Goal: Task Accomplishment & Management: Manage account settings

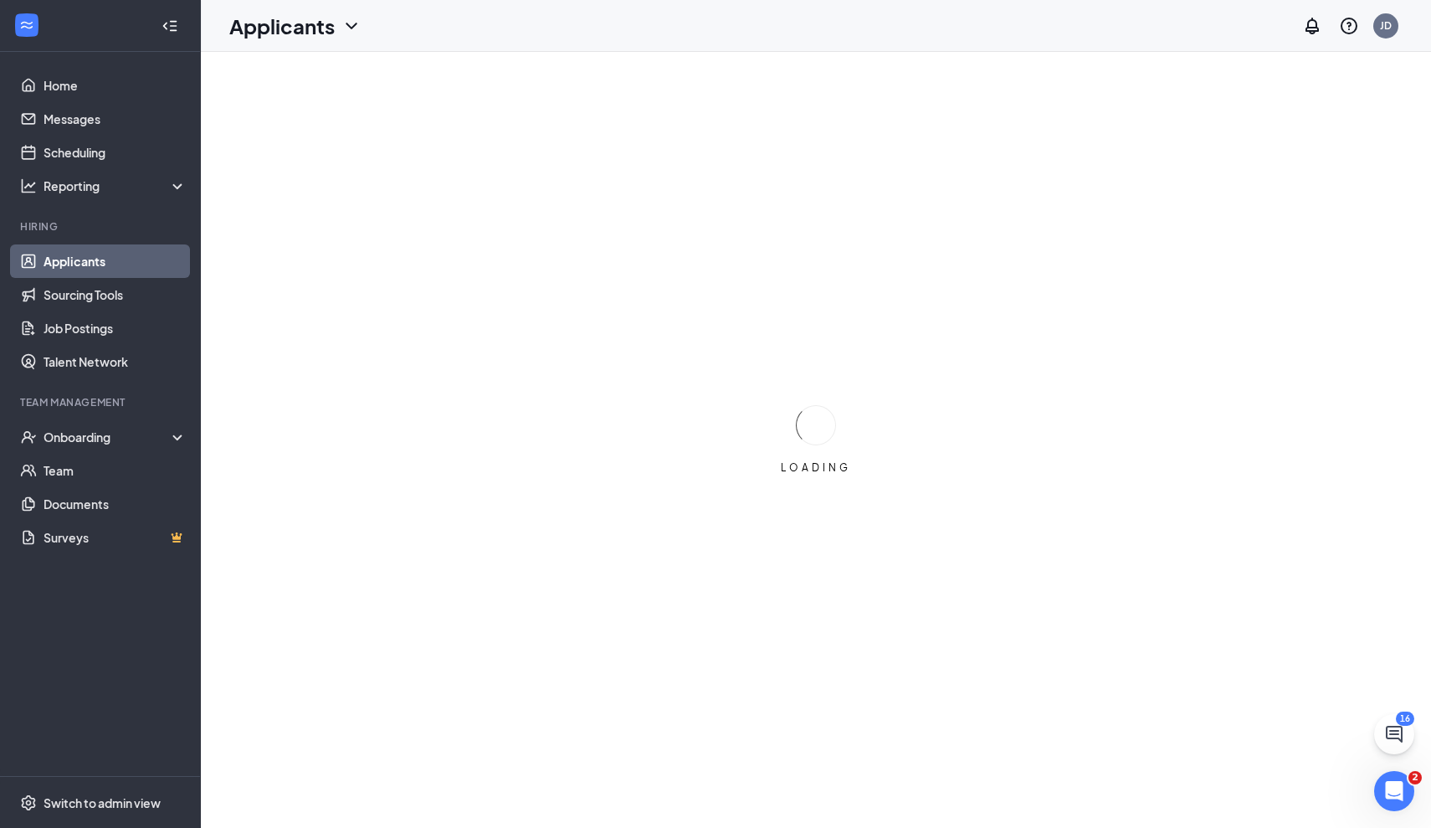
scroll to position [1, 0]
click at [73, 293] on link "Sourcing Tools" at bounding box center [115, 294] width 143 height 33
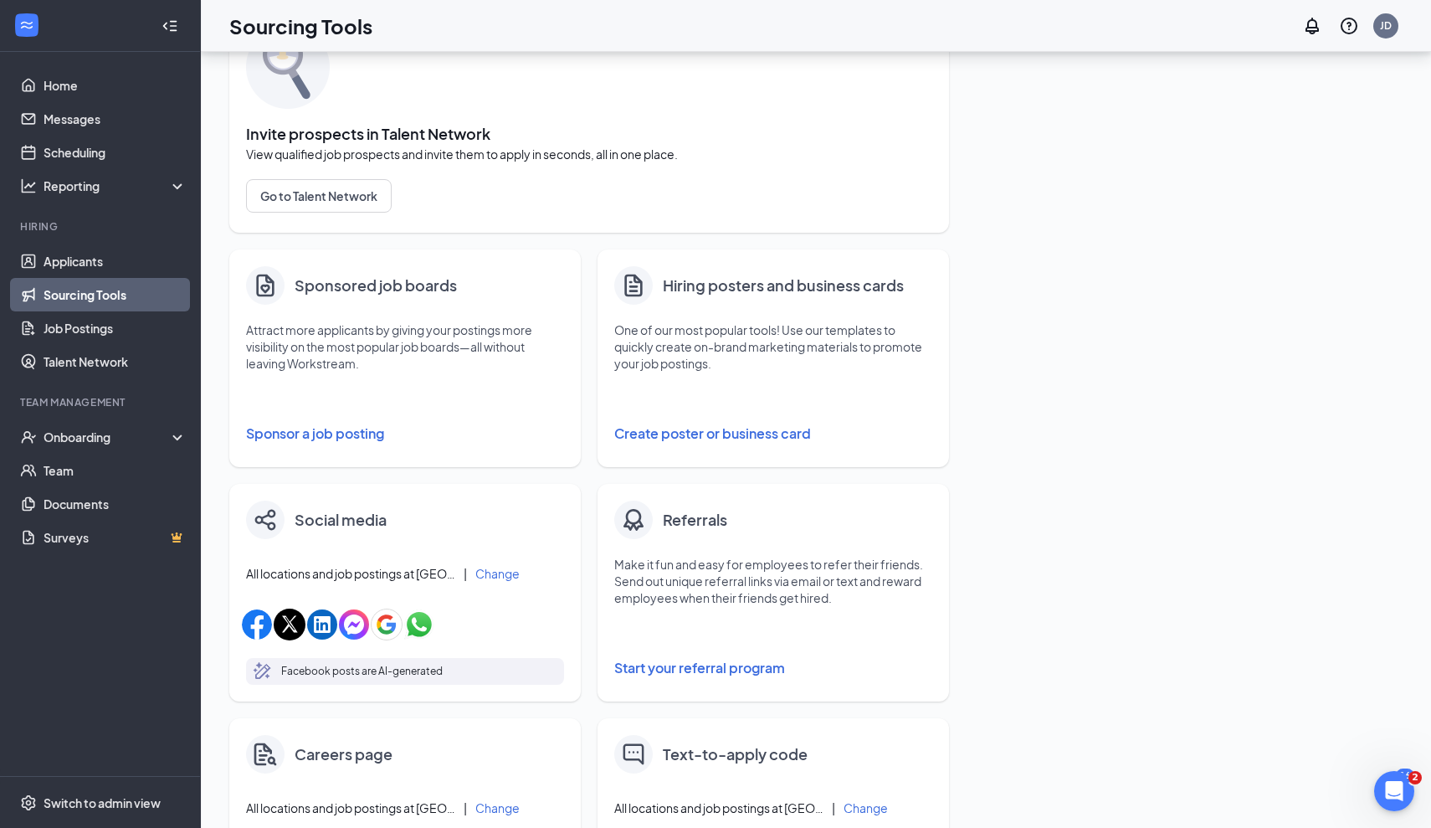
scroll to position [102, 0]
click at [357, 444] on button "Sponsor a job posting" at bounding box center [405, 431] width 318 height 33
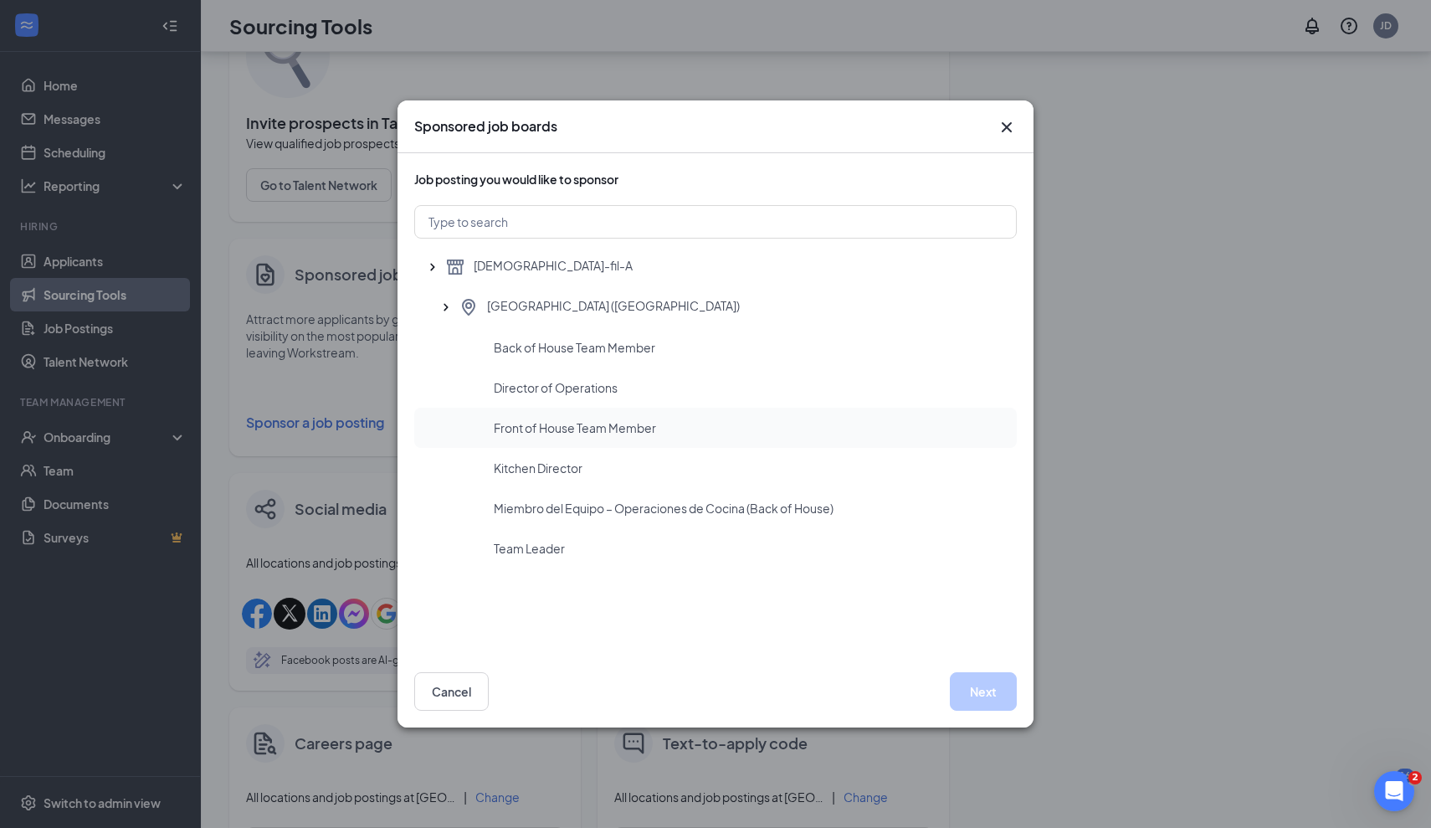
scroll to position [151, 0]
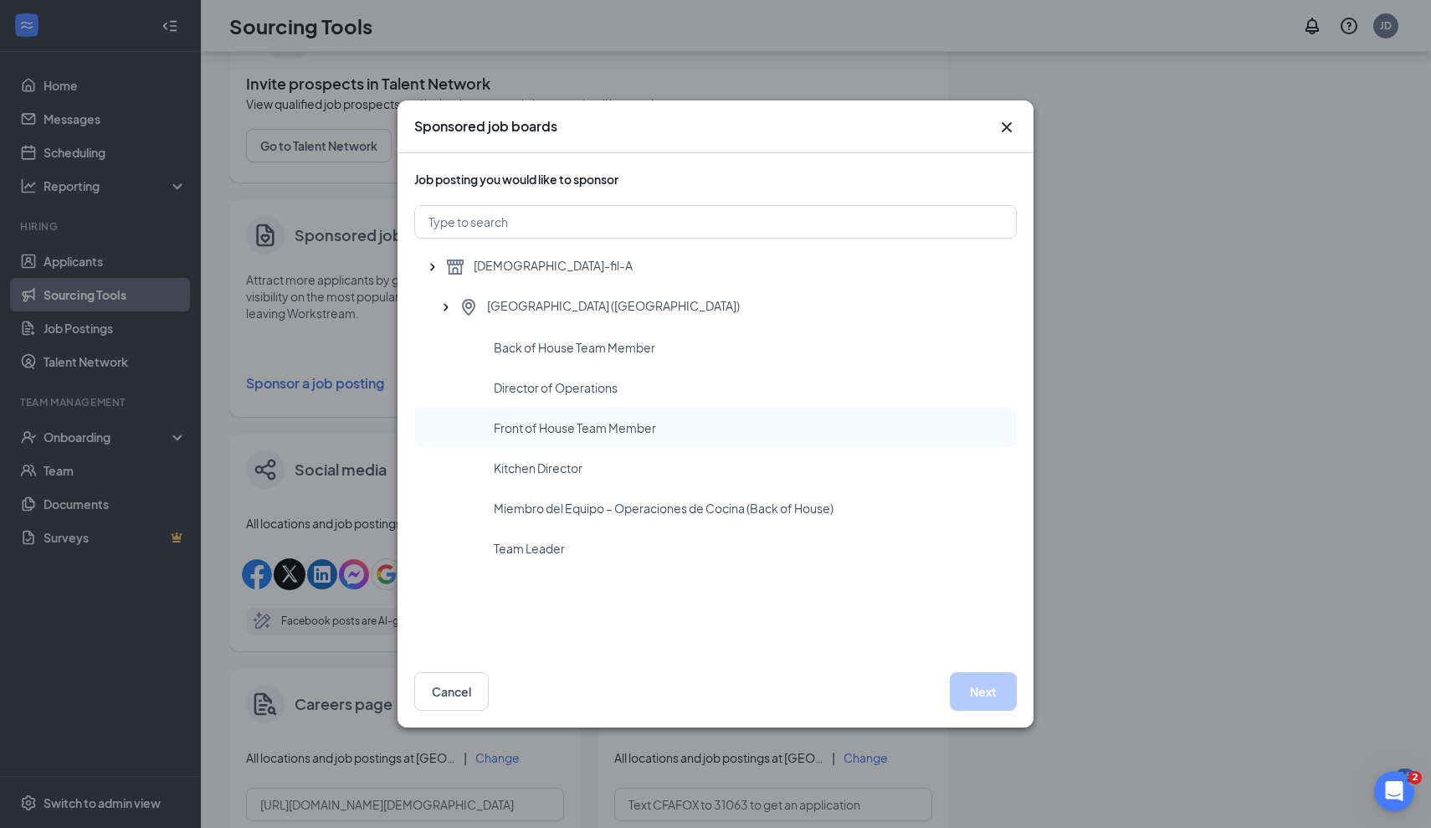
click at [581, 430] on span "Front of House Team Member" at bounding box center [575, 427] width 162 height 17
click at [977, 701] on button "Next" at bounding box center [983, 691] width 67 height 39
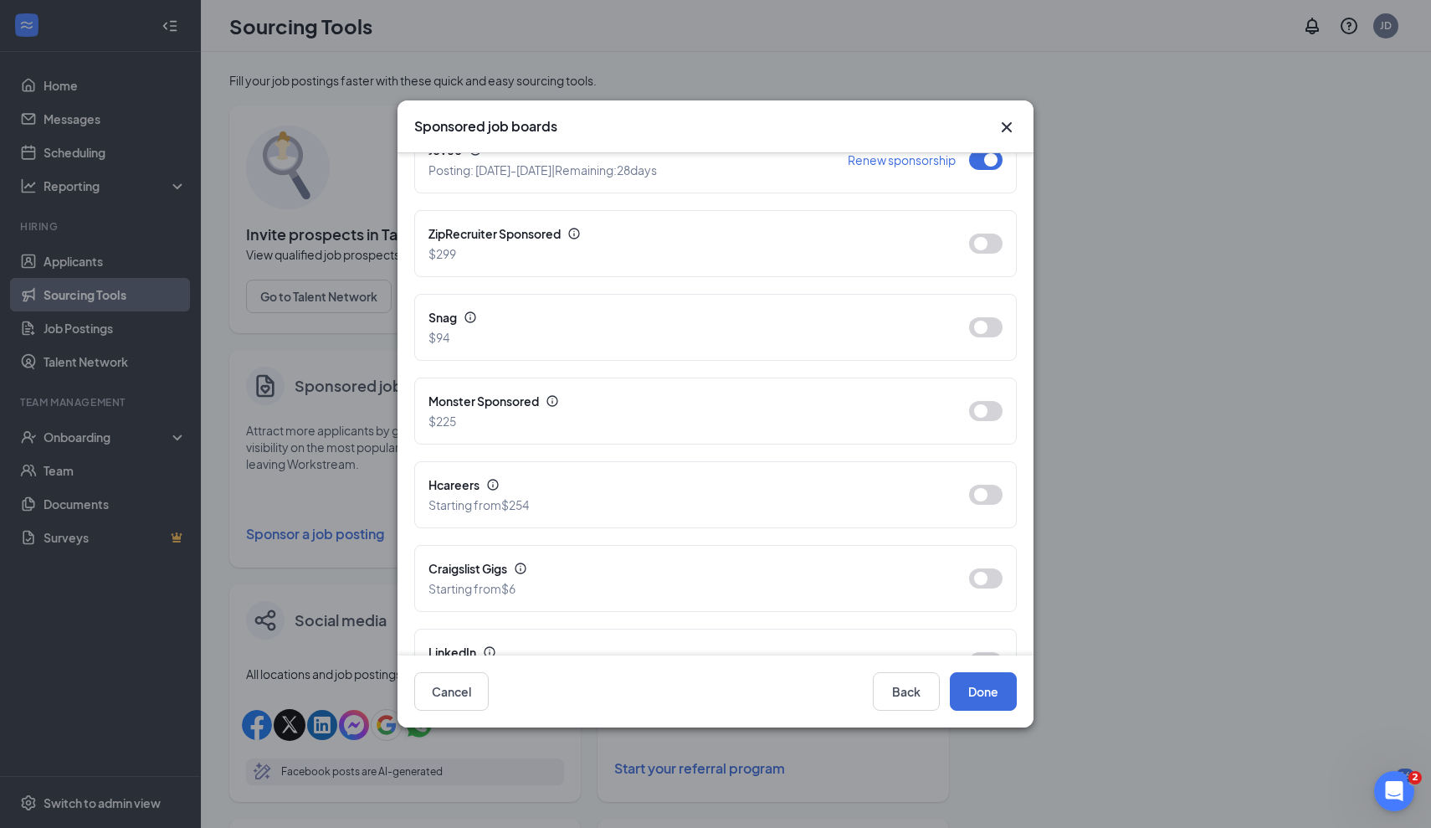
scroll to position [564, 0]
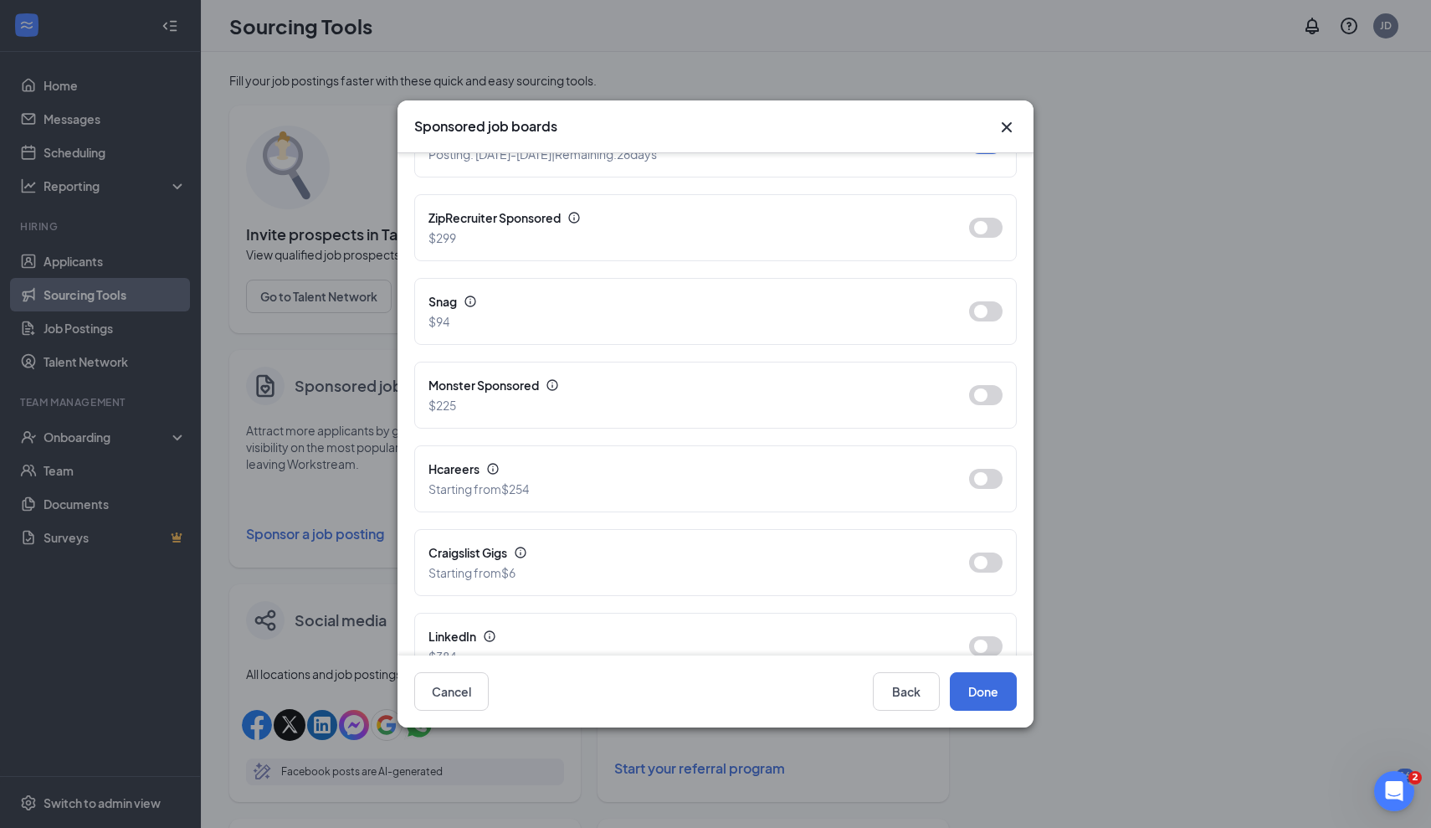
click at [999, 126] on icon "Cross" at bounding box center [1007, 127] width 20 height 20
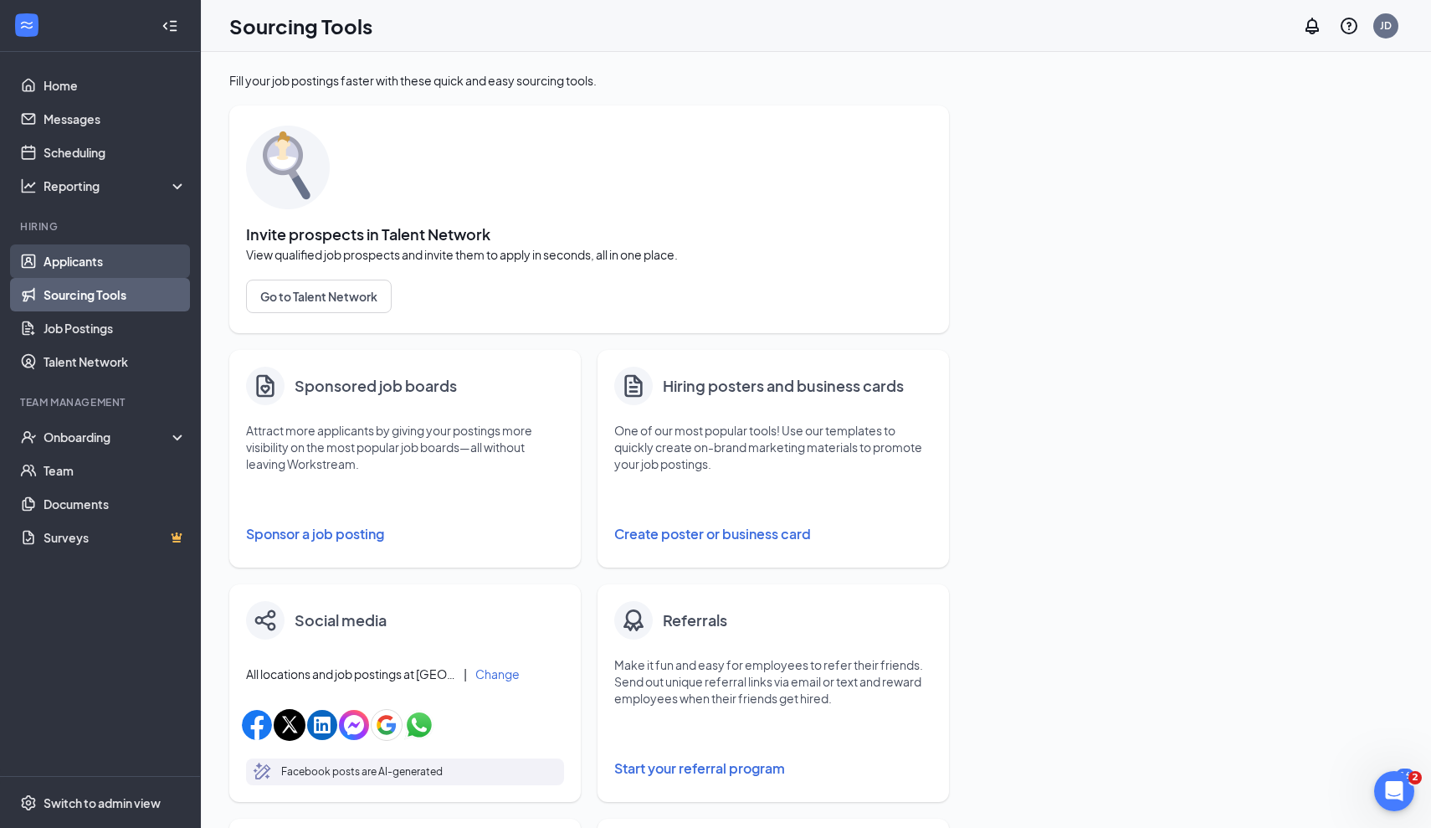
click at [64, 261] on link "Applicants" at bounding box center [115, 260] width 143 height 33
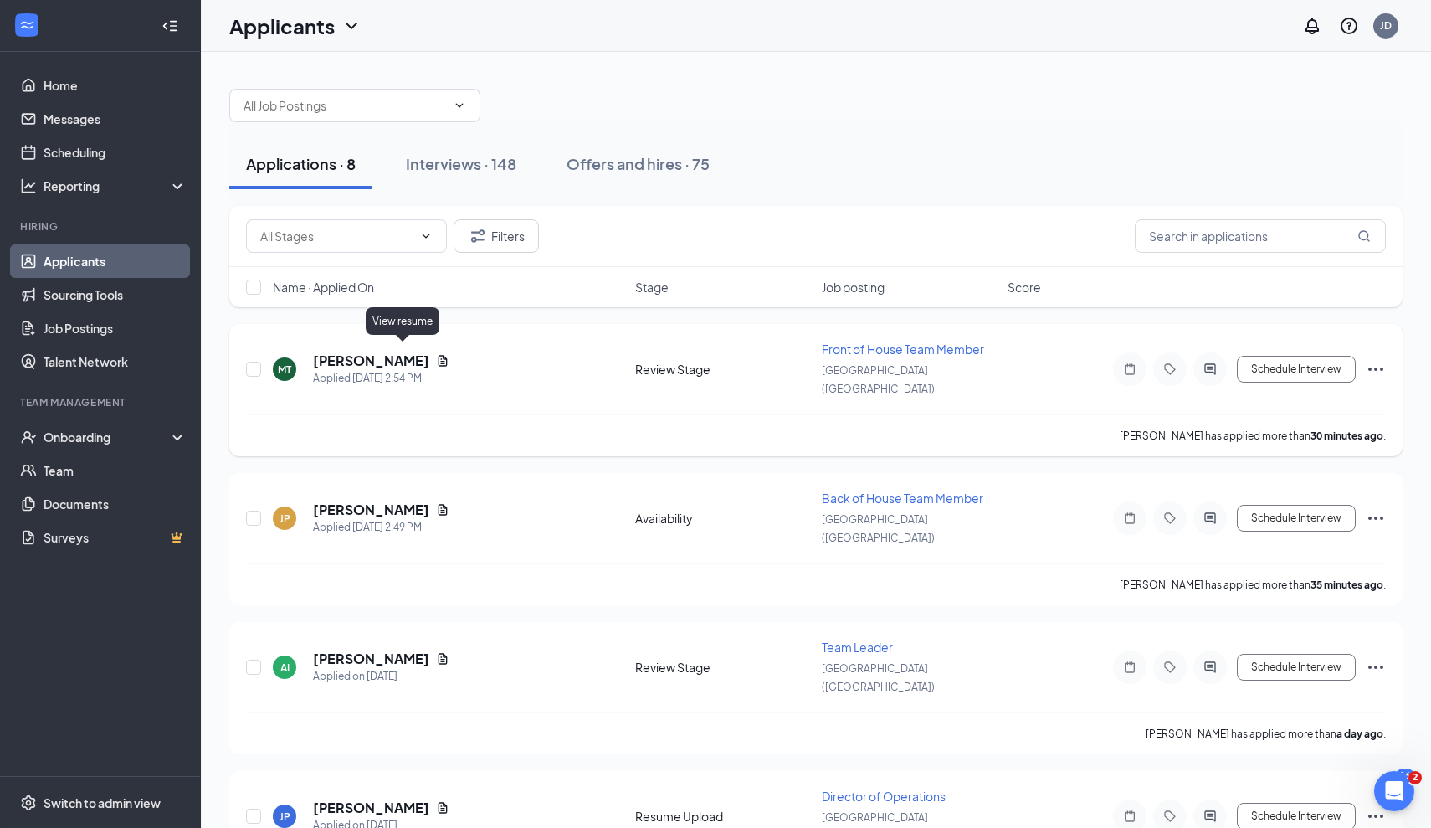
click at [439, 355] on icon "Document" at bounding box center [443, 360] width 9 height 11
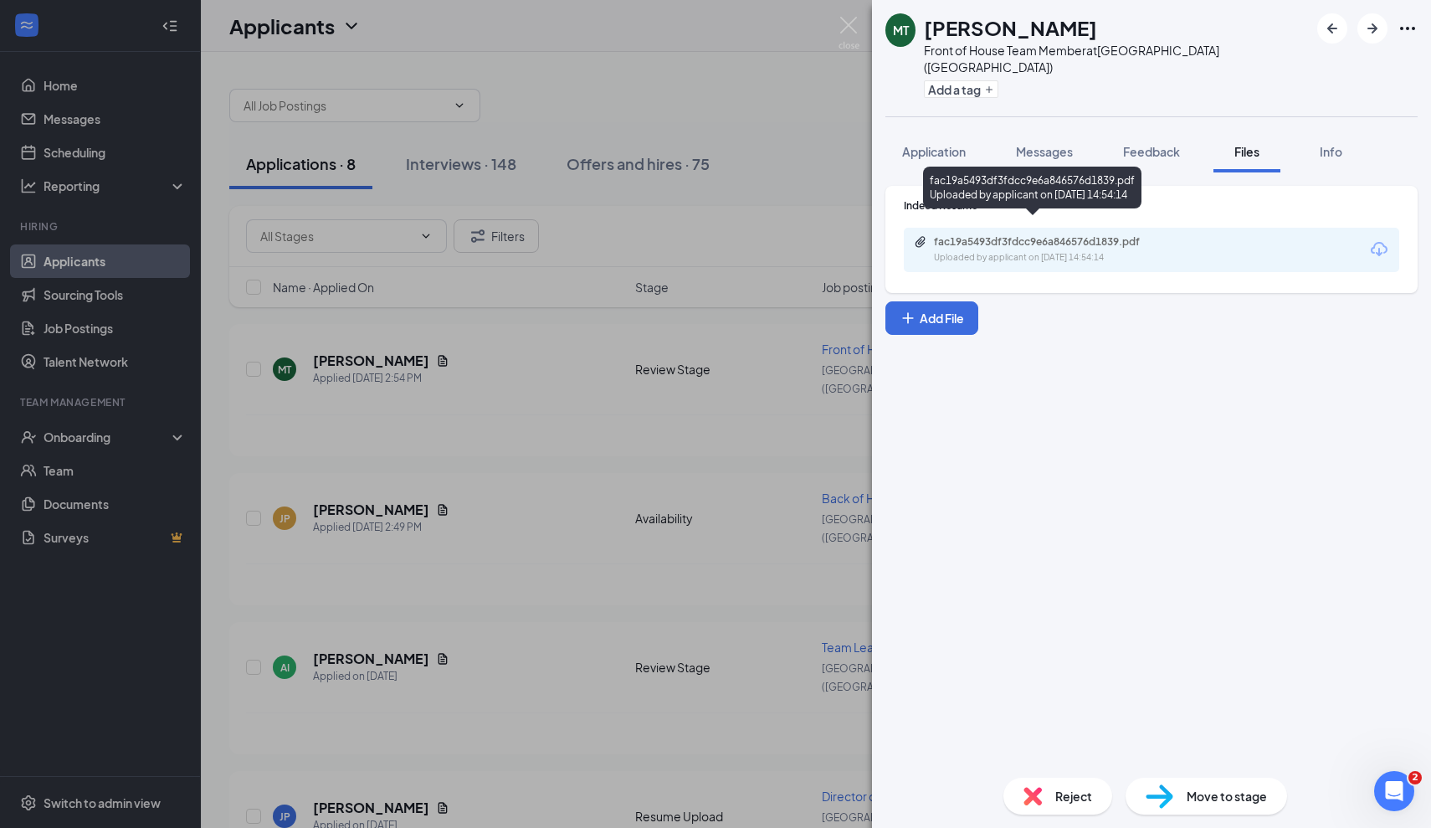
click at [979, 235] on div "fac19a5493df3fdcc9e6a846576d1839.pdf" at bounding box center [1051, 241] width 234 height 13
click at [579, 463] on div "MT [PERSON_NAME] Front of House Team Member at [GEOGRAPHIC_DATA] ([GEOGRAPHIC_D…" at bounding box center [715, 414] width 1431 height 828
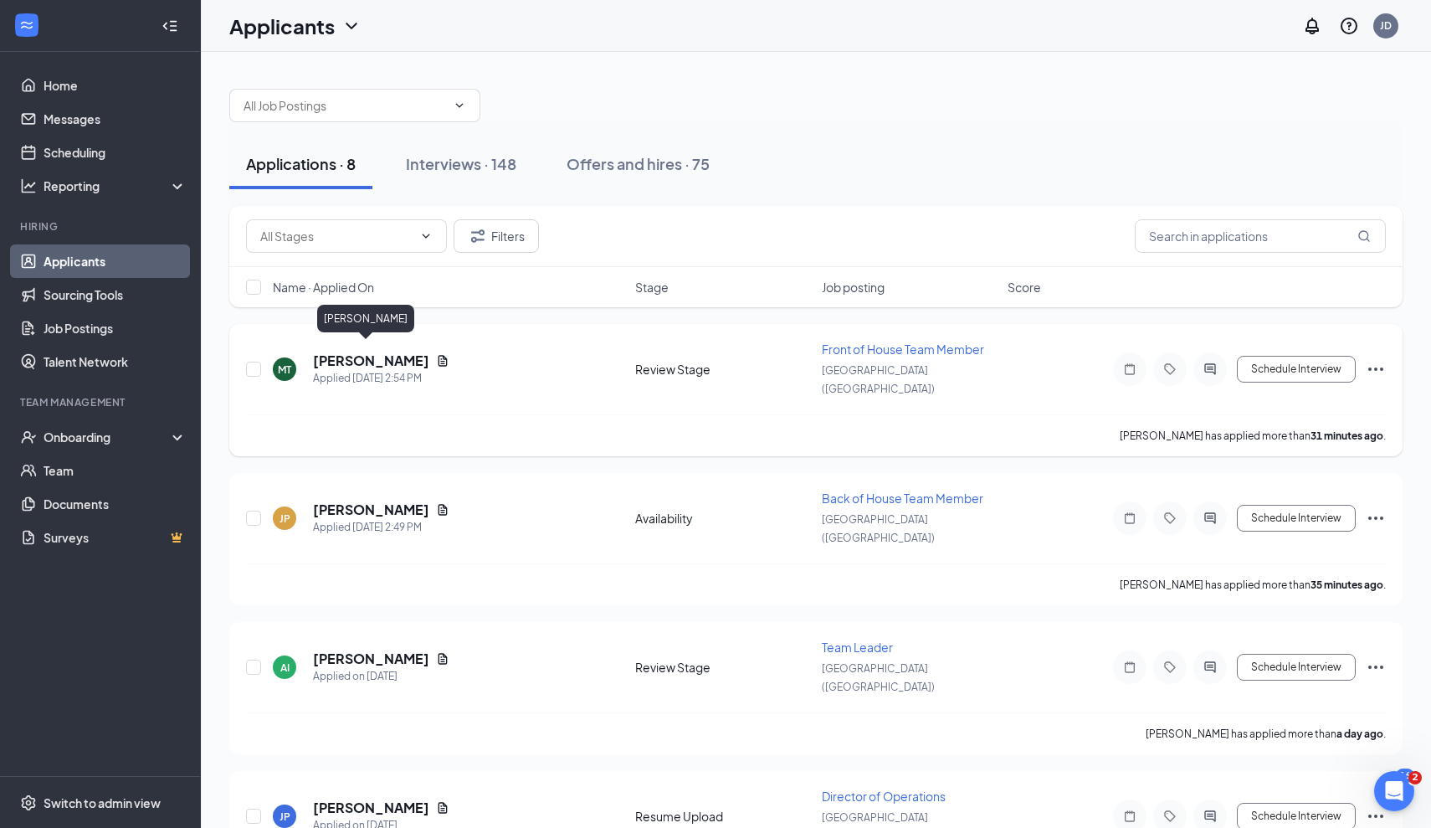
click at [331, 354] on h5 "[PERSON_NAME]" at bounding box center [371, 361] width 116 height 18
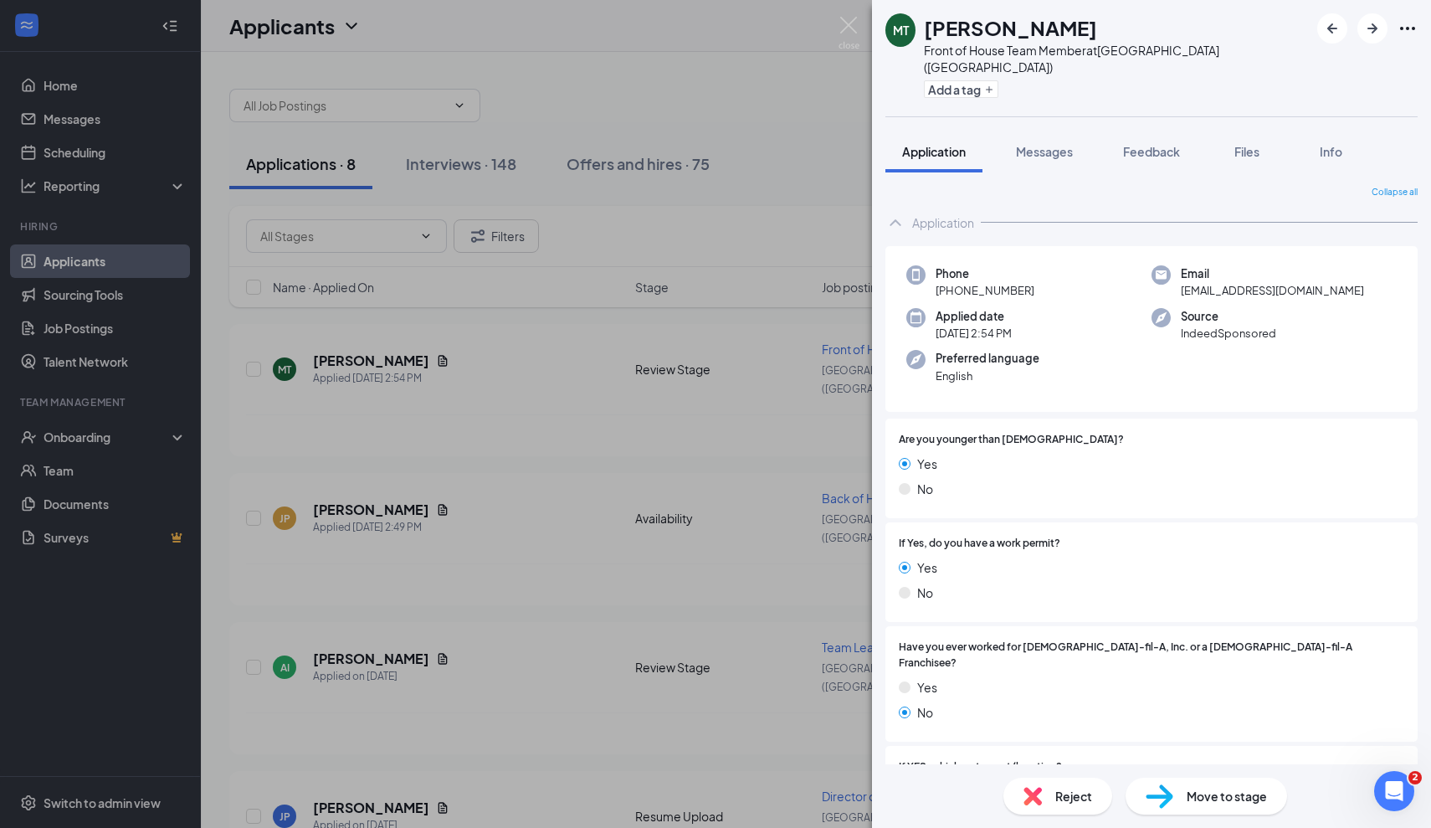
click at [1048, 806] on div "Reject" at bounding box center [1058, 796] width 109 height 37
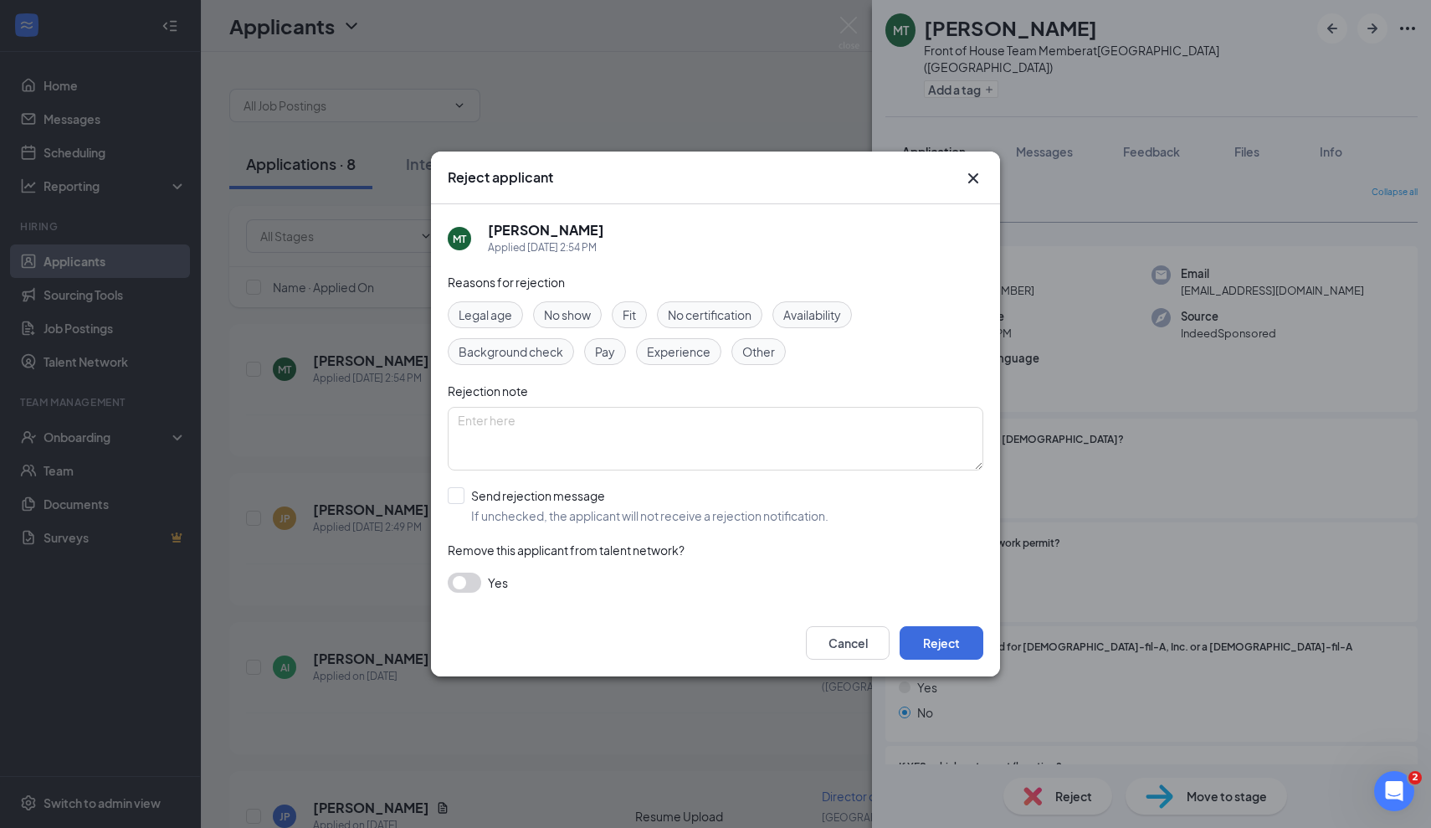
click at [493, 320] on span "Legal age" at bounding box center [486, 315] width 54 height 18
click at [845, 353] on div "Legal age No show Fit No certification Availability Background check Pay Experi…" at bounding box center [716, 333] width 536 height 64
click at [628, 449] on textarea at bounding box center [716, 439] width 536 height 64
click at [861, 352] on div "Legal age No show Fit No certification Availability Background check Pay Experi…" at bounding box center [716, 333] width 536 height 64
click at [702, 351] on span "Experience" at bounding box center [679, 351] width 64 height 18
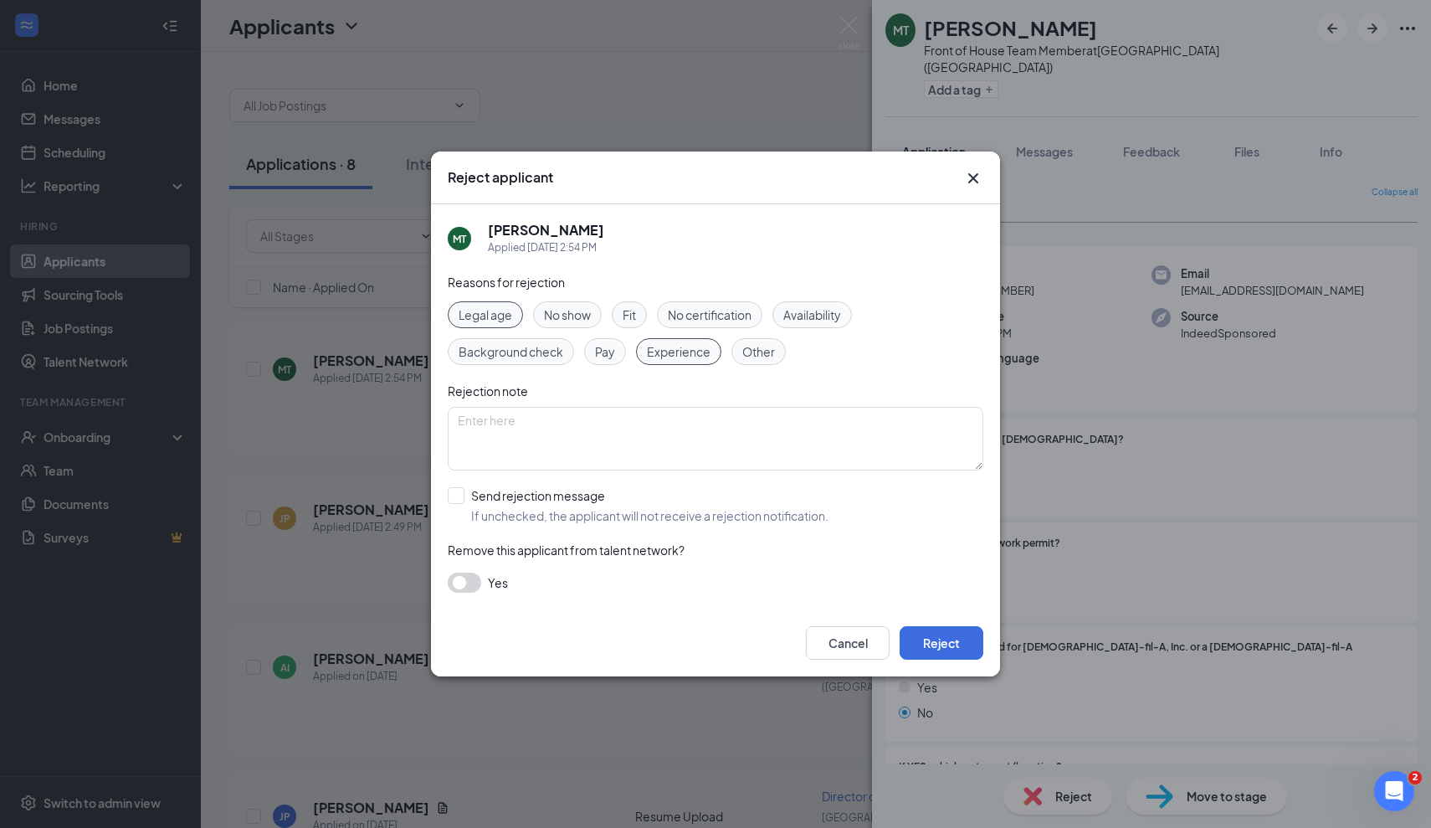
click at [507, 318] on span "Legal age" at bounding box center [486, 315] width 54 height 18
click at [948, 646] on button "Reject" at bounding box center [942, 642] width 84 height 33
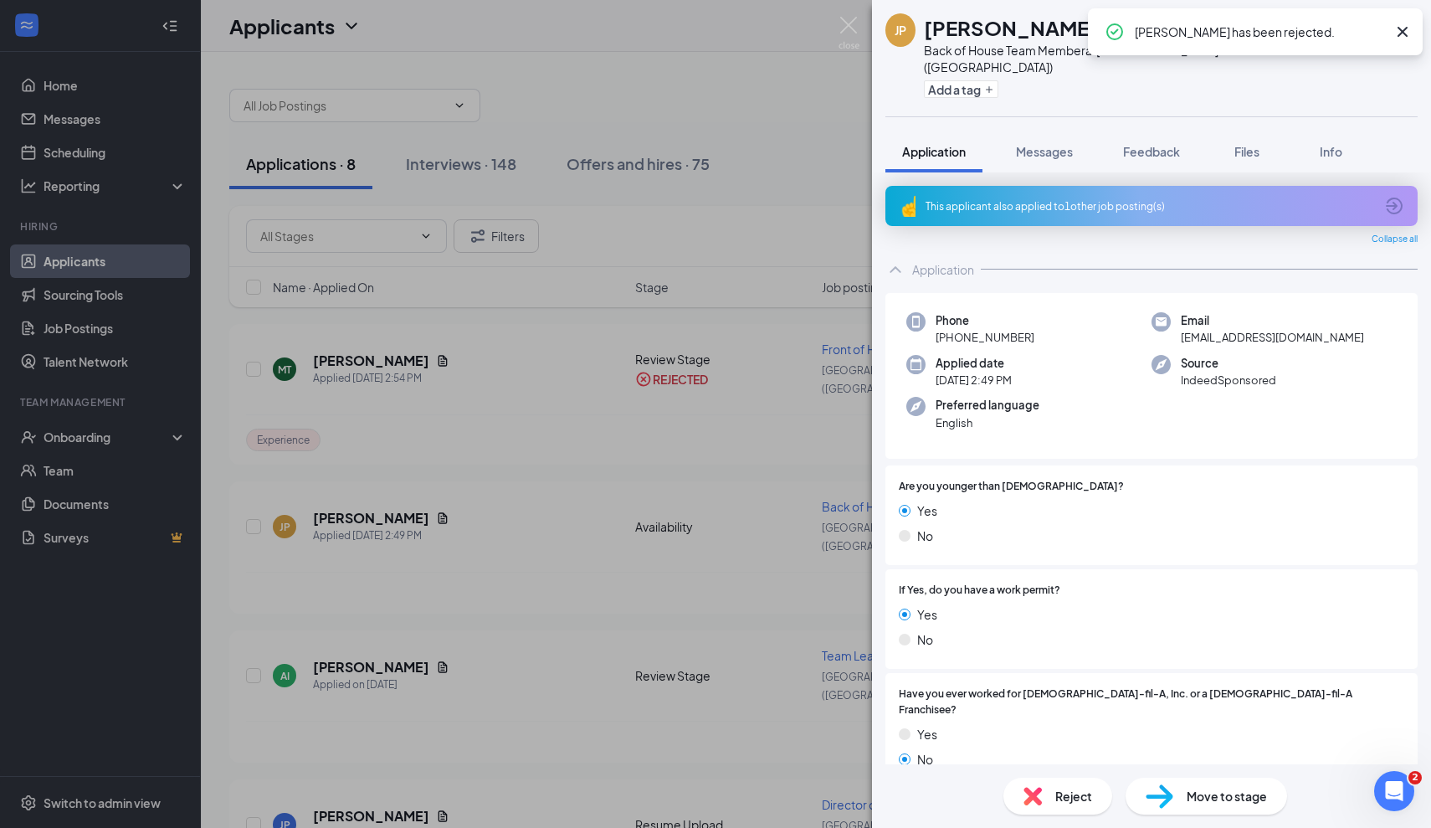
click at [647, 494] on div "JP [PERSON_NAME] Back of House Team Member at [GEOGRAPHIC_DATA] ([GEOGRAPHIC_DA…" at bounding box center [715, 414] width 1431 height 828
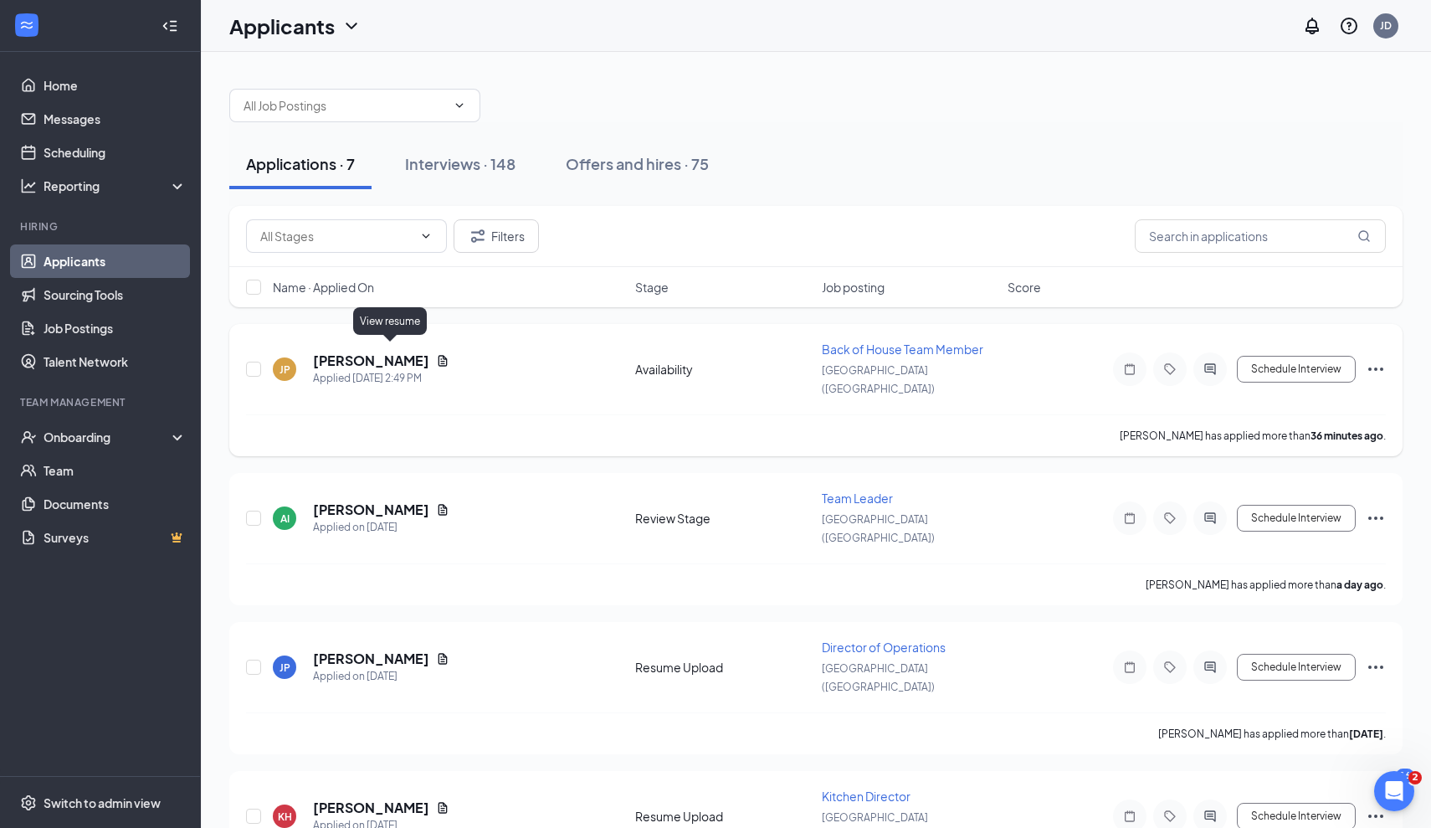
click at [439, 355] on icon "Document" at bounding box center [443, 360] width 9 height 11
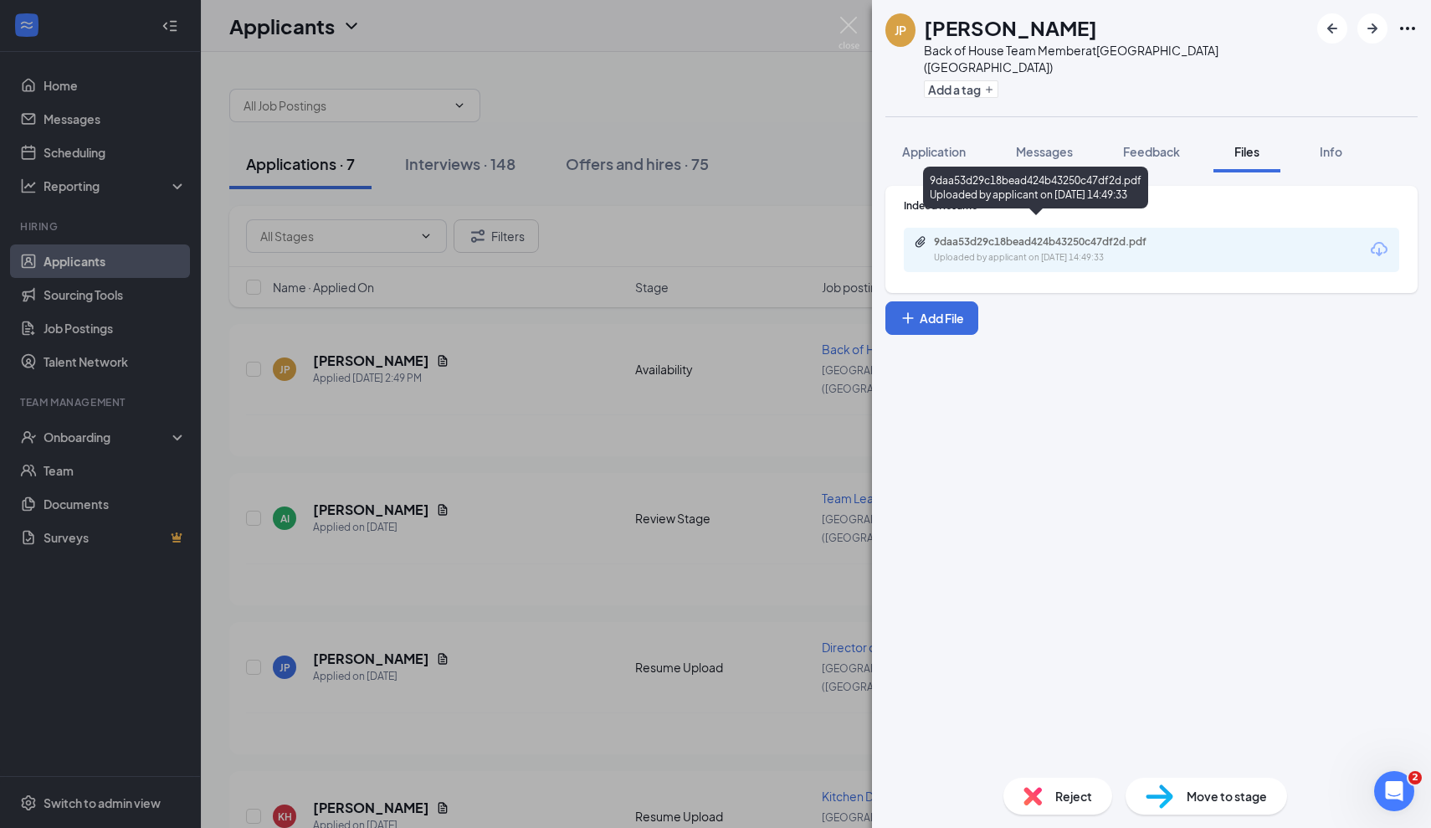
click at [1163, 235] on div "9daa53d29c18bead424b43250c47df2d.pdf" at bounding box center [1051, 241] width 234 height 13
click at [516, 375] on div "JP [PERSON_NAME] Back of House Team Member at [GEOGRAPHIC_DATA] ([GEOGRAPHIC_DA…" at bounding box center [715, 414] width 1431 height 828
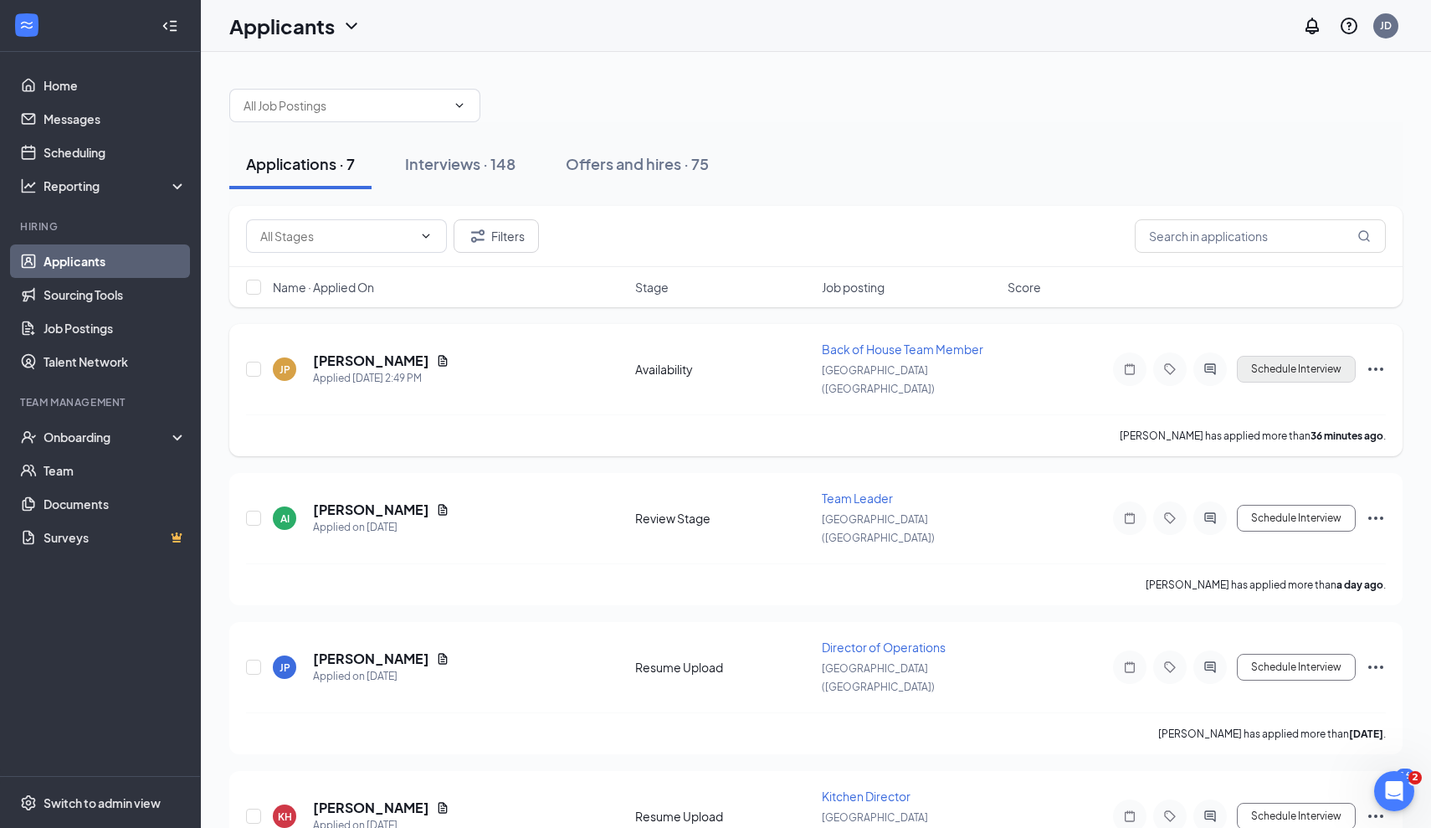
click at [1269, 372] on button "Schedule Interview" at bounding box center [1296, 369] width 119 height 27
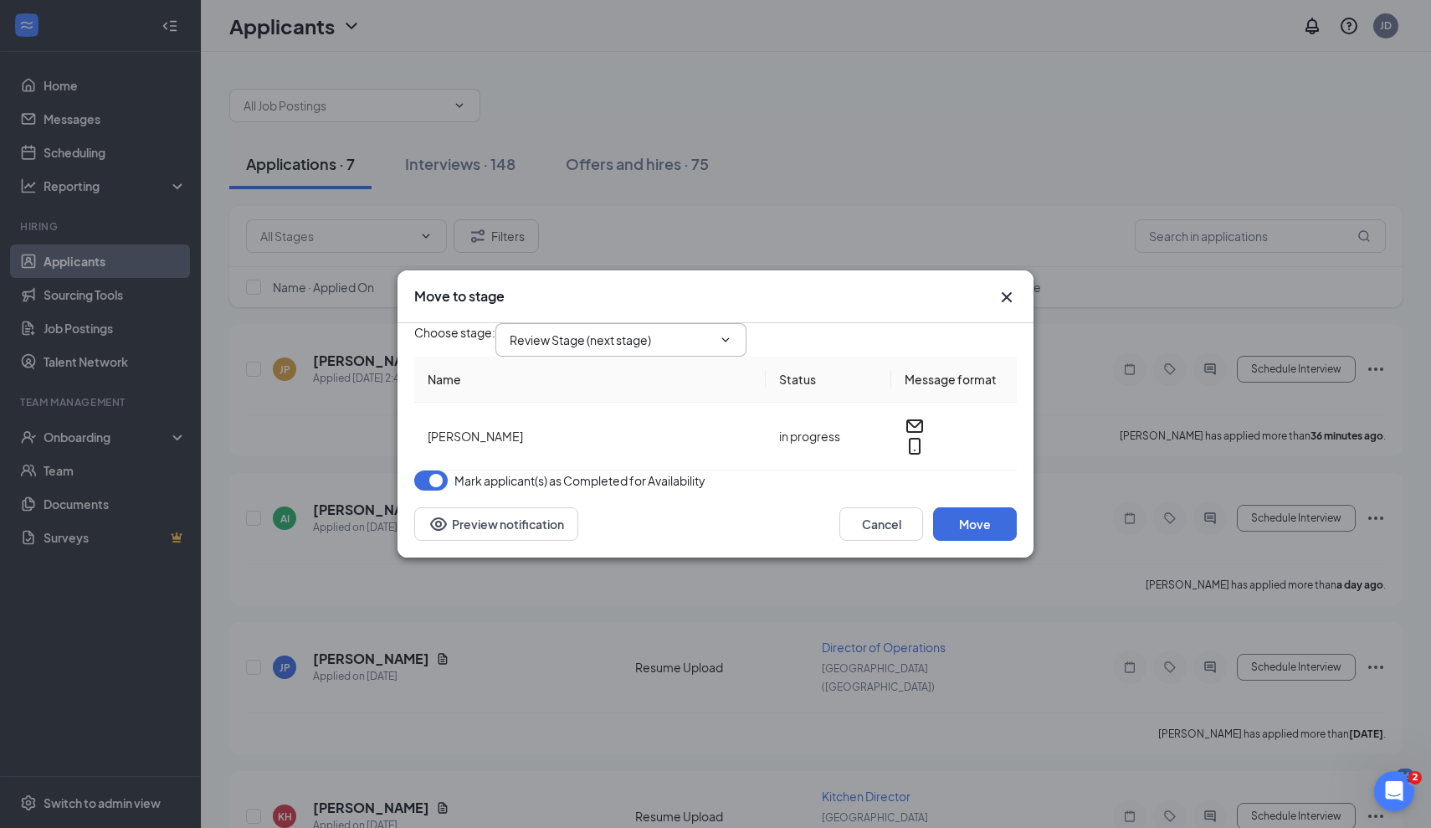
click at [732, 333] on icon "ChevronDown" at bounding box center [725, 339] width 13 height 13
click at [656, 331] on input "Review Stage (next stage)" at bounding box center [611, 340] width 203 height 18
click at [603, 397] on div "Onsite Interview" at bounding box center [624, 387] width 203 height 18
type input "Onsite Interview"
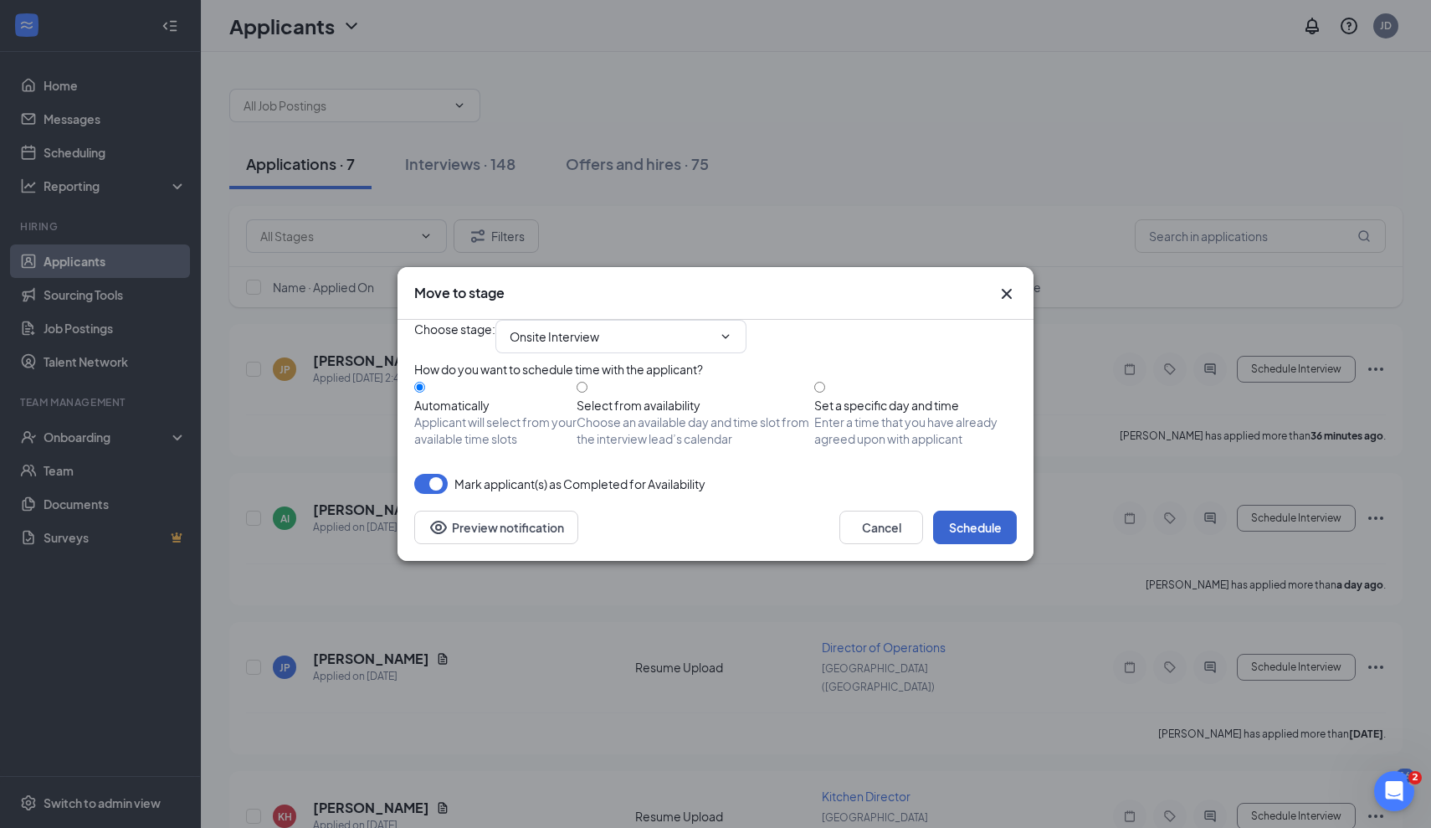
click at [989, 544] on button "Schedule" at bounding box center [975, 527] width 84 height 33
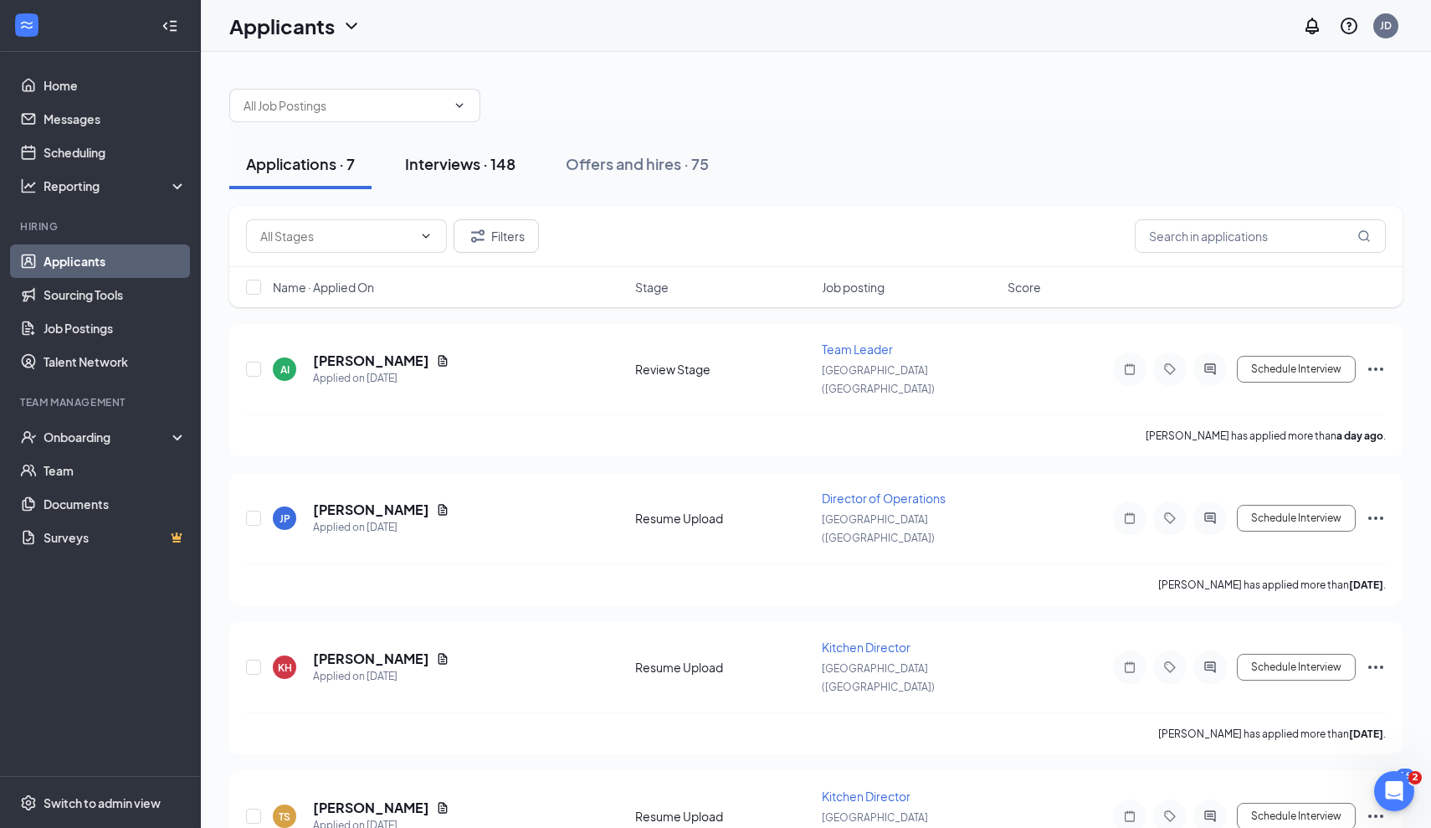
click at [460, 170] on div "Interviews · 148" at bounding box center [460, 163] width 110 height 21
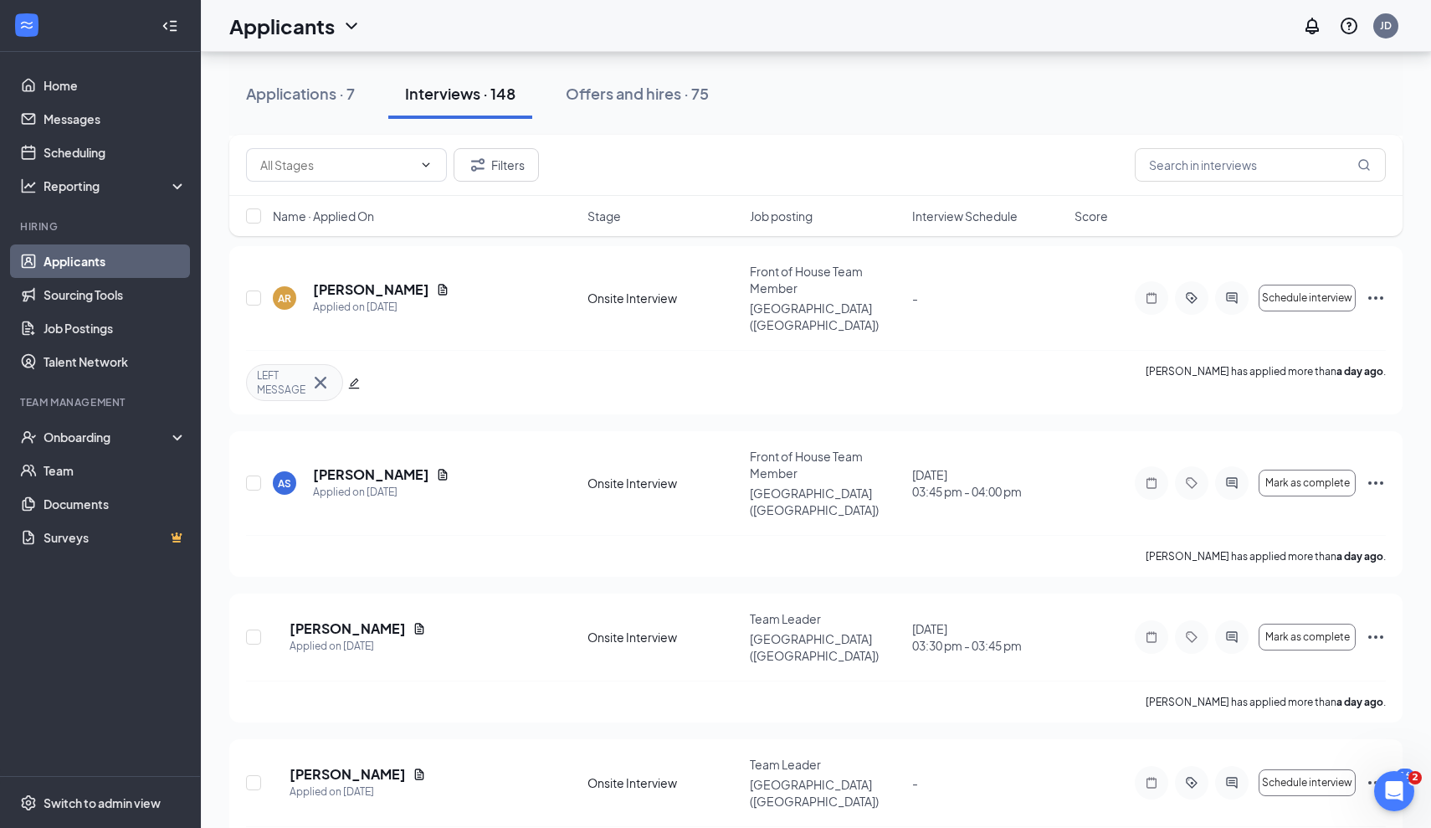
scroll to position [917, 0]
click at [426, 769] on icon "Document" at bounding box center [419, 775] width 13 height 13
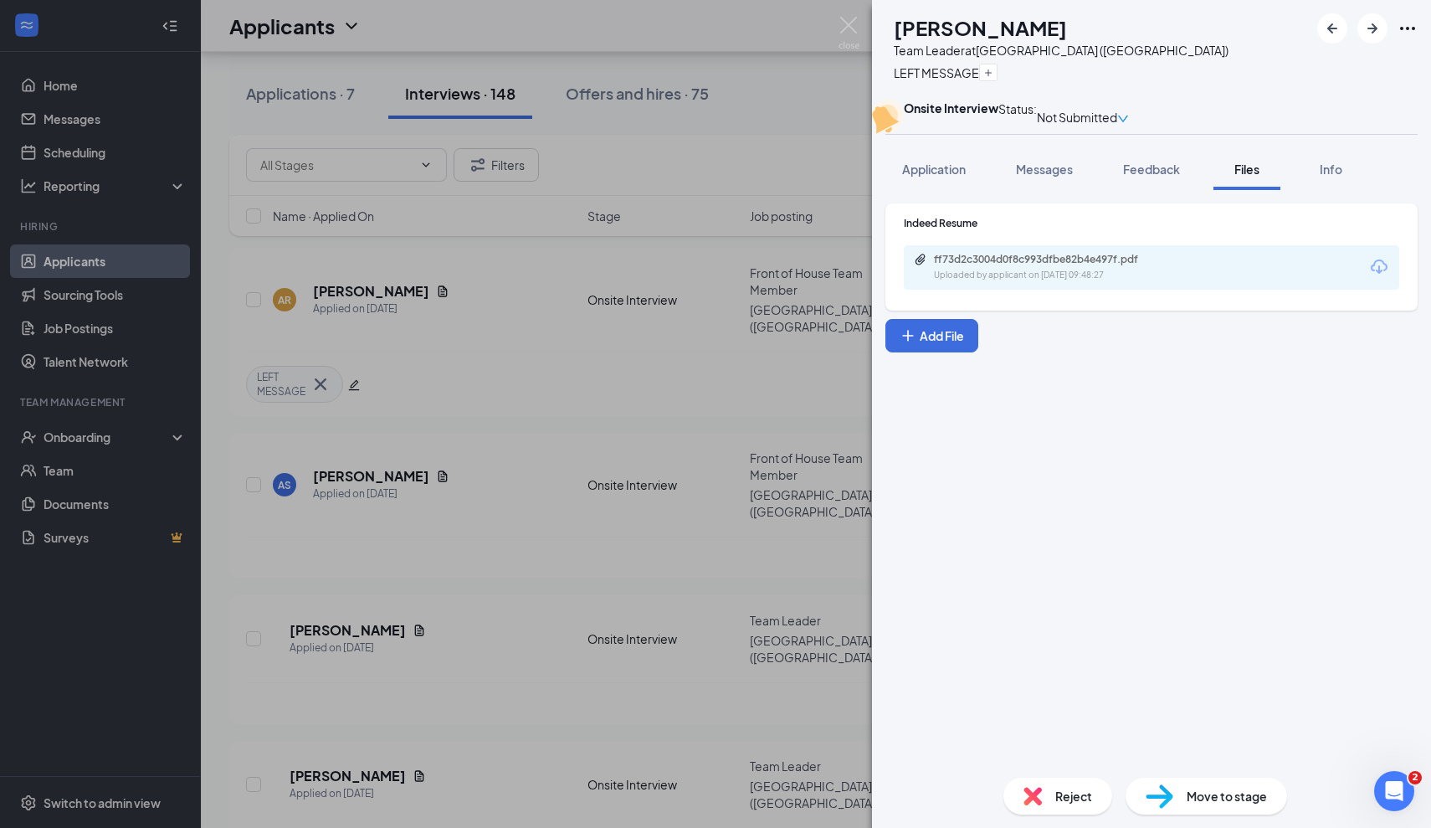
click at [1076, 266] on div "ff73d2c3004d0f8c993dfbe82b4e497f.pdf" at bounding box center [1051, 259] width 234 height 13
click at [730, 140] on div "SS [PERSON_NAME] Team Leader at [GEOGRAPHIC_DATA] ([GEOGRAPHIC_DATA]) LEFT MESS…" at bounding box center [715, 414] width 1431 height 828
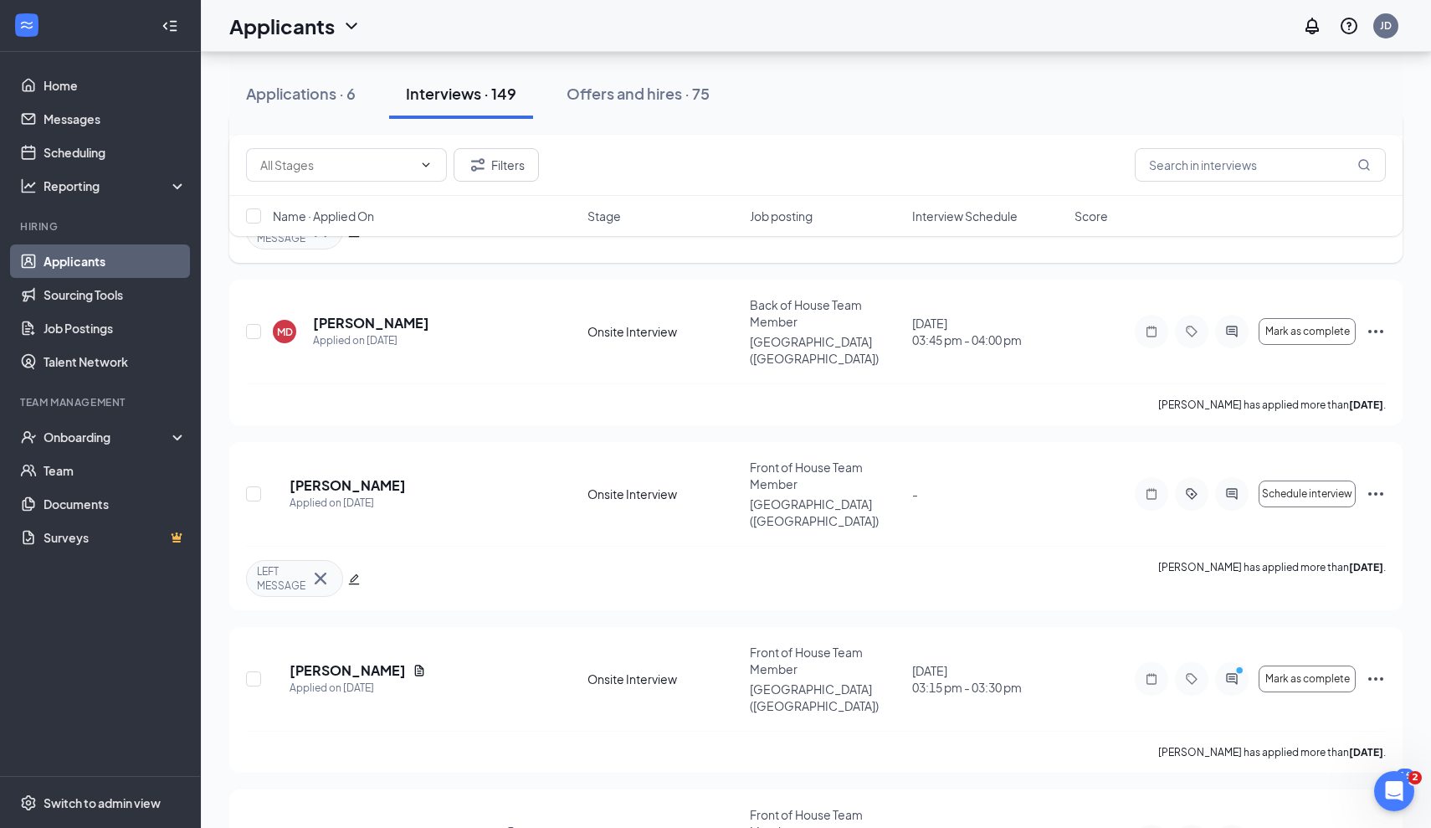
scroll to position [1561, 0]
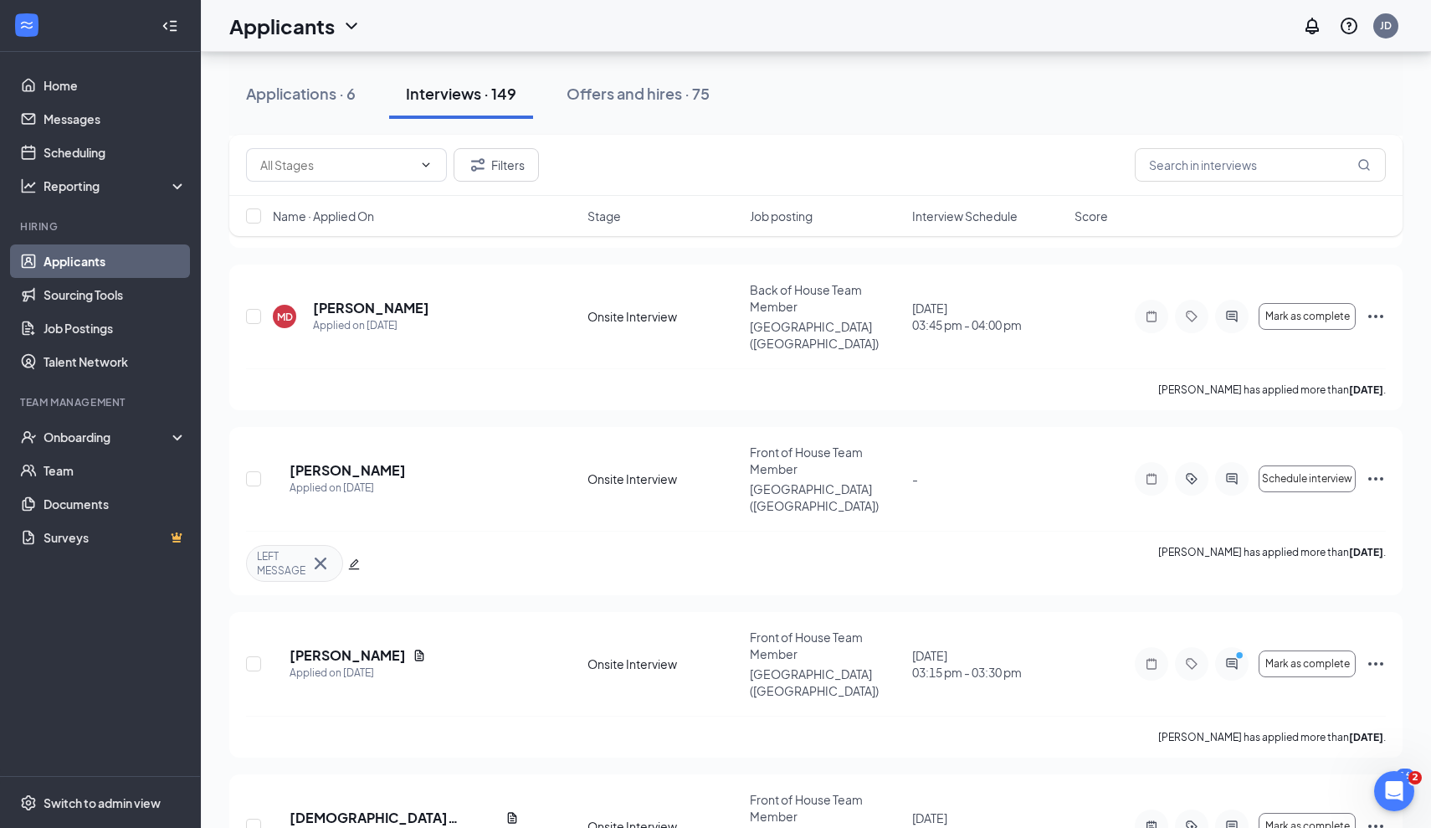
click at [492, 320] on div "JP [PERSON_NAME] Applied [DATE] 2:49 PM Onsite Interview Back of House Team Mem…" at bounding box center [816, 413] width 1174 height 3300
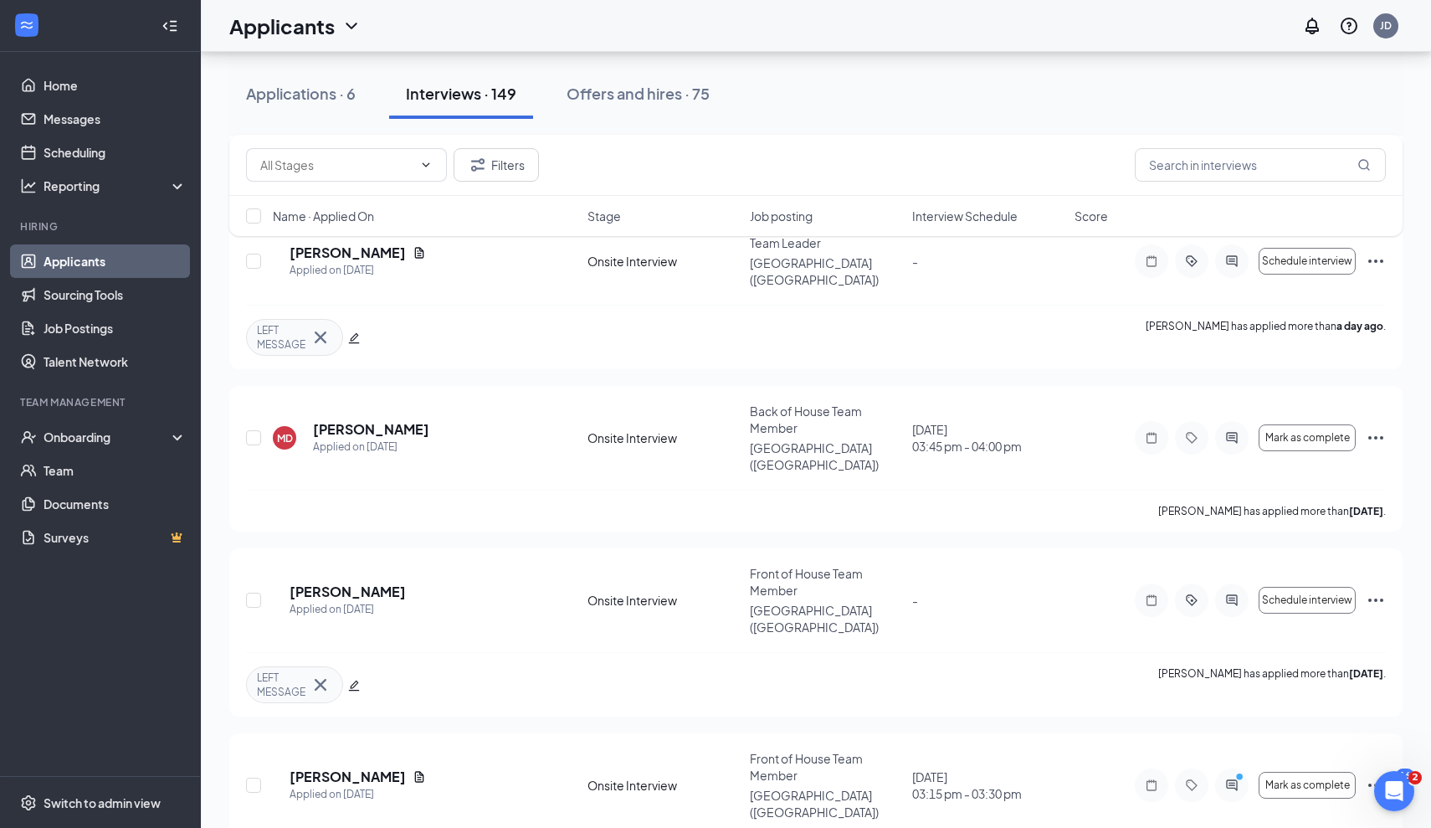
scroll to position [1446, 0]
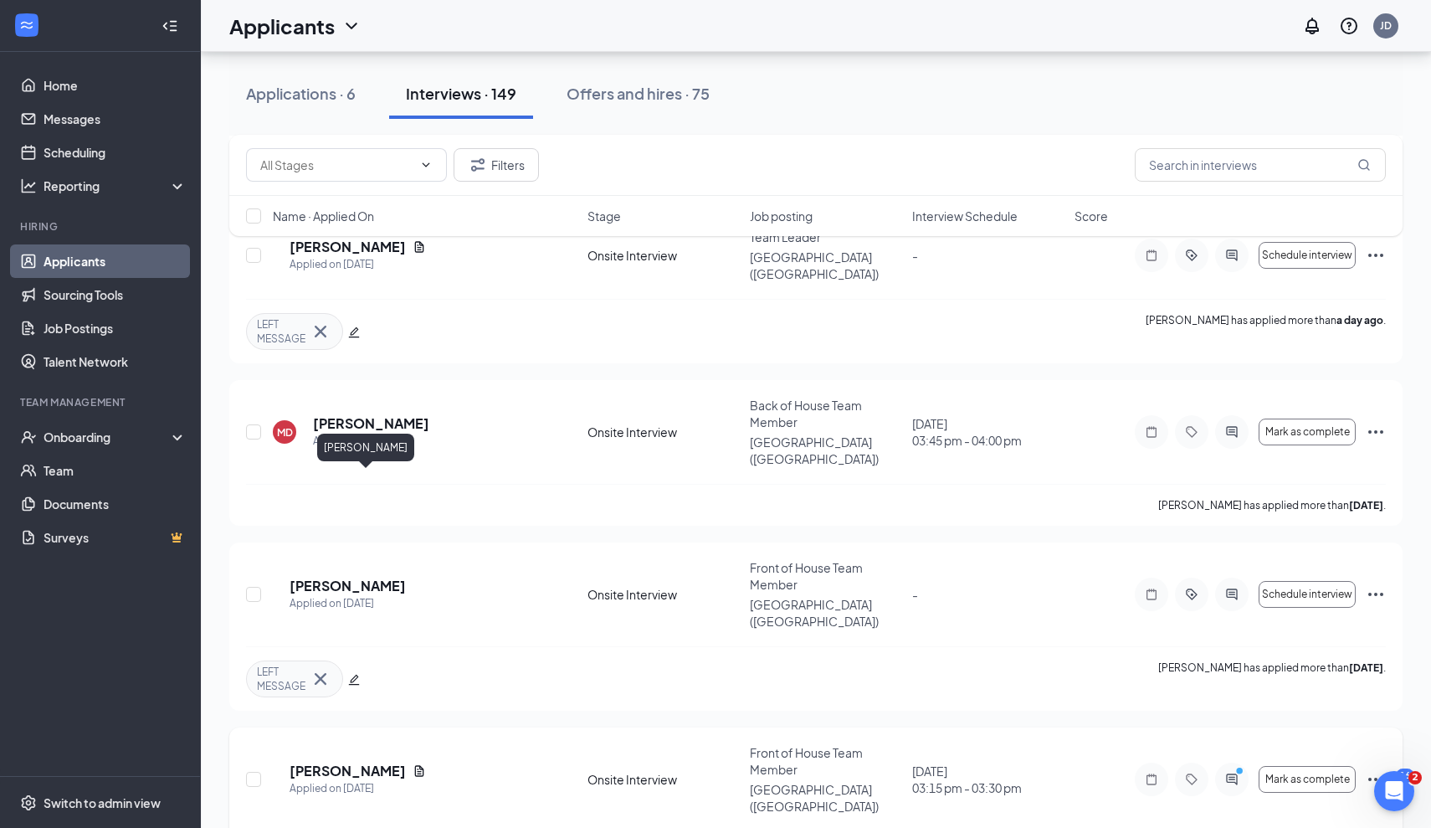
click at [364, 762] on h5 "[PERSON_NAME]" at bounding box center [348, 771] width 116 height 18
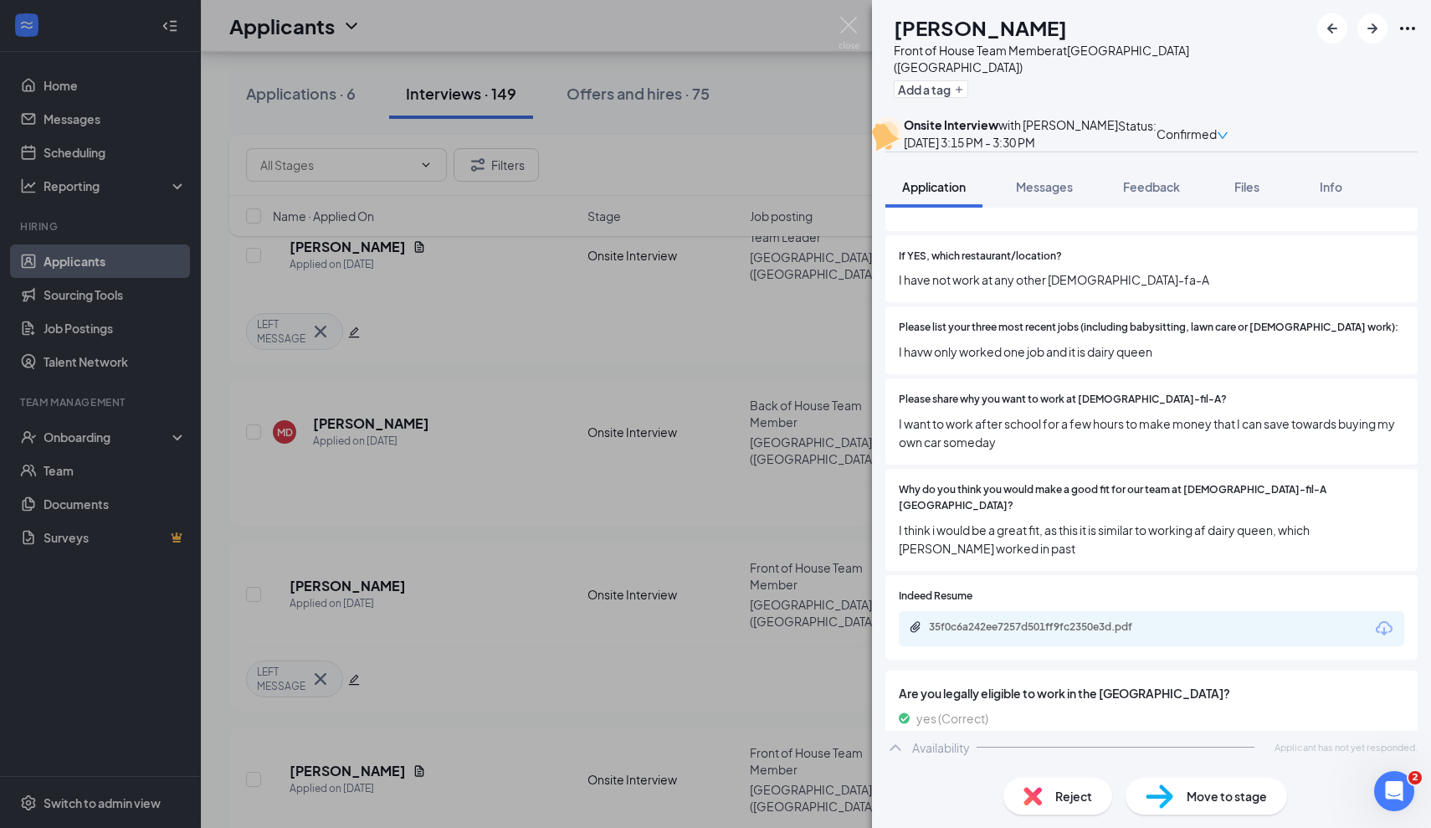
scroll to position [571, 0]
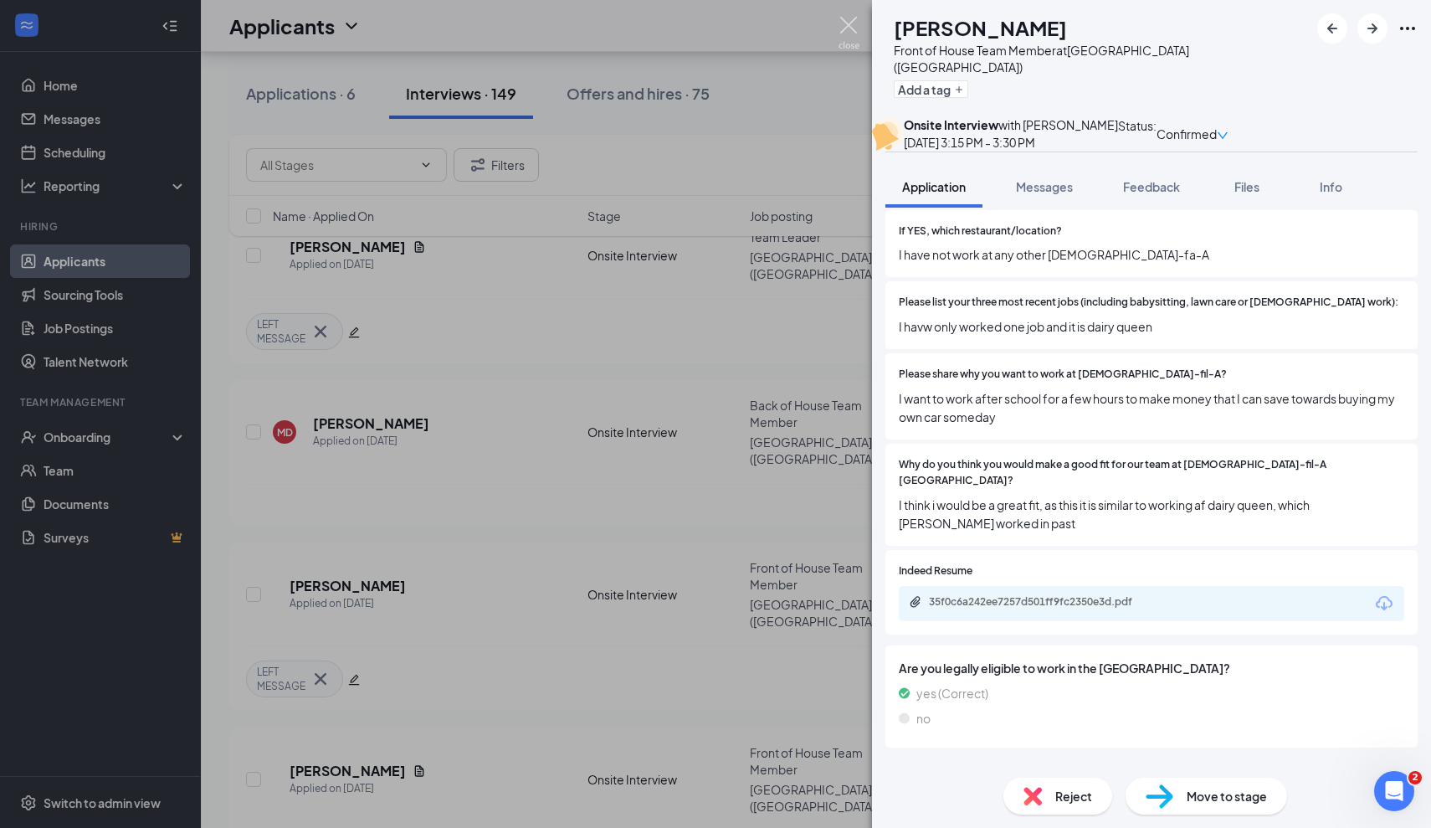
click at [852, 30] on img at bounding box center [849, 33] width 21 height 33
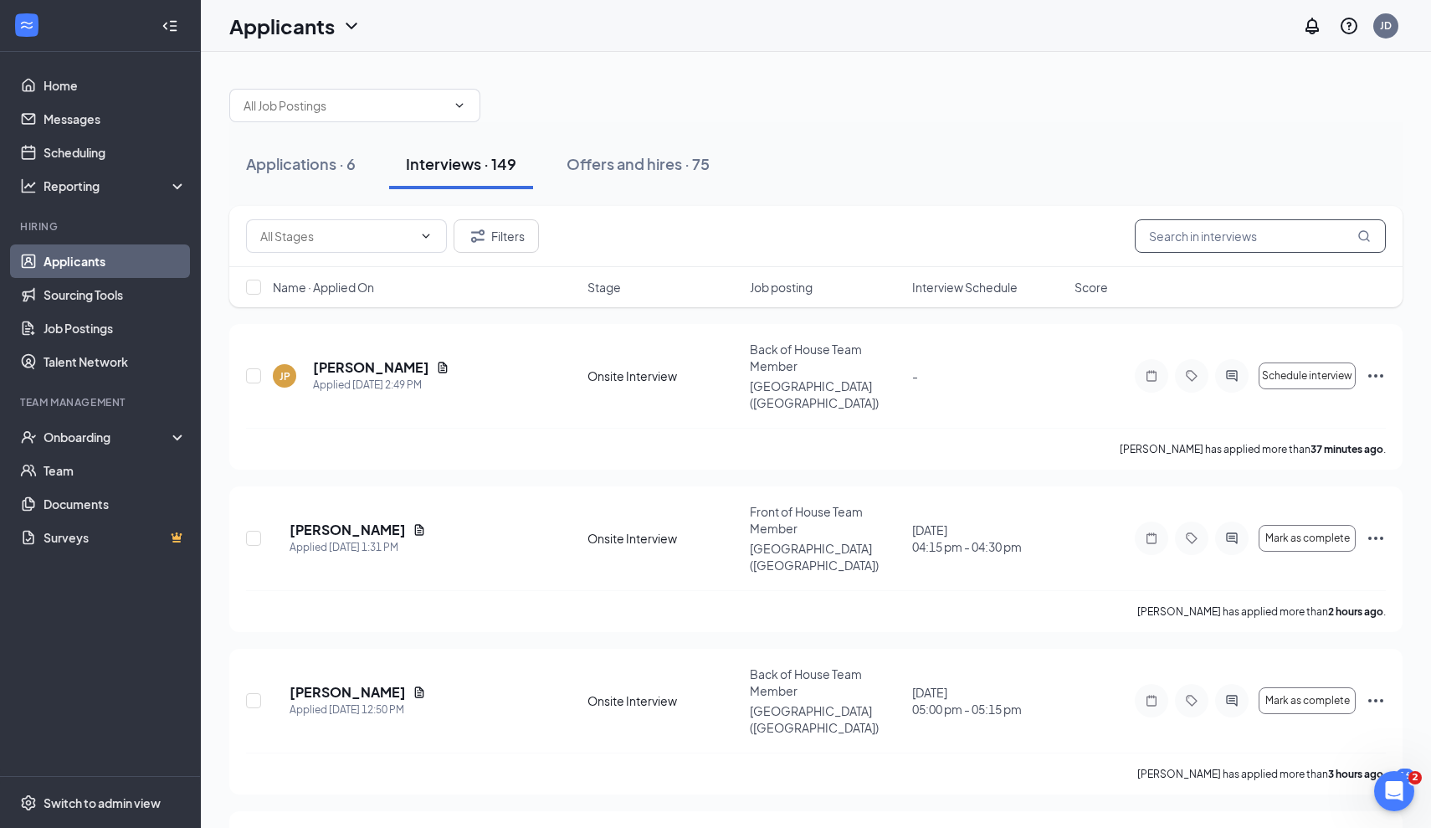
click at [1188, 246] on input "text" at bounding box center [1260, 235] width 251 height 33
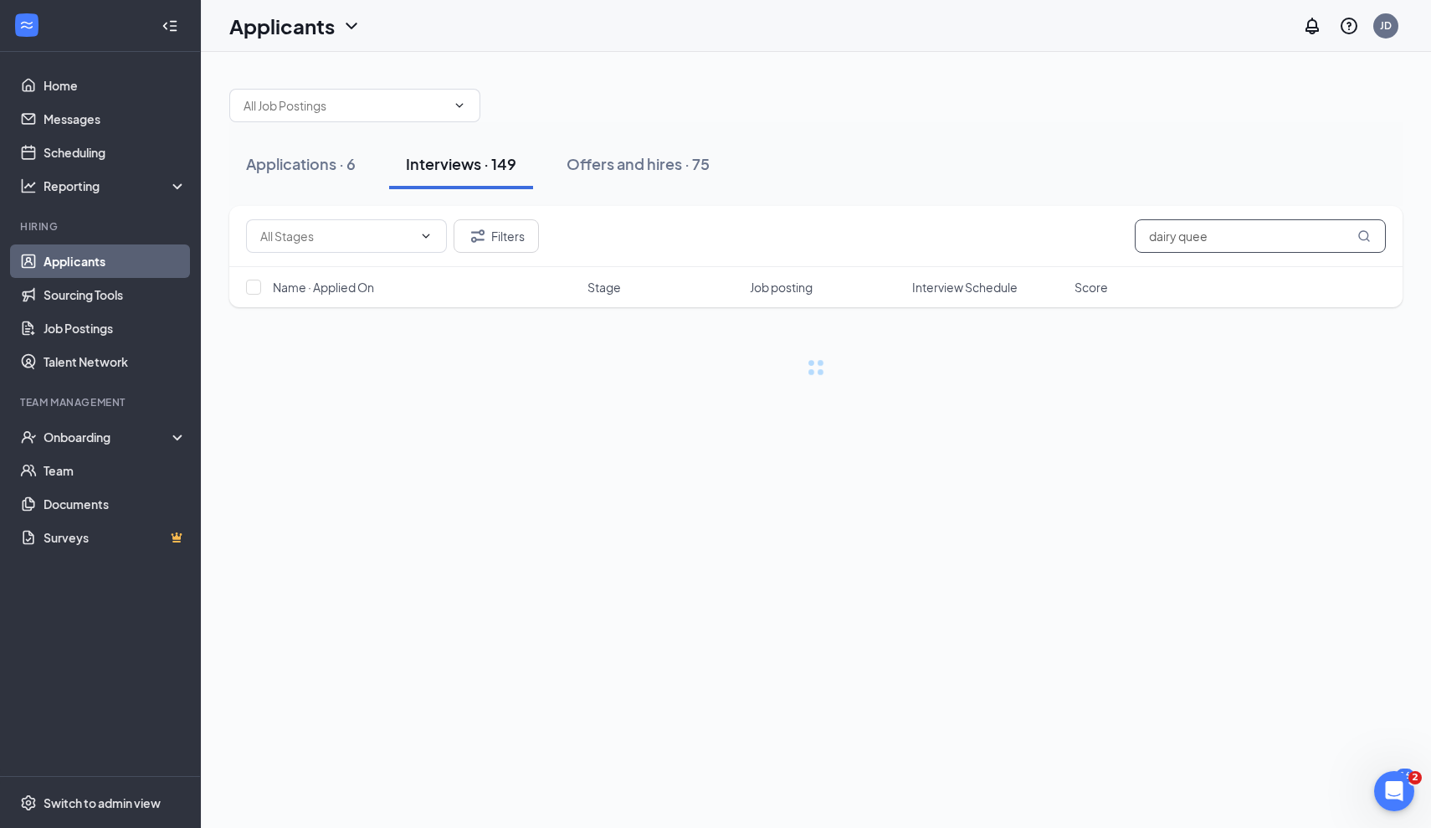
type input "dairy queen"
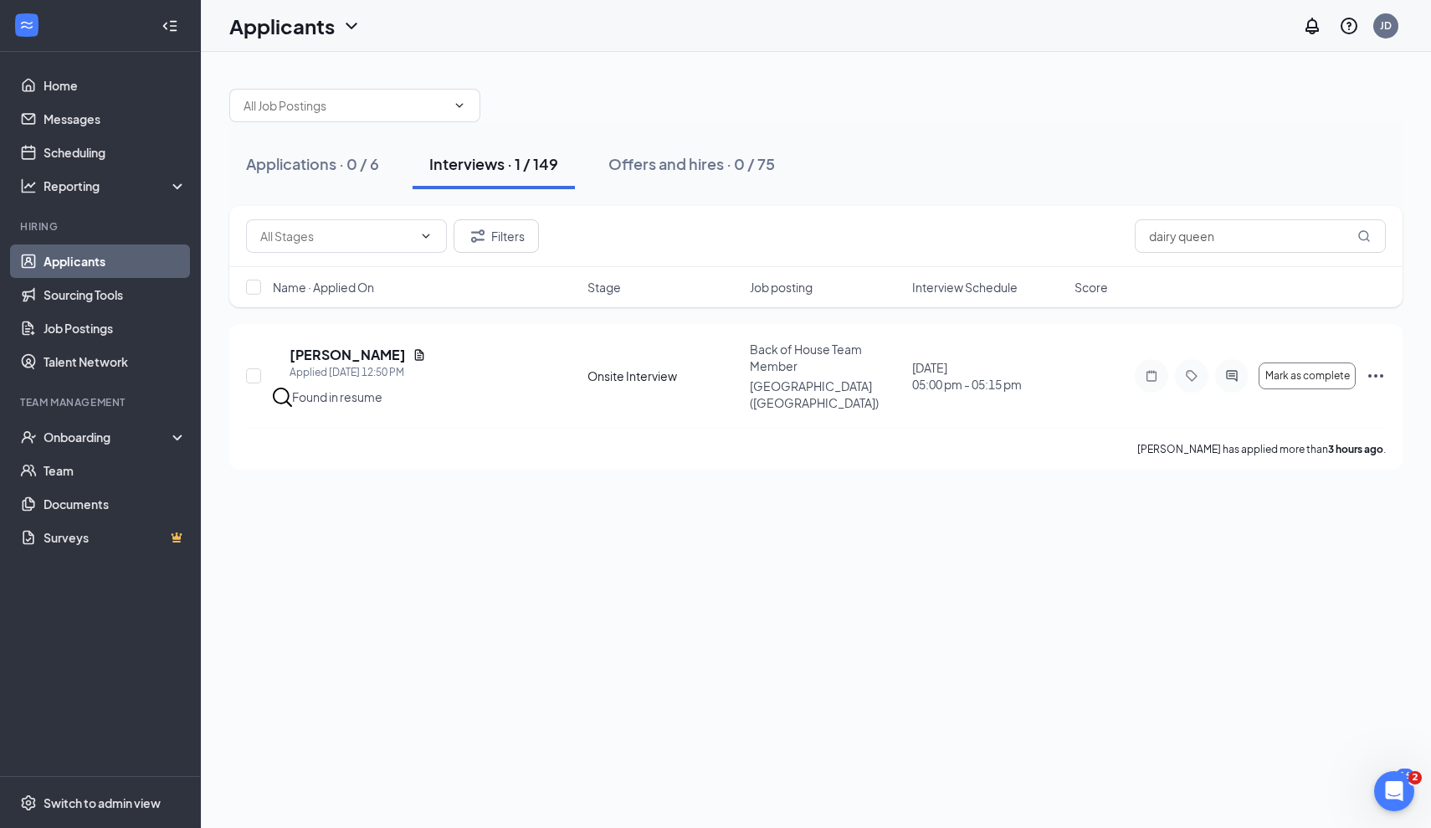
click at [58, 268] on link "Applicants" at bounding box center [115, 260] width 143 height 33
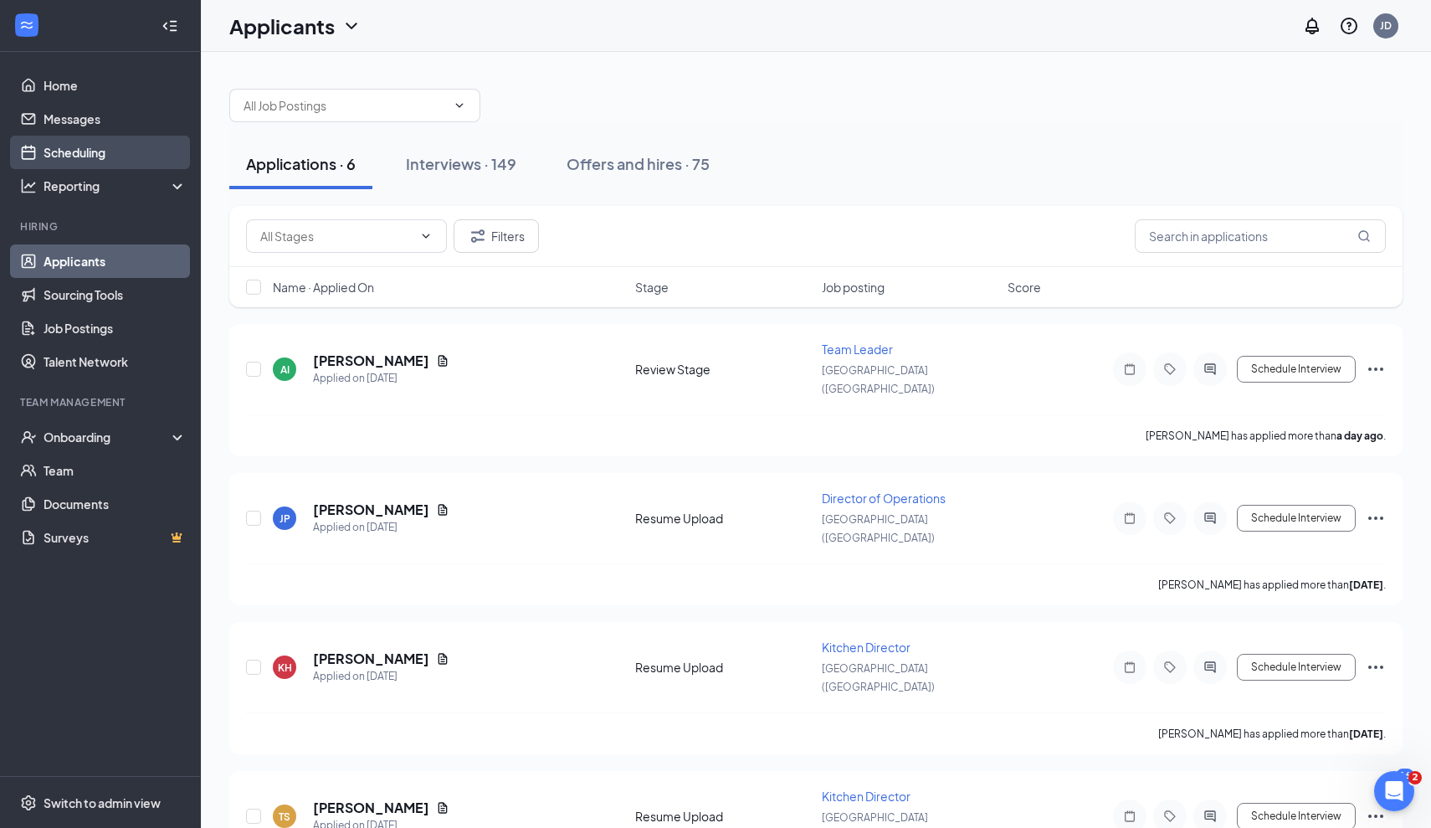
click at [100, 146] on link "Scheduling" at bounding box center [115, 152] width 143 height 33
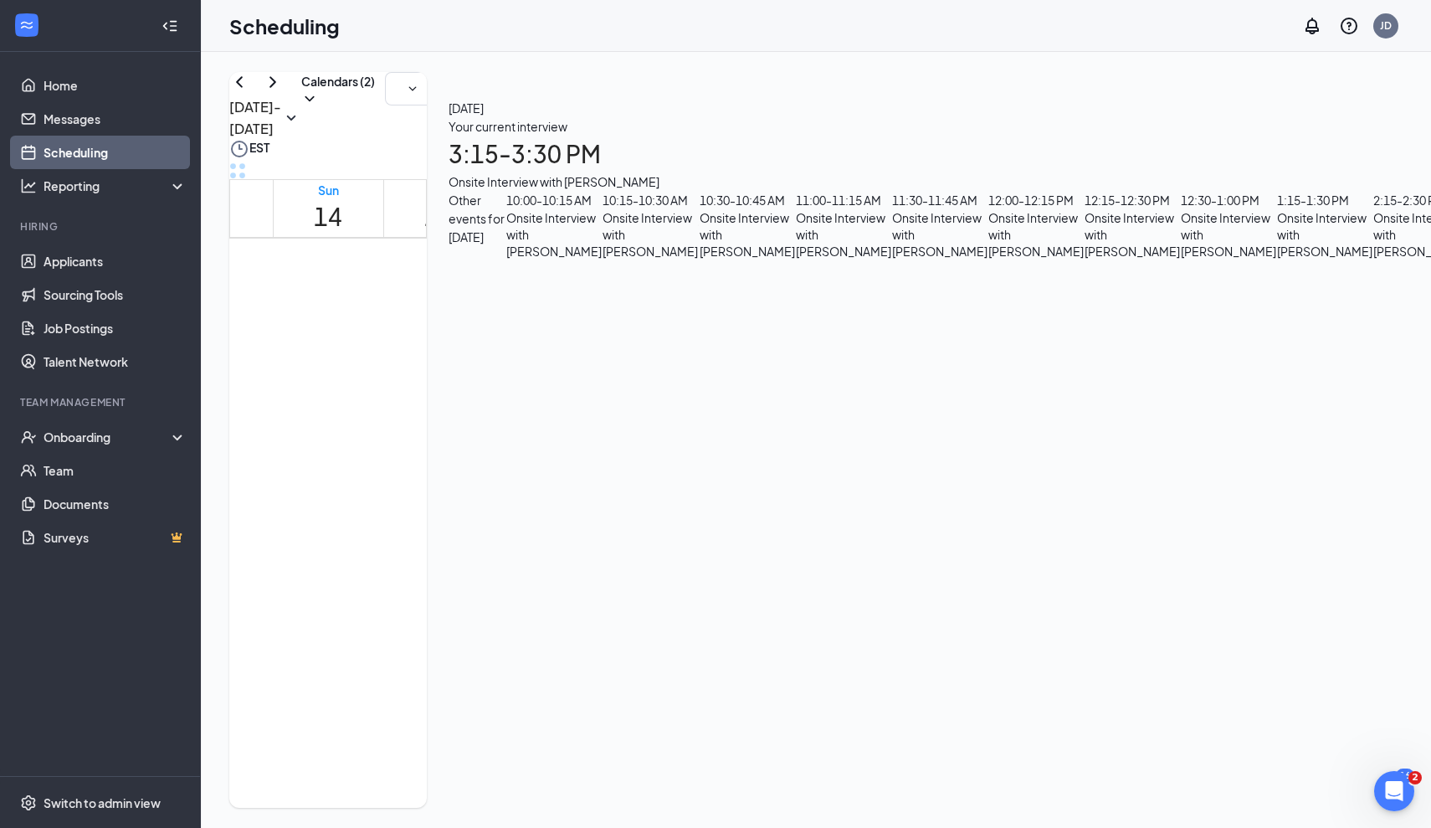
scroll to position [1441, 0]
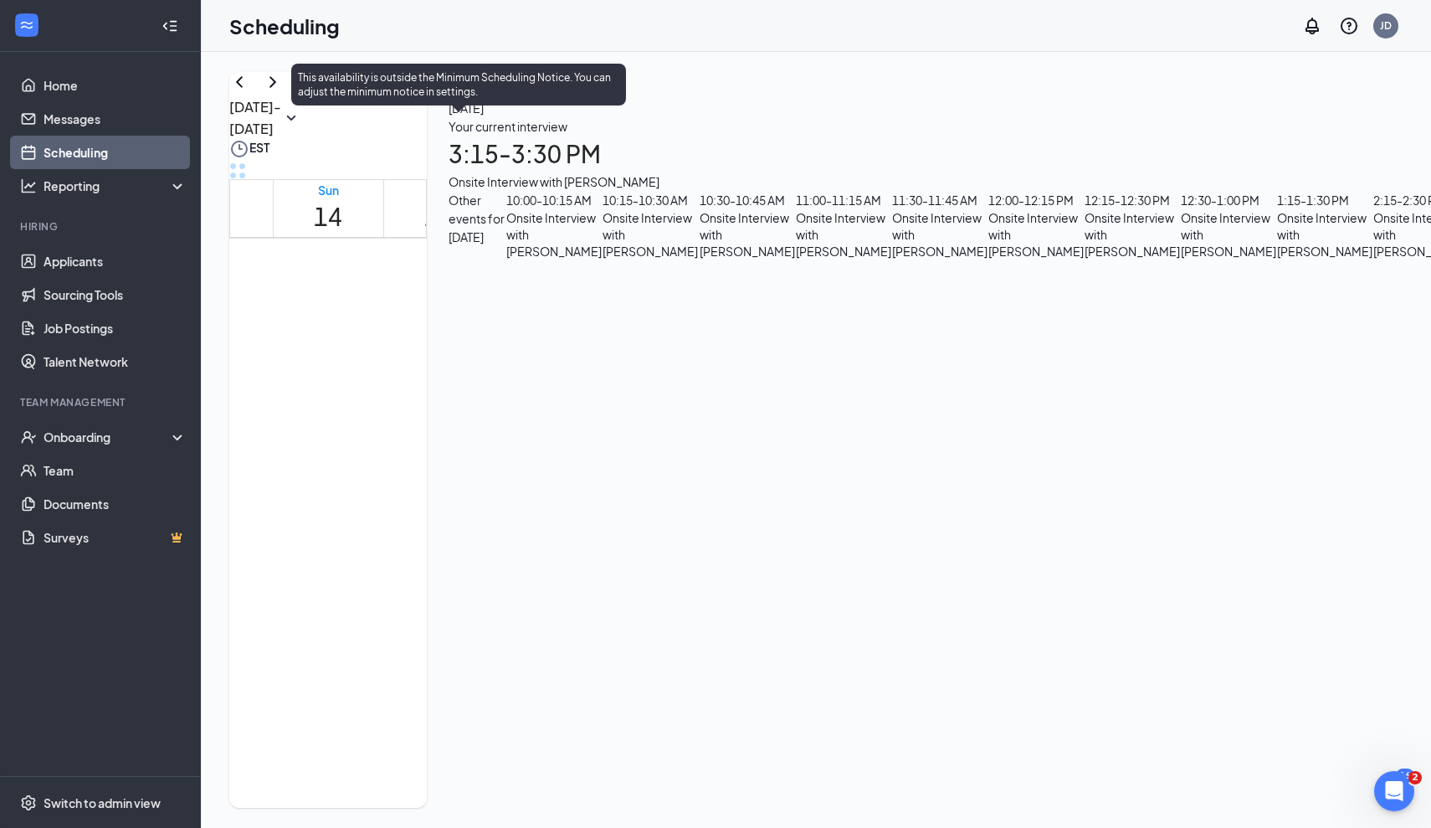
click at [532, 184] on span "3:15-3:30 PM" at bounding box center [546, 160] width 28 height 49
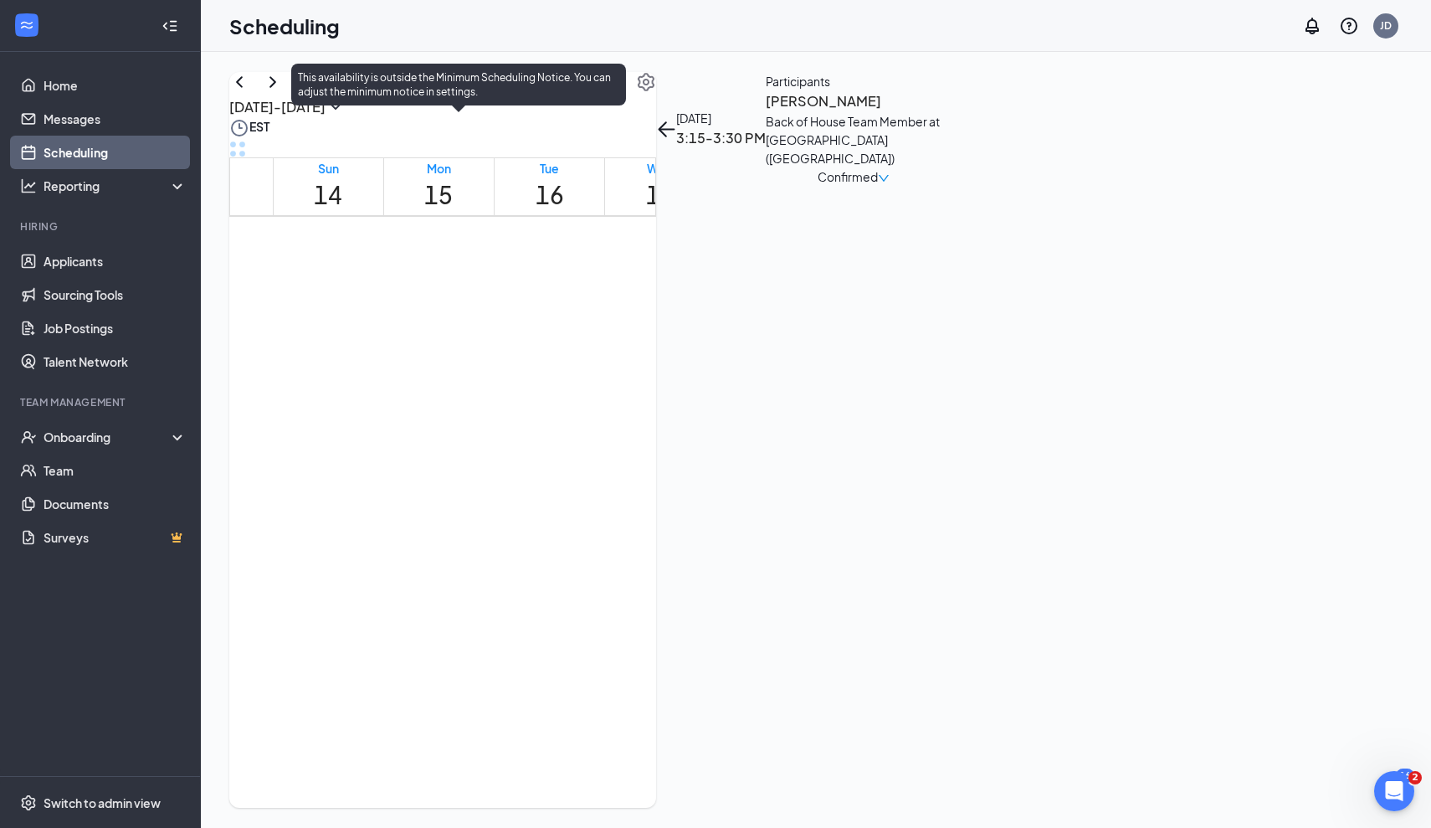
click at [561, 162] on span "3:45-4:00 PM" at bounding box center [575, 138] width 28 height 49
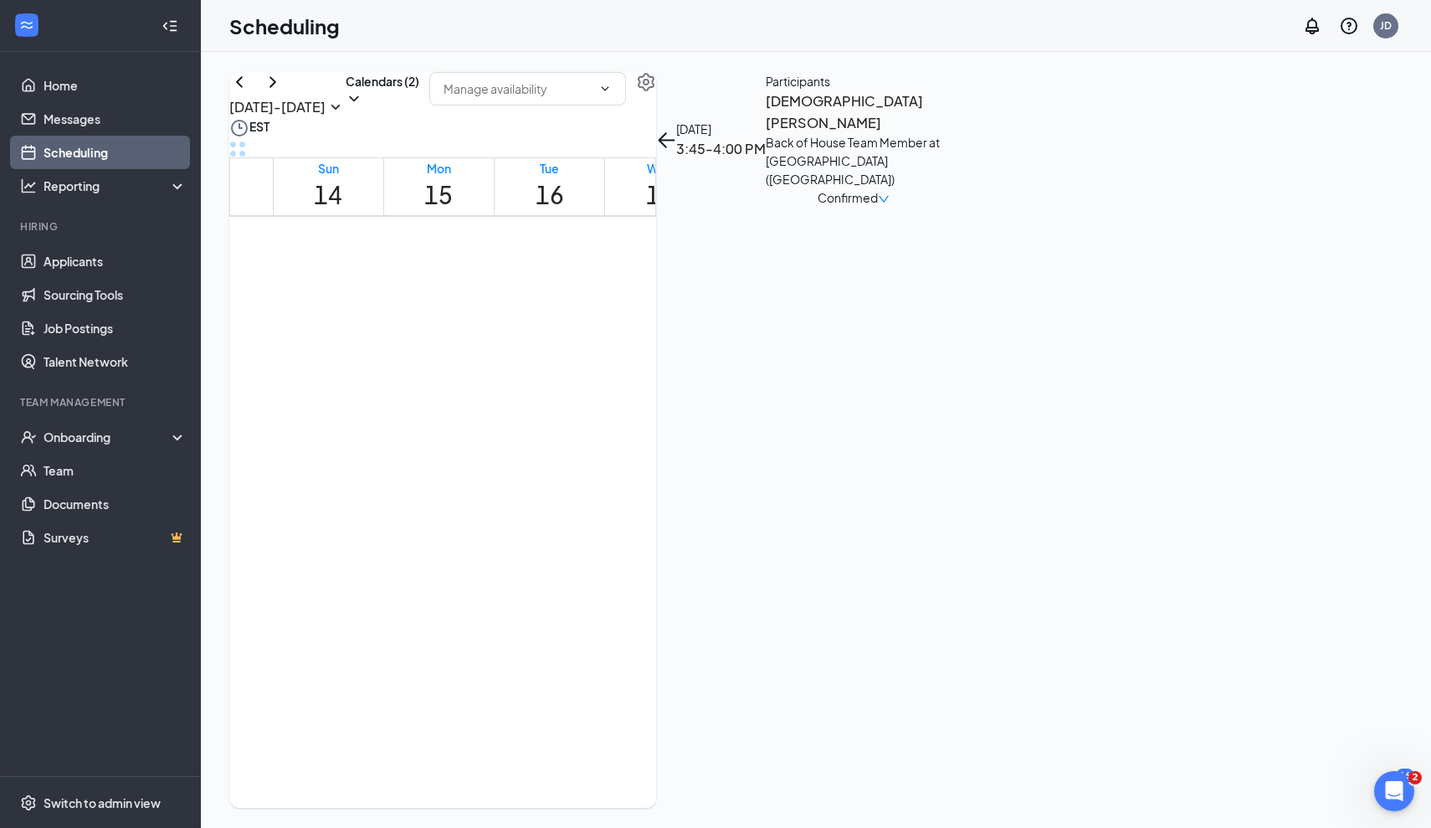
click at [942, 133] on h3 "[DEMOGRAPHIC_DATA][PERSON_NAME]" at bounding box center [854, 111] width 176 height 43
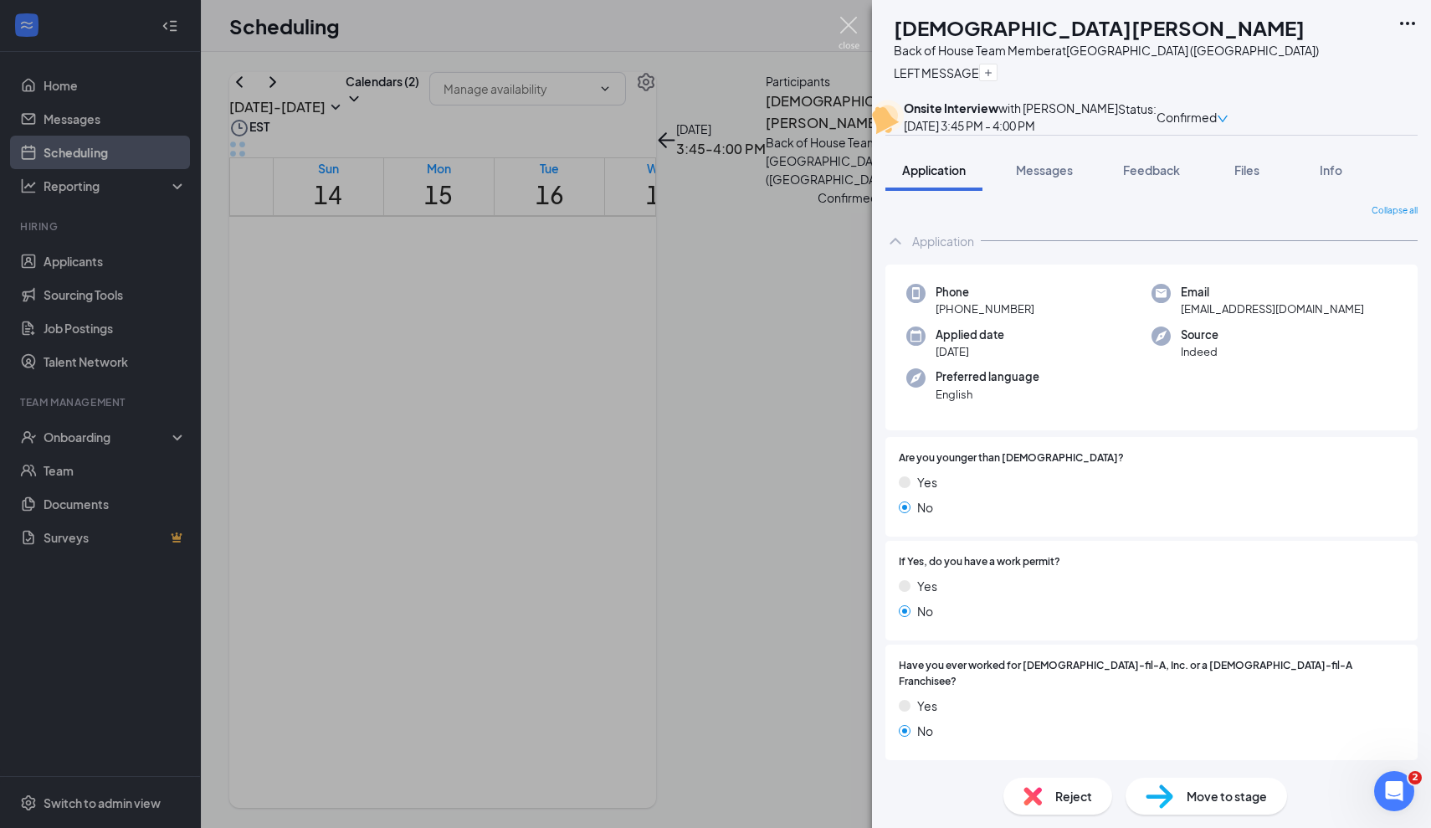
click at [850, 32] on img at bounding box center [849, 33] width 21 height 33
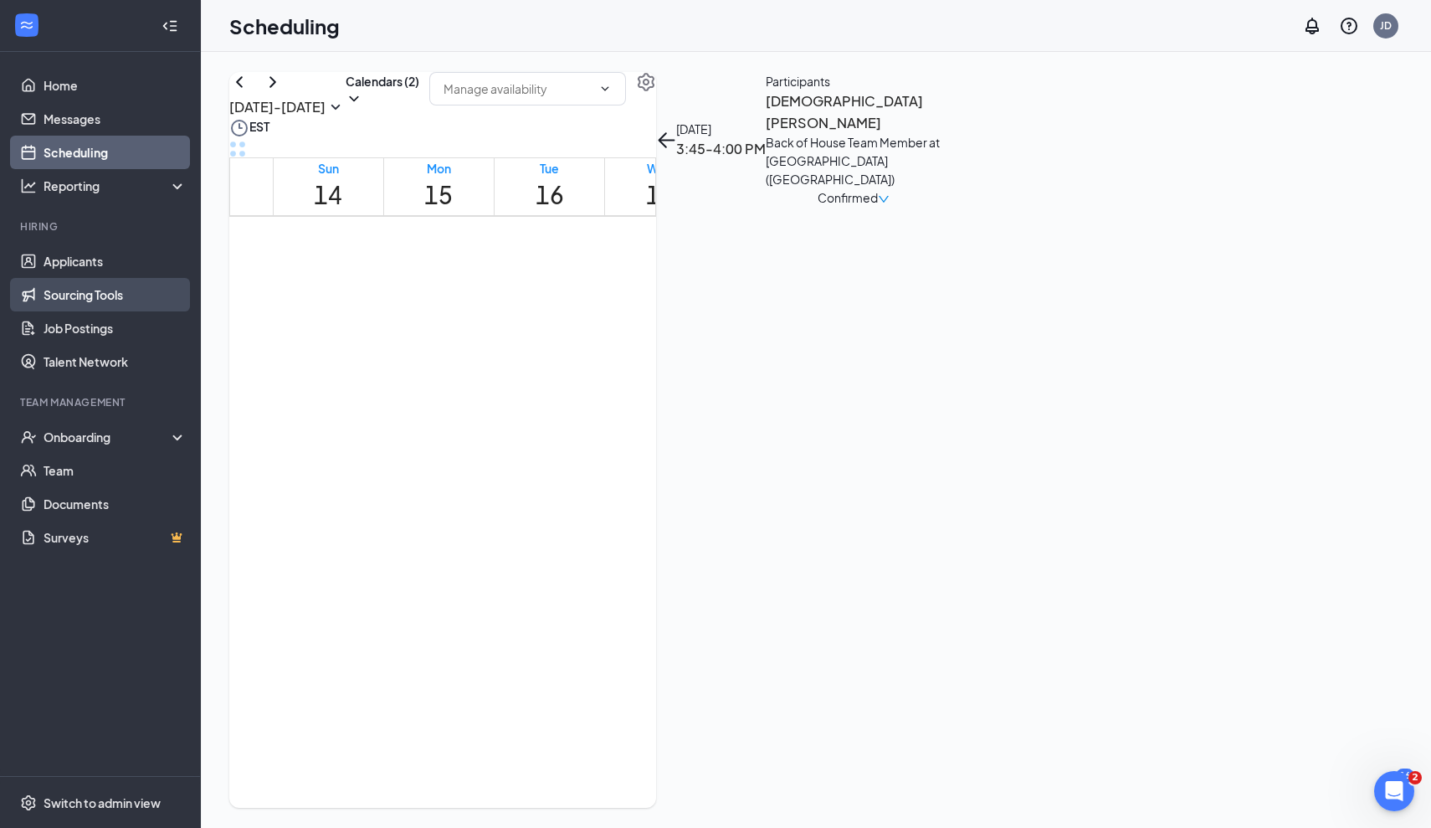
click at [104, 287] on link "Sourcing Tools" at bounding box center [115, 294] width 143 height 33
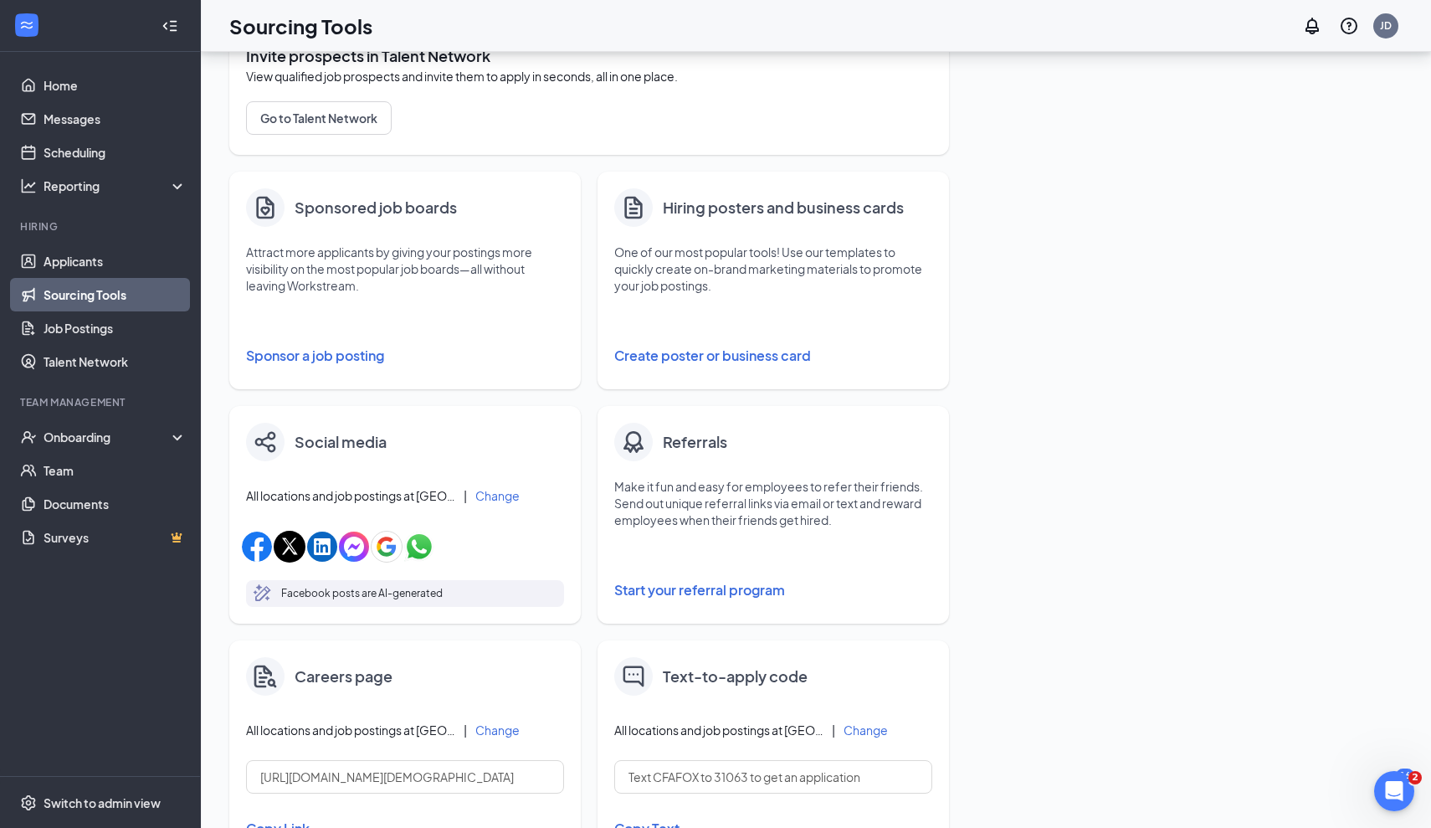
scroll to position [172, 0]
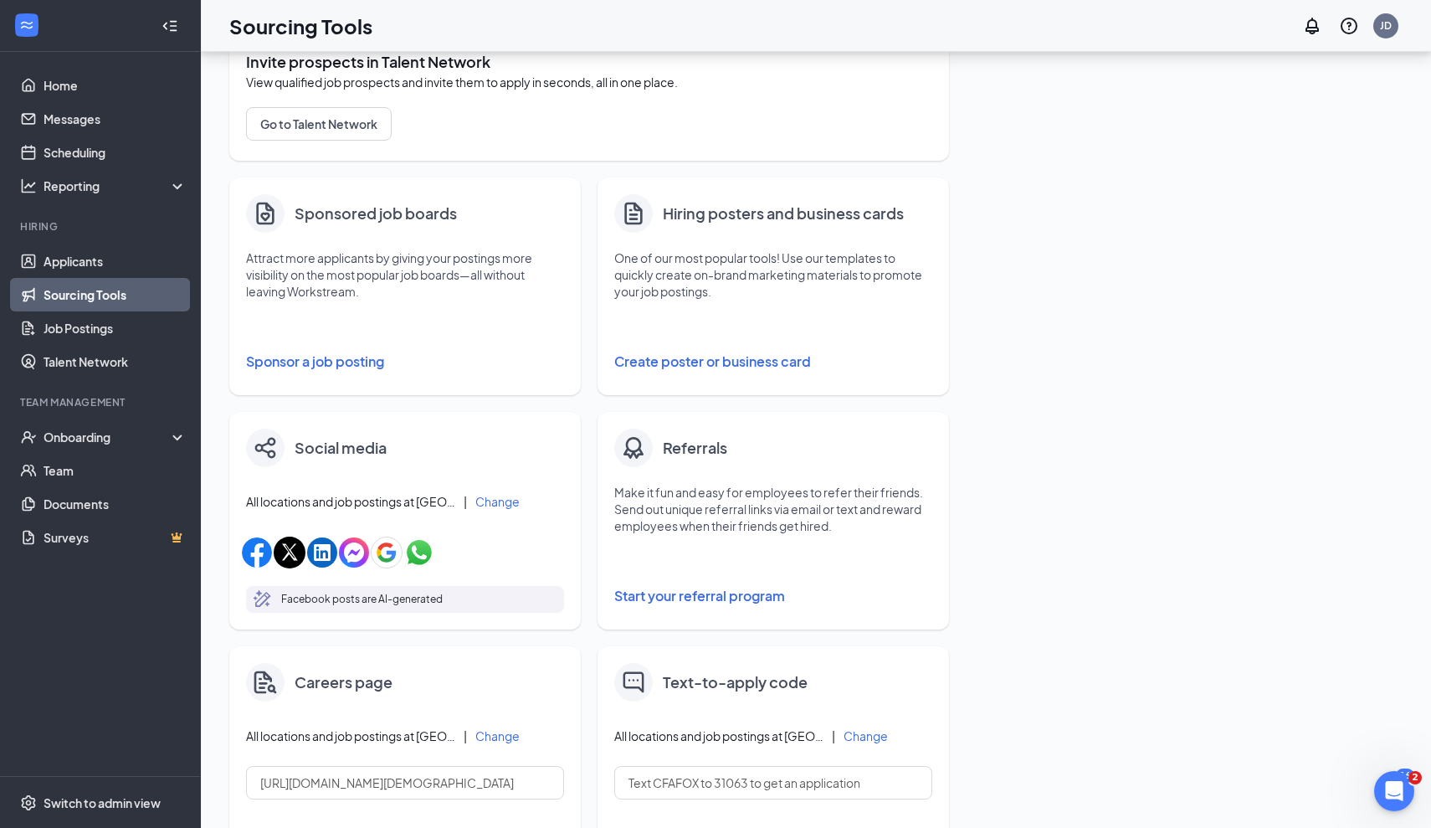
click at [97, 287] on link "Sourcing Tools" at bounding box center [115, 294] width 143 height 33
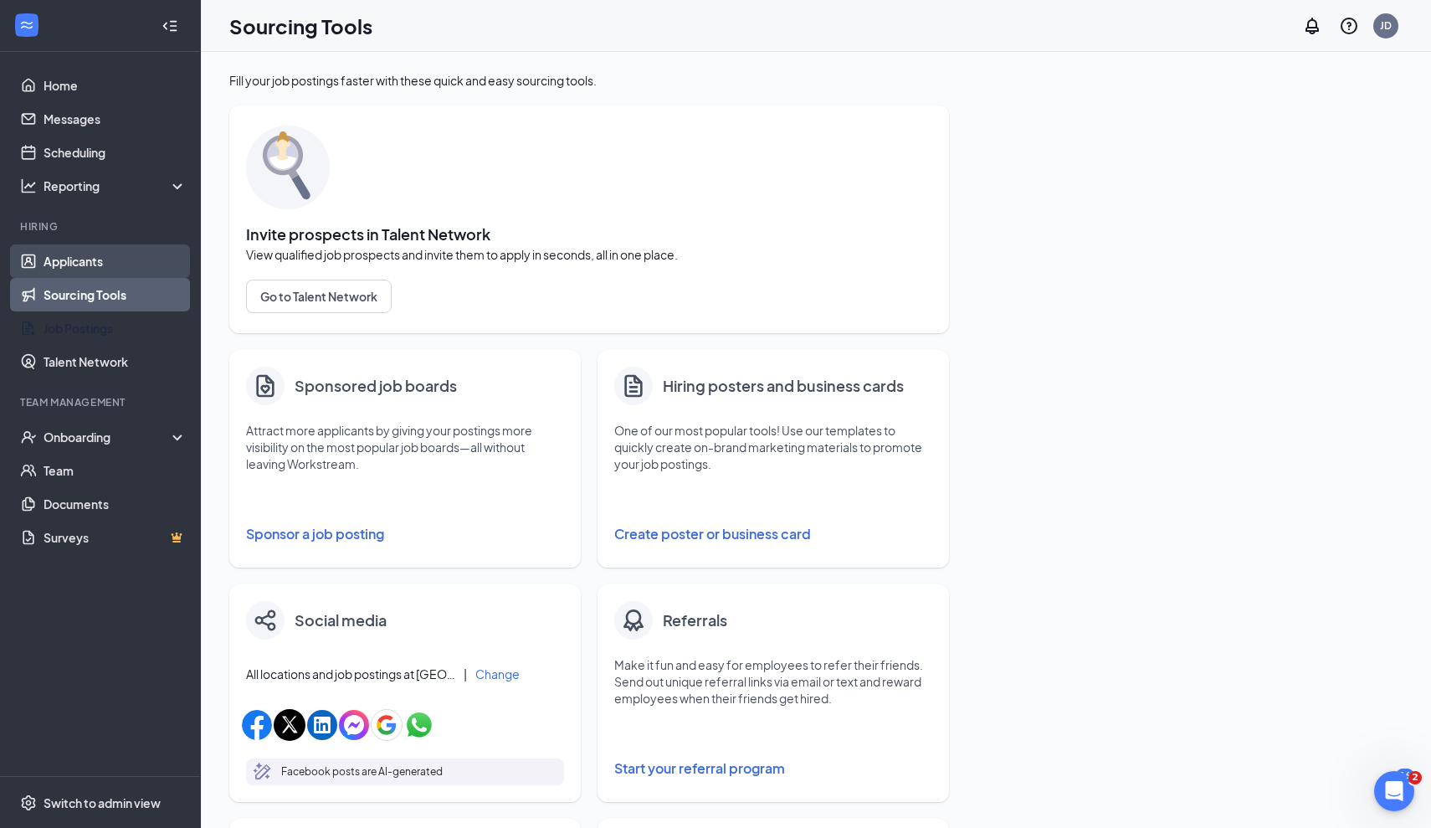
scroll to position [0, 0]
click at [106, 259] on link "Applicants" at bounding box center [115, 260] width 143 height 33
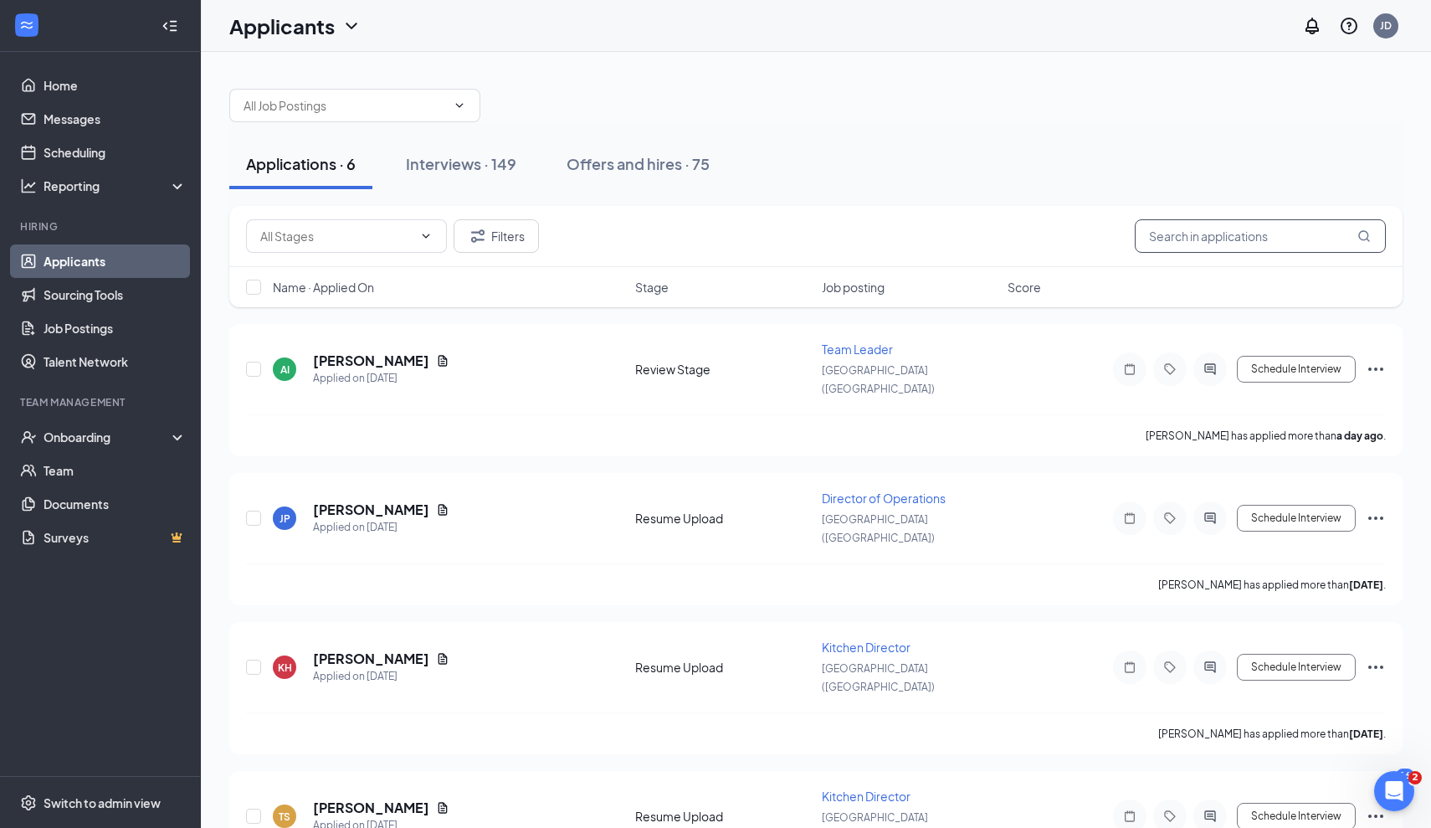
click at [1219, 234] on input "text" at bounding box center [1260, 235] width 251 height 33
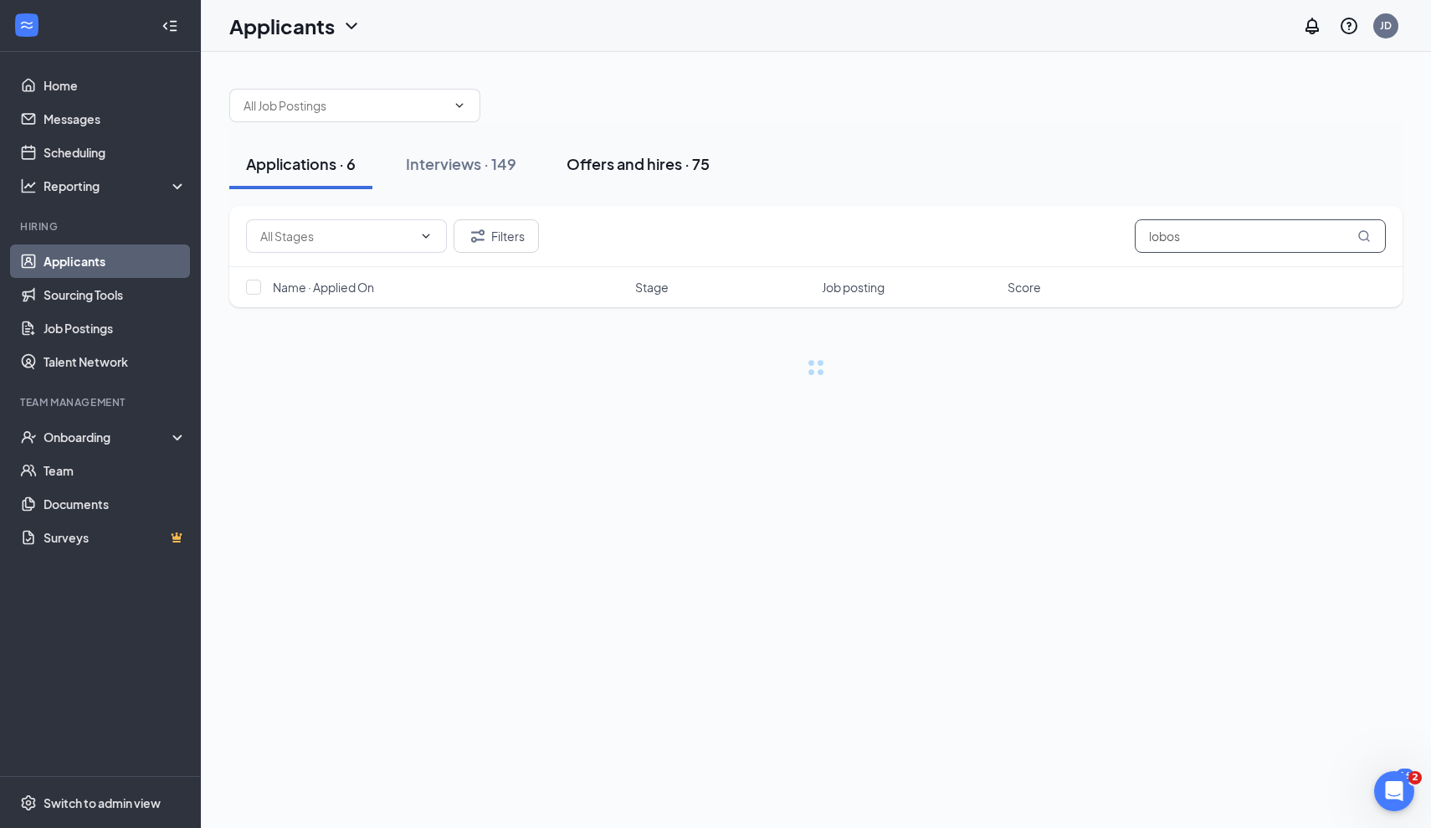
type input "lobos"
click at [589, 171] on div "Offers and hires · 75" at bounding box center [638, 163] width 143 height 21
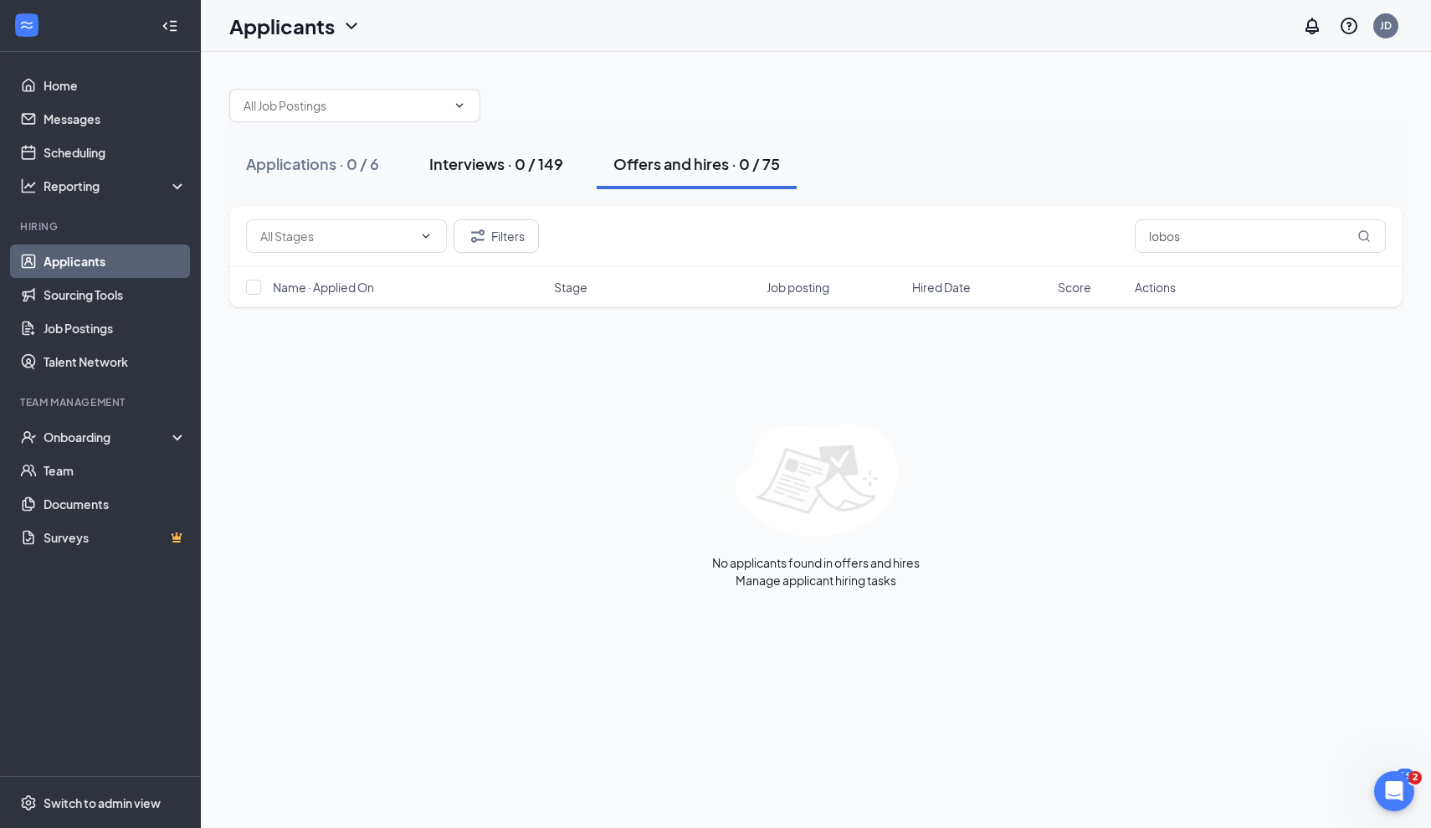
click at [500, 150] on button "Interviews · 0 / 149" at bounding box center [496, 164] width 167 height 50
click at [691, 163] on div "Offers and hires · 0 / 75" at bounding box center [697, 163] width 167 height 21
click at [482, 168] on div "Interviews · 0 / 149" at bounding box center [496, 163] width 134 height 21
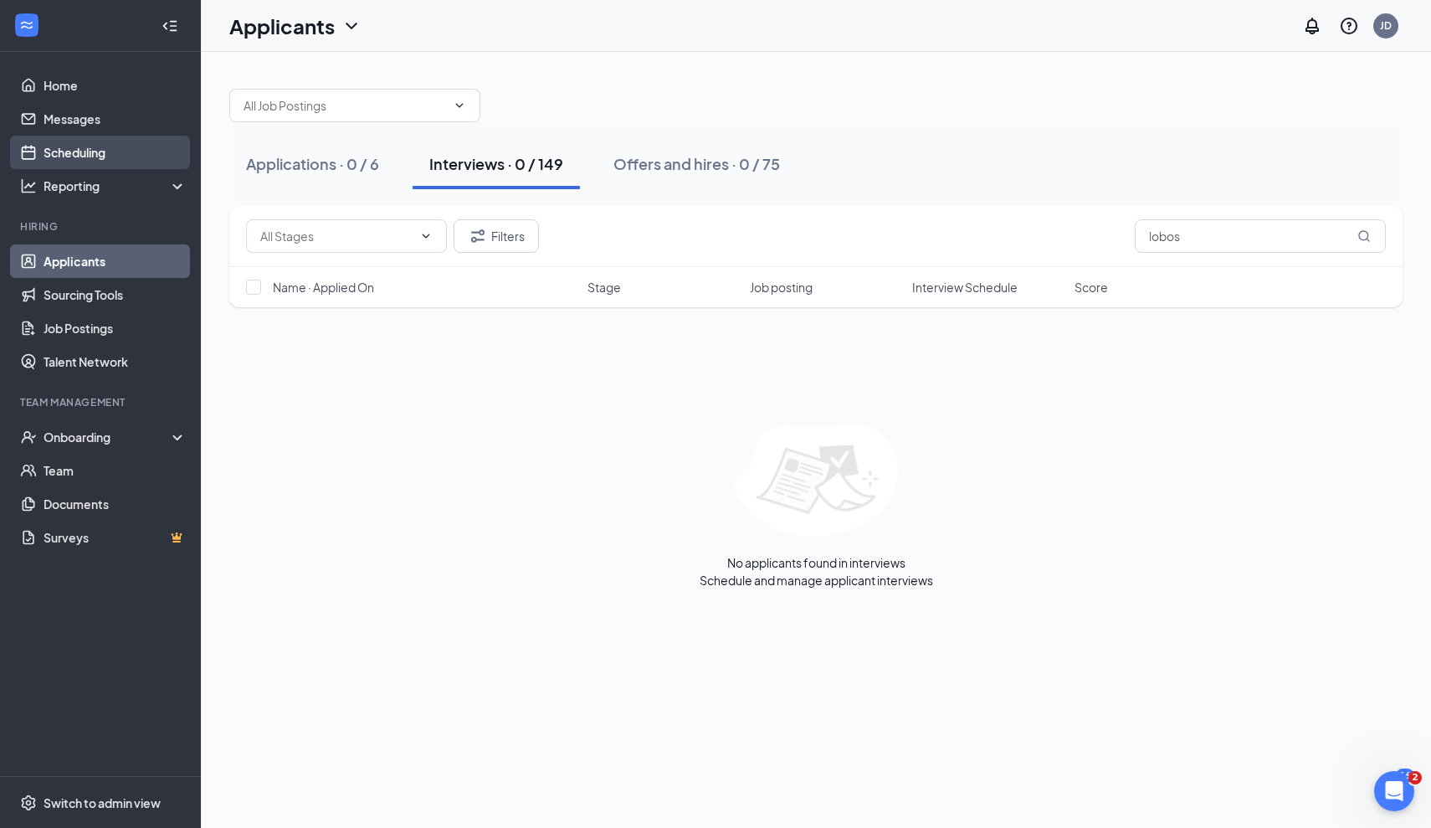
click at [113, 151] on link "Scheduling" at bounding box center [115, 152] width 143 height 33
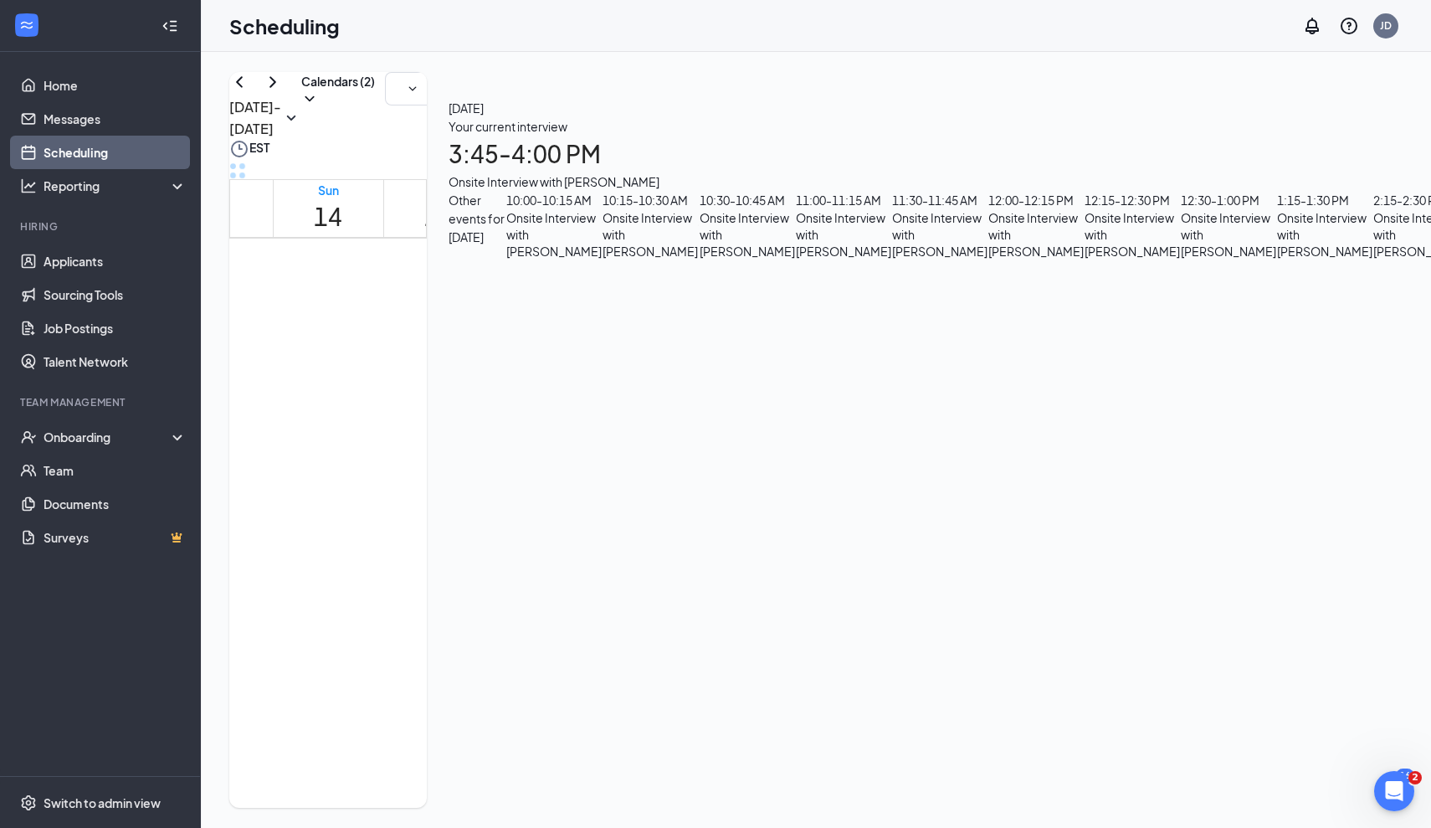
scroll to position [1418, 0]
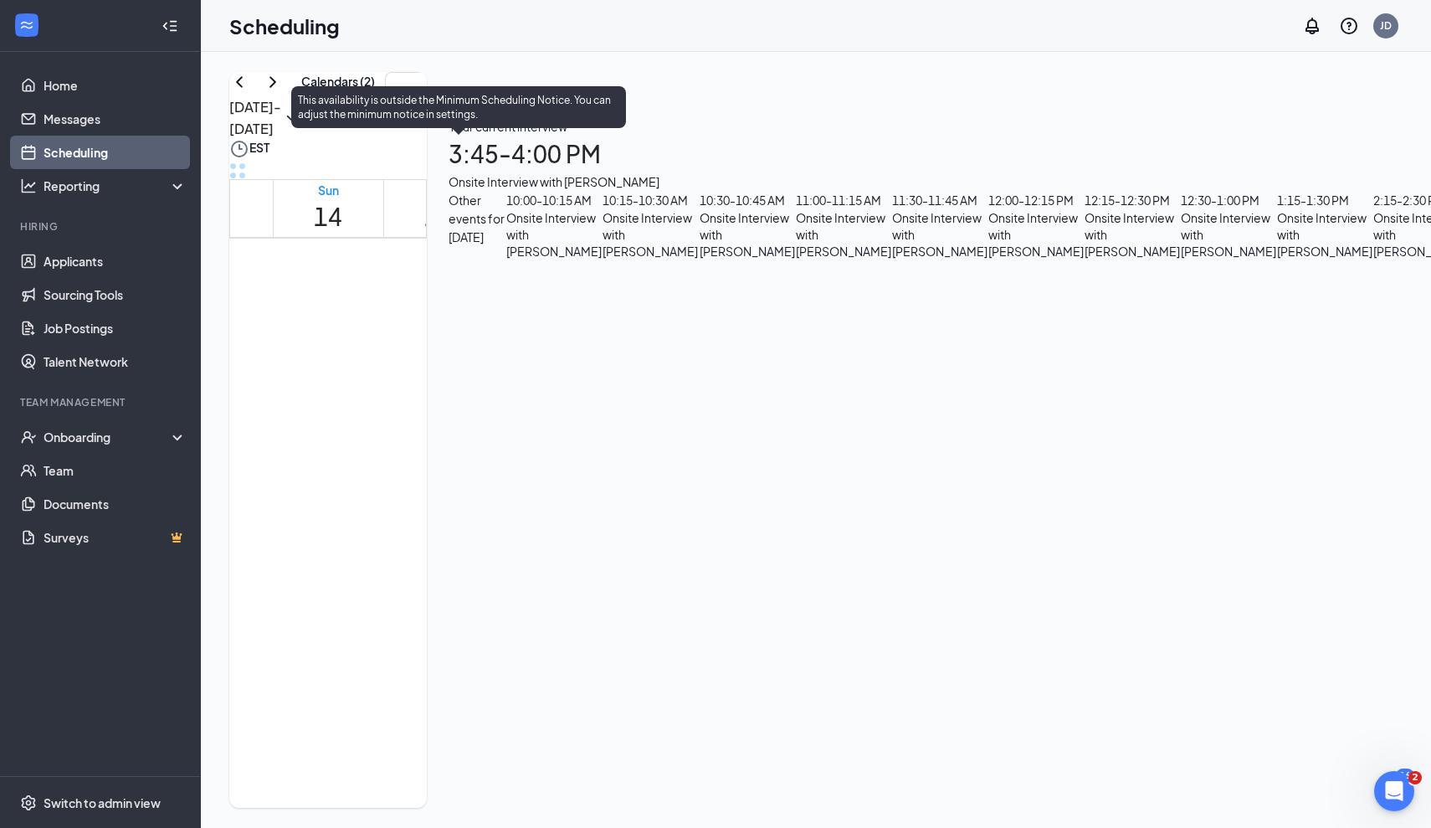
click at [561, 207] on span "3:45-4:00 PM" at bounding box center [575, 182] width 28 height 49
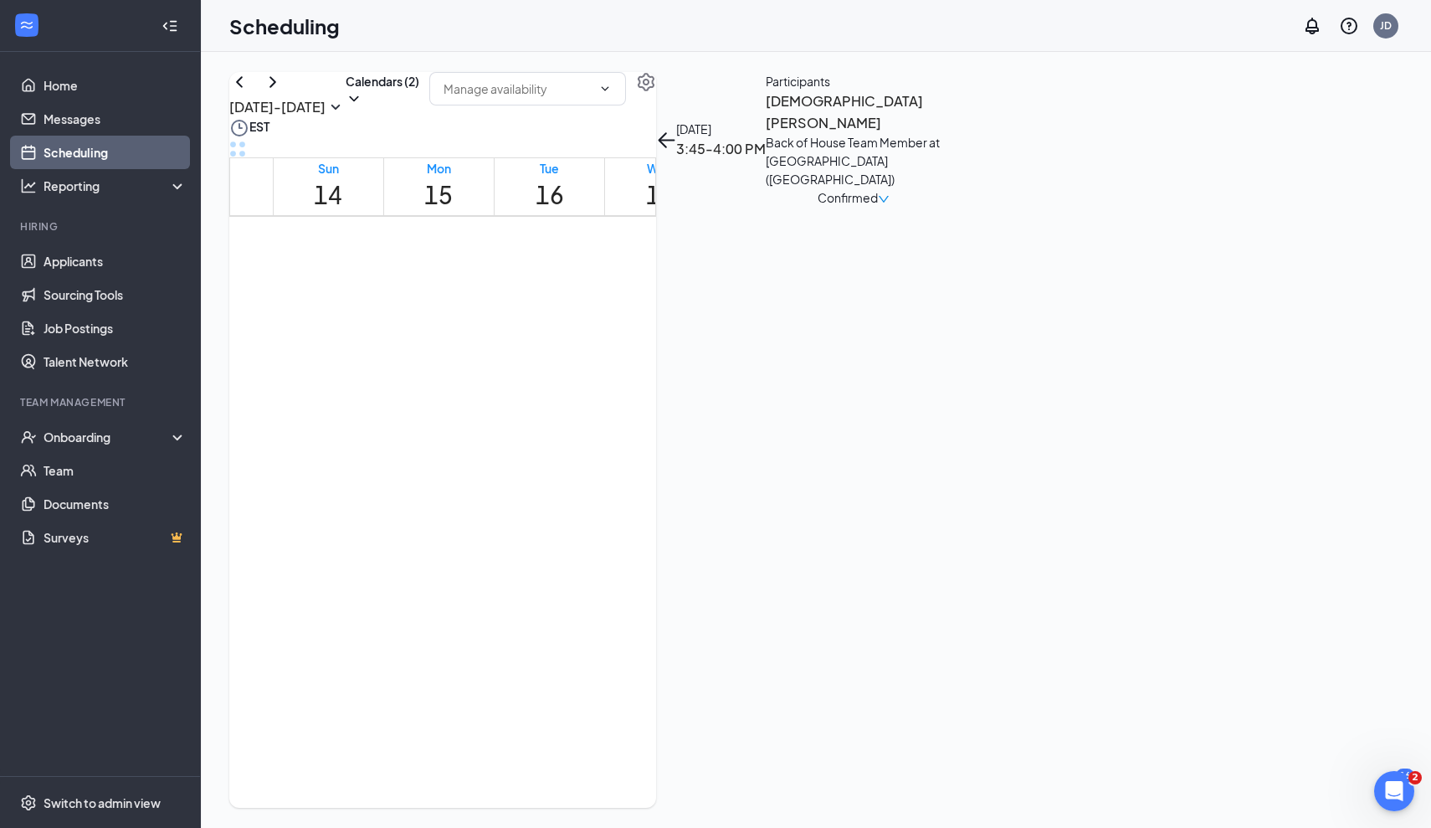
click at [942, 133] on h3 "[DEMOGRAPHIC_DATA][PERSON_NAME]" at bounding box center [854, 111] width 176 height 43
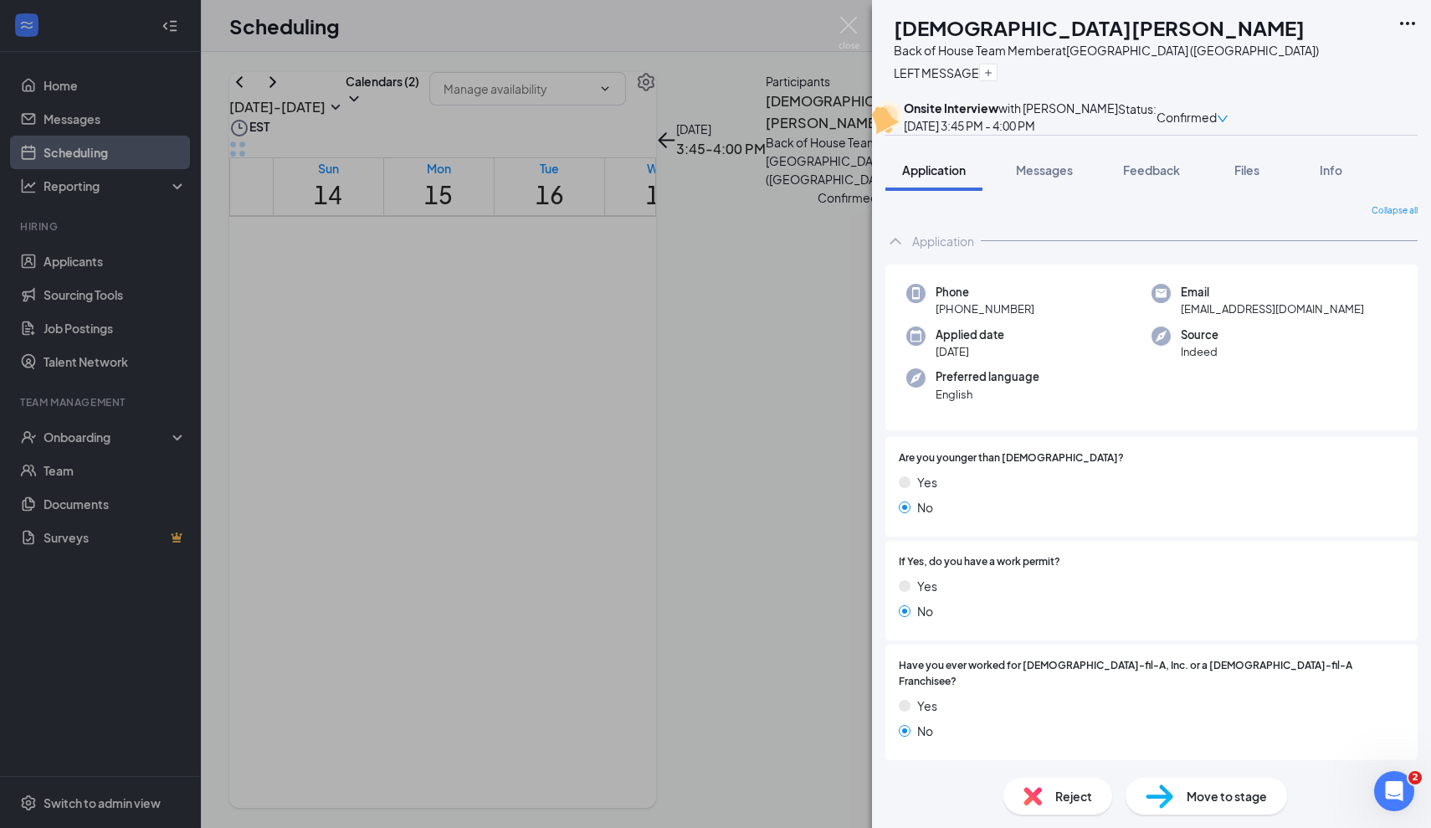
click at [449, 526] on div "[PERSON_NAME] Back of House Team Member at [GEOGRAPHIC_DATA] ([GEOGRAPHIC_DATA]…" at bounding box center [715, 414] width 1431 height 828
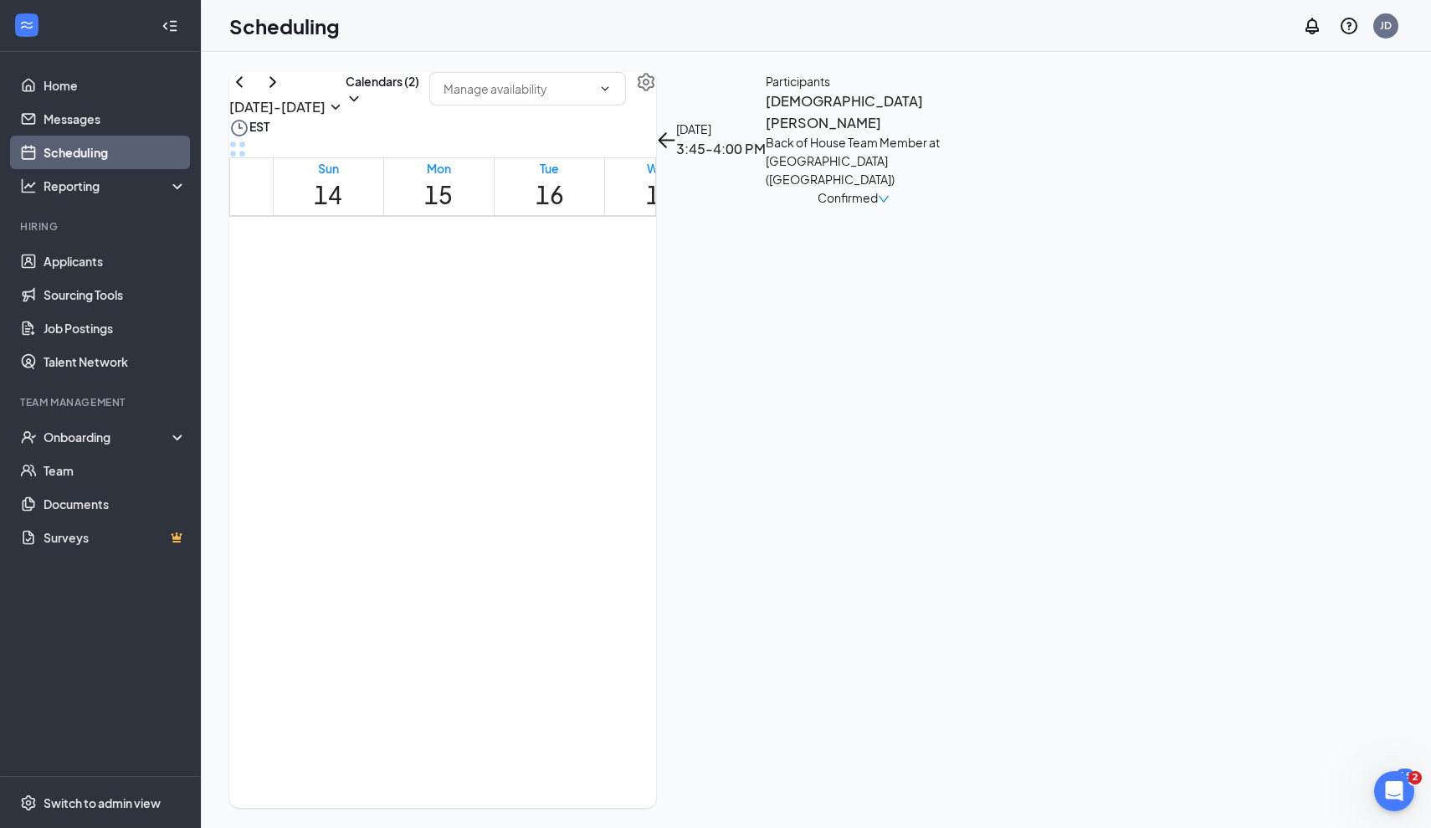
click at [589, 185] on span "4:00-4:15 PM" at bounding box center [603, 160] width 28 height 49
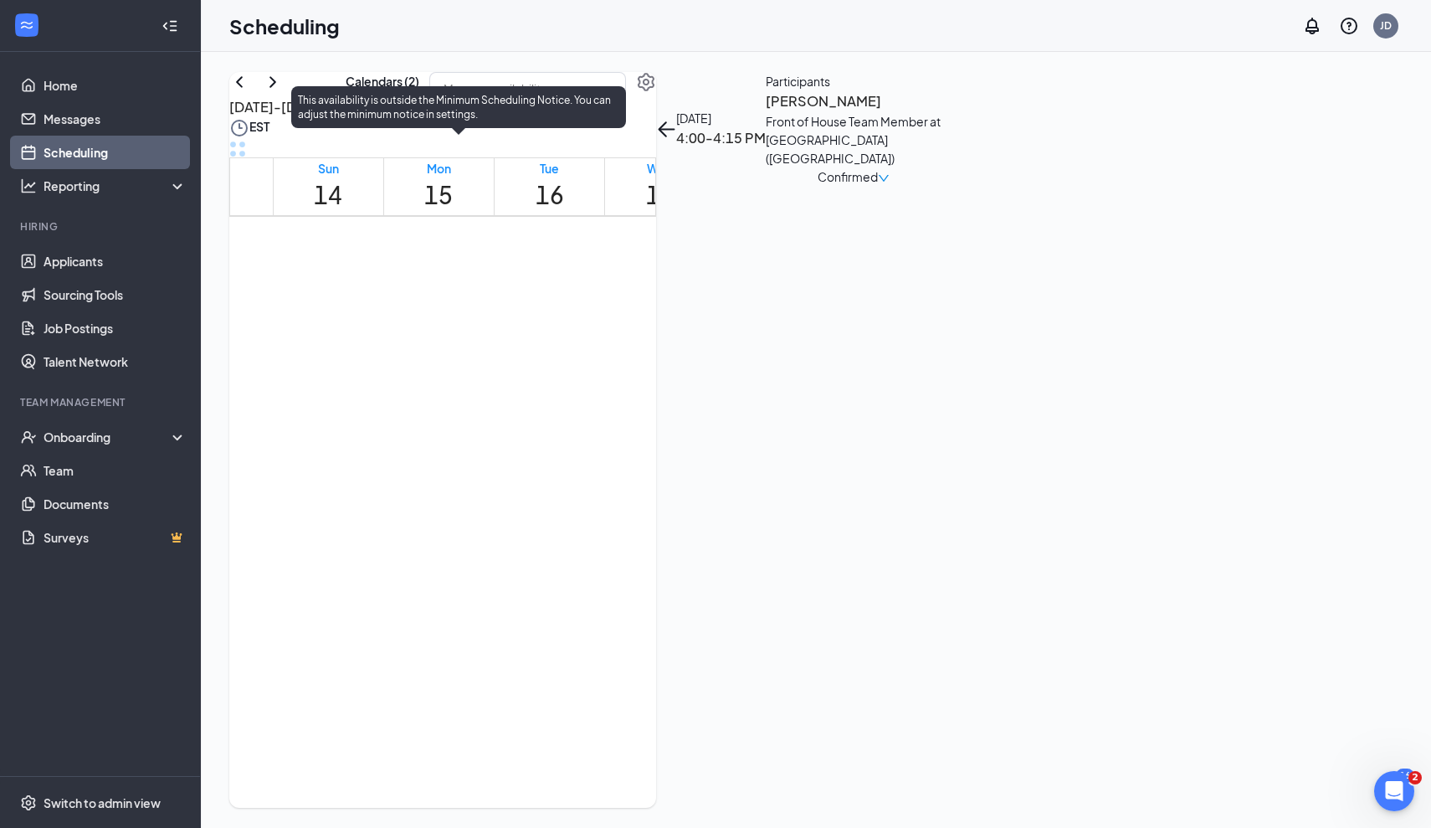
click at [589, 185] on span "4:00-4:15 PM" at bounding box center [603, 160] width 28 height 49
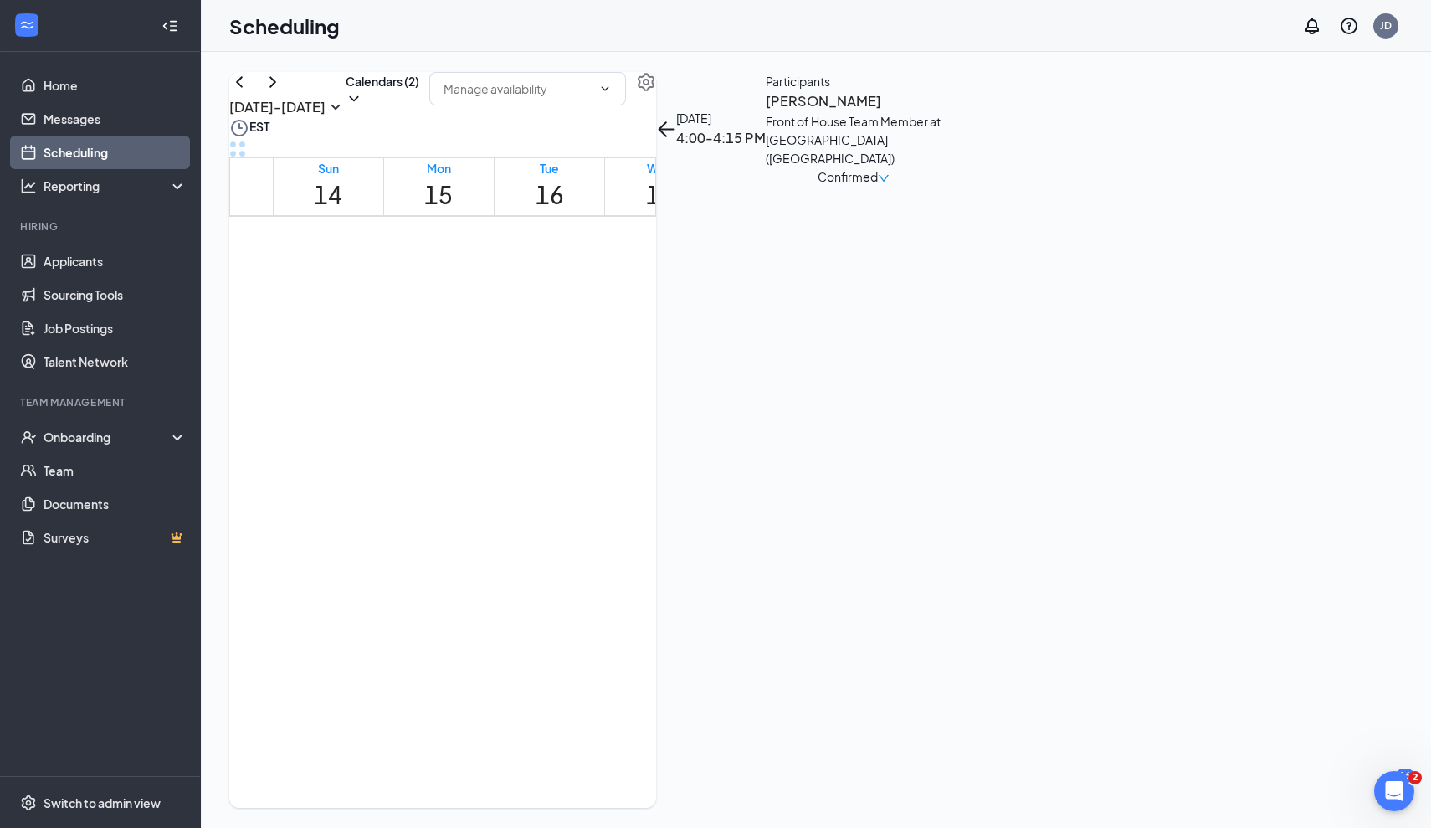
click at [942, 167] on div "Front of House Team Member at [GEOGRAPHIC_DATA] ([GEOGRAPHIC_DATA])" at bounding box center [854, 139] width 176 height 55
click at [942, 112] on h3 "[PERSON_NAME]" at bounding box center [854, 101] width 176 height 22
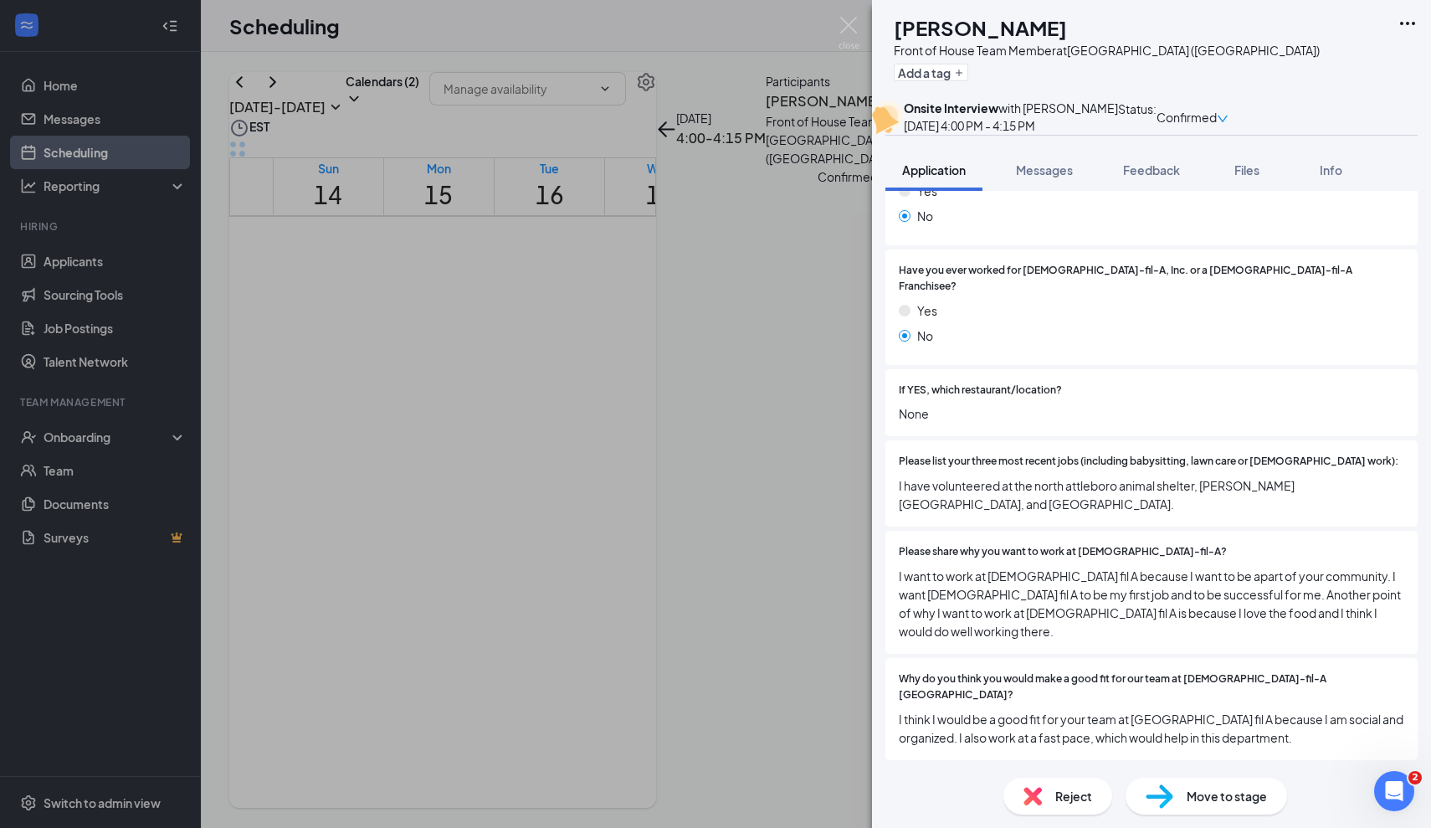
scroll to position [458, 0]
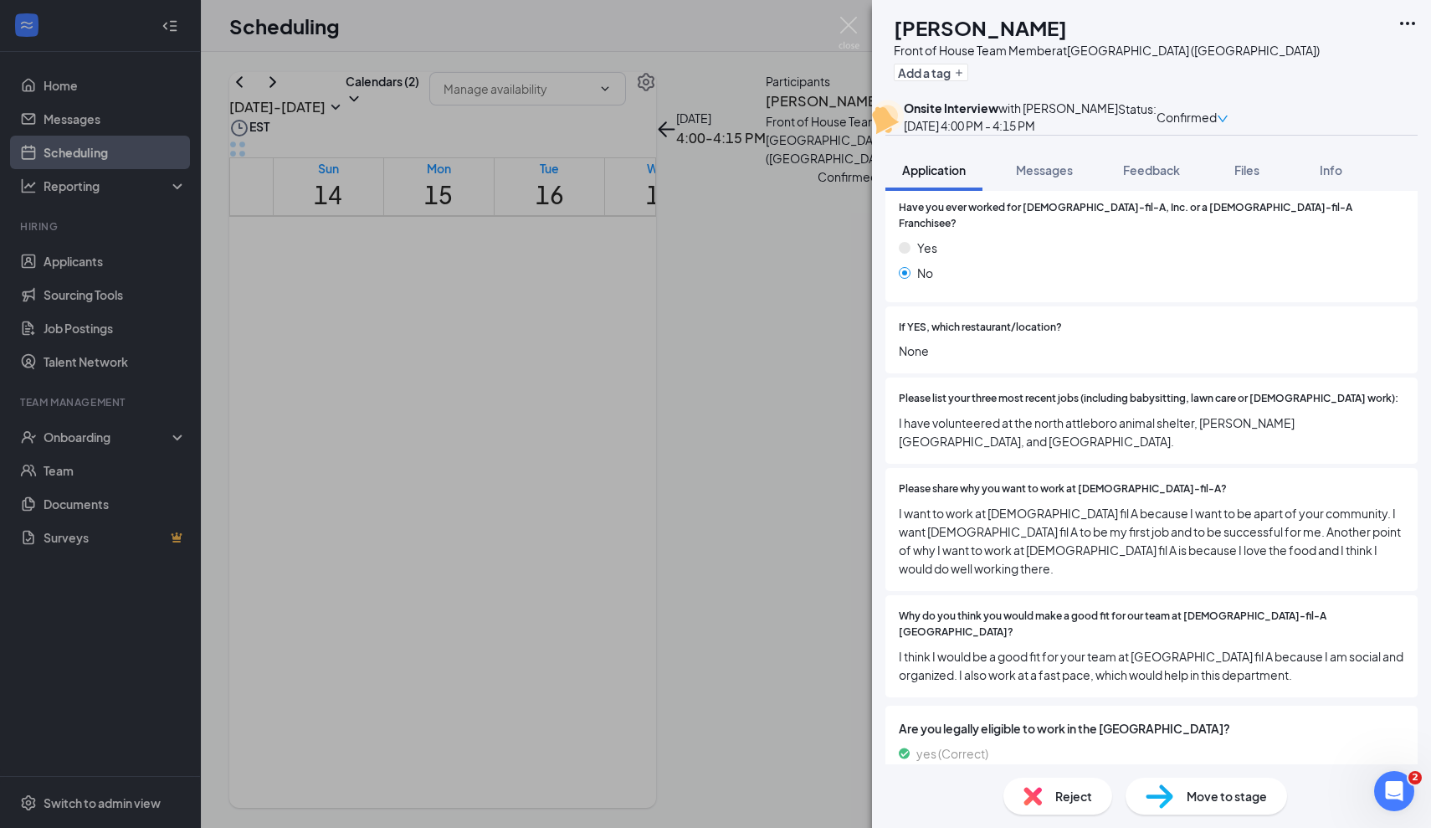
click at [1075, 464] on div "Please list your three most recent jobs (including babysitting, lawn care or [D…" at bounding box center [1152, 420] width 532 height 86
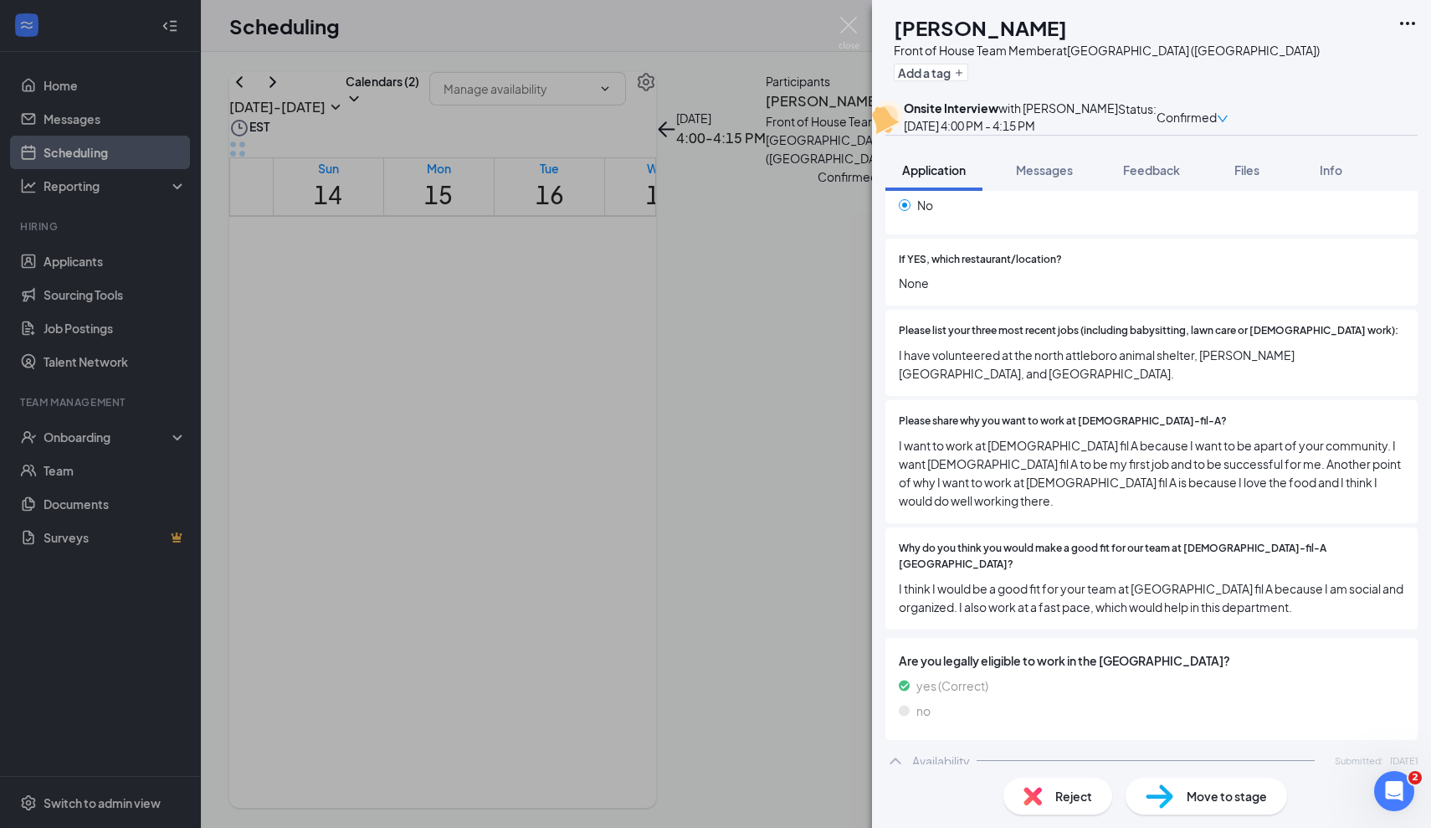
click at [933, 477] on span "I want to work at [DEMOGRAPHIC_DATA] fil A because I want to be apart of your c…" at bounding box center [1152, 473] width 506 height 74
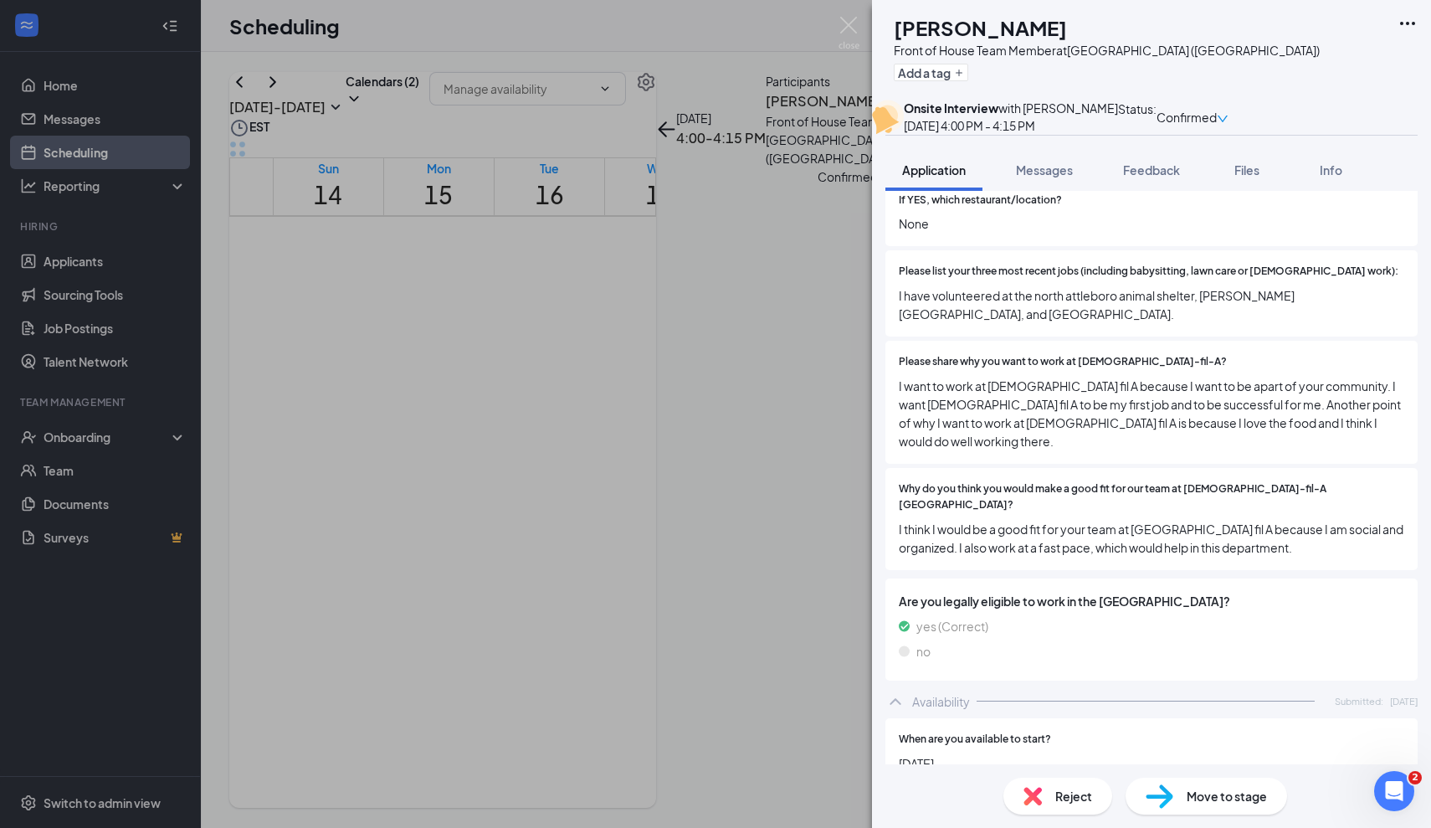
click at [916, 537] on div "Why do you think you would make a good fit for our team at [DEMOGRAPHIC_DATA]-f…" at bounding box center [1152, 519] width 532 height 102
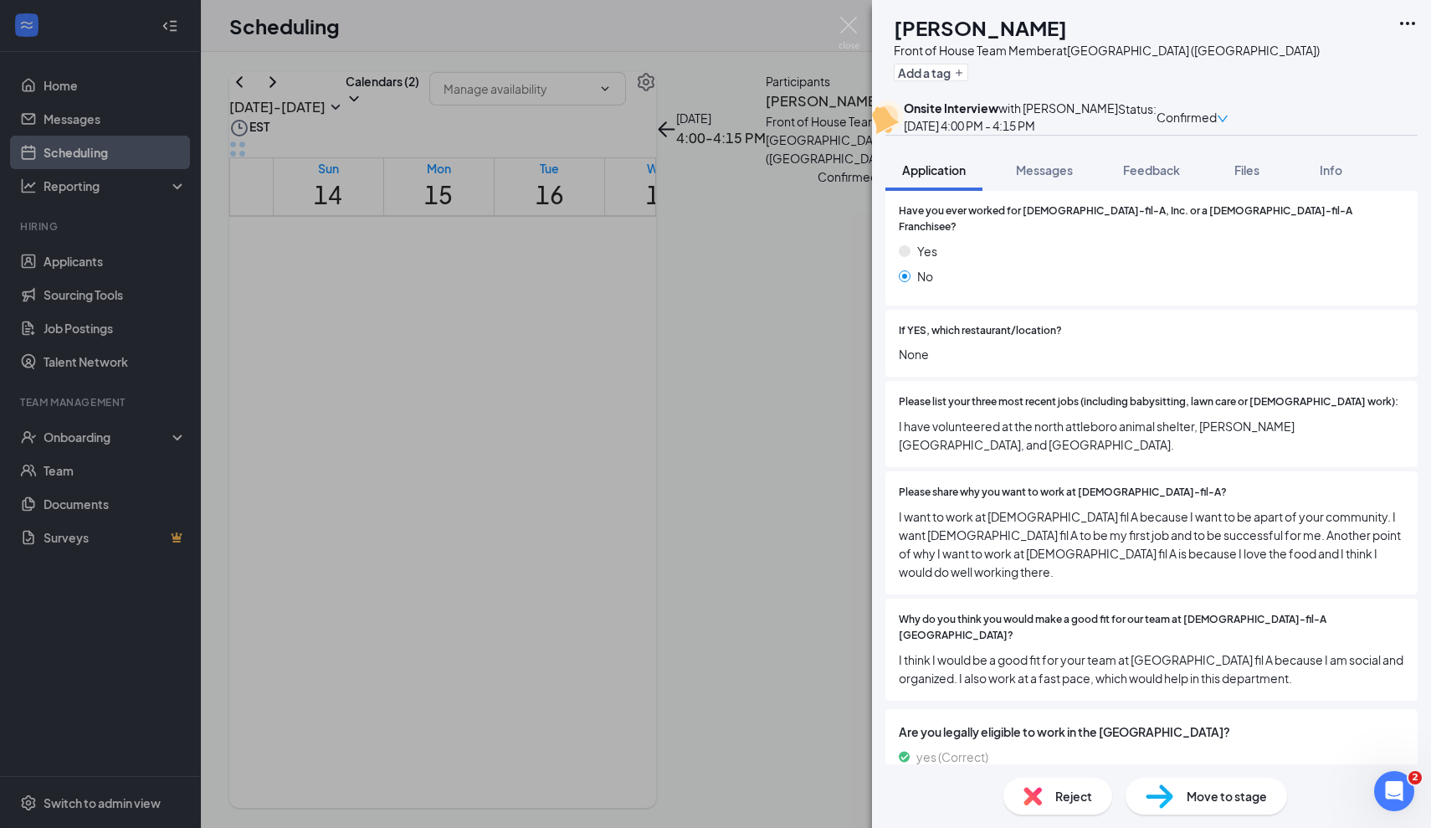
scroll to position [461, 0]
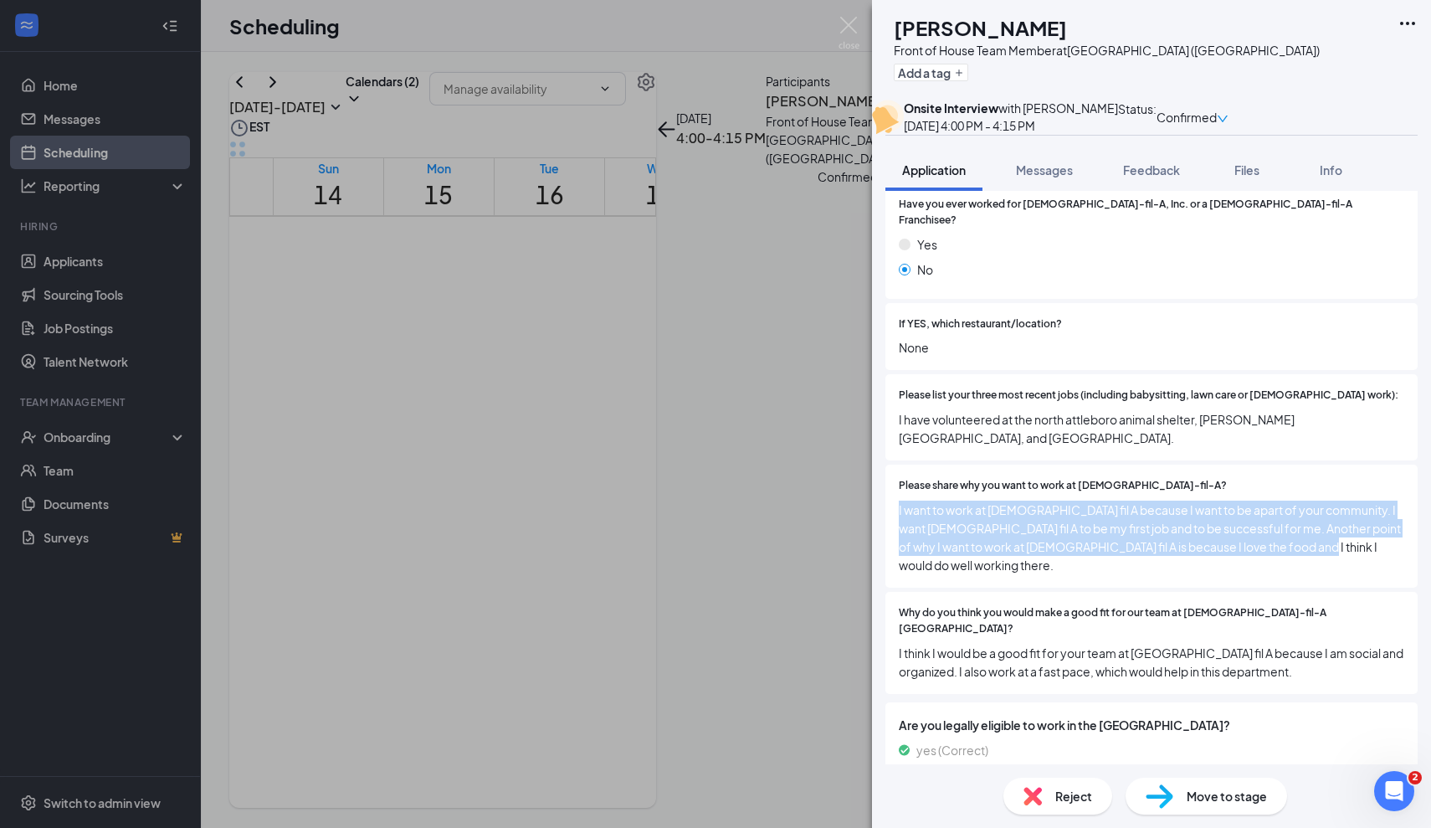
drag, startPoint x: 896, startPoint y: 520, endPoint x: 1279, endPoint y: 573, distance: 386.1
click at [1279, 573] on div "Please share why you want to work at [DEMOGRAPHIC_DATA]-fil-A? I want to work a…" at bounding box center [1152, 526] width 532 height 123
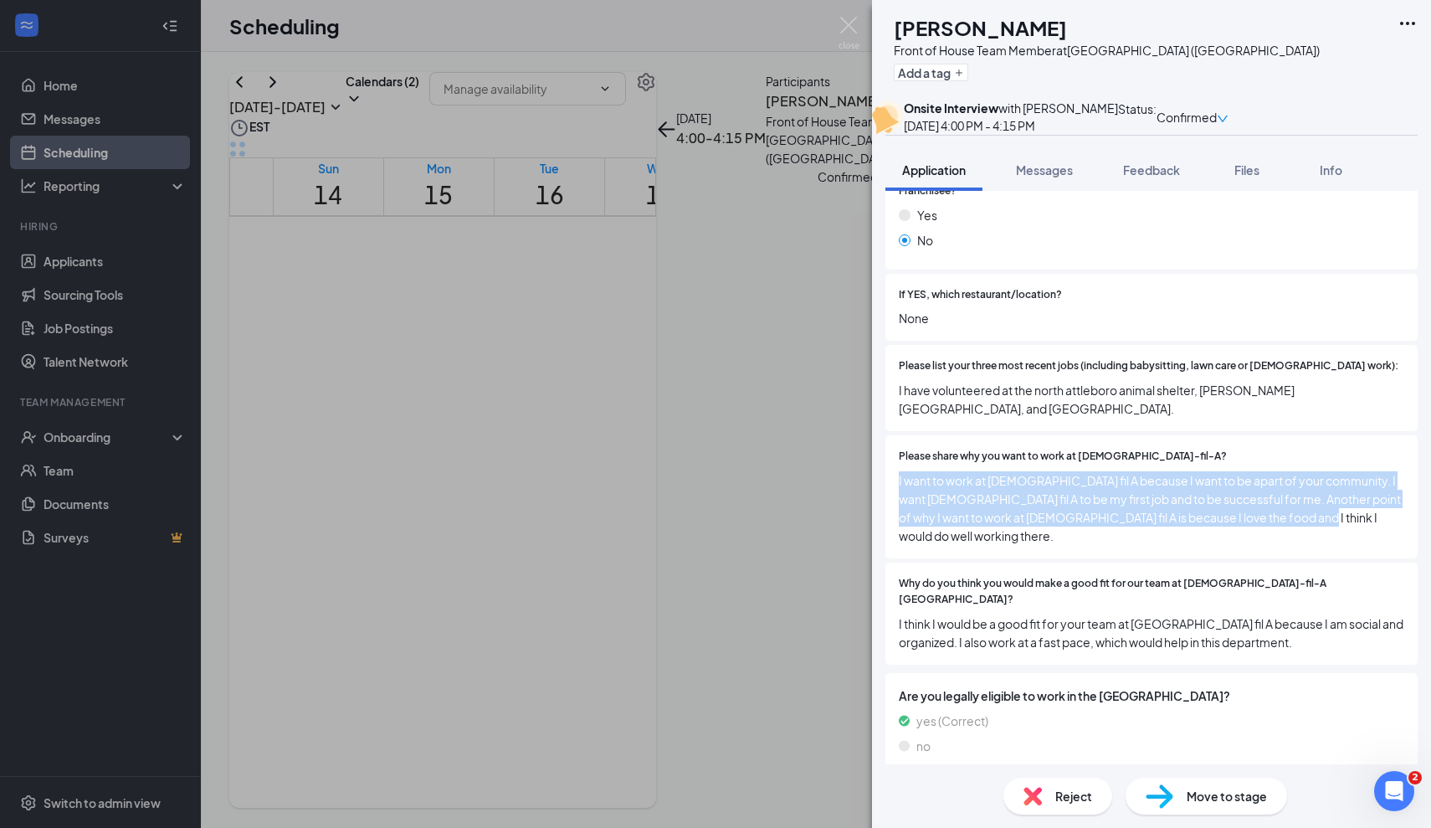
scroll to position [491, 0]
click at [1279, 539] on div "Please share why you want to work at [DEMOGRAPHIC_DATA]-fil-A? I want to work a…" at bounding box center [1152, 495] width 532 height 123
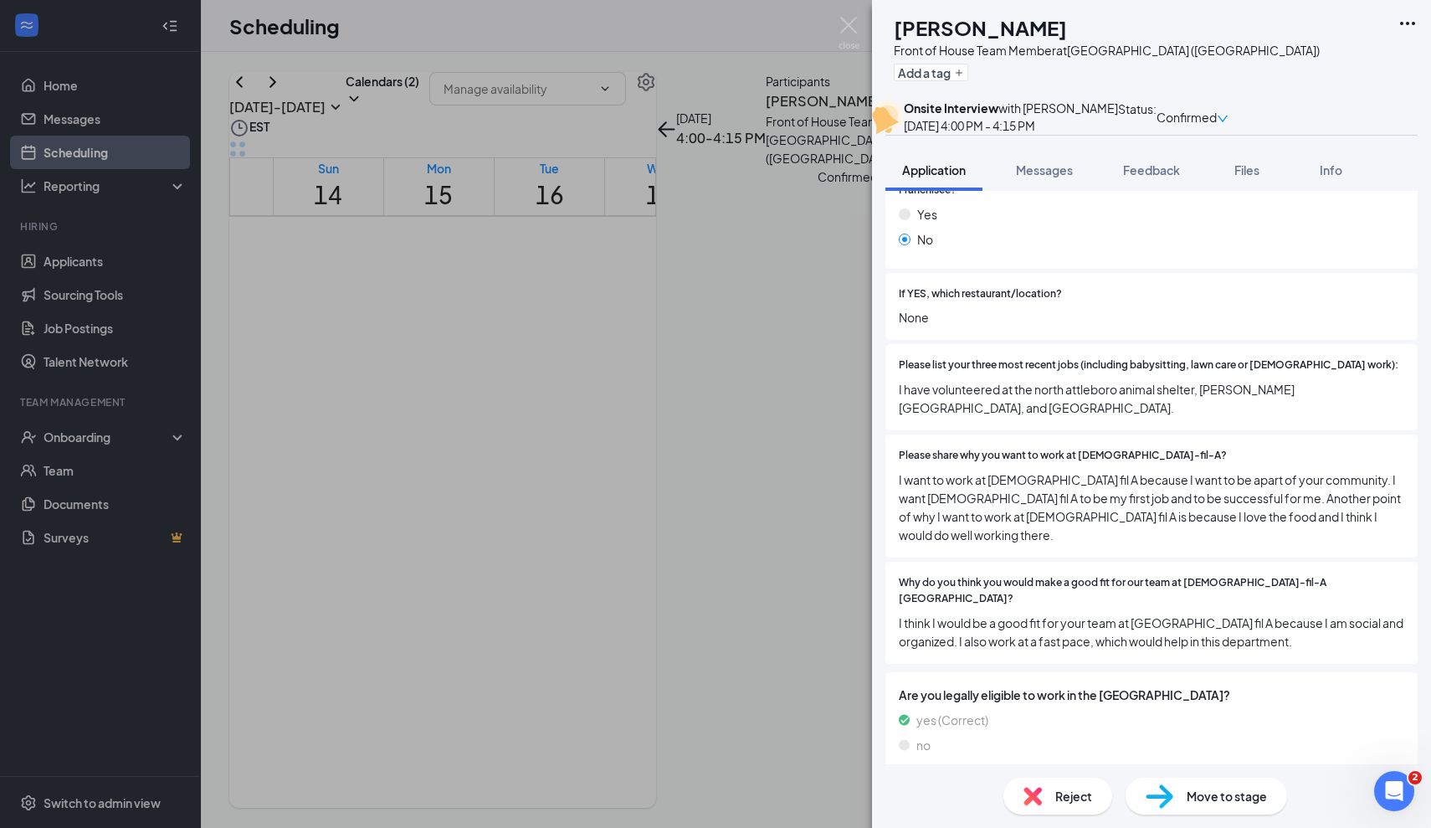
click at [906, 491] on span "I want to work at [DEMOGRAPHIC_DATA] fil A because I want to be apart of your c…" at bounding box center [1152, 507] width 506 height 74
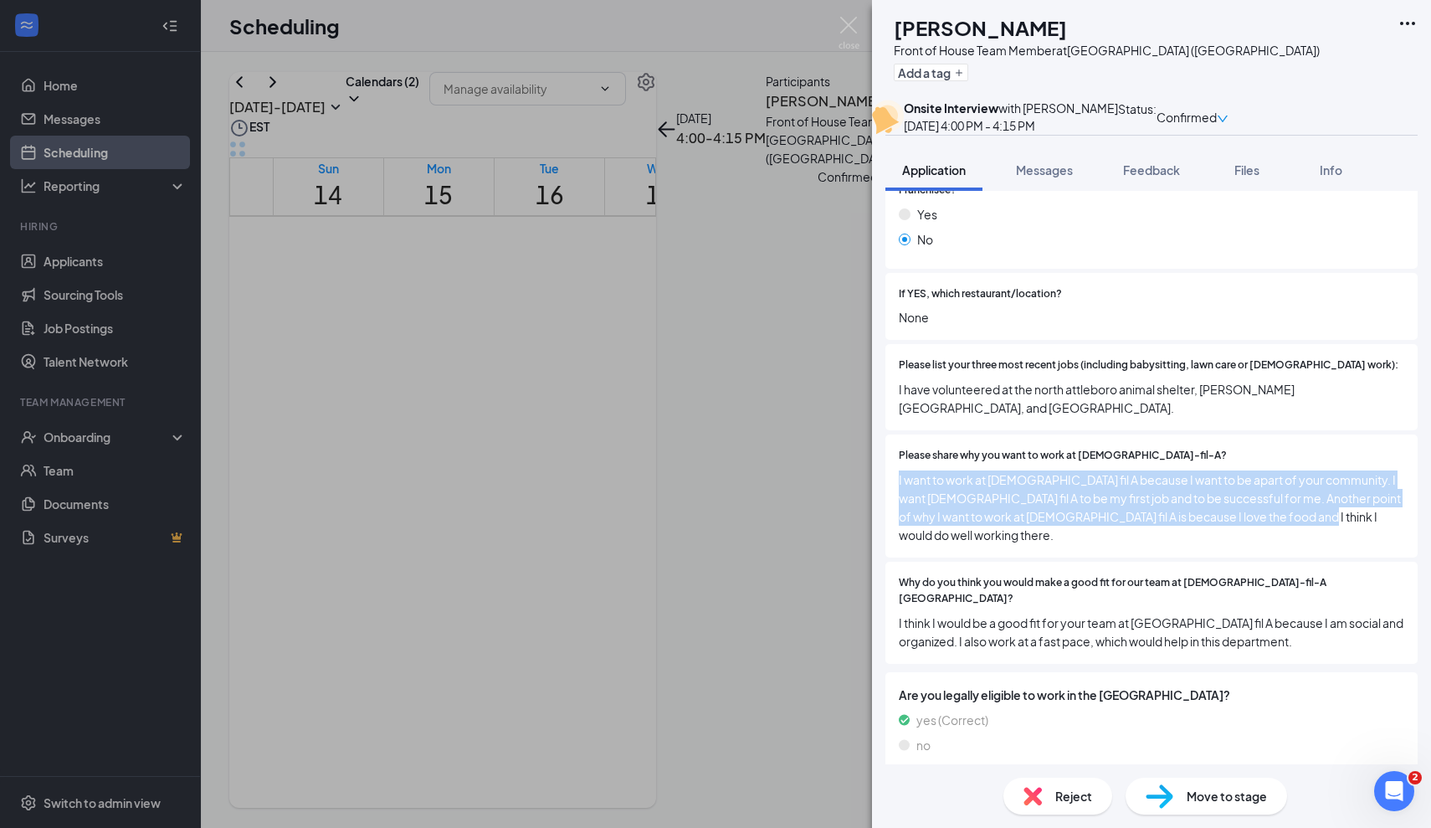
drag, startPoint x: 899, startPoint y: 495, endPoint x: 1292, endPoint y: 549, distance: 397.1
click at [1292, 549] on div "Please share why you want to work at [DEMOGRAPHIC_DATA]-fil-A? I want to work a…" at bounding box center [1152, 495] width 532 height 123
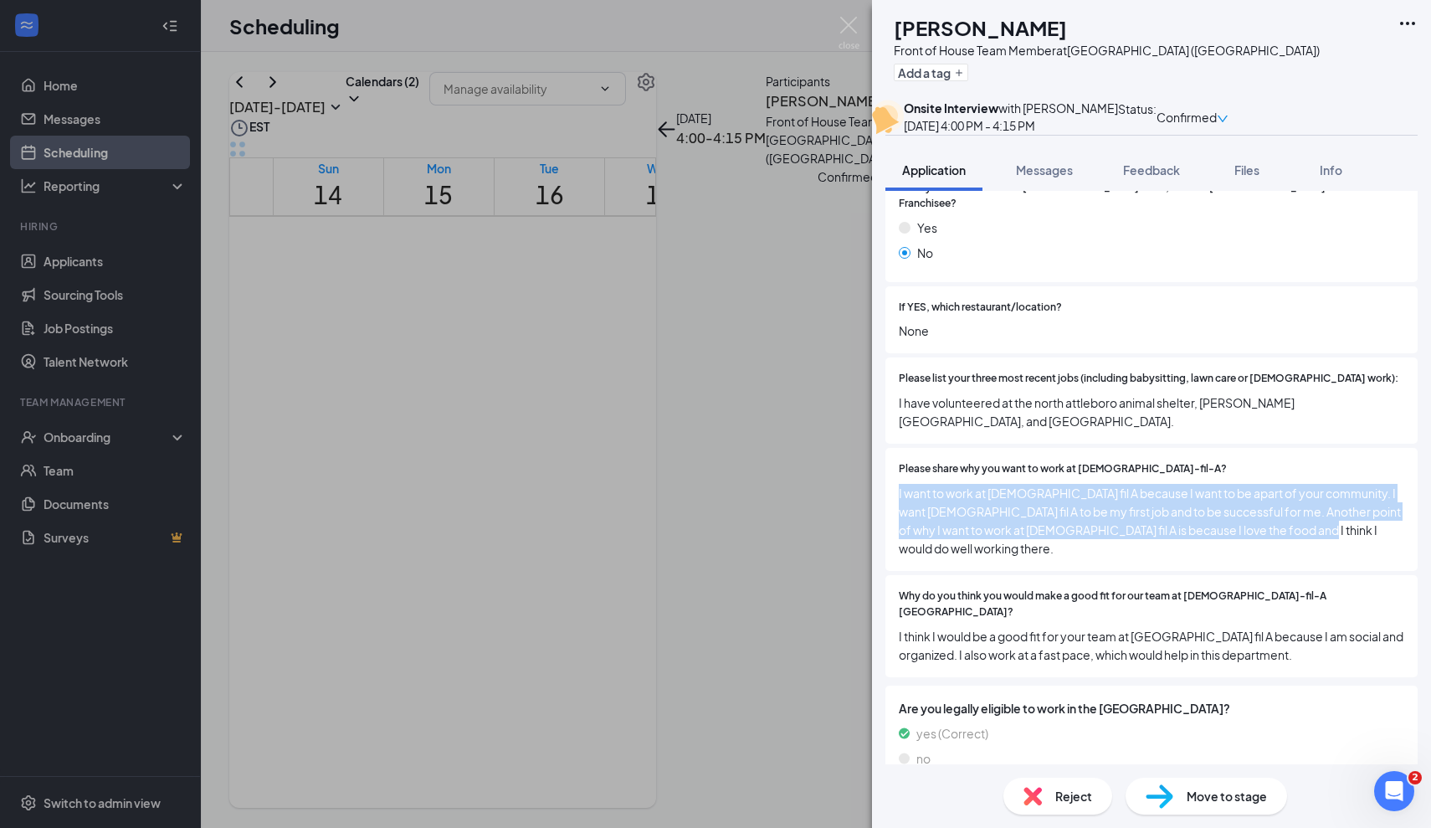
scroll to position [476, 0]
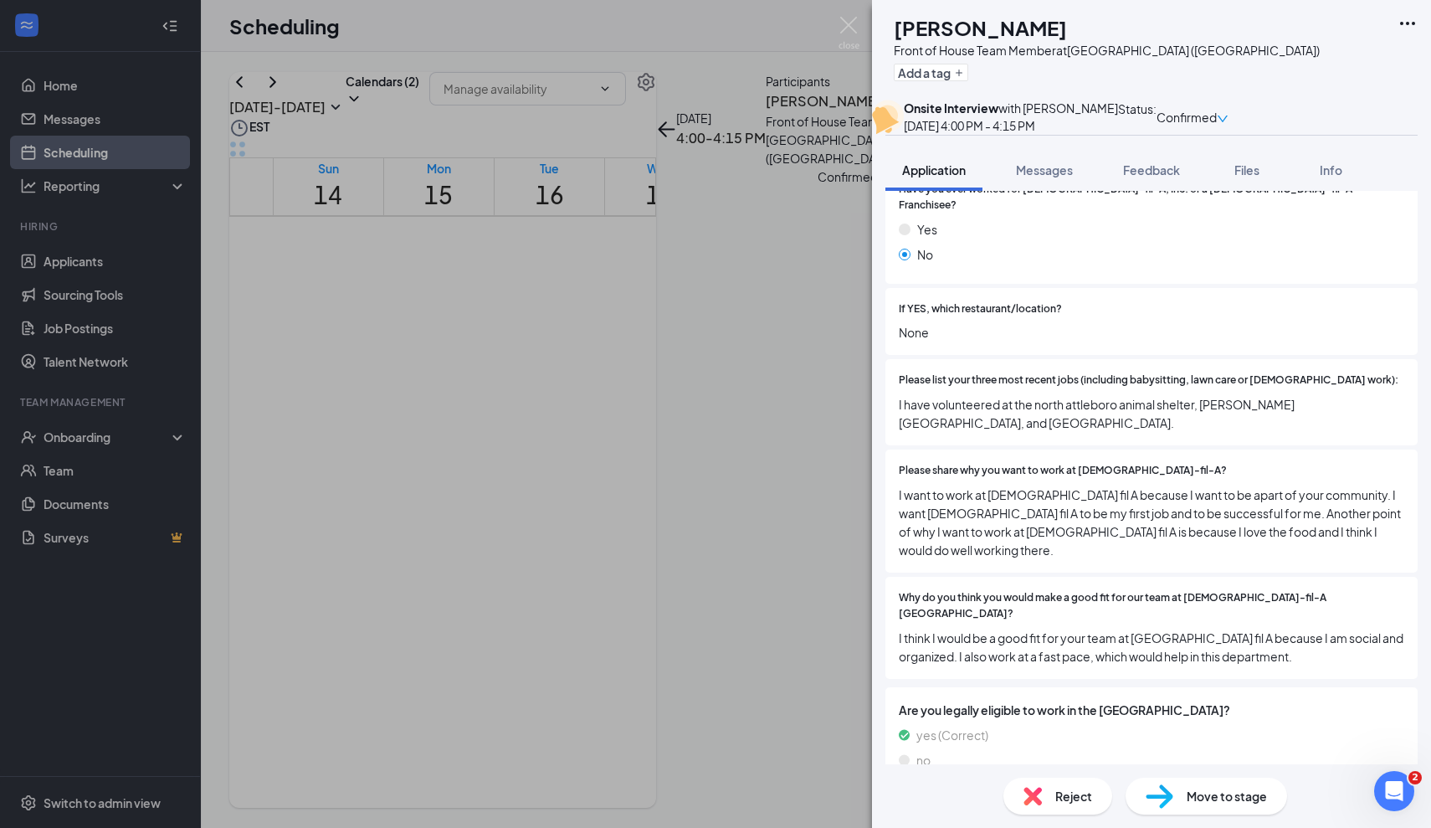
click at [1131, 445] on div "Please list your three most recent jobs (including babysitting, lawn care or [D…" at bounding box center [1152, 402] width 532 height 86
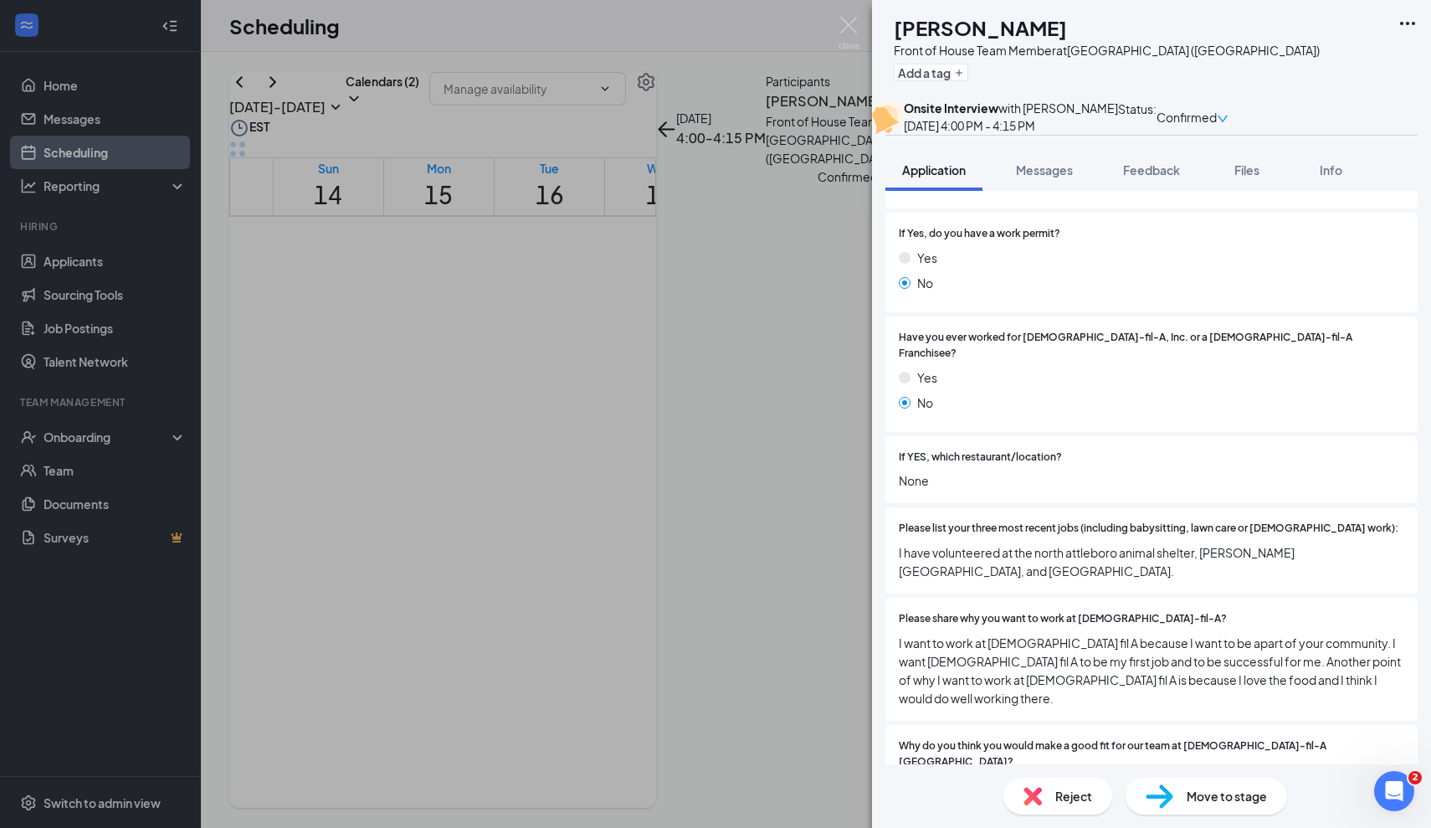
scroll to position [321, 0]
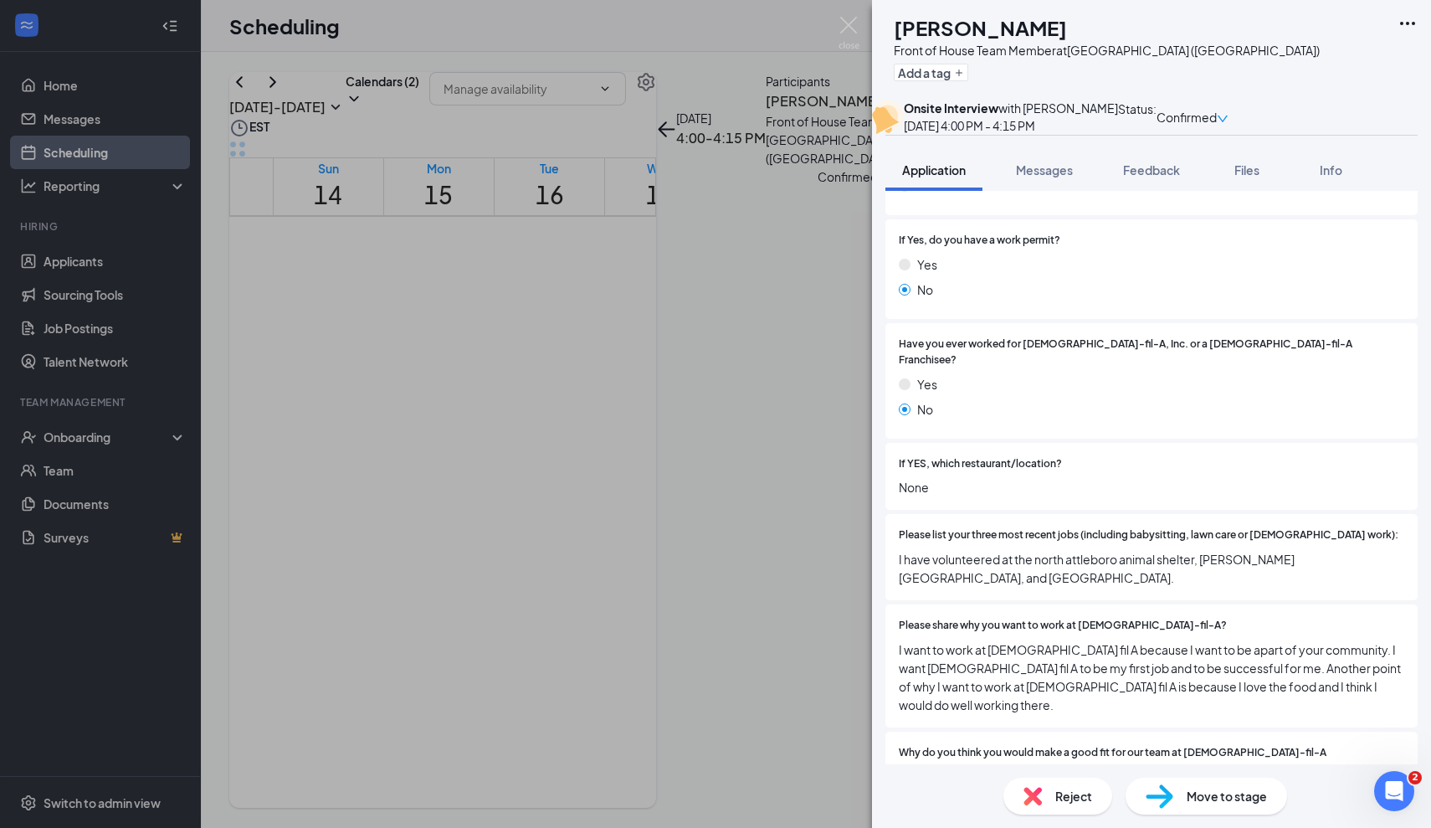
click at [1066, 565] on span "I have volunteered at the north attleboro animal shelter, [PERSON_NAME][GEOGRAP…" at bounding box center [1152, 568] width 506 height 37
drag, startPoint x: 899, startPoint y: 565, endPoint x: 1054, endPoint y: 597, distance: 158.1
click at [1054, 587] on span "I have volunteered at the north attleboro animal shelter, [PERSON_NAME][GEOGRAP…" at bounding box center [1152, 568] width 506 height 37
drag, startPoint x: 895, startPoint y: 576, endPoint x: 1003, endPoint y: 616, distance: 115.2
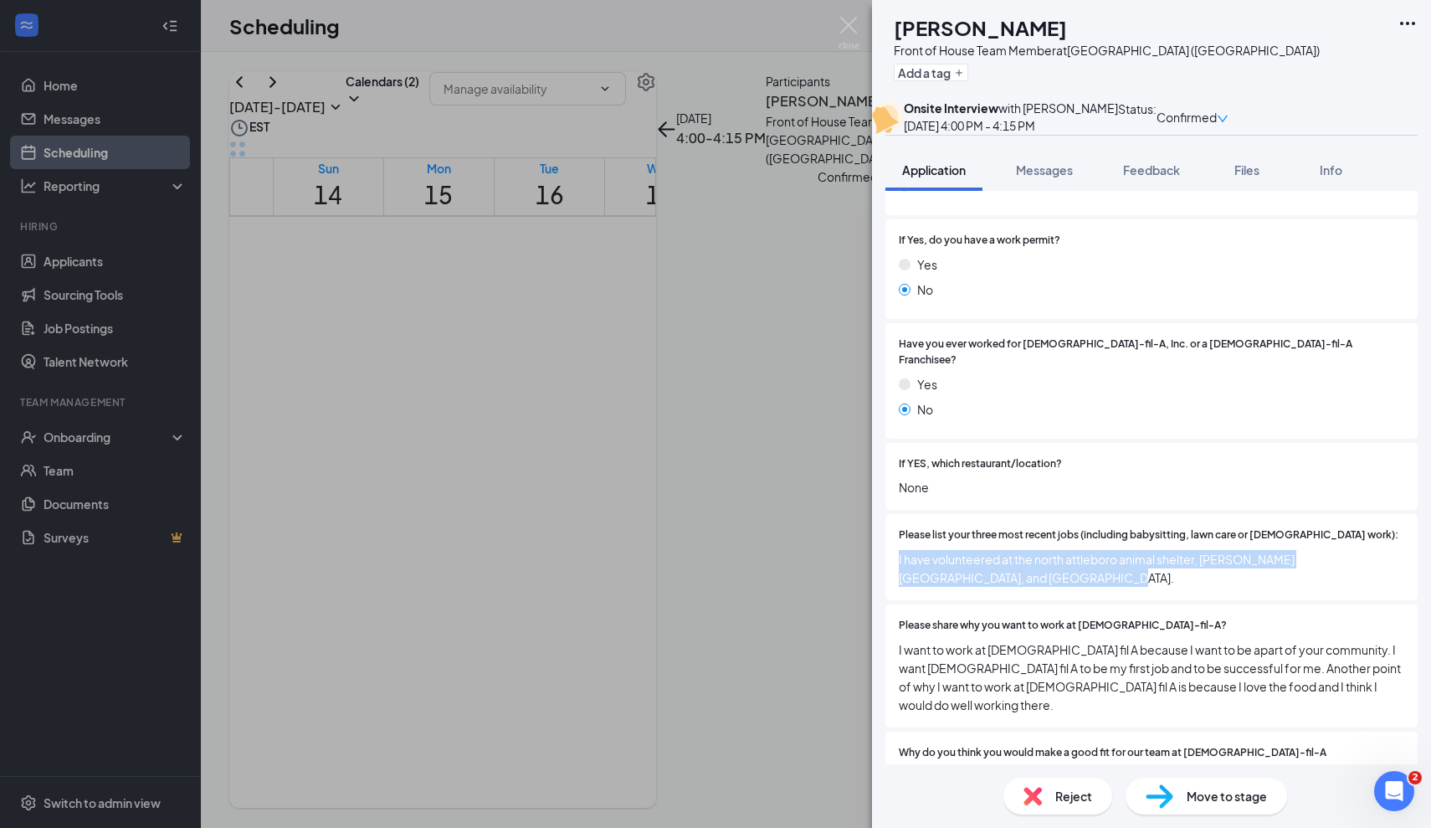
click at [1003, 616] on div "Are you younger than [DEMOGRAPHIC_DATA]? Yes No If Yes, do you have a work perm…" at bounding box center [1152, 477] width 532 height 722
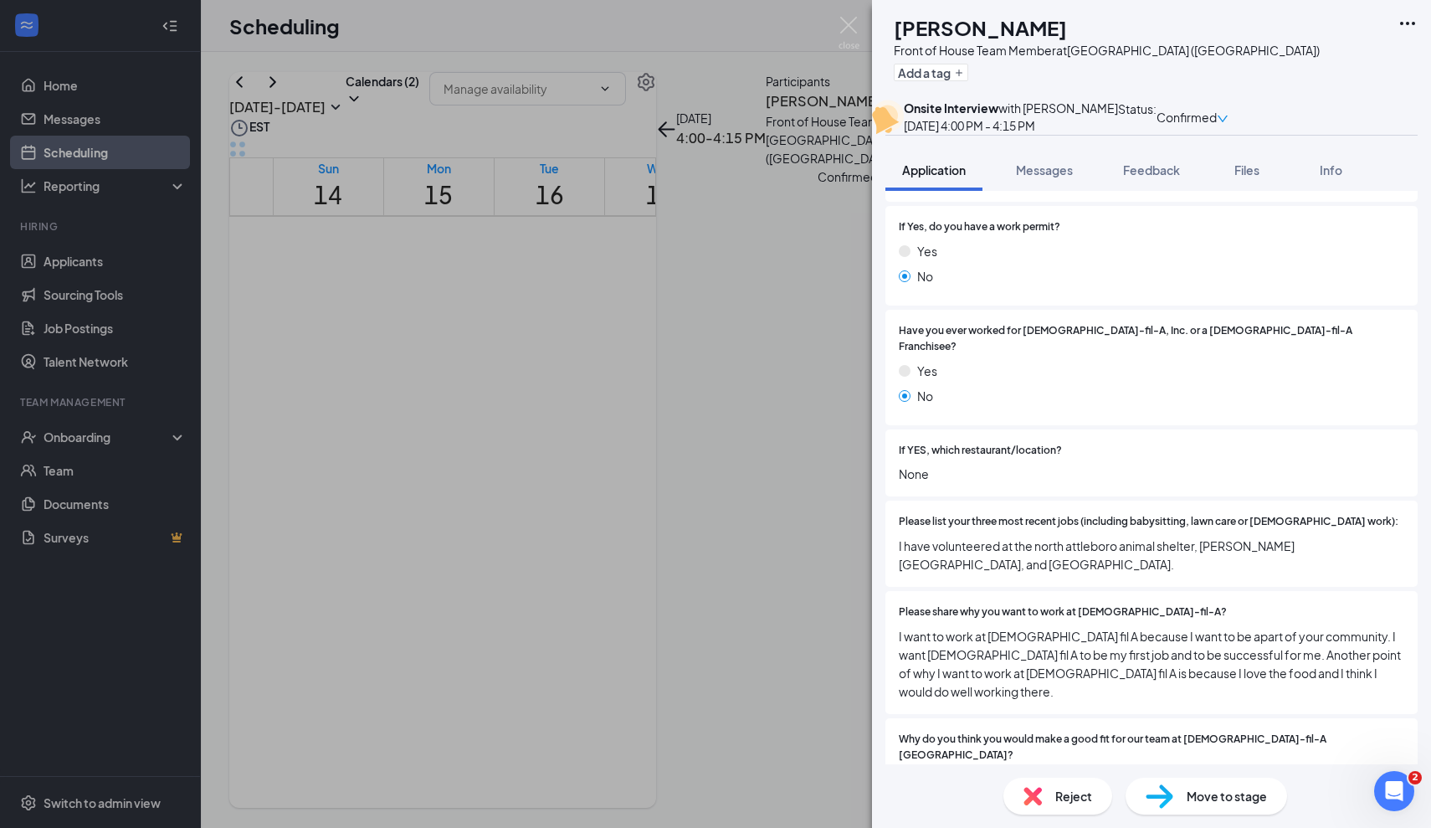
click at [1016, 607] on div "Please share why you want to work at [DEMOGRAPHIC_DATA]-fil-A? I want to work a…" at bounding box center [1152, 652] width 532 height 123
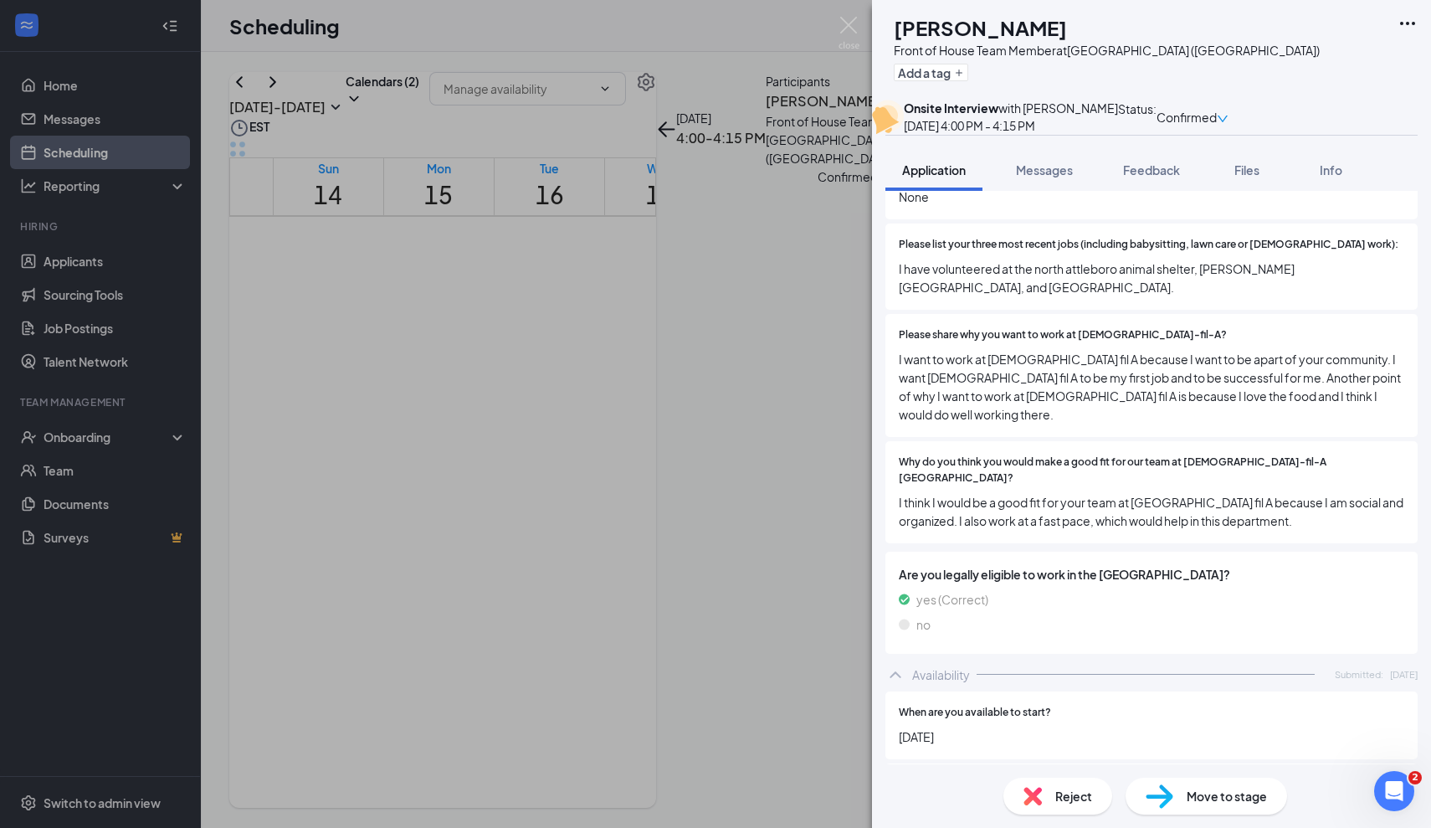
scroll to position [634, 0]
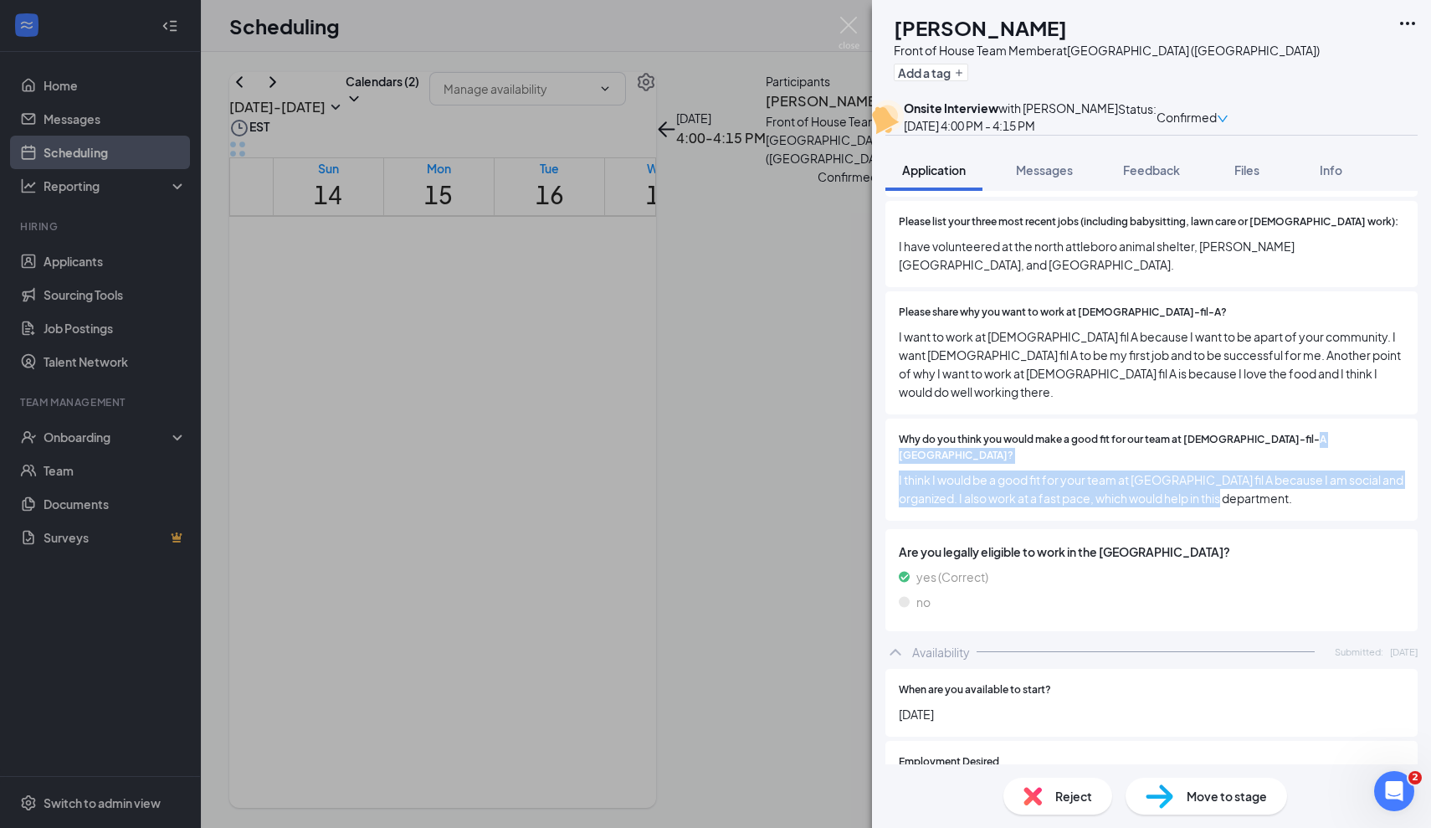
drag, startPoint x: 1271, startPoint y: 488, endPoint x: 886, endPoint y: 443, distance: 387.7
click at [886, 443] on div "Why do you think you would make a good fit for our team at [DEMOGRAPHIC_DATA]-f…" at bounding box center [1152, 470] width 532 height 102
click at [1128, 488] on div "Why do you think you would make a good fit for our team at [DEMOGRAPHIC_DATA]-f…" at bounding box center [1152, 470] width 532 height 102
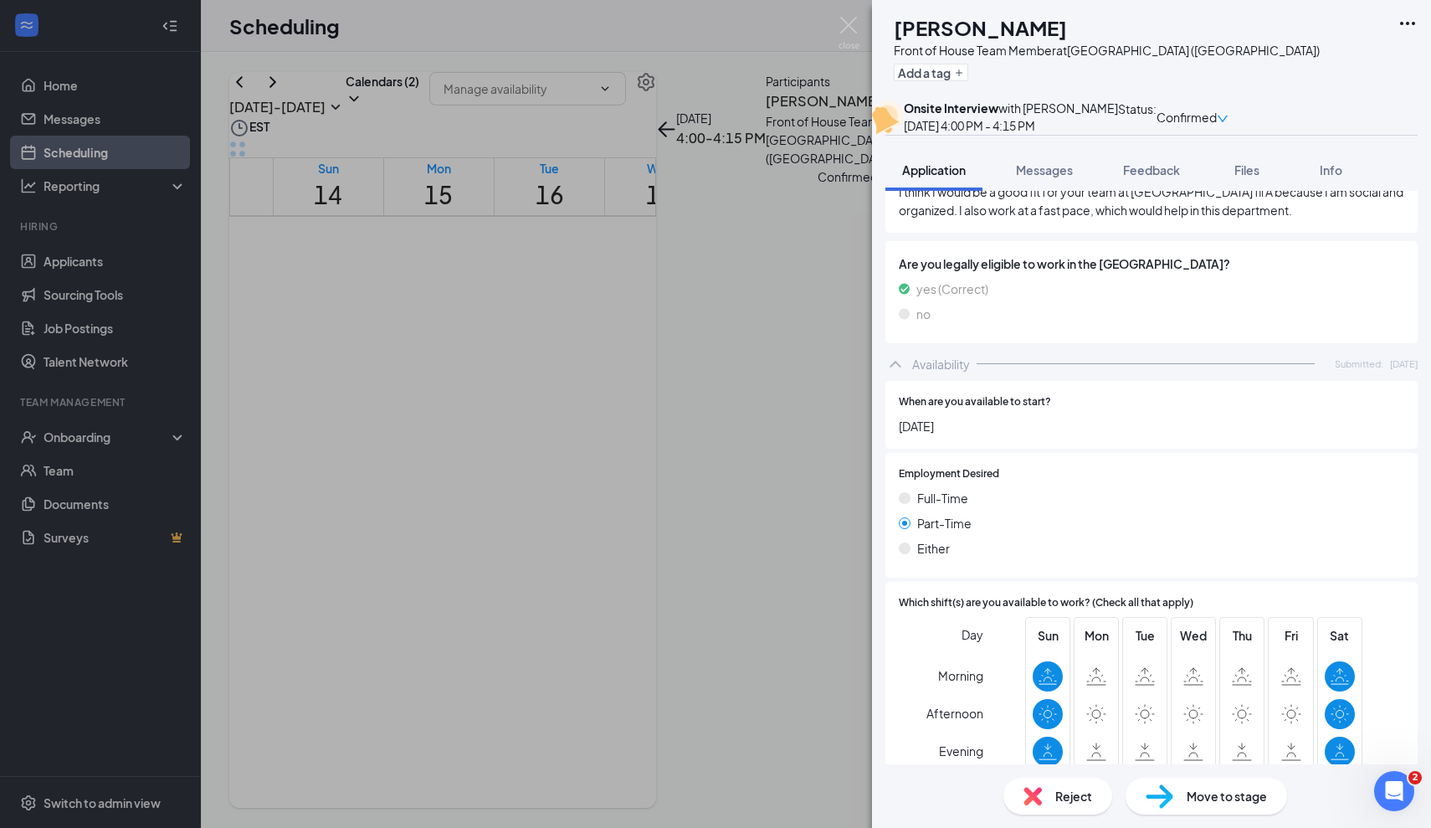
scroll to position [923, 0]
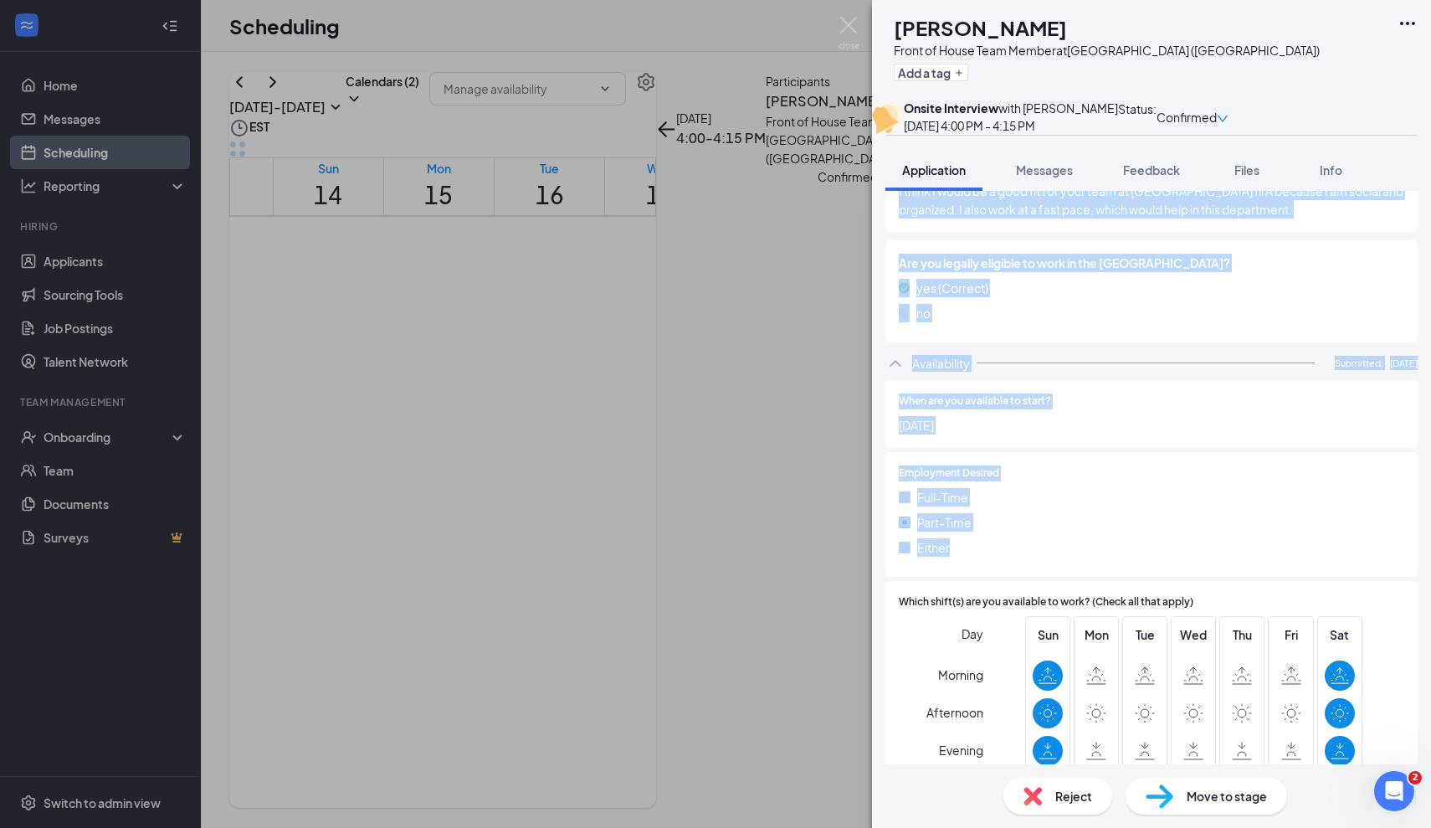
drag, startPoint x: 1026, startPoint y: 537, endPoint x: 840, endPoint y: 429, distance: 215.2
click at [840, 429] on div "[PERSON_NAME] Front of House Team Member at [GEOGRAPHIC_DATA] ([GEOGRAPHIC_DATA…" at bounding box center [715, 414] width 1431 height 828
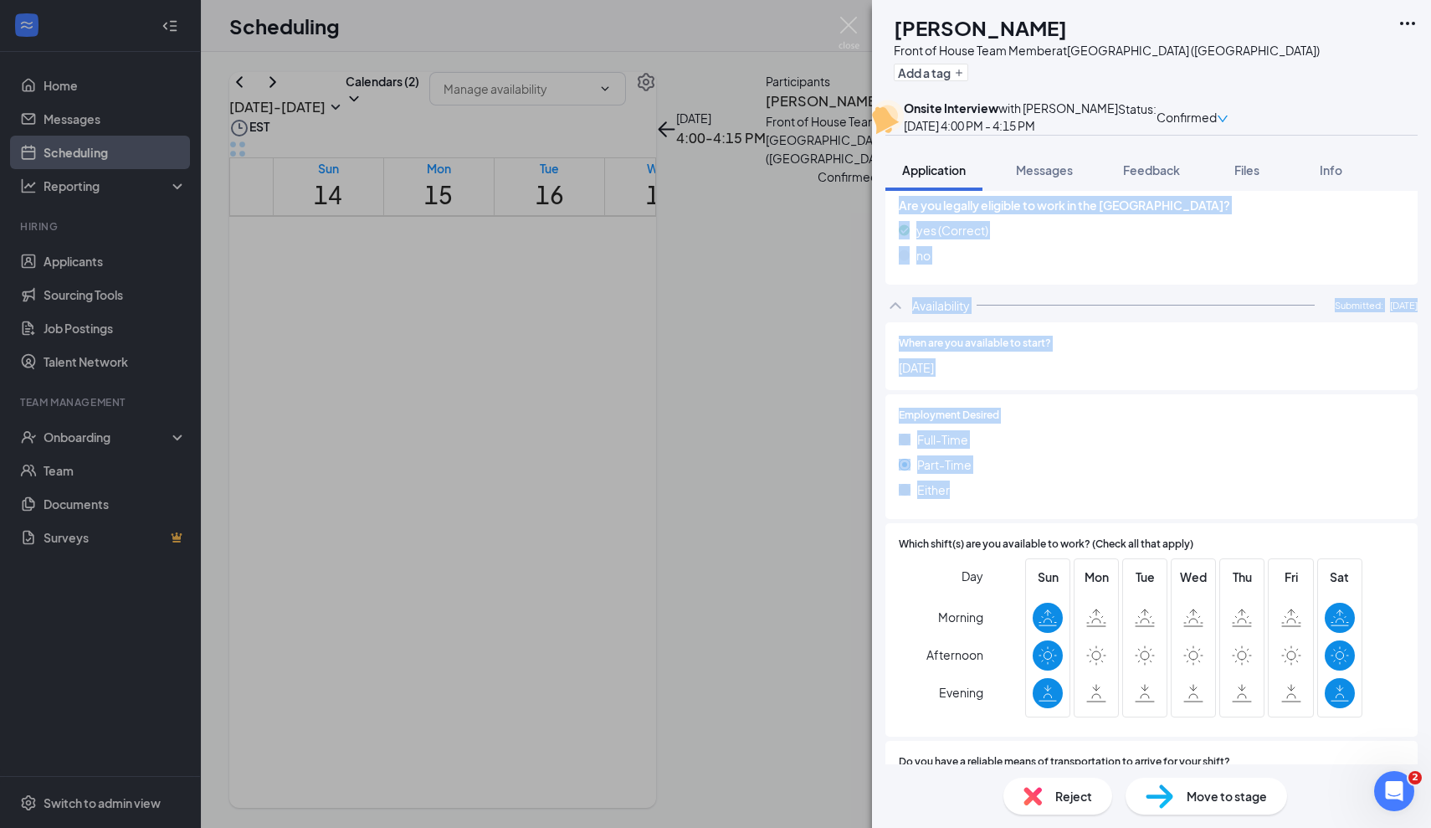
scroll to position [1014, 0]
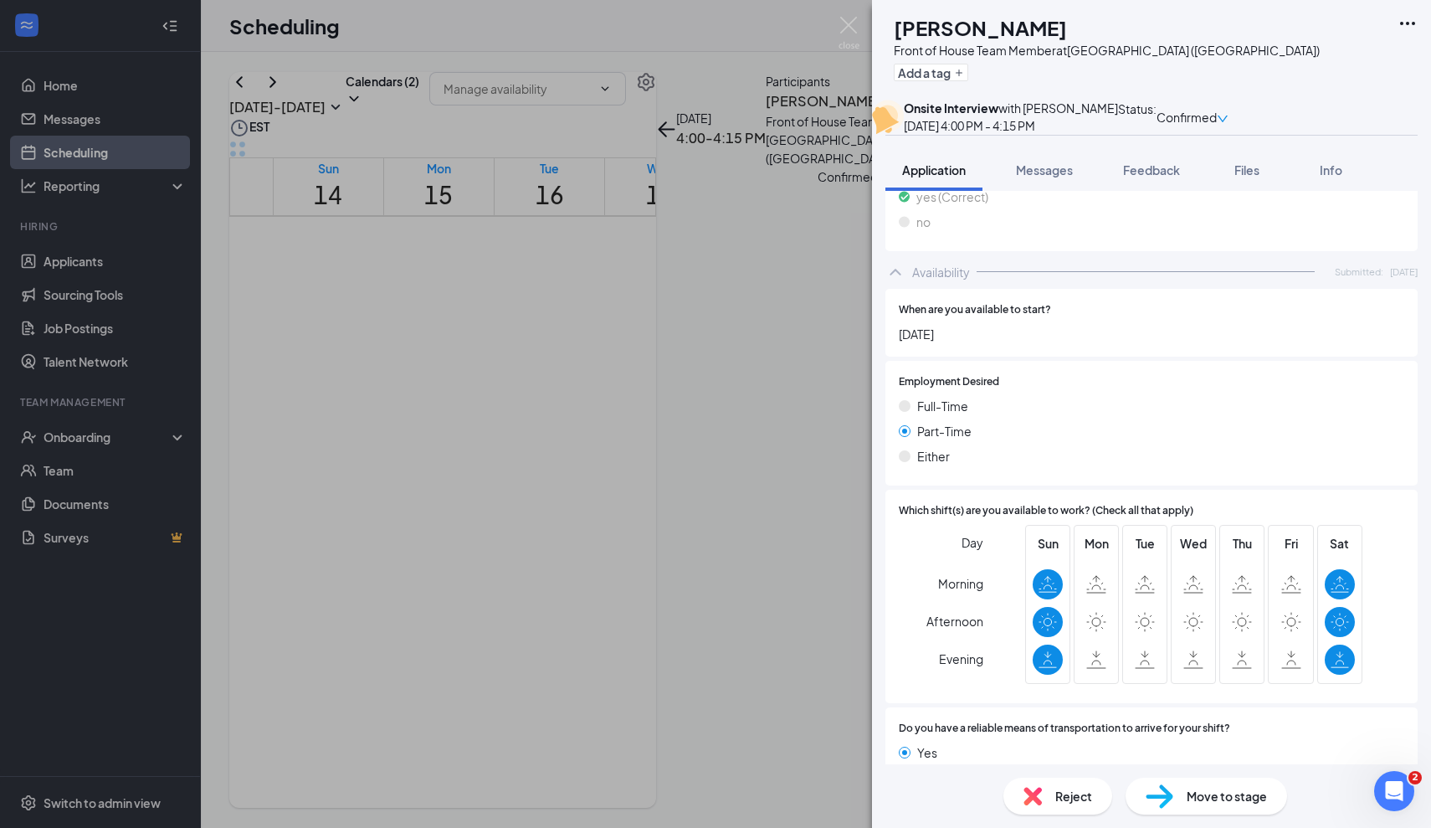
click at [1332, 650] on icon at bounding box center [1340, 659] width 18 height 18
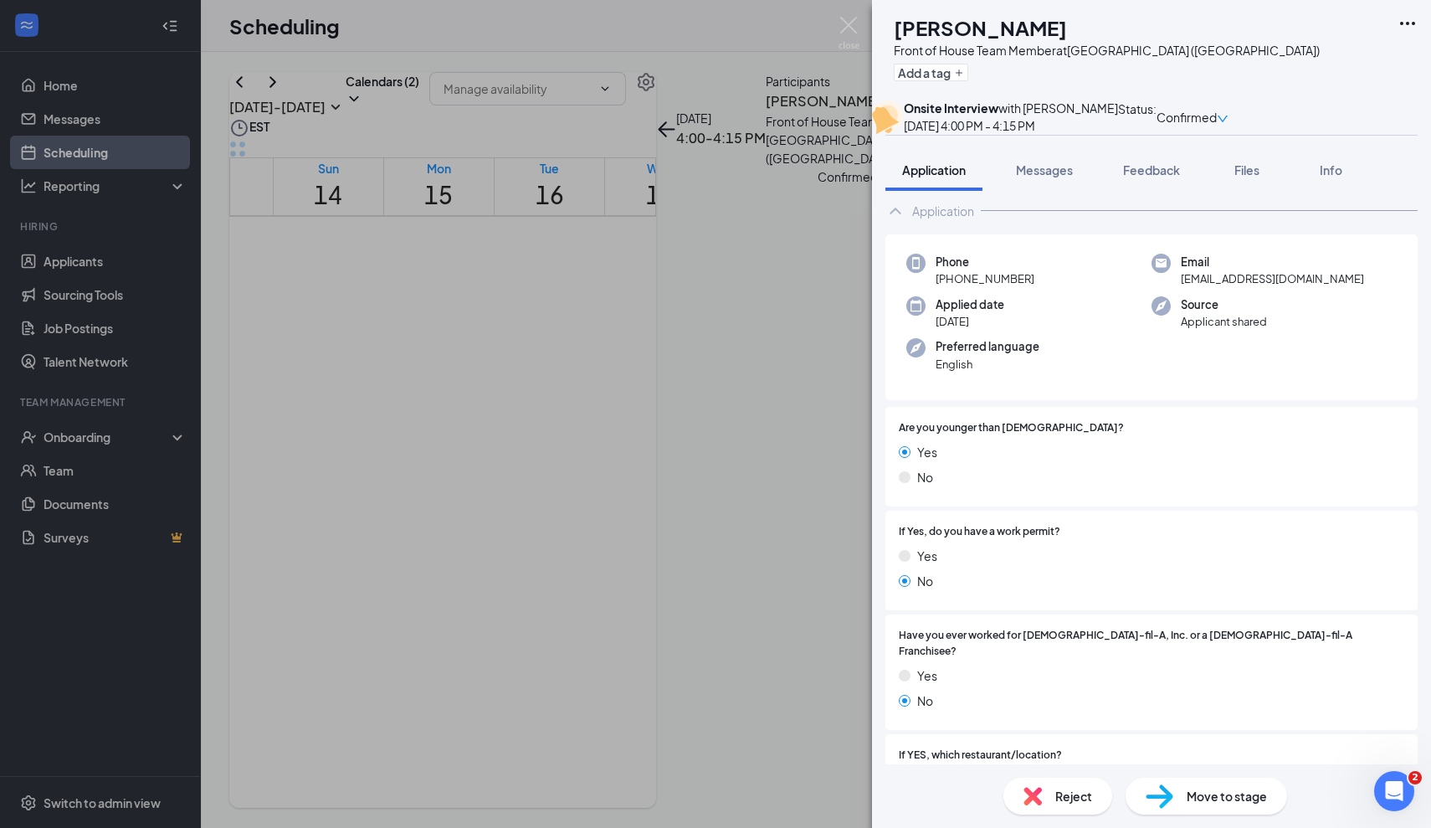
scroll to position [35, 0]
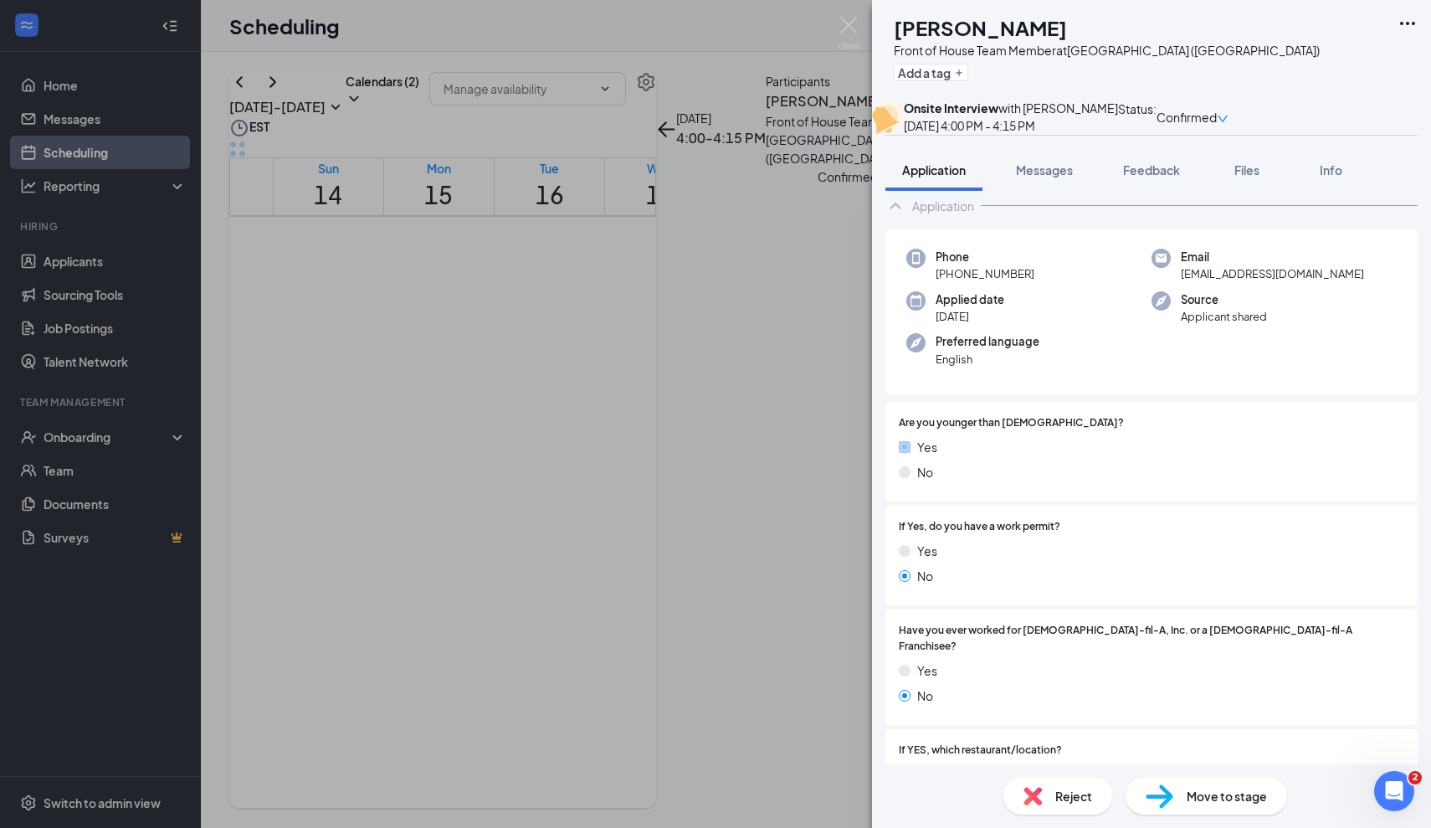
drag, startPoint x: 1091, startPoint y: 464, endPoint x: 1081, endPoint y: 457, distance: 11.4
click at [1081, 457] on div "Are you younger than [DEMOGRAPHIC_DATA]? Yes No" at bounding box center [1152, 451] width 506 height 73
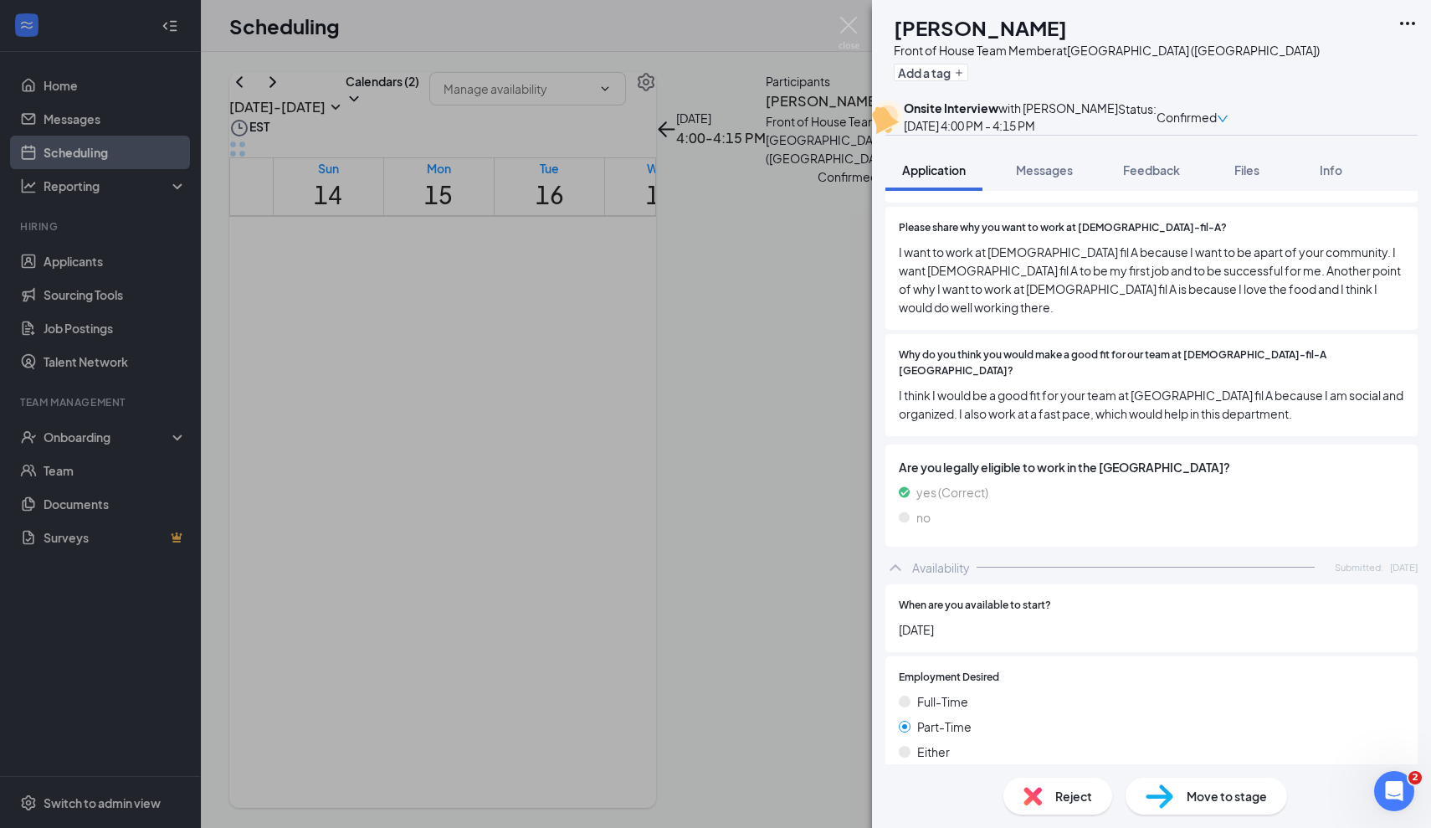
scroll to position [718, 0]
drag, startPoint x: 1178, startPoint y: 453, endPoint x: 892, endPoint y: 382, distance: 294.2
click at [892, 382] on div "Phone [PHONE_NUMBER] Email [EMAIL_ADDRESS][DOMAIN_NAME] Applied date [DATE] Sou…" at bounding box center [1152, 48] width 532 height 1005
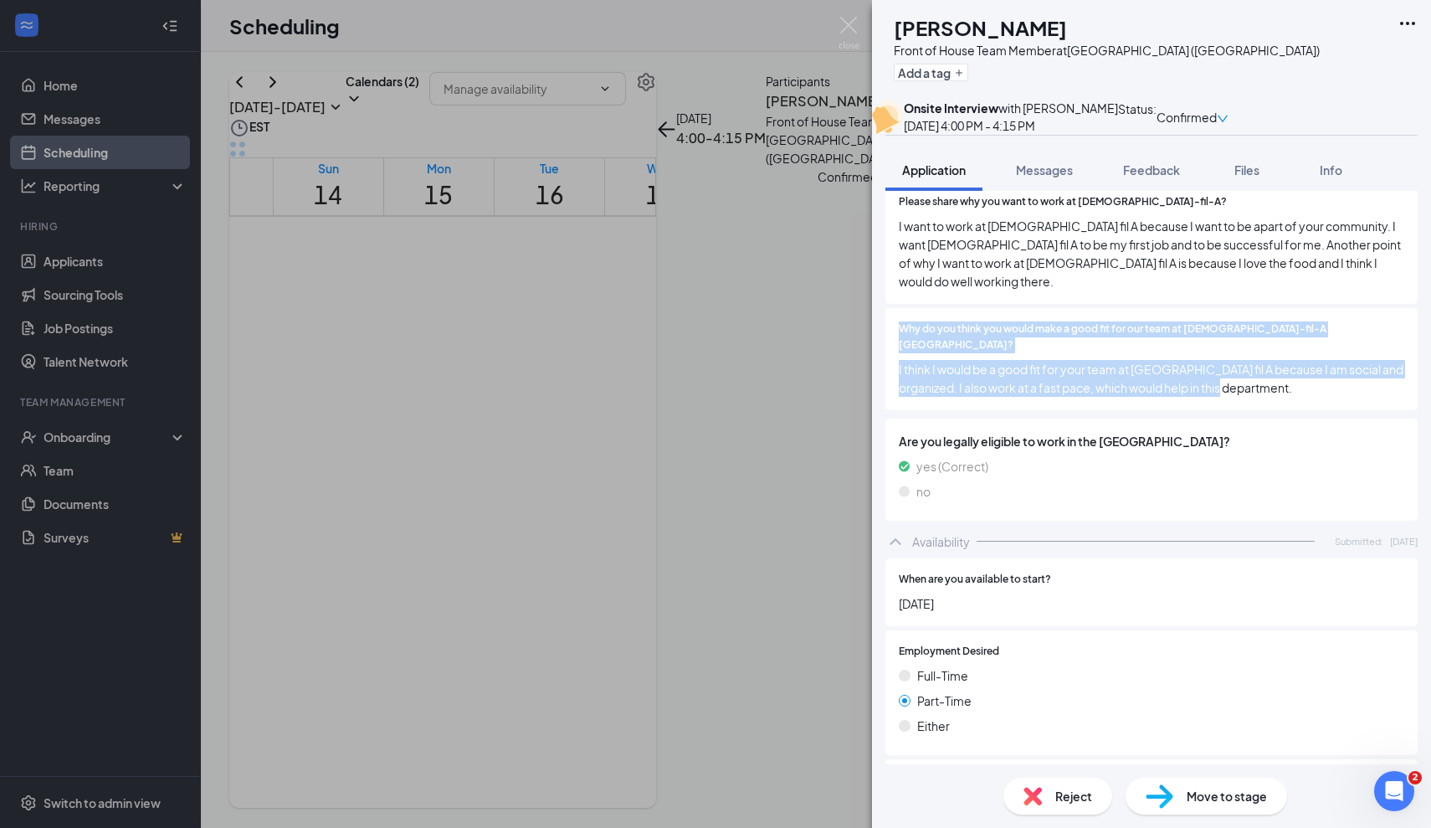
drag, startPoint x: 892, startPoint y: 322, endPoint x: 1352, endPoint y: 382, distance: 463.4
click at [1352, 382] on div "Why do you think you would make a good fit for our team at [DEMOGRAPHIC_DATA]-f…" at bounding box center [1152, 359] width 532 height 102
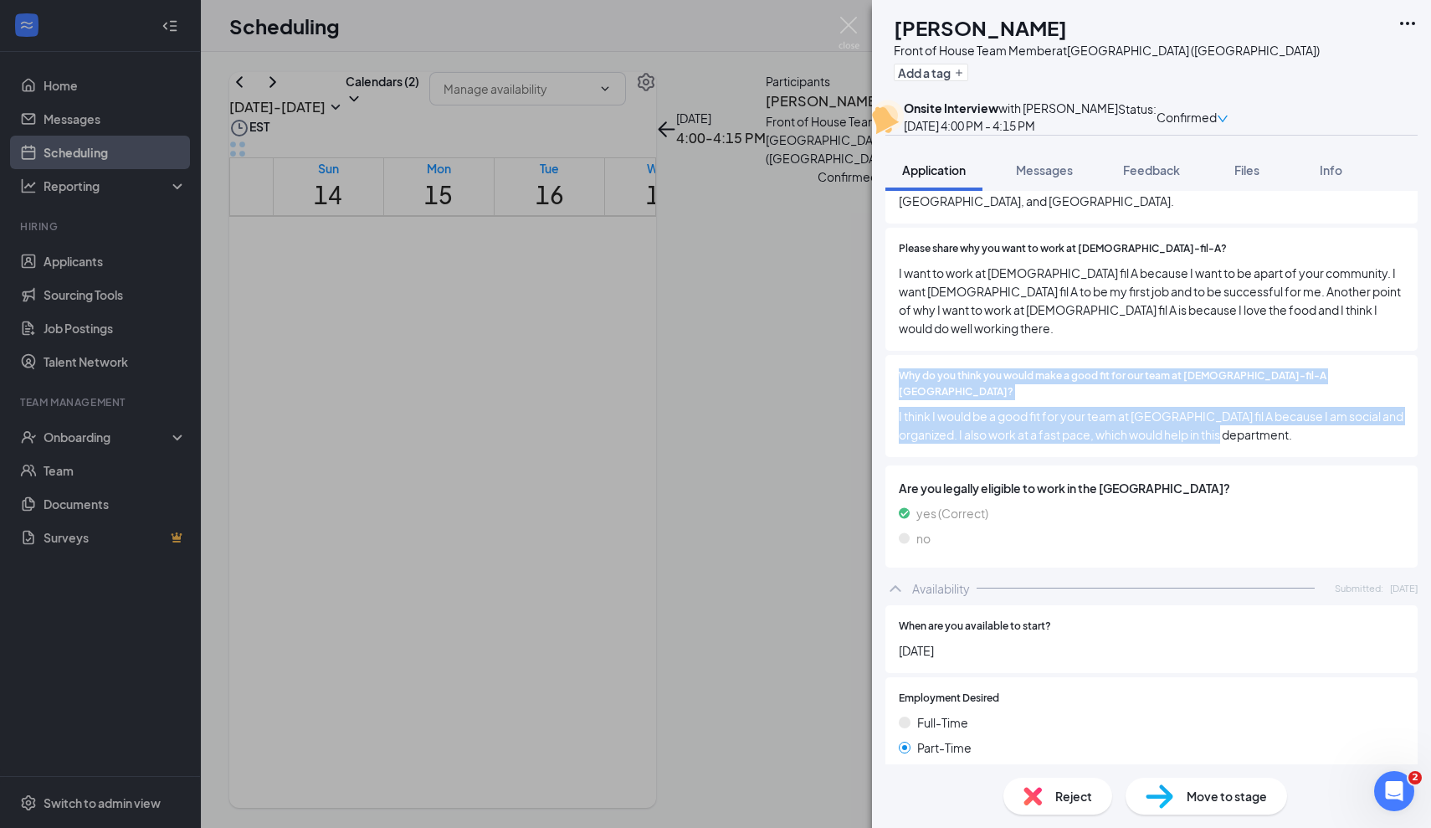
scroll to position [681, 0]
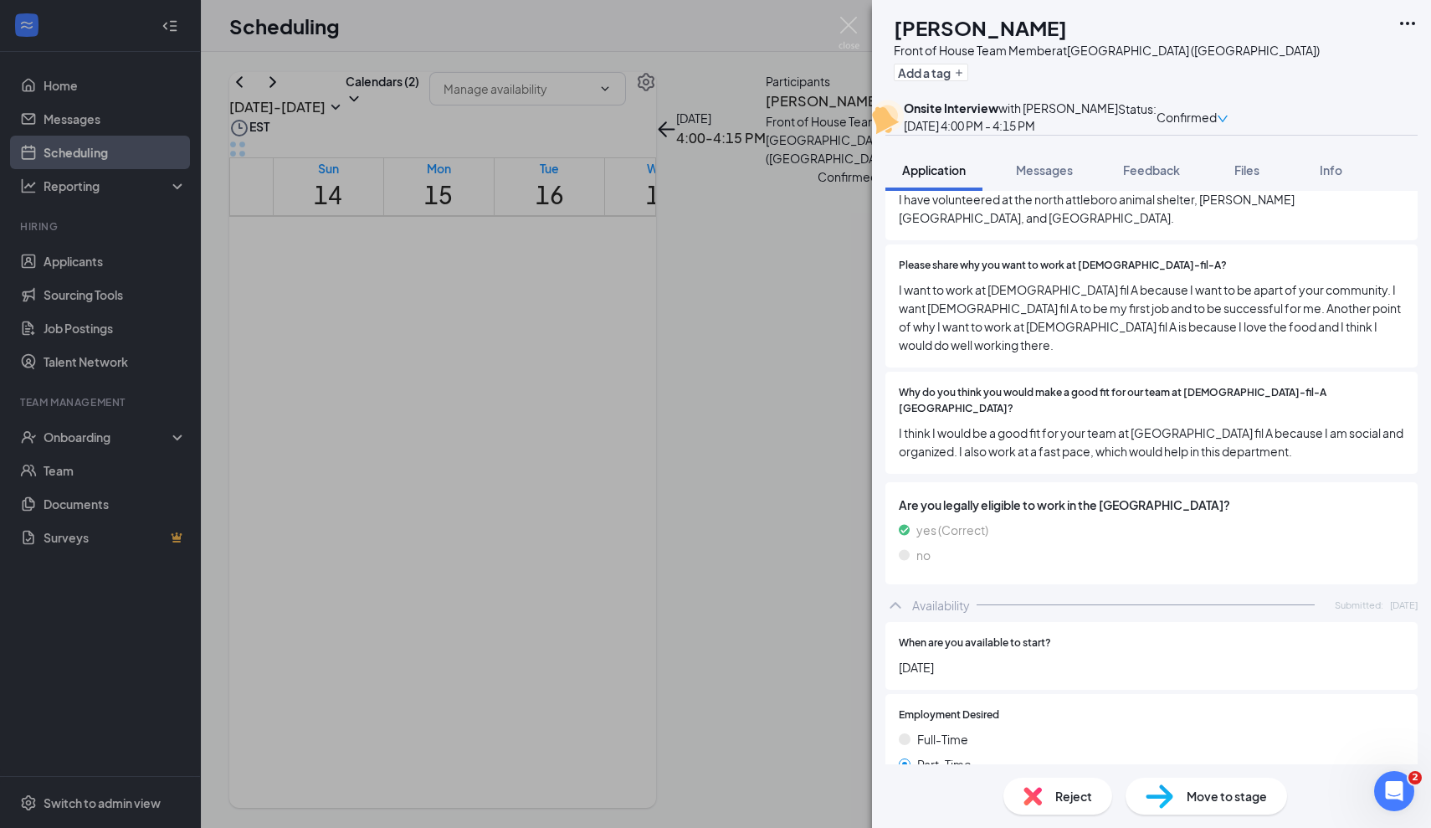
click at [961, 351] on div "Please share why you want to work at [DEMOGRAPHIC_DATA]-fil-A? I want to work a…" at bounding box center [1152, 305] width 532 height 123
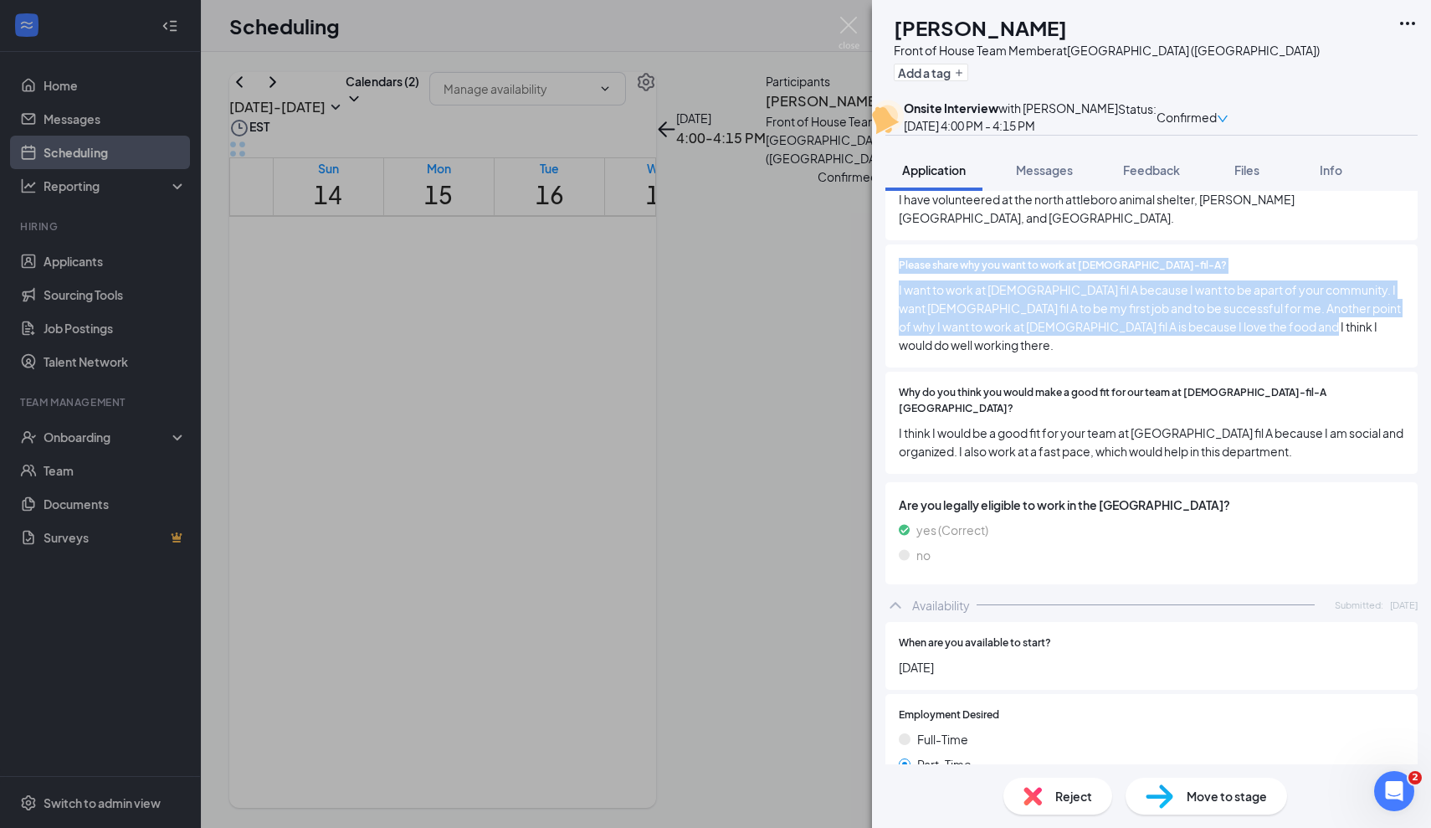
drag, startPoint x: 899, startPoint y: 272, endPoint x: 1314, endPoint y: 364, distance: 425.2
click at [1314, 364] on div "Are you younger than [DEMOGRAPHIC_DATA]? Yes No If Yes, do you have a work perm…" at bounding box center [1152, 117] width 532 height 722
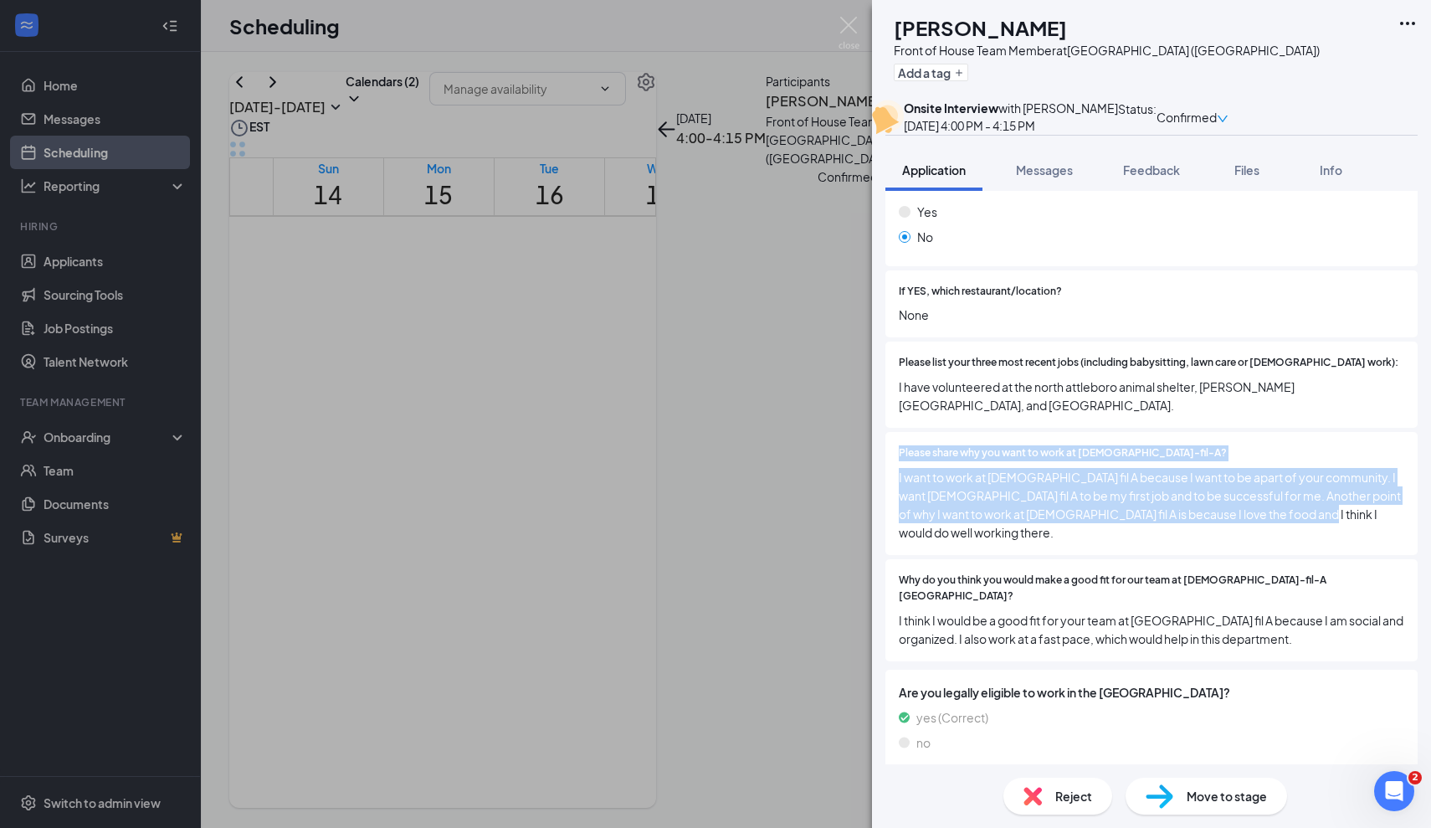
scroll to position [455, 0]
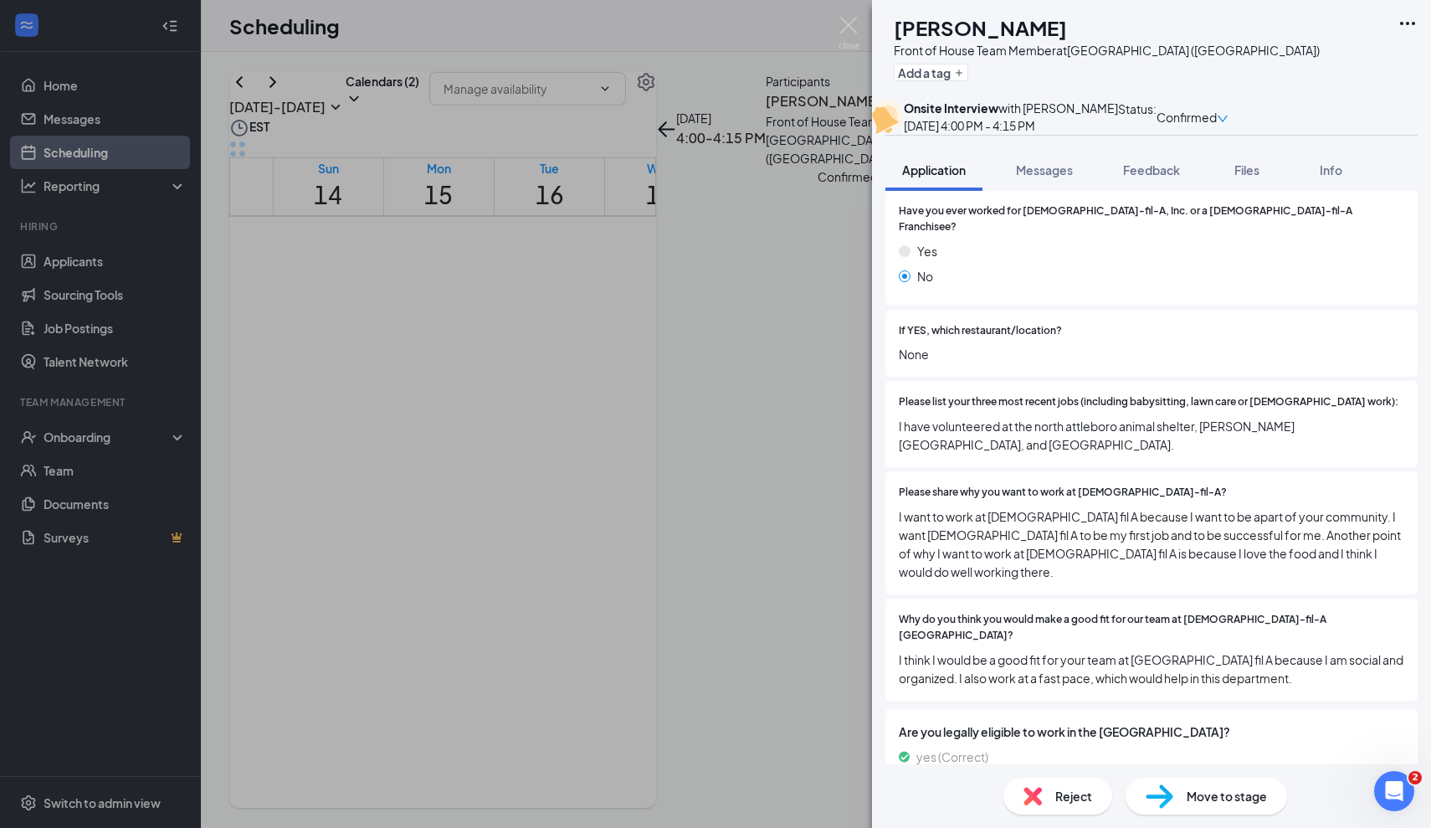
click at [1204, 620] on span "Why do you think you would make a good fit for our team at [DEMOGRAPHIC_DATA]-f…" at bounding box center [1152, 628] width 506 height 32
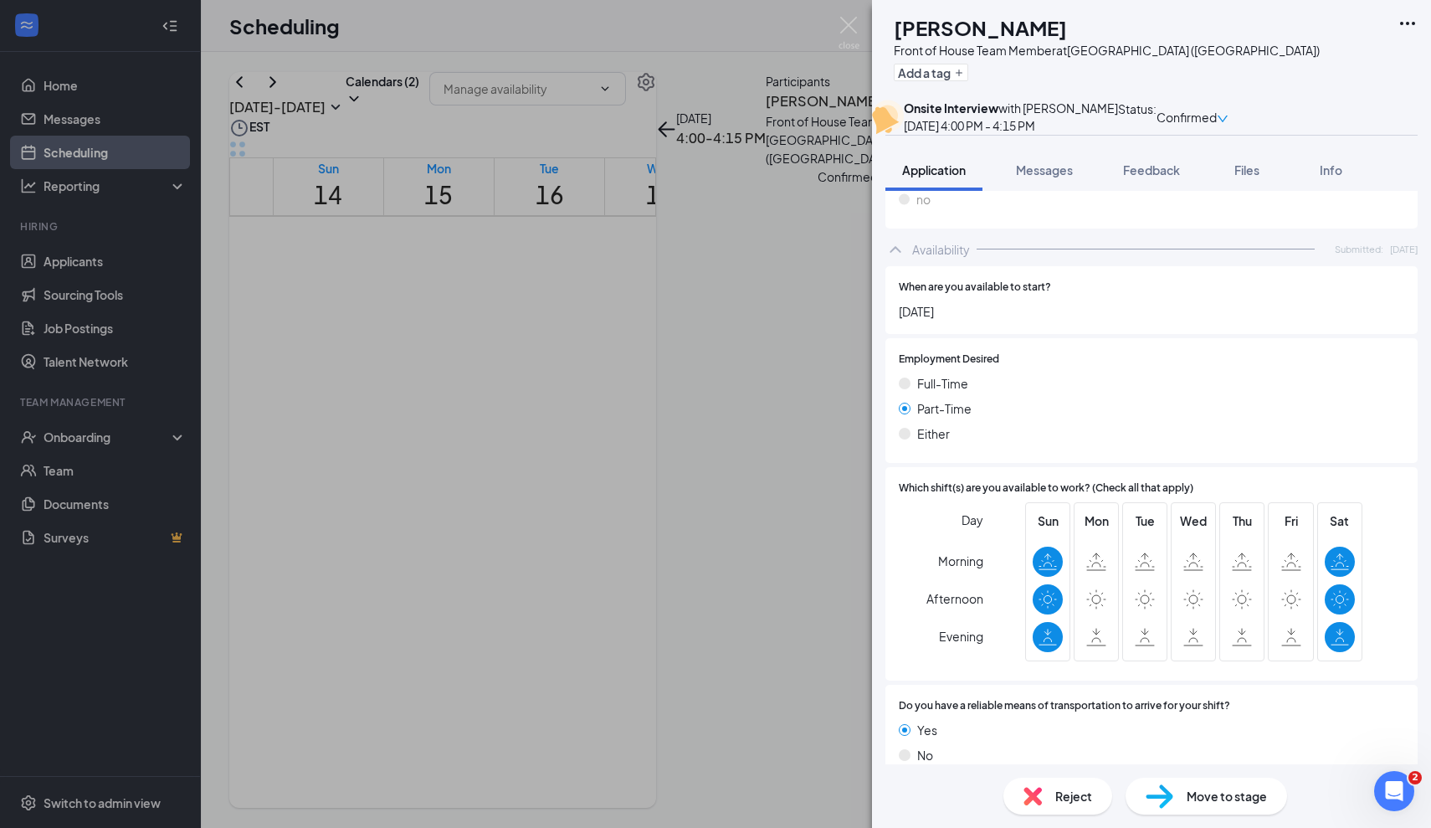
click at [1139, 628] on icon at bounding box center [1145, 637] width 20 height 18
drag, startPoint x: 1343, startPoint y: 516, endPoint x: 1338, endPoint y: 620, distance: 104.7
click at [1338, 620] on div "Sat" at bounding box center [1340, 581] width 30 height 141
drag, startPoint x: 1107, startPoint y: 580, endPoint x: 1296, endPoint y: 577, distance: 189.2
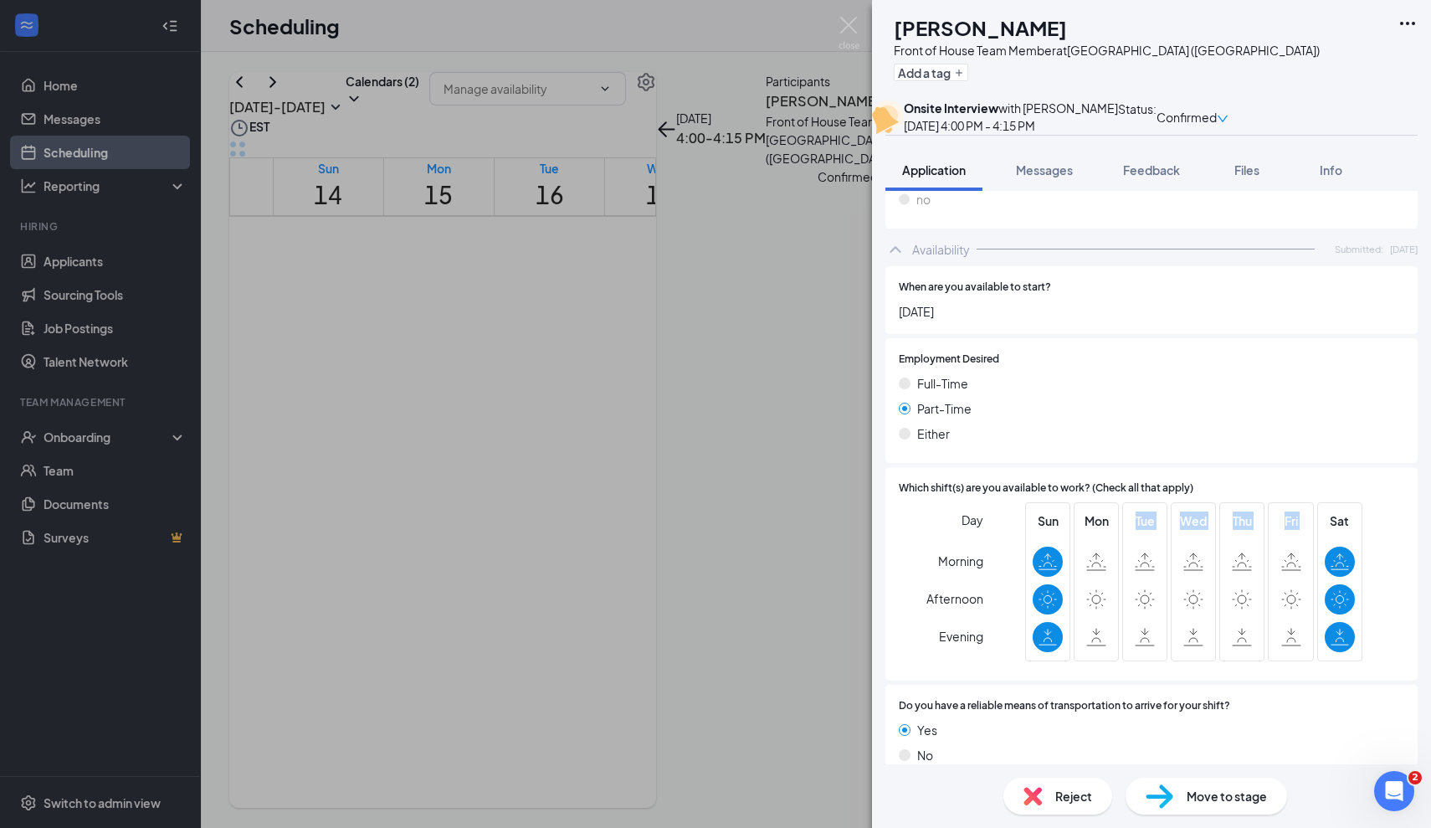
click at [1296, 577] on div "Sun Mon Tue Wed Thu Fri Sat" at bounding box center [1193, 581] width 337 height 159
click at [1278, 593] on div "Fri" at bounding box center [1291, 581] width 30 height 141
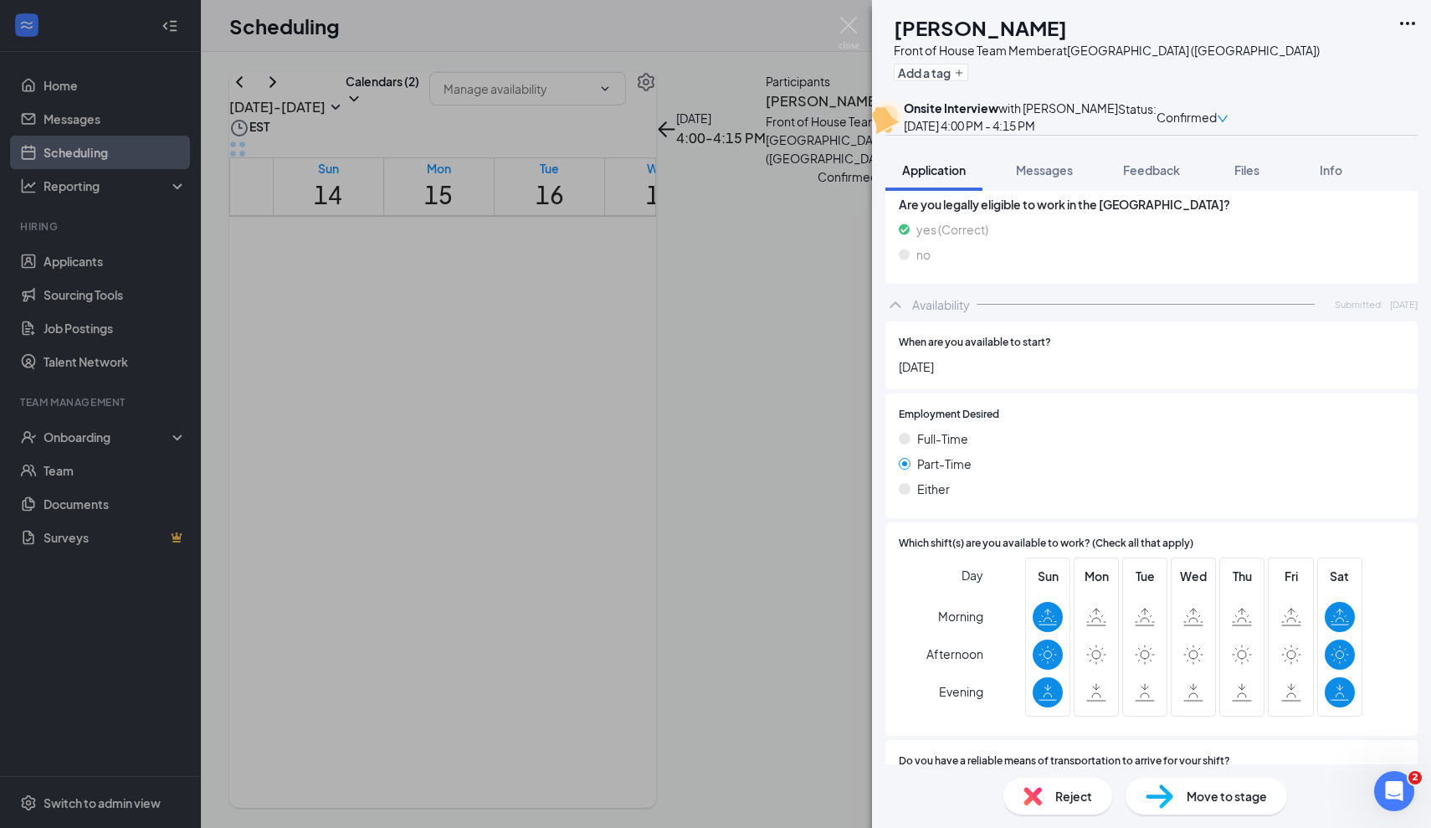
scroll to position [968, 0]
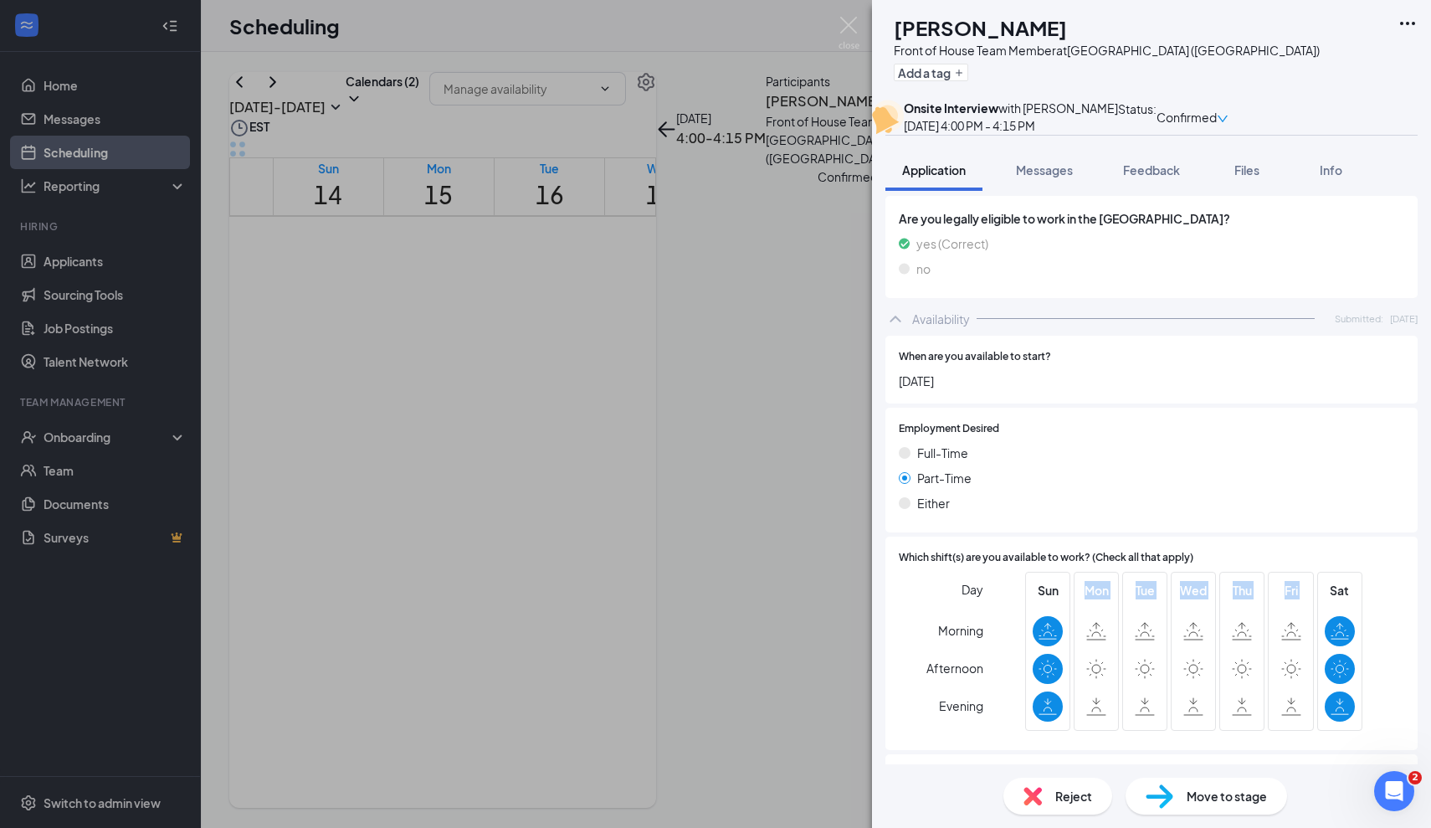
drag, startPoint x: 1083, startPoint y: 562, endPoint x: 1269, endPoint y: 691, distance: 226.2
click at [1269, 691] on div "Sun Mon Tue Wed Thu Fri Sat" at bounding box center [1193, 651] width 337 height 159
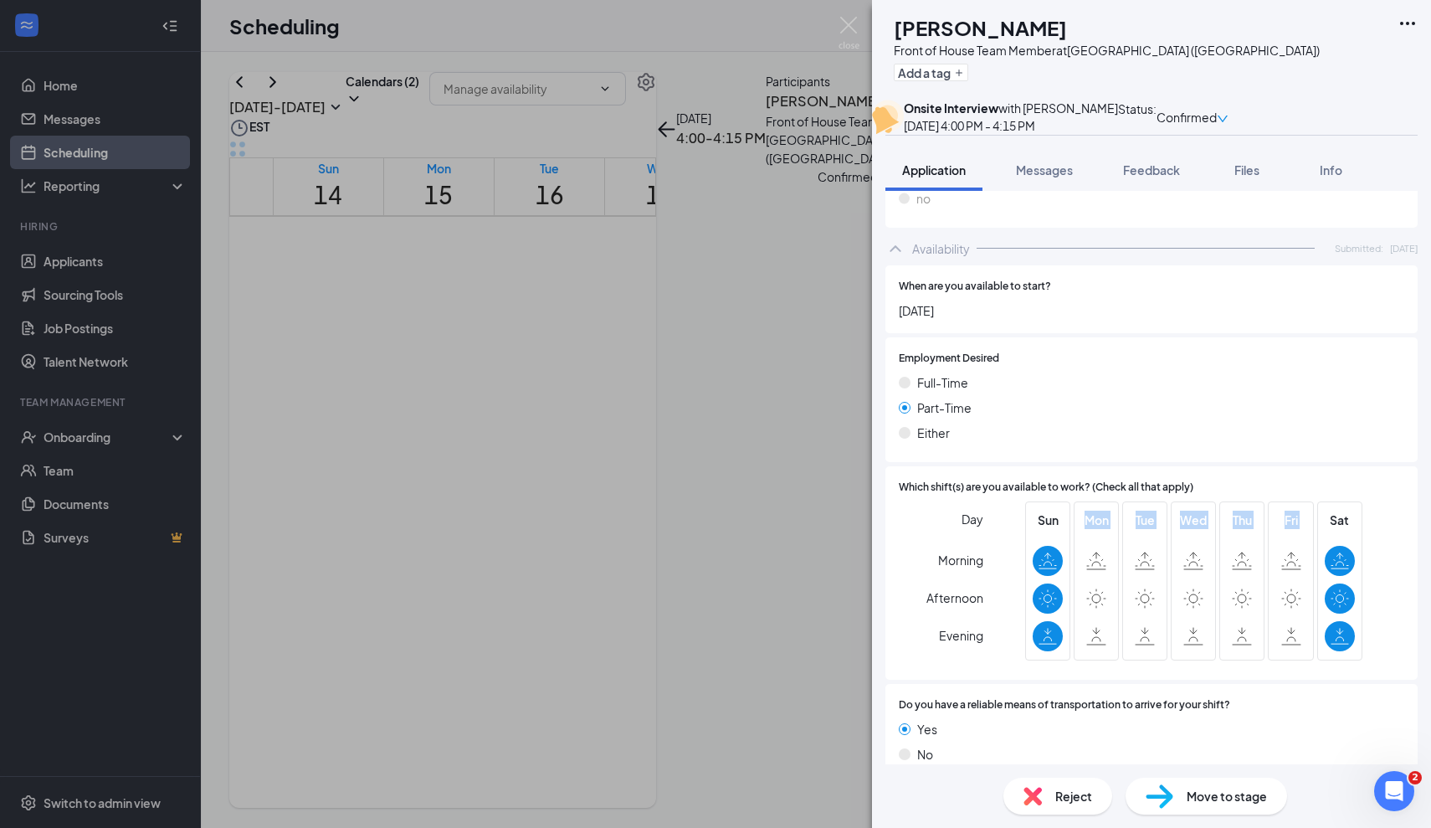
scroll to position [1037, 0]
click at [1150, 622] on div at bounding box center [1145, 637] width 30 height 30
drag, startPoint x: 1086, startPoint y: 497, endPoint x: 1292, endPoint y: 623, distance: 241.9
click at [1292, 623] on div "Sun Mon Tue Wed Thu Fri Sat" at bounding box center [1193, 581] width 337 height 159
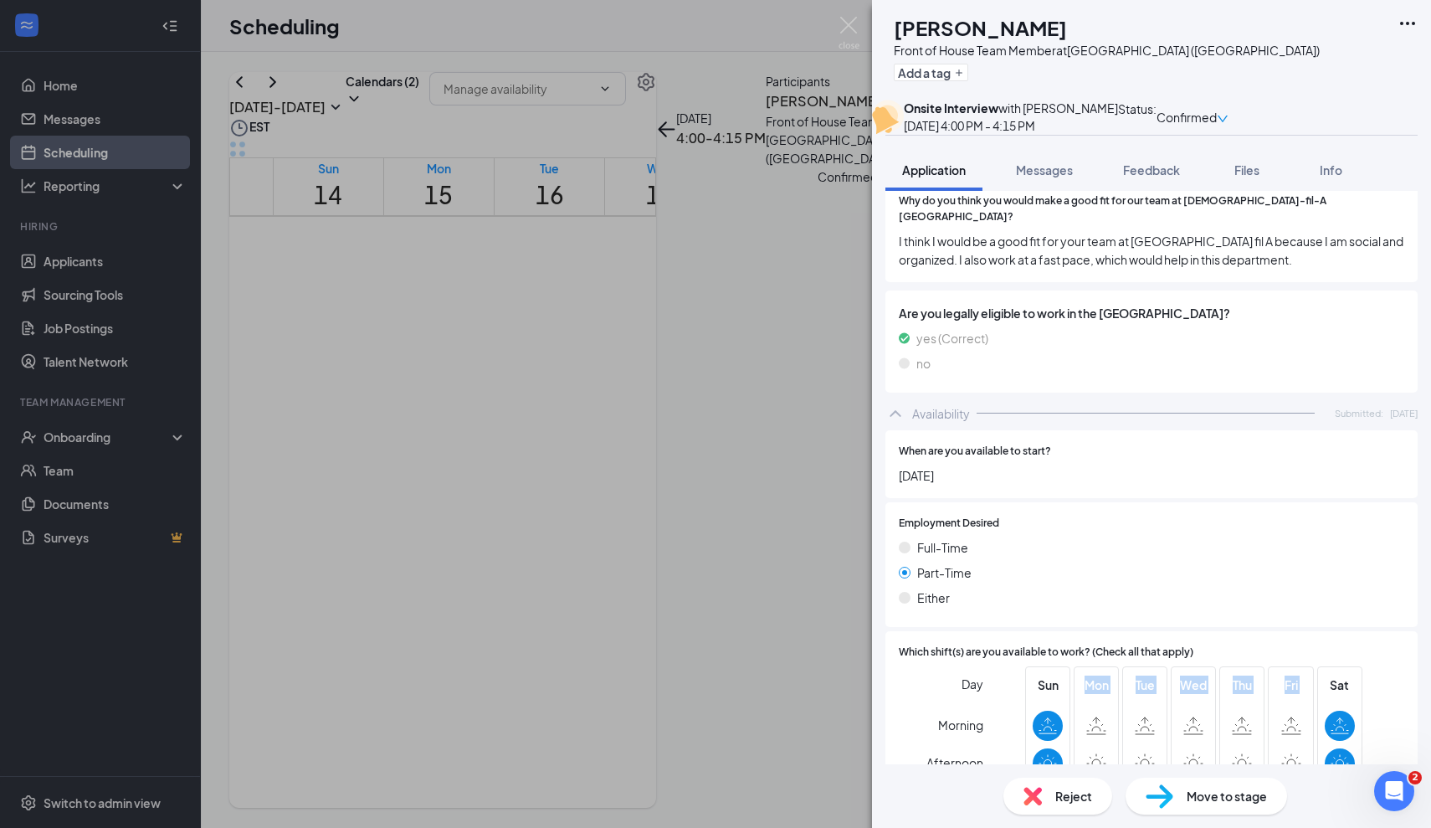
scroll to position [829, 0]
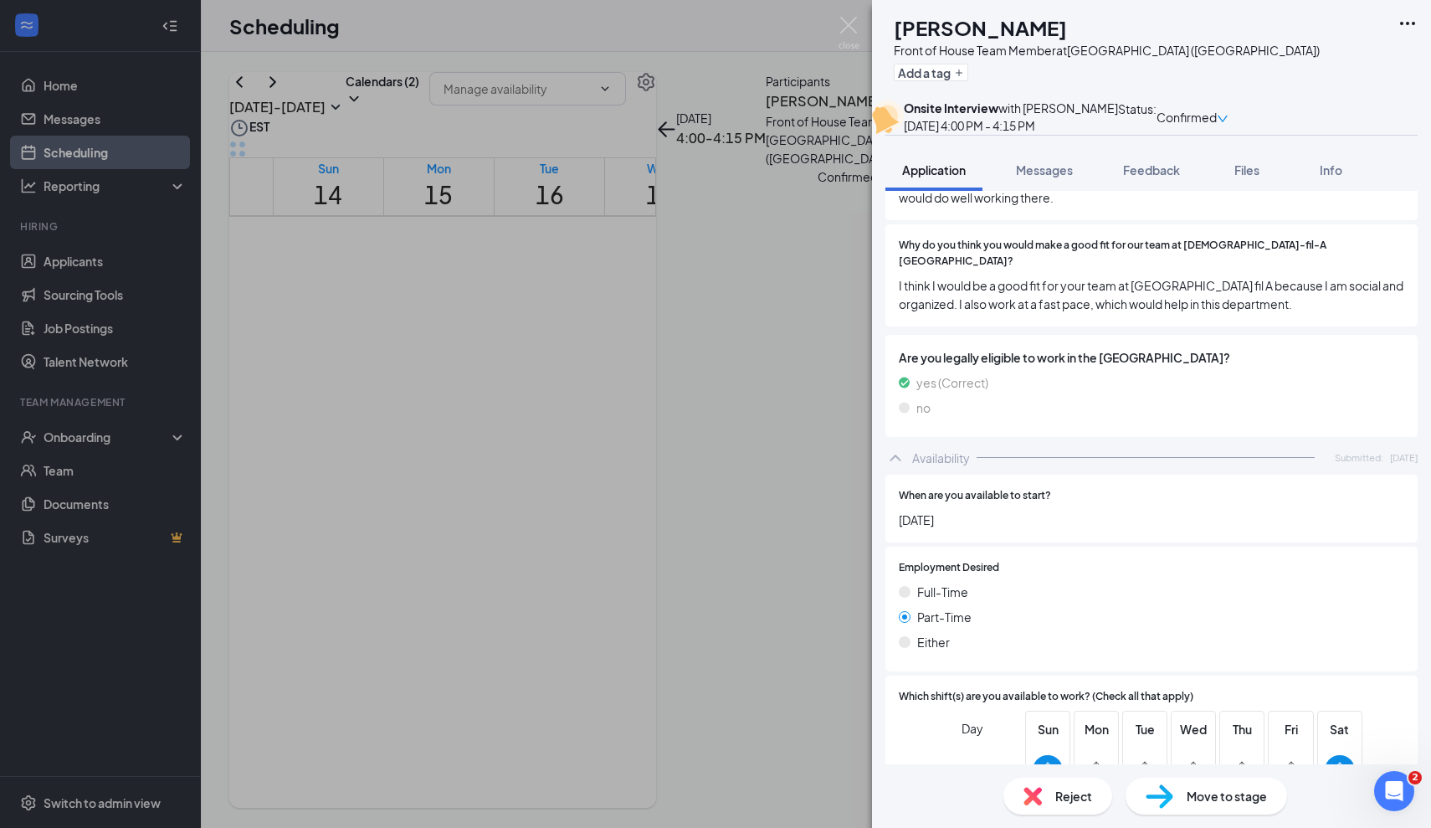
click at [1280, 517] on div "When are you available to start? [DATE]" at bounding box center [1152, 509] width 532 height 68
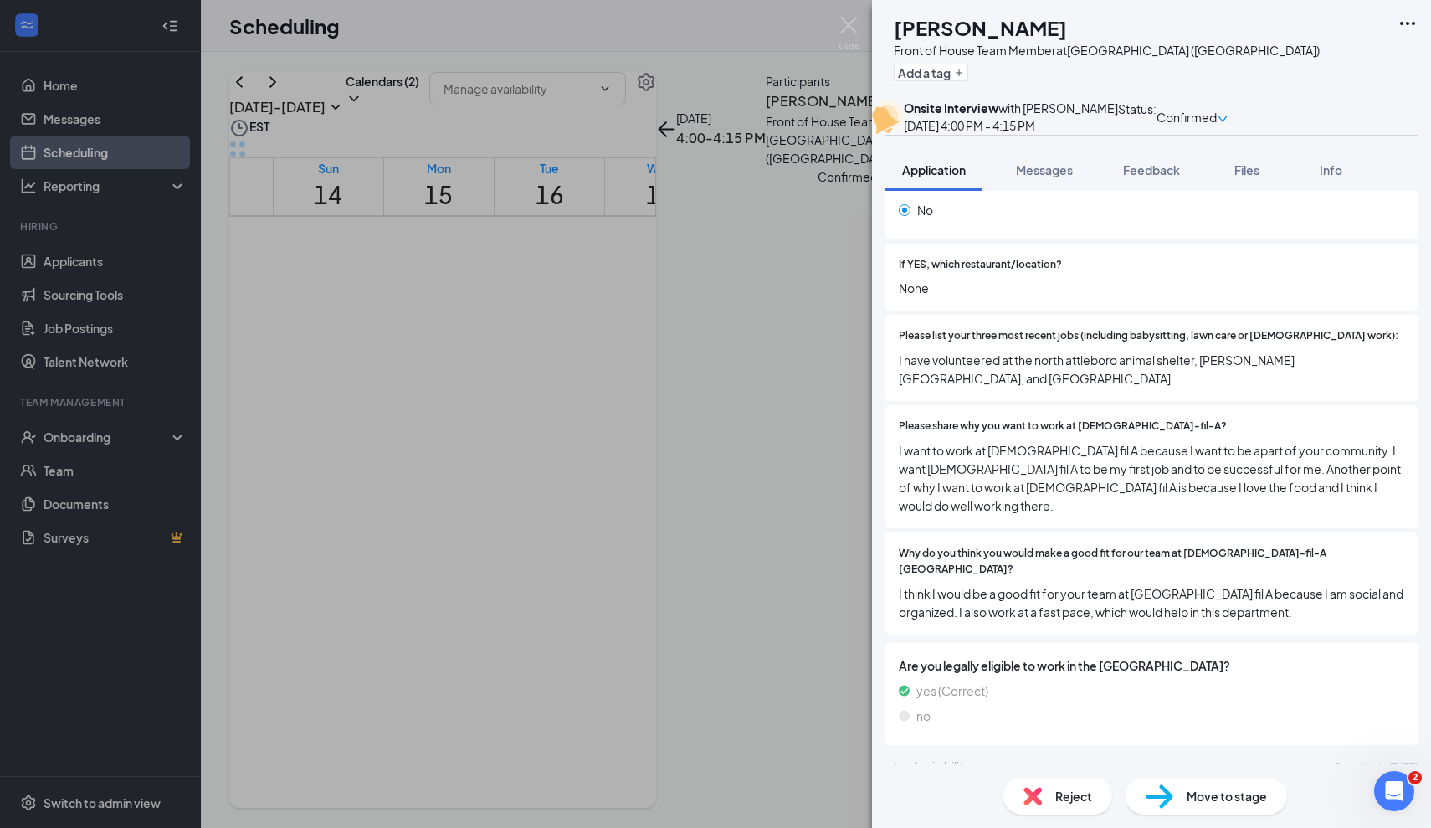
scroll to position [521, 0]
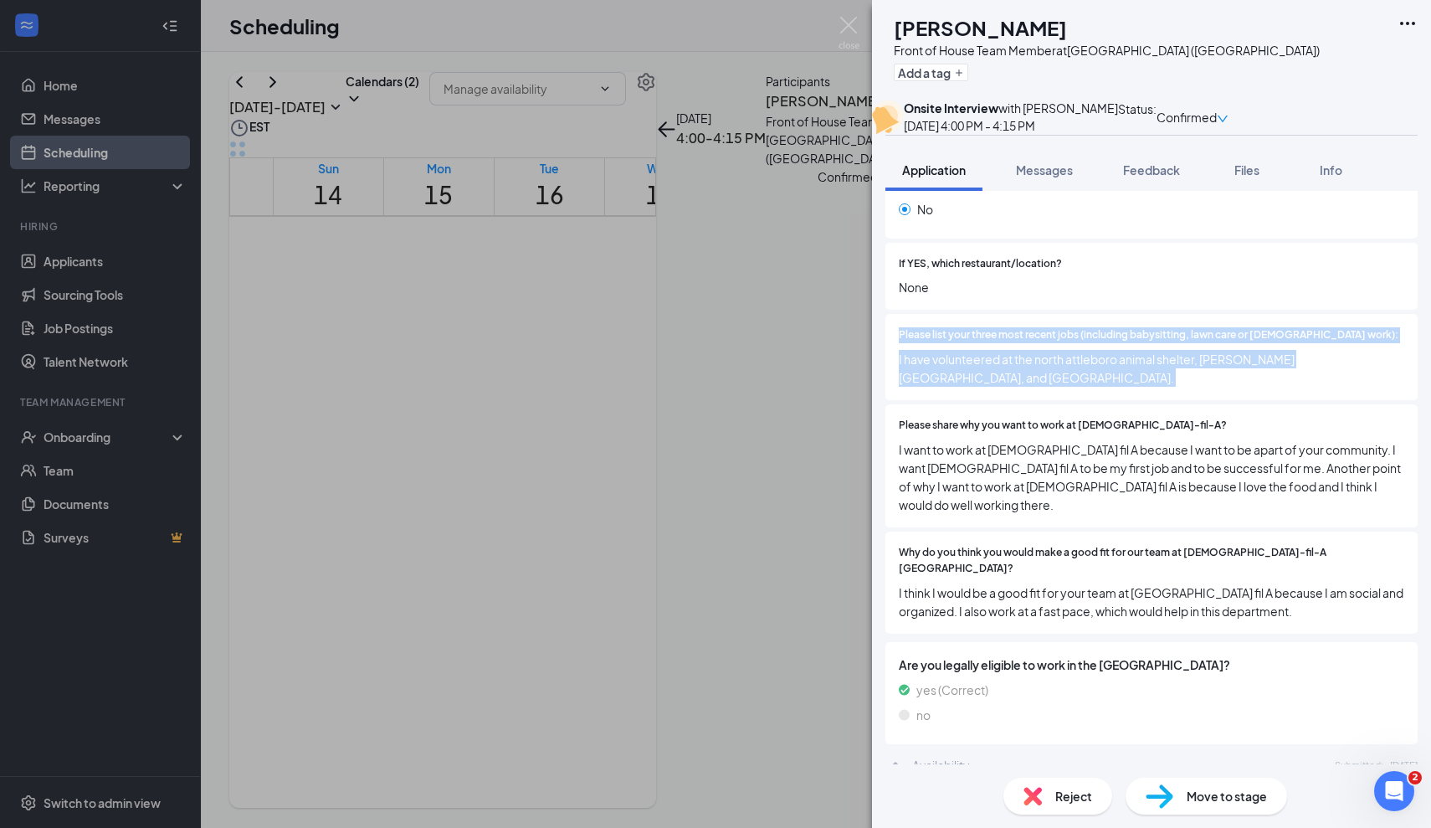
drag, startPoint x: 901, startPoint y: 348, endPoint x: 1013, endPoint y: 418, distance: 131.2
click at [1013, 418] on div "Are you younger than [DEMOGRAPHIC_DATA]? Yes No If Yes, do you have a work perm…" at bounding box center [1152, 276] width 532 height 722
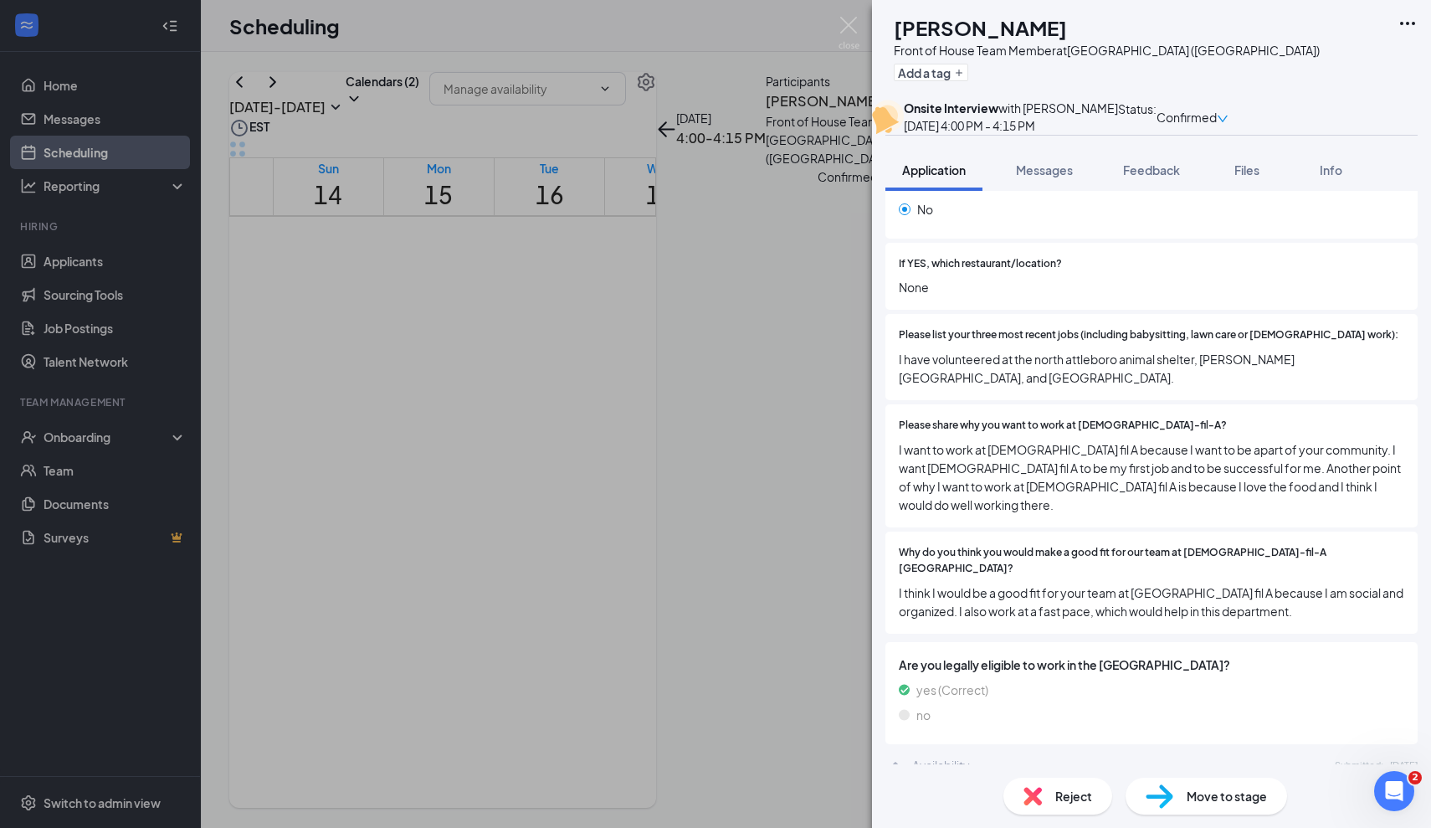
click at [1001, 466] on span "I want to work at [DEMOGRAPHIC_DATA] fil A because I want to be apart of your c…" at bounding box center [1152, 477] width 506 height 74
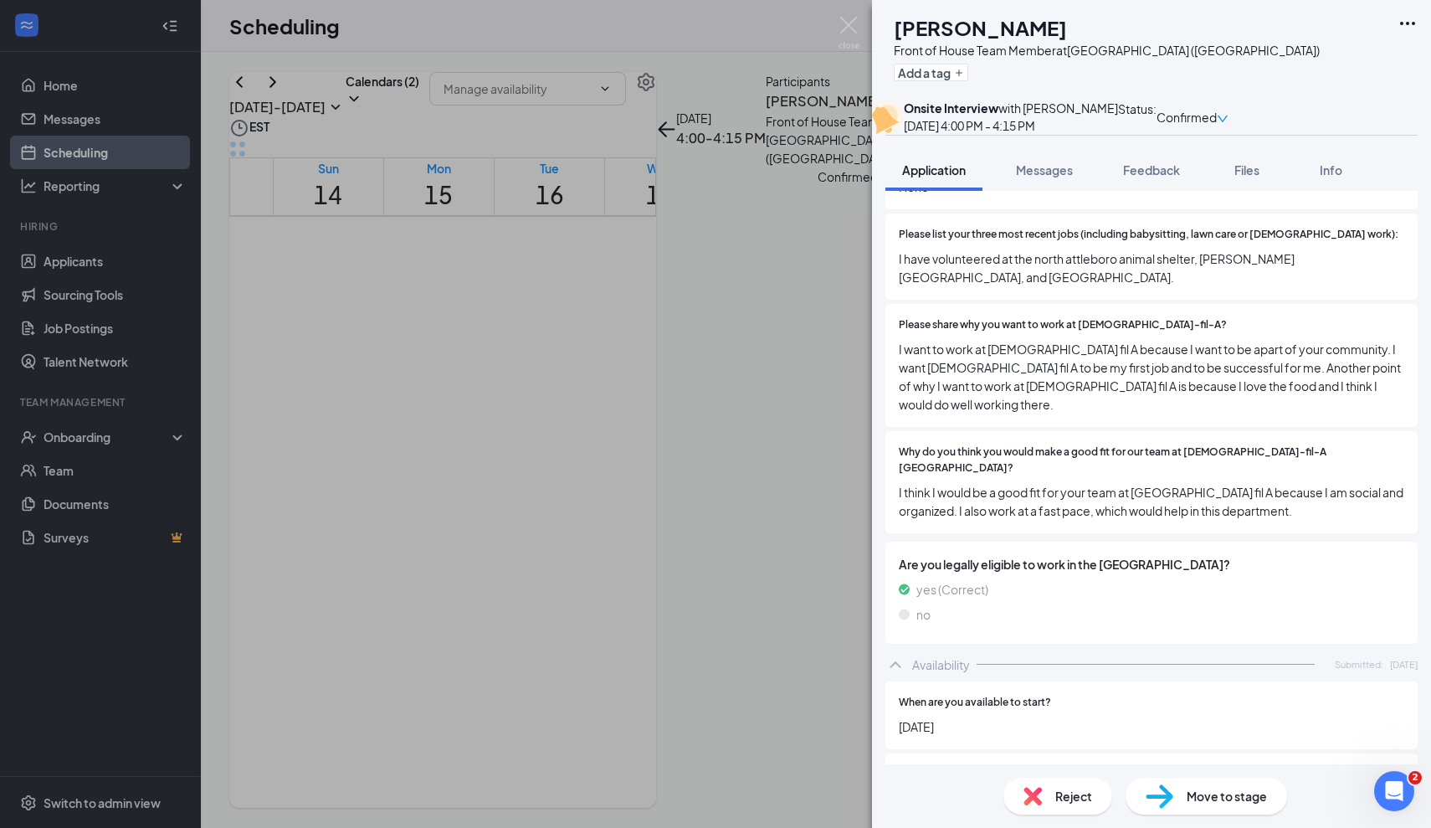
scroll to position [624, 0]
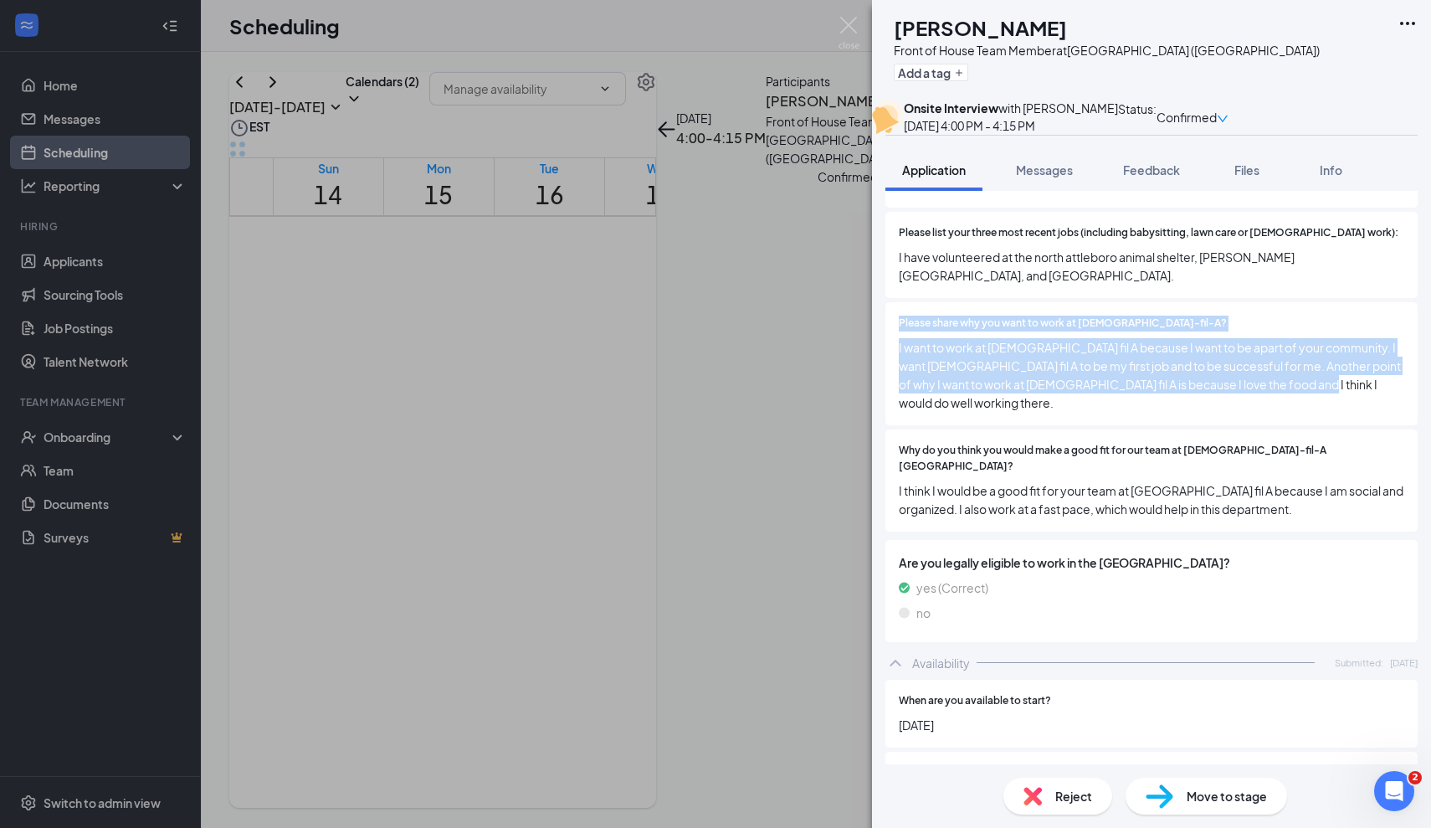
drag, startPoint x: 897, startPoint y: 336, endPoint x: 1321, endPoint y: 413, distance: 430.5
click at [1321, 413] on div "Please share why you want to work at [DEMOGRAPHIC_DATA]-fil-A? I want to work a…" at bounding box center [1152, 363] width 532 height 123
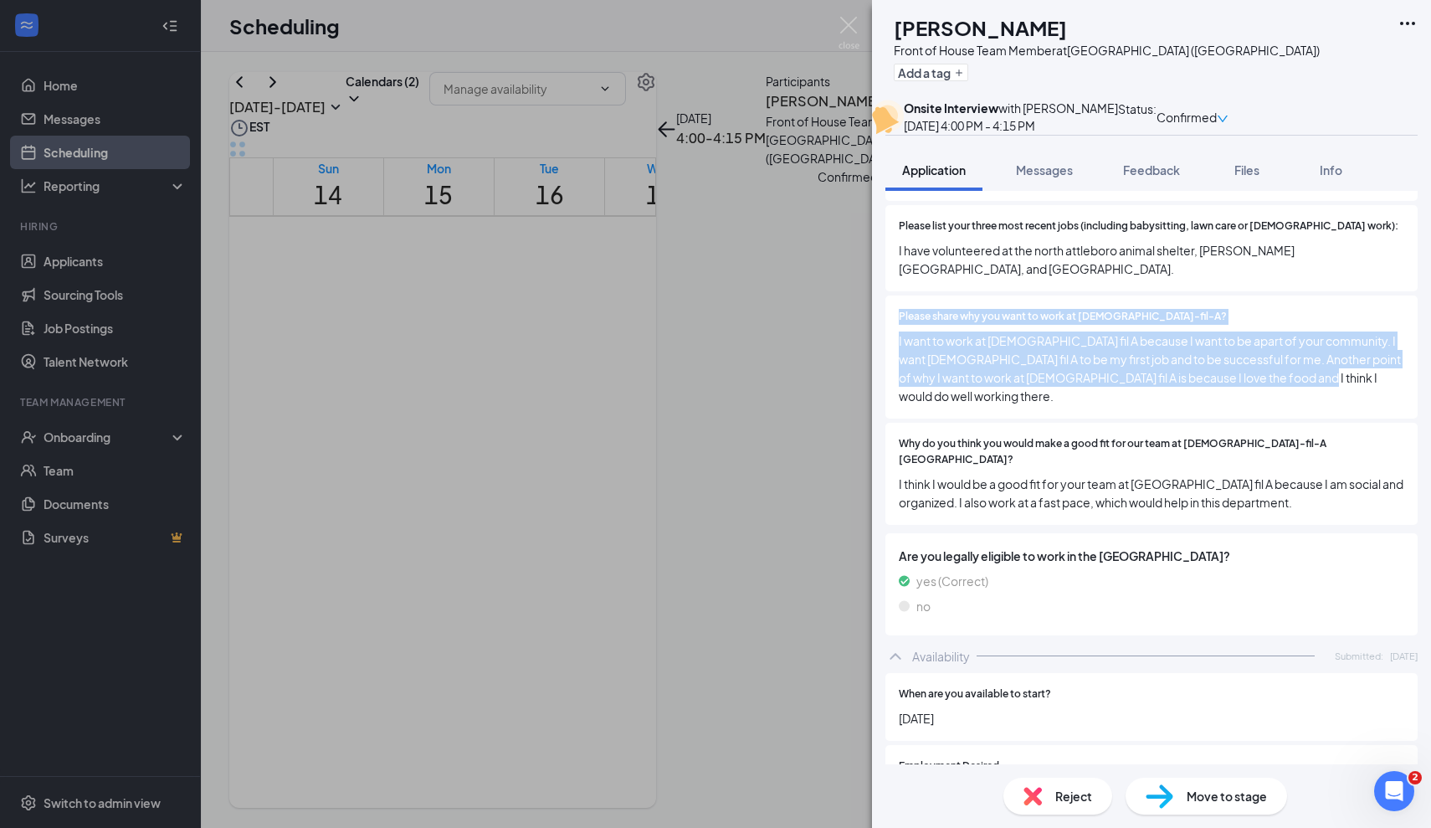
scroll to position [619, 0]
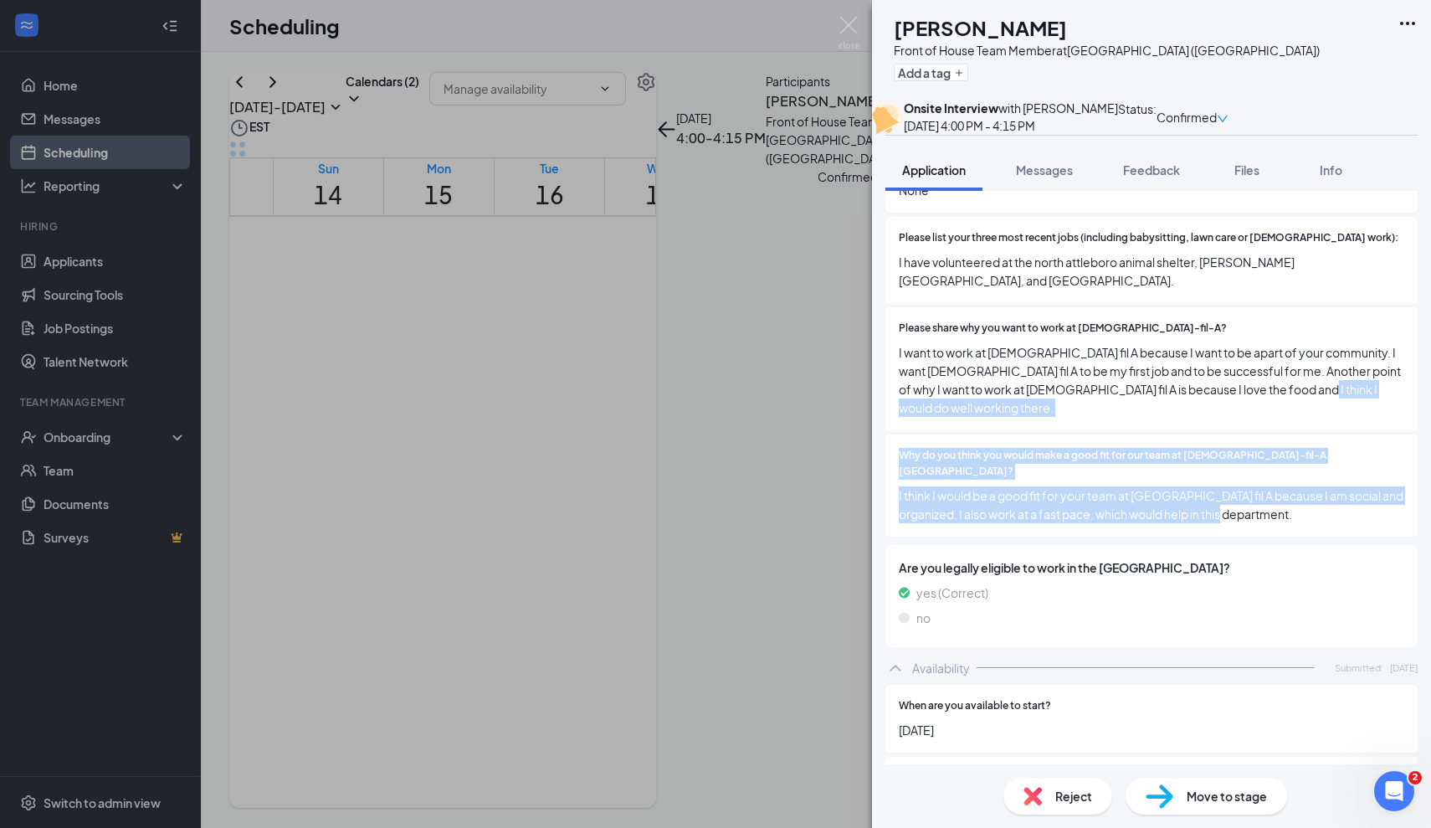
drag, startPoint x: 1265, startPoint y: 498, endPoint x: 906, endPoint y: 420, distance: 366.6
click at [906, 420] on div "Are you younger than [DEMOGRAPHIC_DATA]? Yes No If Yes, do you have a work perm…" at bounding box center [1152, 179] width 532 height 722
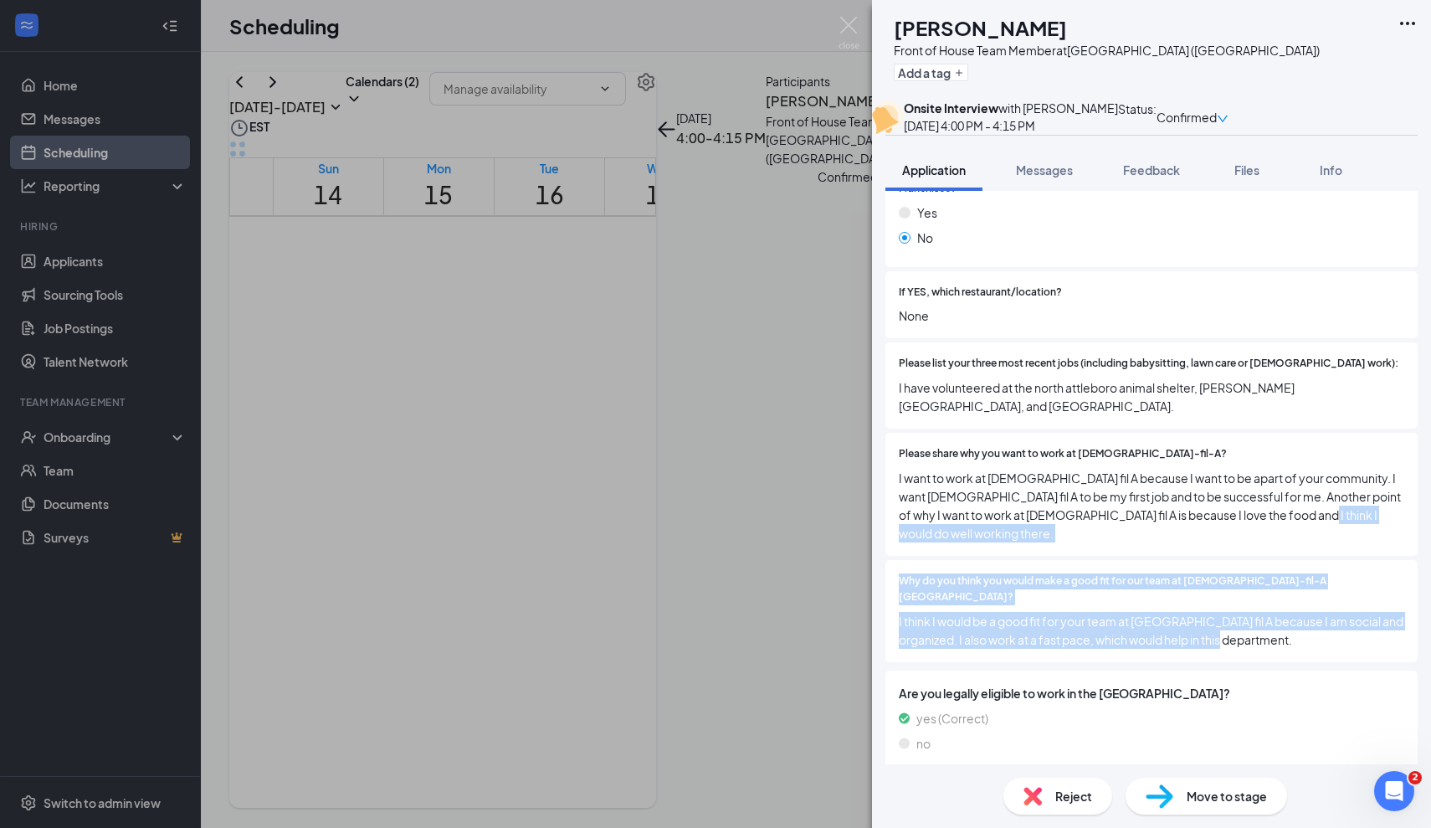
scroll to position [443, 0]
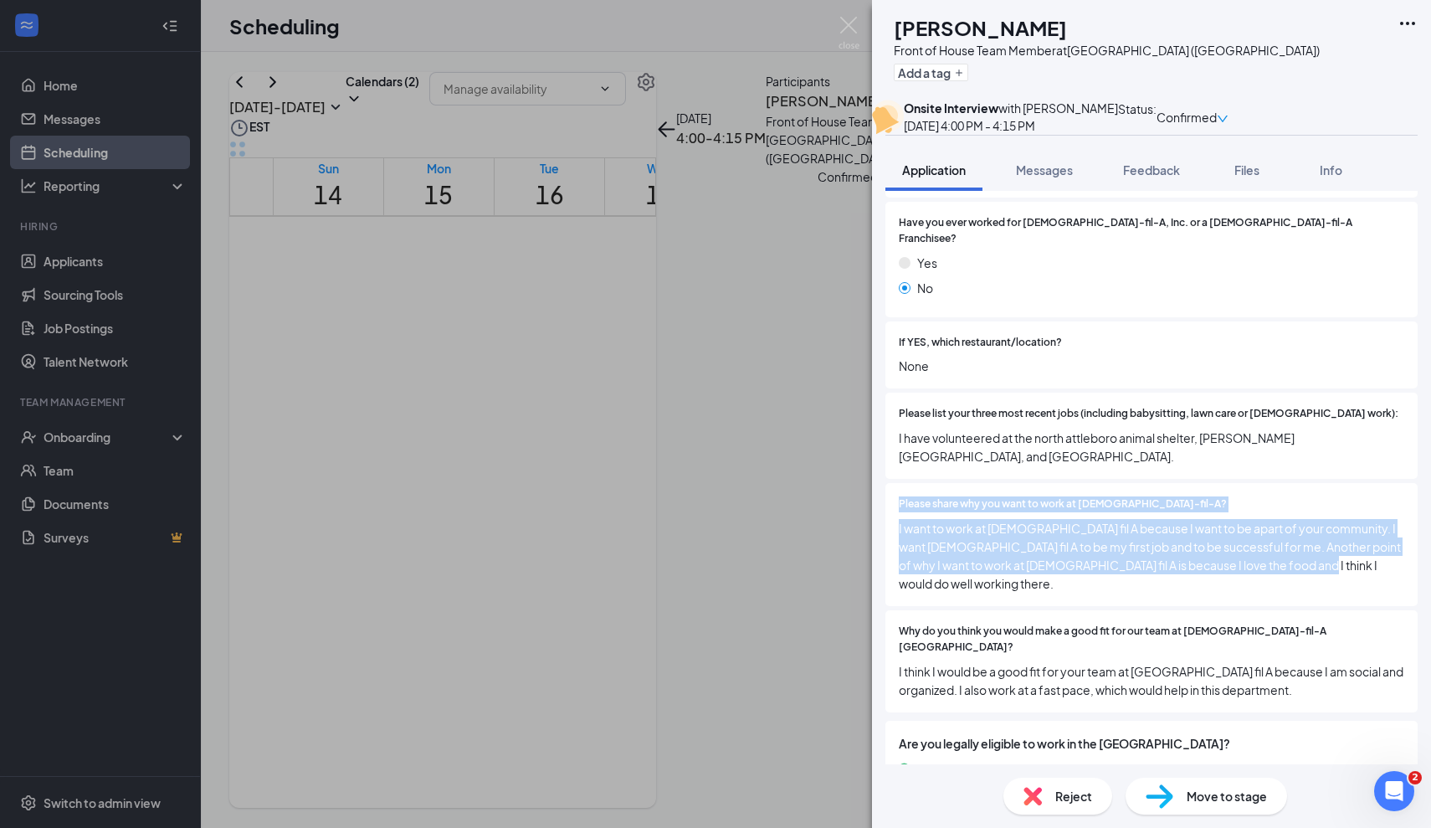
drag, startPoint x: 897, startPoint y: 511, endPoint x: 1332, endPoint y: 593, distance: 441.9
click at [1332, 593] on div "Please share why you want to work at [DEMOGRAPHIC_DATA]-fil-A? I want to work a…" at bounding box center [1152, 544] width 532 height 123
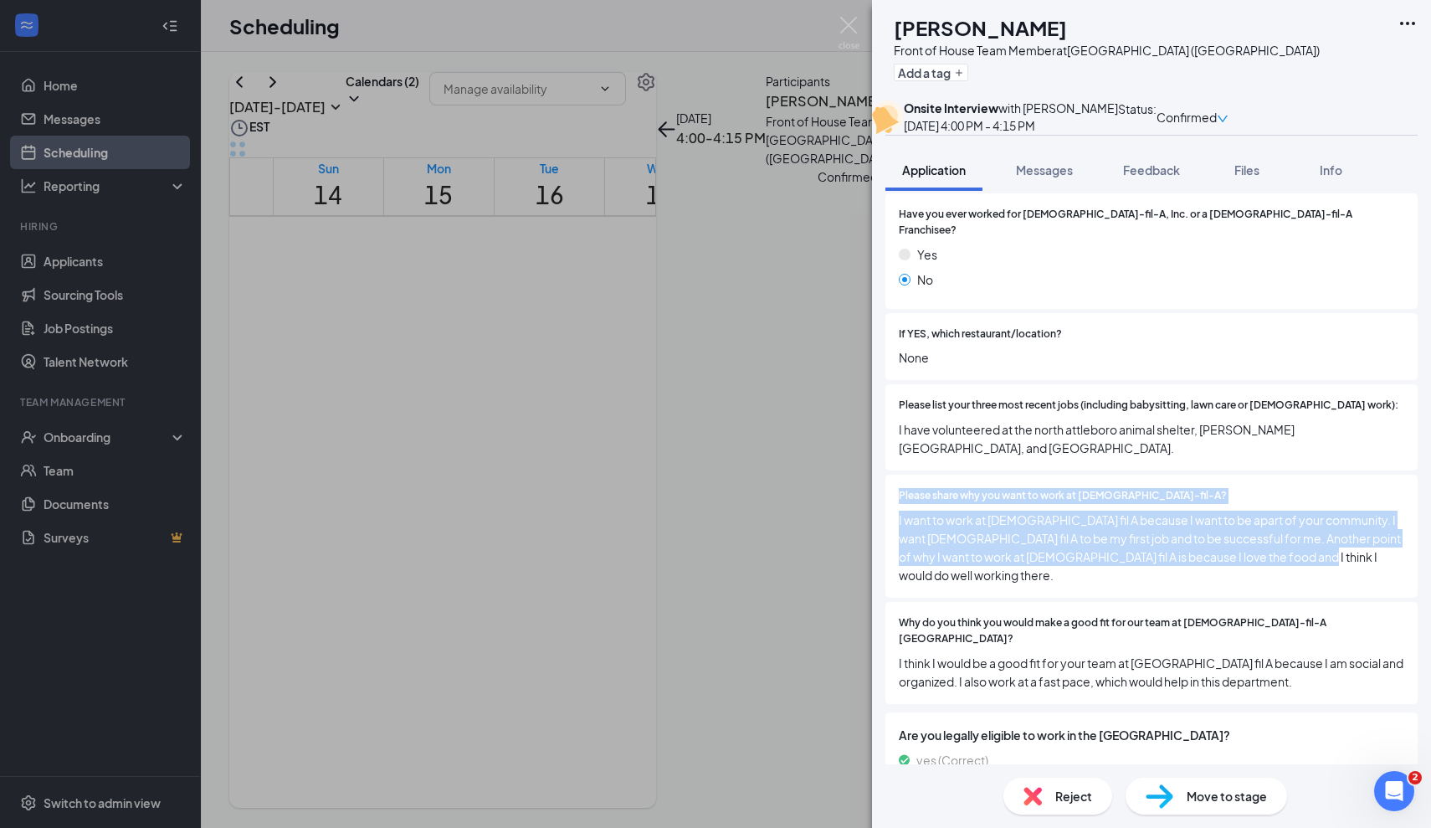
scroll to position [446, 0]
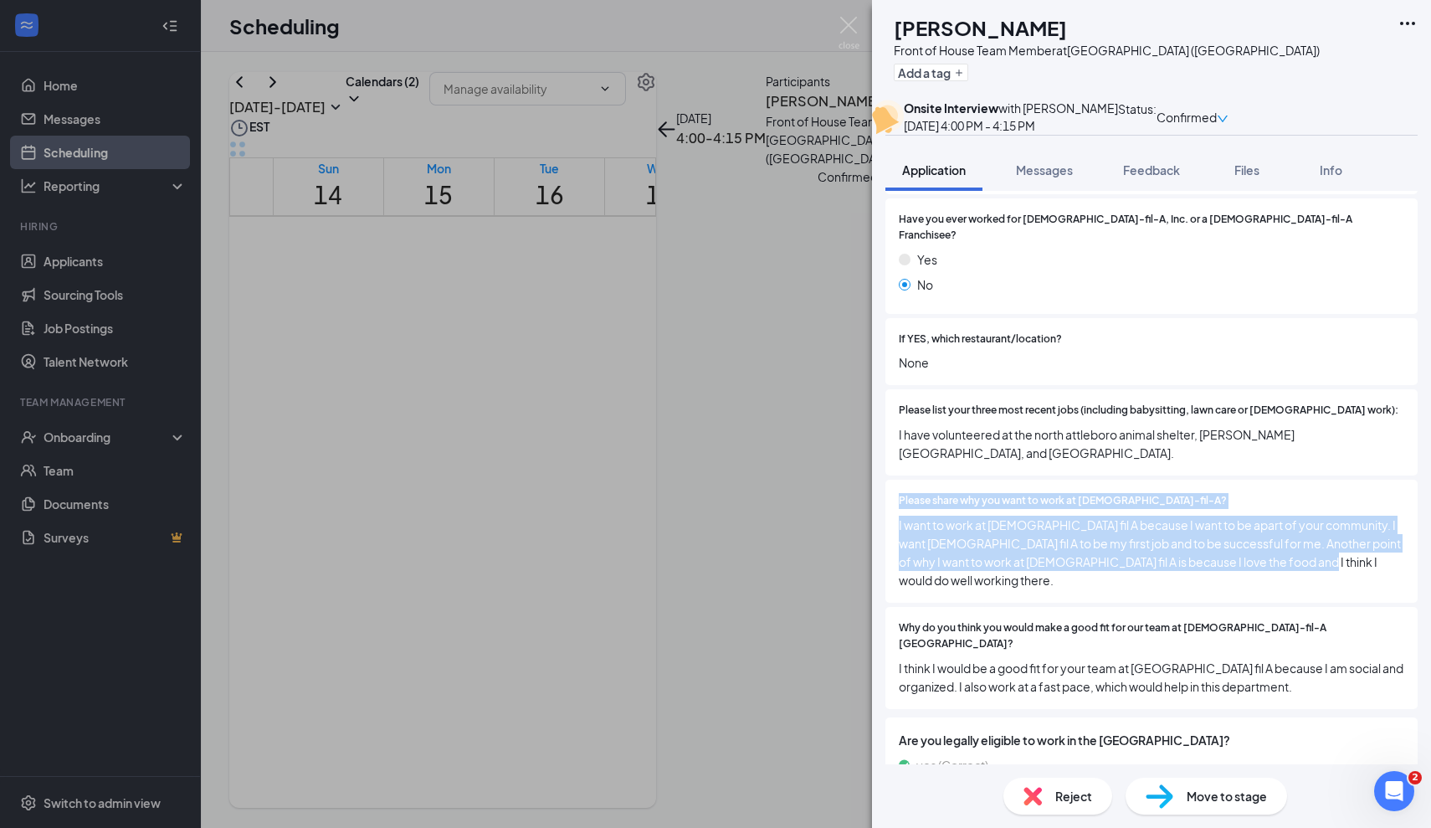
click at [1316, 598] on div "Are you younger than [DEMOGRAPHIC_DATA]? Yes No If Yes, do you have a work perm…" at bounding box center [1152, 352] width 532 height 722
drag, startPoint x: 1300, startPoint y: 583, endPoint x: 895, endPoint y: 506, distance: 412.4
click at [895, 506] on div "Please share why you want to work at [DEMOGRAPHIC_DATA]-fil-A? I want to work a…" at bounding box center [1152, 541] width 532 height 123
click at [937, 557] on span "I want to work at [DEMOGRAPHIC_DATA] fil A because I want to be apart of your c…" at bounding box center [1152, 553] width 506 height 74
drag, startPoint x: 896, startPoint y: 516, endPoint x: 1330, endPoint y: 575, distance: 438.3
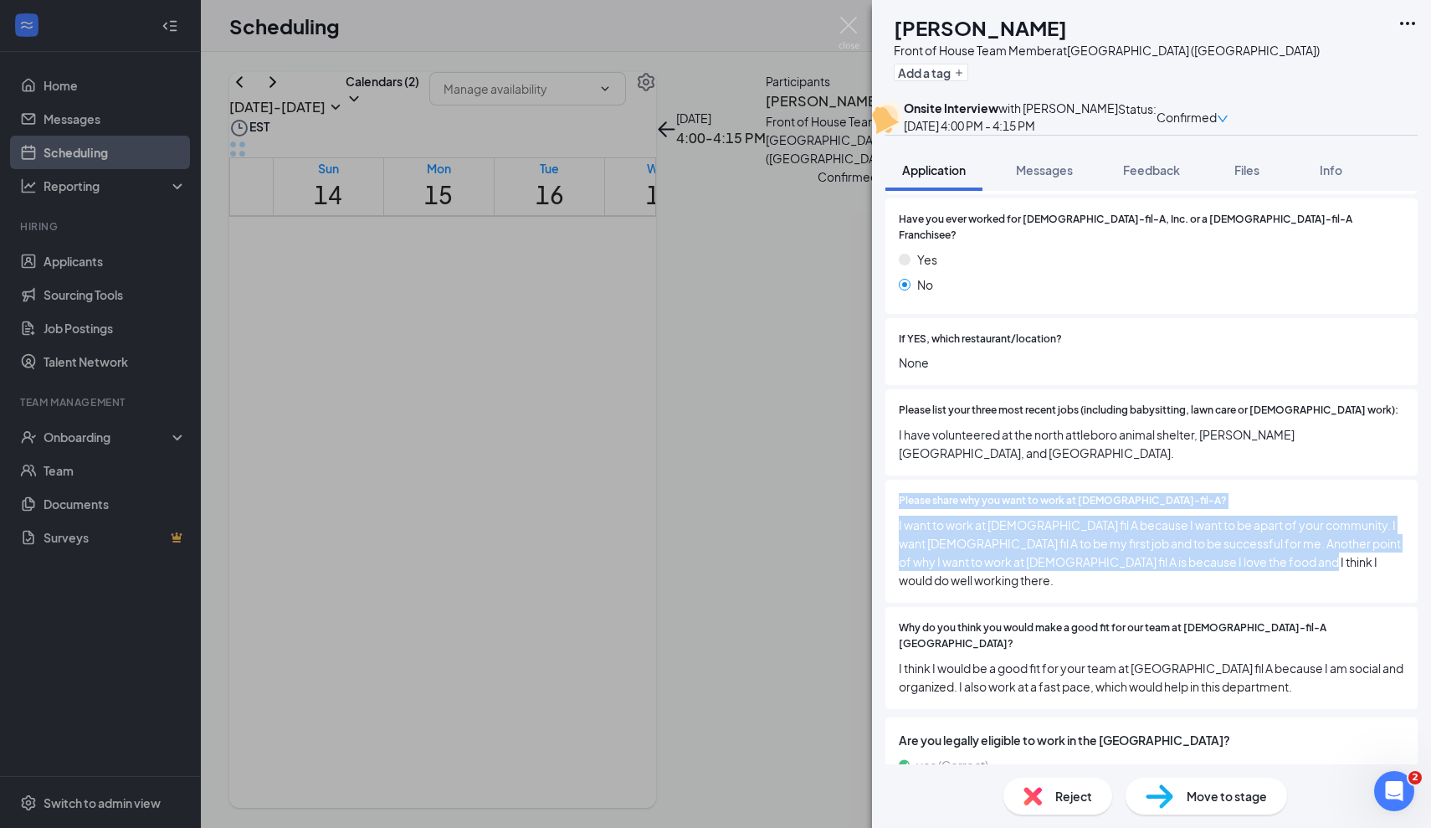
click at [1330, 575] on div "Please share why you want to work at [DEMOGRAPHIC_DATA]-fil-A? I want to work a…" at bounding box center [1152, 541] width 532 height 123
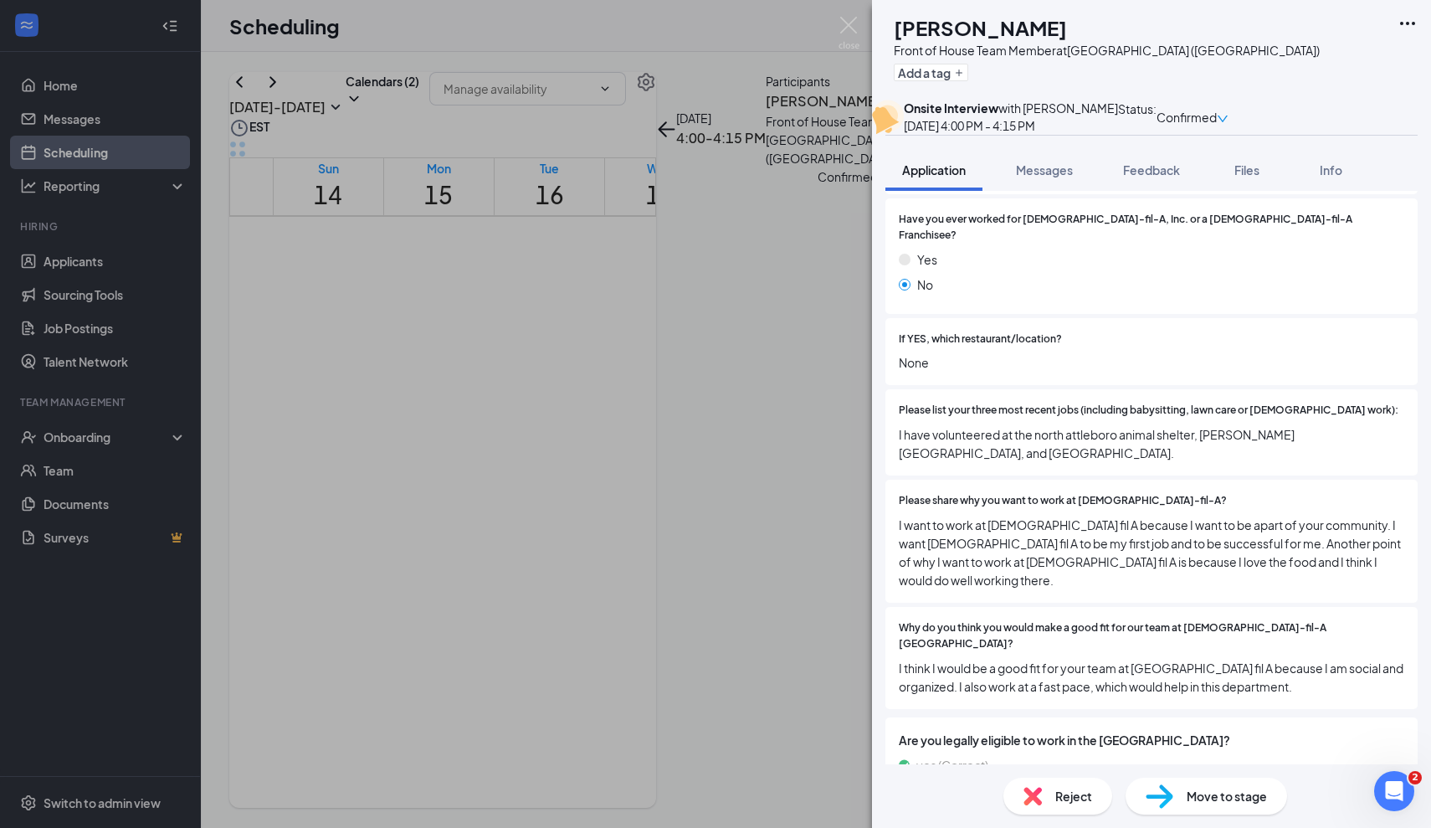
click at [1307, 568] on span "I want to work at [DEMOGRAPHIC_DATA] fil A because I want to be apart of your c…" at bounding box center [1152, 553] width 506 height 74
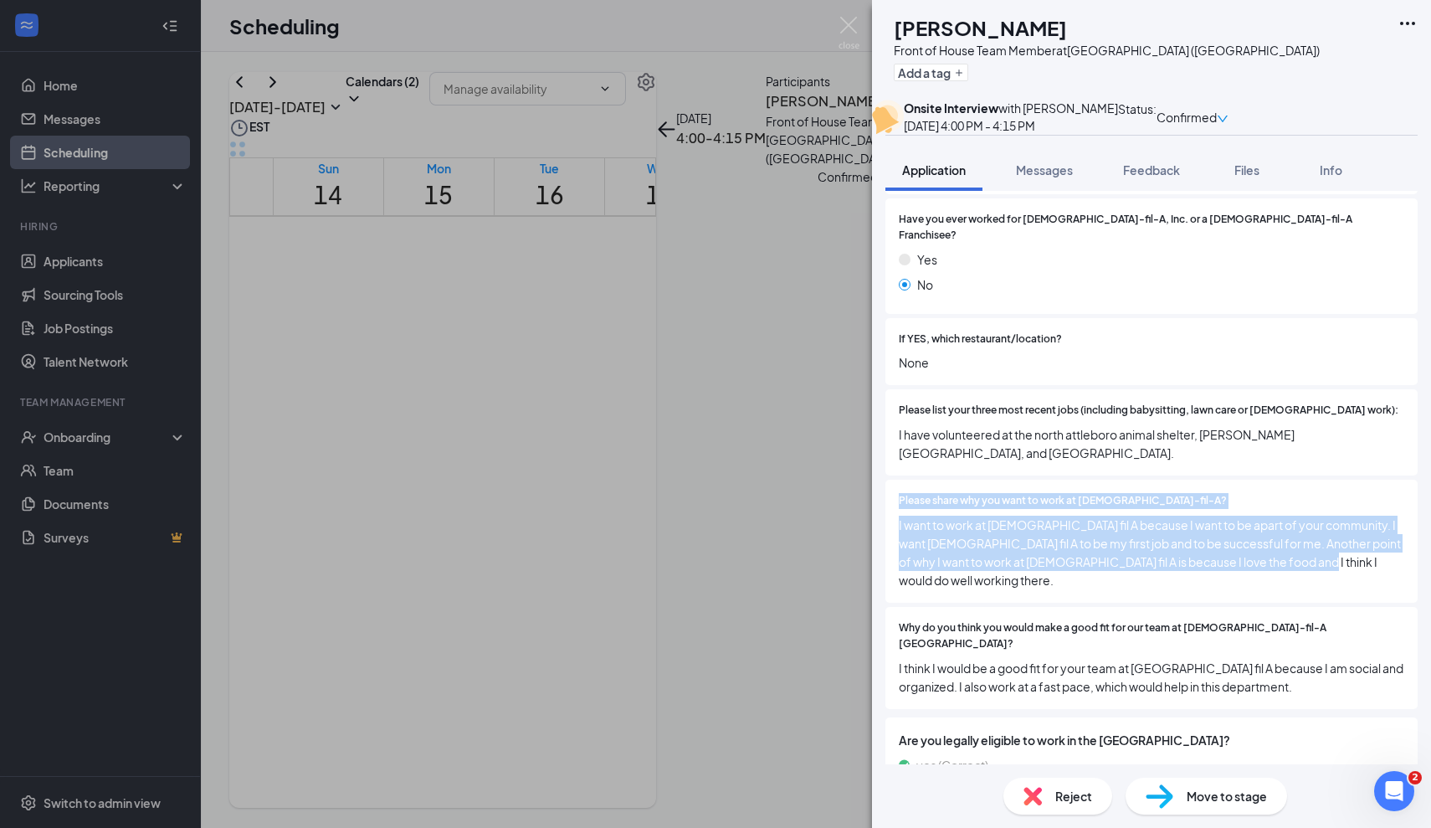
drag, startPoint x: 1271, startPoint y: 573, endPoint x: 906, endPoint y: 505, distance: 372.2
click at [904, 505] on div "Please share why you want to work at [DEMOGRAPHIC_DATA]-fil-A? I want to work a…" at bounding box center [1152, 541] width 532 height 123
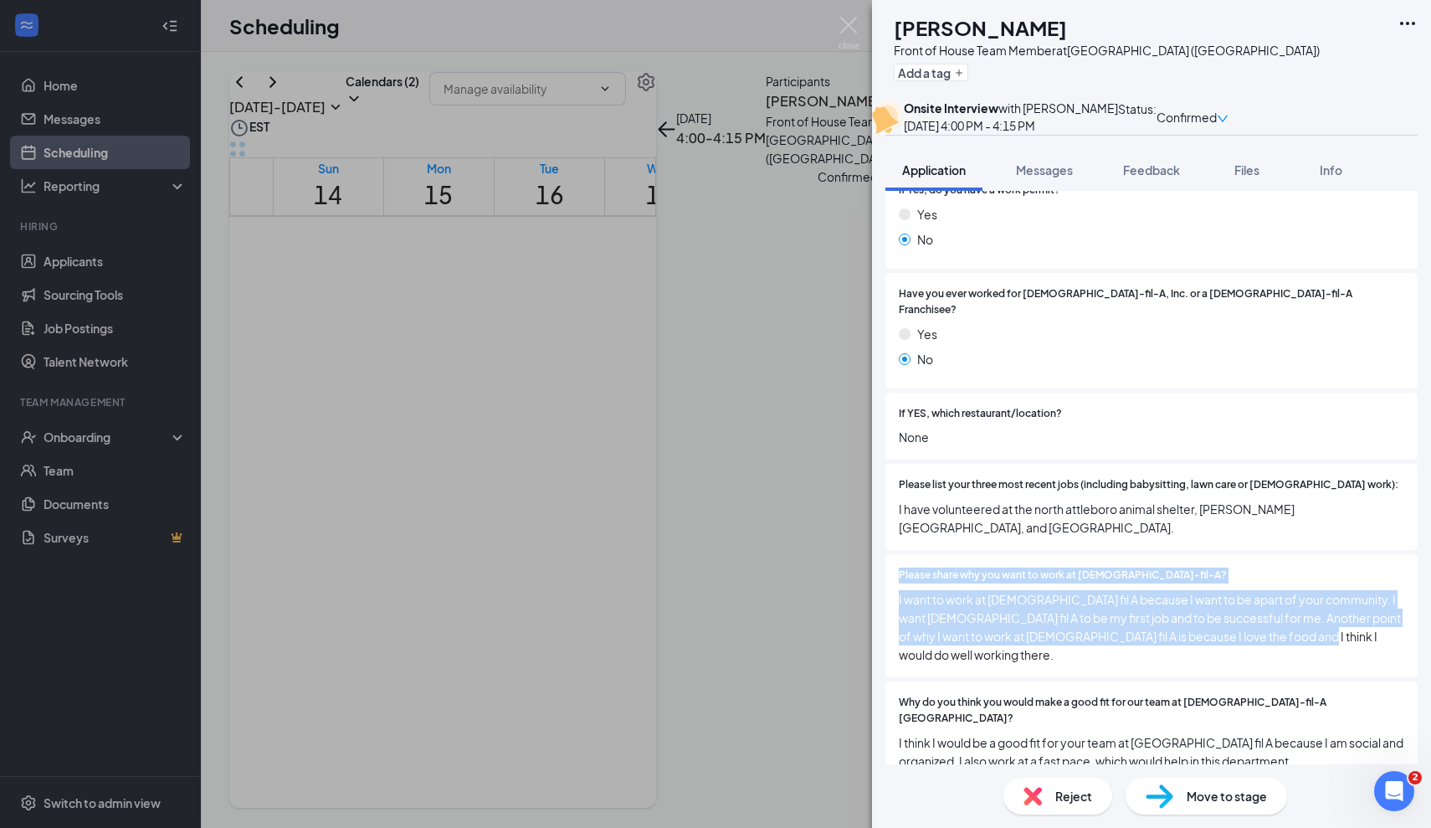
scroll to position [390, 0]
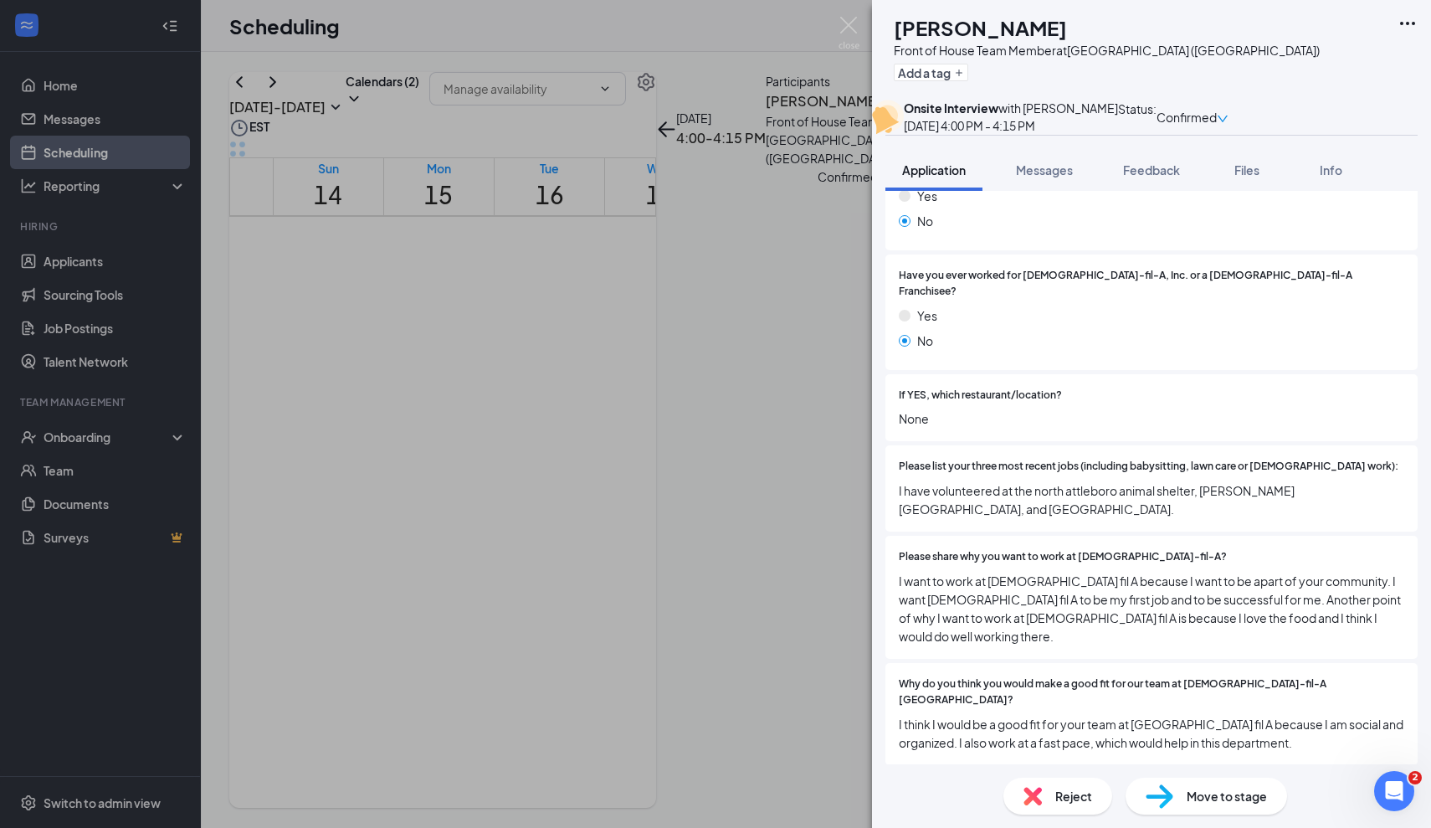
click at [959, 500] on span "I have volunteered at the north attleboro animal shelter, [PERSON_NAME][GEOGRAP…" at bounding box center [1152, 499] width 506 height 37
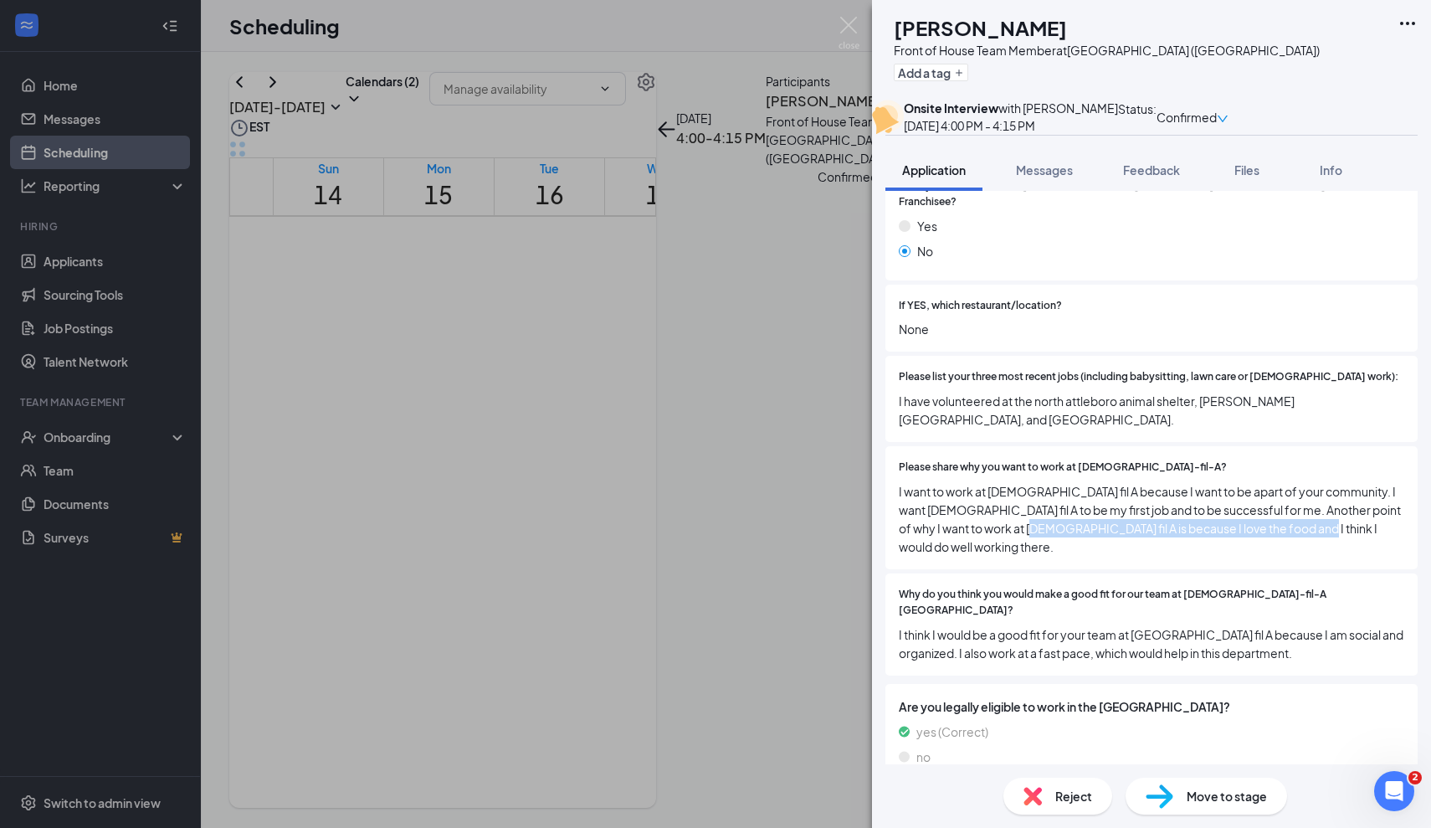
drag, startPoint x: 1271, startPoint y: 552, endPoint x: 977, endPoint y: 531, distance: 294.5
click at [975, 531] on div "Please share why you want to work at [DEMOGRAPHIC_DATA]-fil-A? I want to work a…" at bounding box center [1152, 507] width 532 height 123
click at [929, 508] on span "I want to work at [DEMOGRAPHIC_DATA] fil A because I want to be apart of your c…" at bounding box center [1152, 519] width 506 height 74
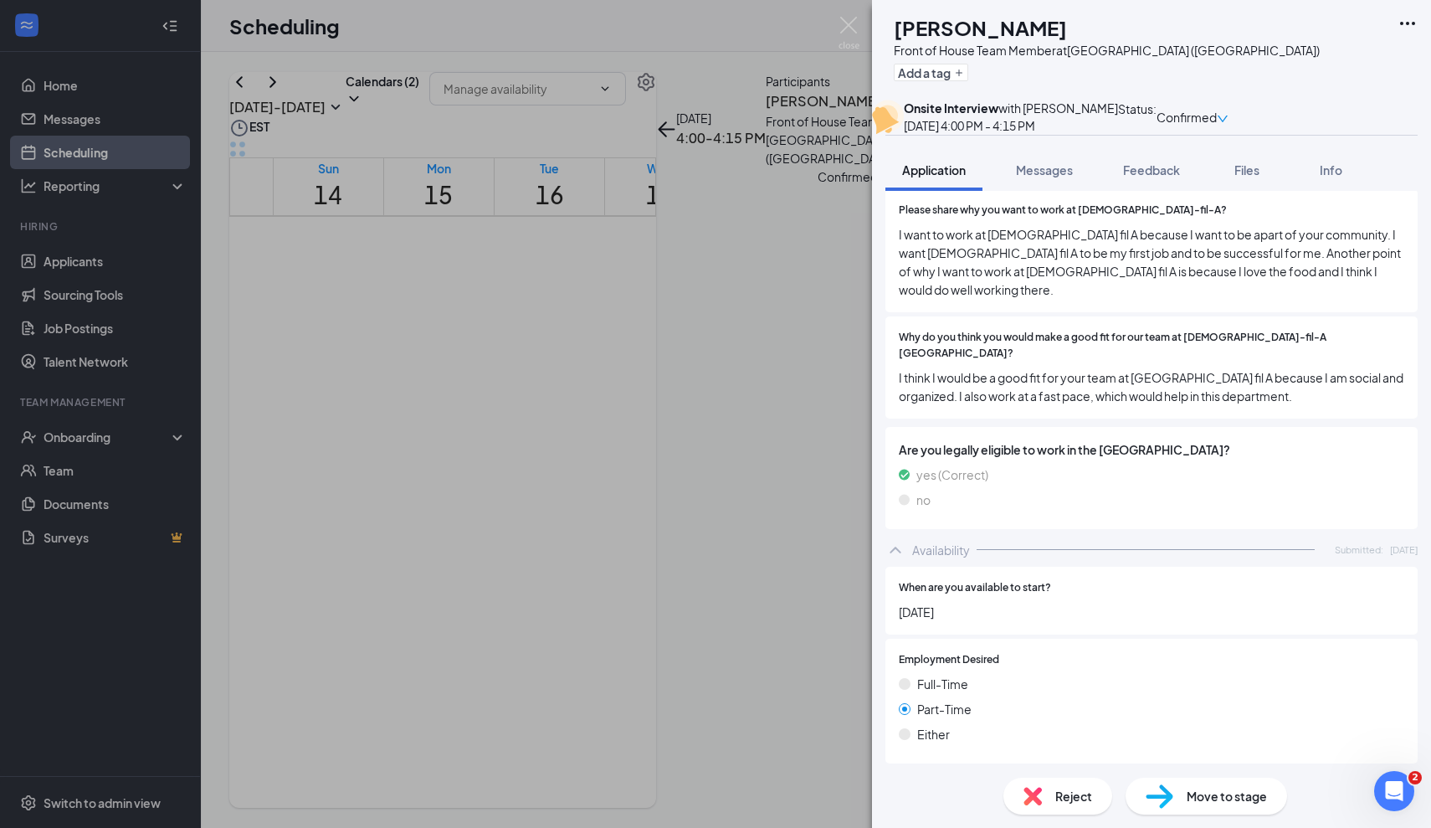
scroll to position [738, 0]
click at [764, 633] on div "[PERSON_NAME] Front of House Team Member at [GEOGRAPHIC_DATA] ([GEOGRAPHIC_DATA…" at bounding box center [715, 414] width 1431 height 828
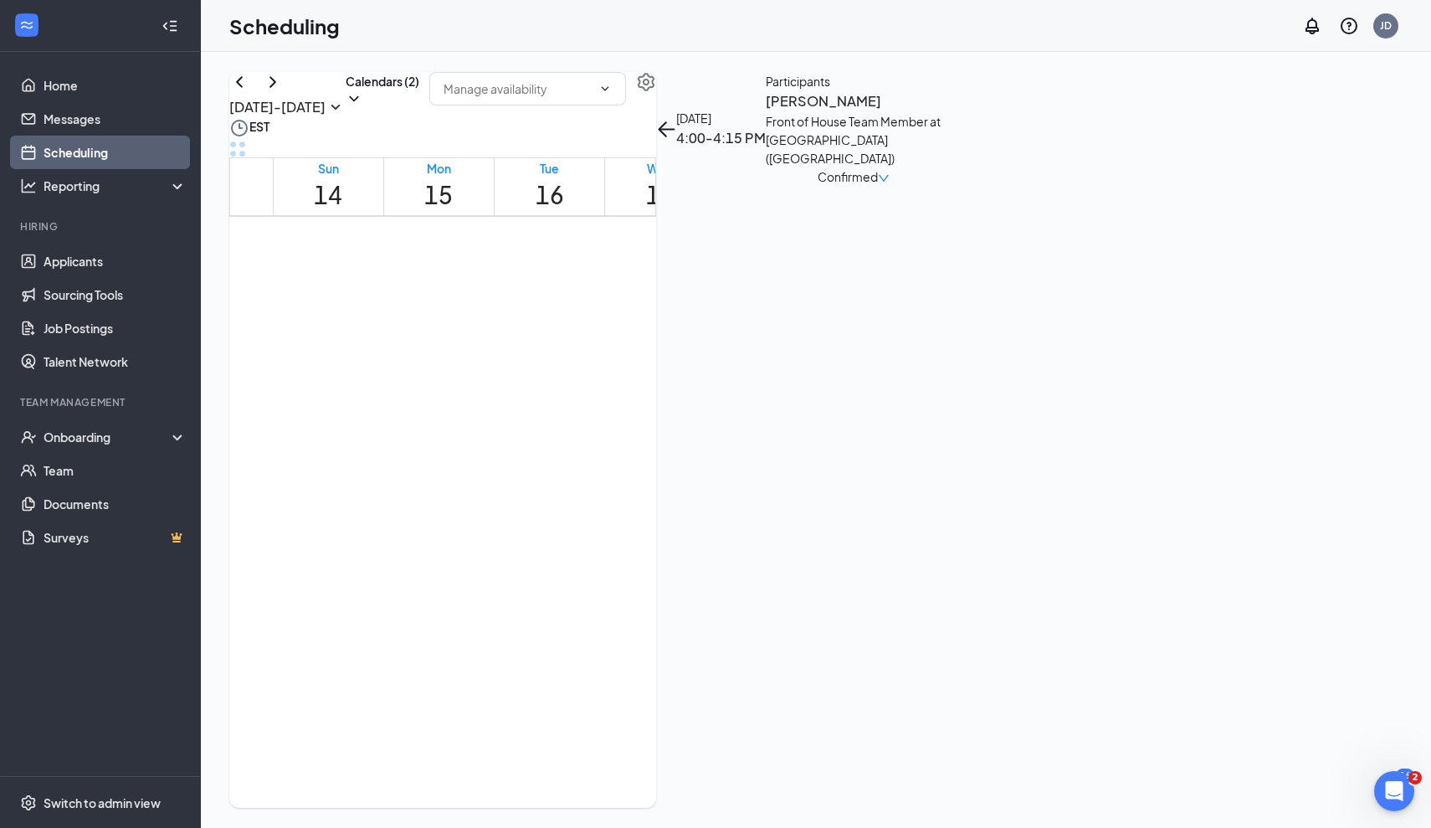
scroll to position [1324, 0]
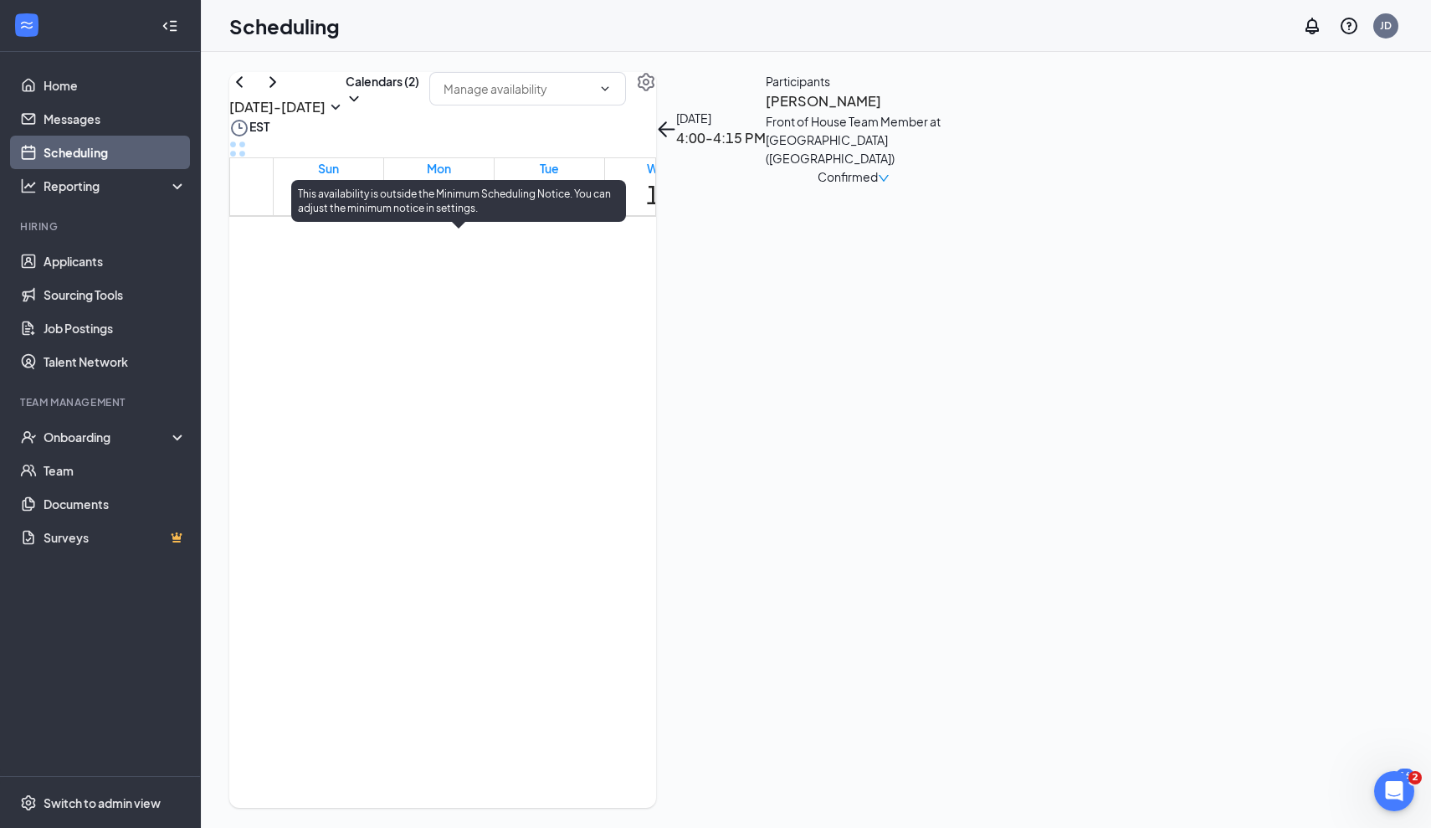
click at [561, 279] on span "3:45-4:00 PM" at bounding box center [575, 254] width 28 height 49
click at [589, 279] on span "4:00-4:15 PM" at bounding box center [603, 254] width 28 height 49
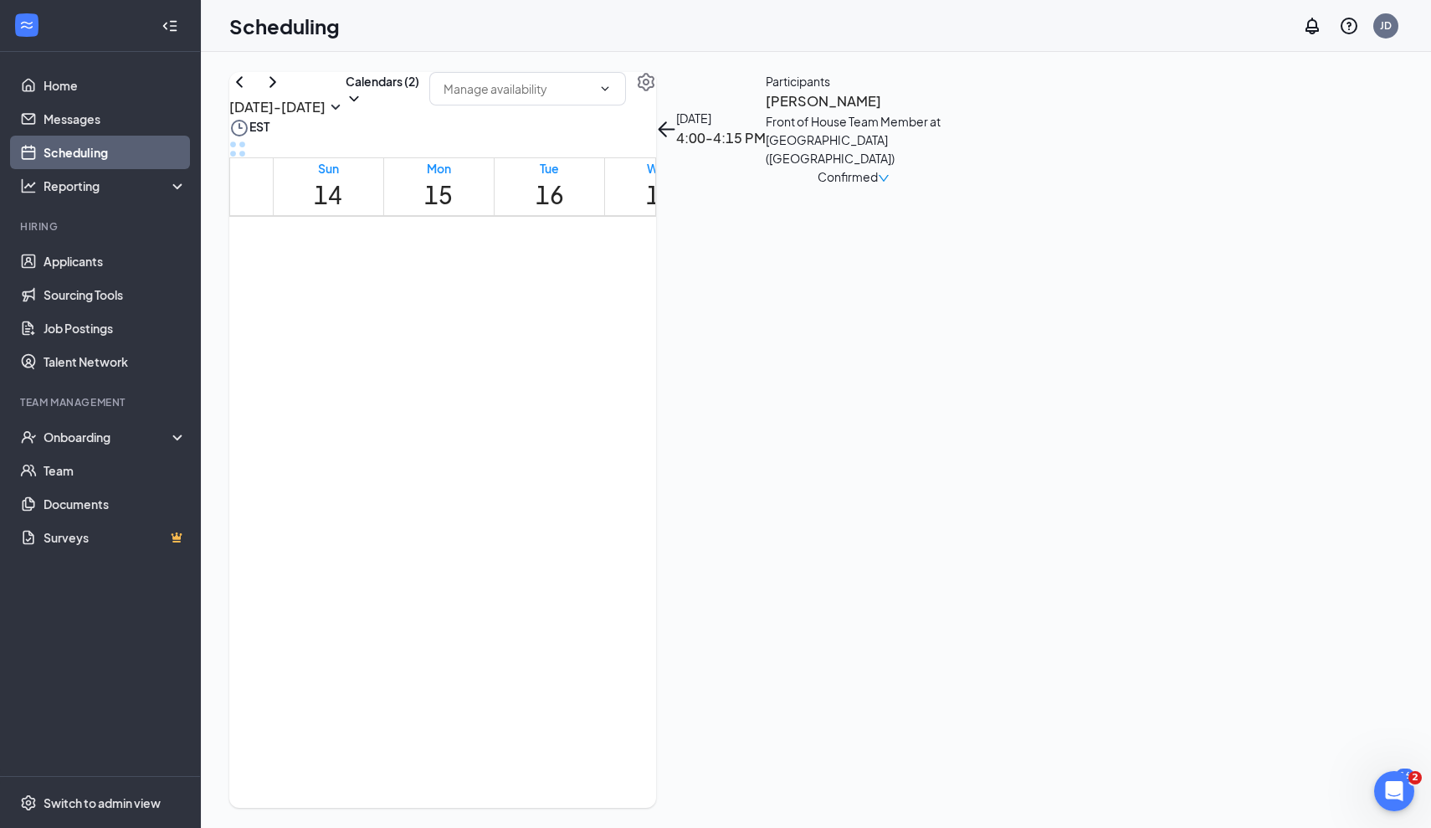
click at [942, 112] on h3 "[PERSON_NAME]" at bounding box center [854, 101] width 176 height 22
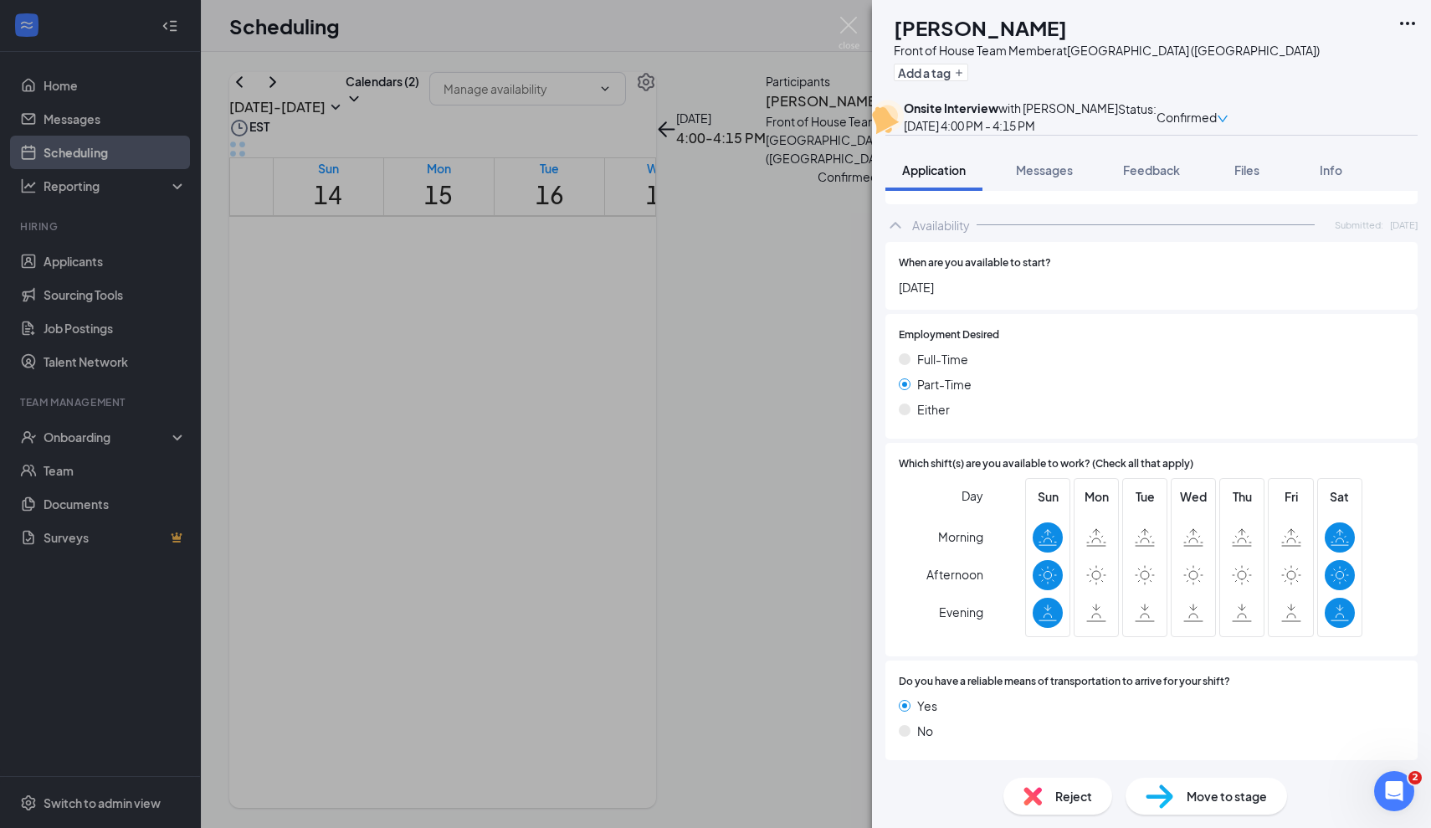
scroll to position [1037, 0]
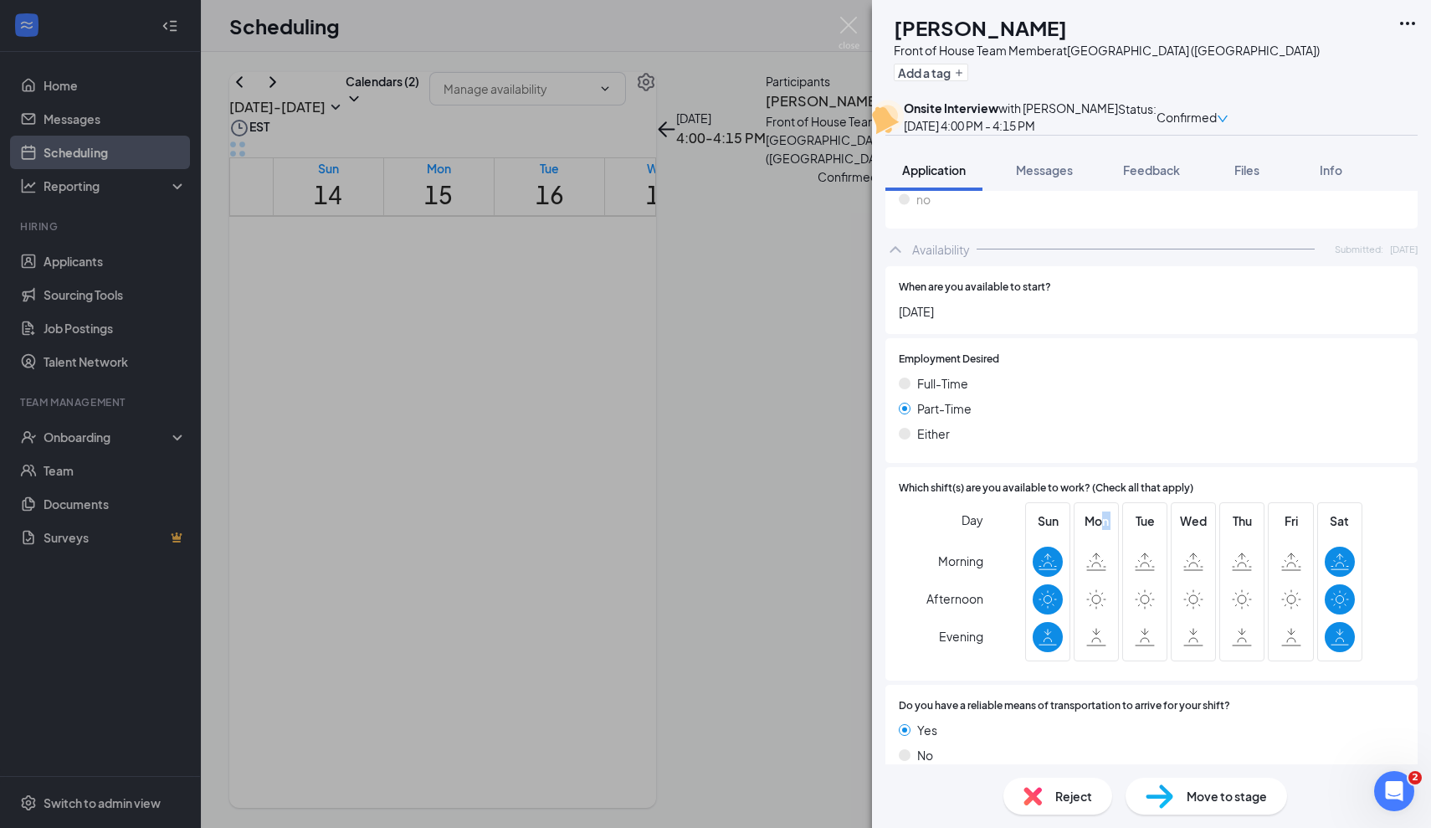
drag, startPoint x: 1084, startPoint y: 542, endPoint x: 1100, endPoint y: 495, distance: 50.3
click at [1100, 511] on div "Mon" at bounding box center [1096, 581] width 30 height 141
drag, startPoint x: 1083, startPoint y: 501, endPoint x: 1287, endPoint y: 585, distance: 220.7
click at [1287, 585] on div "Sun Mon Tue Wed Thu Fri Sat" at bounding box center [1193, 581] width 337 height 159
drag, startPoint x: 1276, startPoint y: 576, endPoint x: 1079, endPoint y: 494, distance: 213.1
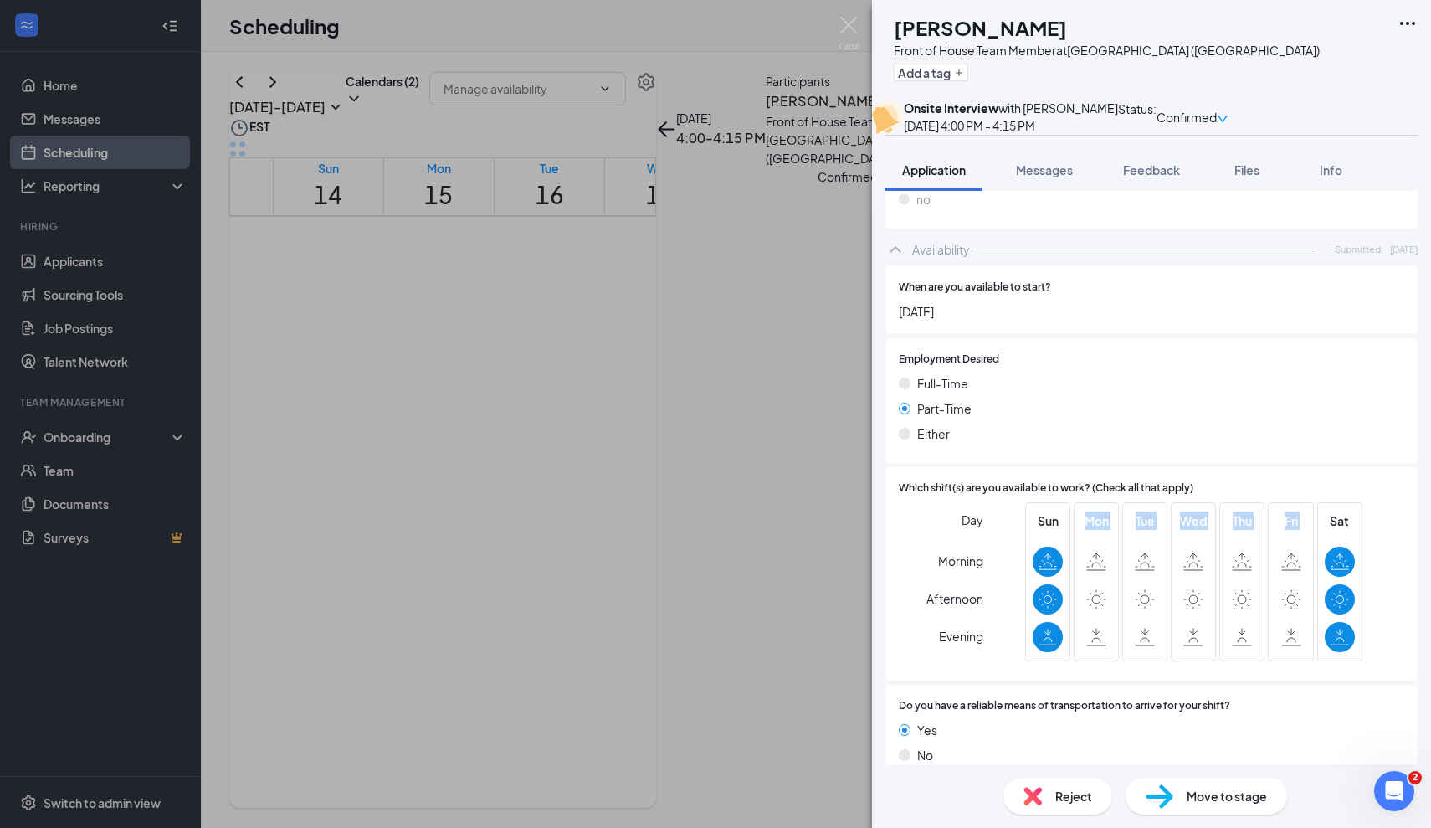
click at [1079, 502] on div "Sun Mon Tue Wed Thu Fri Sat" at bounding box center [1193, 581] width 337 height 159
drag, startPoint x: 1094, startPoint y: 586, endPoint x: 1287, endPoint y: 574, distance: 192.9
click at [1287, 574] on div "Sun Mon Tue Wed Thu Fri Sat" at bounding box center [1193, 581] width 337 height 159
click at [1287, 584] on div at bounding box center [1291, 599] width 30 height 30
drag, startPoint x: 1134, startPoint y: 527, endPoint x: 1290, endPoint y: 575, distance: 162.8
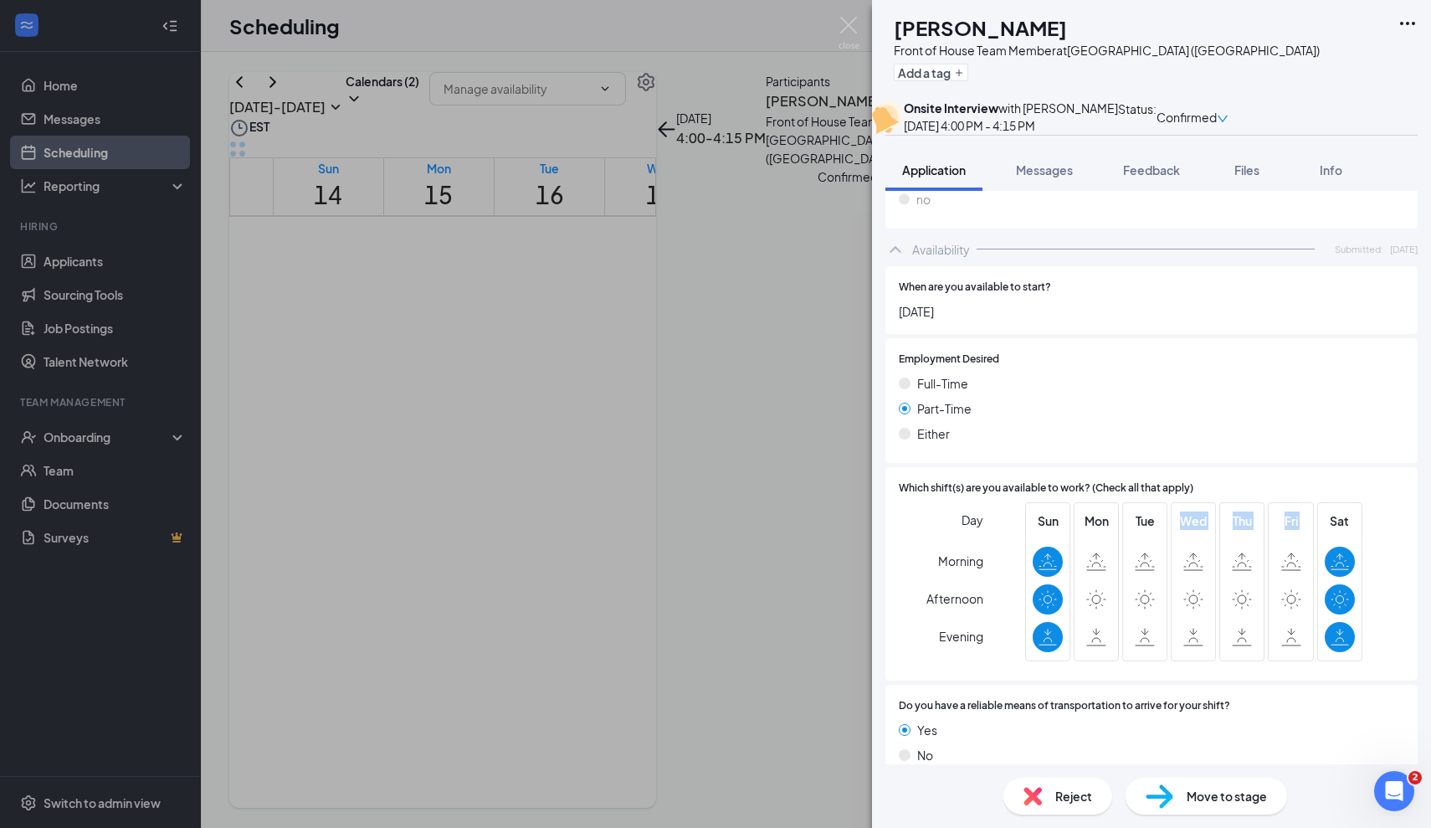
click at [1290, 575] on div "Sun Mon Tue Wed Thu Fri Sat" at bounding box center [1193, 581] width 337 height 159
click at [1096, 552] on icon at bounding box center [1096, 561] width 20 height 18
drag, startPoint x: 1084, startPoint y: 496, endPoint x: 1283, endPoint y: 590, distance: 220.5
click at [1283, 590] on div "Sun Mon Tue Wed Thu Fri Sat" at bounding box center [1193, 581] width 337 height 159
click at [1202, 584] on div at bounding box center [1194, 599] width 30 height 30
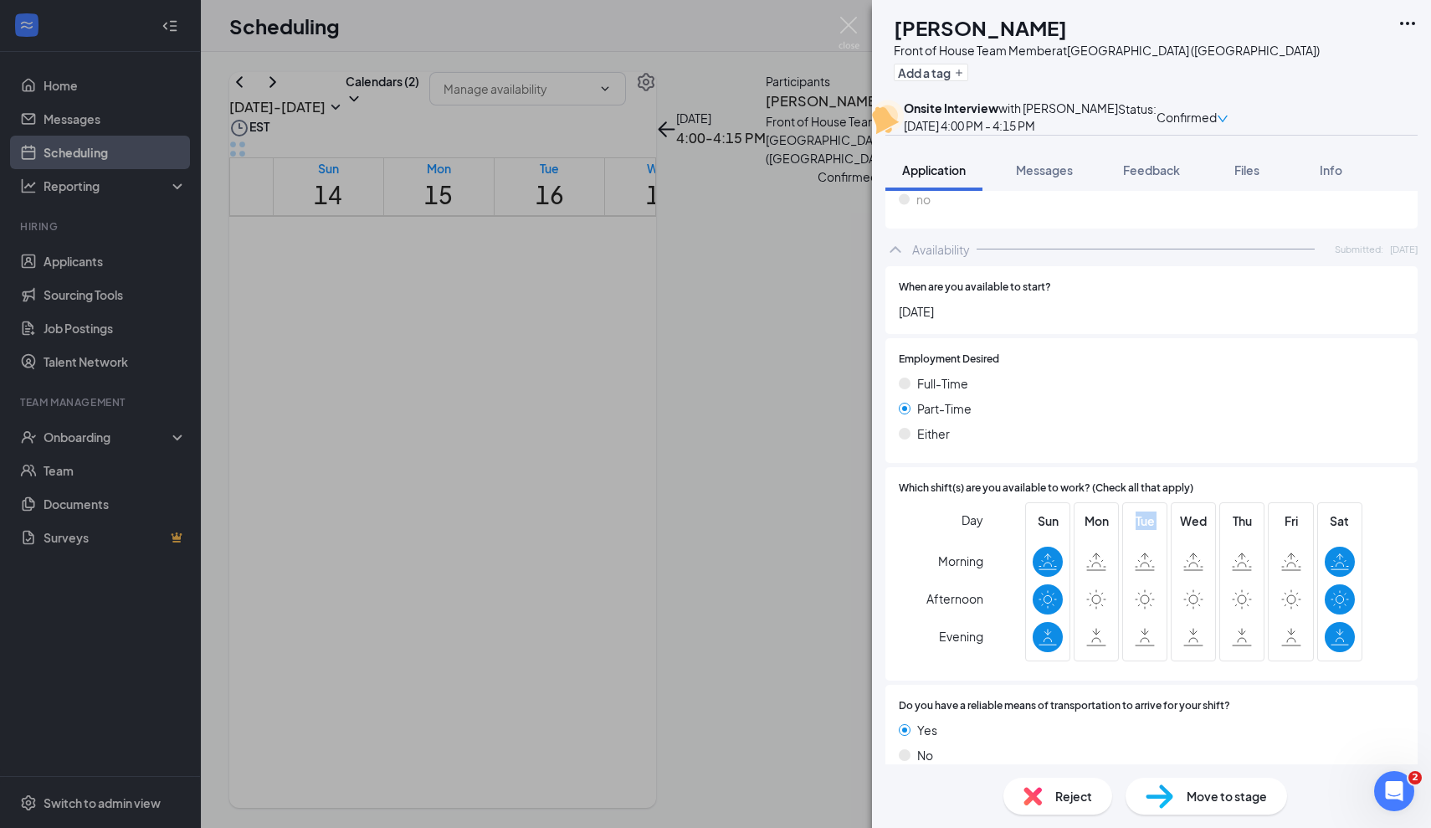
drag, startPoint x: 1091, startPoint y: 538, endPoint x: 1162, endPoint y: 553, distance: 71.9
click at [1162, 553] on div "Sun Mon Tue Wed Thu Fri Sat" at bounding box center [1193, 581] width 337 height 159
drag, startPoint x: 1204, startPoint y: 497, endPoint x: 1082, endPoint y: 496, distance: 122.2
click at [1082, 502] on div "Sun Mon Tue Wed Thu Fri Sat" at bounding box center [1193, 581] width 337 height 159
drag, startPoint x: 1303, startPoint y: 493, endPoint x: 1080, endPoint y: 493, distance: 223.5
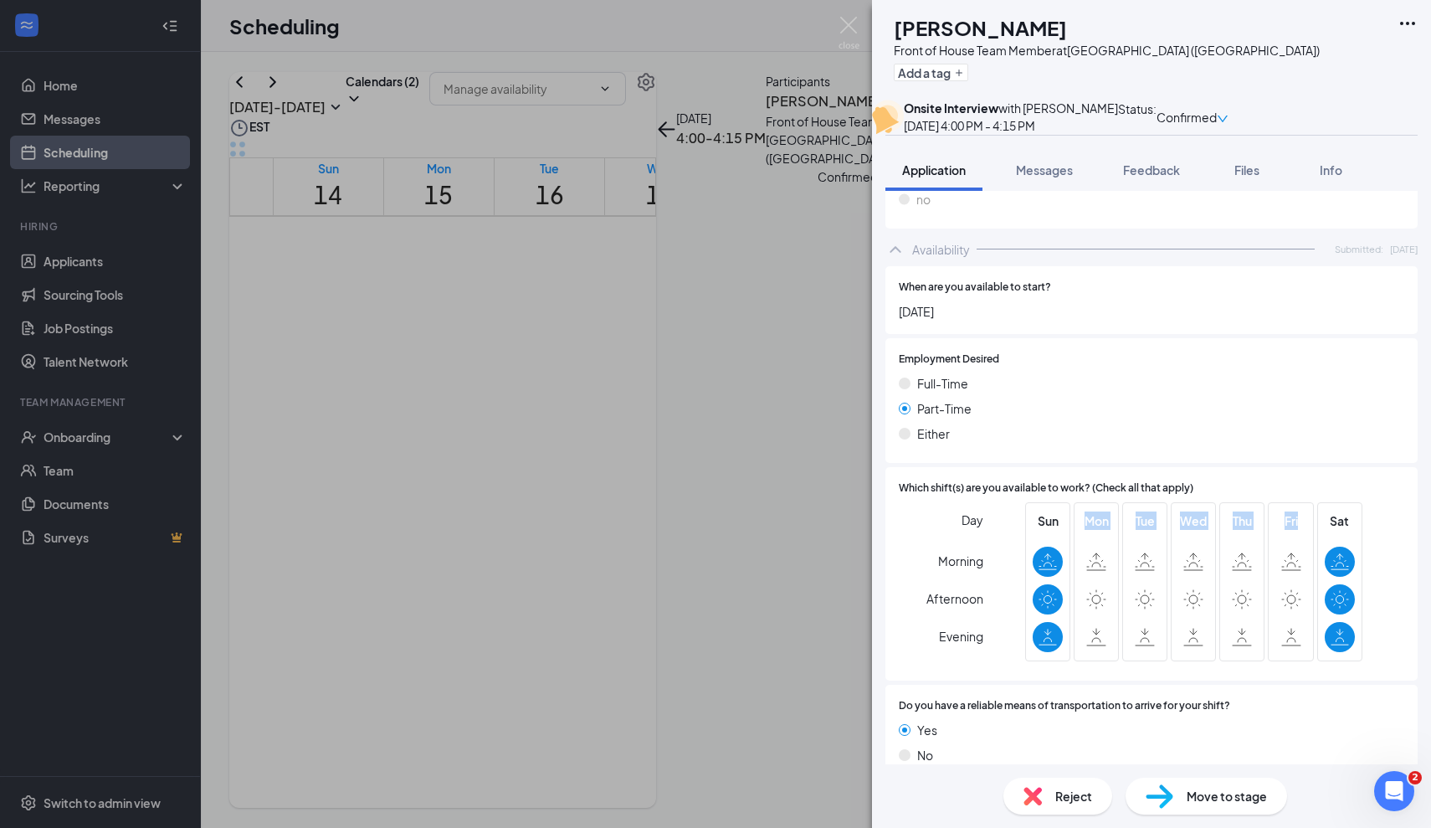
click at [1080, 502] on div "Sun Mon Tue Wed Thu Fri Sat" at bounding box center [1193, 581] width 337 height 159
click at [1129, 590] on div "Tue" at bounding box center [1144, 581] width 45 height 159
click at [1287, 552] on icon at bounding box center [1291, 561] width 20 height 18
drag, startPoint x: 1298, startPoint y: 501, endPoint x: 1085, endPoint y: 500, distance: 213.4
click at [1085, 502] on div "Sun Mon Tue Wed Thu Fri Sat" at bounding box center [1193, 581] width 337 height 159
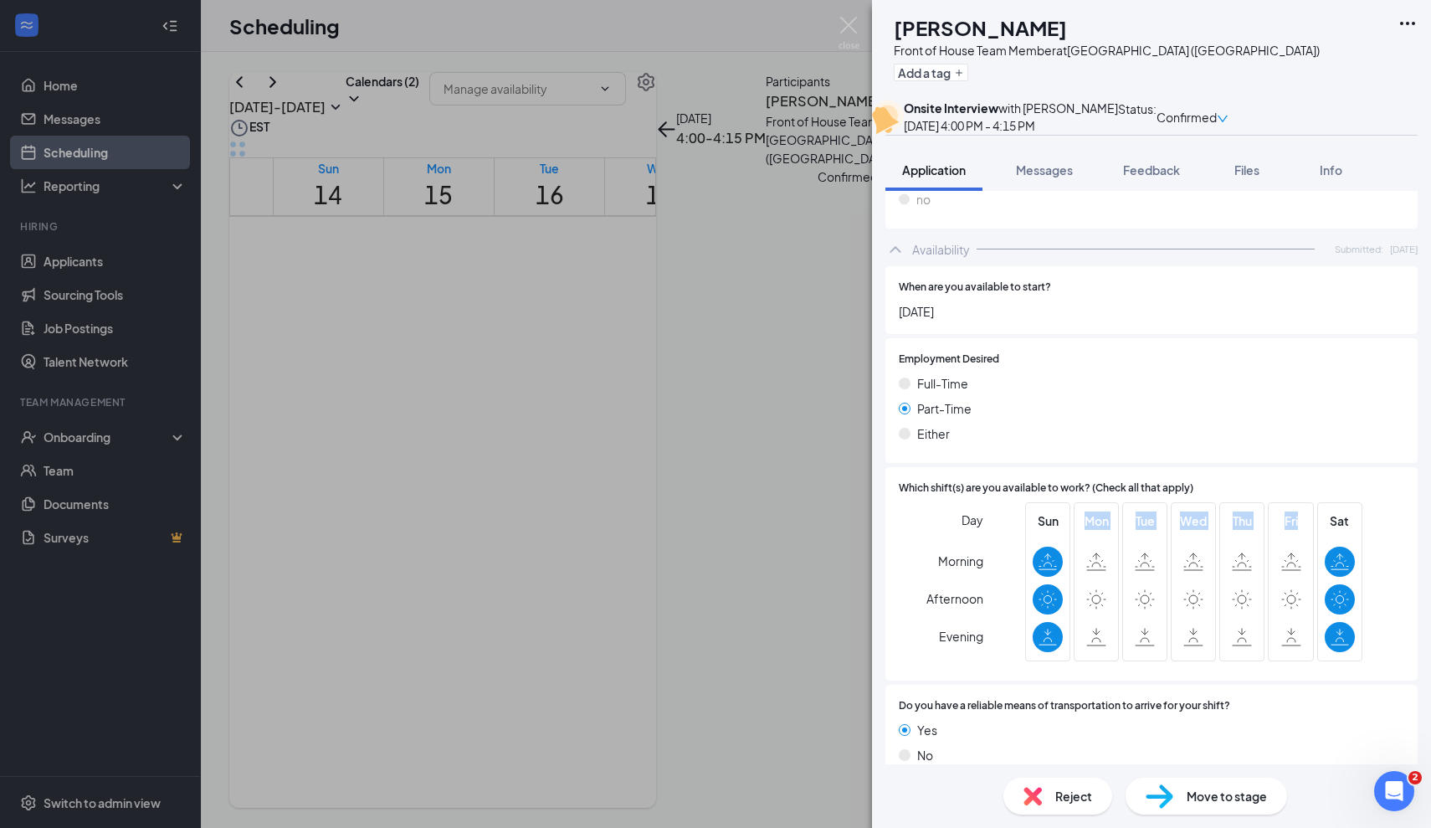
click at [1258, 570] on div "Thu" at bounding box center [1242, 581] width 45 height 159
drag, startPoint x: 1082, startPoint y: 496, endPoint x: 1308, endPoint y: 498, distance: 226.0
click at [1308, 502] on div "Sun Mon Tue Wed Thu Fri Sat" at bounding box center [1193, 581] width 337 height 159
click at [1297, 561] on icon at bounding box center [1297, 561] width 1 height 1
drag, startPoint x: 1081, startPoint y: 502, endPoint x: 1300, endPoint y: 496, distance: 218.5
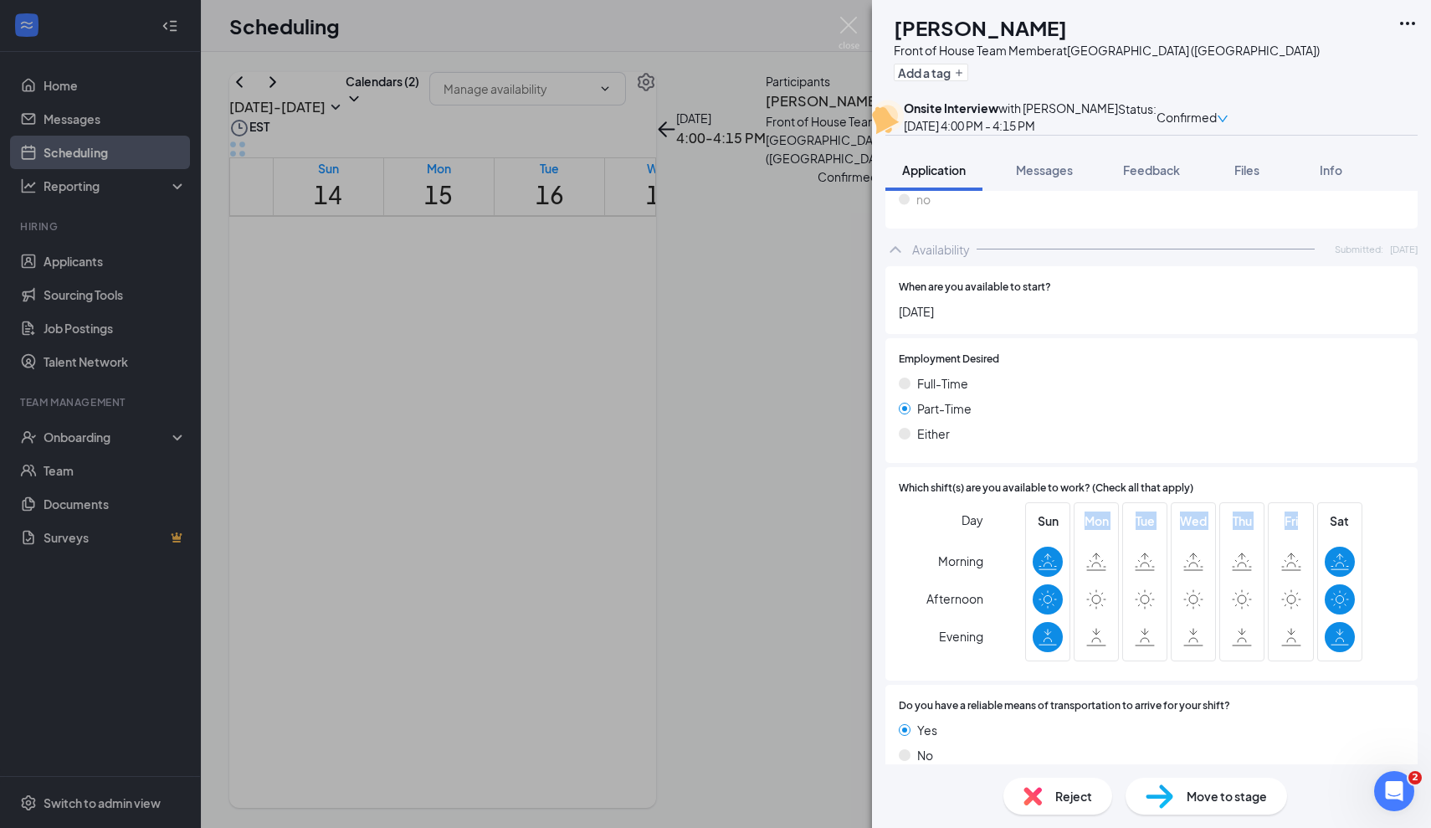
click at [1300, 502] on div "Sun Mon Tue Wed Thu Fri Sat" at bounding box center [1193, 581] width 337 height 159
click at [1153, 513] on div "Tue" at bounding box center [1145, 581] width 30 height 141
drag, startPoint x: 1076, startPoint y: 490, endPoint x: 1305, endPoint y: 519, distance: 230.3
click at [1305, 519] on div "Sun Mon Tue Wed Thu Fri Sat" at bounding box center [1193, 581] width 337 height 159
click at [1244, 552] on icon at bounding box center [1242, 561] width 20 height 18
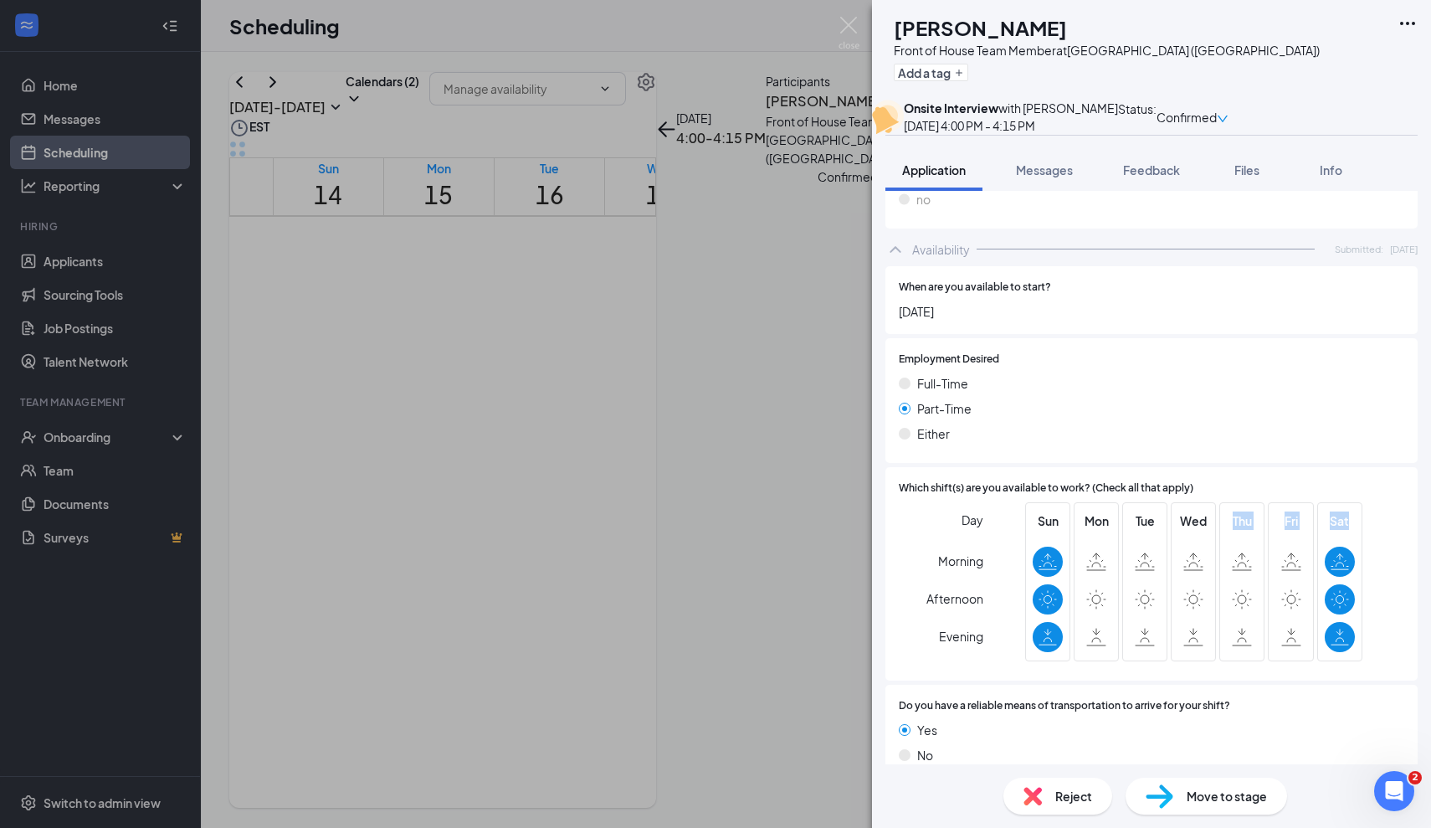
drag, startPoint x: 1233, startPoint y: 490, endPoint x: 1316, endPoint y: 504, distance: 84.1
click at [1316, 504] on div "Sun Mon Tue Wed Thu Fri Sat" at bounding box center [1193, 581] width 337 height 159
drag, startPoint x: 1356, startPoint y: 497, endPoint x: 1320, endPoint y: 496, distance: 36.0
click at [1320, 502] on div "Sat" at bounding box center [1339, 581] width 45 height 159
click at [1245, 554] on div "Thu" at bounding box center [1242, 581] width 30 height 141
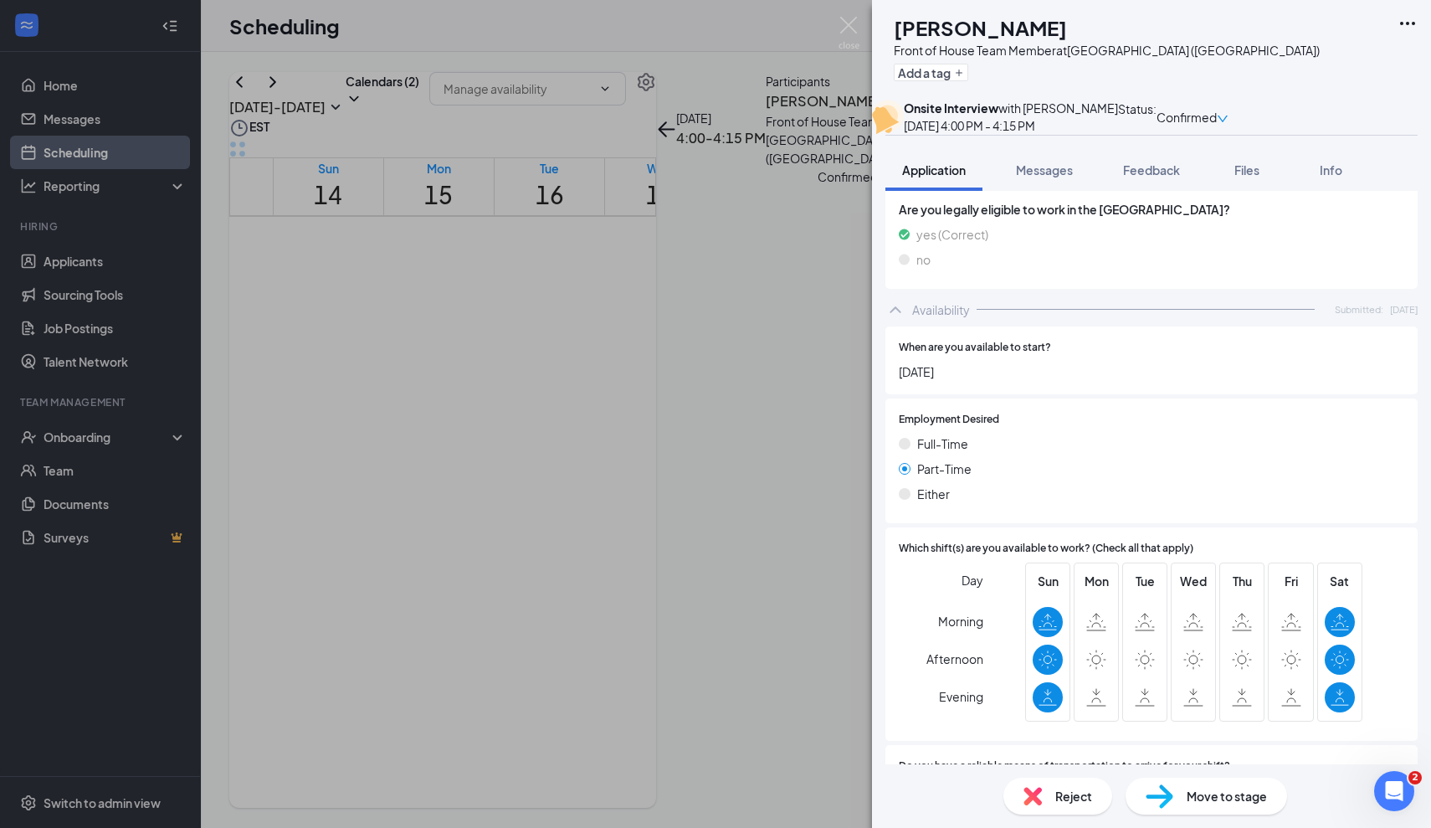
scroll to position [1035, 0]
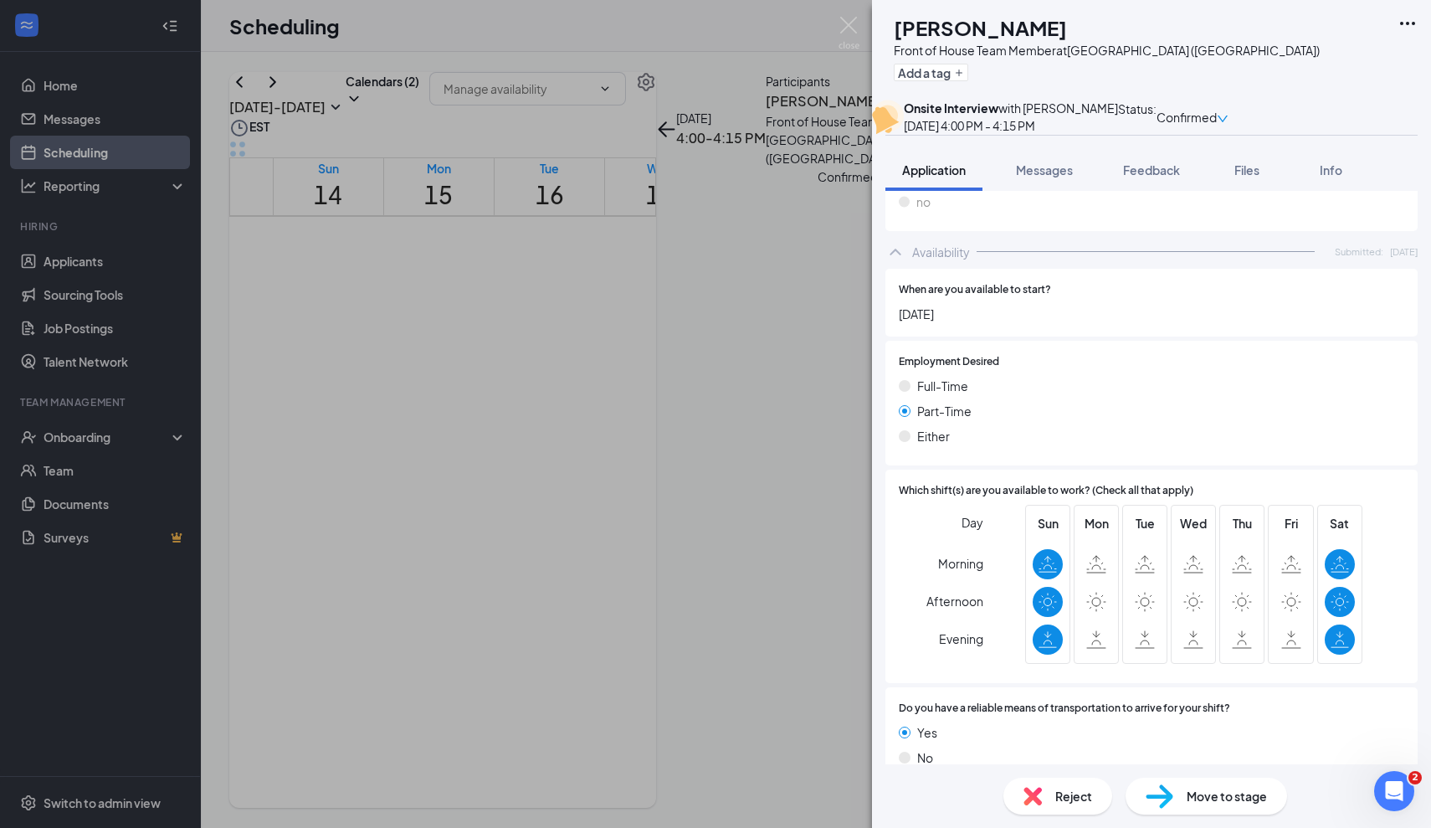
click at [1096, 592] on icon at bounding box center [1096, 602] width 20 height 20
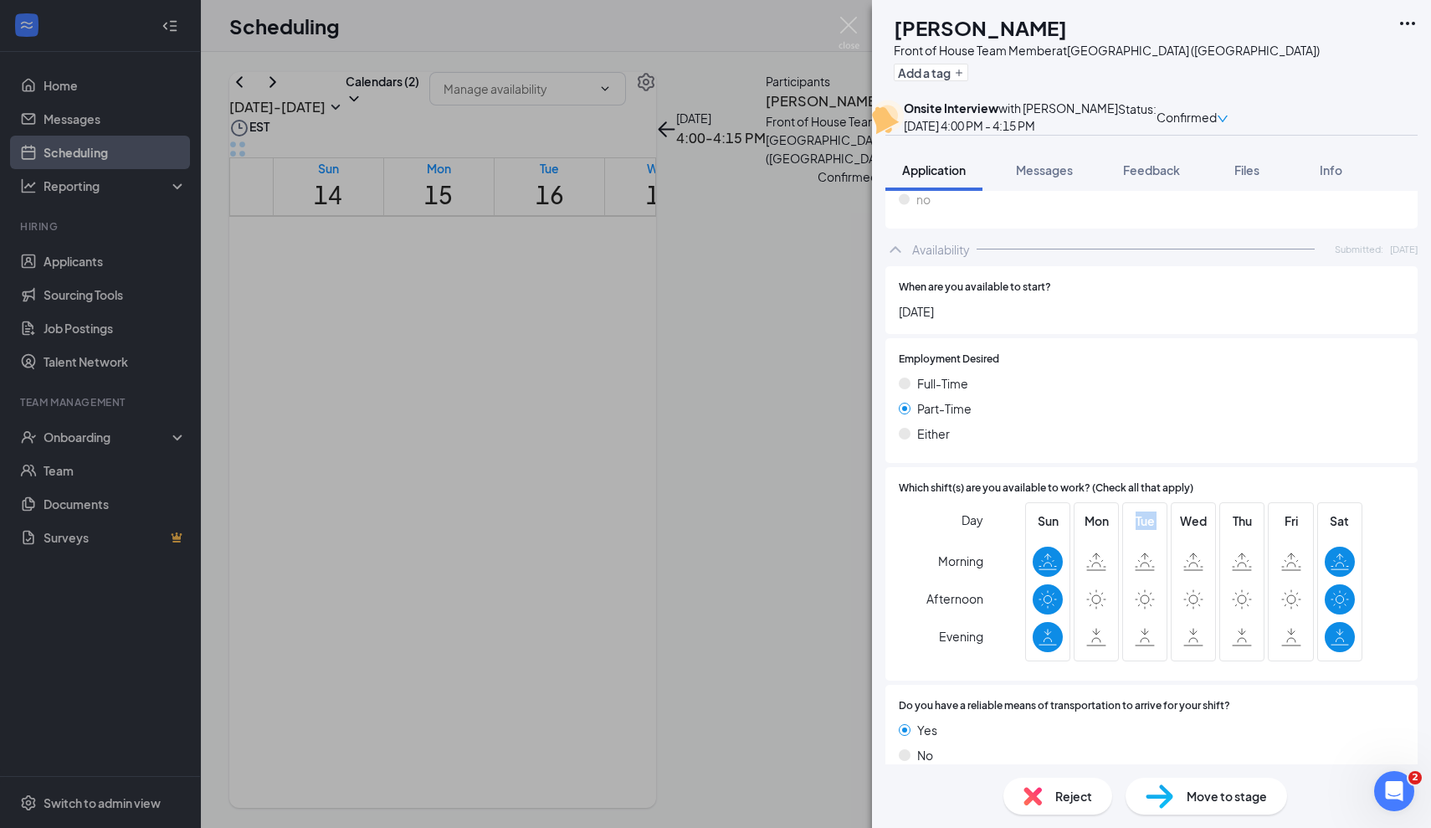
click at [1103, 589] on icon at bounding box center [1096, 599] width 20 height 20
drag, startPoint x: 1335, startPoint y: 499, endPoint x: 1354, endPoint y: 496, distance: 19.5
click at [1354, 511] on span "Sat" at bounding box center [1340, 520] width 30 height 18
drag, startPoint x: 1329, startPoint y: 497, endPoint x: 1345, endPoint y: 496, distance: 16.0
click at [1351, 511] on span "Sat" at bounding box center [1340, 520] width 30 height 18
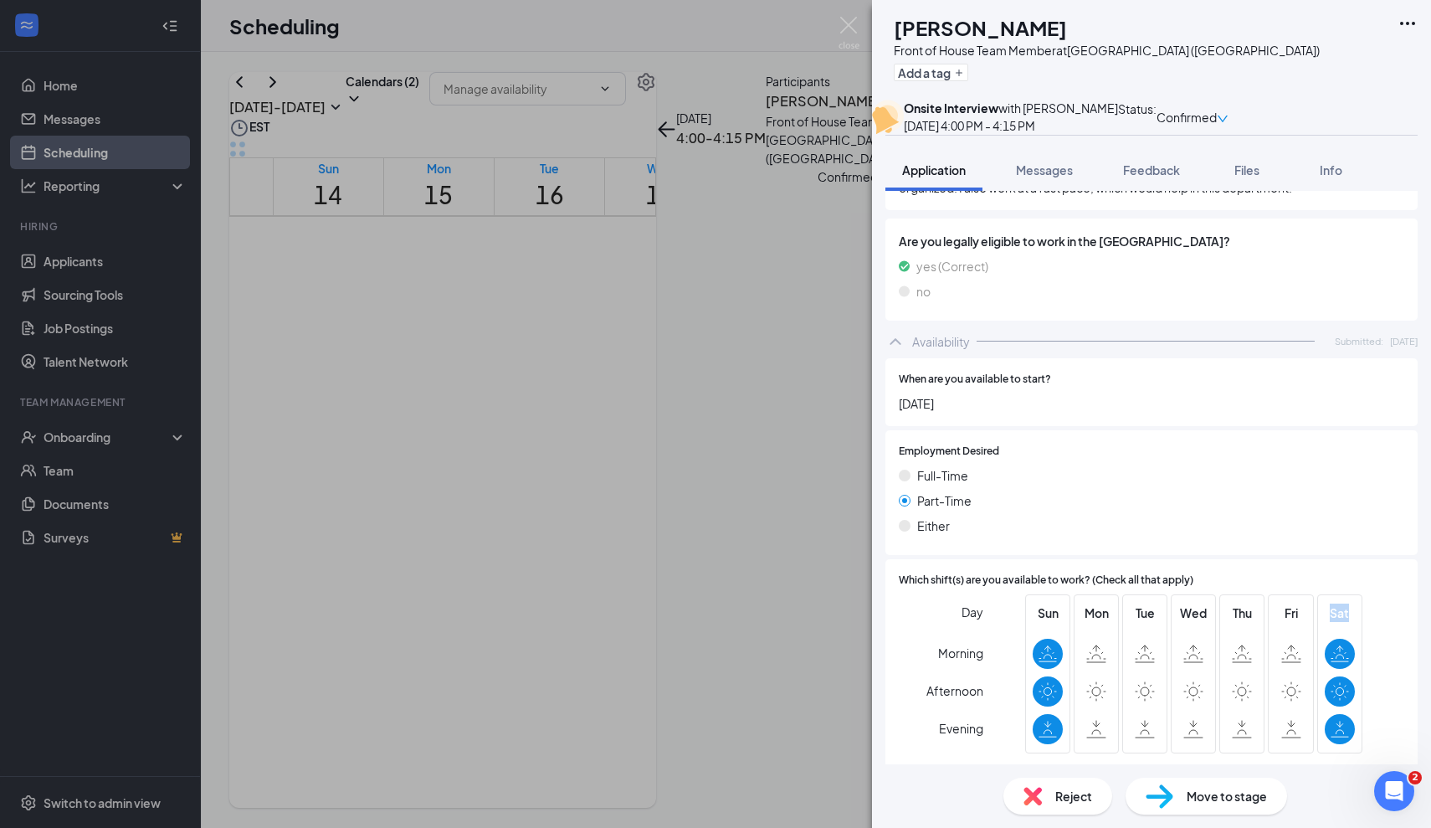
scroll to position [959, 0]
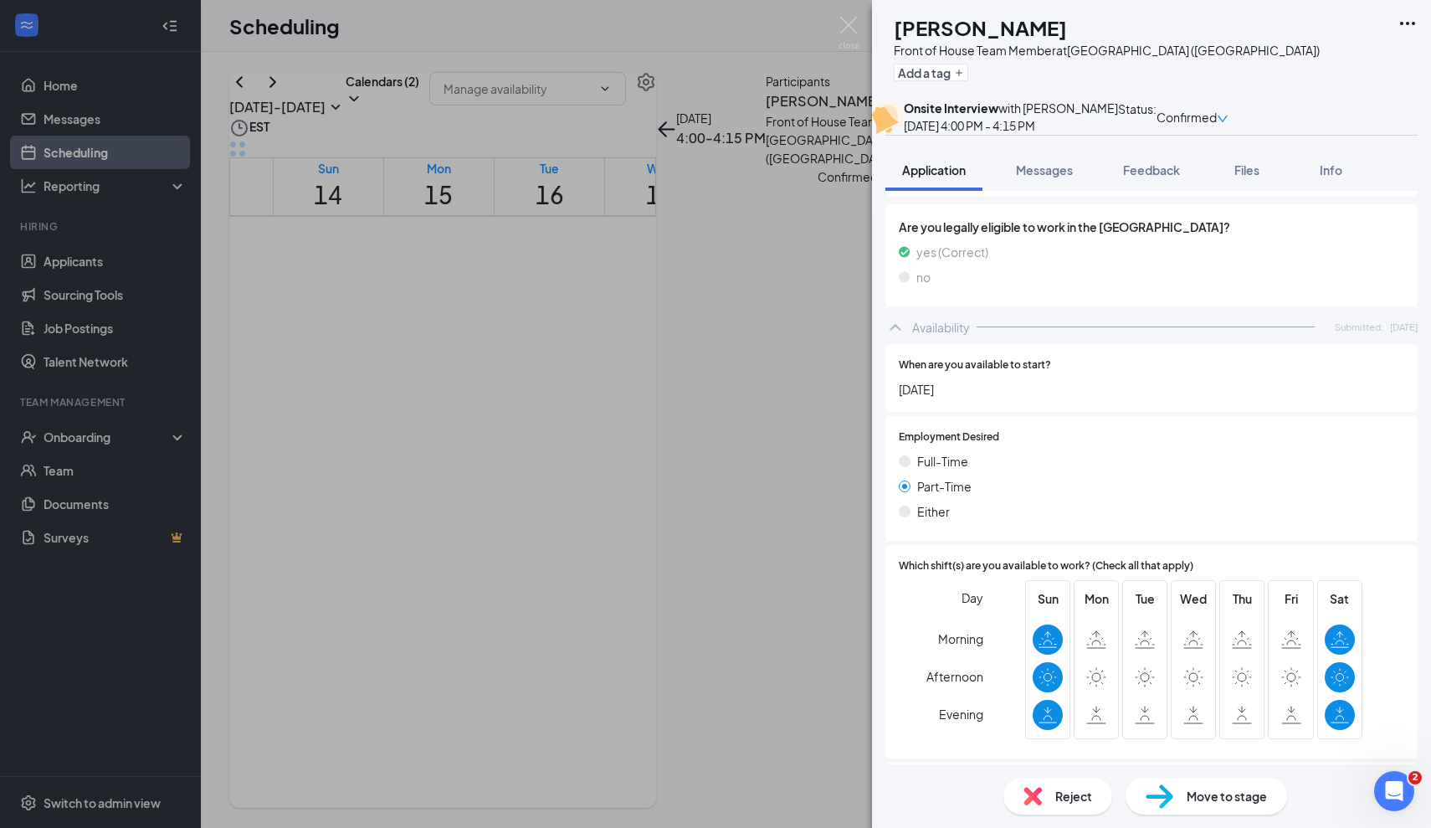
click at [1252, 630] on icon at bounding box center [1242, 639] width 20 height 18
drag, startPoint x: 1077, startPoint y: 578, endPoint x: 1299, endPoint y: 573, distance: 221.9
click at [1299, 580] on div "Sun Mon Tue Wed Thu Fri Sat" at bounding box center [1193, 659] width 337 height 159
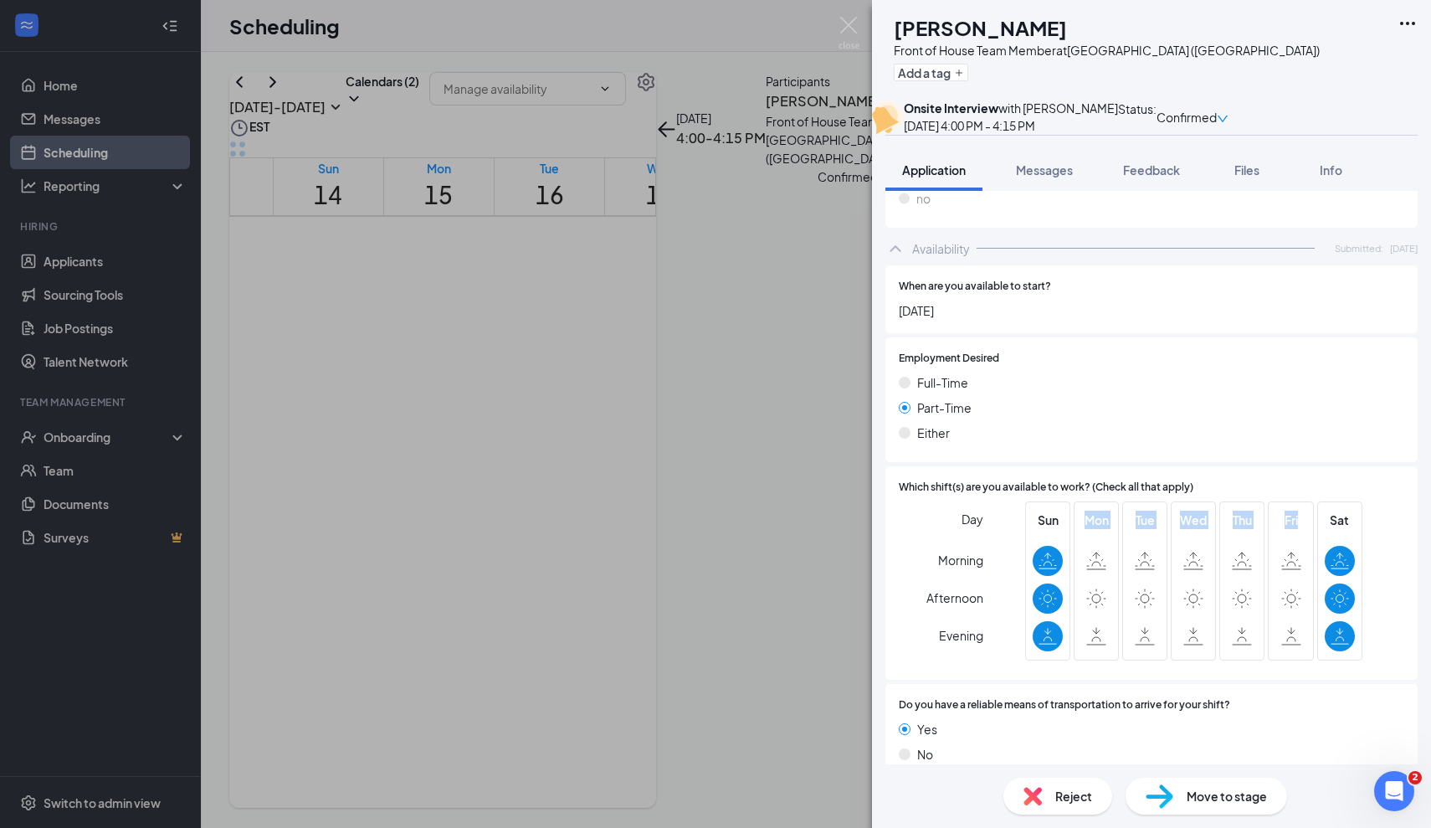
scroll to position [1037, 0]
click at [1293, 511] on div "Fri" at bounding box center [1291, 581] width 30 height 141
drag, startPoint x: 1300, startPoint y: 499, endPoint x: 1081, endPoint y: 501, distance: 218.5
click at [1081, 502] on div "Sun Mon Tue Wed Thu Fri Sat" at bounding box center [1193, 581] width 337 height 159
click at [1221, 441] on div "When are you available to start? [DATE] Employment Desired [DEMOGRAPHIC_DATA] […" at bounding box center [1152, 527] width 532 height 522
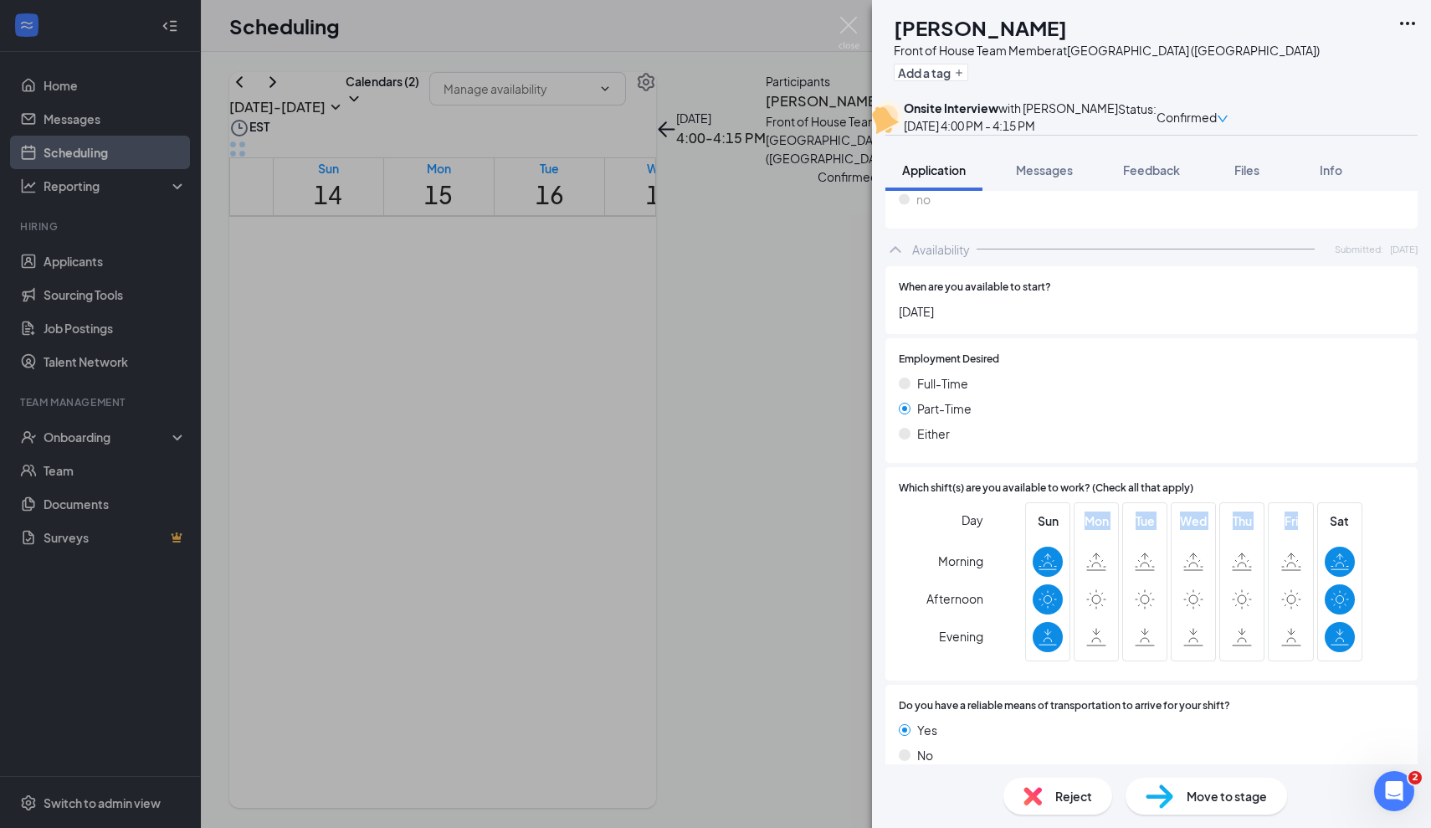
drag, startPoint x: 1080, startPoint y: 490, endPoint x: 1308, endPoint y: 498, distance: 228.7
click at [1308, 502] on div "Sun Mon Tue Wed Thu Fri Sat" at bounding box center [1193, 581] width 337 height 159
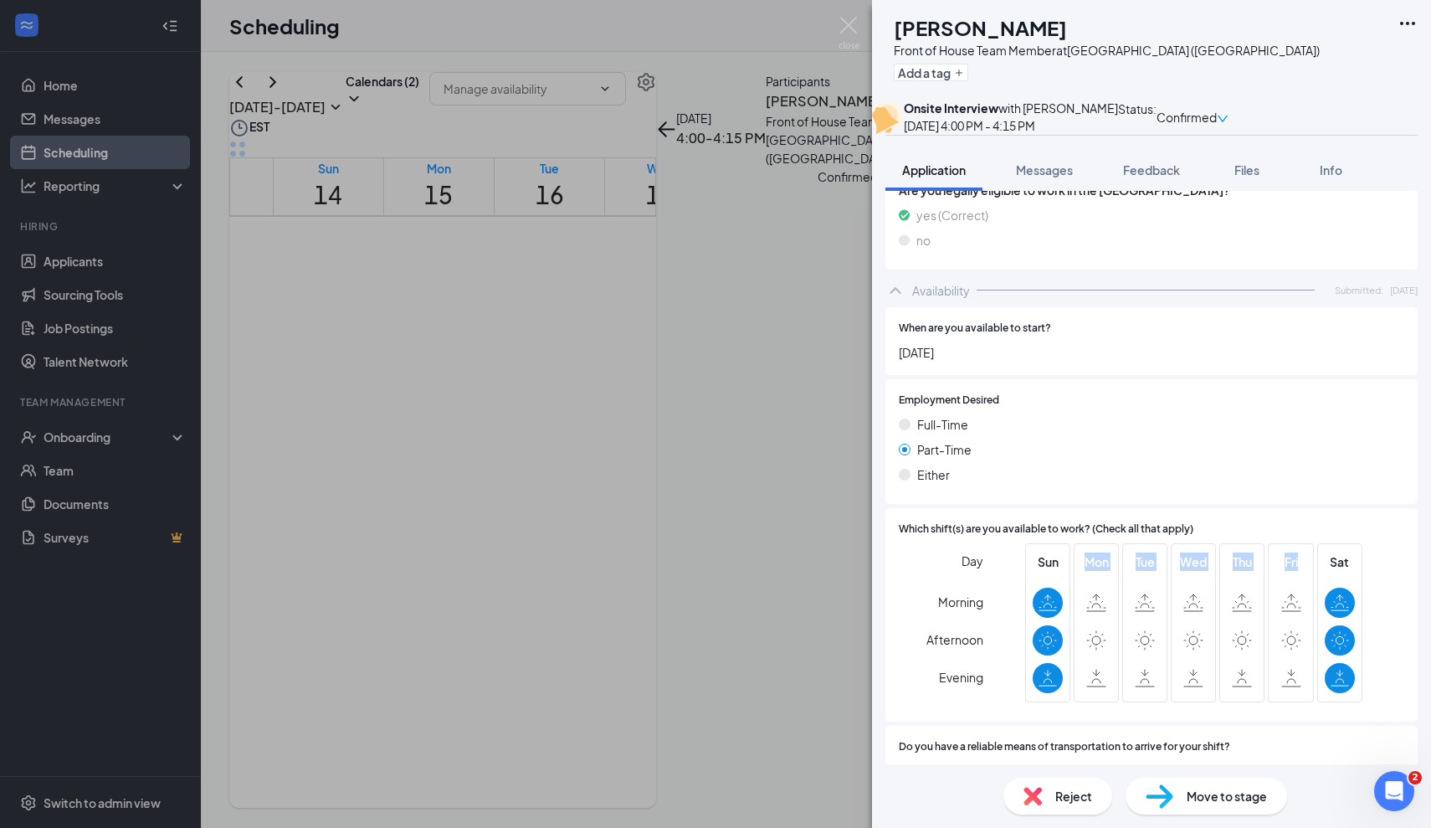
scroll to position [998, 0]
click at [1164, 605] on div "Tue" at bounding box center [1144, 621] width 45 height 159
drag, startPoint x: 1146, startPoint y: 615, endPoint x: 1081, endPoint y: 537, distance: 101.7
click at [1081, 542] on div "Sun Mon Tue Wed Thu Fri Sat" at bounding box center [1193, 621] width 337 height 159
click at [1081, 551] on span "Mon" at bounding box center [1096, 560] width 30 height 18
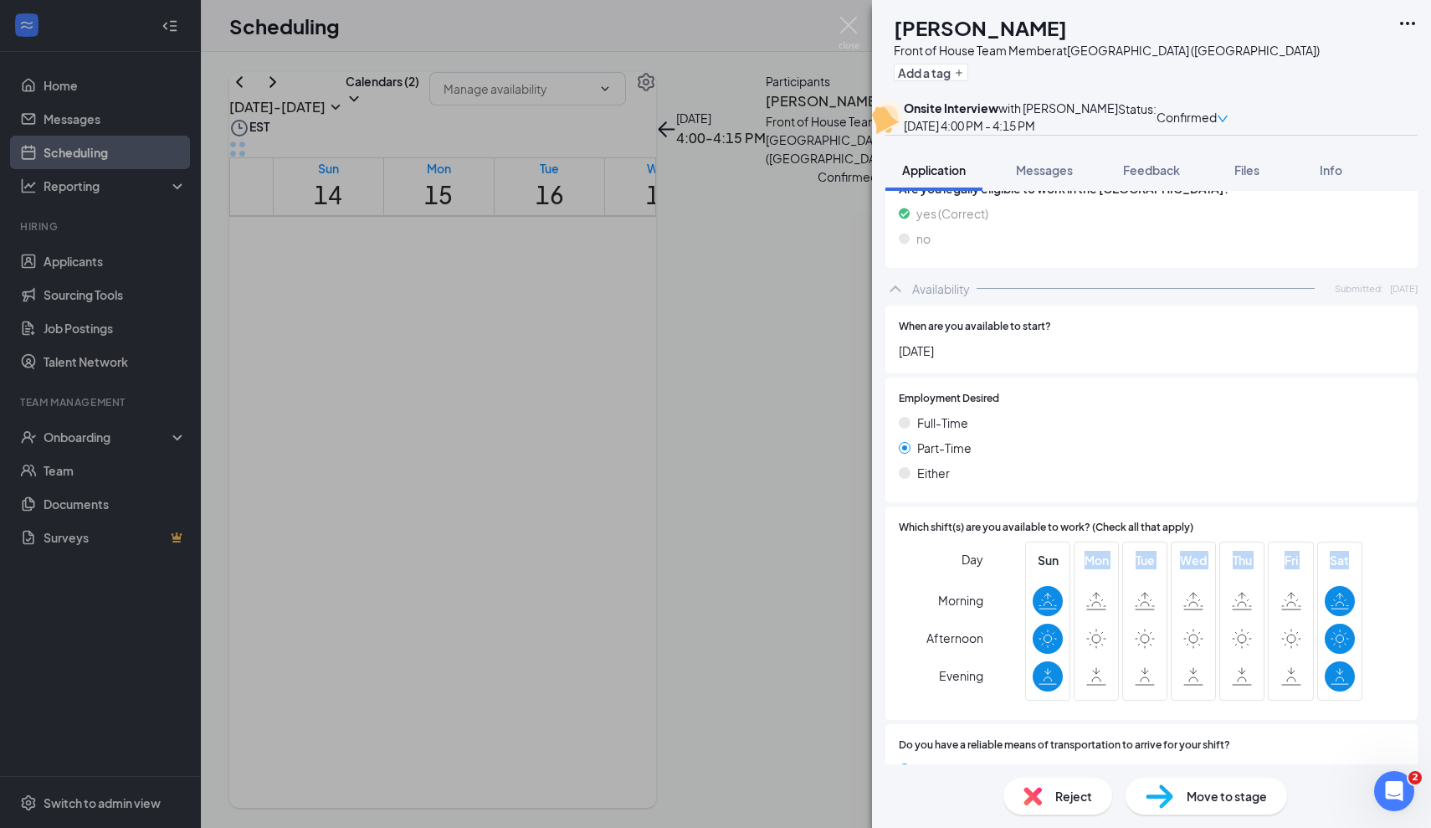
drag, startPoint x: 1081, startPoint y: 537, endPoint x: 1338, endPoint y: 536, distance: 257.0
click at [1338, 542] on div "Sun Mon Tue Wed Thu Fri Sat" at bounding box center [1193, 621] width 337 height 159
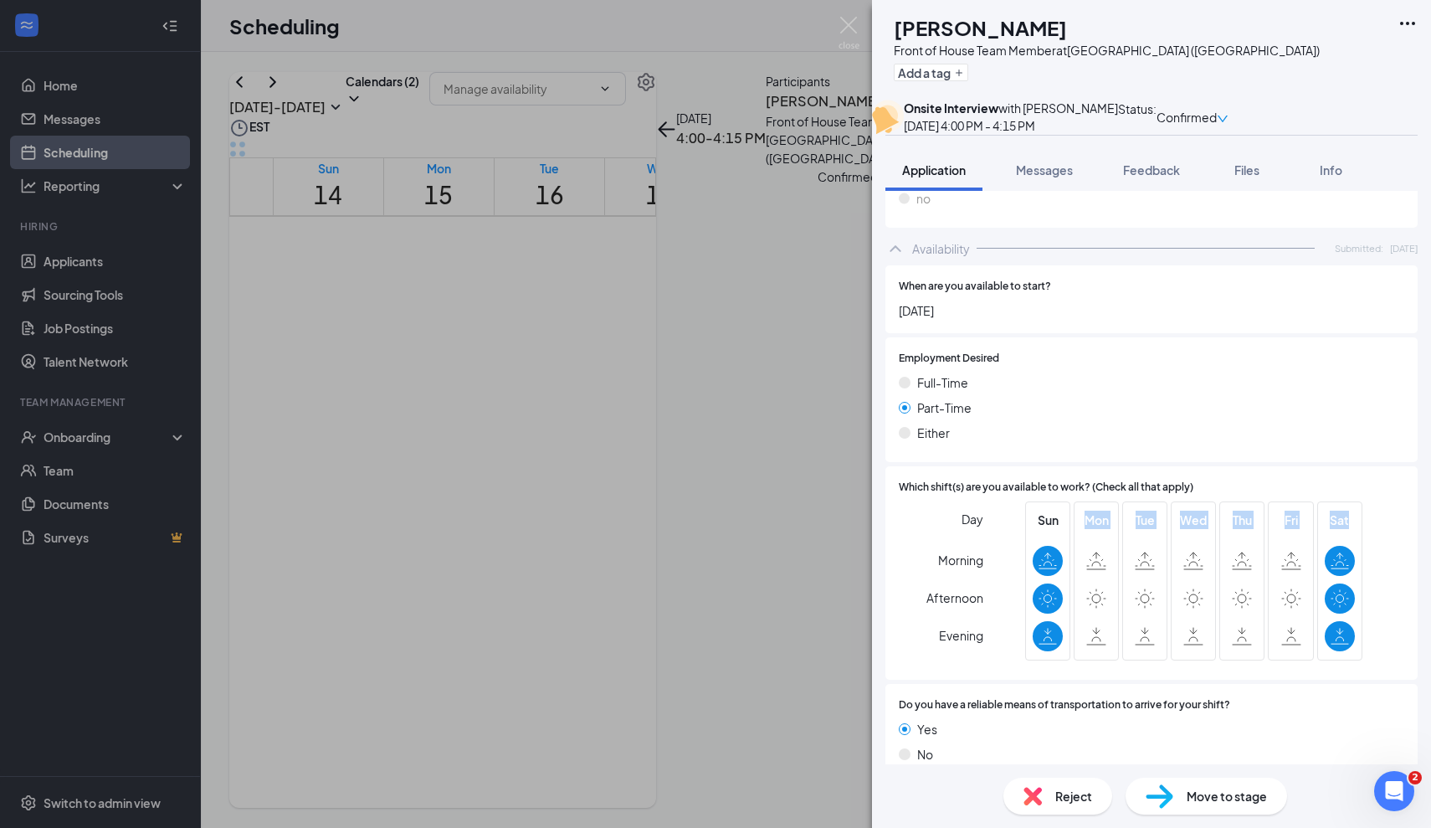
scroll to position [1037, 0]
click at [1152, 588] on div at bounding box center [1145, 599] width 30 height 30
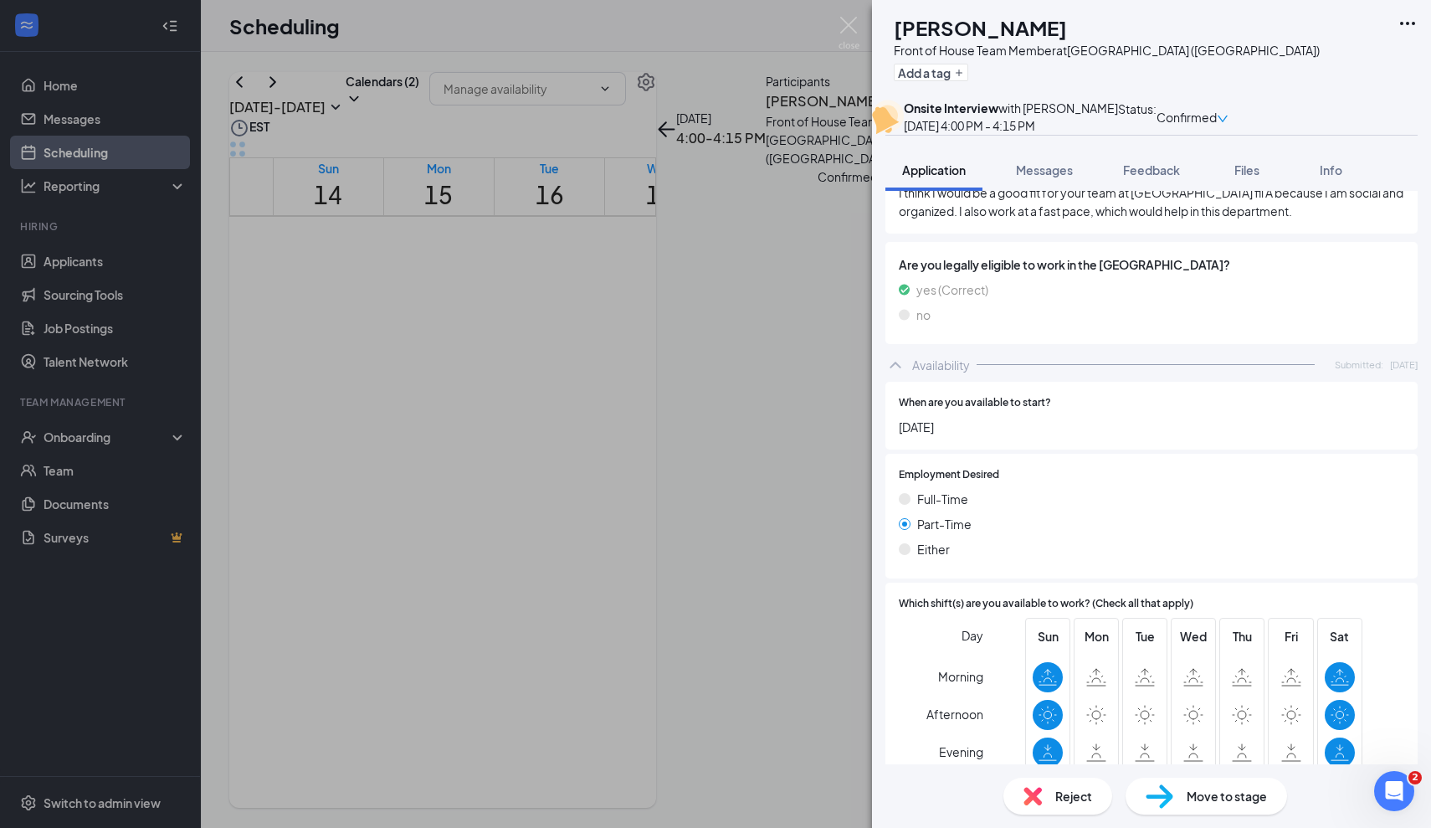
scroll to position [921, 0]
drag, startPoint x: 1111, startPoint y: 612, endPoint x: 1087, endPoint y: 613, distance: 23.5
click at [1087, 628] on span "Mon" at bounding box center [1096, 637] width 30 height 18
click at [1192, 629] on div "Wed" at bounding box center [1194, 698] width 30 height 141
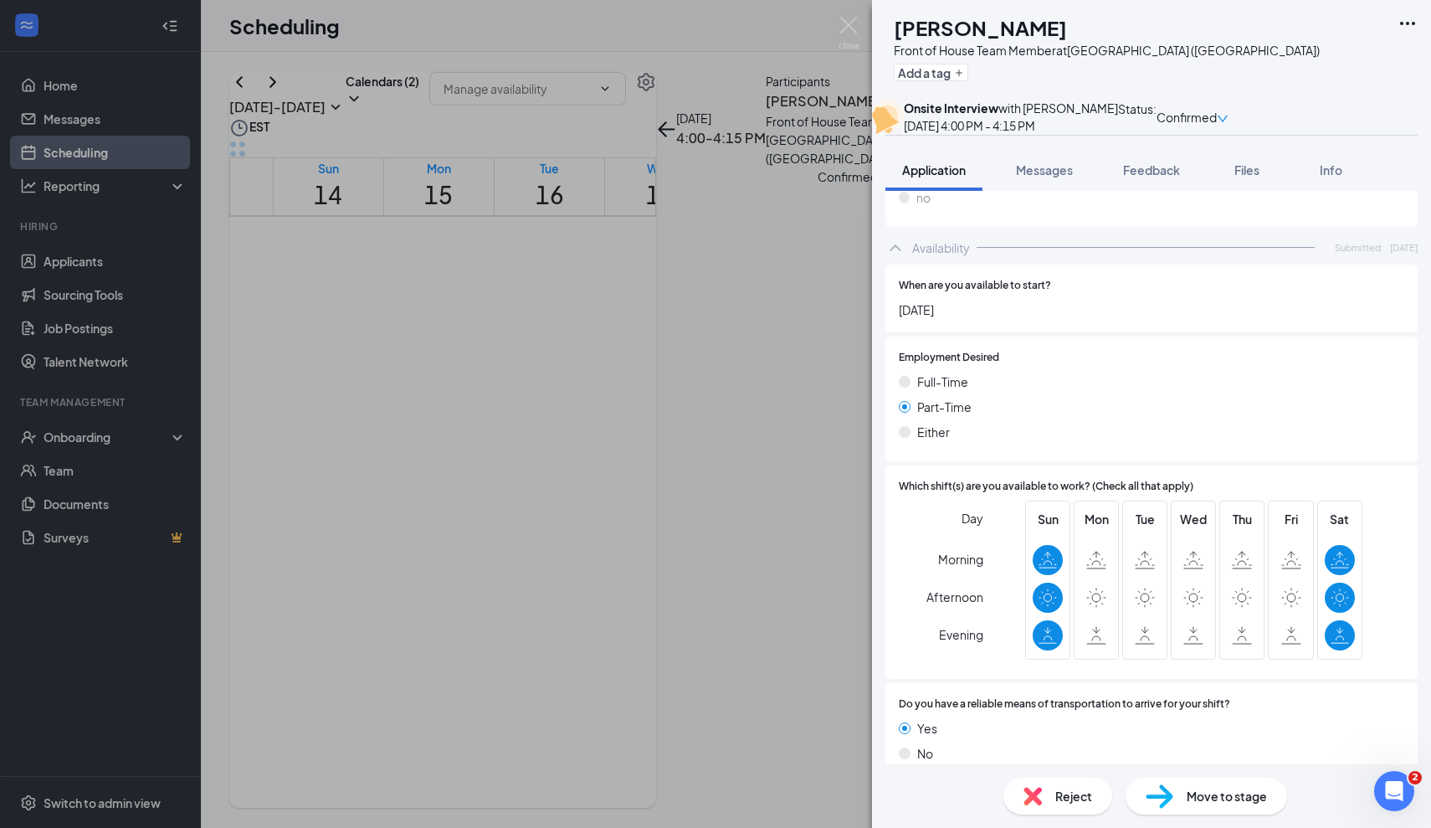
scroll to position [1037, 0]
drag, startPoint x: 1287, startPoint y: 541, endPoint x: 1284, endPoint y: 520, distance: 21.1
click at [1284, 520] on div "Fri" at bounding box center [1291, 581] width 30 height 141
drag, startPoint x: 1093, startPoint y: 533, endPoint x: 1291, endPoint y: 586, distance: 204.5
click at [1291, 586] on div "Sun Mon Tue Wed Thu Fri Sat" at bounding box center [1193, 581] width 337 height 159
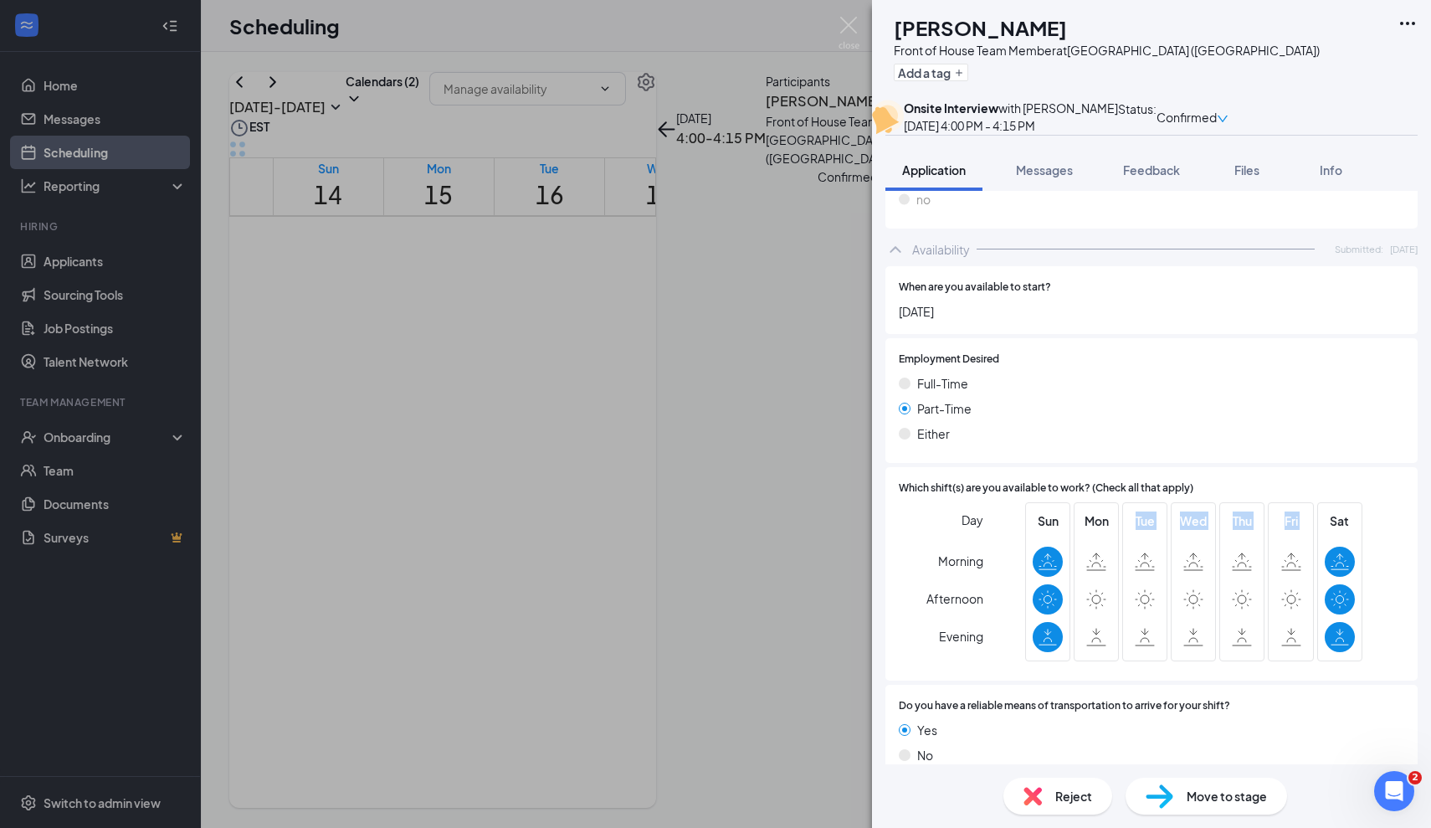
click at [1209, 622] on label at bounding box center [1194, 637] width 30 height 30
click at [1089, 628] on icon at bounding box center [1096, 637] width 20 height 18
click at [1160, 550] on label at bounding box center [1145, 562] width 30 height 30
click at [1191, 511] on span "Wed" at bounding box center [1194, 520] width 30 height 18
click at [1127, 570] on div "Tue" at bounding box center [1144, 581] width 45 height 159
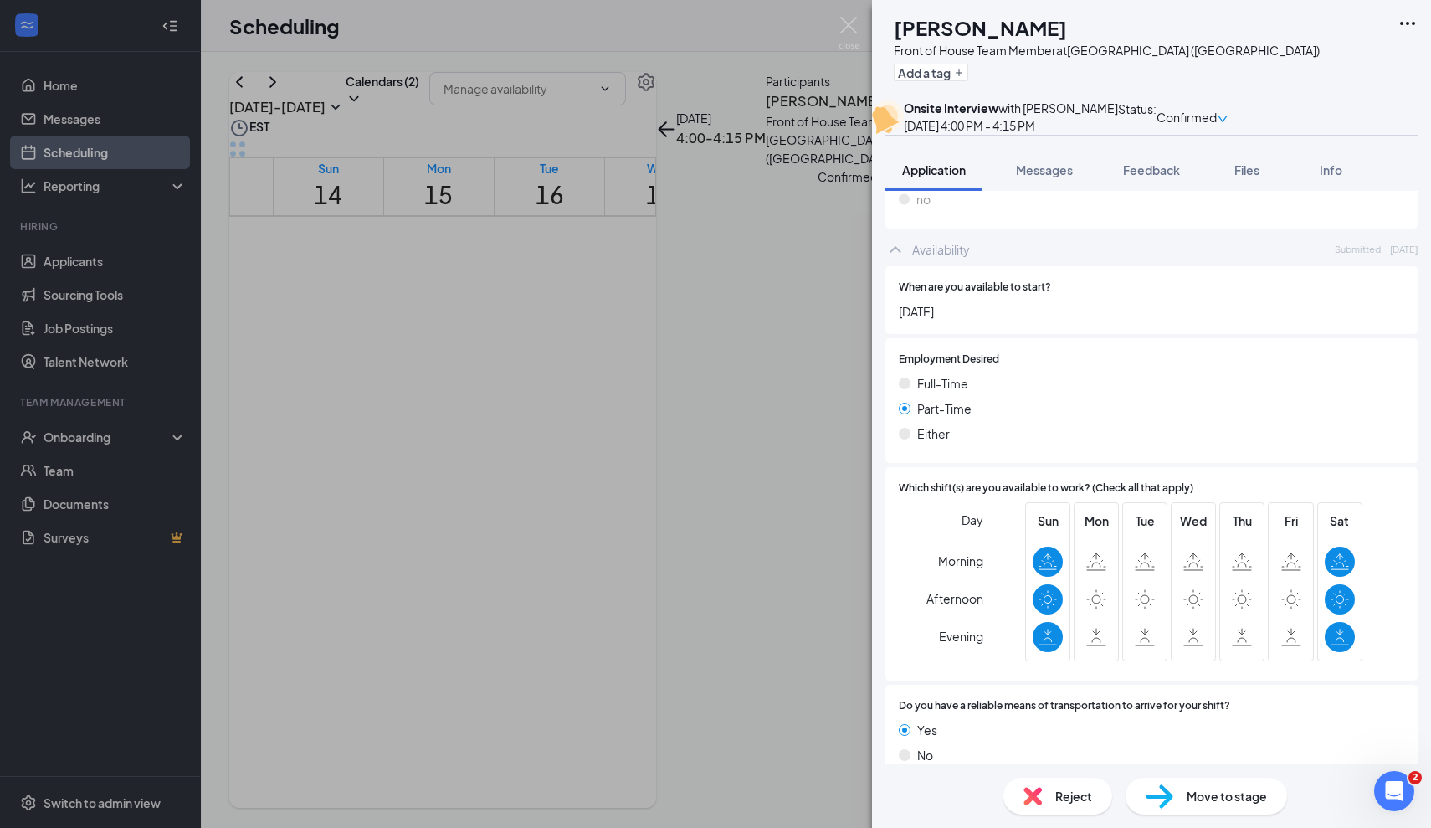
click at [1097, 629] on div "Mon" at bounding box center [1096, 581] width 45 height 159
click at [1101, 628] on icon at bounding box center [1096, 637] width 20 height 18
drag, startPoint x: 1091, startPoint y: 586, endPoint x: 1270, endPoint y: 629, distance: 183.5
click at [1270, 629] on div "Sun Mon Tue Wed Thu Fri Sat" at bounding box center [1193, 581] width 337 height 159
drag, startPoint x: 1086, startPoint y: 493, endPoint x: 1316, endPoint y: 498, distance: 229.4
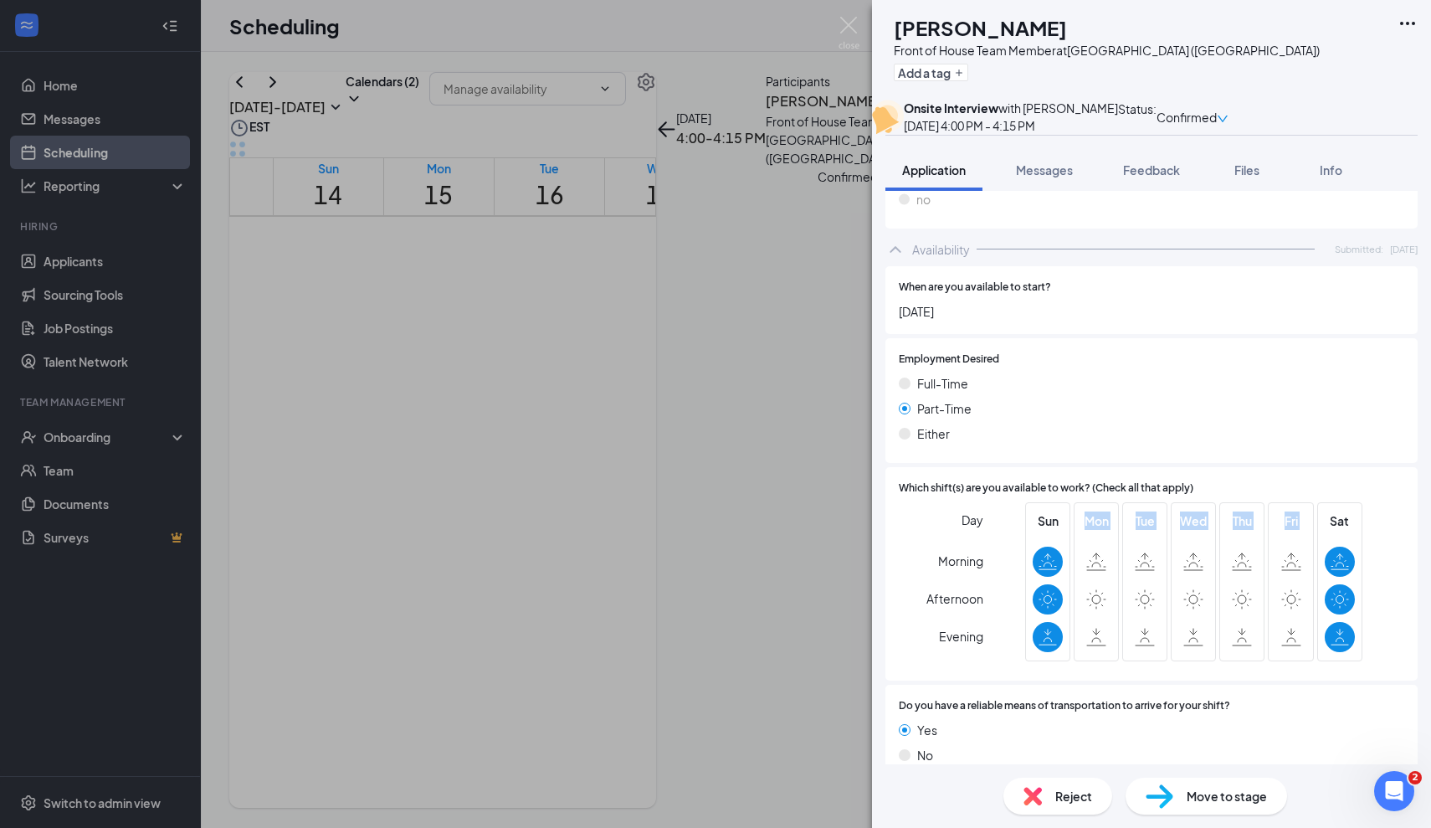
click at [1316, 502] on div "Sun Mon Tue Wed Thu Fri Sat" at bounding box center [1193, 581] width 337 height 159
click at [1099, 549] on div at bounding box center [1096, 562] width 30 height 30
drag, startPoint x: 968, startPoint y: 413, endPoint x: 885, endPoint y: 359, distance: 99.8
click at [886, 358] on div "Employment Desired [DEMOGRAPHIC_DATA] [DEMOGRAPHIC_DATA] Either" at bounding box center [1152, 400] width 532 height 125
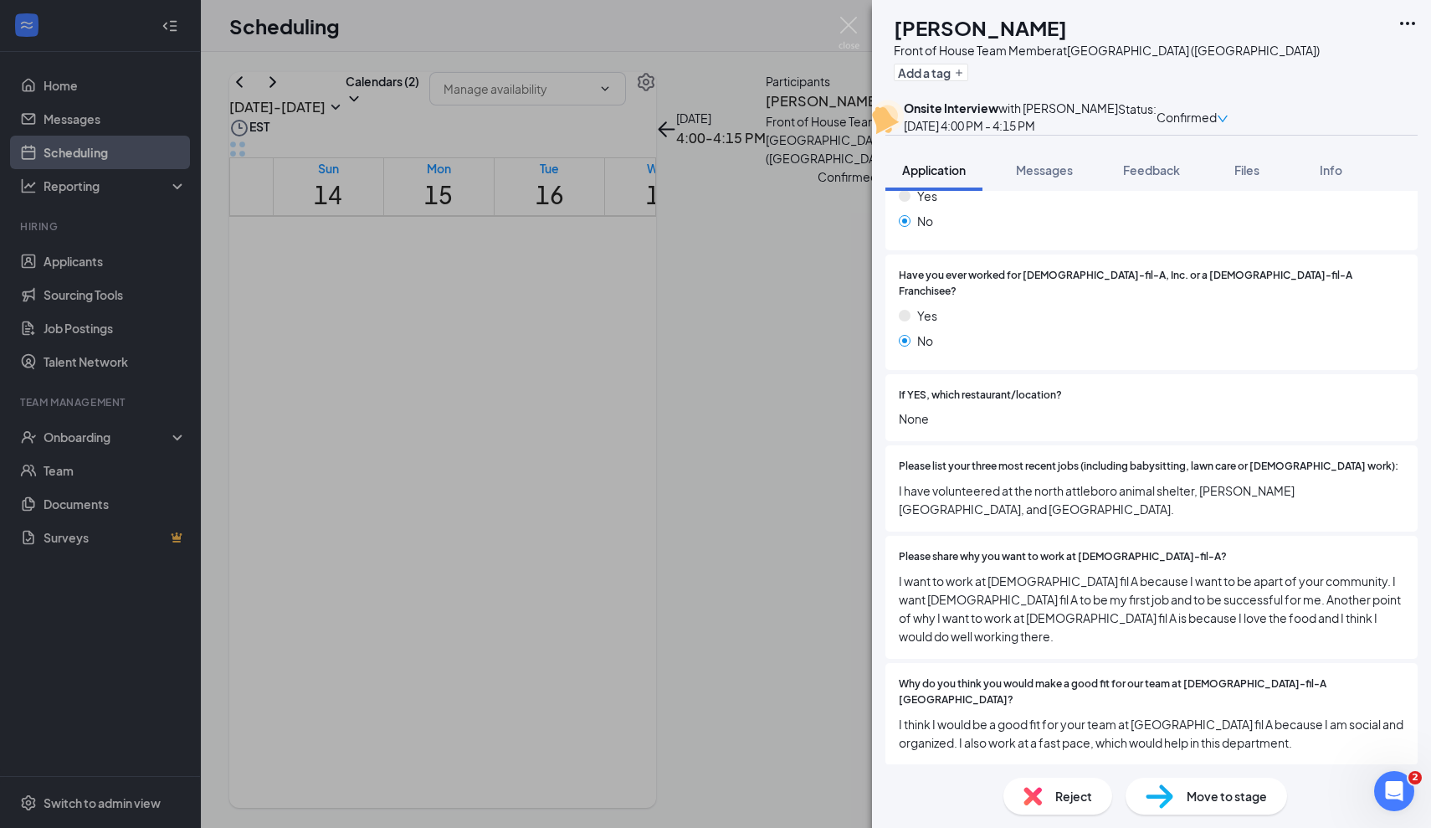
scroll to position [401, 0]
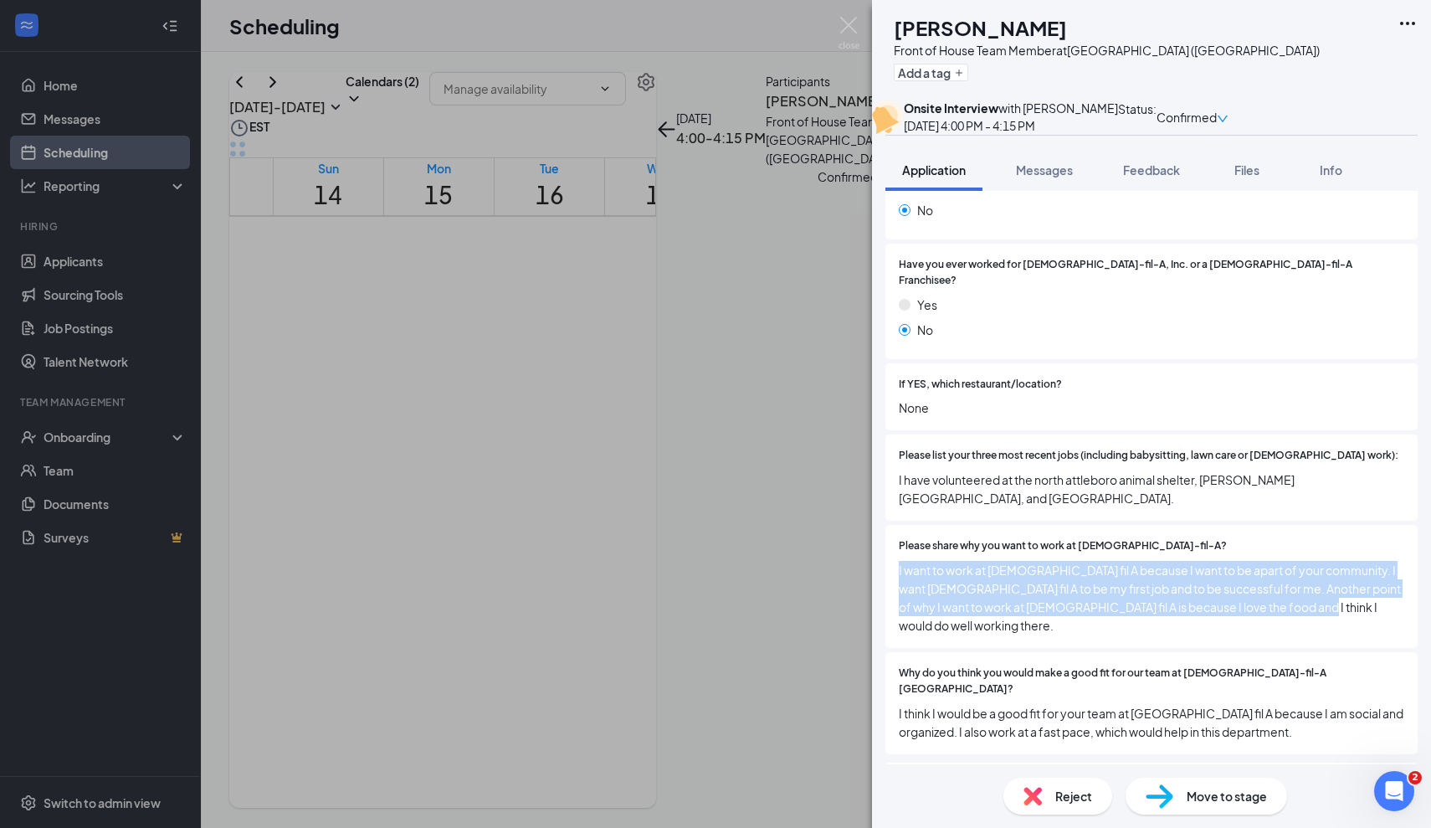
drag, startPoint x: 1278, startPoint y: 619, endPoint x: 894, endPoint y: 588, distance: 385.5
click at [894, 588] on div "Please share why you want to work at [DEMOGRAPHIC_DATA]-fil-A? I want to work a…" at bounding box center [1152, 586] width 532 height 123
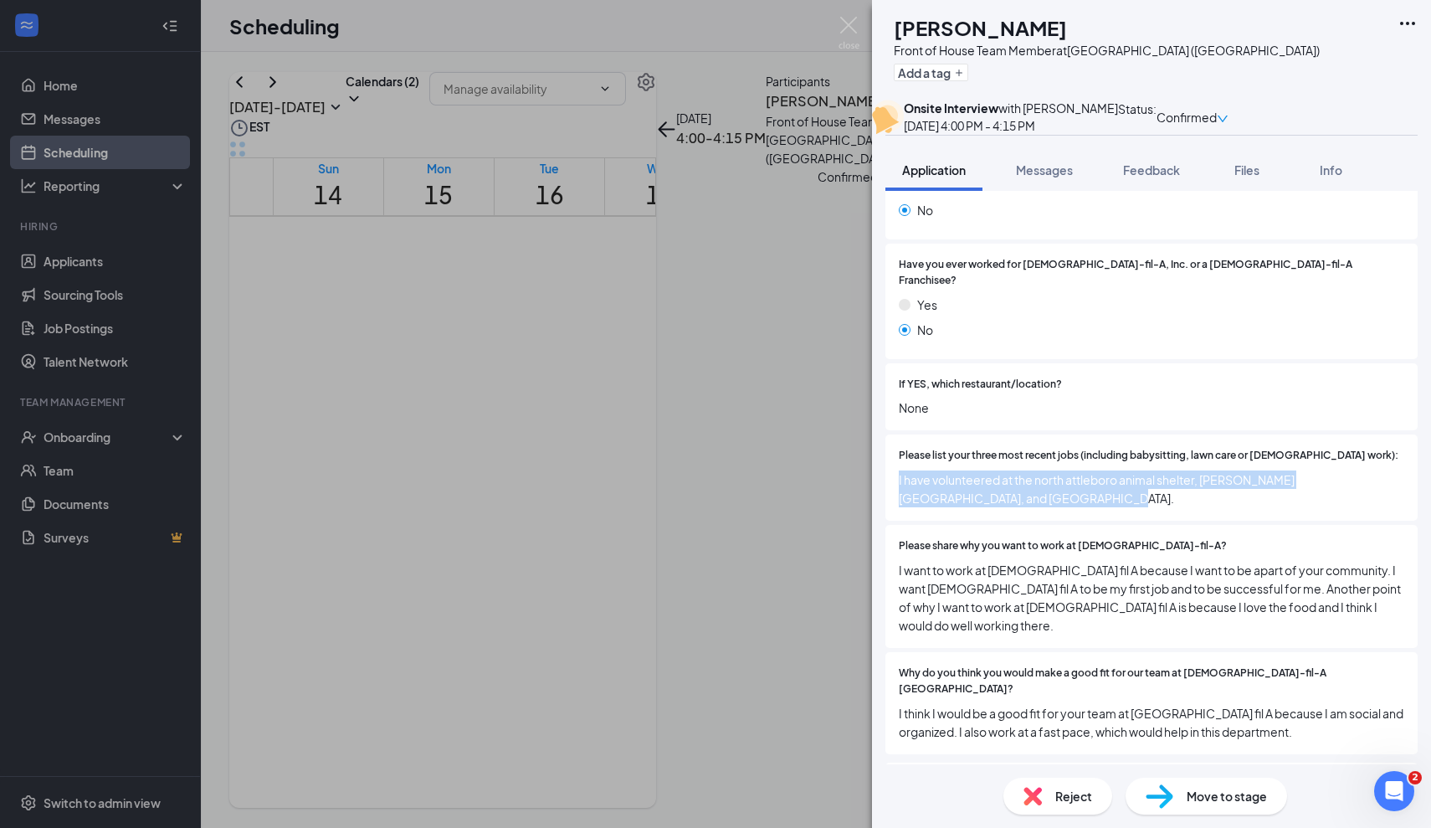
drag, startPoint x: 1015, startPoint y: 526, endPoint x: 896, endPoint y: 500, distance: 122.7
click at [896, 500] on div "Please list your three most recent jobs (including babysitting, lawn care or [D…" at bounding box center [1152, 477] width 532 height 86
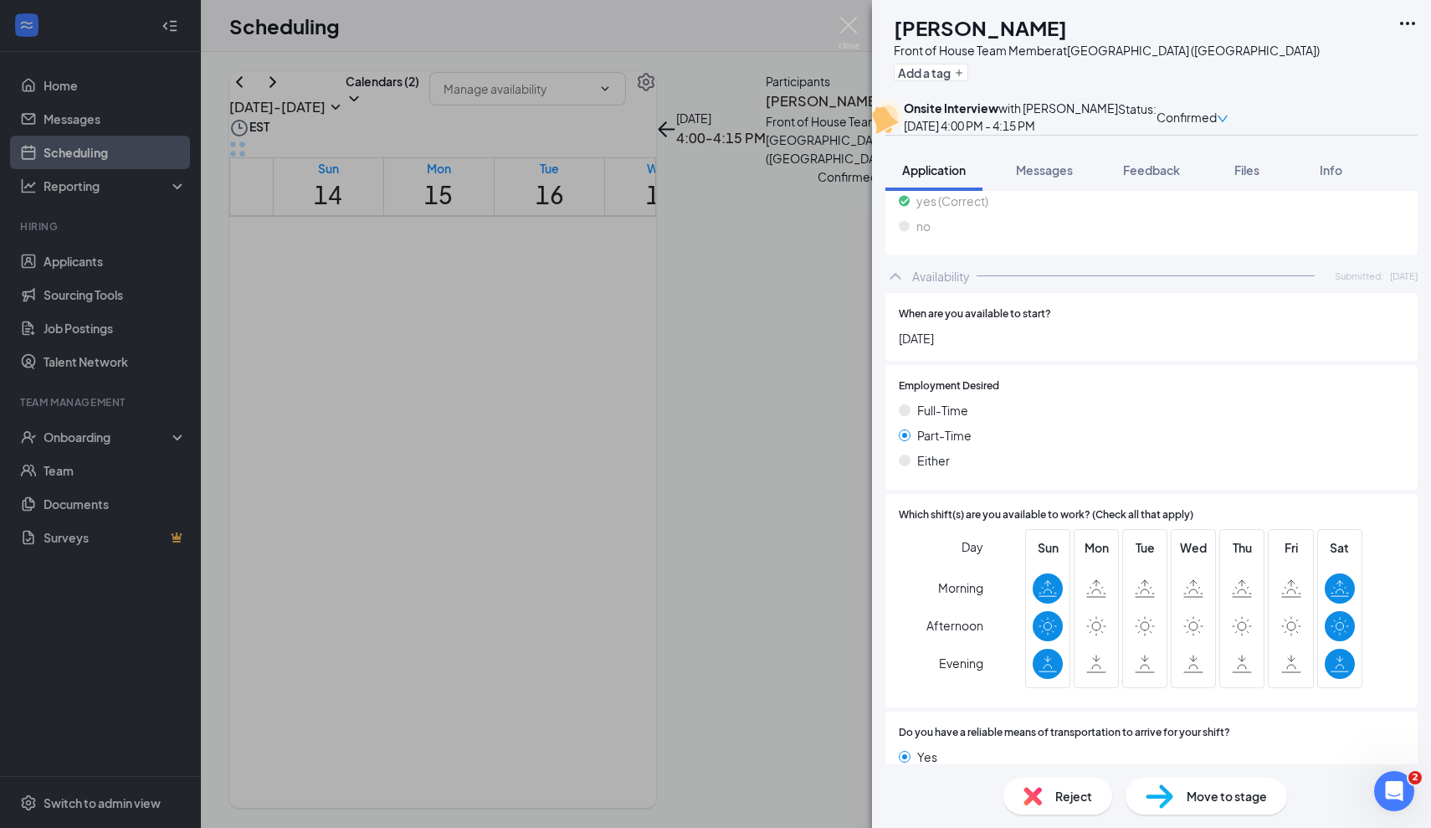
scroll to position [1020, 0]
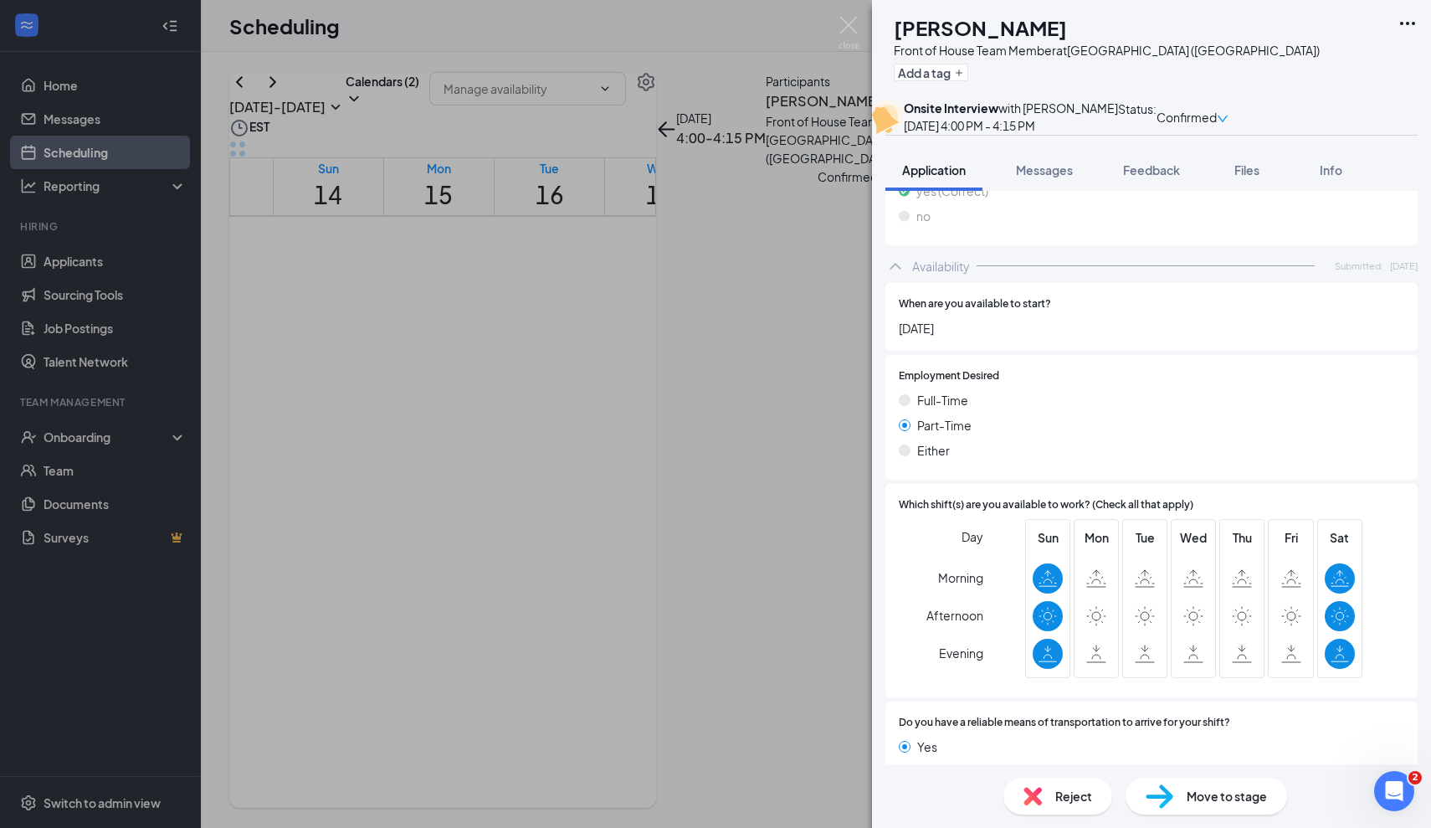
click at [1094, 609] on div "Mon" at bounding box center [1096, 598] width 30 height 141
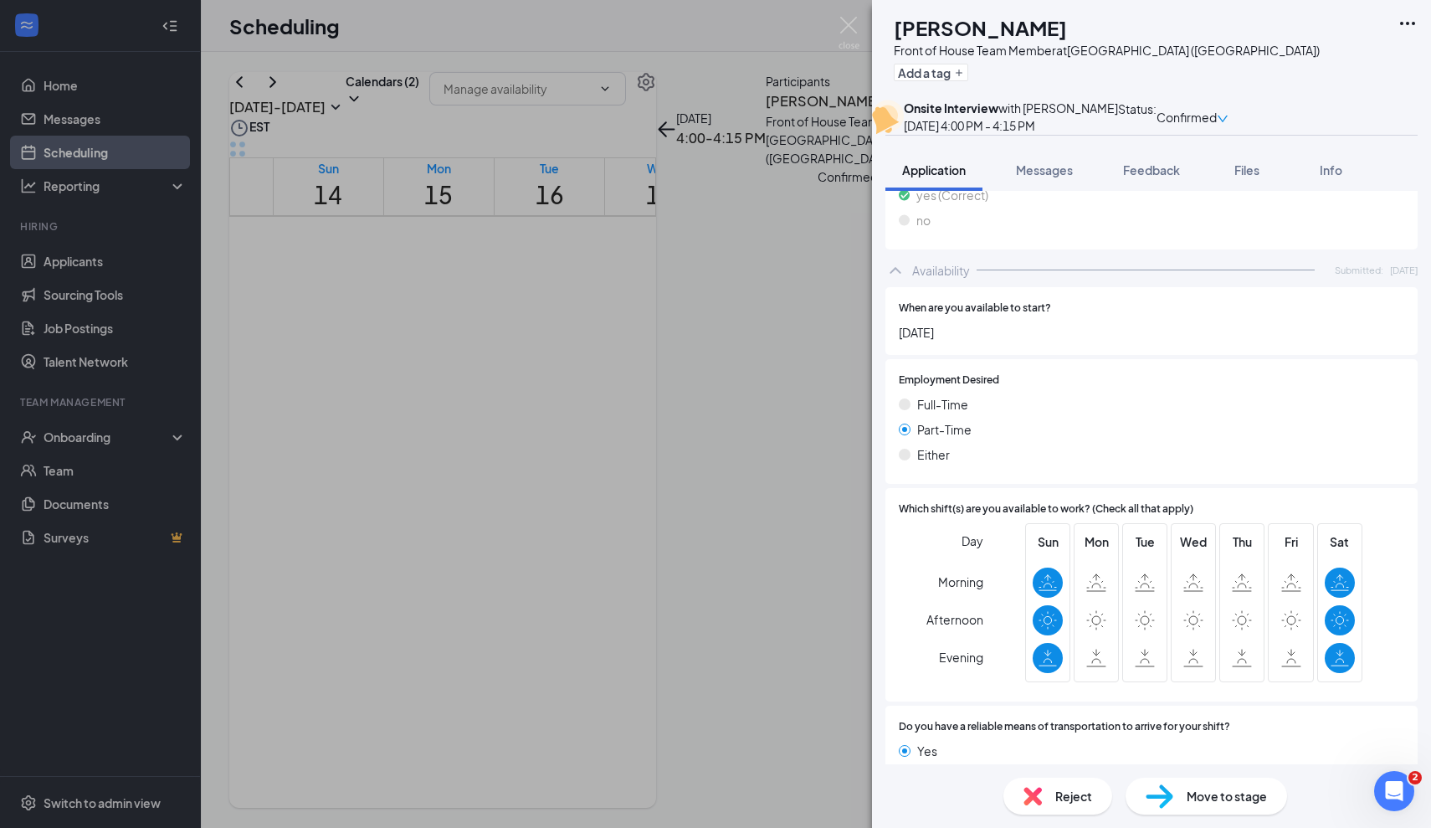
scroll to position [1018, 0]
drag, startPoint x: 1091, startPoint y: 562, endPoint x: 1287, endPoint y: 638, distance: 210.2
click at [1287, 638] on div "Sun Mon Tue Wed Thu Fri Sat" at bounding box center [1193, 600] width 337 height 159
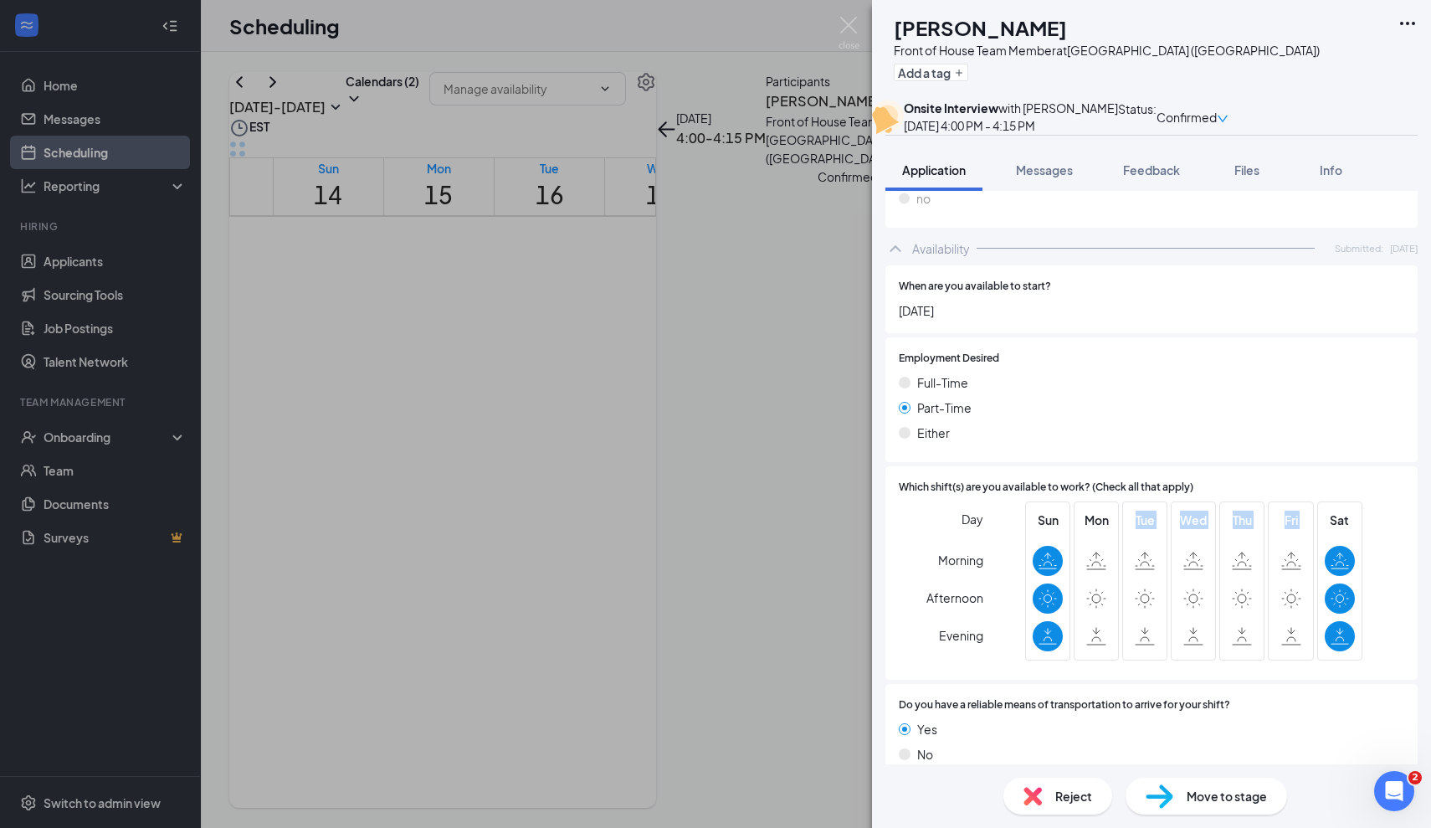
scroll to position [1037, 0]
click at [1235, 625] on div at bounding box center [1242, 637] width 30 height 30
drag, startPoint x: 1096, startPoint y: 502, endPoint x: 1148, endPoint y: 504, distance: 51.9
click at [1148, 503] on div "Sun Mon Tue Wed Thu Fri Sat" at bounding box center [1193, 581] width 337 height 159
click at [1100, 560] on div "Mon" at bounding box center [1096, 581] width 30 height 141
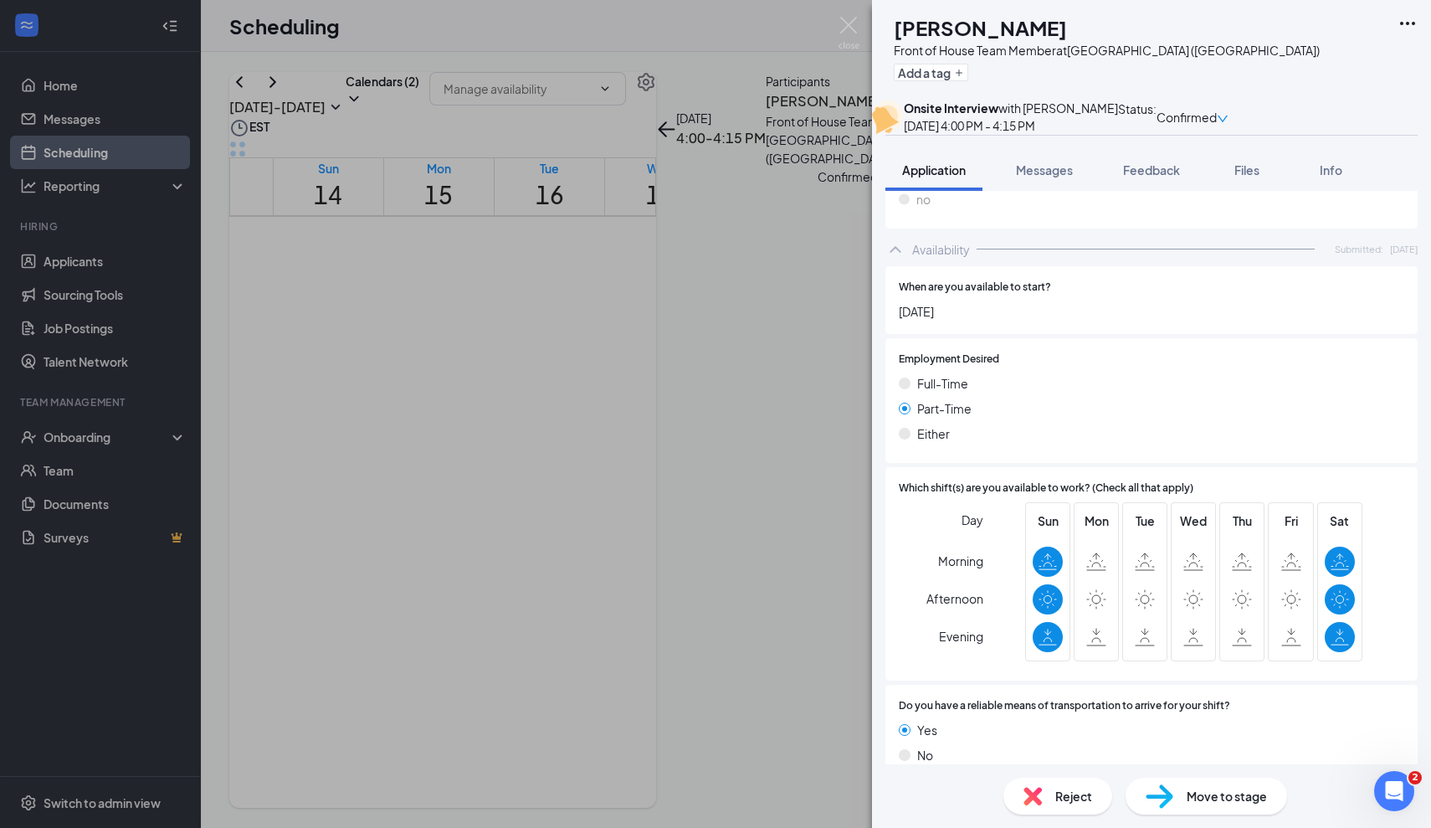
click at [1100, 552] on icon at bounding box center [1096, 561] width 20 height 18
drag, startPoint x: 1098, startPoint y: 537, endPoint x: 1098, endPoint y: 638, distance: 101.3
click at [1098, 638] on div "Sun Mon Tue Wed Thu Fri Sat" at bounding box center [1193, 584] width 337 height 165
click at [1106, 628] on icon at bounding box center [1096, 637] width 20 height 18
click at [846, 22] on img at bounding box center [849, 33] width 21 height 33
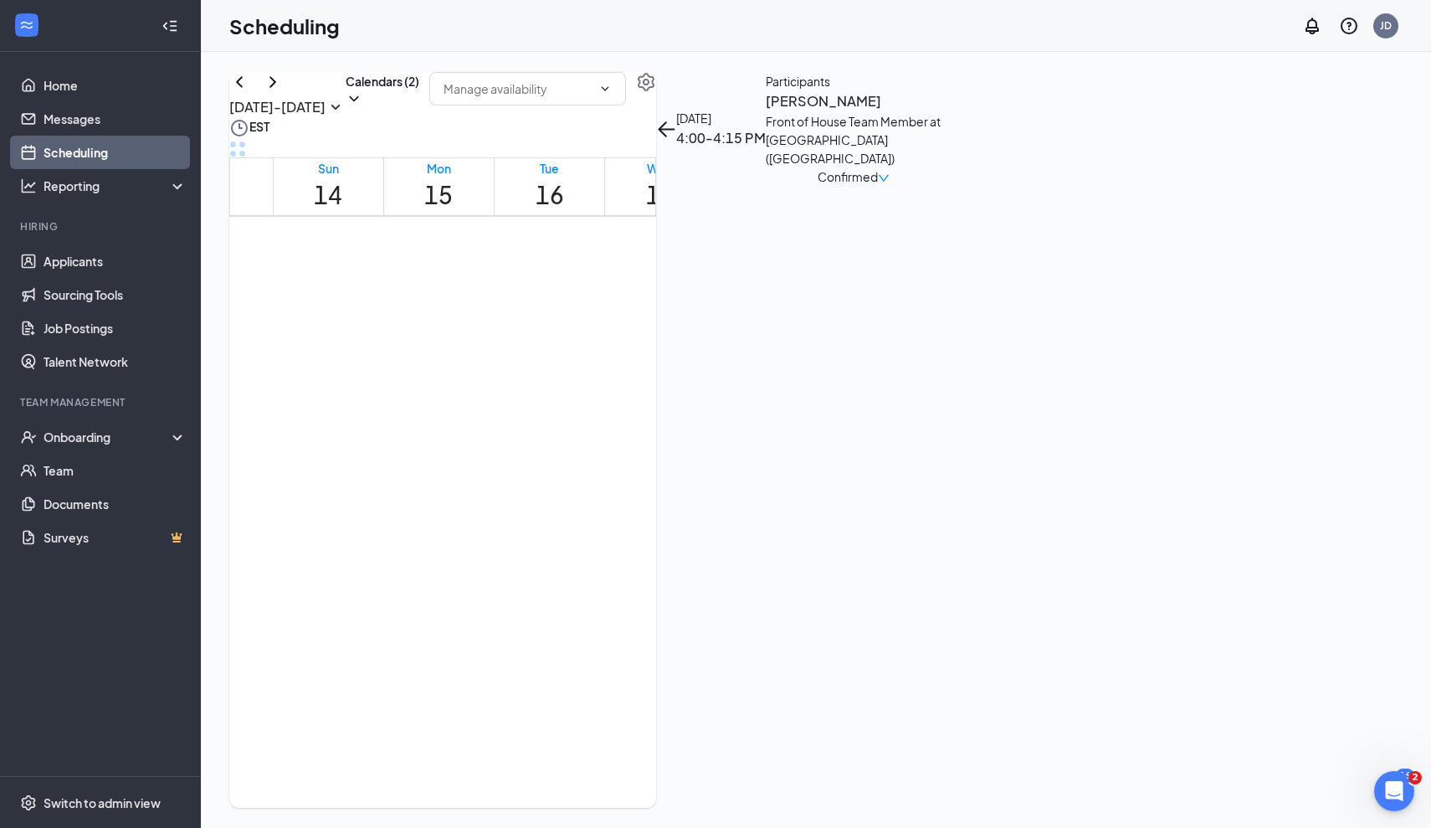
scroll to position [1601, 0]
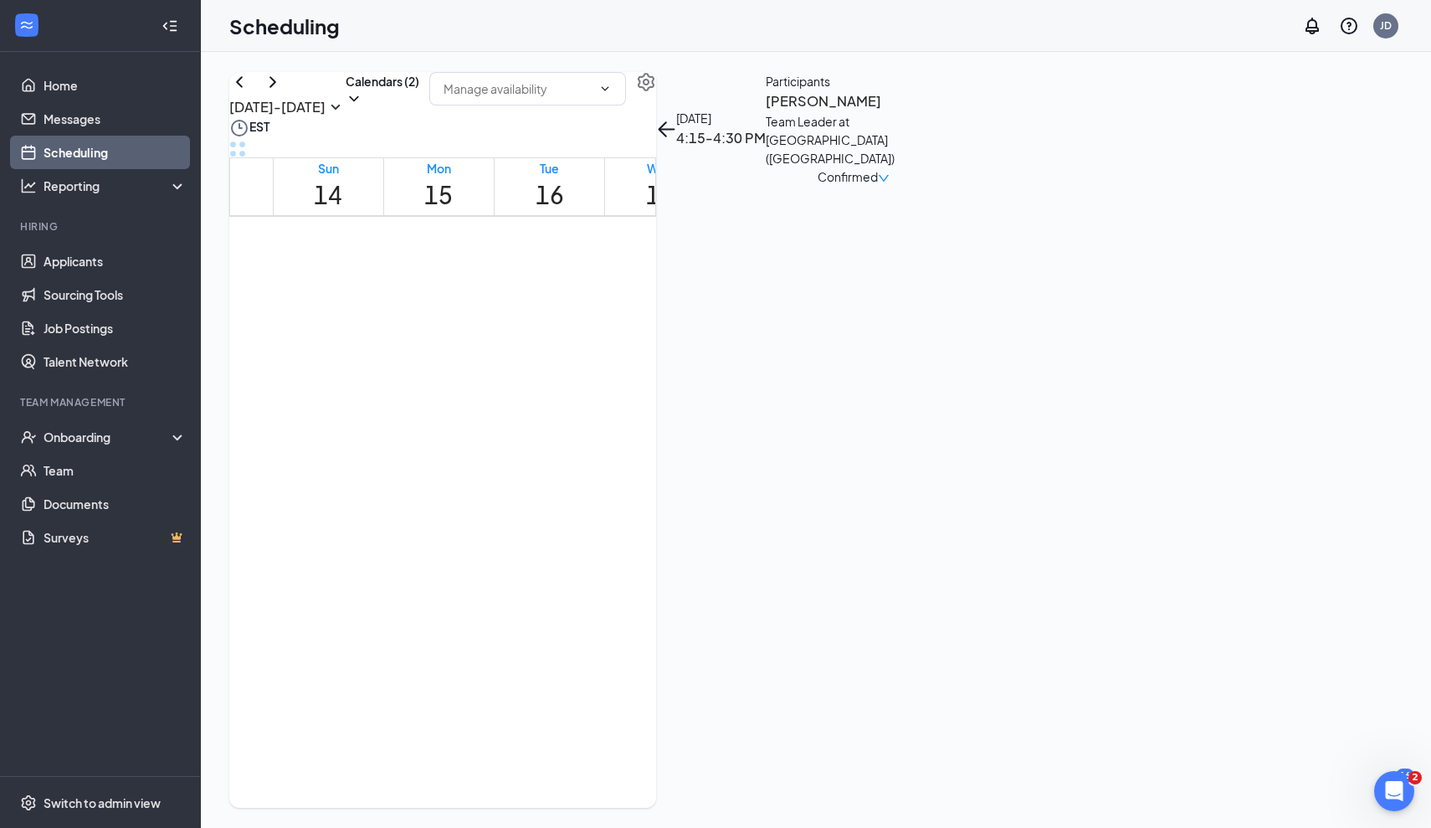
click at [942, 112] on h3 "[PERSON_NAME]" at bounding box center [854, 101] width 176 height 22
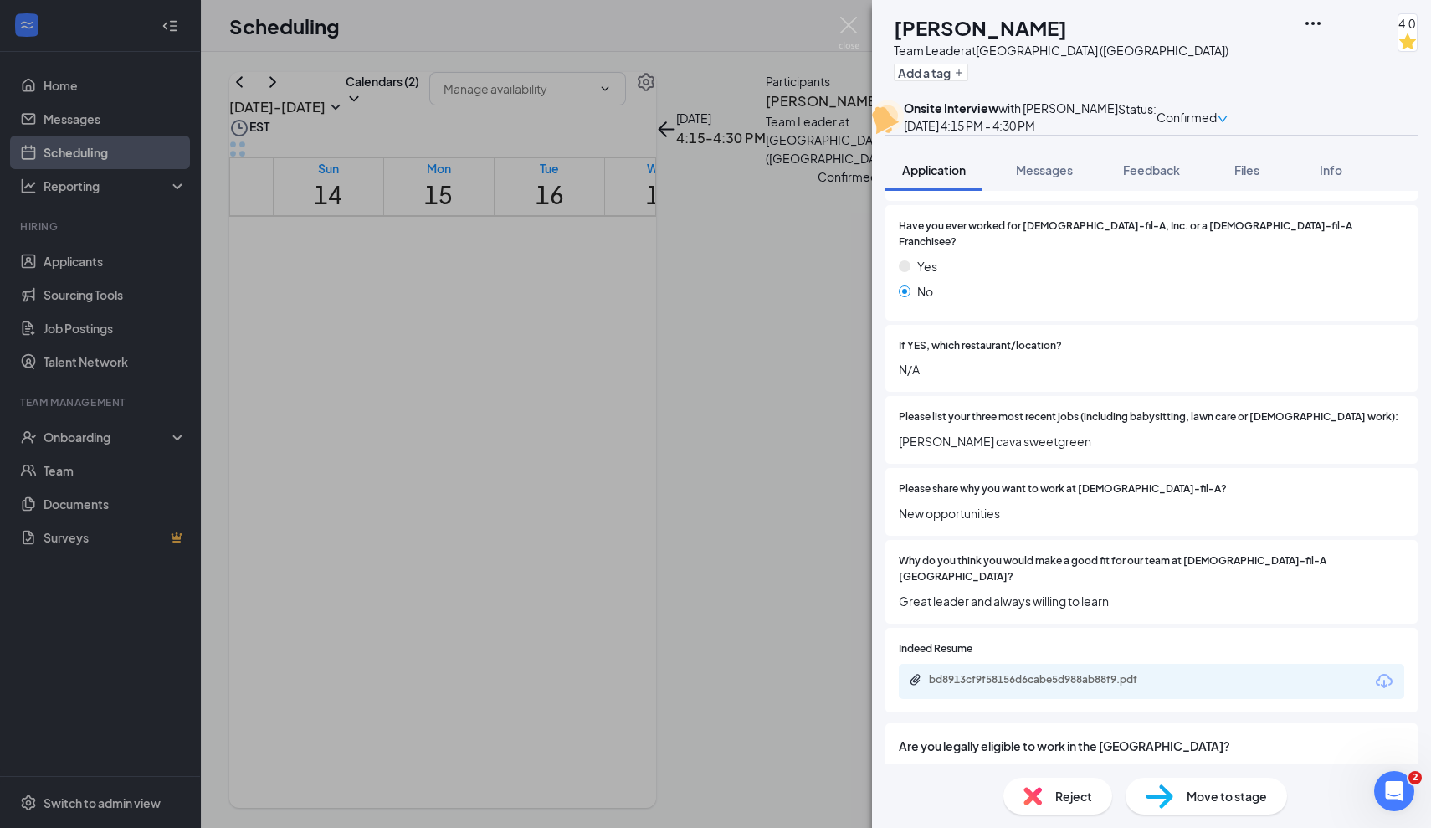
scroll to position [547, 0]
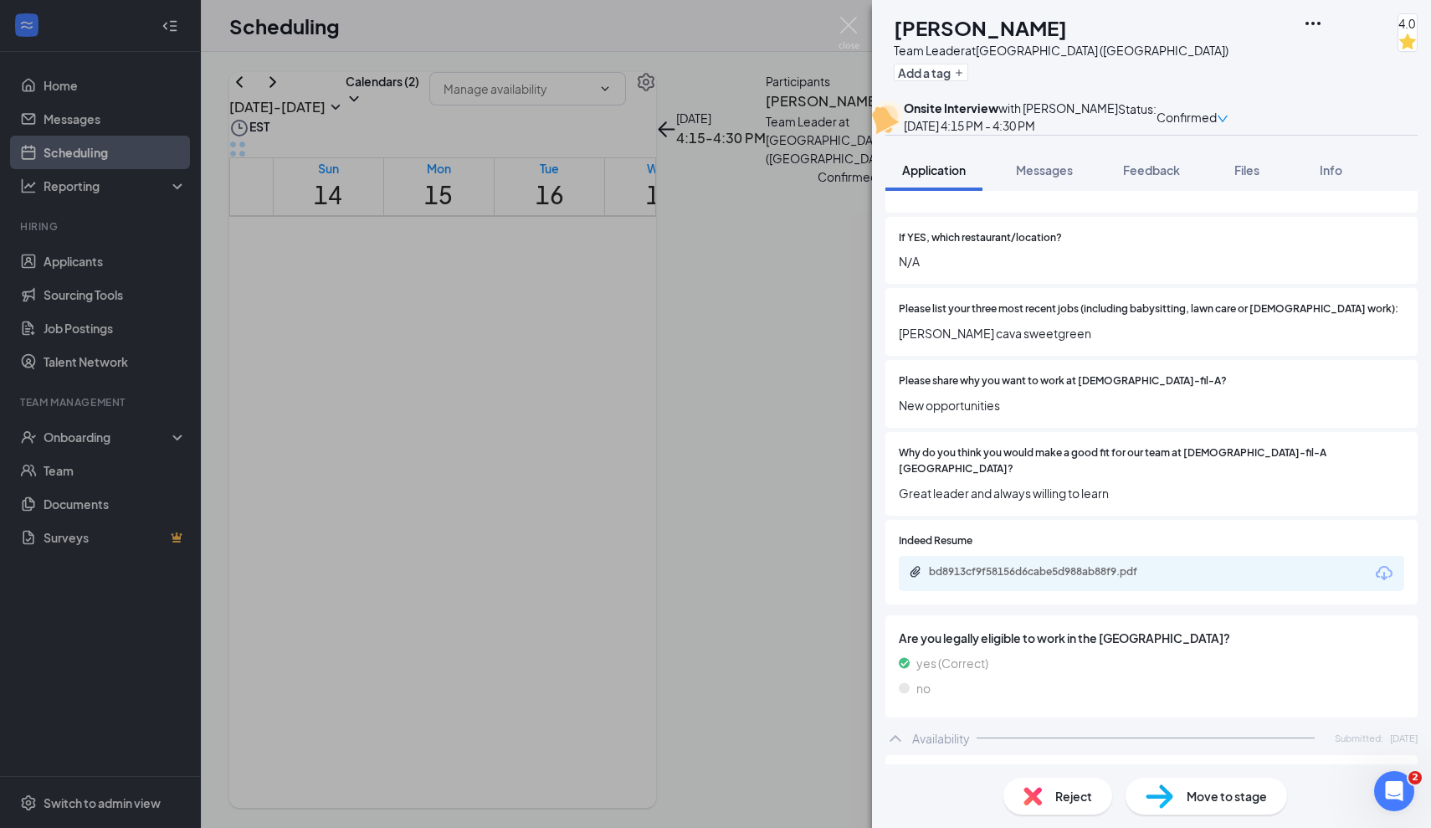
click at [1035, 356] on div "Please list your three most recent jobs (including babysitting, lawn care or [D…" at bounding box center [1152, 322] width 532 height 68
click at [840, 24] on img at bounding box center [849, 33] width 21 height 33
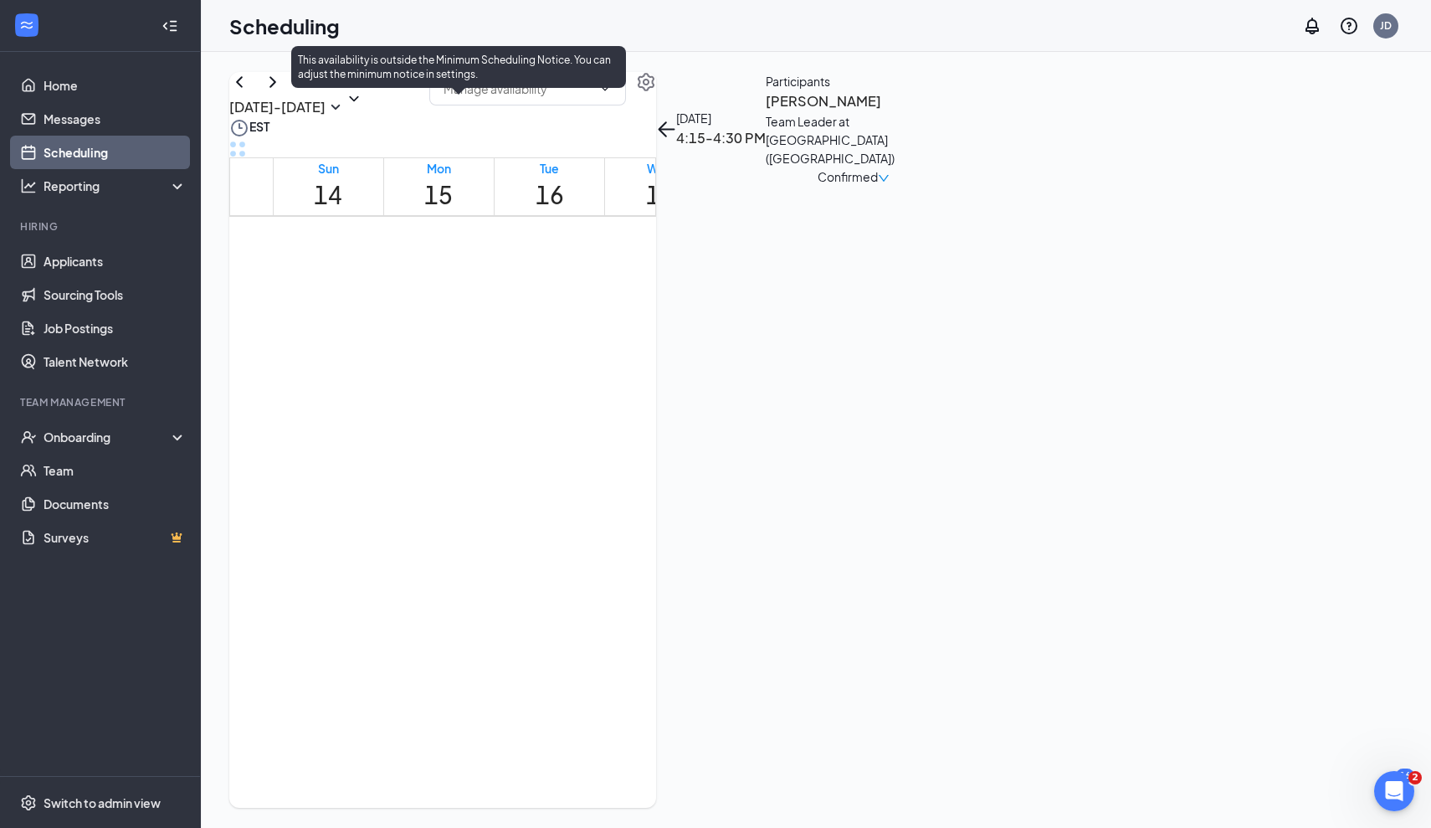
click at [618, 145] on span "4:15-4:30 PM" at bounding box center [632, 120] width 28 height 49
click at [589, 145] on span "4:00-4:15 PM" at bounding box center [603, 120] width 28 height 49
click at [419, 162] on div at bounding box center [419, 130] width 0 height 63
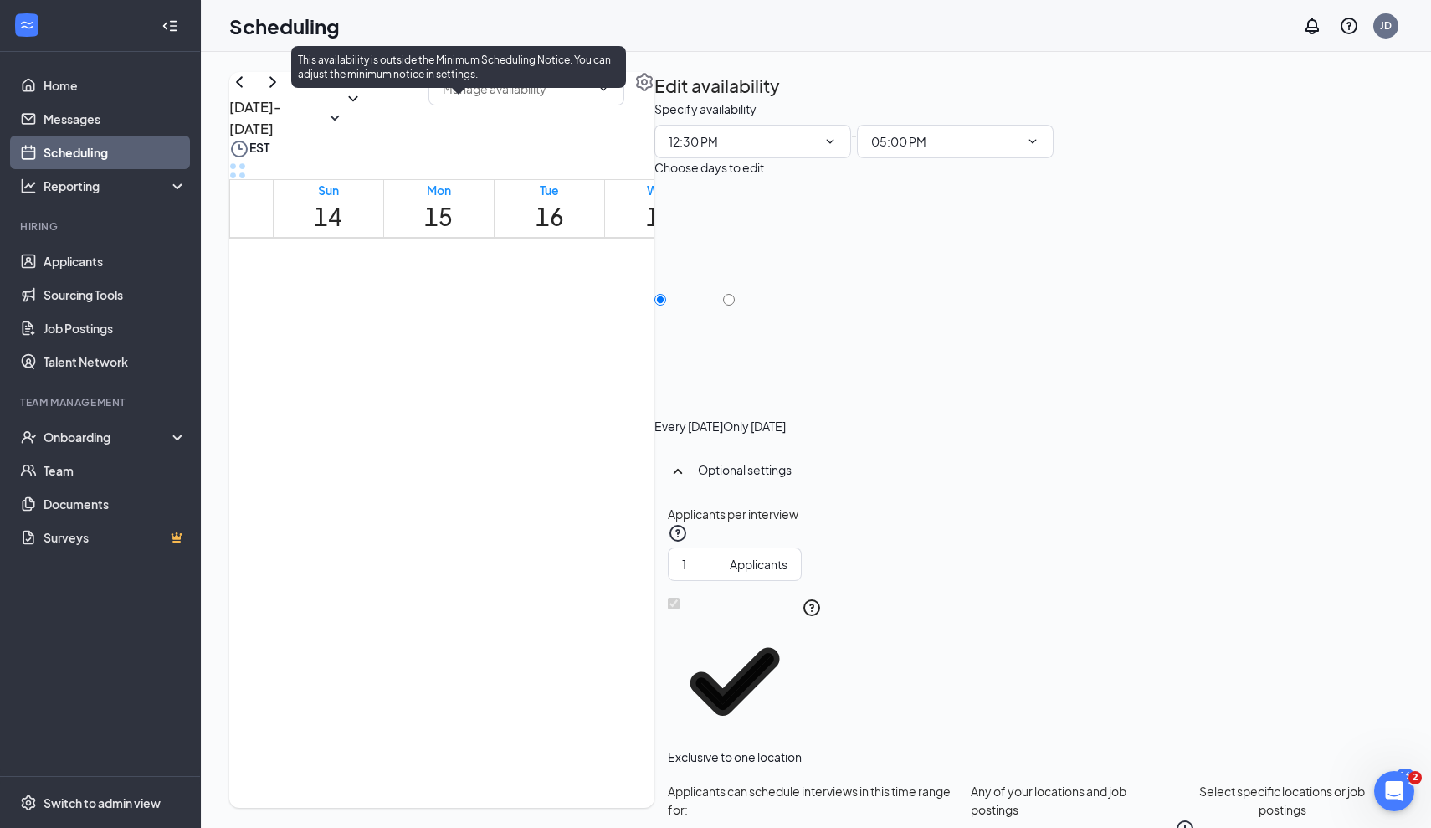
click at [419, 183] on div at bounding box center [419, 152] width 0 height 63
click at [561, 167] on span "3:45-4:00 PM" at bounding box center [575, 142] width 28 height 49
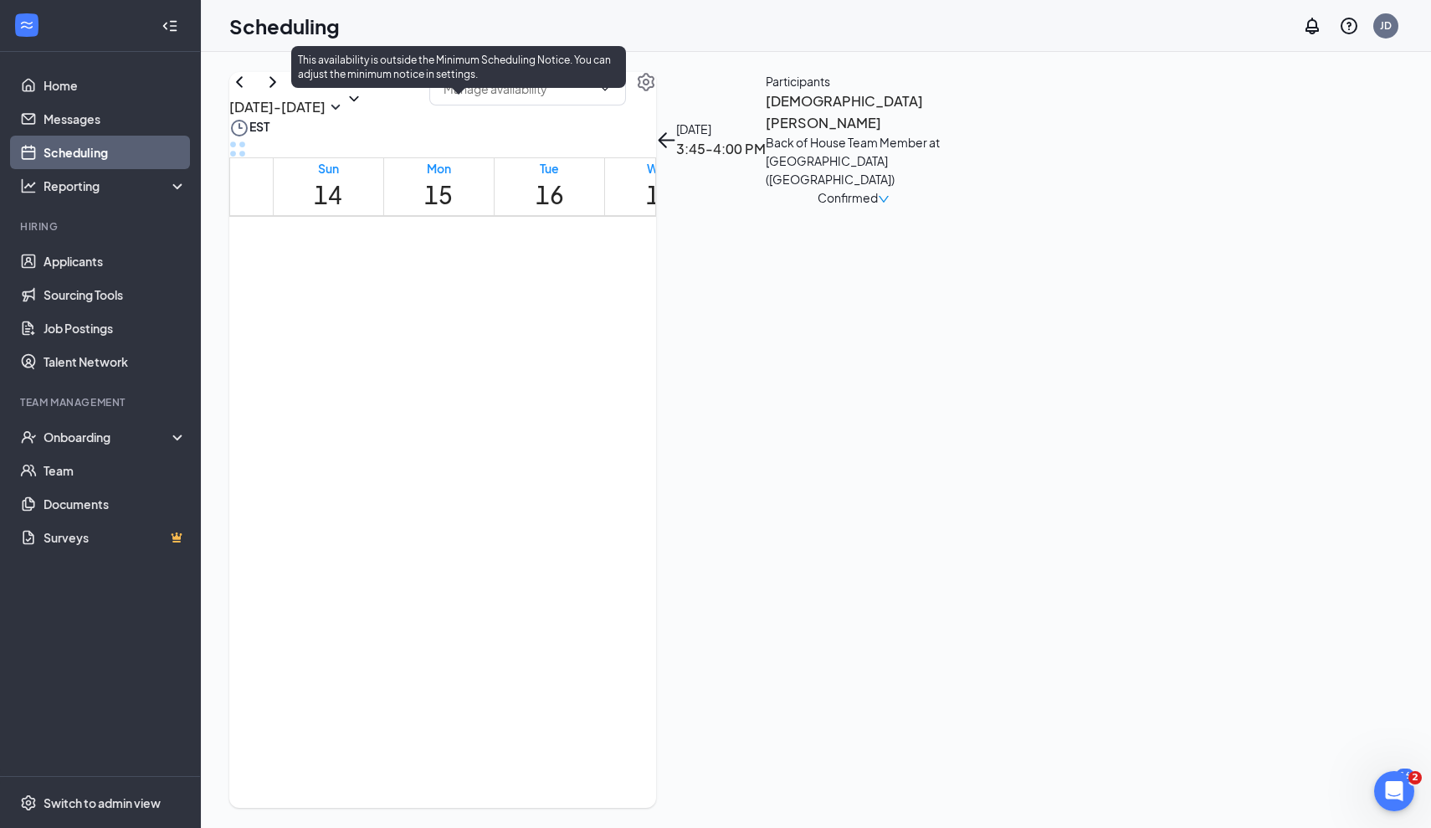
click at [561, 145] on span "3:45-4:00 PM" at bounding box center [575, 120] width 28 height 49
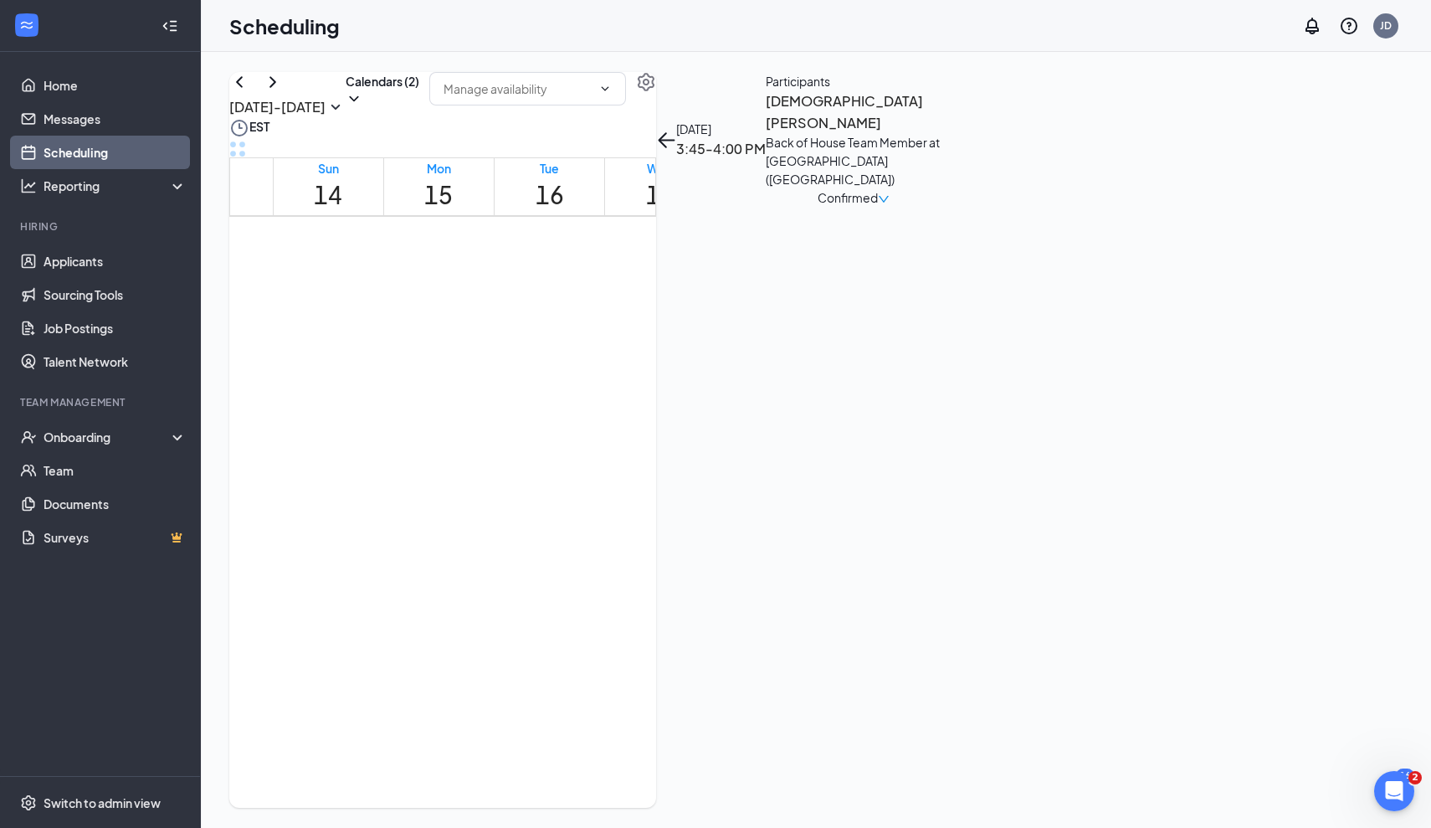
click at [942, 188] on div "Back of House Team Member at [GEOGRAPHIC_DATA] ([GEOGRAPHIC_DATA])" at bounding box center [854, 160] width 176 height 55
click at [942, 133] on h3 "[DEMOGRAPHIC_DATA][PERSON_NAME]" at bounding box center [854, 111] width 176 height 43
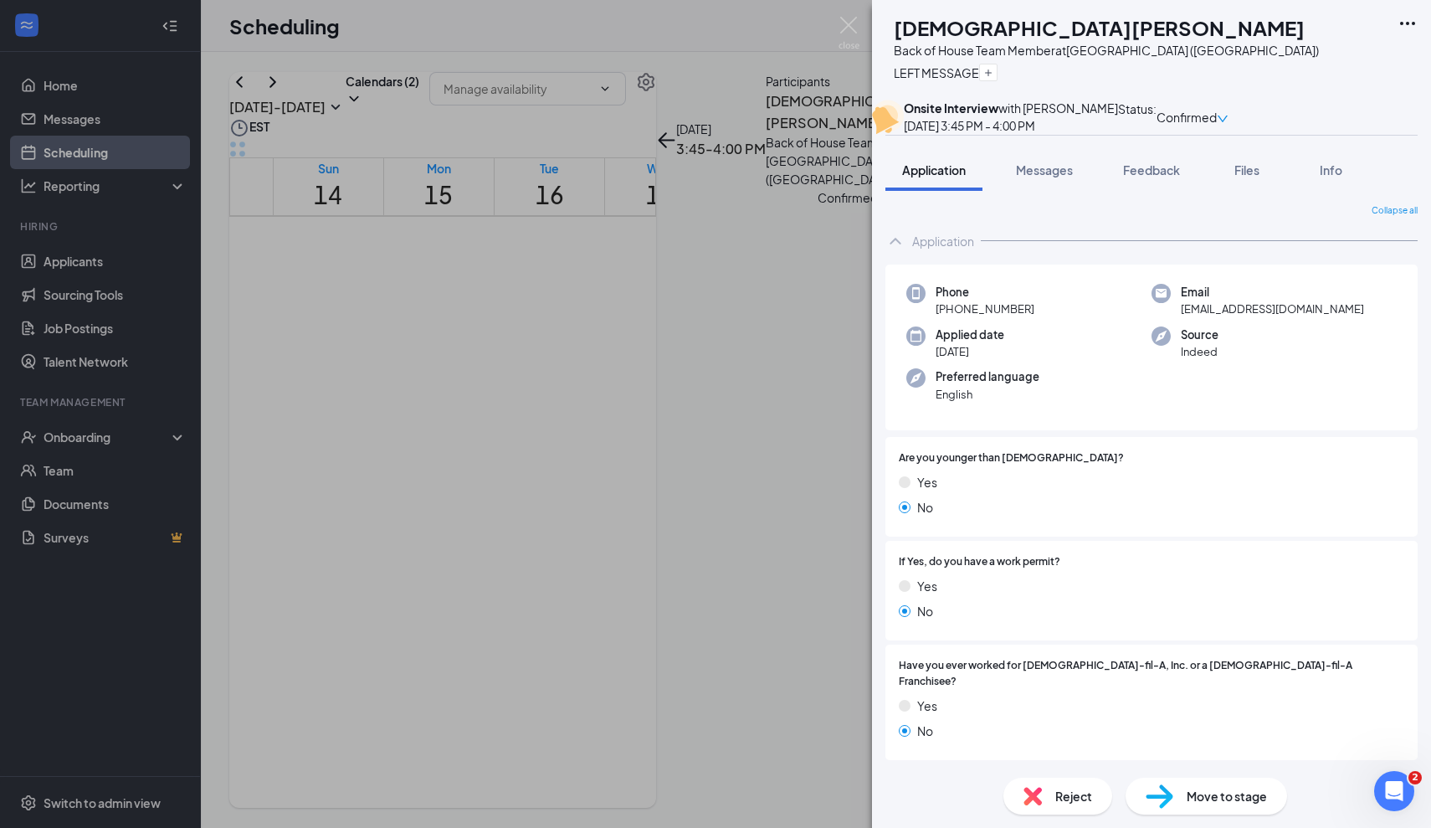
click at [476, 506] on div "[PERSON_NAME] Back of House Team Member at [GEOGRAPHIC_DATA] ([GEOGRAPHIC_DATA]…" at bounding box center [715, 414] width 1431 height 828
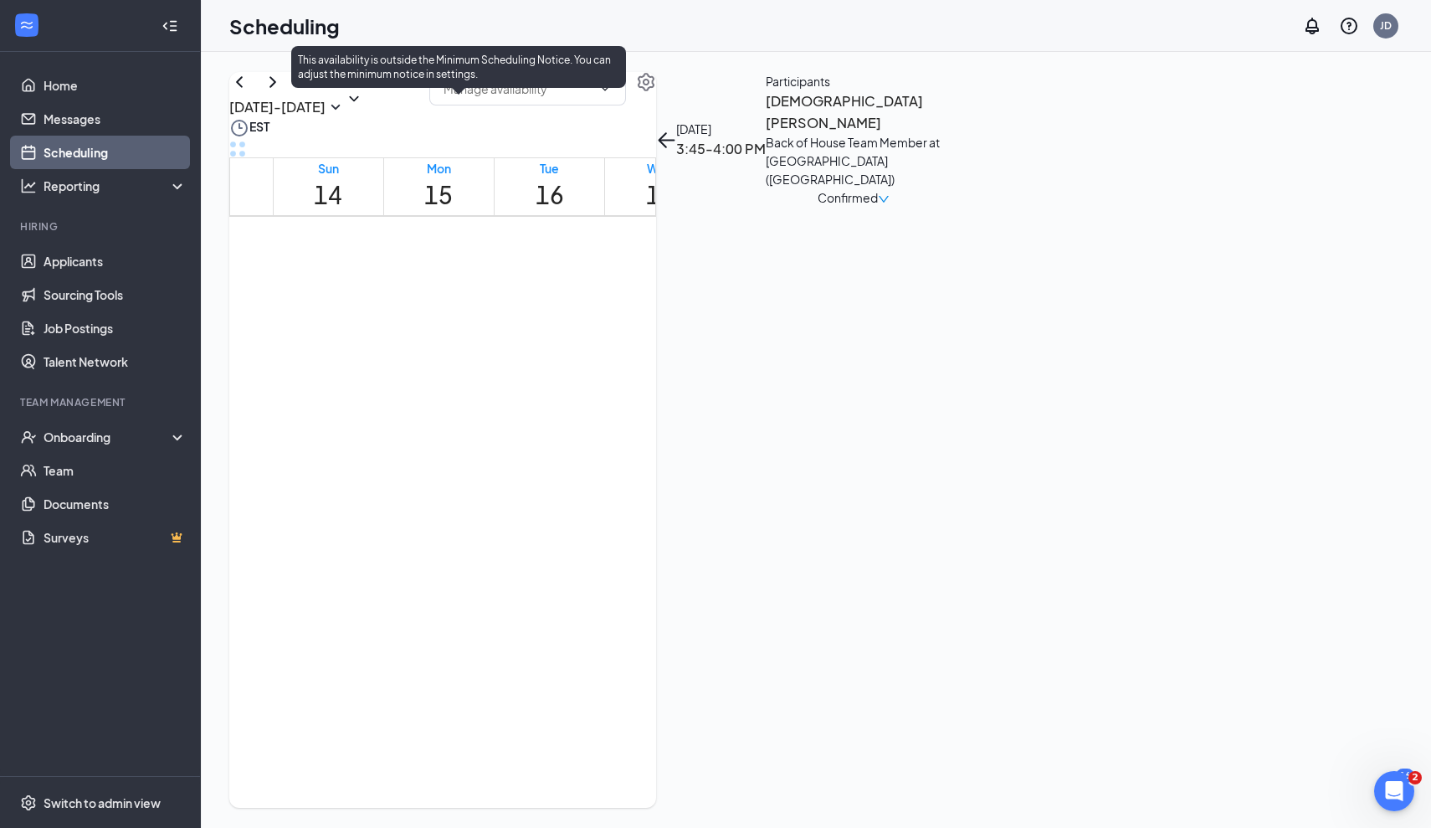
click at [532, 145] on span "3:15-3:30 PM" at bounding box center [546, 120] width 28 height 49
click at [504, 145] on span "3:00-3:15 PM" at bounding box center [518, 120] width 28 height 49
click at [561, 162] on div "3:45-4:00 PM 1" at bounding box center [575, 130] width 28 height 63
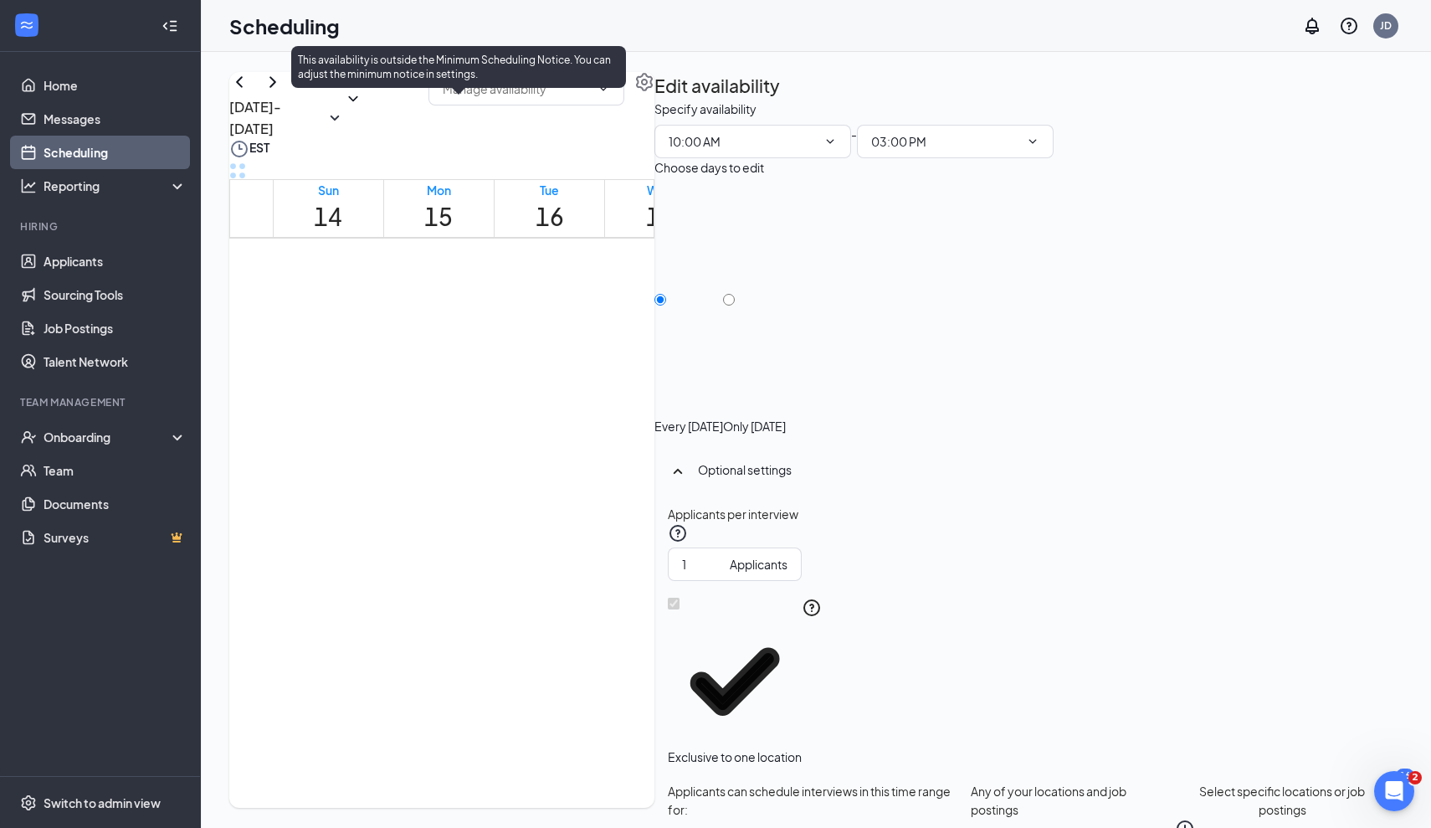
click at [447, 183] on div "2:15-2:30 PM 1" at bounding box center [461, 152] width 28 height 63
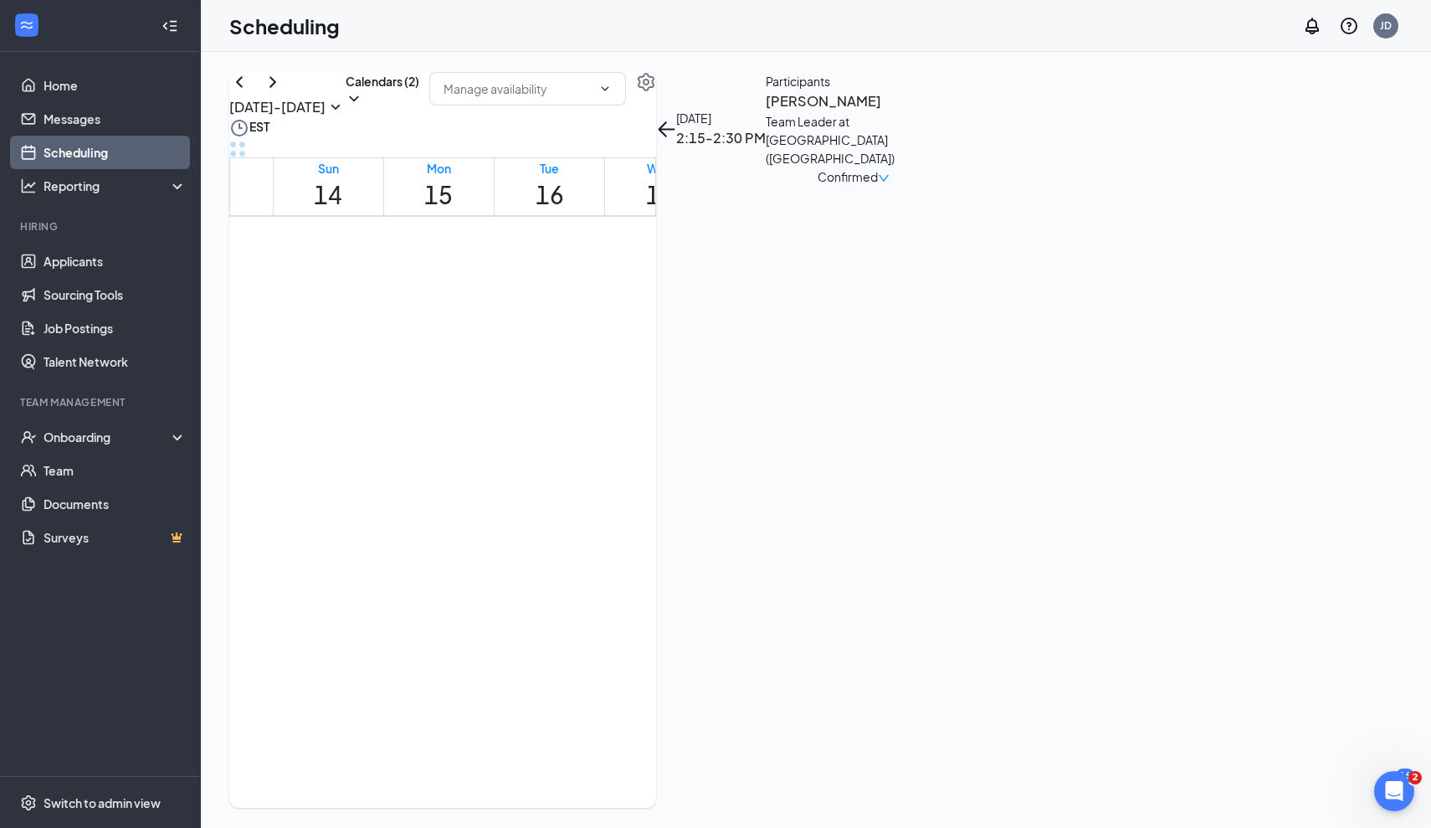
click at [942, 112] on h3 "[PERSON_NAME]" at bounding box center [854, 101] width 176 height 22
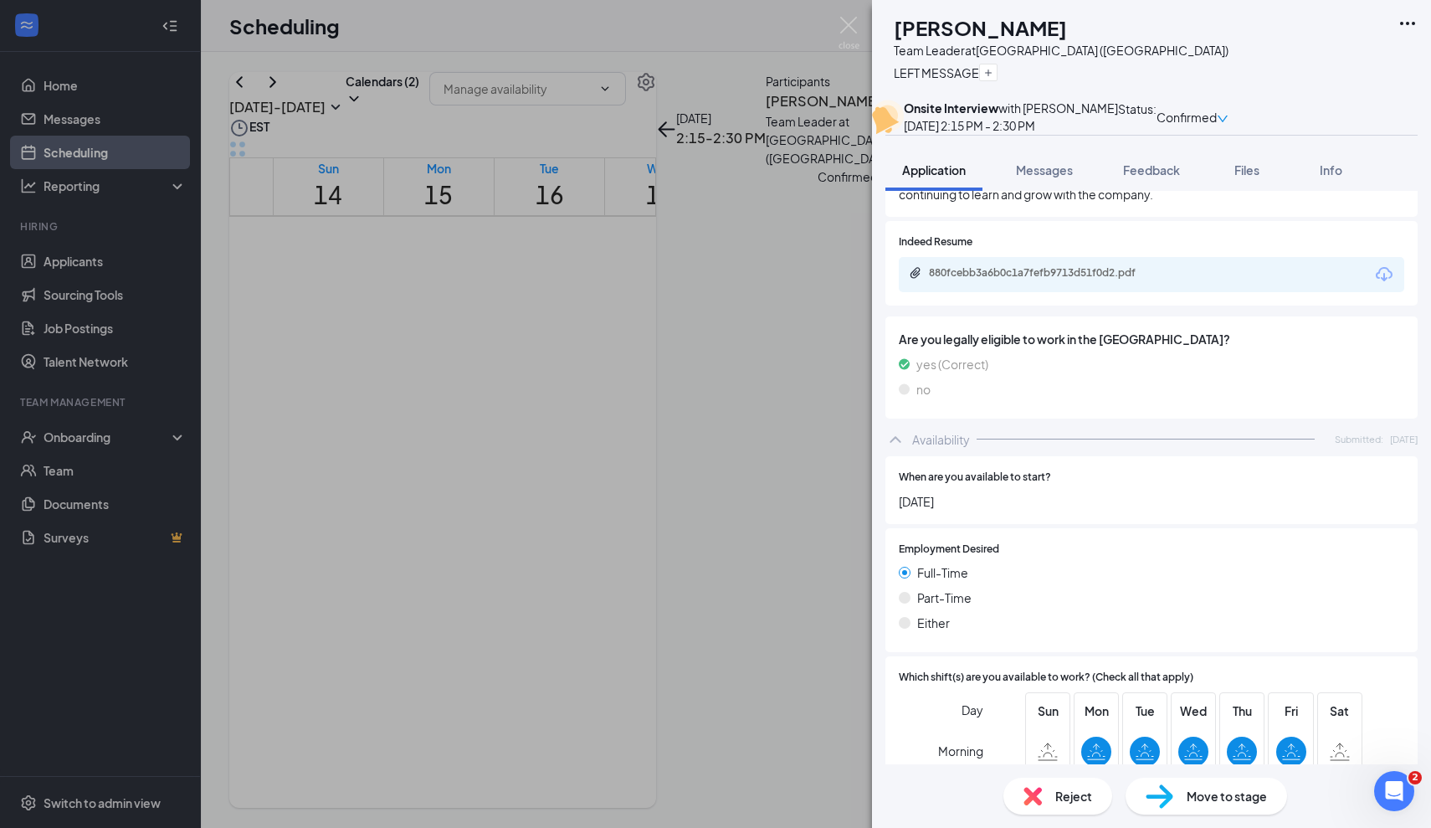
scroll to position [766, 0]
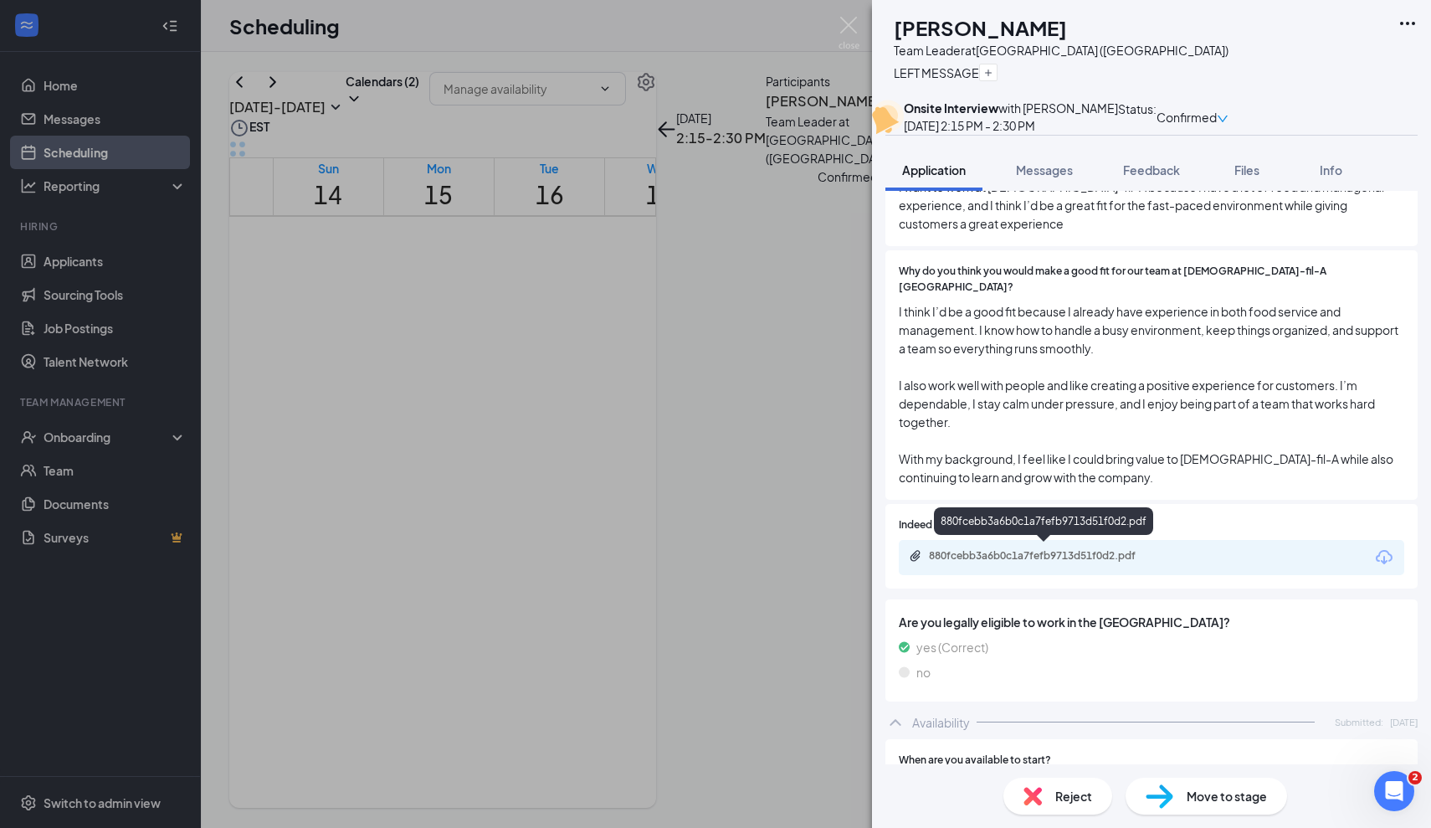
click at [1114, 558] on div "880fcebb3a6b0c1a7fefb9713d51f0d2.pdf" at bounding box center [1046, 555] width 234 height 13
click at [507, 643] on div "CP [PERSON_NAME] Team Leader at [GEOGRAPHIC_DATA] ([GEOGRAPHIC_DATA]) LEFT MESS…" at bounding box center [715, 414] width 1431 height 828
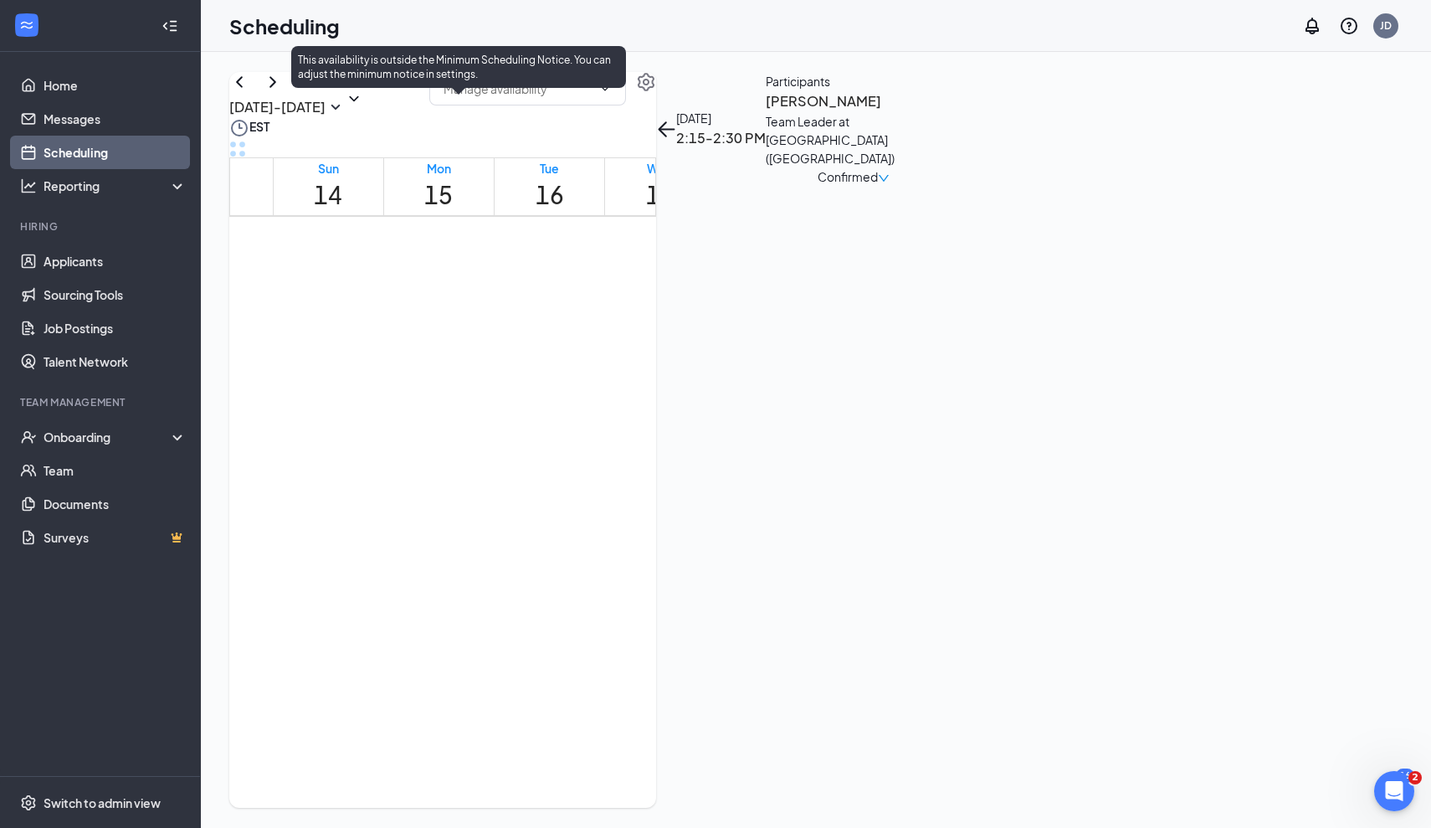
click at [618, 145] on span "4:15-4:30 PM" at bounding box center [632, 120] width 28 height 49
click at [589, 145] on span "4:00-4:15 PM" at bounding box center [603, 120] width 28 height 49
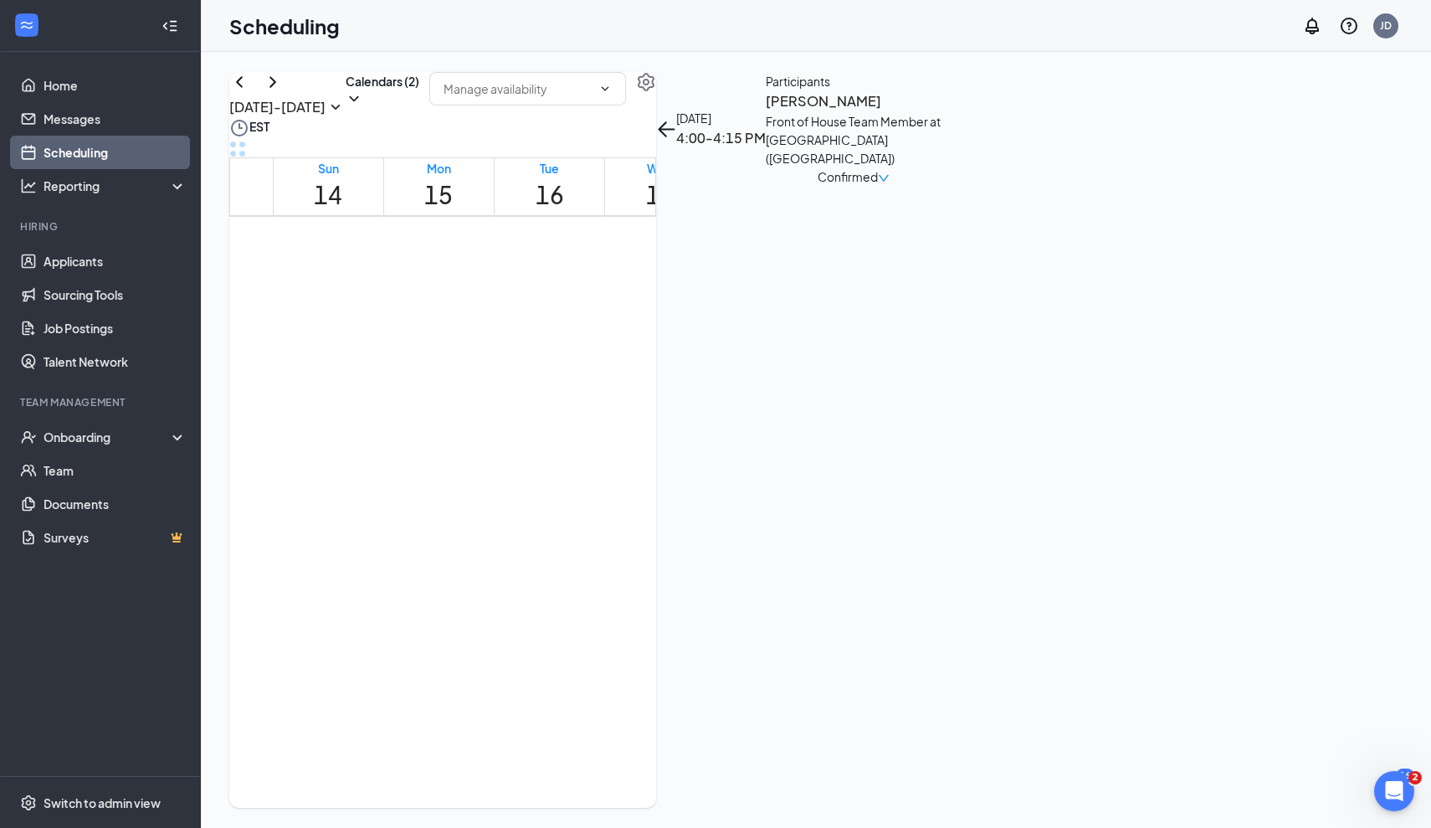
scroll to position [1426, 0]
click at [942, 167] on div "Front of House Team Member at [GEOGRAPHIC_DATA] ([GEOGRAPHIC_DATA])" at bounding box center [854, 139] width 176 height 55
click at [942, 112] on h3 "[PERSON_NAME]" at bounding box center [854, 101] width 176 height 22
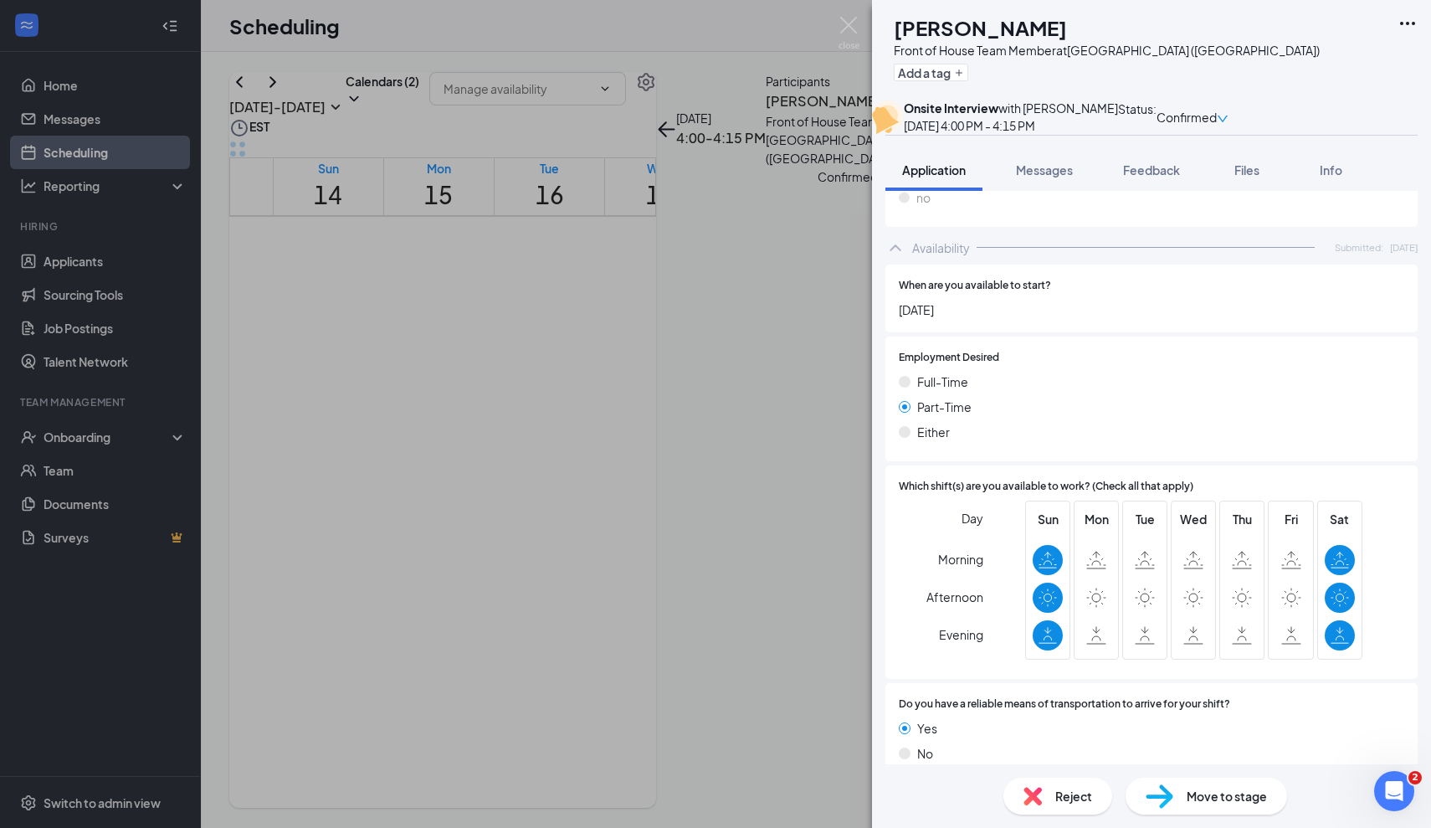
scroll to position [1037, 0]
click at [1171, 779] on div "Move to stage" at bounding box center [1207, 796] width 162 height 37
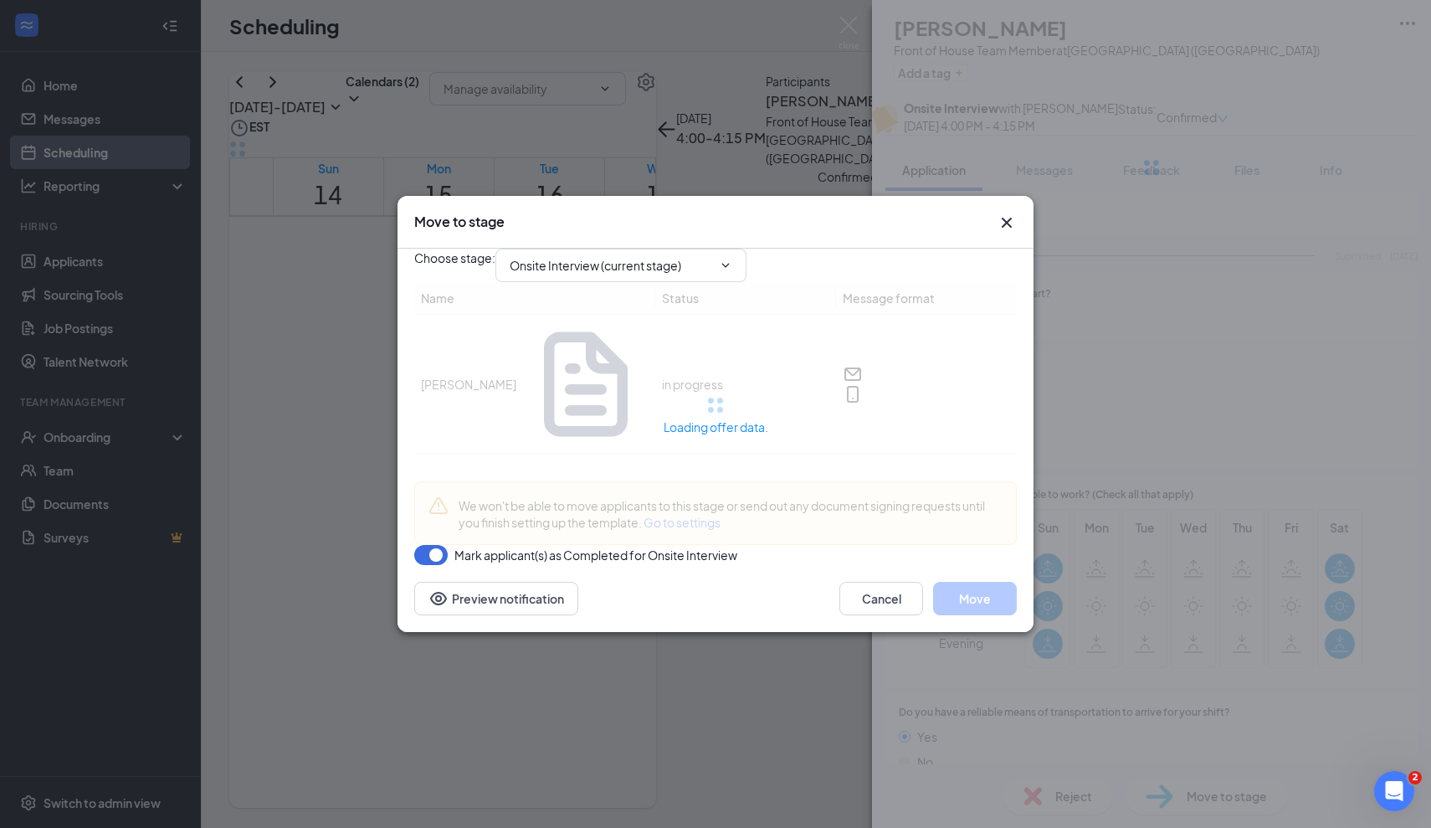
type input "Offer letter (next stage)"
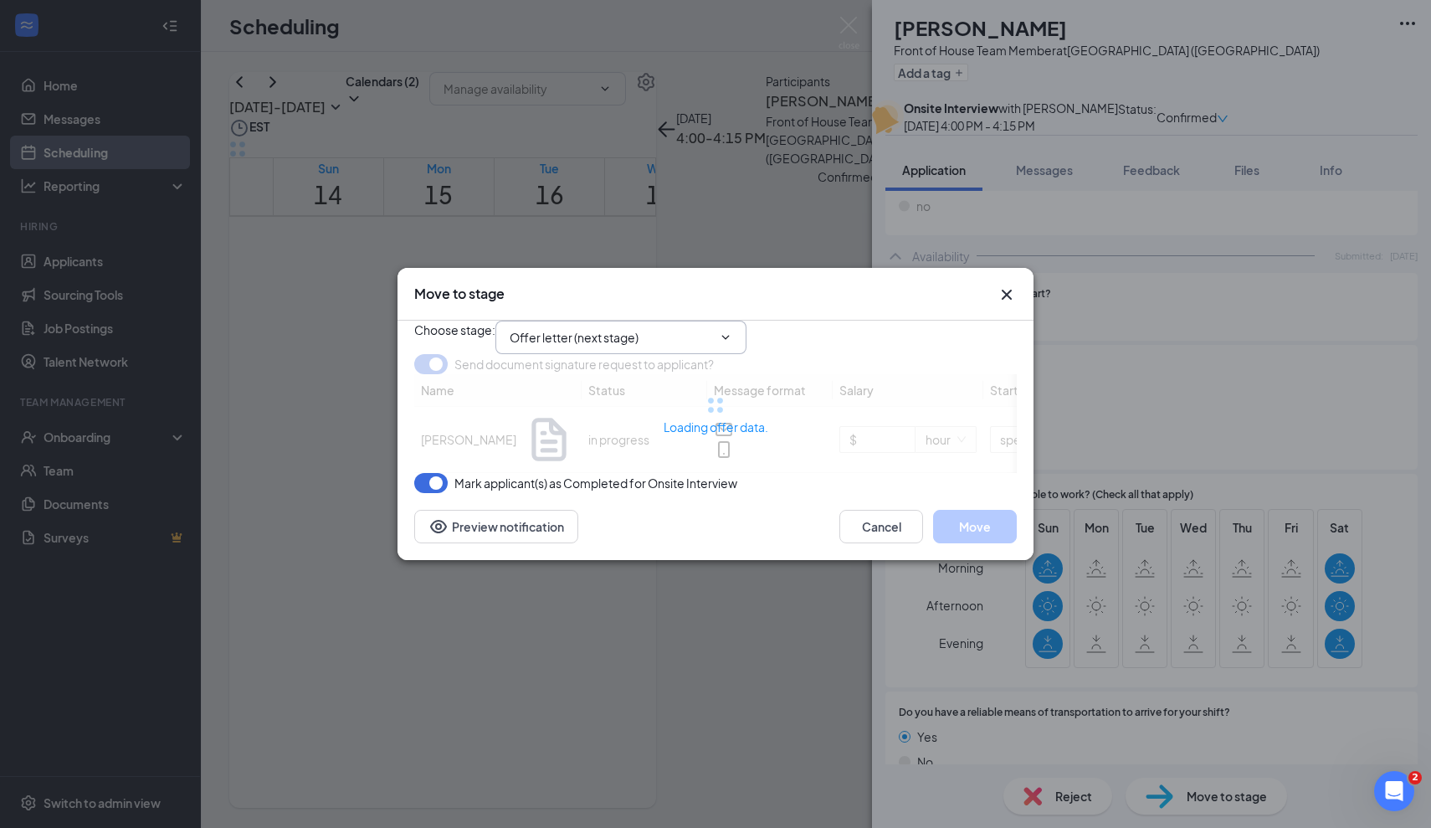
type input "[DATE]"
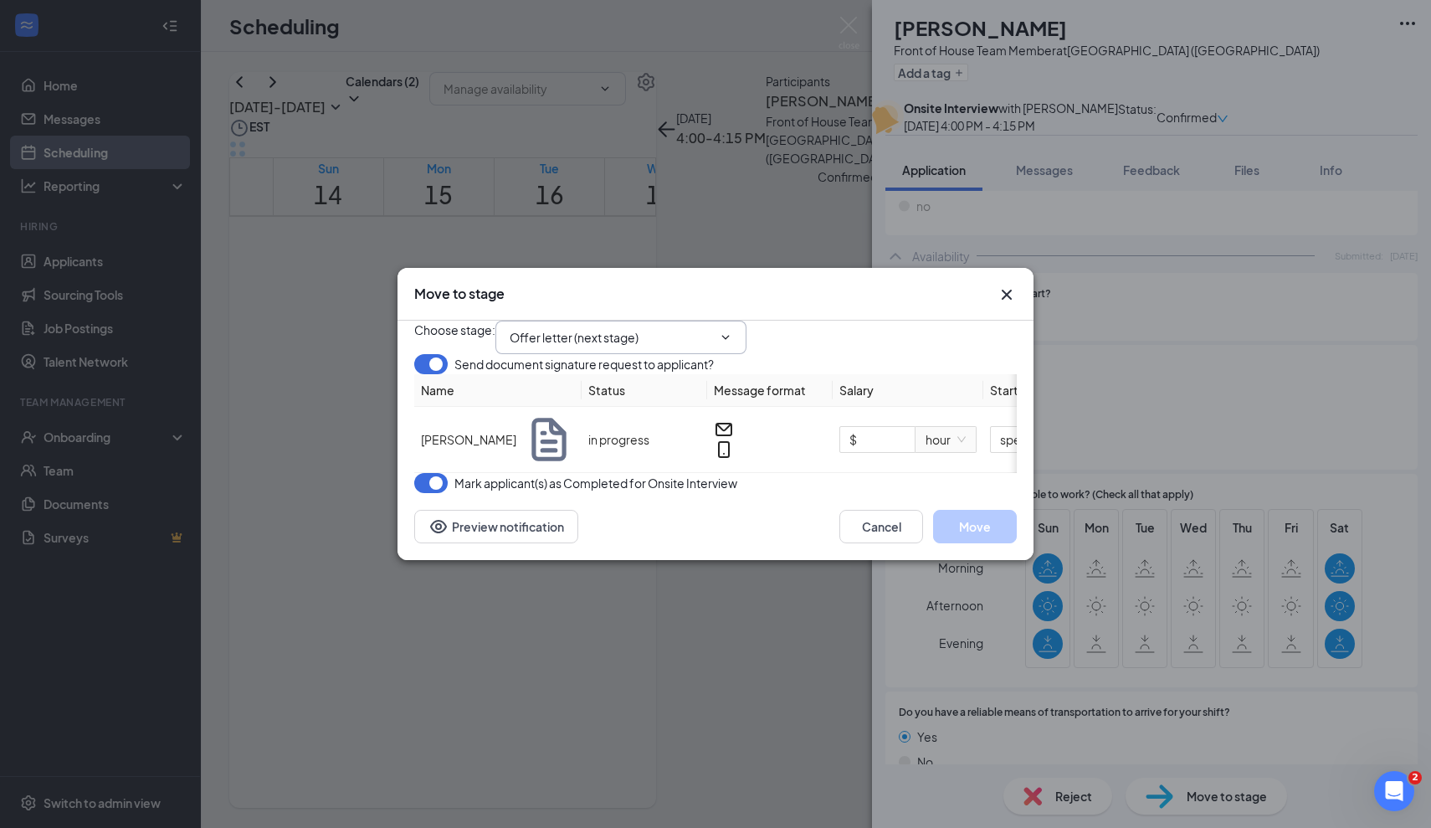
click at [732, 331] on icon "ChevronDown" at bounding box center [725, 337] width 13 height 13
click at [667, 328] on input "Offer letter (next stage)" at bounding box center [611, 337] width 203 height 18
drag, startPoint x: 586, startPoint y: 453, endPoint x: 590, endPoint y: 399, distance: 53.7
click at [587, 413] on div "Application Availability Review Stage Onsite Interview (current stage) Offer le…" at bounding box center [624, 376] width 203 height 110
click at [598, 371] on div "Review Stage" at bounding box center [560, 366] width 75 height 18
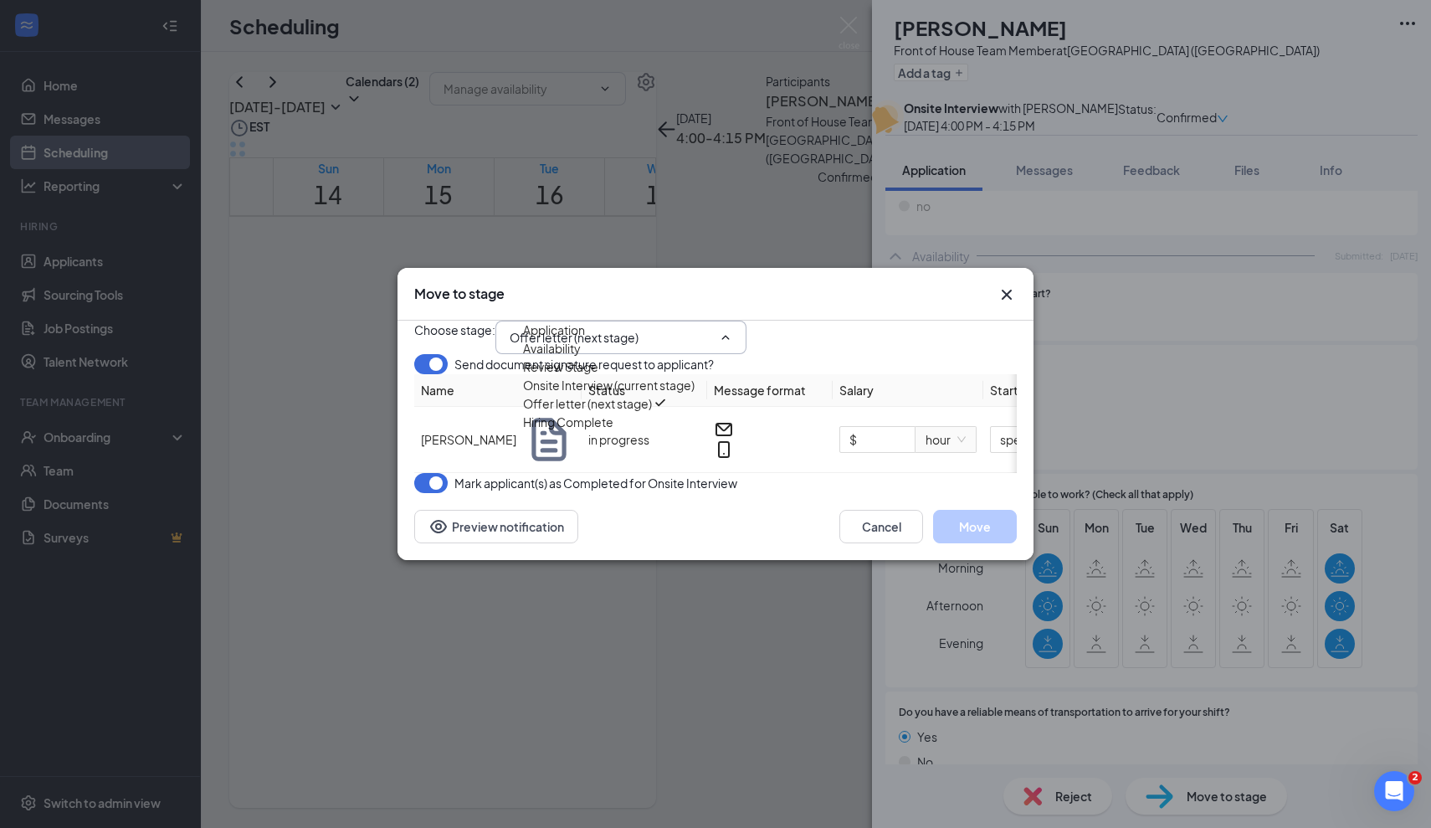
type input "Review Stage"
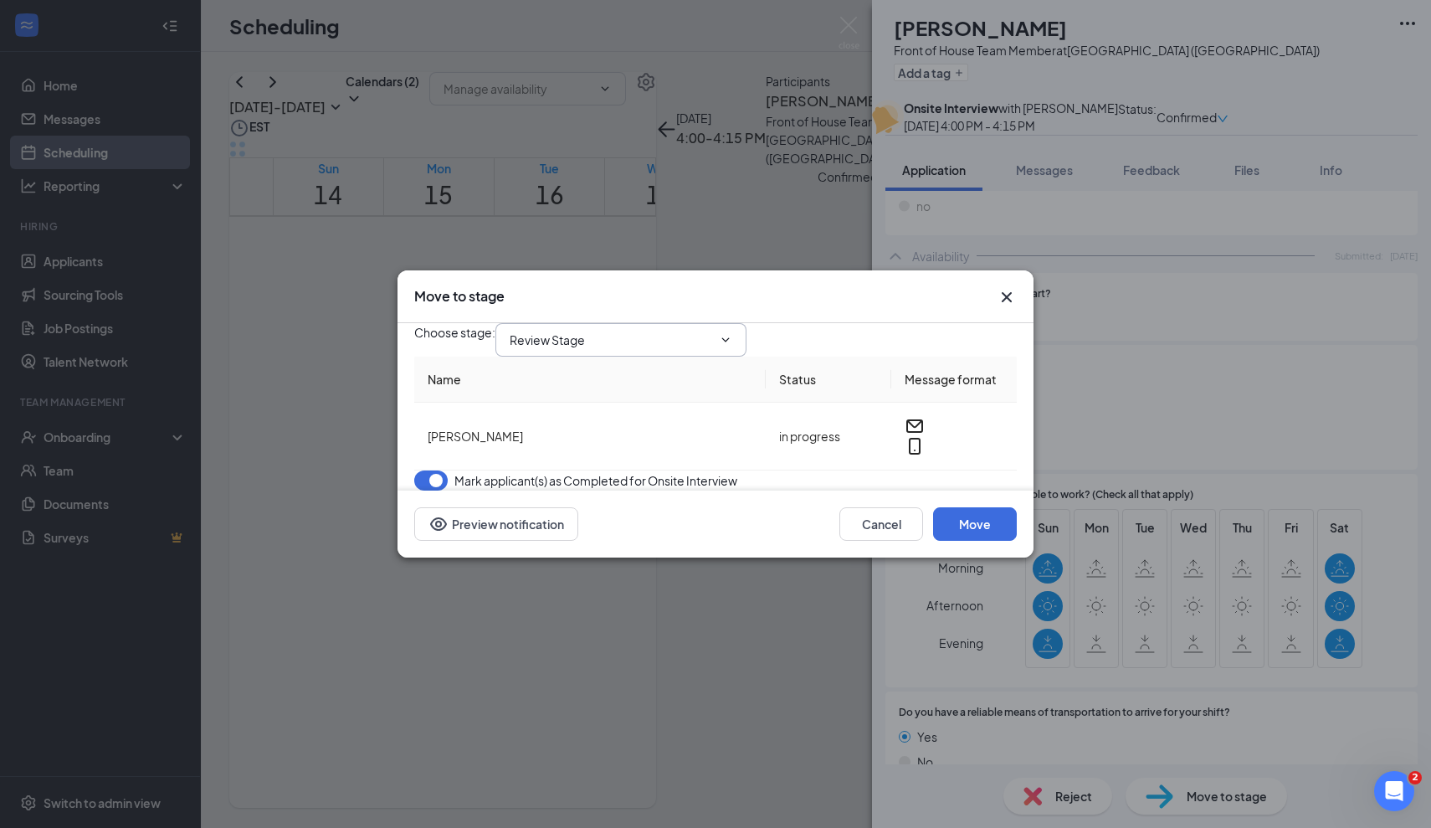
click at [672, 331] on input "Review Stage" at bounding box center [611, 340] width 203 height 18
click at [598, 378] on div "Review Stage" at bounding box center [560, 369] width 75 height 18
click at [709, 338] on span "Review Stage Application Availability Review Stage Onsite Interview (current st…" at bounding box center [621, 339] width 251 height 33
click at [908, 541] on button "Cancel" at bounding box center [882, 523] width 84 height 33
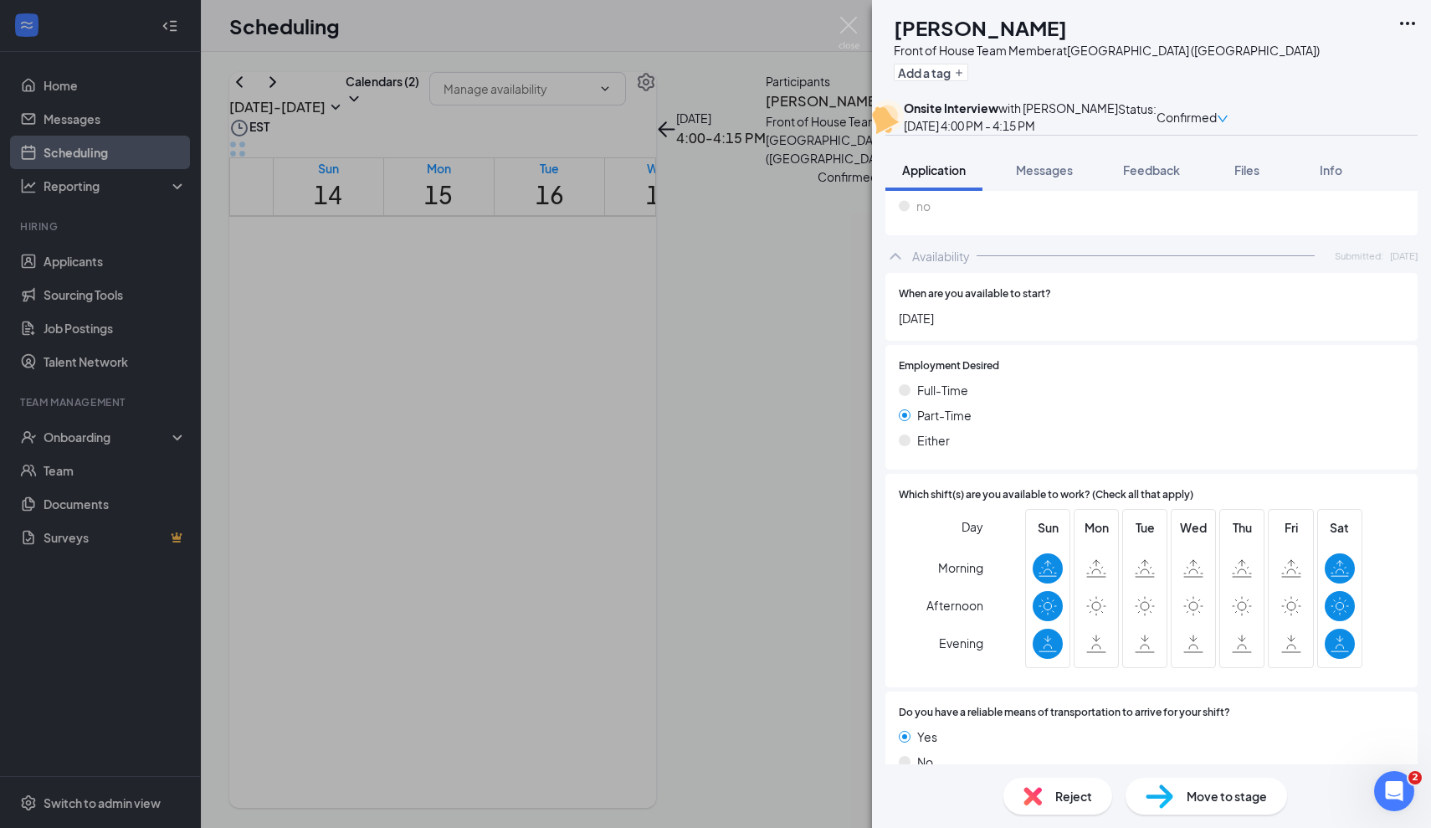
click at [449, 647] on div "[PERSON_NAME] Front of House Team Member at [GEOGRAPHIC_DATA] ([GEOGRAPHIC_DATA…" at bounding box center [715, 414] width 1431 height 828
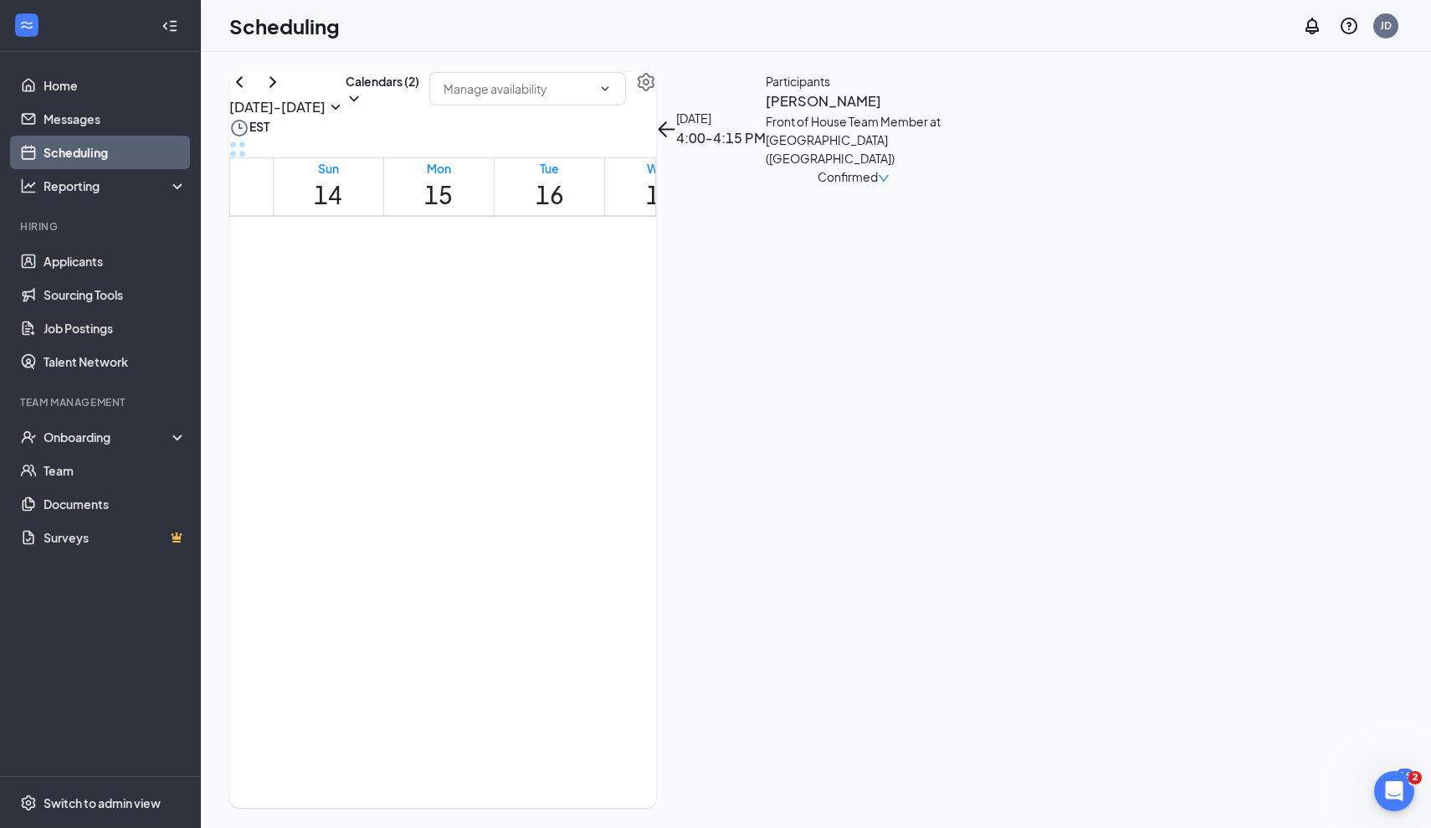
scroll to position [1301, 0]
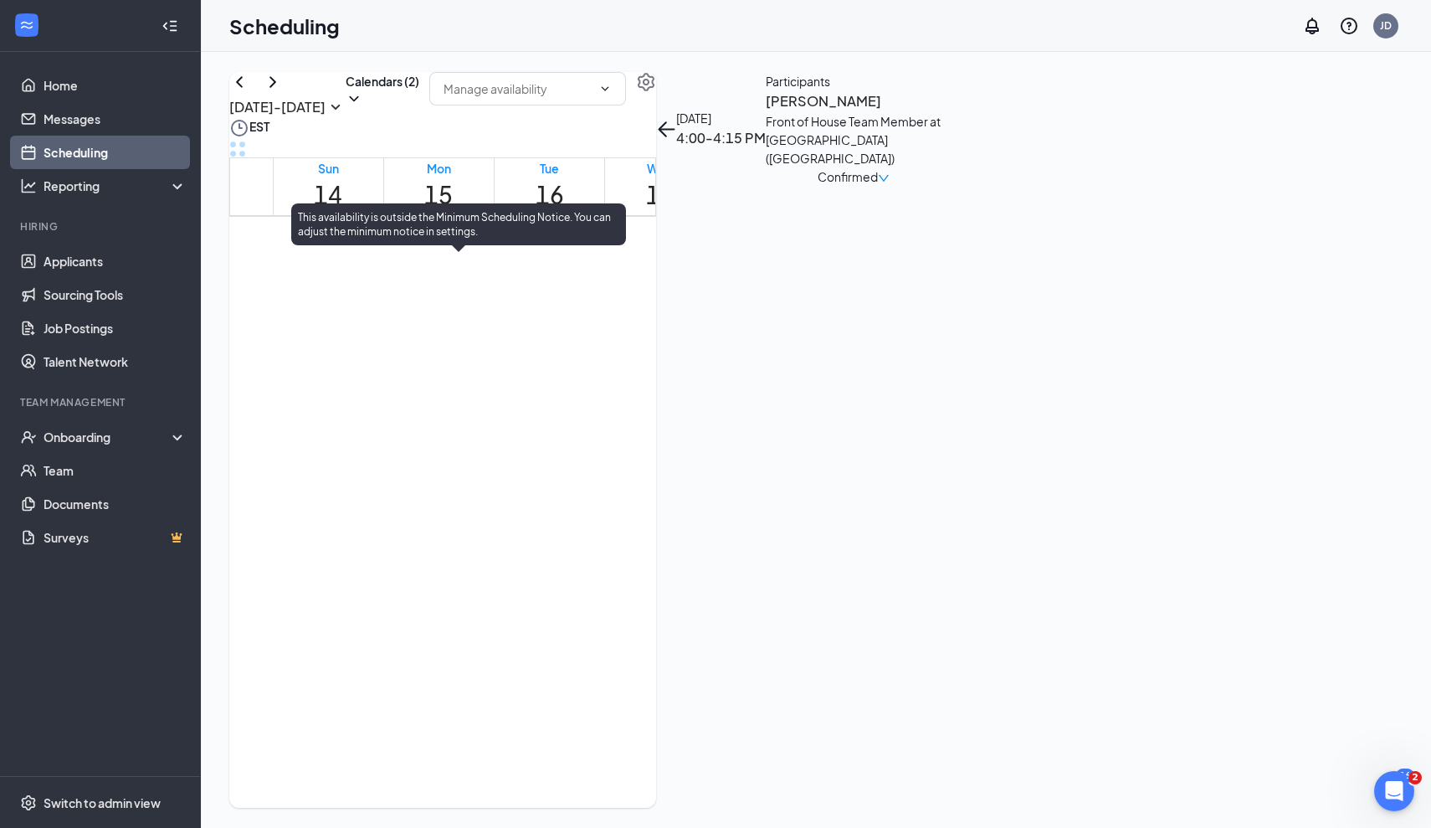
click at [618, 302] on span "4:15-4:30 PM" at bounding box center [632, 278] width 28 height 49
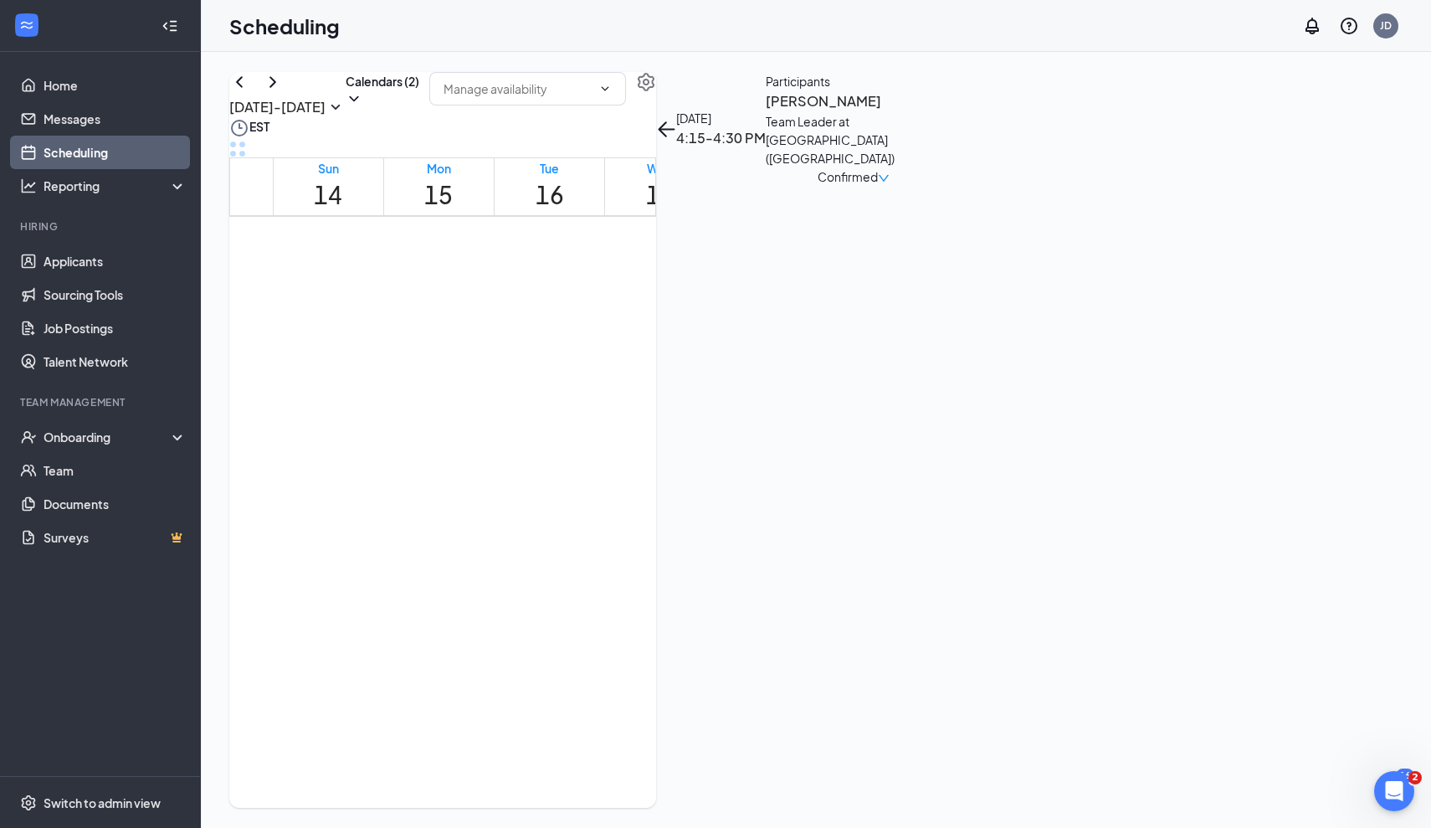
click at [942, 167] on div "Team Leader at [GEOGRAPHIC_DATA] ([GEOGRAPHIC_DATA])" at bounding box center [854, 139] width 176 height 55
click at [942, 112] on h3 "[PERSON_NAME]" at bounding box center [854, 101] width 176 height 22
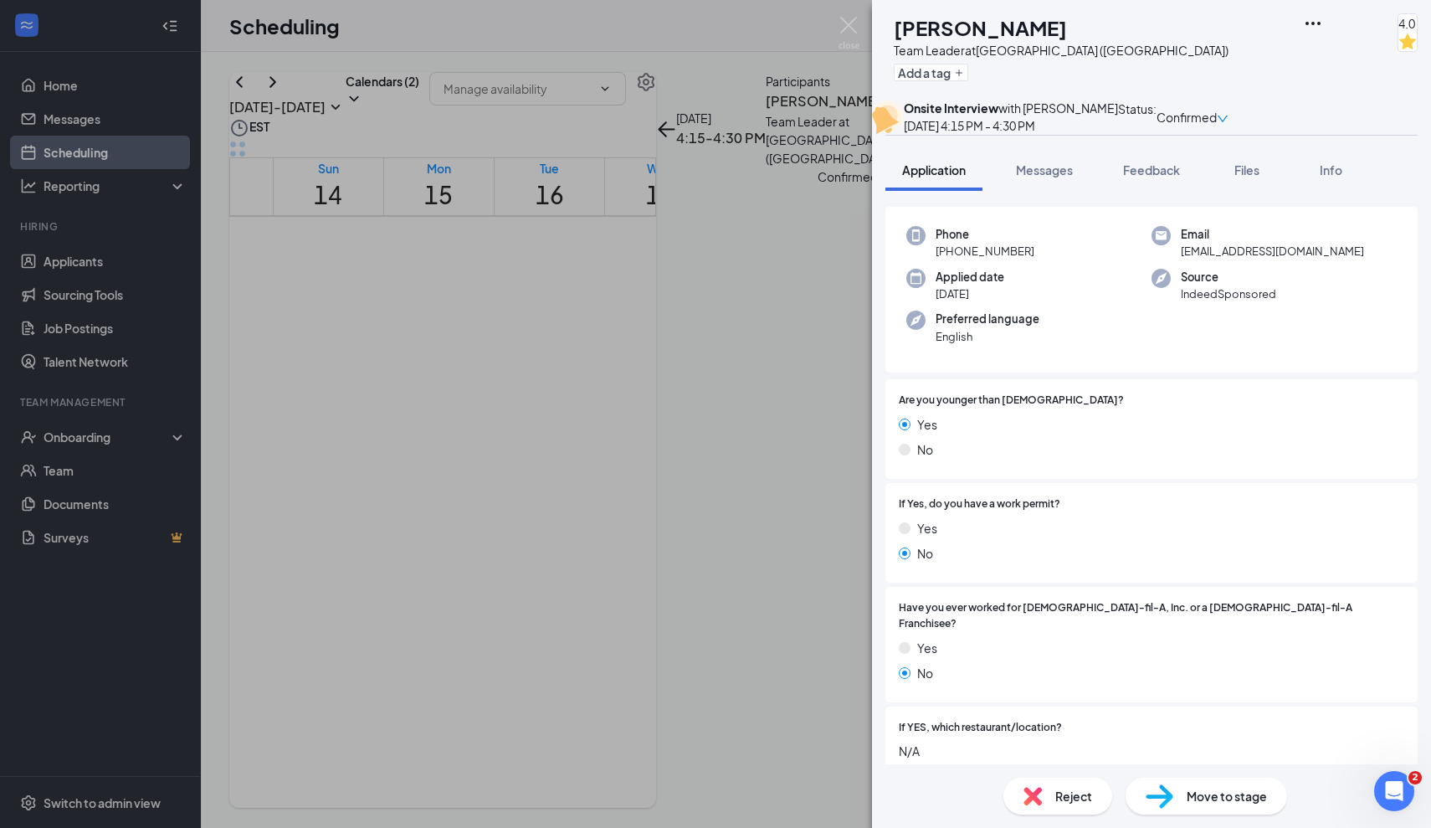
scroll to position [65, 0]
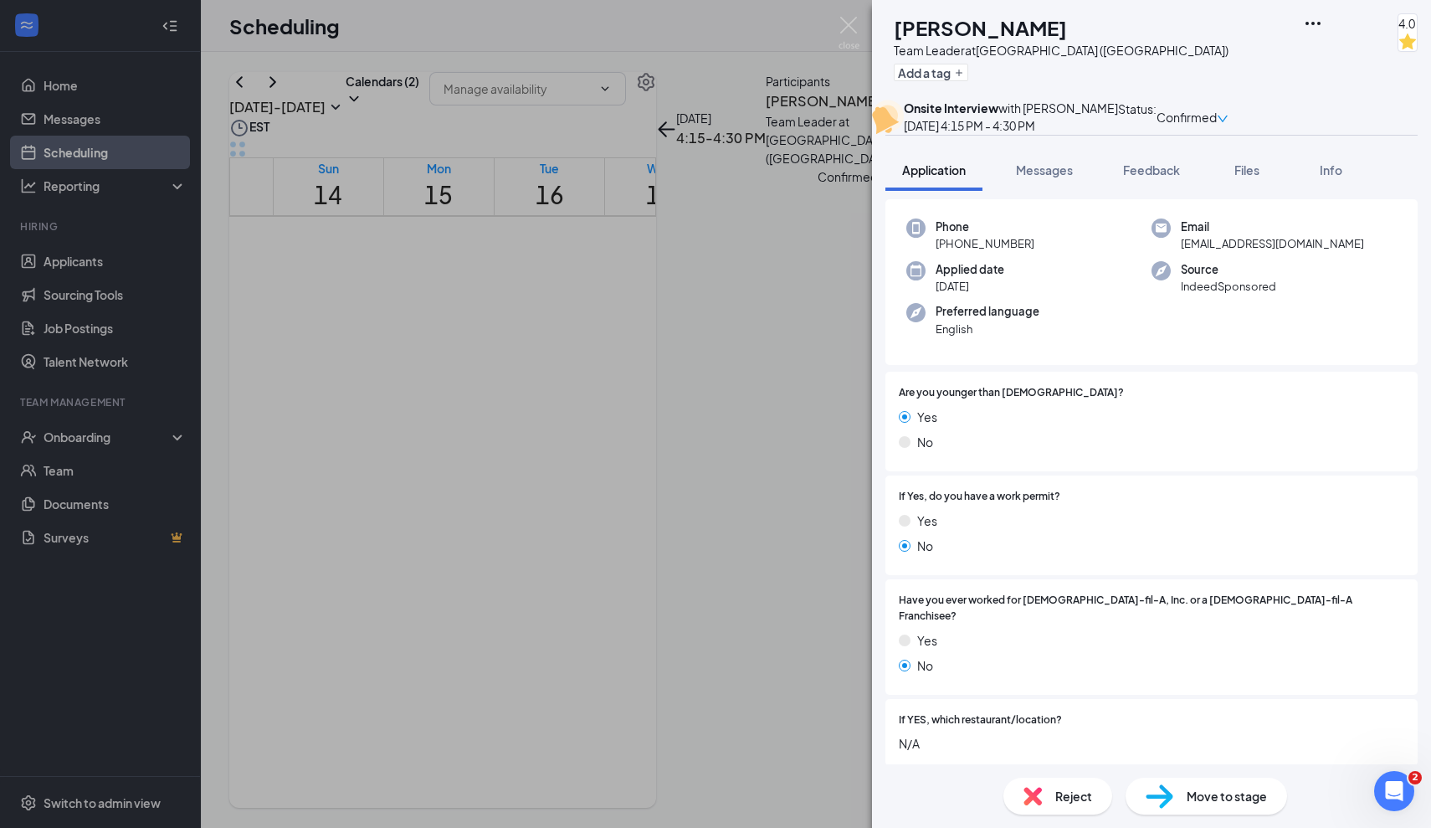
click at [470, 665] on div "EA Ervensky [PERSON_NAME] Team Leader at [GEOGRAPHIC_DATA] ([GEOGRAPHIC_DATA]) …" at bounding box center [715, 414] width 1431 height 828
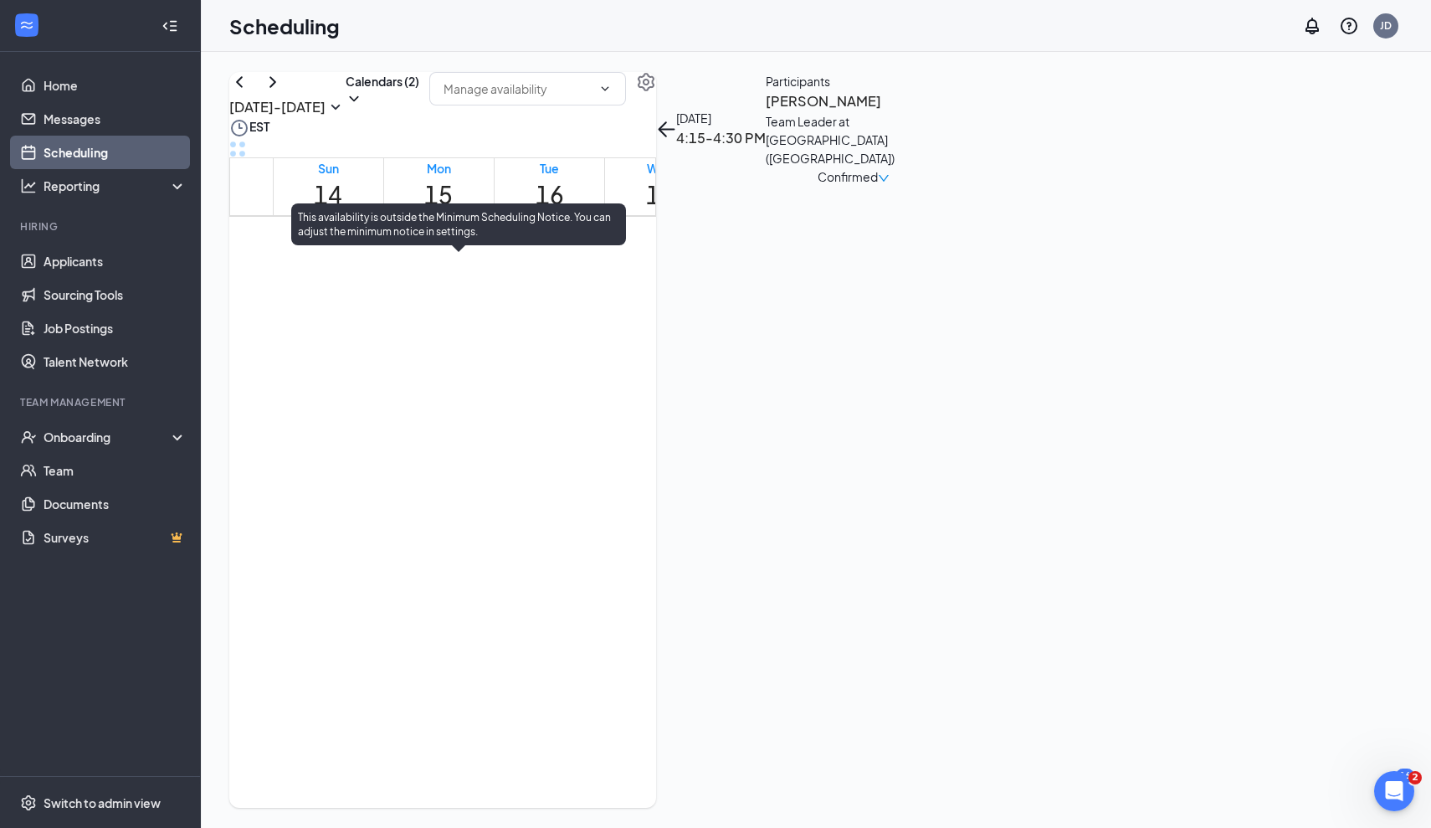
click at [646, 302] on span "4:30-4:45 PM" at bounding box center [660, 278] width 28 height 49
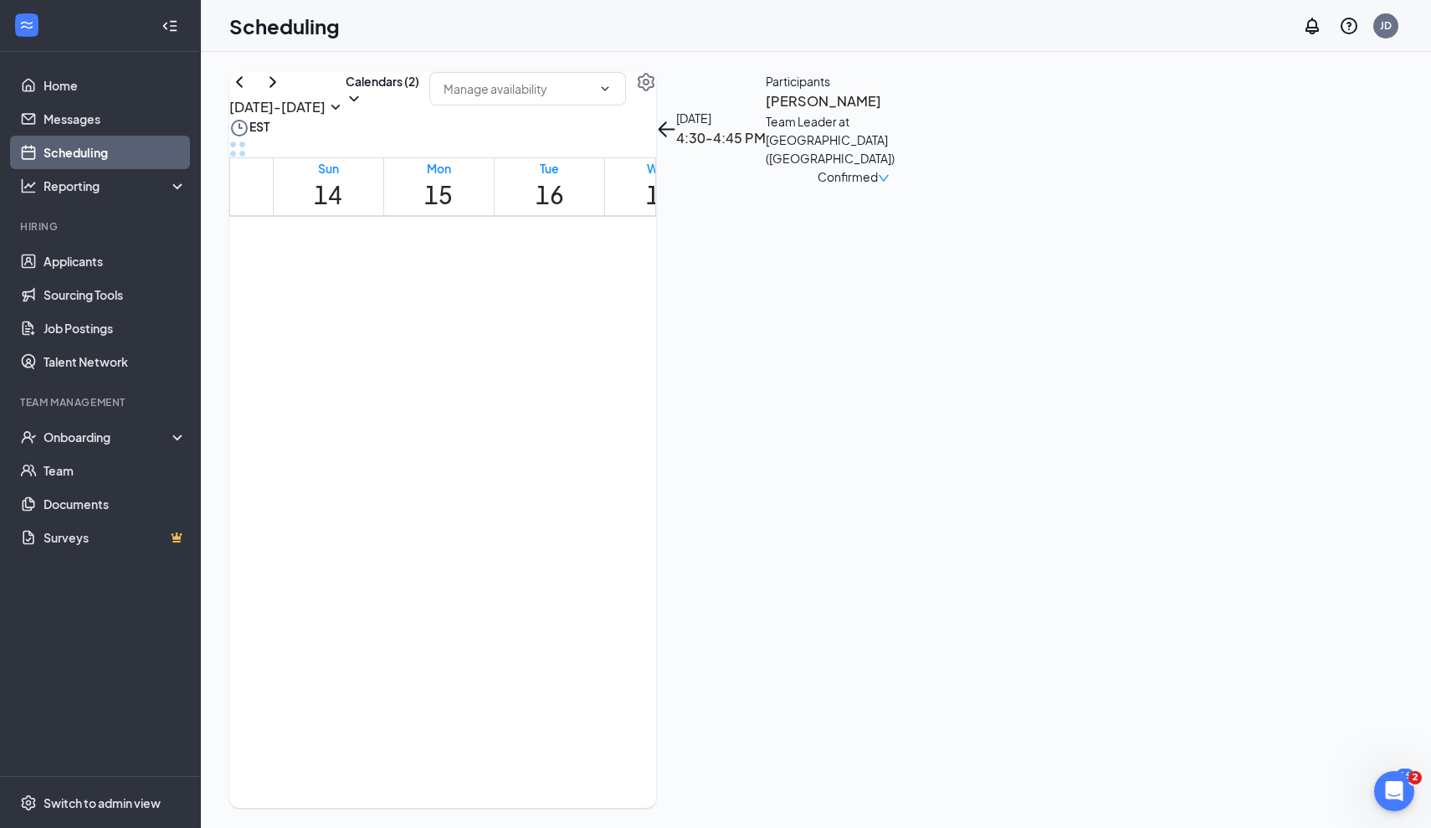
click at [942, 112] on h3 "[PERSON_NAME]" at bounding box center [854, 101] width 176 height 22
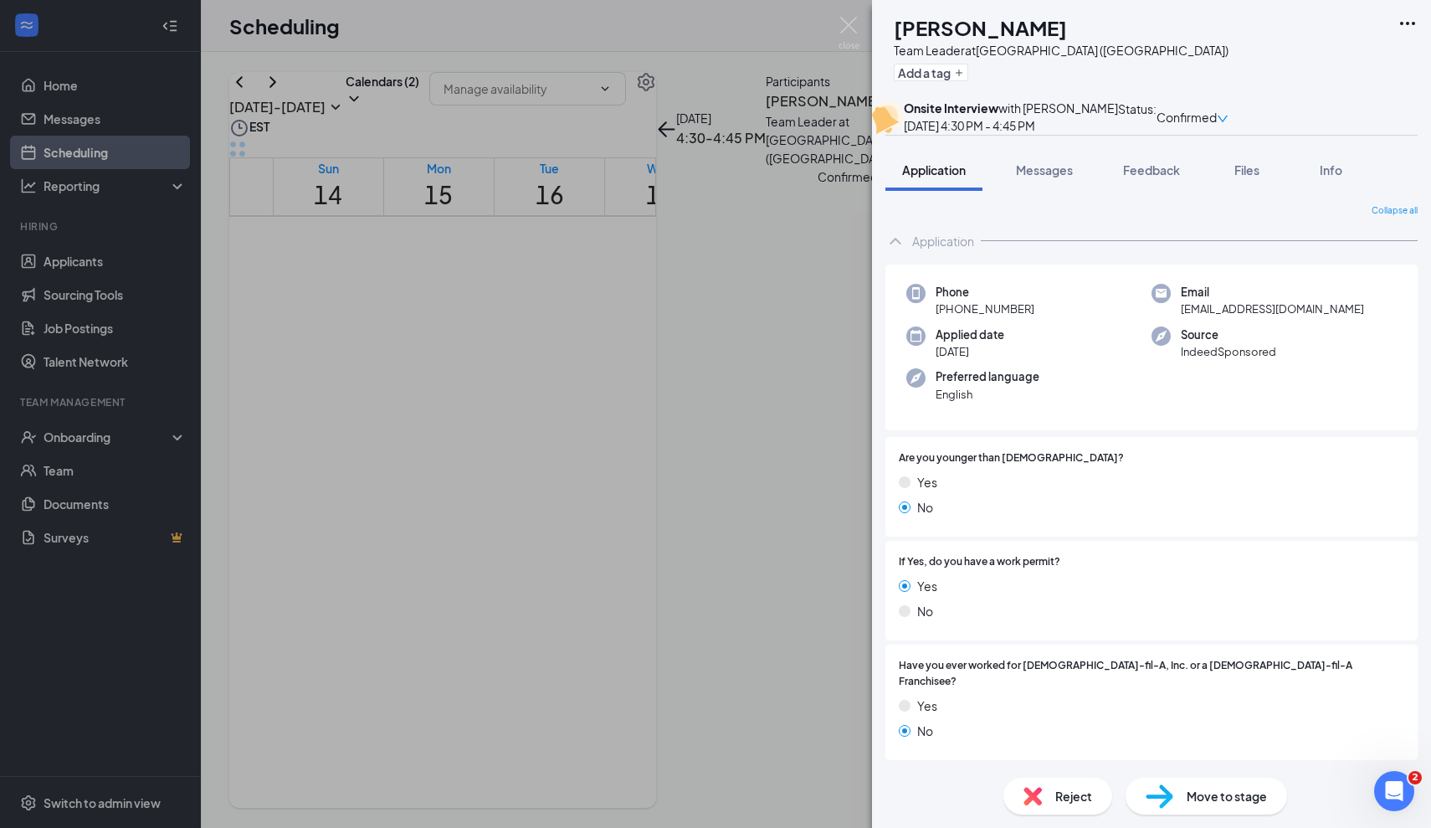
click at [452, 556] on div "GL [PERSON_NAME] Team Leader at [GEOGRAPHIC_DATA] ([GEOGRAPHIC_DATA]) Add a tag…" at bounding box center [715, 414] width 1431 height 828
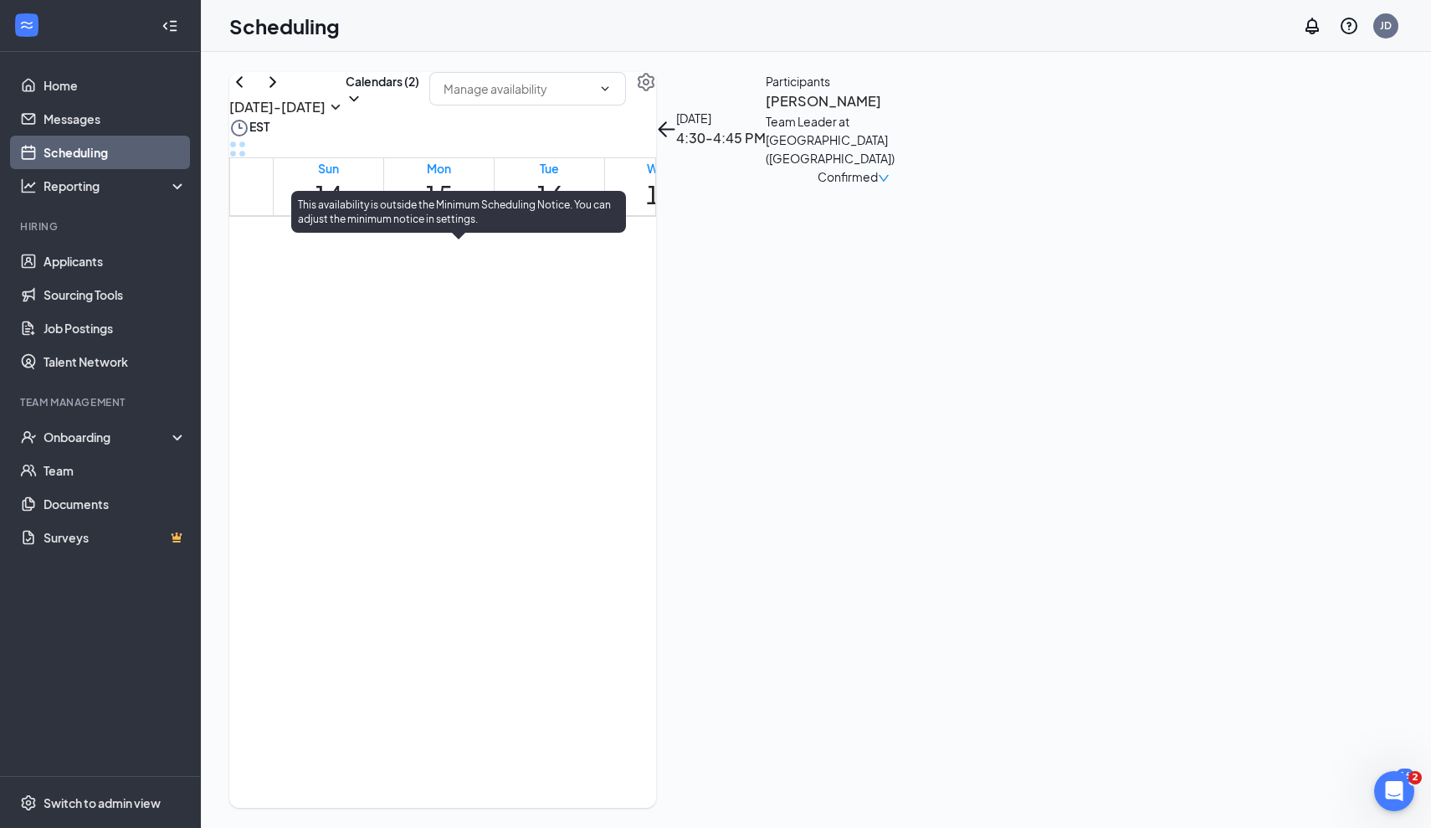
click at [504, 290] on span "3:00-3:15 PM" at bounding box center [518, 265] width 28 height 49
click at [532, 306] on div "3:15-3:30 PM 1" at bounding box center [546, 275] width 28 height 63
click at [447, 290] on span "2:15-2:30 PM" at bounding box center [461, 265] width 28 height 49
click at [475, 306] on div "1" at bounding box center [489, 298] width 28 height 16
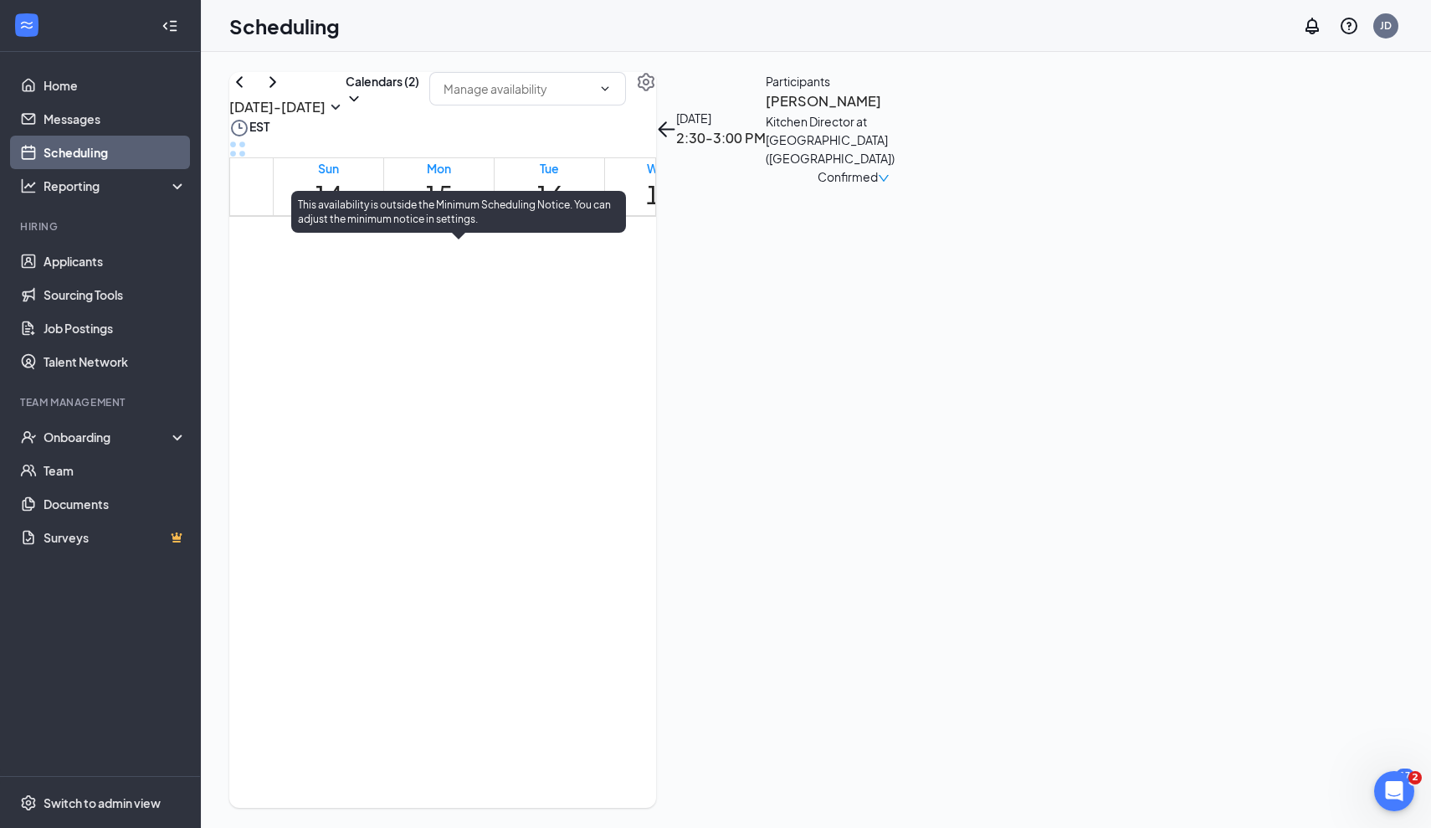
click at [504, 290] on span "3:00-3:15 PM" at bounding box center [518, 265] width 28 height 49
click at [532, 290] on span "3:15-3:30 PM" at bounding box center [546, 265] width 28 height 49
click at [504, 290] on span "3:00-3:15 PM" at bounding box center [518, 265] width 28 height 49
click at [532, 290] on span "3:15-3:30 PM" at bounding box center [546, 265] width 28 height 49
click at [561, 290] on span "3:45-4:00 PM" at bounding box center [575, 265] width 28 height 49
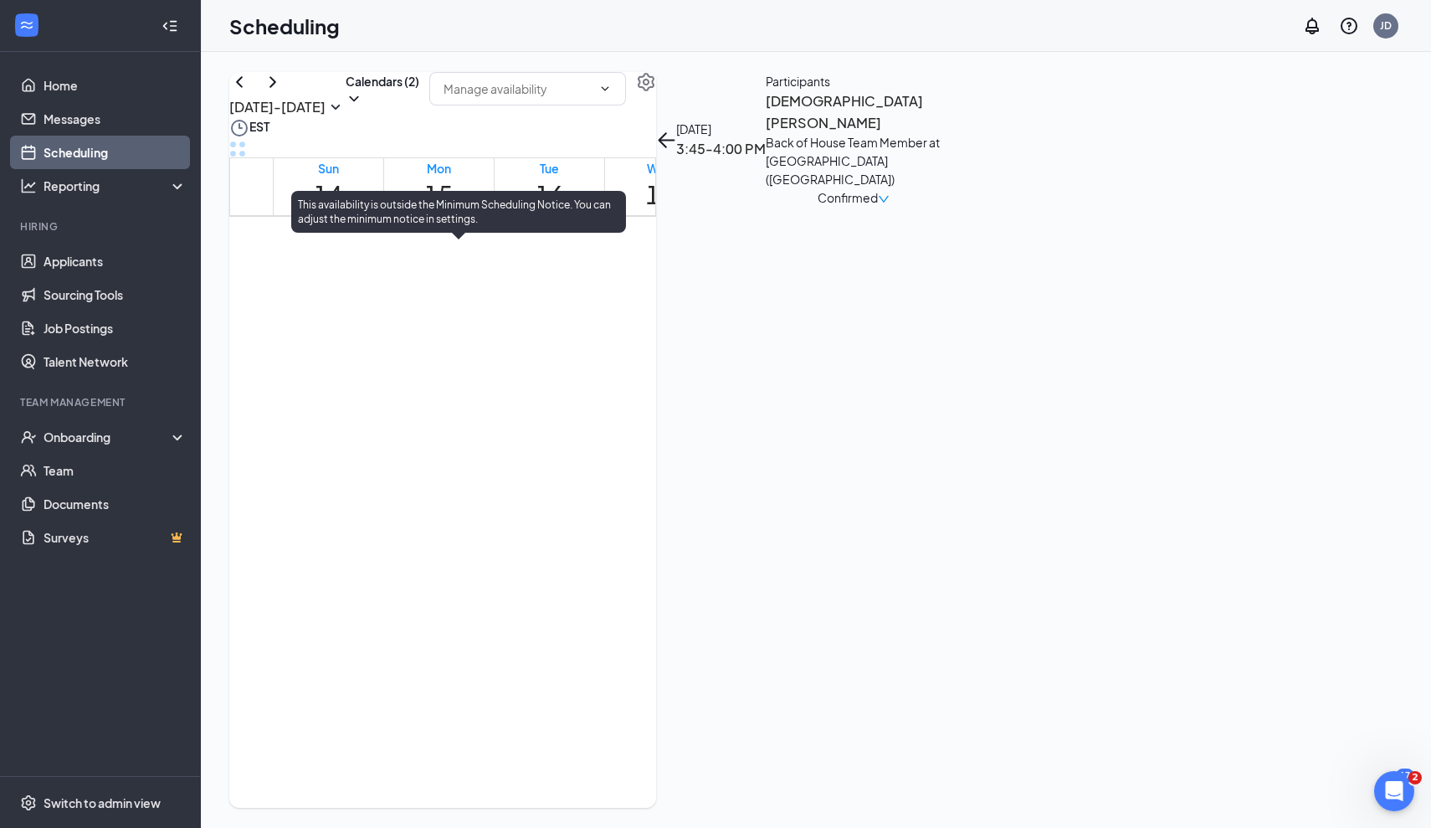
click at [589, 290] on span "4:00-4:15 PM" at bounding box center [603, 265] width 28 height 49
click at [618, 306] on div "4:15-4:30 PM 1" at bounding box center [632, 275] width 28 height 63
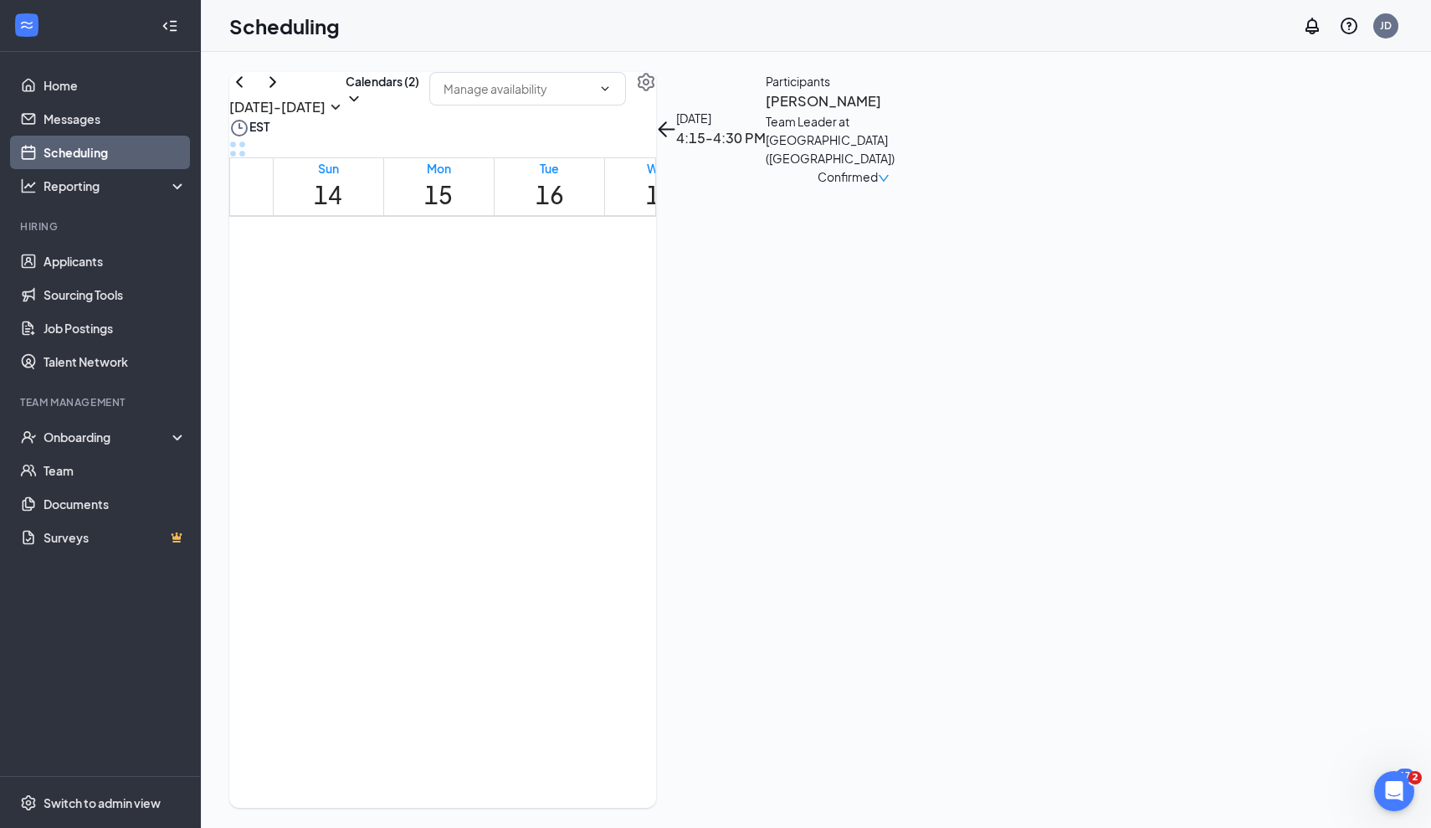
click at [942, 112] on h3 "[PERSON_NAME]" at bounding box center [854, 101] width 176 height 22
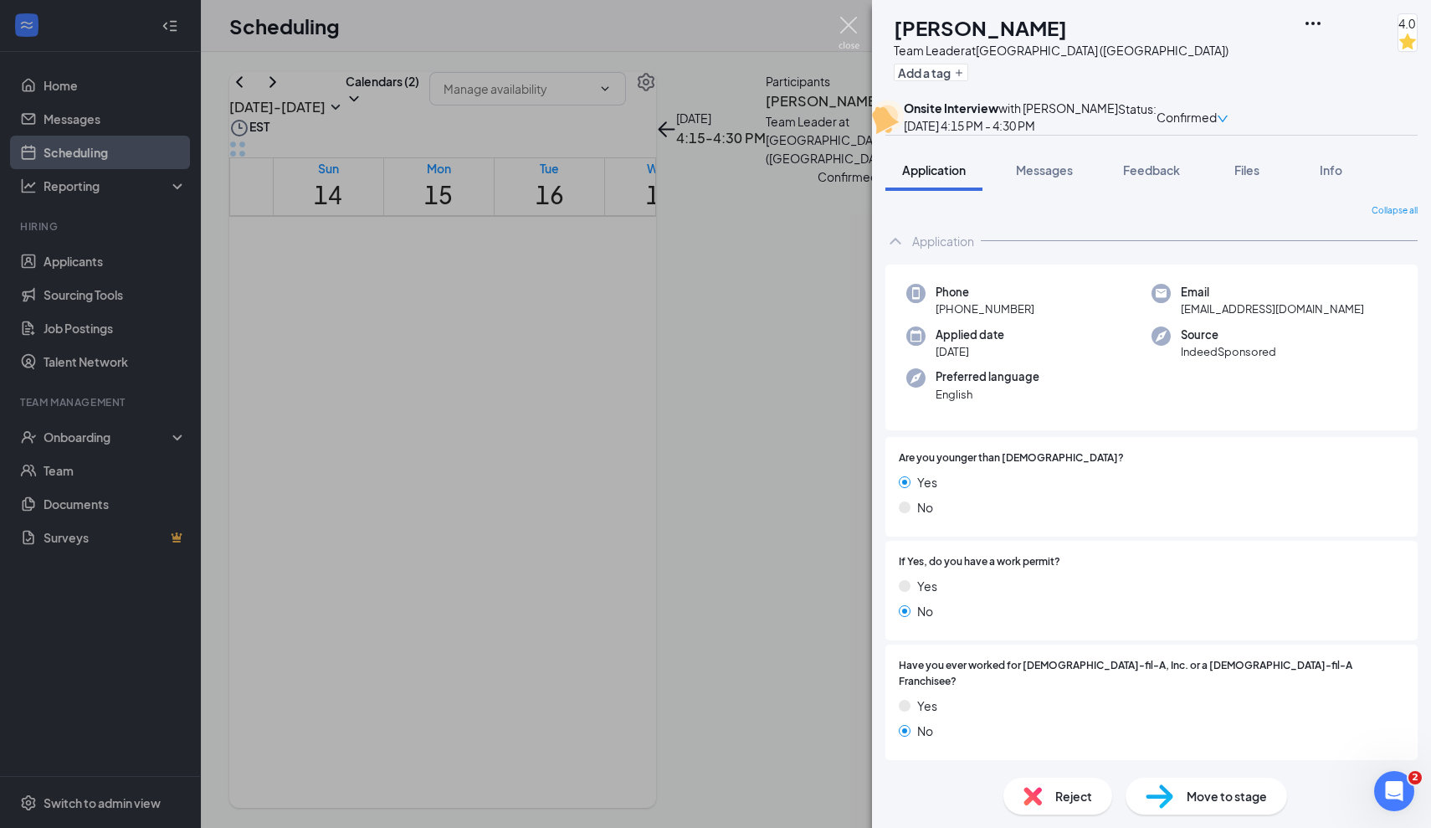
click at [855, 37] on img at bounding box center [849, 33] width 21 height 33
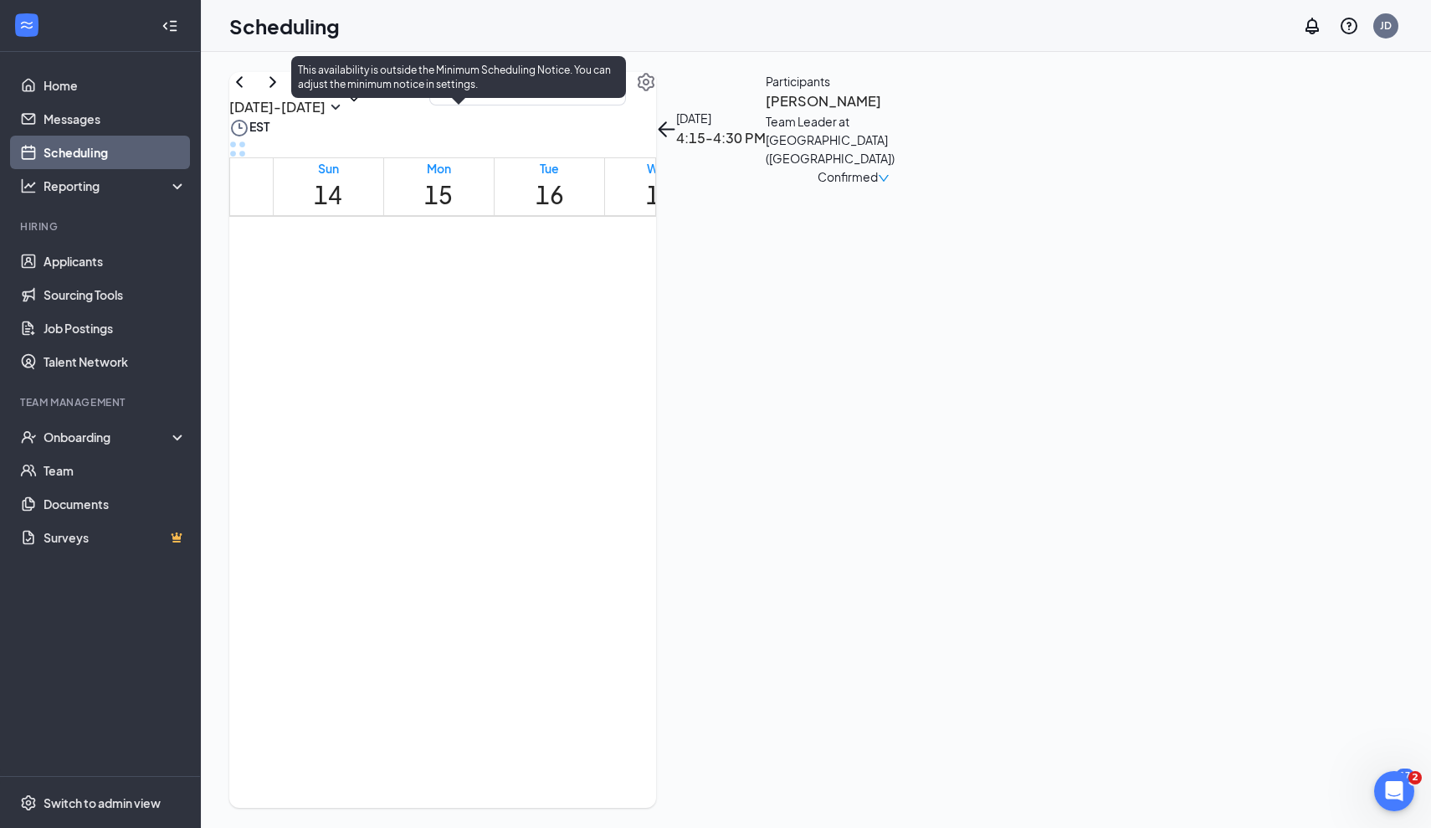
click at [646, 155] on span "4:30-4:45 PM" at bounding box center [660, 130] width 28 height 49
click at [618, 155] on span "4:15-4:30 PM" at bounding box center [632, 130] width 28 height 49
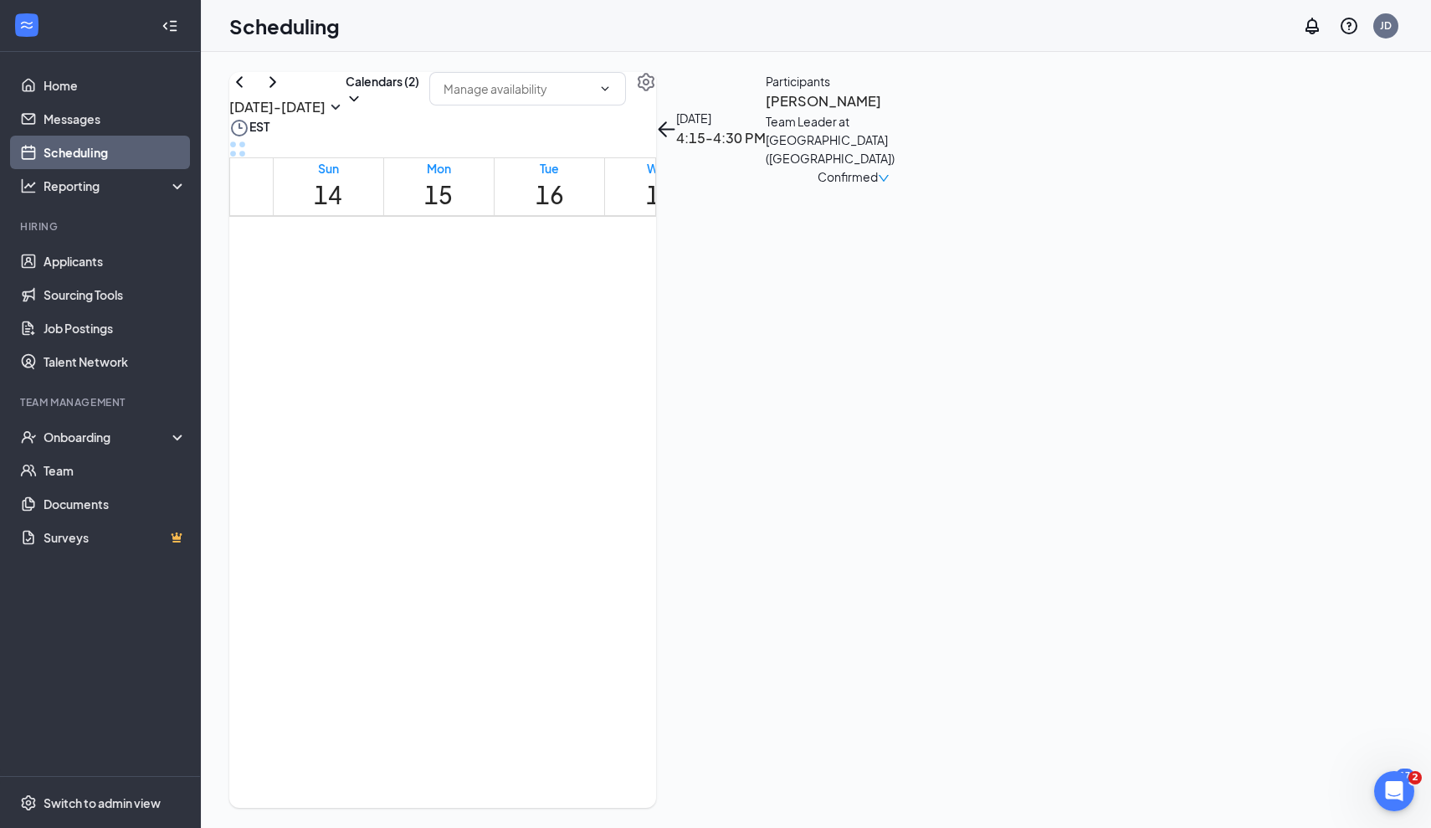
click at [942, 112] on h3 "[PERSON_NAME]" at bounding box center [854, 101] width 176 height 22
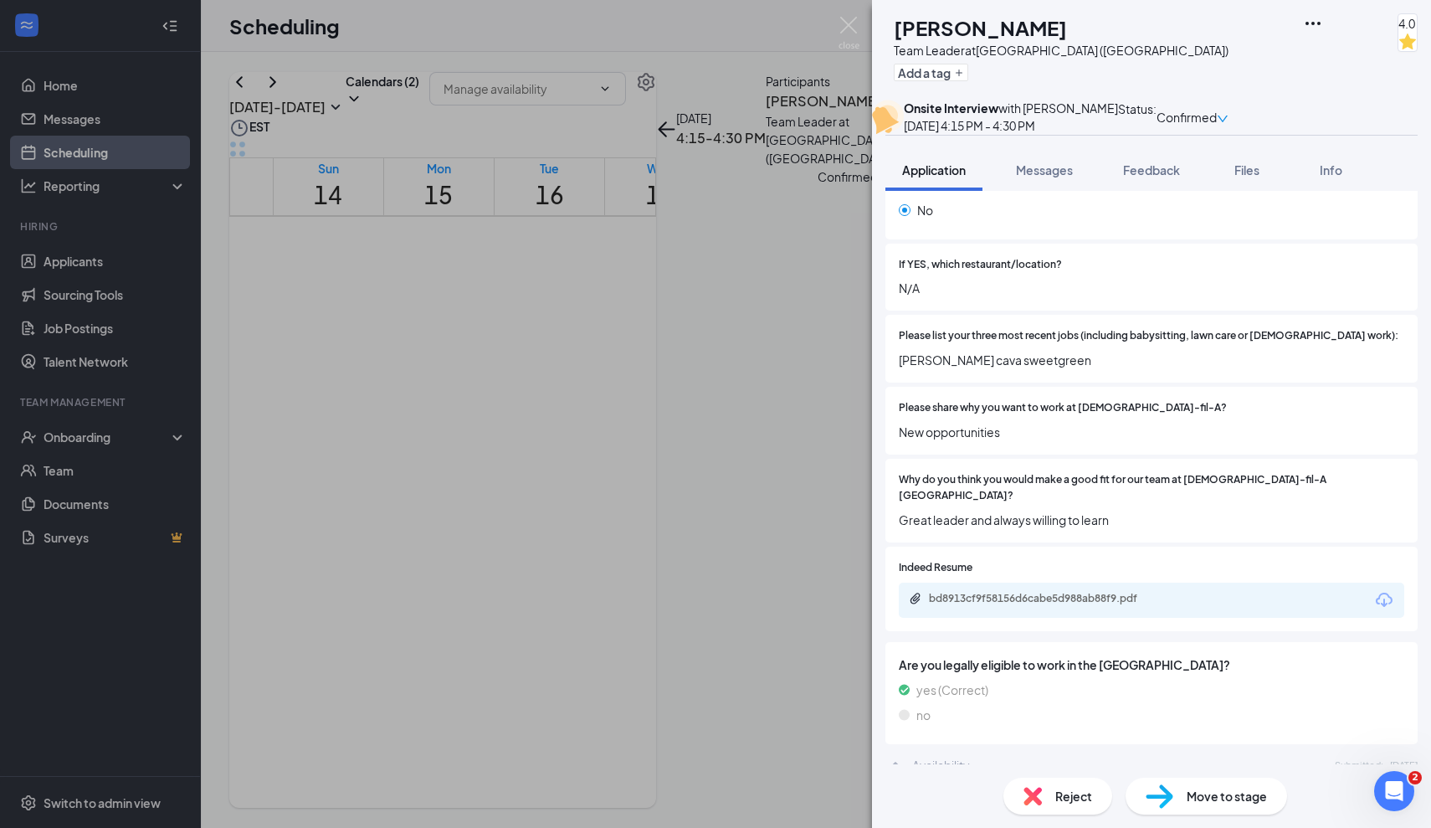
scroll to position [519, 0]
click at [1099, 593] on div "bd8913cf9f58156d6cabe5d988ab88f9.pdf" at bounding box center [1046, 599] width 234 height 13
click at [467, 541] on div "EA Ervensky [PERSON_NAME] Team Leader at [GEOGRAPHIC_DATA] ([GEOGRAPHIC_DATA]) …" at bounding box center [715, 414] width 1431 height 828
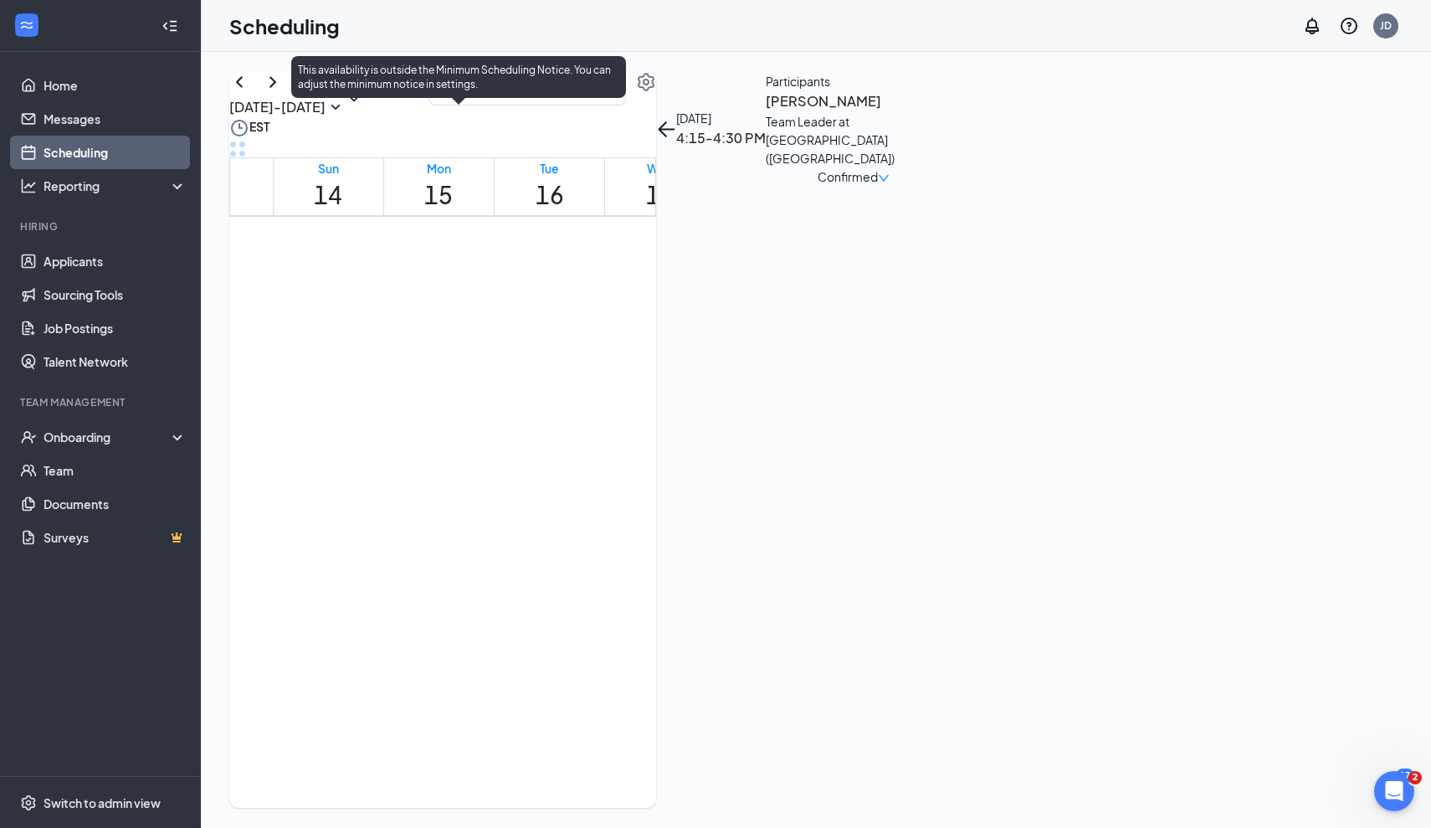
scroll to position [1451, 0]
click at [646, 152] on span "4:30-4:45 PM" at bounding box center [660, 128] width 28 height 49
click at [419, 169] on div at bounding box center [419, 137] width 0 height 63
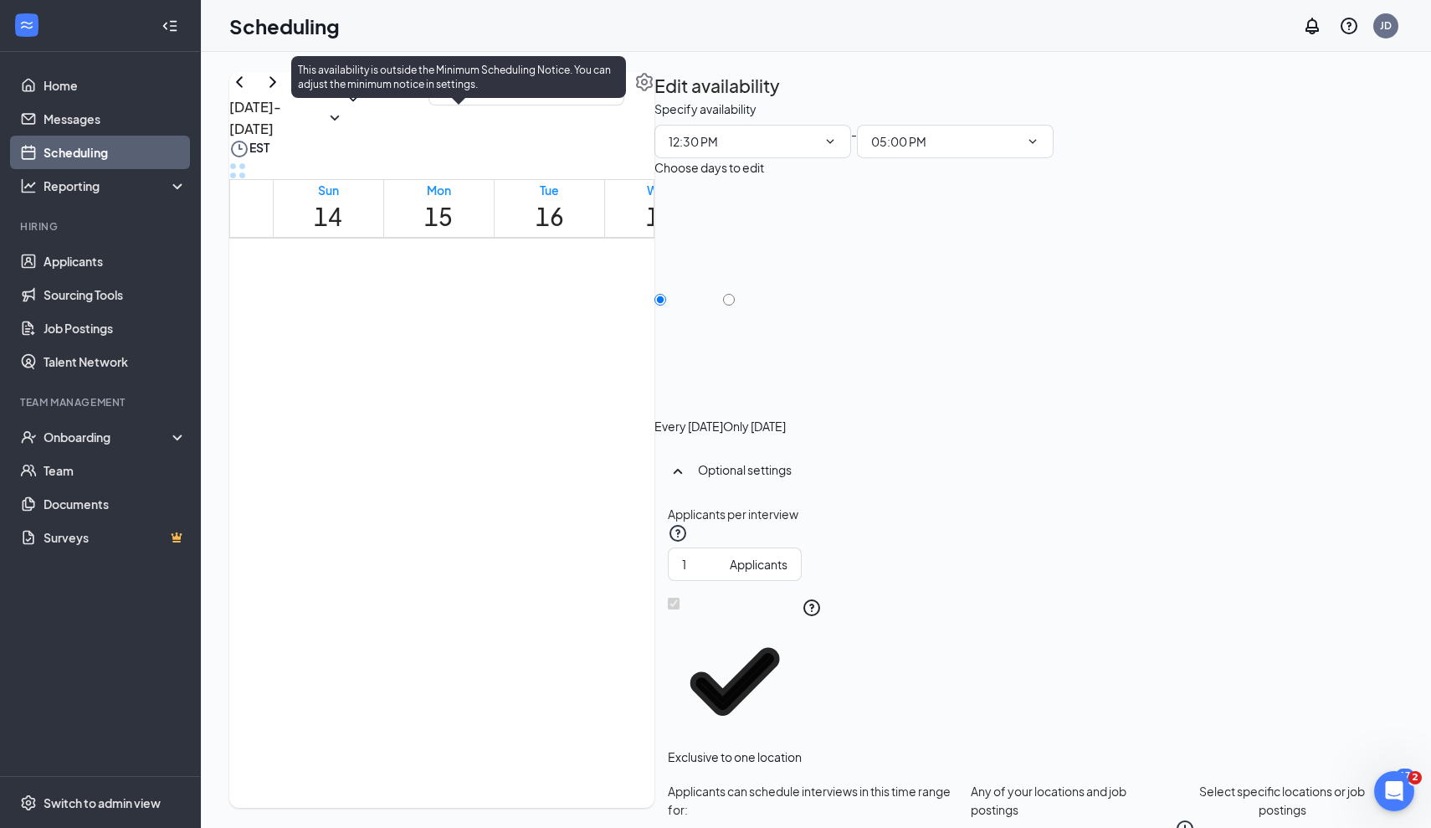
click at [675, 174] on span "4:45-5:00 PM" at bounding box center [689, 150] width 28 height 49
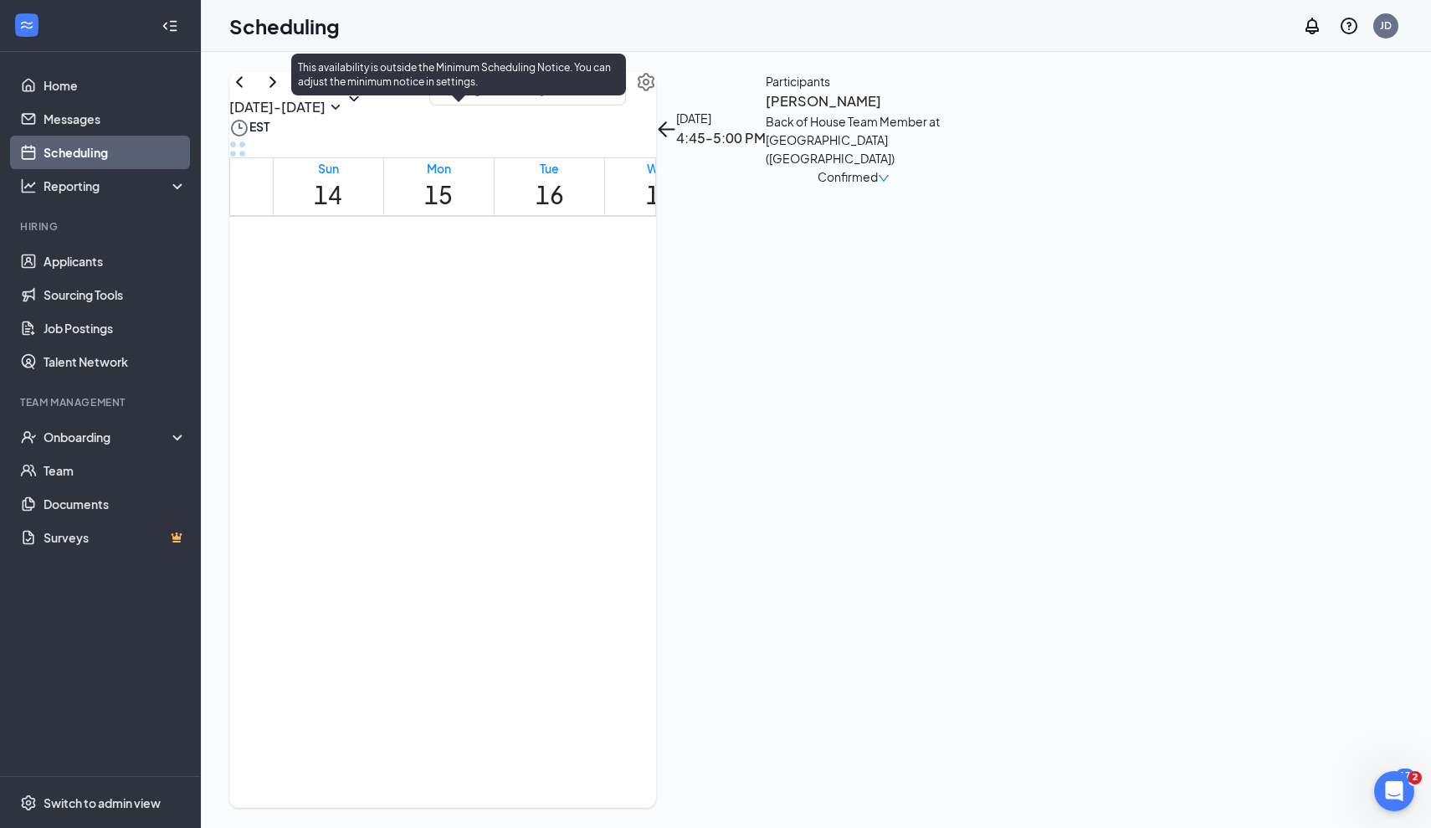
click at [419, 169] on div at bounding box center [419, 137] width 0 height 63
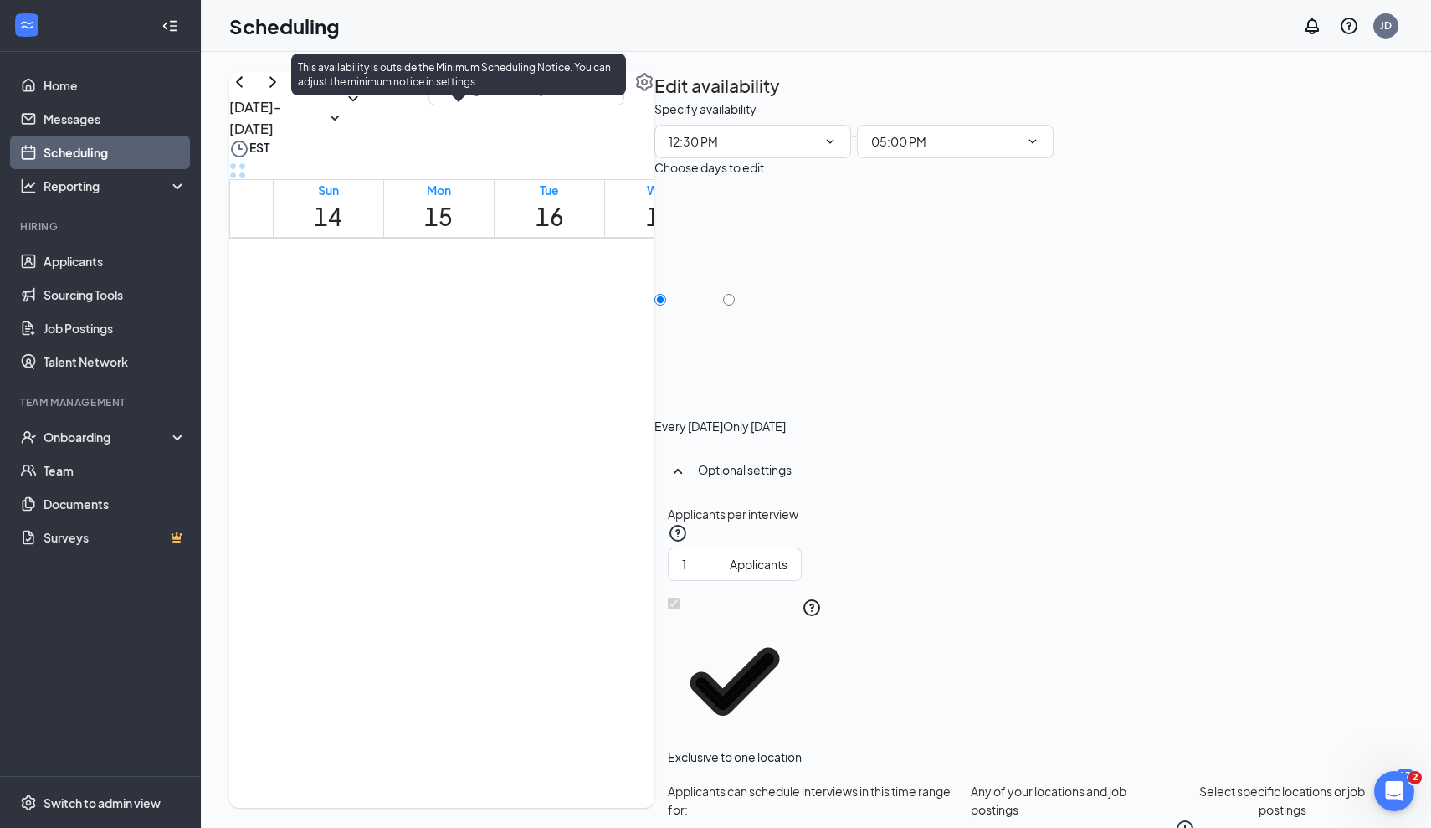
click at [419, 191] on div at bounding box center [419, 159] width 0 height 63
click at [618, 174] on span "4:15-4:30 PM" at bounding box center [632, 150] width 28 height 49
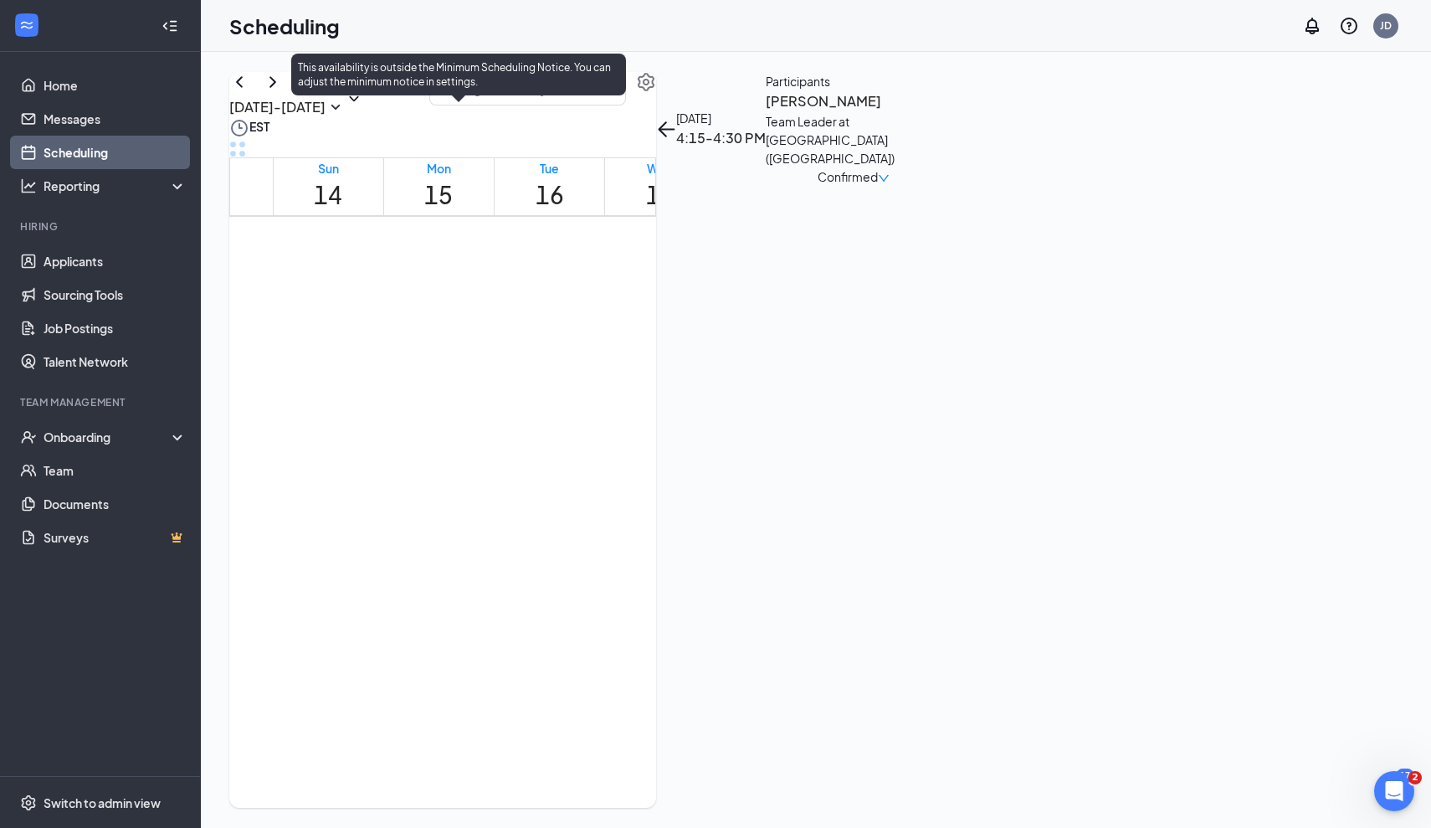
click at [675, 152] on span "4:45-5:00 PM" at bounding box center [689, 128] width 28 height 49
click at [437, 588] on div "5:00-5:15 PM 1" at bounding box center [439, 600] width 104 height 24
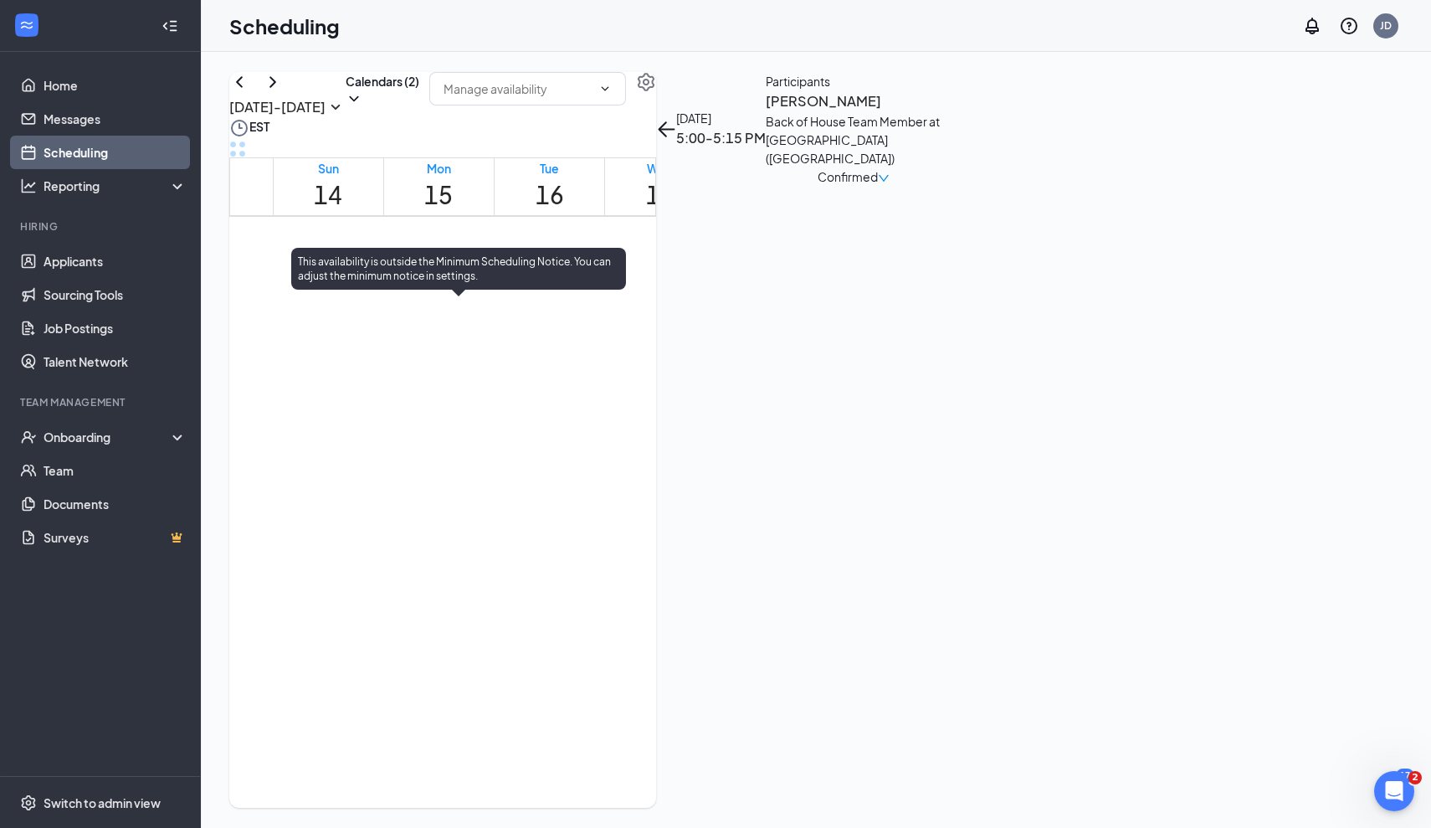
scroll to position [1361, 0]
click at [618, 242] on span "4:15-4:30 PM" at bounding box center [632, 217] width 28 height 49
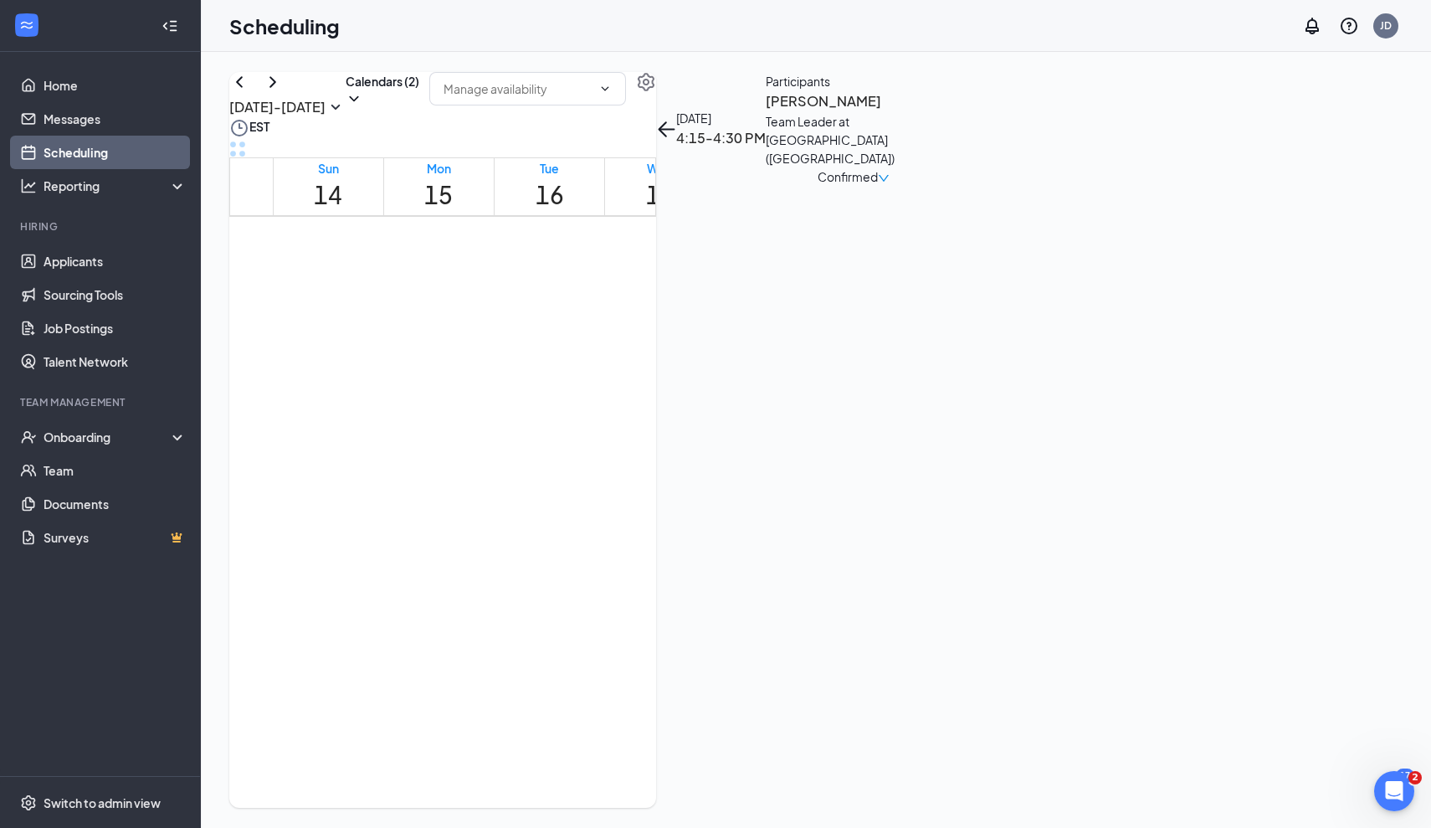
click at [942, 112] on h3 "[PERSON_NAME]" at bounding box center [854, 101] width 176 height 22
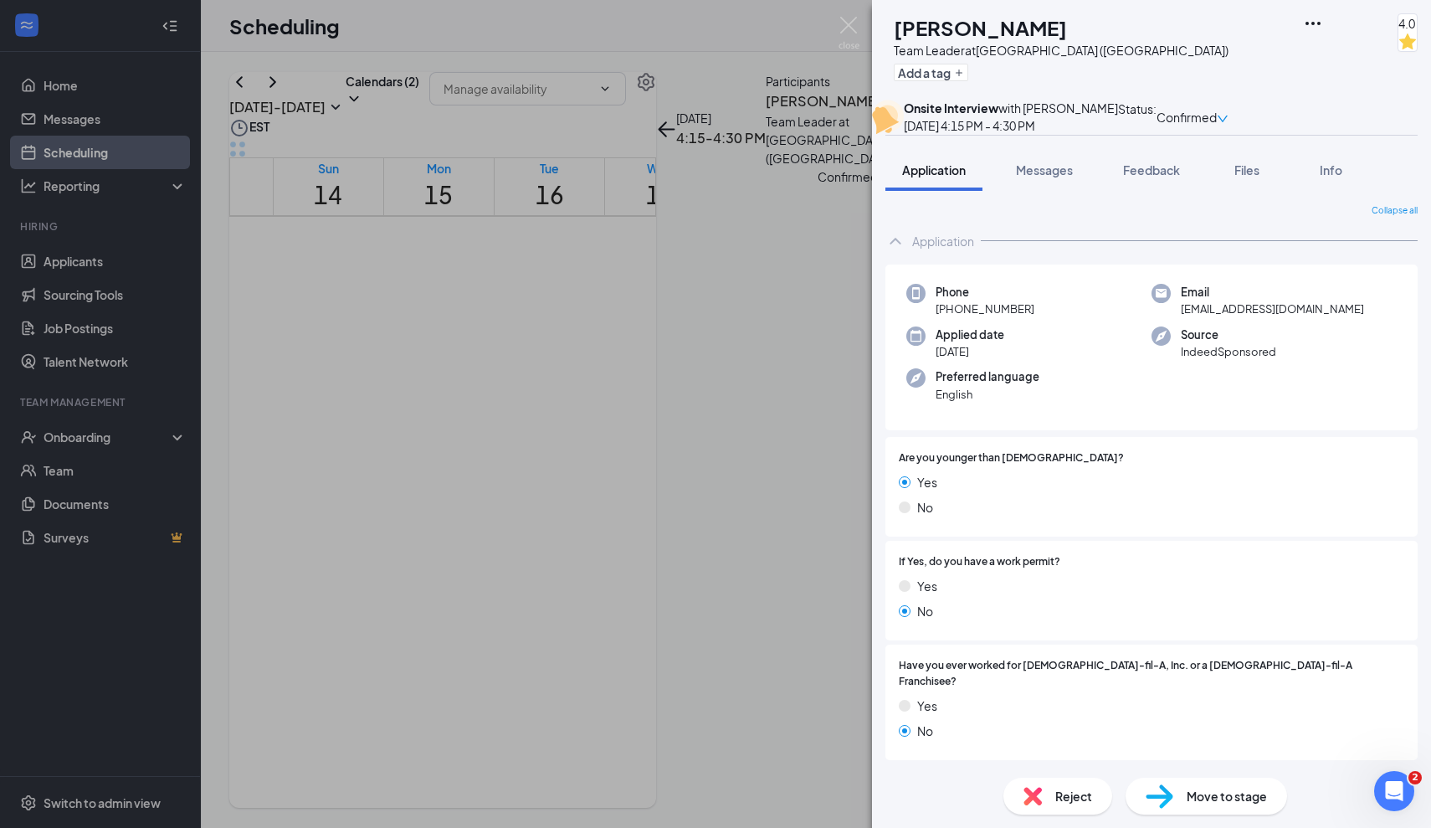
click at [438, 577] on div "EA Ervensky [PERSON_NAME] Team Leader at [GEOGRAPHIC_DATA] ([GEOGRAPHIC_DATA]) …" at bounding box center [715, 414] width 1431 height 828
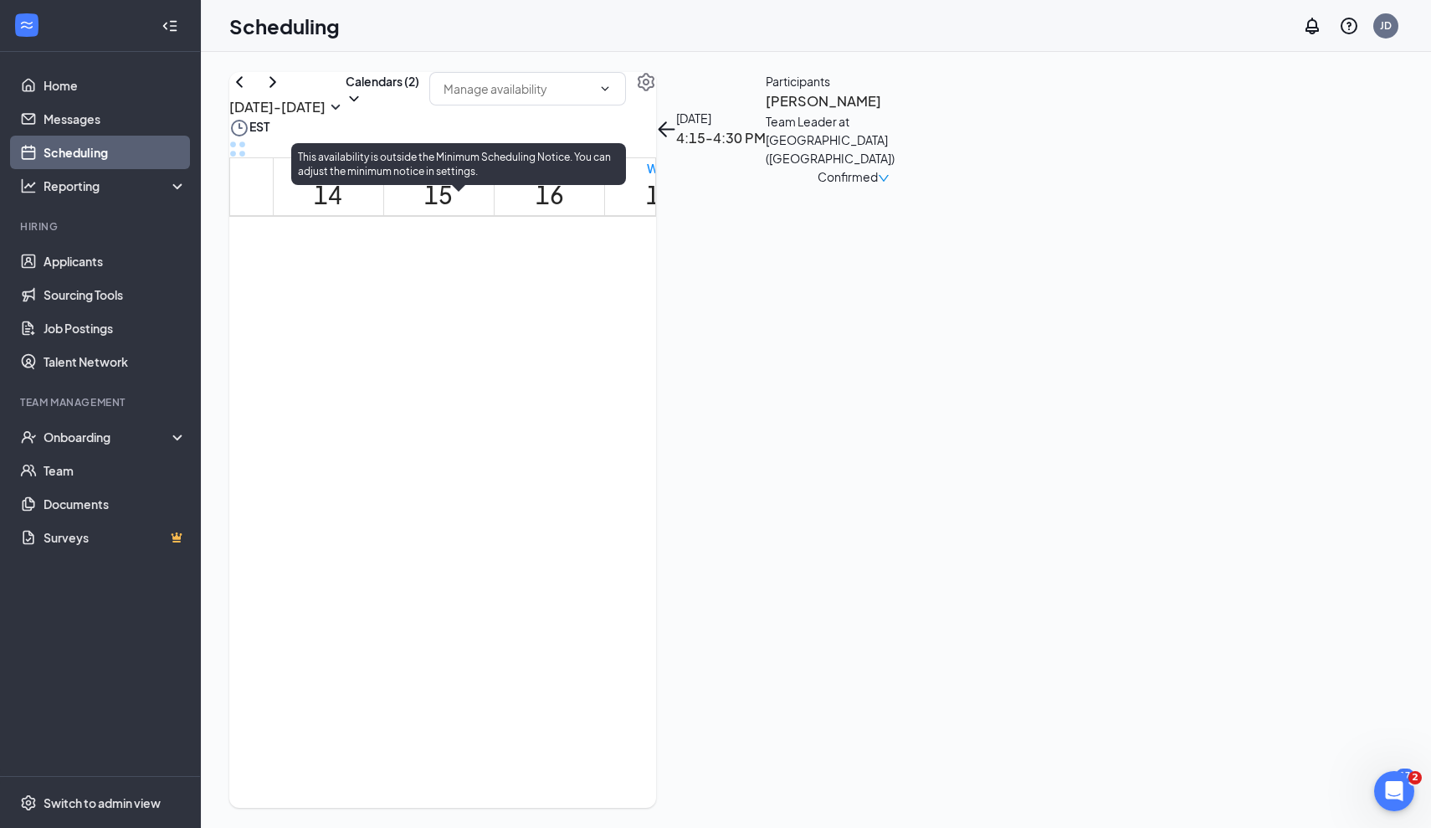
click at [618, 242] on span "4:15-4:30 PM" at bounding box center [632, 217] width 28 height 49
click at [589, 259] on div "4:00-4:15 PM 1" at bounding box center [603, 227] width 28 height 63
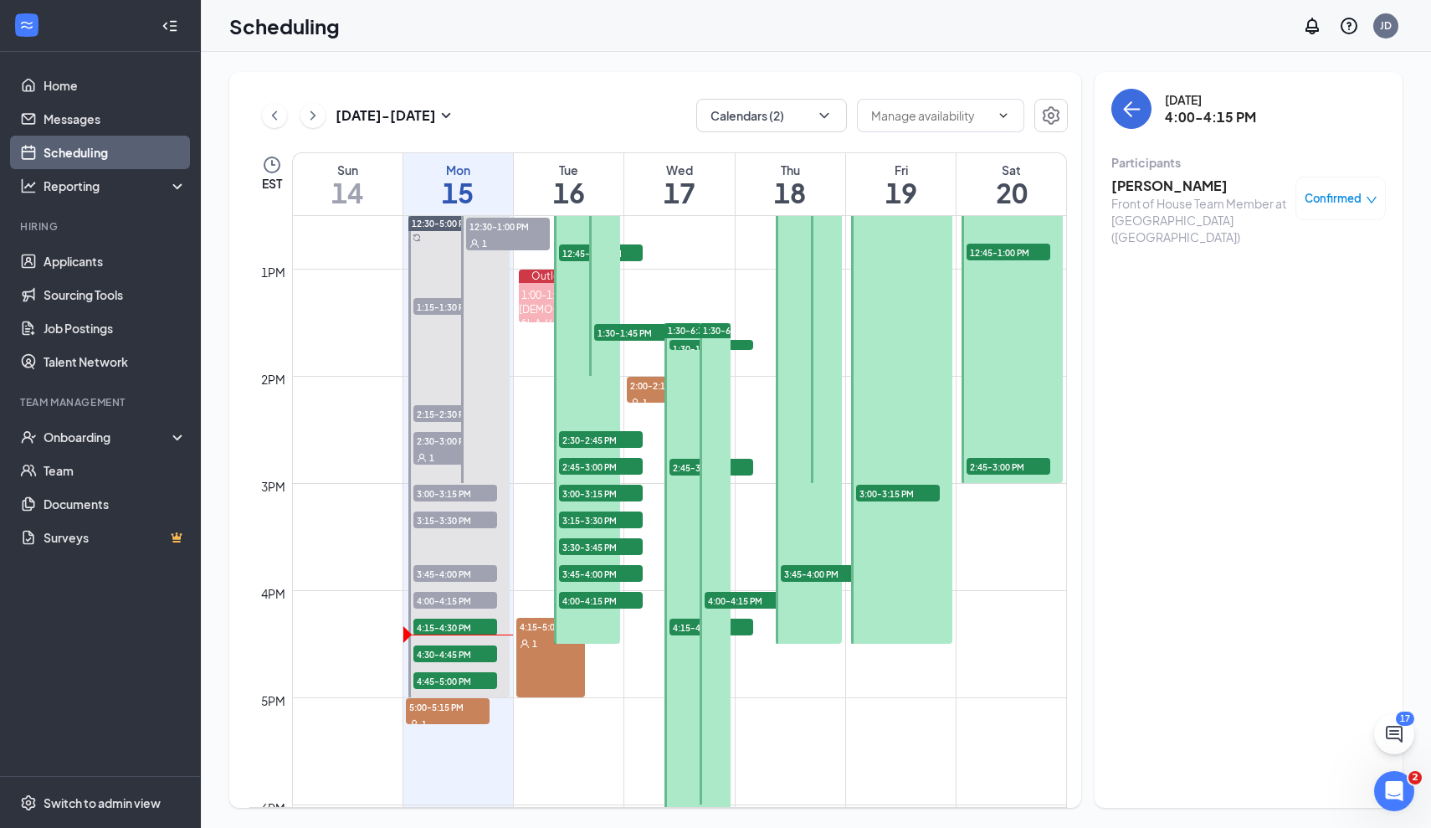
scroll to position [1343, 0]
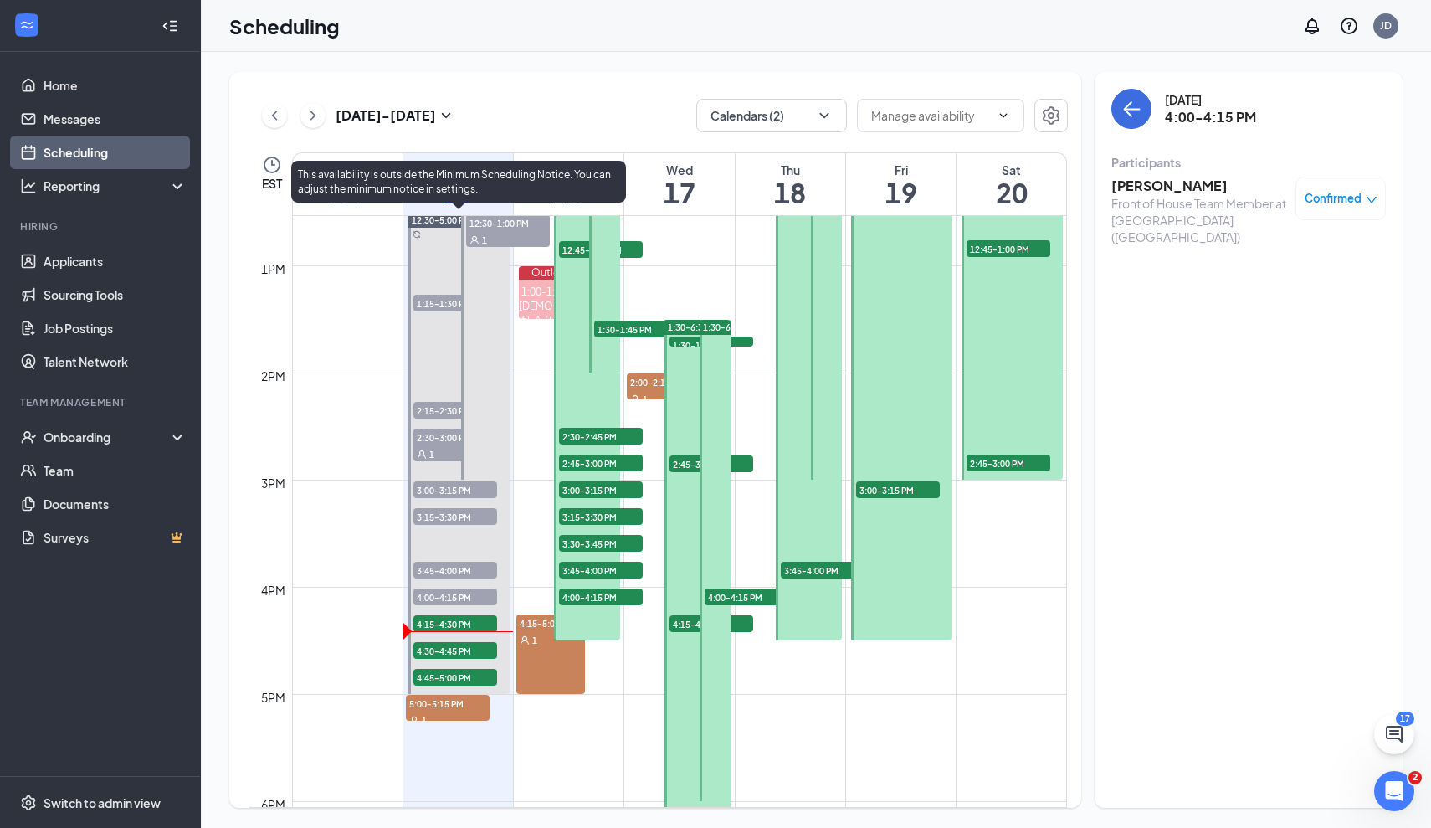
click at [470, 624] on span "4:15-4:30 PM" at bounding box center [455, 623] width 84 height 17
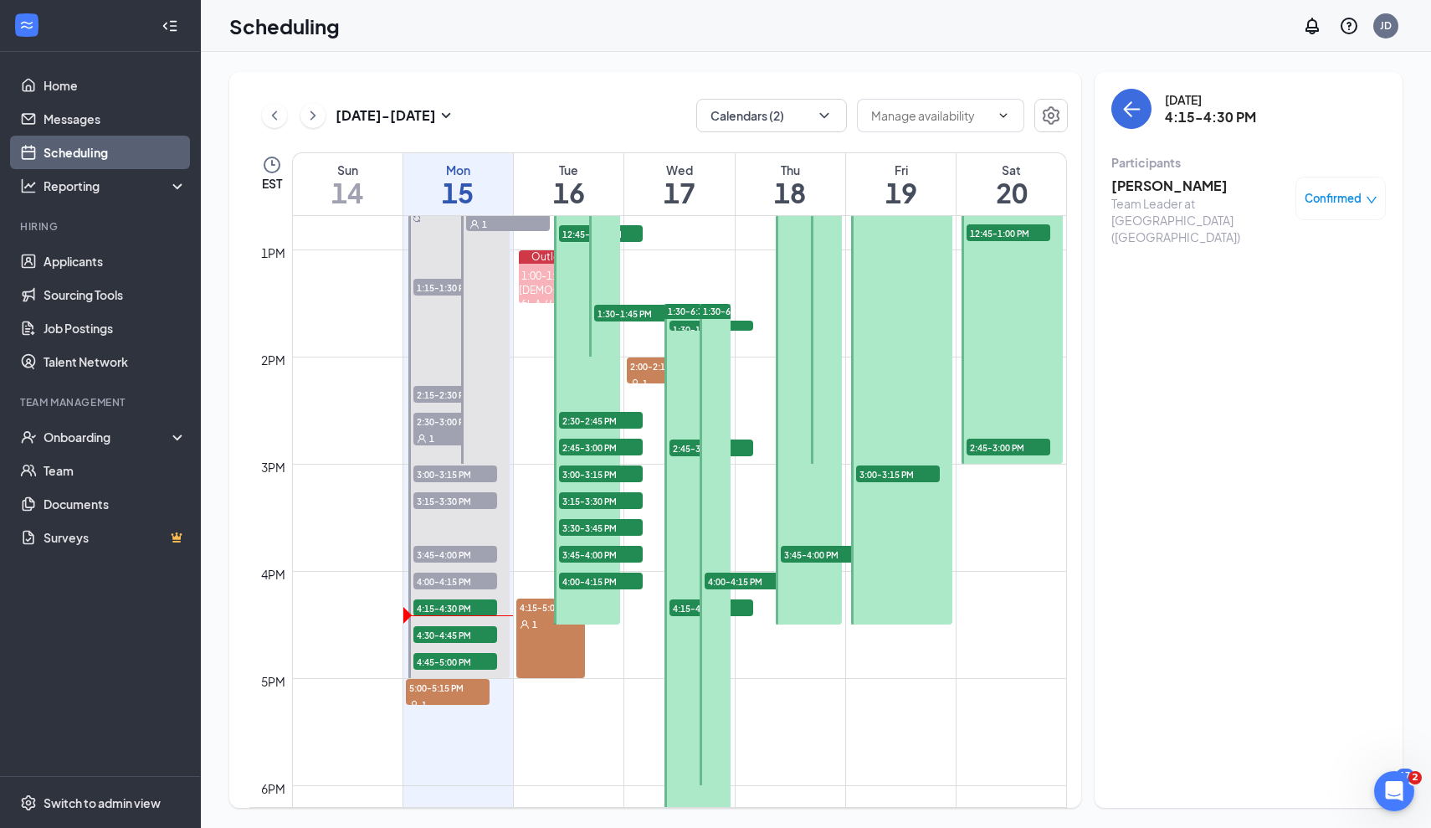
scroll to position [1361, 0]
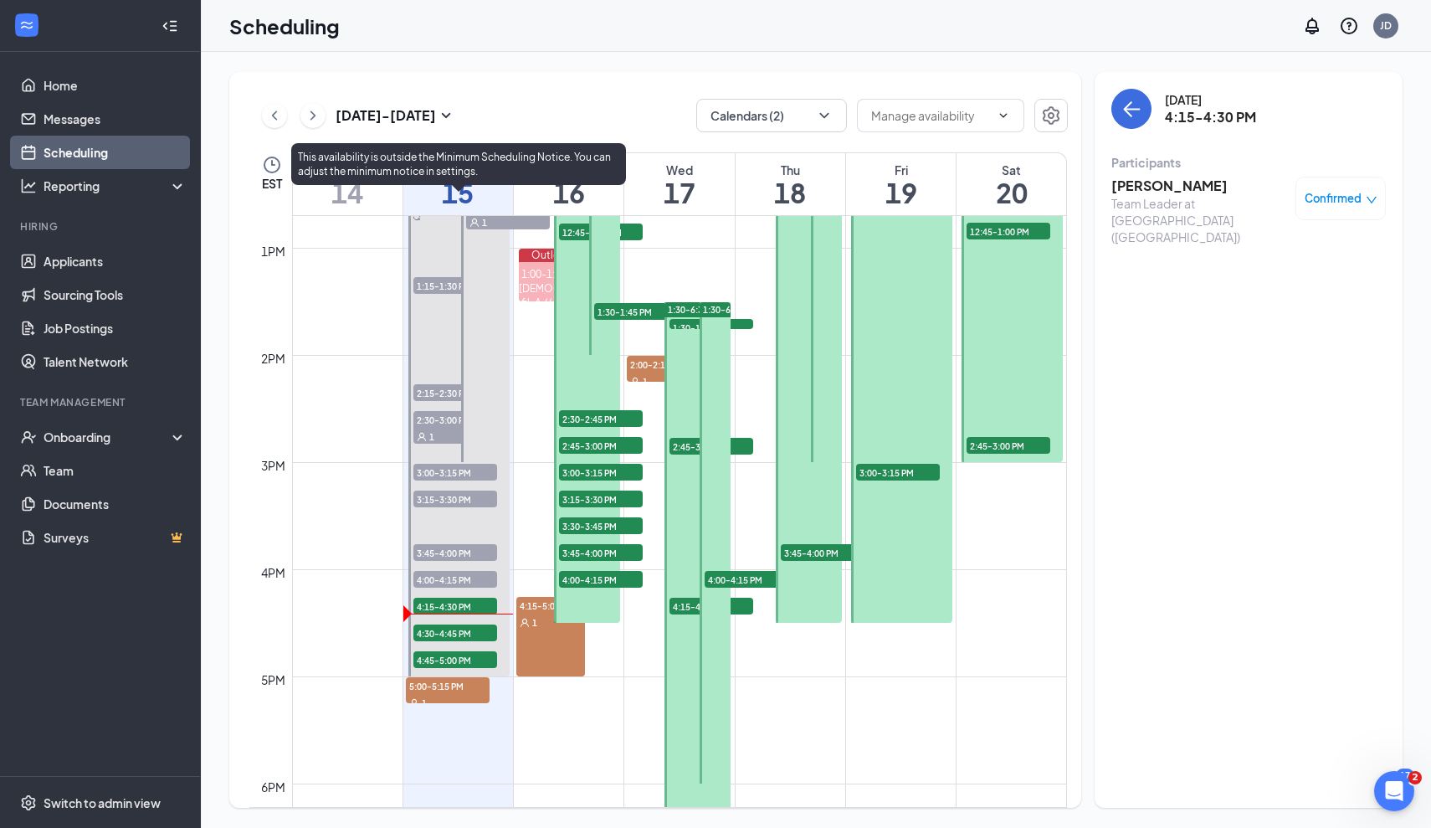
click at [440, 607] on span "4:15-4:30 PM" at bounding box center [455, 606] width 84 height 17
click at [444, 586] on span "4:00-4:15 PM" at bounding box center [455, 579] width 84 height 17
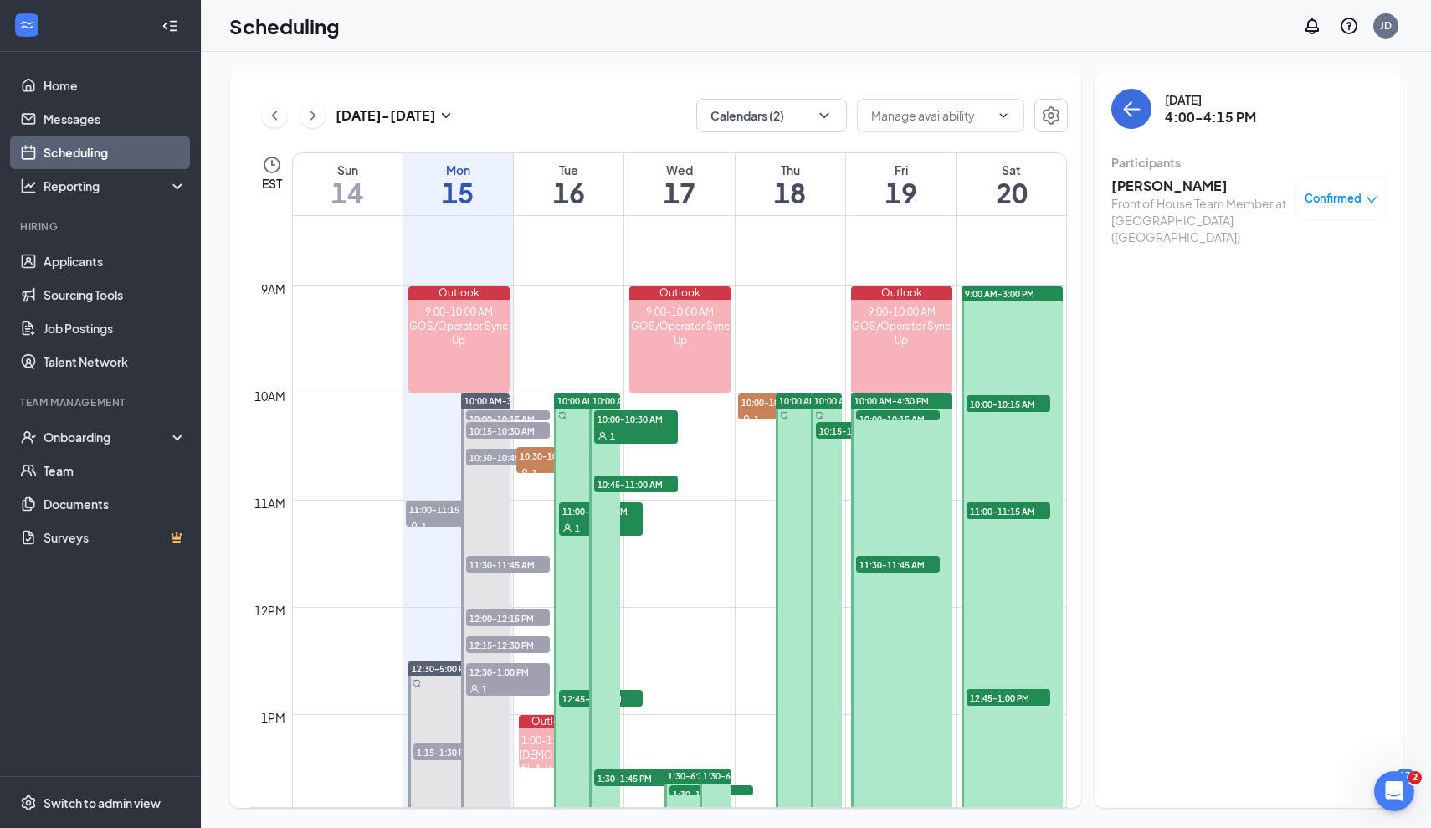
scroll to position [929, 0]
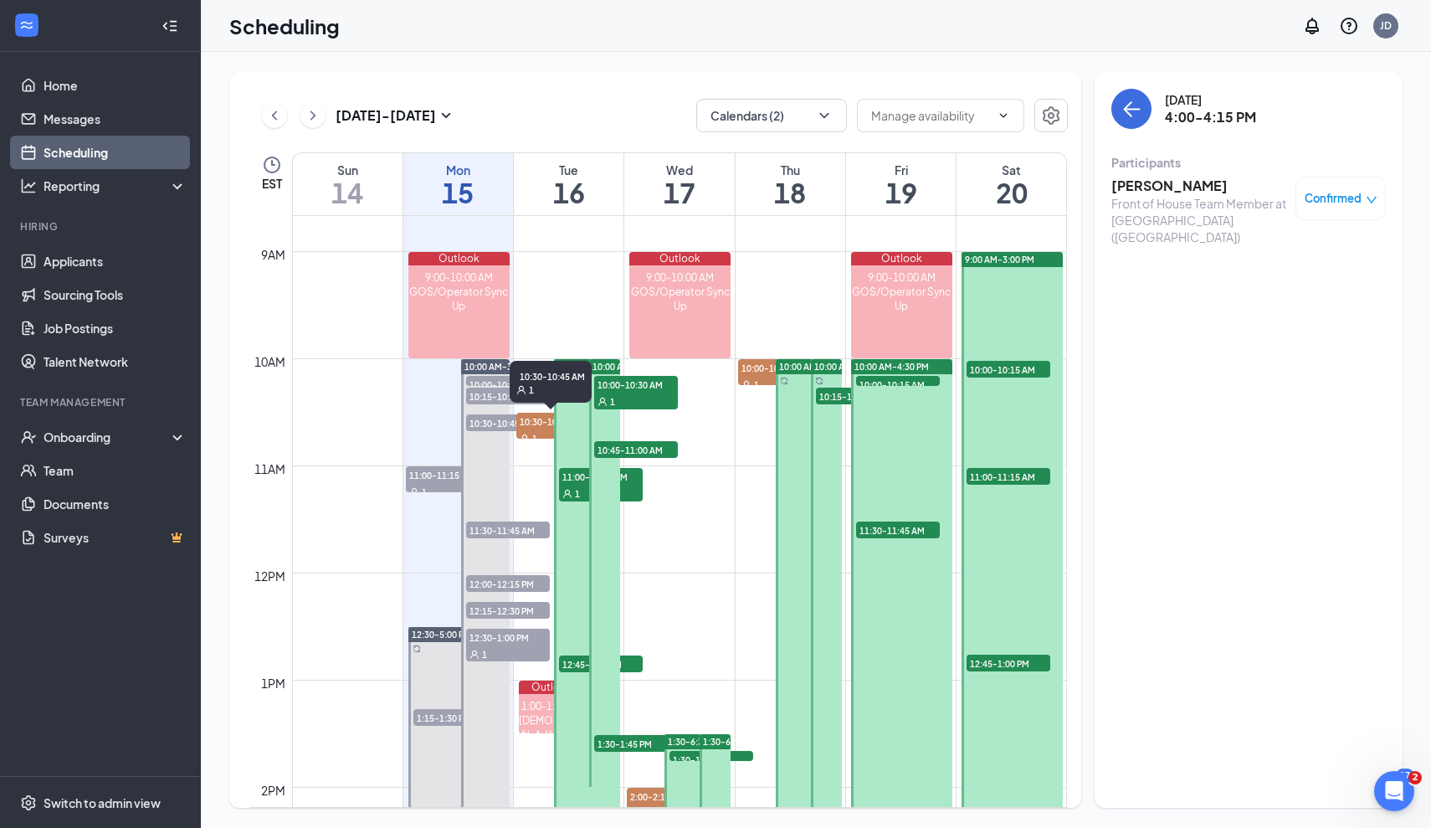
click at [539, 430] on div "1" at bounding box center [550, 437] width 69 height 17
click at [494, 429] on span "10:30-10:45 AM" at bounding box center [508, 422] width 84 height 17
click at [437, 482] on span "11:00-11:15 AM" at bounding box center [448, 474] width 84 height 17
click at [540, 413] on span "10:30-10:45 AM" at bounding box center [550, 421] width 69 height 17
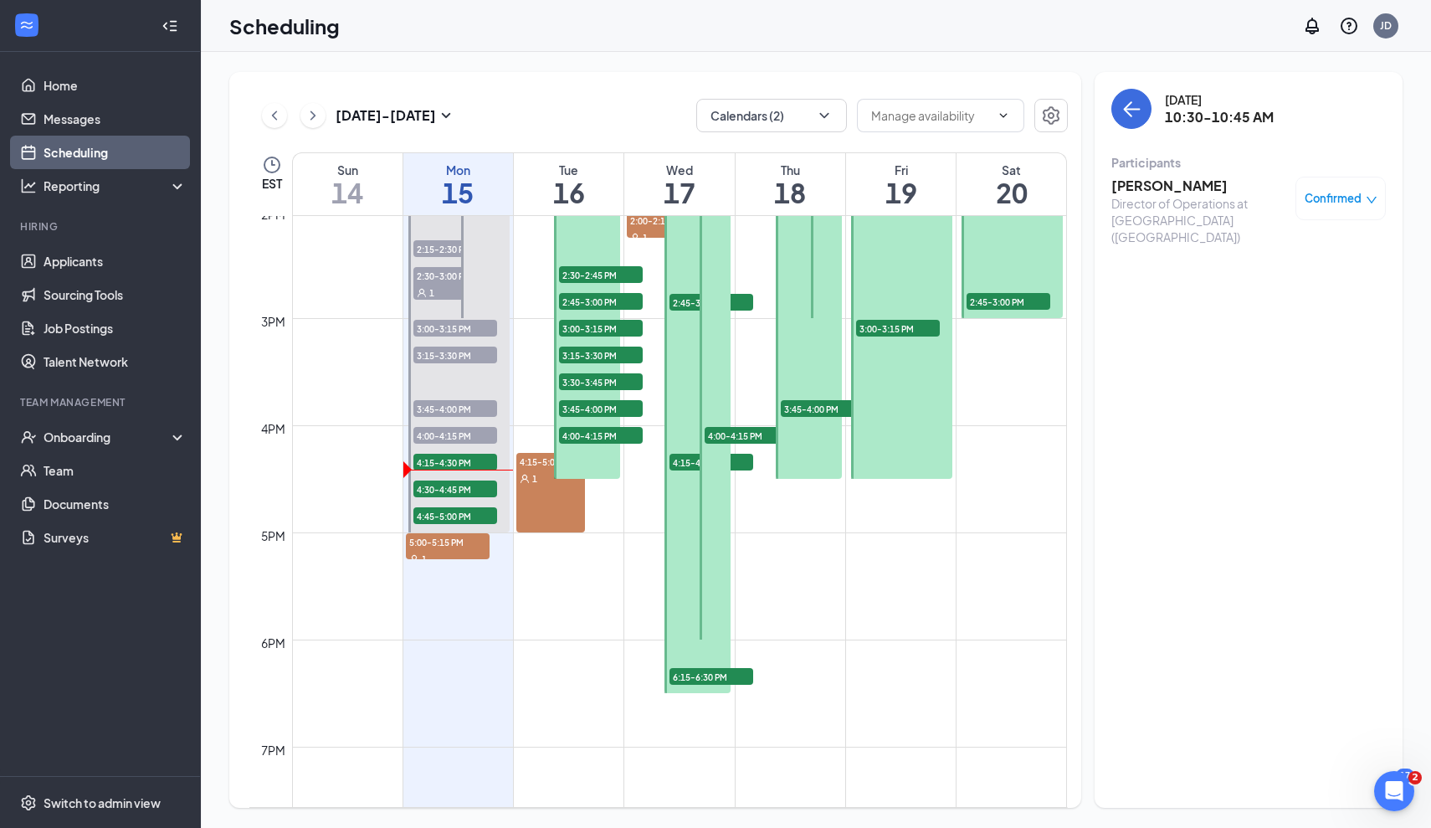
scroll to position [1487, 0]
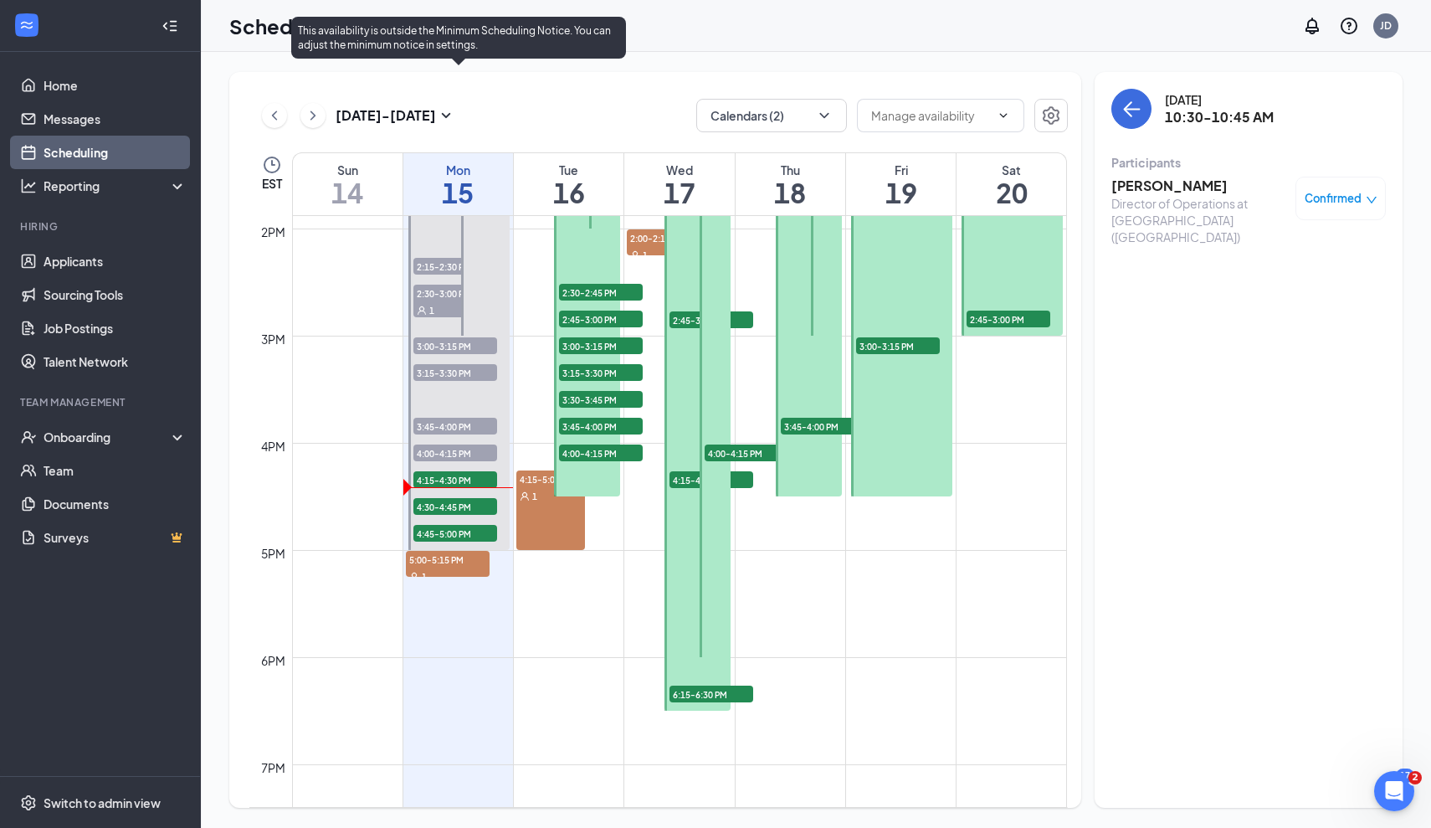
click at [460, 516] on div "4:30-4:45 PM 1" at bounding box center [455, 506] width 87 height 20
click at [461, 529] on span "4:45-5:00 PM" at bounding box center [455, 533] width 84 height 17
click at [460, 485] on span "4:15-4:30 PM" at bounding box center [455, 479] width 84 height 17
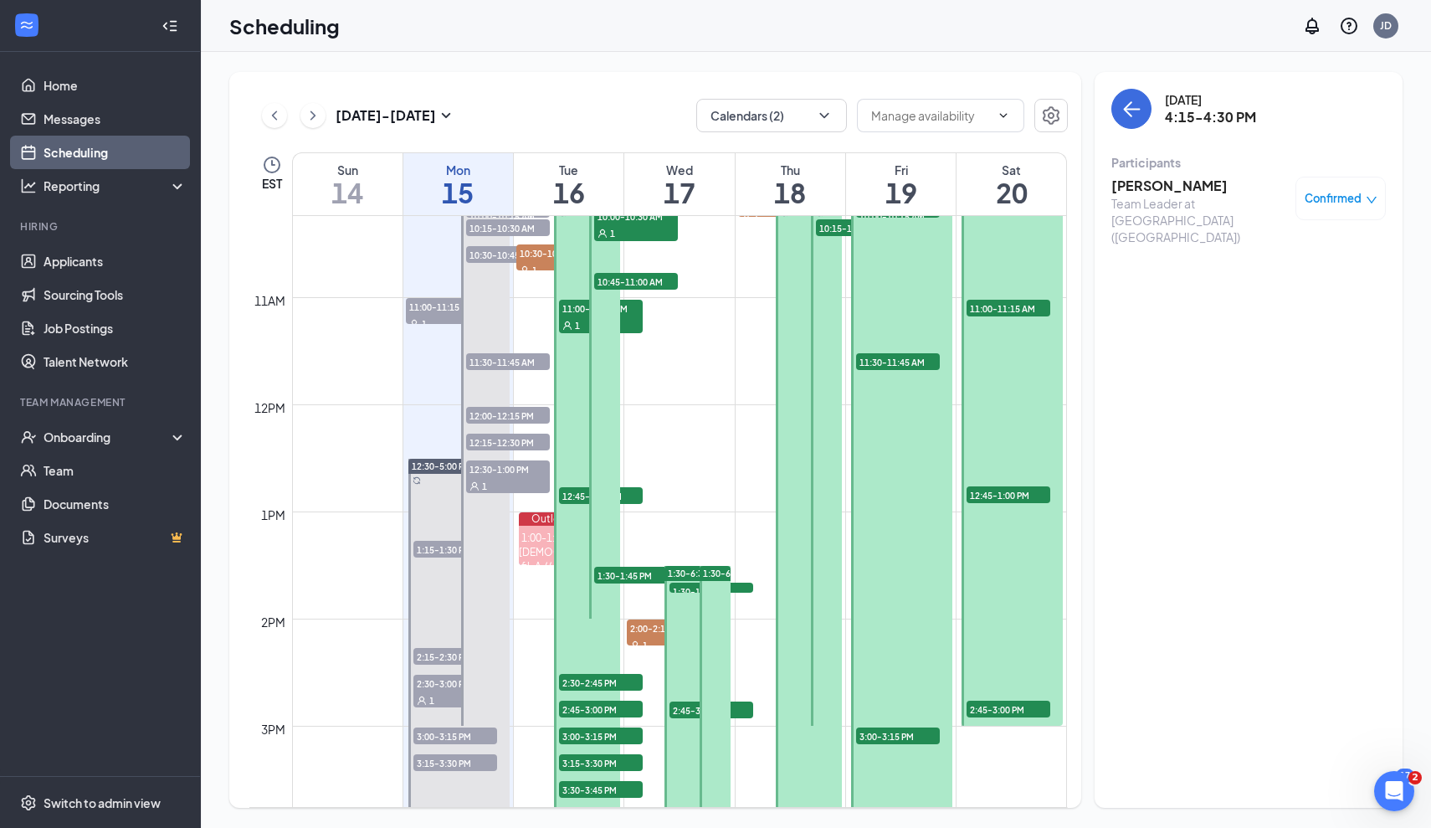
scroll to position [1097, 0]
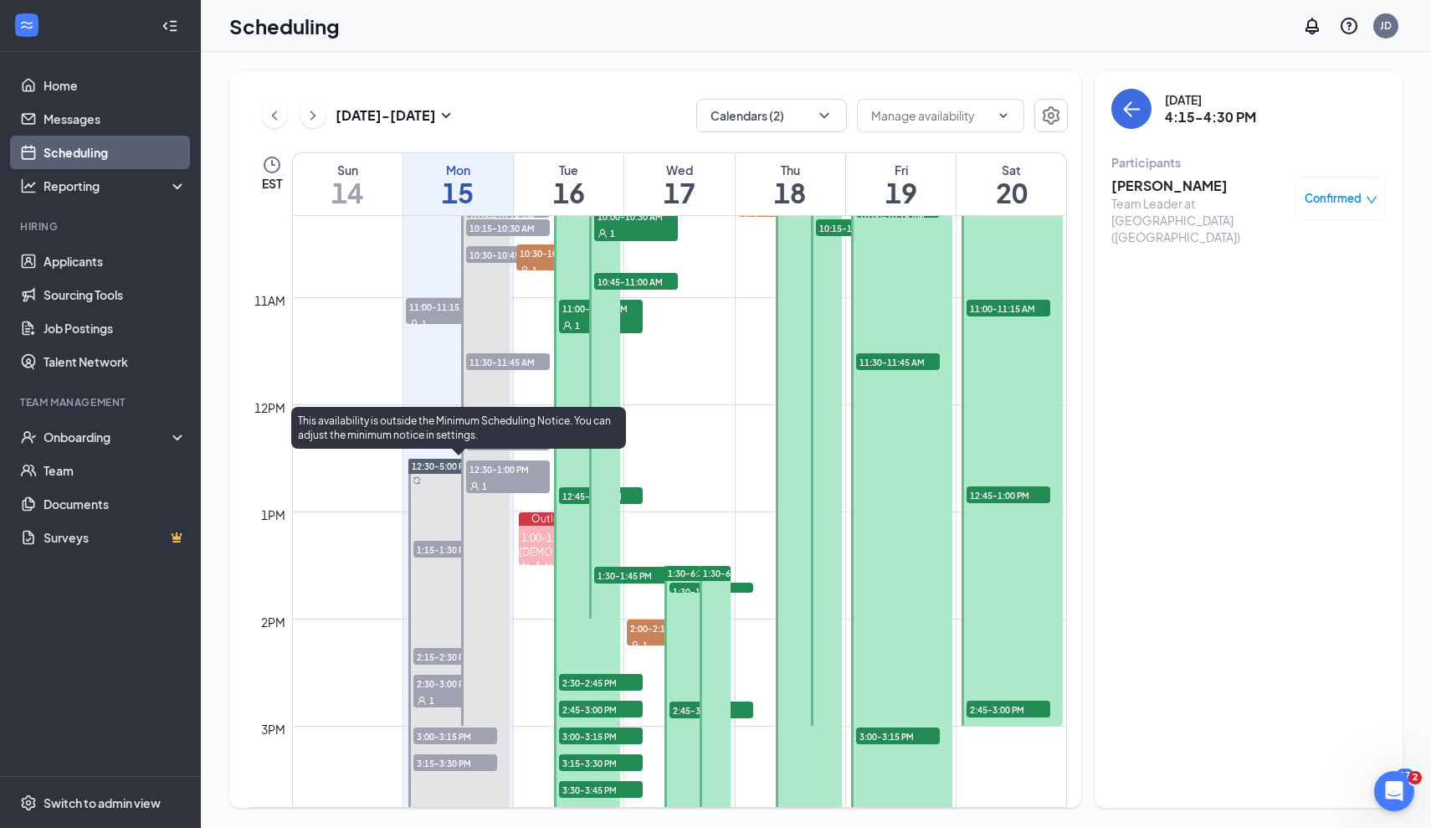
click at [451, 727] on span "3:00-3:15 PM" at bounding box center [455, 735] width 84 height 17
click at [460, 765] on span "3:15-3:30 PM" at bounding box center [455, 762] width 84 height 17
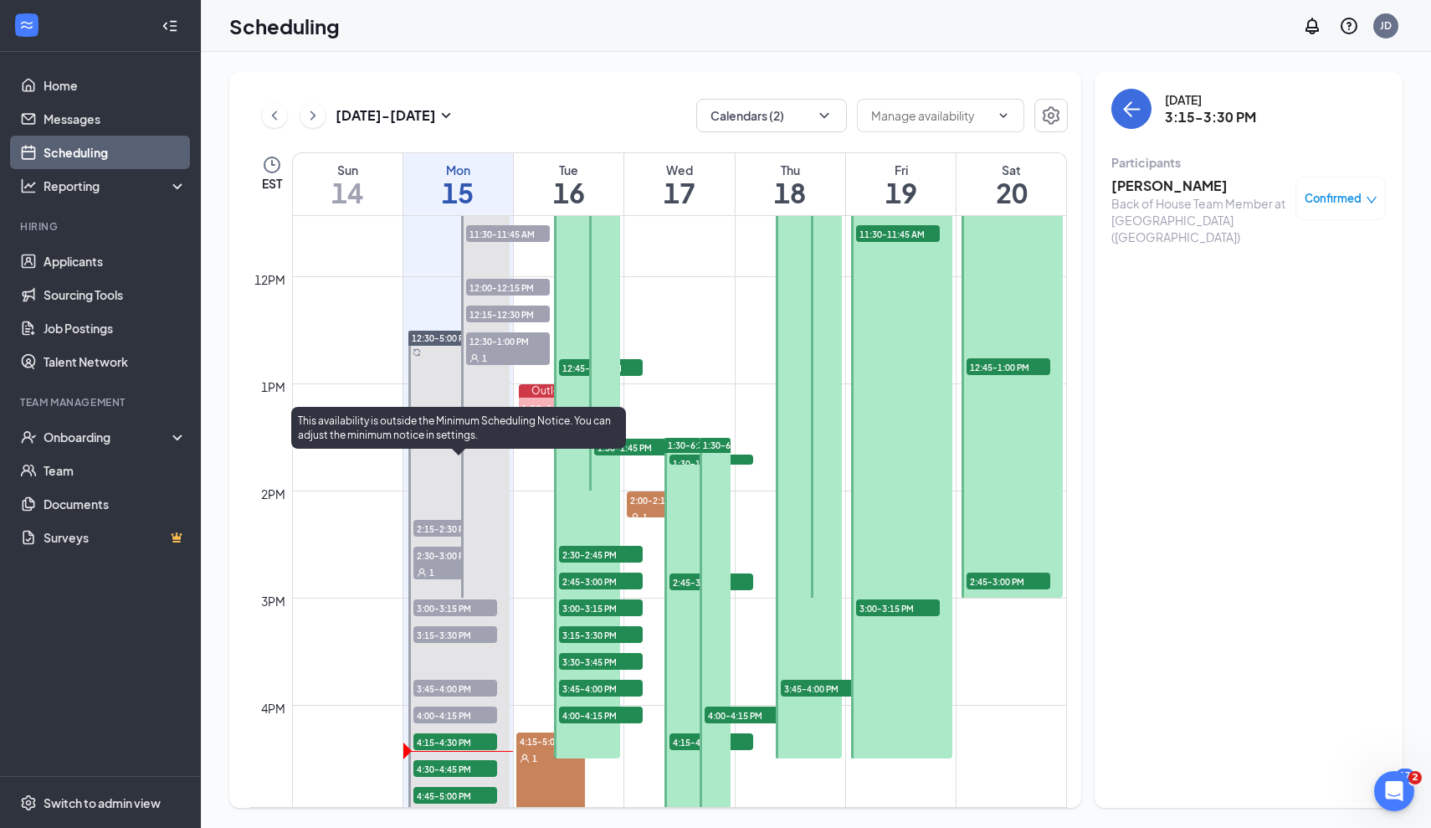
scroll to position [1251, 0]
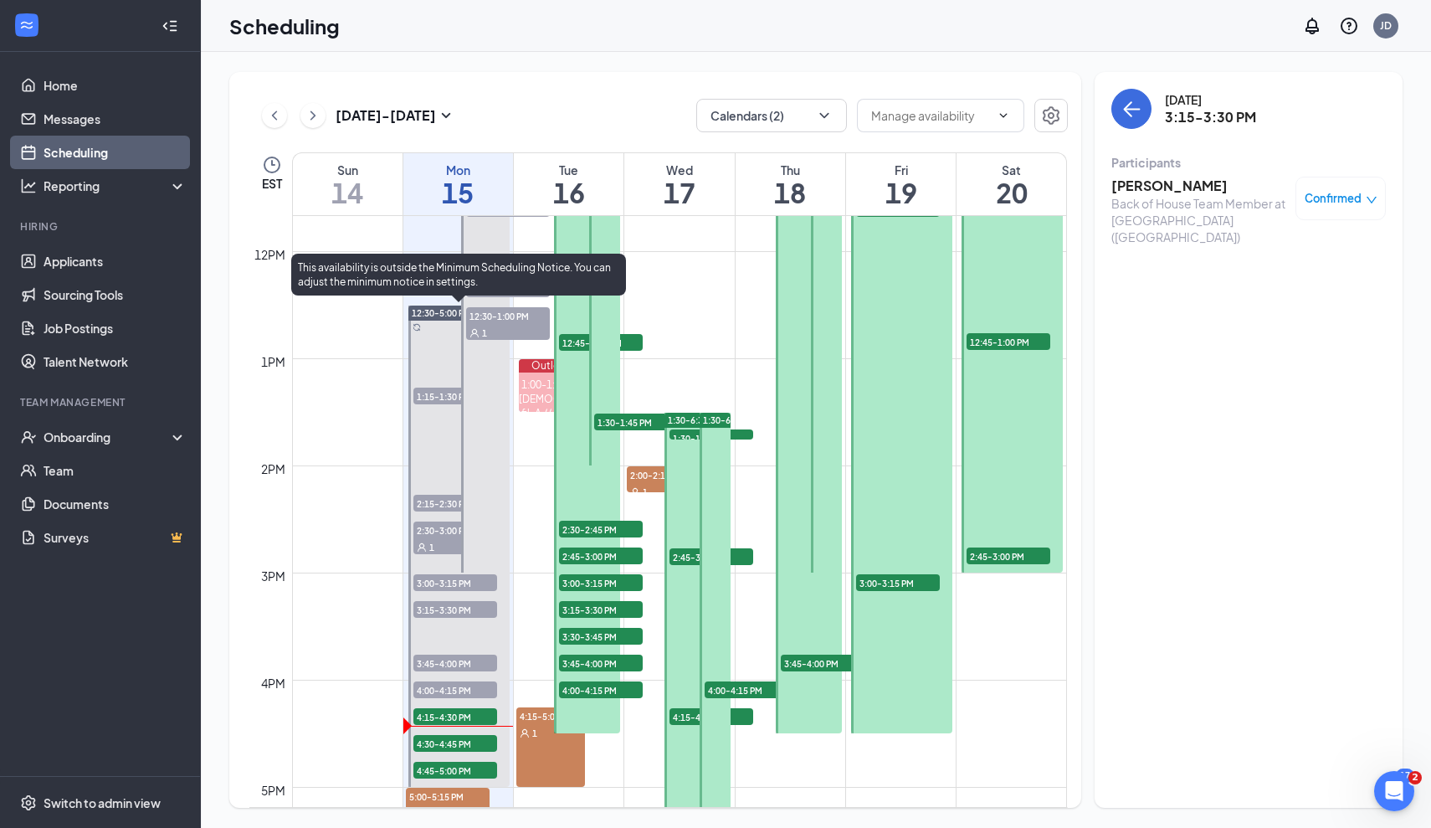
click at [438, 653] on div "3:45-4:00 PM 1" at bounding box center [455, 663] width 87 height 20
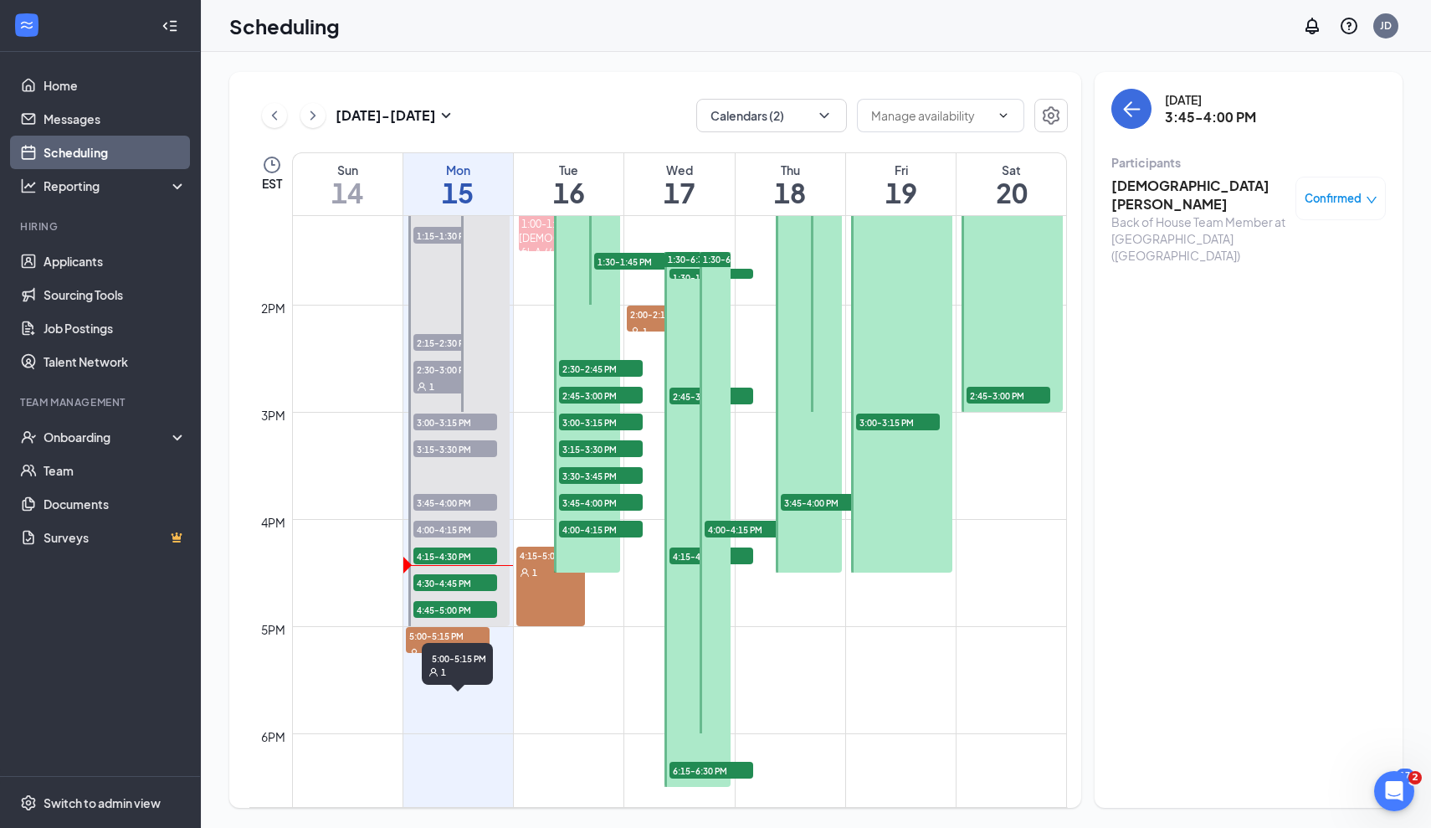
scroll to position [1415, 0]
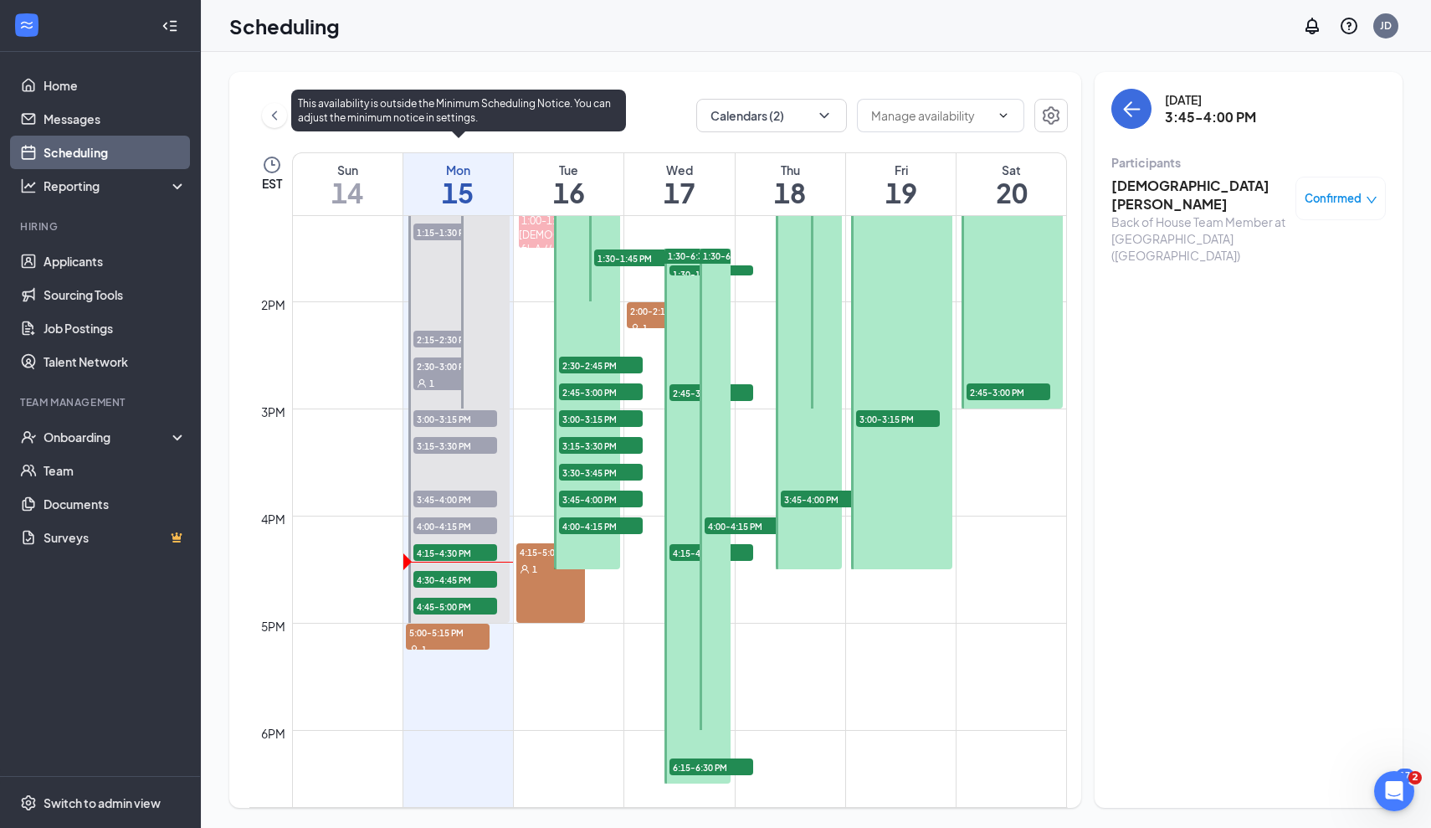
click at [467, 552] on span "4:15-4:30 PM" at bounding box center [455, 552] width 84 height 17
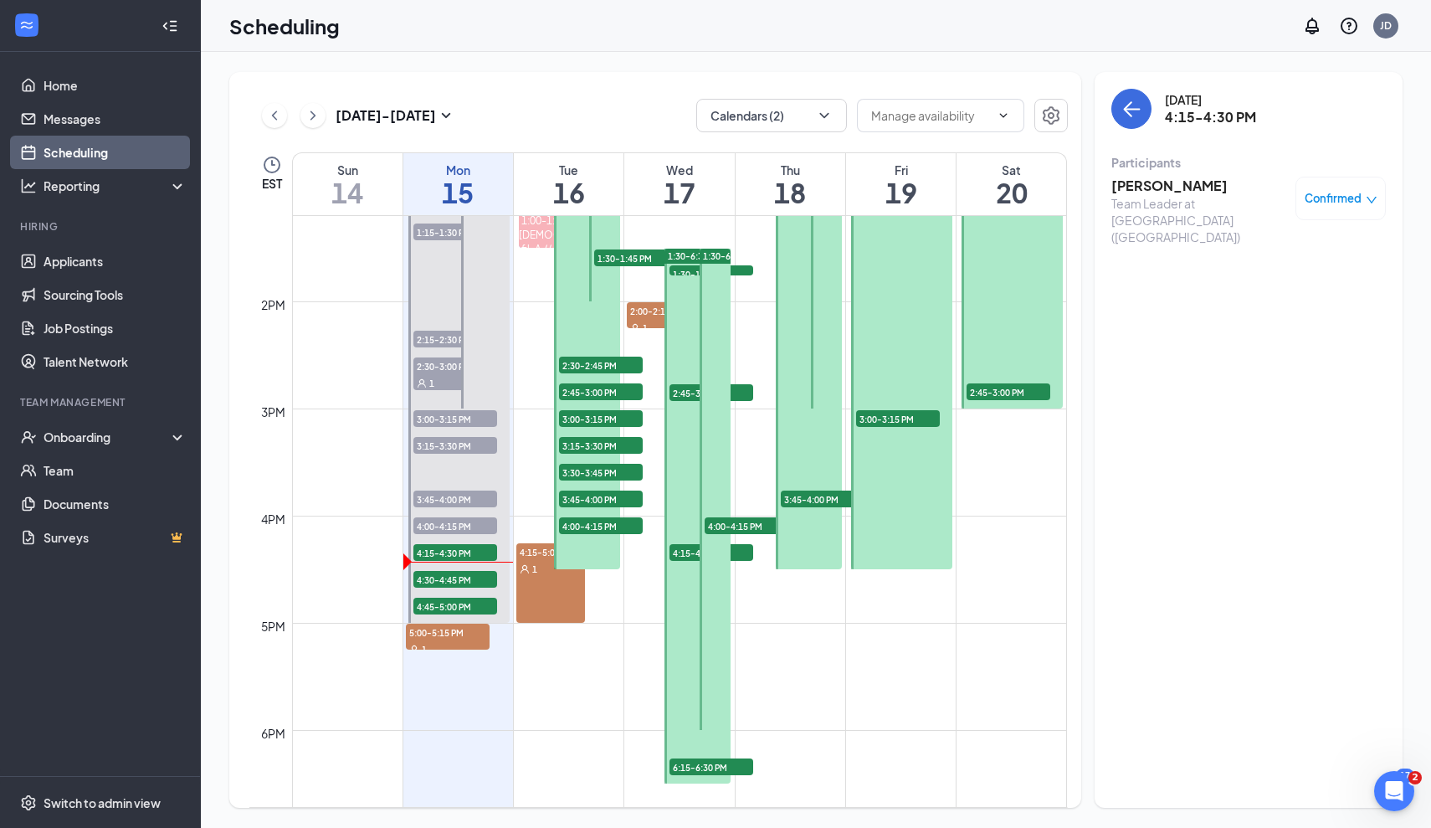
click at [578, 614] on div "4:15-5:00 PM 1" at bounding box center [550, 583] width 69 height 80
click at [554, 588] on div "4:15-5:00 PM 1" at bounding box center [550, 583] width 69 height 80
click at [1180, 191] on h3 "Neil Martin" at bounding box center [1200, 186] width 176 height 18
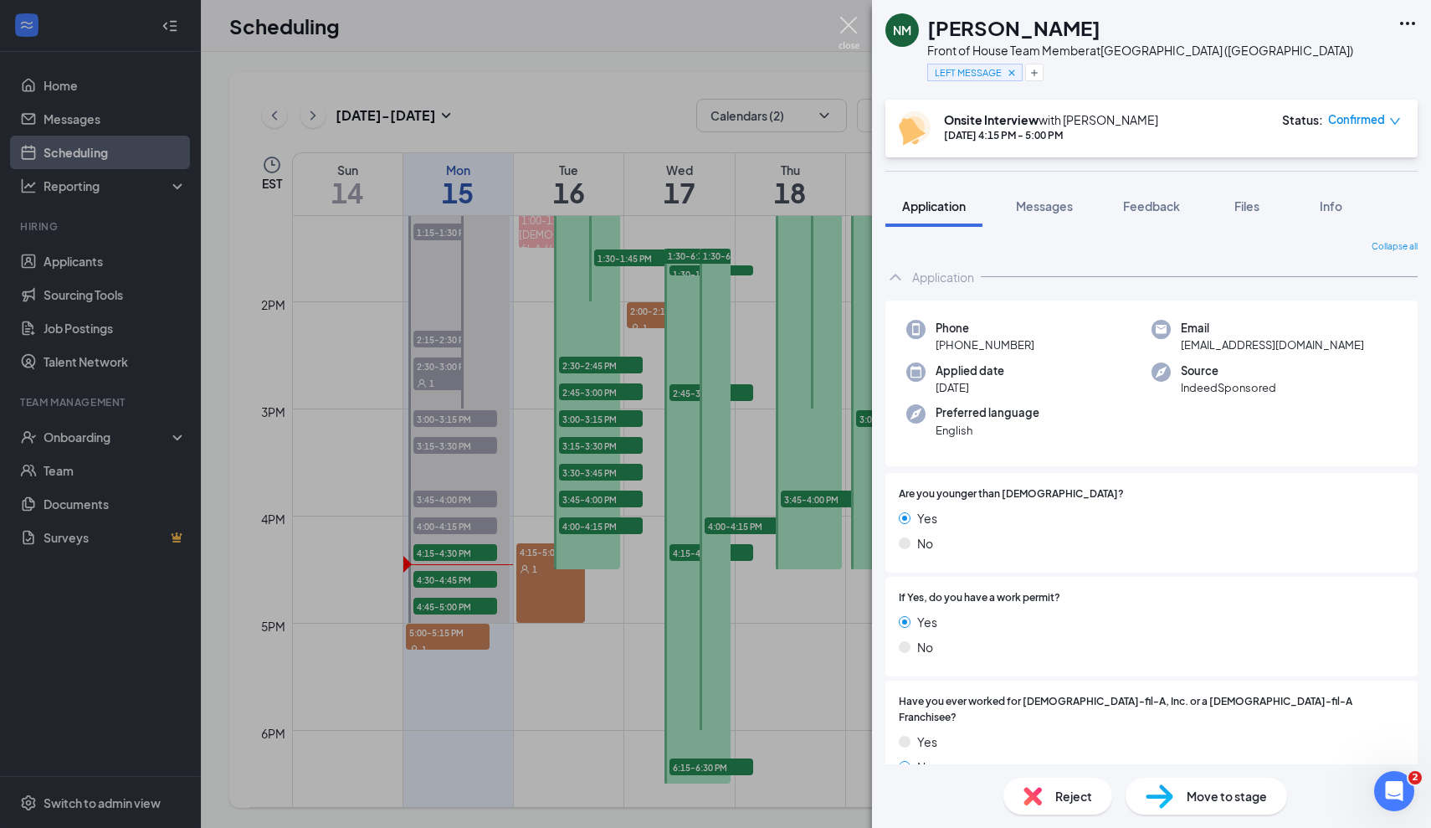
click at [849, 29] on img at bounding box center [849, 33] width 21 height 33
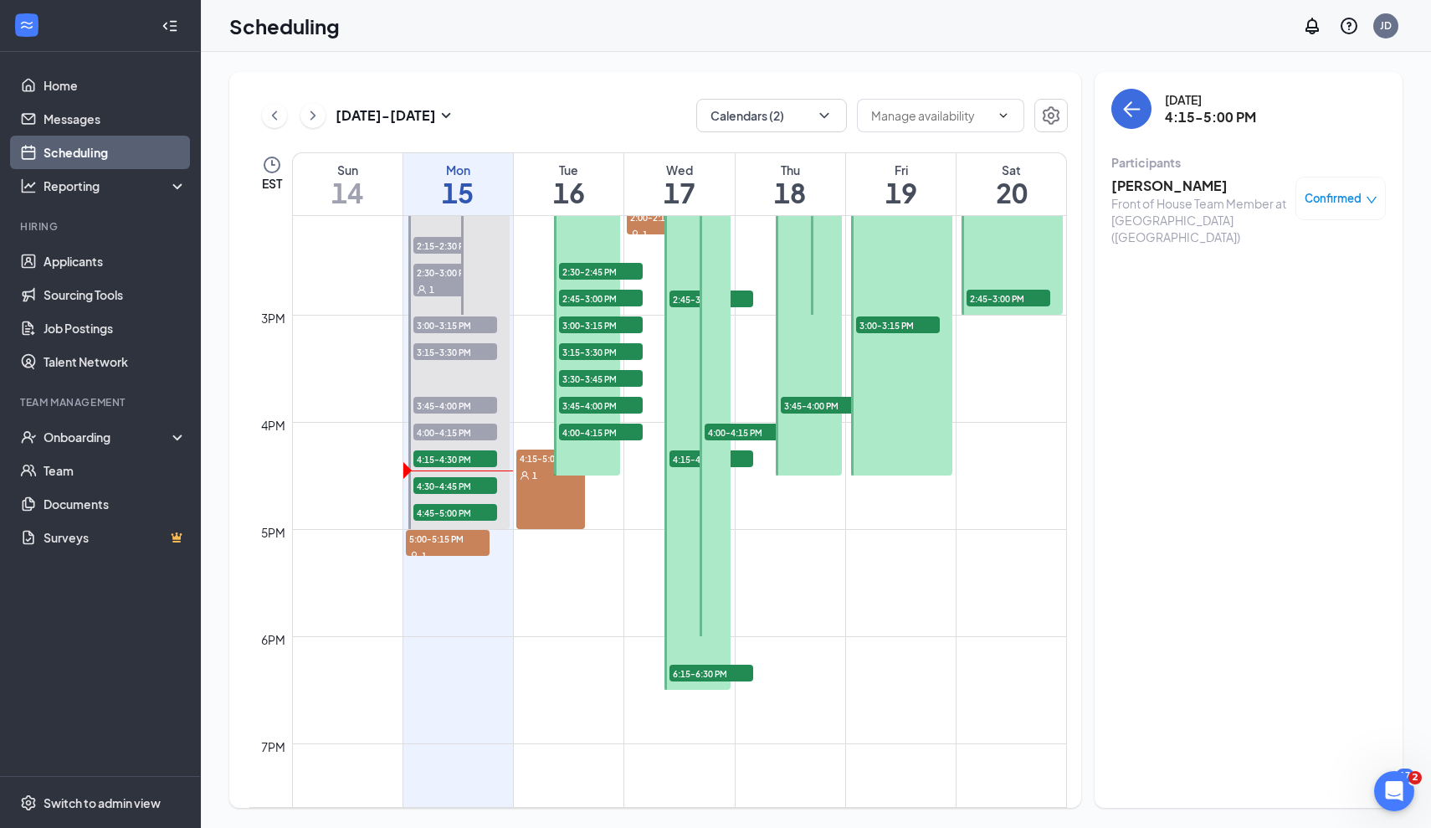
scroll to position [1507, 0]
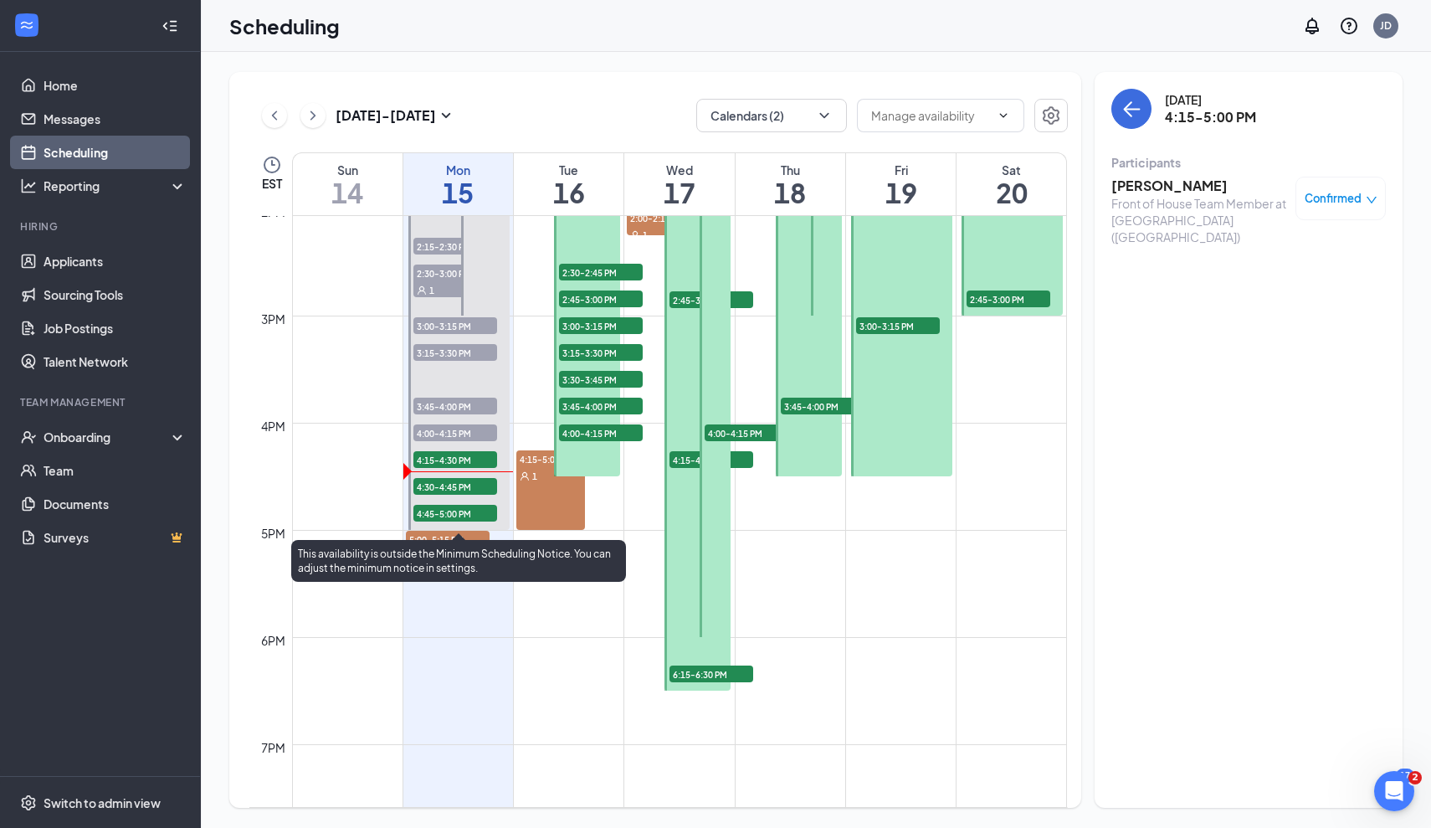
click at [421, 461] on span "4:15-4:30 PM" at bounding box center [455, 459] width 84 height 17
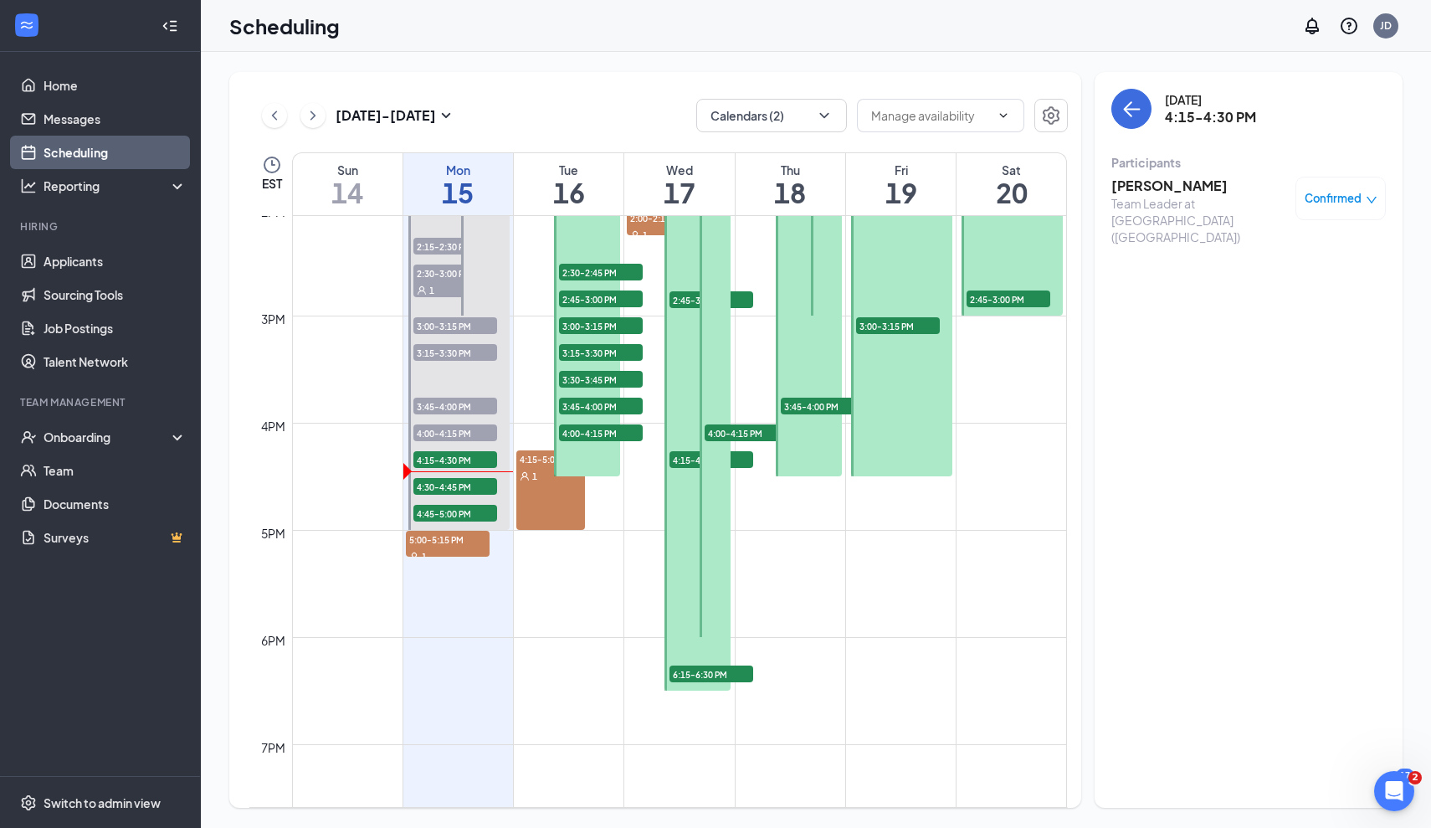
click at [1184, 181] on h3 "[PERSON_NAME]" at bounding box center [1200, 186] width 176 height 18
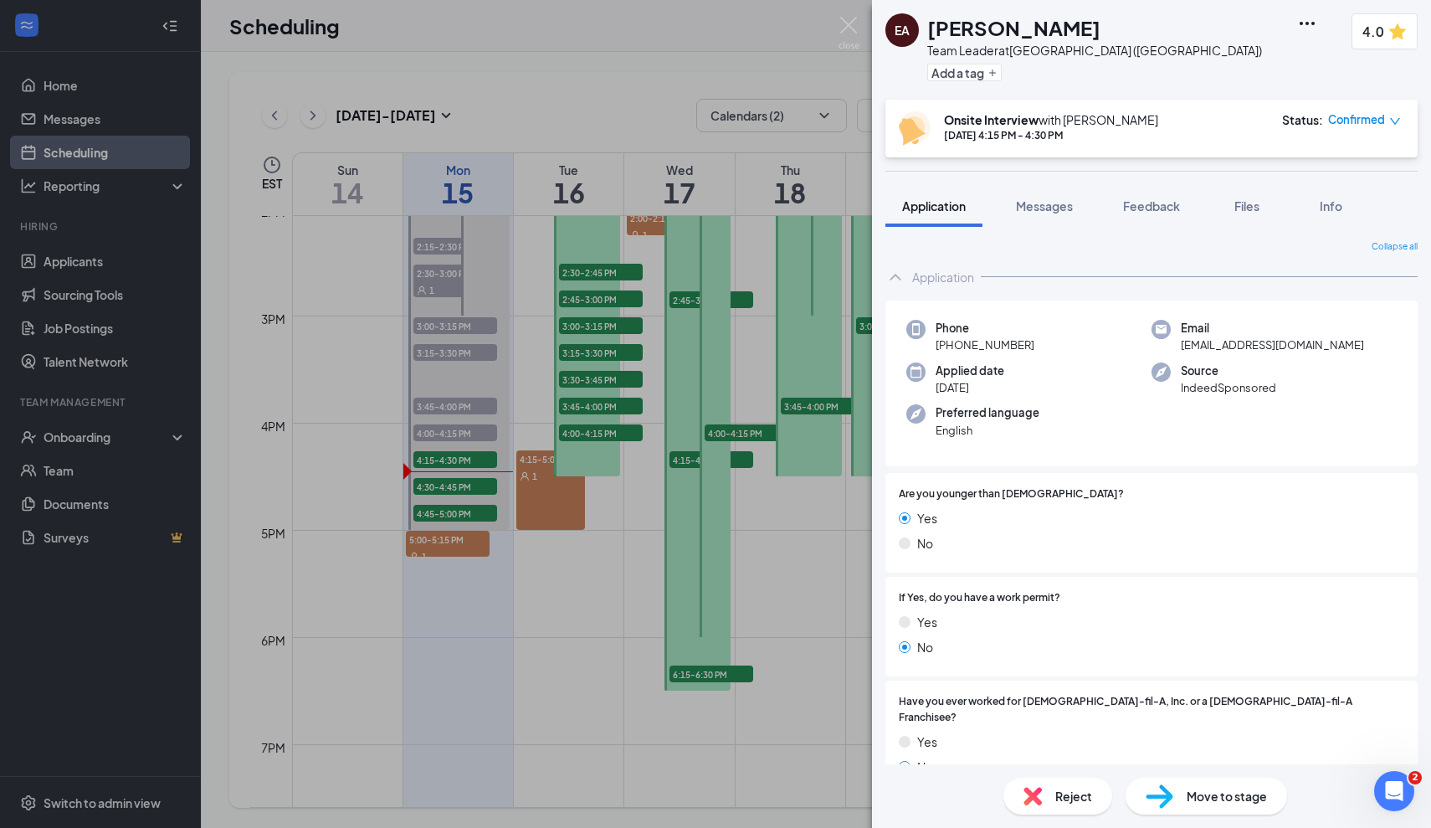
click at [967, 143] on div "Onsite Interview with John DeSimone Sep 15, 4:15 PM - 4:30 PM" at bounding box center [1051, 128] width 214 height 34
click at [1227, 125] on div "Onsite Interview with John DeSimone Sep 15, 4:15 PM - 4:30 PM Status : Confirmed" at bounding box center [1150, 128] width 502 height 34
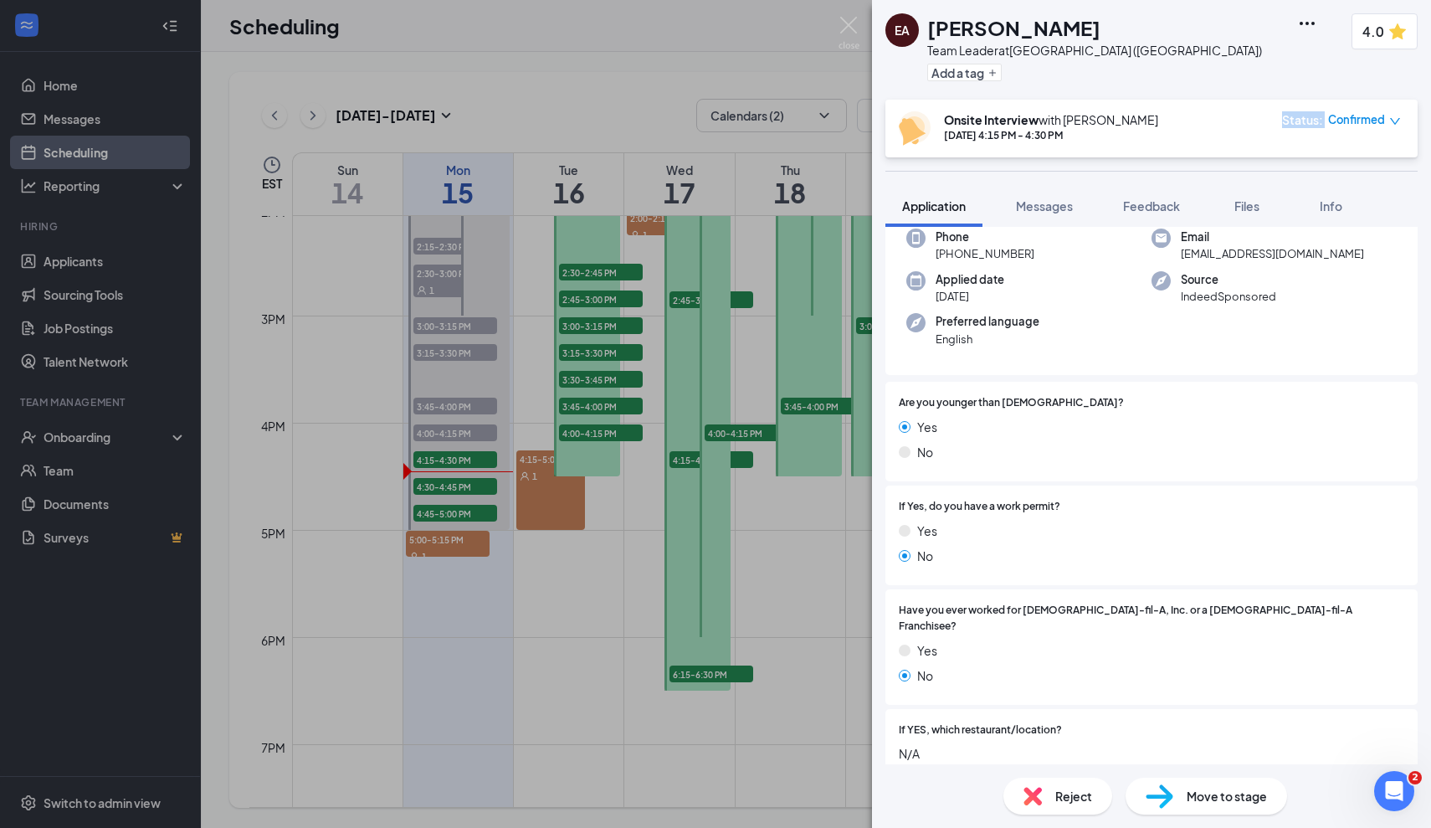
scroll to position [92, 0]
drag, startPoint x: 1062, startPoint y: 247, endPoint x: 942, endPoint y: 251, distance: 120.6
click at [942, 251] on div "Phone +1 (347) 659-5565" at bounding box center [1028, 245] width 245 height 34
click at [1055, 253] on div "Phone +1 (347) 659-5565" at bounding box center [1028, 245] width 245 height 34
drag, startPoint x: 1040, startPoint y: 239, endPoint x: 1045, endPoint y: 248, distance: 10.2
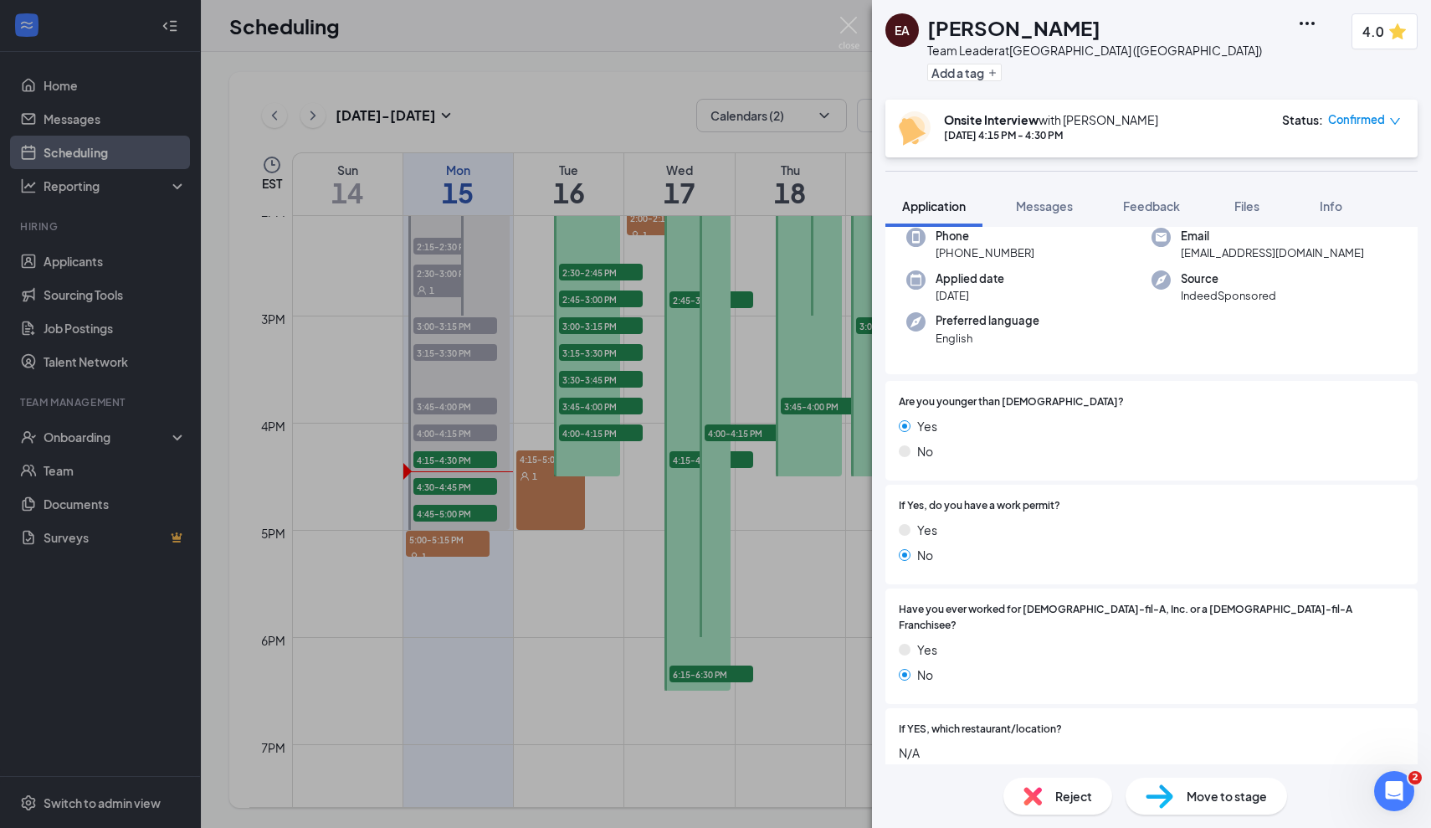
click at [1045, 248] on div "Phone +1 (347) 659-5565" at bounding box center [1028, 245] width 245 height 34
click at [1076, 357] on div "Phone +1 (347) 659-5565 Email ervensky@gmail.com Applied date Aug 31 Source Ind…" at bounding box center [1152, 291] width 532 height 167
click at [1061, 285] on div "Applied date Aug 31" at bounding box center [1028, 287] width 245 height 34
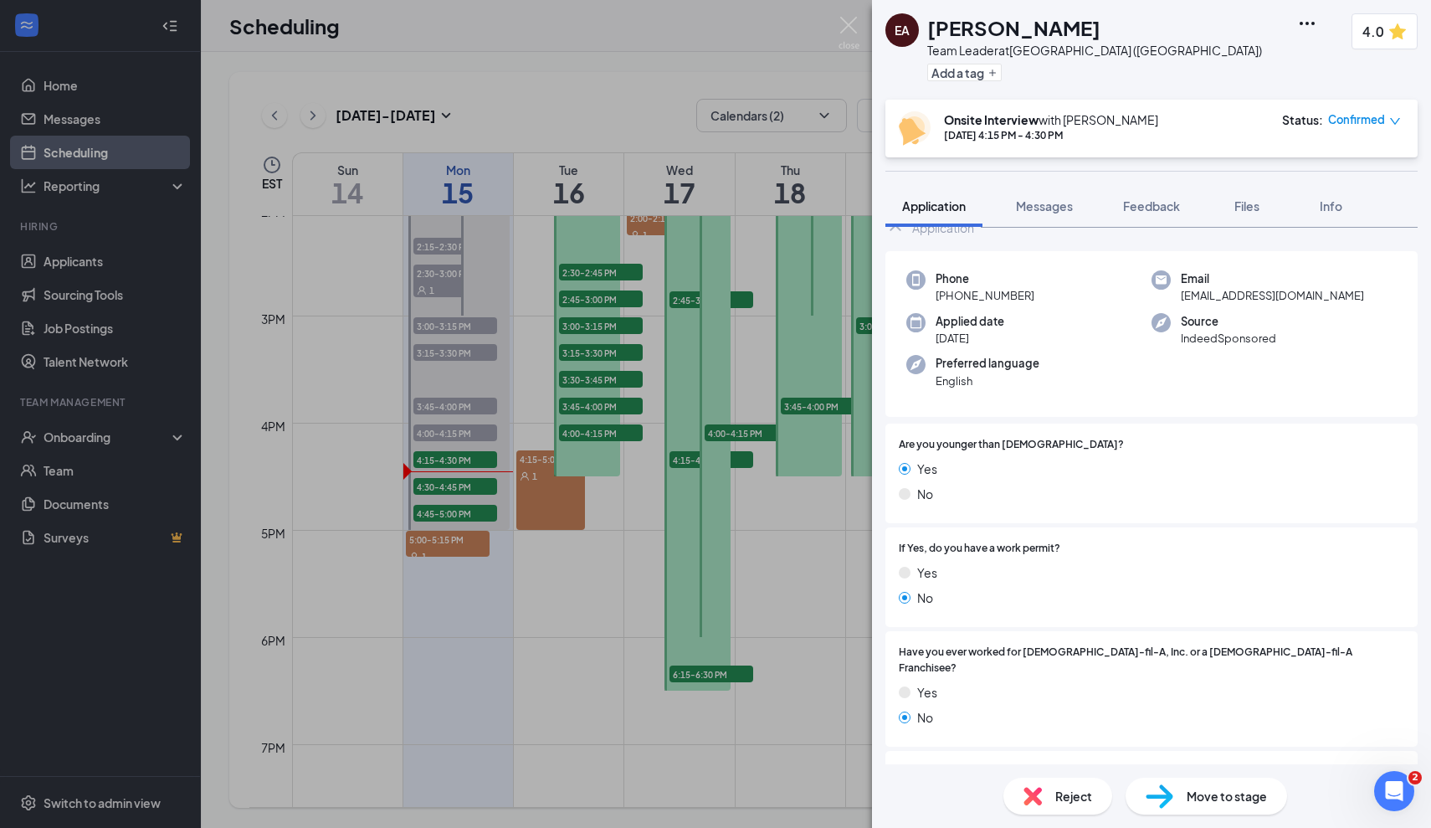
click at [994, 287] on span "[PHONE_NUMBER]" at bounding box center [985, 295] width 99 height 17
drag, startPoint x: 994, startPoint y: 300, endPoint x: 944, endPoint y: 295, distance: 50.4
click at [944, 295] on span "[PHONE_NUMBER]" at bounding box center [985, 295] width 99 height 17
click at [1082, 269] on div "Phone +1 (347) 659-5565 Email ervensky@gmail.com Applied date Aug 31 Source Ind…" at bounding box center [1152, 334] width 532 height 167
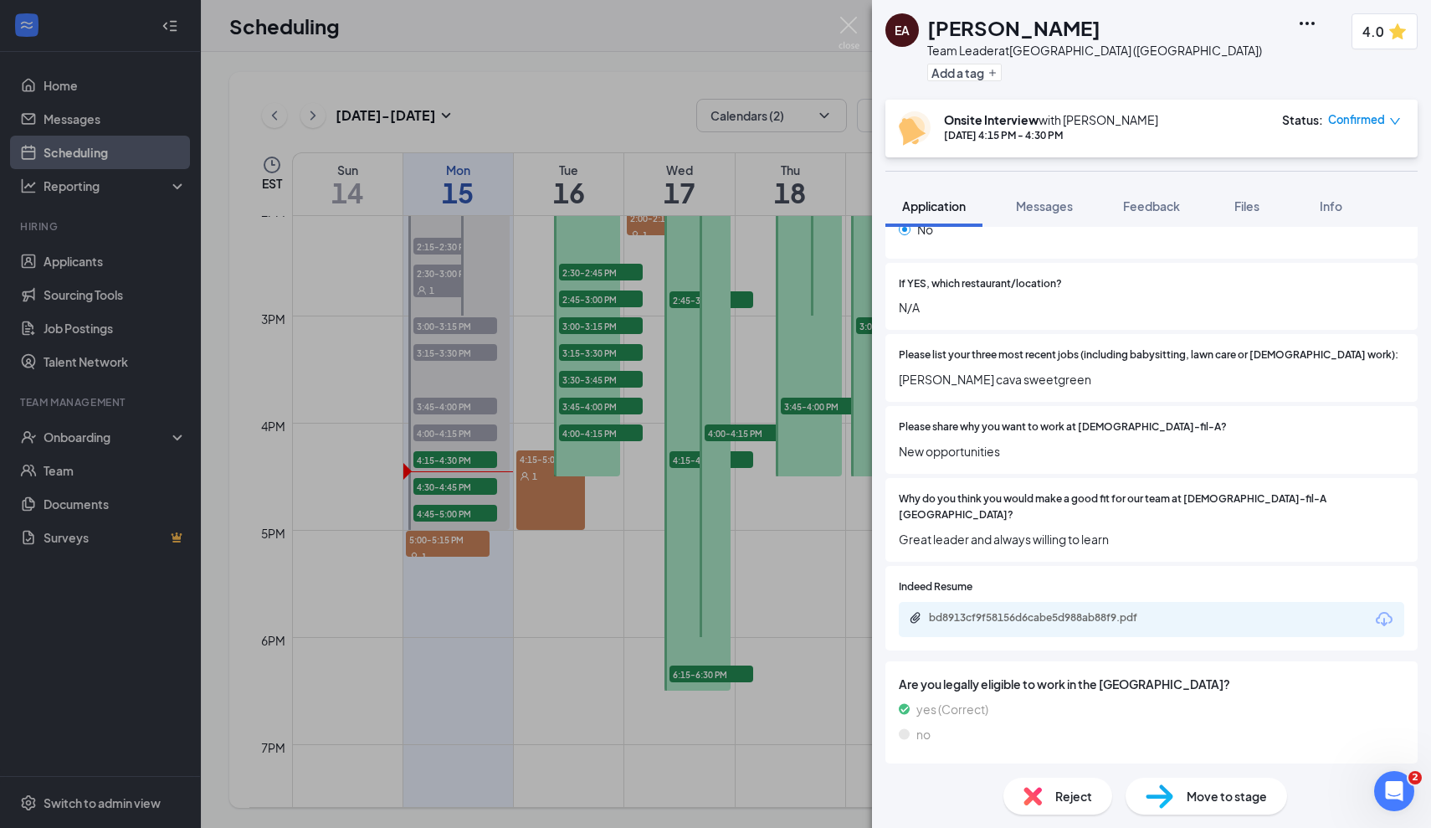
scroll to position [539, 0]
click at [1051, 609] on div "bd8913cf9f58156d6cabe5d988ab88f9.pdf" at bounding box center [1044, 617] width 271 height 16
click at [613, 589] on div "EA Ervensky [PERSON_NAME] Team Leader at [GEOGRAPHIC_DATA] ([GEOGRAPHIC_DATA]) …" at bounding box center [715, 414] width 1431 height 828
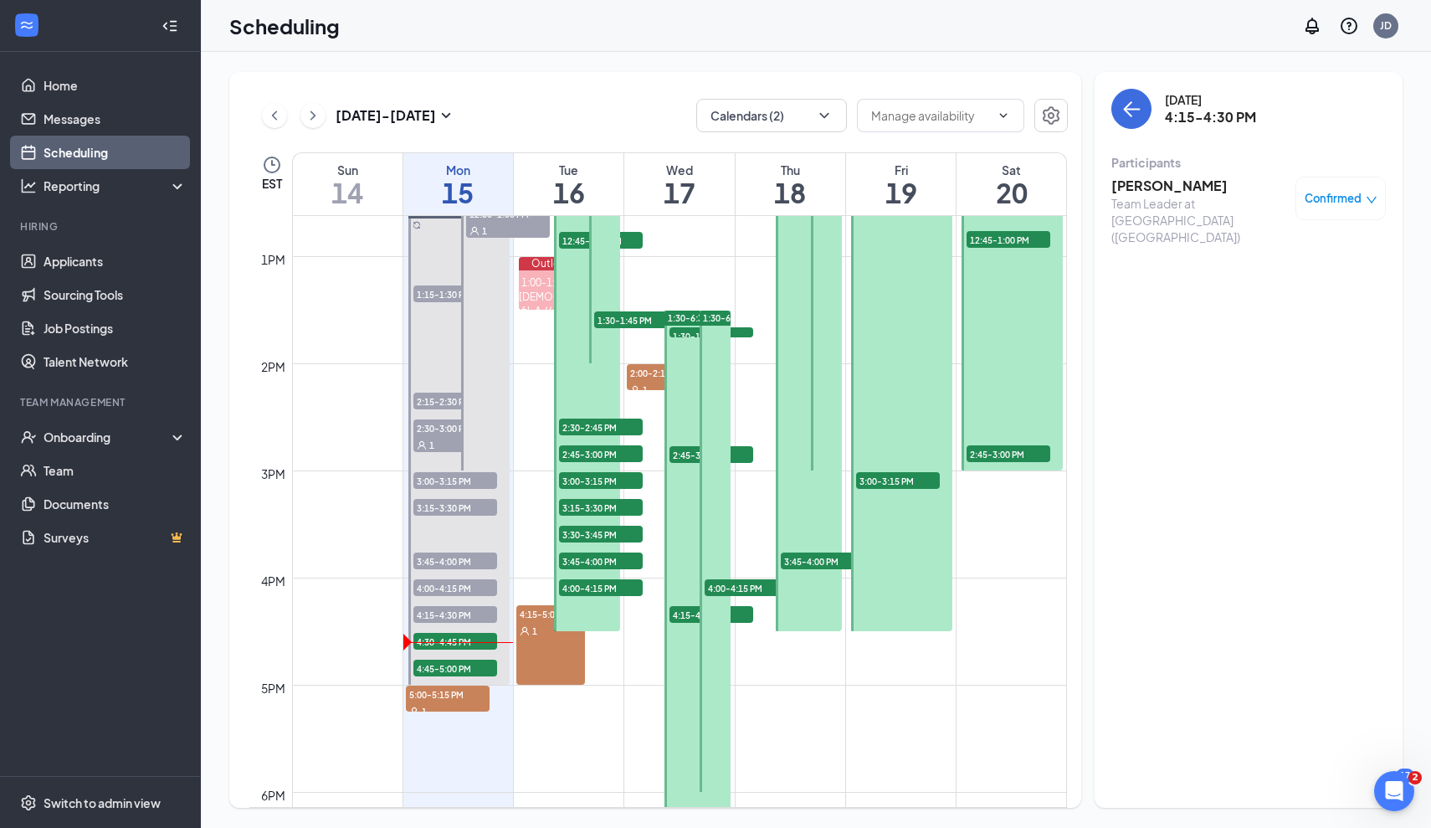
scroll to position [1358, 0]
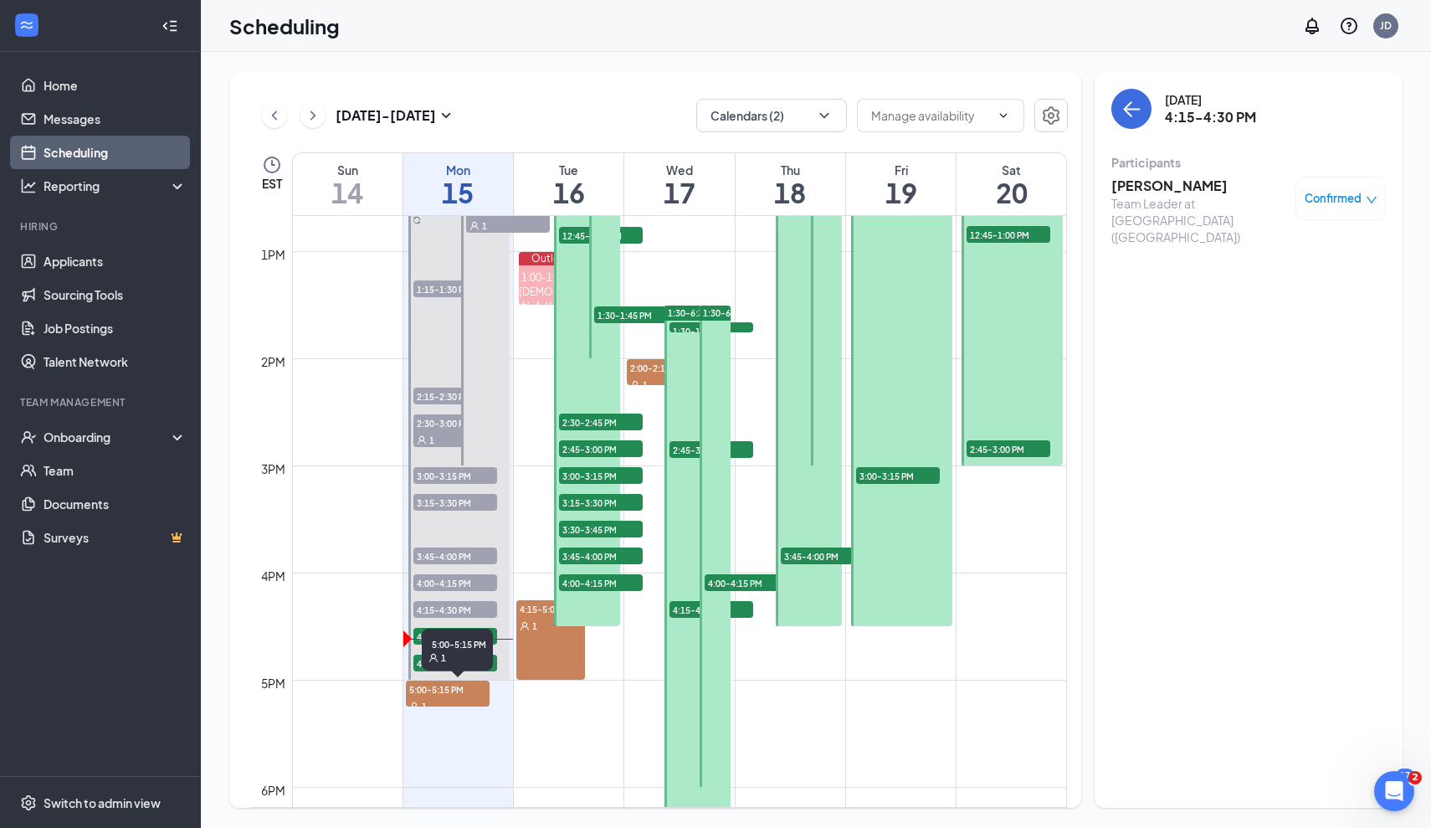
click at [445, 686] on span "5:00-5:15 PM" at bounding box center [448, 688] width 84 height 17
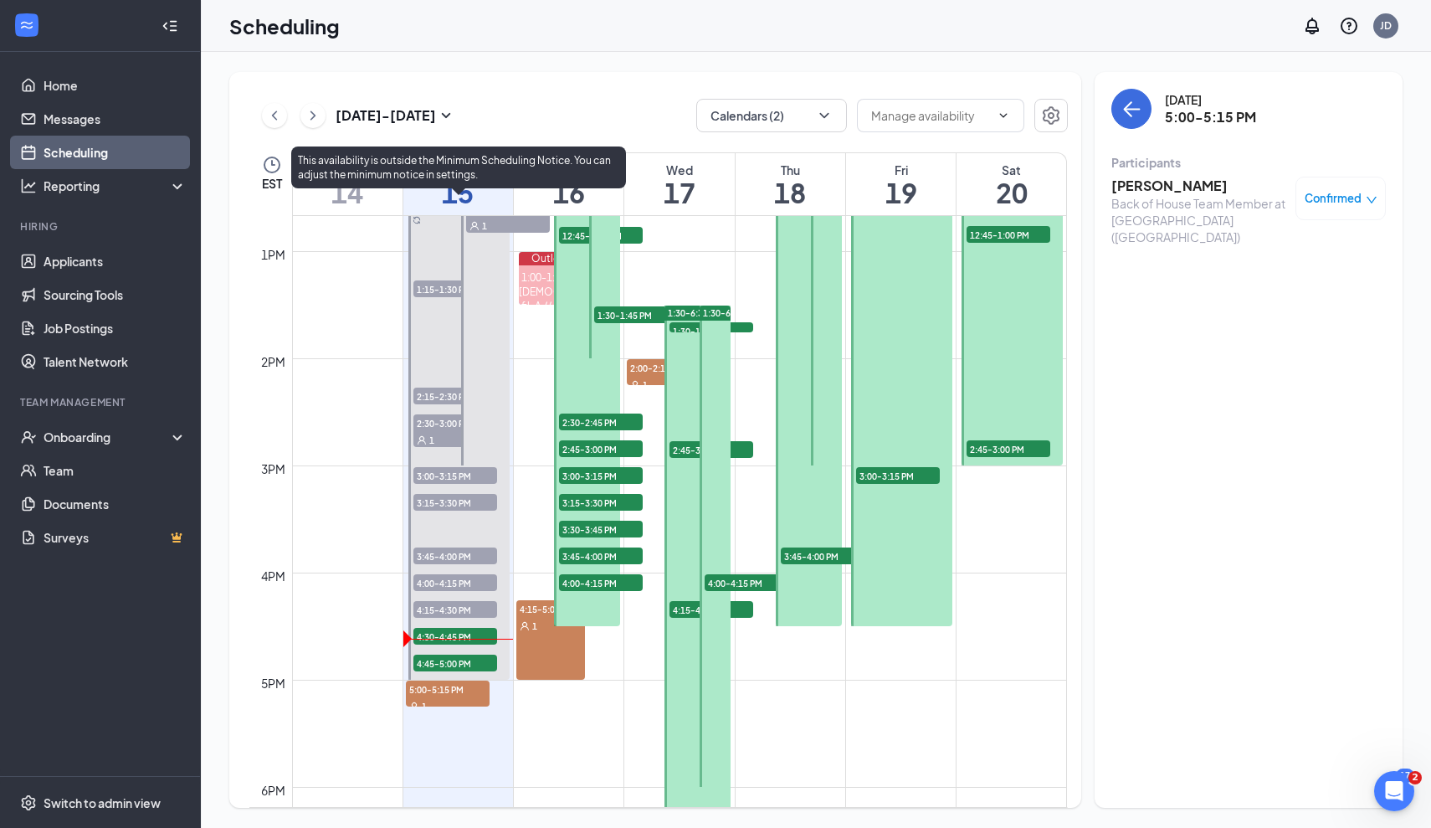
click at [450, 662] on span "4:45-5:00 PM" at bounding box center [455, 663] width 84 height 17
click at [456, 644] on span "4:30-4:45 PM" at bounding box center [455, 636] width 84 height 17
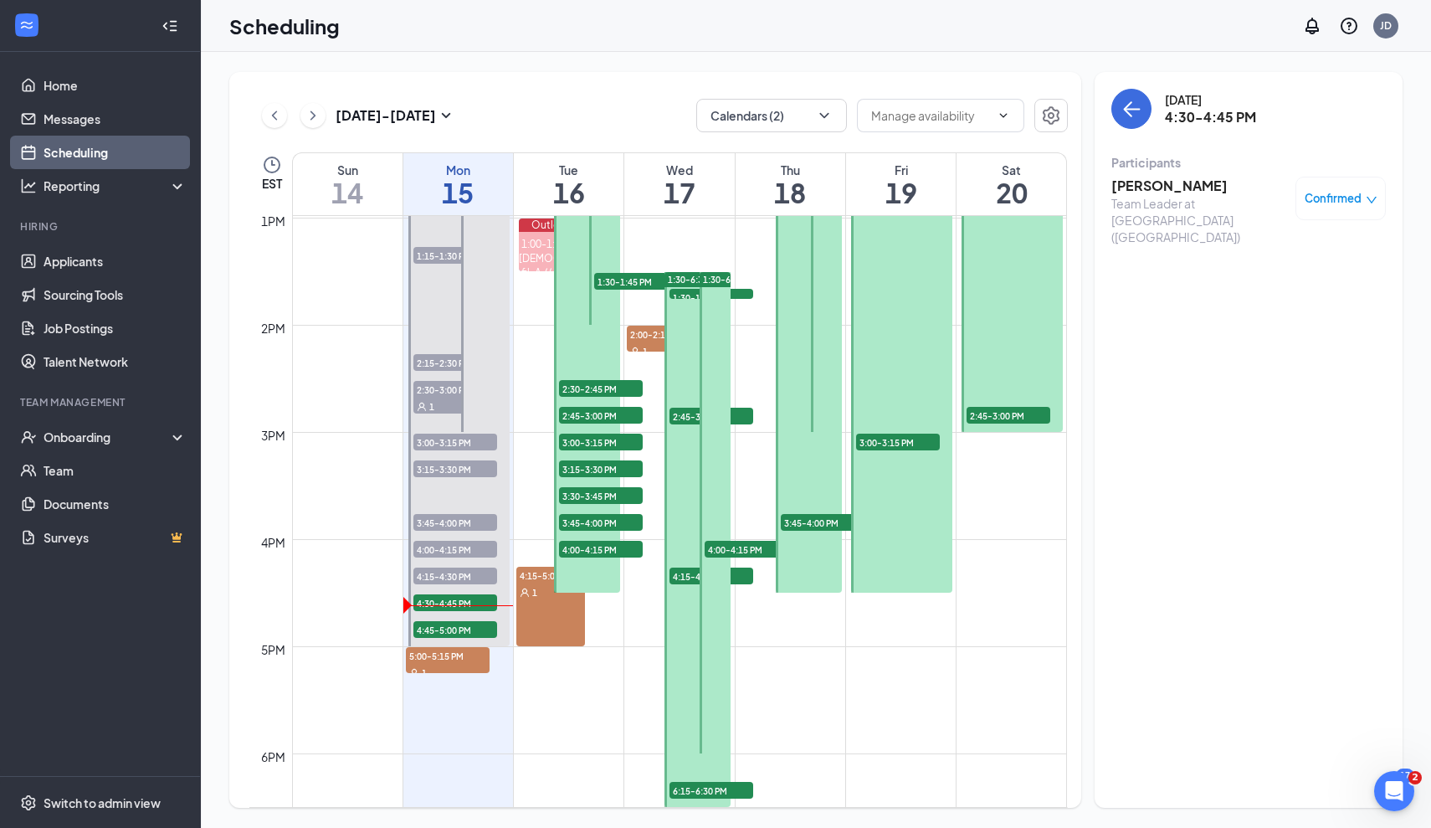
scroll to position [1397, 0]
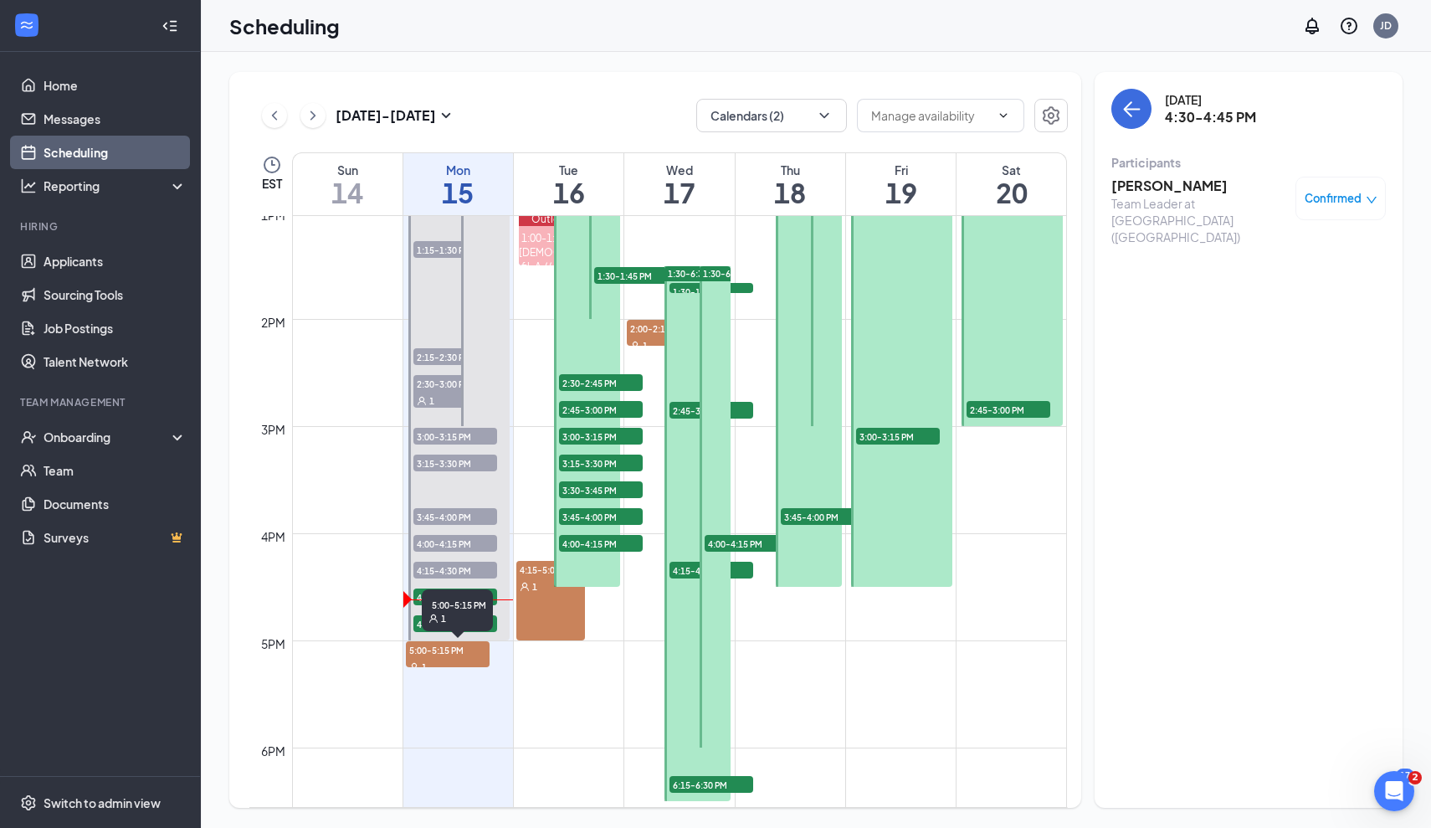
click at [467, 660] on div "1" at bounding box center [448, 666] width 84 height 17
click at [1179, 187] on h3 "[PERSON_NAME]" at bounding box center [1200, 186] width 176 height 18
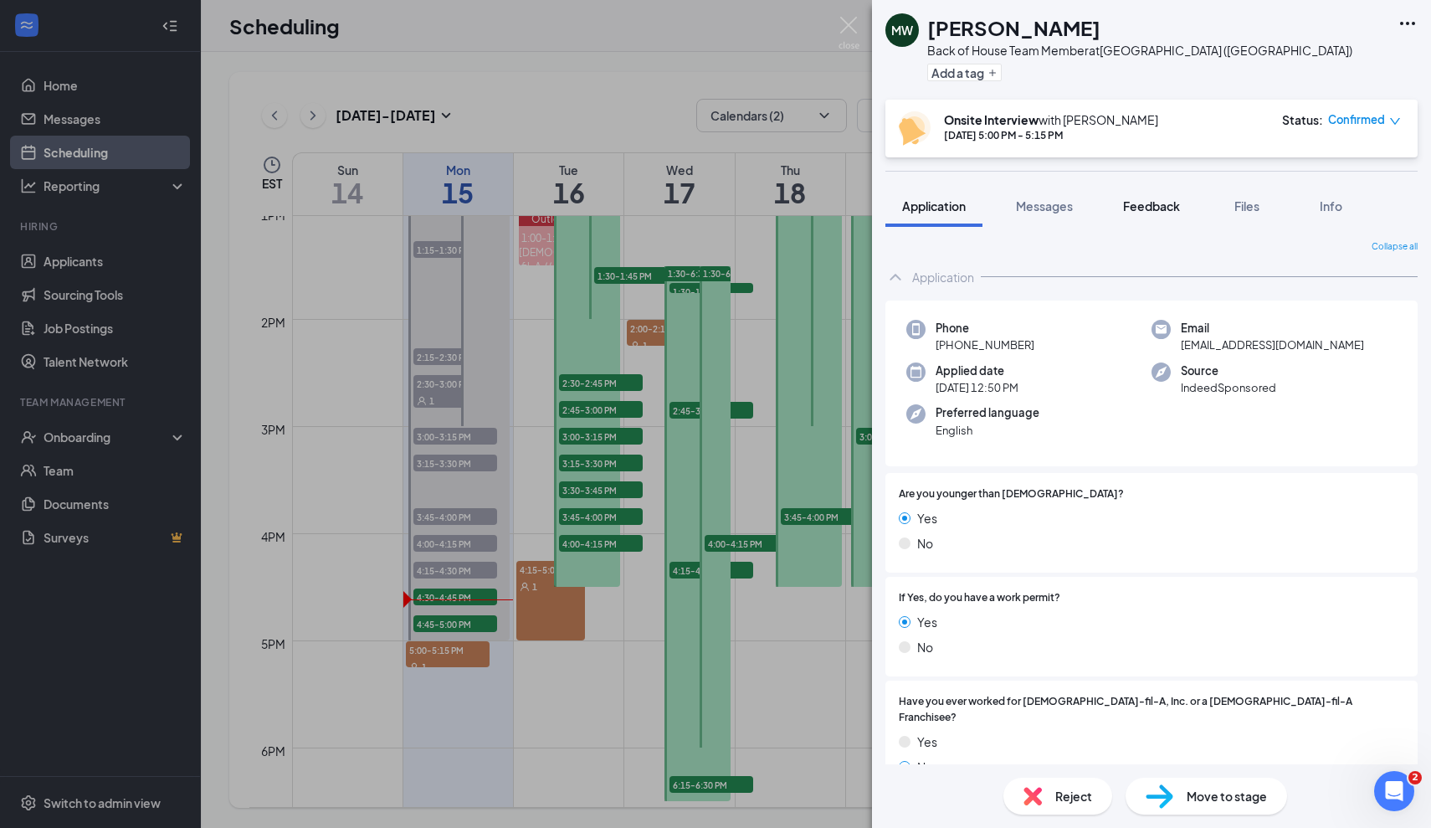
click at [1143, 218] on button "Feedback" at bounding box center [1152, 206] width 90 height 42
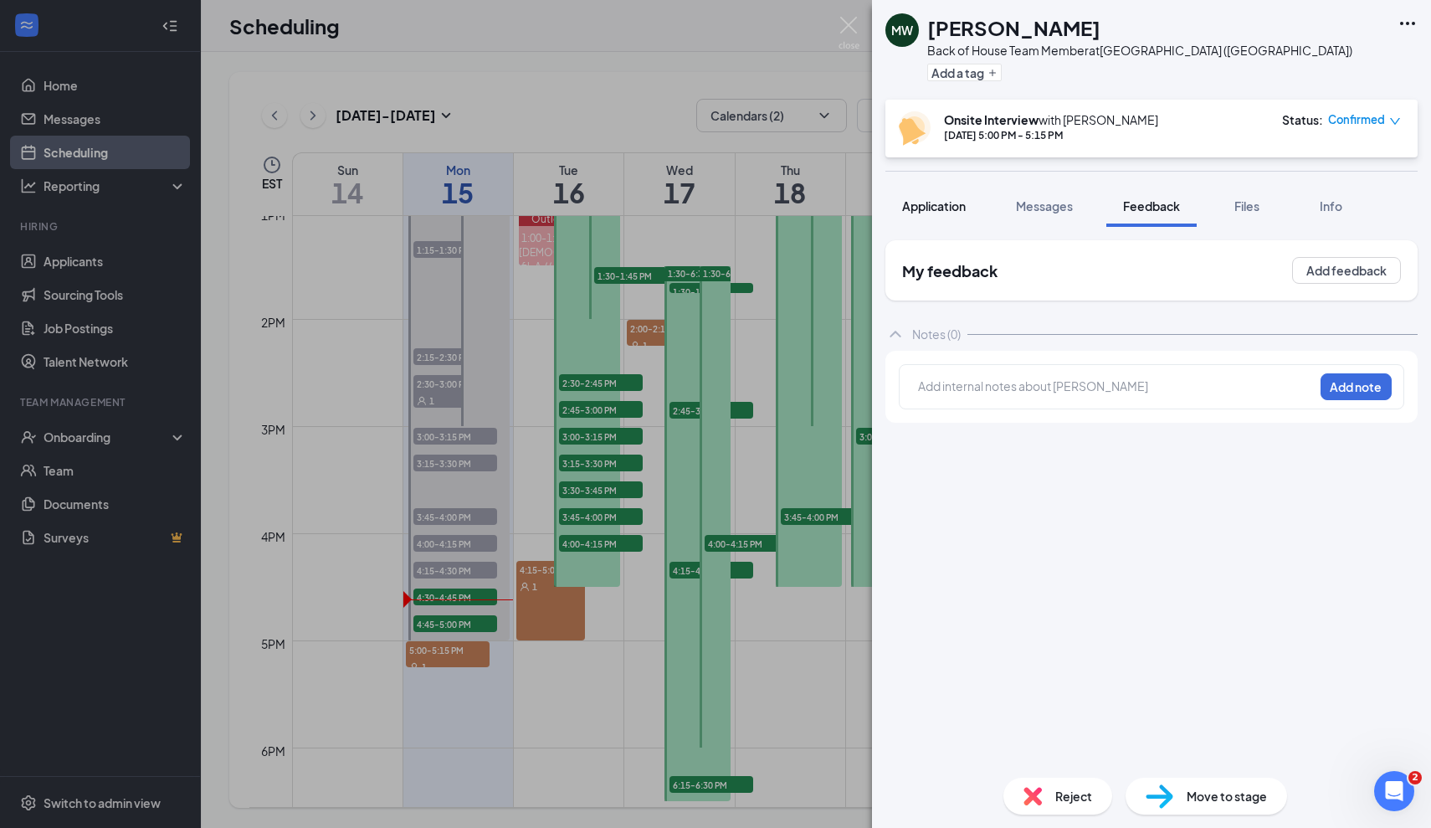
click at [962, 214] on button "Application" at bounding box center [934, 206] width 97 height 42
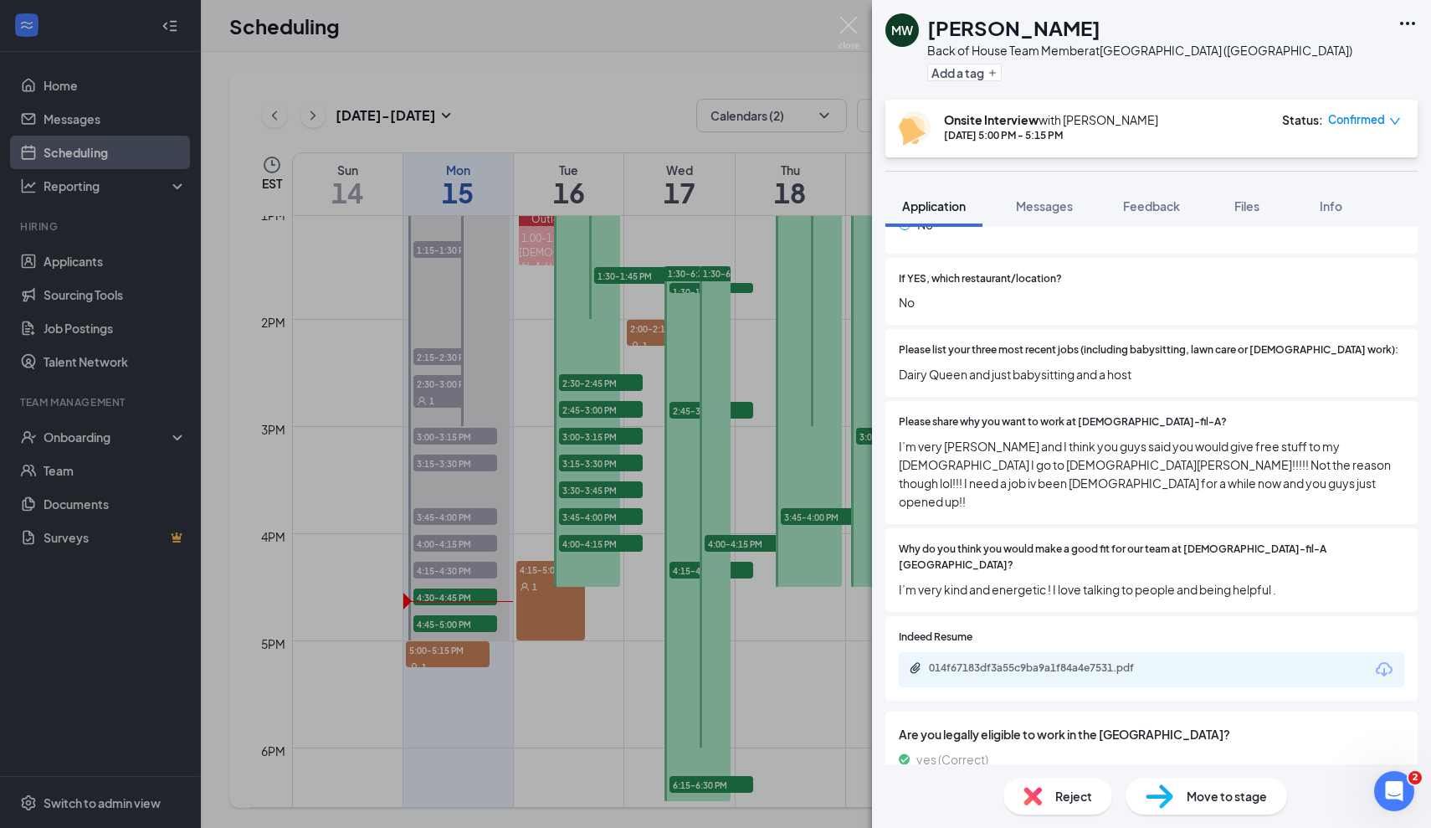
scroll to position [549, 0]
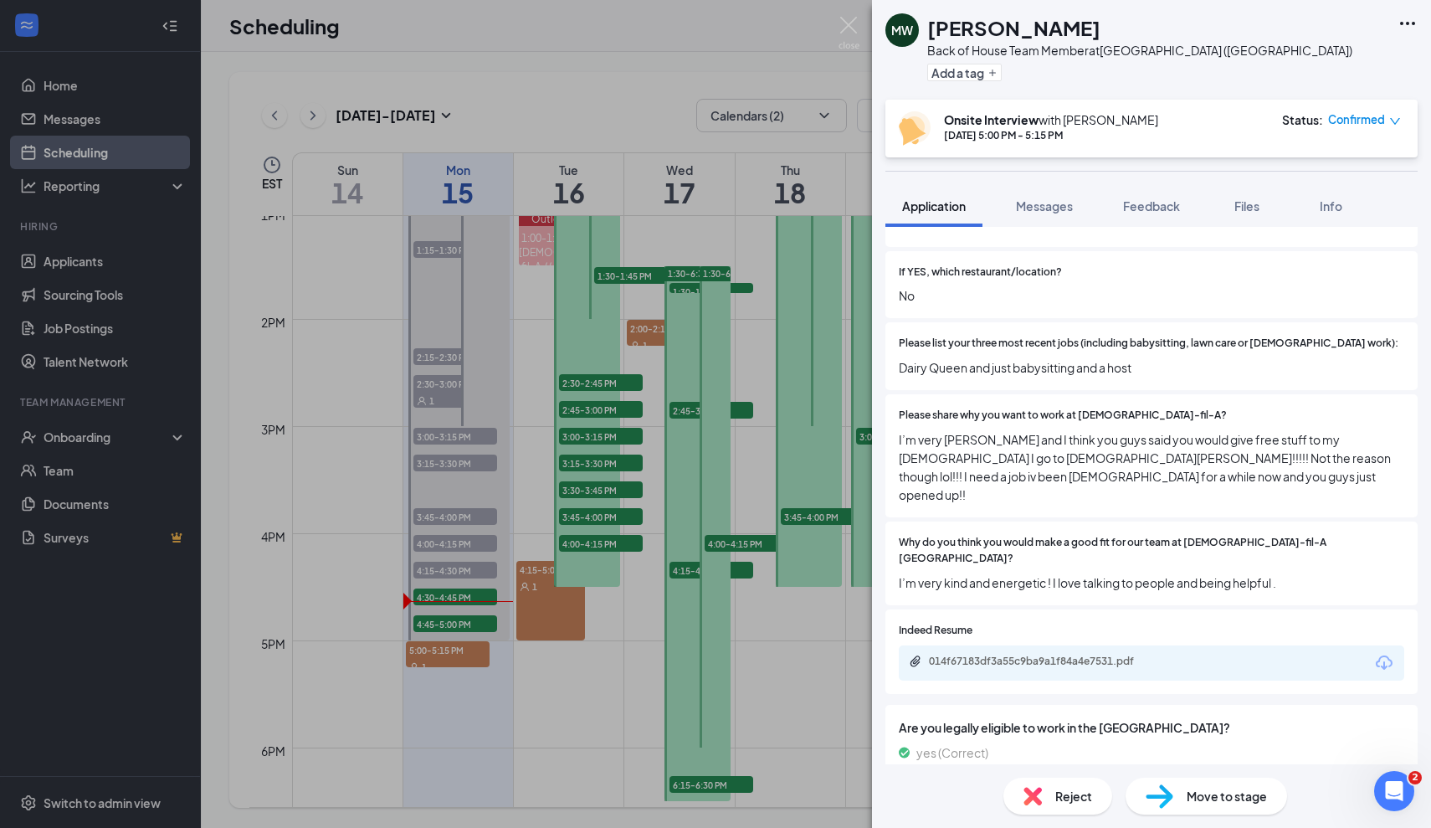
click at [1096, 645] on div "014f67183df3a55c9ba9a1f84a4e7531.pdf" at bounding box center [1152, 662] width 506 height 35
click at [1075, 655] on div "014f67183df3a55c9ba9a1f84a4e7531.pdf" at bounding box center [1046, 661] width 234 height 13
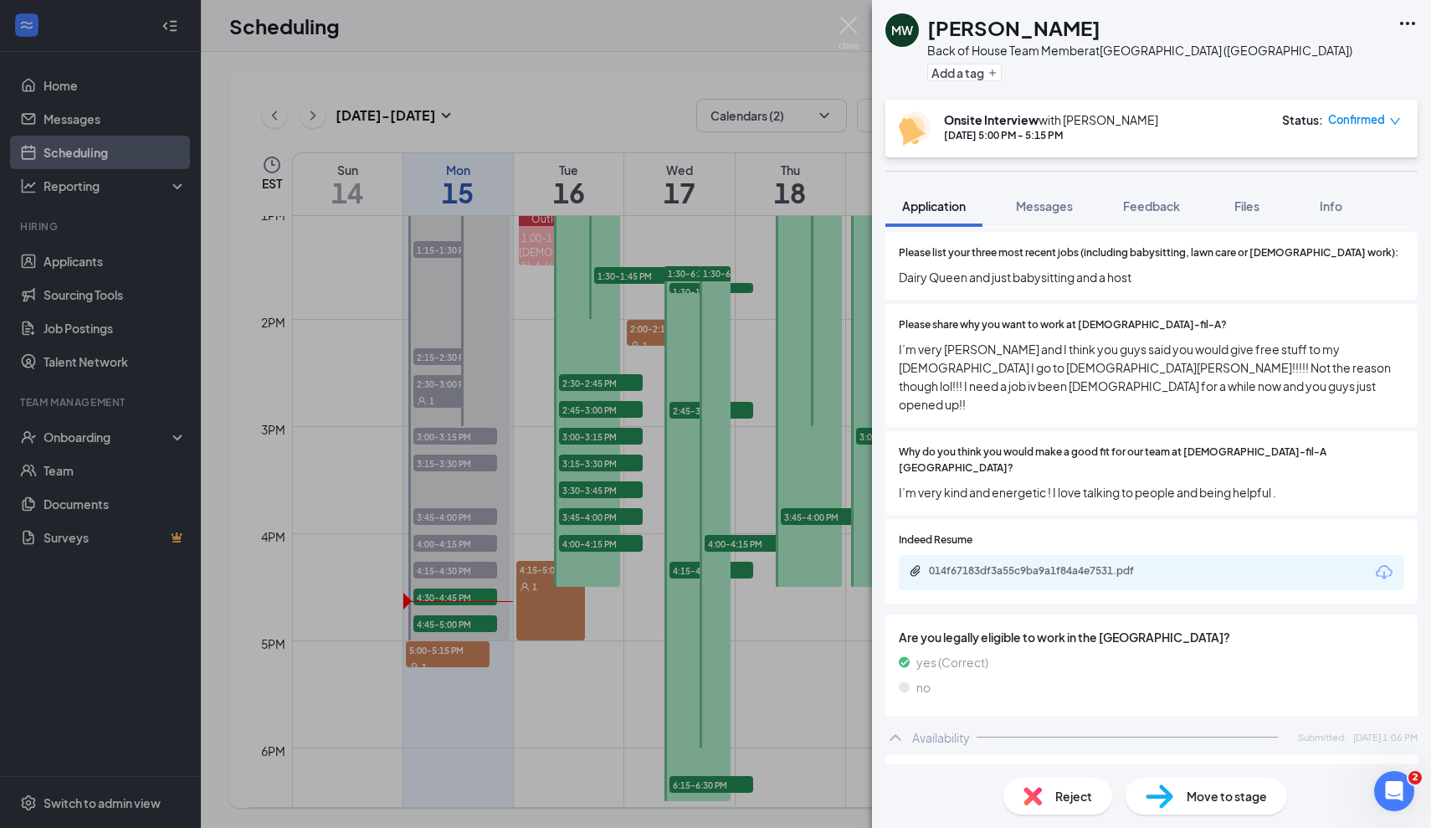
scroll to position [640, 0]
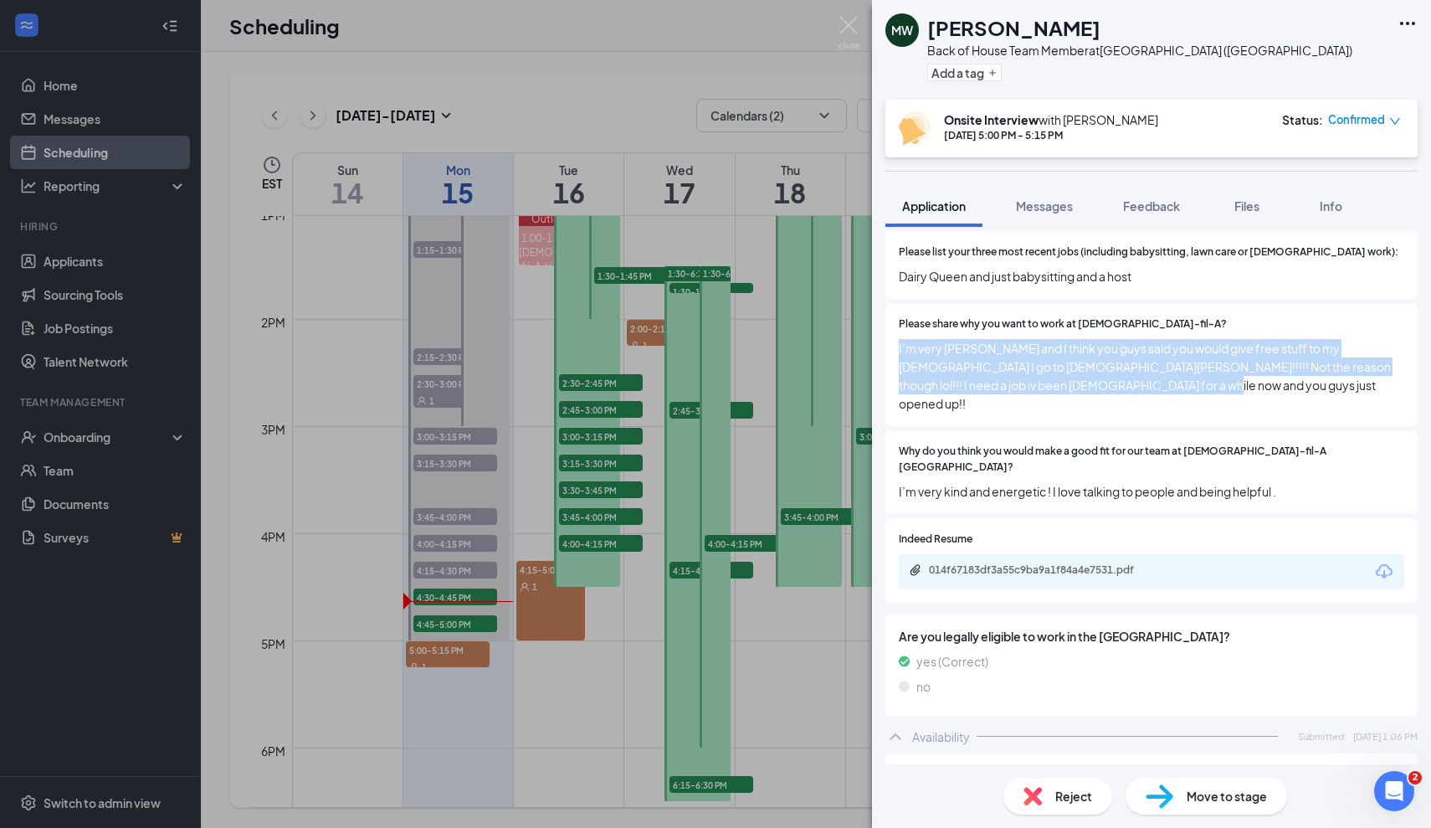
drag, startPoint x: 1188, startPoint y: 377, endPoint x: 889, endPoint y: 330, distance: 302.5
click at [889, 330] on div "Please share why you want to work at Chick-fil-A? I’m very Christian and I thin…" at bounding box center [1152, 364] width 532 height 123
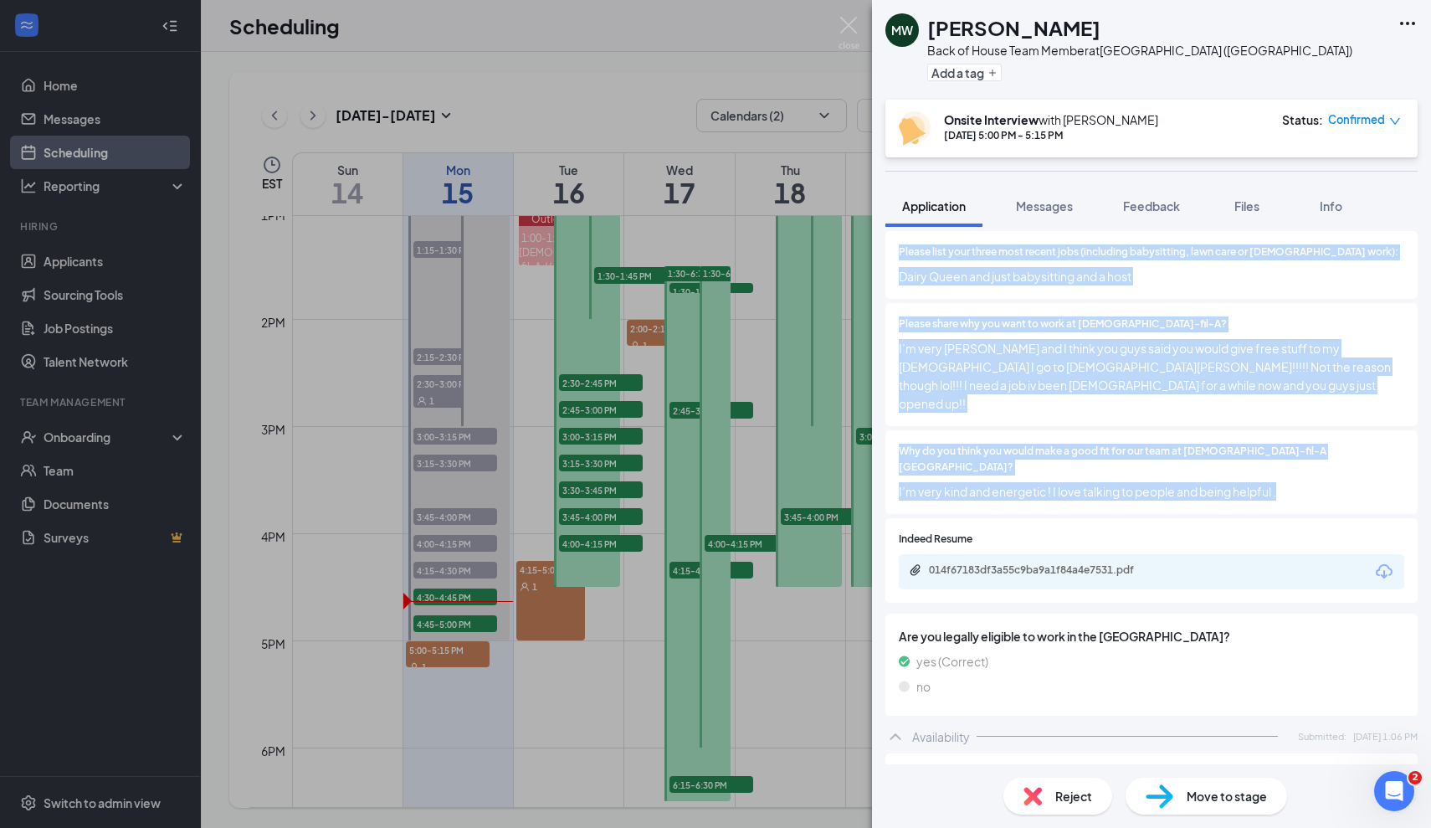
drag, startPoint x: 1305, startPoint y: 438, endPoint x: 882, endPoint y: 436, distance: 422.7
click at [882, 436] on div "Collapse all Application Phone +1 (774) 219-8563 Email w784x29d4x@privaterelay.…" at bounding box center [1151, 495] width 559 height 537
click at [1019, 366] on span "I’m very Christian and I think you guys said you would give free stuff to my ch…" at bounding box center [1152, 376] width 506 height 74
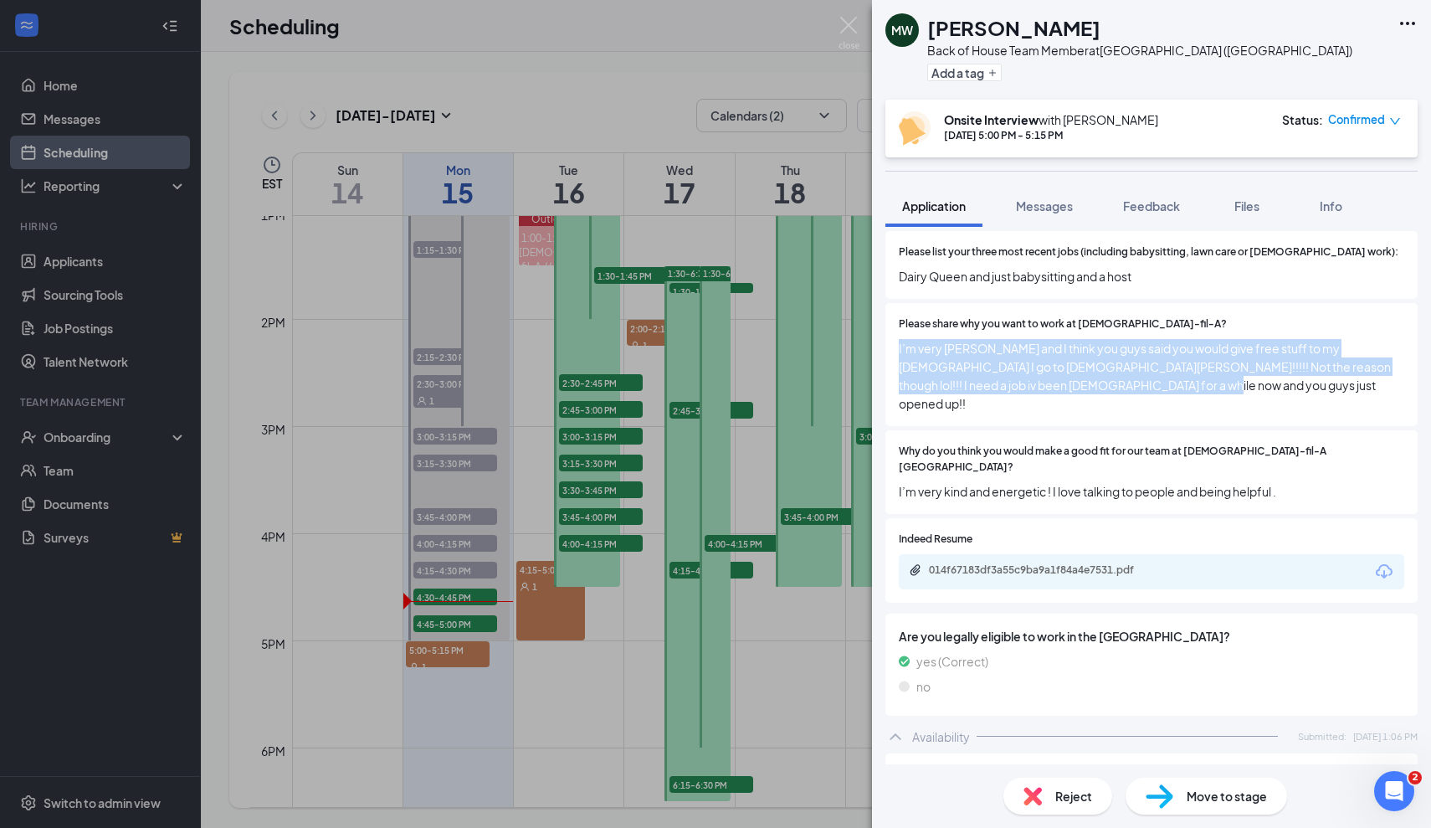
drag, startPoint x: 1166, startPoint y: 362, endPoint x: 891, endPoint y: 331, distance: 276.2
click at [891, 331] on div "Please share why you want to work at Chick-fil-A? I’m very Christian and I thin…" at bounding box center [1152, 364] width 532 height 123
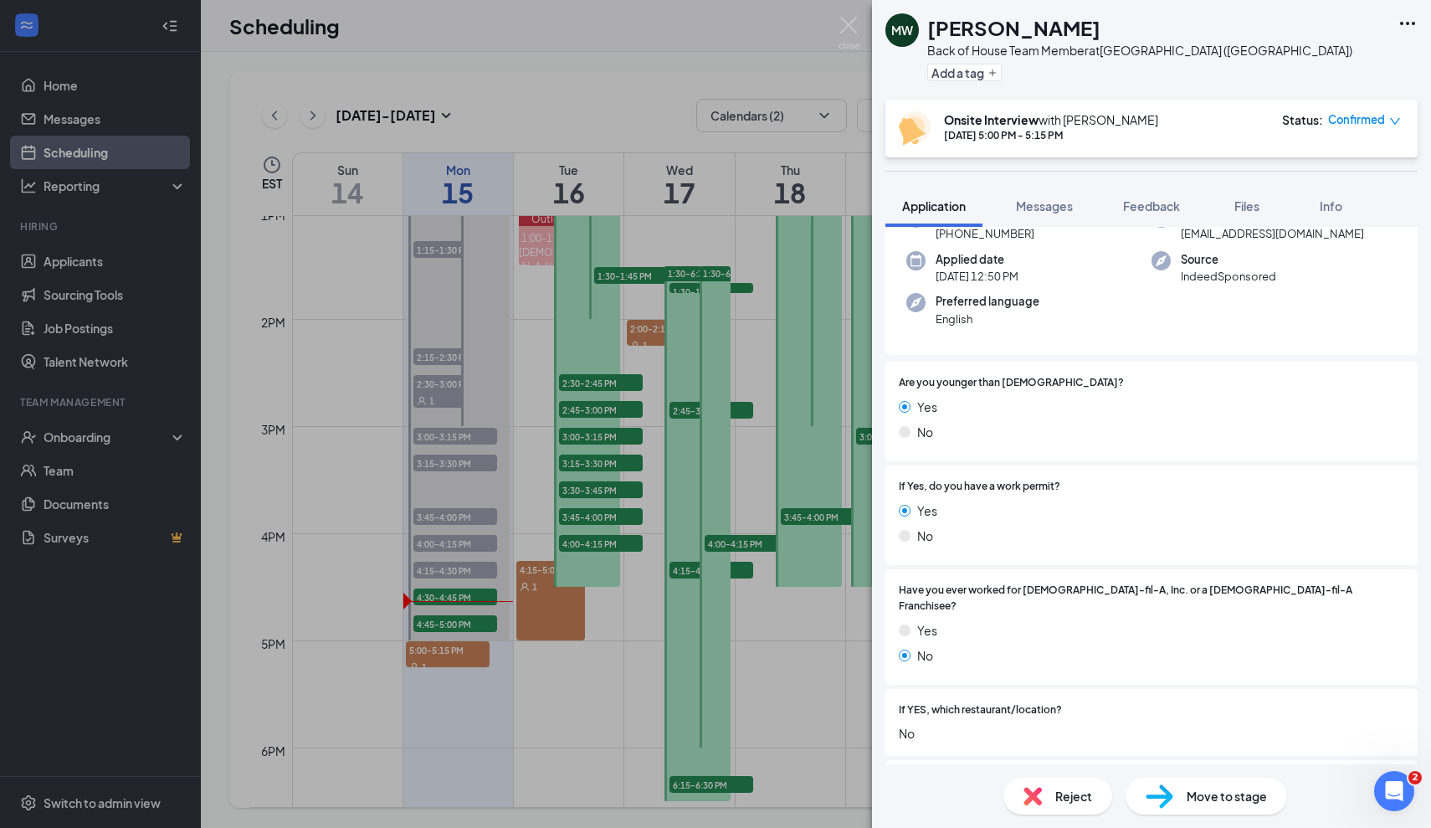
scroll to position [113, 0]
click at [1050, 658] on div "Have you ever worked for Chick-fil-A, Inc. or a Chick-fil-A Franchisee? Yes No" at bounding box center [1152, 626] width 532 height 116
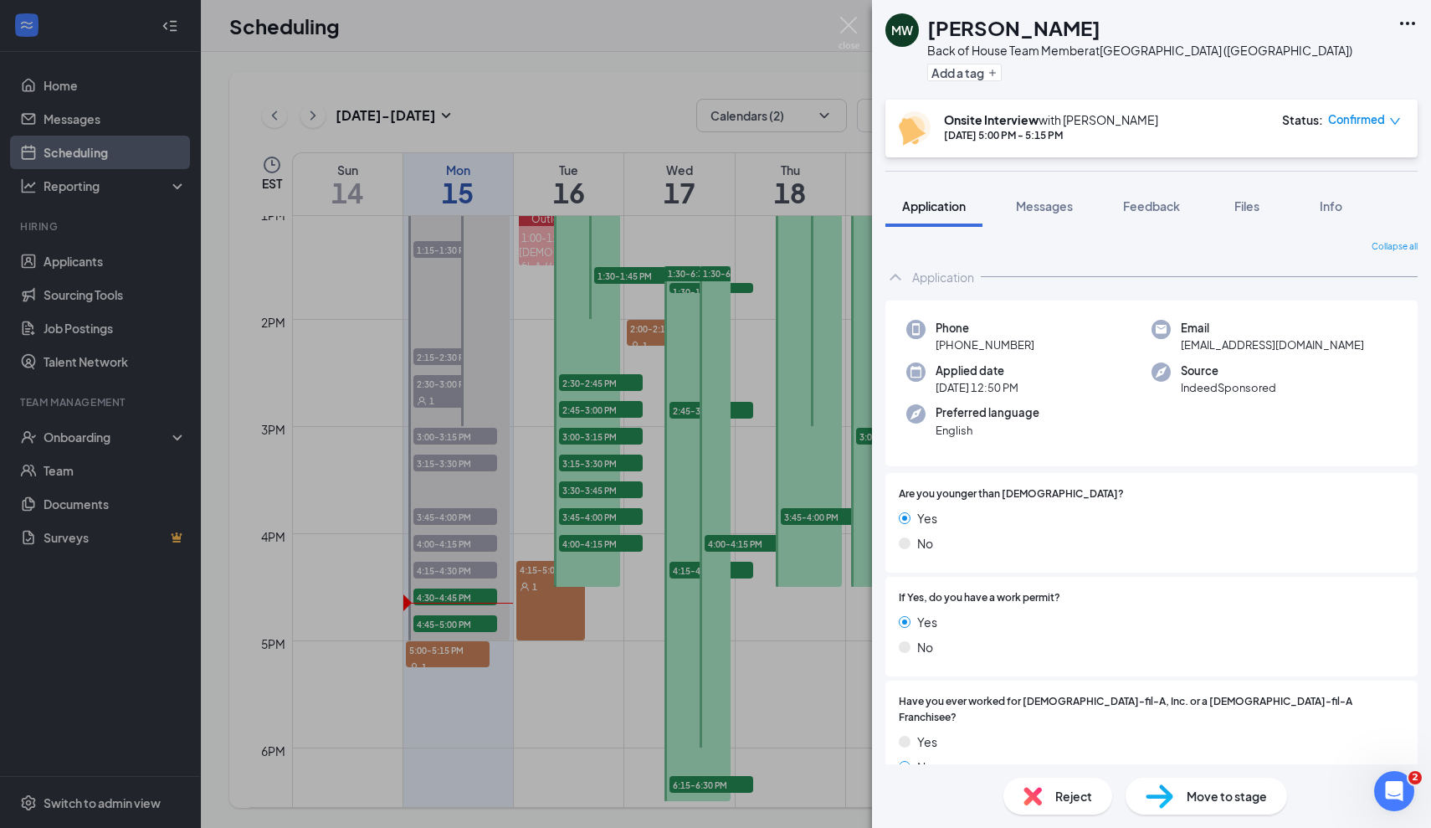
click at [958, 685] on div "Have you ever worked for Chick-fil-A, Inc. or a Chick-fil-A Franchisee? Yes No" at bounding box center [1152, 738] width 532 height 116
drag, startPoint x: 965, startPoint y: 677, endPoint x: 879, endPoint y: 572, distance: 136.2
click at [879, 572] on div "Collapse all Application Phone +1 (774) 219-8563 Email w784x29d4x@privaterelay.…" at bounding box center [1151, 495] width 559 height 537
drag, startPoint x: 1038, startPoint y: 526, endPoint x: 870, endPoint y: 458, distance: 181.4
click at [870, 458] on div "MW Molly Walker Back of House Team Member at Foxborough (MA) Add a tag Onsite I…" at bounding box center [715, 414] width 1431 height 828
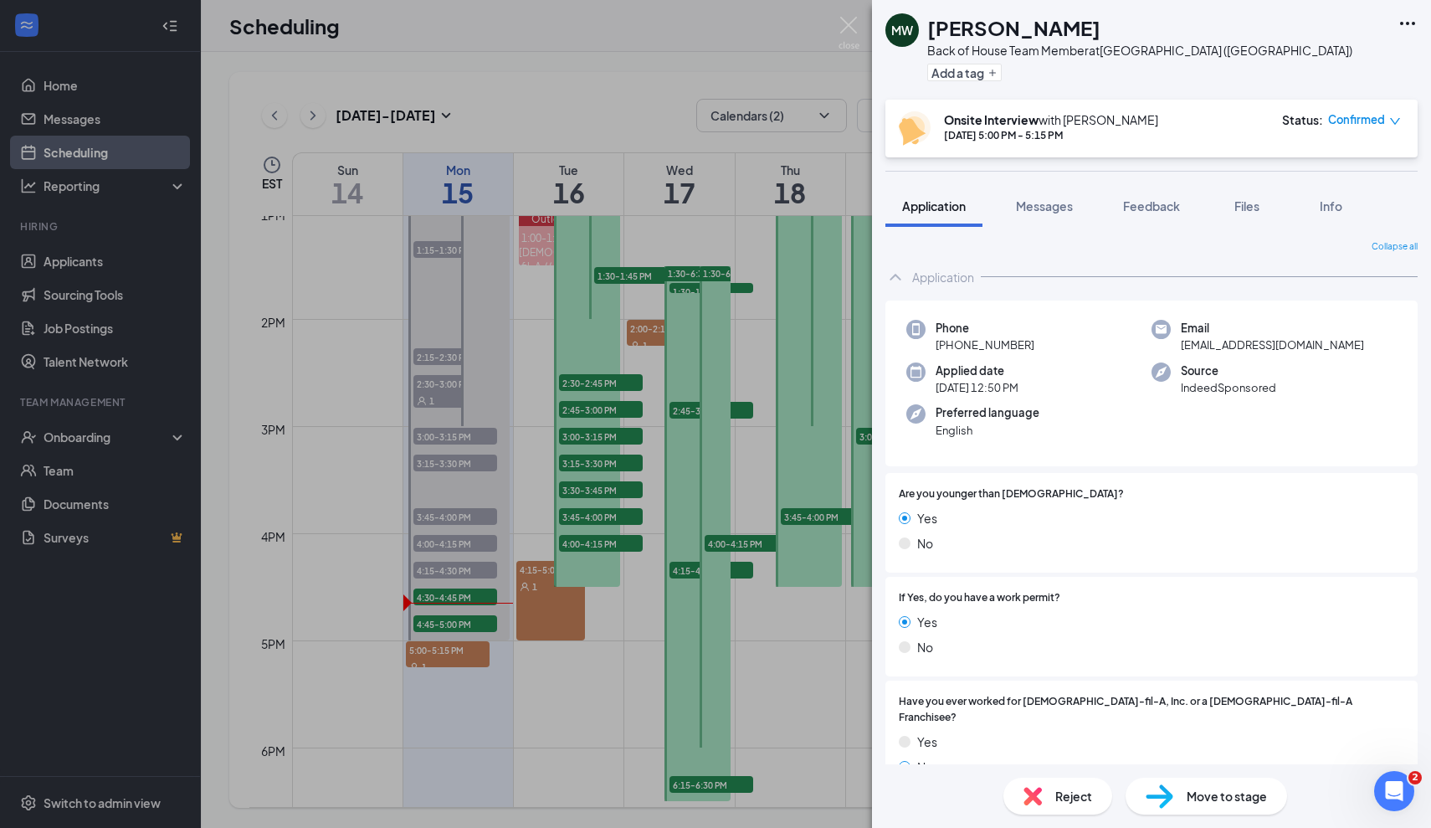
click at [1130, 585] on div "If Yes, do you have a work permit? Yes No" at bounding box center [1152, 627] width 532 height 100
drag, startPoint x: 899, startPoint y: 485, endPoint x: 1061, endPoint y: 575, distance: 185.4
click at [1061, 575] on div "Are you younger than 18 years old? Yes No If Yes, do you have a work permit? Ye…" at bounding box center [1152, 816] width 532 height 686
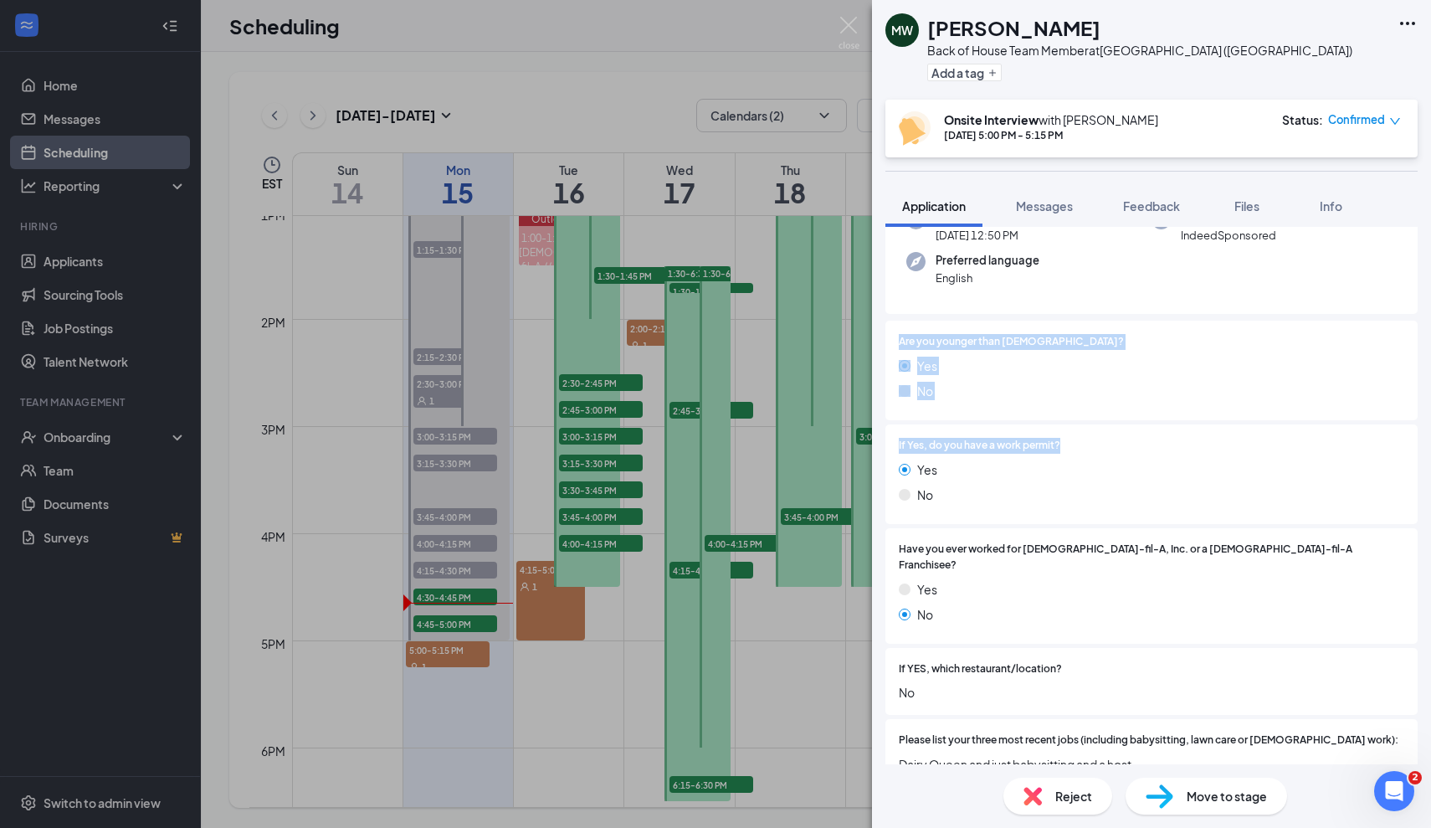
scroll to position [153, 0]
click at [1028, 547] on span "Have you ever worked for [DEMOGRAPHIC_DATA]-fil-A, Inc. or a [DEMOGRAPHIC_DATA]…" at bounding box center [1152, 557] width 506 height 32
drag, startPoint x: 891, startPoint y: 432, endPoint x: 987, endPoint y: 514, distance: 125.8
click at [987, 514] on div "If Yes, do you have a work permit? Yes No" at bounding box center [1152, 474] width 532 height 100
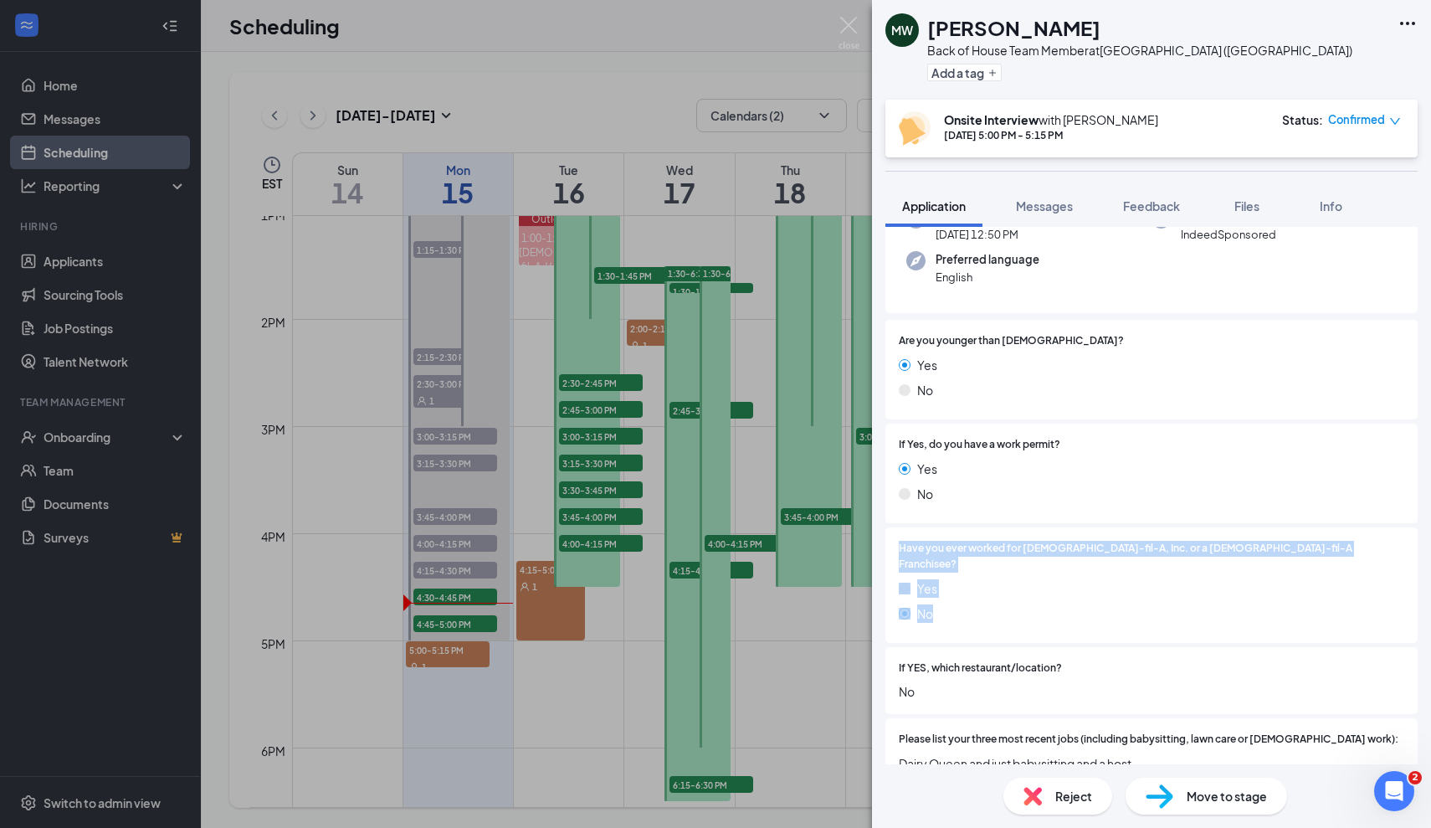
drag, startPoint x: 900, startPoint y: 536, endPoint x: 994, endPoint y: 607, distance: 118.4
click at [994, 607] on div "Have you ever worked for Chick-fil-A, Inc. or a Chick-fil-A Franchisee? Yes No" at bounding box center [1152, 585] width 532 height 116
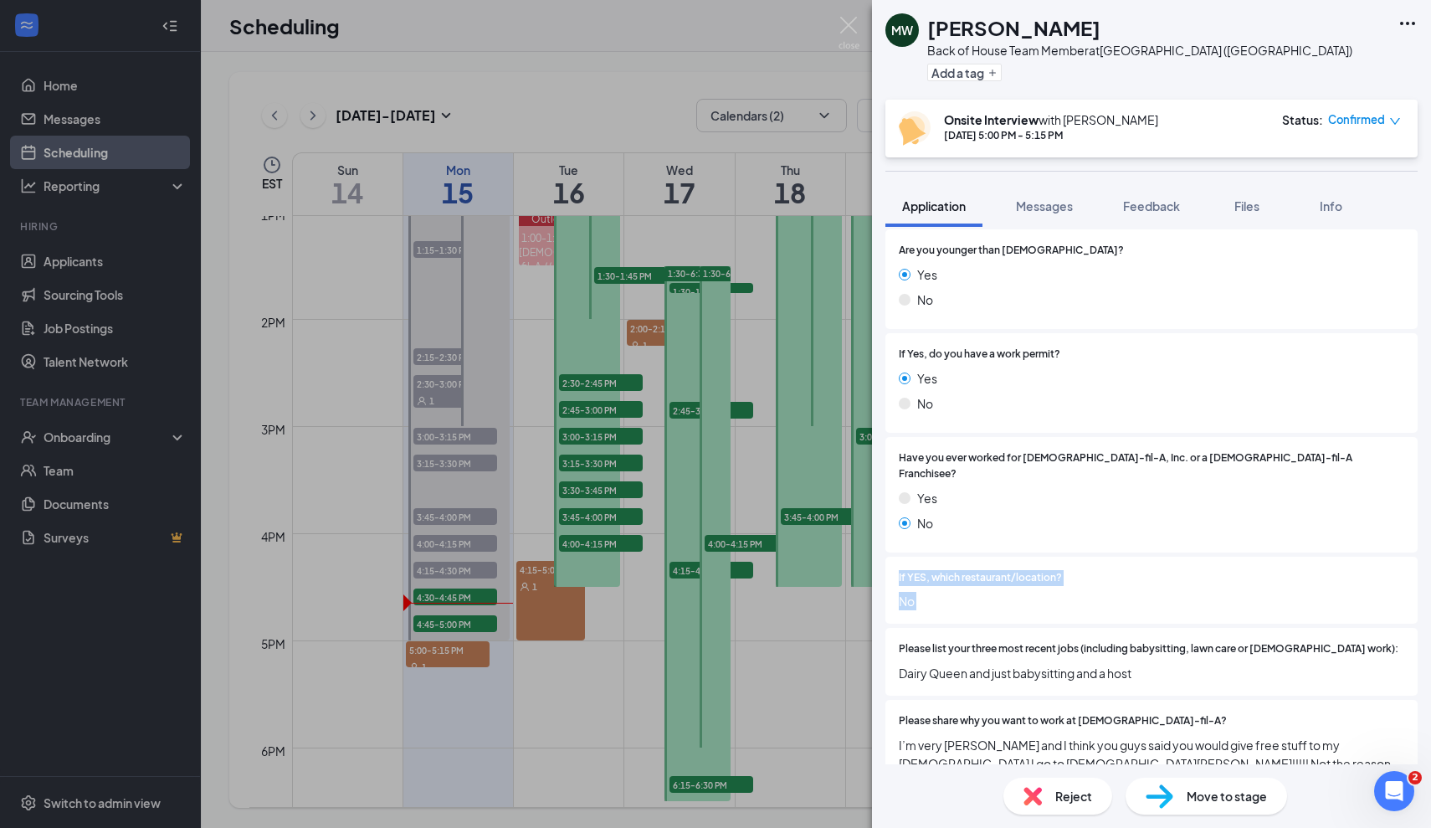
drag, startPoint x: 897, startPoint y: 557, endPoint x: 983, endPoint y: 609, distance: 100.6
click at [983, 609] on div "Are you younger than 18 years old? Yes No If Yes, do you have a work permit? Ye…" at bounding box center [1152, 572] width 532 height 686
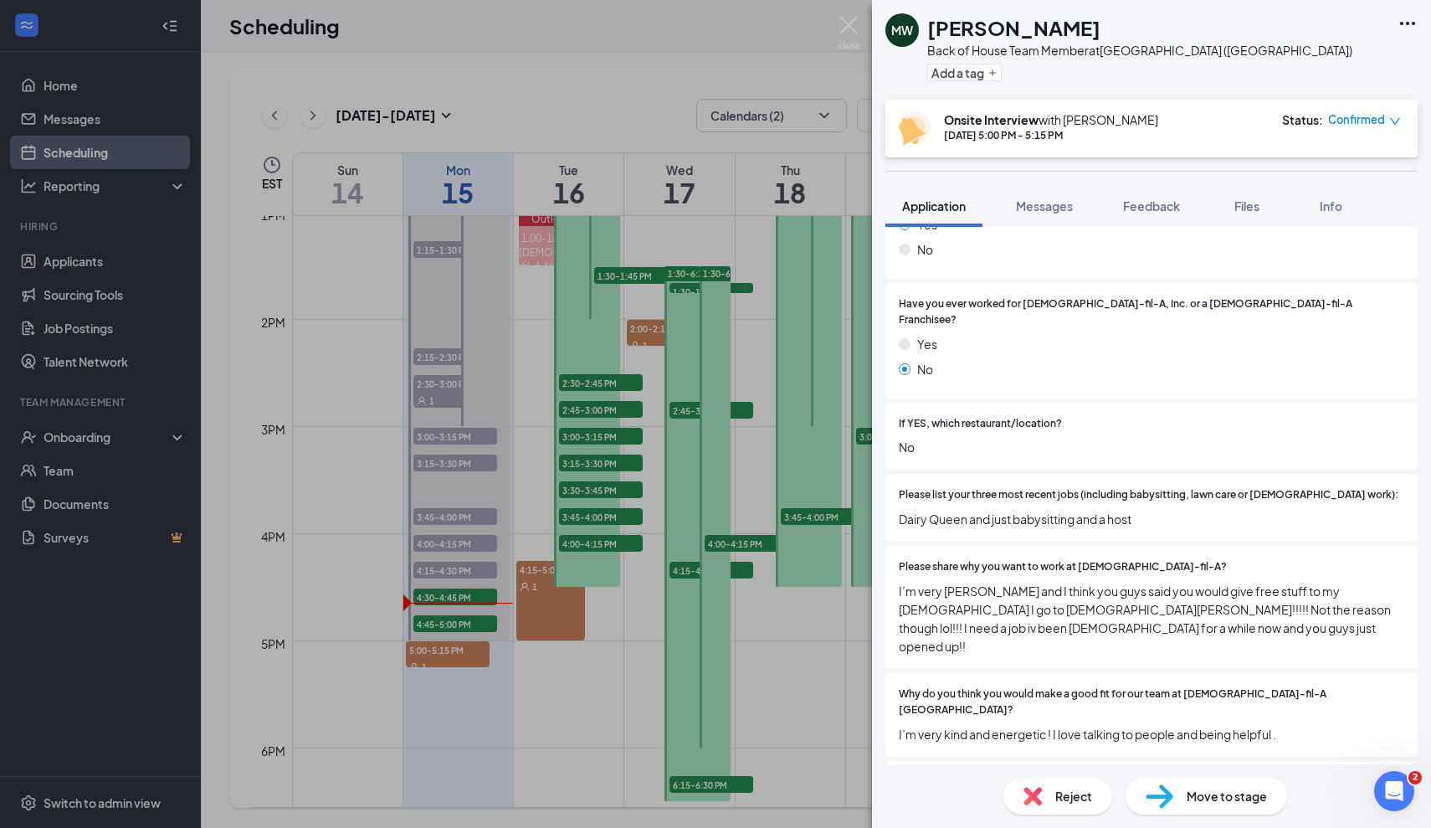
click at [906, 487] on span "Please list your three most recent jobs (including babysitting, lawn care or [D…" at bounding box center [1149, 495] width 500 height 16
drag, startPoint x: 898, startPoint y: 469, endPoint x: 1102, endPoint y: 528, distance: 212.7
click at [1102, 528] on div "Are you younger than 18 years old? Yes No If Yes, do you have a work permit? Ye…" at bounding box center [1152, 418] width 532 height 686
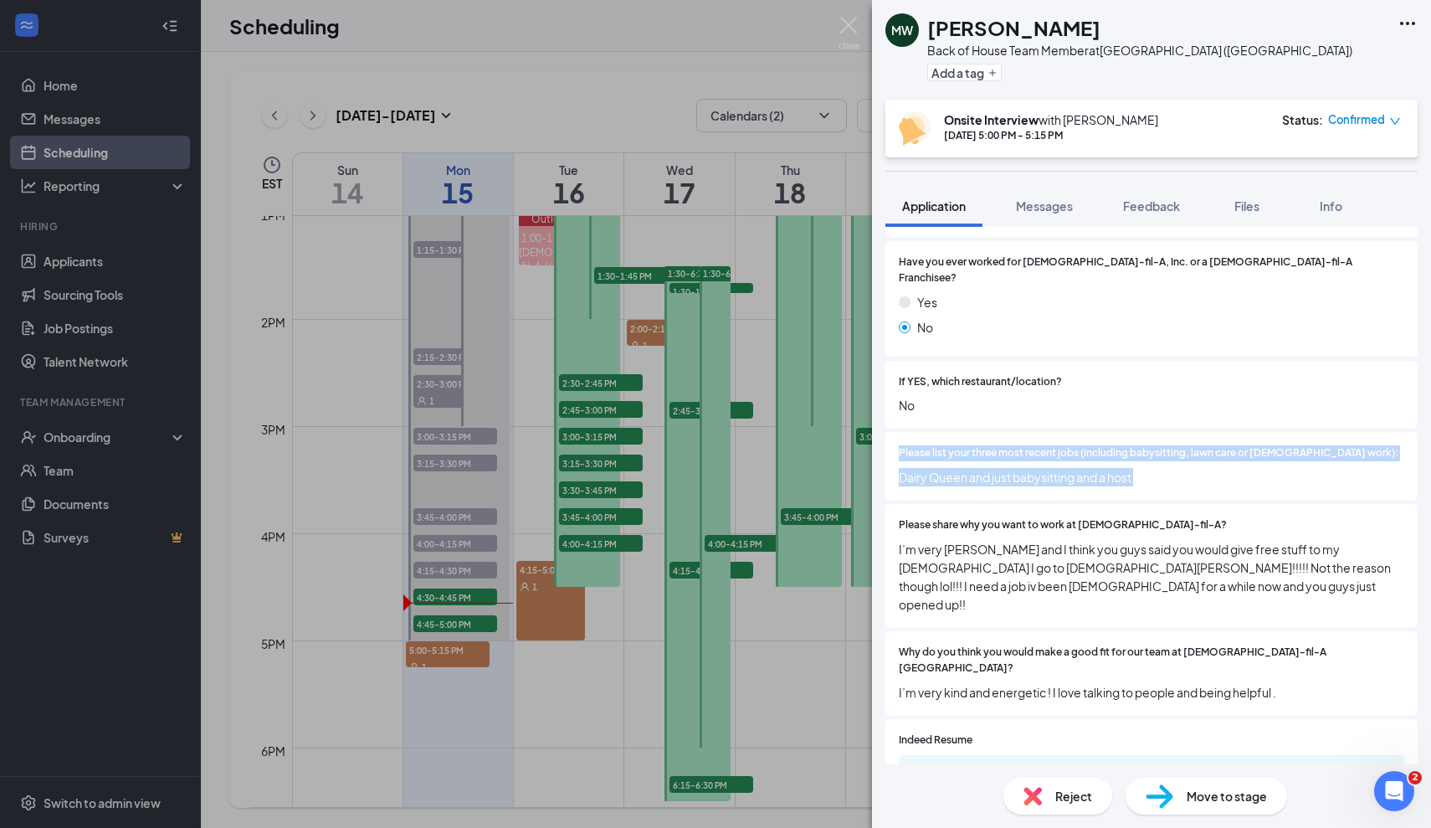
scroll to position [442, 0]
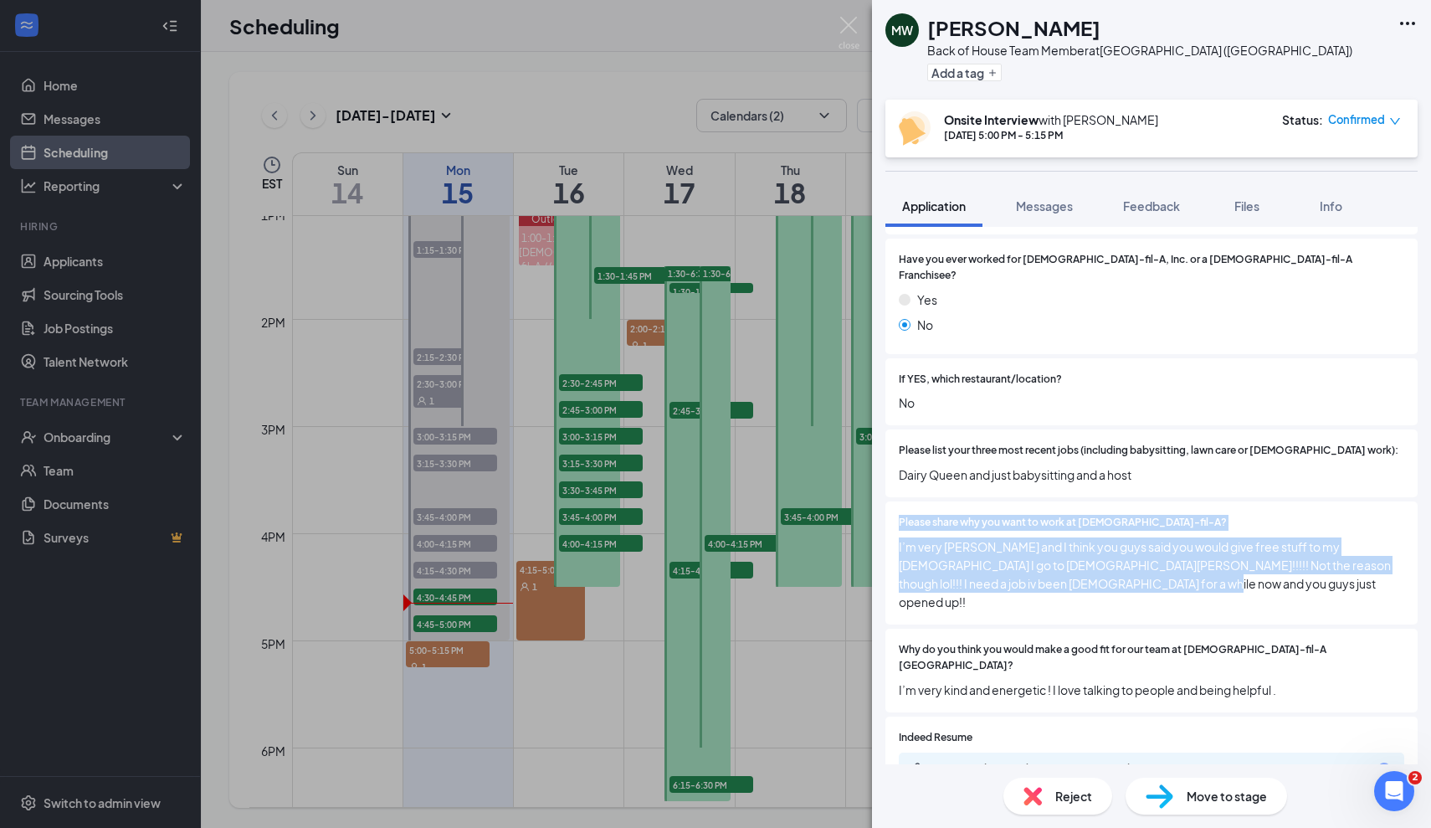
drag, startPoint x: 1152, startPoint y: 572, endPoint x: 888, endPoint y: 496, distance: 274.4
click at [887, 501] on div "Please share why you want to work at Chick-fil-A? I’m very Christian and I thin…" at bounding box center [1152, 562] width 532 height 123
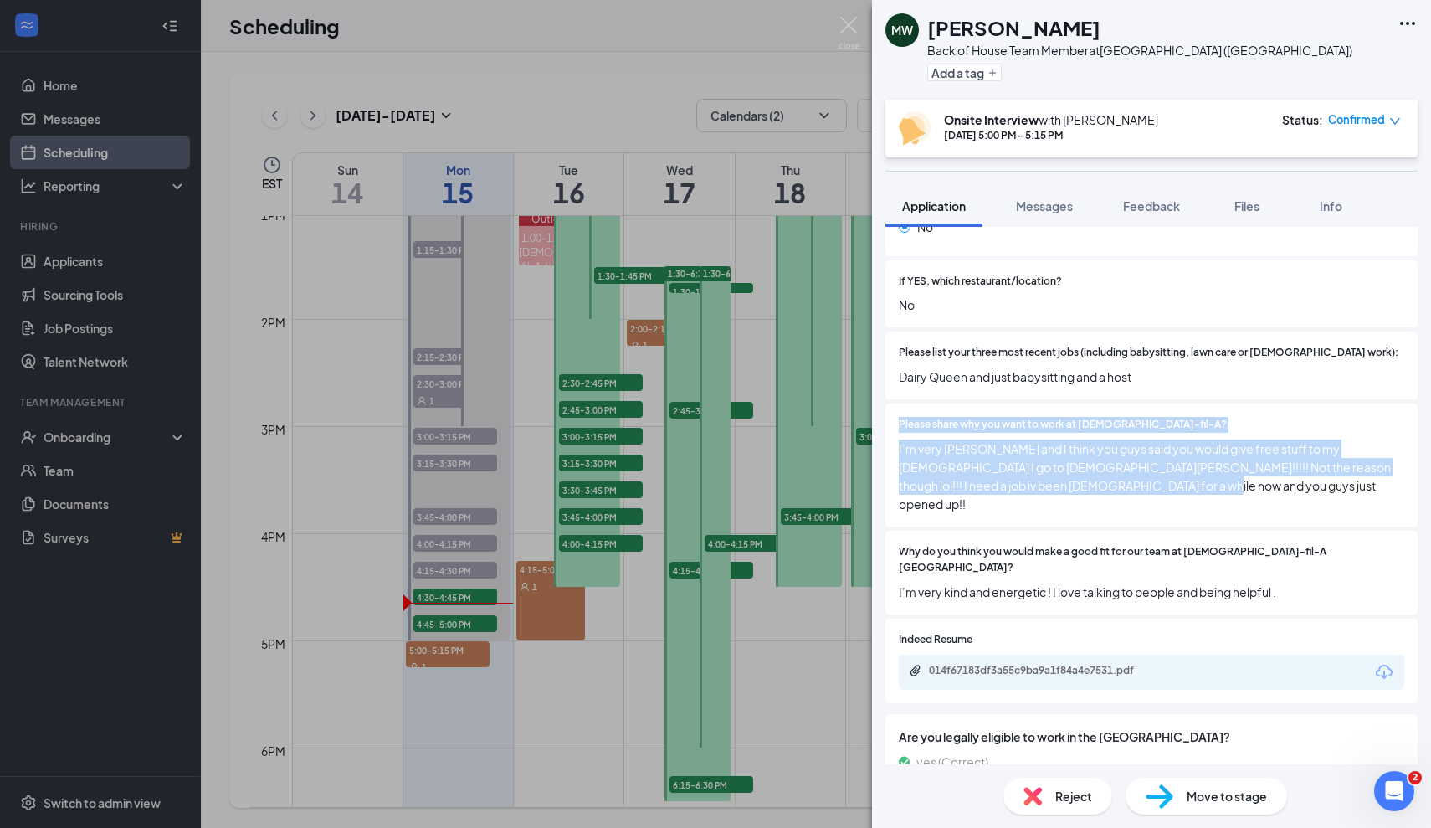
scroll to position [542, 0]
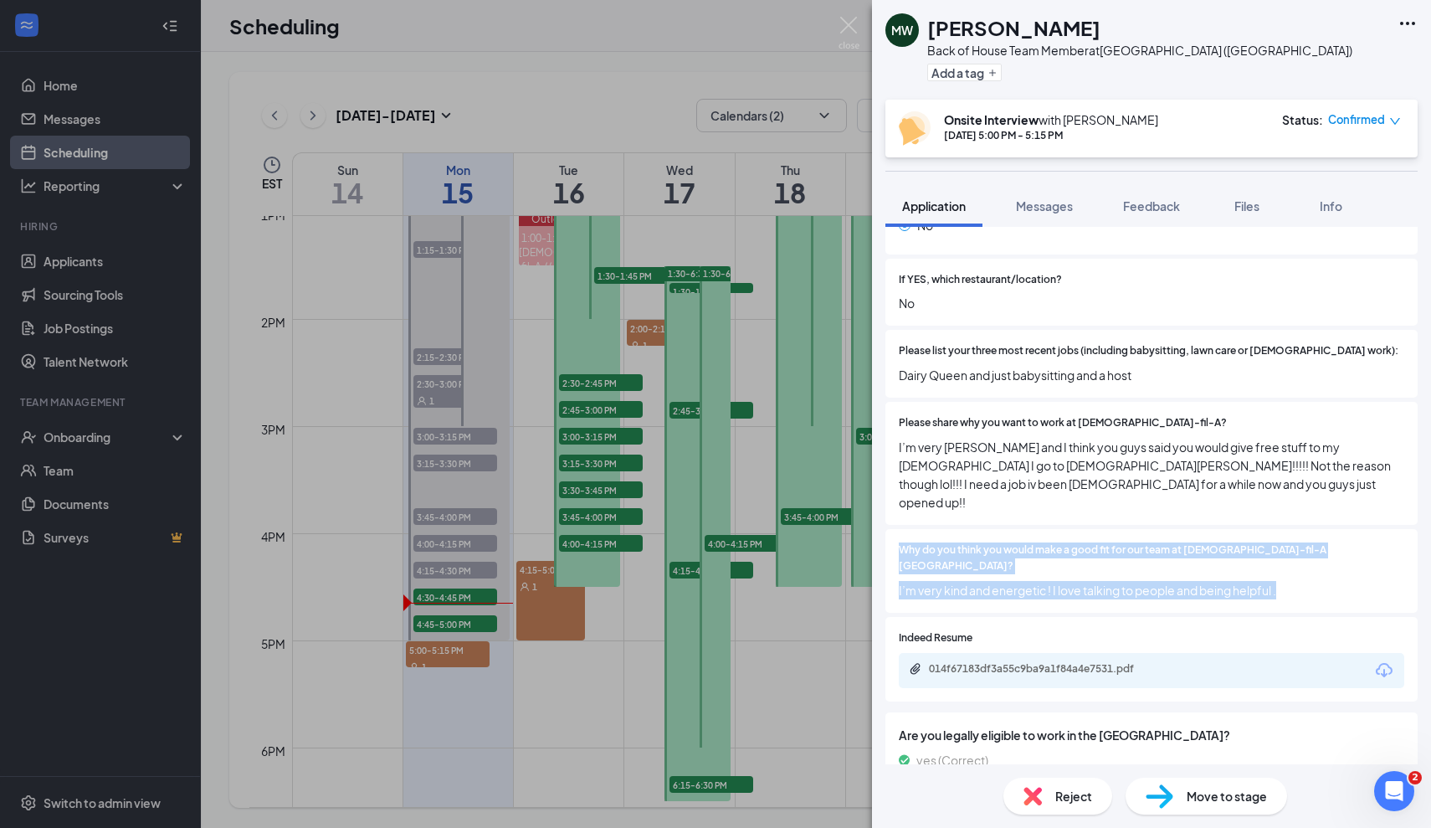
drag, startPoint x: 903, startPoint y: 512, endPoint x: 1321, endPoint y: 530, distance: 418.0
click at [1321, 542] on div "Why do you think you would make a good fit for our team at Chick-fil-A Foxborou…" at bounding box center [1152, 570] width 506 height 57
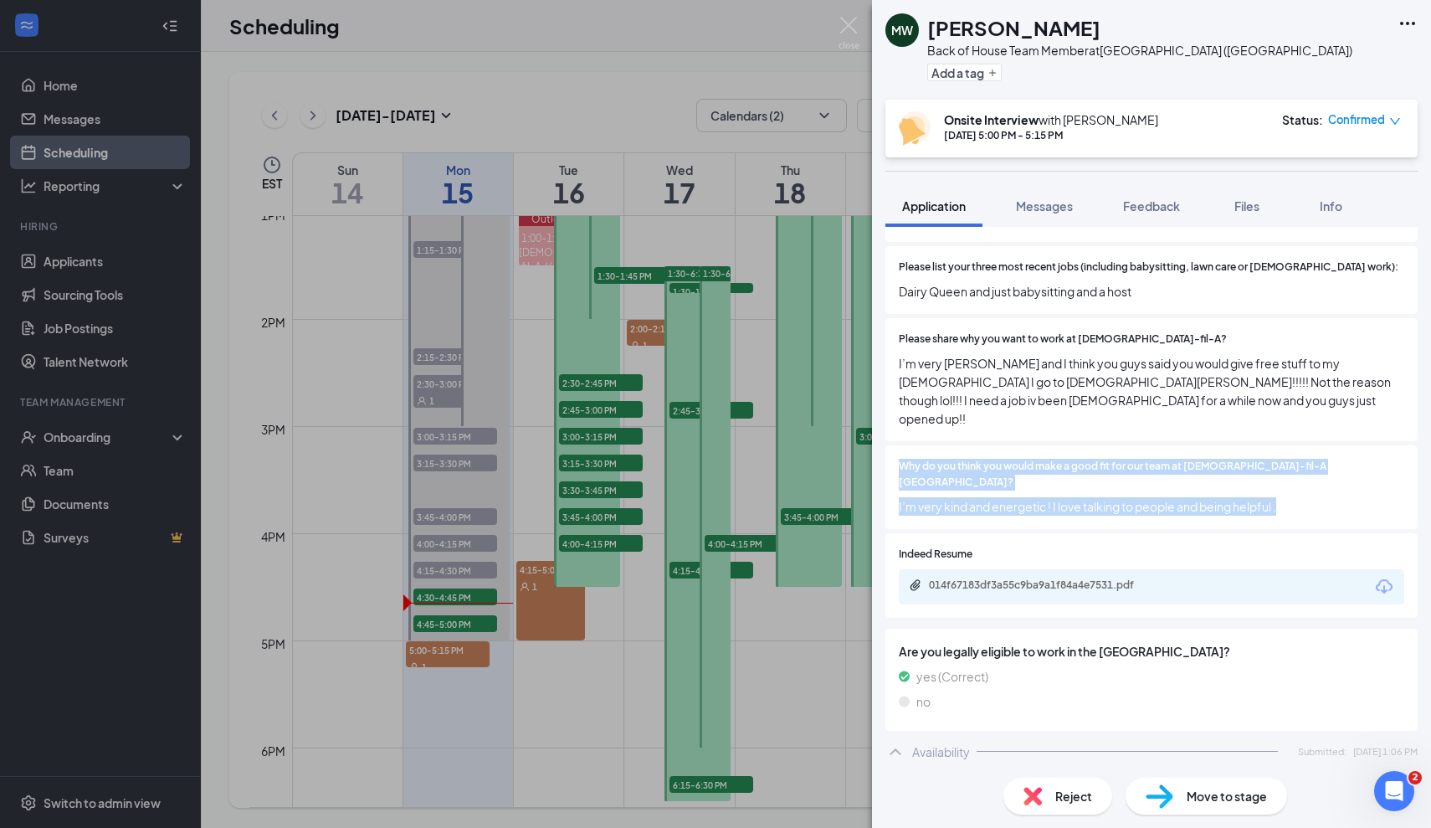
scroll to position [629, 0]
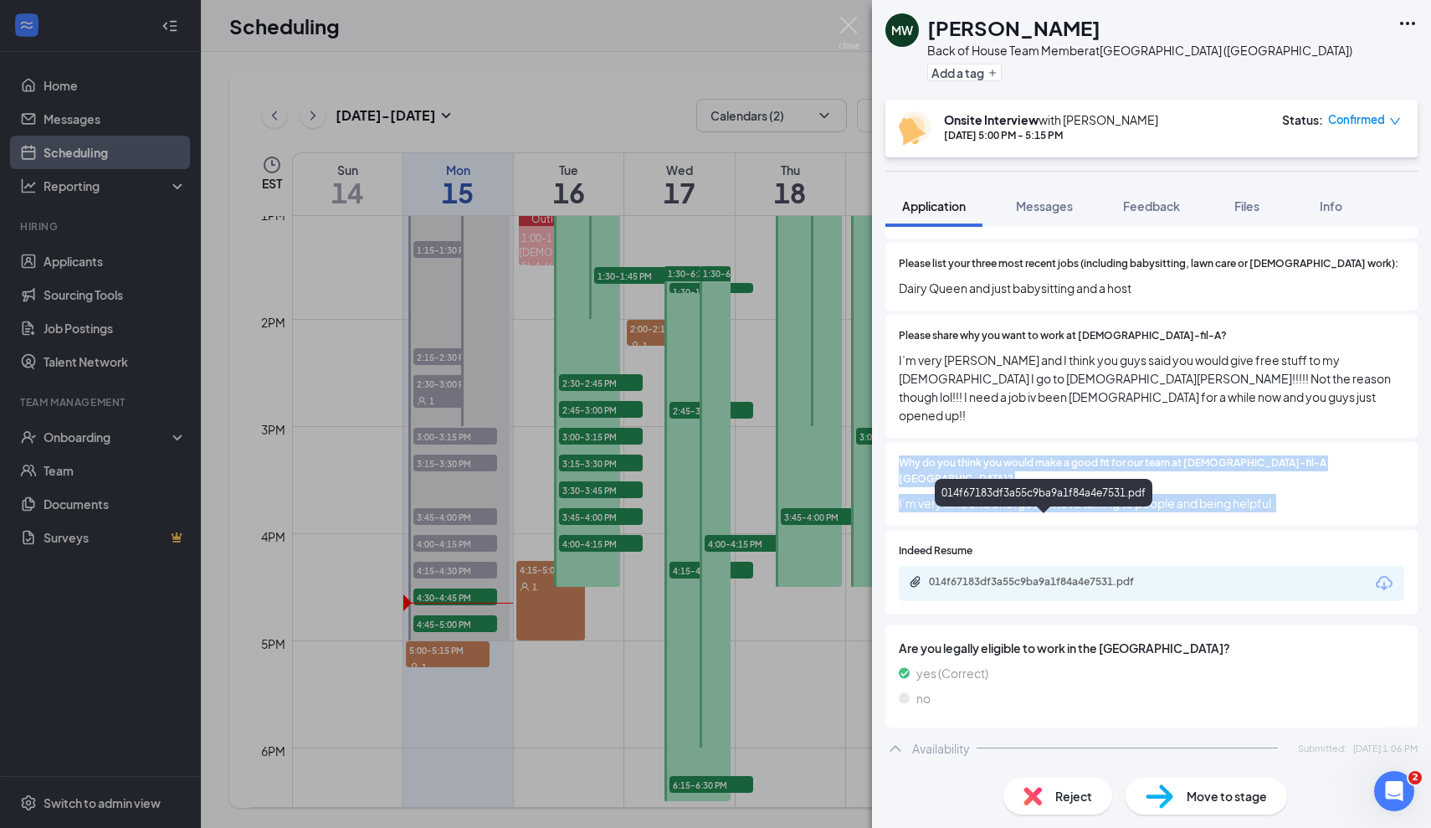
click at [1143, 575] on div "014f67183df3a55c9ba9a1f84a4e7531.pdf" at bounding box center [1046, 581] width 234 height 13
click at [852, 22] on img at bounding box center [849, 33] width 21 height 33
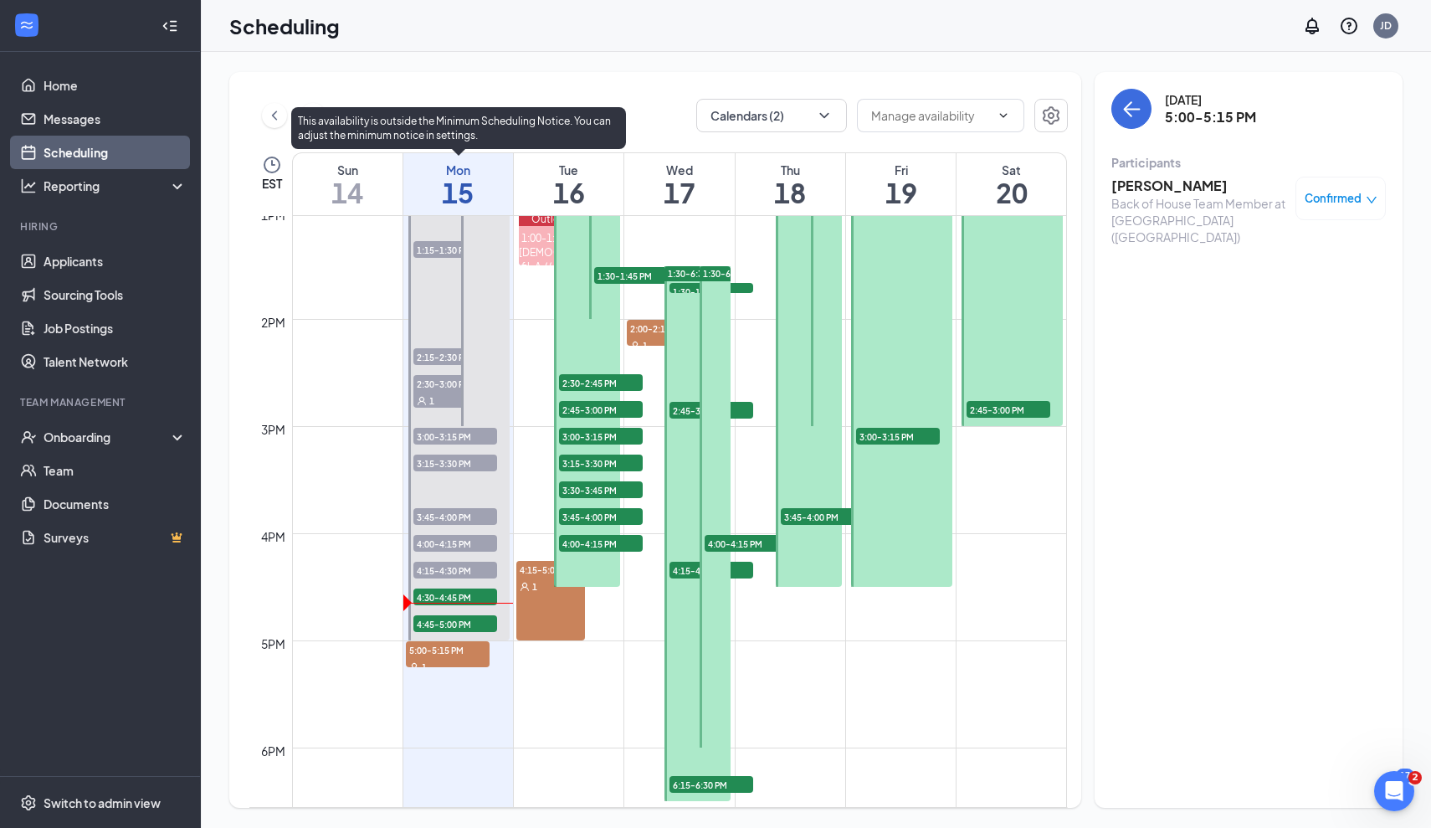
click at [449, 597] on span "4:30-4:45 PM" at bounding box center [455, 596] width 84 height 17
click at [477, 593] on span "4:30-4:45 PM" at bounding box center [455, 596] width 84 height 17
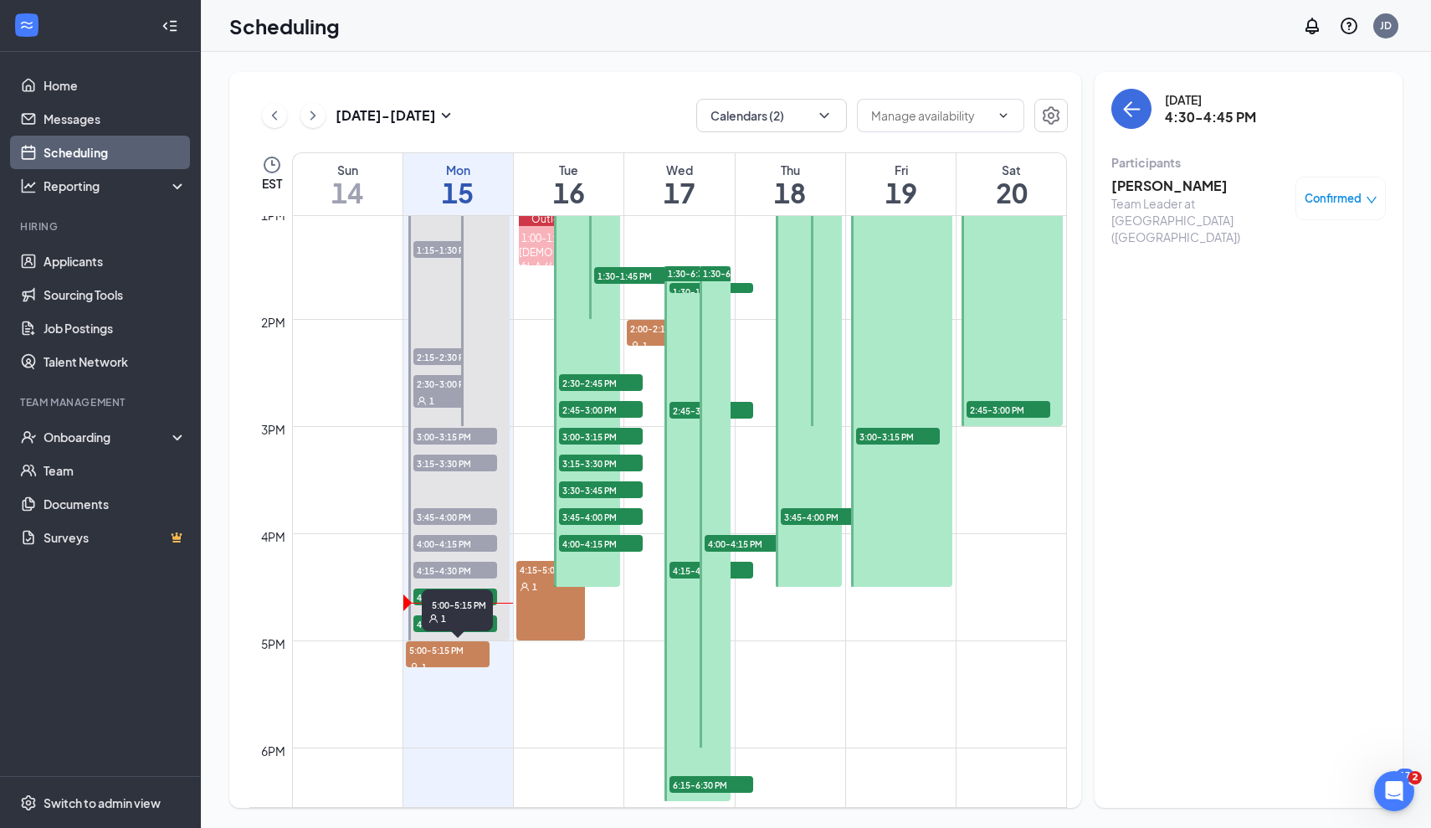
click at [462, 616] on div "1" at bounding box center [458, 619] width 58 height 12
click at [399, 609] on td at bounding box center [679, 600] width 775 height 27
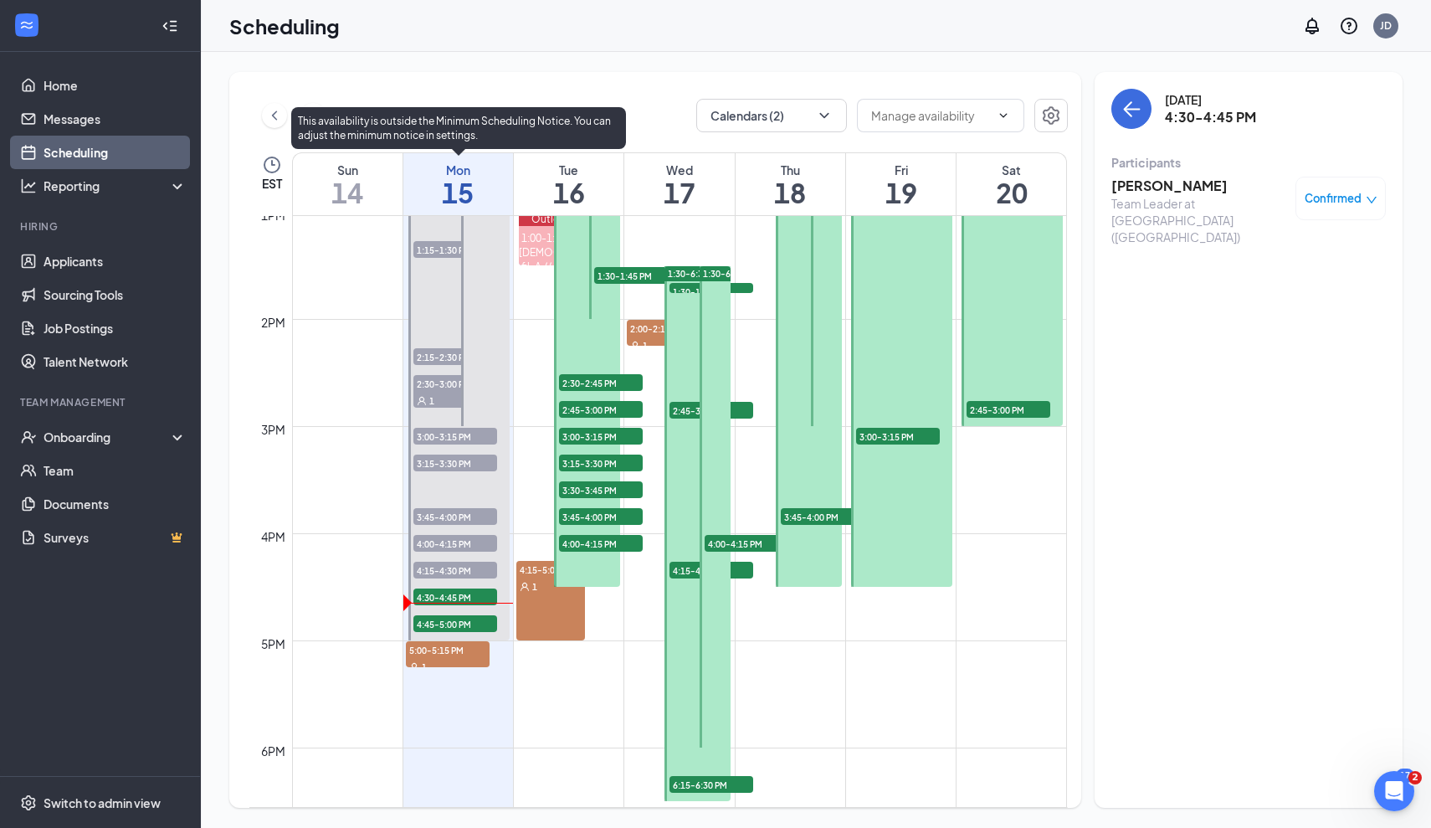
click at [439, 605] on div "1" at bounding box center [455, 613] width 84 height 17
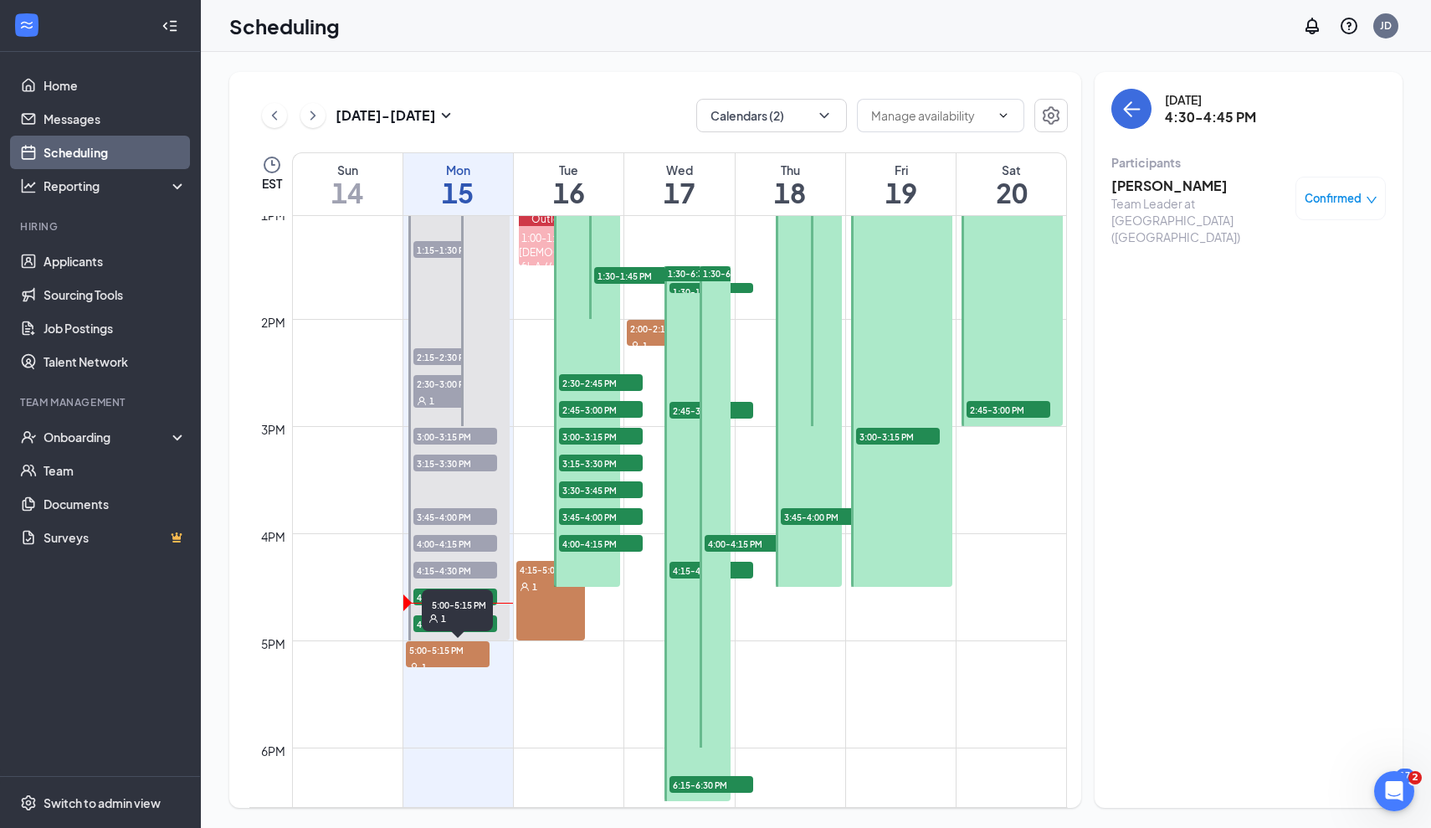
click at [476, 624] on div "5:00-5:15 PM 1" at bounding box center [457, 610] width 71 height 42
click at [490, 629] on div "5:00-5:15 PM 1" at bounding box center [457, 610] width 71 height 42
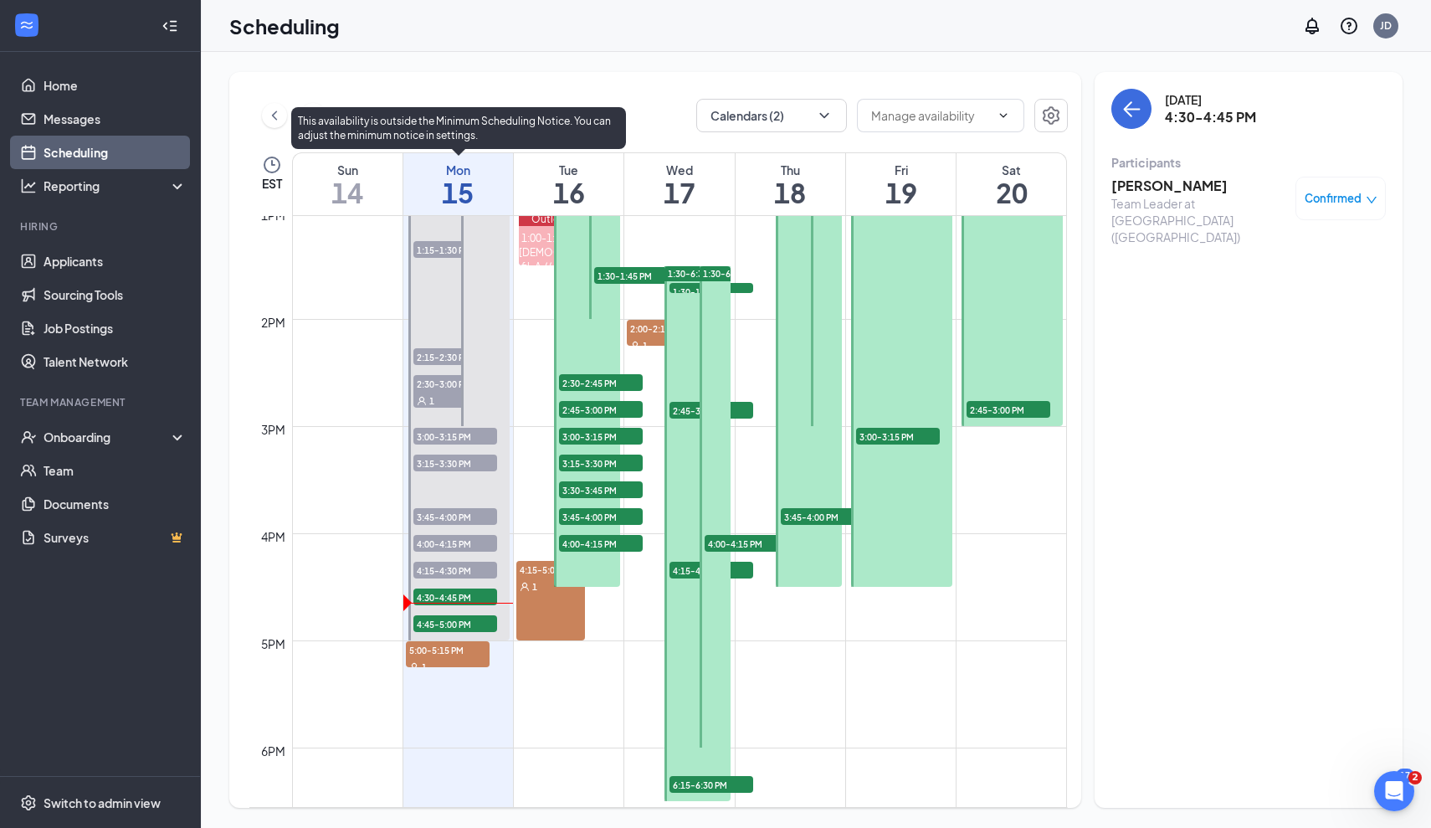
click at [419, 624] on span "4:45-5:00 PM" at bounding box center [455, 623] width 84 height 17
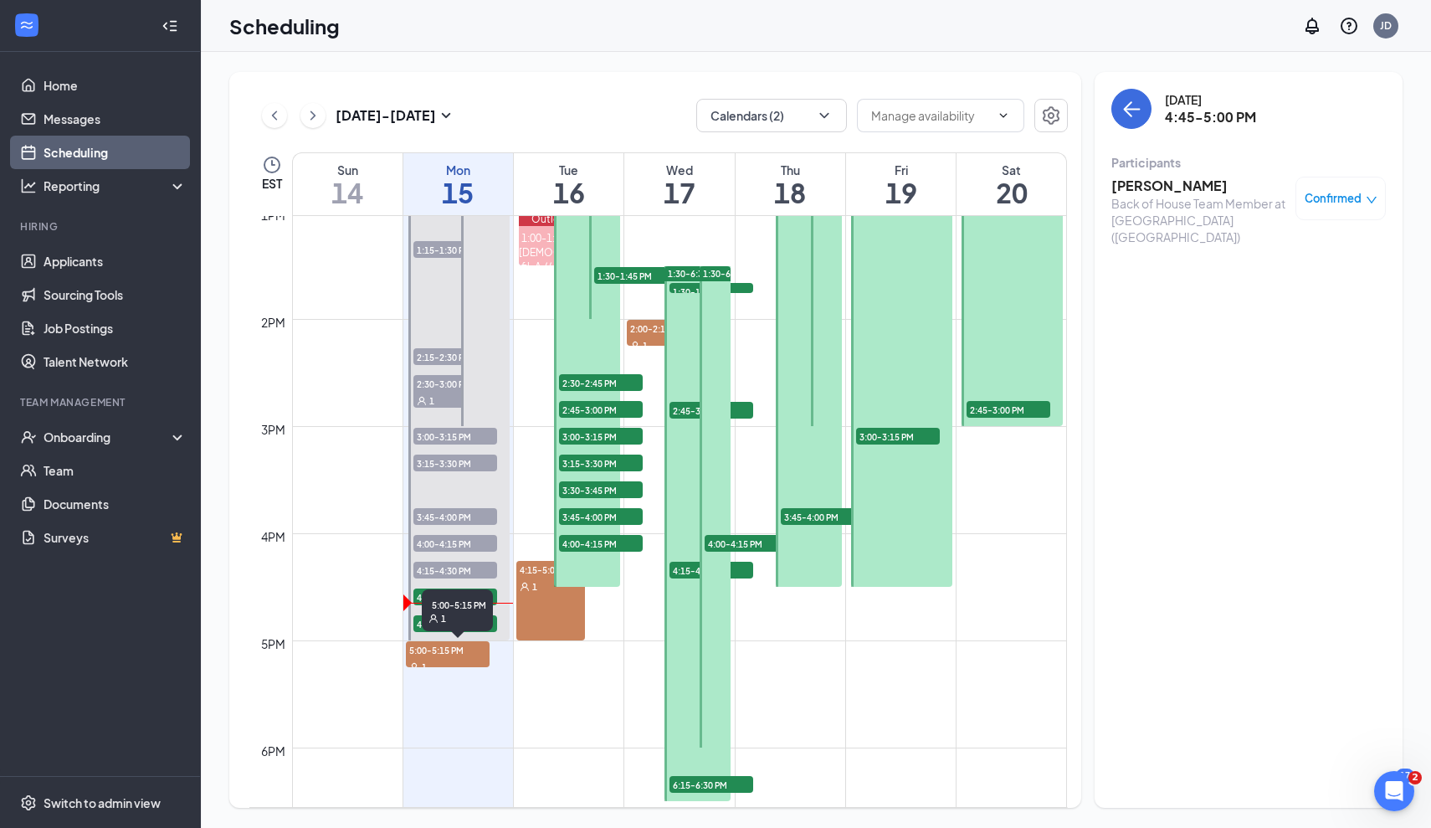
click at [444, 656] on span "5:00-5:15 PM" at bounding box center [448, 649] width 84 height 17
click at [1154, 189] on h3 "[PERSON_NAME]" at bounding box center [1200, 186] width 176 height 18
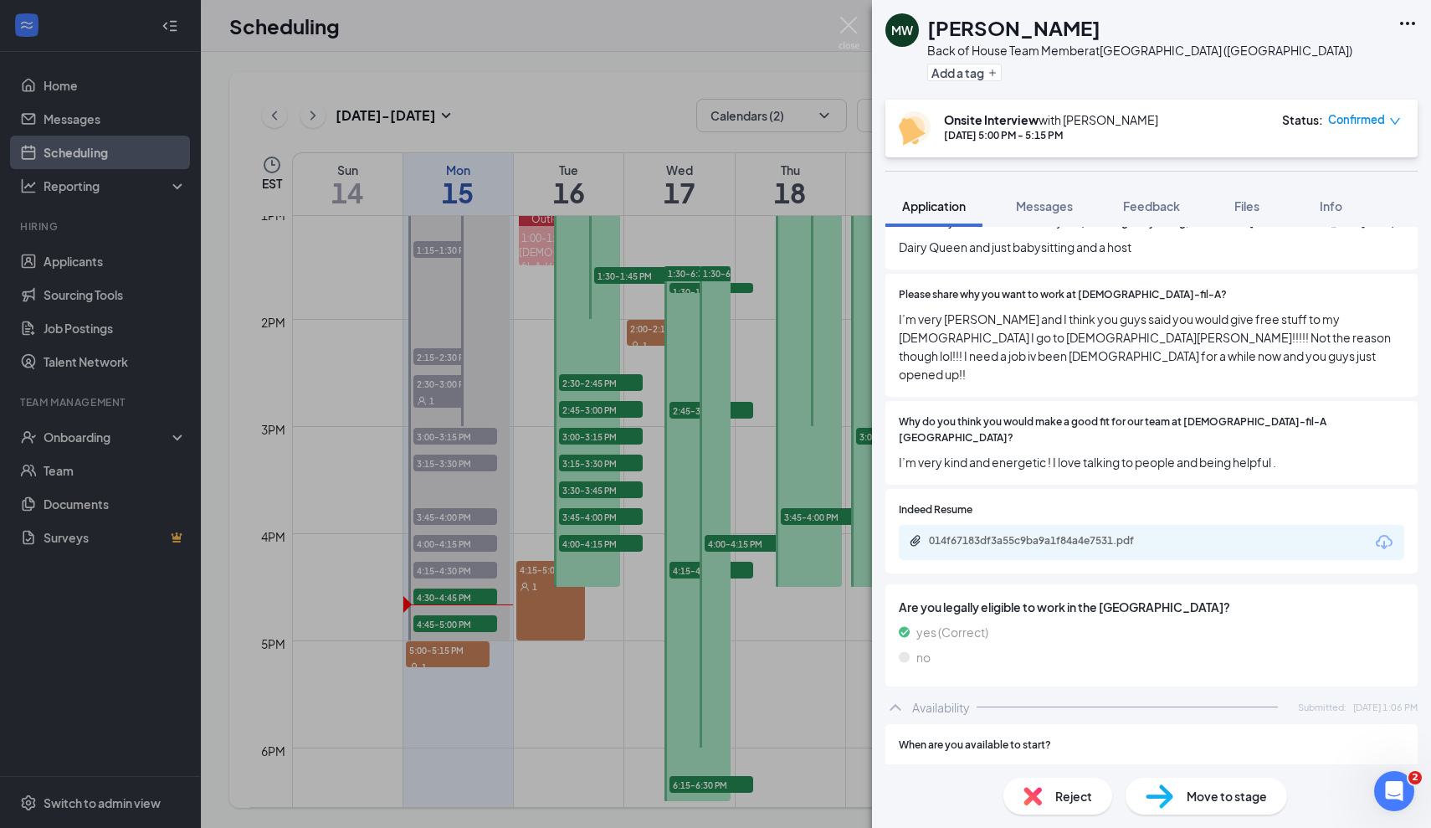
scroll to position [655, 0]
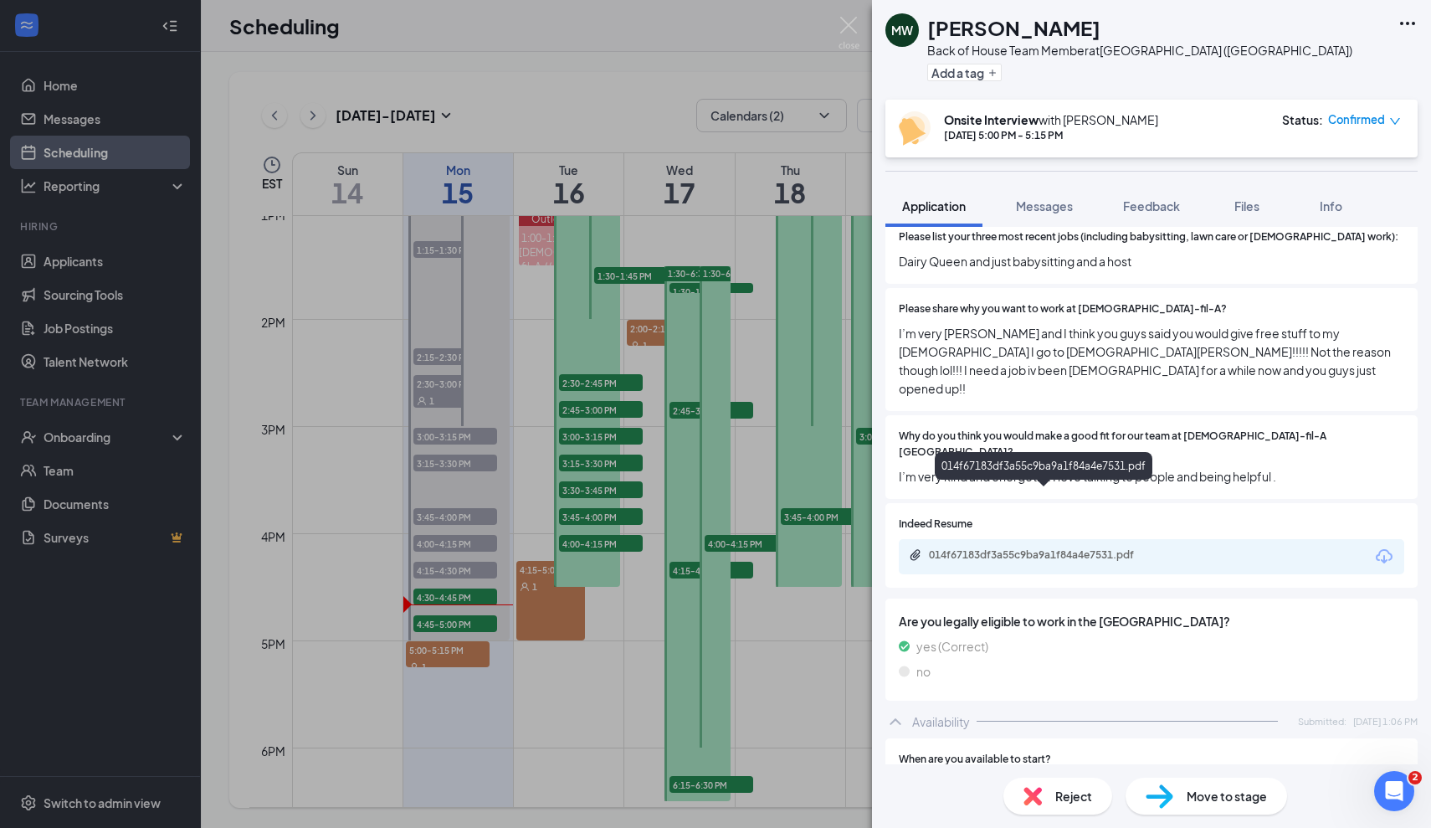
click at [1117, 548] on div "014f67183df3a55c9ba9a1f84a4e7531.pdf" at bounding box center [1046, 554] width 234 height 13
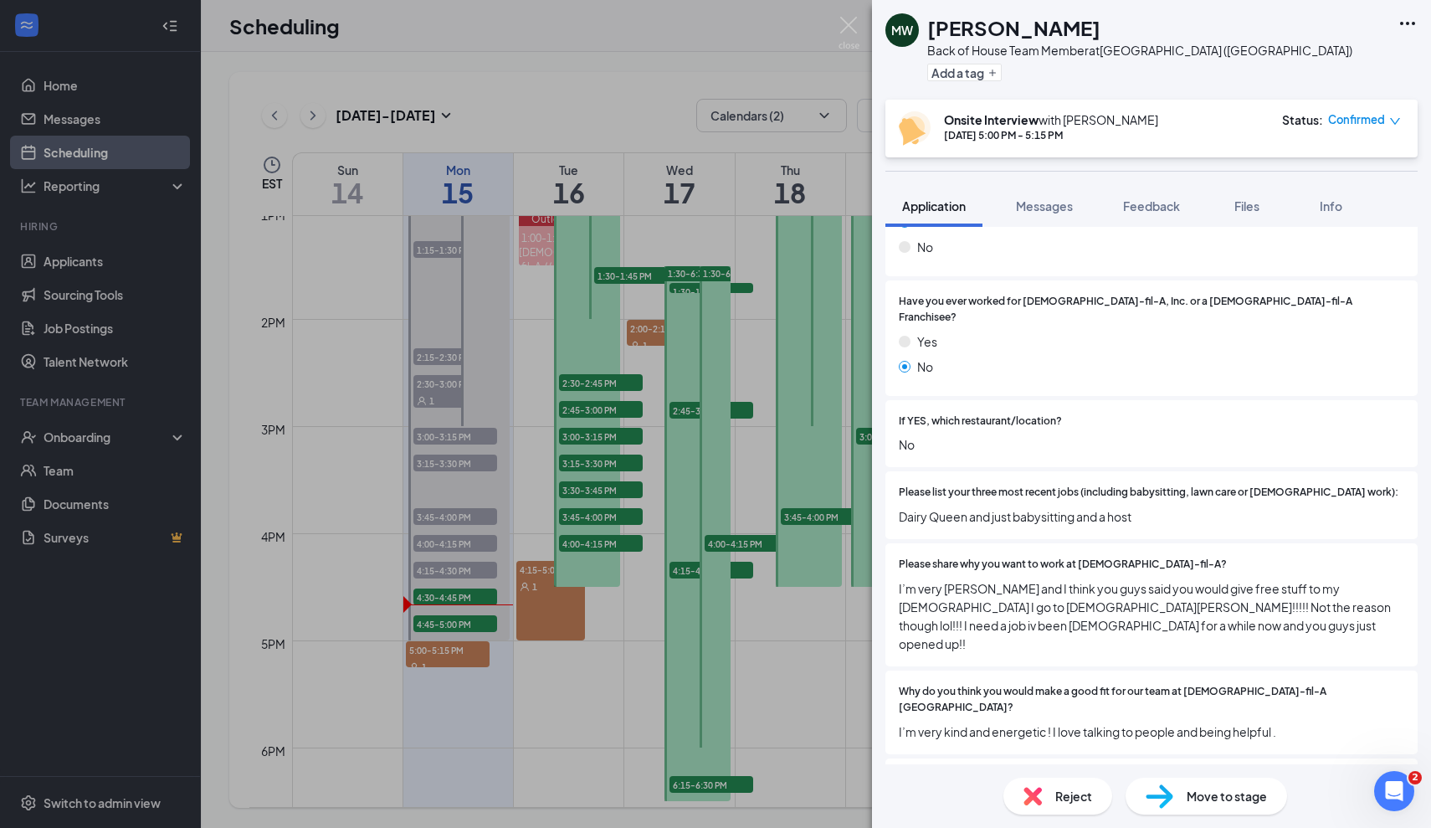
scroll to position [402, 0]
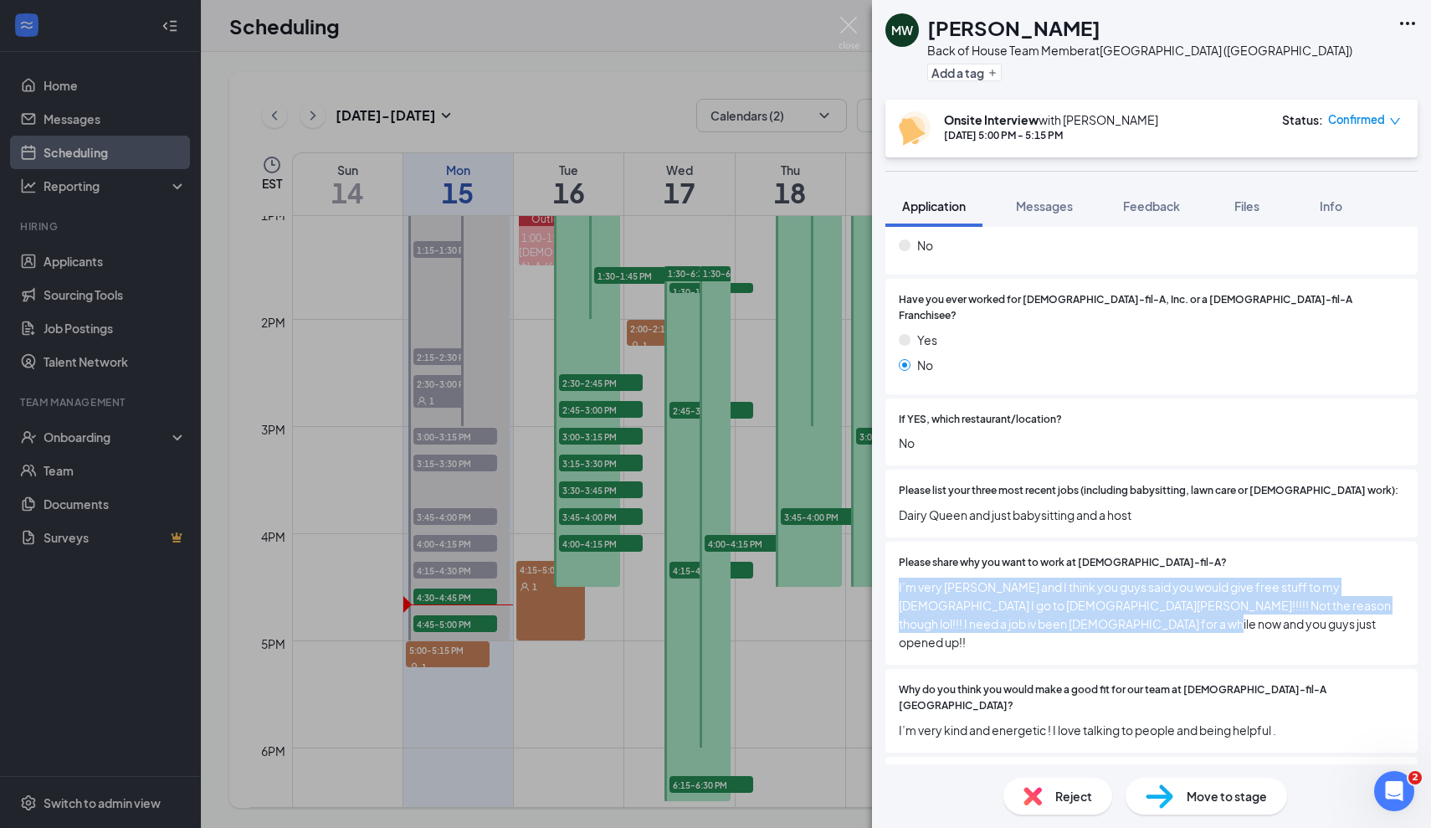
drag, startPoint x: 1138, startPoint y: 613, endPoint x: 895, endPoint y: 561, distance: 249.0
click at [895, 561] on div "Please share why you want to work at Chick-fil-A? I’m very Christian and I thin…" at bounding box center [1152, 603] width 532 height 123
click at [1143, 614] on div "Please share why you want to work at Chick-fil-A? I’m very Christian and I thin…" at bounding box center [1152, 603] width 532 height 123
drag, startPoint x: 1143, startPoint y: 603, endPoint x: 913, endPoint y: 553, distance: 235.4
click at [912, 555] on div "Please share why you want to work at Chick-fil-A? I’m very Christian and I thin…" at bounding box center [1152, 603] width 506 height 96
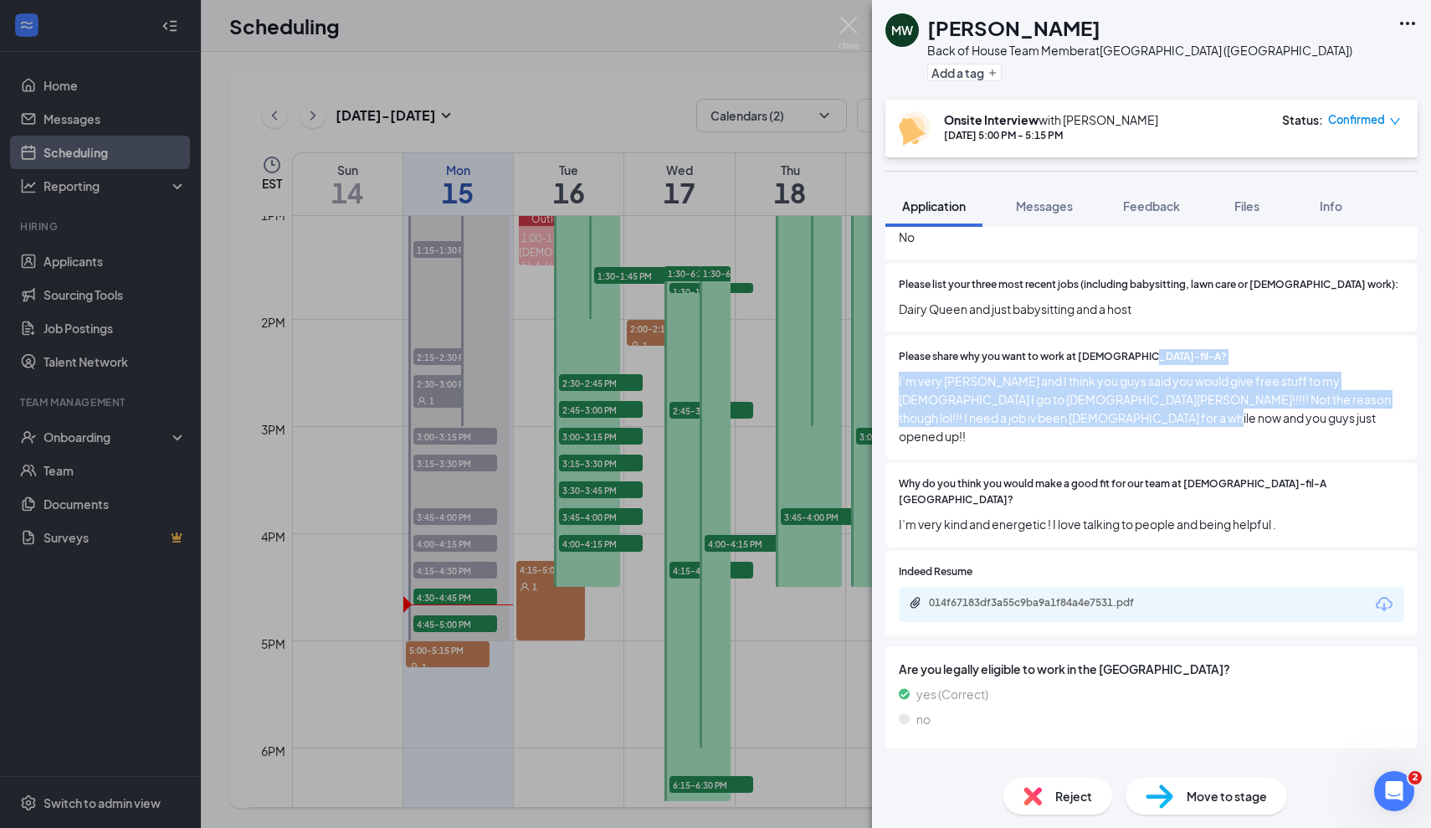
scroll to position [621, 0]
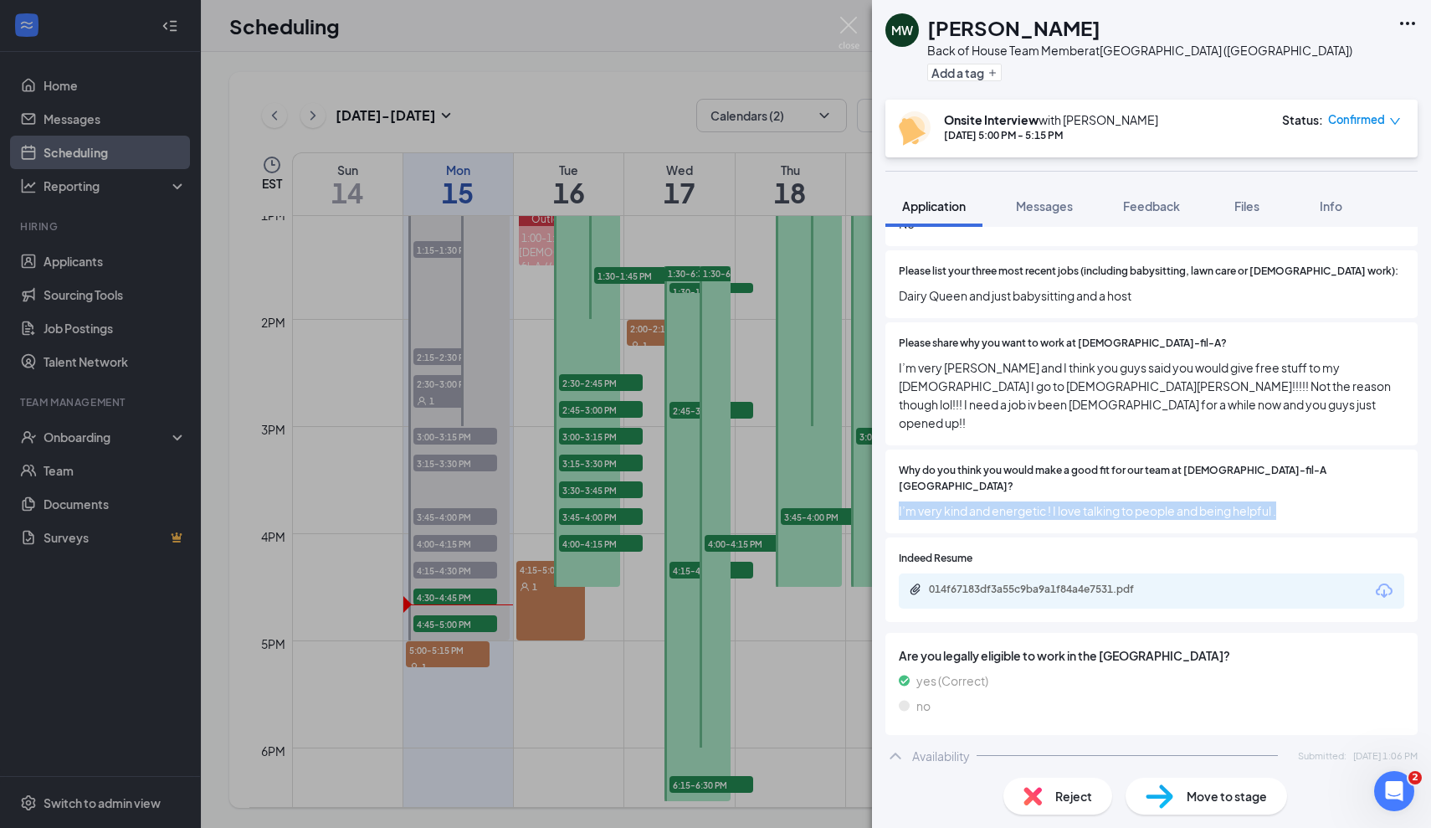
drag, startPoint x: 1332, startPoint y: 456, endPoint x: 891, endPoint y: 450, distance: 440.3
click at [891, 449] on div "Why do you think you would make a good fit for our team at Chick-fil-A Foxborou…" at bounding box center [1152, 491] width 532 height 84
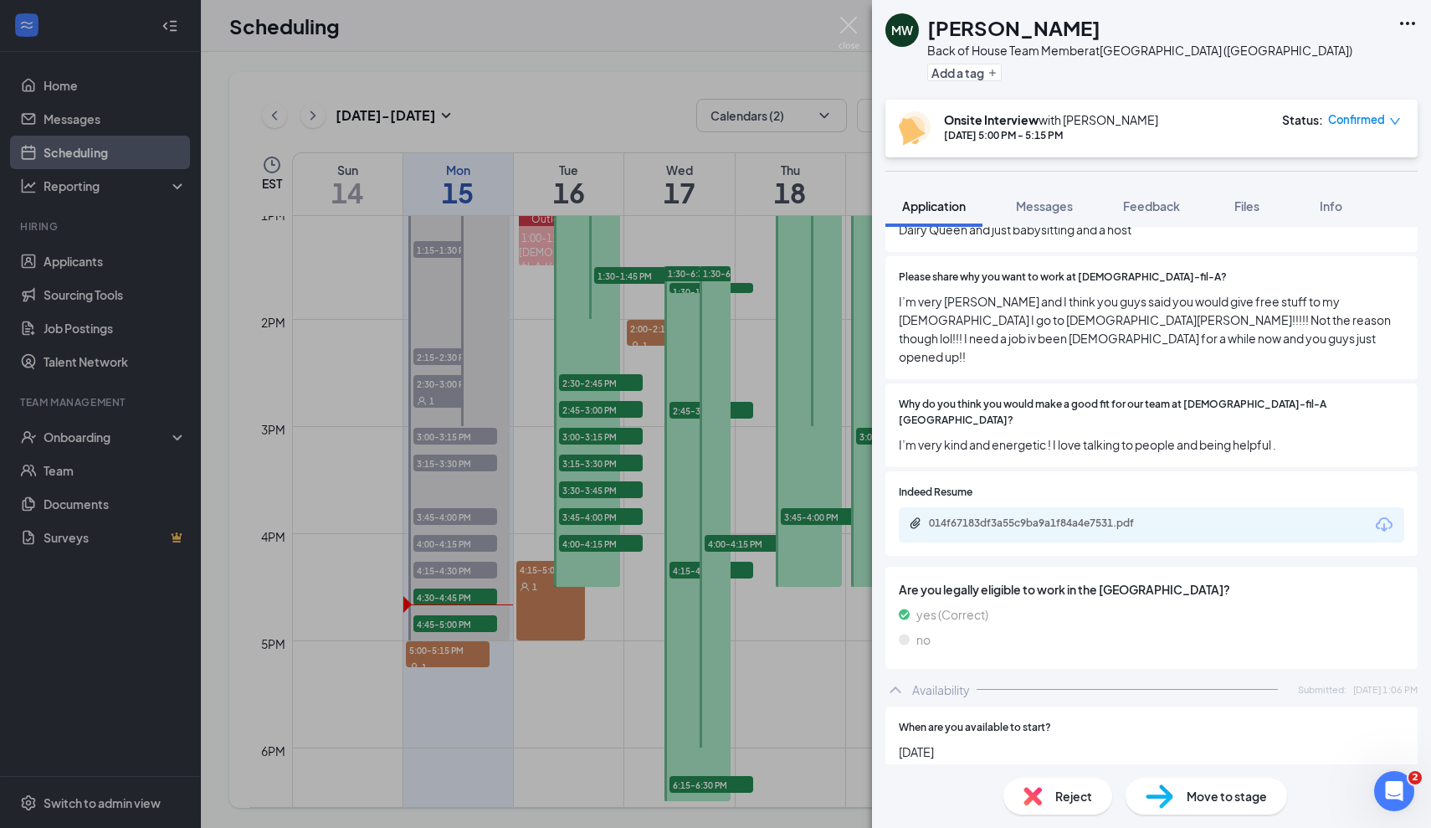
click at [994, 580] on div "Are you legally eligible to work in the US? yes (Correct) no" at bounding box center [1152, 617] width 506 height 75
click at [1035, 516] on div "014f67183df3a55c9ba9a1f84a4e7531.pdf" at bounding box center [1046, 522] width 234 height 13
click at [850, 15] on div "MW Molly Walker Back of House Team Member at Foxborough (MA) Add a tag Onsite I…" at bounding box center [715, 414] width 1431 height 828
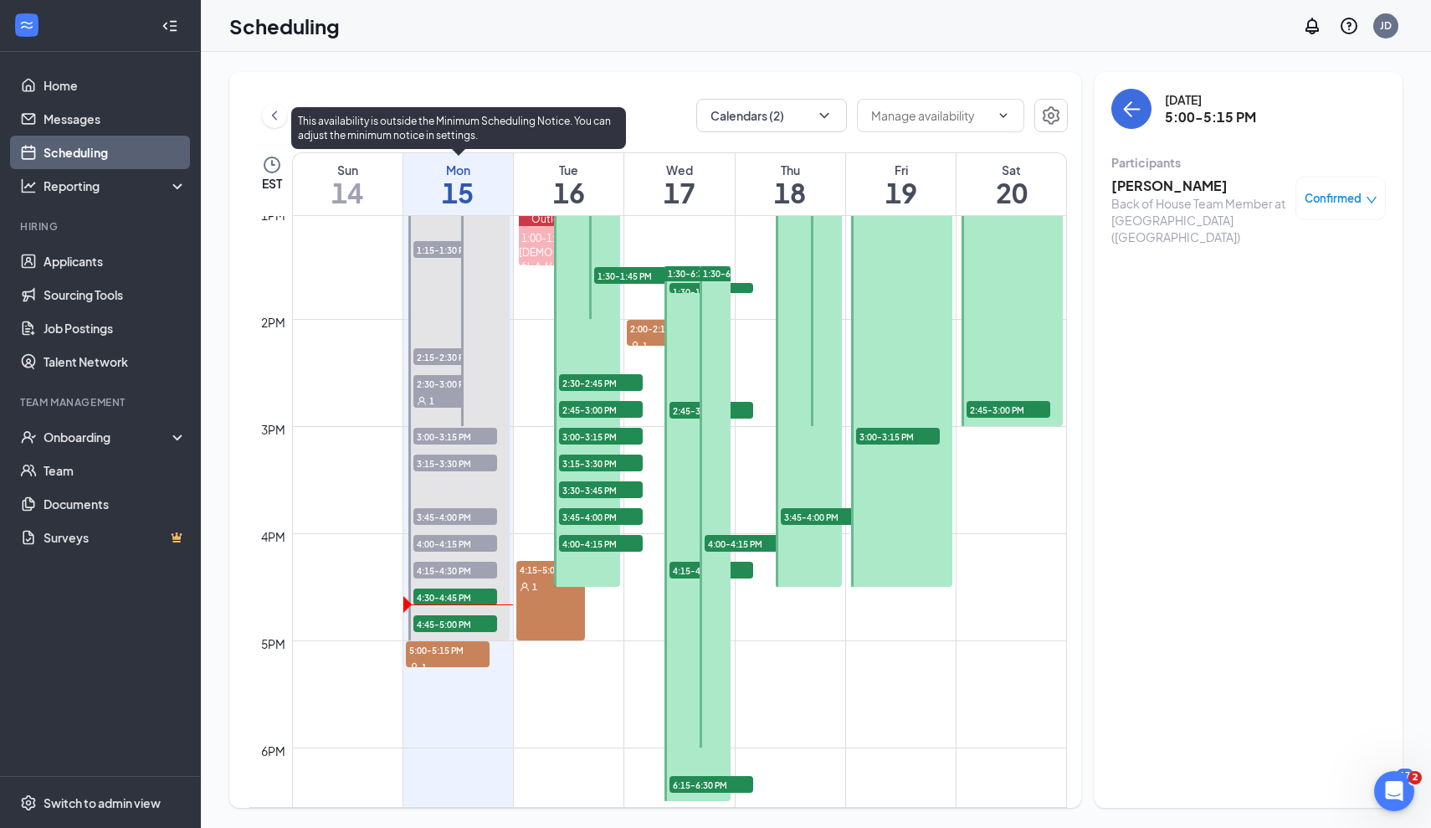
click at [464, 619] on span "4:45-5:00 PM" at bounding box center [455, 623] width 84 height 17
click at [446, 594] on span "4:30-4:45 PM" at bounding box center [455, 596] width 84 height 17
click at [444, 655] on span "5:00-5:15 PM" at bounding box center [448, 649] width 84 height 17
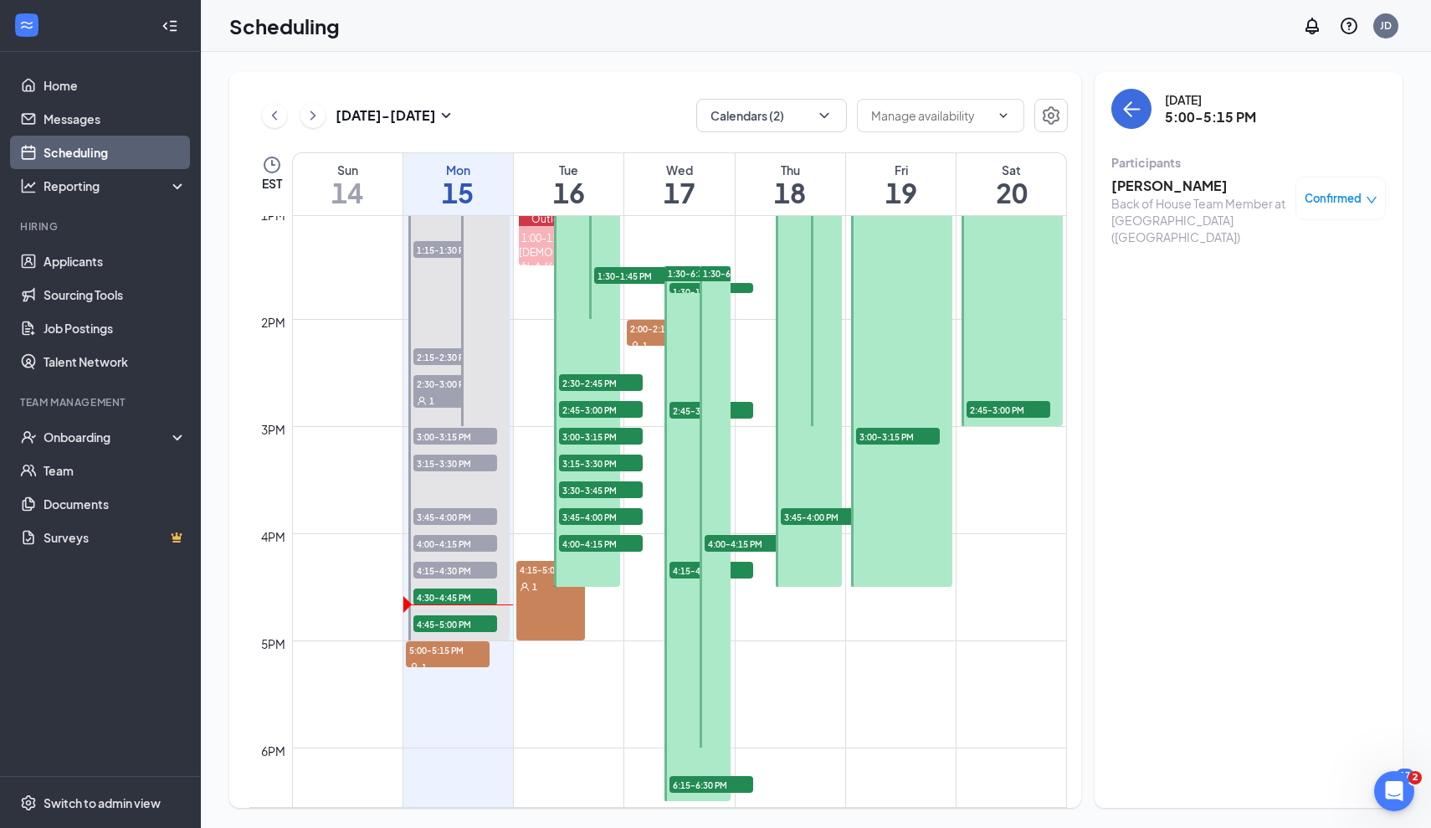
click at [1127, 196] on div "Back of House Team Member at [GEOGRAPHIC_DATA] ([GEOGRAPHIC_DATA])" at bounding box center [1200, 220] width 176 height 50
click at [1133, 185] on h3 "[PERSON_NAME]" at bounding box center [1200, 186] width 176 height 18
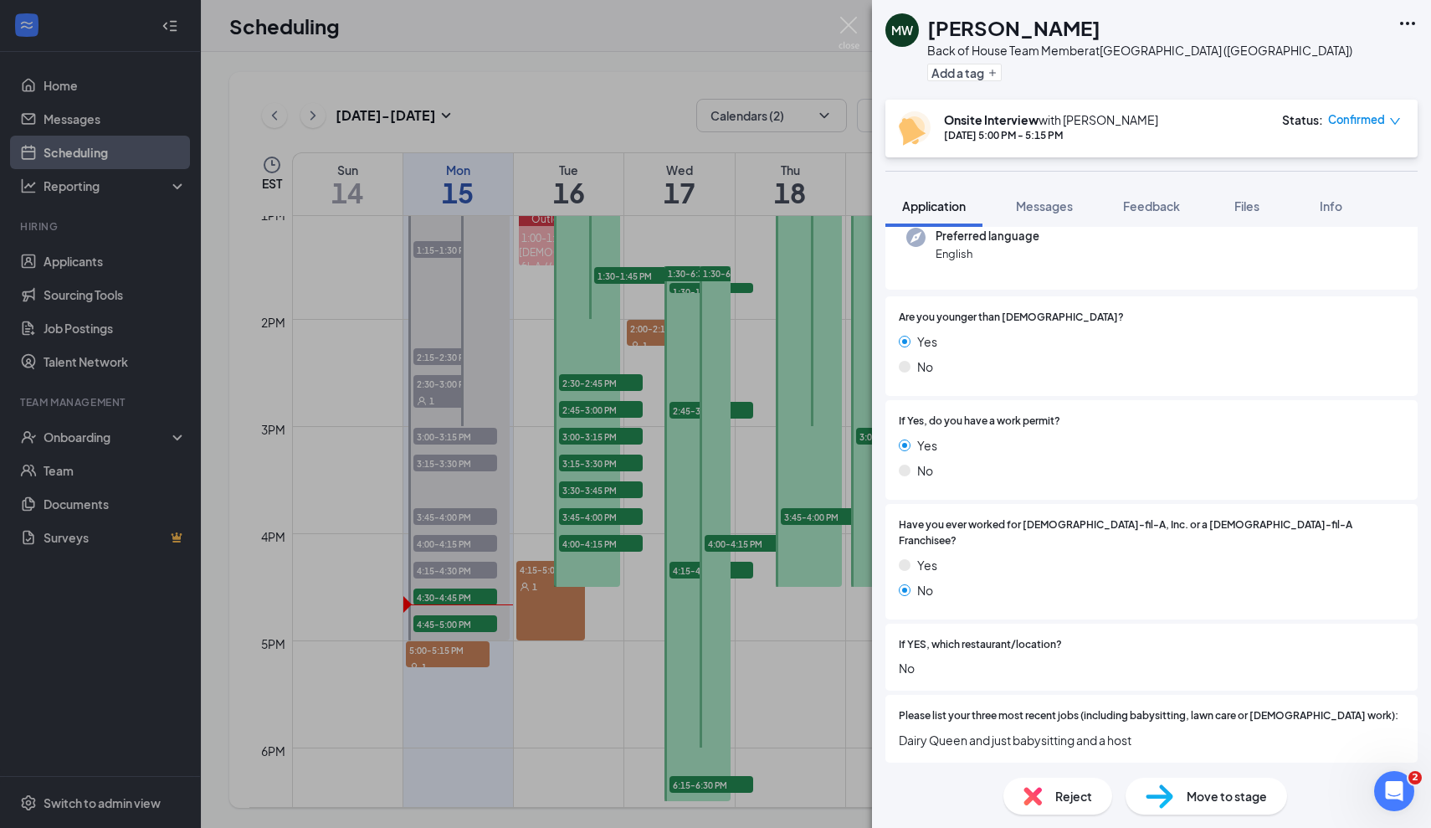
scroll to position [177, 0]
click at [961, 657] on div "If YES, which restaurant/location? No" at bounding box center [1152, 657] width 532 height 68
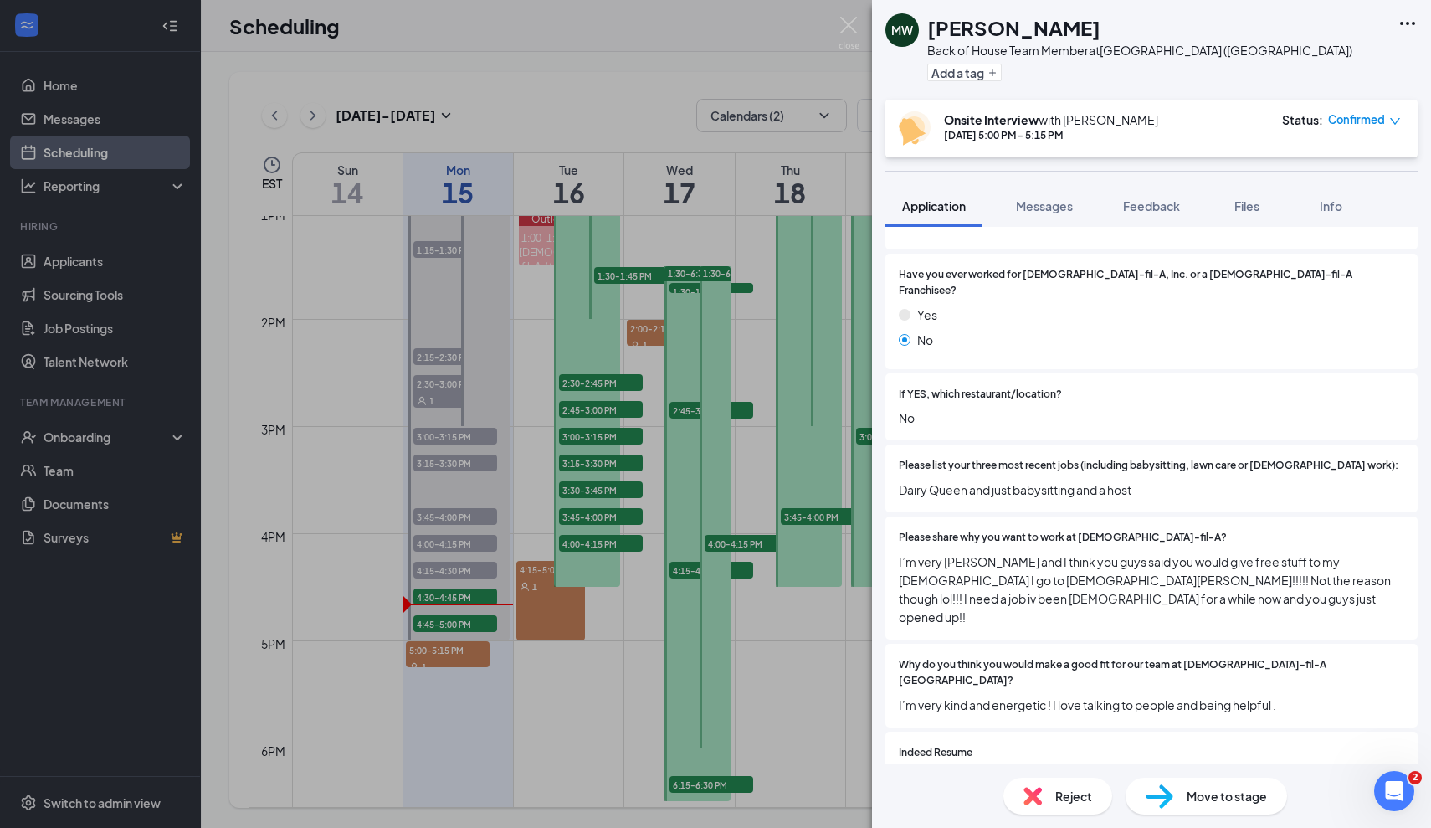
scroll to position [430, 0]
click at [1084, 559] on span "I’m very Christian and I think you guys said you would give free stuff to my ch…" at bounding box center [1152, 586] width 506 height 74
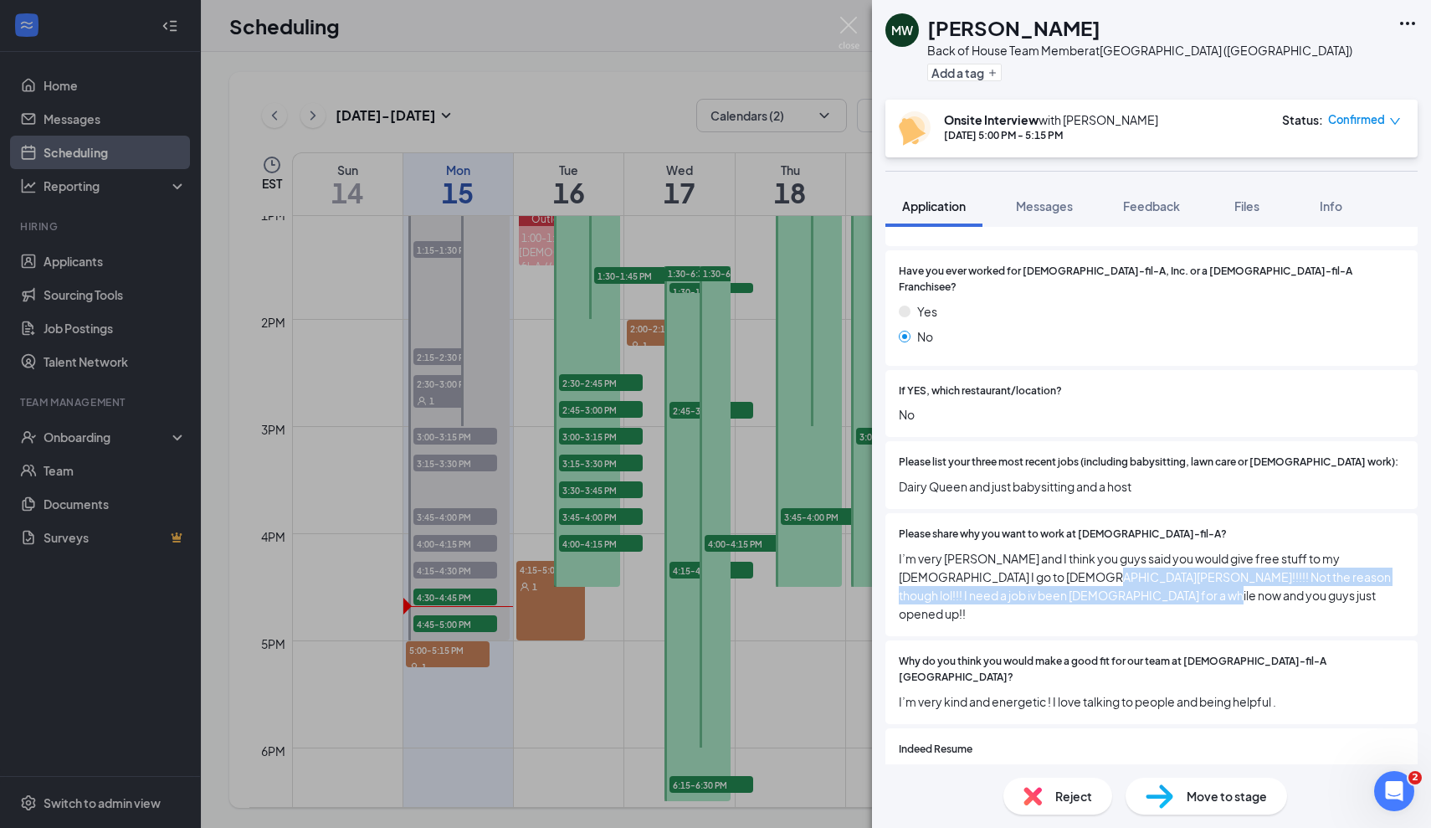
drag, startPoint x: 1028, startPoint y: 558, endPoint x: 1166, endPoint y: 583, distance: 140.4
click at [1166, 583] on div "Please share why you want to work at Chick-fil-A? I’m very Christian and I thin…" at bounding box center [1152, 574] width 532 height 123
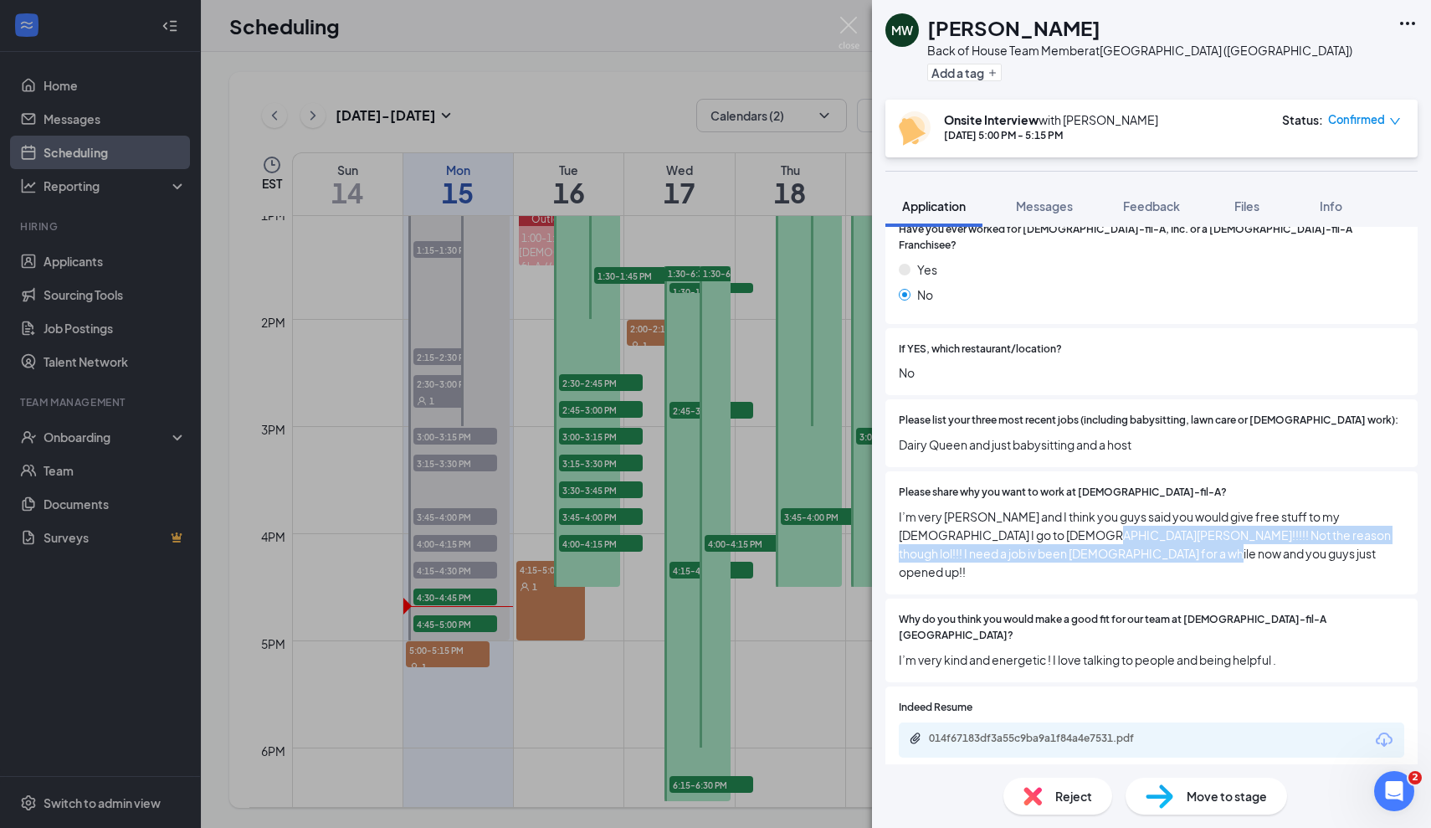
scroll to position [476, 0]
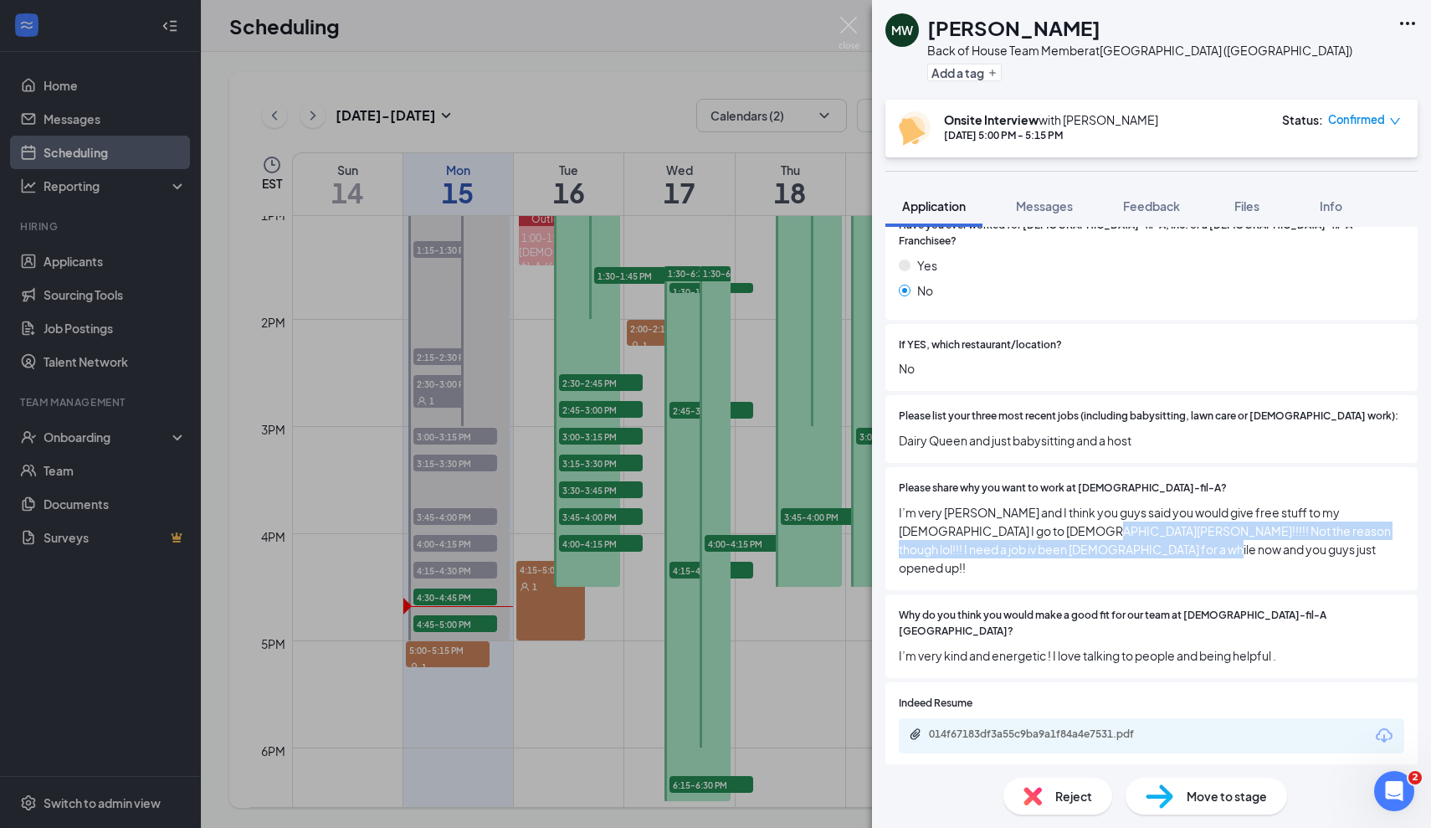
click at [1046, 508] on span "I’m very Christian and I think you guys said you would give free stuff to my ch…" at bounding box center [1152, 540] width 506 height 74
drag, startPoint x: 1031, startPoint y: 511, endPoint x: 1167, endPoint y: 549, distance: 140.7
click at [1167, 549] on div "Are you younger than 18 years old? Yes No If Yes, do you have a work permit? Ye…" at bounding box center [1152, 340] width 532 height 686
drag, startPoint x: 1029, startPoint y: 513, endPoint x: 1246, endPoint y: 578, distance: 227.2
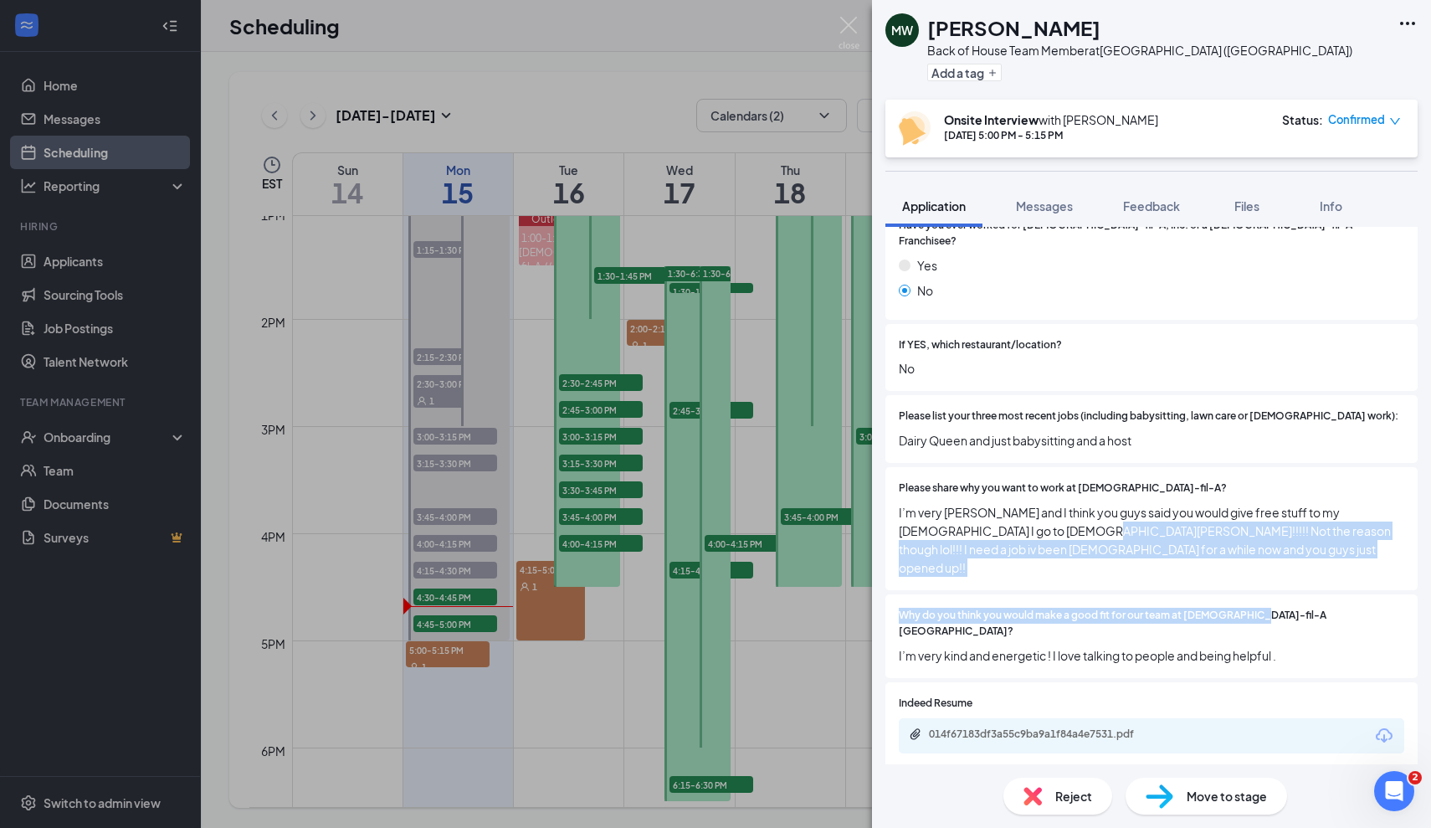
click at [1246, 578] on div "Are you younger than 18 years old? Yes No If Yes, do you have a work permit? Ye…" at bounding box center [1152, 340] width 532 height 686
click at [1179, 608] on span "Why do you think you would make a good fit for our team at [DEMOGRAPHIC_DATA]-f…" at bounding box center [1152, 624] width 506 height 32
drag, startPoint x: 1161, startPoint y: 542, endPoint x: 1032, endPoint y: 510, distance: 133.0
click at [1032, 510] on div "Please share why you want to work at Chick-fil-A? I’m very Christian and I thin…" at bounding box center [1152, 528] width 532 height 123
click at [1169, 526] on span "I’m very Christian and I think you guys said you would give free stuff to my ch…" at bounding box center [1152, 540] width 506 height 74
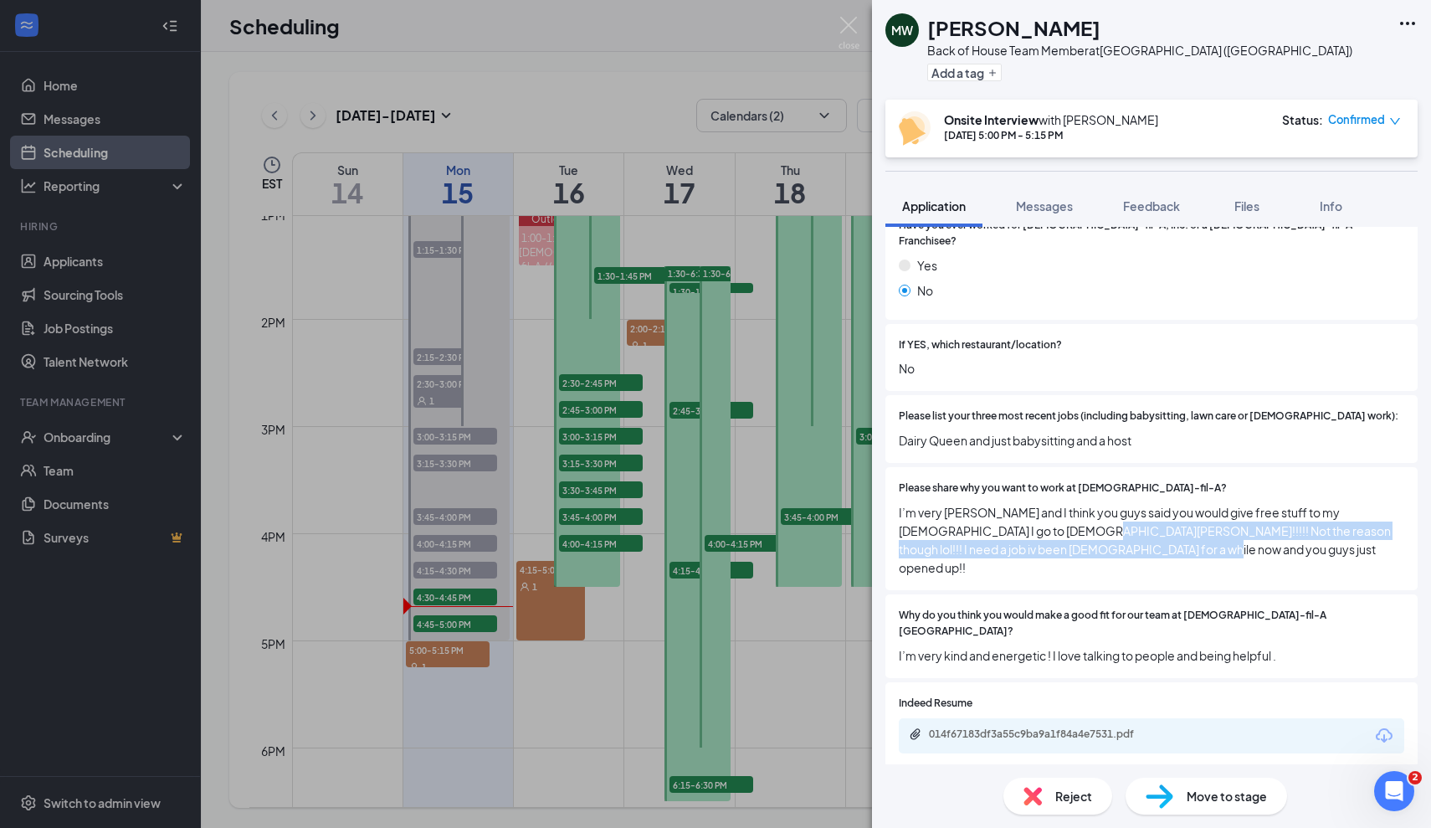
drag, startPoint x: 1029, startPoint y: 507, endPoint x: 1141, endPoint y: 522, distance: 113.2
click at [1141, 522] on span "I’m very Christian and I think you guys said you would give free stuff to my ch…" at bounding box center [1152, 540] width 506 height 74
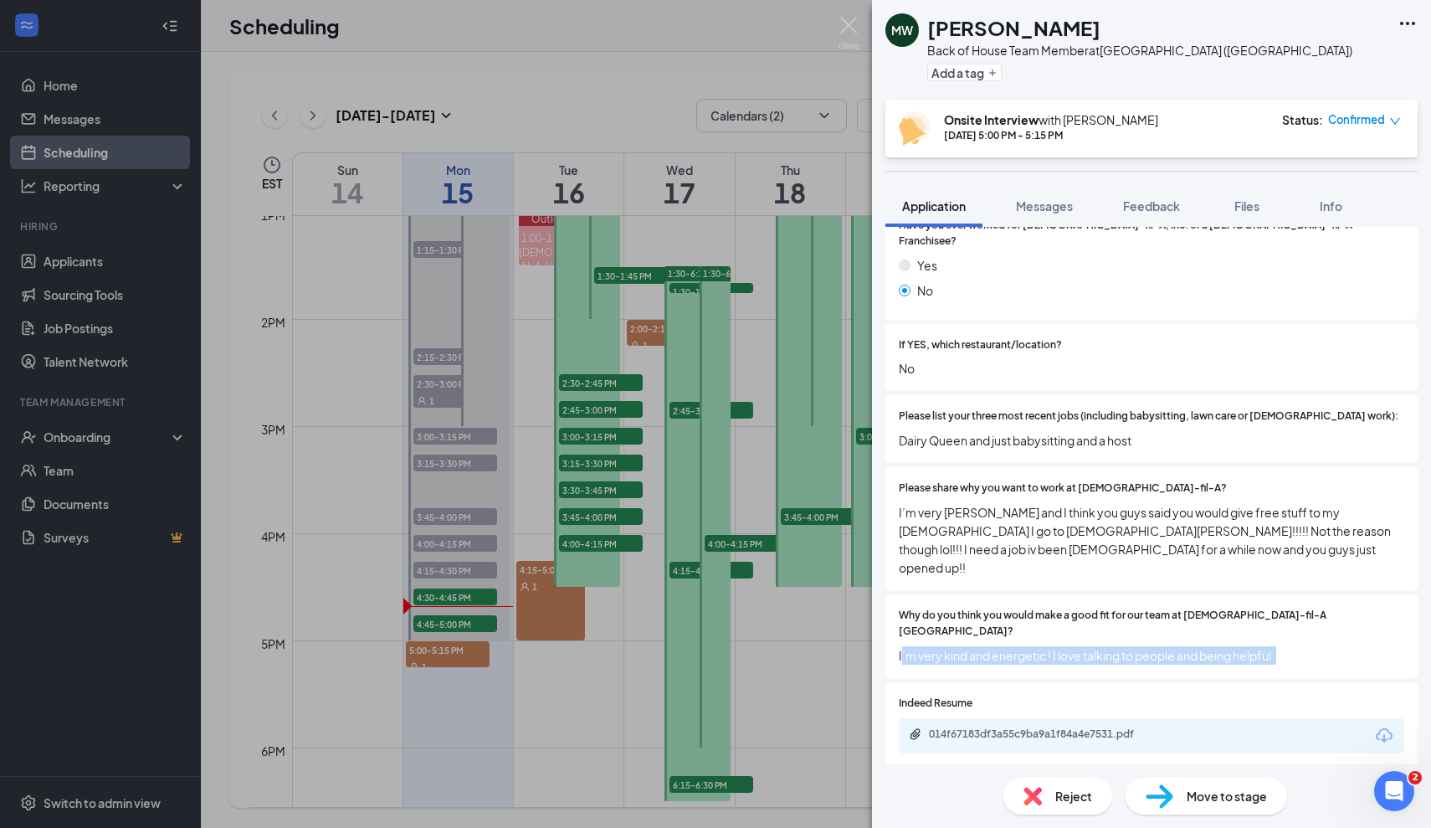
drag, startPoint x: 901, startPoint y: 600, endPoint x: 1290, endPoint y: 597, distance: 388.4
click at [1290, 646] on span "I’m very kind and energetic ! I love talking to people and being helpful ." at bounding box center [1152, 655] width 506 height 18
click at [1161, 504] on span "I’m very Christian and I think you guys said you would give free stuff to my ch…" at bounding box center [1152, 540] width 506 height 74
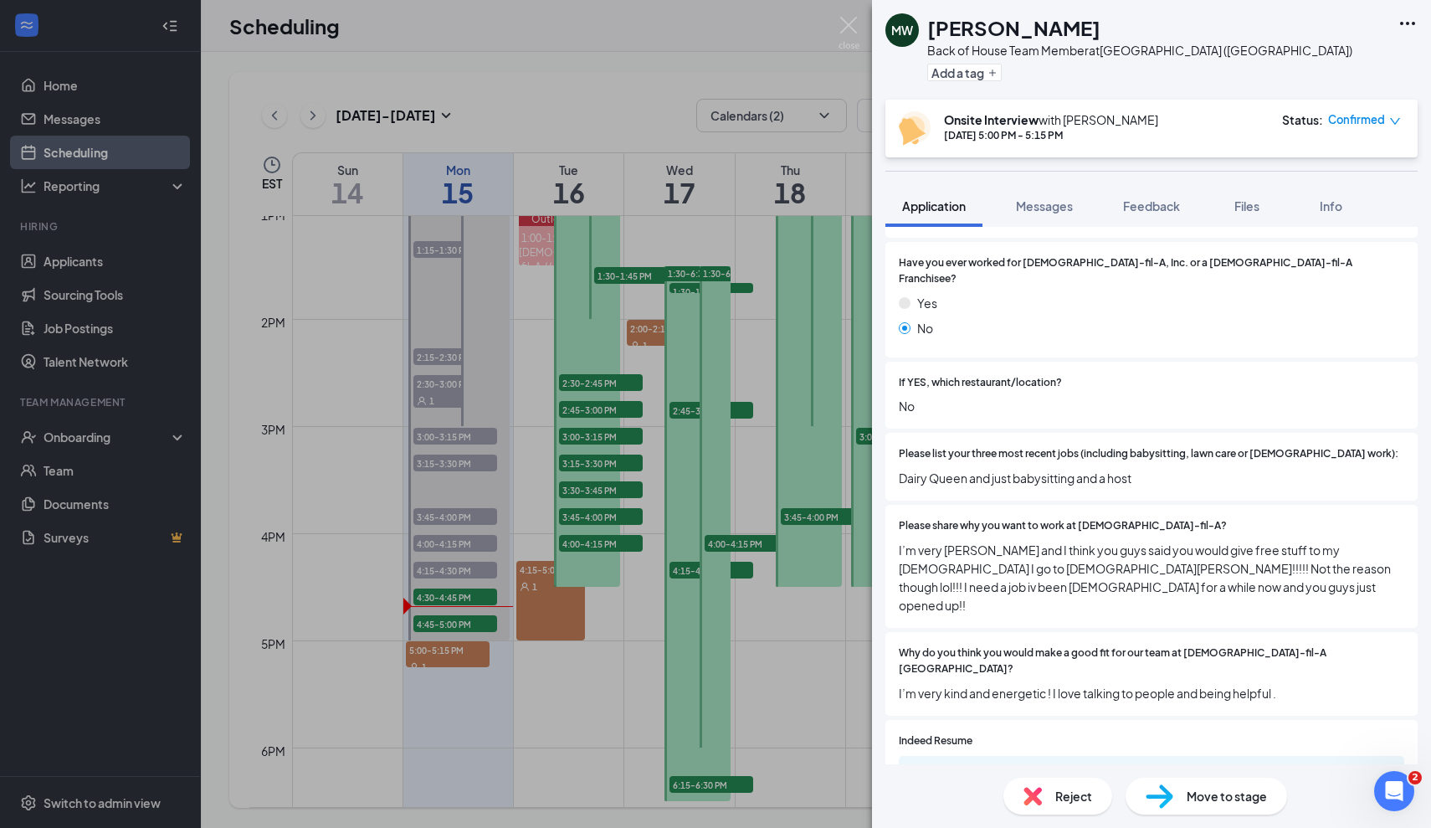
scroll to position [488, 0]
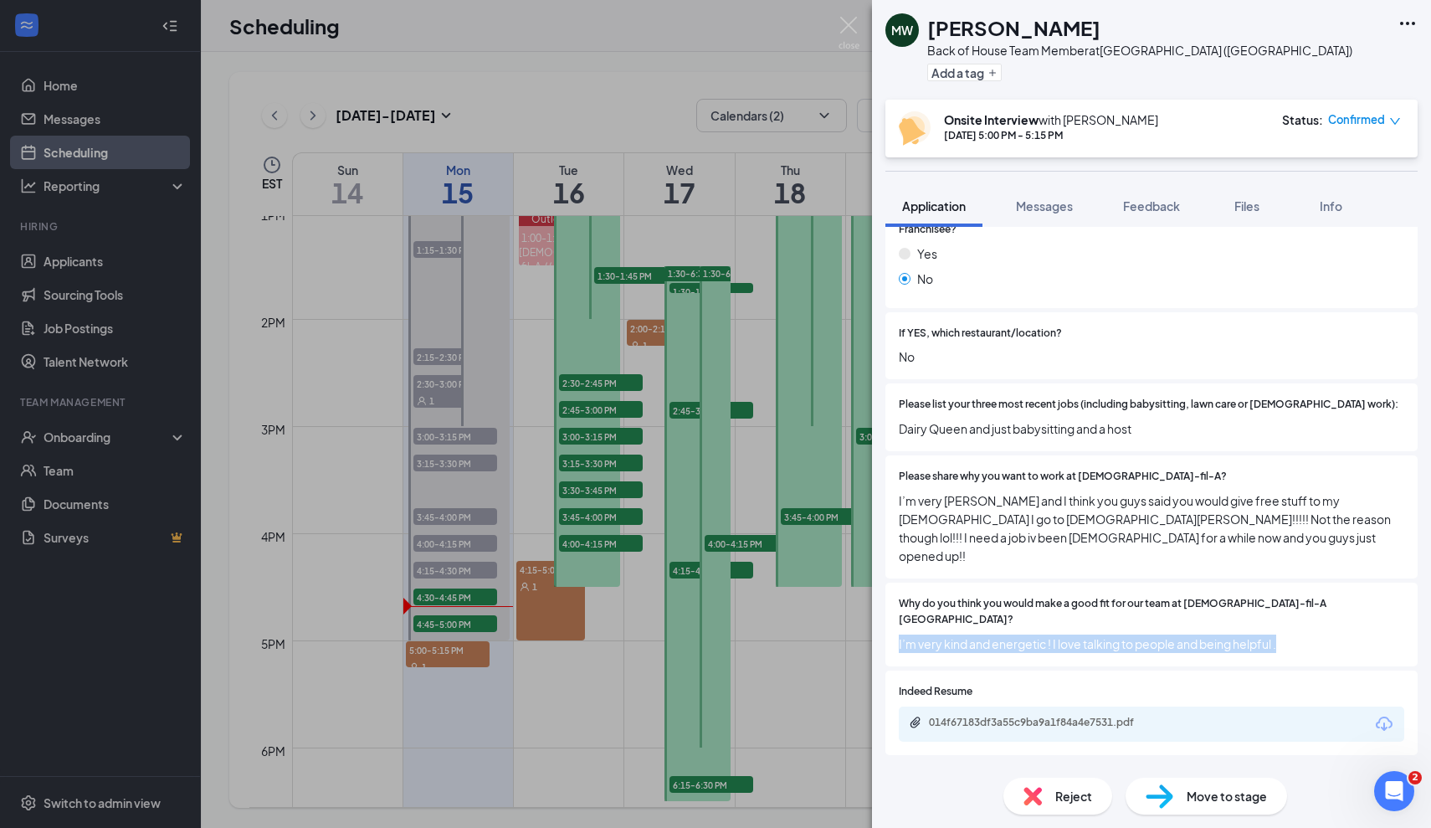
drag, startPoint x: 899, startPoint y: 590, endPoint x: 1328, endPoint y: 592, distance: 428.6
click at [1328, 634] on span "I’m very kind and energetic ! I love talking to people and being helpful ." at bounding box center [1152, 643] width 506 height 18
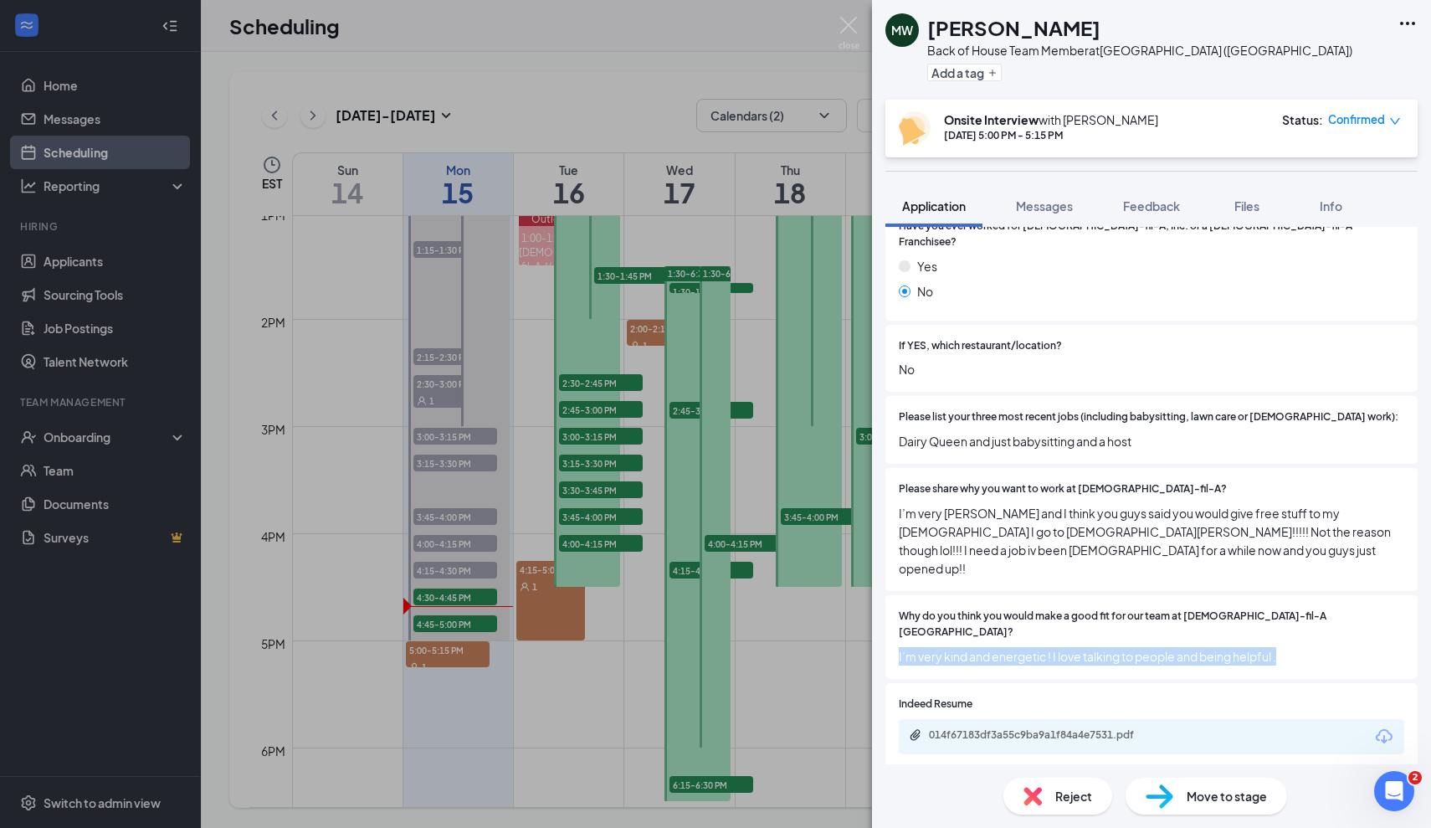
scroll to position [471, 0]
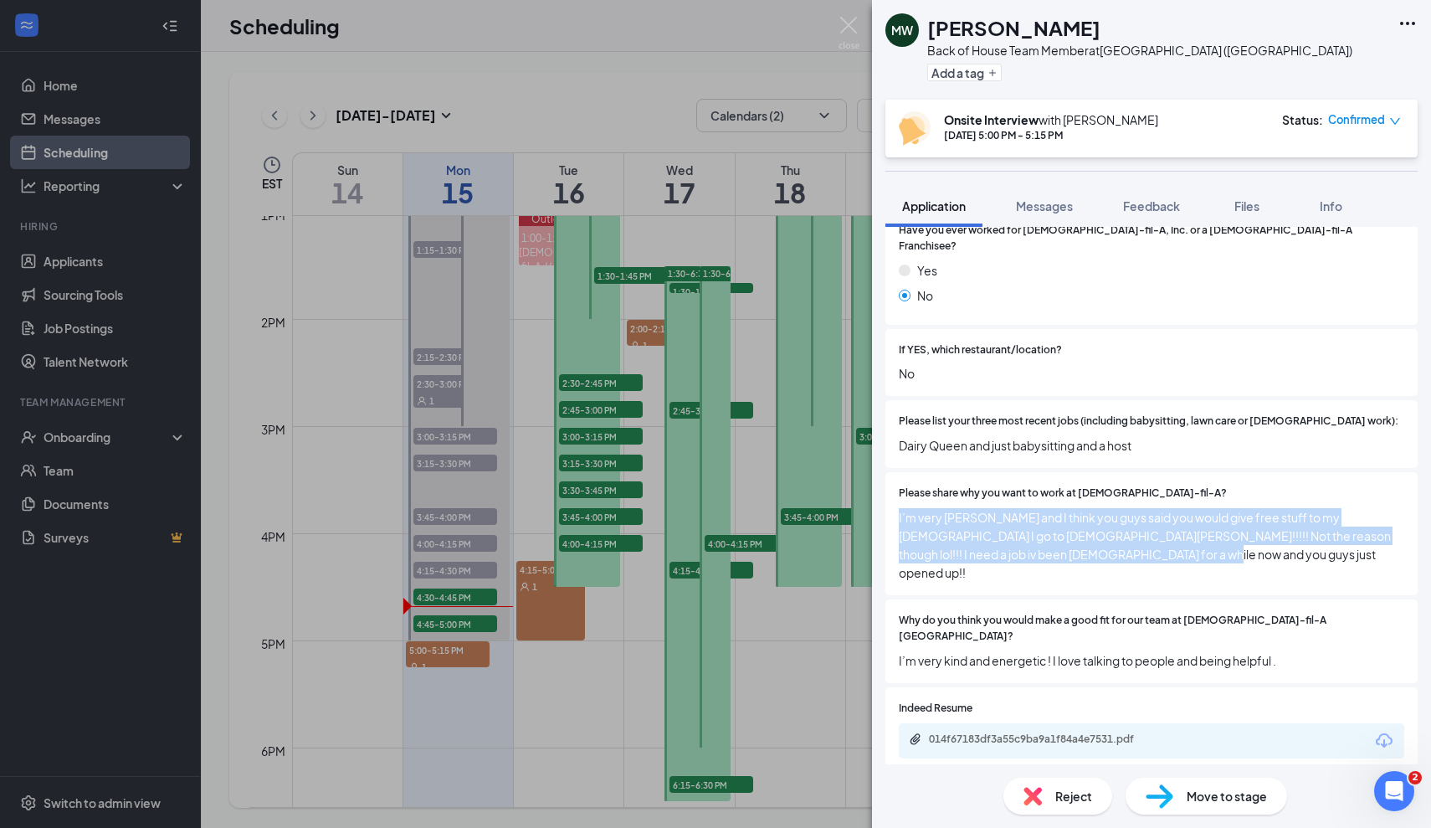
drag, startPoint x: 1166, startPoint y: 536, endPoint x: 886, endPoint y: 501, distance: 282.6
click at [886, 501] on div "Please share why you want to work at Chick-fil-A? I’m very Christian and I thin…" at bounding box center [1152, 533] width 532 height 123
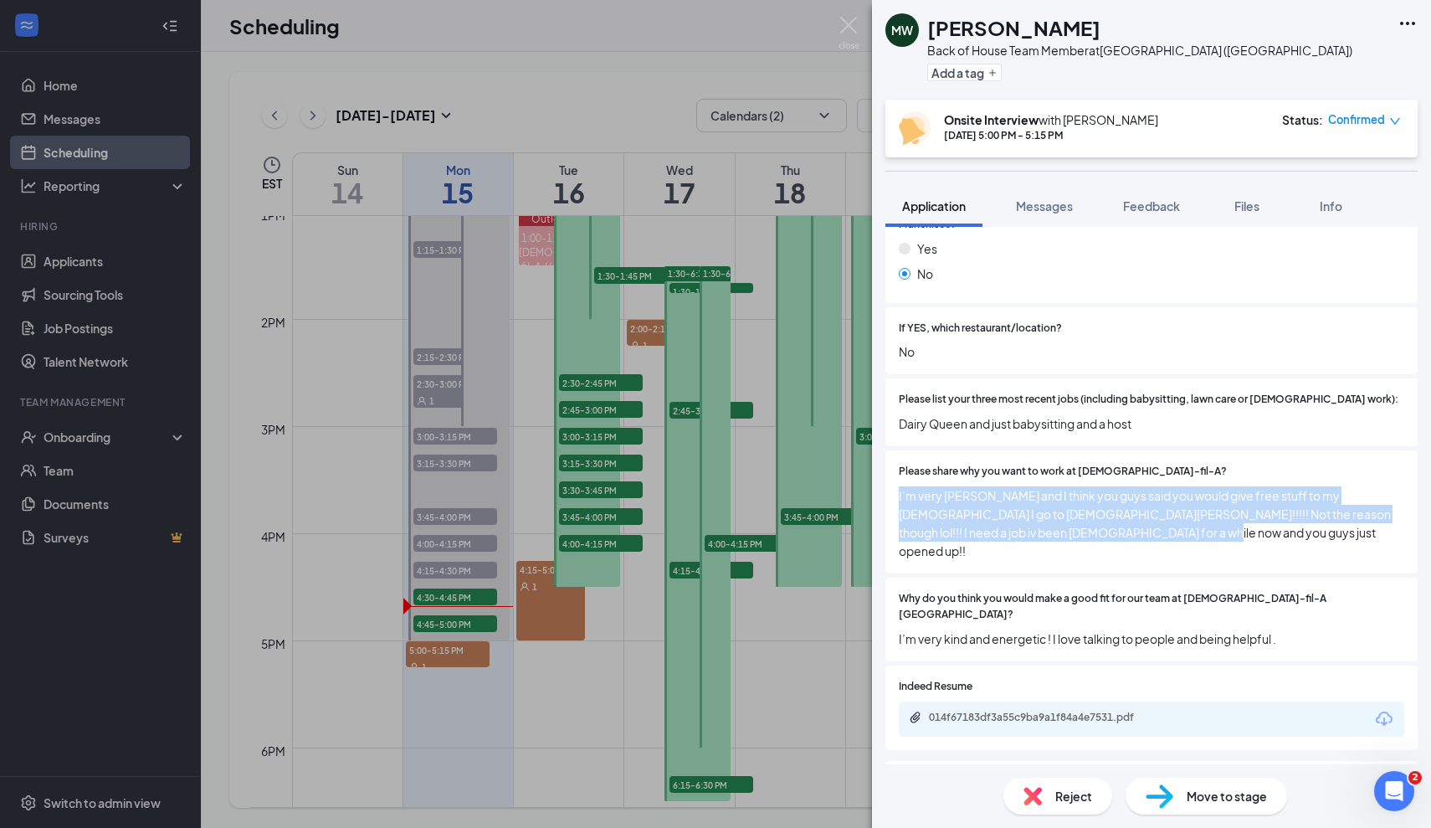
scroll to position [507, 0]
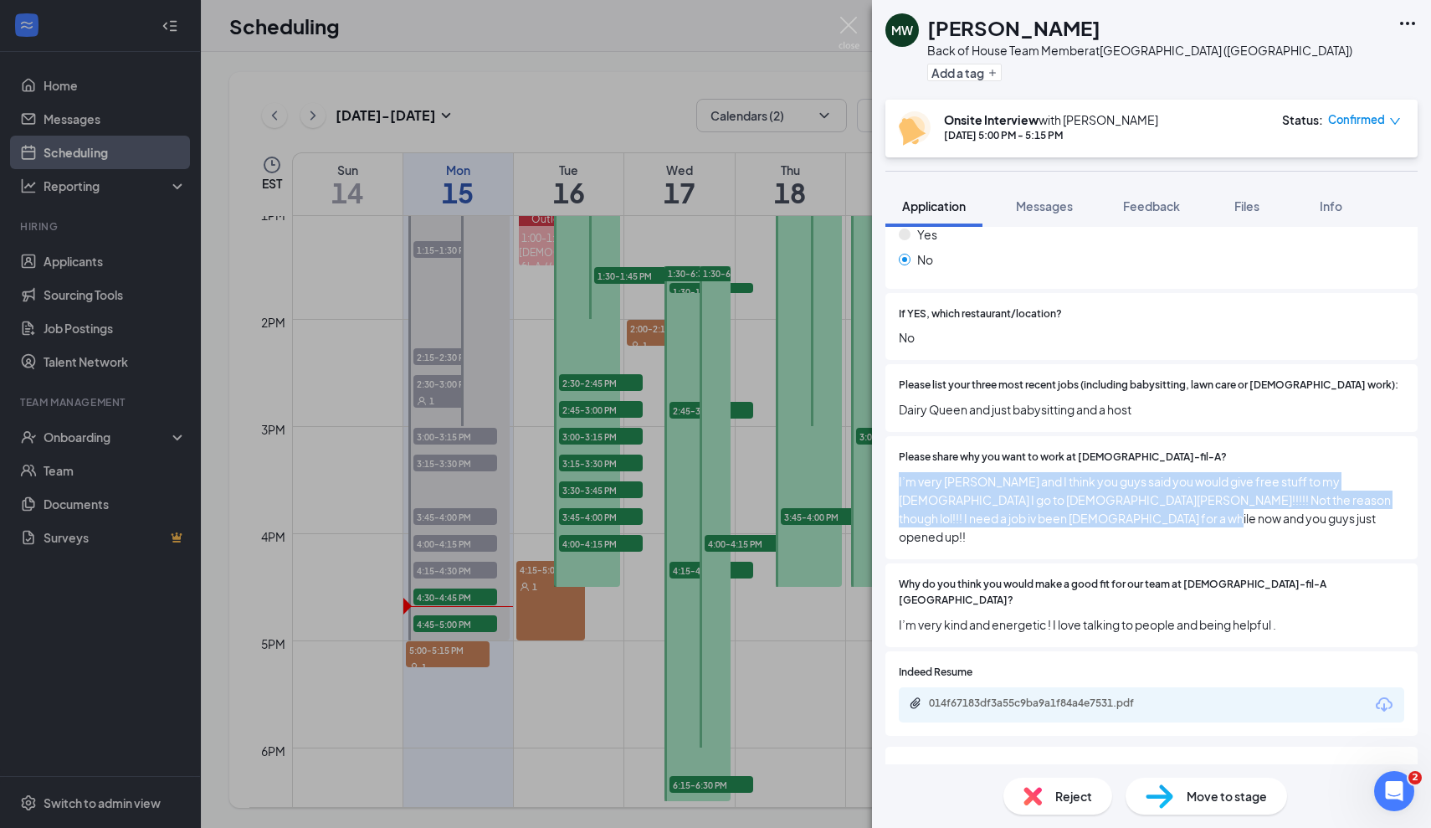
click at [1158, 495] on span "I’m very Christian and I think you guys said you would give free stuff to my ch…" at bounding box center [1152, 509] width 506 height 74
drag, startPoint x: 898, startPoint y: 461, endPoint x: 1147, endPoint y: 501, distance: 251.8
click at [1147, 501] on div "Please share why you want to work at Chick-fil-A? I’m very Christian and I thin…" at bounding box center [1152, 497] width 532 height 123
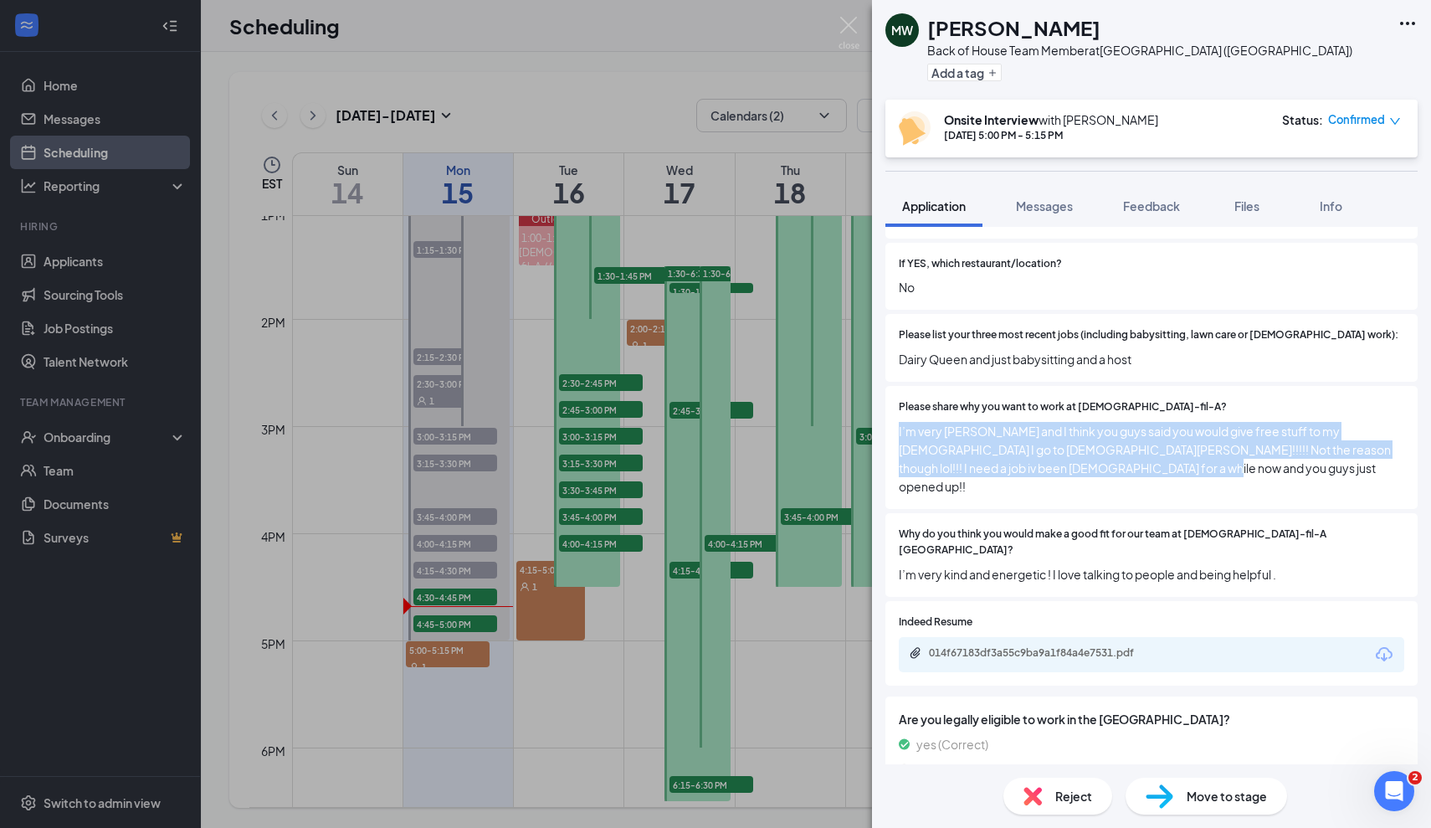
scroll to position [563, 0]
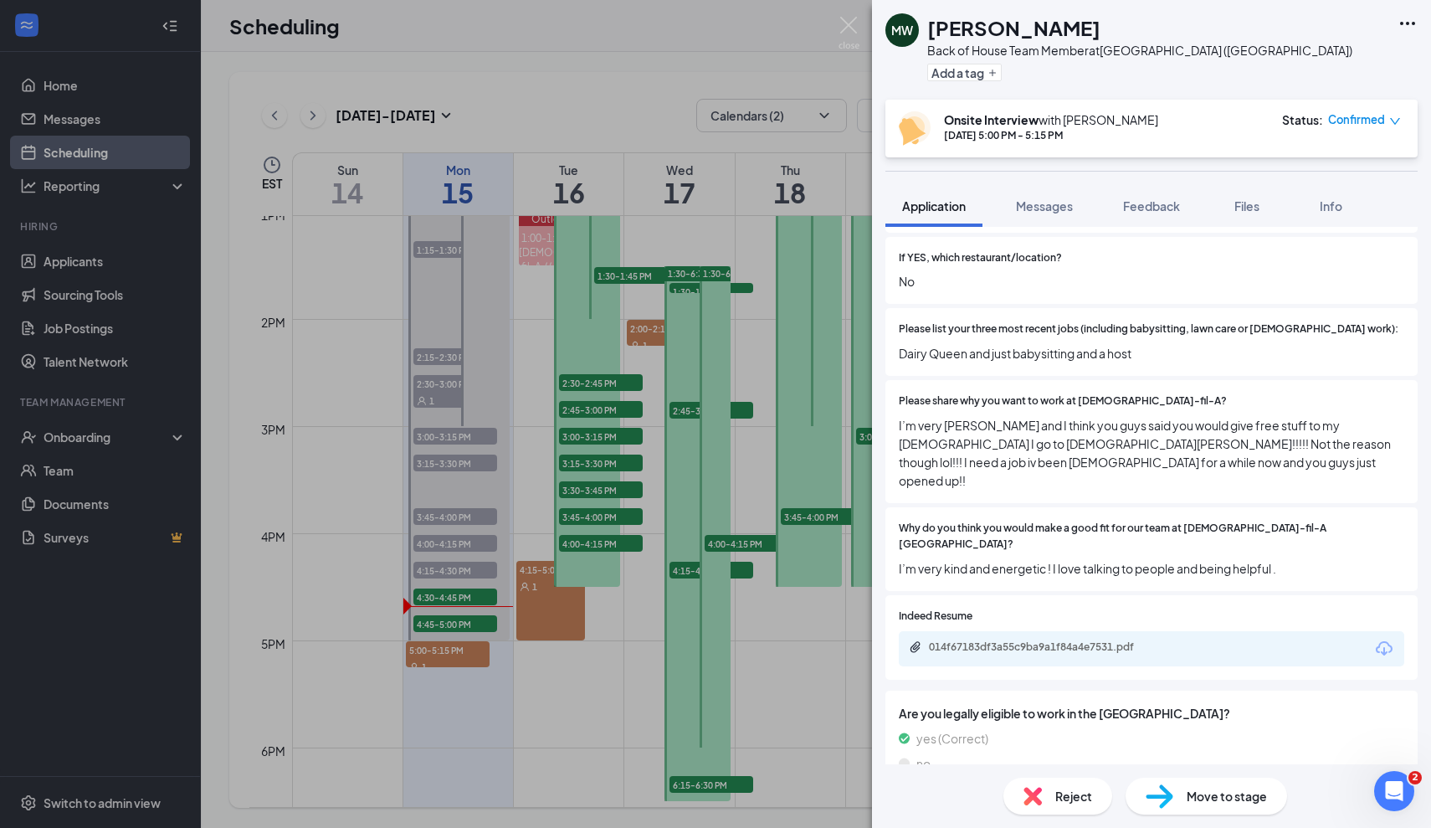
click at [1165, 530] on div "Why do you think you would make a good fit for our team at Chick-fil-A Foxborou…" at bounding box center [1152, 549] width 532 height 84
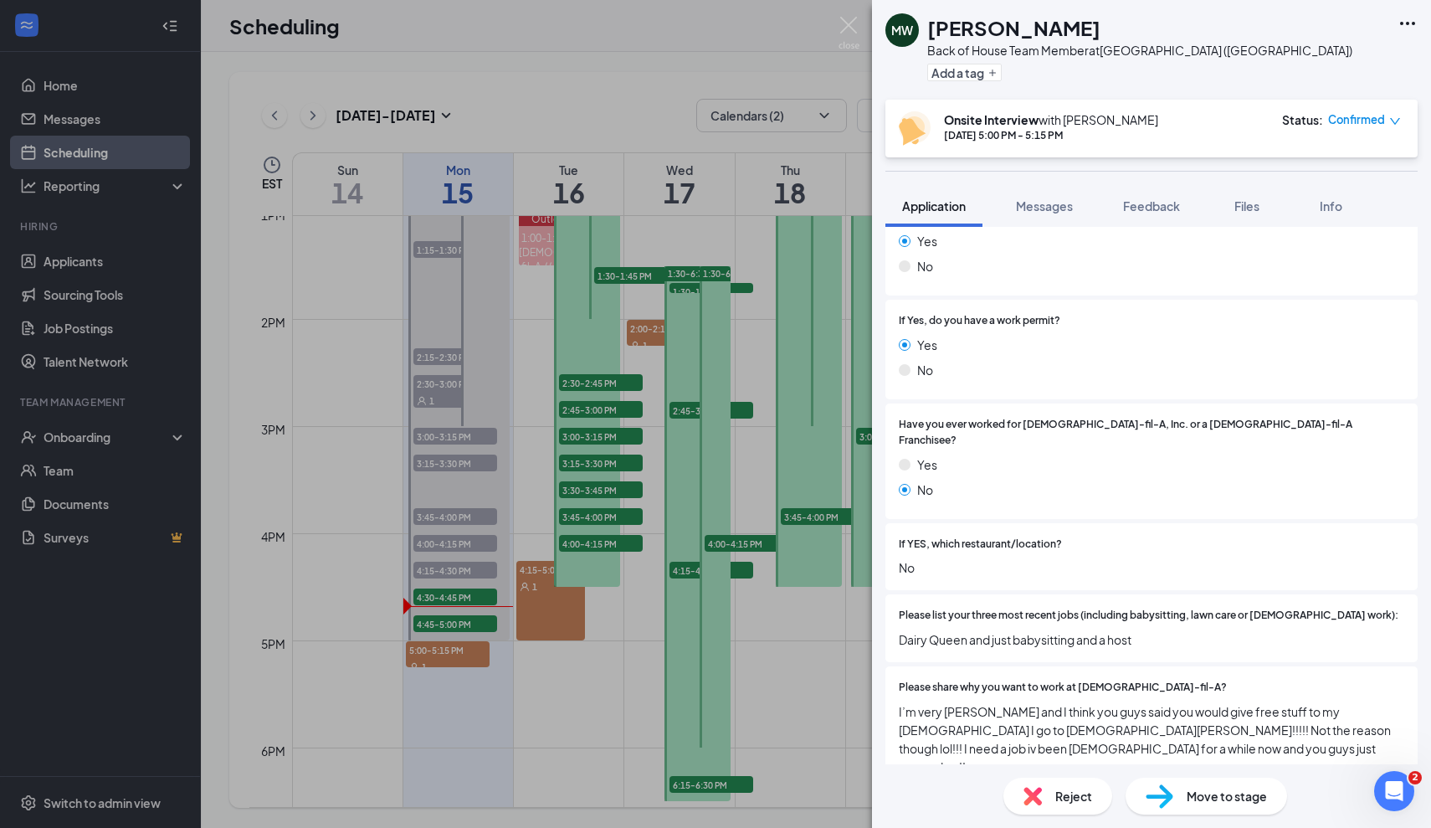
scroll to position [307, 0]
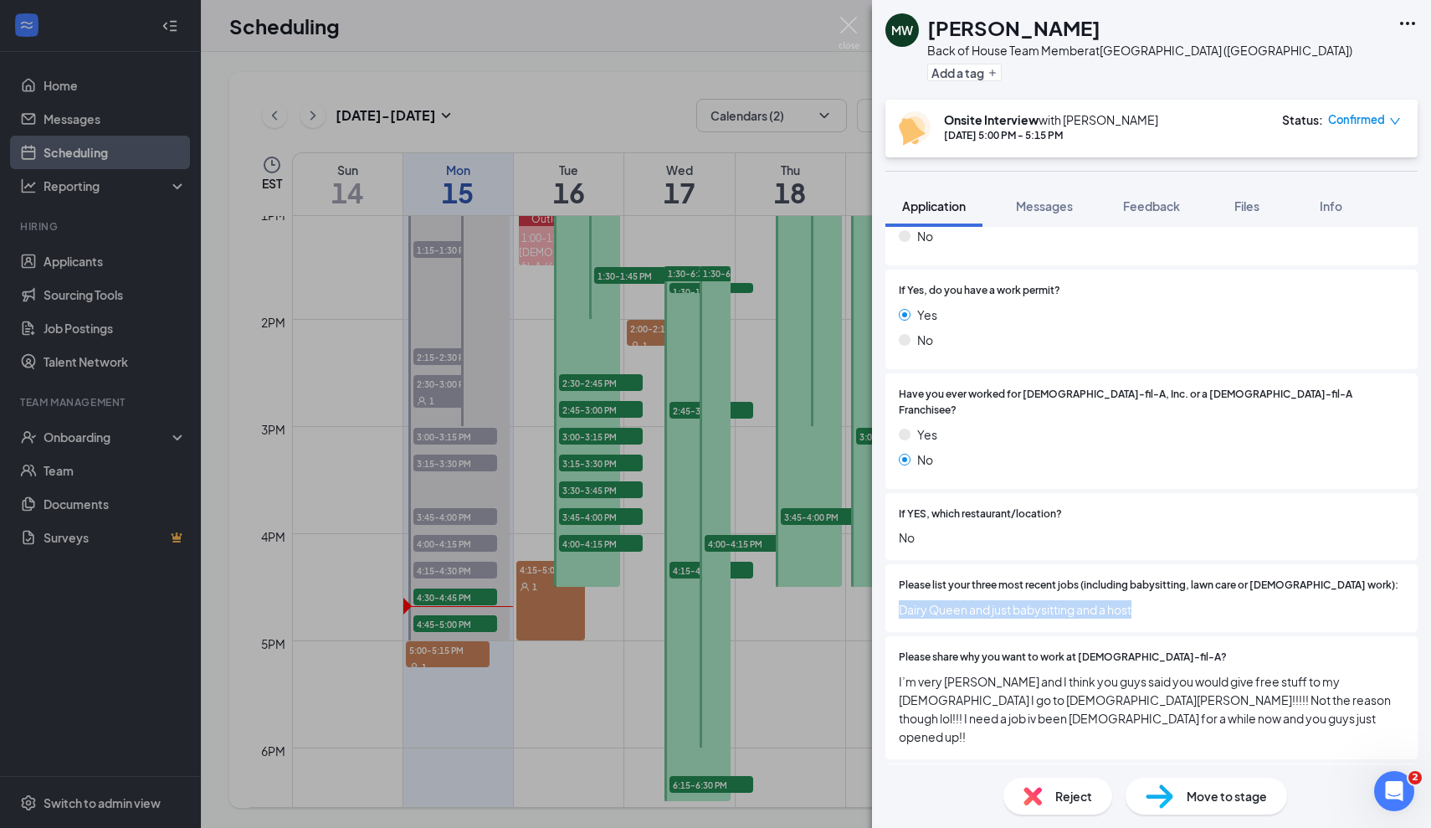
drag, startPoint x: 903, startPoint y: 588, endPoint x: 1136, endPoint y: 598, distance: 232.9
click at [1136, 598] on div "Please list your three most recent jobs (including babysitting, lawn care or vo…" at bounding box center [1152, 598] width 532 height 68
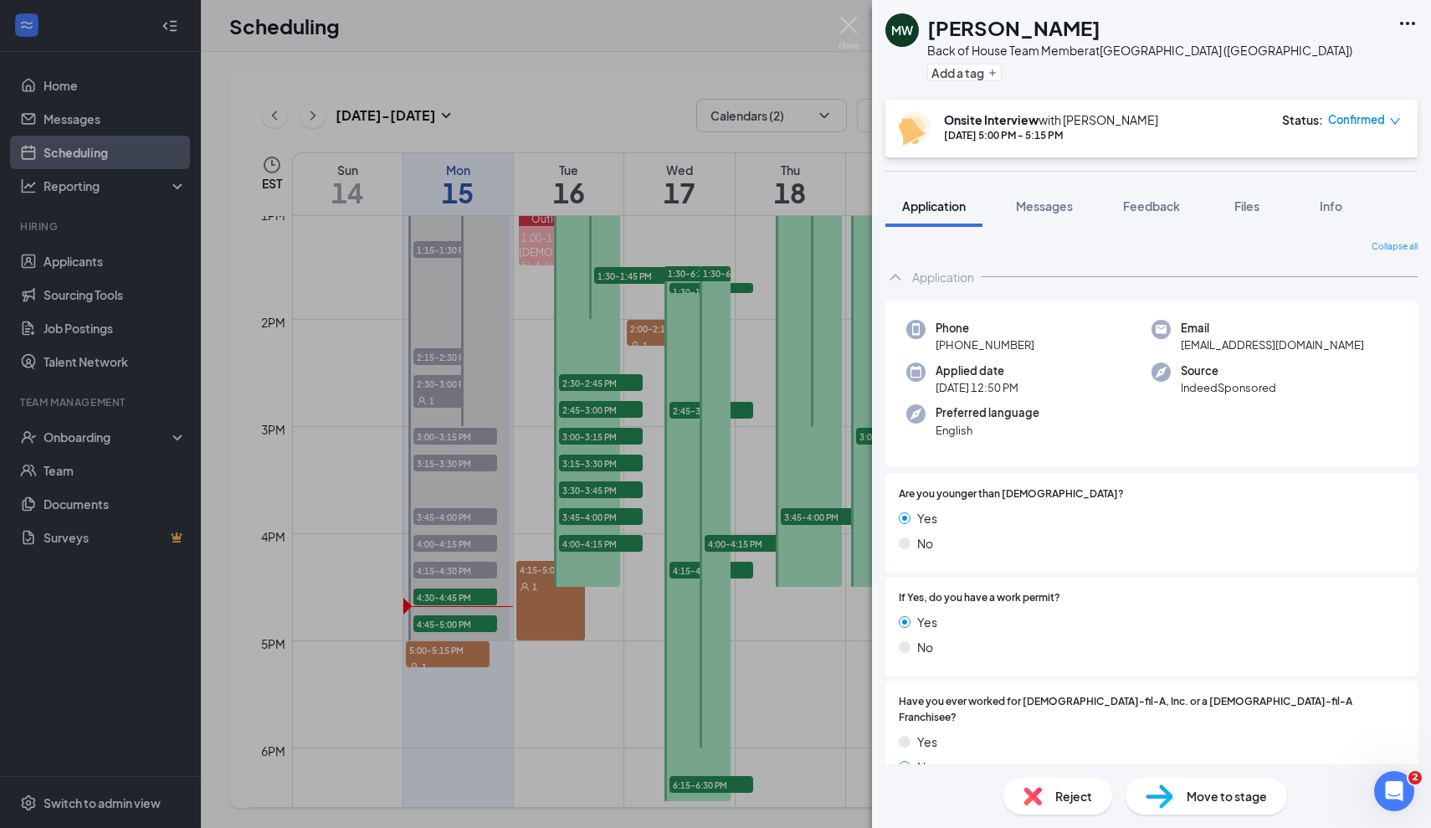
scroll to position [0, 0]
click at [1081, 590] on div at bounding box center [1233, 598] width 344 height 16
click at [1073, 570] on div "Are you younger than 18 years old? Yes No If Yes, do you have a work permit? Ye…" at bounding box center [1152, 816] width 532 height 686
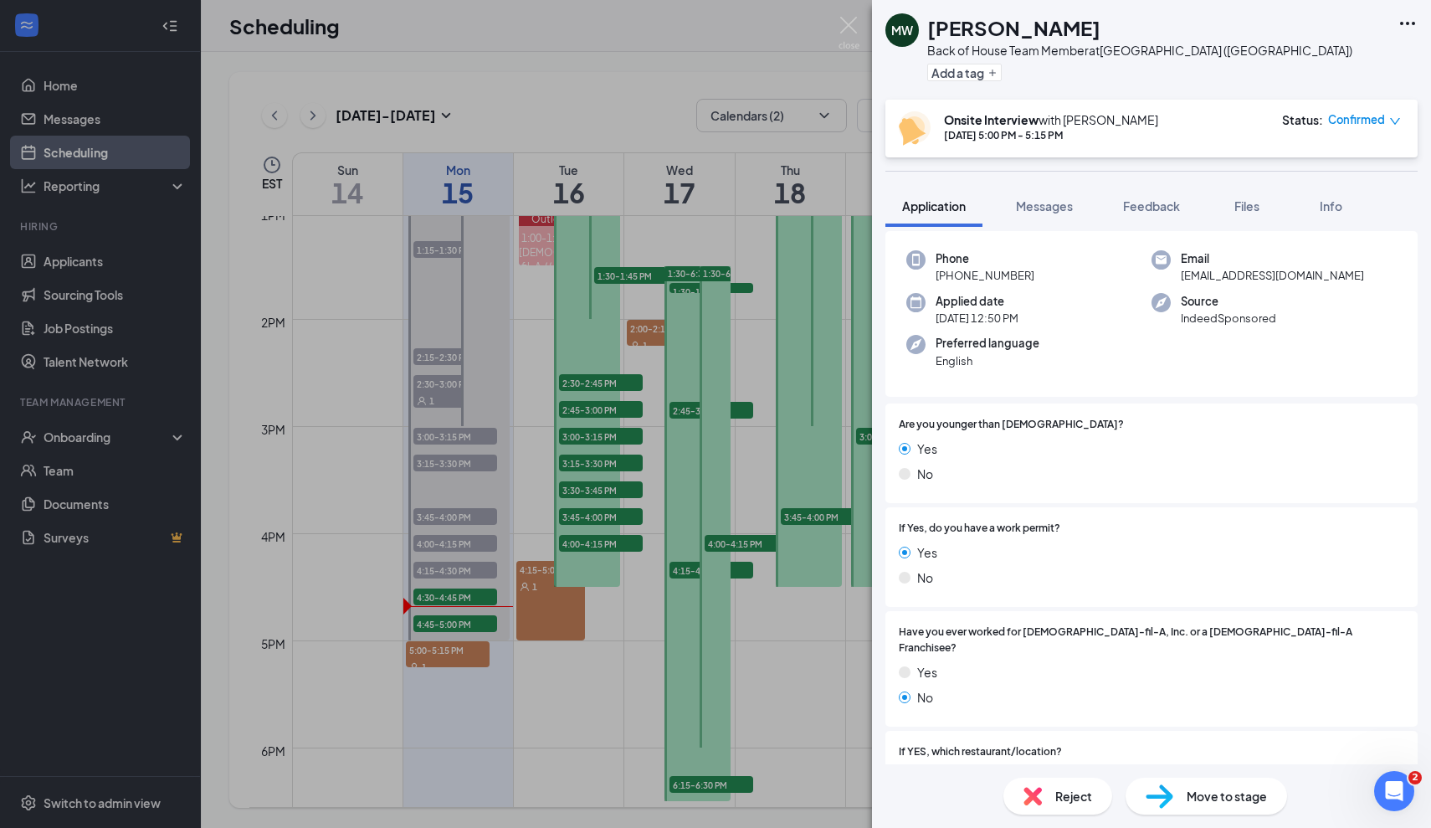
scroll to position [65, 0]
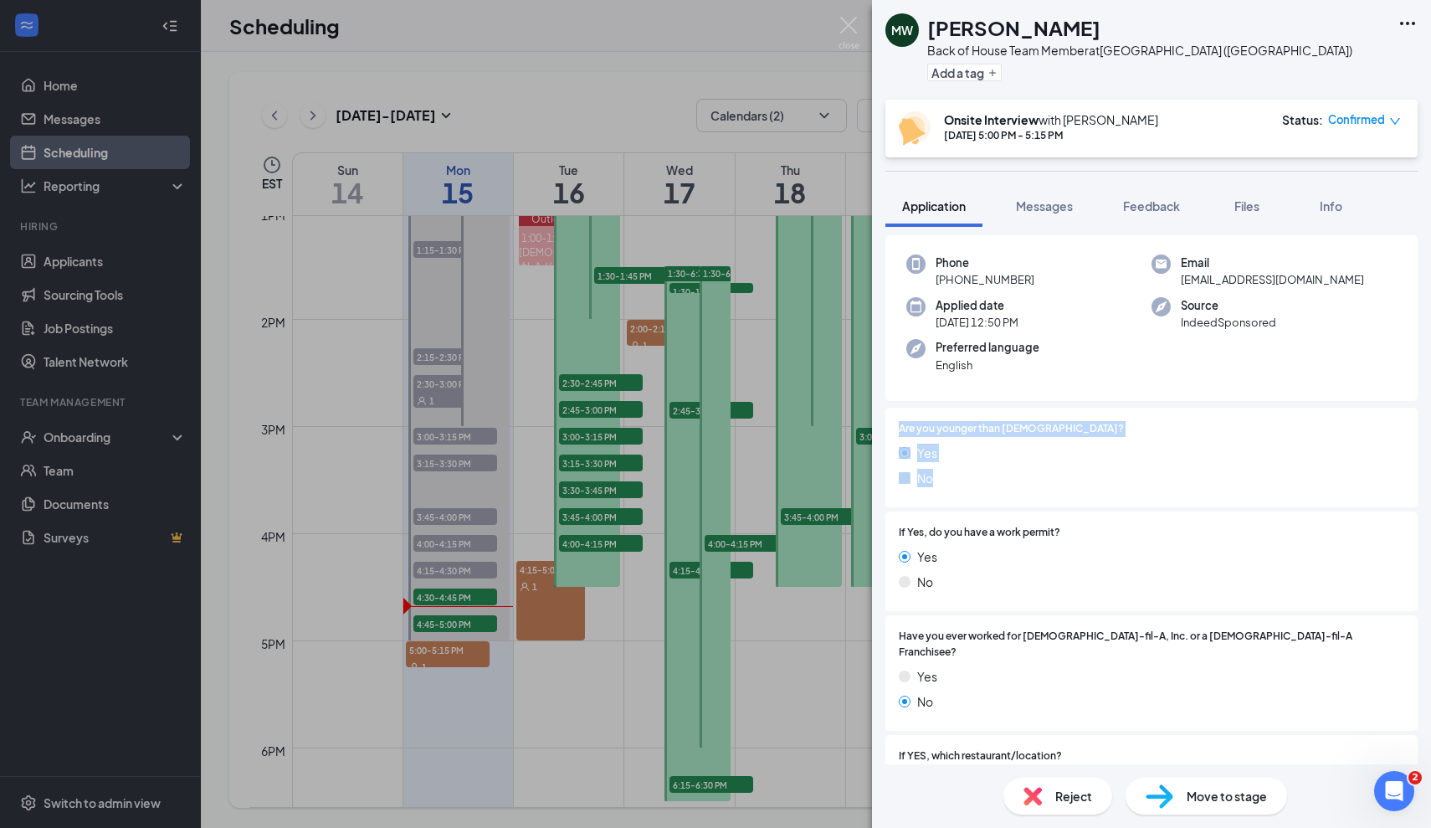
drag, startPoint x: 896, startPoint y: 410, endPoint x: 1012, endPoint y: 496, distance: 144.3
click at [1012, 496] on div "Are you younger than [DEMOGRAPHIC_DATA]? Yes No" at bounding box center [1152, 458] width 532 height 100
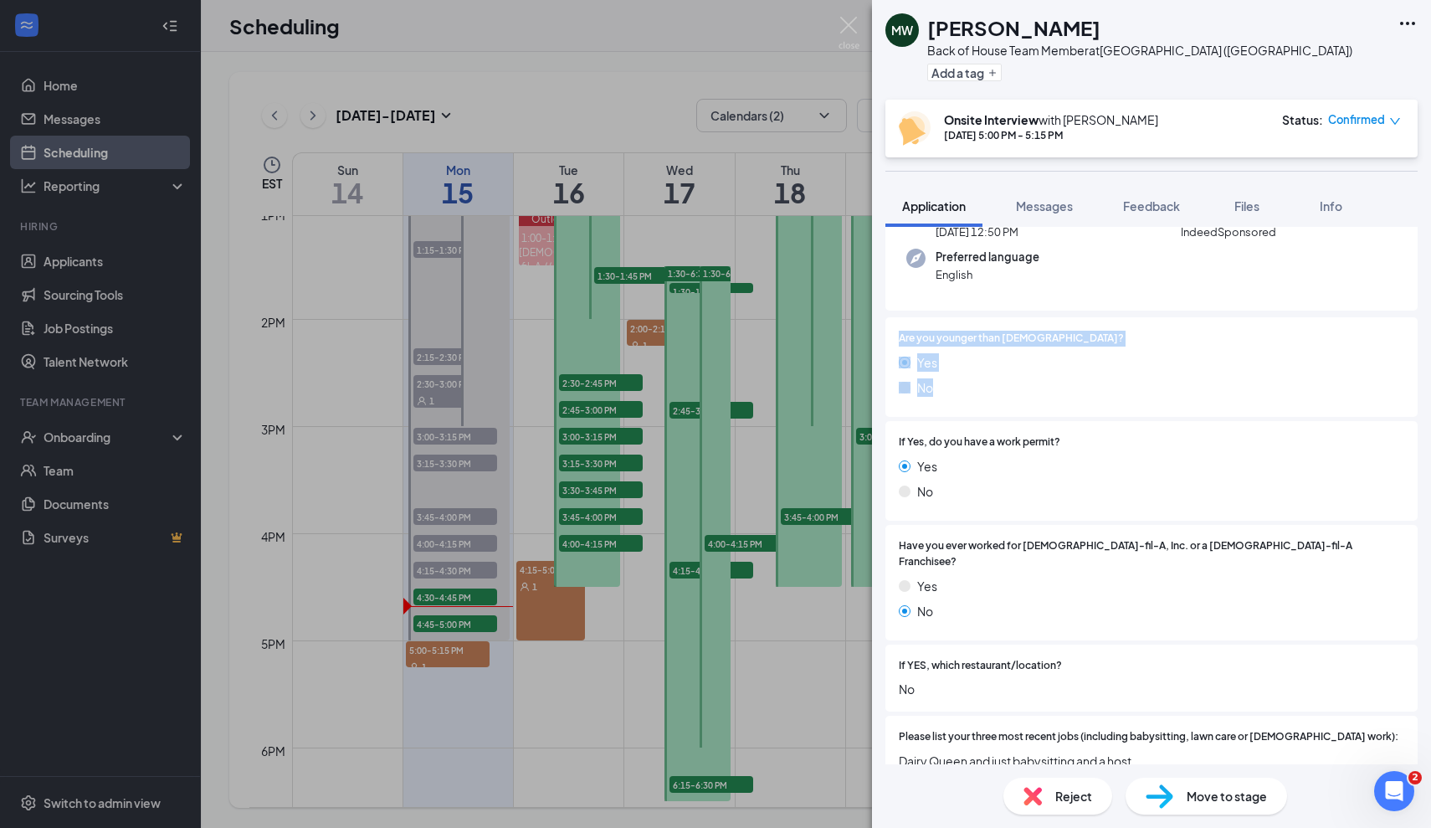
scroll to position [167, 0]
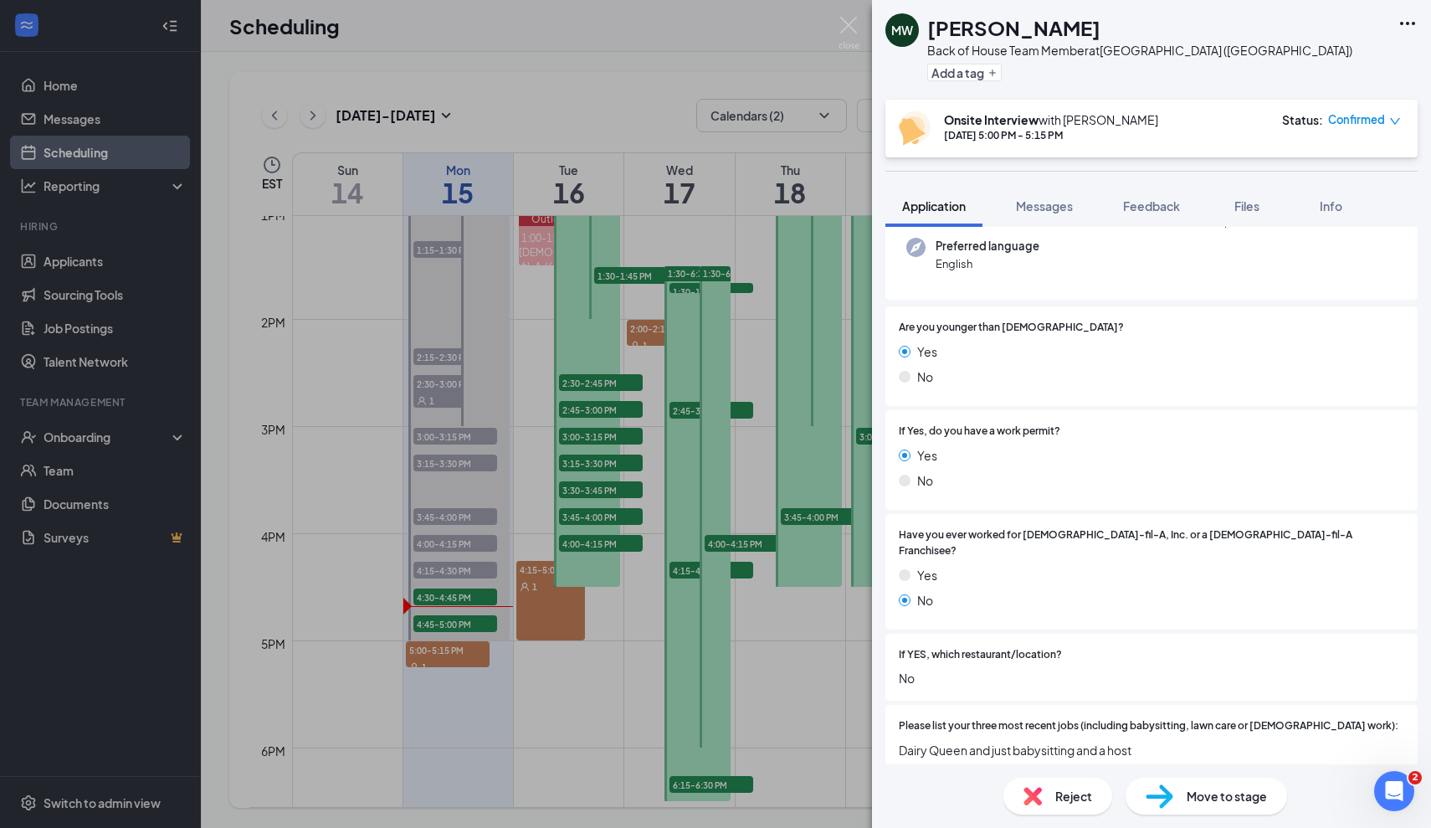
click at [951, 447] on div "Yes" at bounding box center [1152, 455] width 506 height 18
drag, startPoint x: 896, startPoint y: 430, endPoint x: 1037, endPoint y: 486, distance: 151.4
click at [1037, 486] on div "If Yes, do you have a work permit? Yes No" at bounding box center [1152, 460] width 532 height 100
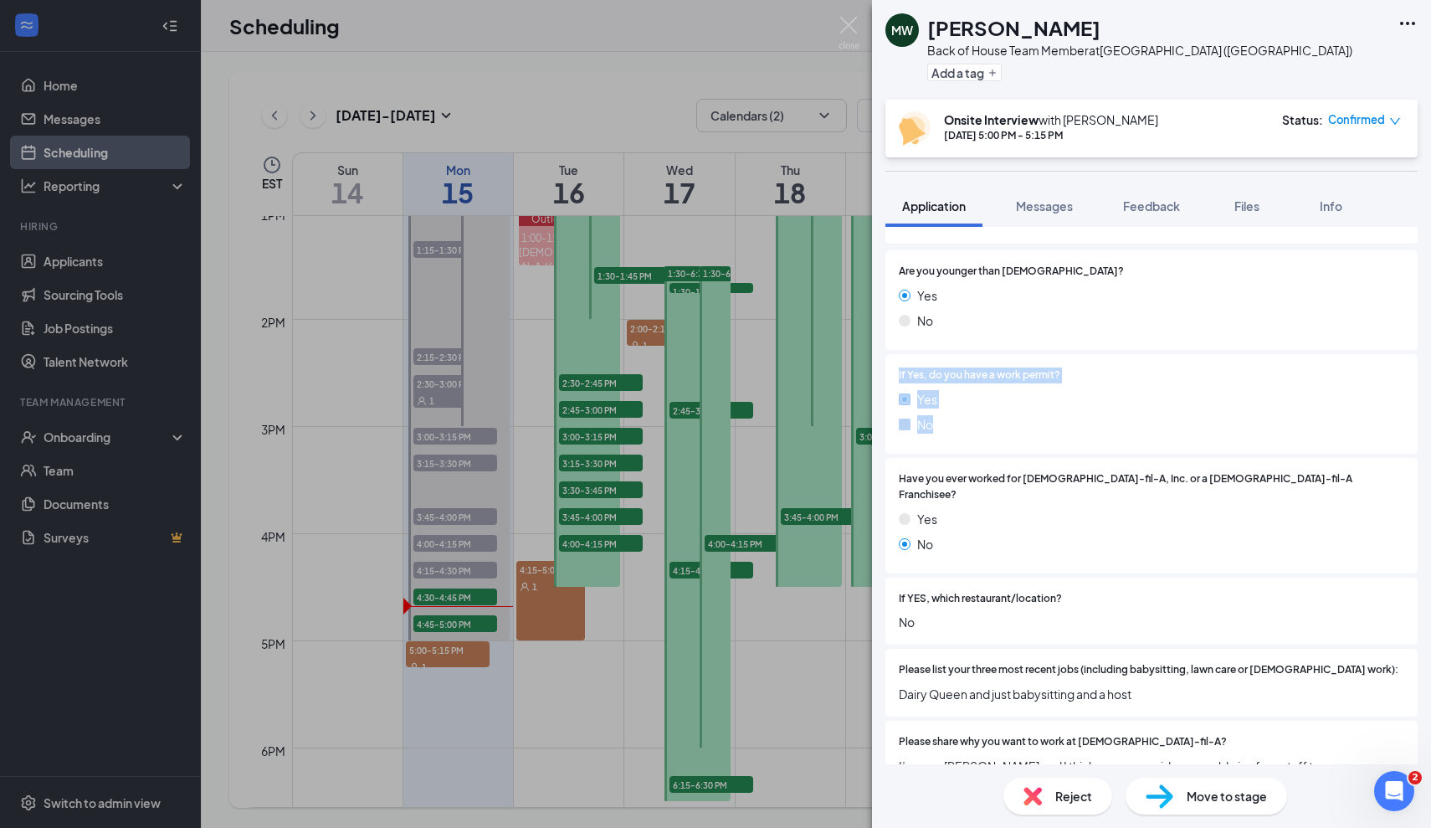
scroll to position [223, 0]
drag, startPoint x: 899, startPoint y: 475, endPoint x: 1023, endPoint y: 546, distance: 142.9
click at [1023, 546] on div "Have you ever worked for Chick-fil-A, Inc. or a Chick-fil-A Franchisee? Yes No" at bounding box center [1152, 515] width 532 height 116
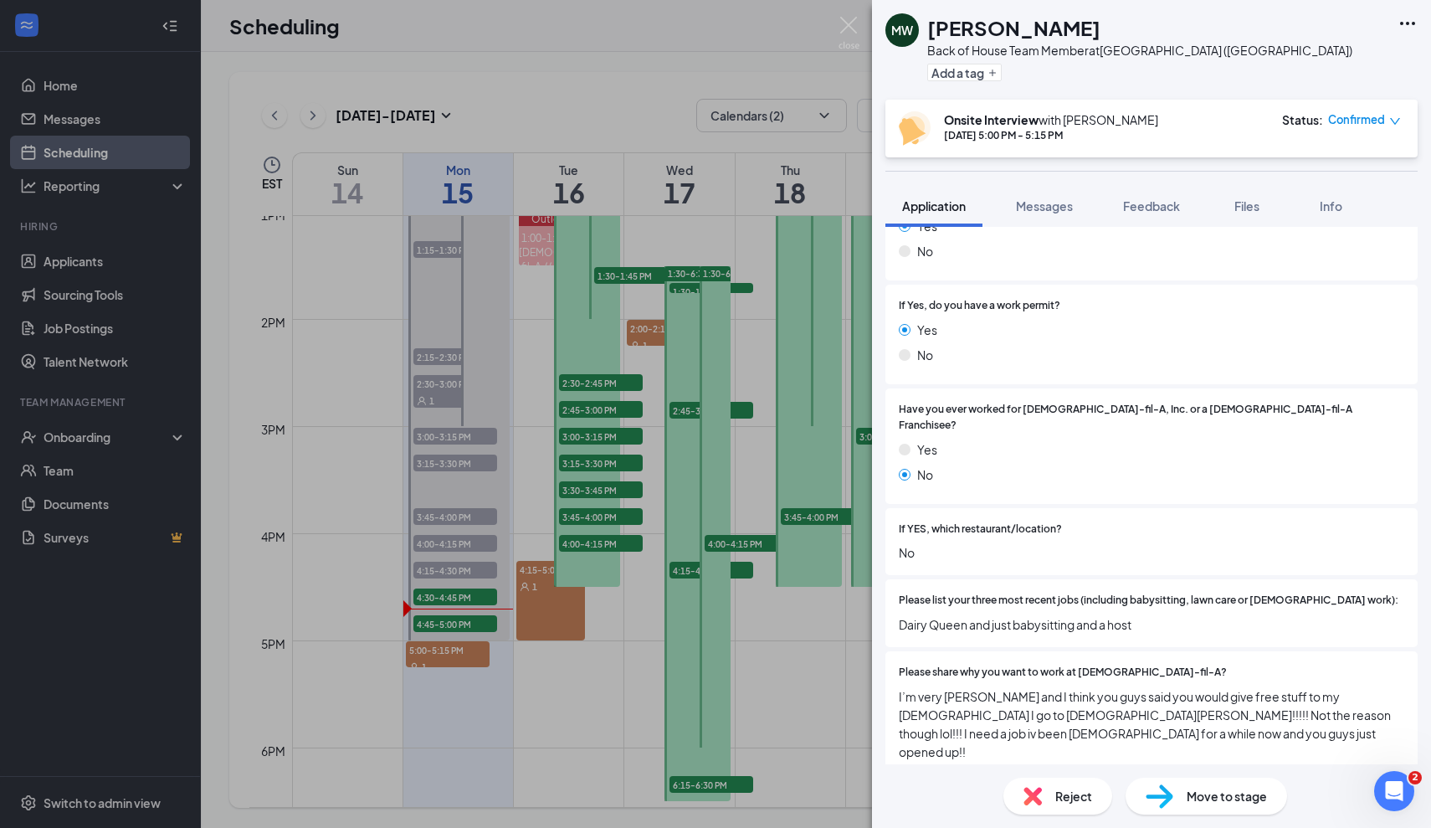
click at [990, 548] on div "If YES, which restaurant/location? No" at bounding box center [1152, 542] width 532 height 68
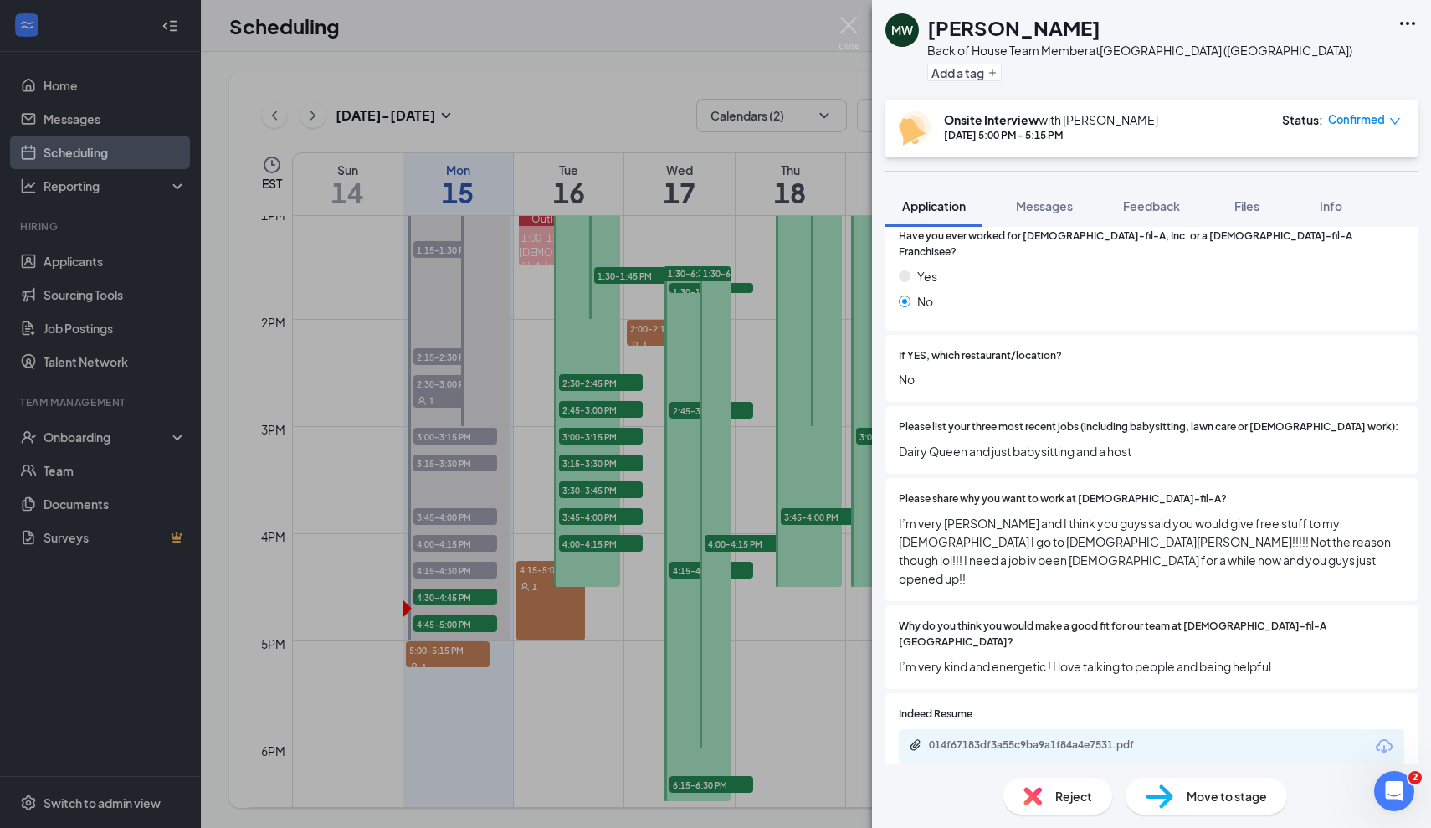
click at [953, 547] on div "Please share why you want to work at Chick-fil-A? I’m very Christian and I thin…" at bounding box center [1152, 539] width 532 height 123
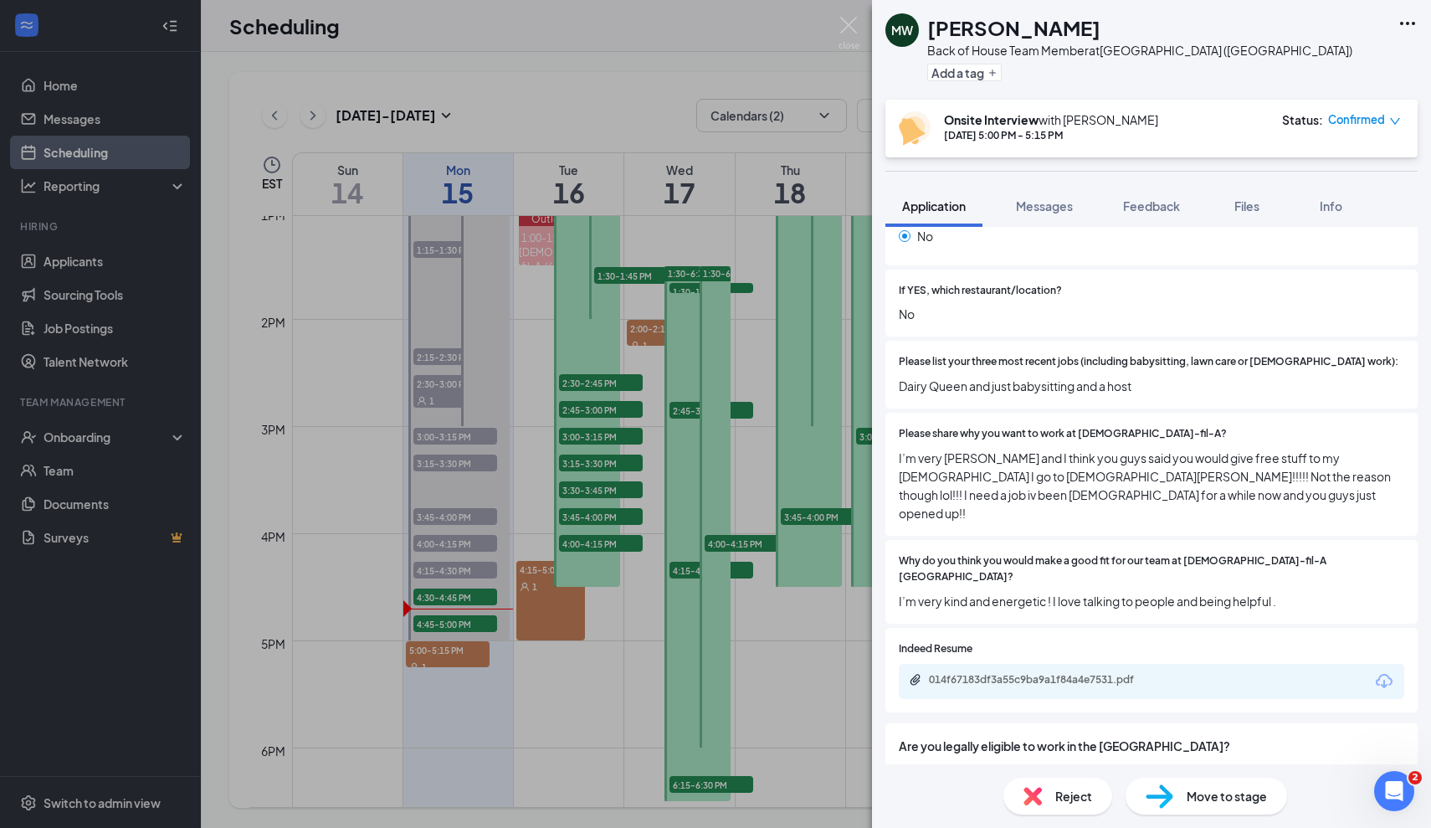
click at [953, 592] on span "I’m very kind and energetic ! I love talking to people and being helpful ." at bounding box center [1152, 601] width 506 height 18
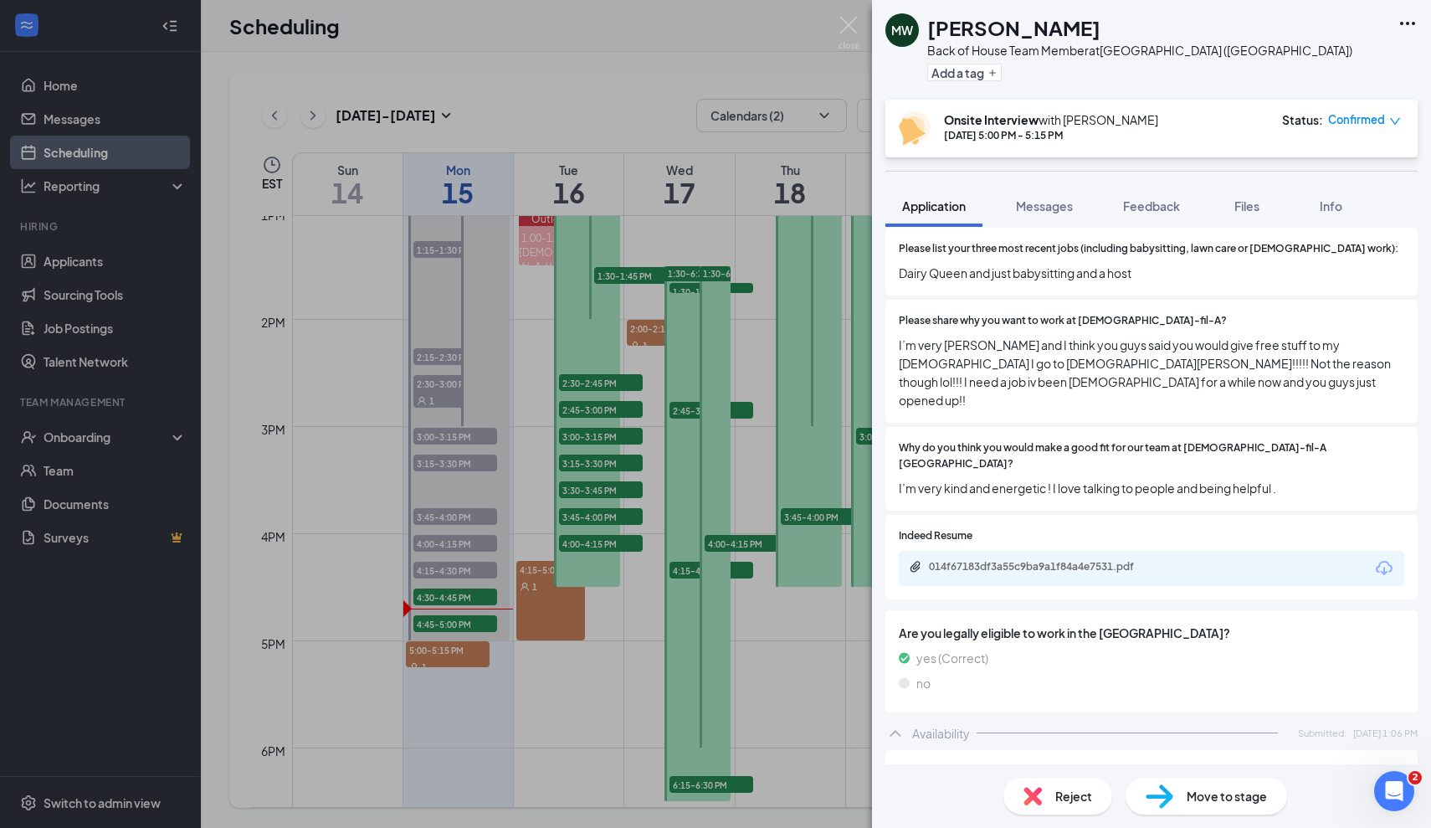
scroll to position [647, 0]
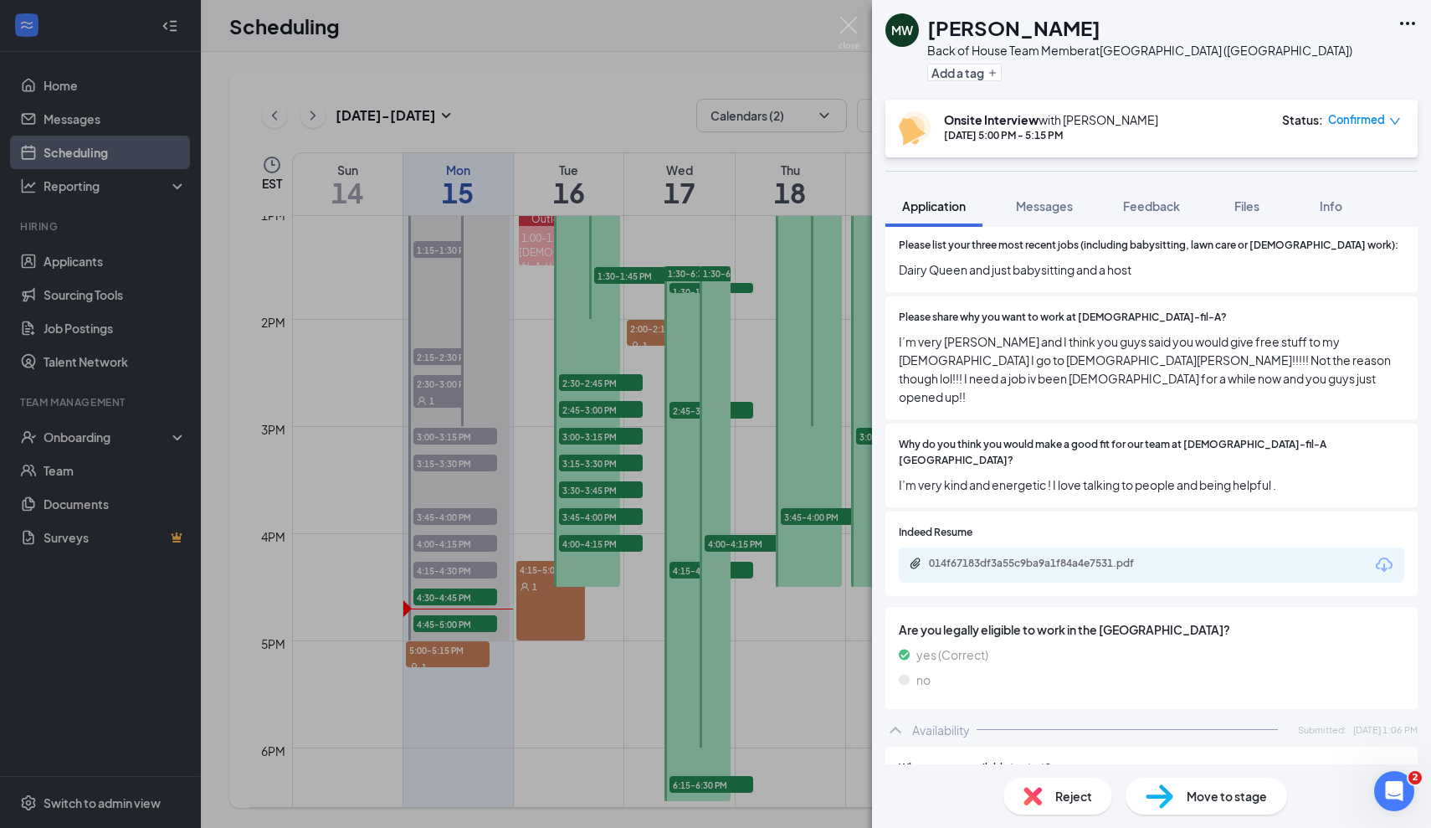
click at [973, 531] on div "Indeed Resume 014f67183df3a55c9ba9a1f84a4e7531.pdf" at bounding box center [1152, 553] width 532 height 85
click at [989, 547] on div "014f67183df3a55c9ba9a1f84a4e7531.pdf" at bounding box center [1152, 564] width 506 height 35
click at [994, 557] on div "014f67183df3a55c9ba9a1f84a4e7531.pdf" at bounding box center [1044, 565] width 271 height 16
click at [849, 23] on img at bounding box center [849, 33] width 21 height 33
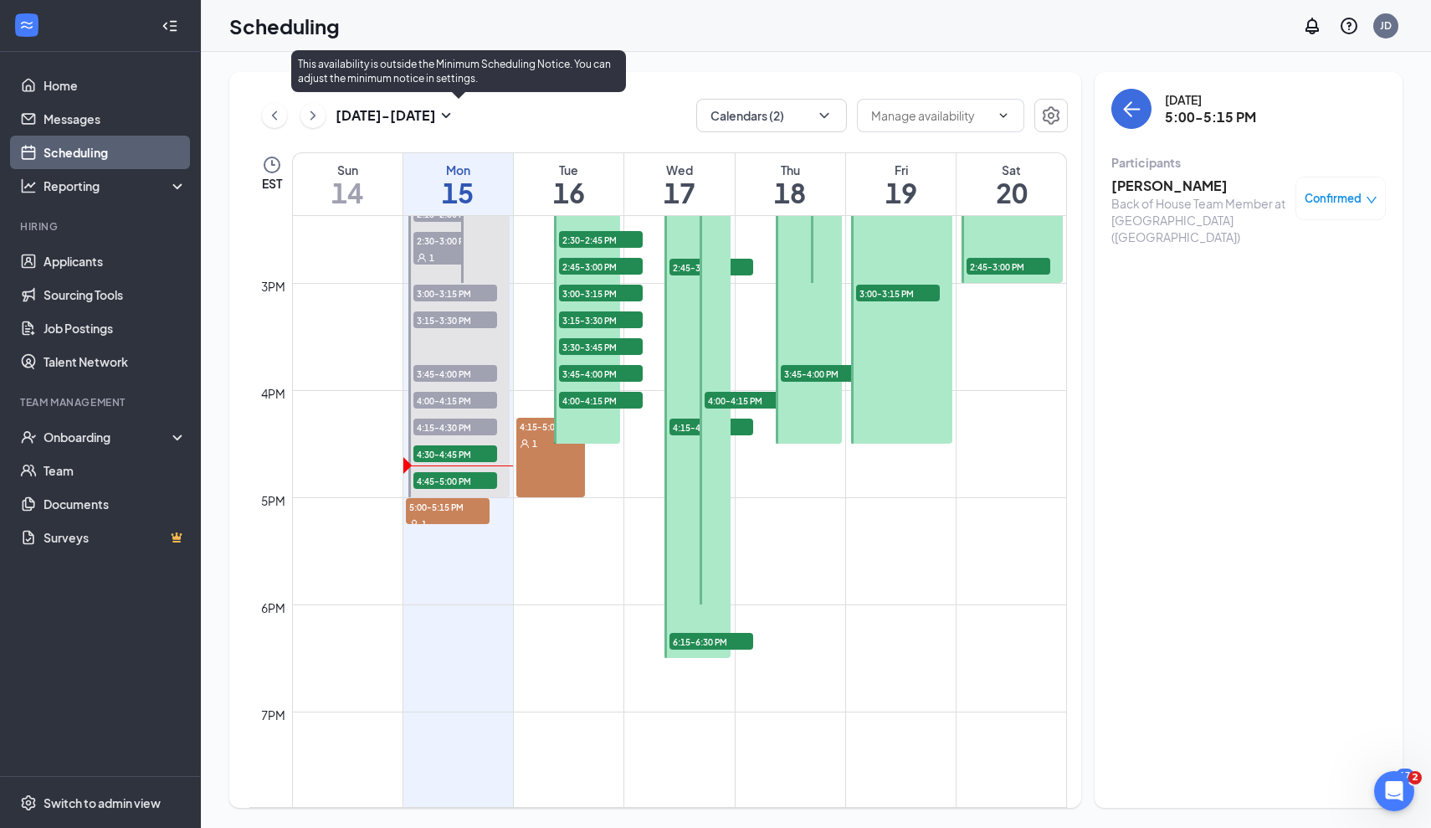
scroll to position [1542, 0]
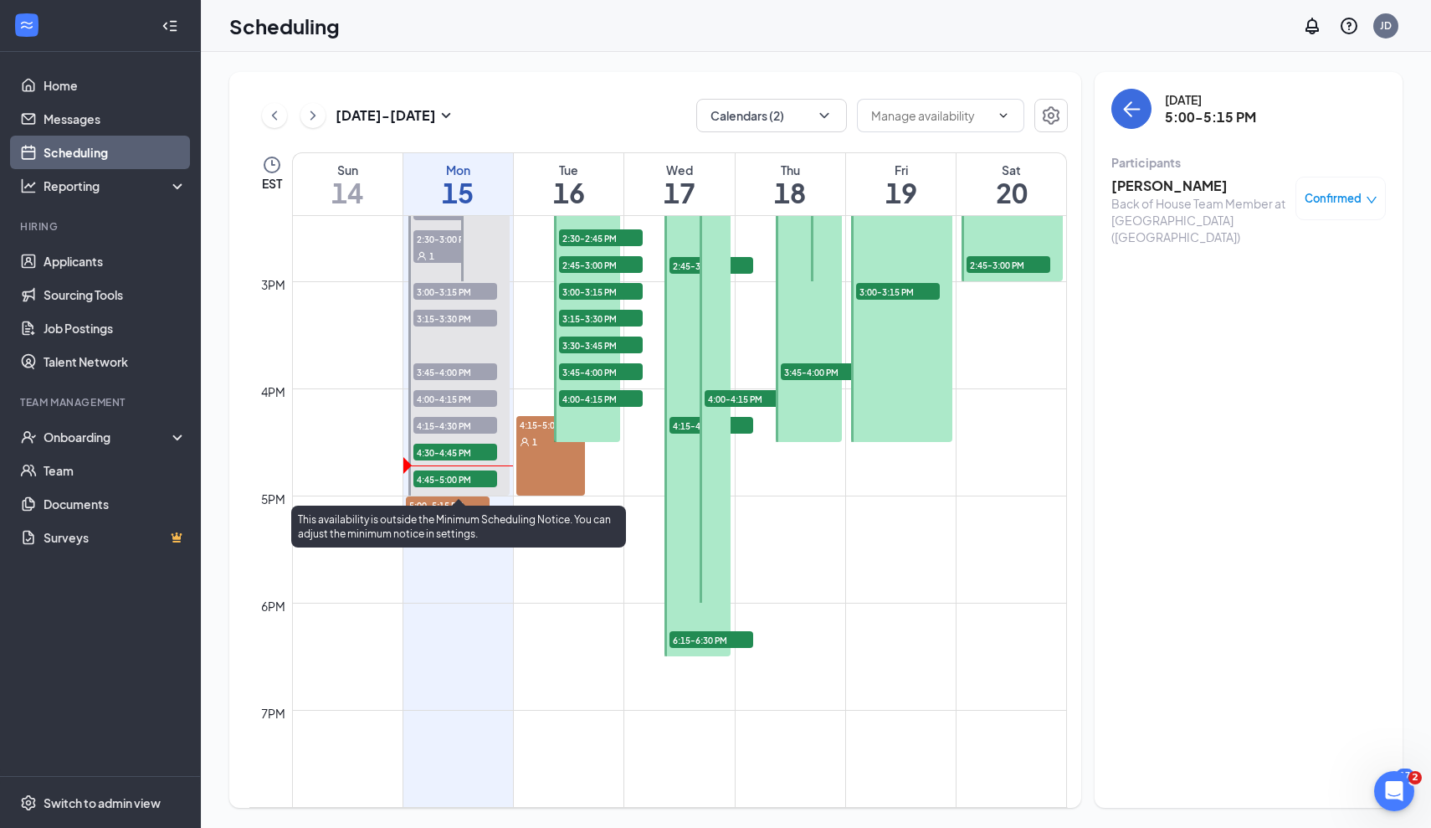
click at [448, 470] on span "4:45-5:00 PM" at bounding box center [455, 478] width 84 height 17
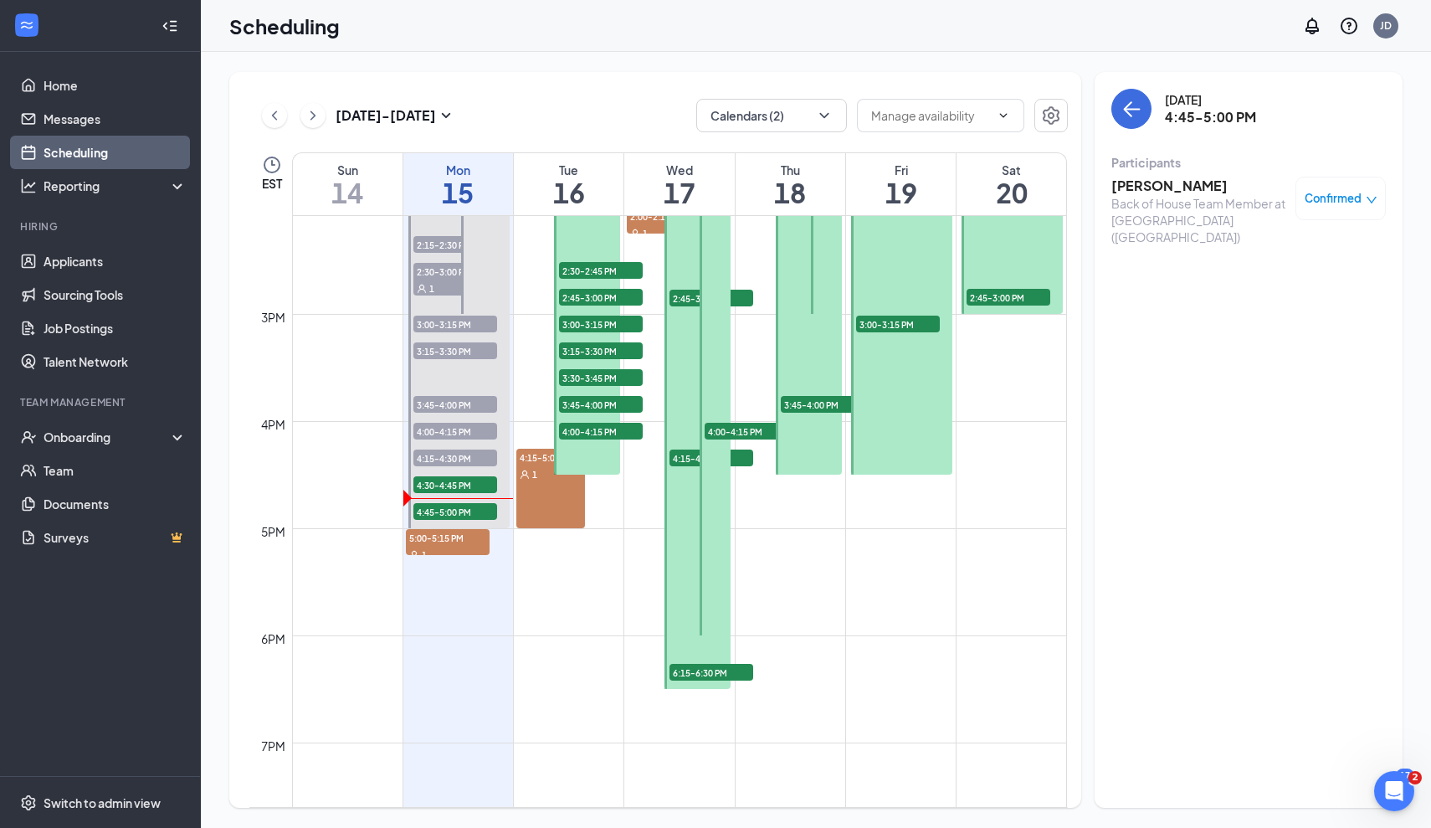
scroll to position [1511, 0]
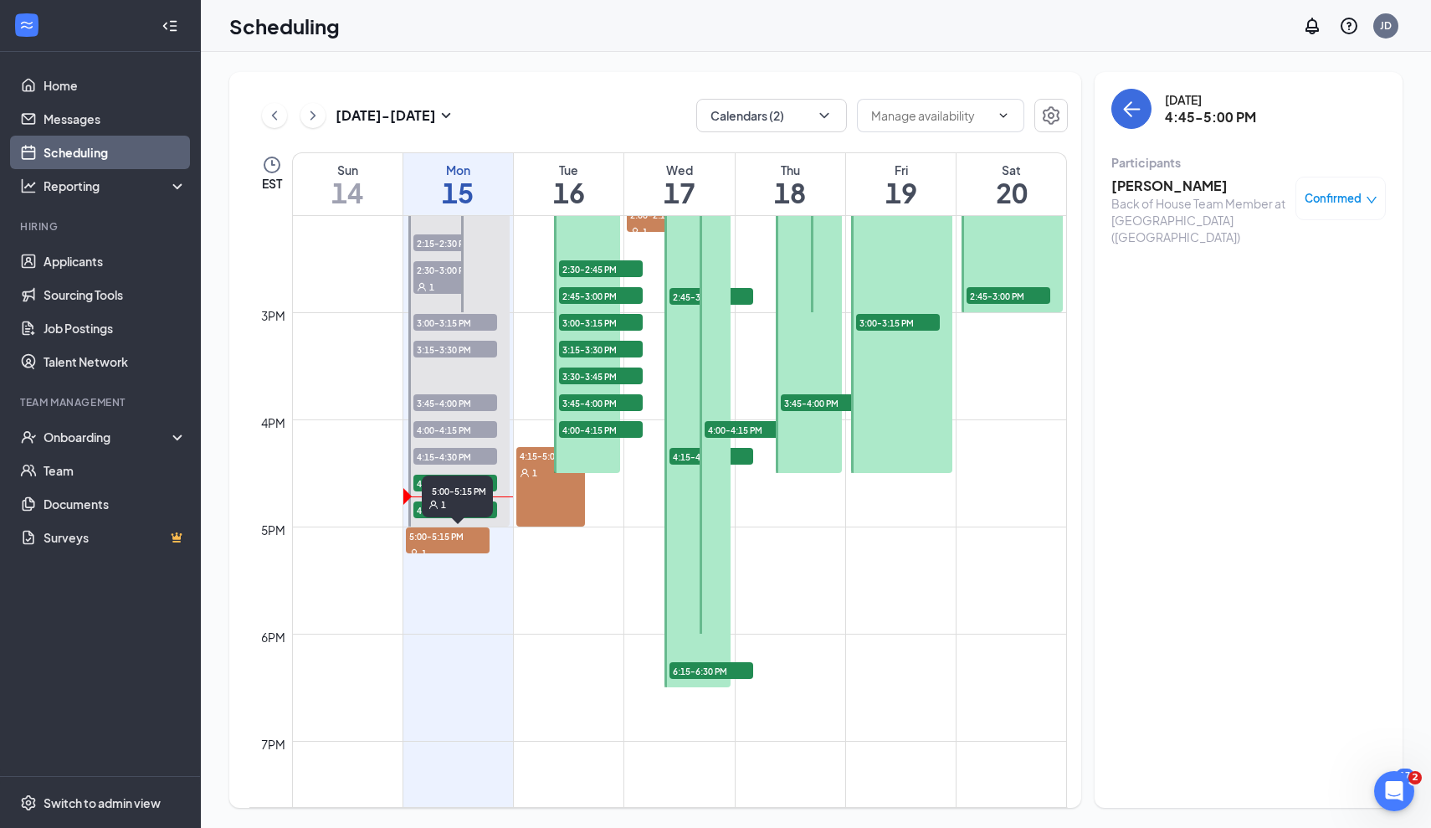
click at [473, 499] on div "1" at bounding box center [458, 505] width 58 height 12
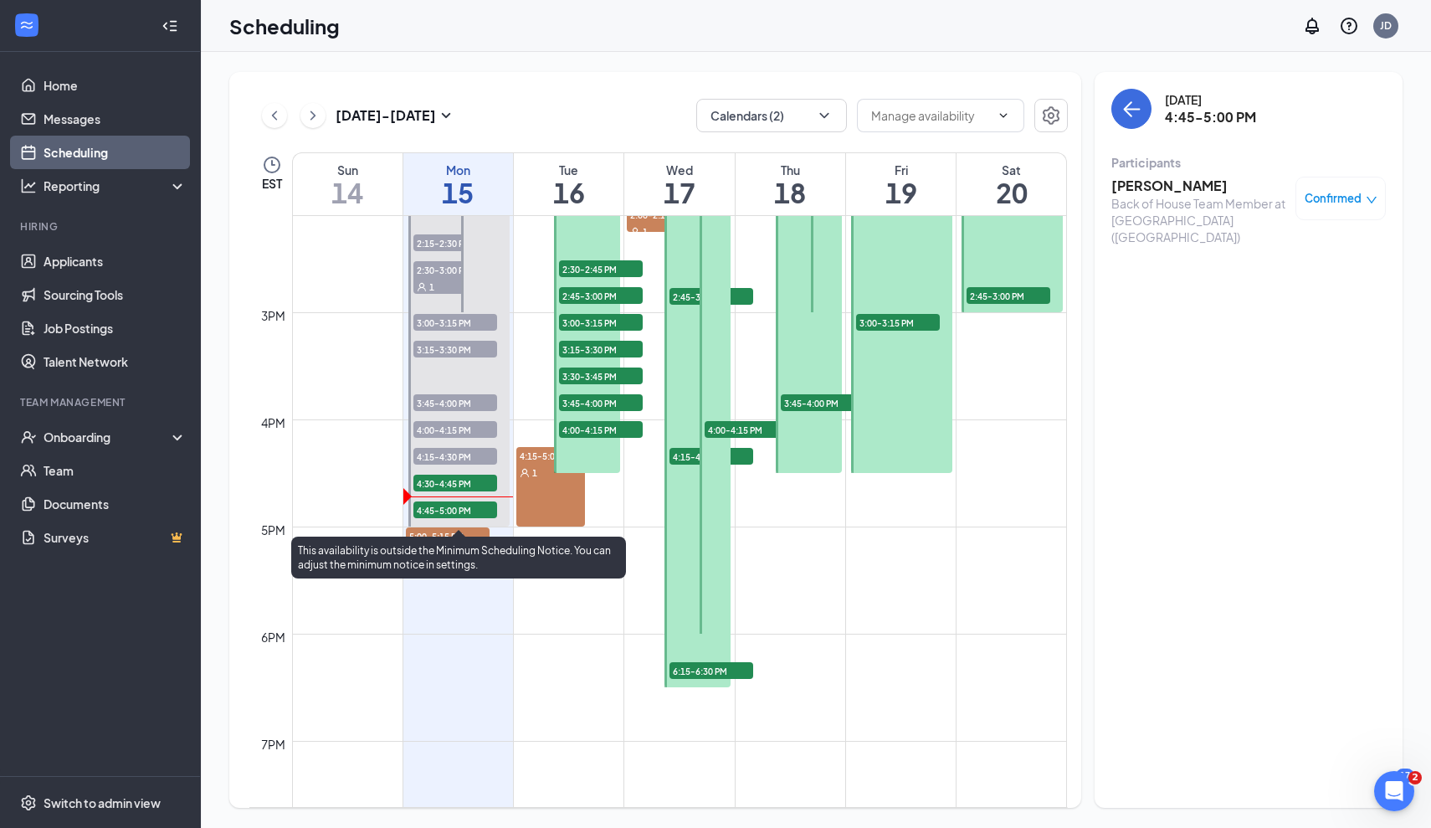
click at [463, 485] on span "4:30-4:45 PM" at bounding box center [455, 483] width 84 height 17
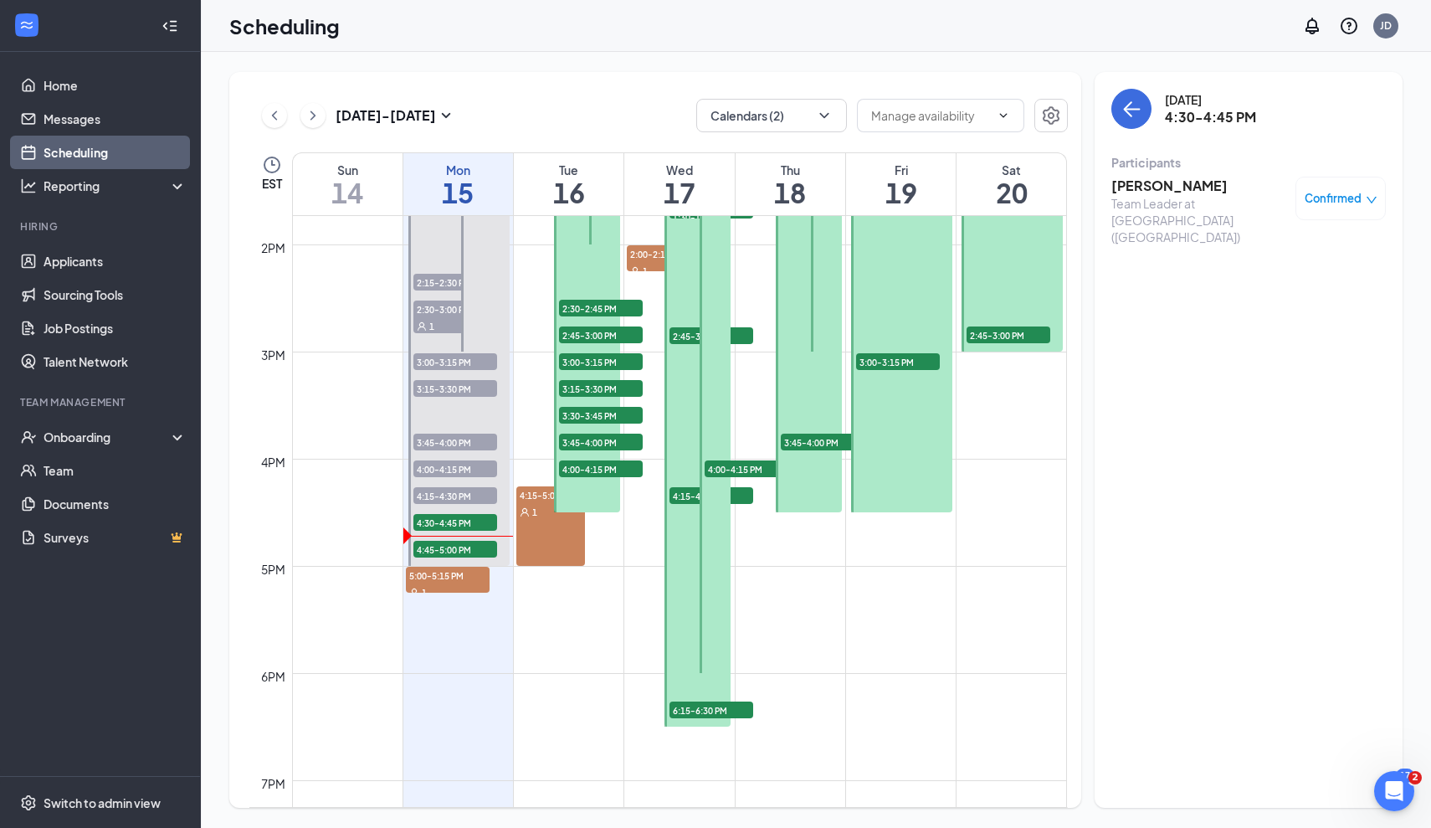
scroll to position [1492, 0]
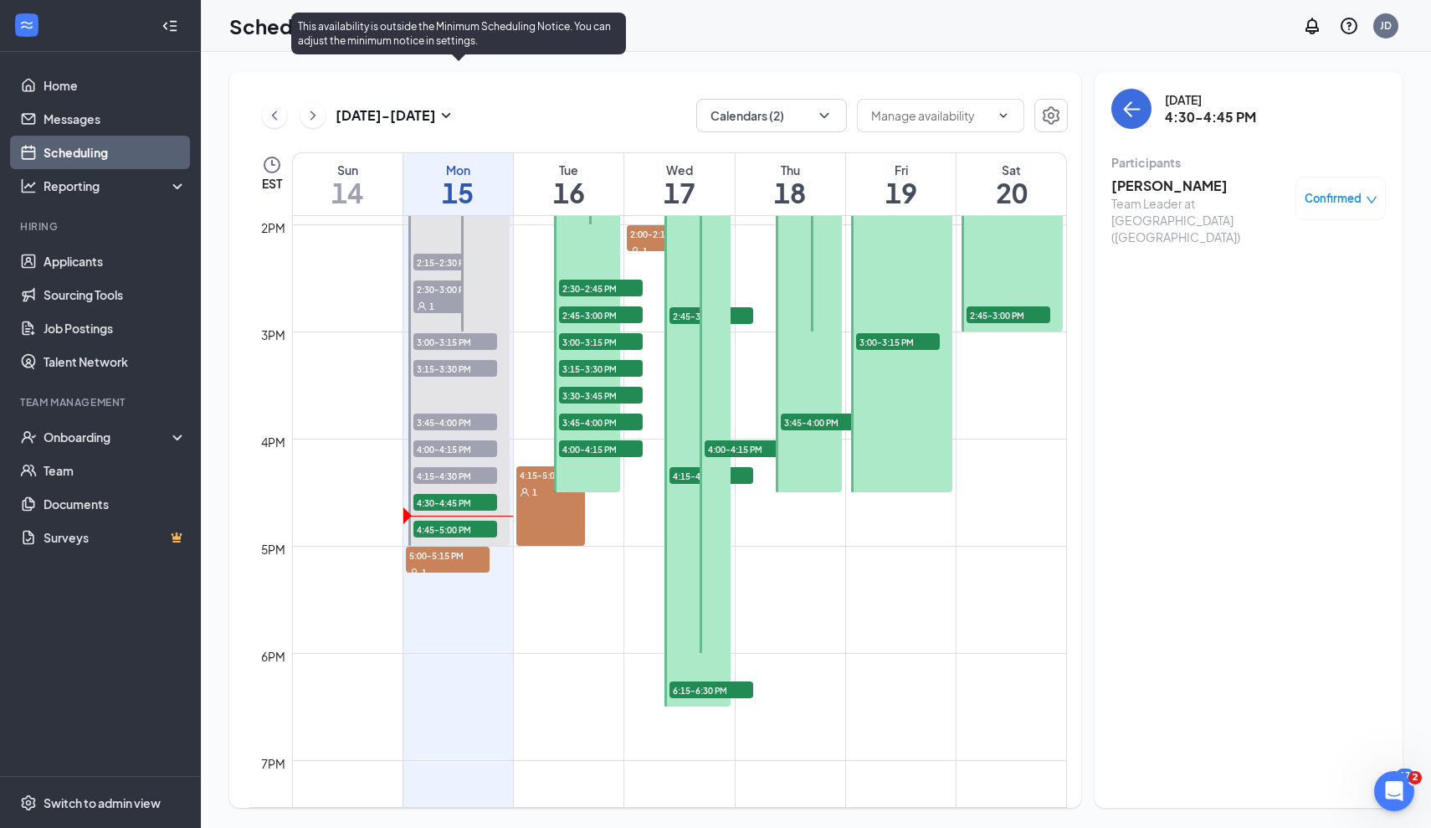
click at [475, 498] on span "4:30-4:45 PM" at bounding box center [455, 502] width 84 height 17
click at [451, 536] on span "4:45-5:00 PM" at bounding box center [455, 529] width 84 height 17
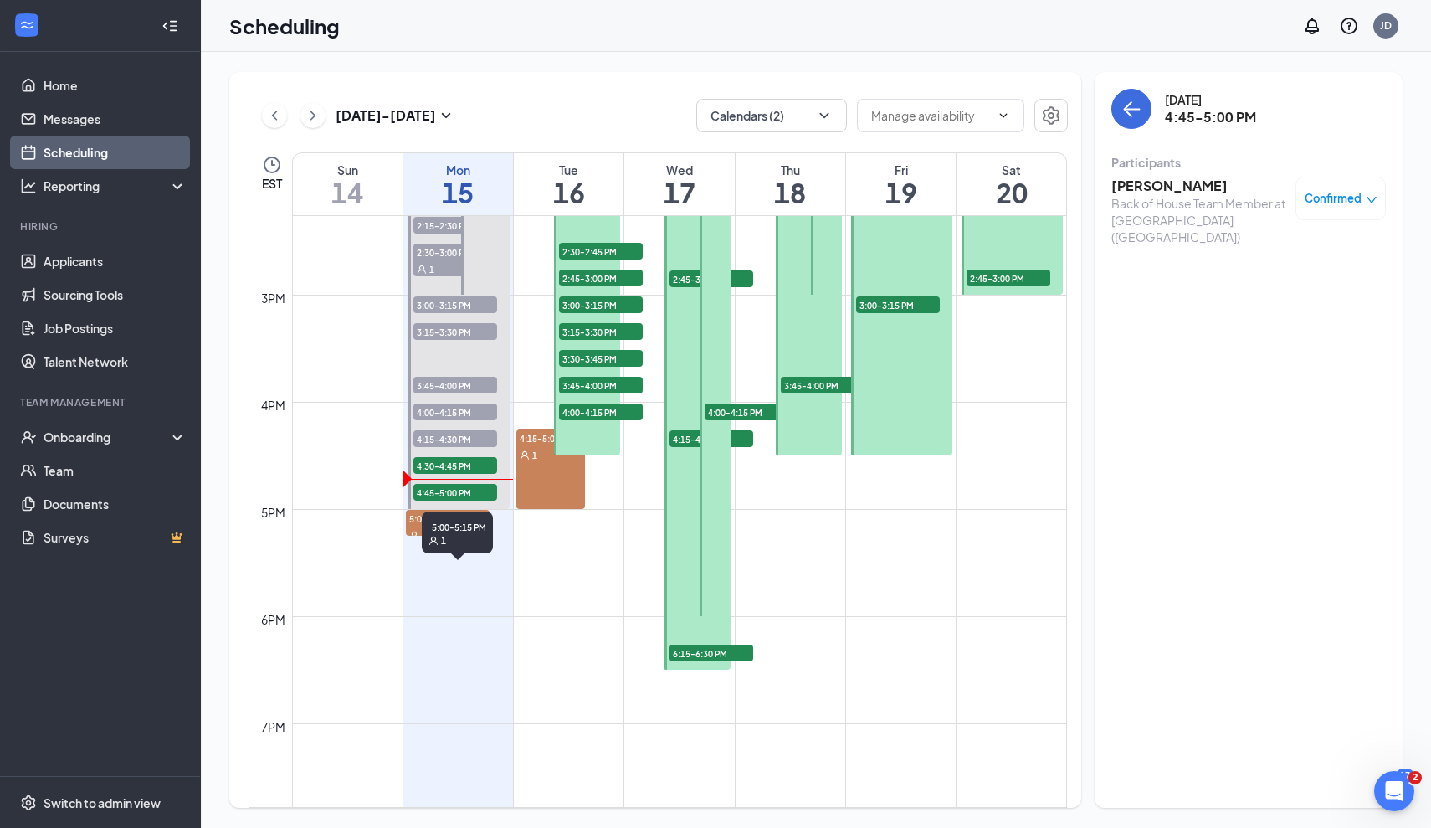
scroll to position [1530, 0]
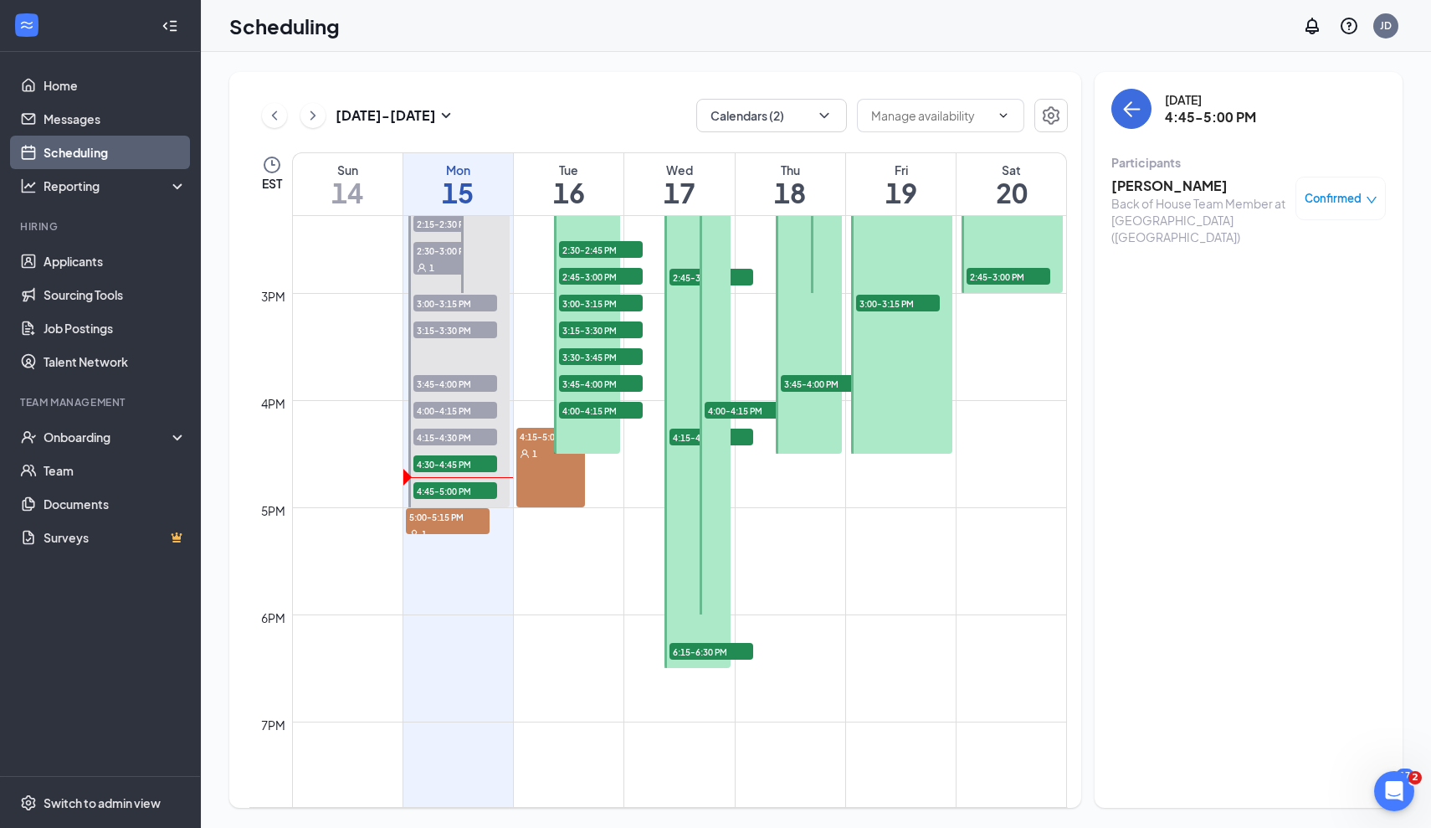
click at [454, 588] on td at bounding box center [679, 601] width 775 height 27
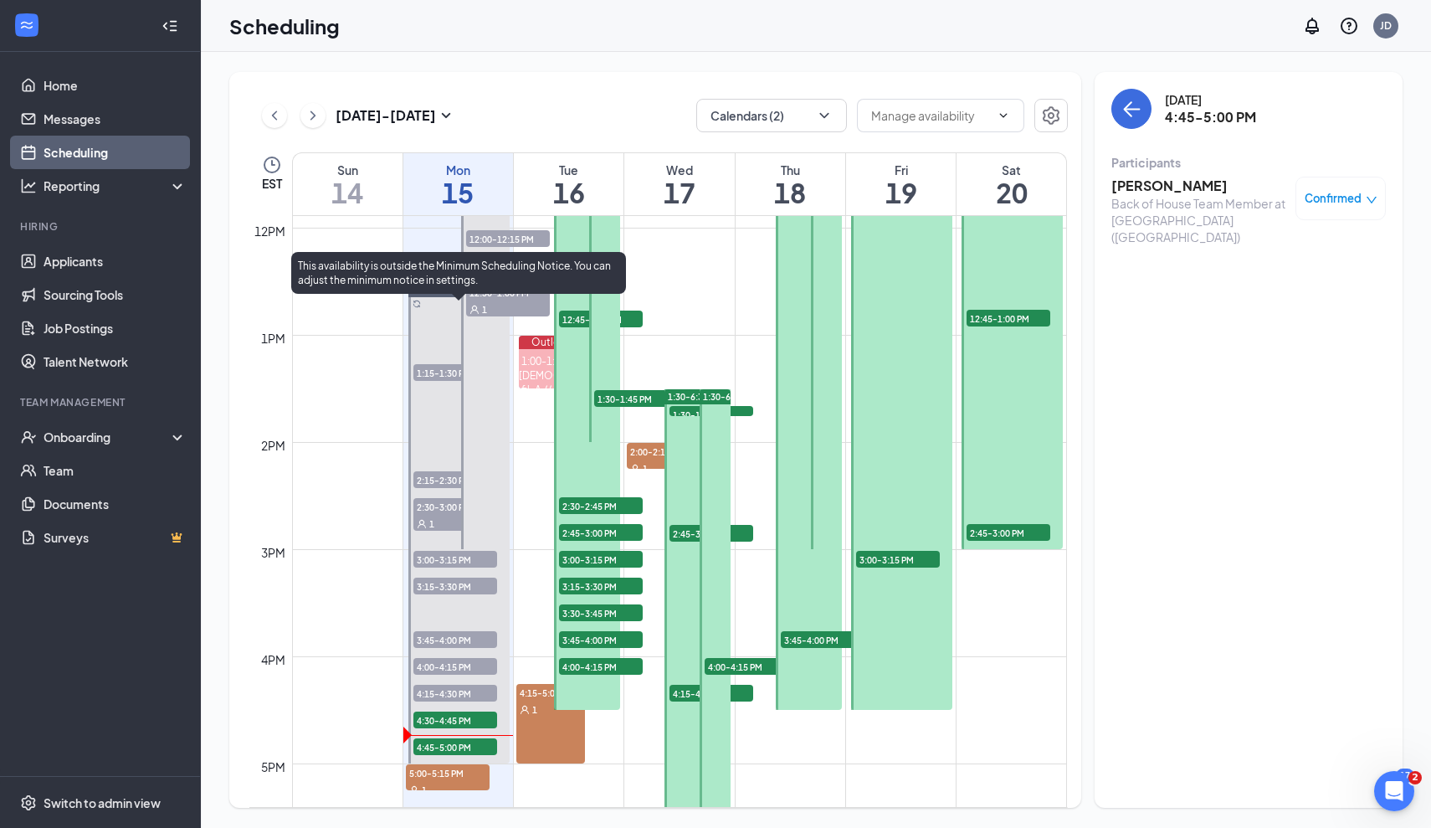
scroll to position [1320, 0]
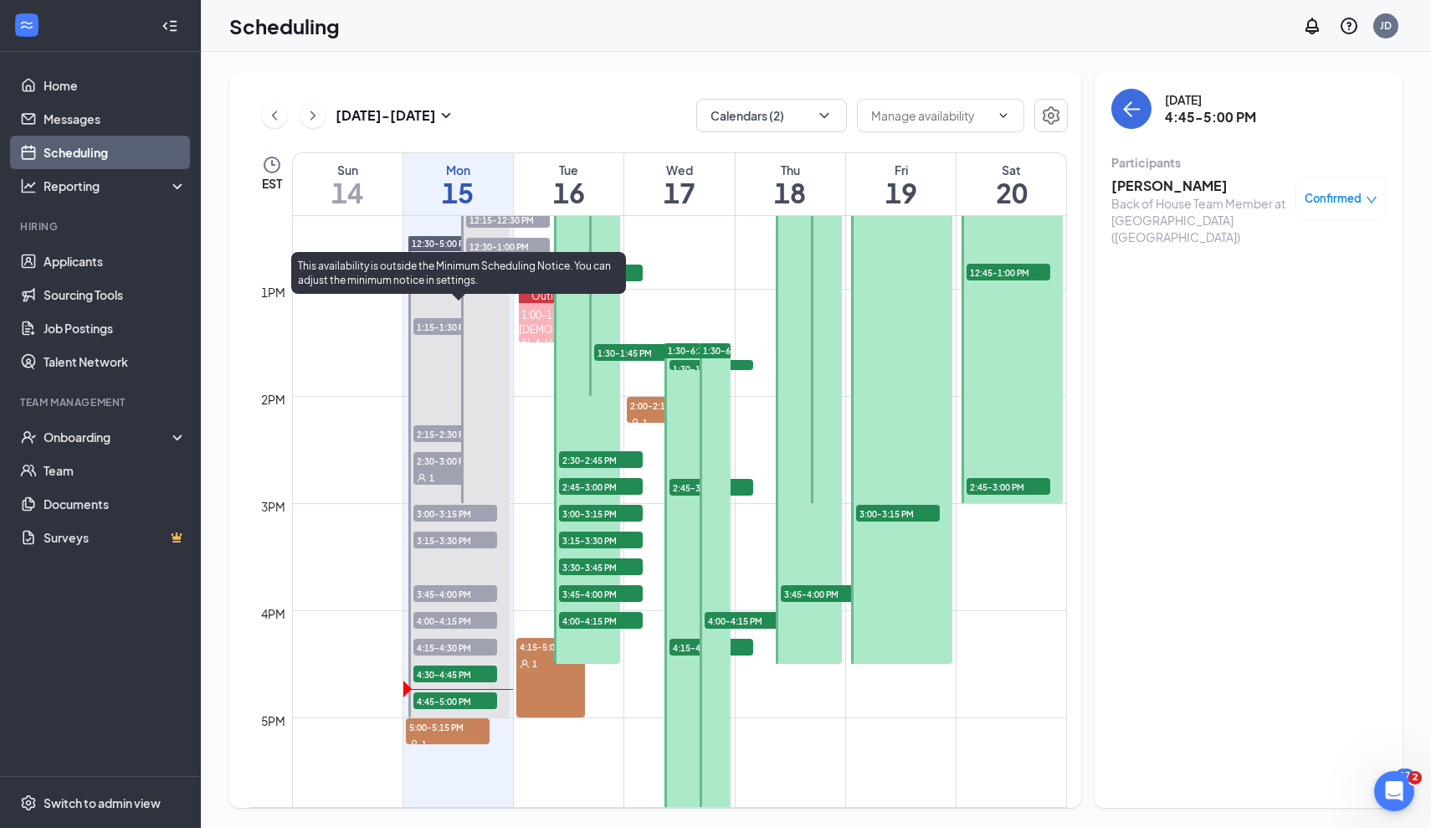
click at [444, 675] on span "4:30-4:45 PM" at bounding box center [455, 673] width 84 height 17
click at [445, 696] on span "4:45-5:00 PM" at bounding box center [455, 700] width 84 height 17
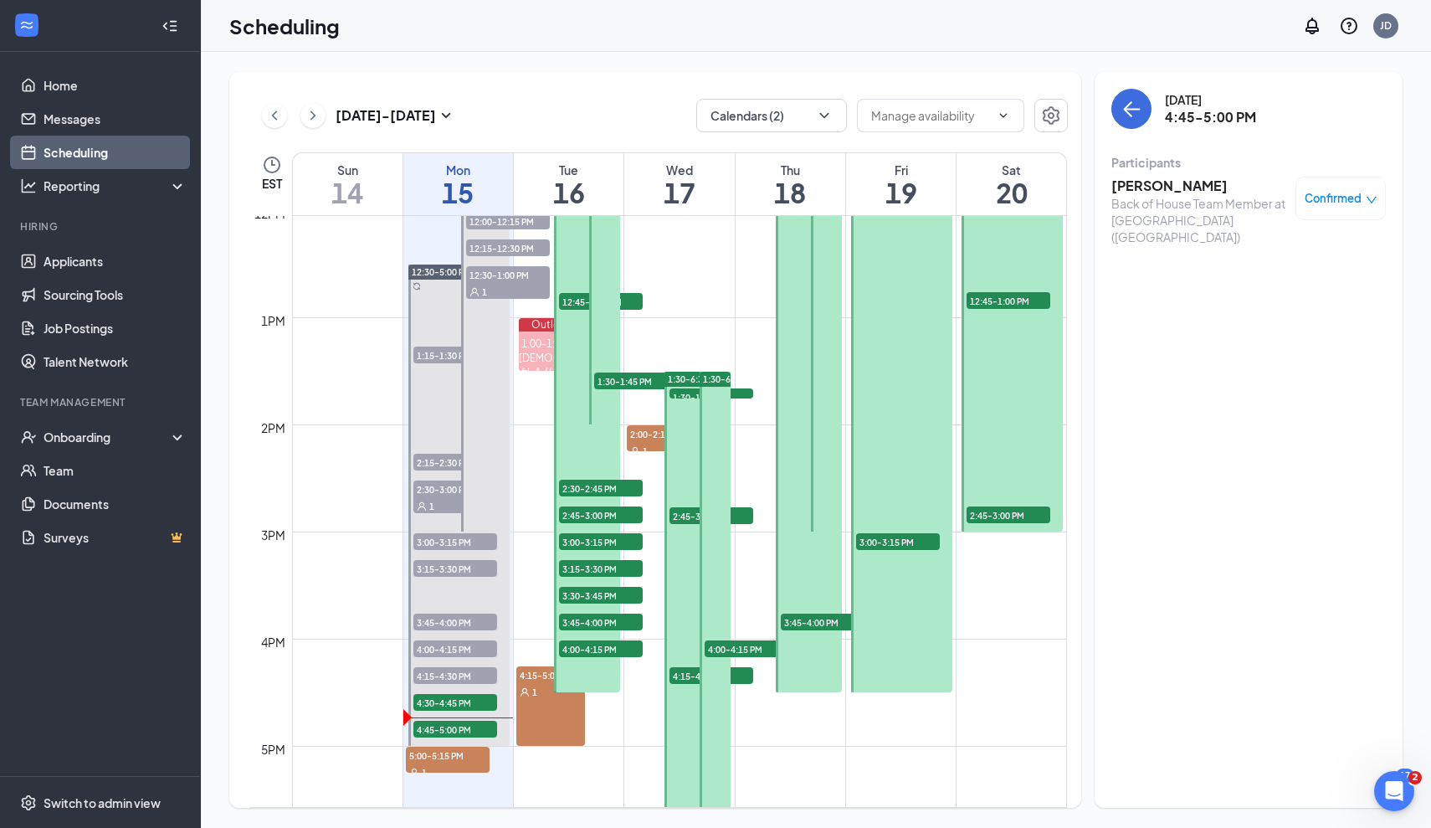
scroll to position [1289, 0]
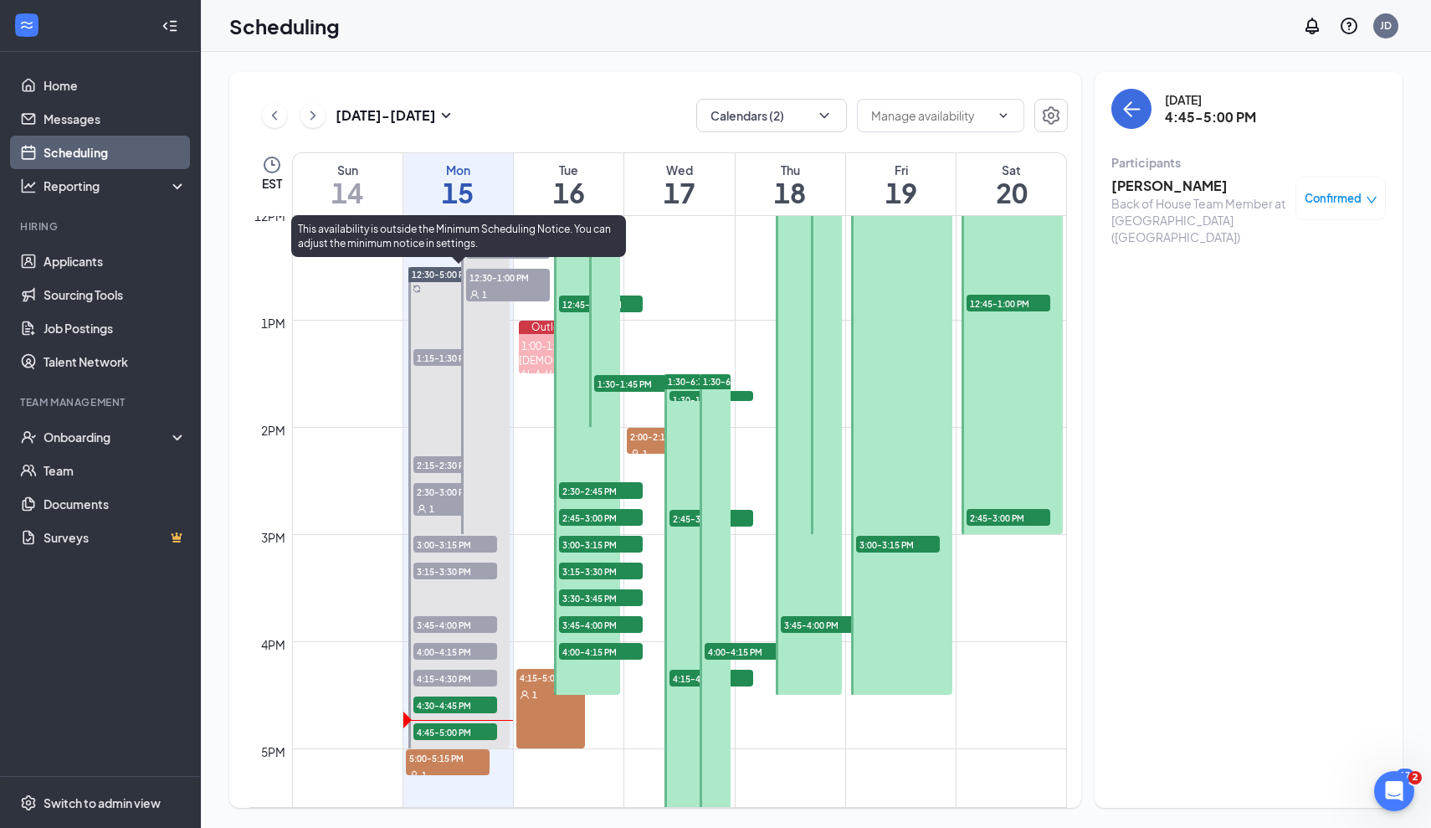
click at [428, 727] on span "4:45-5:00 PM" at bounding box center [455, 731] width 84 height 17
click at [443, 711] on span "4:30-4:45 PM" at bounding box center [455, 704] width 84 height 17
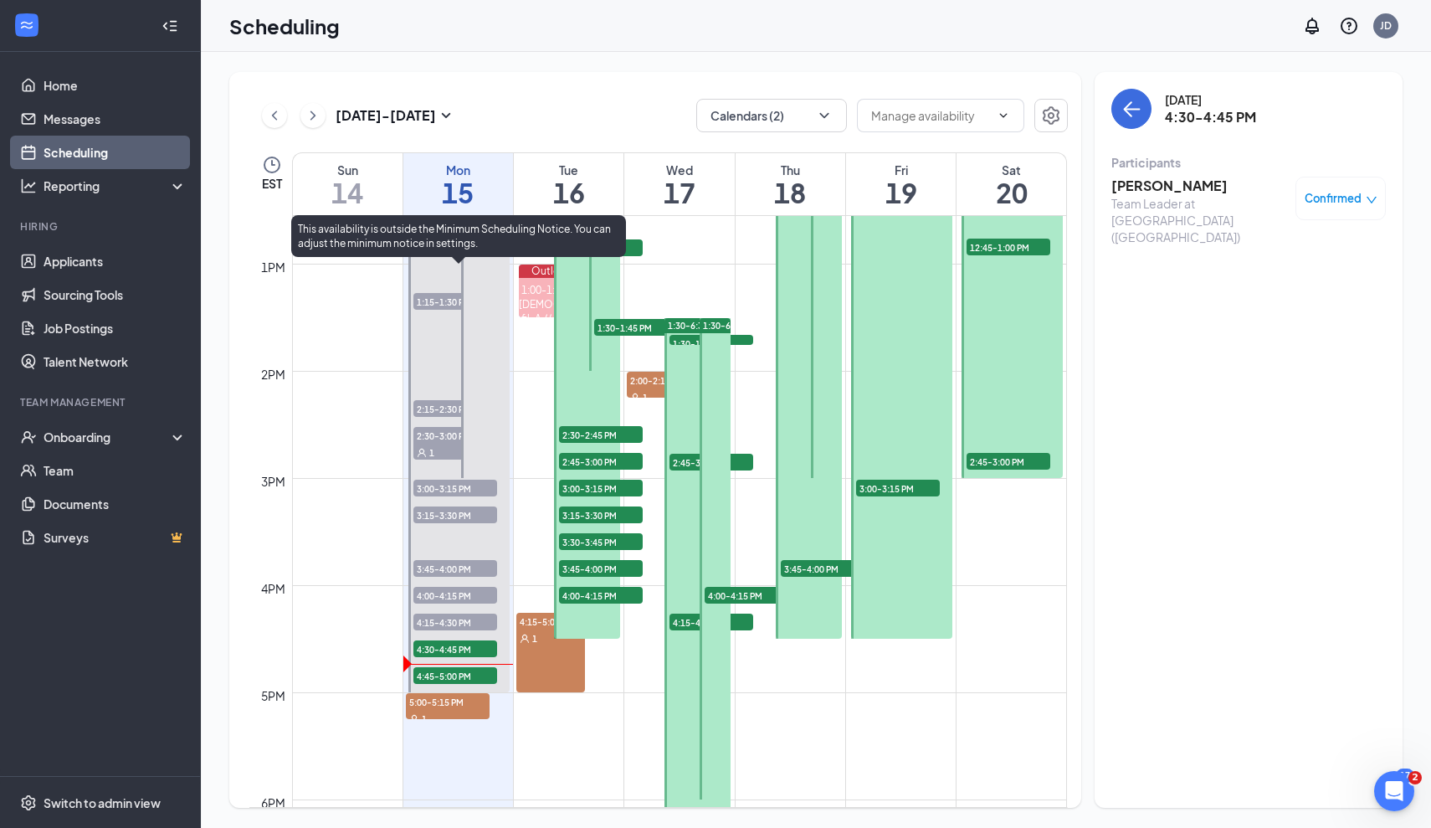
scroll to position [1346, 0]
click at [444, 670] on span "4:45-5:00 PM" at bounding box center [455, 674] width 84 height 17
click at [449, 645] on span "4:30-4:45 PM" at bounding box center [455, 647] width 84 height 17
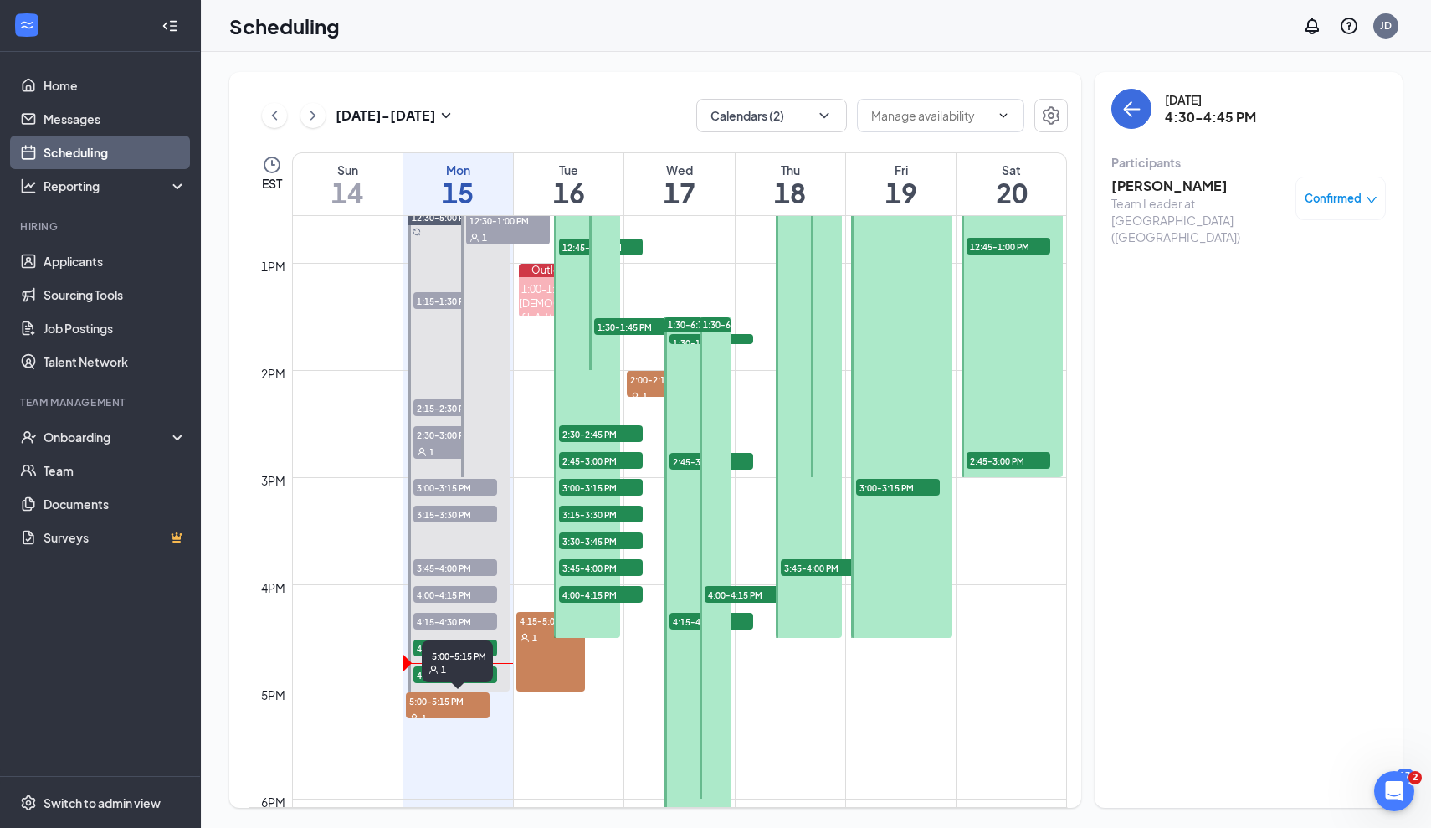
click at [433, 708] on span "5:00-5:15 PM" at bounding box center [448, 700] width 84 height 17
click at [419, 706] on span "5:00-5:15 PM" at bounding box center [448, 700] width 84 height 17
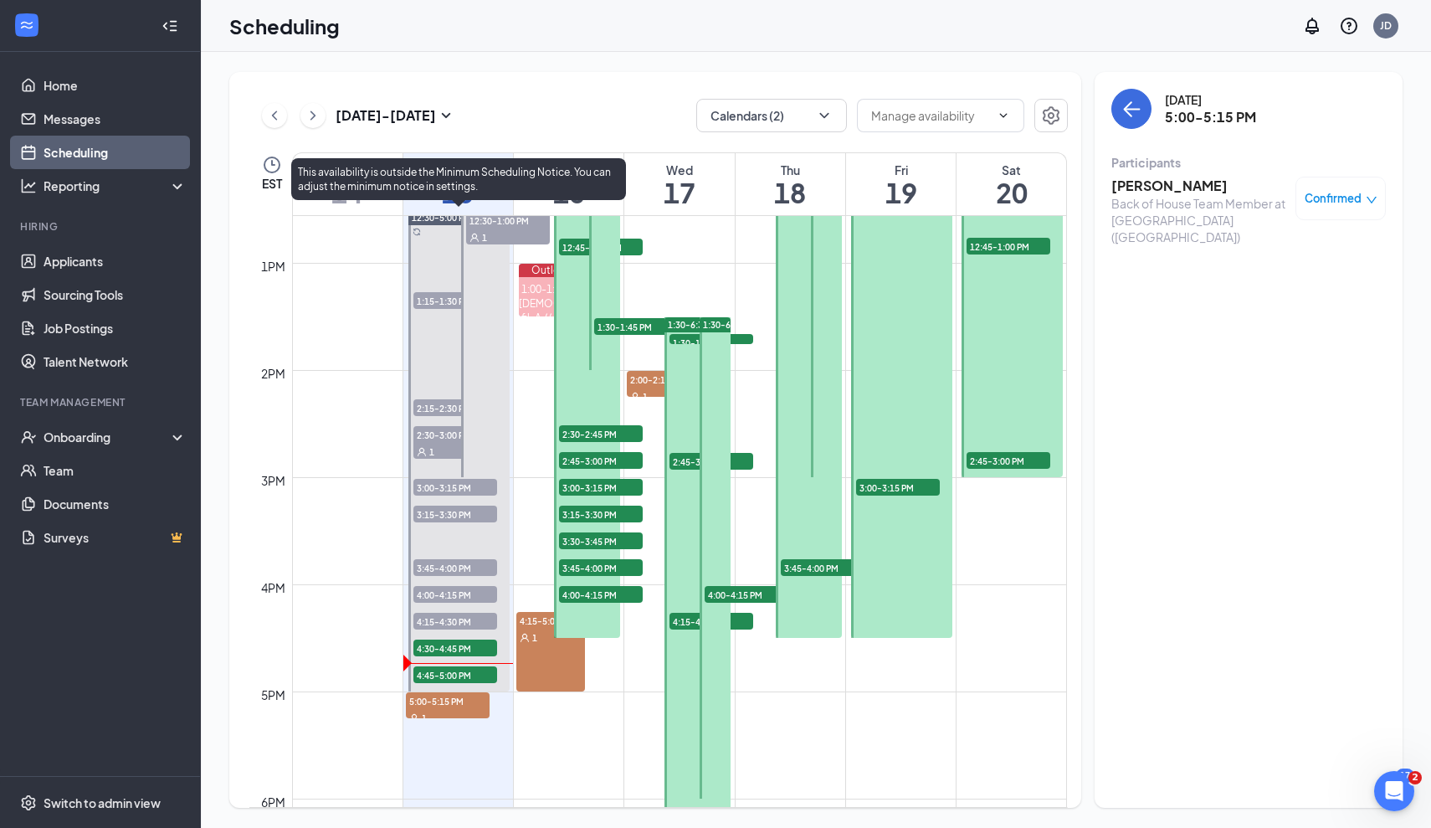
click at [424, 677] on span "4:45-5:00 PM" at bounding box center [455, 674] width 84 height 17
click at [452, 651] on span "4:30-4:45 PM" at bounding box center [455, 647] width 84 height 17
click at [456, 670] on span "4:45-5:00 PM" at bounding box center [455, 674] width 84 height 17
click at [434, 654] on span "4:30-4:45 PM" at bounding box center [455, 647] width 84 height 17
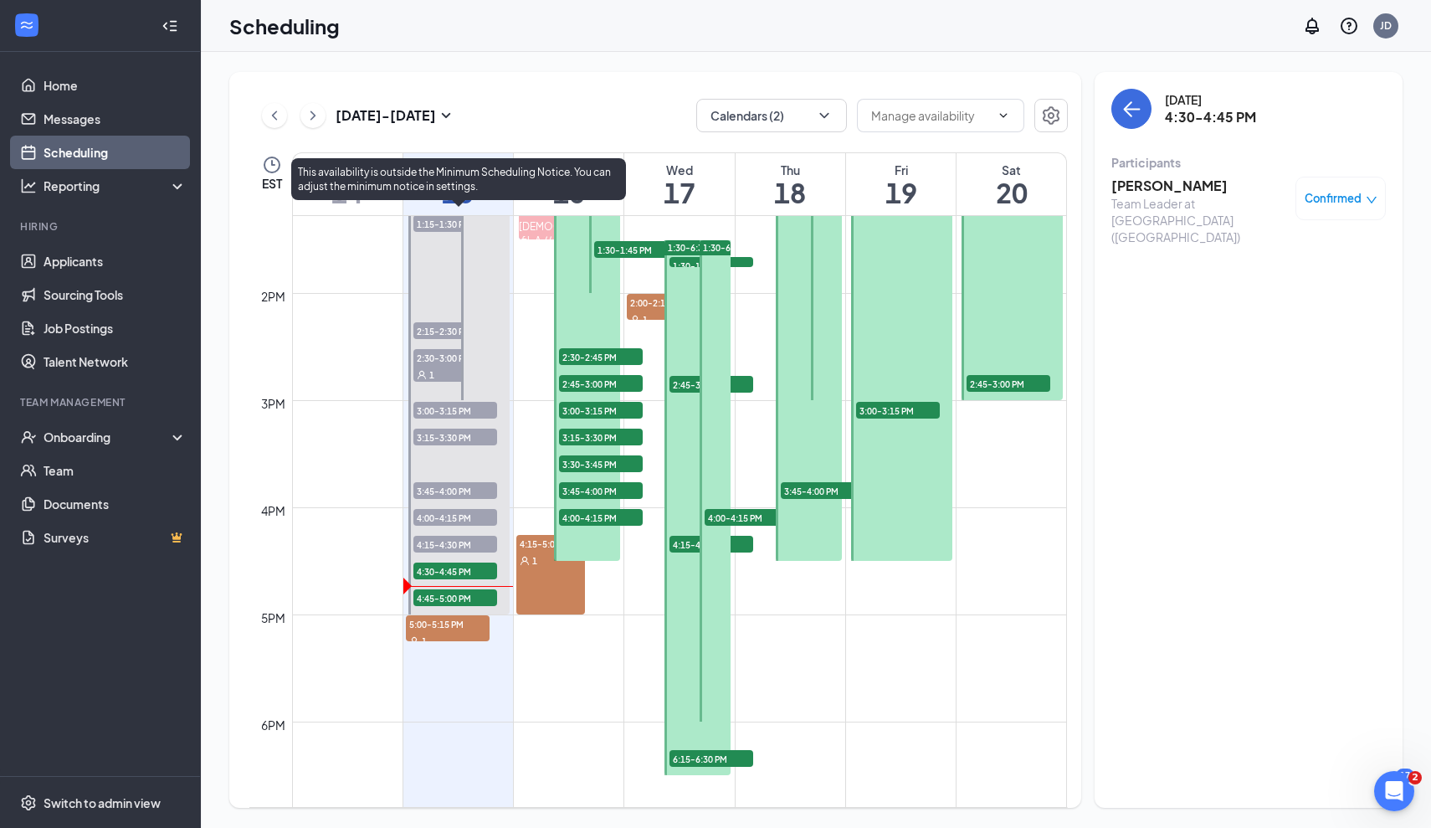
scroll to position [1424, 0]
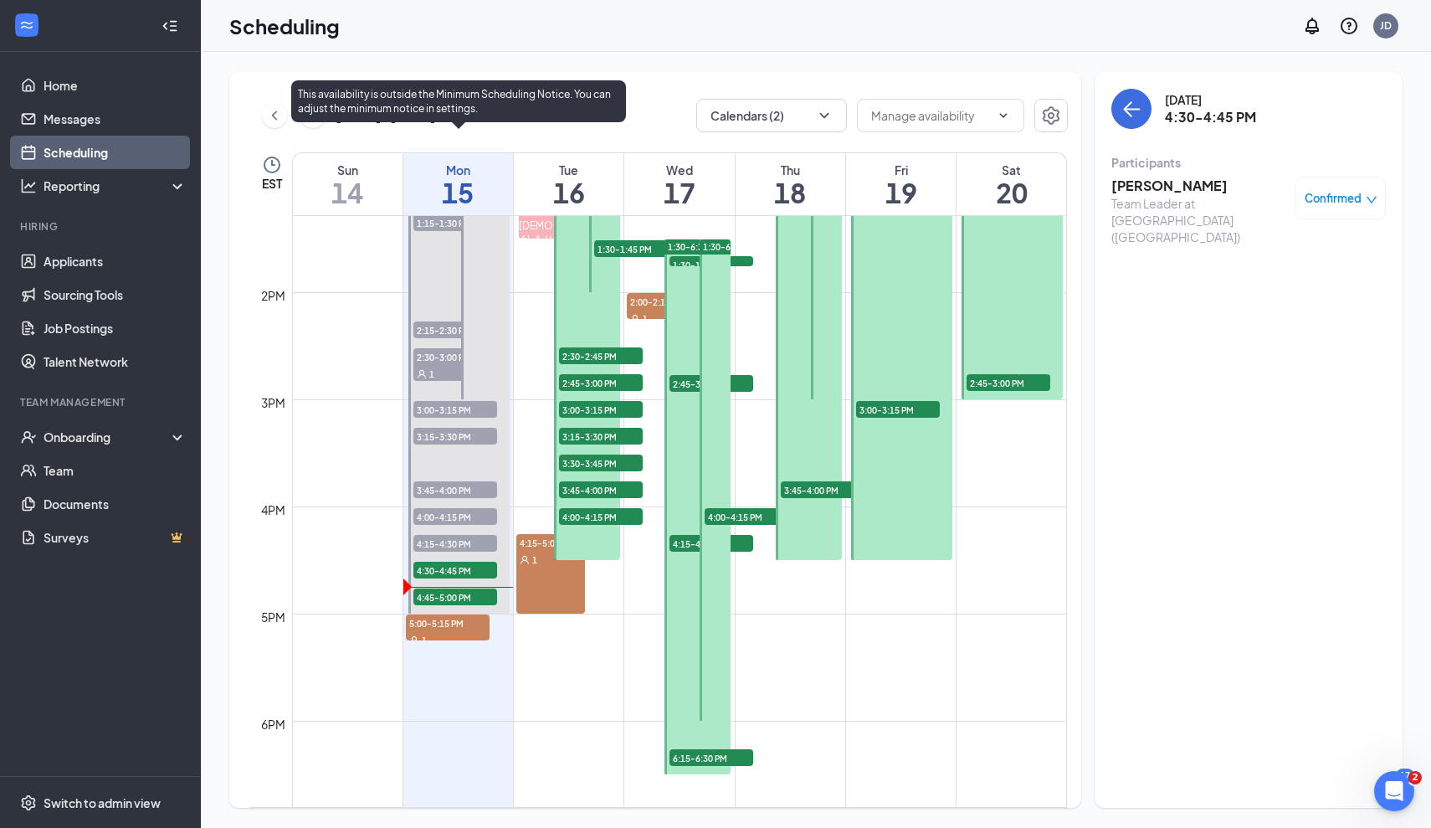
click at [442, 567] on span "4:30-4:45 PM" at bounding box center [455, 570] width 84 height 17
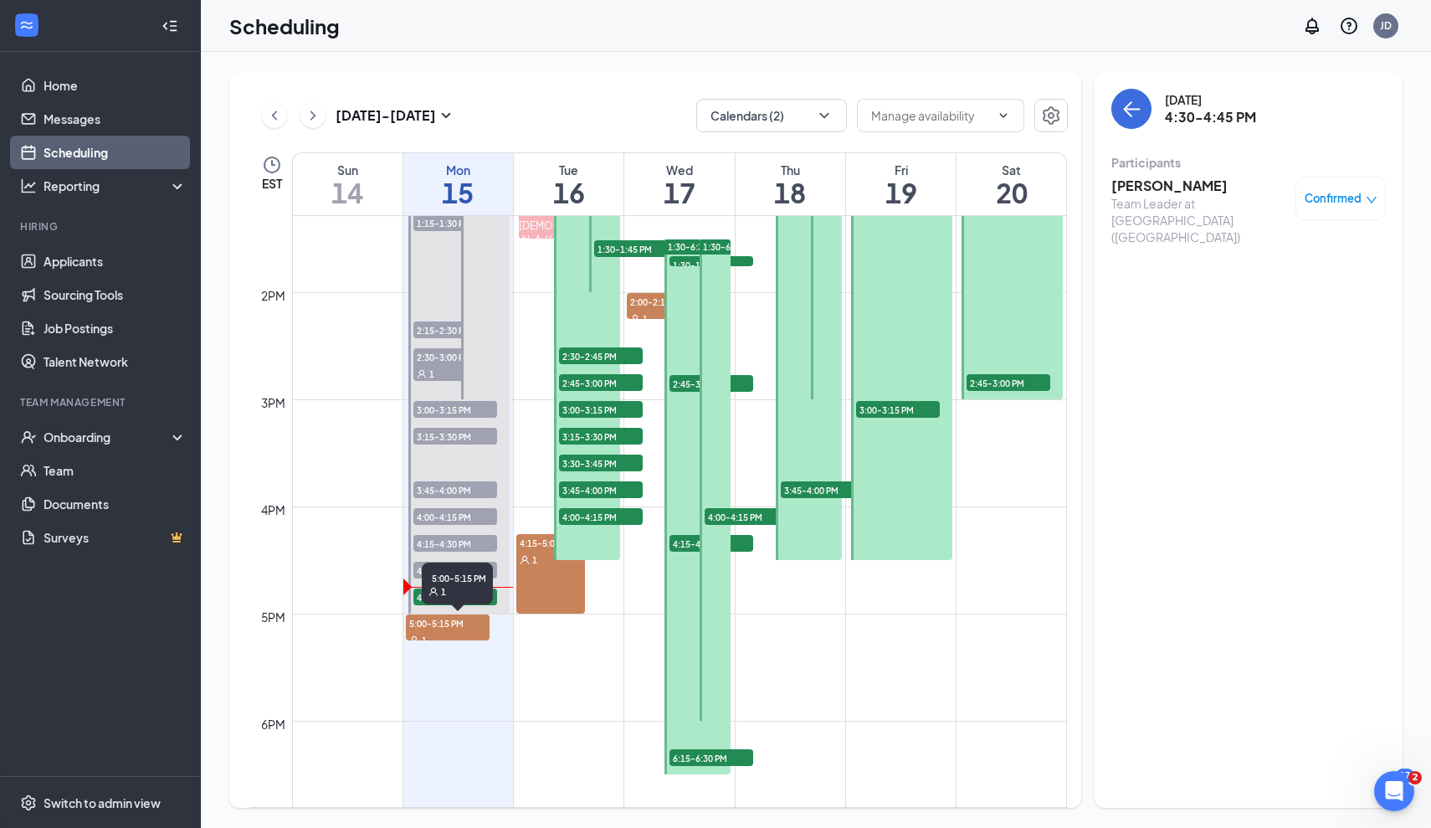
click at [462, 603] on div "5:00-5:15 PM 1" at bounding box center [457, 583] width 71 height 42
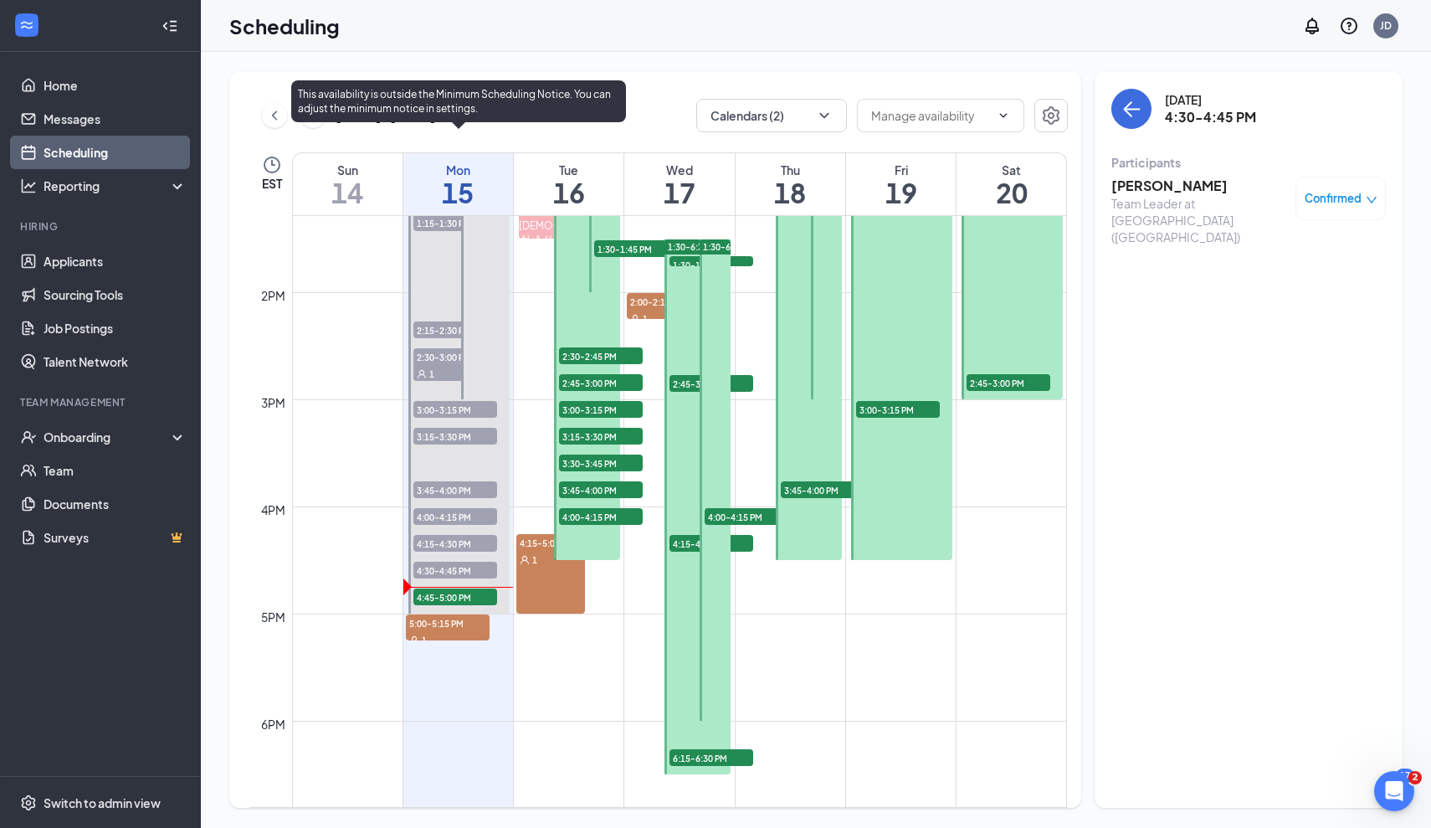
click at [420, 600] on span "4:45-5:00 PM" at bounding box center [455, 596] width 84 height 17
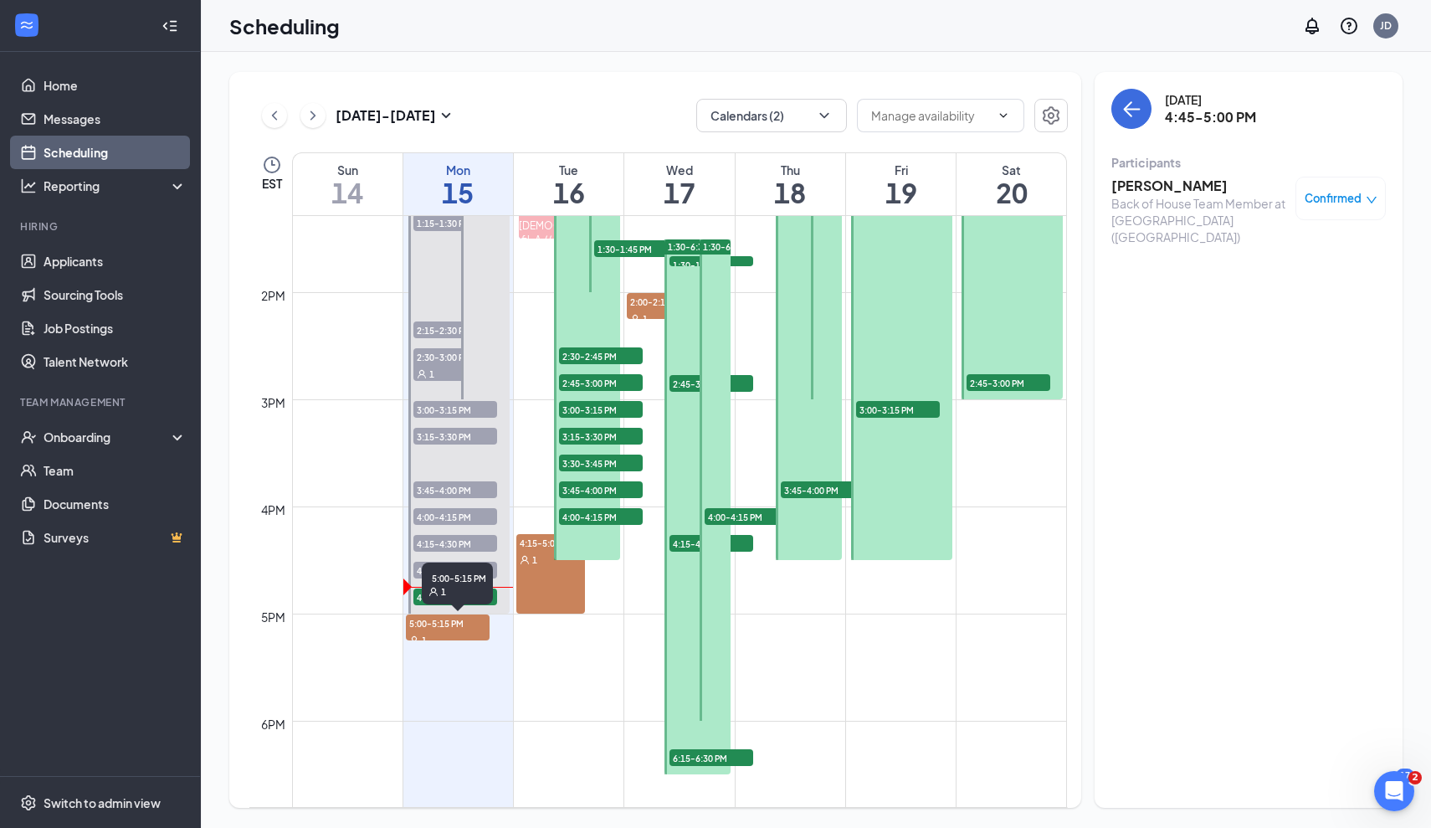
click at [455, 630] on span "5:00-5:15 PM" at bounding box center [448, 622] width 84 height 17
click at [506, 608] on div at bounding box center [458, 372] width 101 height 481
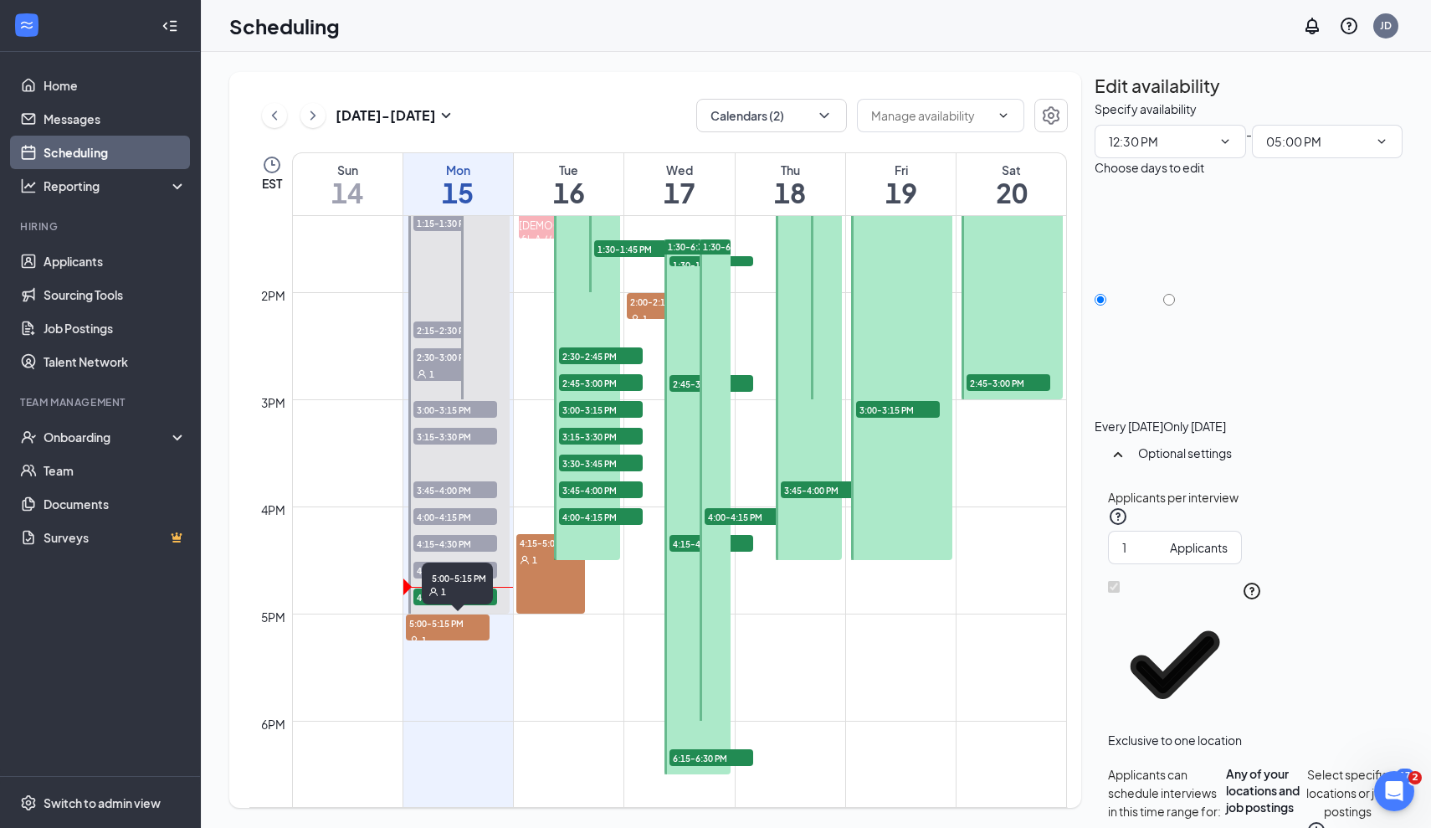
click at [448, 626] on span "5:00-5:15 PM" at bounding box center [448, 622] width 84 height 17
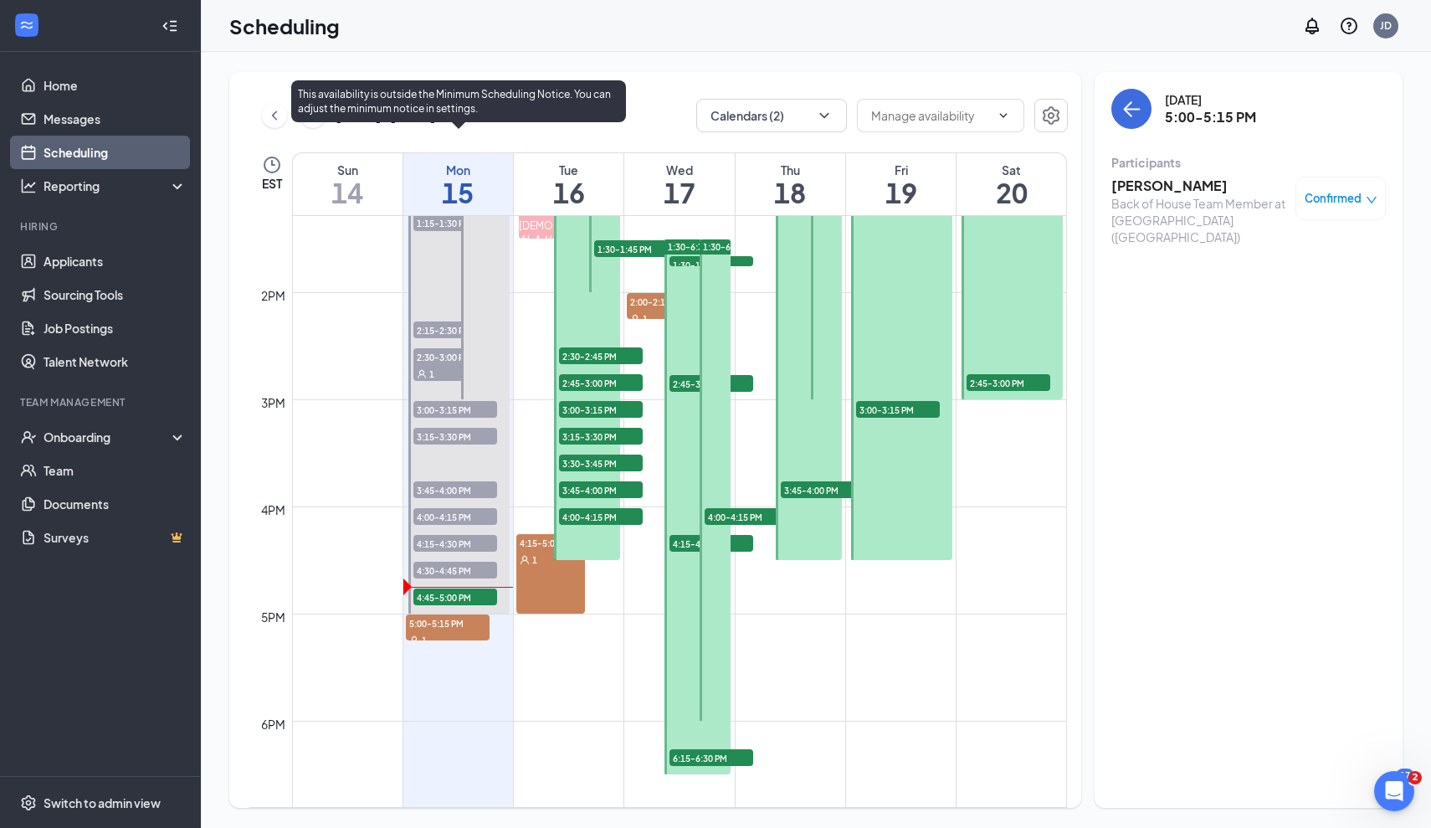
click at [419, 597] on span "4:45-5:00 PM" at bounding box center [455, 596] width 84 height 17
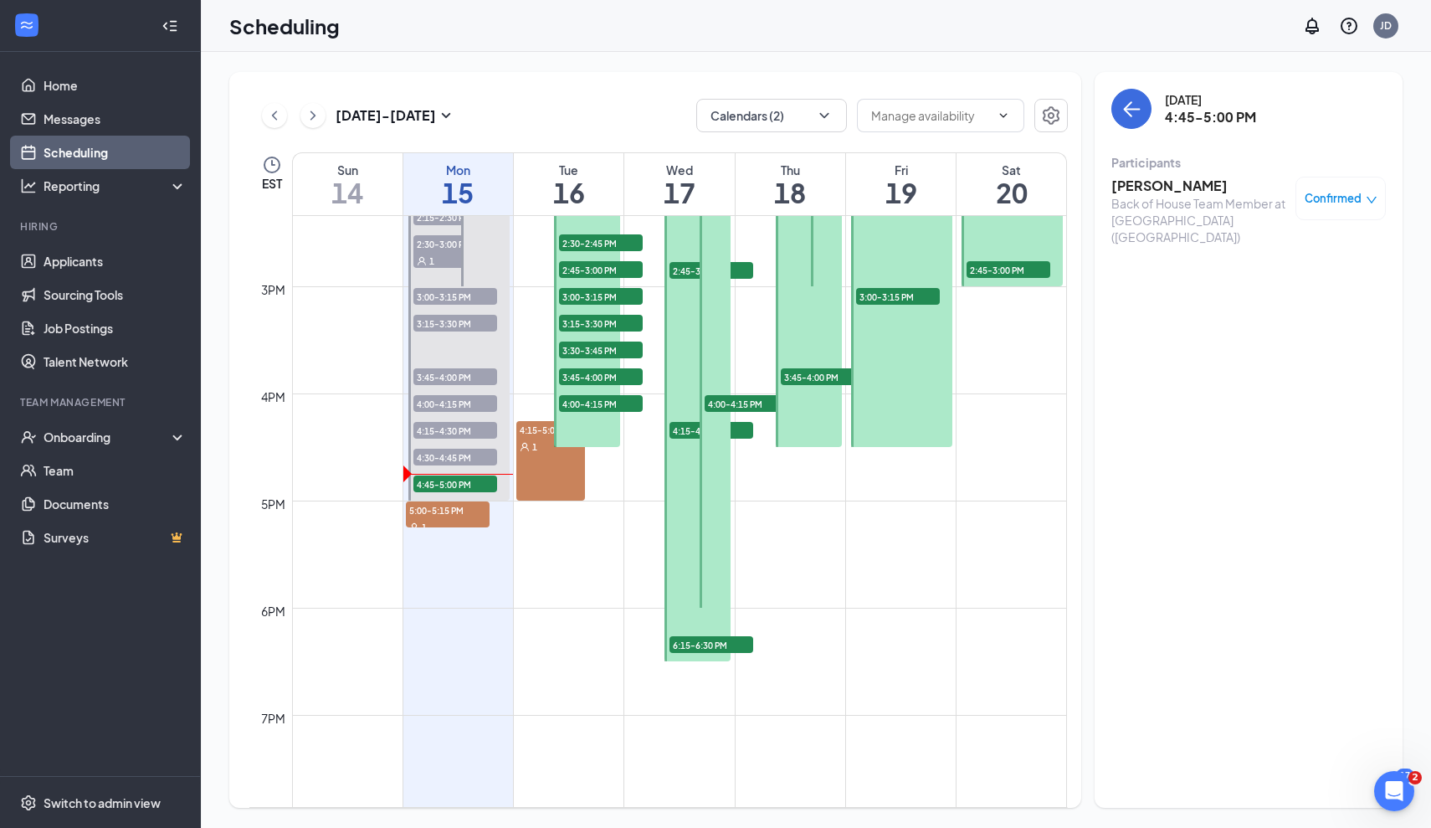
scroll to position [1548, 0]
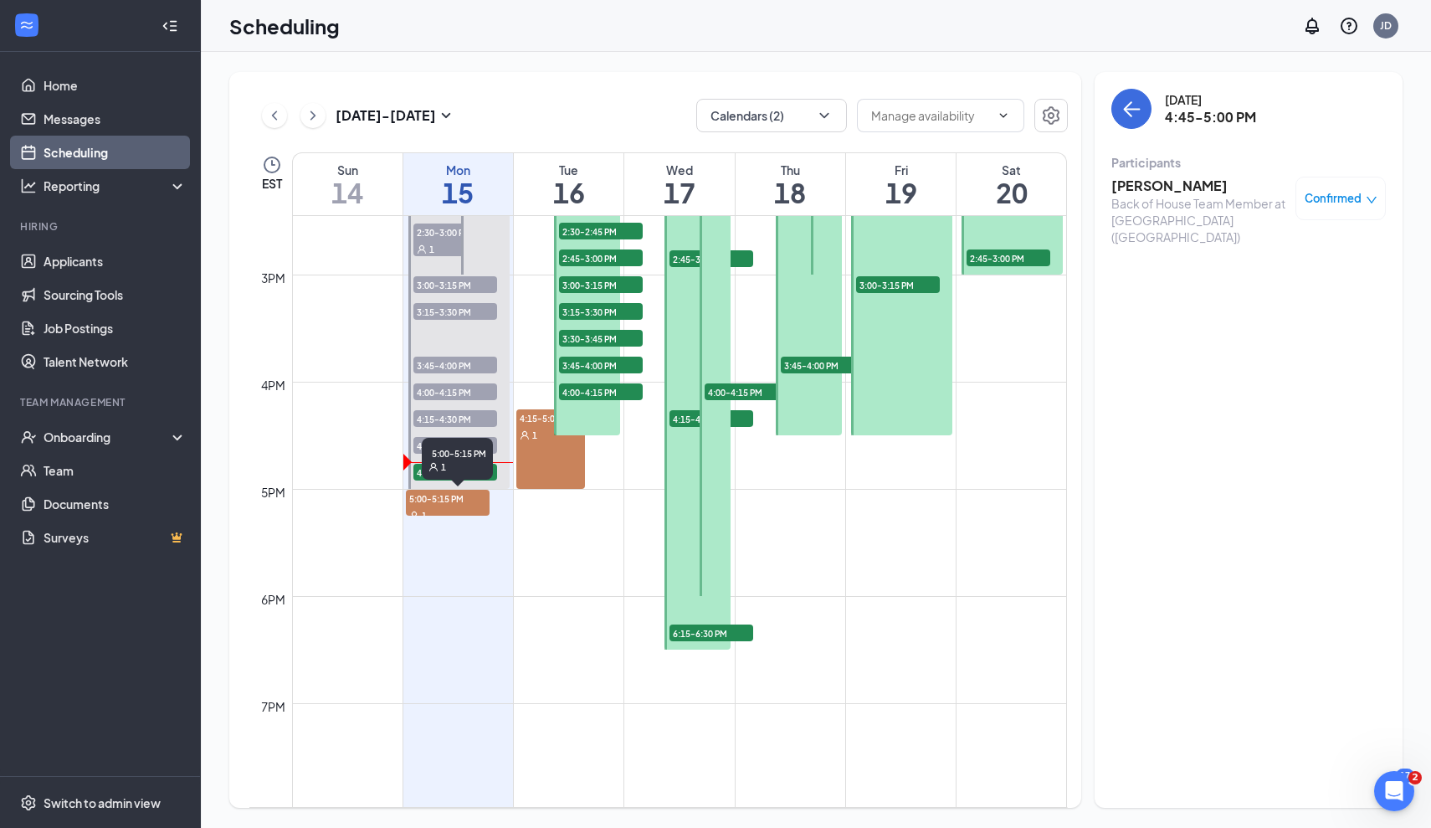
click at [467, 498] on span "5:00-5:15 PM" at bounding box center [448, 498] width 84 height 17
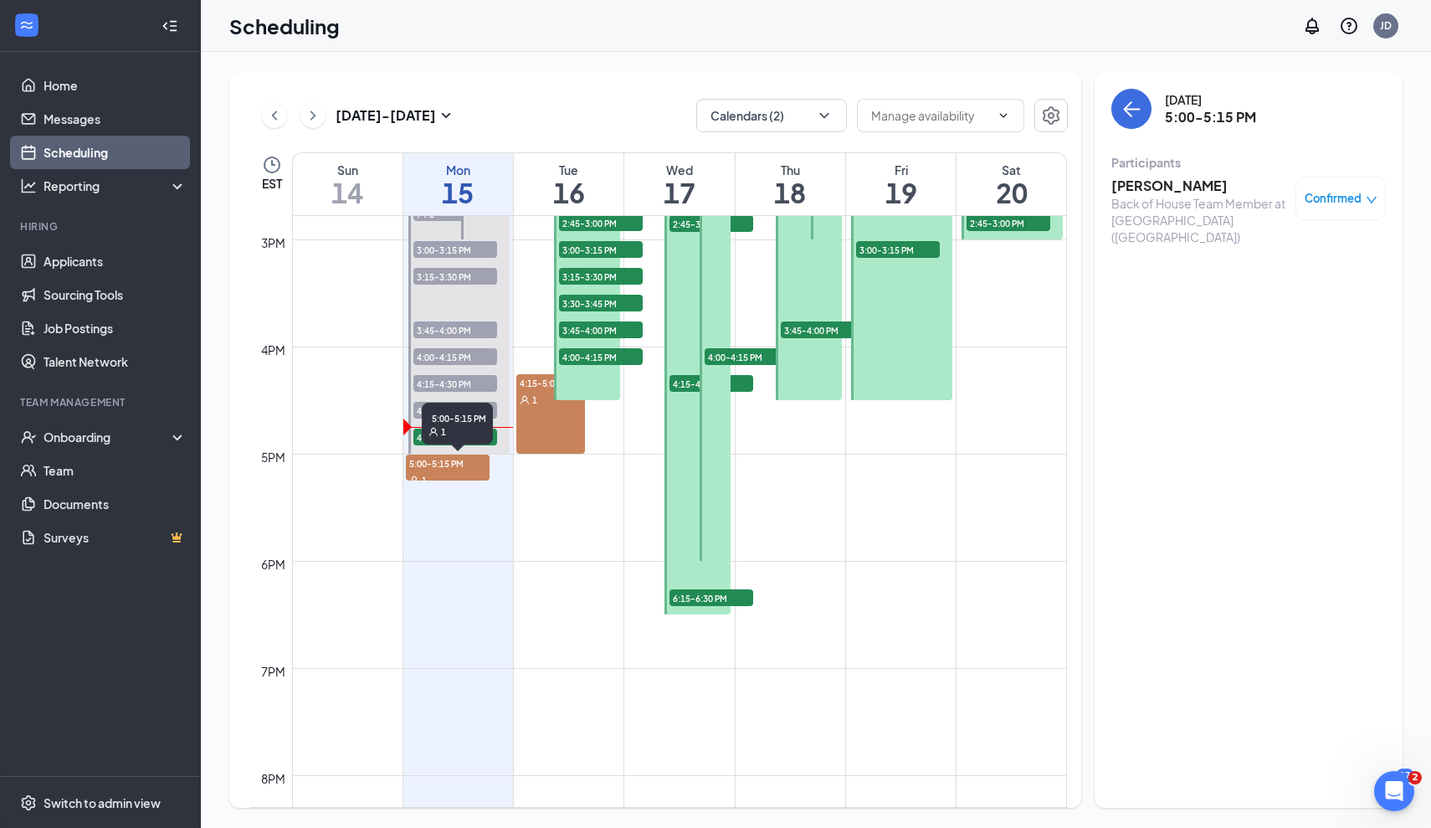
click at [444, 472] on div "1" at bounding box center [448, 479] width 84 height 17
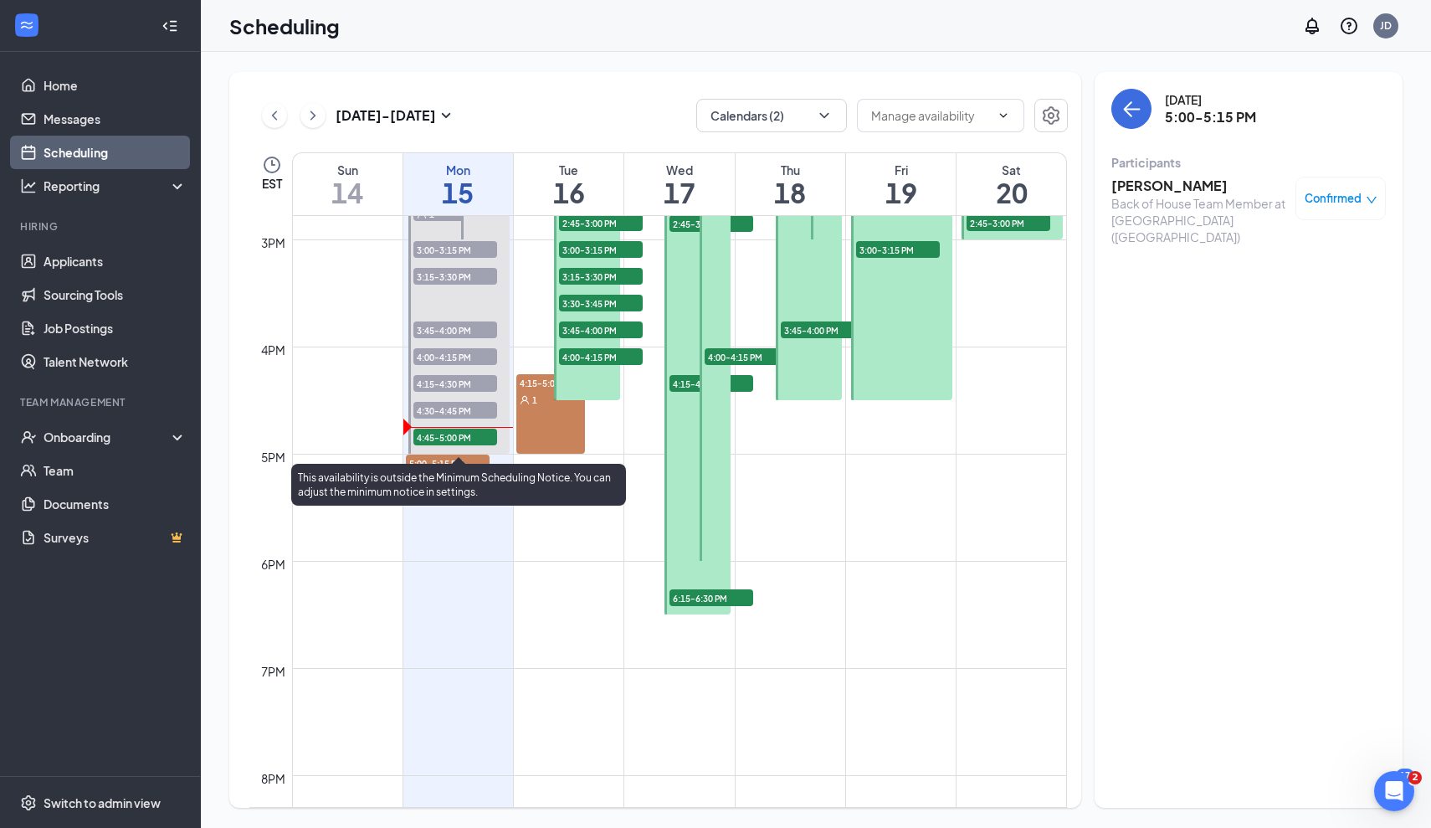
click at [418, 439] on span "4:45-5:00 PM" at bounding box center [455, 437] width 84 height 17
click at [480, 436] on span "4:45-5:00 PM" at bounding box center [455, 437] width 84 height 17
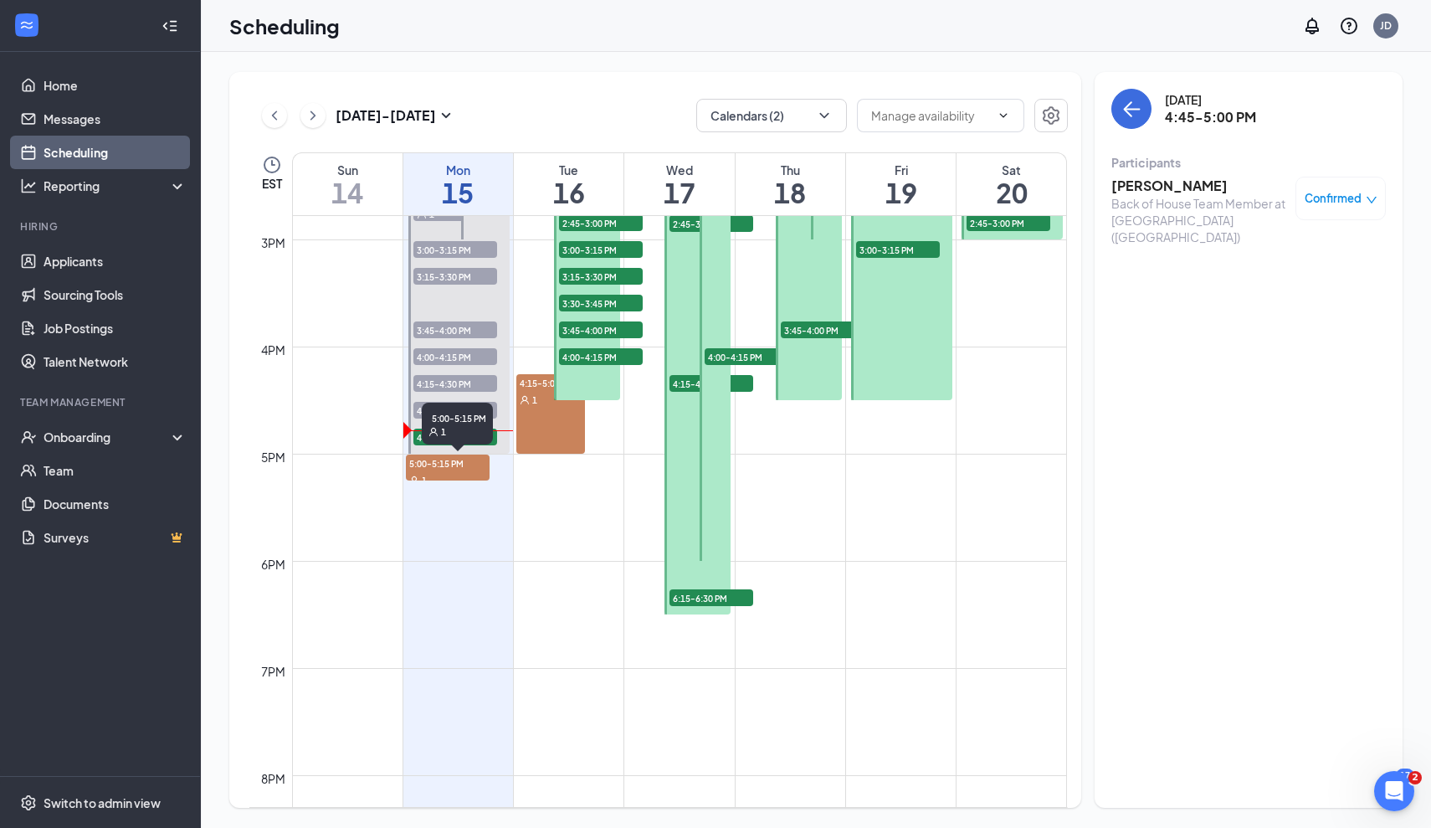
click at [458, 440] on div "5:00-5:15 PM 1" at bounding box center [457, 424] width 71 height 42
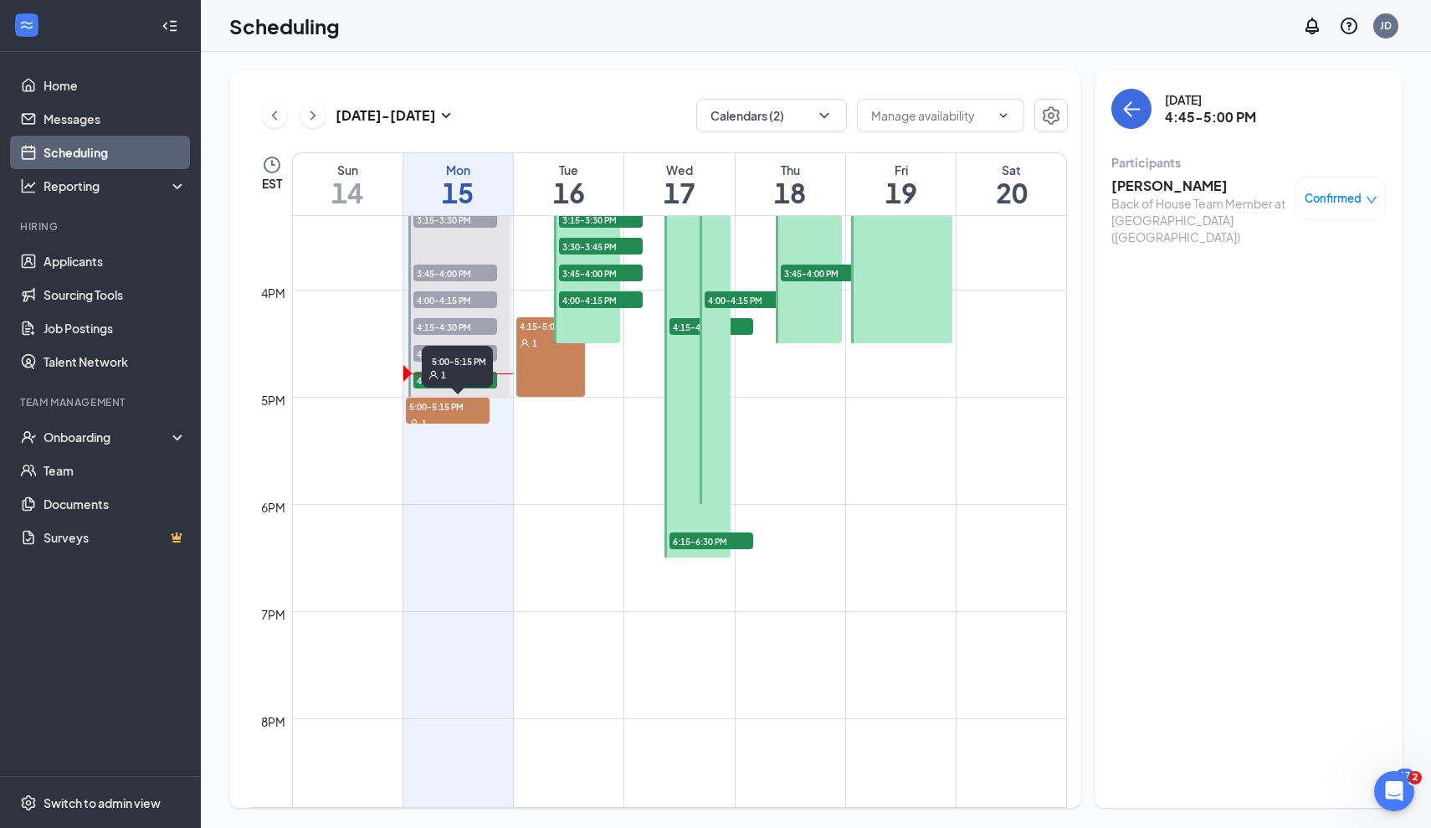
click at [449, 419] on div "1" at bounding box center [448, 422] width 84 height 17
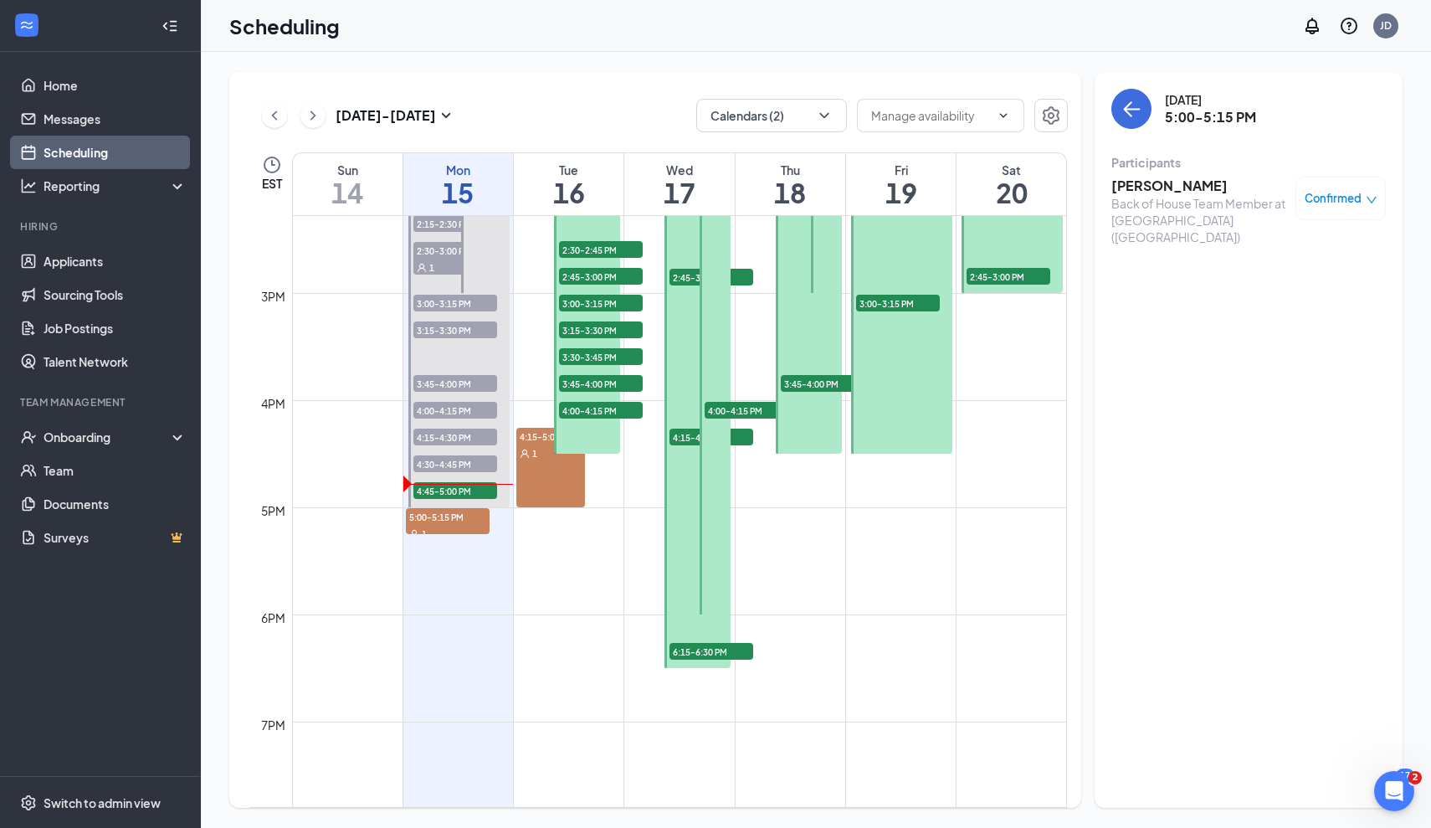
scroll to position [1502, 0]
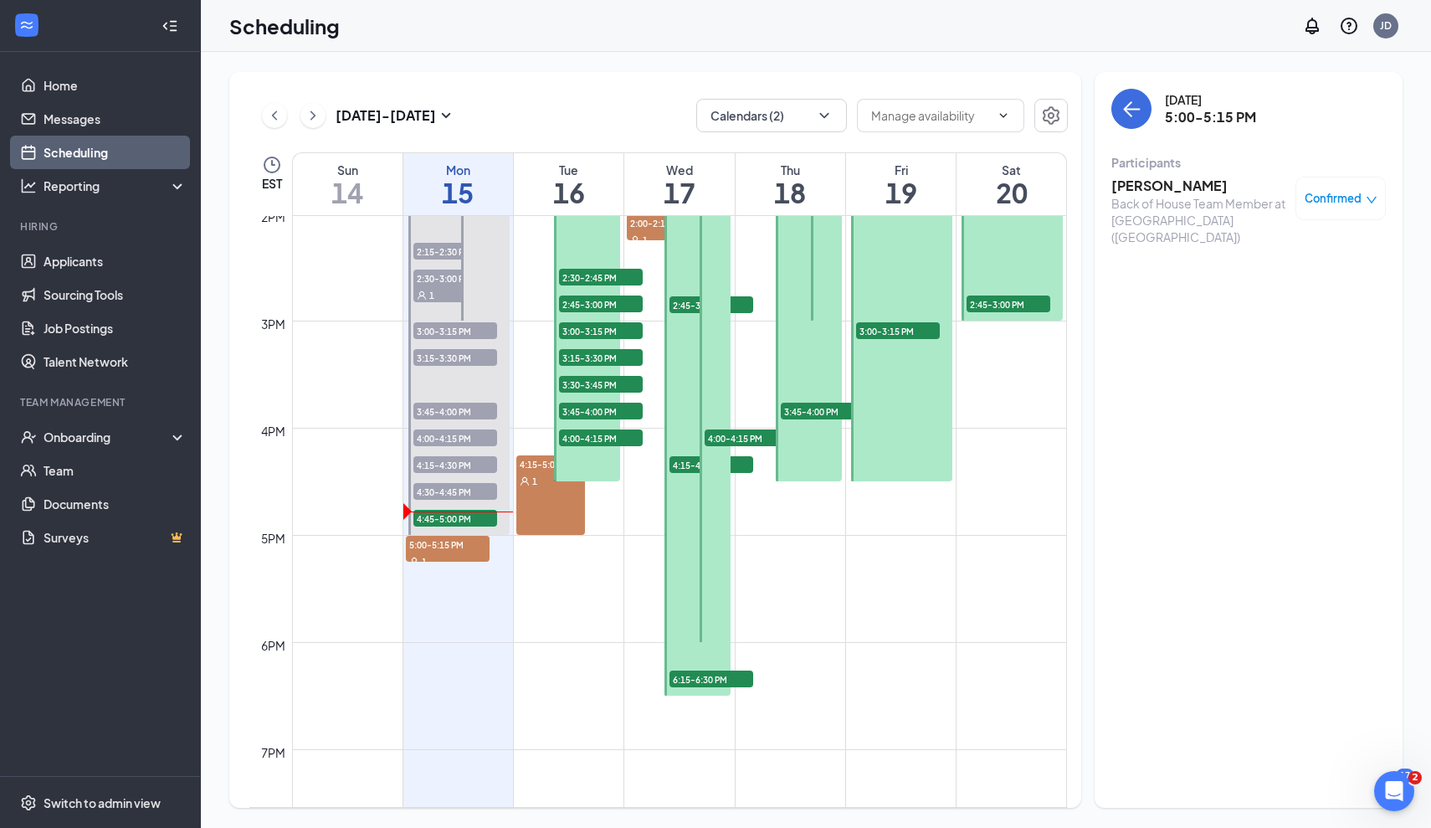
click at [1159, 193] on h3 "[PERSON_NAME]" at bounding box center [1200, 186] width 176 height 18
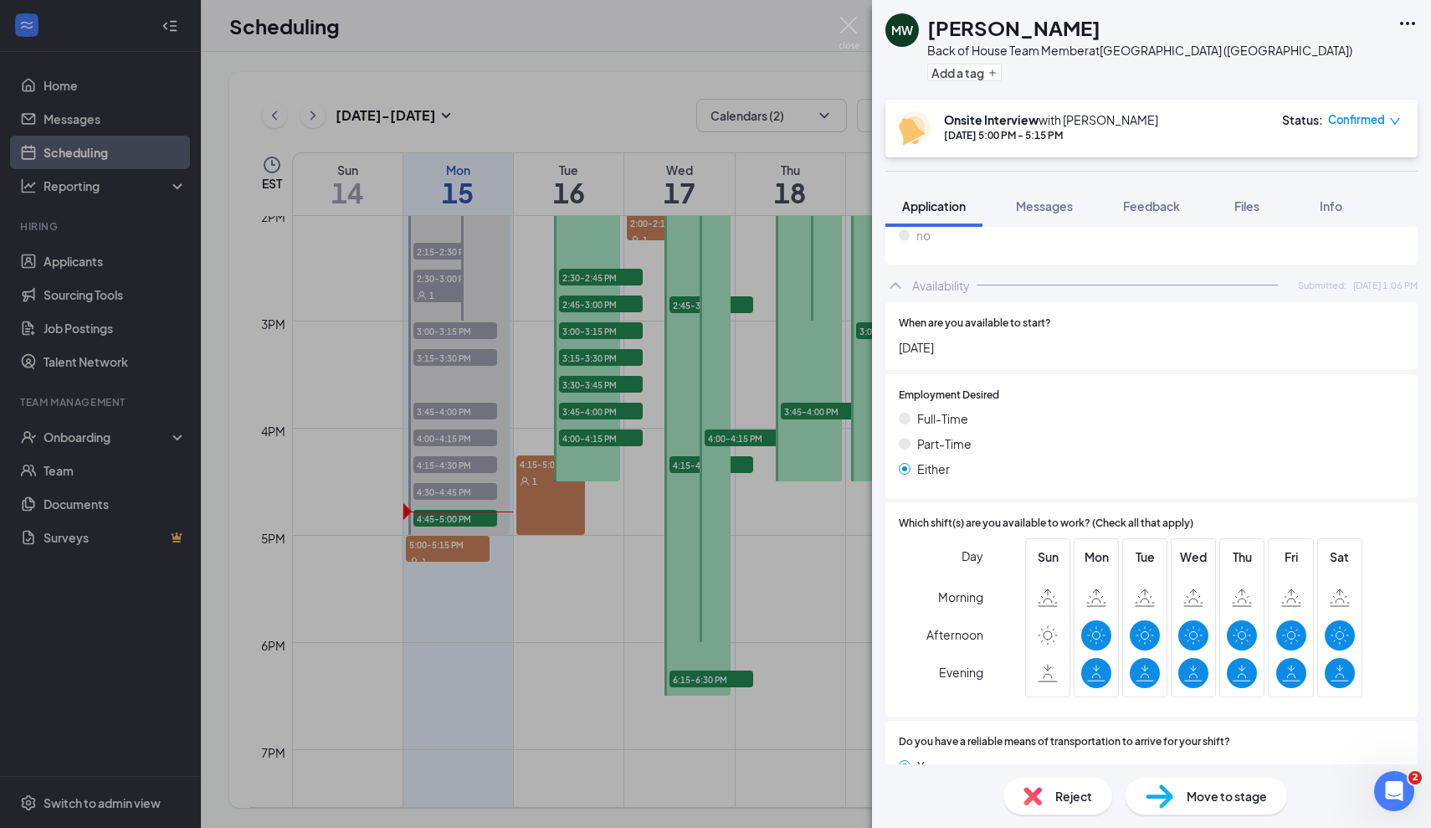
scroll to position [1091, 0]
click at [1342, 626] on icon at bounding box center [1340, 636] width 18 height 20
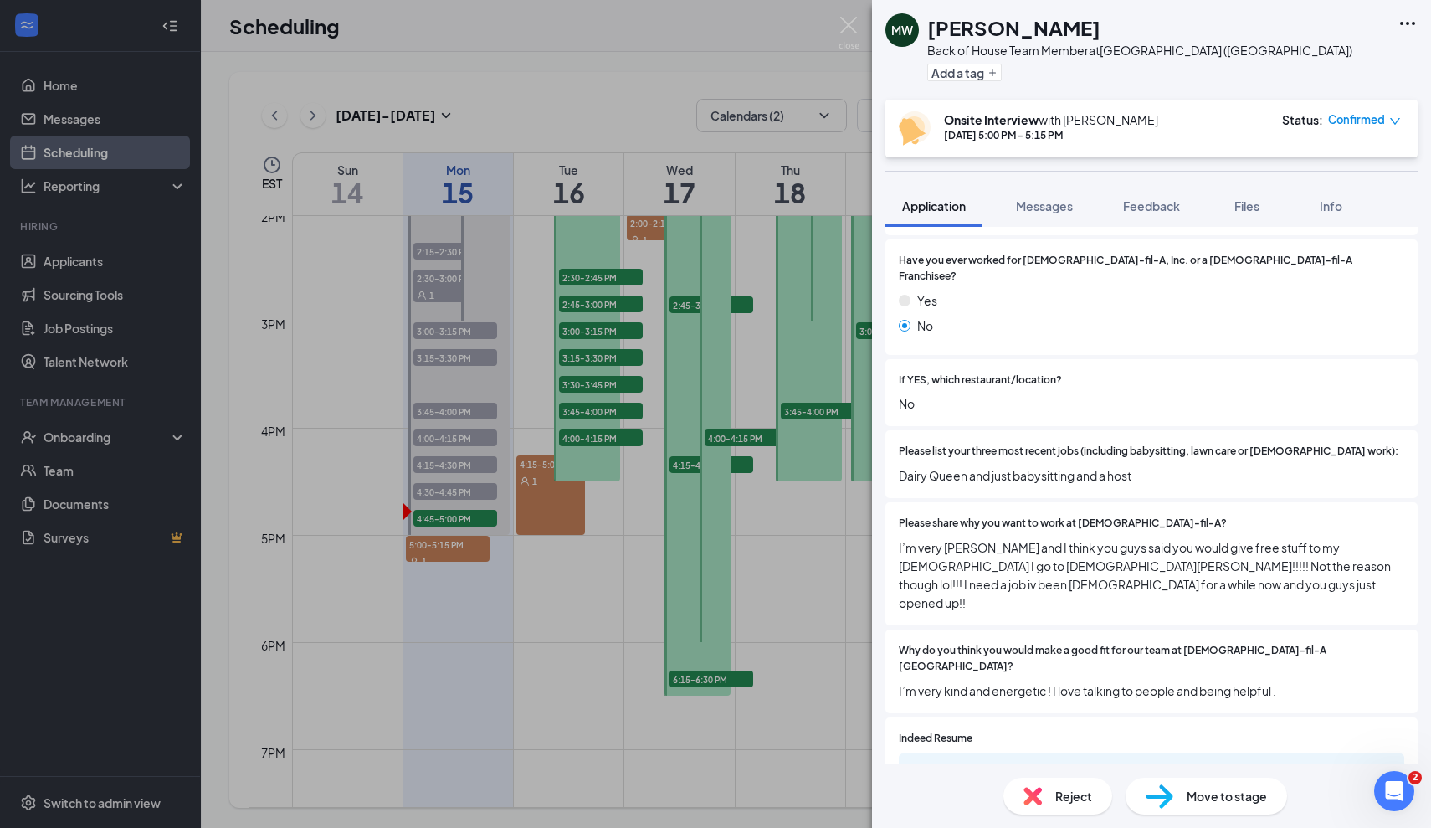
scroll to position [440, 0]
click at [1024, 763] on div "014f67183df3a55c9ba9a1f84a4e7531.pdf" at bounding box center [1046, 769] width 234 height 13
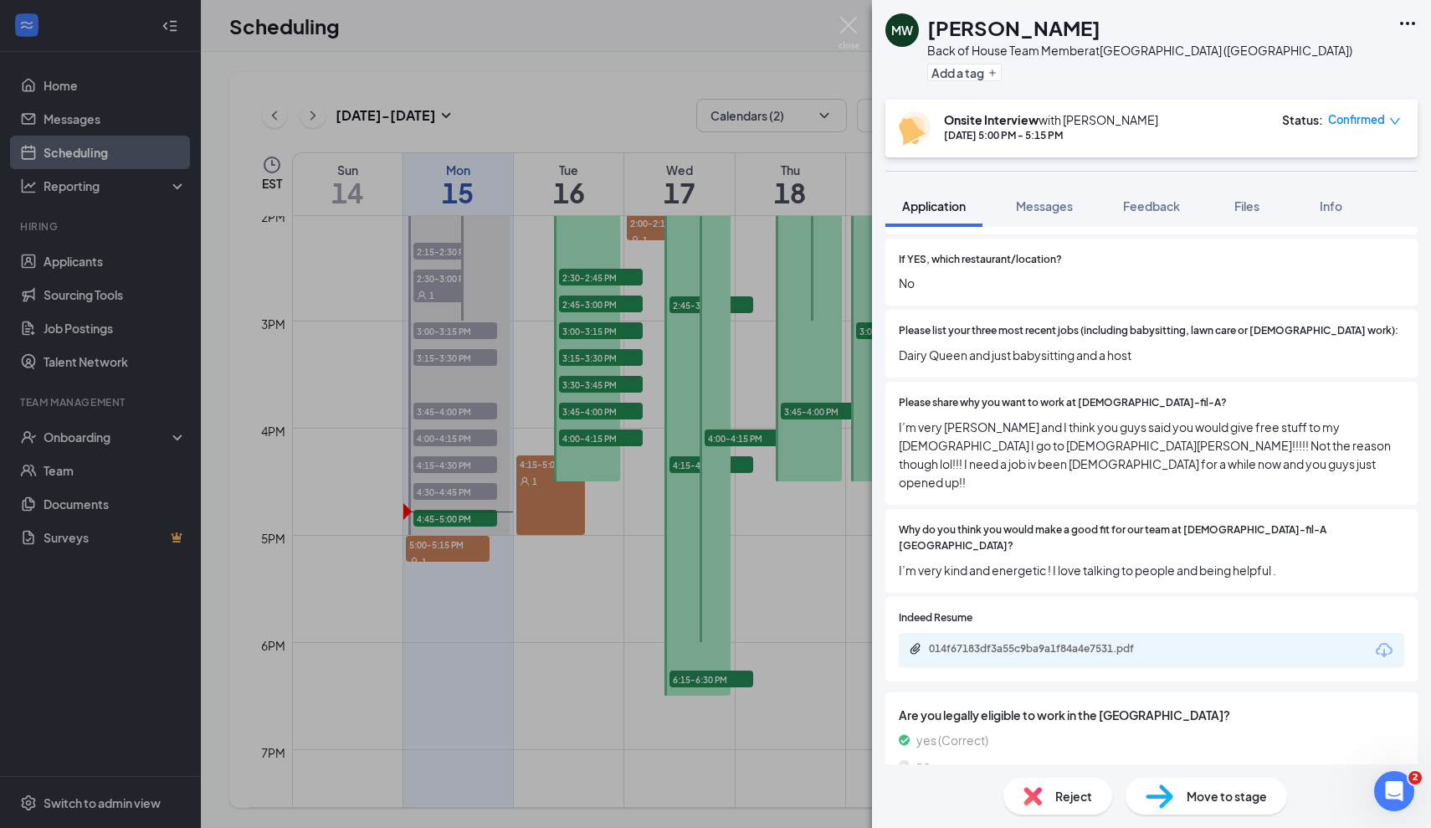
scroll to position [568, 0]
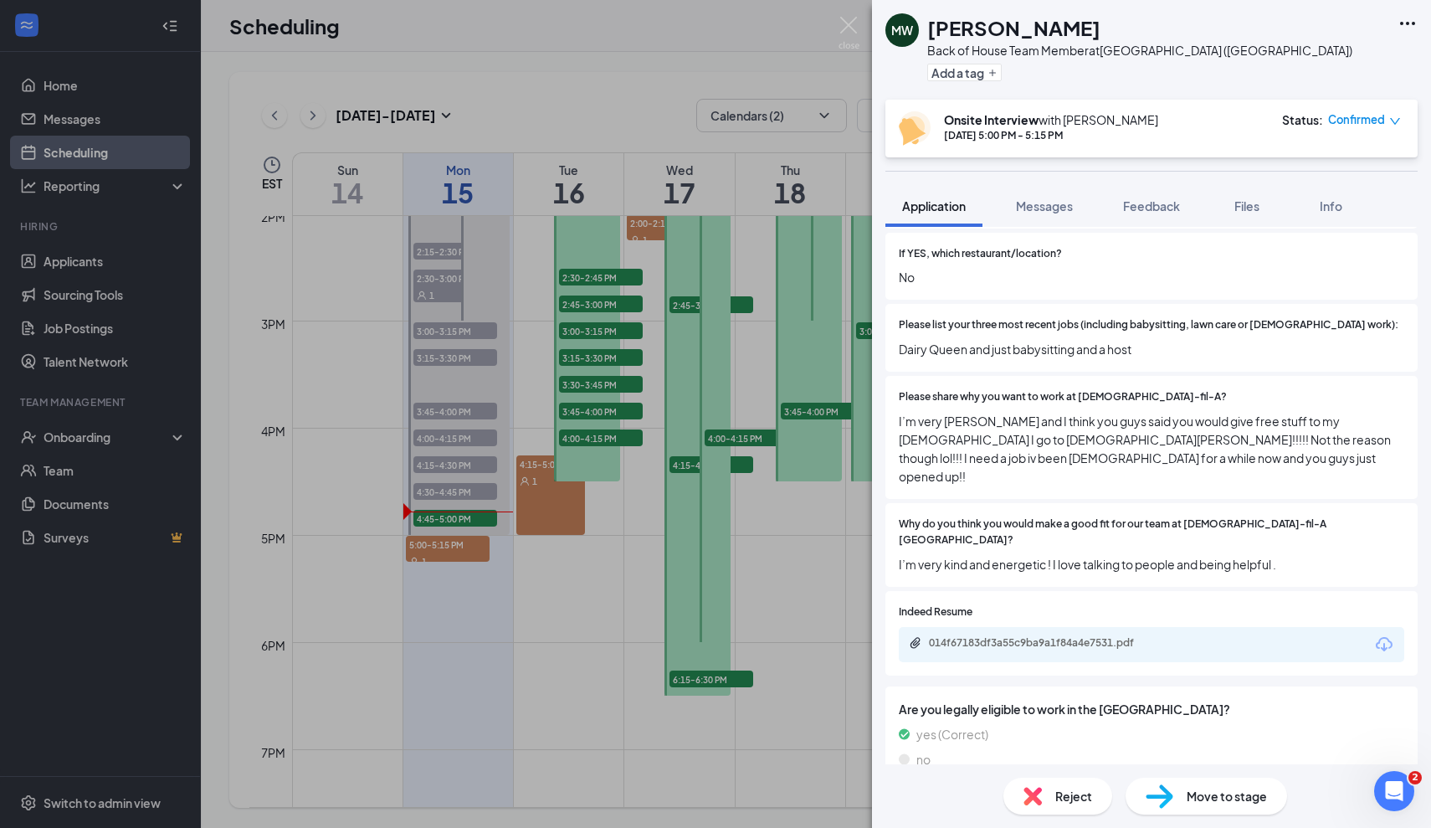
click at [1038, 340] on span "Dairy Queen and just babysitting and a host" at bounding box center [1152, 349] width 506 height 18
drag, startPoint x: 1160, startPoint y: 318, endPoint x: 893, endPoint y: 331, distance: 267.3
click at [893, 331] on div "Please list your three most recent jobs (including babysitting, lawn care or vo…" at bounding box center [1152, 338] width 532 height 68
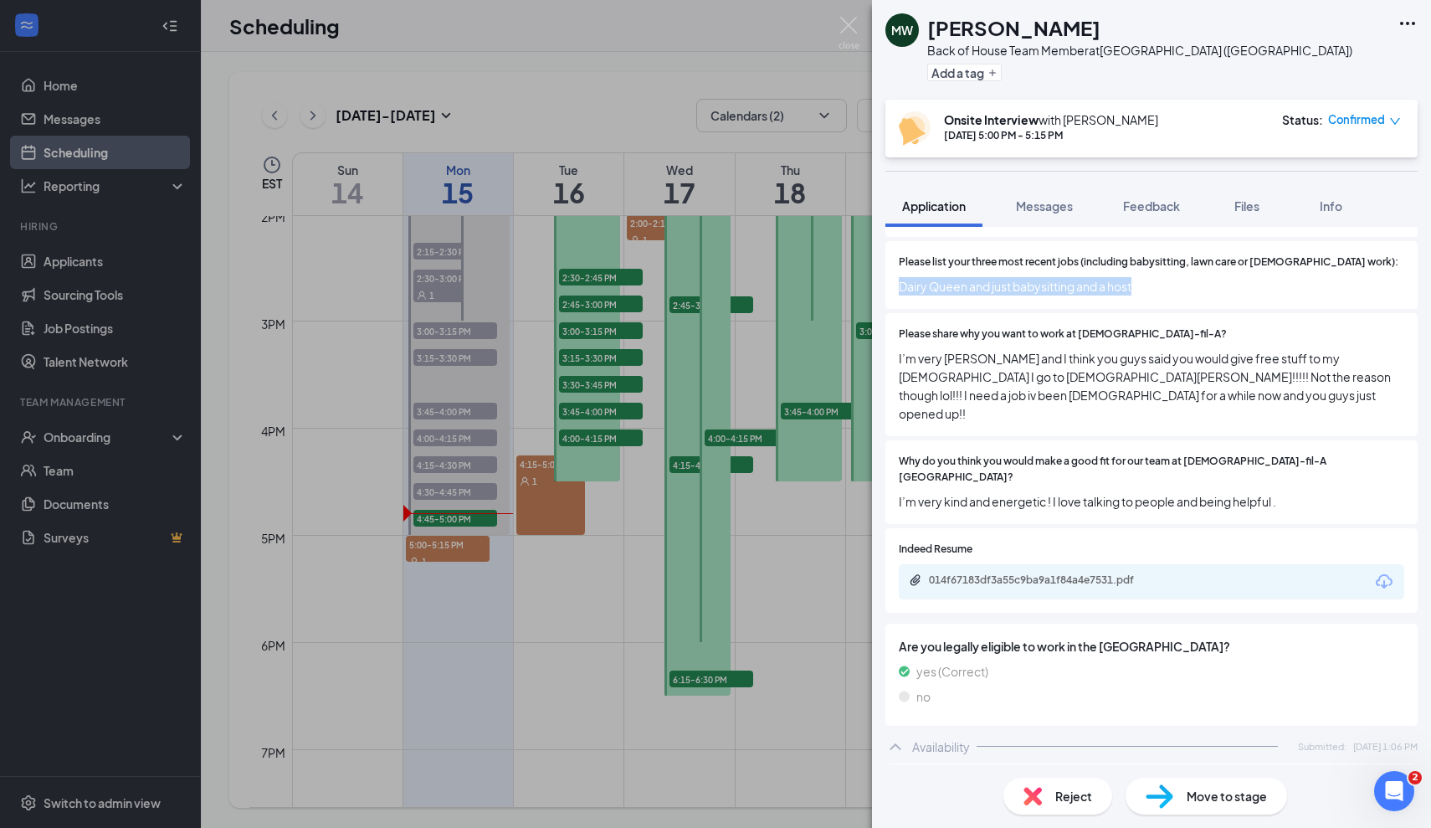
scroll to position [631, 0]
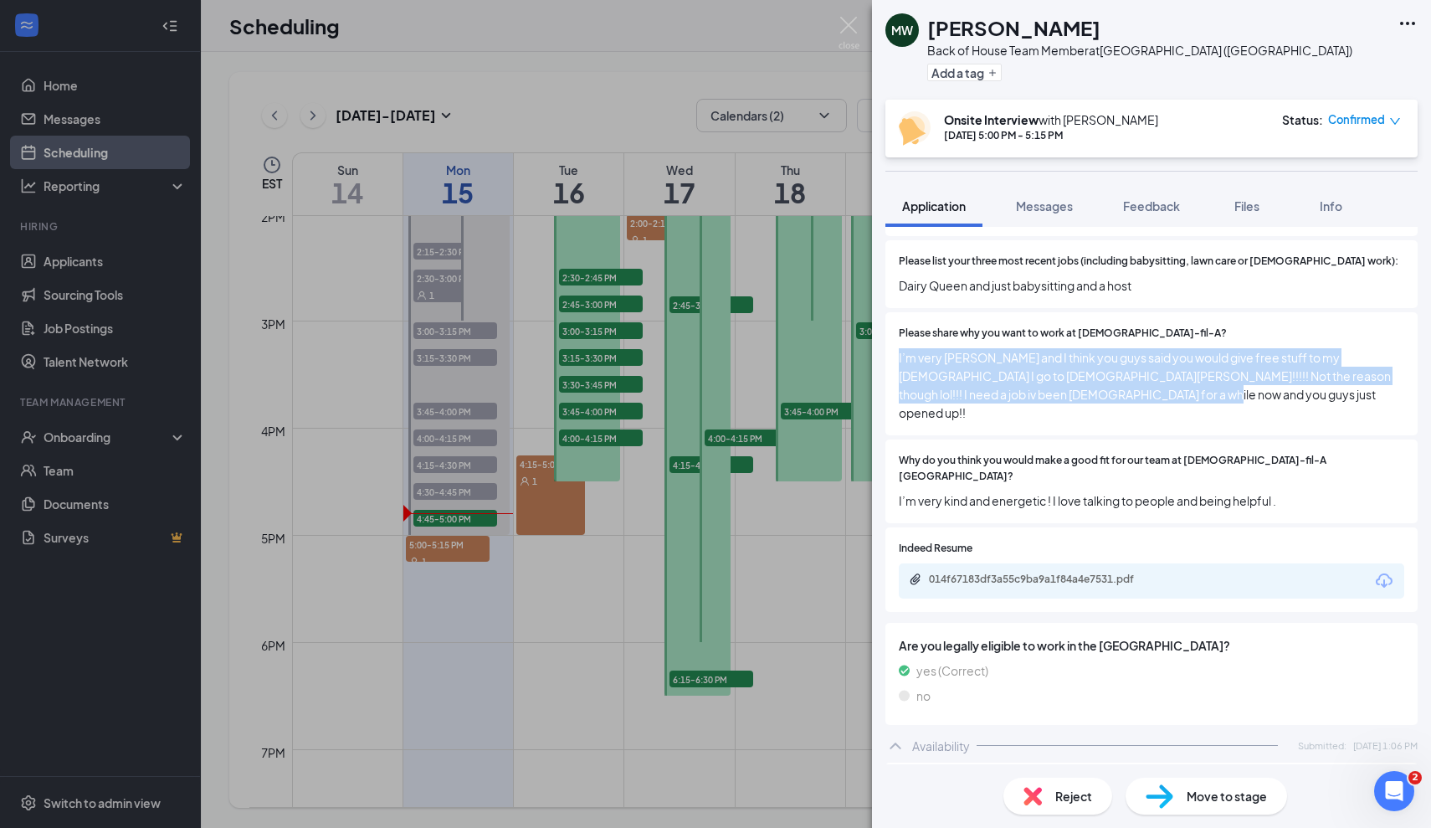
drag, startPoint x: 893, startPoint y: 340, endPoint x: 1163, endPoint y: 386, distance: 274.2
click at [1163, 386] on div "Please share why you want to work at Chick-fil-A? I’m very Christian and I thin…" at bounding box center [1152, 373] width 532 height 123
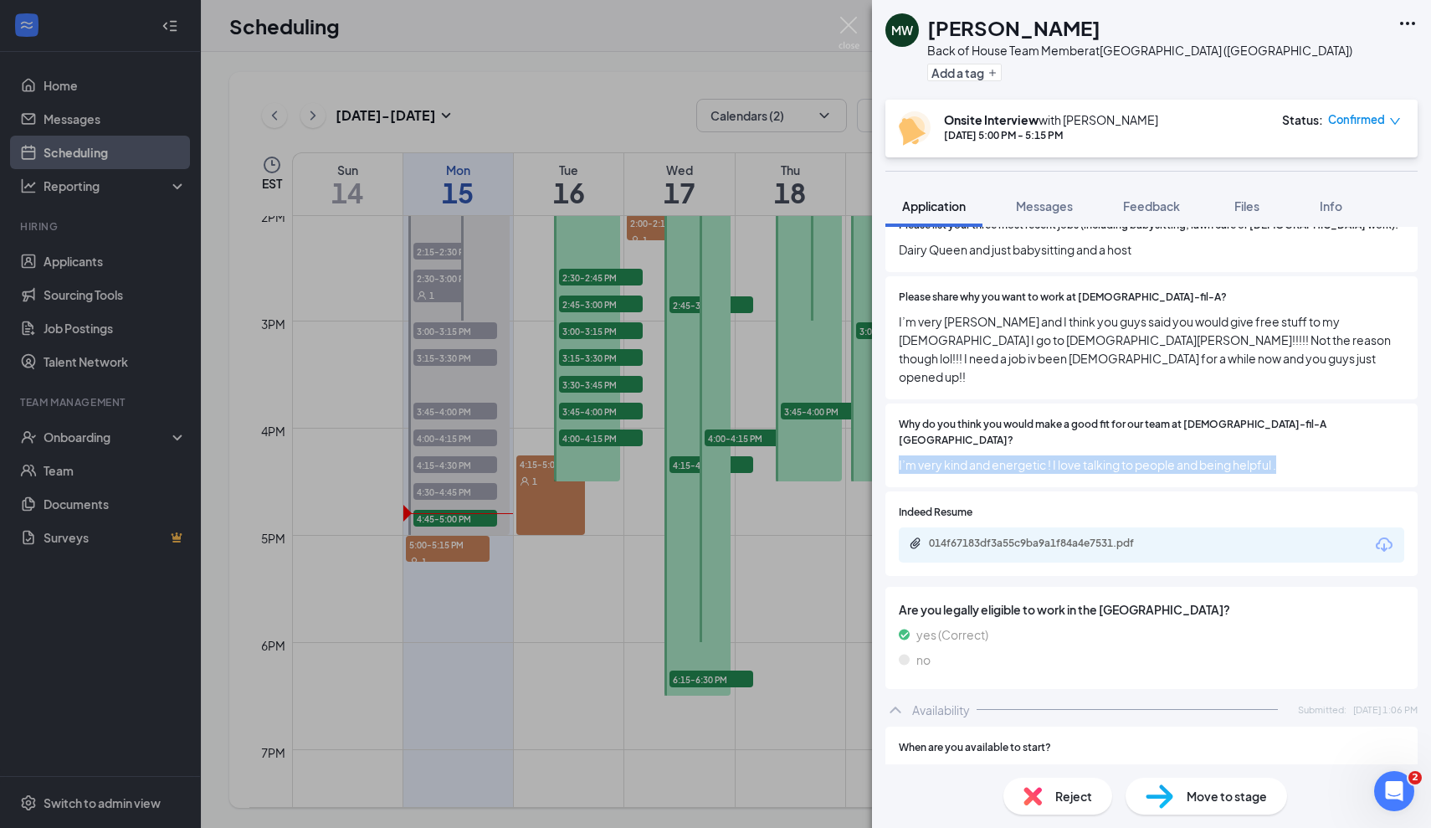
drag, startPoint x: 1300, startPoint y: 417, endPoint x: 900, endPoint y: 413, distance: 400.1
click at [898, 412] on div "Why do you think you would make a good fit for our team at Chick-fil-A Foxborou…" at bounding box center [1152, 445] width 532 height 84
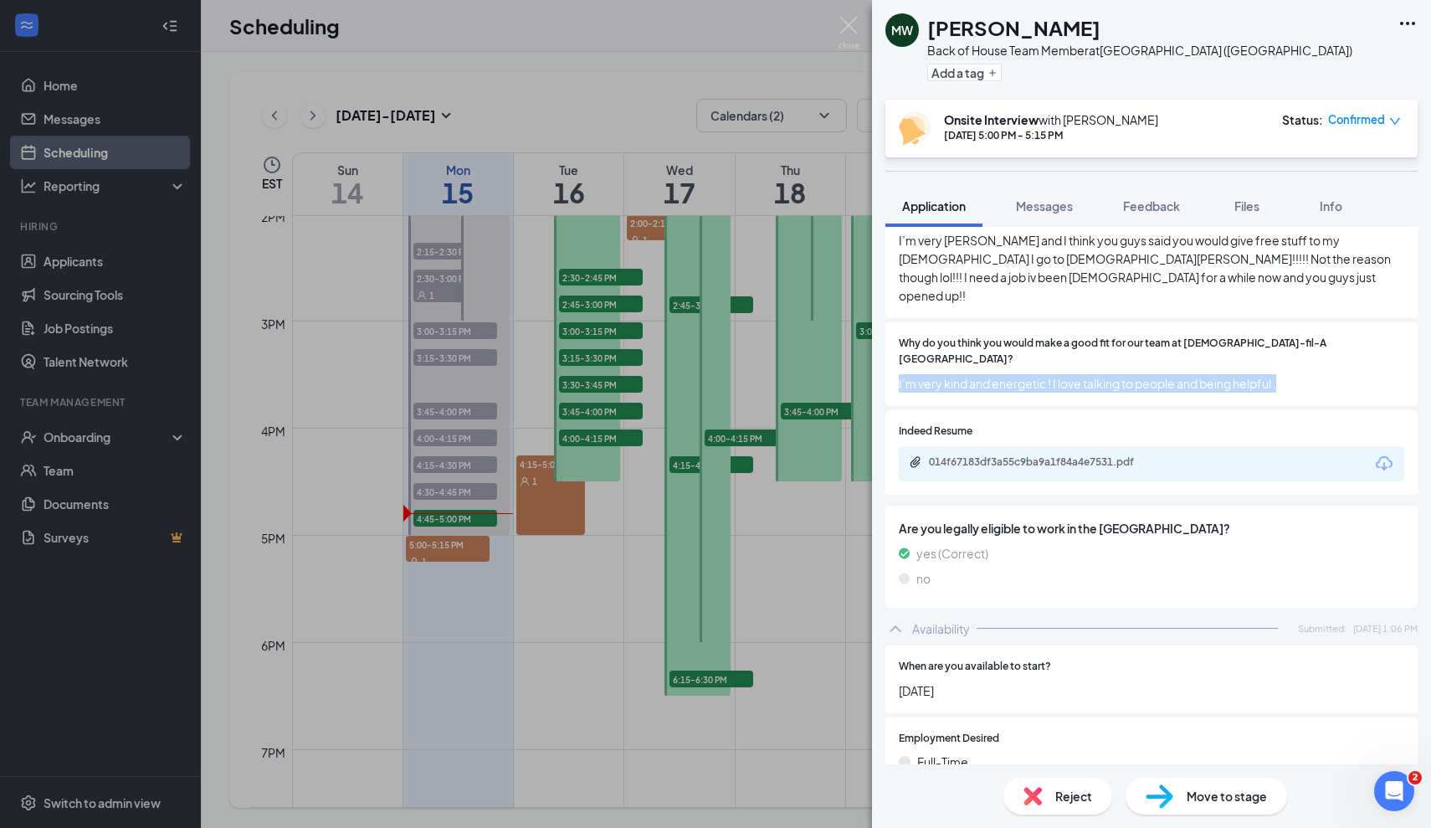
scroll to position [757, 0]
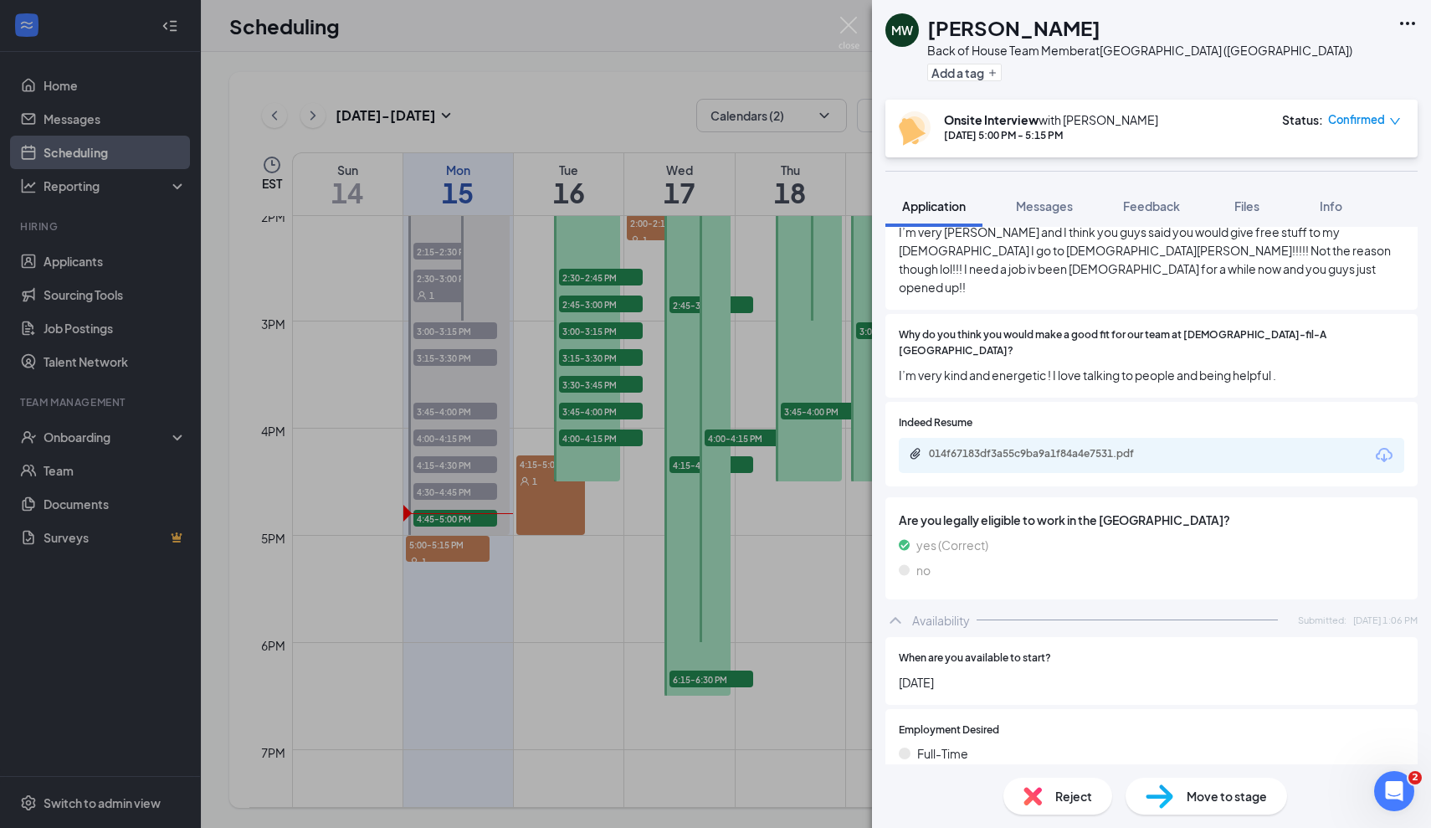
click at [1021, 532] on div "Are you legally eligible to work in the US? yes (Correct) no" at bounding box center [1152, 548] width 532 height 102
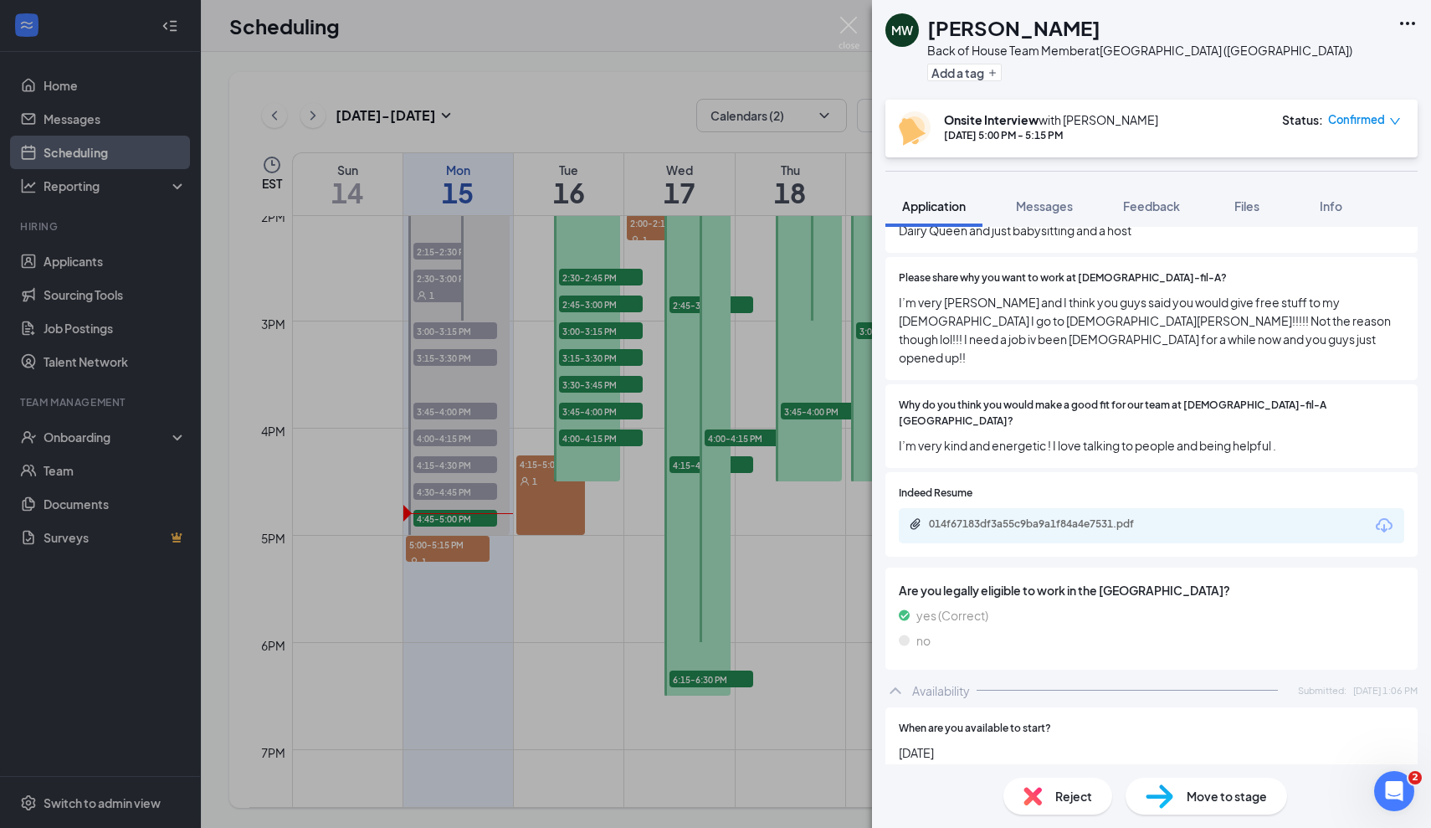
click at [1034, 674] on div "Availability Submitted: Today 1:06 PM" at bounding box center [1152, 690] width 532 height 33
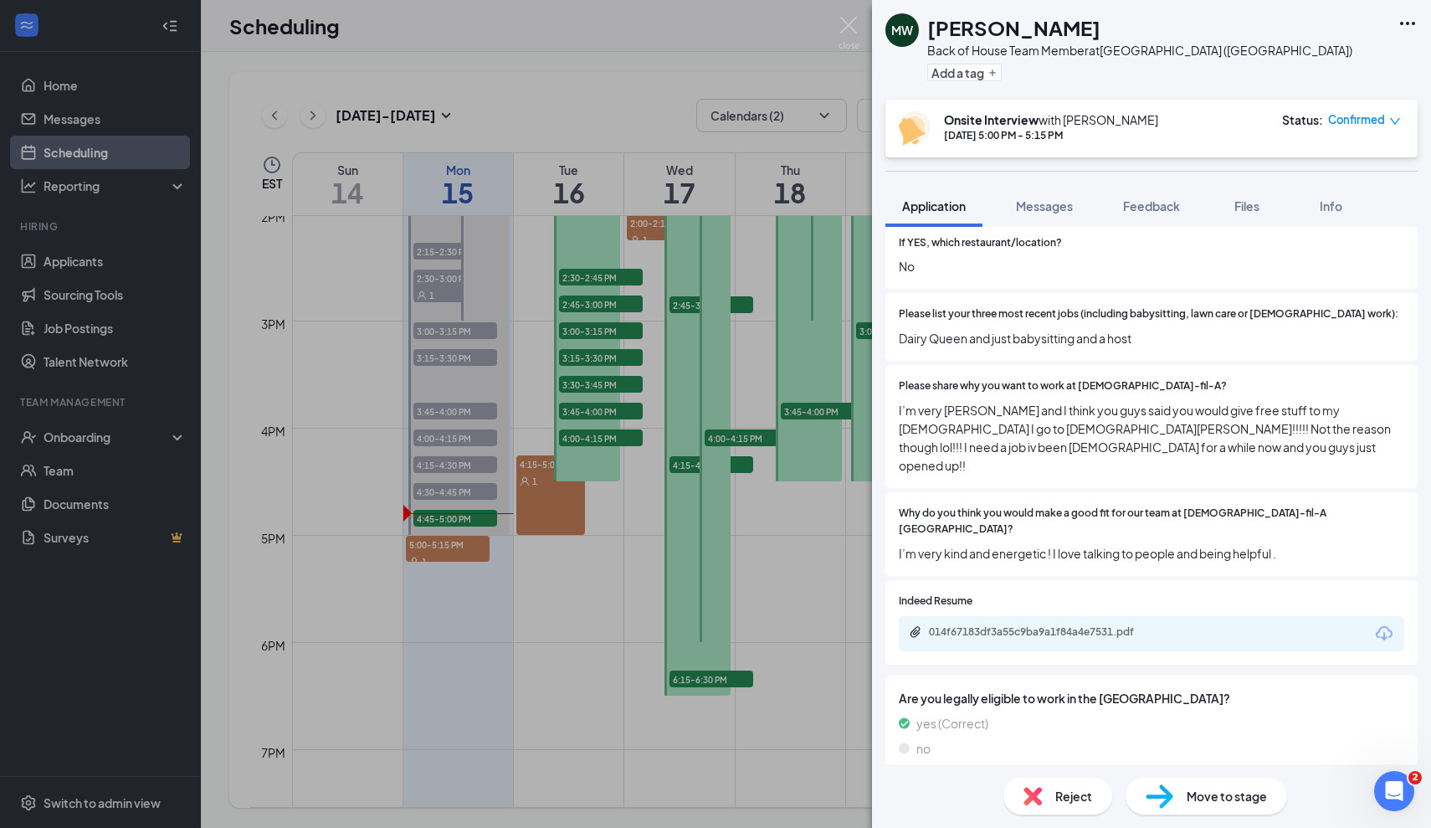
scroll to position [571, 0]
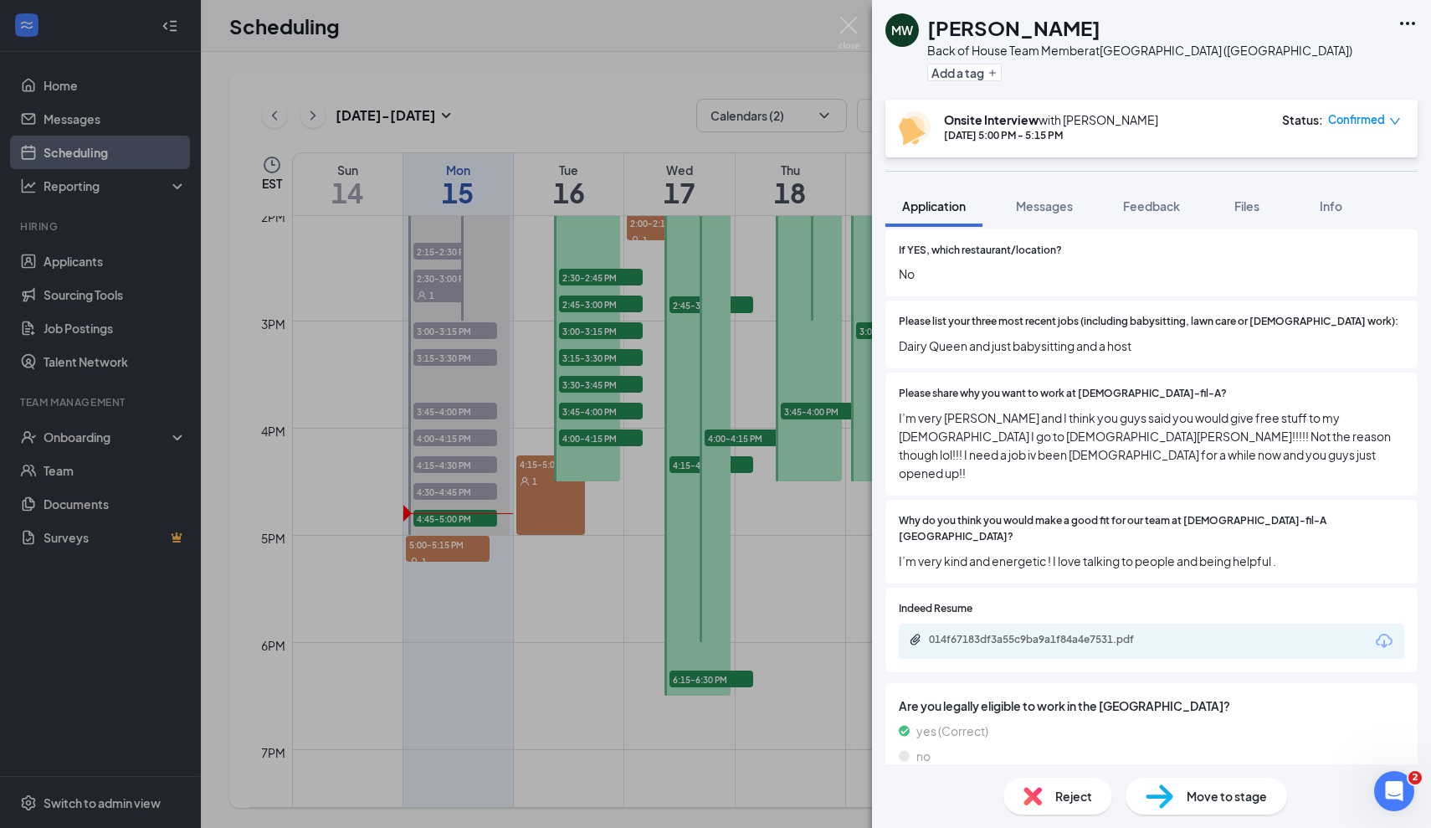
click at [1048, 552] on span "I’m very kind and energetic ! I love talking to people and being helpful ." at bounding box center [1152, 561] width 506 height 18
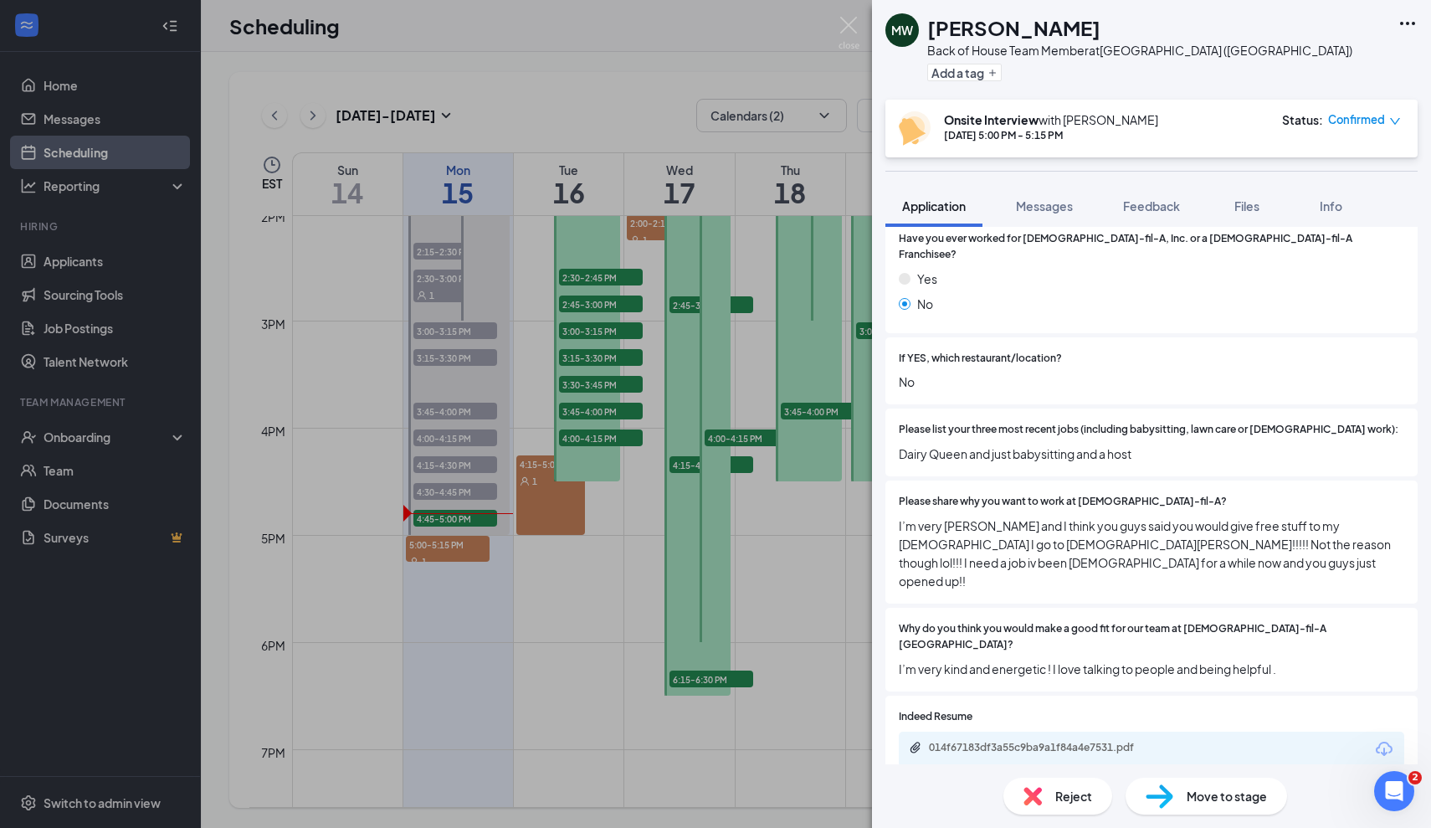
scroll to position [451, 0]
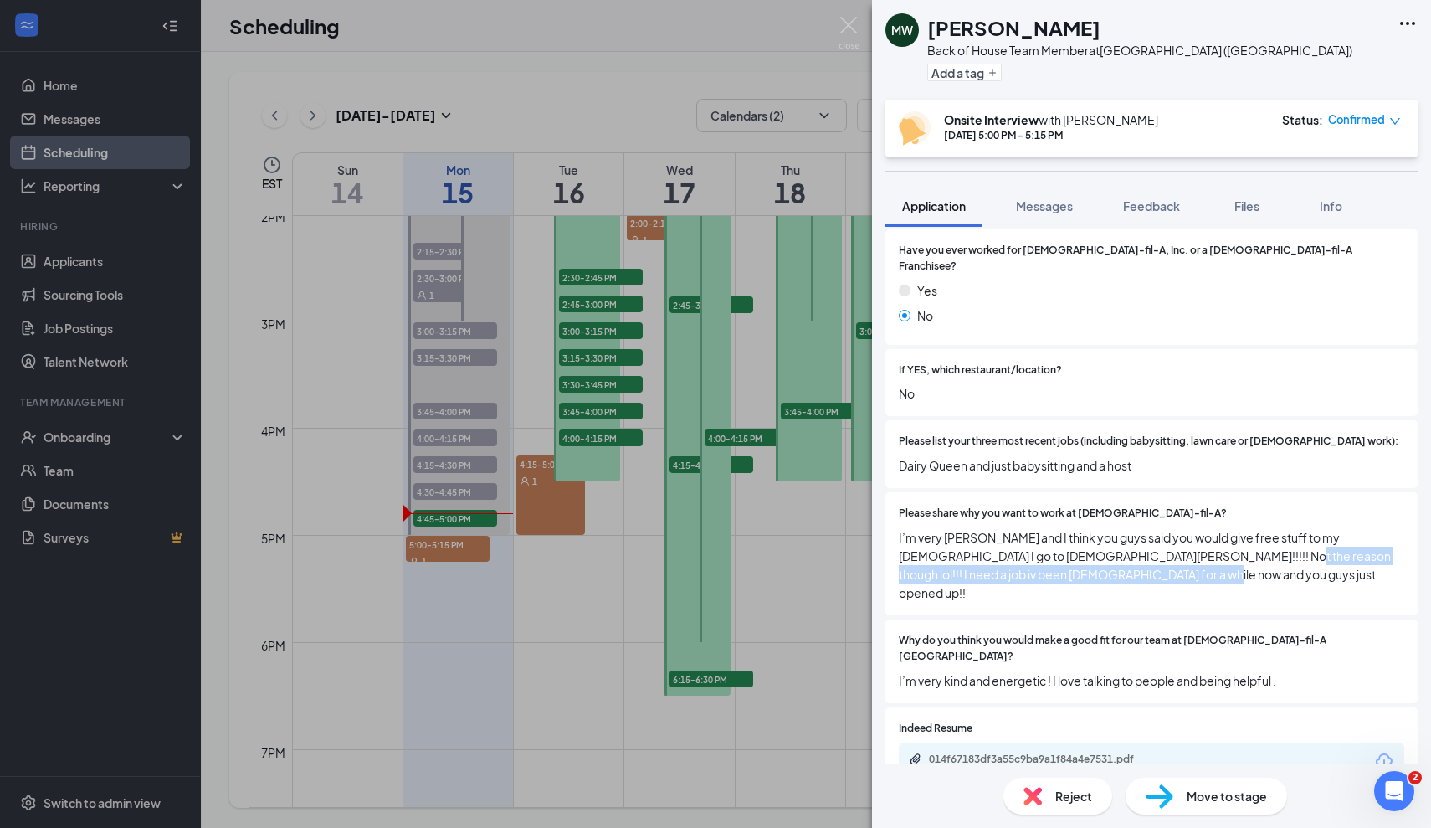
drag, startPoint x: 1137, startPoint y: 552, endPoint x: 1186, endPoint y: 539, distance: 51.0
click at [1186, 539] on span "I’m very Christian and I think you guys said you would give free stuff to my ch…" at bounding box center [1152, 565] width 506 height 74
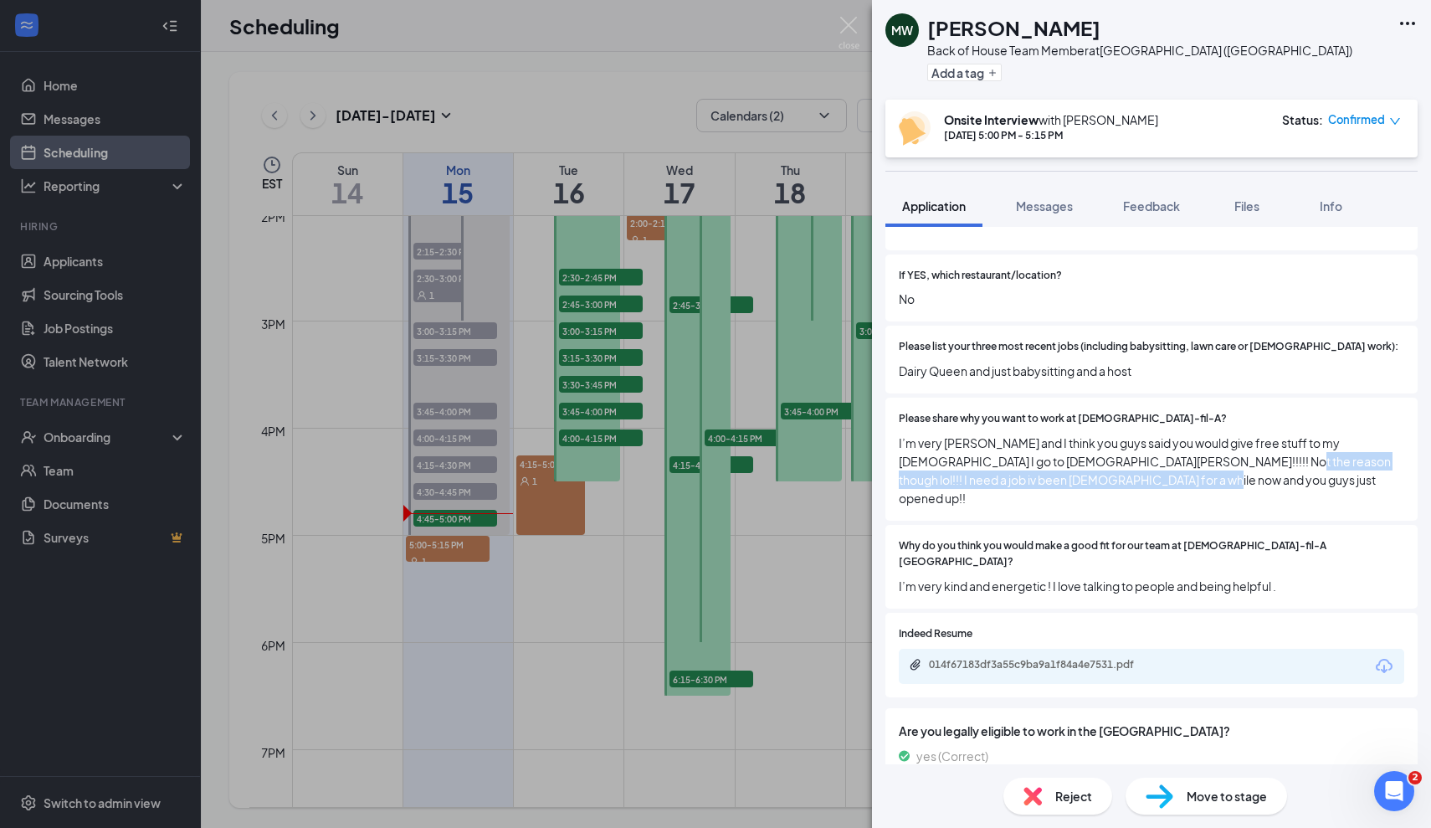
scroll to position [550, 0]
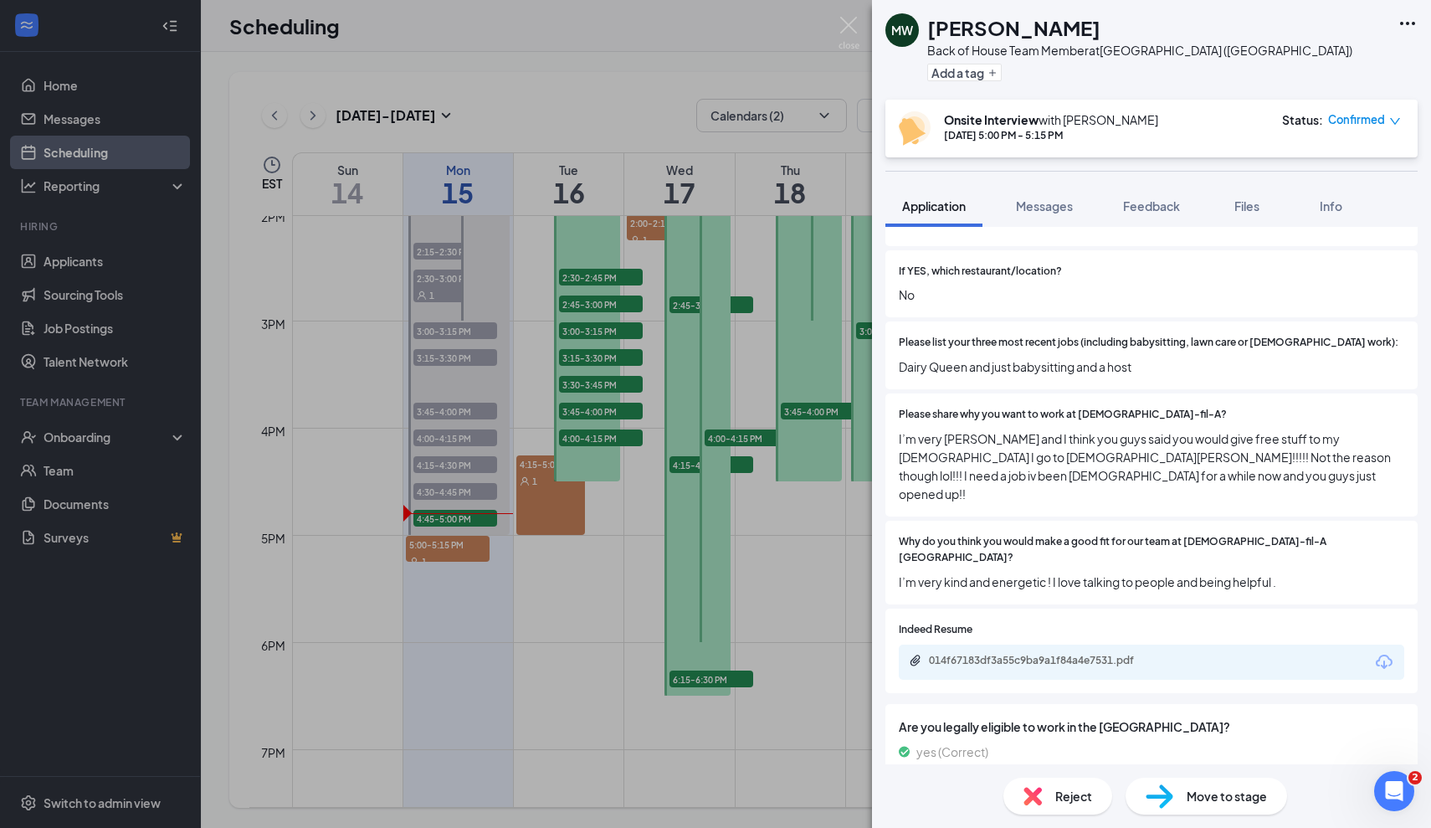
click at [1184, 539] on div "Why do you think you would make a good fit for our team at Chick-fil-A Foxborou…" at bounding box center [1152, 563] width 532 height 84
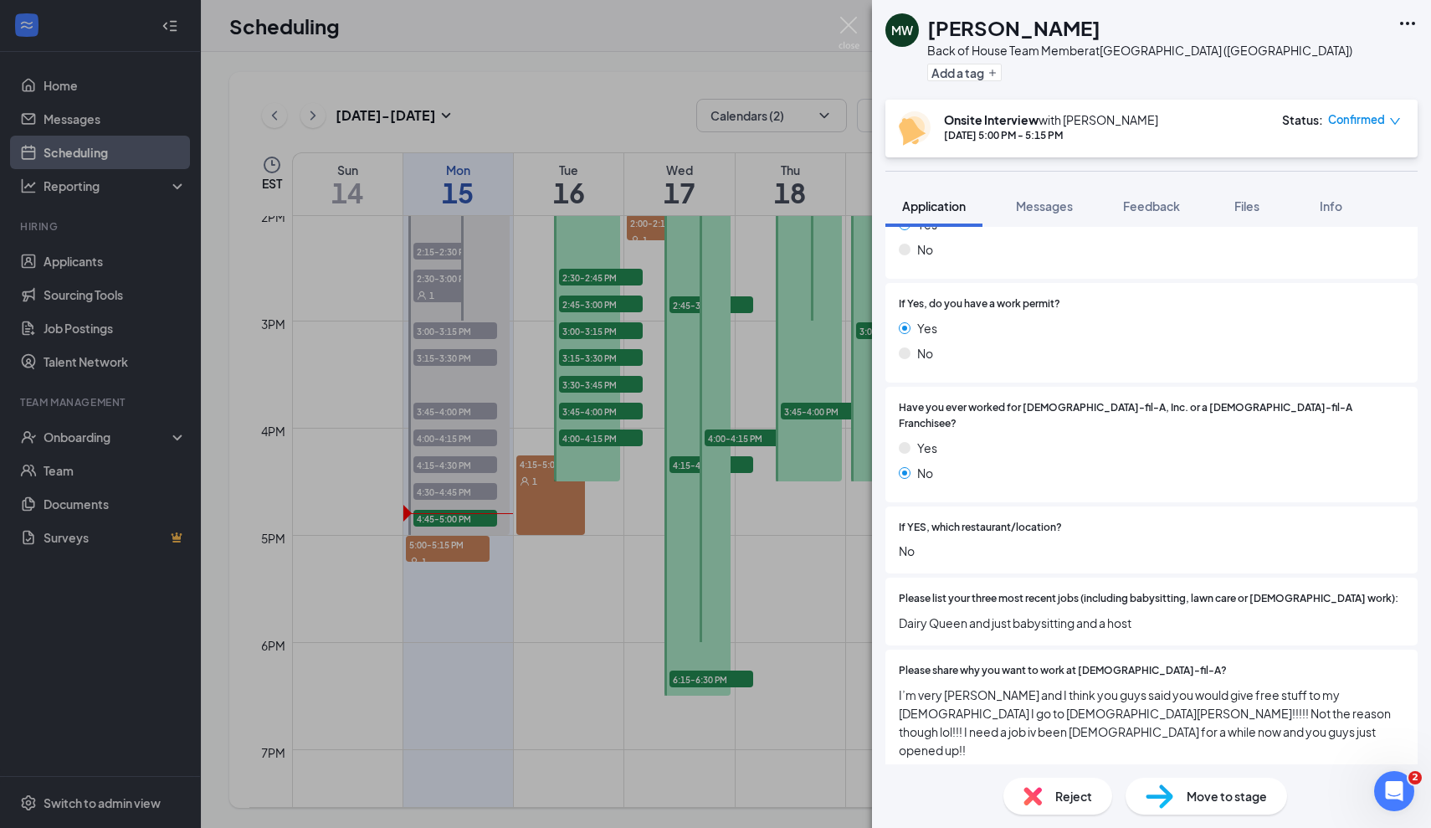
scroll to position [299, 0]
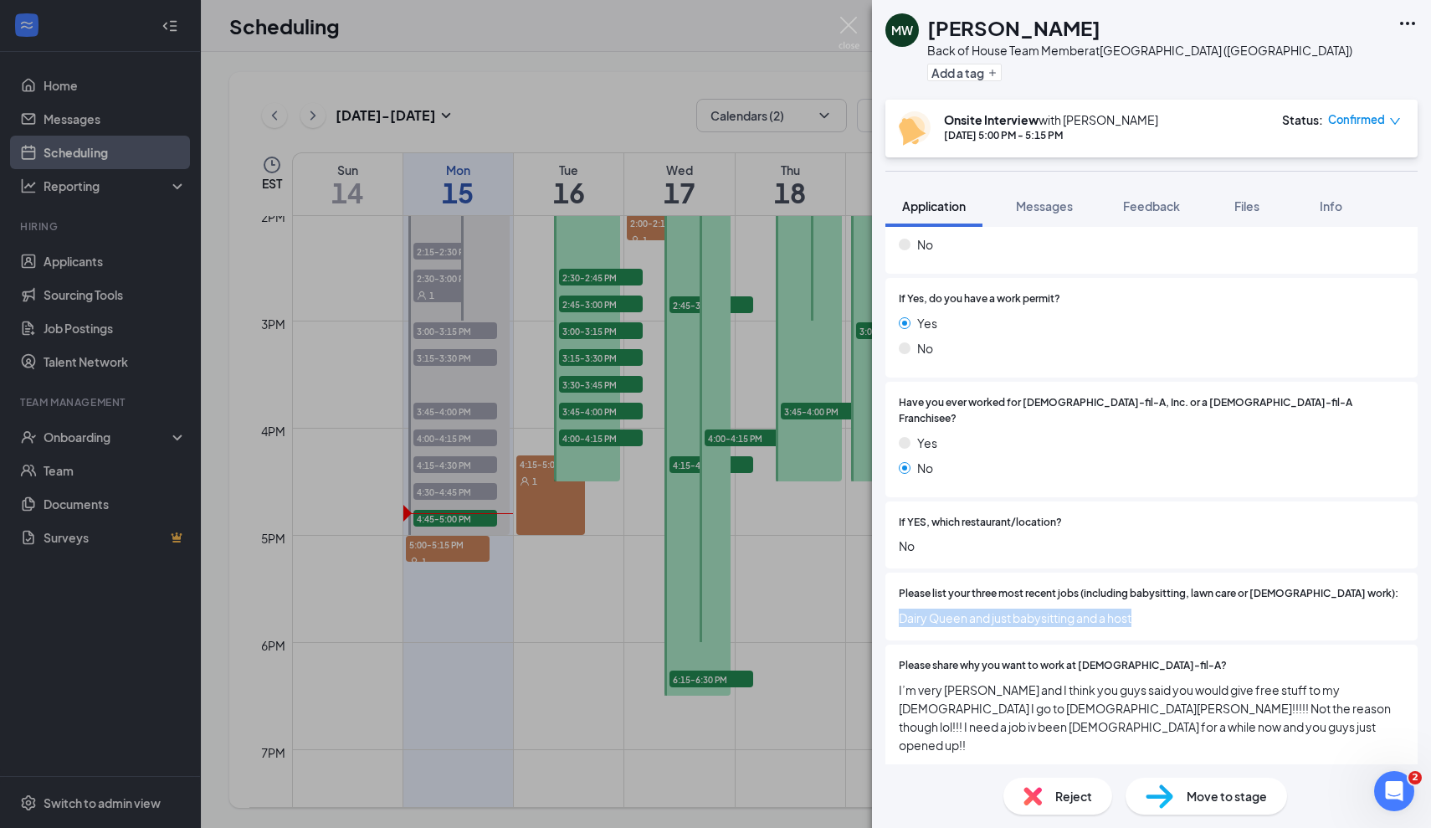
drag, startPoint x: 1153, startPoint y: 600, endPoint x: 900, endPoint y: 596, distance: 252.8
click at [900, 609] on span "Dairy Queen and just babysitting and a host" at bounding box center [1152, 618] width 506 height 18
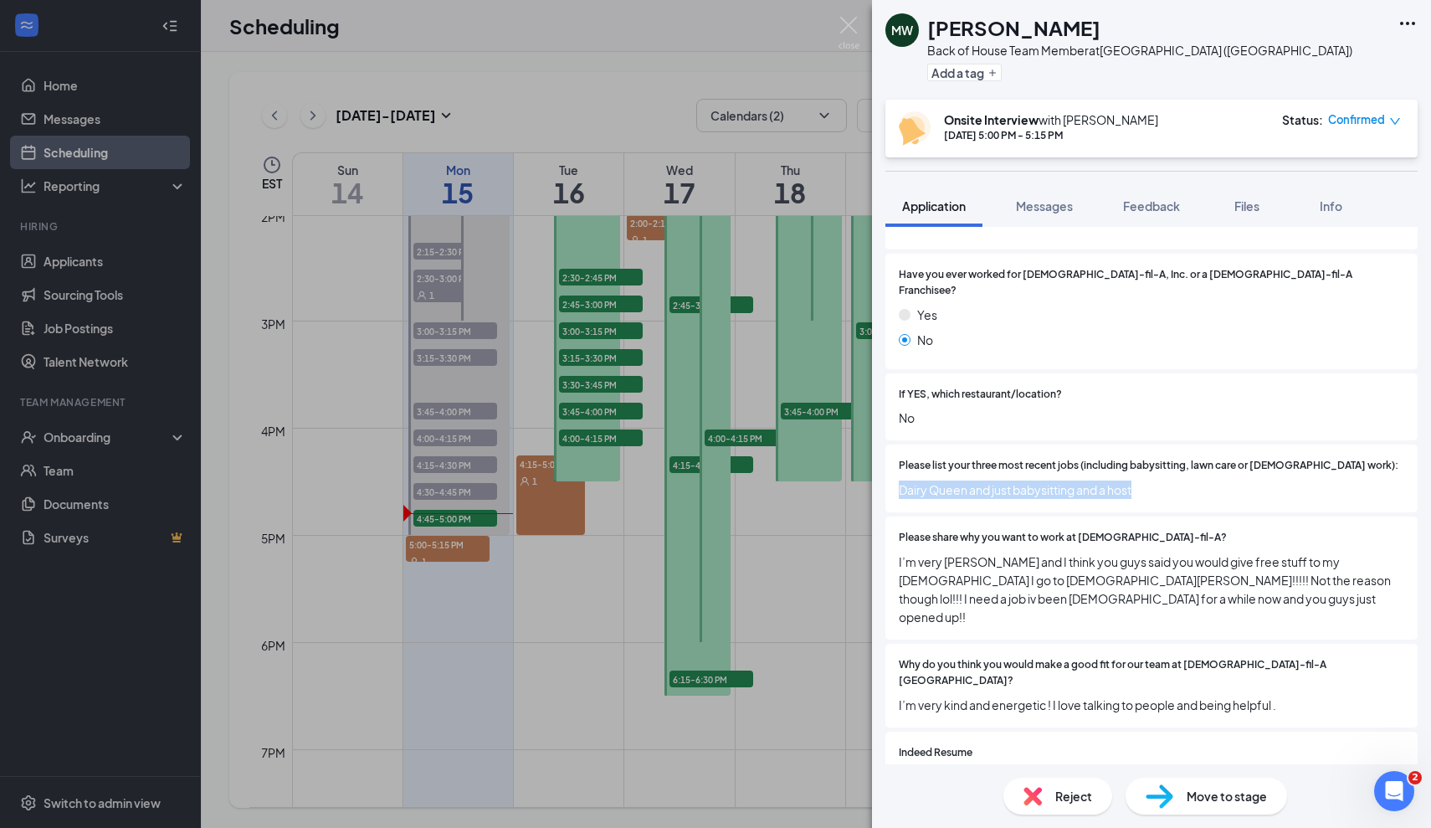
scroll to position [429, 0]
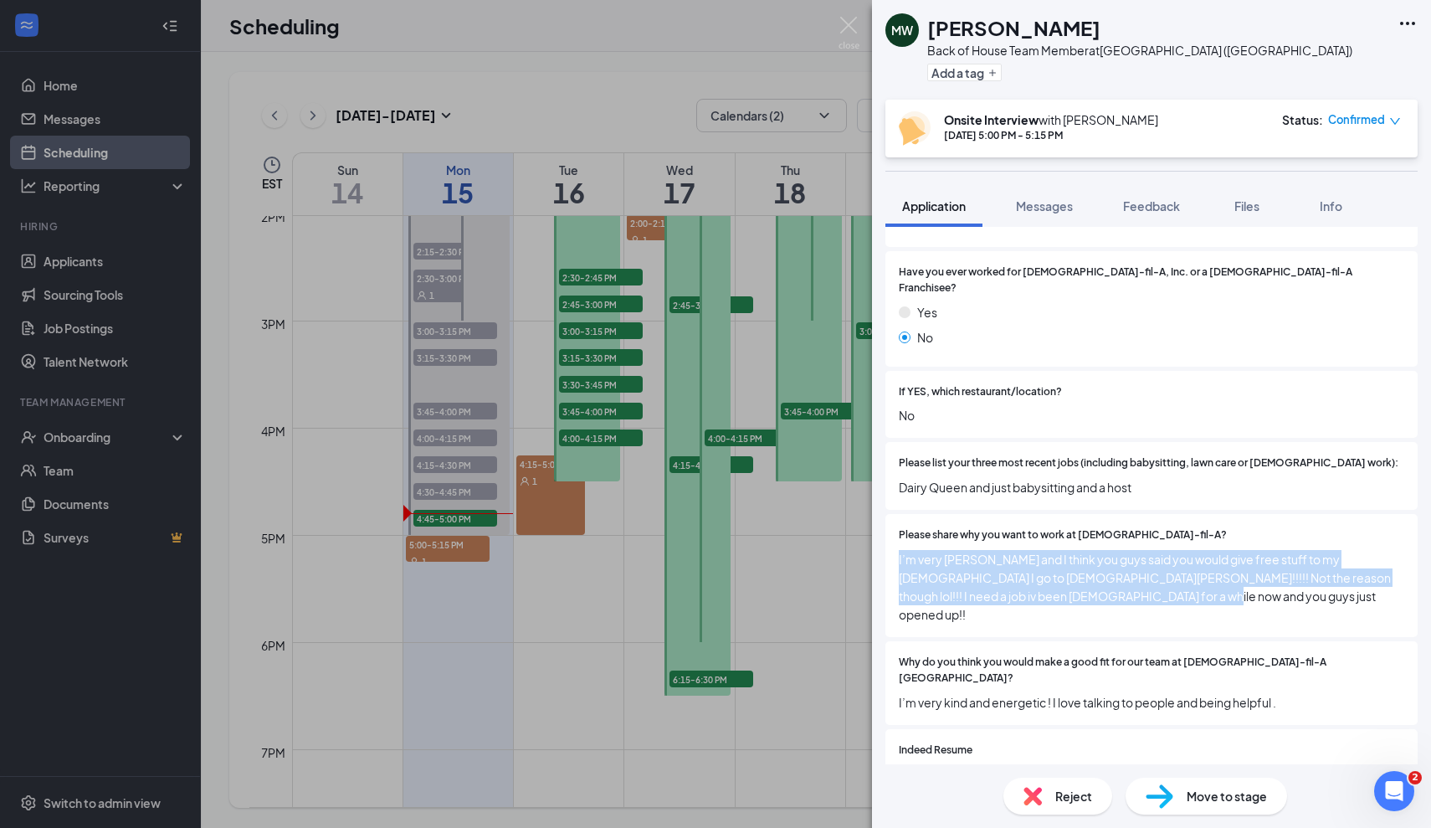
drag, startPoint x: 1128, startPoint y: 580, endPoint x: 898, endPoint y: 540, distance: 233.7
click at [898, 540] on div "Please share why you want to work at Chick-fil-A? I’m very Christian and I thin…" at bounding box center [1152, 575] width 532 height 123
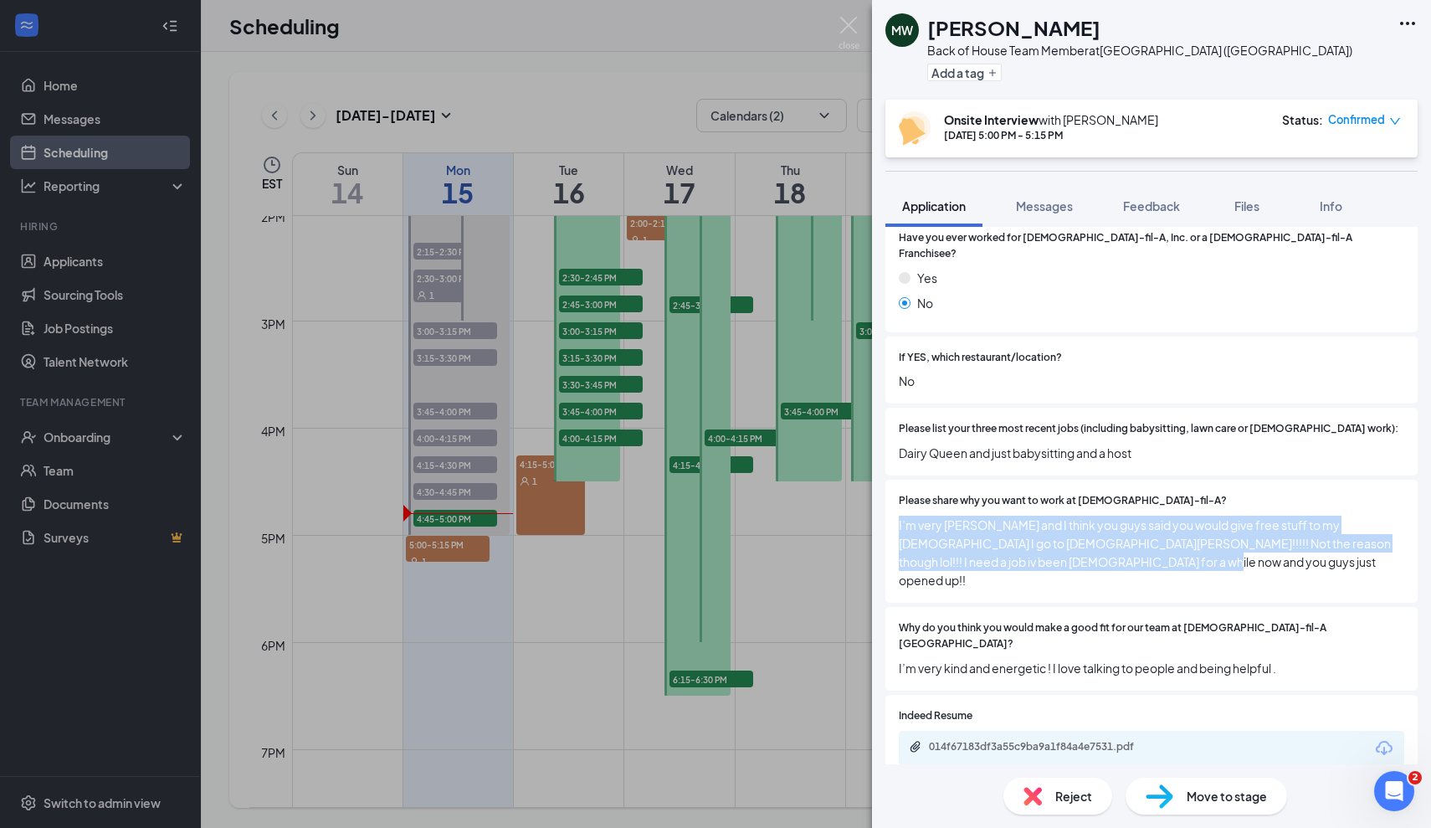
scroll to position [470, 0]
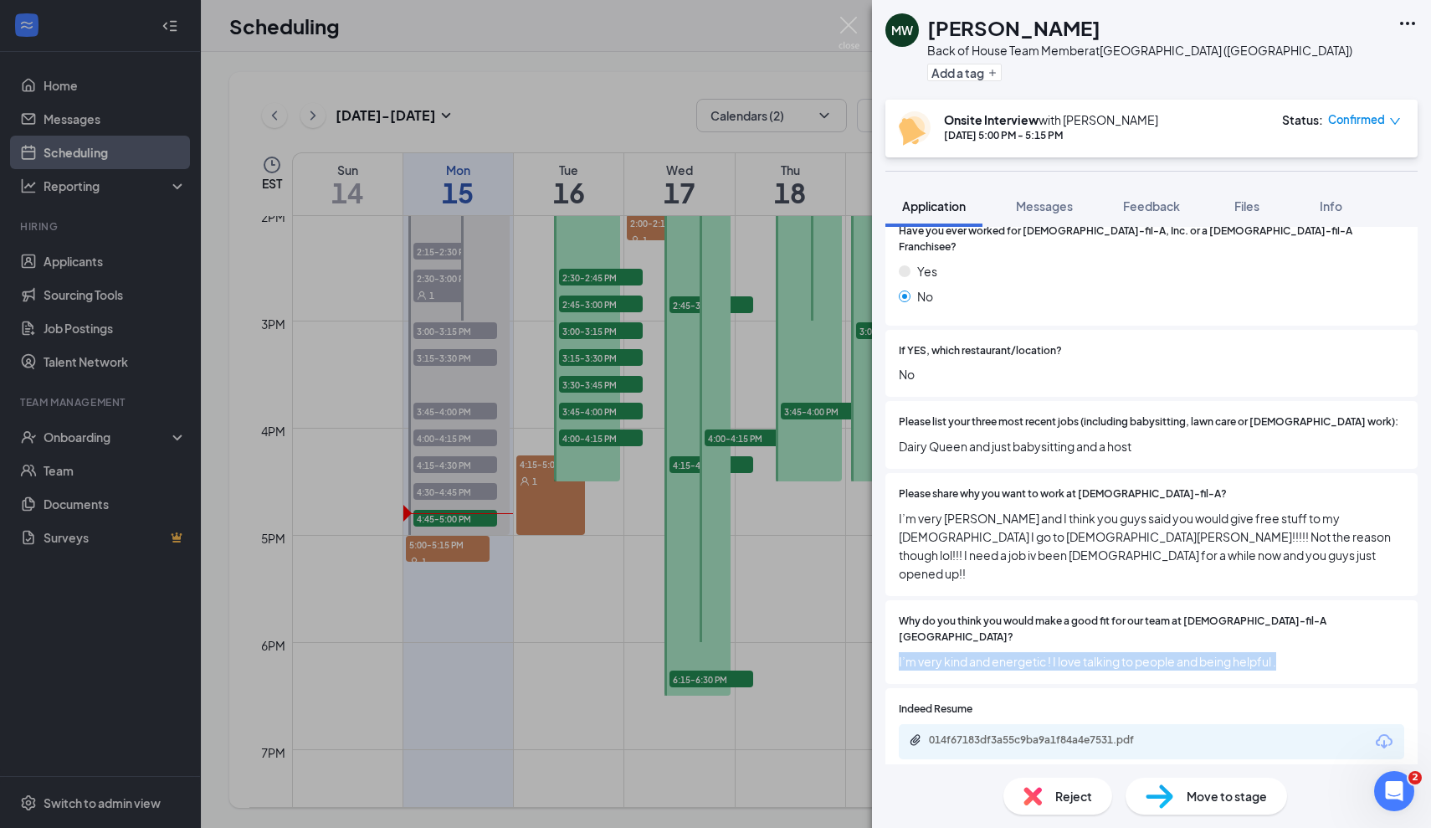
drag, startPoint x: 1297, startPoint y: 601, endPoint x: 893, endPoint y: 607, distance: 403.5
click at [893, 607] on div "Why do you think you would make a good fit for our team at Chick-fil-A Foxborou…" at bounding box center [1152, 642] width 532 height 84
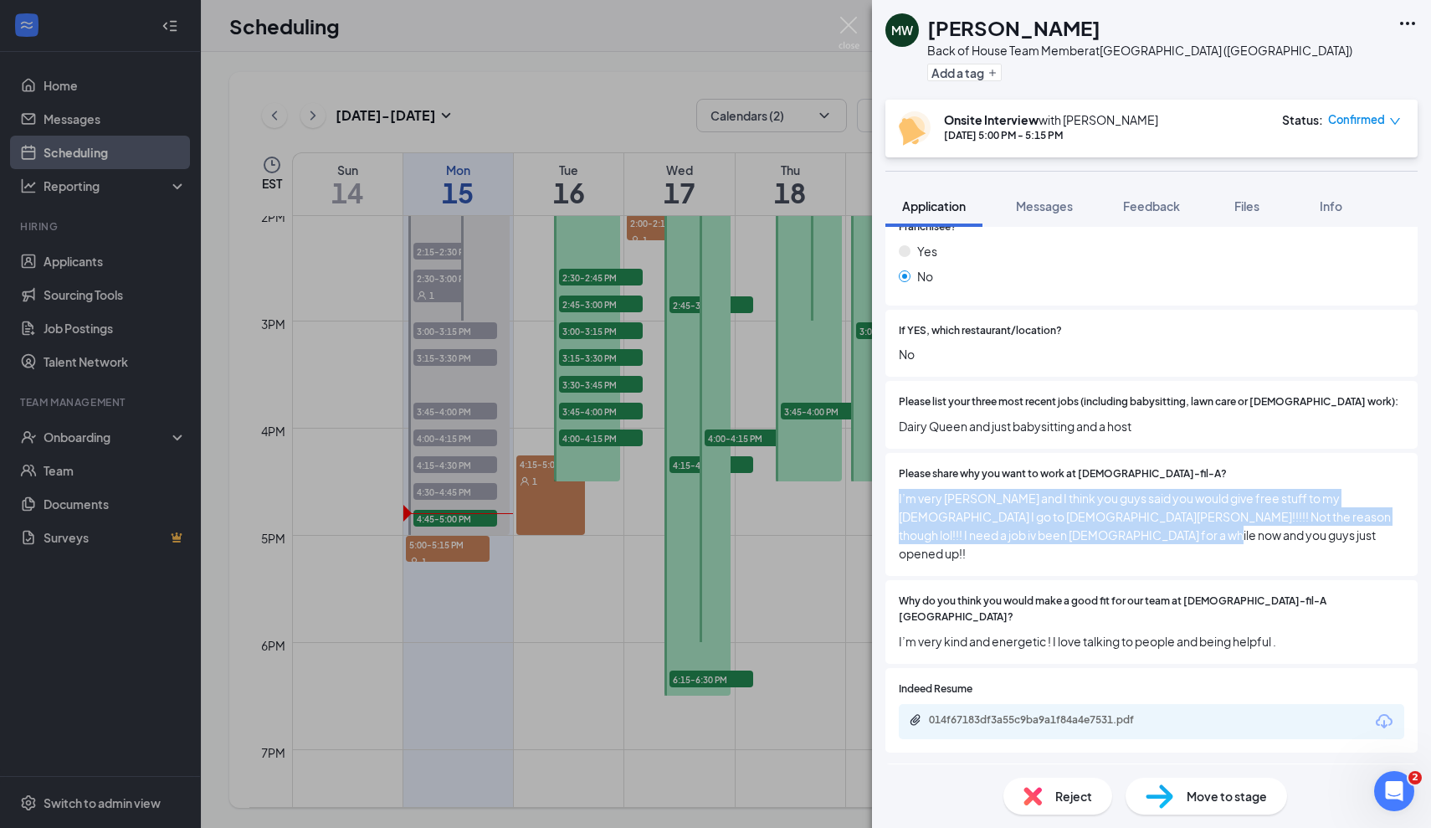
drag, startPoint x: 1146, startPoint y: 515, endPoint x: 888, endPoint y: 476, distance: 260.7
click at [888, 476] on div "Please share why you want to work at Chick-fil-A? I’m very Christian and I thin…" at bounding box center [1152, 514] width 532 height 123
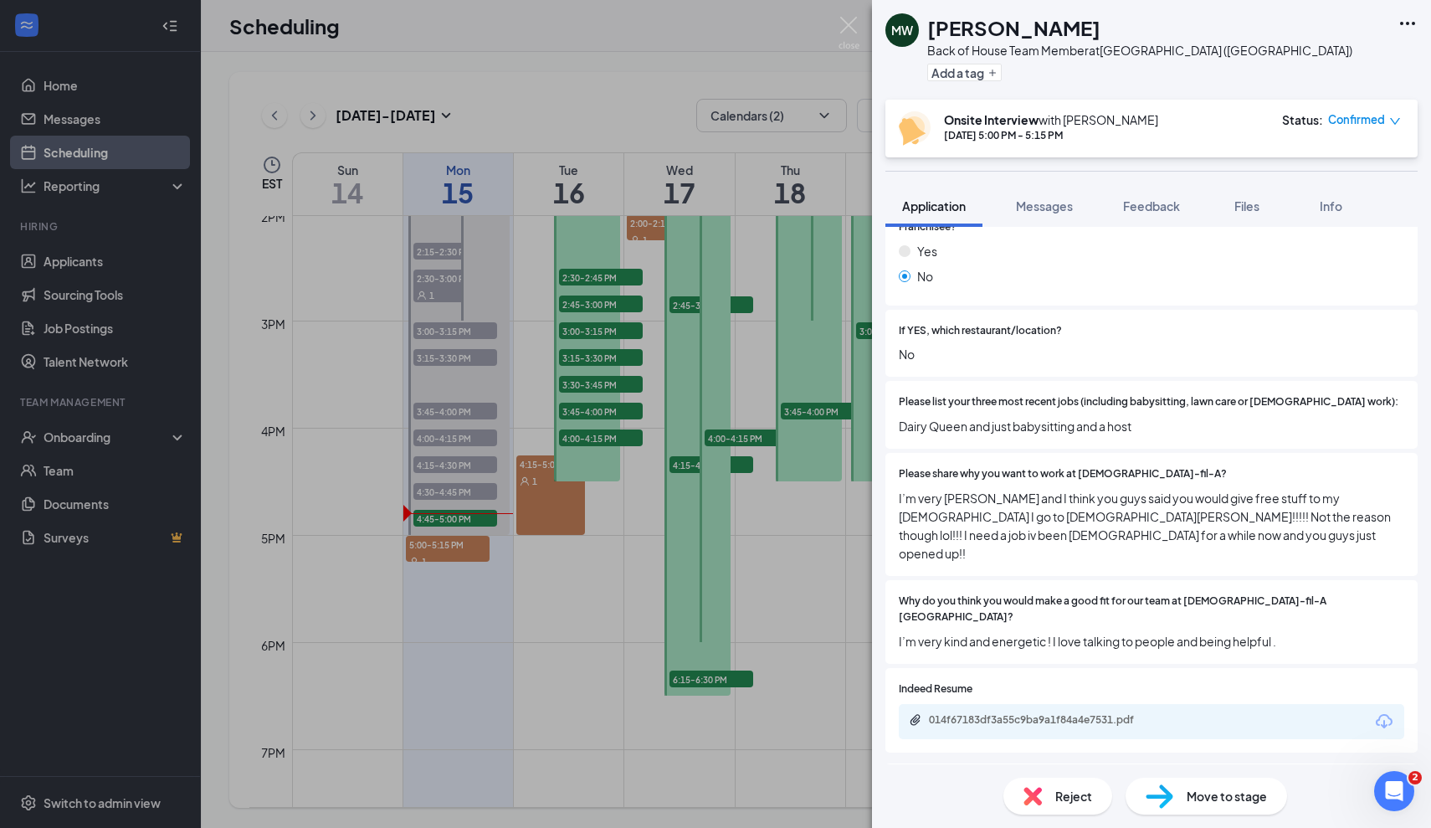
click at [1216, 515] on span "I’m very Christian and I think you guys said you would give free stuff to my ch…" at bounding box center [1152, 526] width 506 height 74
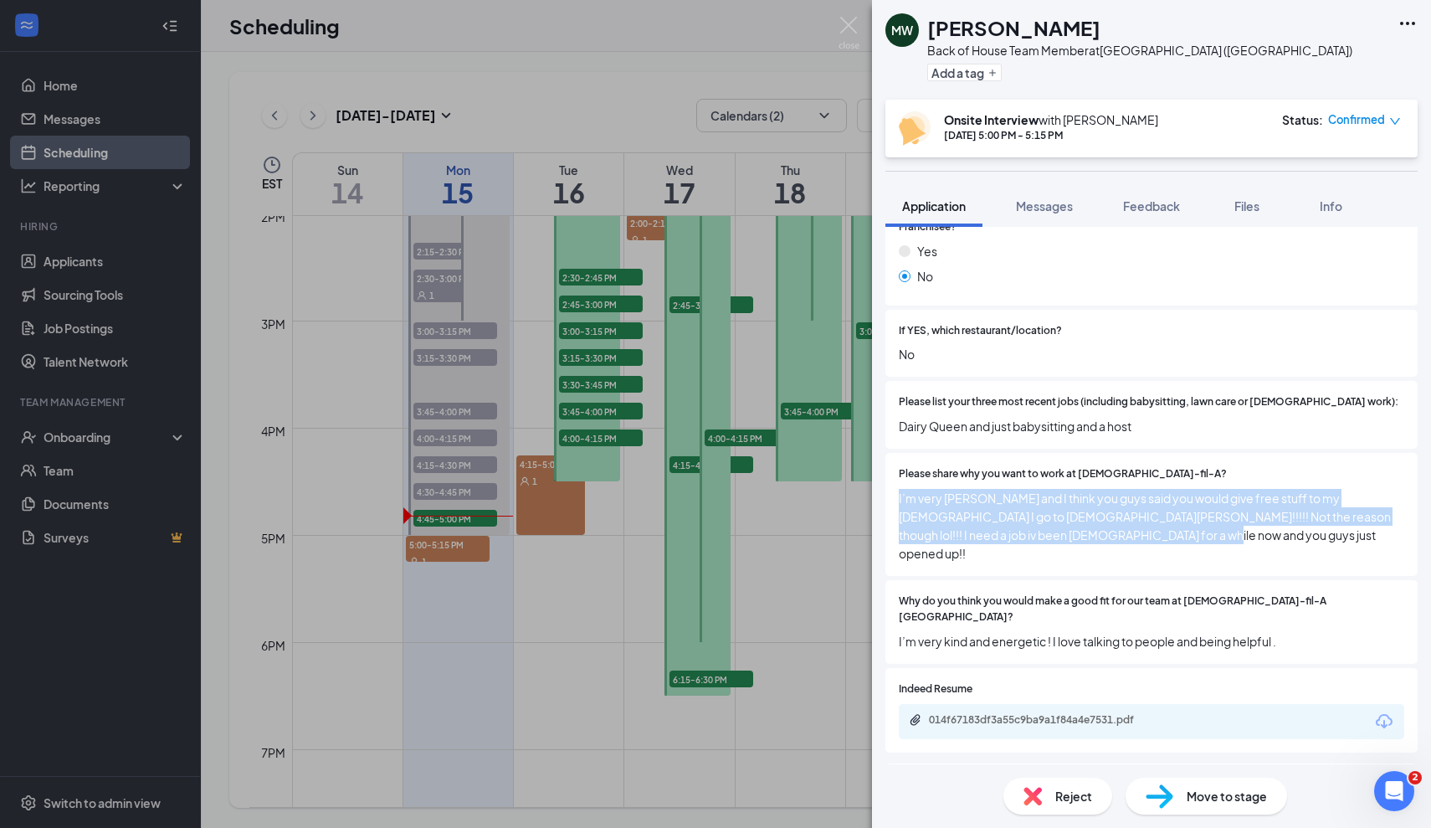
drag, startPoint x: 896, startPoint y: 474, endPoint x: 1174, endPoint y: 511, distance: 279.5
click at [1174, 511] on div "Please share why you want to work at Chick-fil-A? I’m very Christian and I thin…" at bounding box center [1152, 514] width 532 height 123
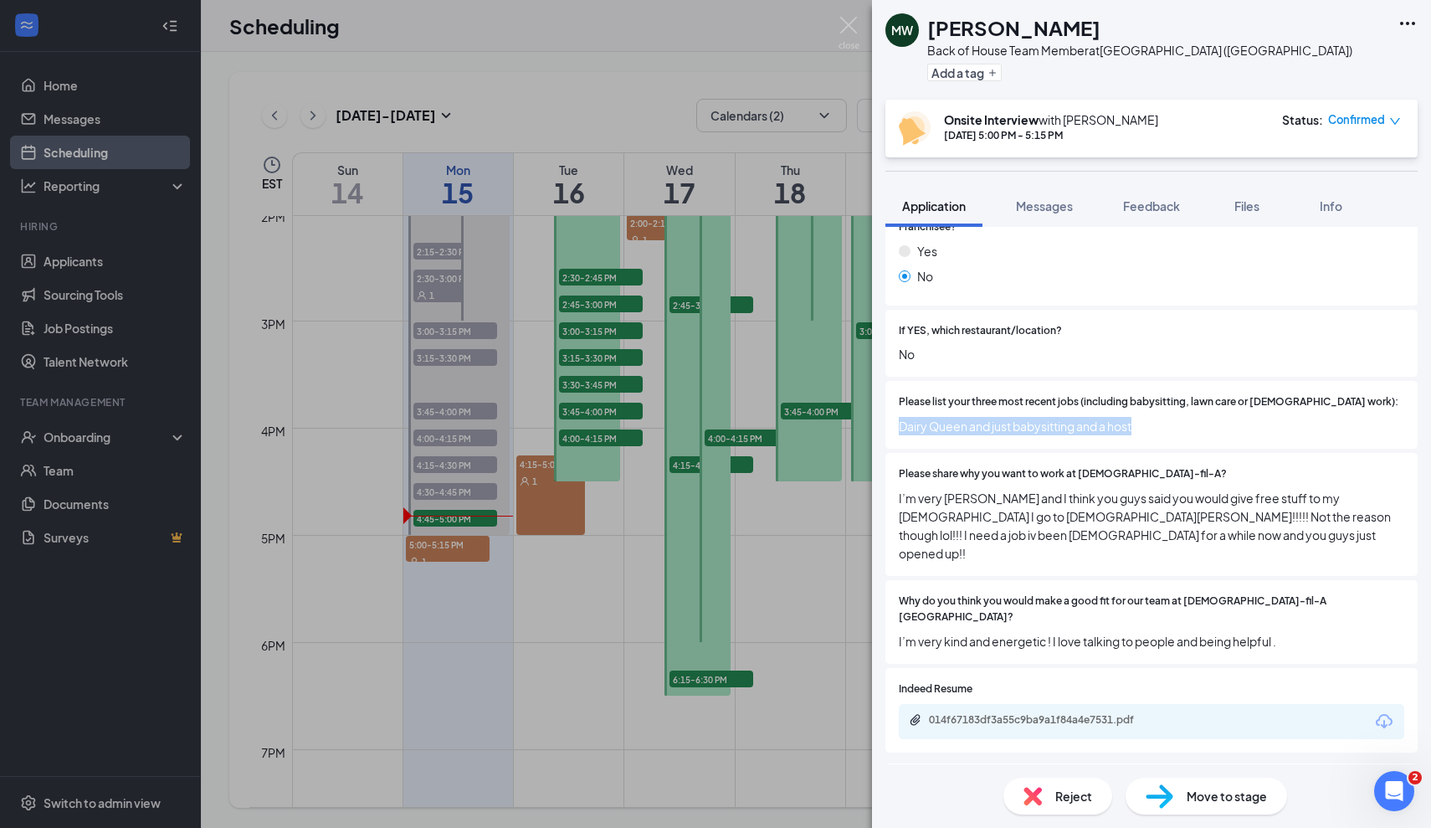
drag, startPoint x: 1148, startPoint y: 406, endPoint x: 896, endPoint y: 403, distance: 252.0
click at [896, 403] on div "Please list your three most recent jobs (including babysitting, lawn care or vo…" at bounding box center [1152, 415] width 532 height 68
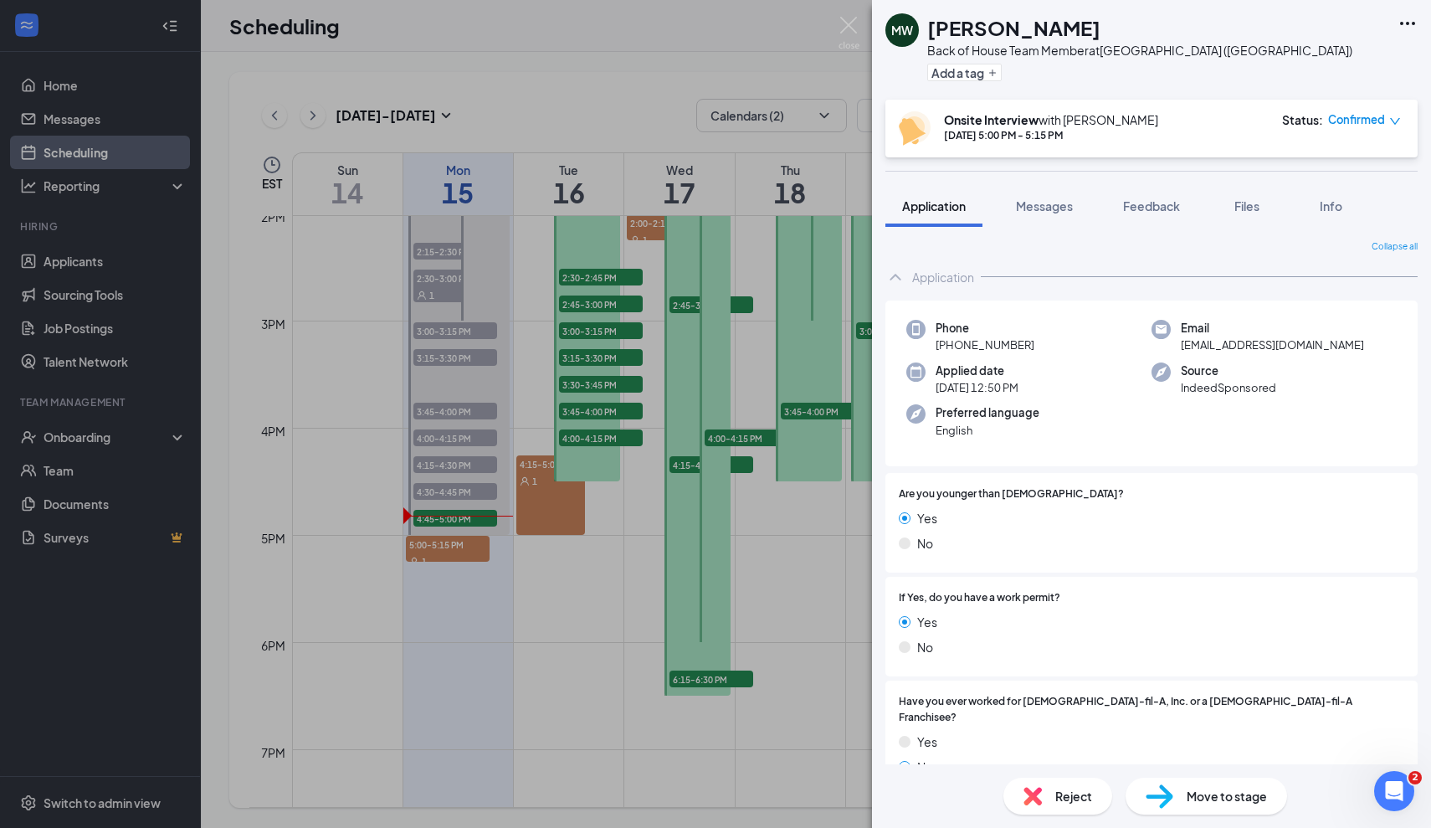
scroll to position [0, 0]
click at [942, 666] on div "If Yes, do you have a work permit? Yes No" at bounding box center [1152, 627] width 532 height 100
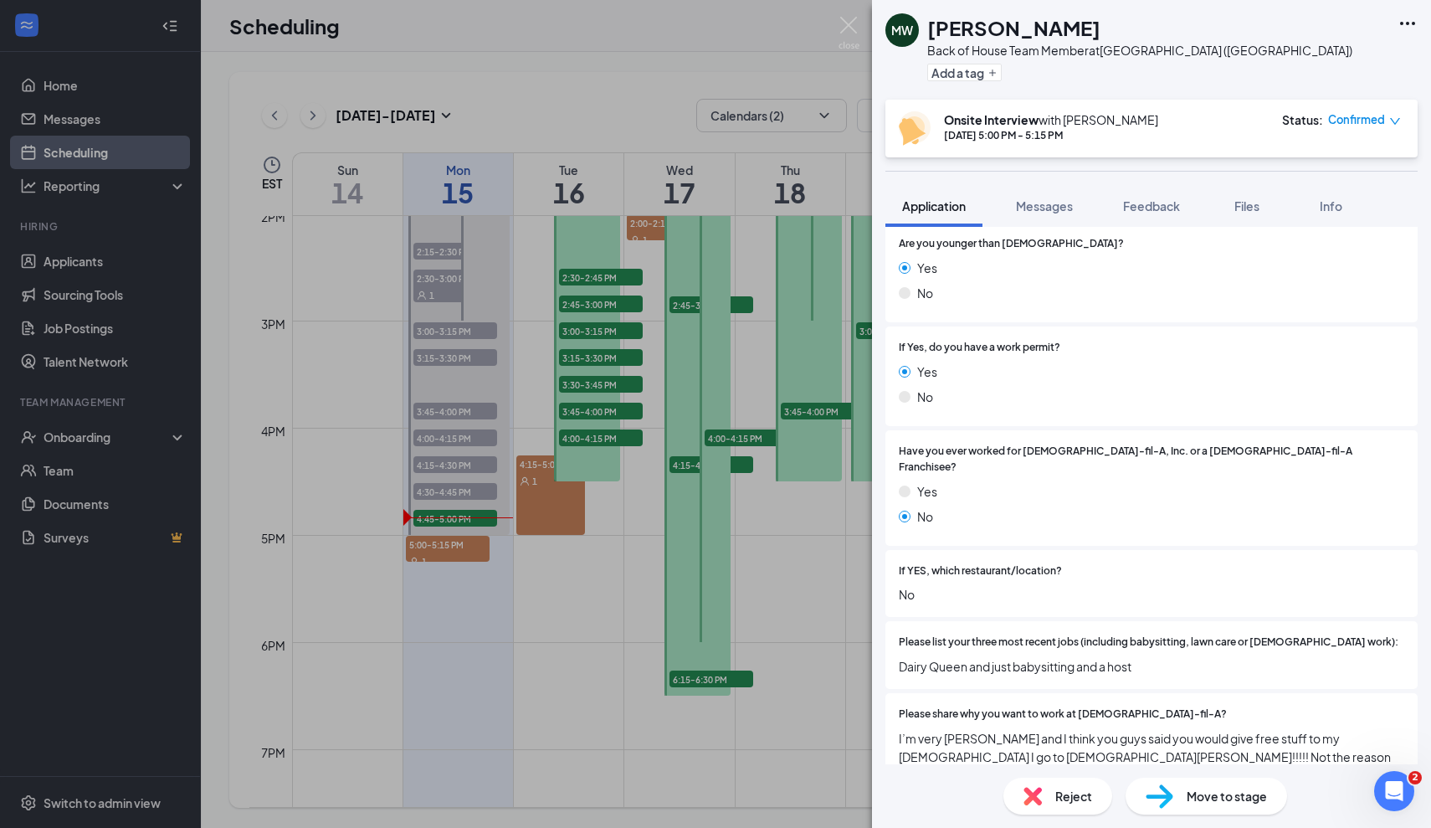
scroll to position [256, 0]
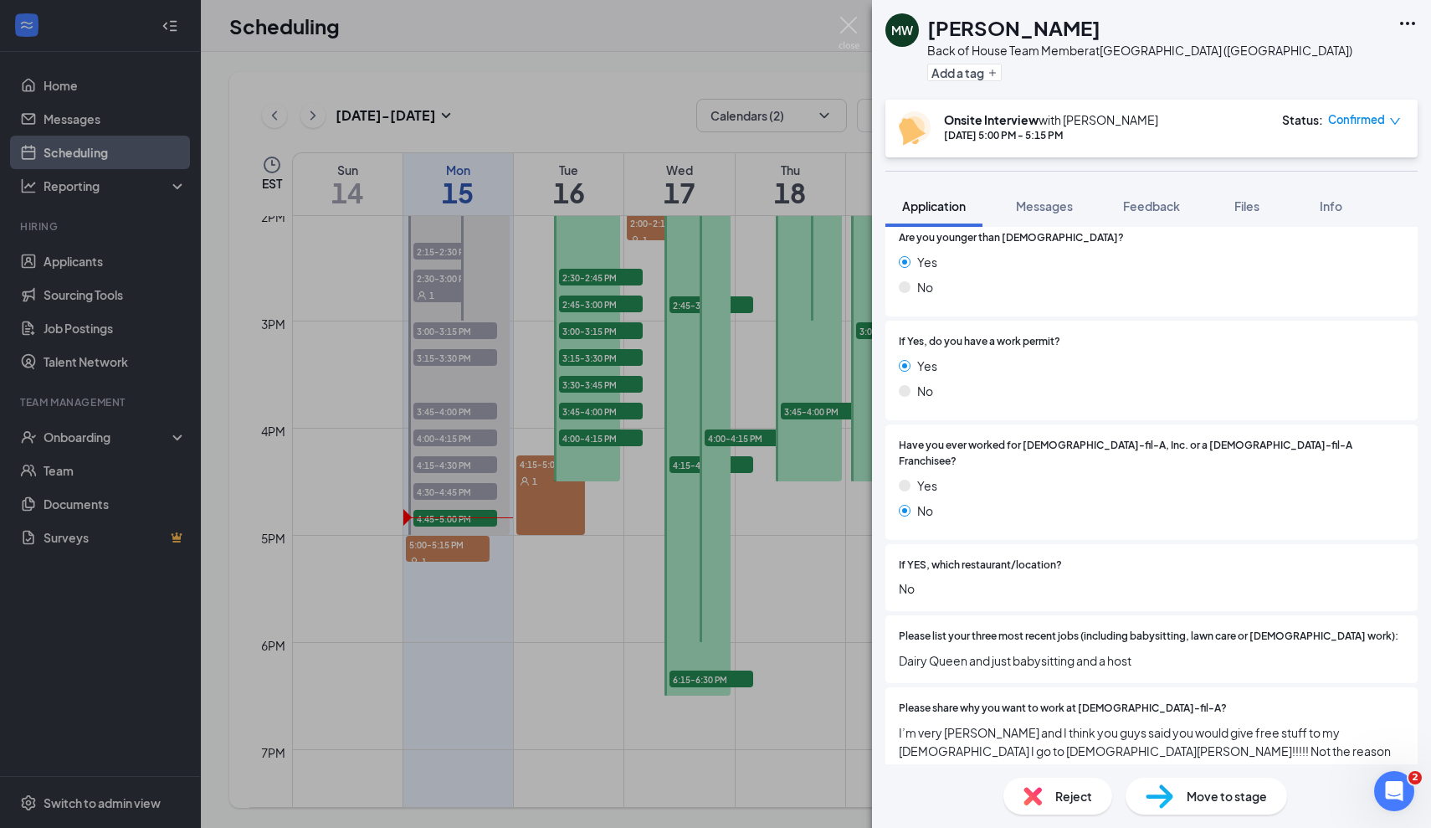
click at [968, 383] on div "No" at bounding box center [1152, 391] width 506 height 18
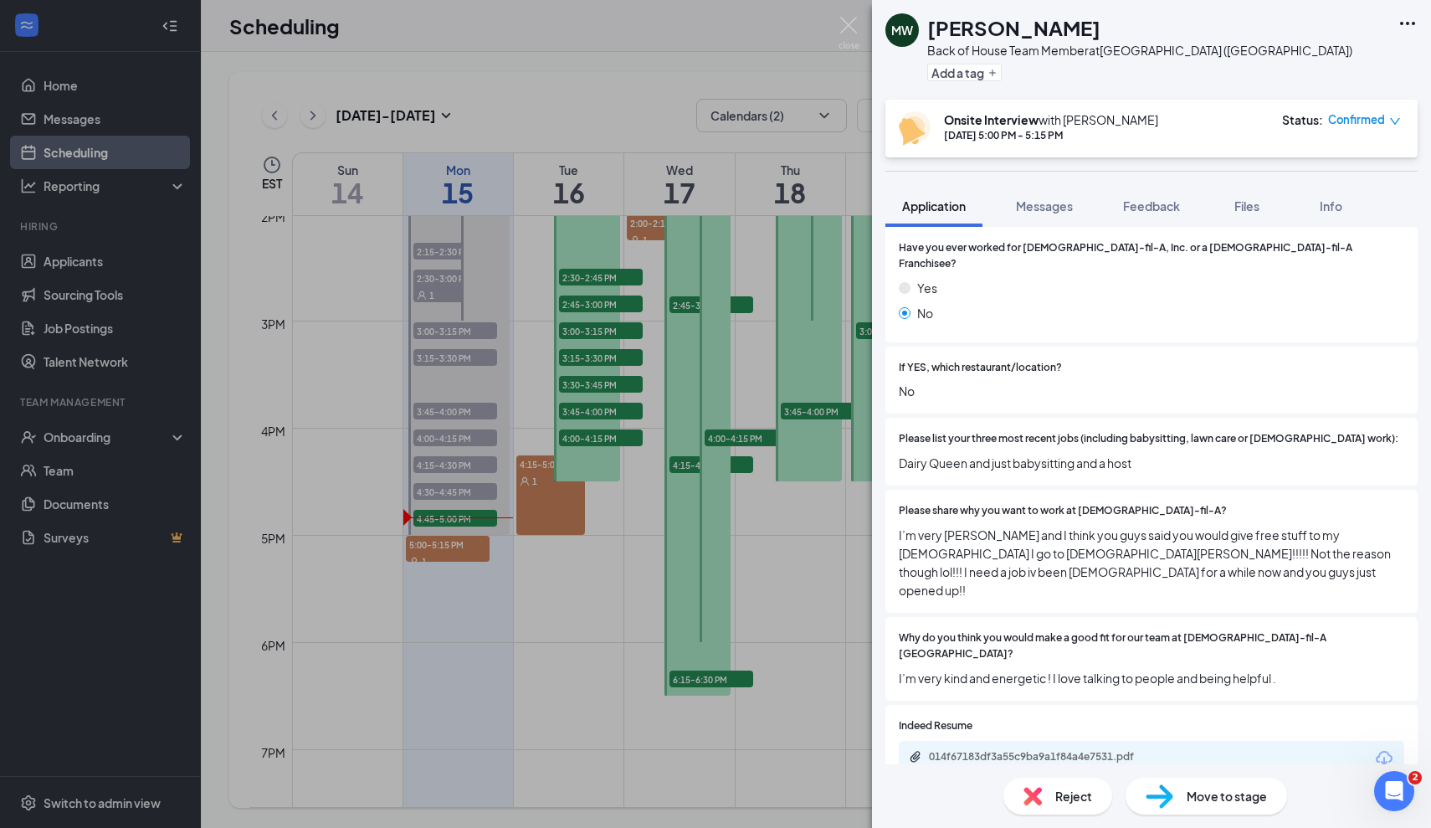
scroll to position [448, 0]
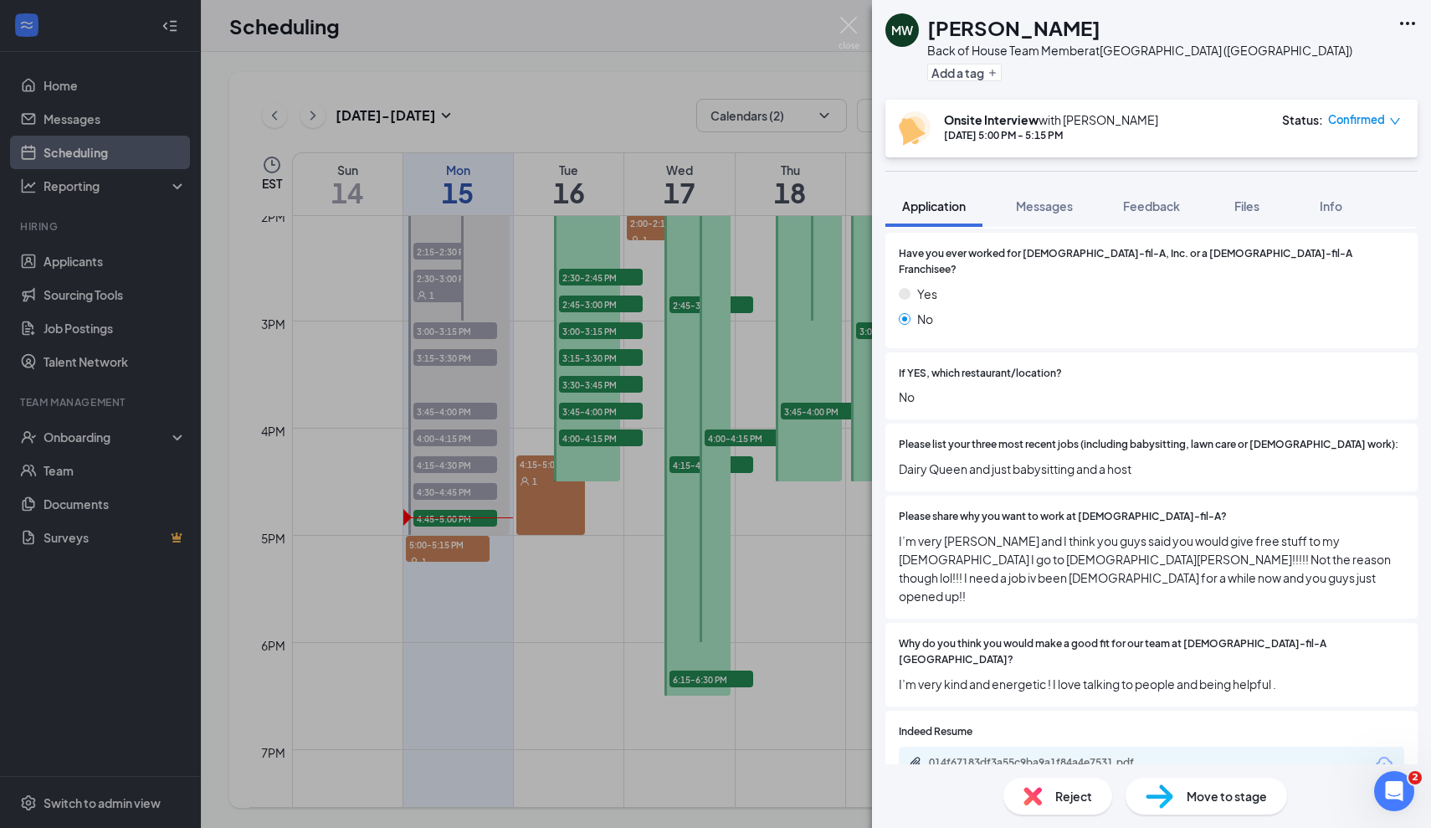
click at [899, 288] on img at bounding box center [905, 294] width 12 height 12
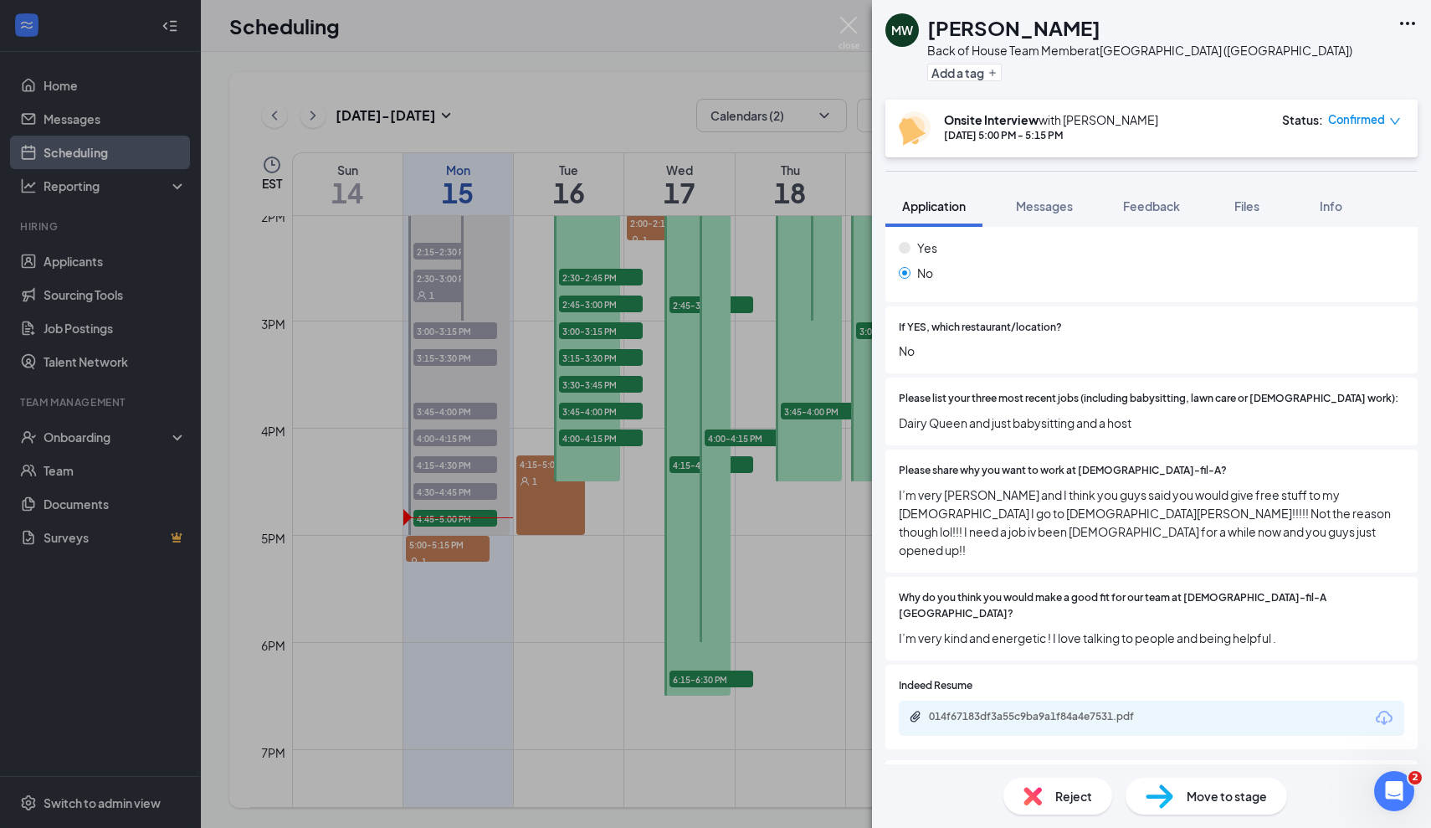
click at [1116, 342] on span "No" at bounding box center [1152, 351] width 506 height 18
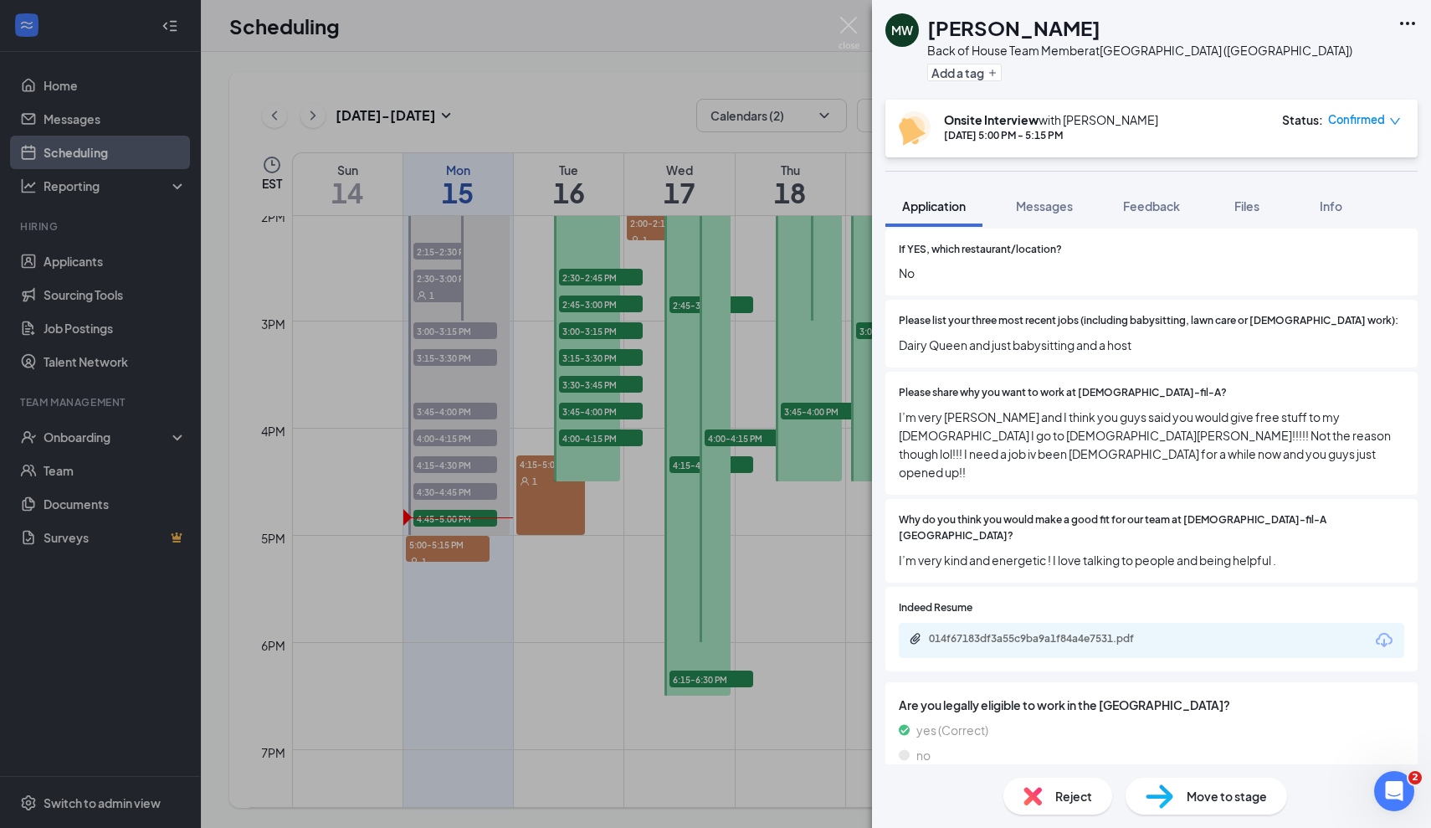
scroll to position [571, 0]
click at [1116, 336] on span "Dairy Queen and just babysitting and a host" at bounding box center [1152, 345] width 506 height 18
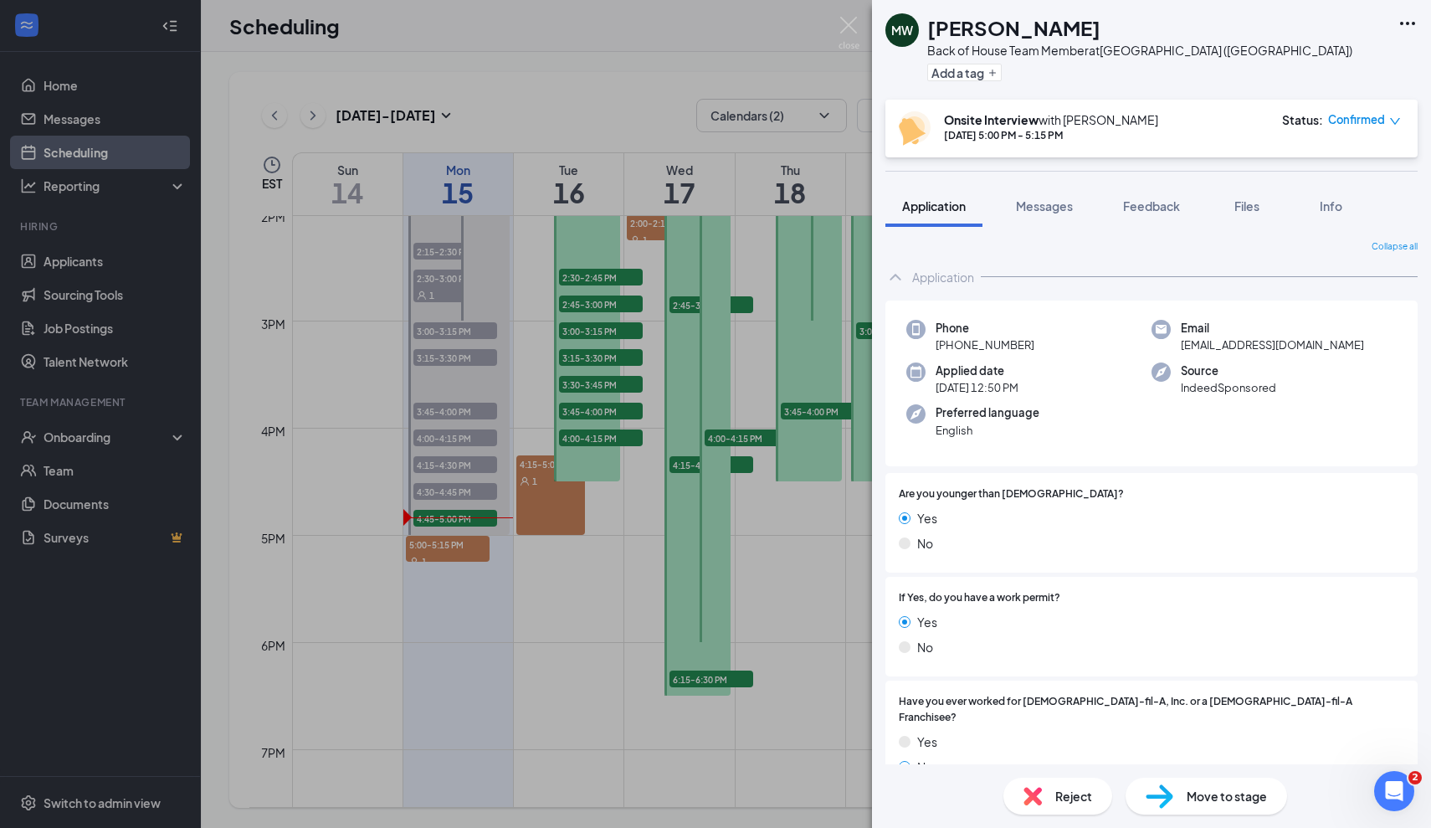
scroll to position [0, 0]
click at [1152, 208] on span "Feedback" at bounding box center [1151, 205] width 57 height 15
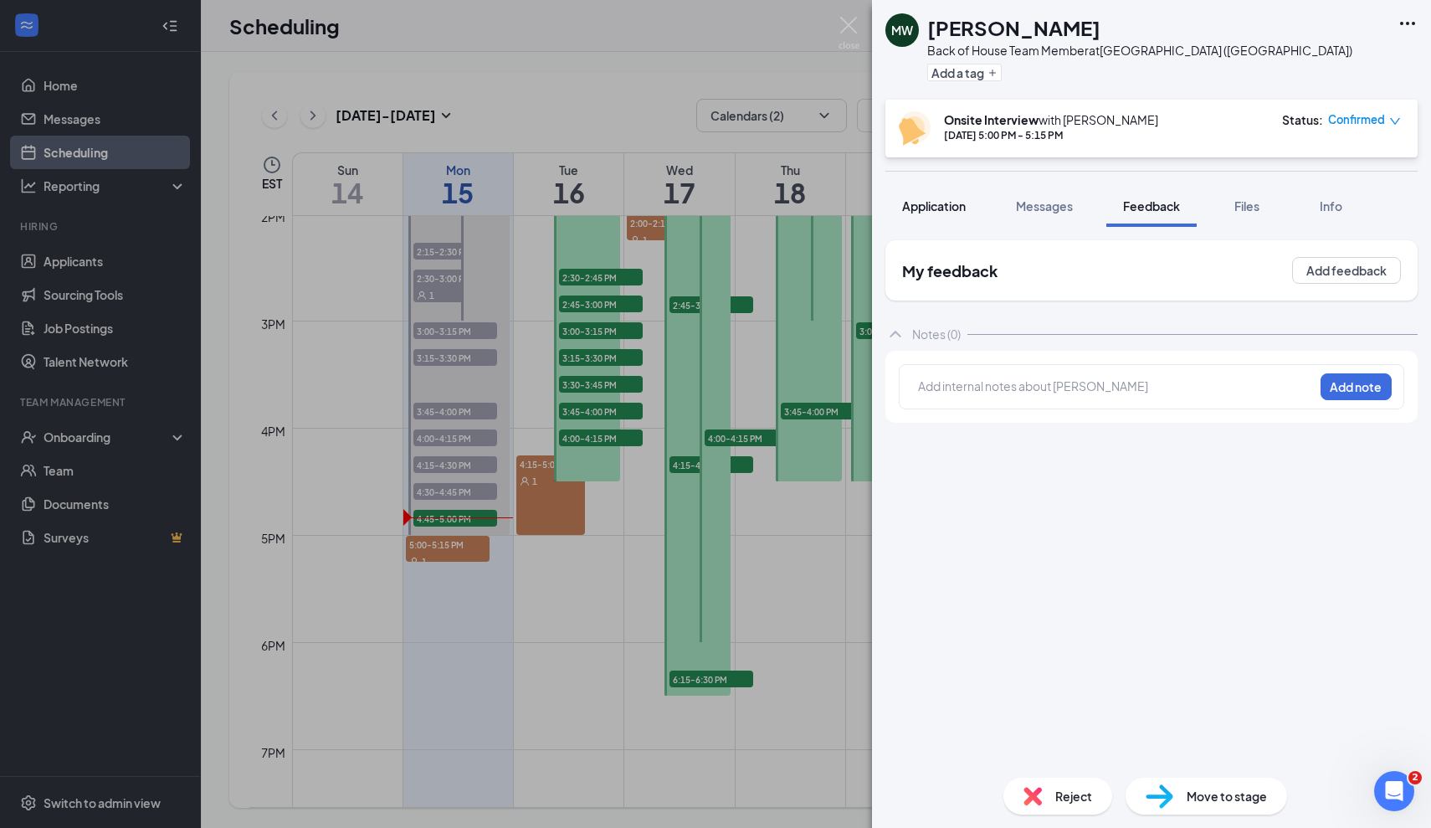
click at [934, 212] on span "Application" at bounding box center [934, 205] width 64 height 15
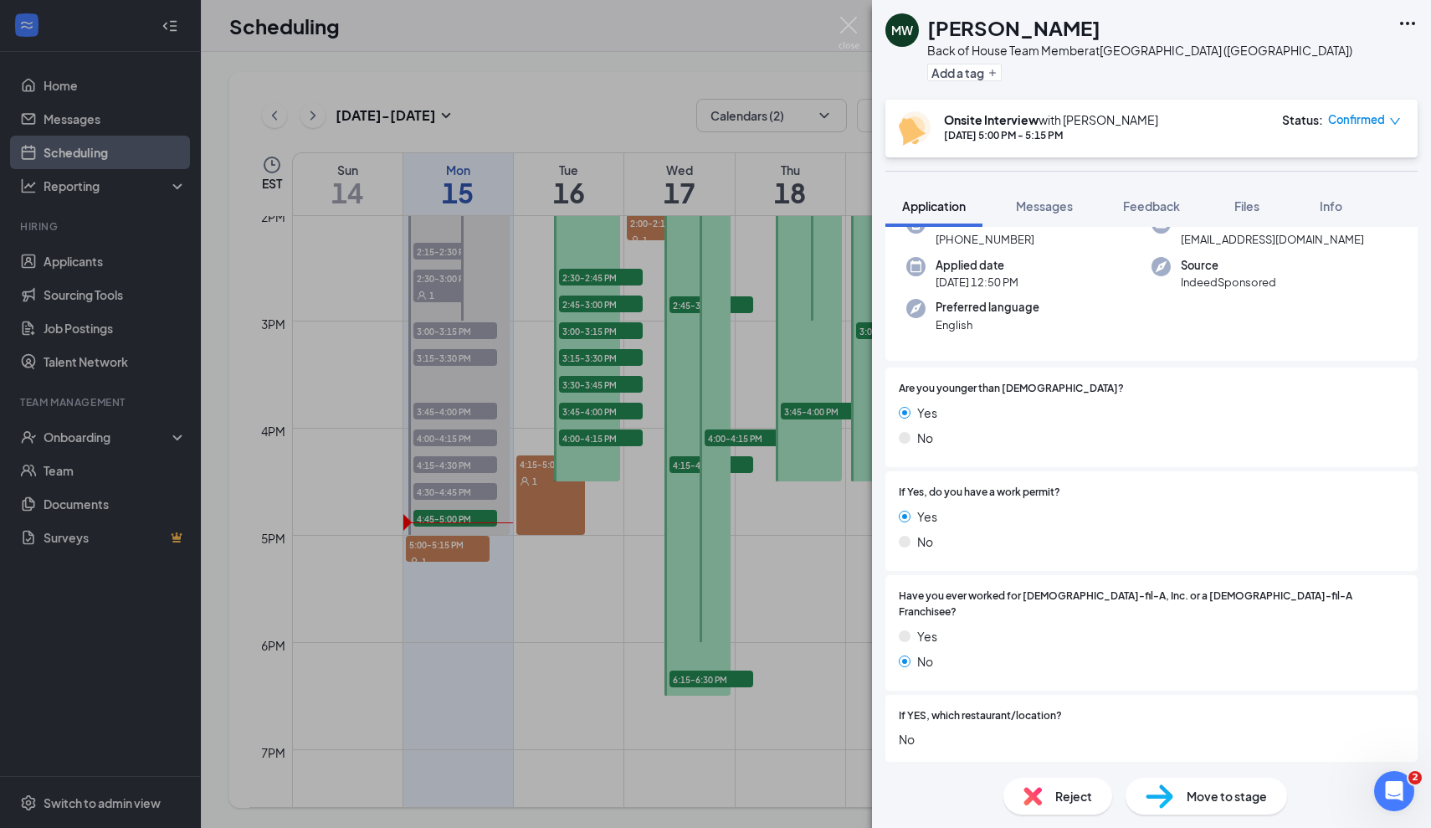
scroll to position [121, 0]
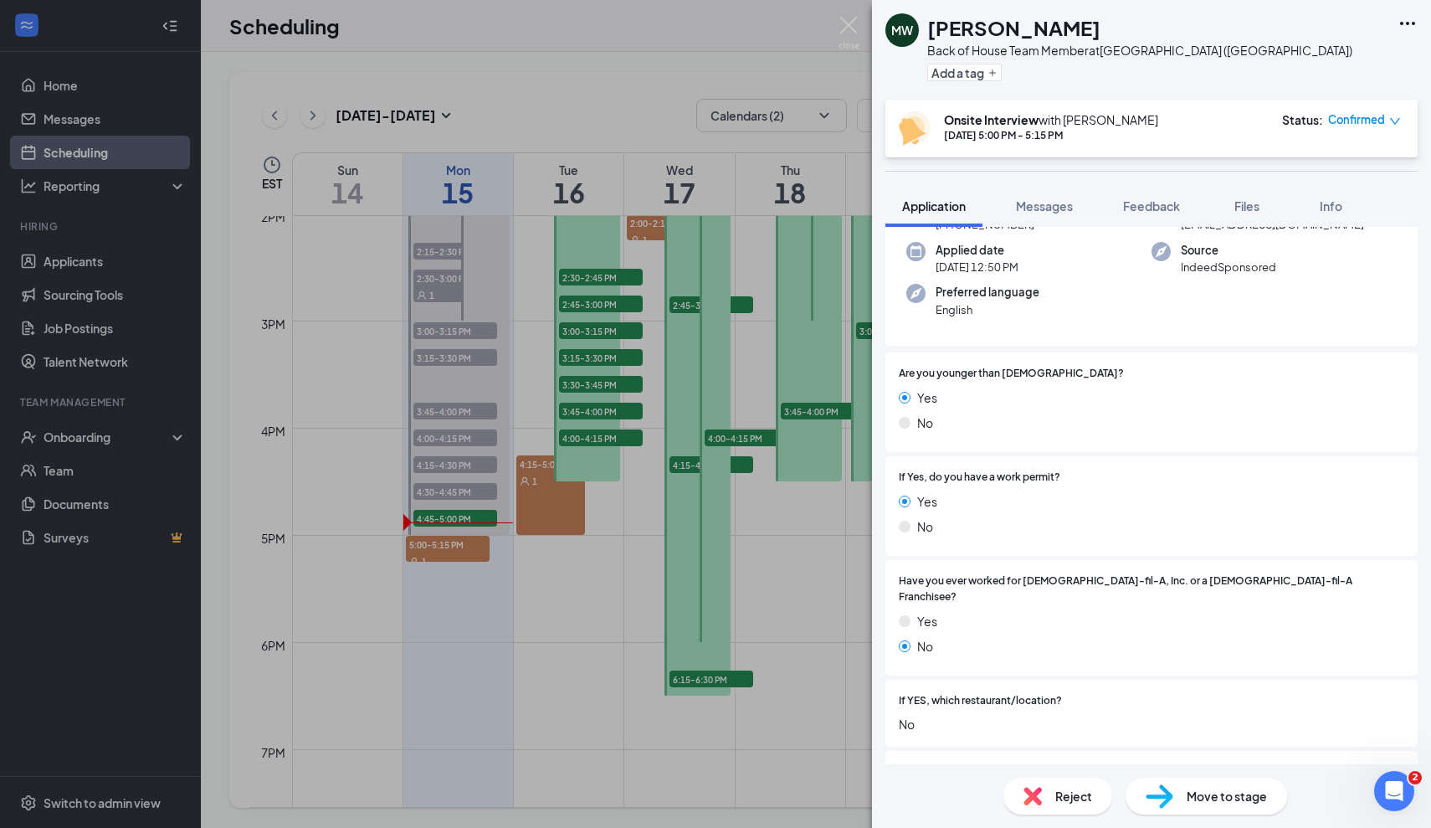
click at [799, 511] on div "MW Molly Walker Back of House Team Member at Foxborough (MA) Add a tag Onsite I…" at bounding box center [715, 414] width 1431 height 828
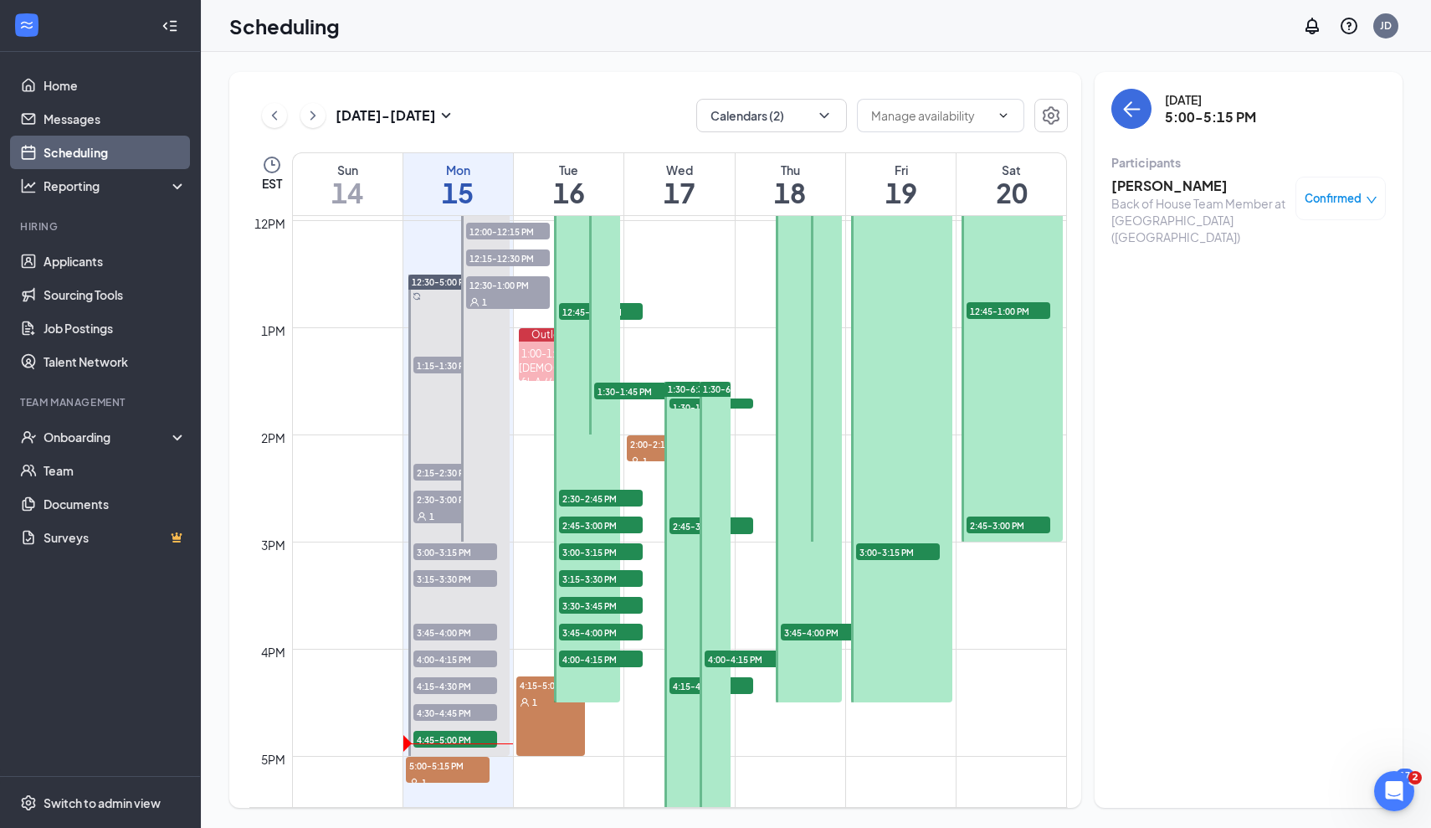
scroll to position [1283, 0]
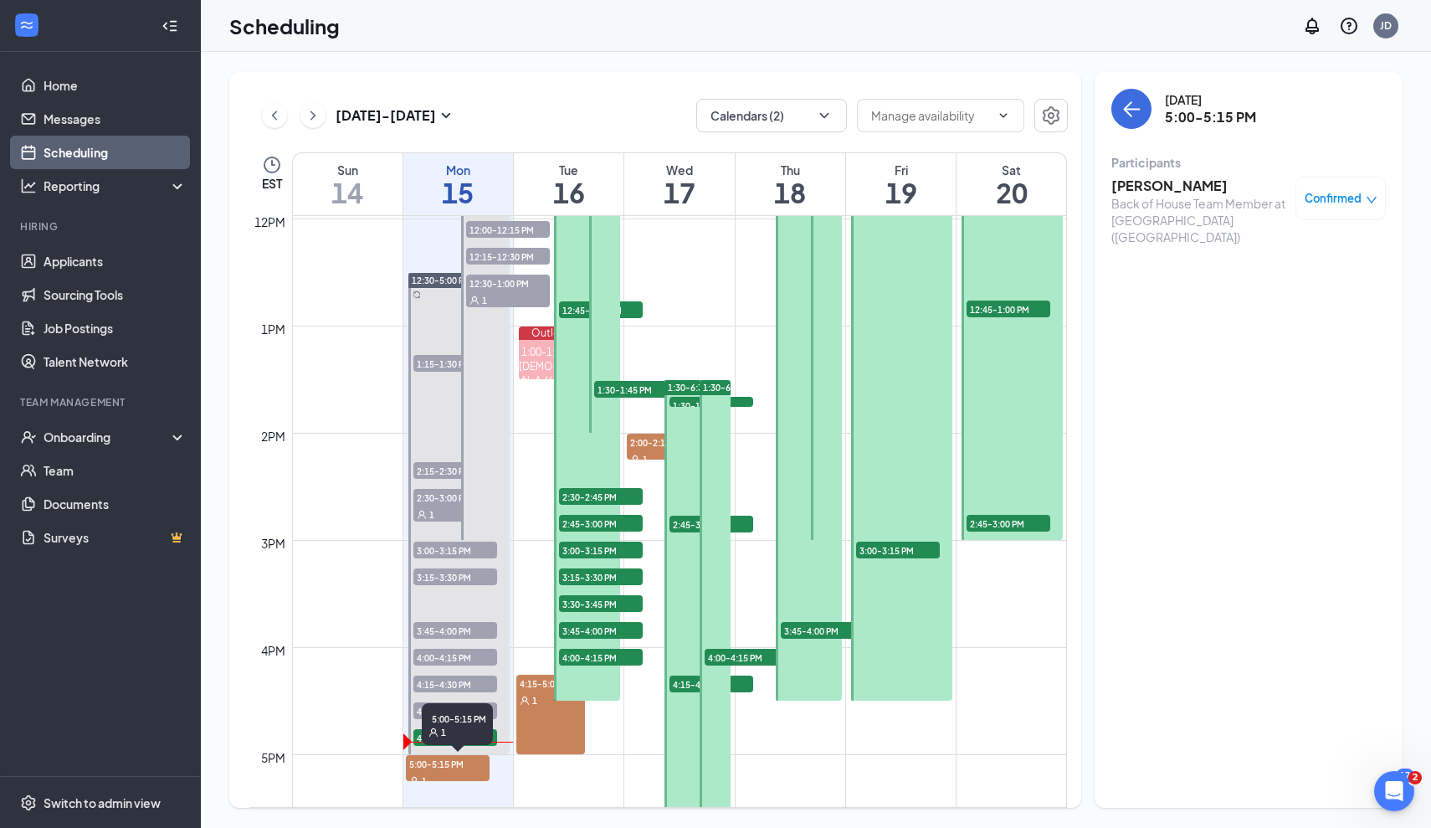
click at [470, 738] on div "5:00-5:15 PM 1" at bounding box center [457, 724] width 71 height 42
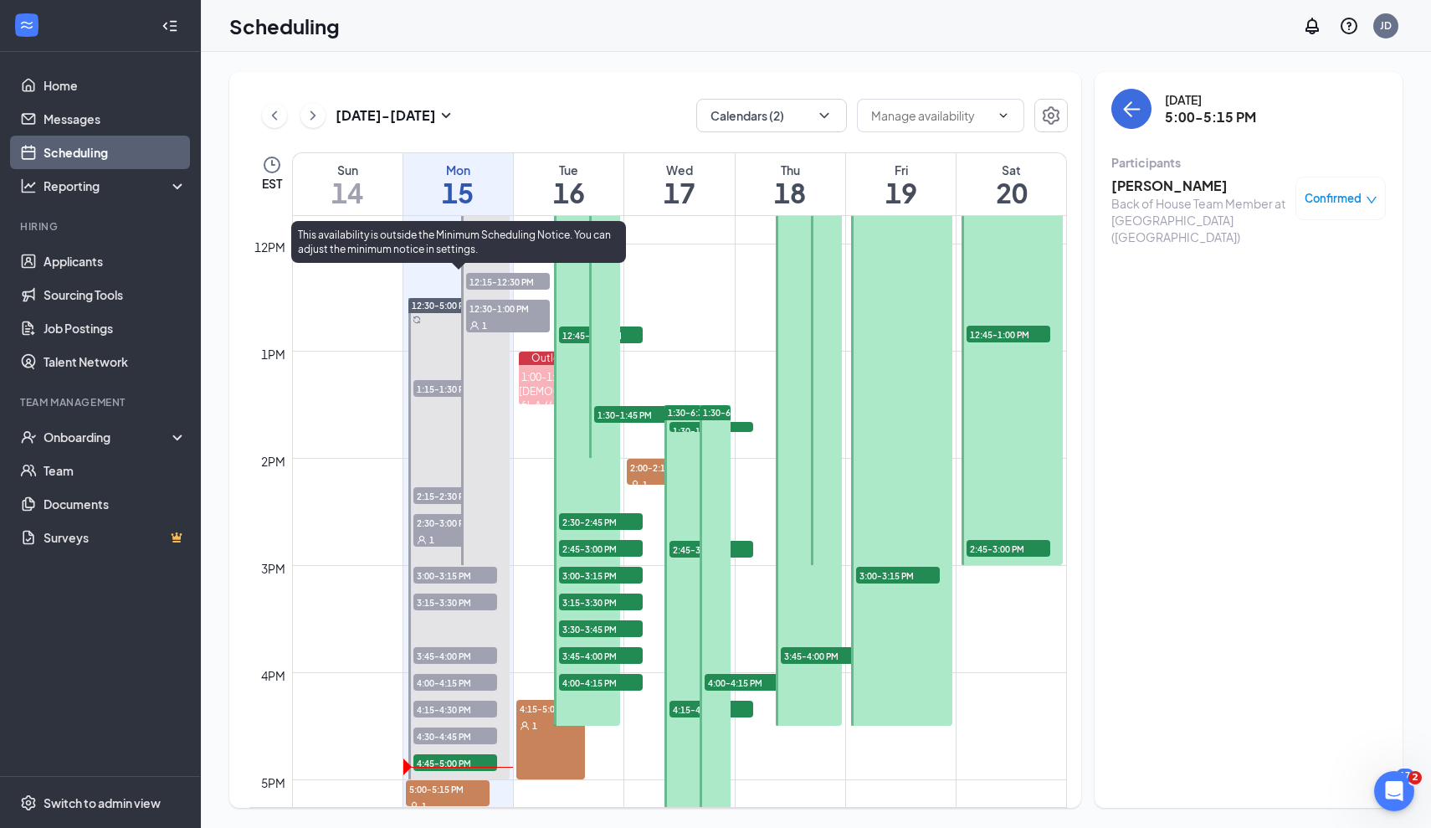
scroll to position [1265, 0]
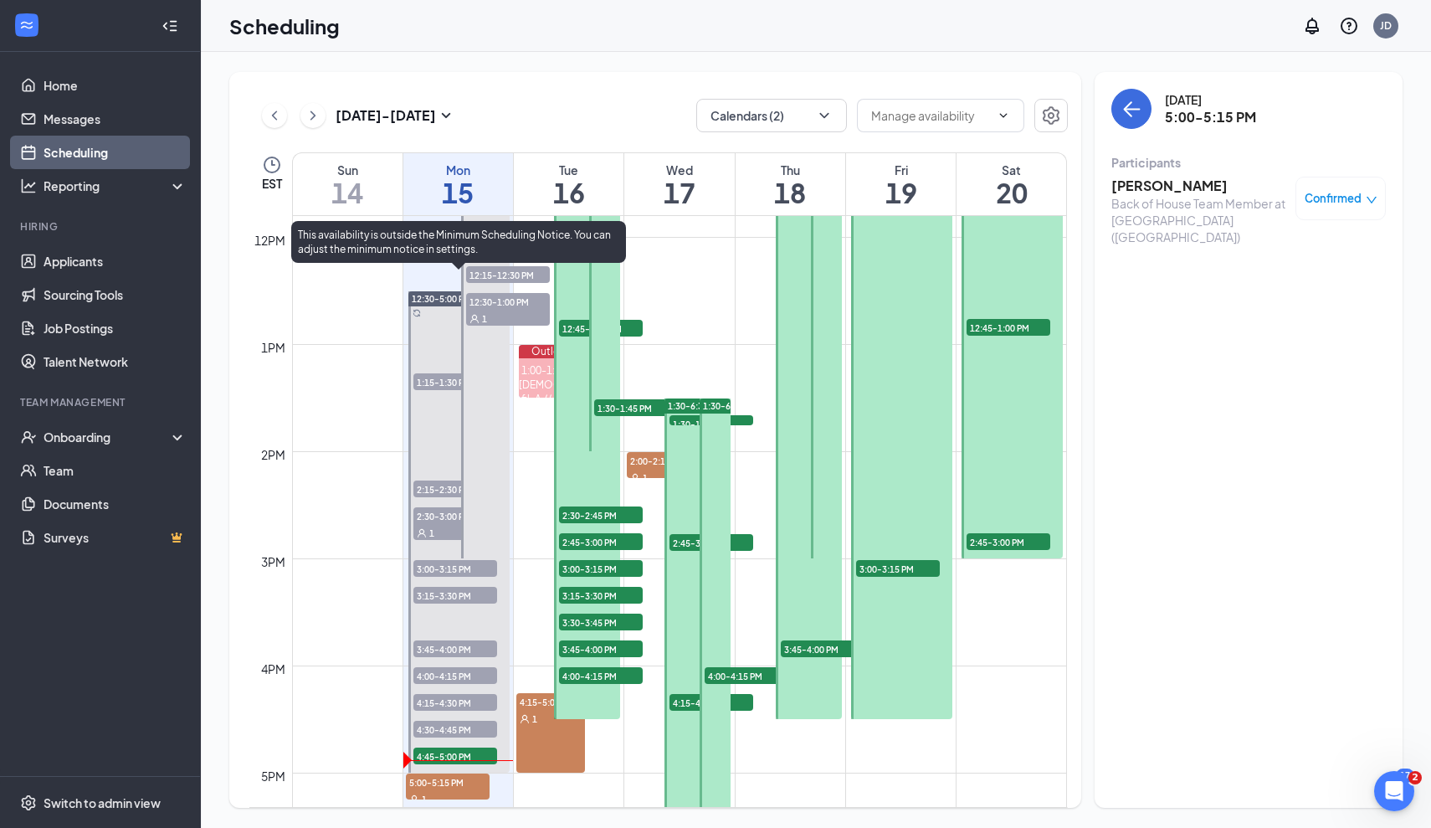
click at [463, 758] on span "4:45-5:00 PM" at bounding box center [455, 755] width 84 height 17
click at [455, 759] on span "4:45-5:00 PM" at bounding box center [455, 755] width 84 height 17
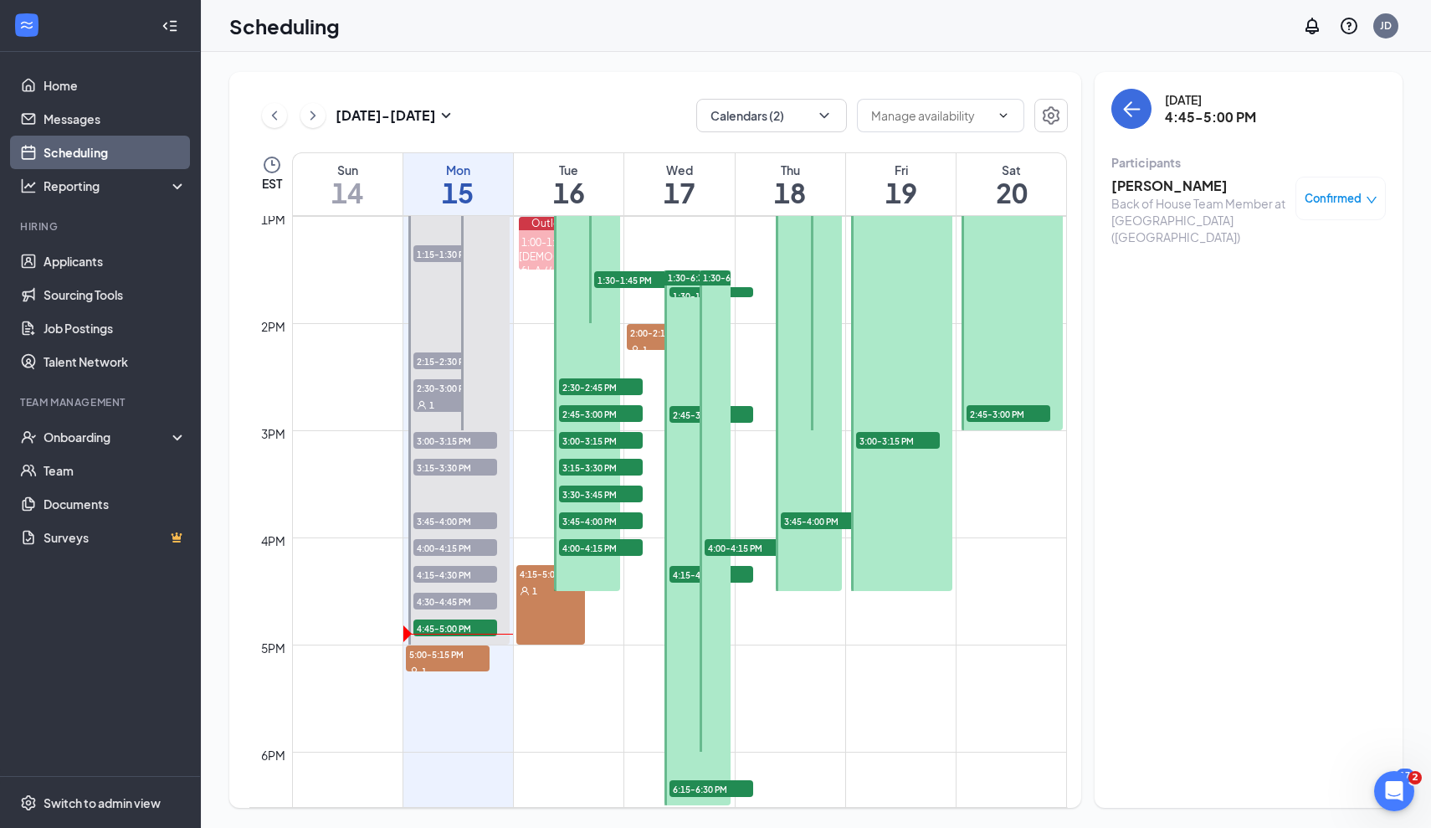
scroll to position [1396, 0]
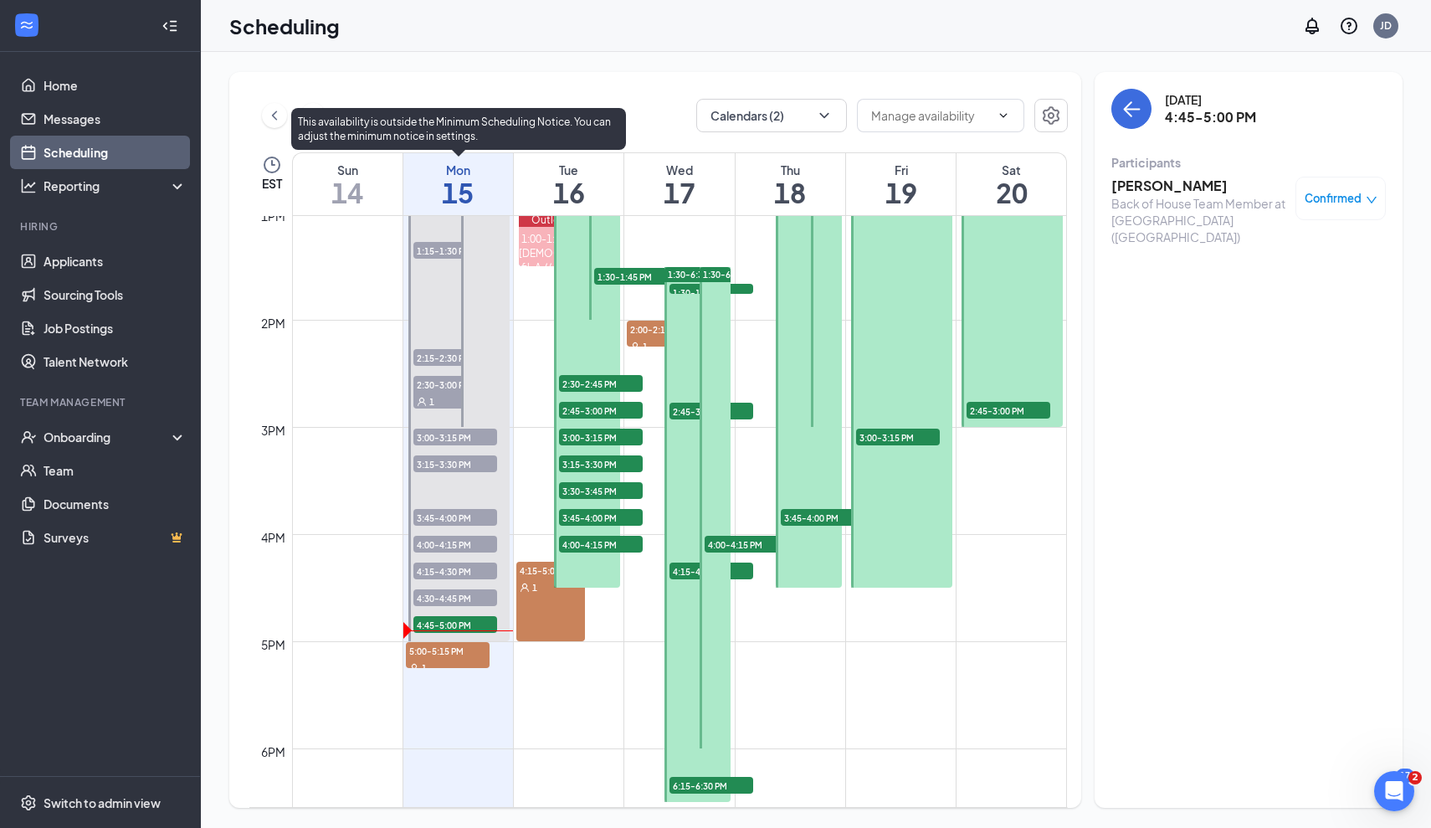
click at [444, 631] on span "4:45-5:00 PM" at bounding box center [455, 624] width 84 height 17
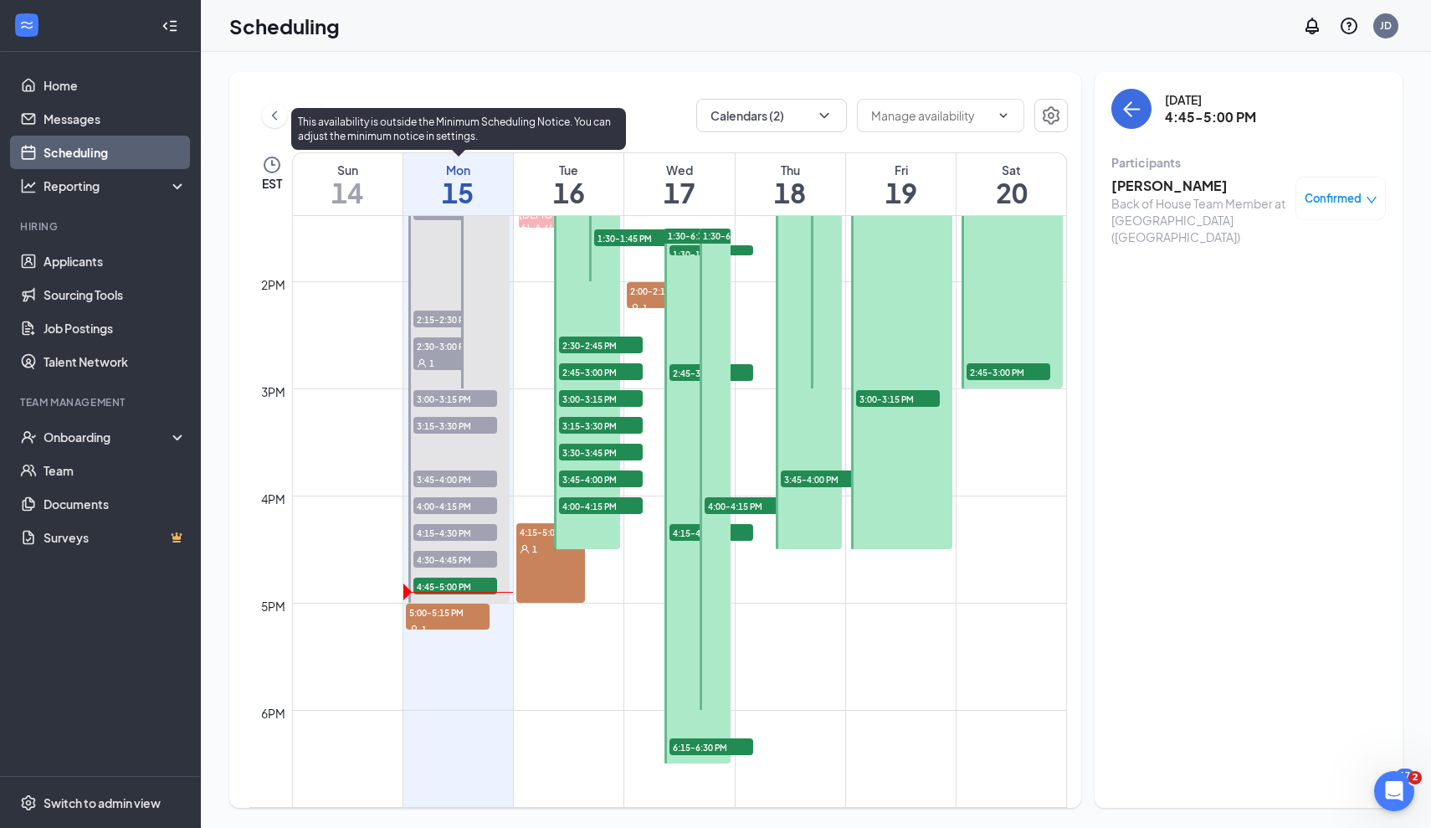
scroll to position [1485, 0]
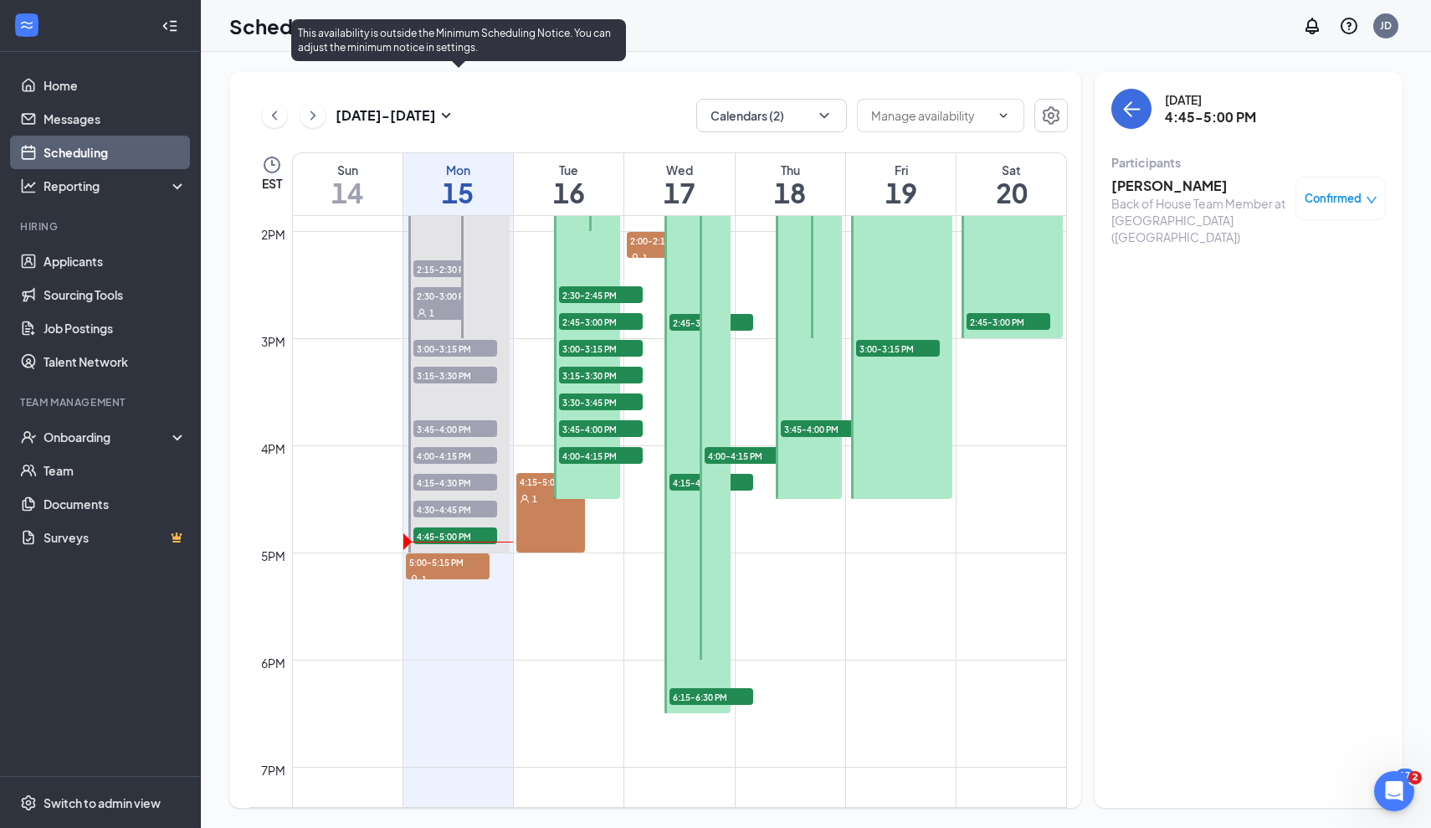
click at [497, 549] on div at bounding box center [458, 311] width 101 height 481
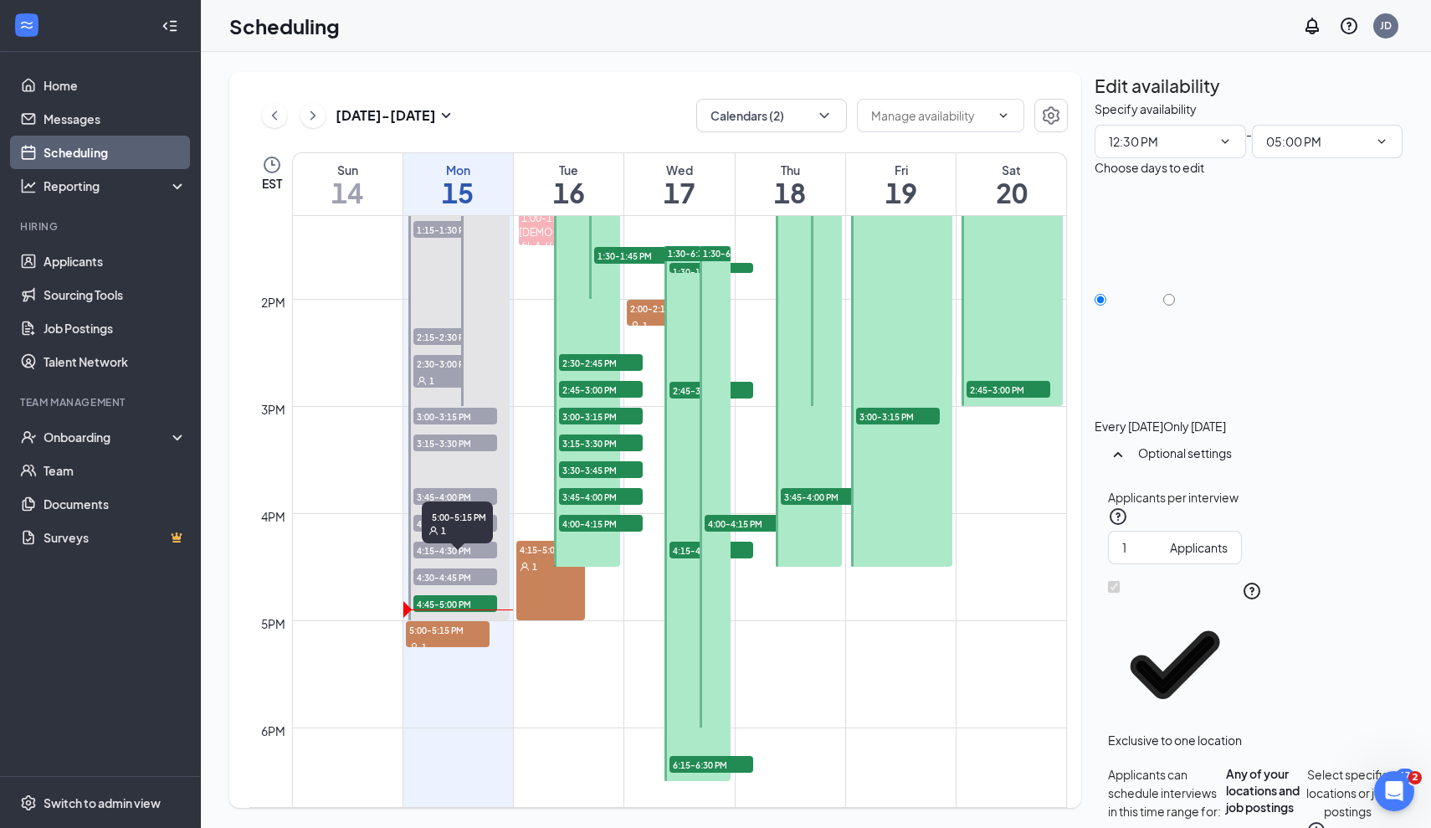
scroll to position [1419, 0]
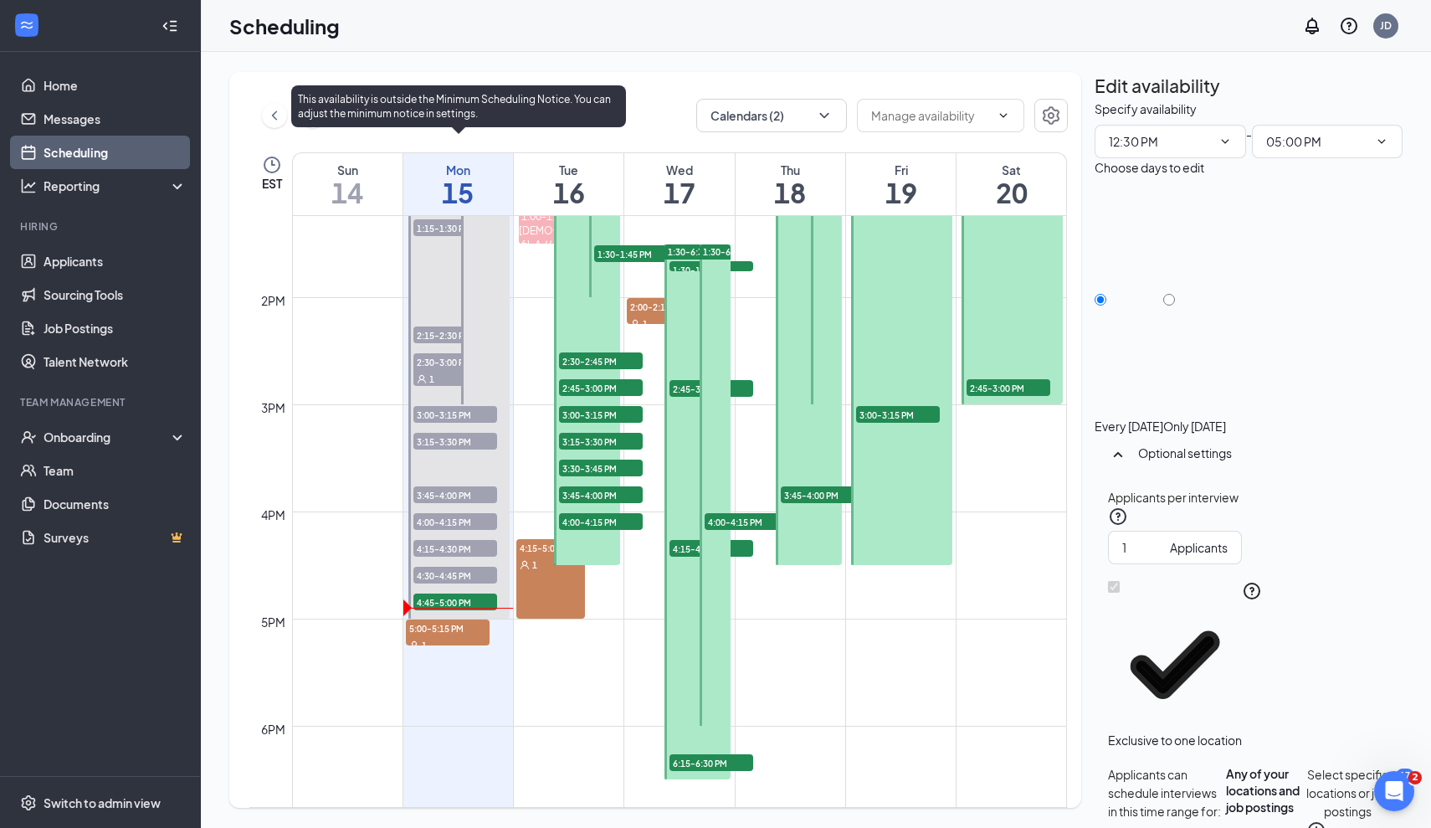
click at [468, 614] on div at bounding box center [458, 377] width 101 height 481
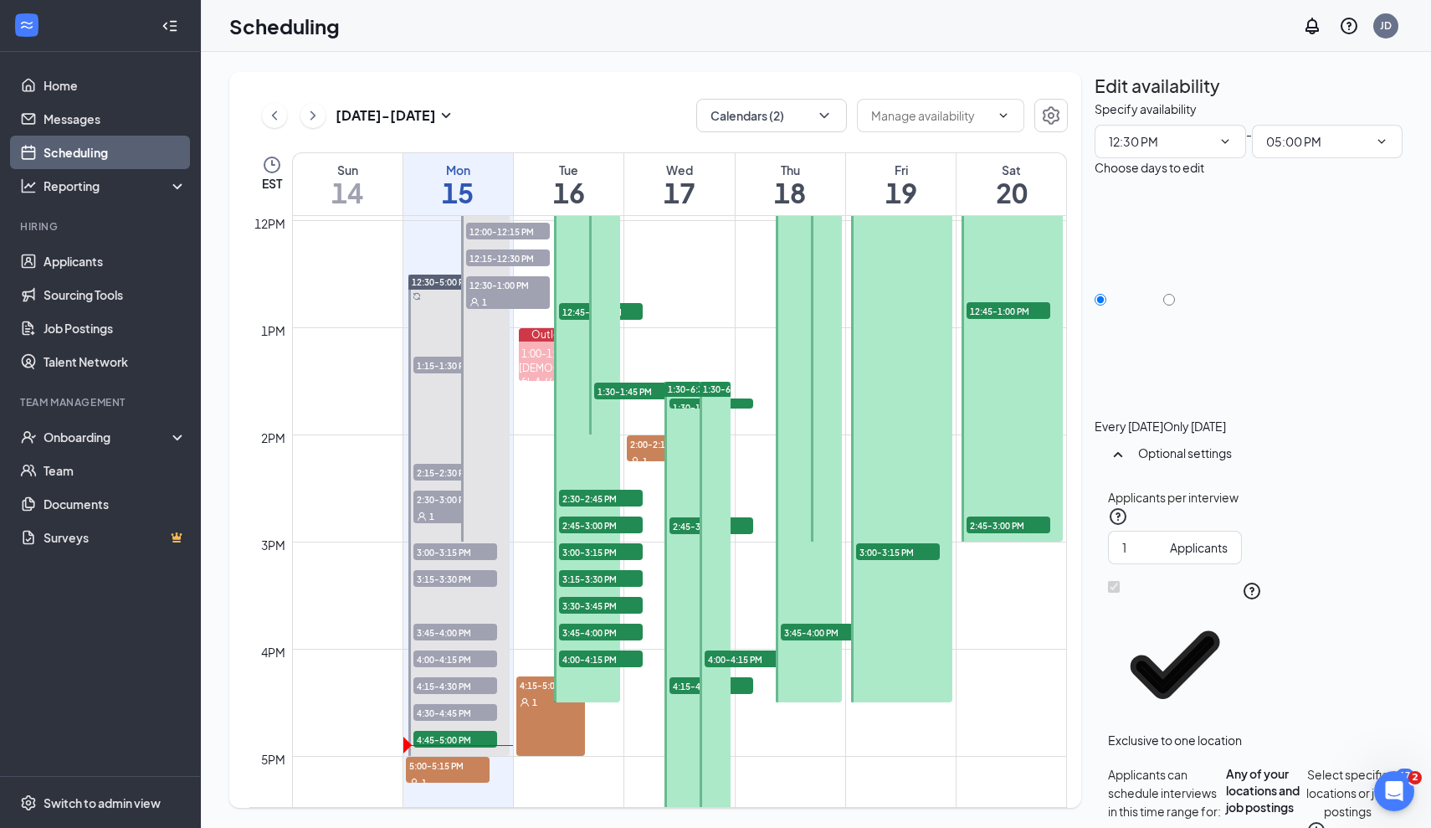
scroll to position [1281, 0]
click at [496, 741] on link "12:30-5:00 PM 1:15-1:30 PM 1 2:15-2:30 PM 1 2:30-3:00 PM 1 3:00-3:15 PM 1 3:15-…" at bounding box center [457, 516] width 105 height 482
click at [506, 752] on link "12:30-5:00 PM 1:15-1:30 PM 1 2:15-2:30 PM 1 2:30-3:00 PM 1 3:00-3:15 PM 1 3:15-…" at bounding box center [457, 516] width 105 height 482
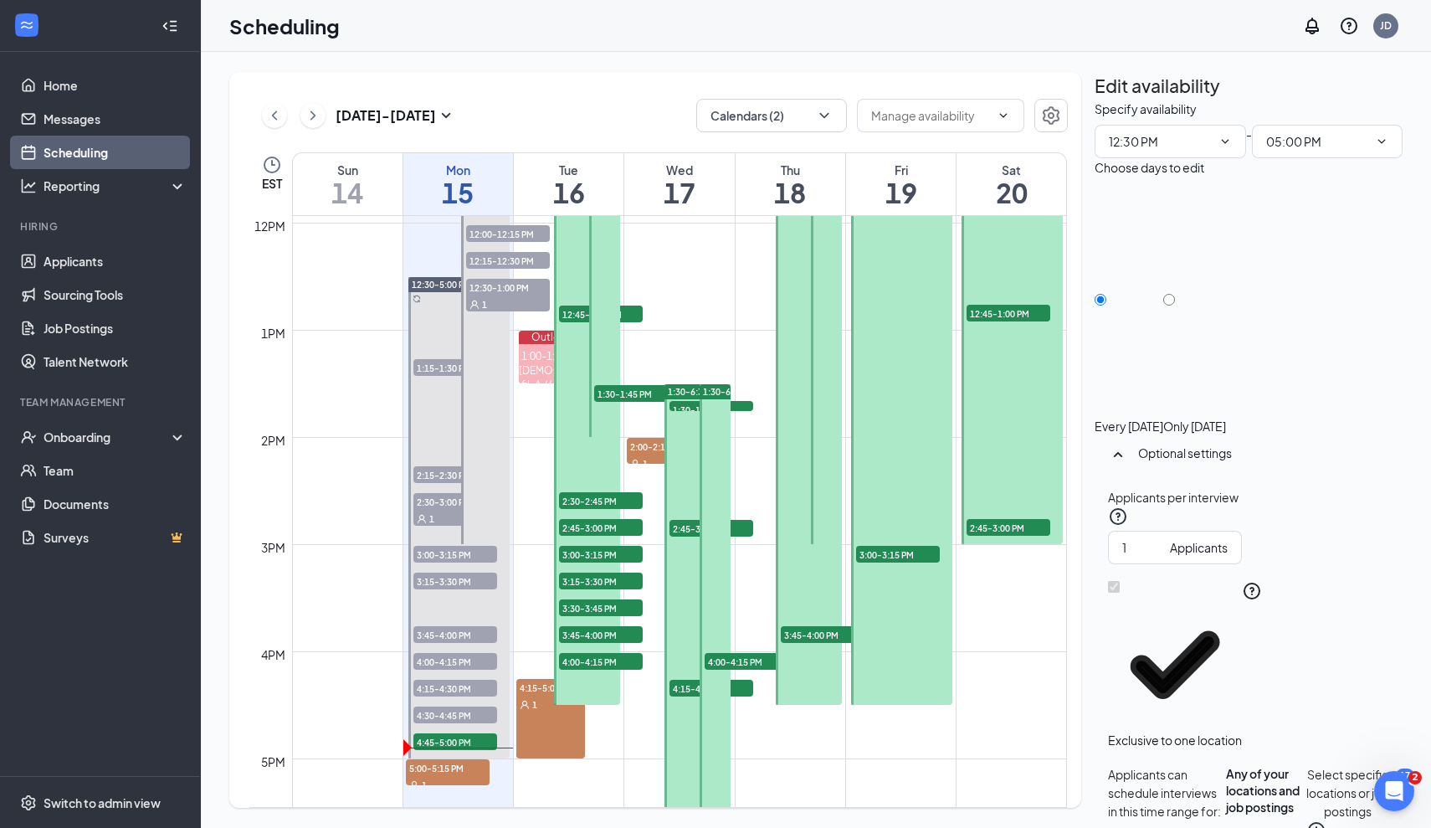
click at [440, 747] on link "12:30-5:00 PM 1:15-1:30 PM 1 2:15-2:30 PM 1 2:30-3:00 PM 1 3:00-3:15 PM 1 3:15-…" at bounding box center [457, 517] width 105 height 482
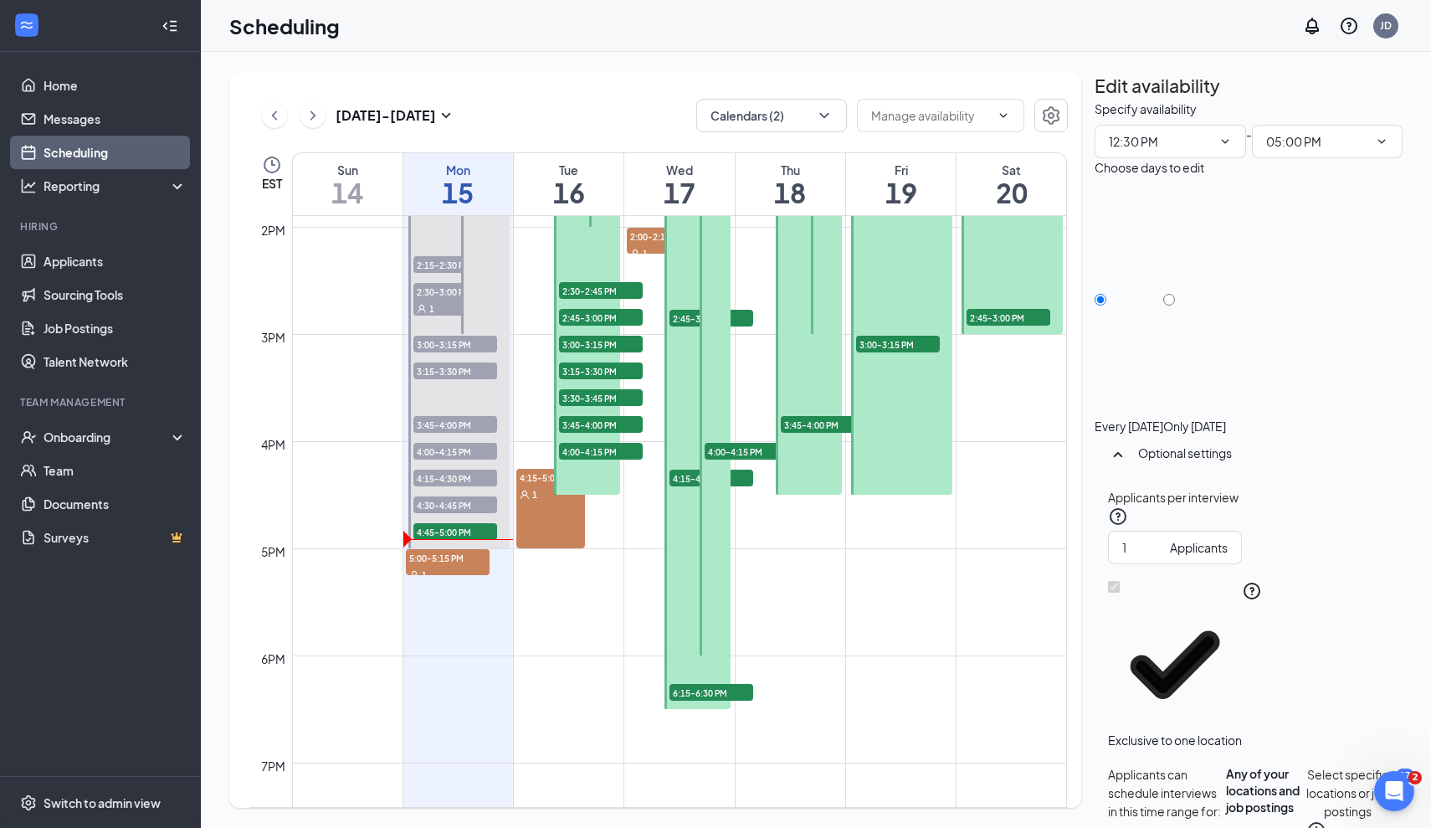
scroll to position [1477, 0]
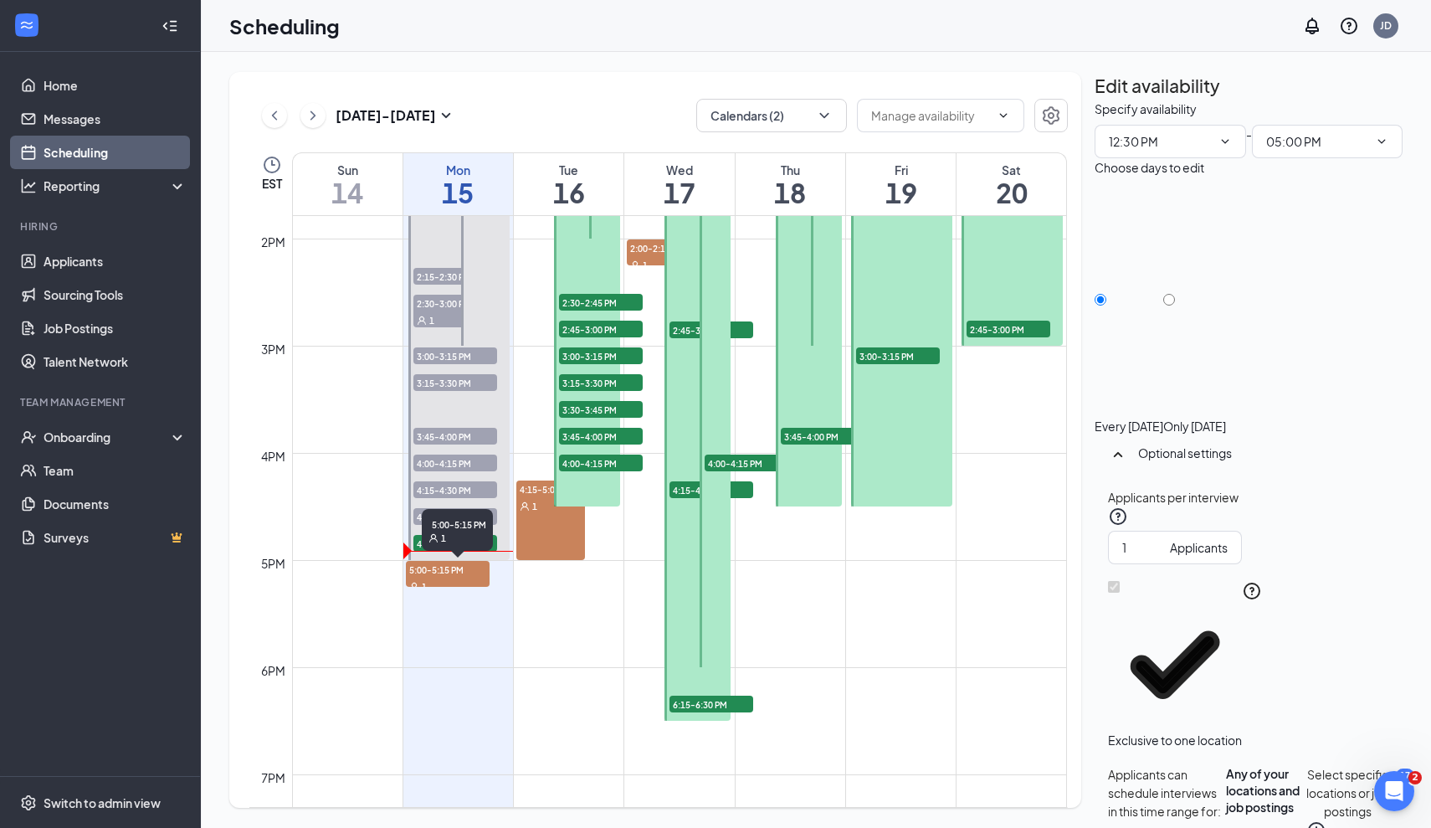
click at [467, 575] on span "5:00-5:15 PM" at bounding box center [448, 569] width 84 height 17
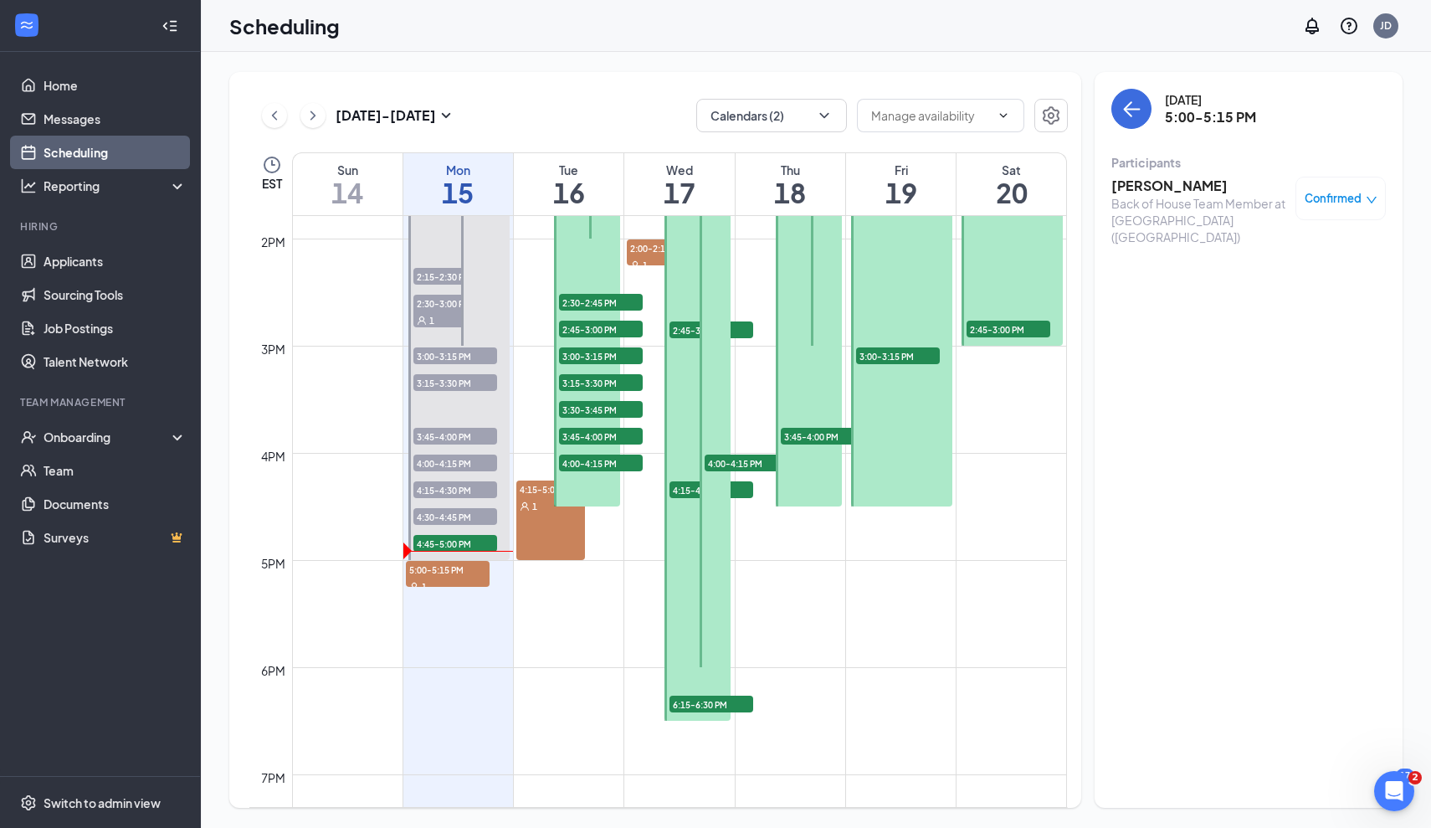
click at [521, 557] on div "4:15-5:00 PM 1" at bounding box center [550, 520] width 69 height 80
click at [493, 583] on div "5:00-5:15 PM 1" at bounding box center [458, 574] width 104 height 26
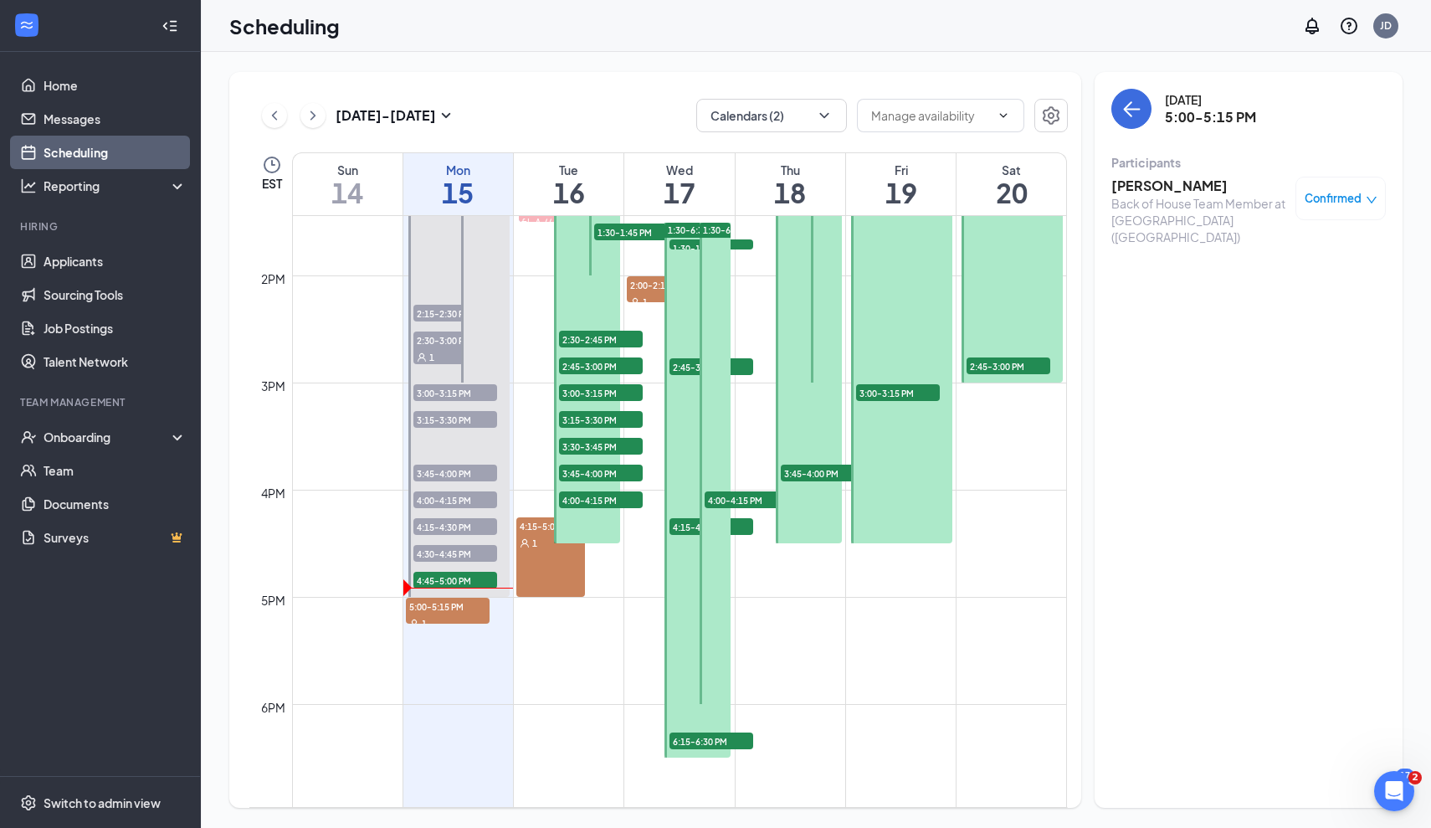
scroll to position [1439, 0]
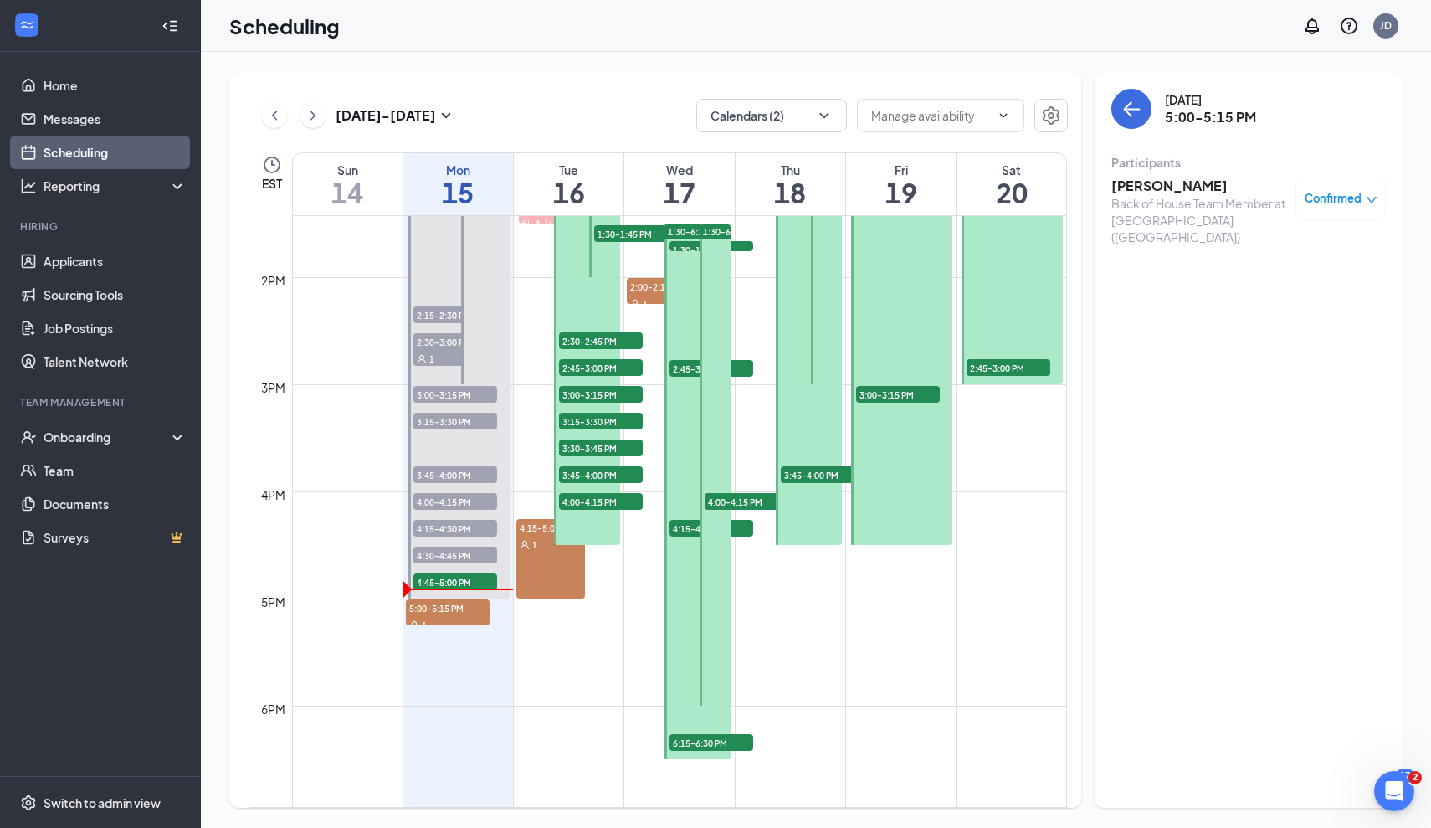
click at [424, 583] on link "12:30-5:00 PM 1:15-1:30 PM 1 2:15-2:30 PM 1 2:30-3:00 PM 1 3:00-3:15 PM 1 3:15-…" at bounding box center [457, 357] width 105 height 482
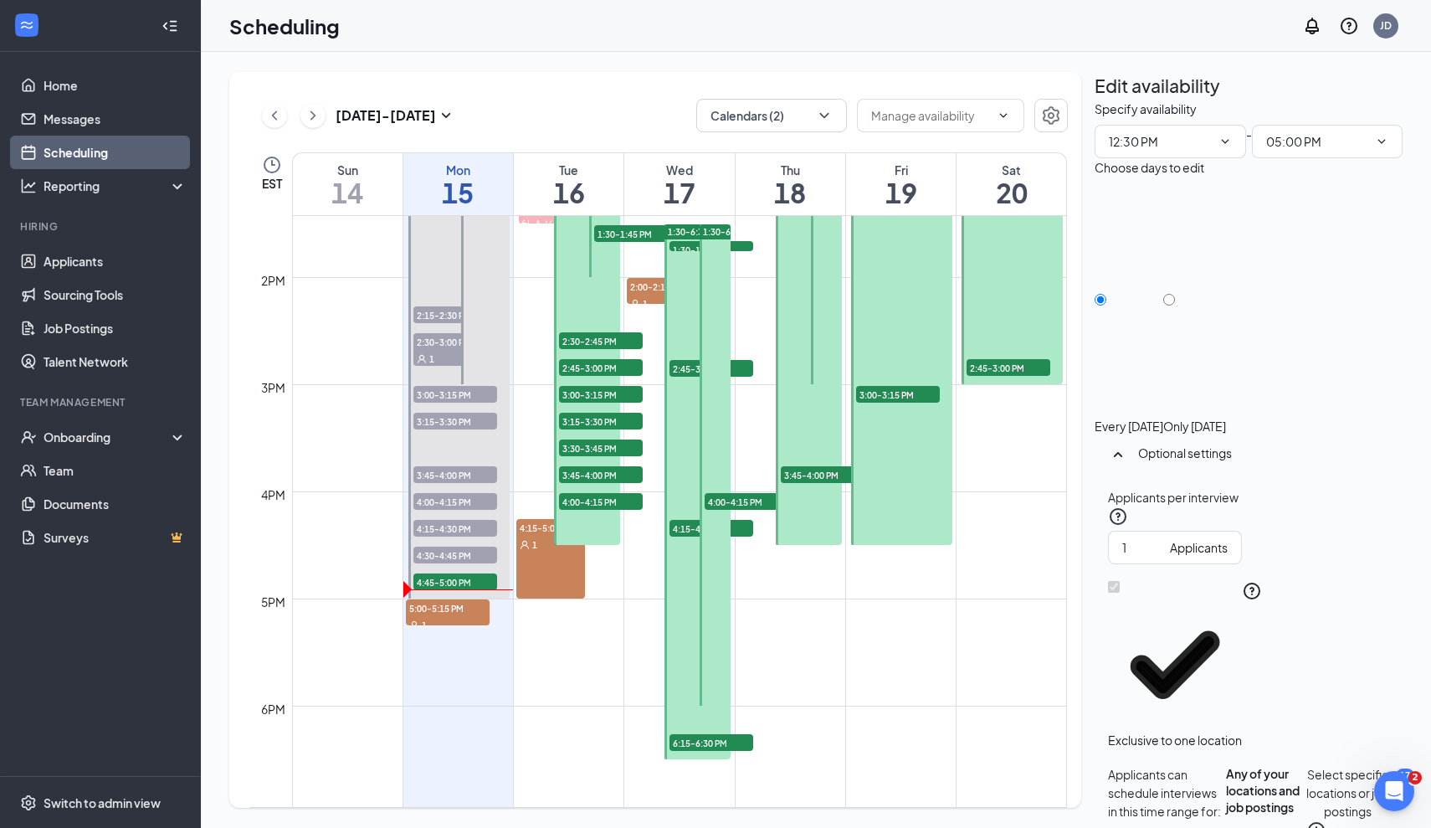
click at [476, 579] on link "12:30-5:00 PM 1:15-1:30 PM 1 2:15-2:30 PM 1 2:30-3:00 PM 1 3:00-3:15 PM 1 3:15-…" at bounding box center [457, 357] width 105 height 482
click at [516, 634] on td at bounding box center [679, 638] width 775 height 27
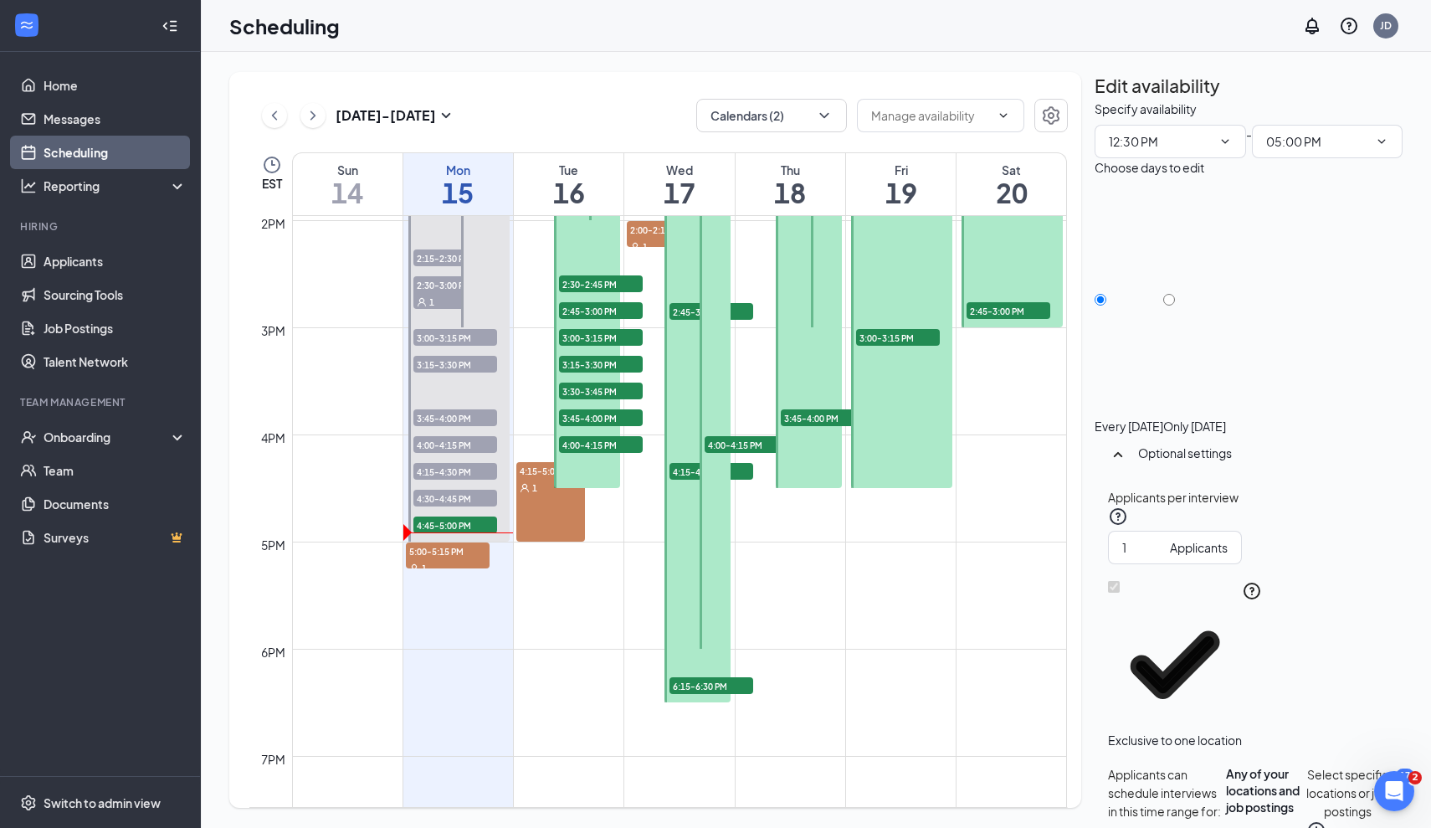
click at [450, 596] on td at bounding box center [679, 608] width 775 height 27
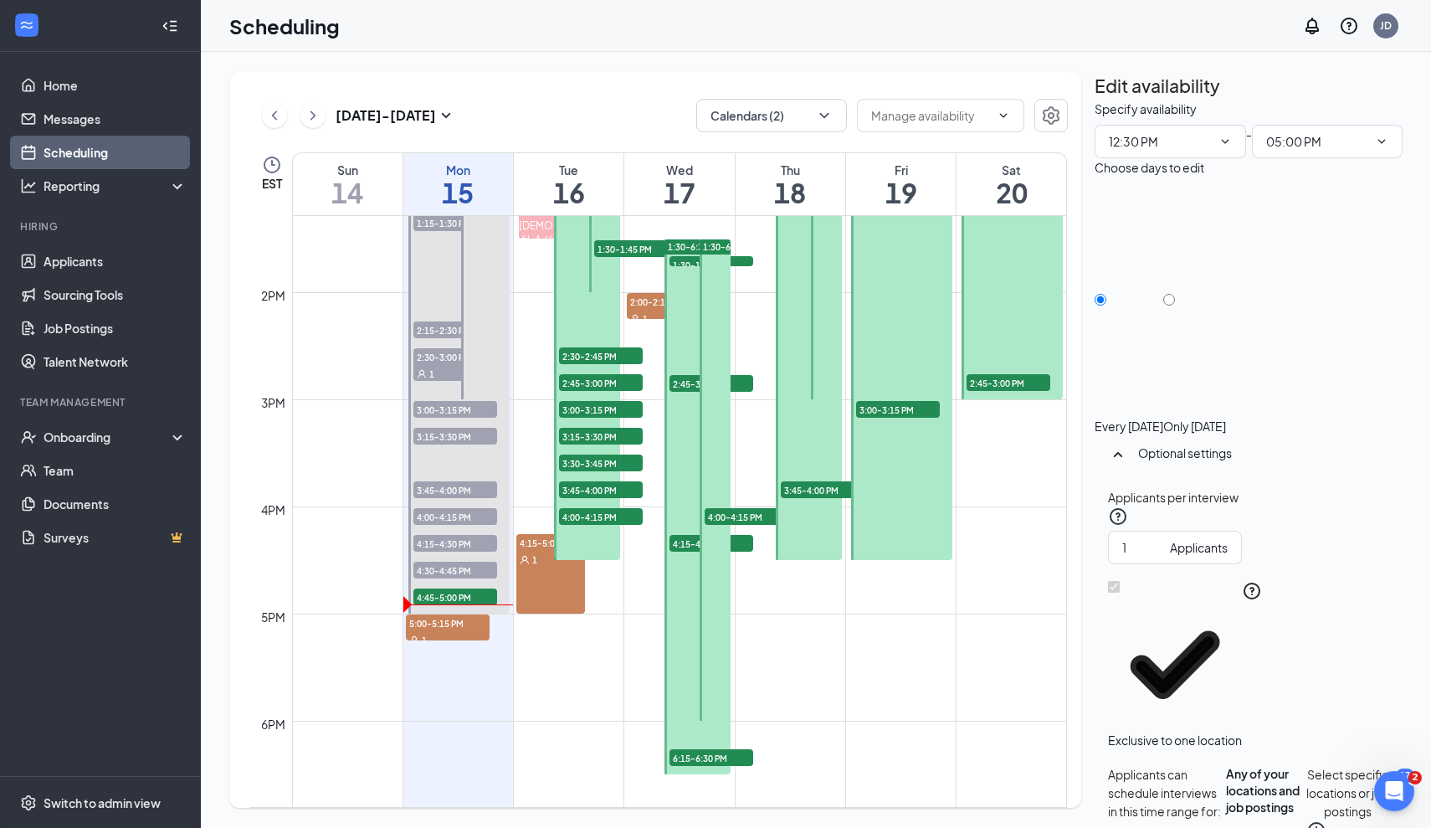
scroll to position [1414, 0]
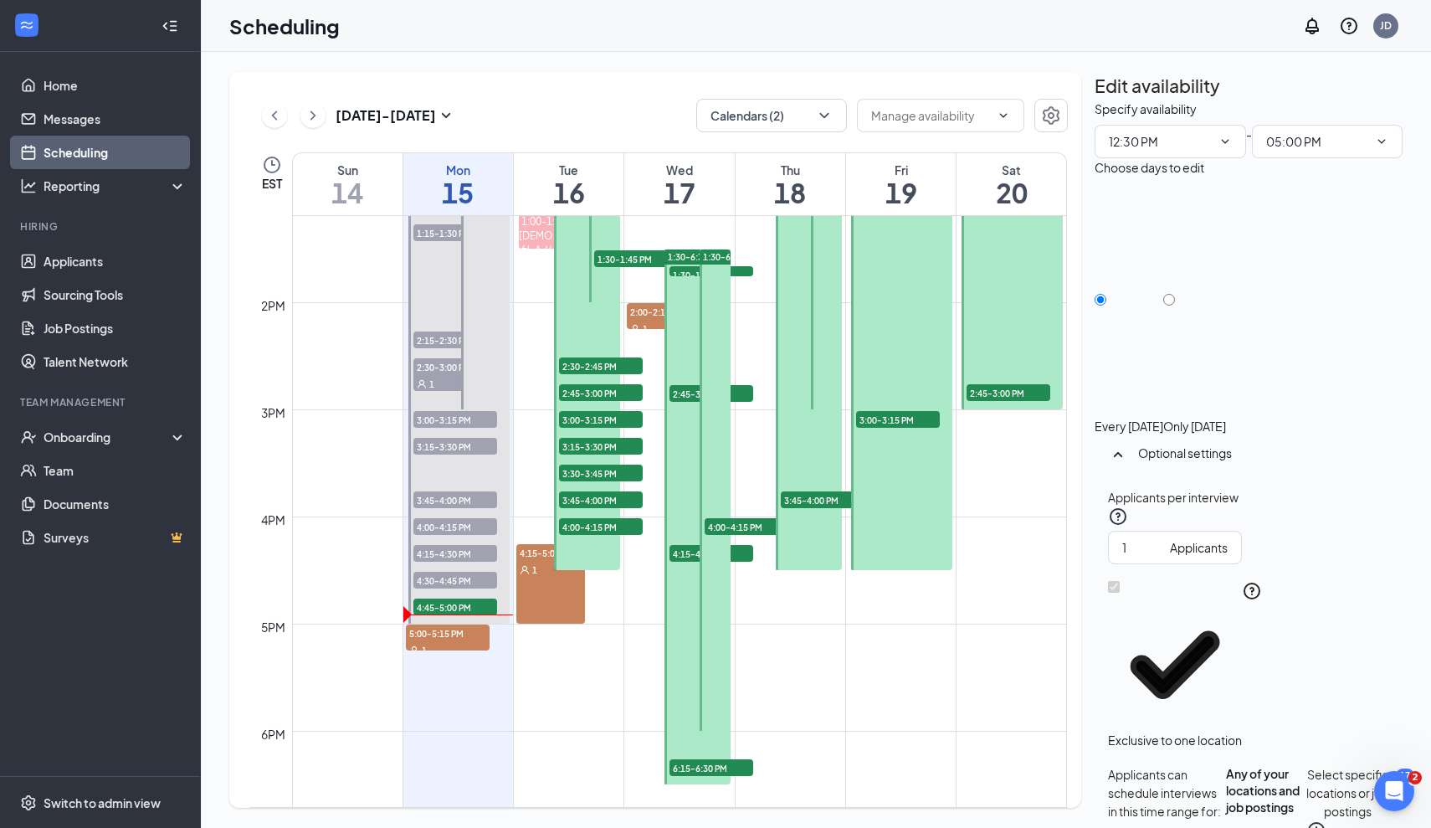
click at [496, 609] on link "12:30-5:00 PM 1:15-1:30 PM 1 2:15-2:30 PM 1 2:30-3:00 PM 1 3:00-3:15 PM 1 3:15-…" at bounding box center [457, 382] width 105 height 482
click at [474, 606] on link "12:30-5:00 PM 1:15-1:30 PM 1 2:15-2:30 PM 1 2:30-3:00 PM 1 3:00-3:15 PM 1 3:15-…" at bounding box center [457, 382] width 105 height 482
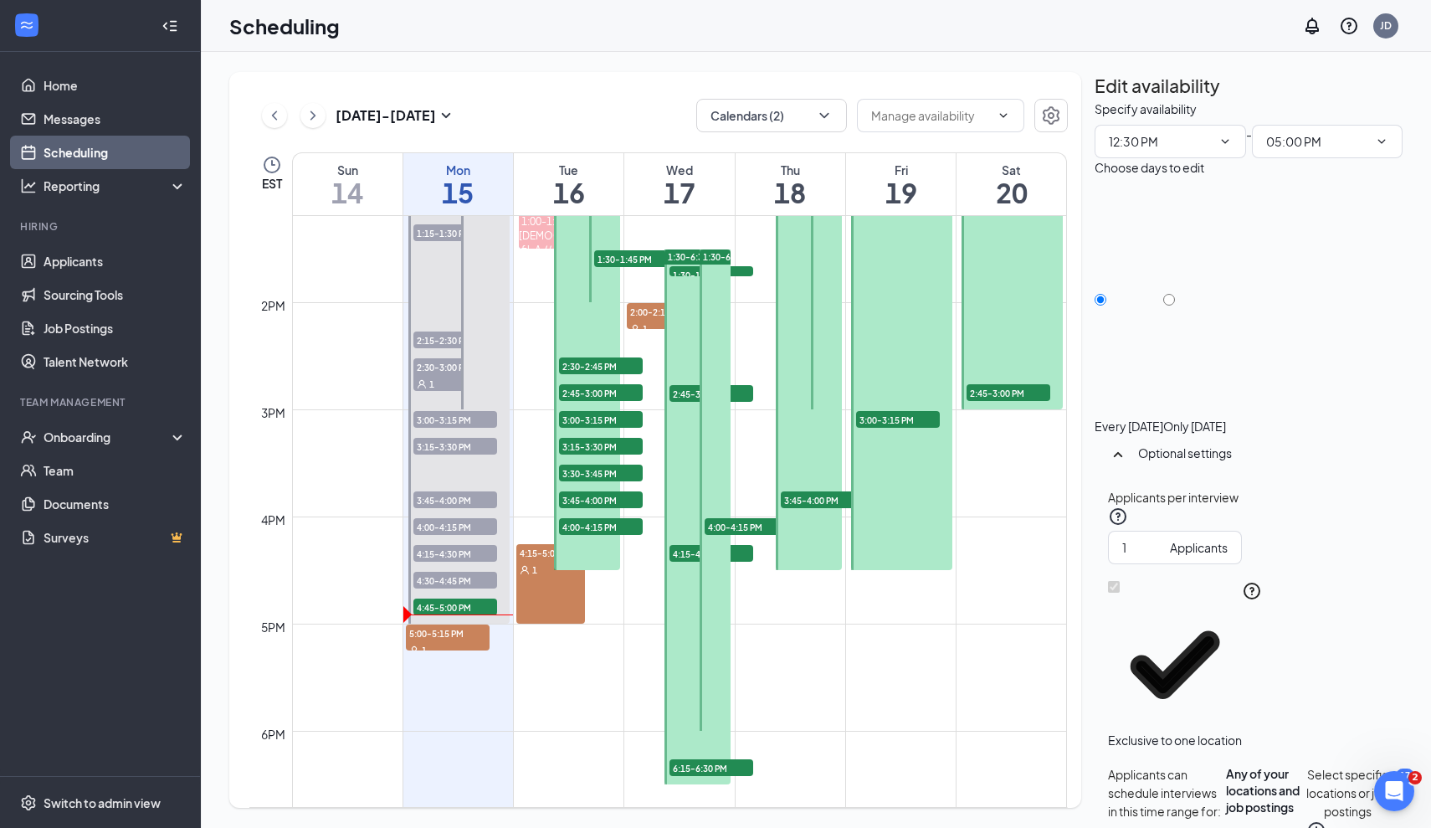
click at [462, 583] on link "12:30-5:00 PM 1:15-1:30 PM 1 2:15-2:30 PM 1 2:30-3:00 PM 1 3:00-3:15 PM 1 3:15-…" at bounding box center [457, 382] width 105 height 482
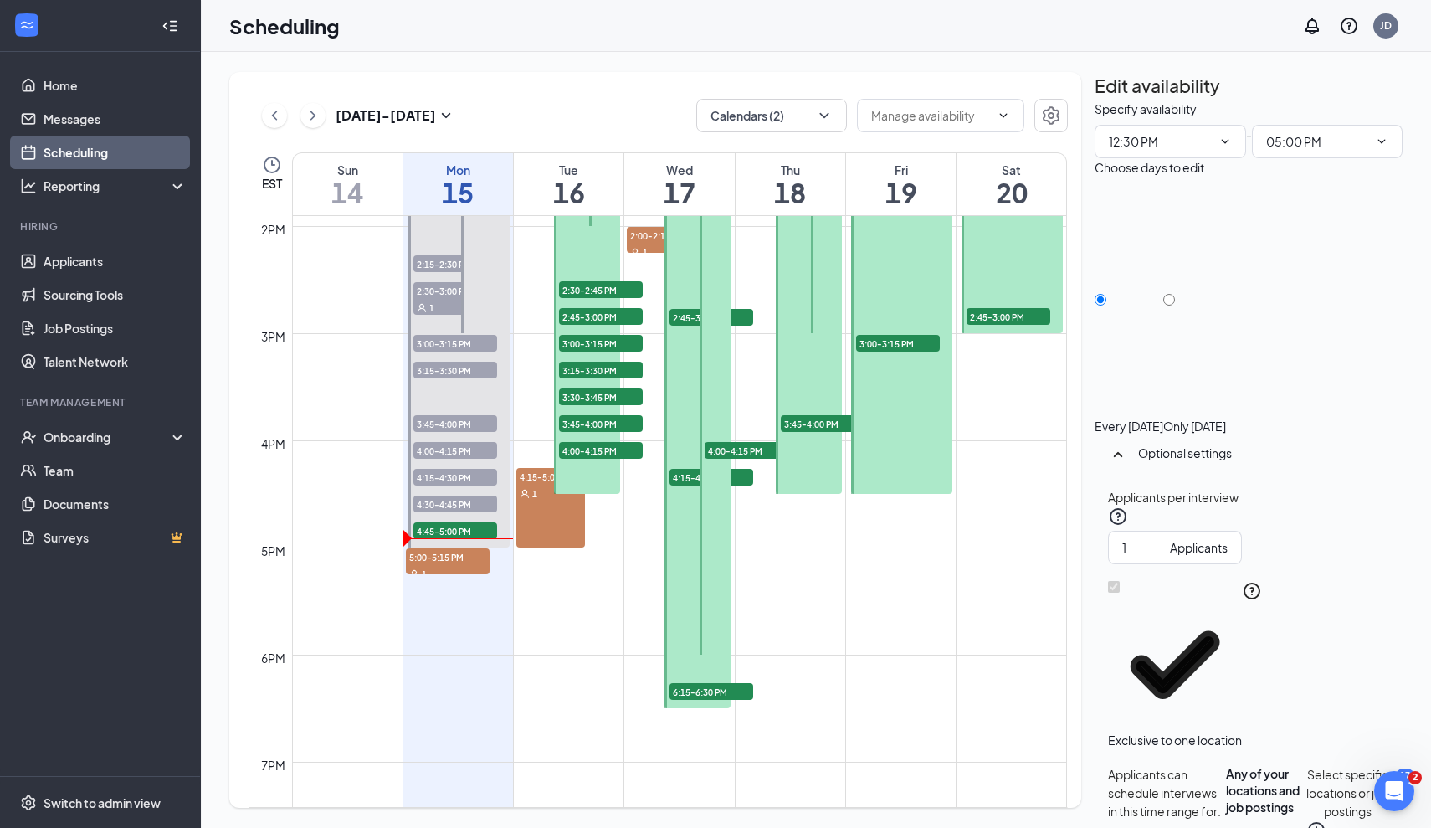
scroll to position [1467, 0]
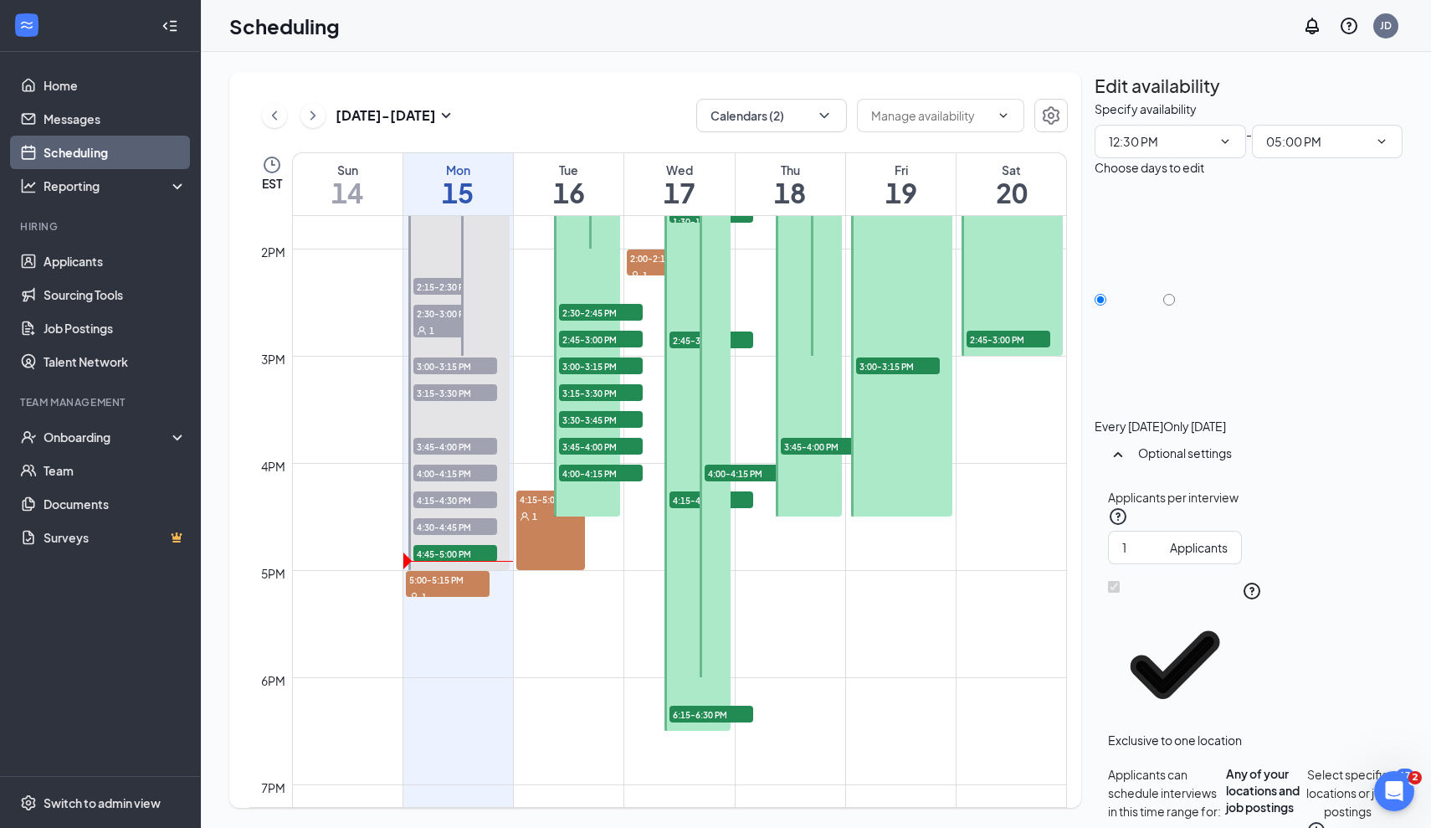
click at [448, 543] on link "12:30-5:00 PM 1:15-1:30 PM 1 2:15-2:30 PM 1 2:30-3:00 PM 1 3:00-3:15 PM 1 3:15-…" at bounding box center [457, 329] width 105 height 482
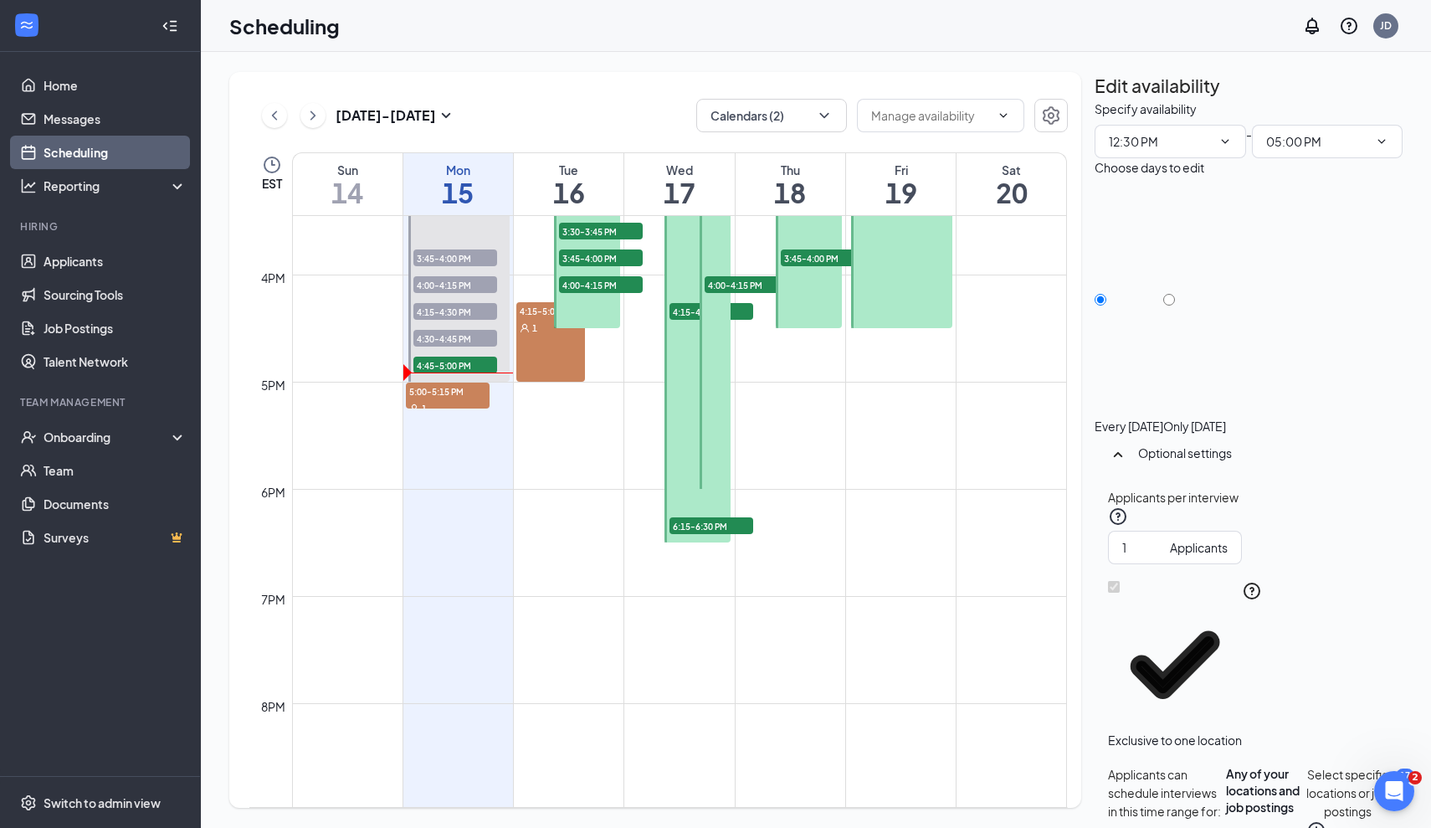
scroll to position [1672, 0]
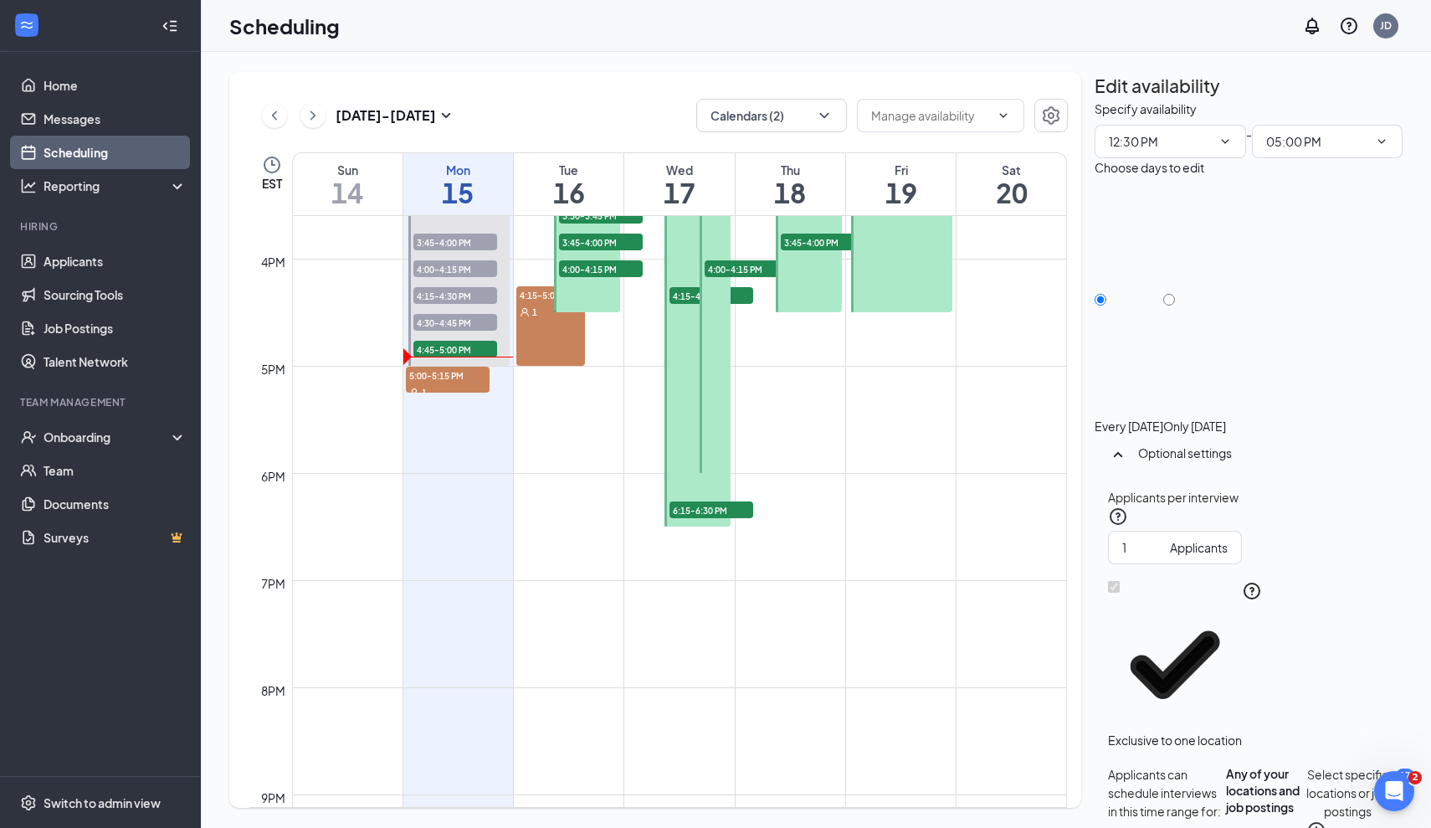
click at [468, 377] on span "5:00-5:15 PM" at bounding box center [448, 375] width 84 height 17
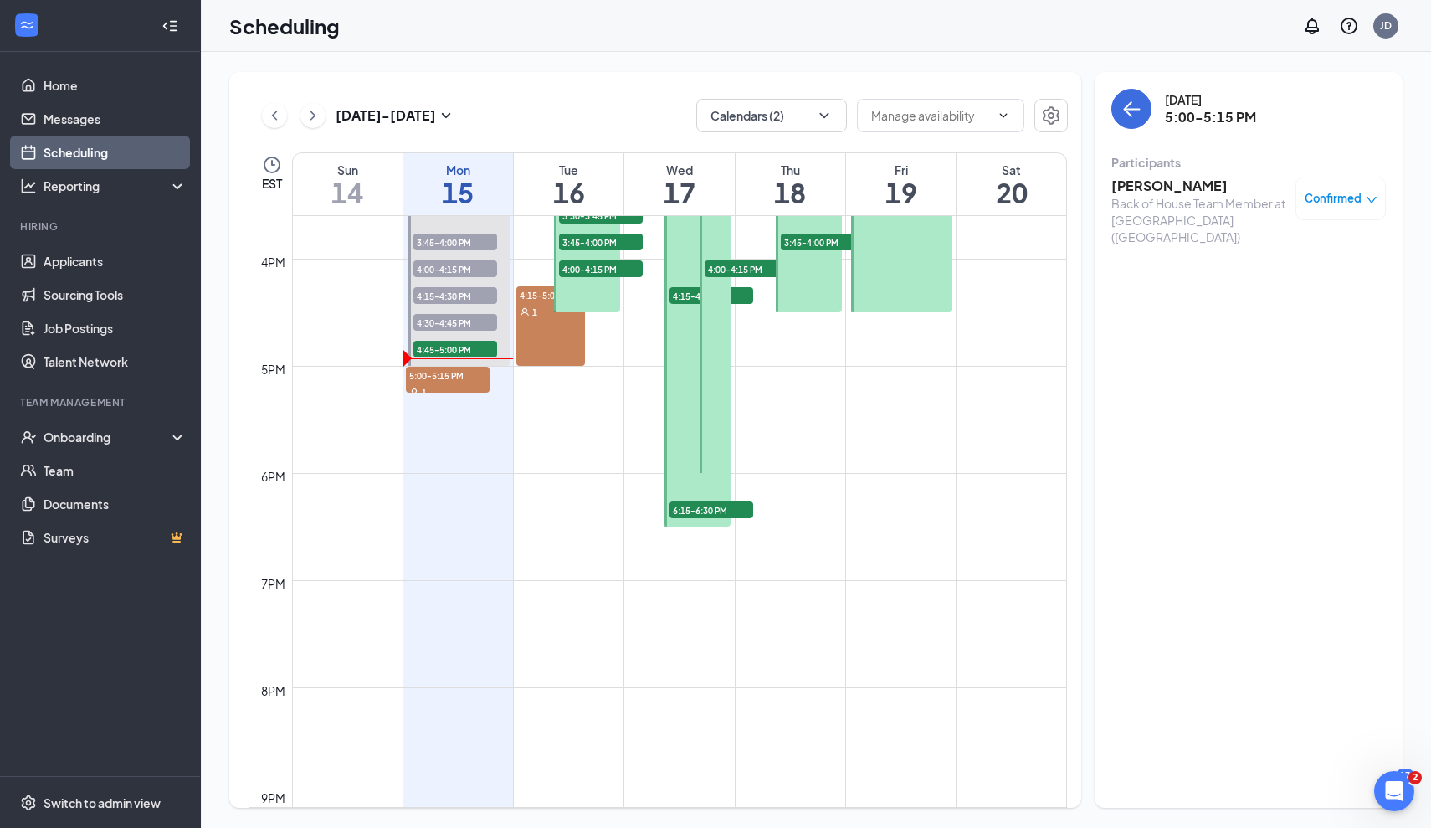
scroll to position [1571, 0]
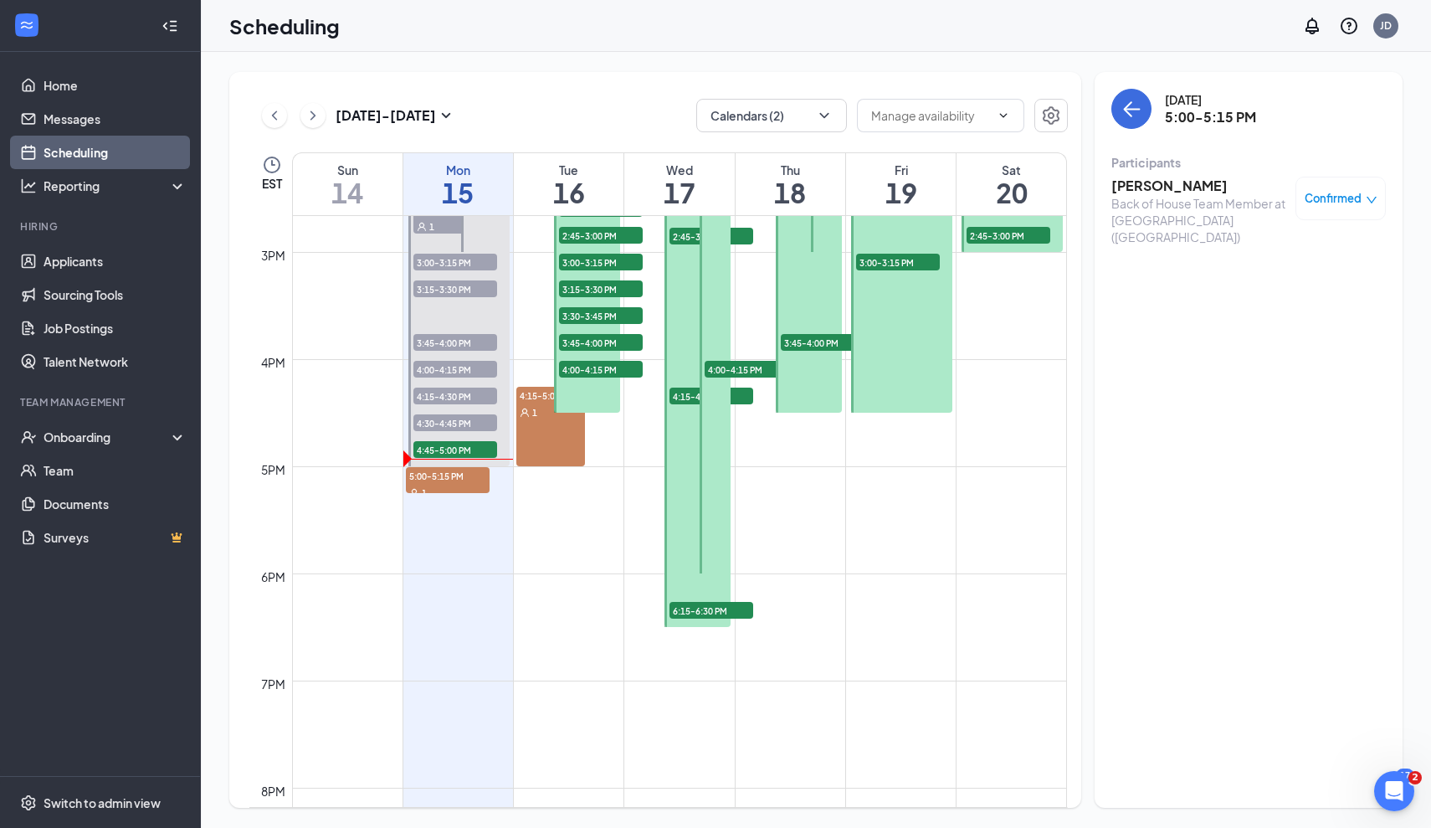
click at [460, 449] on link "12:30-5:00 PM 1:15-1:30 PM 1 2:15-2:30 PM 1 2:30-3:00 PM 1 3:00-3:15 PM 1 3:15-…" at bounding box center [457, 225] width 105 height 482
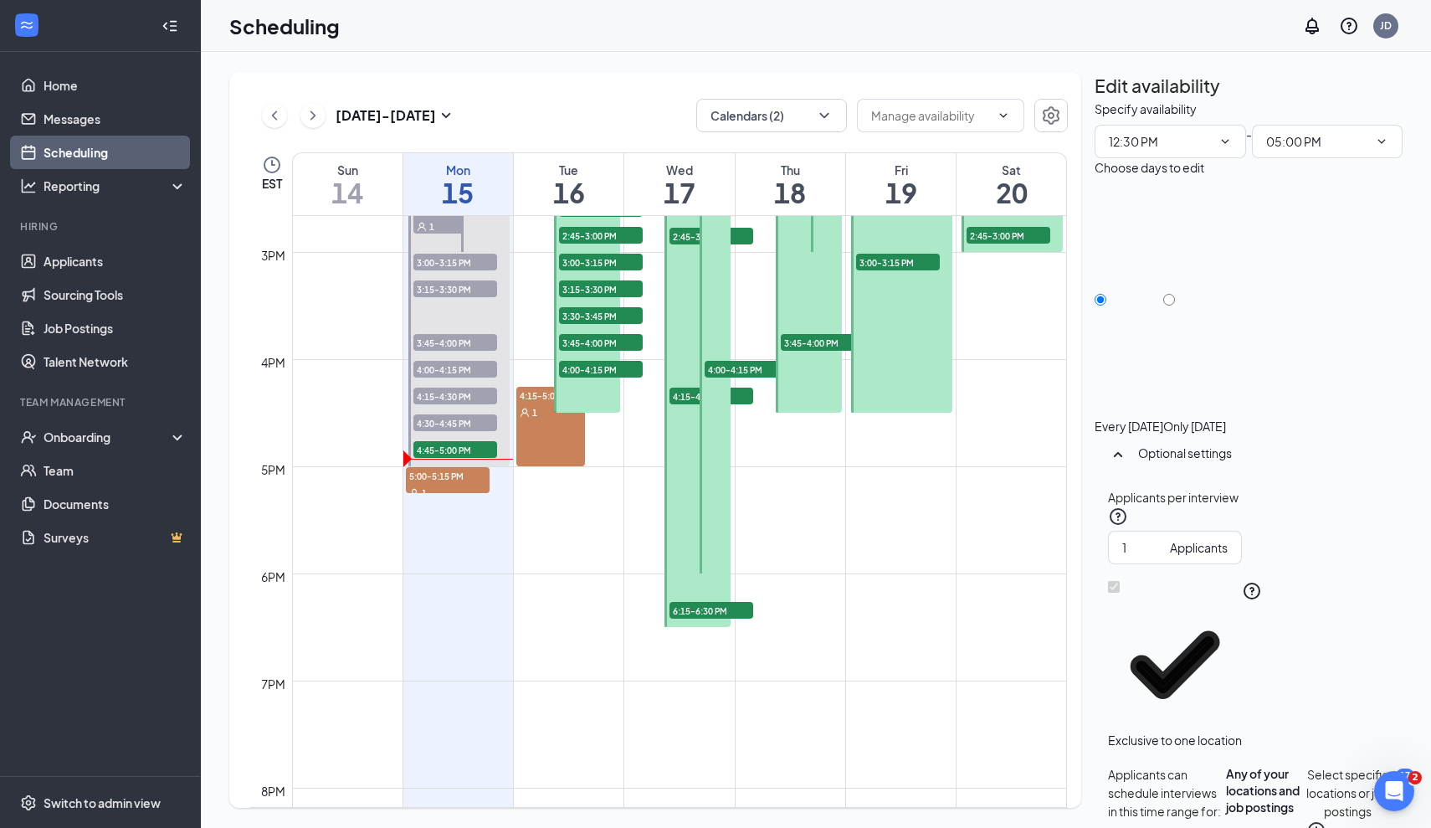
click at [442, 453] on link "12:30-5:00 PM 1:15-1:30 PM 1 2:15-2:30 PM 1 2:30-3:00 PM 1 3:00-3:15 PM 1 3:15-…" at bounding box center [457, 225] width 105 height 482
click at [439, 449] on link "12:30-5:00 PM 1:15-1:30 PM 1 2:15-2:30 PM 1 2:30-3:00 PM 1 3:00-3:15 PM 1 3:15-…" at bounding box center [457, 225] width 105 height 482
click at [449, 406] on link "12:30-5:00 PM 1:15-1:30 PM 1 2:15-2:30 PM 1 2:30-3:00 PM 1 3:00-3:15 PM 1 3:15-…" at bounding box center [457, 225] width 105 height 482
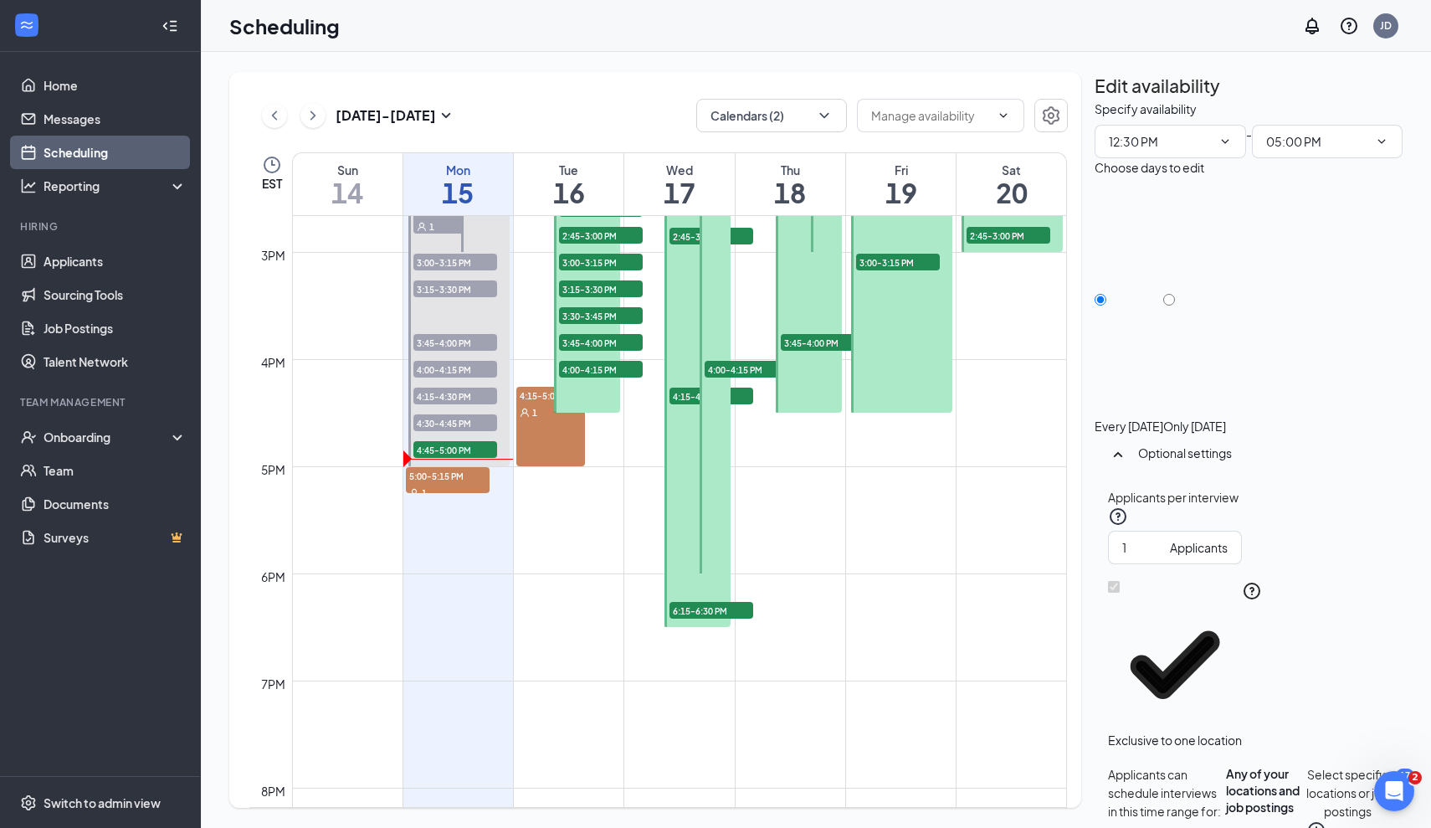
click at [449, 423] on link "12:30-5:00 PM 1:15-1:30 PM 1 2:15-2:30 PM 1 2:30-3:00 PM 1 3:00-3:15 PM 1 3:15-…" at bounding box center [457, 225] width 105 height 482
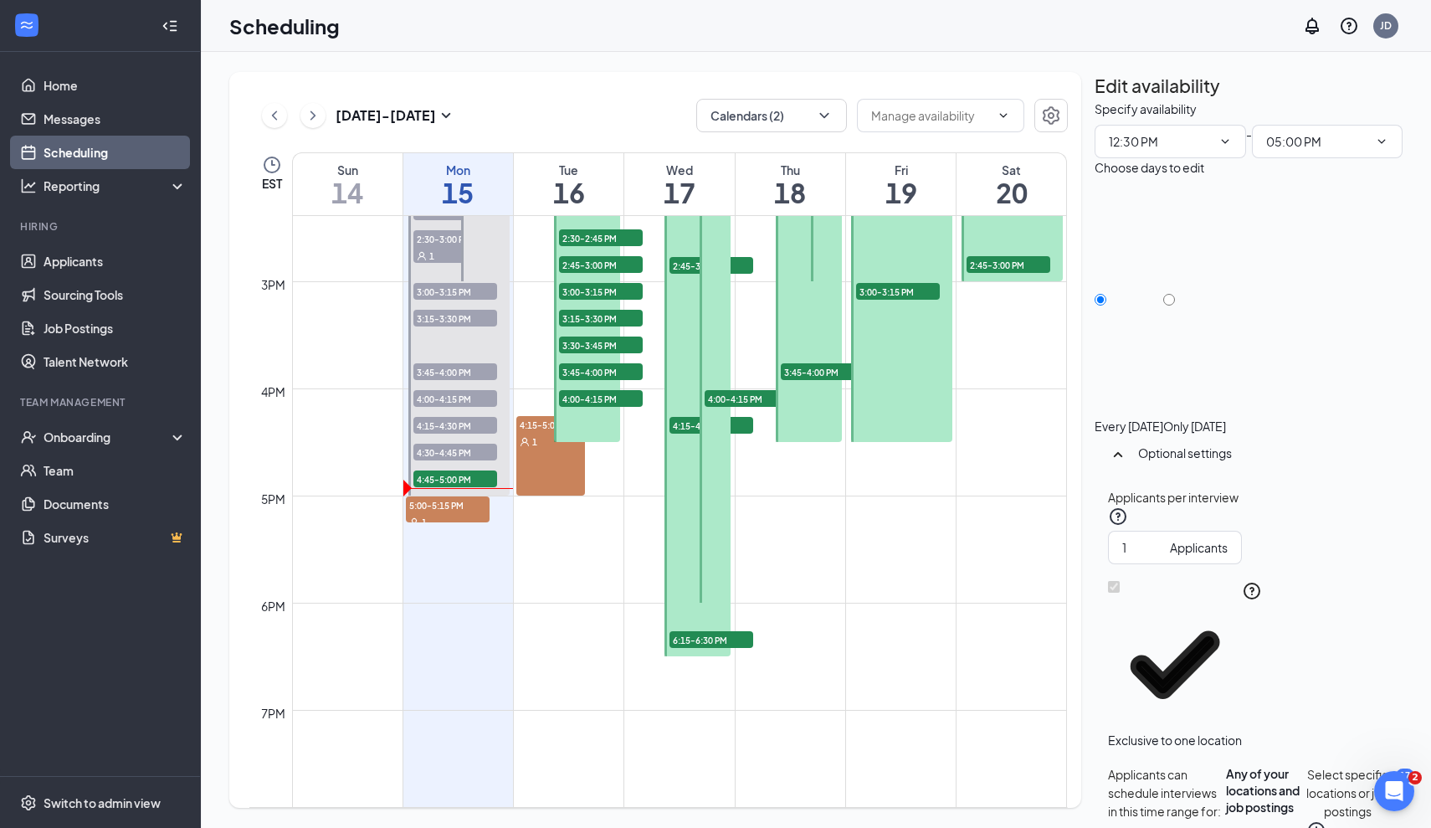
click at [469, 480] on link "12:30-5:00 PM 1:15-1:30 PM 1 2:15-2:30 PM 1 2:30-3:00 PM 1 3:00-3:15 PM 1 3:15-…" at bounding box center [457, 254] width 105 height 482
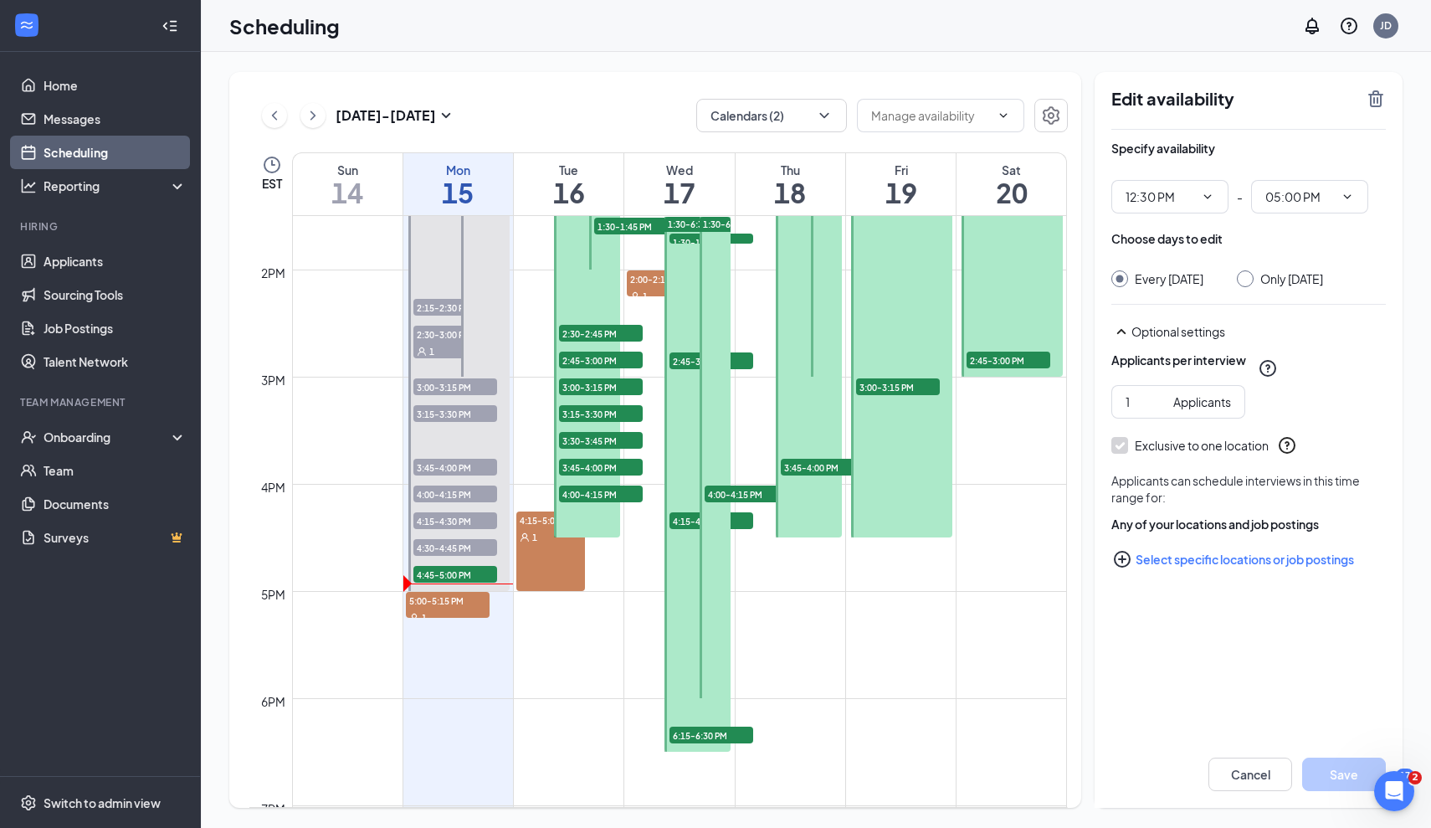
scroll to position [1451, 0]
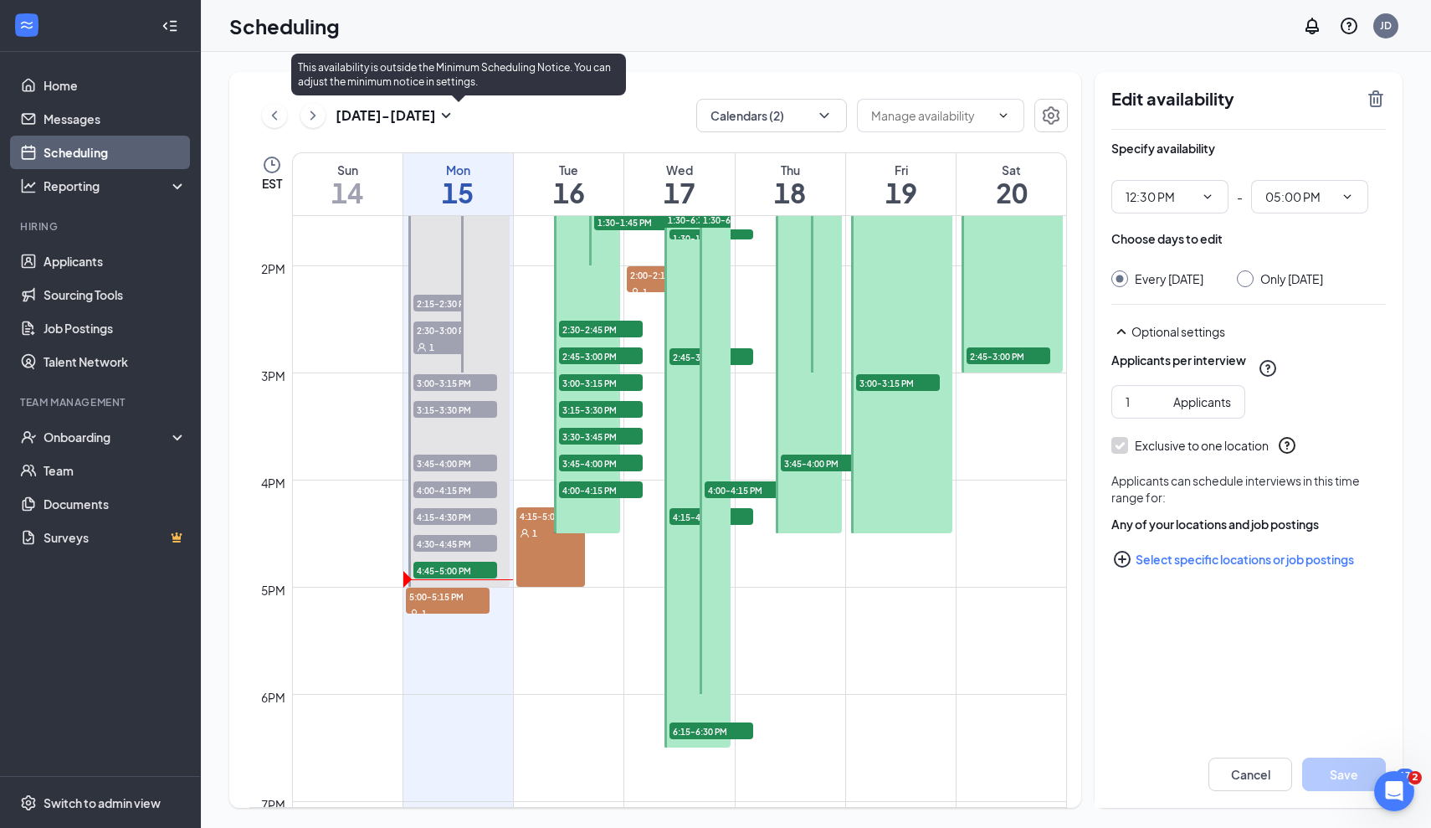
click at [449, 569] on span "4:45-5:00 PM" at bounding box center [455, 570] width 84 height 17
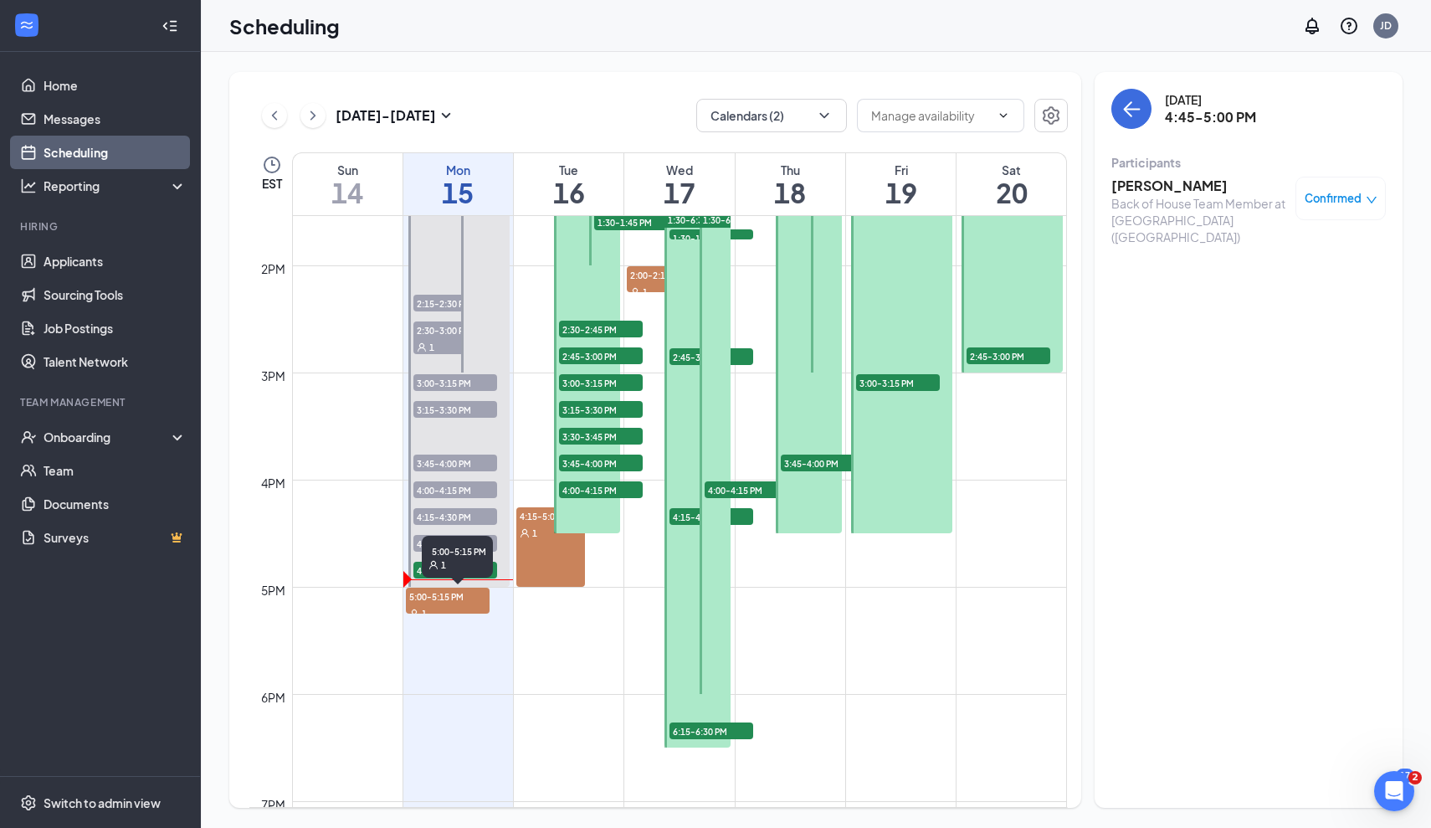
click at [451, 605] on div "1" at bounding box center [448, 612] width 84 height 17
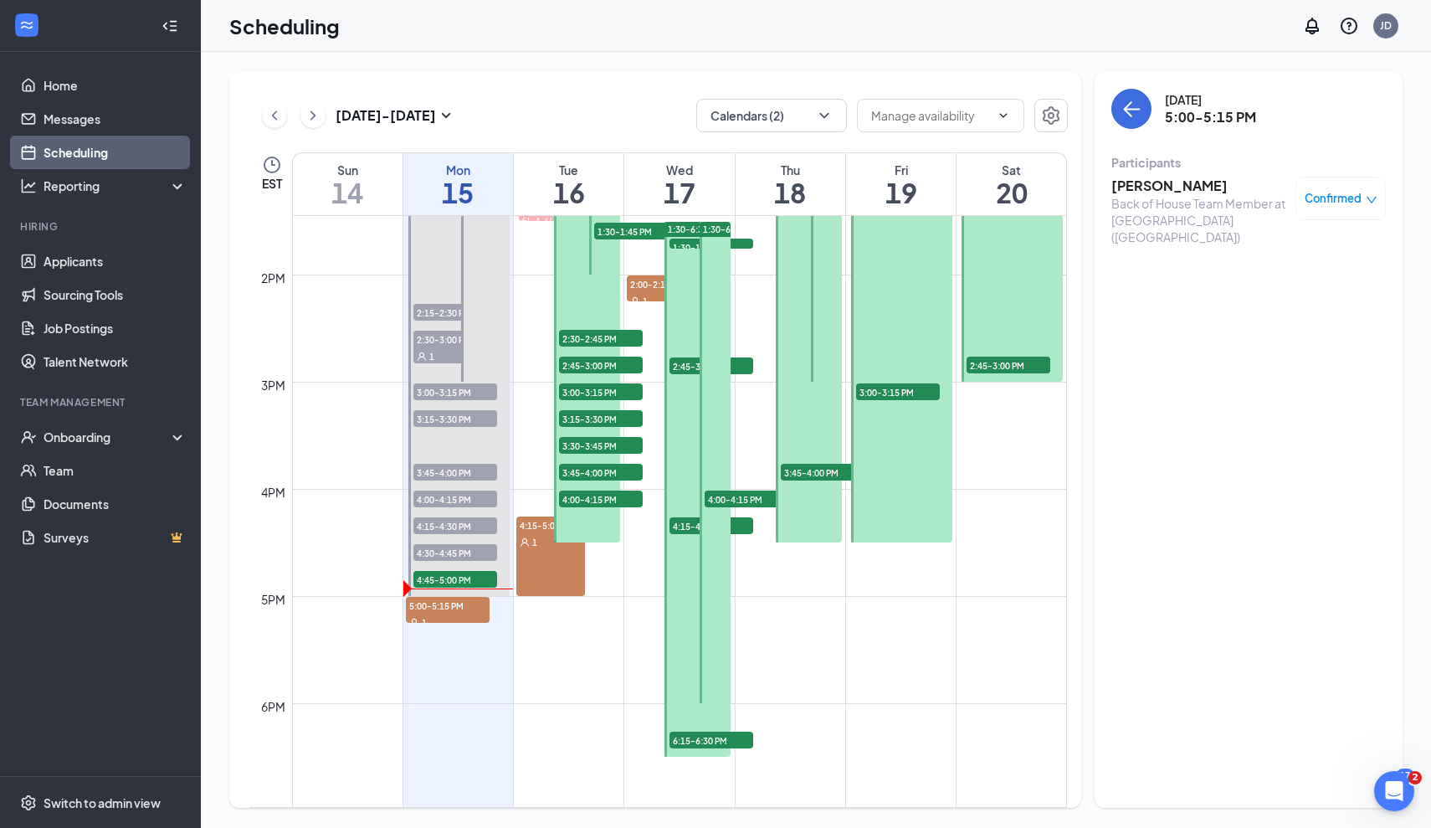
scroll to position [1446, 0]
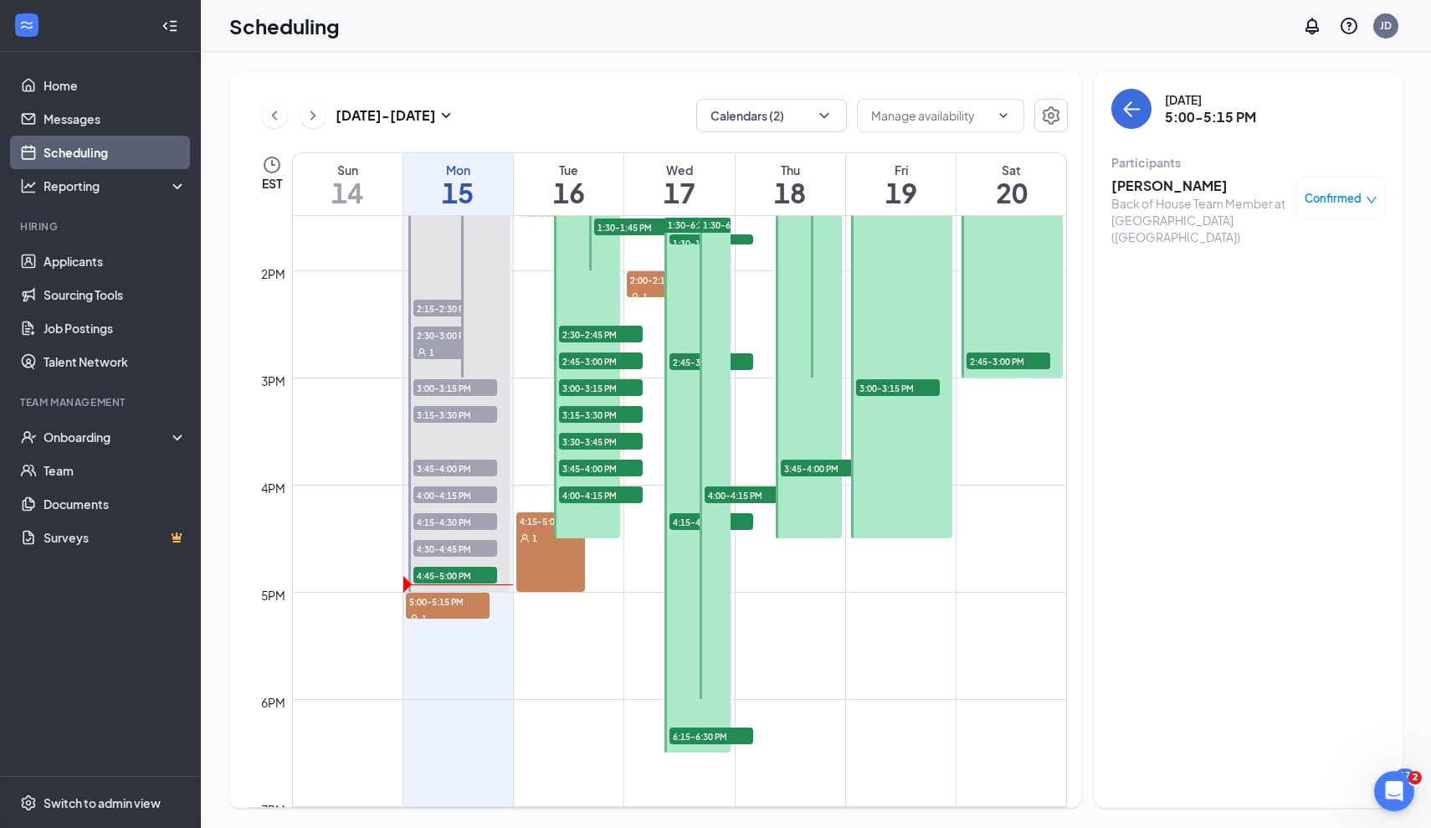
click at [1178, 193] on h3 "[PERSON_NAME]" at bounding box center [1200, 186] width 176 height 18
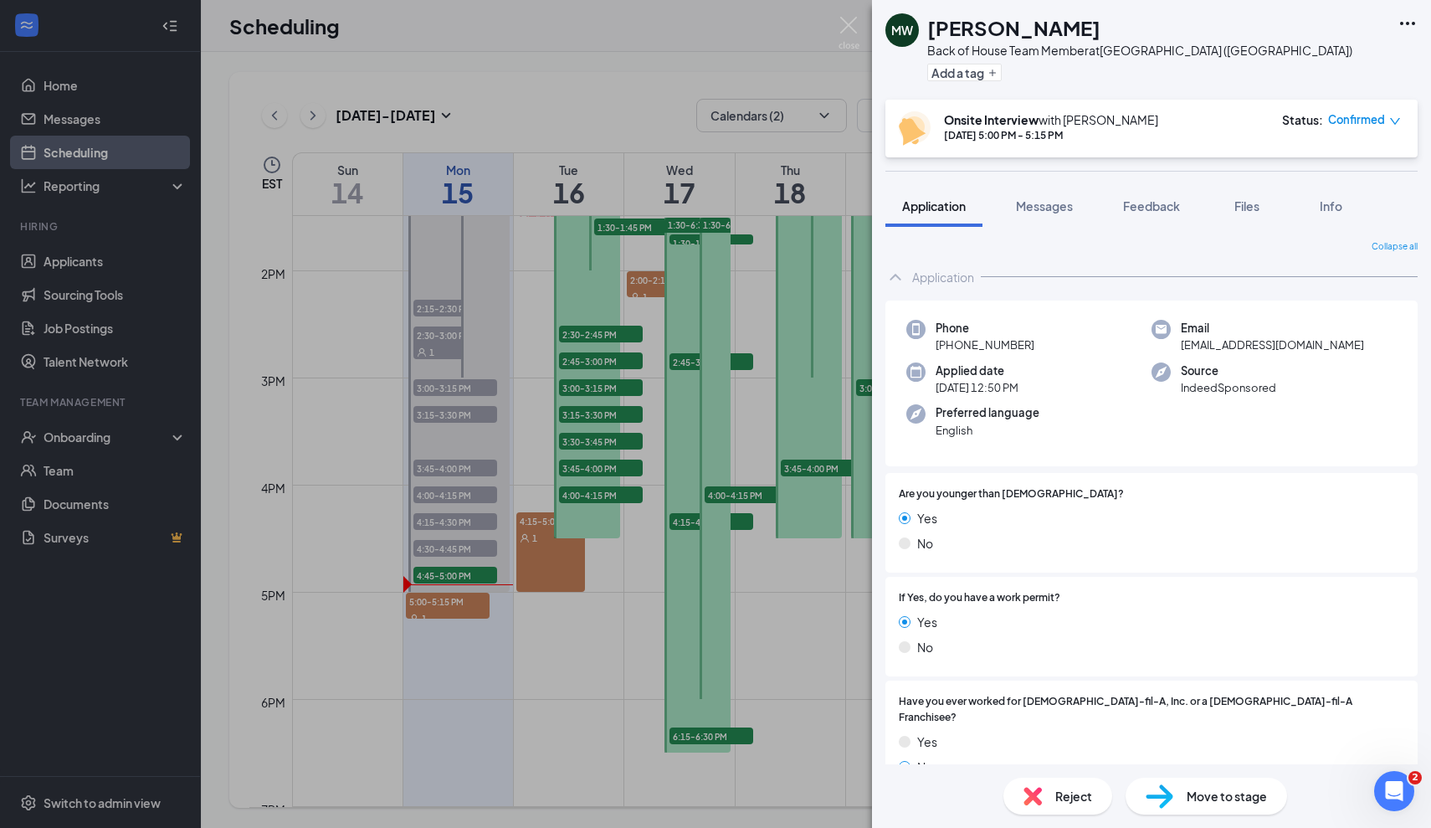
drag, startPoint x: 1183, startPoint y: 345, endPoint x: 1405, endPoint y: 345, distance: 221.8
click at [1405, 345] on div "Phone +1 (774) 219-8563 Email w784x29d4x@privaterelay.appleid.com Applied date …" at bounding box center [1152, 383] width 532 height 167
click at [1312, 394] on div "Phone +1 (774) 219-8563 Email w784x29d4x@privaterelay.appleid.com Applied date …" at bounding box center [1152, 383] width 532 height 167
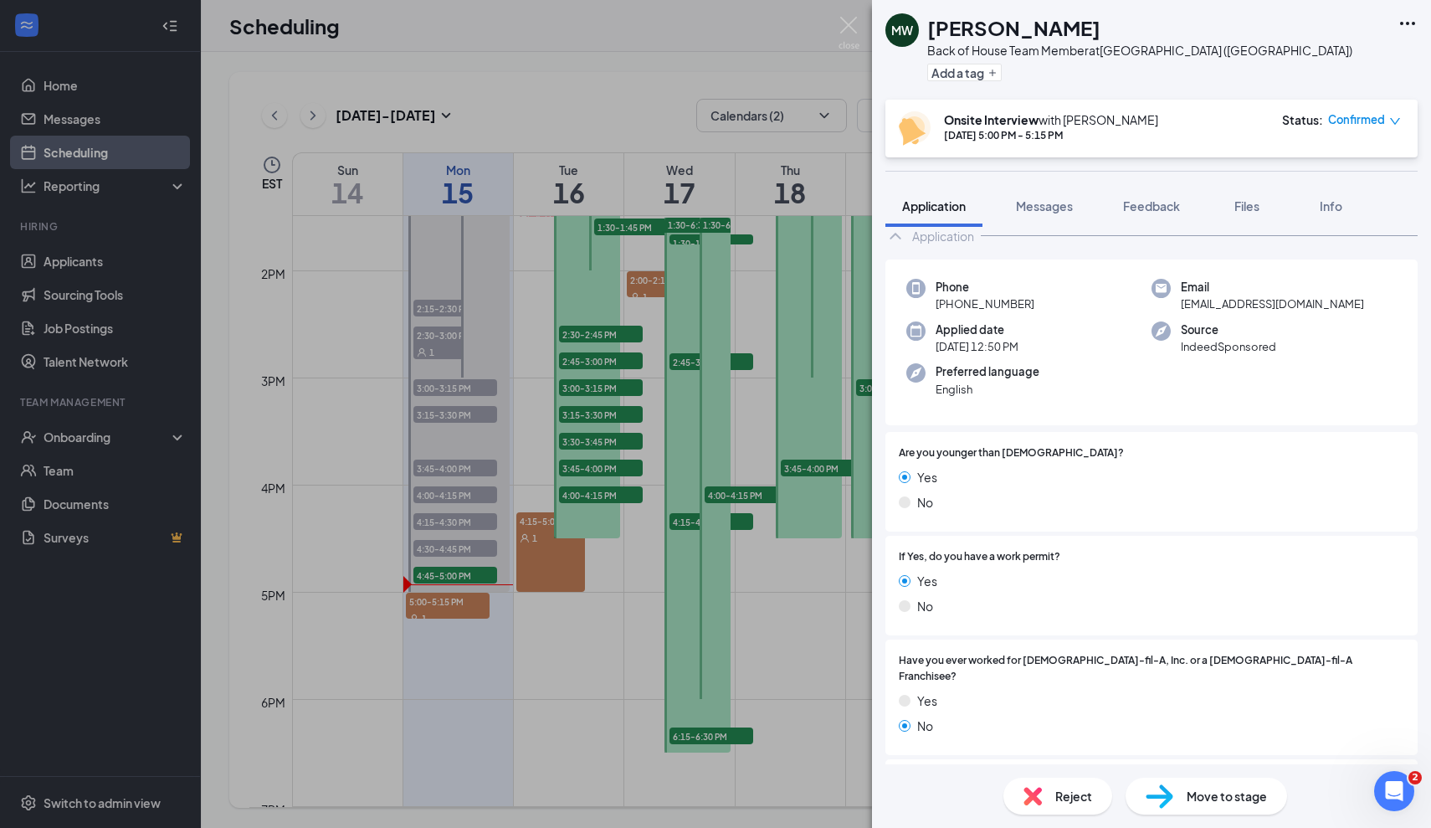
scroll to position [39, 0]
drag, startPoint x: 1058, startPoint y: 297, endPoint x: 884, endPoint y: 310, distance: 174.6
click at [884, 310] on div "Collapse all Application Phone +1 (774) 219-8563 Email w784x29d4x@privaterelay.…" at bounding box center [1151, 495] width 559 height 537
drag, startPoint x: 1050, startPoint y: 313, endPoint x: 930, endPoint y: 308, distance: 120.6
click at [930, 308] on div "Phone +1 (774) 219-8563" at bounding box center [1028, 298] width 245 height 34
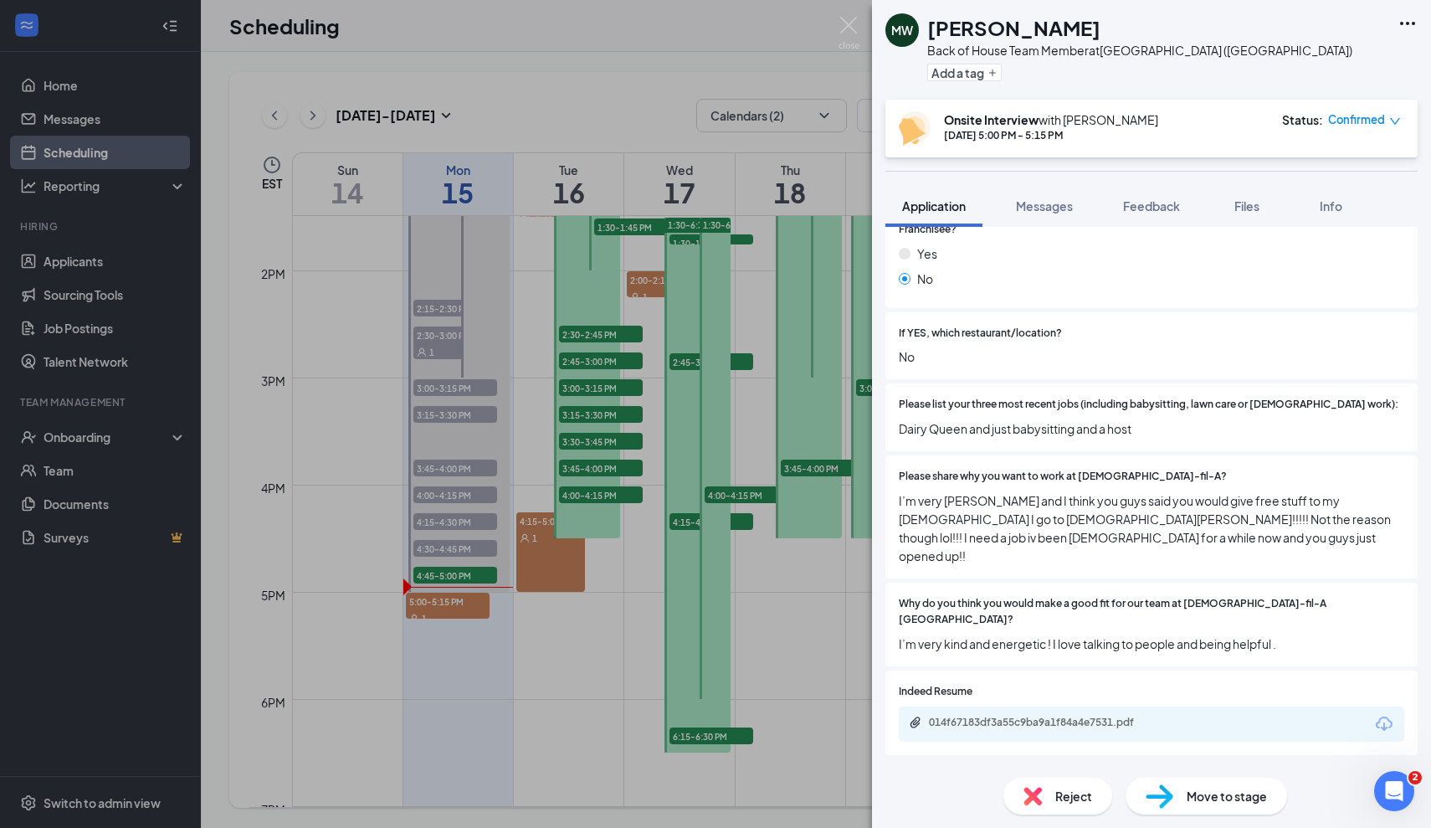
scroll to position [523, 0]
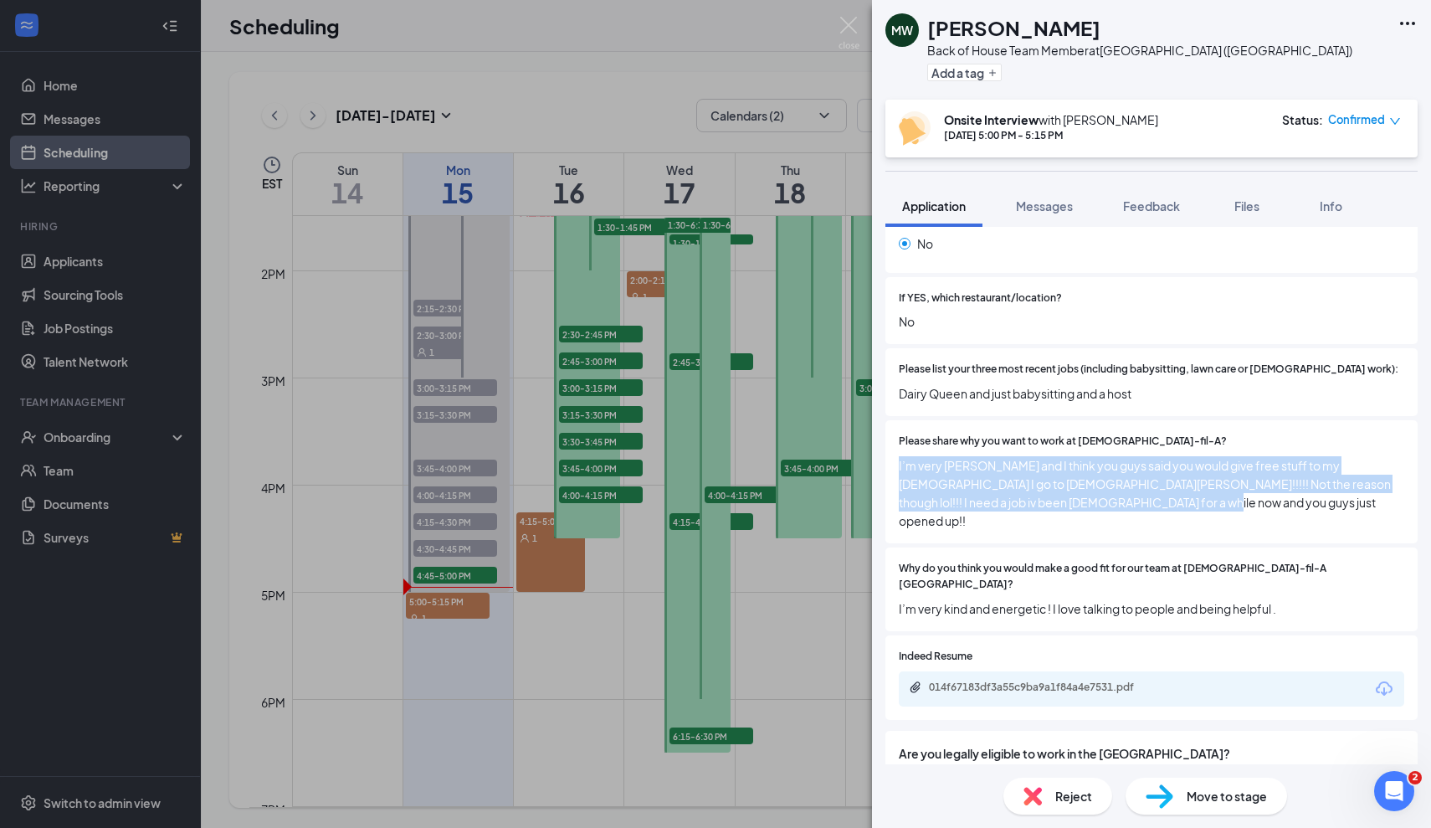
drag, startPoint x: 1149, startPoint y: 486, endPoint x: 892, endPoint y: 436, distance: 261.8
click at [892, 436] on div "Please share why you want to work at Chick-fil-A? I’m very Christian and I thin…" at bounding box center [1152, 481] width 532 height 123
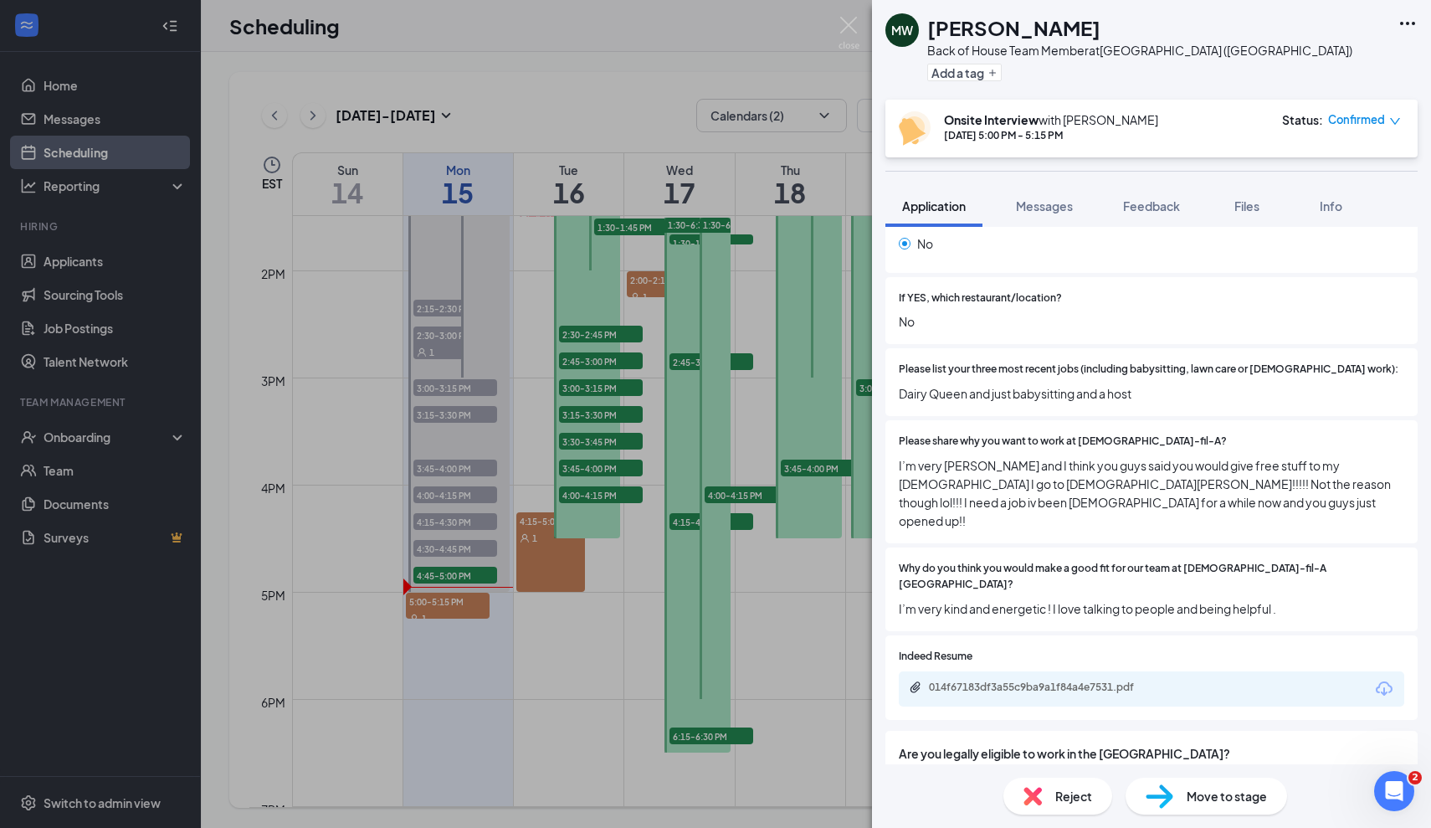
click at [1199, 599] on span "I’m very kind and energetic ! I love talking to people and being helpful ." at bounding box center [1152, 608] width 506 height 18
drag, startPoint x: 1302, startPoint y: 547, endPoint x: 1095, endPoint y: 557, distance: 207.8
click at [1095, 599] on span "I’m very kind and energetic ! I love talking to people and being helpful ." at bounding box center [1152, 608] width 506 height 18
click at [1049, 577] on div "Are you younger than 18 years old? Yes No If Yes, do you have a work permit? Ye…" at bounding box center [1152, 293] width 532 height 686
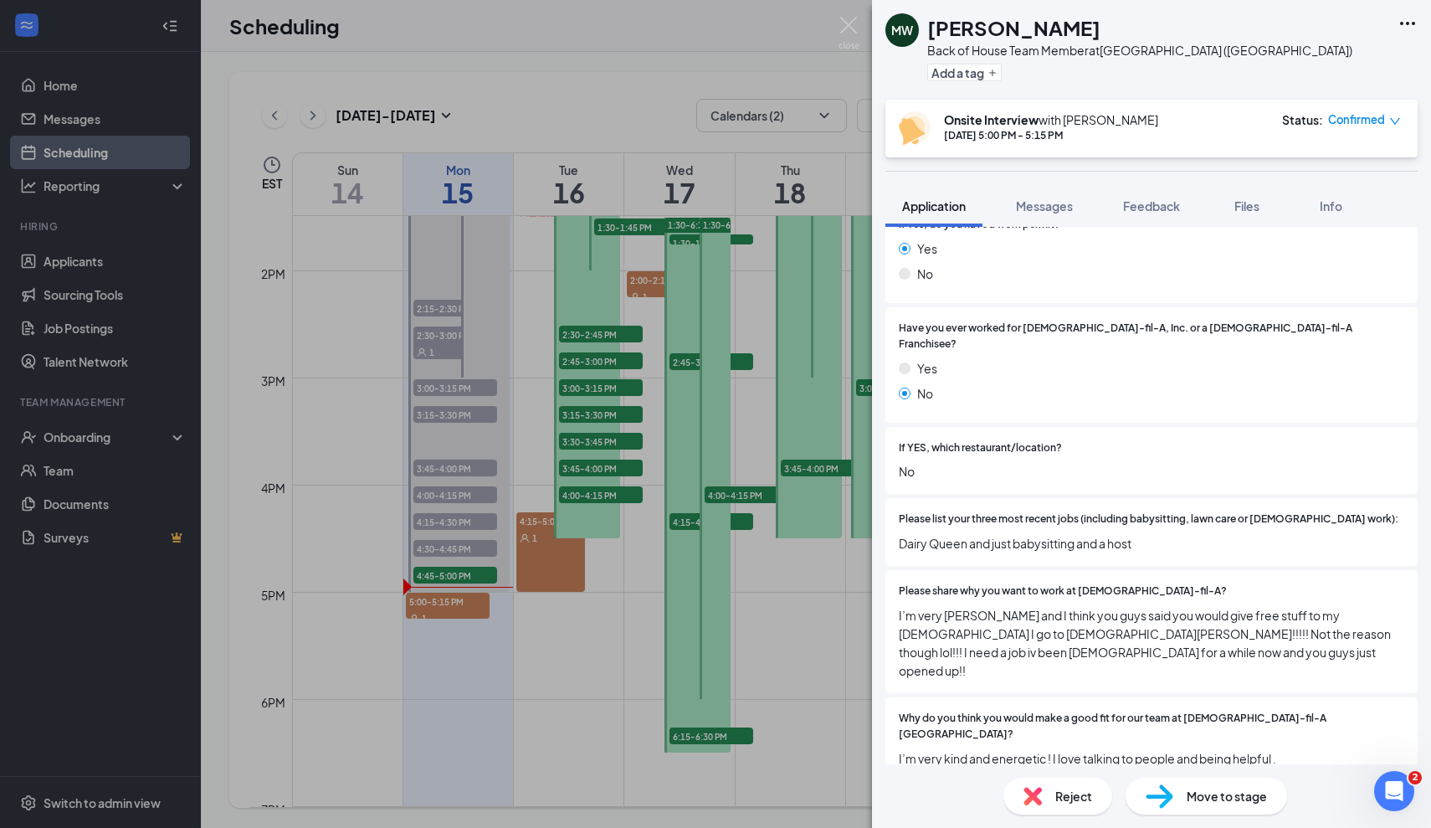
scroll to position [343, 0]
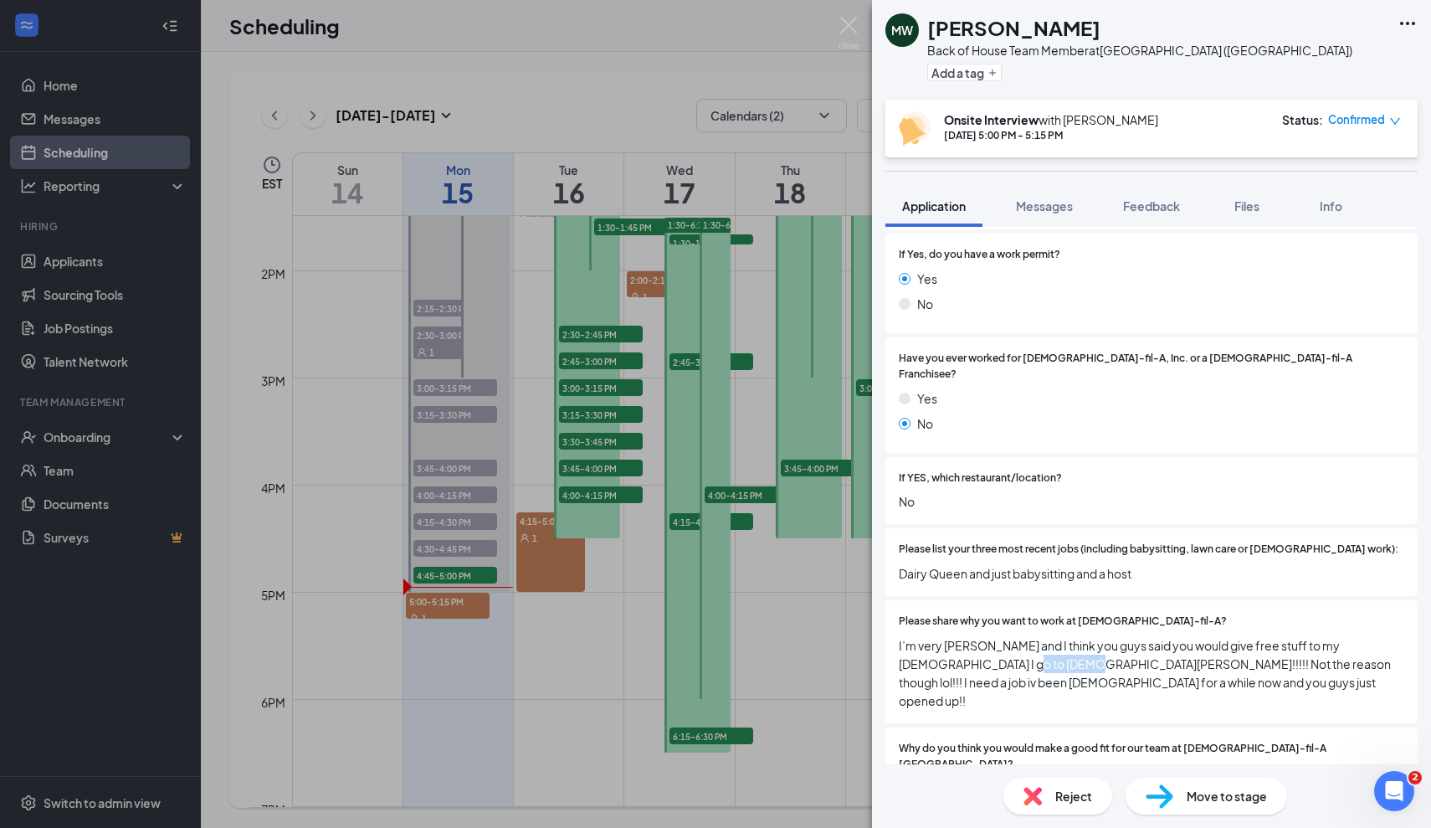
drag, startPoint x: 962, startPoint y: 639, endPoint x: 1020, endPoint y: 639, distance: 58.6
click at [1020, 639] on span "I’m very Christian and I think you guys said you would give free stuff to my ch…" at bounding box center [1152, 673] width 506 height 74
click at [999, 644] on span "I’m very Christian and I think you guys said you would give free stuff to my ch…" at bounding box center [1152, 673] width 506 height 74
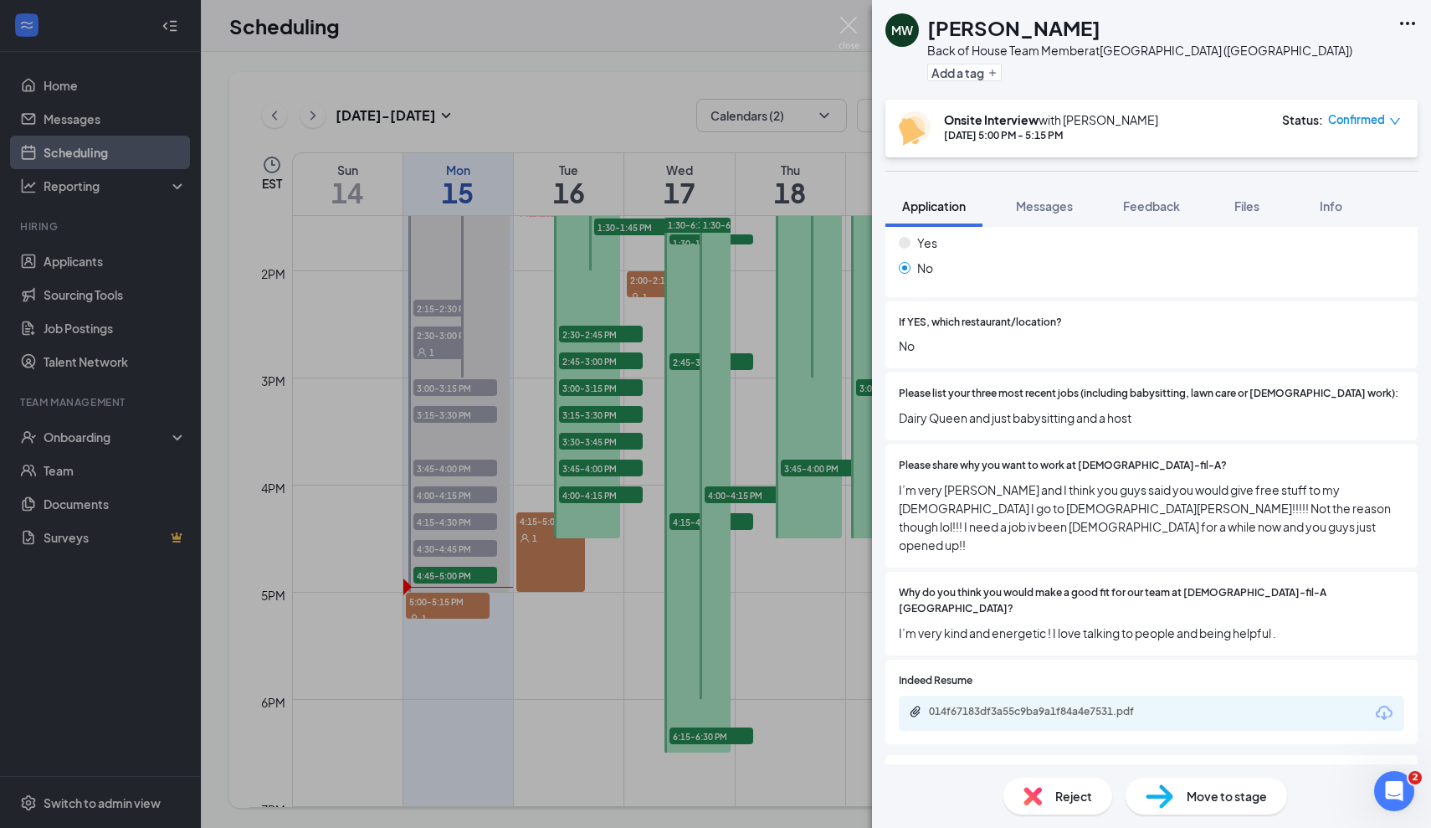
scroll to position [502, 0]
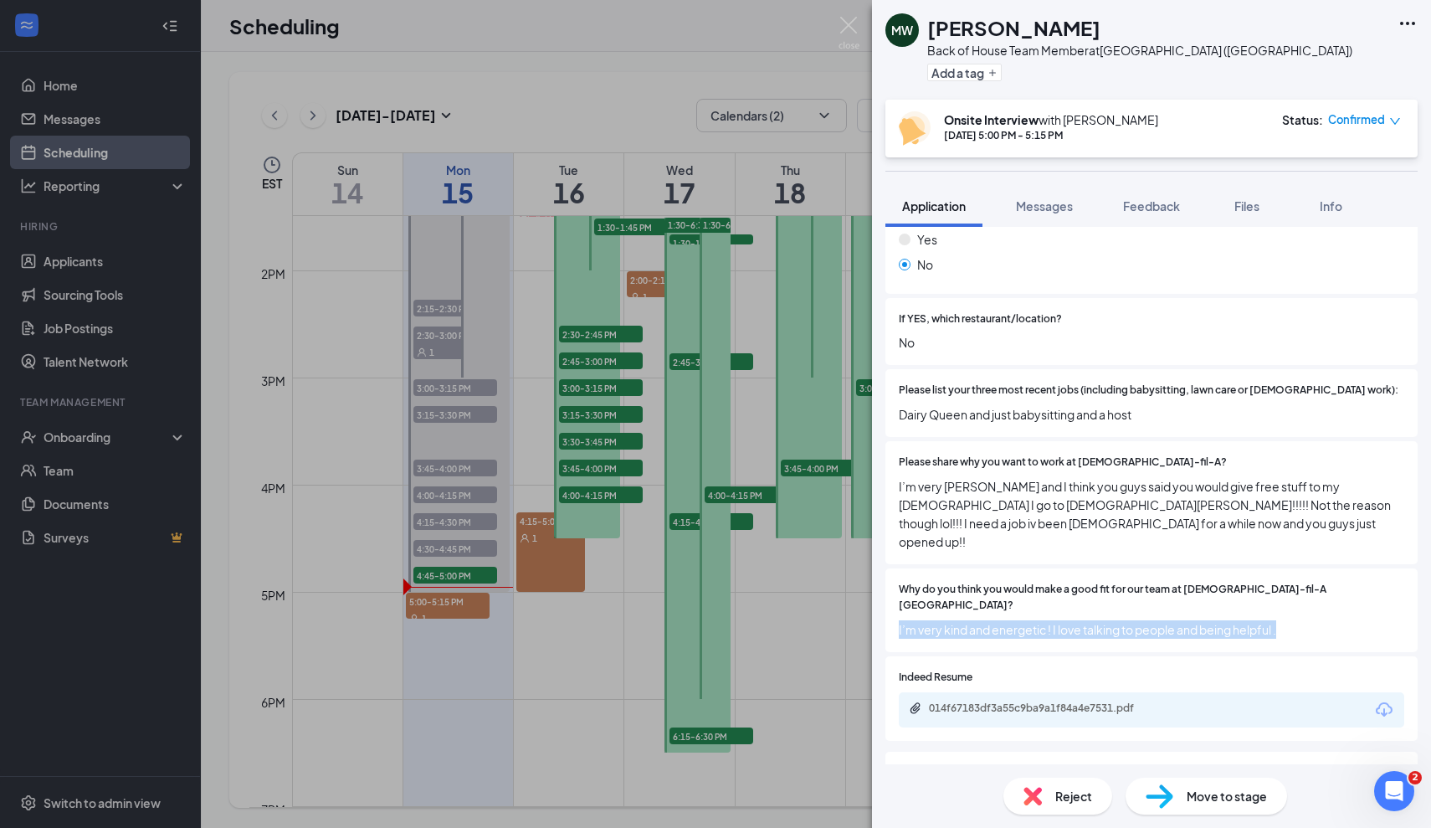
drag, startPoint x: 1314, startPoint y: 576, endPoint x: 901, endPoint y: 575, distance: 413.5
click at [900, 620] on span "I’m very kind and energetic ! I love talking to people and being helpful ." at bounding box center [1152, 629] width 506 height 18
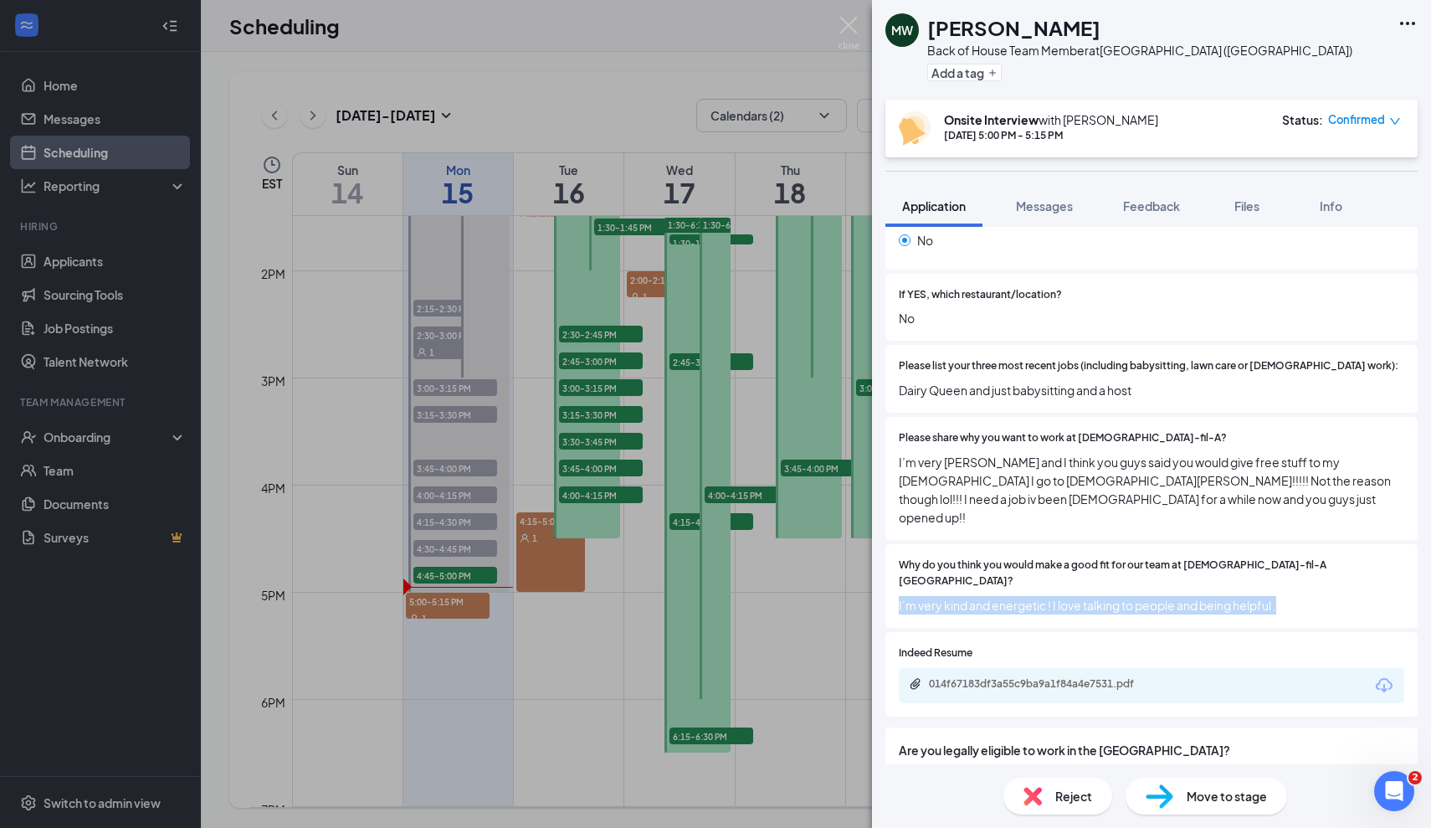
scroll to position [533, 0]
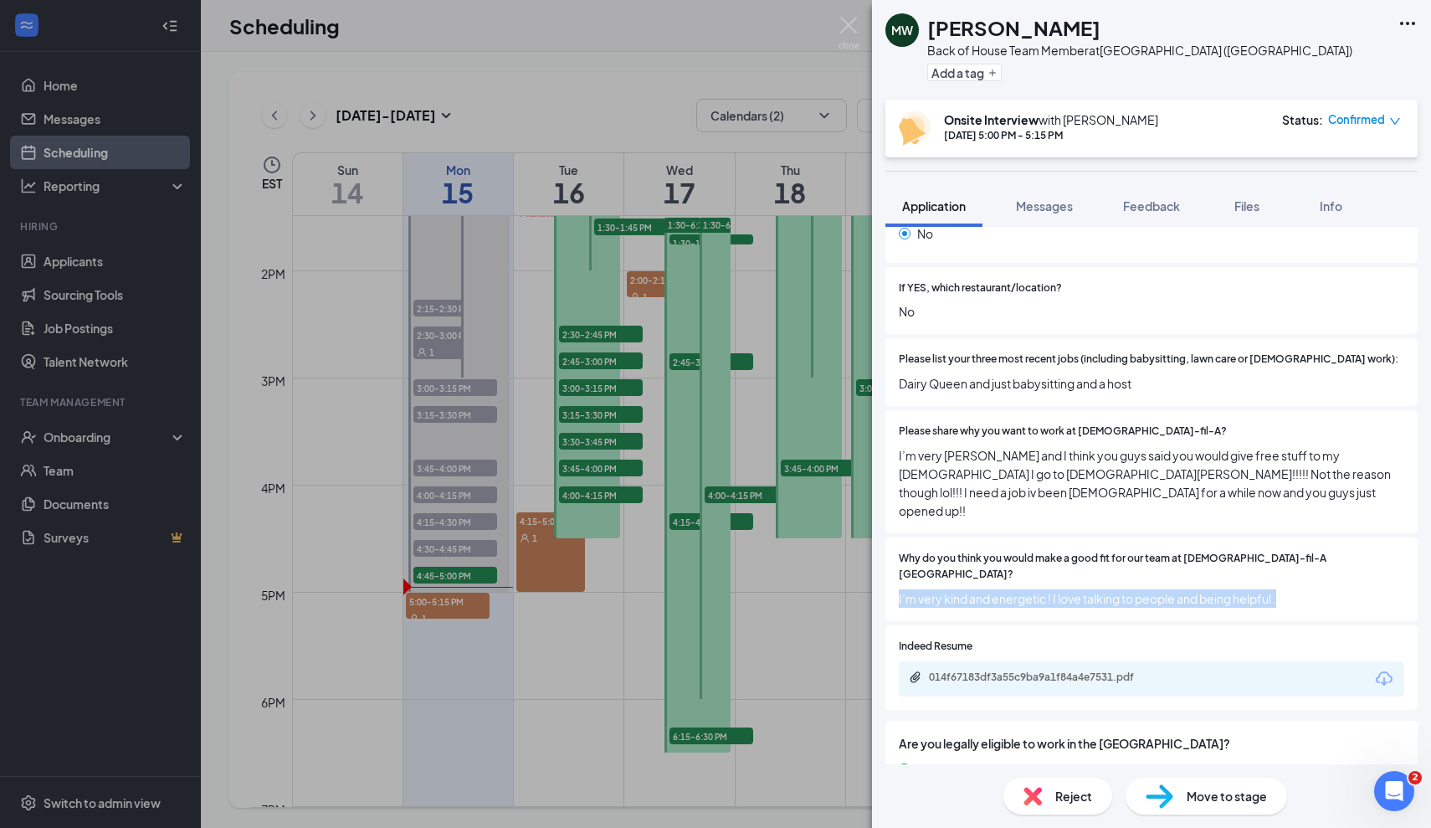
click at [1032, 553] on div "Why do you think you would make a good fit for our team at Chick-fil-A Foxborou…" at bounding box center [1152, 579] width 532 height 84
drag, startPoint x: 896, startPoint y: 540, endPoint x: 1244, endPoint y: 552, distance: 348.4
click at [1244, 552] on div "Why do you think you would make a good fit for our team at Chick-fil-A Foxborou…" at bounding box center [1152, 579] width 532 height 84
click at [1324, 589] on span "I’m very kind and energetic ! I love talking to people and being helpful ." at bounding box center [1152, 598] width 506 height 18
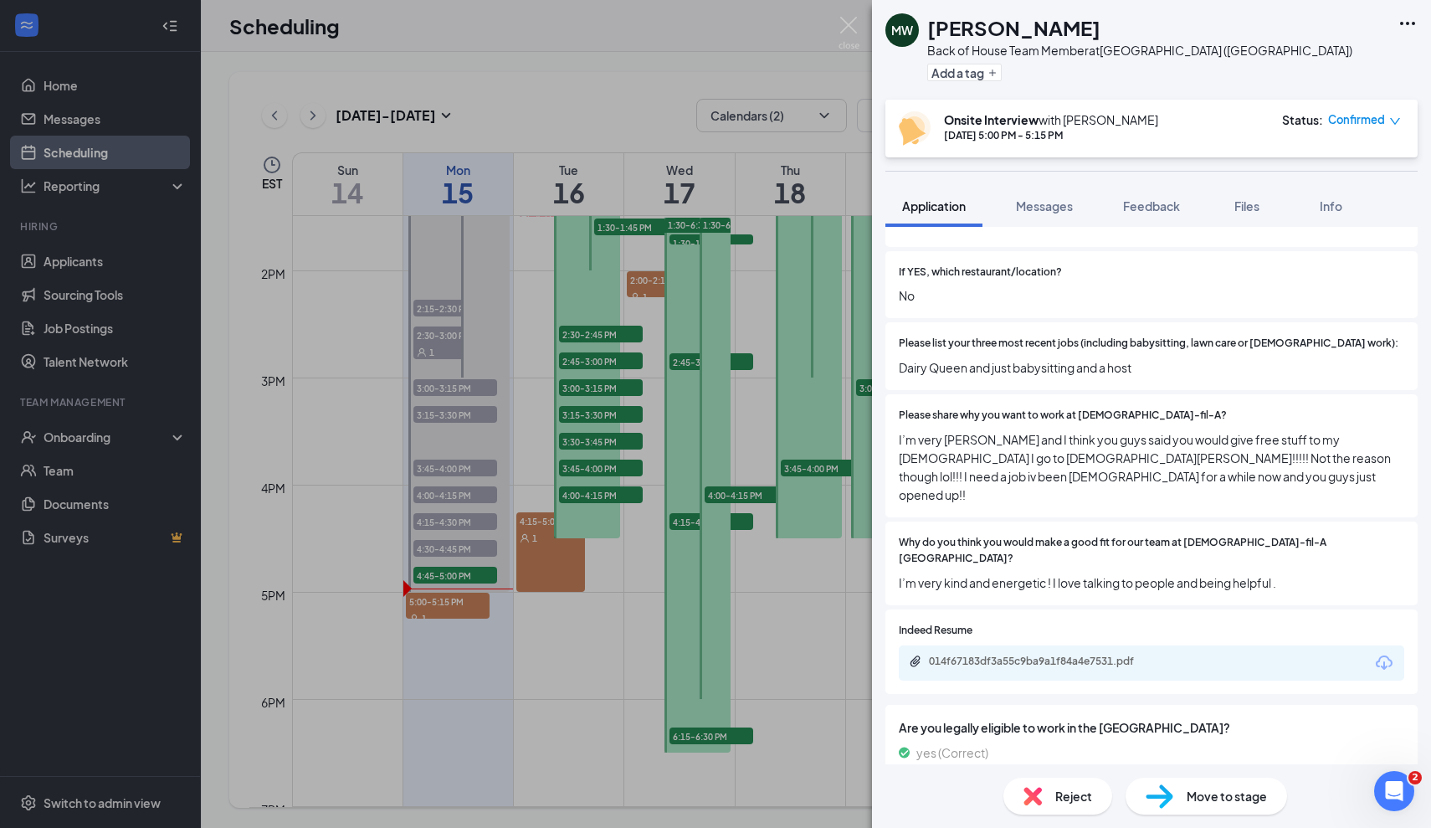
scroll to position [521, 0]
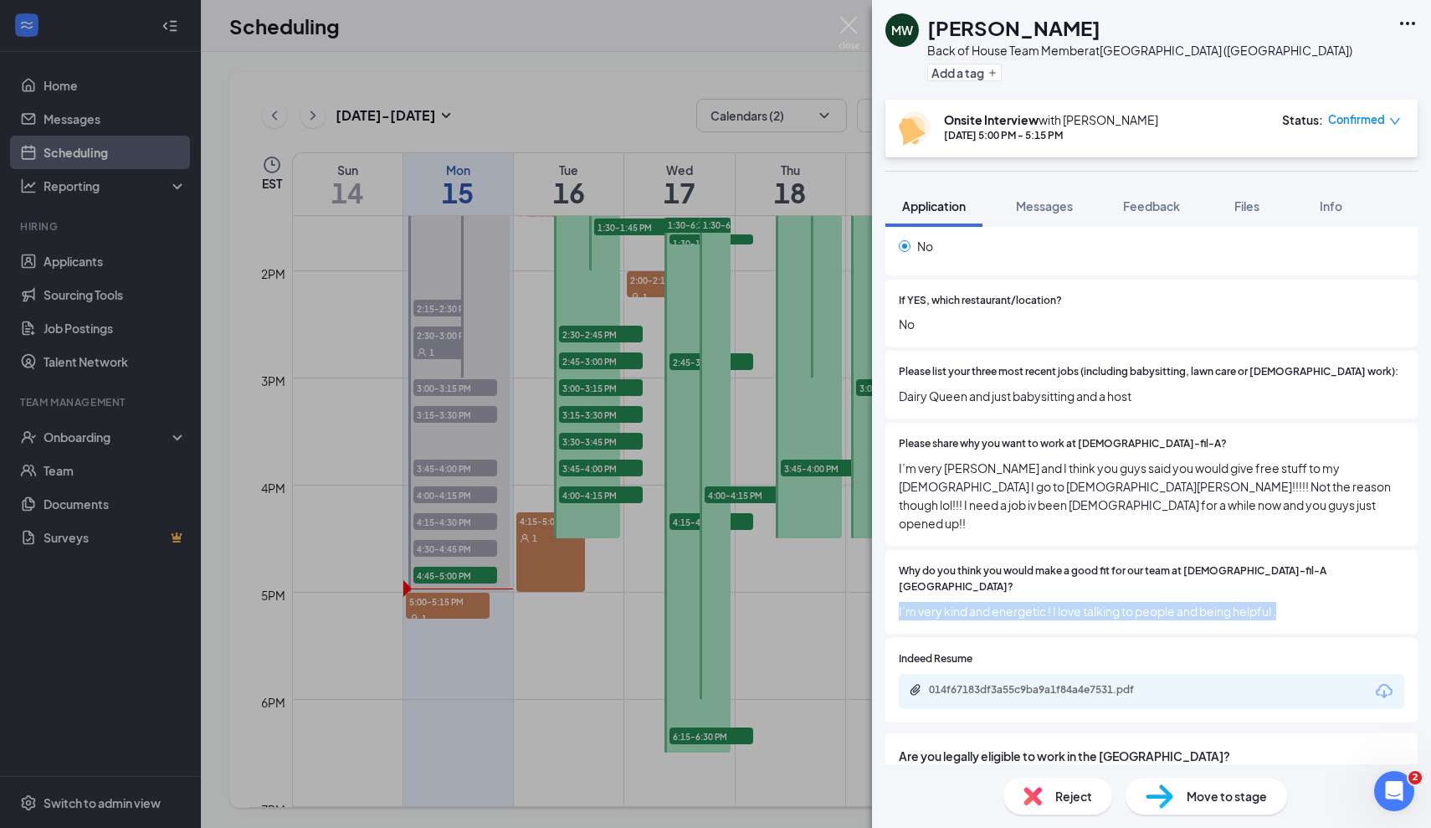
drag, startPoint x: 1298, startPoint y: 548, endPoint x: 896, endPoint y: 556, distance: 402.7
click at [893, 556] on div "Why do you think you would make a good fit for our team at Chick-fil-A Foxborou…" at bounding box center [1152, 592] width 532 height 84
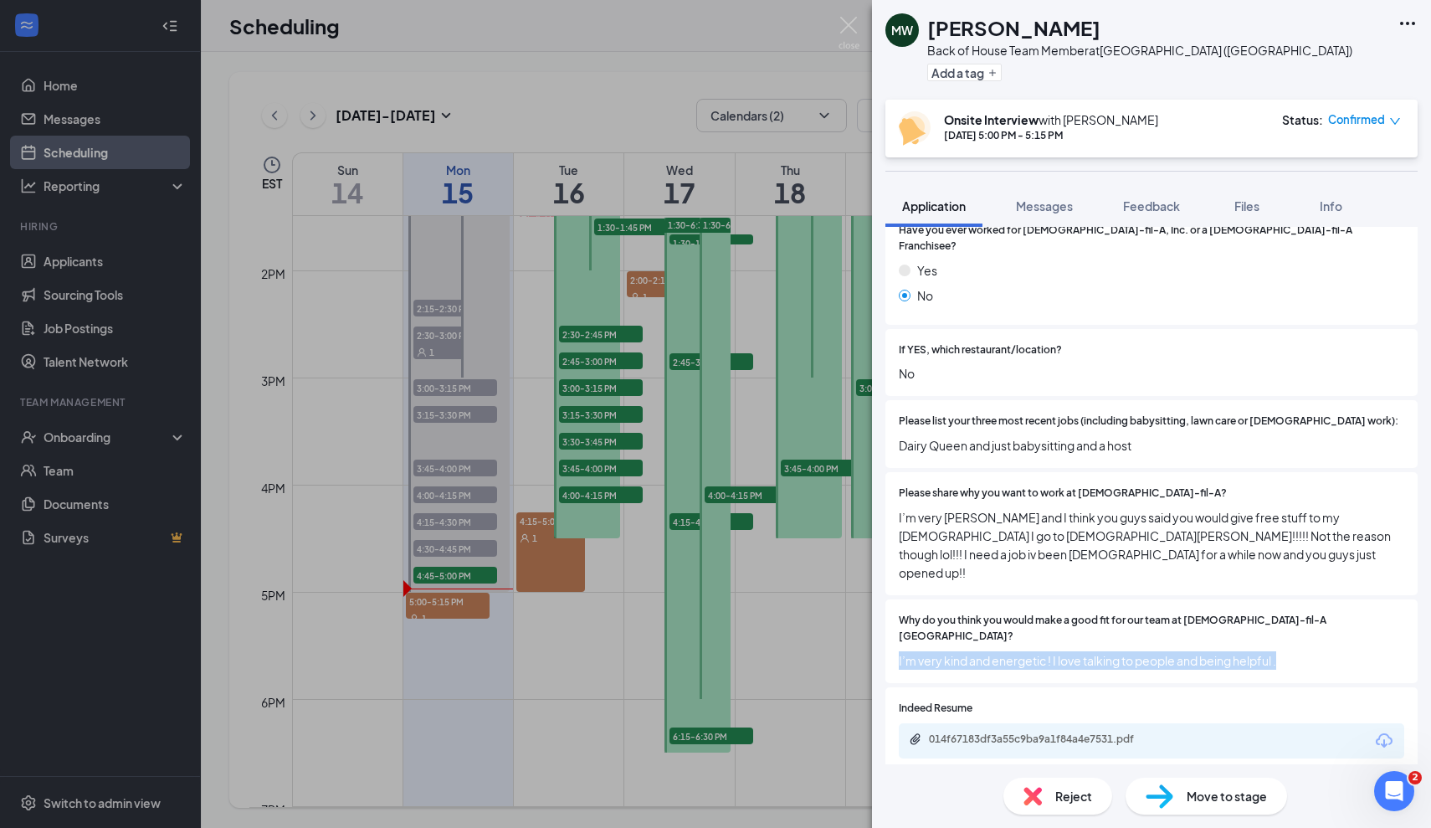
scroll to position [474, 0]
click at [1325, 614] on div "Why do you think you would make a good fit for our team at Chick-fil-A Foxborou…" at bounding box center [1152, 639] width 532 height 84
drag, startPoint x: 1297, startPoint y: 594, endPoint x: 911, endPoint y: 588, distance: 386.7
click at [910, 610] on div "Why do you think you would make a good fit for our team at Chick-fil-A Foxborou…" at bounding box center [1152, 638] width 506 height 57
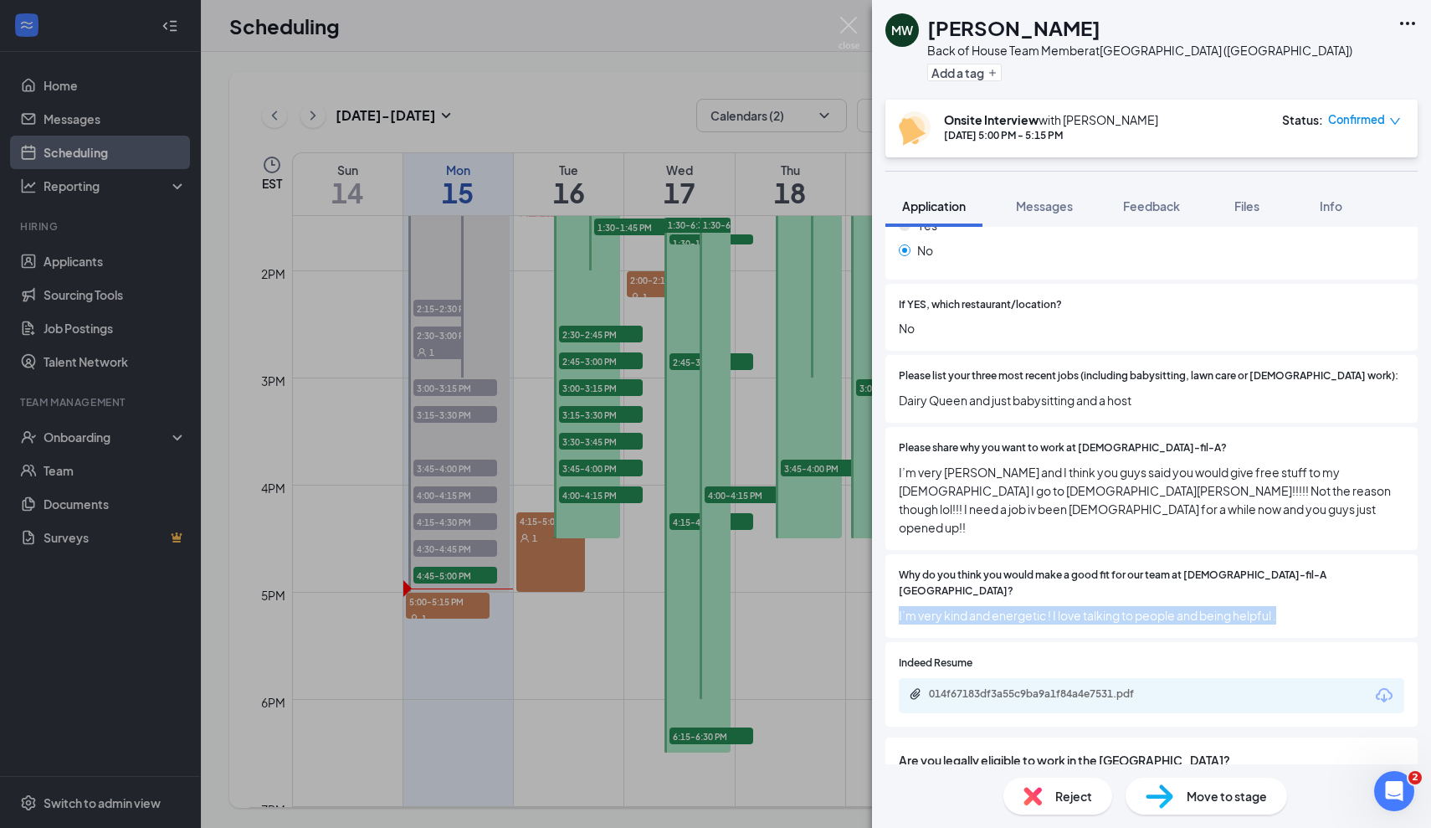
scroll to position [517, 0]
click at [1313, 605] on span "I’m very kind and energetic ! I love talking to people and being helpful ." at bounding box center [1152, 614] width 506 height 18
drag, startPoint x: 1315, startPoint y: 562, endPoint x: 886, endPoint y: 553, distance: 428.7
click at [886, 553] on div "Why do you think you would make a good fit for our team at Chick-fil-A Foxborou…" at bounding box center [1152, 595] width 532 height 84
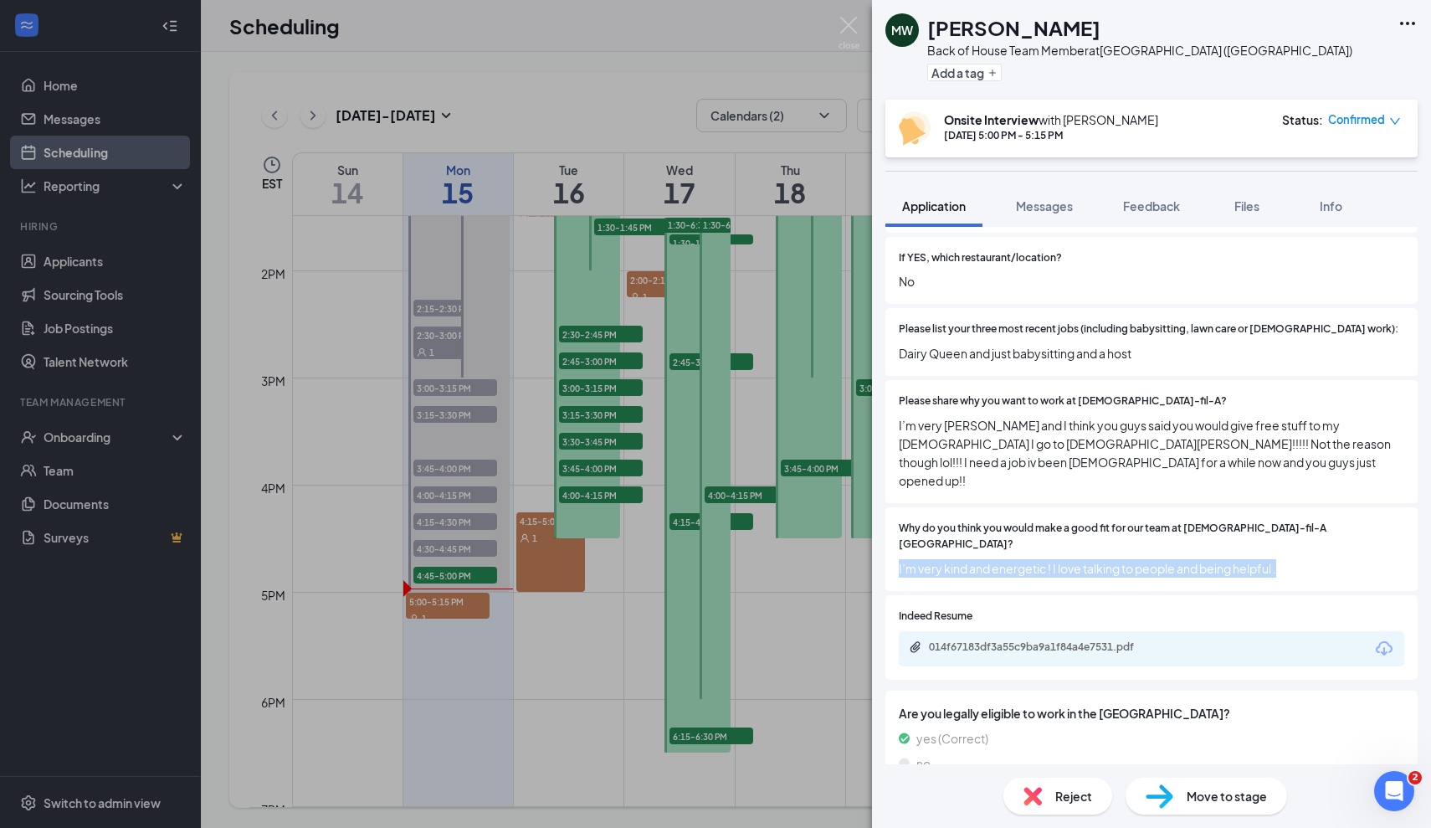
scroll to position [564, 0]
click at [1370, 558] on span "I’m very kind and energetic ! I love talking to people and being helpful ." at bounding box center [1152, 567] width 506 height 18
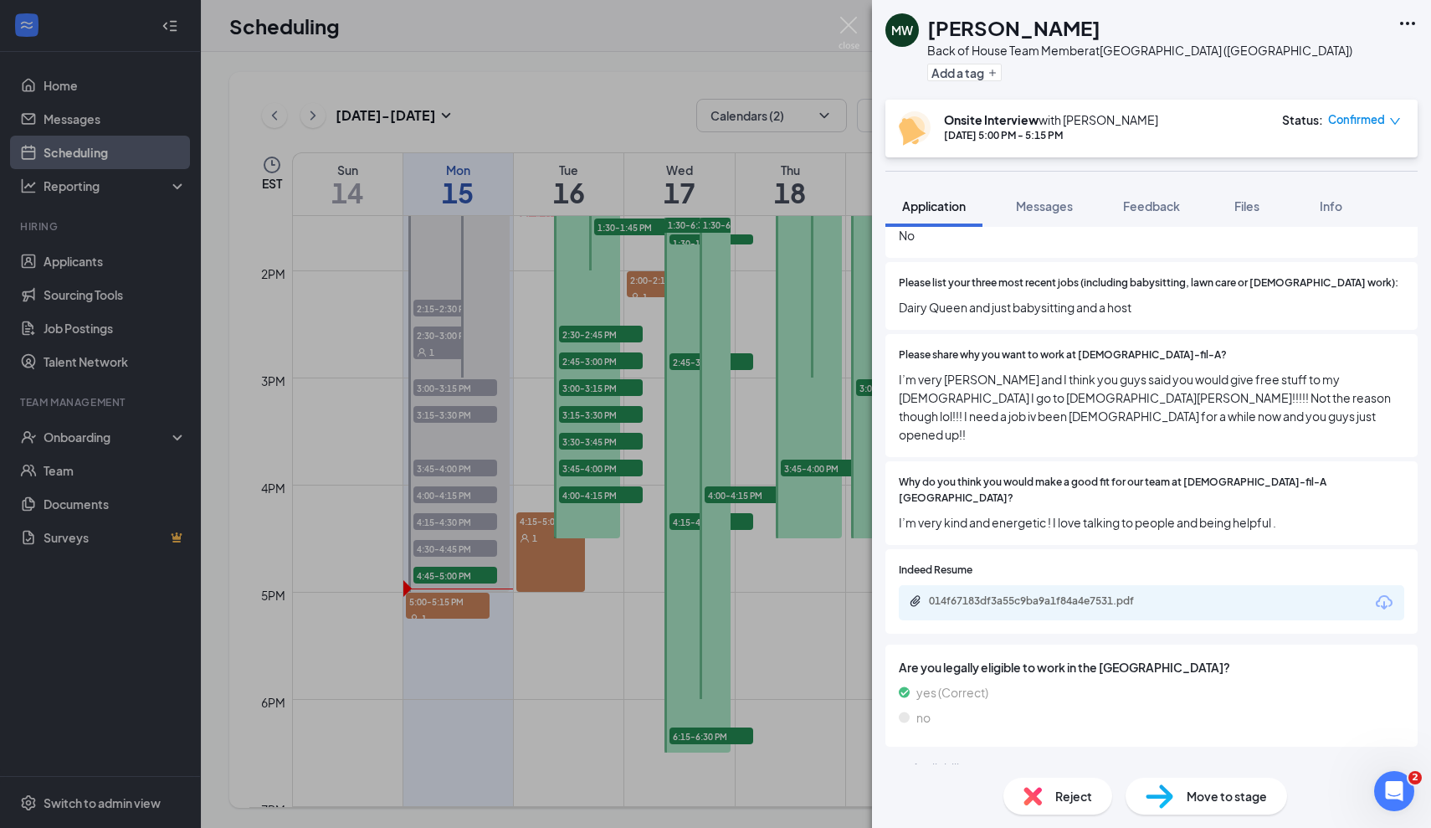
scroll to position [615, 0]
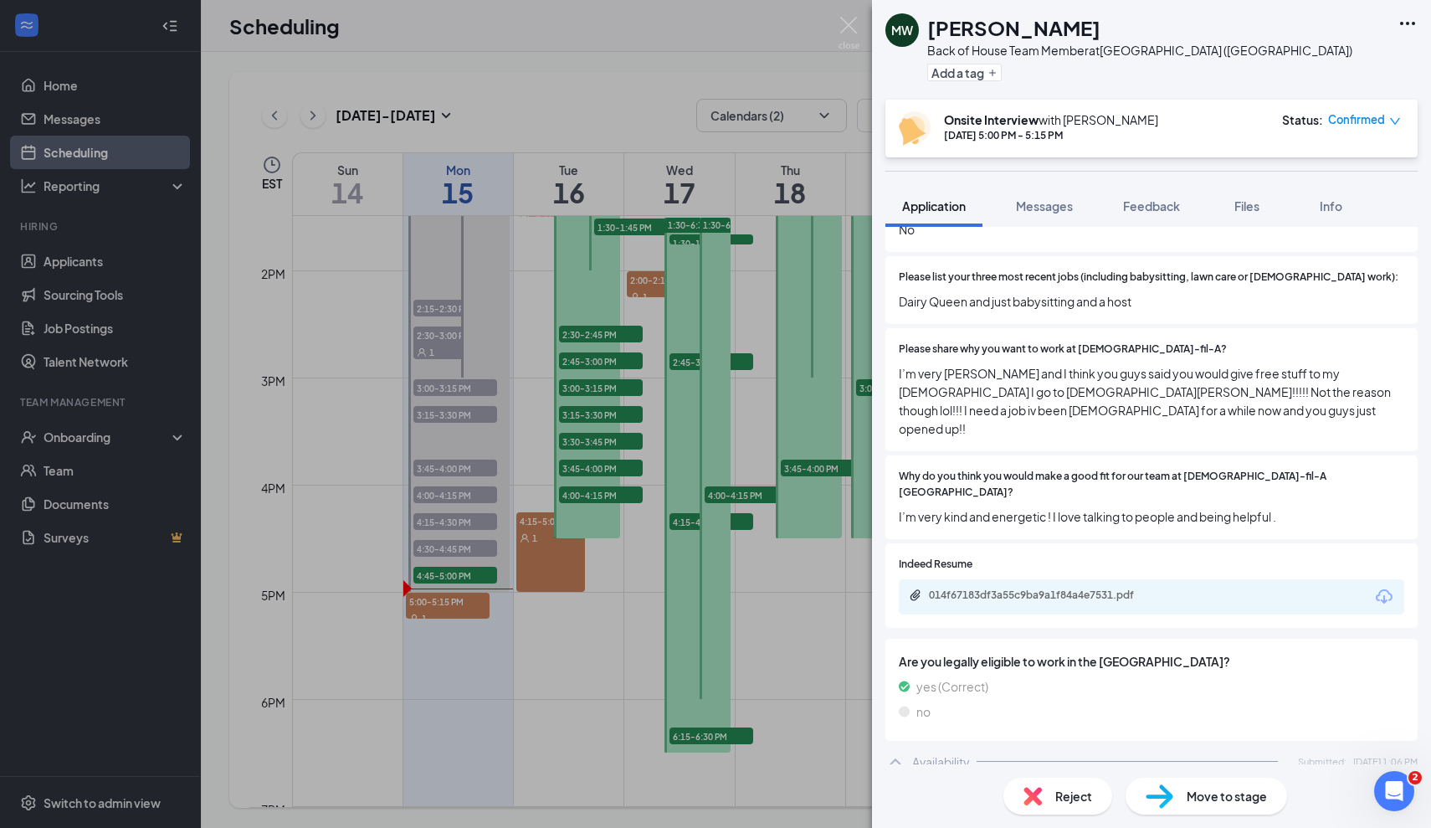
click at [1125, 469] on span "Why do you think you would make a good fit for our team at [DEMOGRAPHIC_DATA]-f…" at bounding box center [1152, 485] width 506 height 32
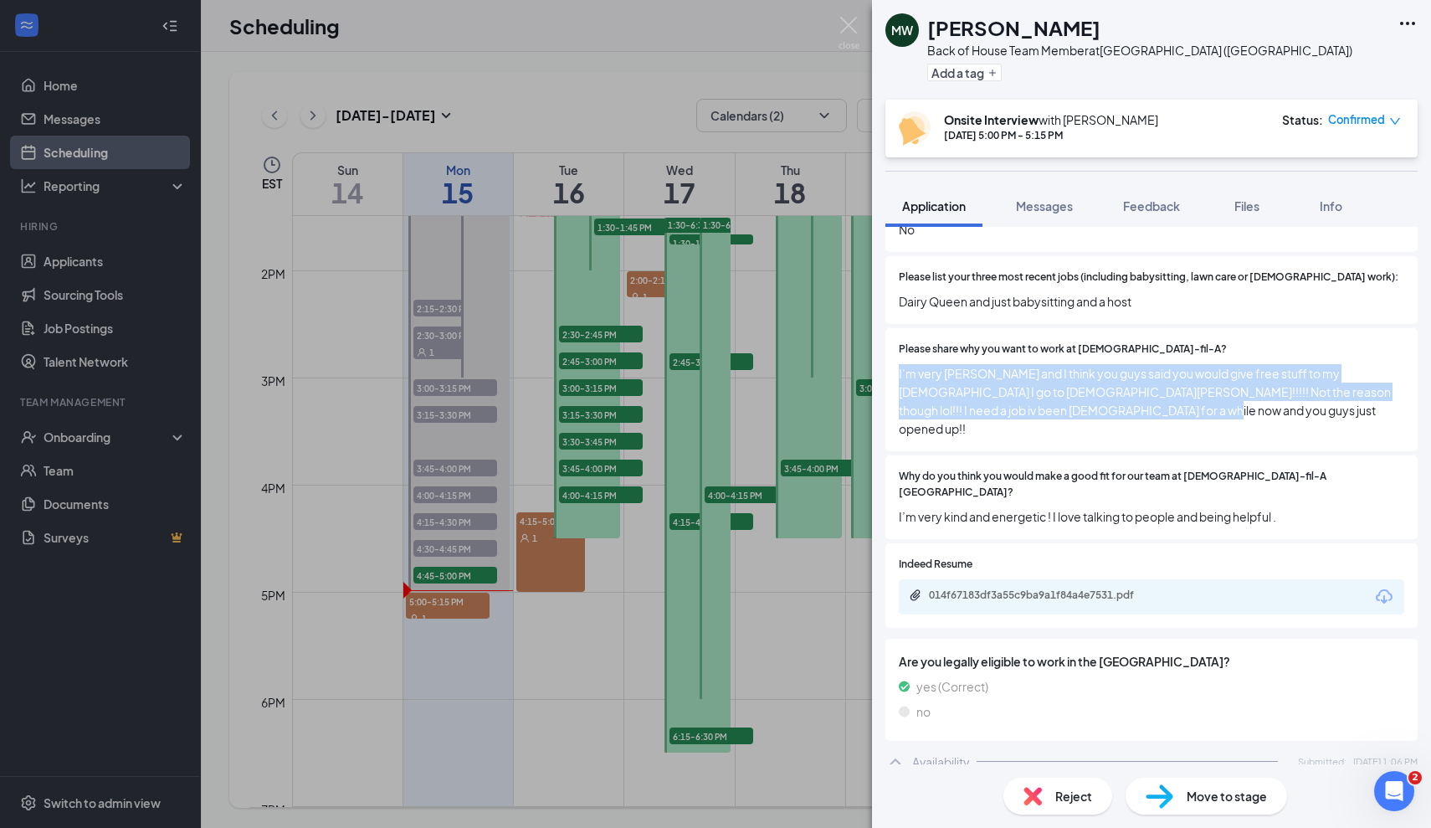
drag, startPoint x: 1174, startPoint y: 403, endPoint x: 910, endPoint y: 338, distance: 271.6
click at [910, 338] on div "Please share why you want to work at Chick-fil-A? I’m very Christian and I thin…" at bounding box center [1152, 389] width 532 height 123
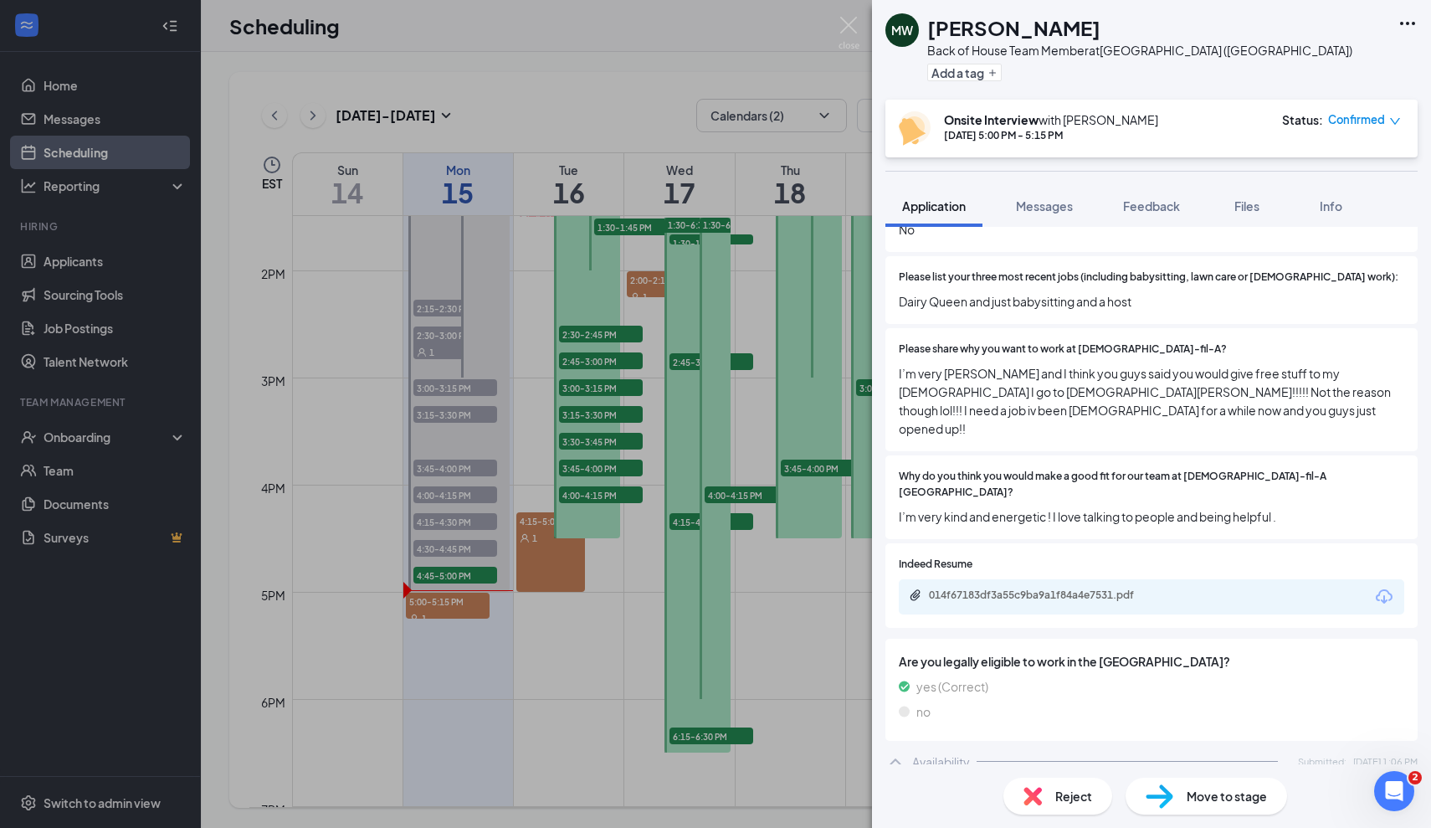
click at [1138, 391] on span "I’m very Christian and I think you guys said you would give free stuff to my ch…" at bounding box center [1152, 401] width 506 height 74
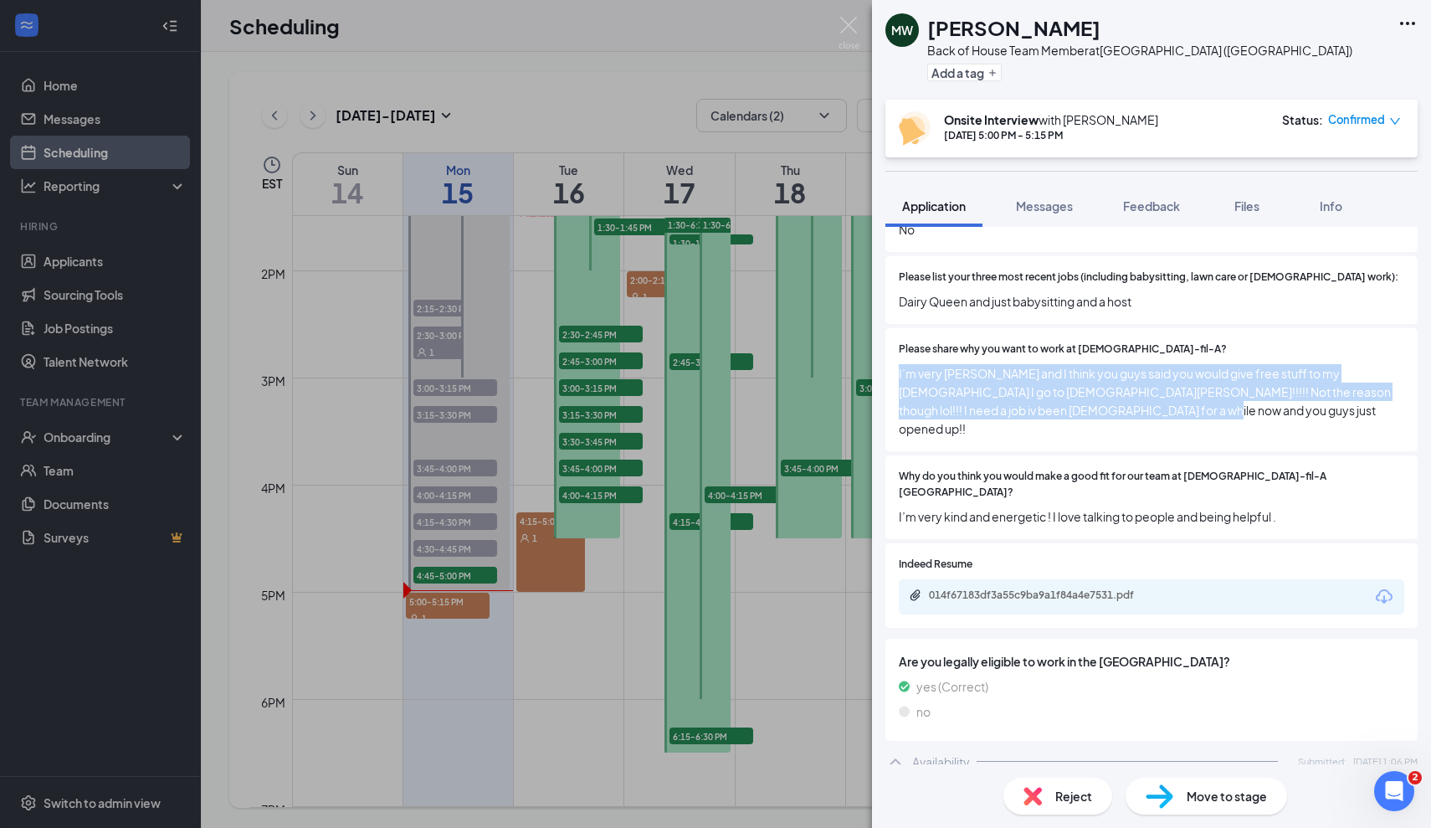
drag, startPoint x: 1138, startPoint y: 391, endPoint x: 889, endPoint y: 348, distance: 253.1
click at [889, 348] on div "Please share why you want to work at Chick-fil-A? I’m very Christian and I thin…" at bounding box center [1152, 389] width 532 height 123
drag, startPoint x: 1174, startPoint y: 402, endPoint x: 898, endPoint y: 351, distance: 280.9
click at [898, 351] on div "Please share why you want to work at Chick-fil-A? I’m very Christian and I thin…" at bounding box center [1152, 389] width 532 height 123
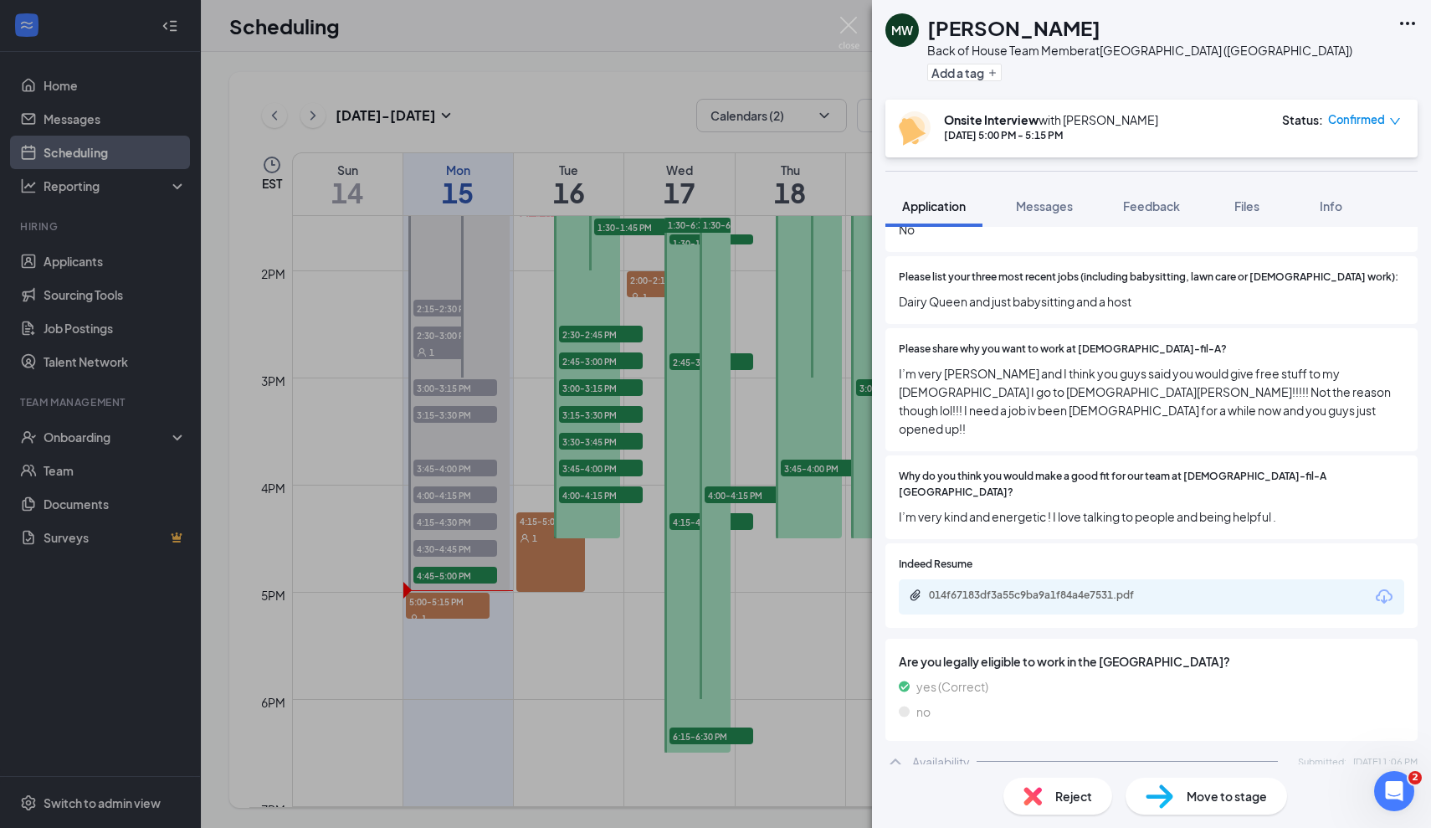
click at [1080, 469] on div "Why do you think you would make a good fit for our team at Chick-fil-A Foxborou…" at bounding box center [1152, 497] width 532 height 84
drag, startPoint x: 1308, startPoint y: 468, endPoint x: 1178, endPoint y: 468, distance: 130.6
click at [1178, 468] on div "Why do you think you would make a good fit for our team at Chick-fil-A Foxborou…" at bounding box center [1152, 497] width 532 height 84
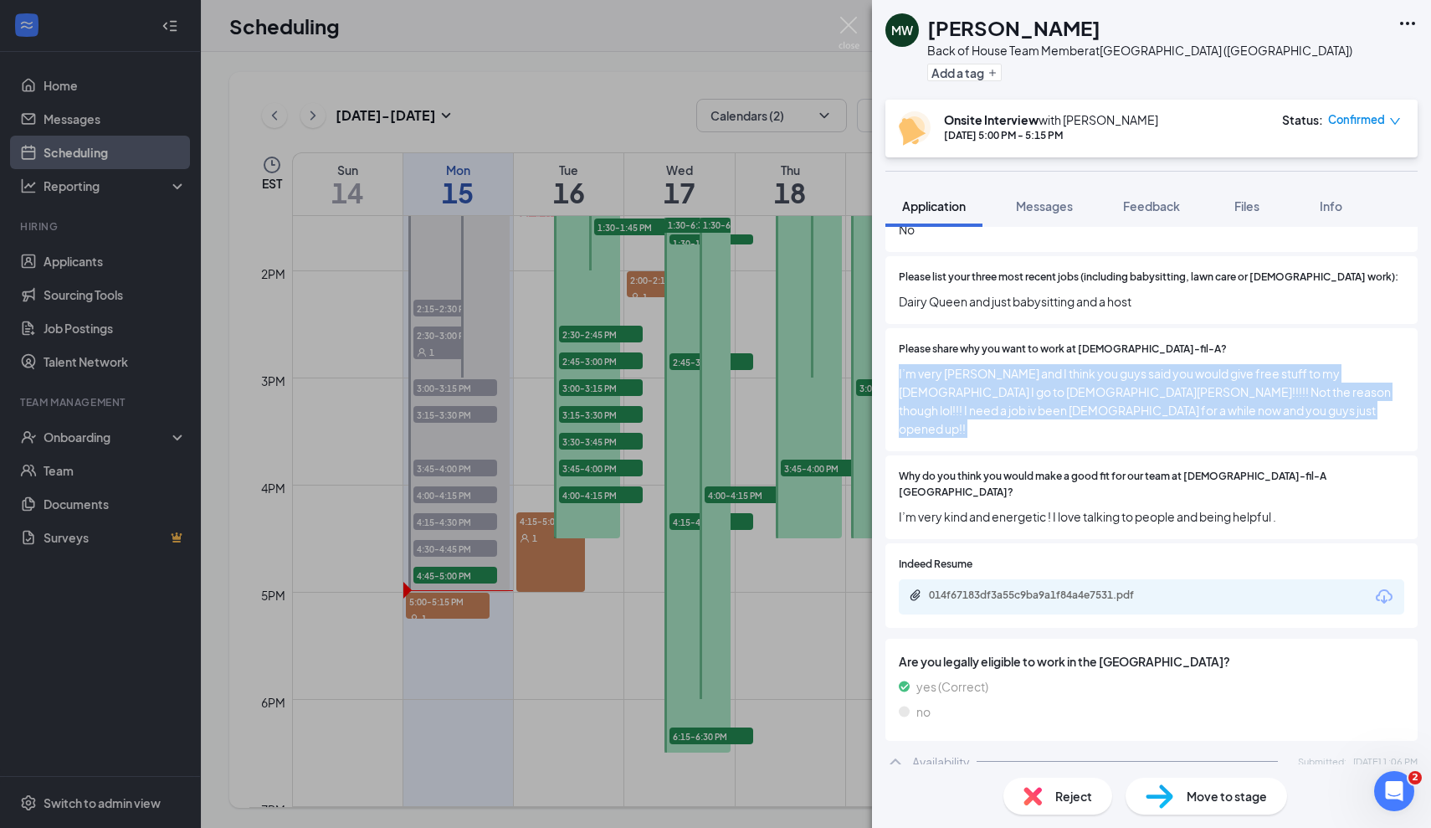
drag, startPoint x: 891, startPoint y: 355, endPoint x: 1185, endPoint y: 419, distance: 300.6
click at [1185, 419] on div "Are you younger than 18 years old? Yes No If Yes, do you have a work permit? Ye…" at bounding box center [1152, 201] width 532 height 686
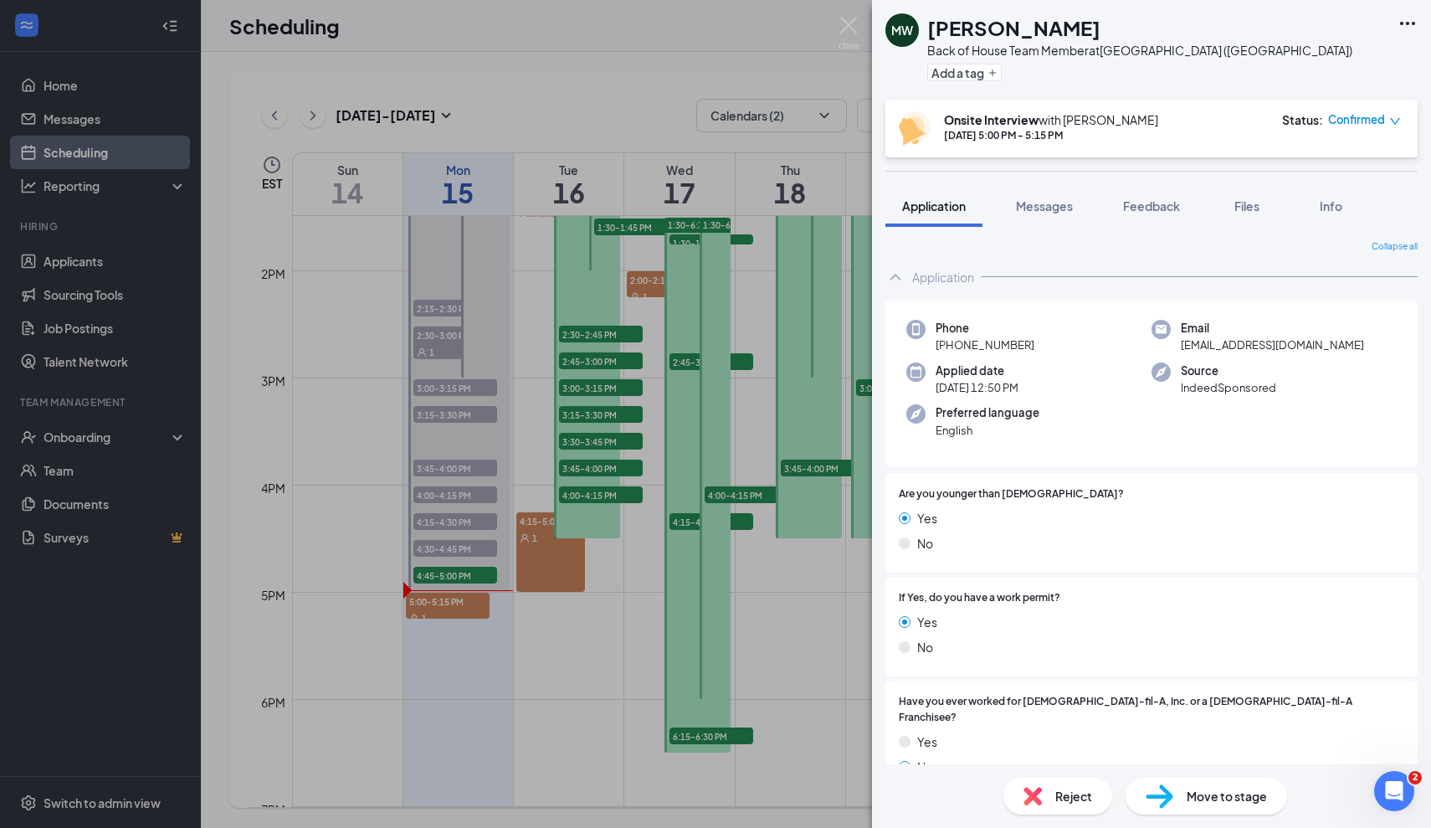
scroll to position [0, 0]
click at [855, 28] on img at bounding box center [849, 33] width 21 height 33
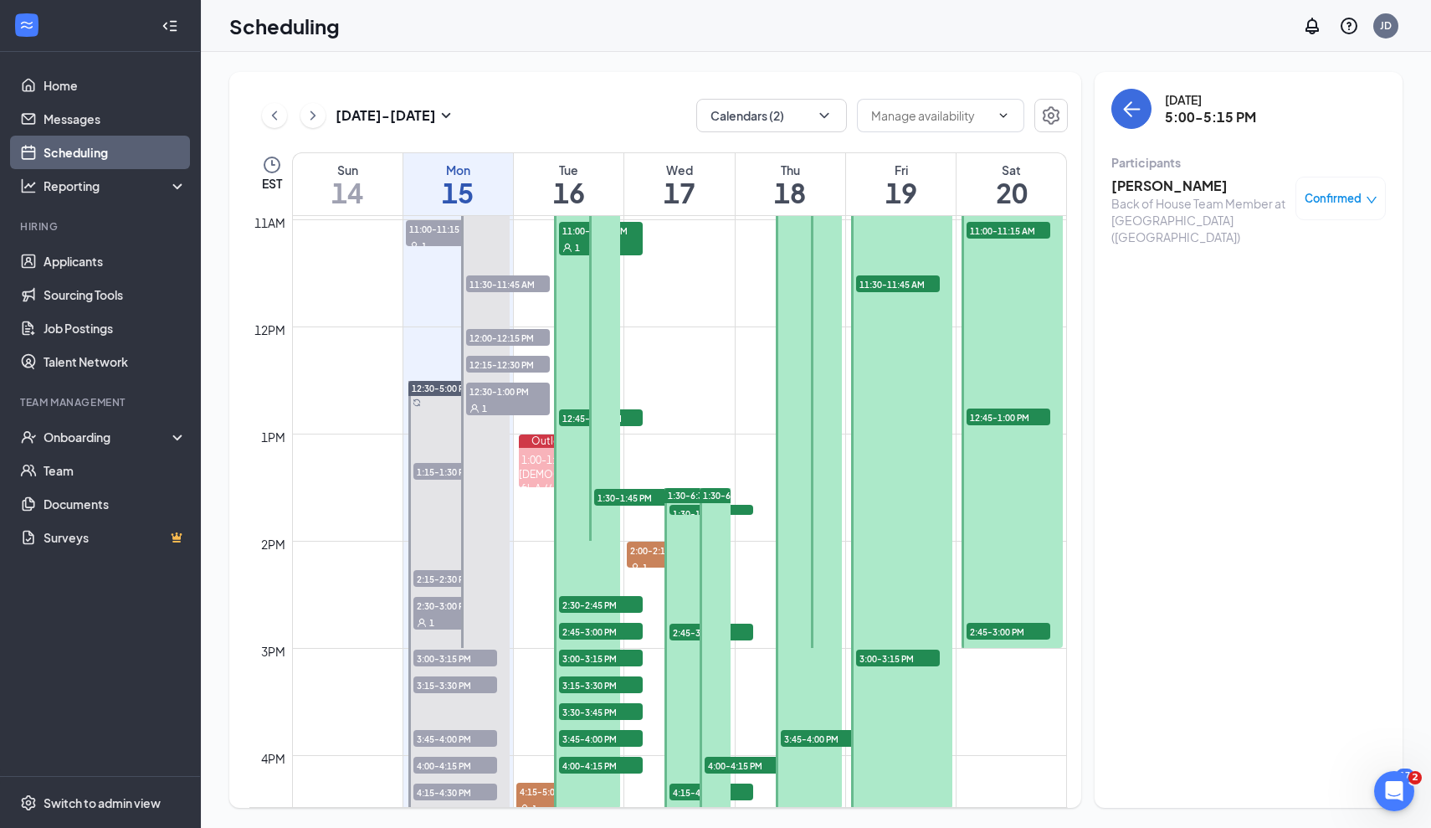
scroll to position [1192, 0]
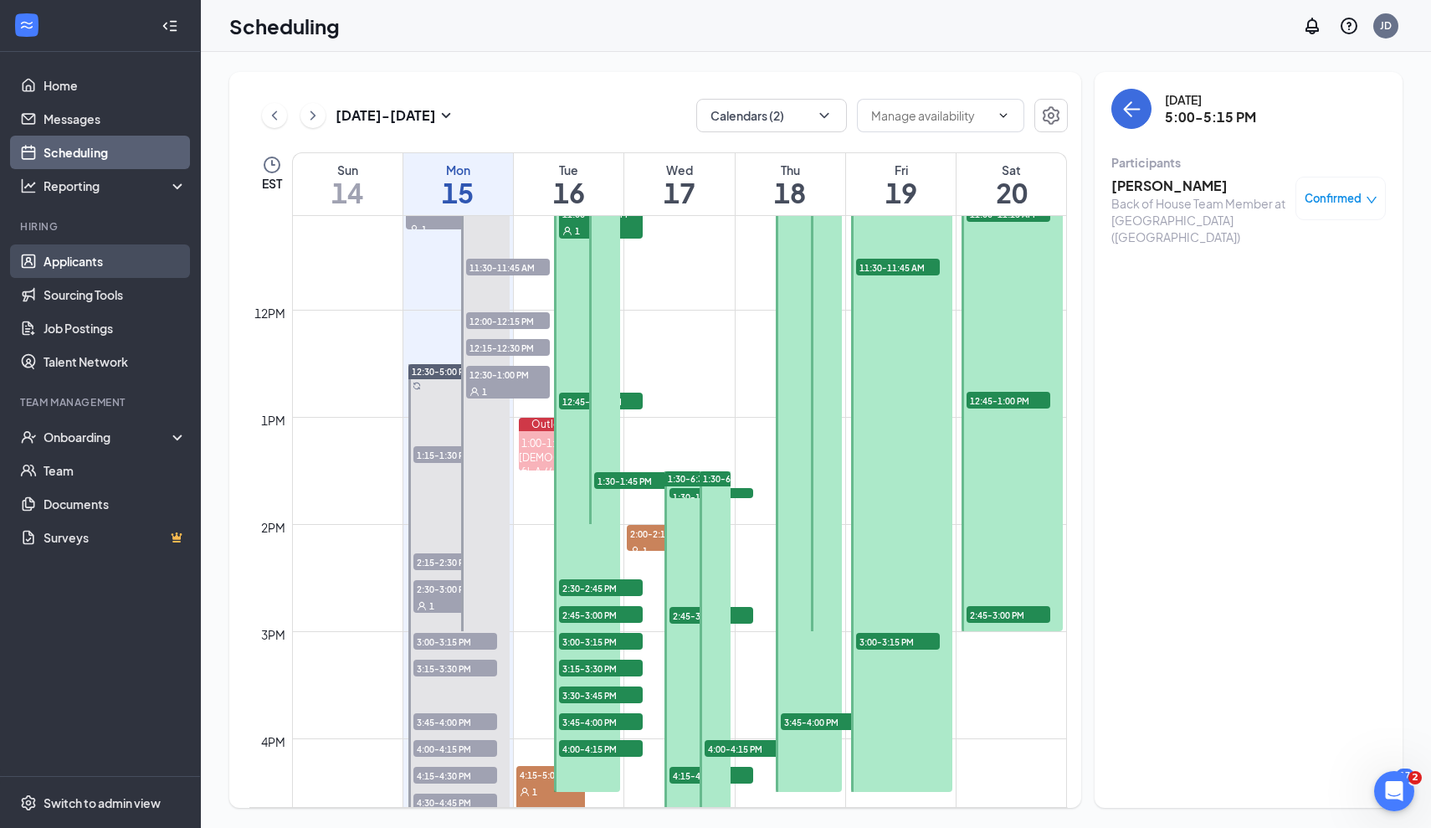
click at [81, 261] on link "Applicants" at bounding box center [115, 260] width 143 height 33
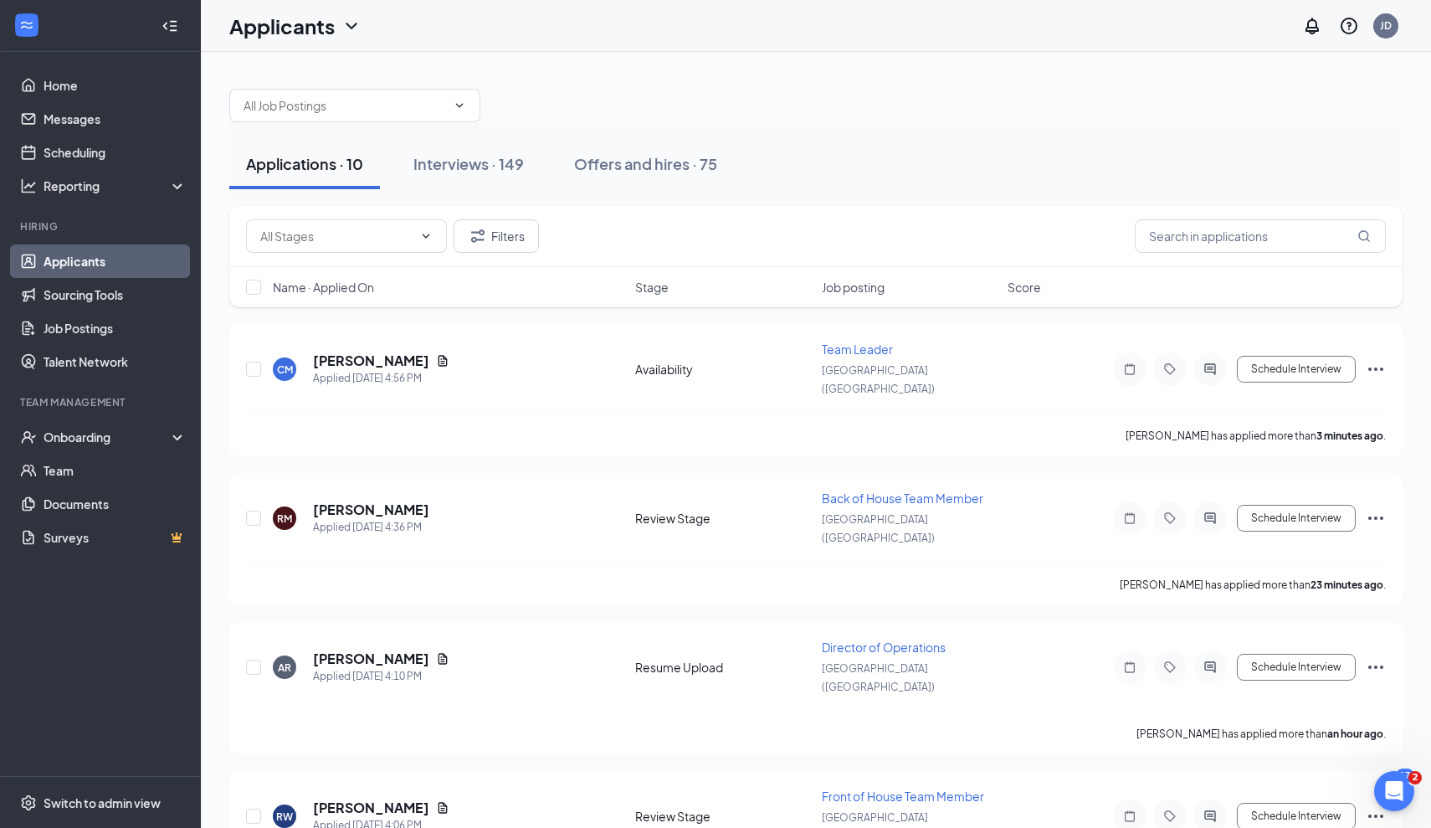
click at [73, 258] on link "Applicants" at bounding box center [115, 260] width 143 height 33
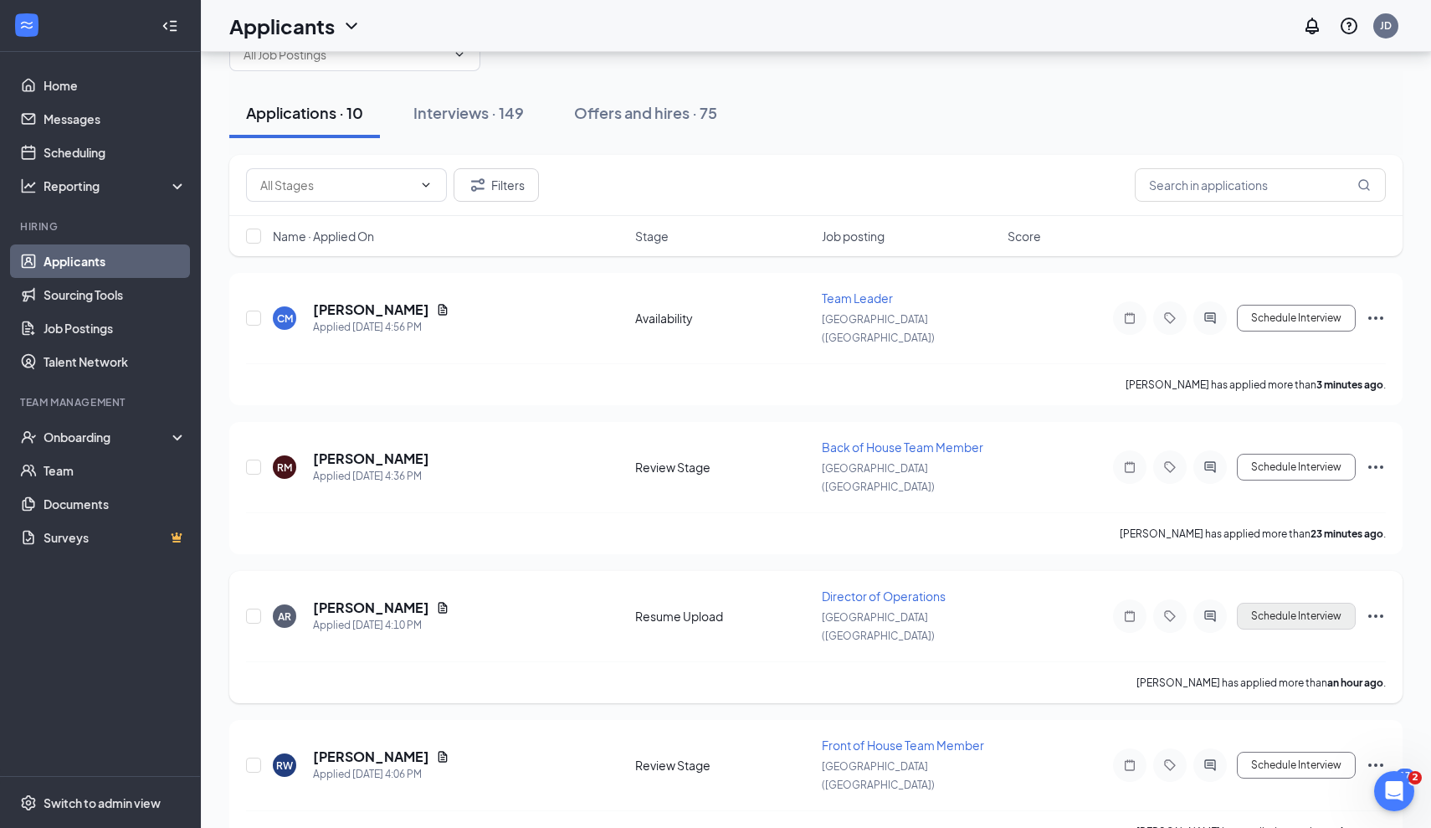
click at [1309, 603] on button "Schedule Interview" at bounding box center [1296, 616] width 119 height 27
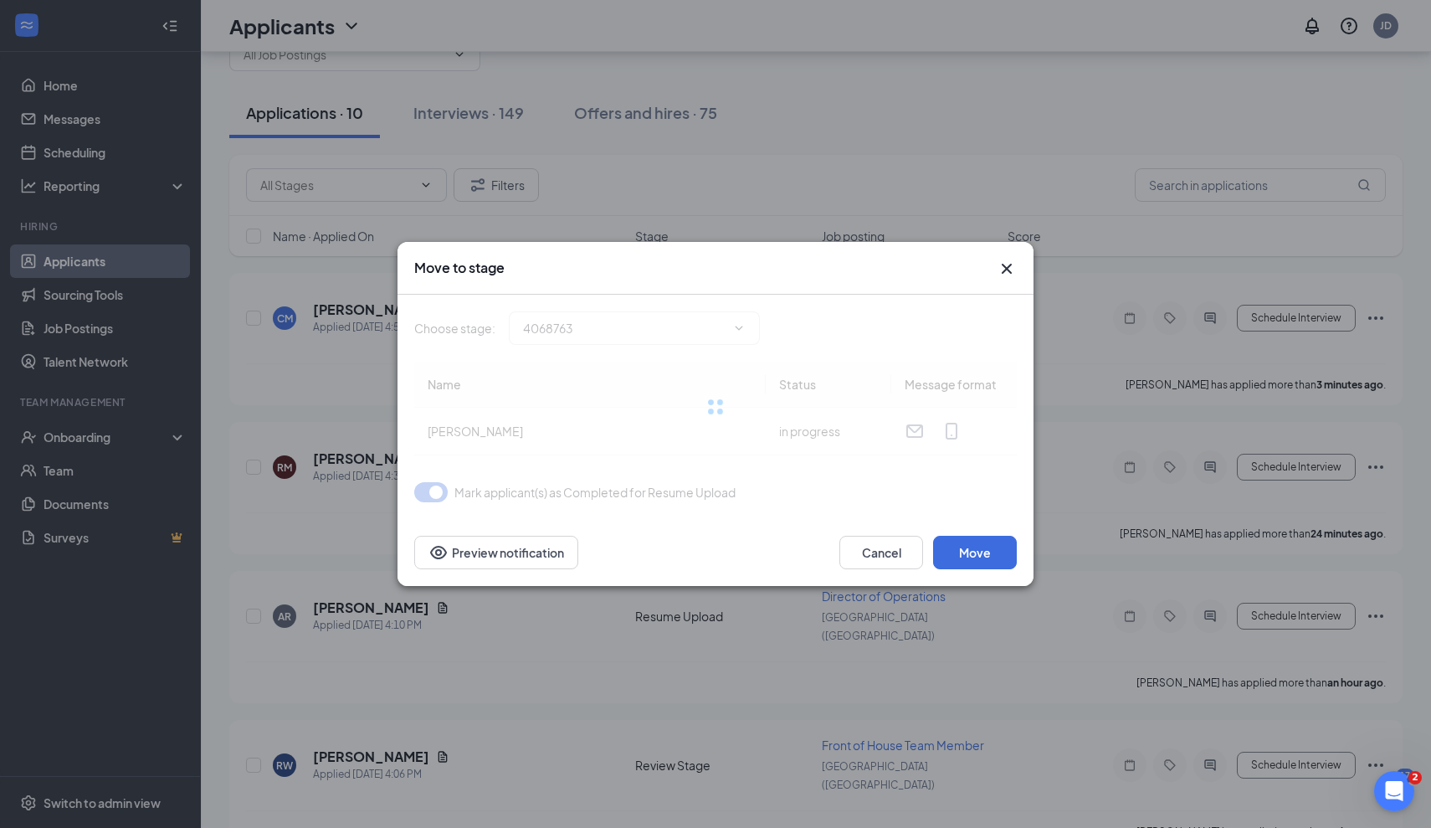
type input "Review Stage (next stage)"
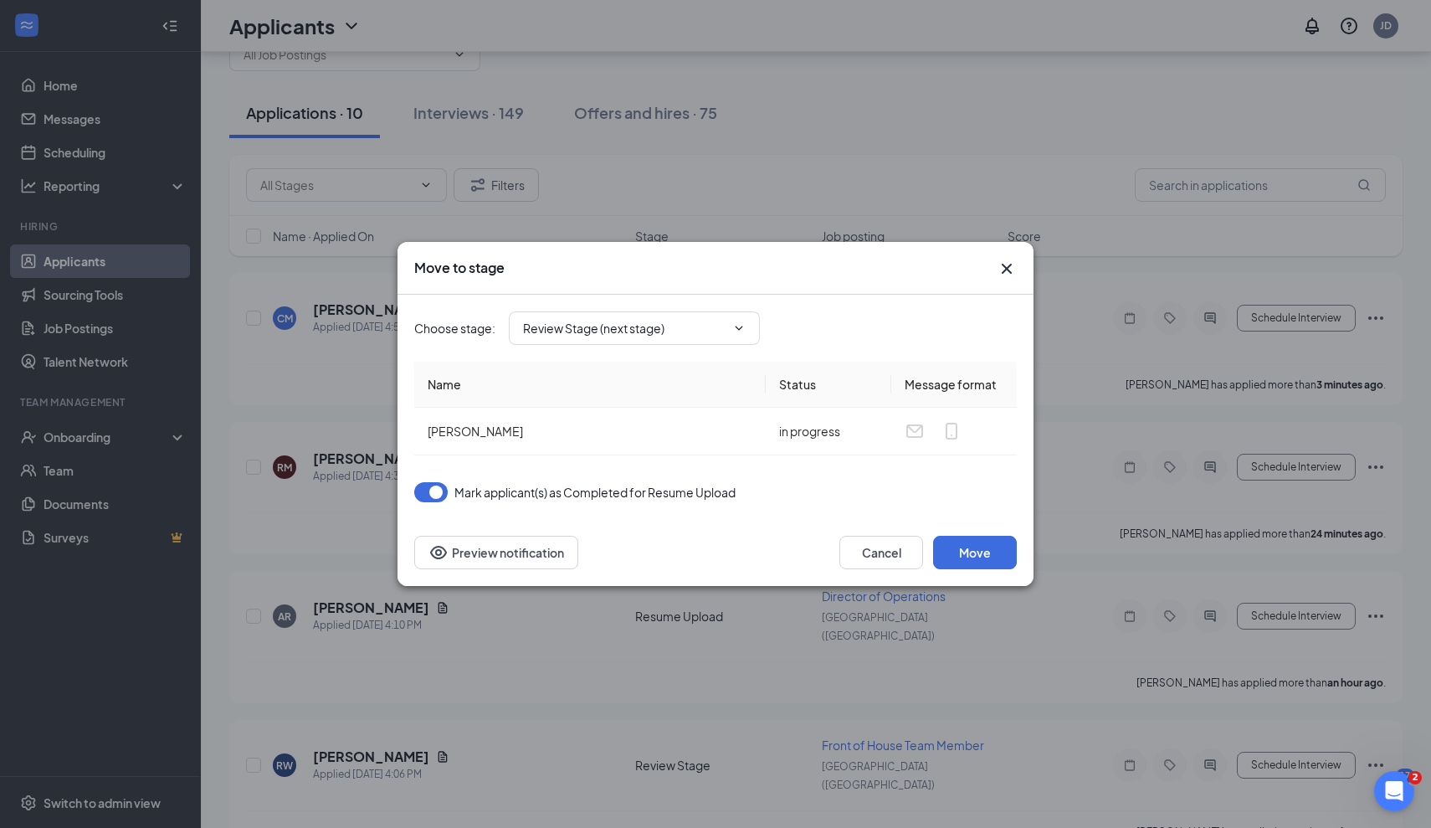
click at [1002, 321] on div "Choose stage : Review Stage (next stage)" at bounding box center [715, 327] width 603 height 33
click at [1007, 270] on icon "Cross" at bounding box center [1007, 269] width 10 height 10
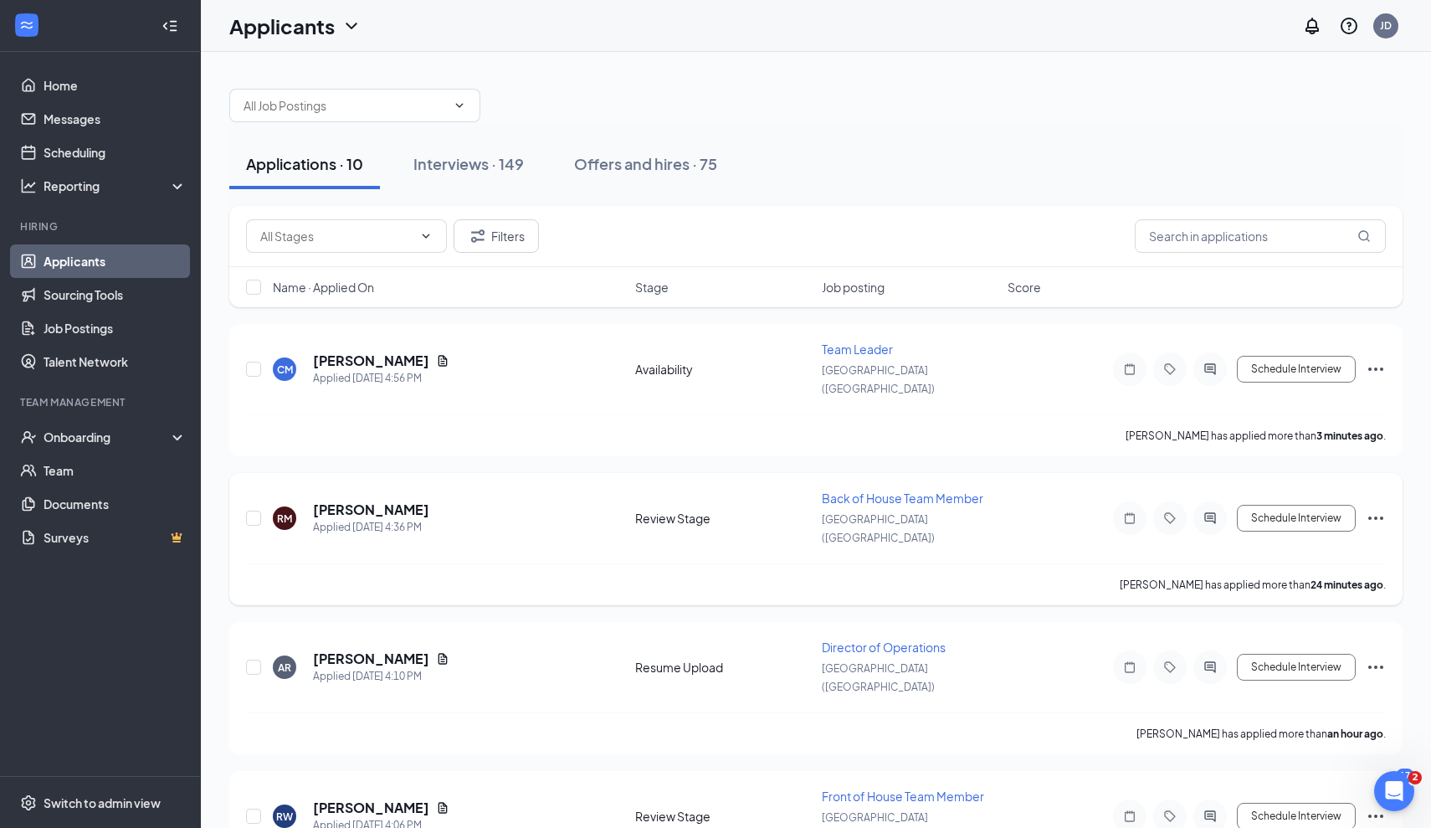
scroll to position [0, 0]
click at [443, 356] on icon "Document" at bounding box center [443, 360] width 9 height 11
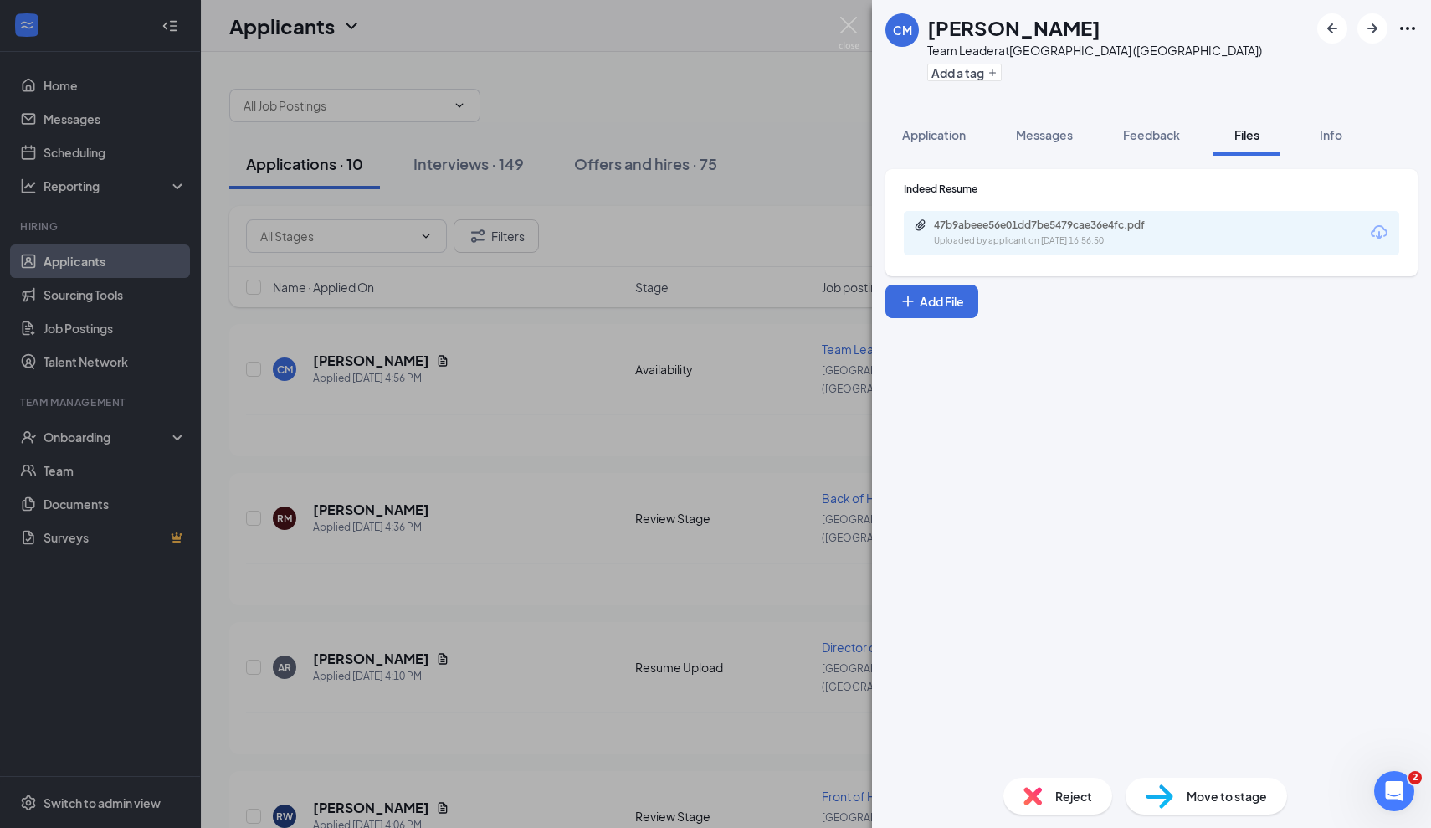
click at [981, 236] on div "Uploaded by applicant on Sep 15, 2025 at 16:56:50" at bounding box center [1059, 240] width 251 height 13
click at [598, 511] on div "CM Christopher Marsh Team Leader at Foxborough (MA) Add a tag Application Messa…" at bounding box center [715, 414] width 1431 height 828
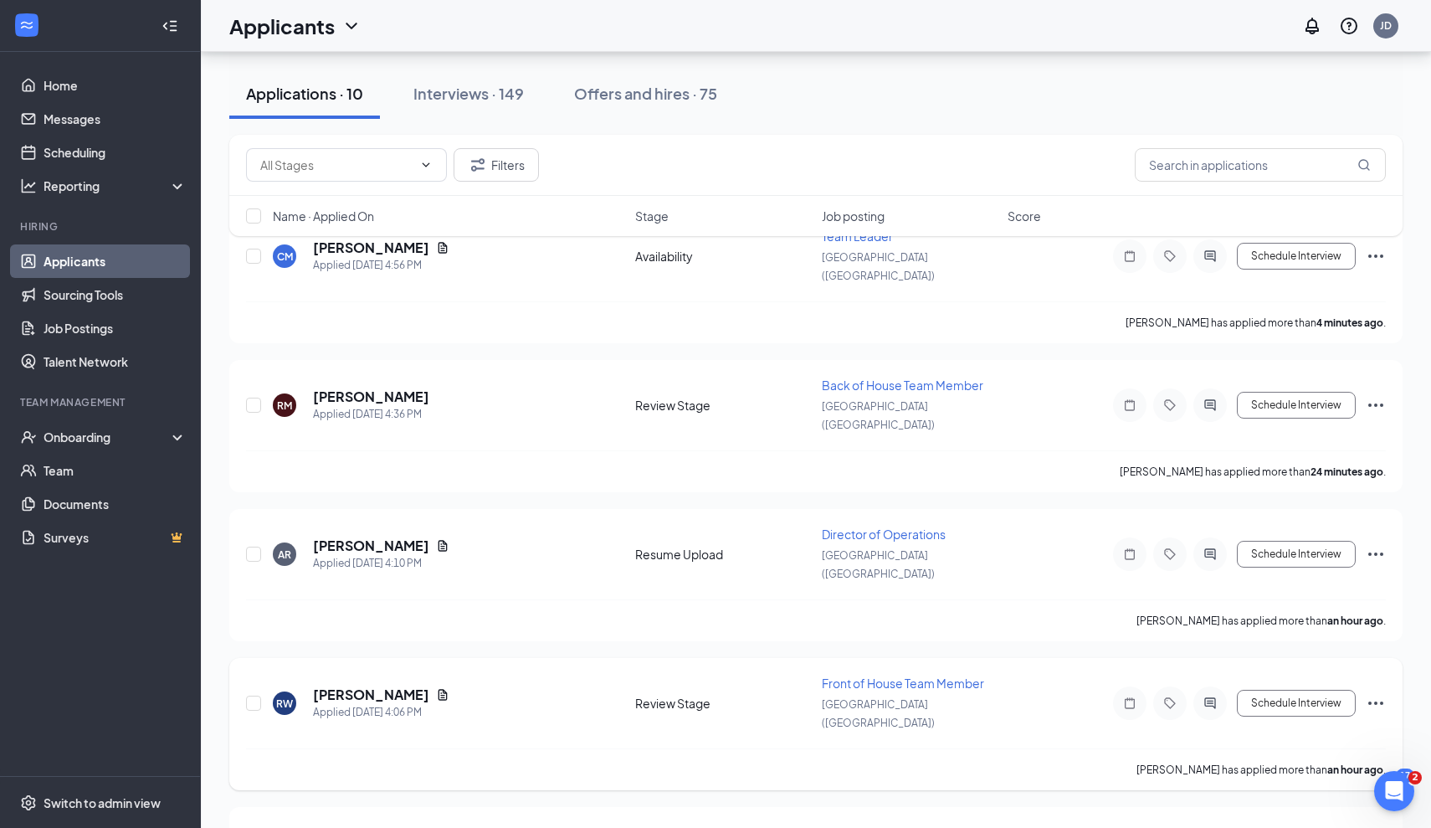
scroll to position [116, 0]
click at [449, 683] on div "Roberta Williams-Shodunke" at bounding box center [381, 692] width 136 height 18
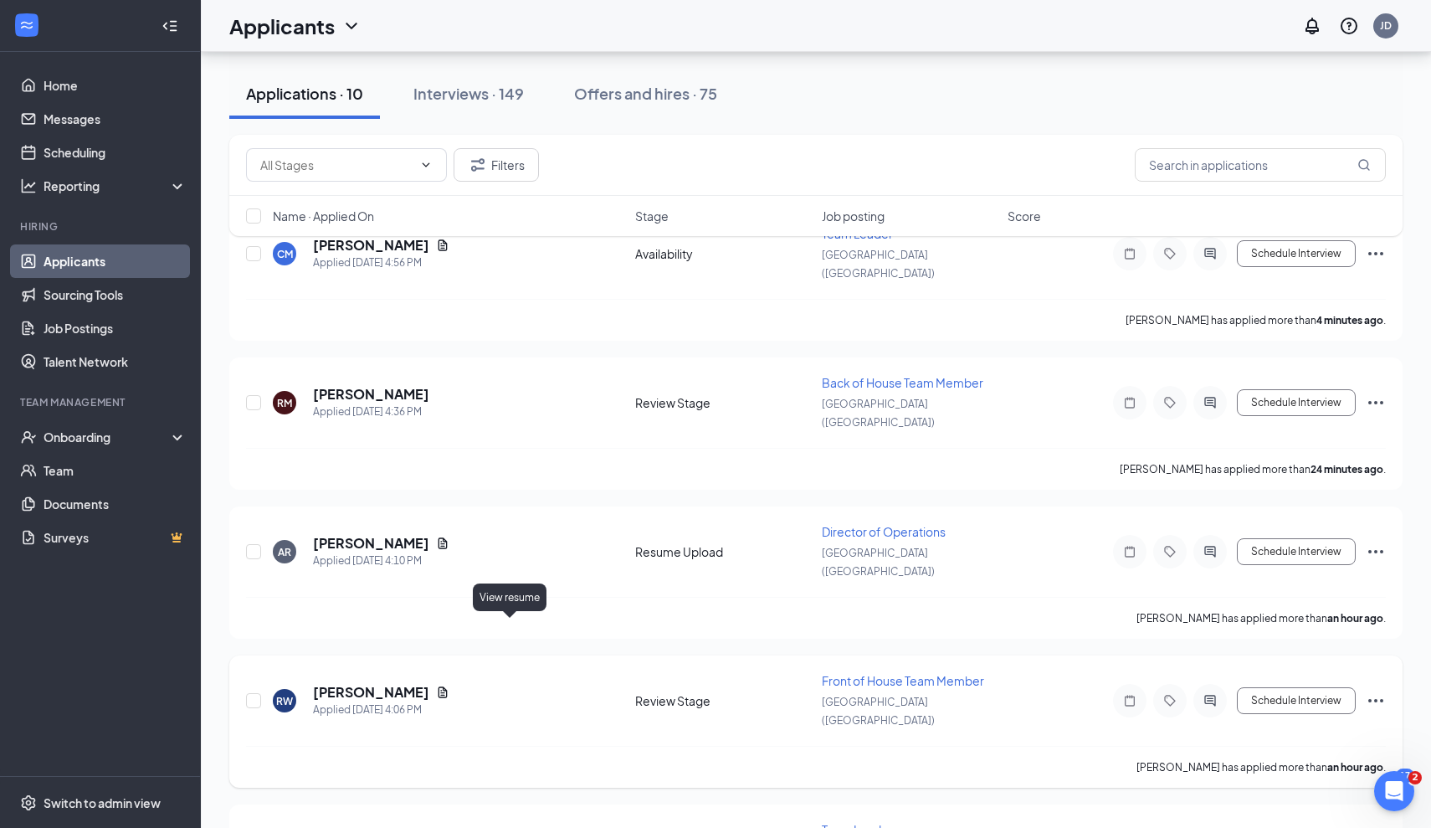
click at [449, 686] on icon "Document" at bounding box center [442, 692] width 13 height 13
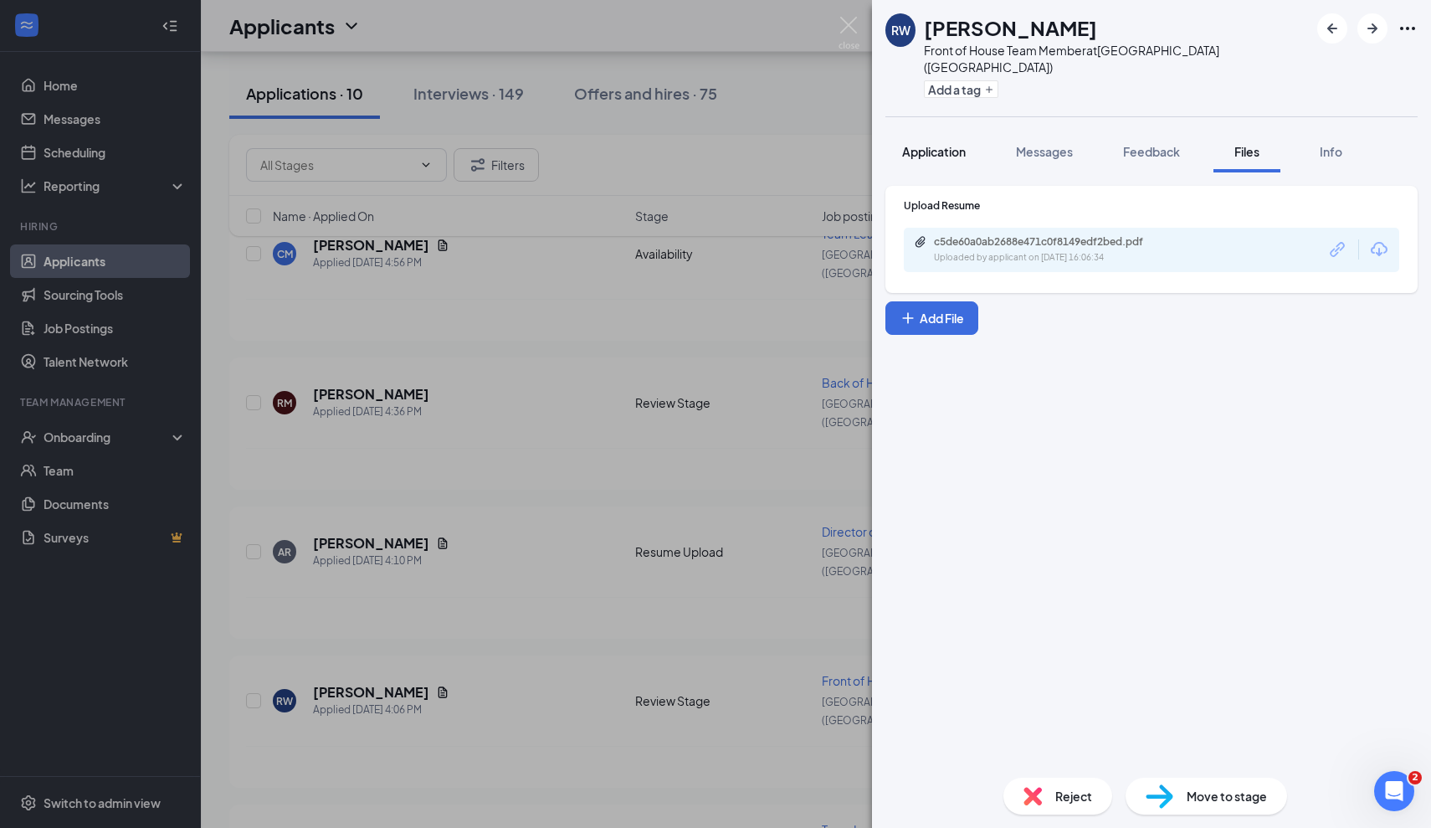
click at [953, 144] on span "Application" at bounding box center [934, 151] width 64 height 15
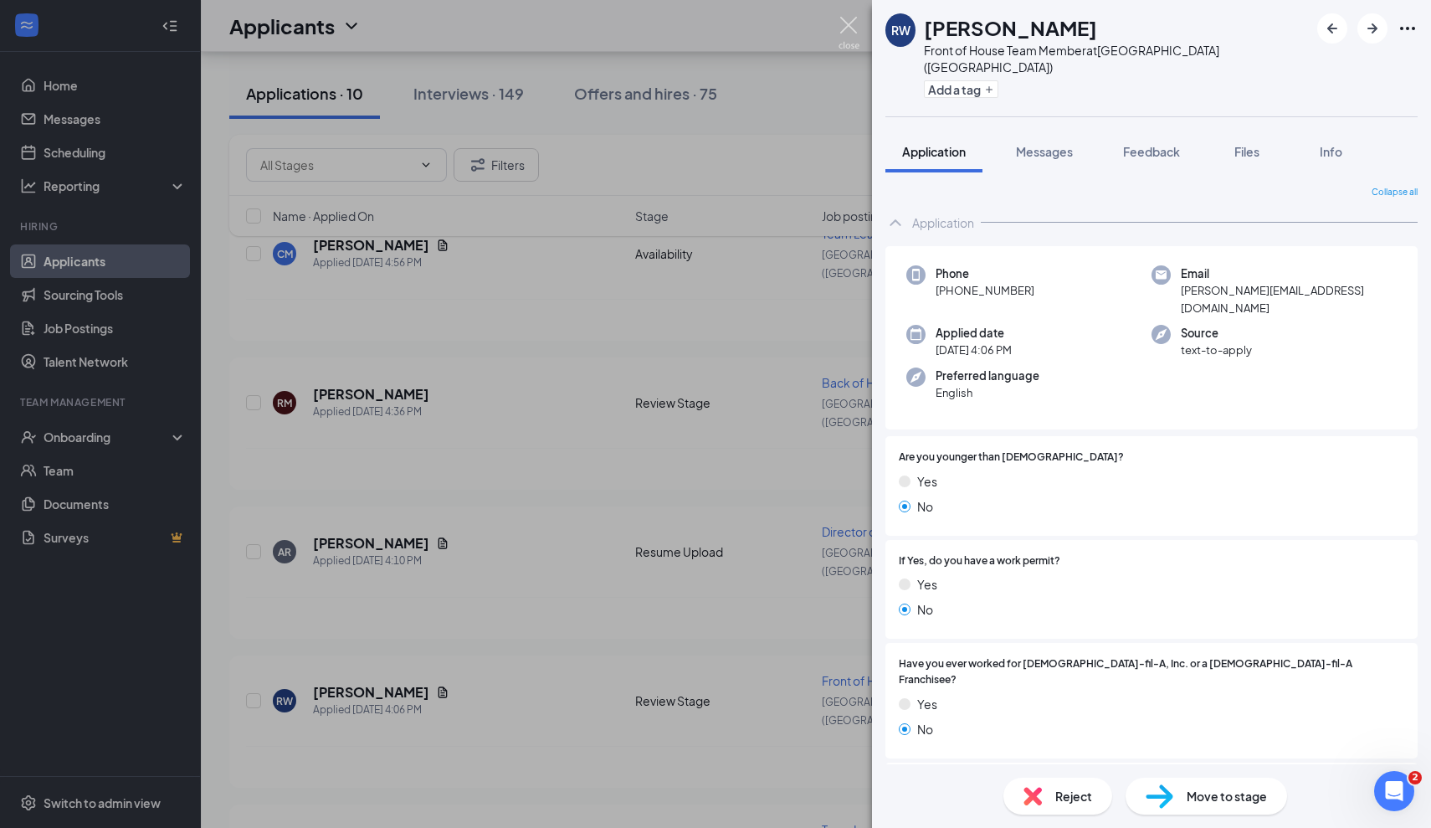
click at [848, 33] on img at bounding box center [849, 33] width 21 height 33
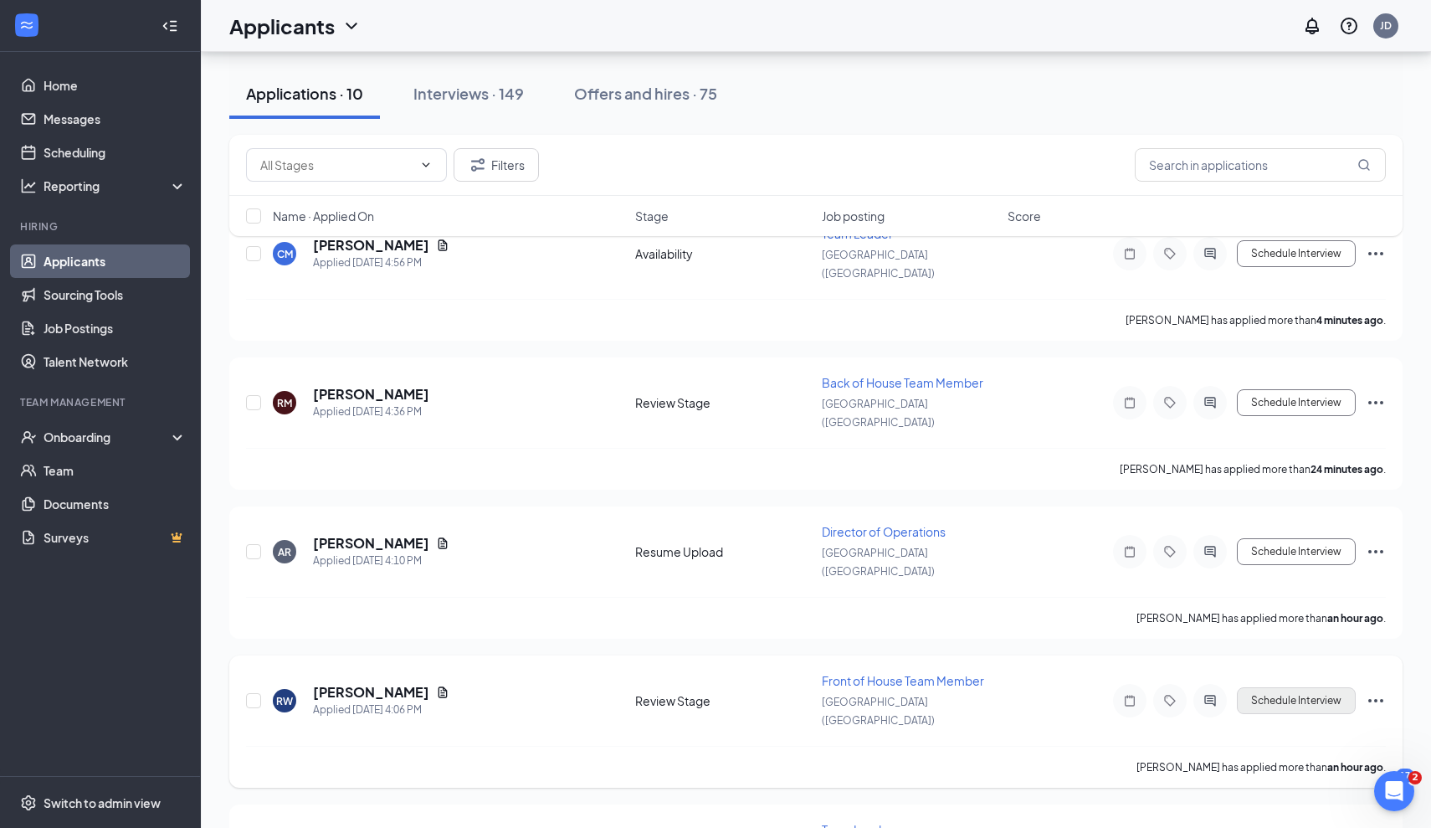
click at [1298, 687] on button "Schedule Interview" at bounding box center [1296, 700] width 119 height 27
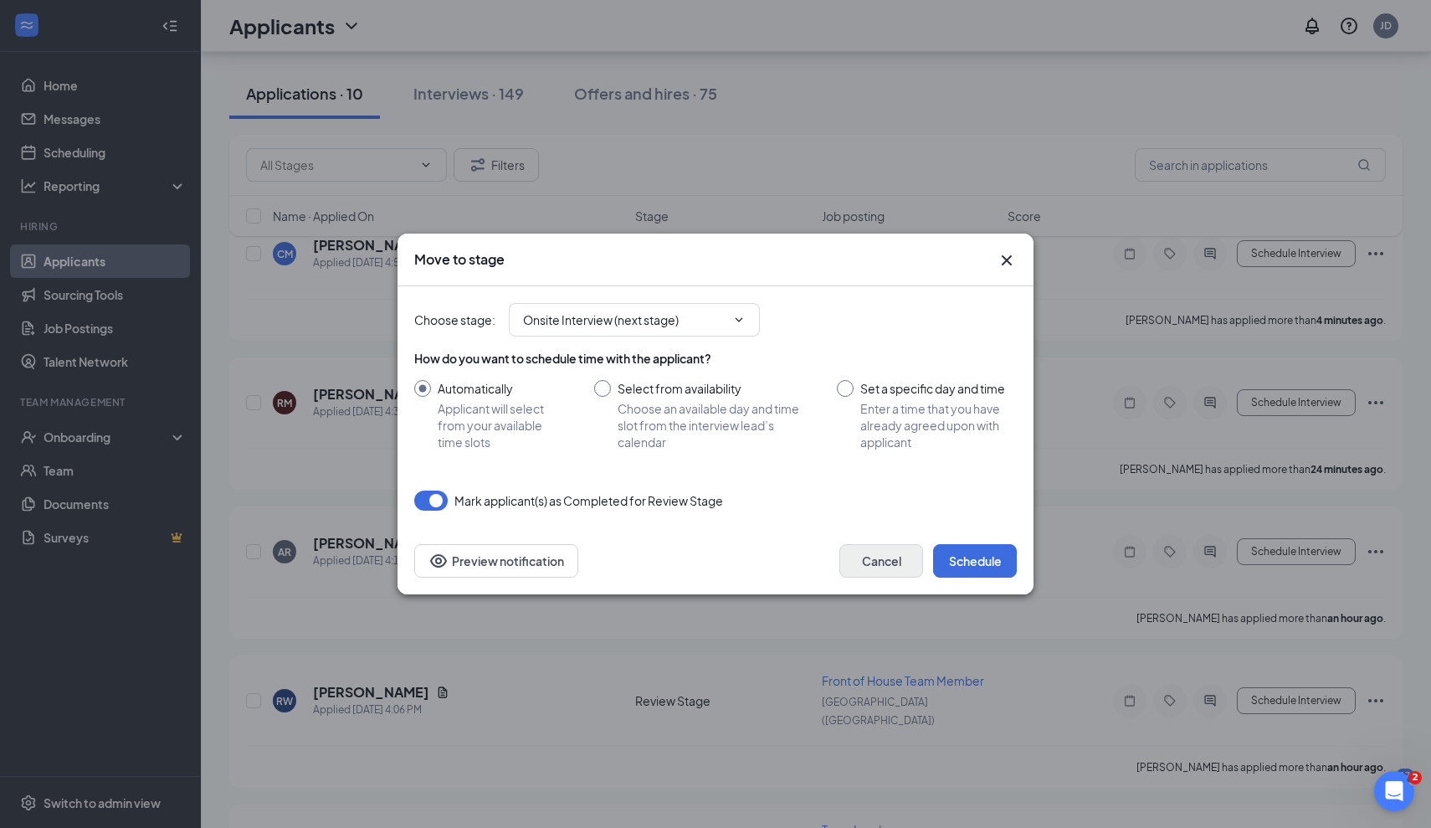
click at [899, 570] on button "Cancel" at bounding box center [882, 560] width 84 height 33
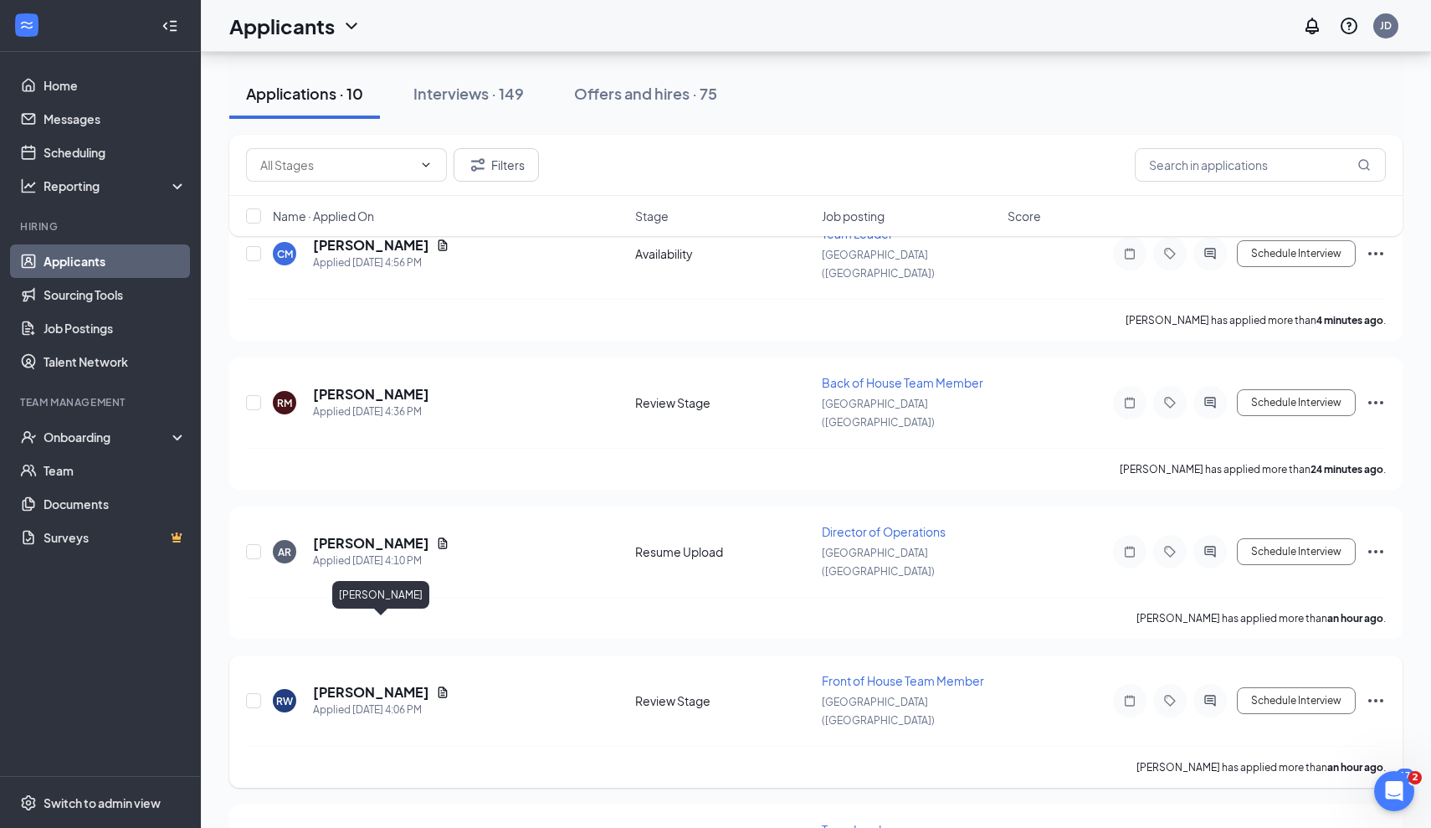
click at [429, 683] on h5 "Roberta Williams-Shodunke" at bounding box center [371, 692] width 116 height 18
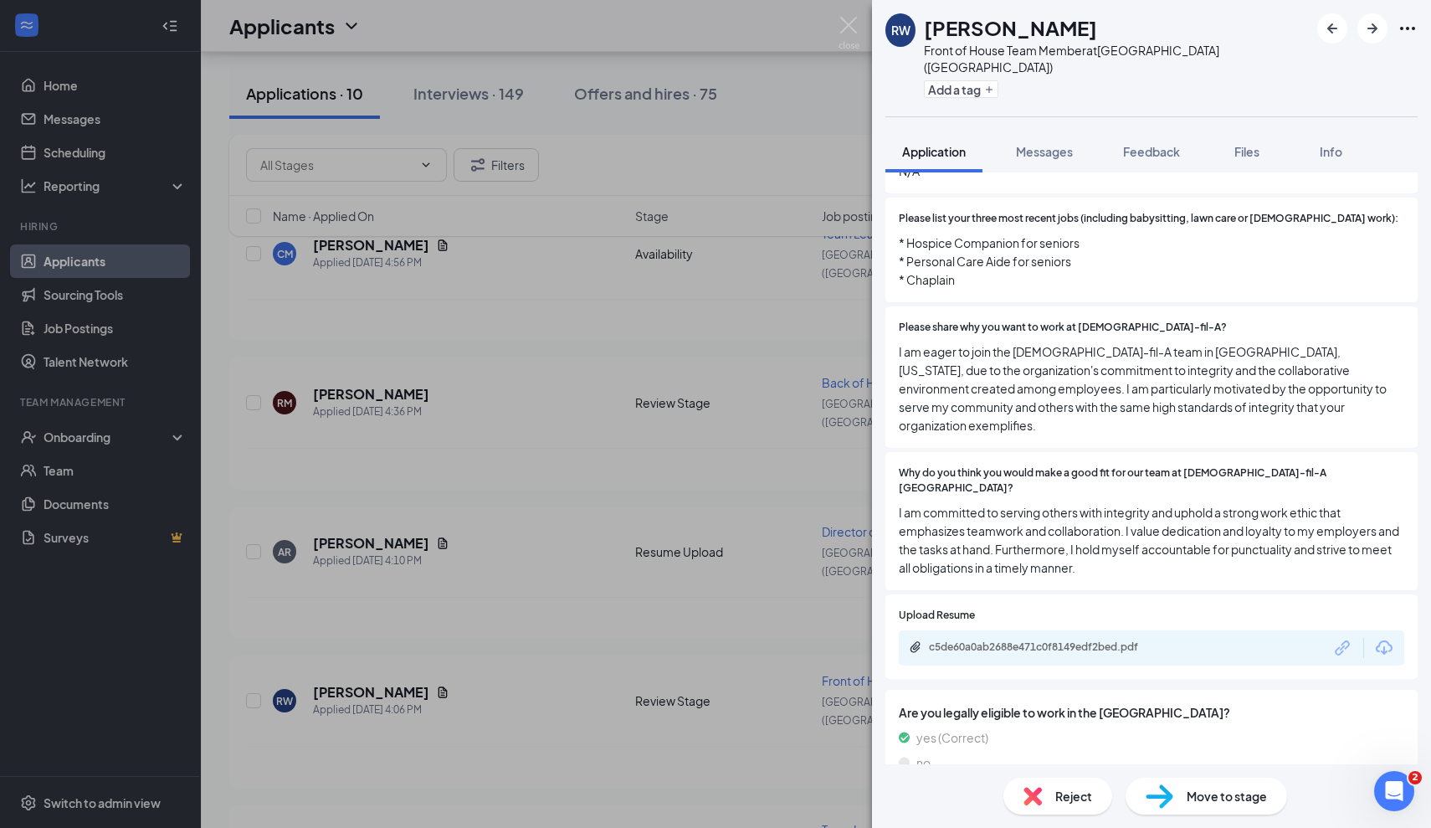
scroll to position [675, 0]
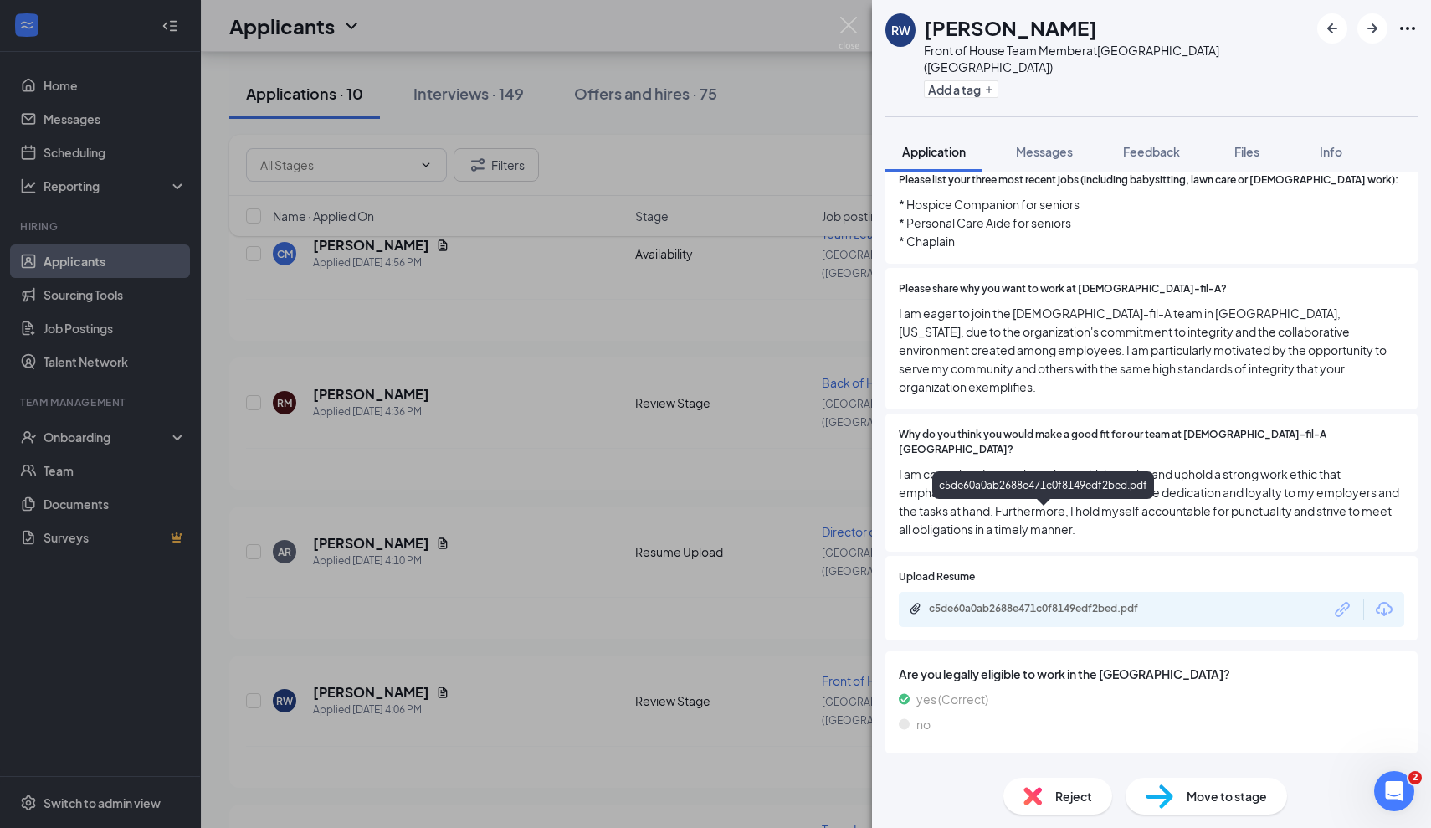
click at [988, 602] on div "c5de60a0ab2688e471c0f8149edf2bed.pdf" at bounding box center [1044, 610] width 271 height 16
click at [447, 466] on div "RW Roberta Williams-Shodunke Front of House Team Member at Foxborough (MA) Add …" at bounding box center [715, 414] width 1431 height 828
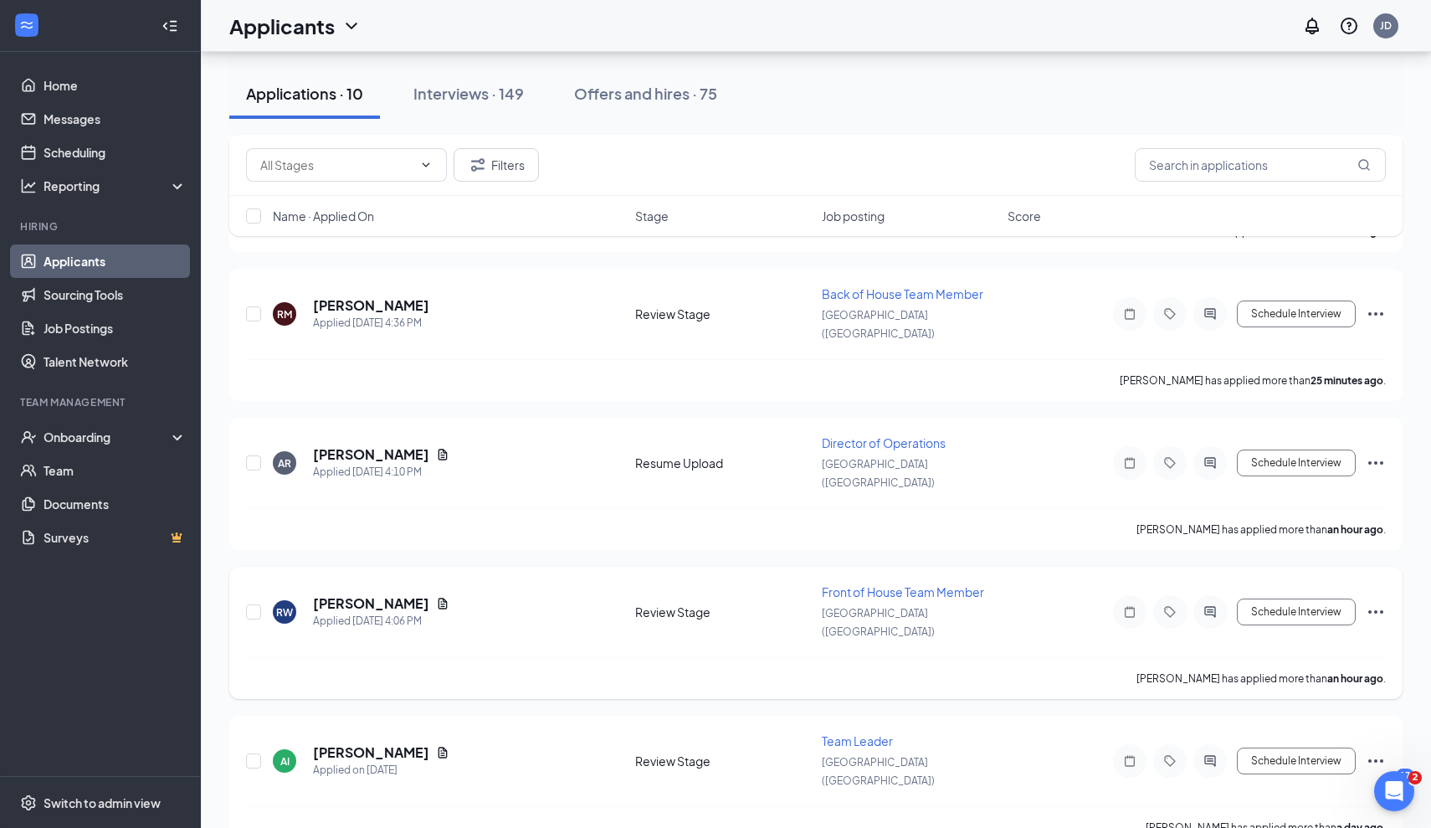
scroll to position [208, 0]
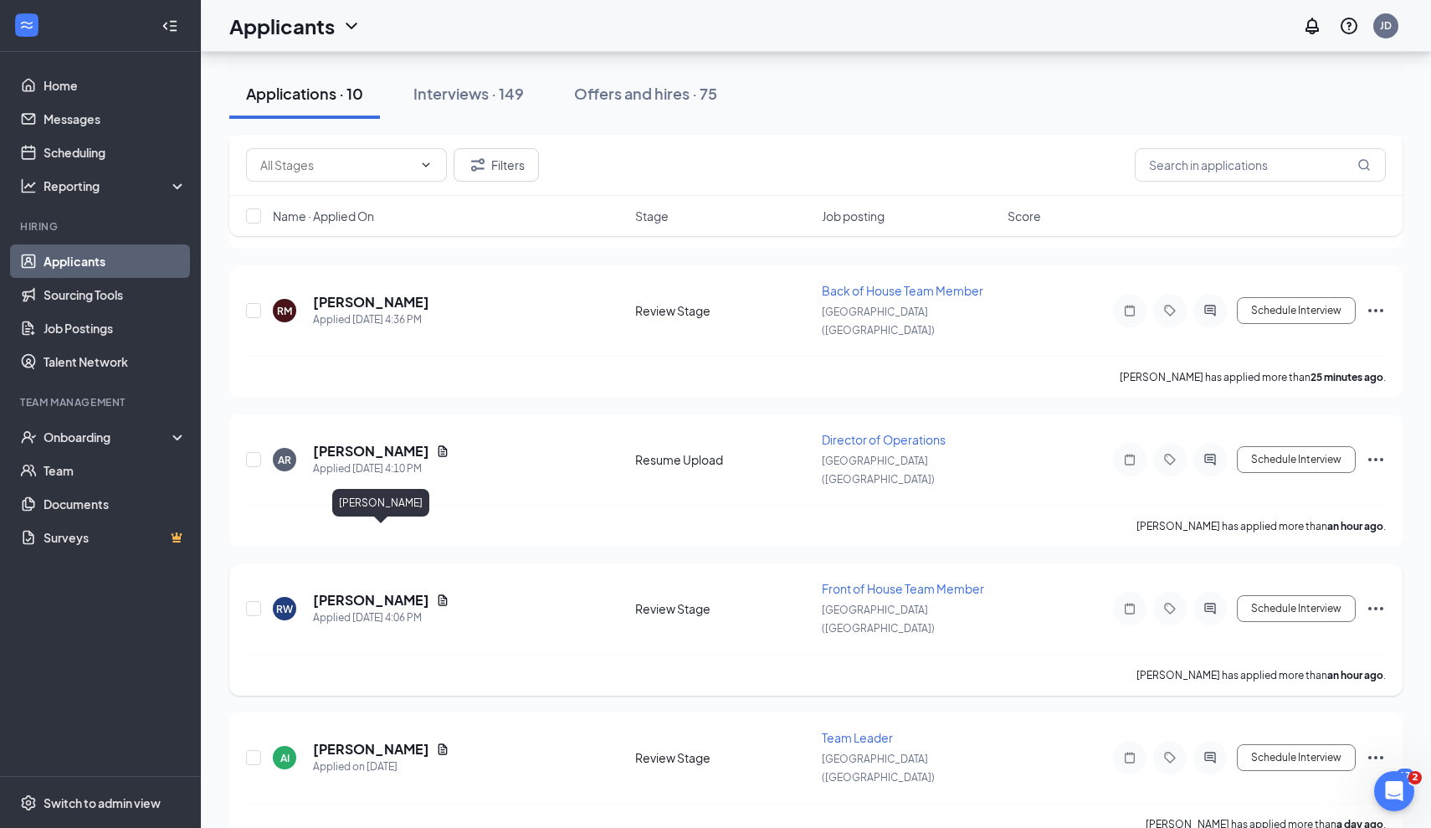
click at [429, 591] on h5 "Roberta Williams-Shodunke" at bounding box center [371, 600] width 116 height 18
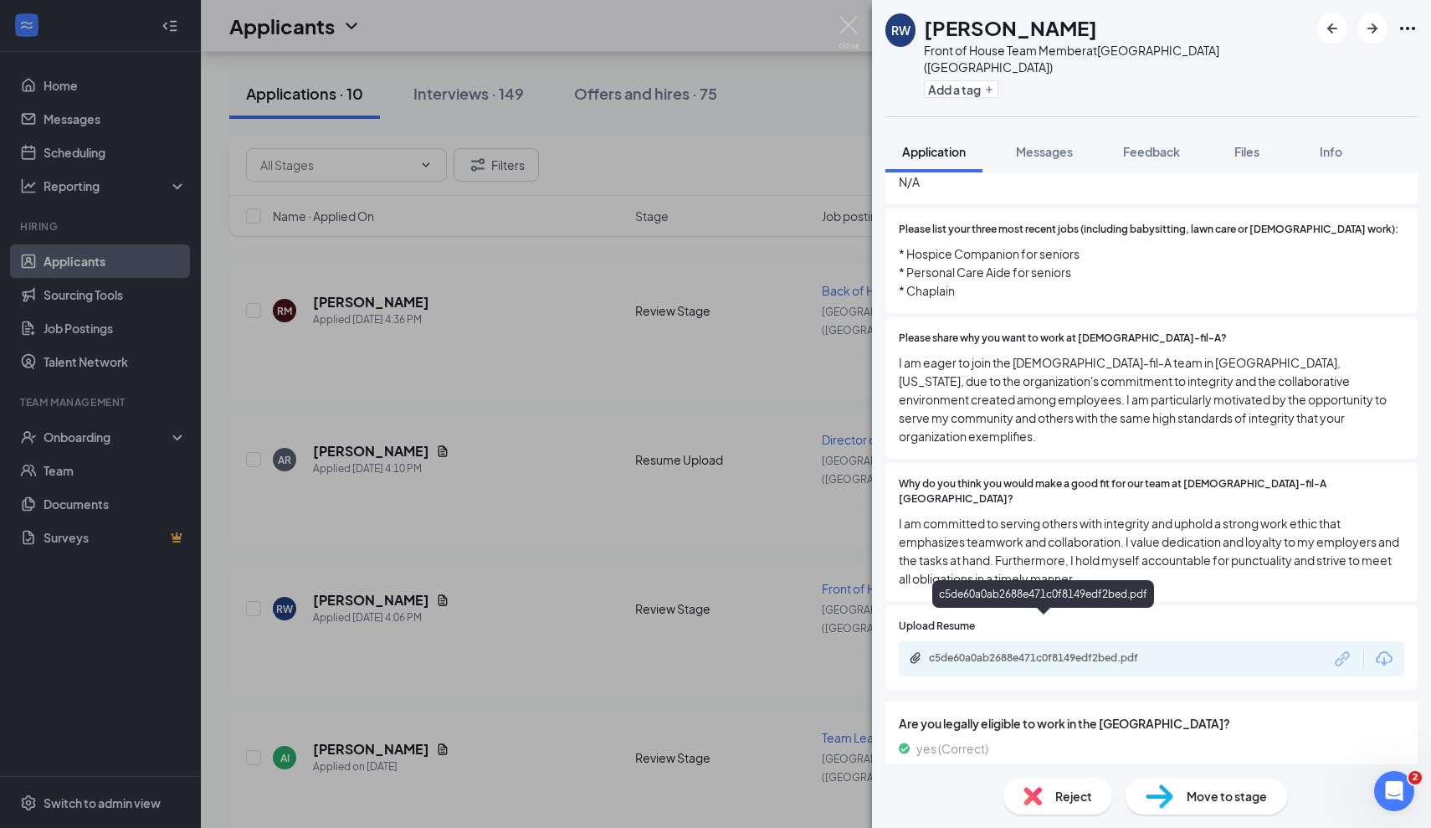
scroll to position [628, 0]
click at [848, 34] on img at bounding box center [849, 33] width 21 height 33
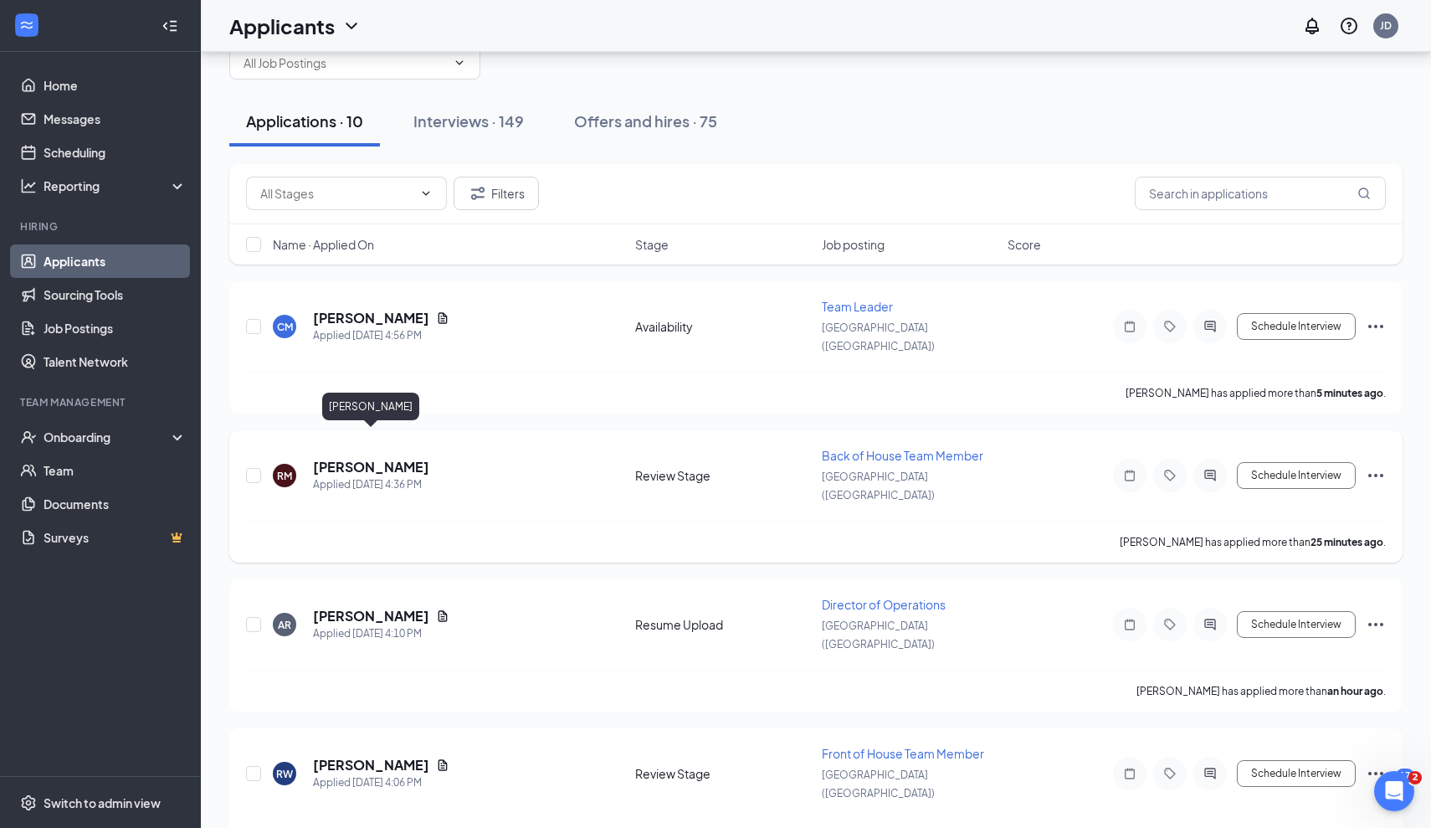
scroll to position [41, 0]
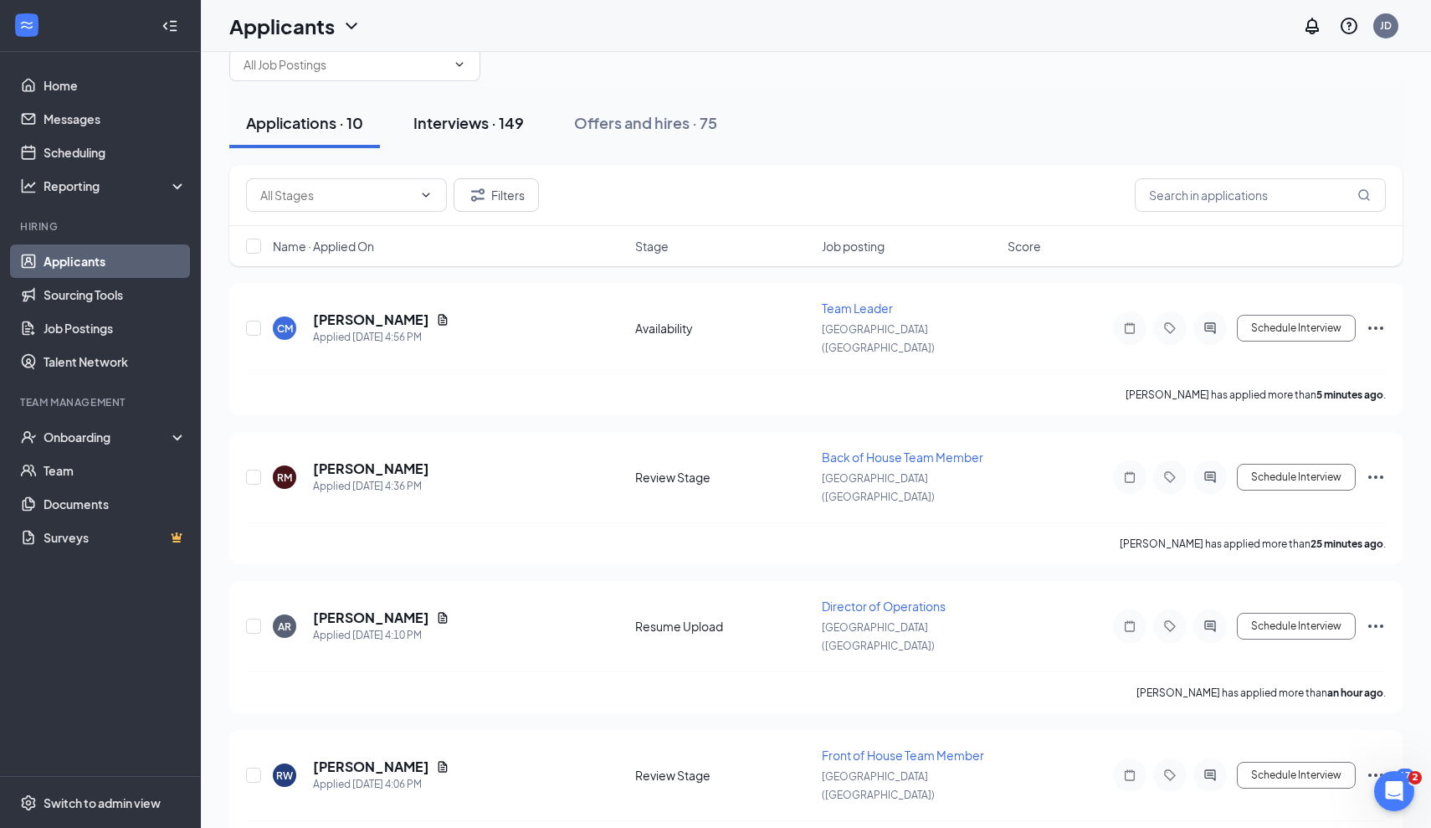
click at [488, 122] on div "Interviews · 149" at bounding box center [468, 122] width 110 height 21
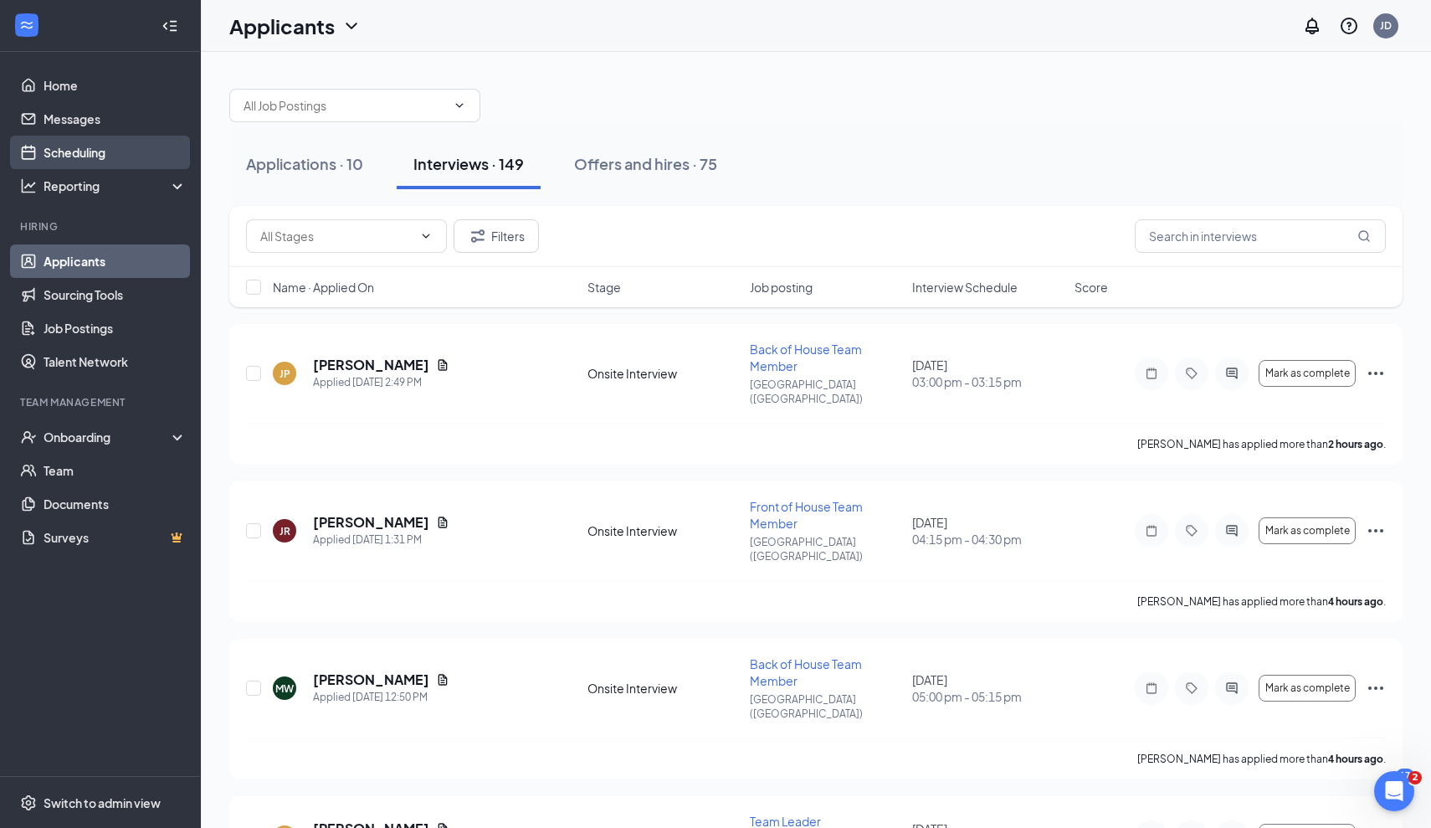
click at [93, 166] on link "Scheduling" at bounding box center [115, 152] width 143 height 33
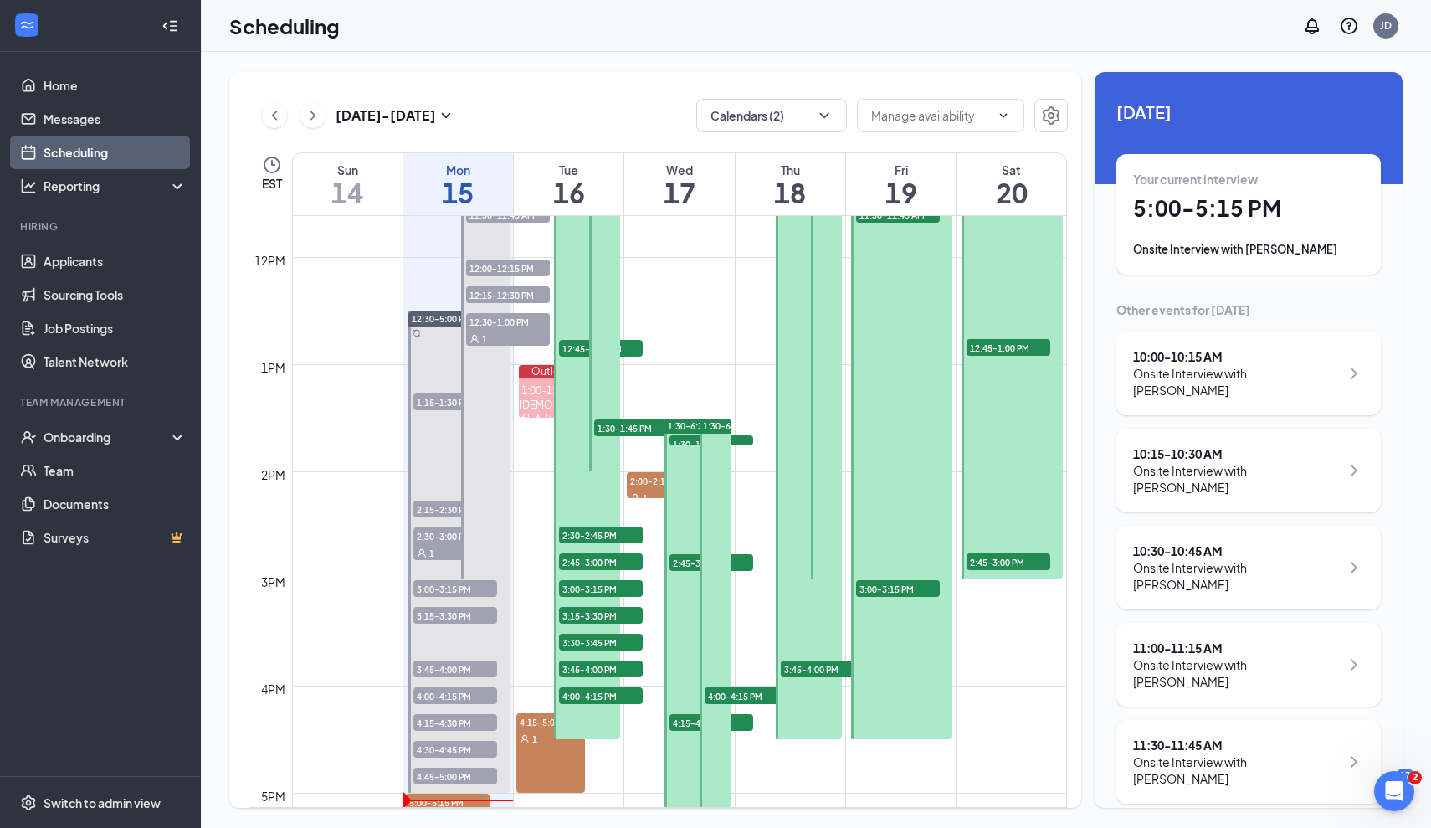
scroll to position [1425, 0]
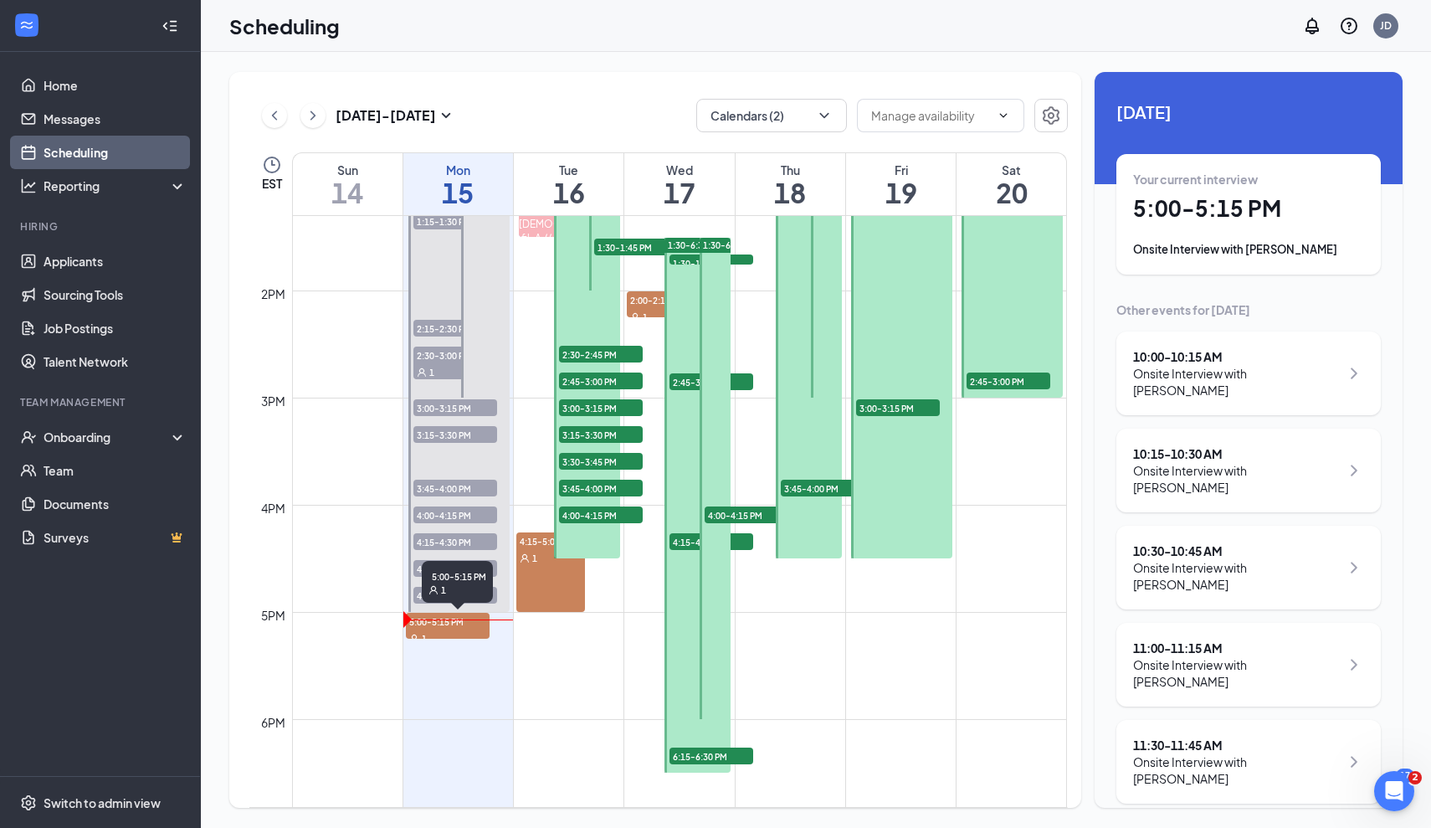
click at [444, 630] on div "1" at bounding box center [448, 637] width 84 height 17
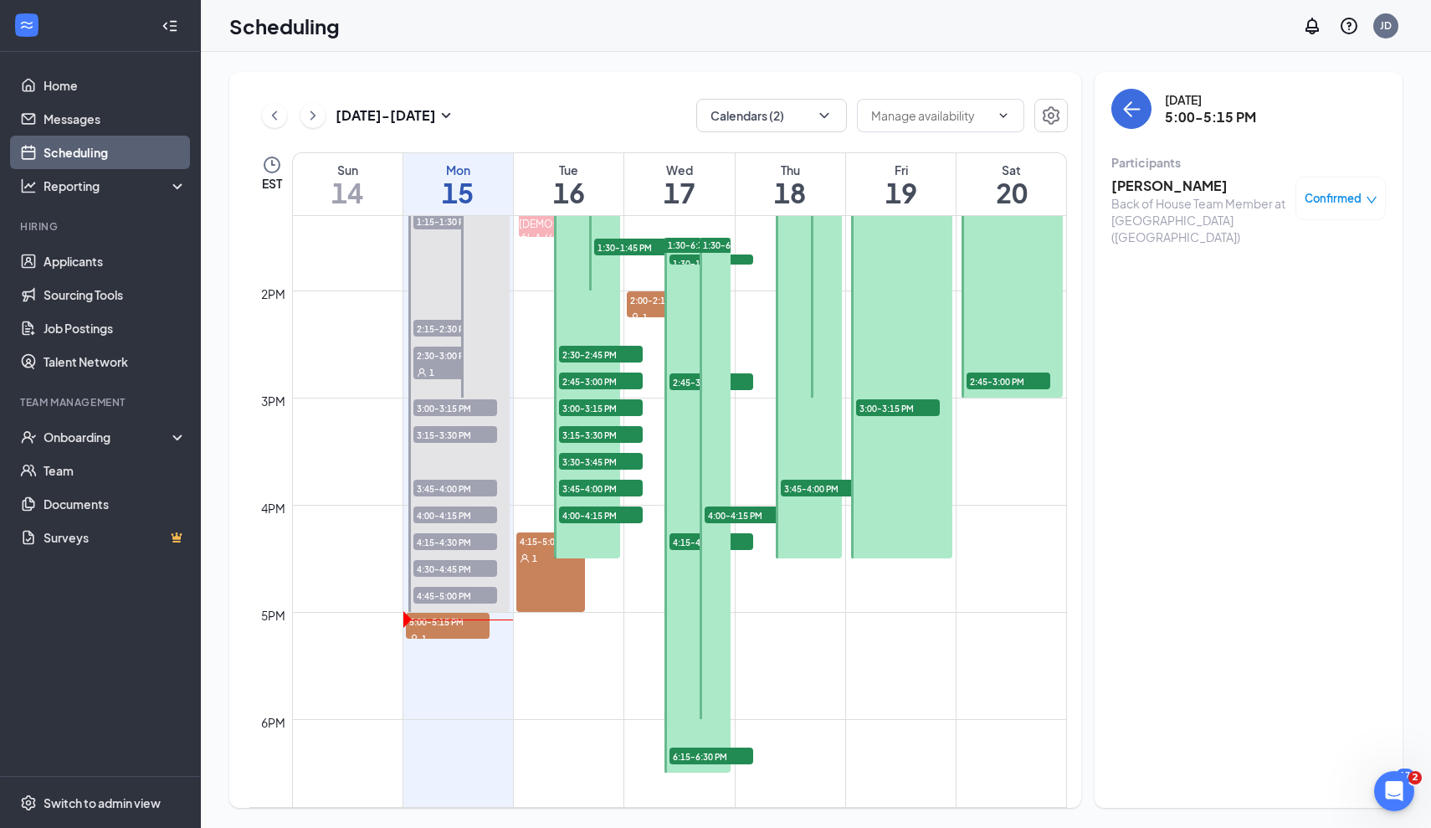
click at [1179, 187] on h3 "[PERSON_NAME]" at bounding box center [1200, 186] width 176 height 18
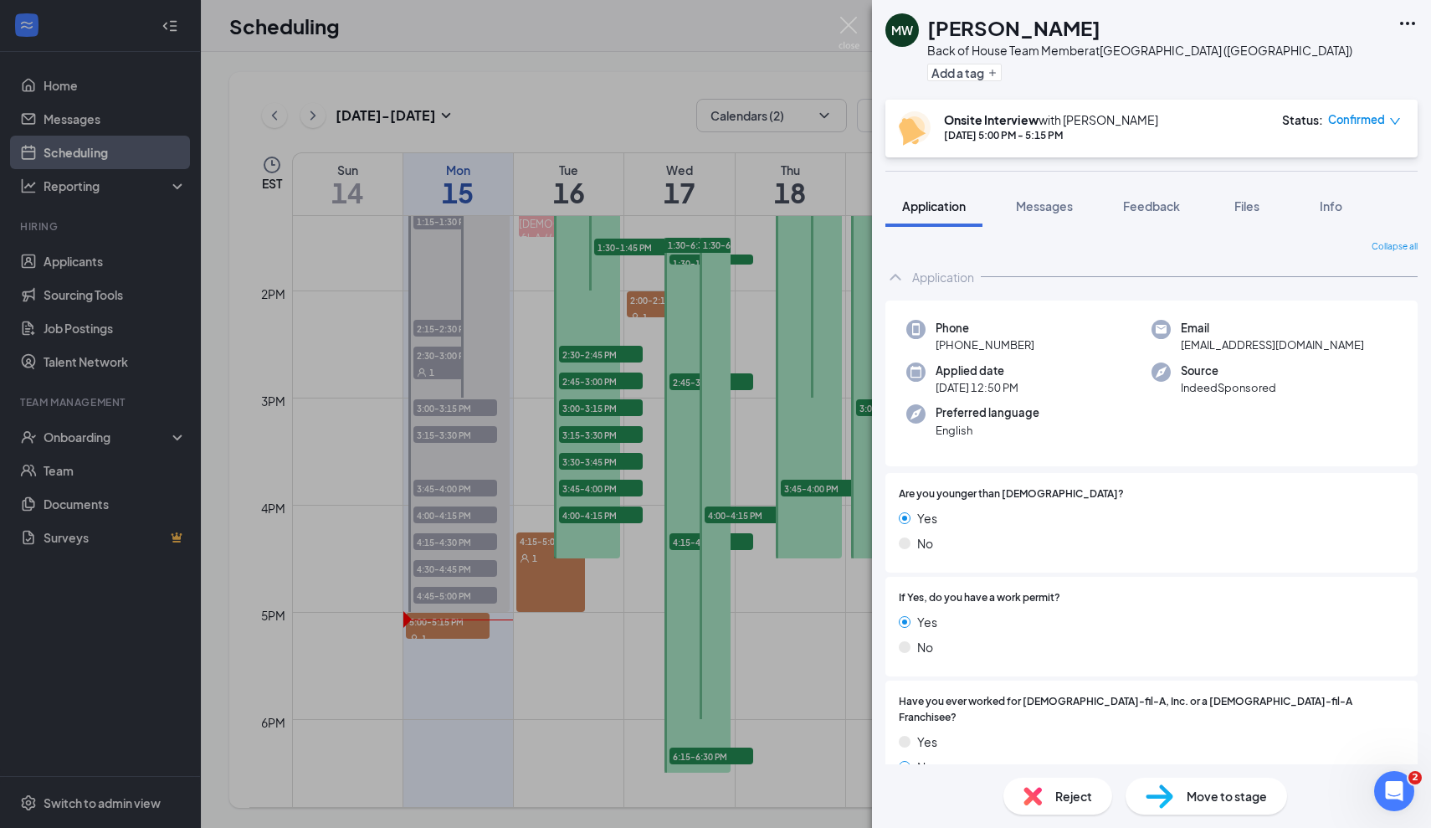
click at [652, 121] on div "MW Molly Walker Back of House Team Member at Foxborough (MA) Add a tag Onsite I…" at bounding box center [715, 414] width 1431 height 828
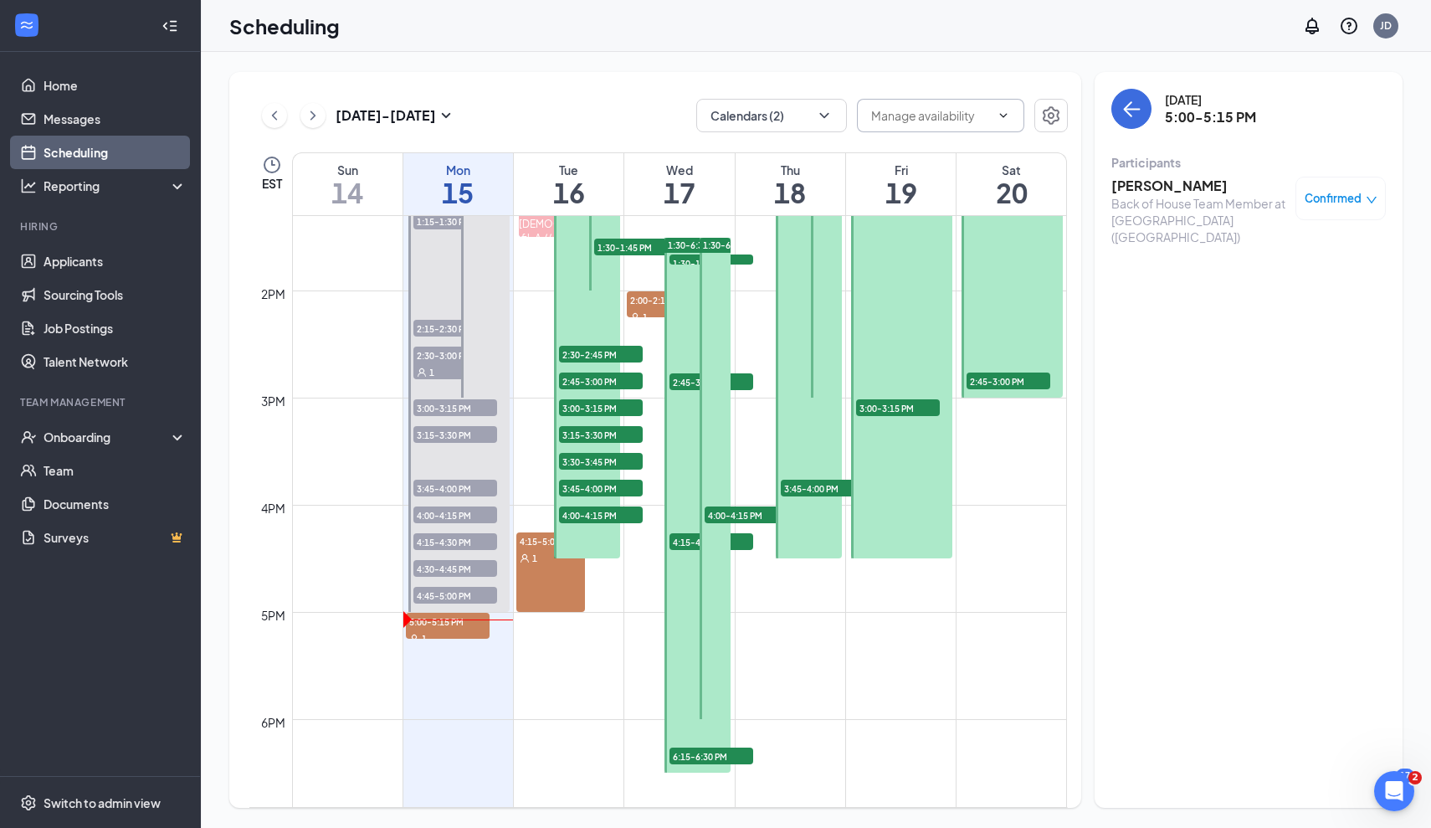
click at [912, 121] on input "text" at bounding box center [930, 115] width 119 height 18
click at [621, 167] on div "Tue" at bounding box center [569, 170] width 110 height 17
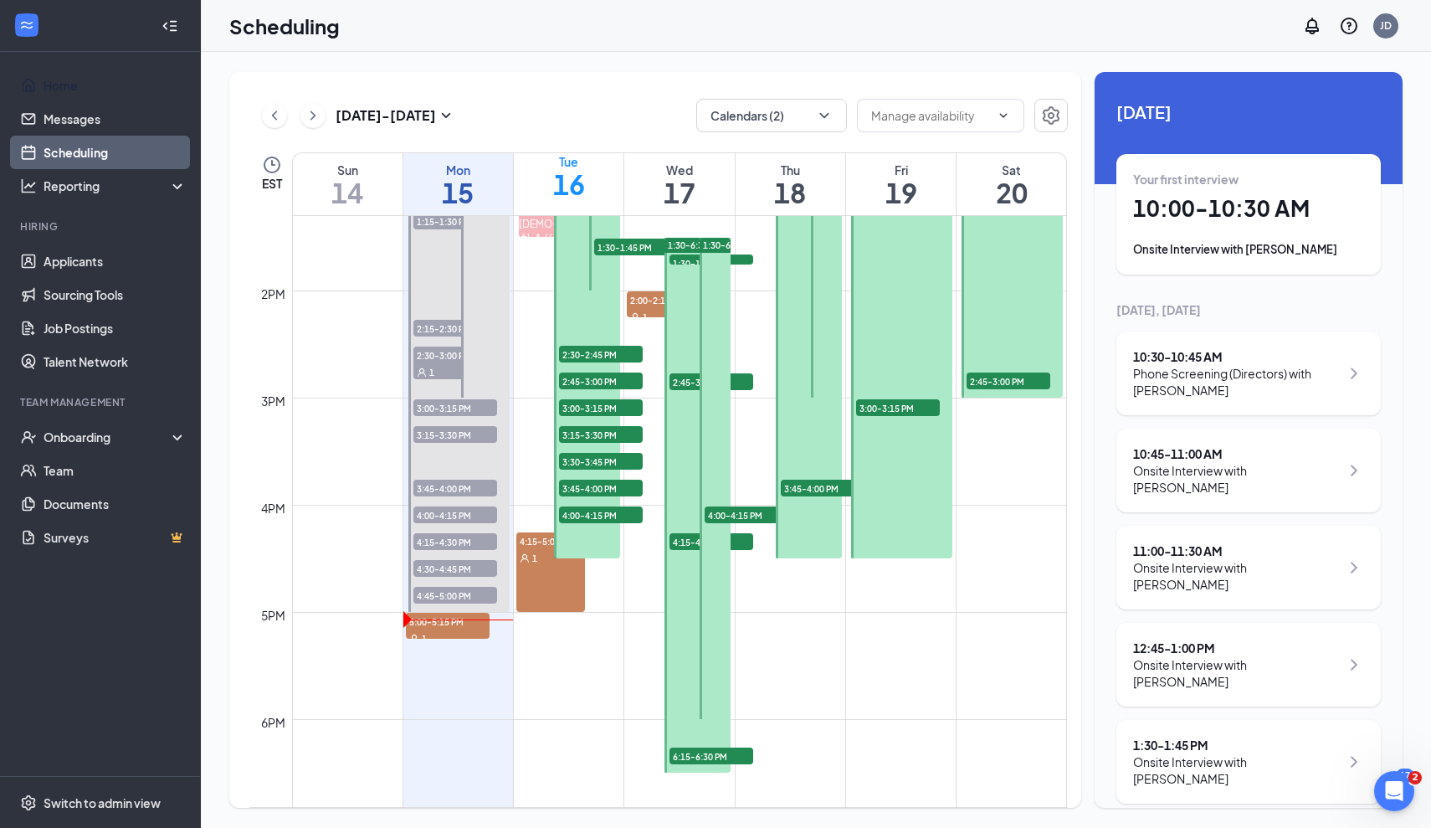
click at [90, 68] on ul "Home Messages Scheduling Reporting Hiring Applicants Sourcing Tools Job Posting…" at bounding box center [100, 414] width 200 height 724
click at [80, 93] on link "Home" at bounding box center [115, 85] width 143 height 33
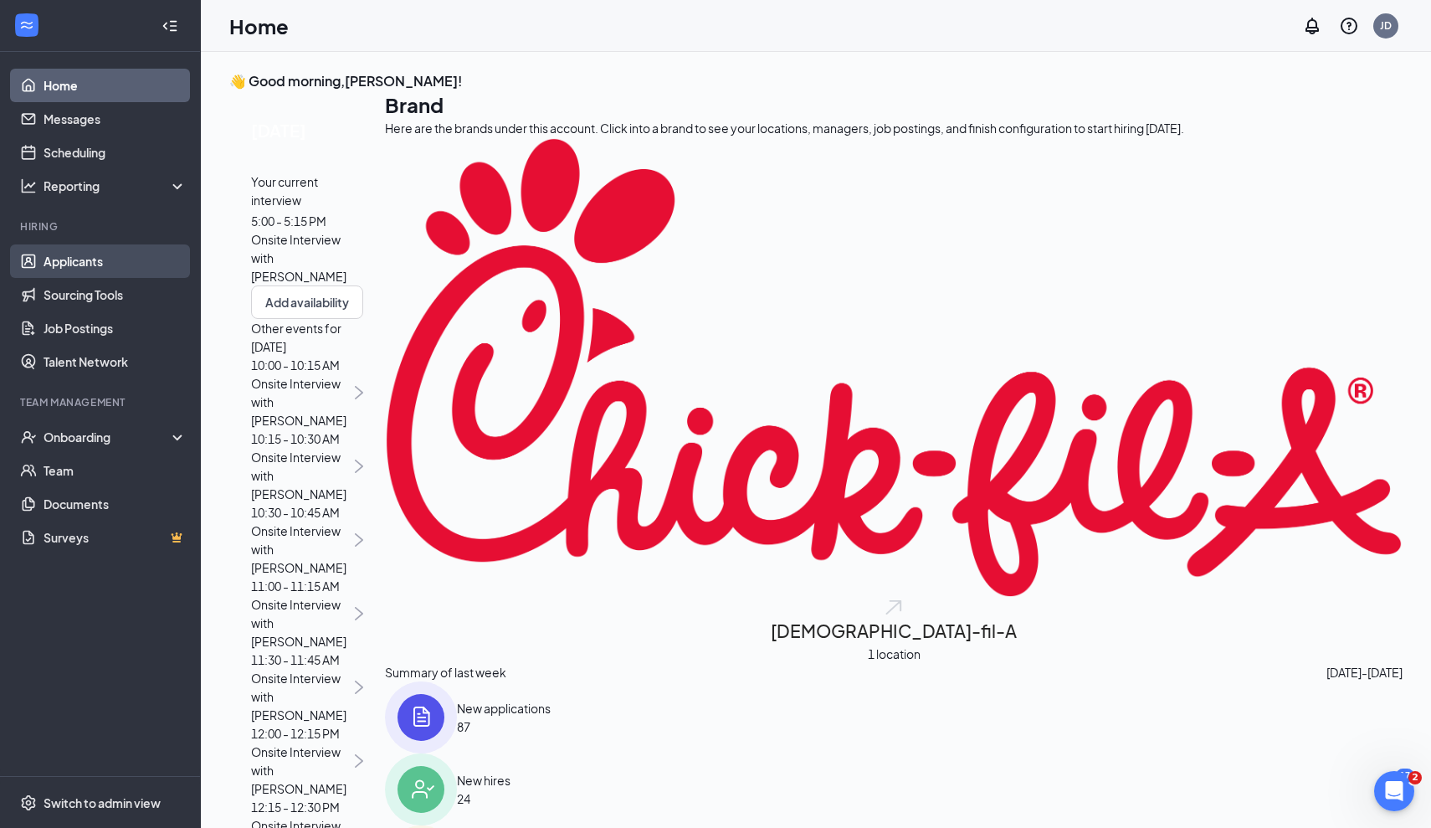
click at [86, 260] on link "Applicants" at bounding box center [115, 260] width 143 height 33
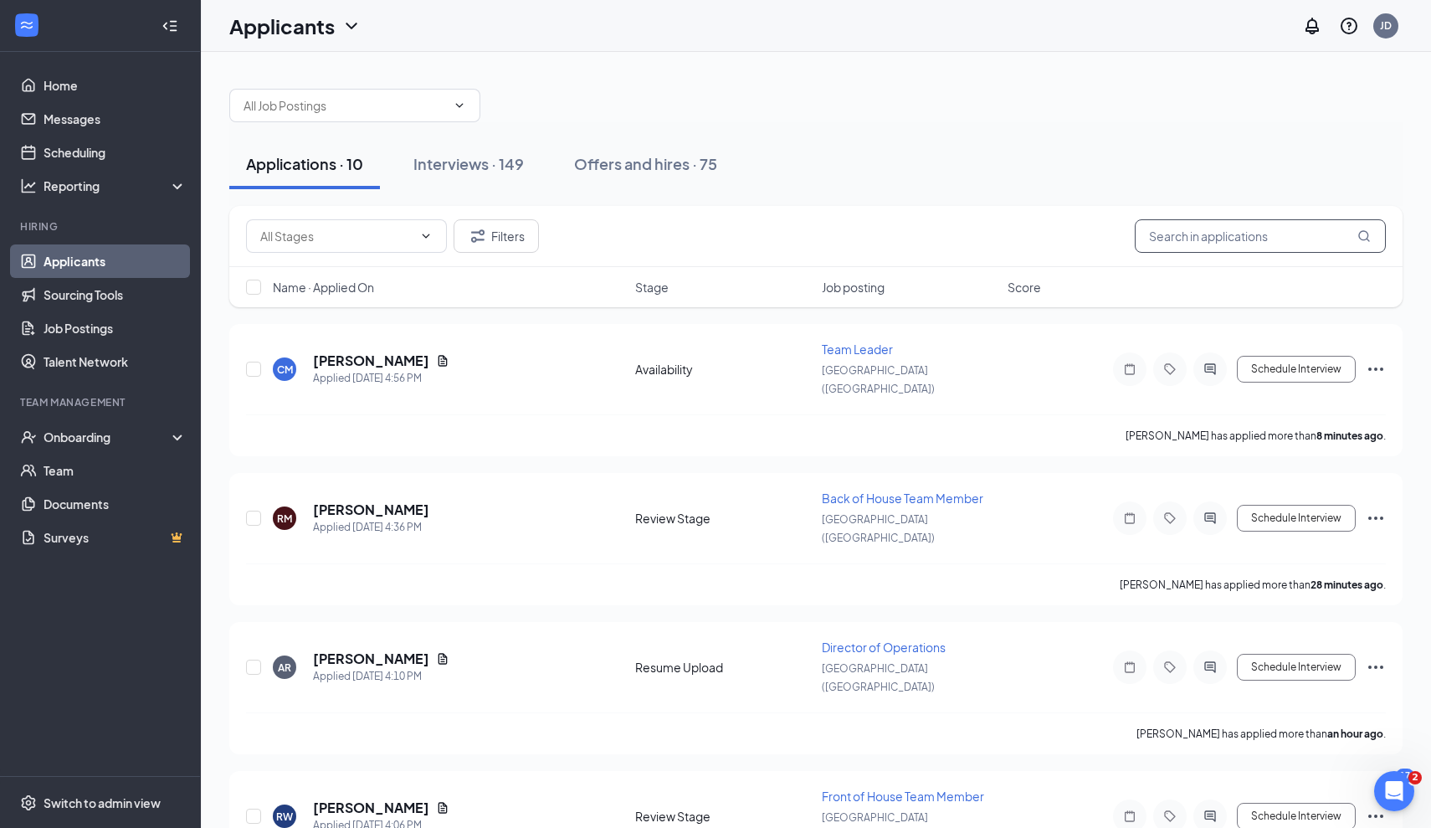
click at [1215, 242] on input "text" at bounding box center [1260, 235] width 251 height 33
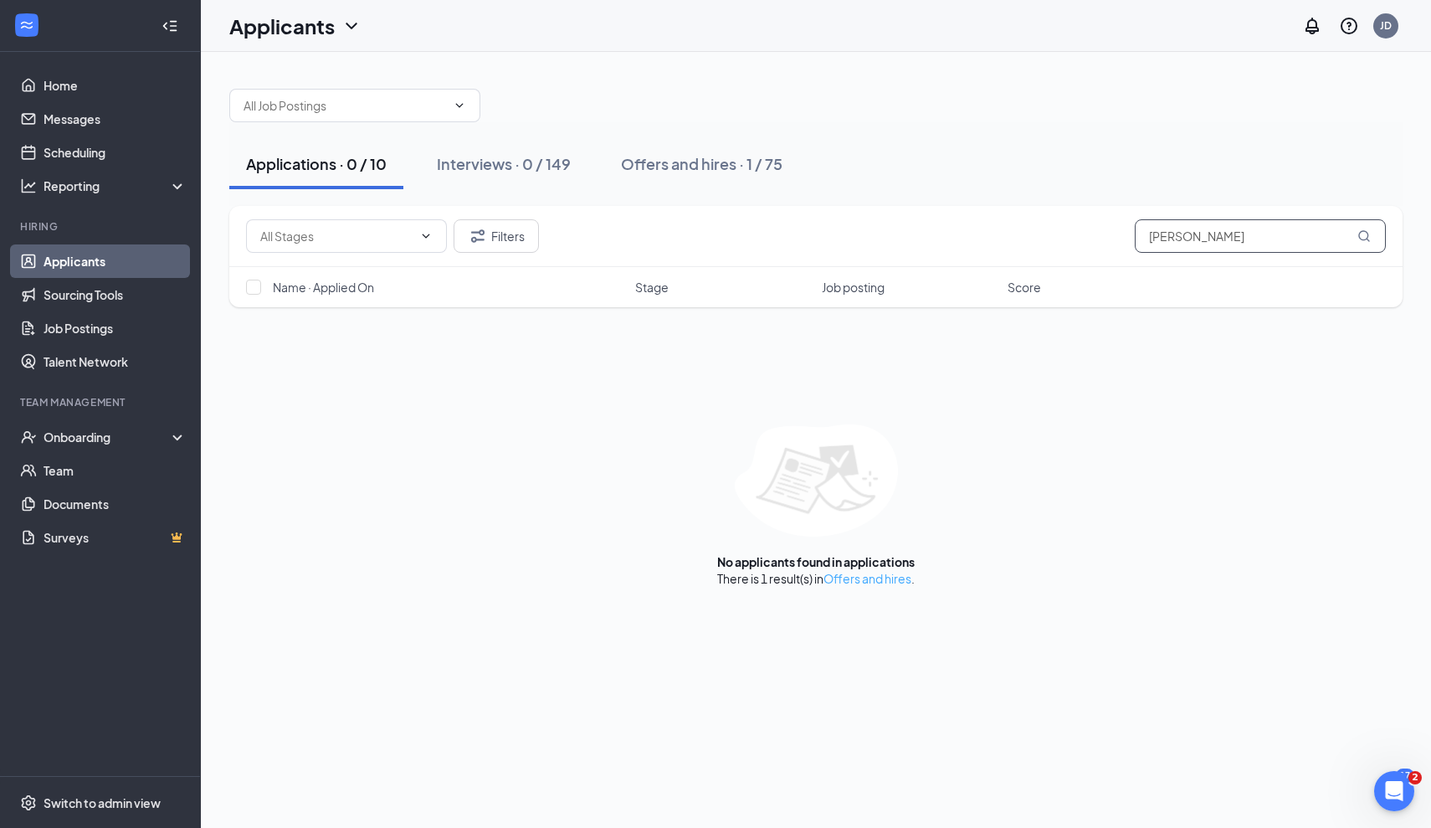
type input "Cameron"
click at [876, 579] on link "Offers and hires" at bounding box center [868, 578] width 88 height 15
click at [899, 574] on link "Offers and hires" at bounding box center [868, 578] width 88 height 15
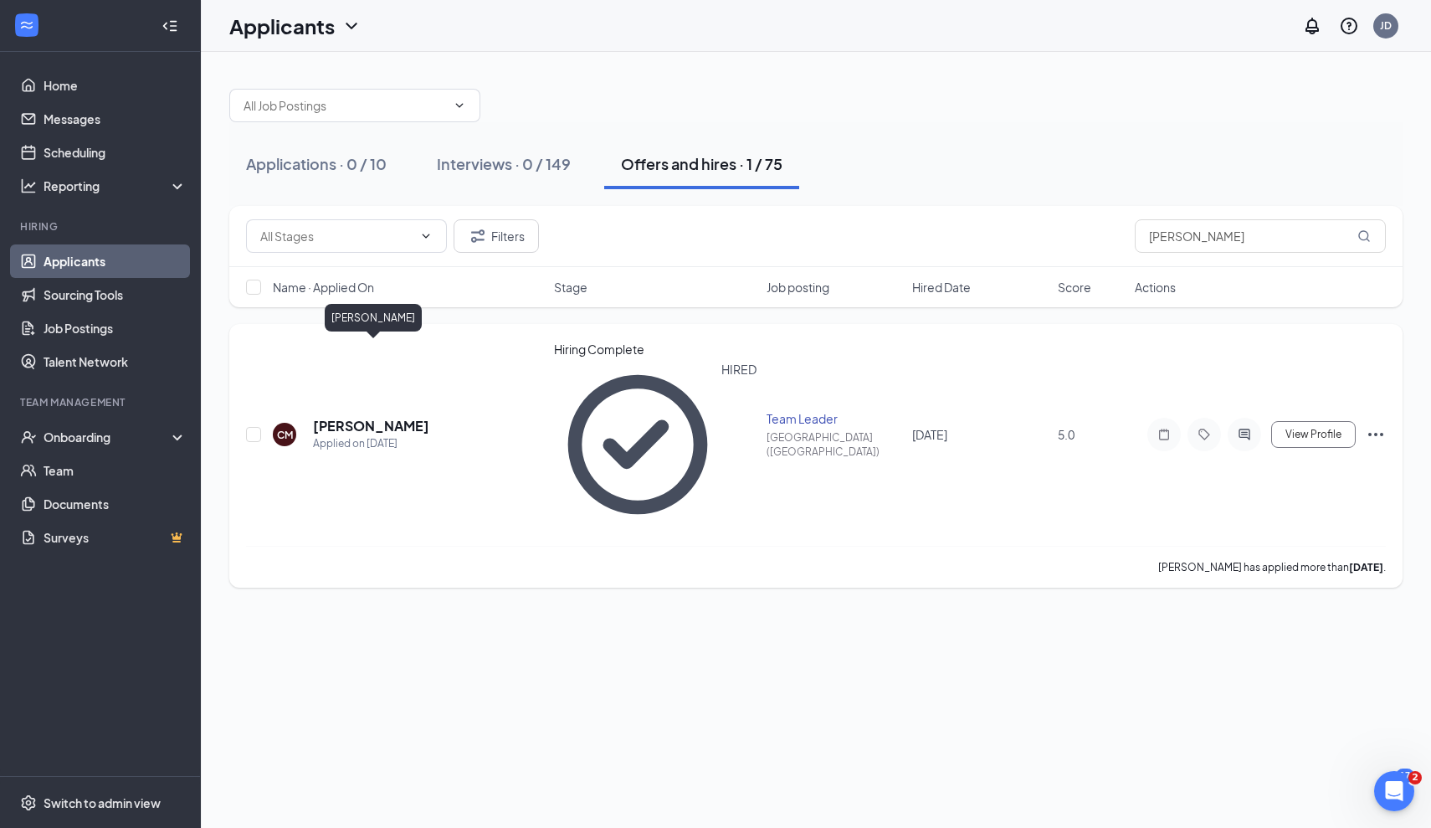
click at [429, 417] on h5 "Cameron Macdonald" at bounding box center [371, 426] width 116 height 18
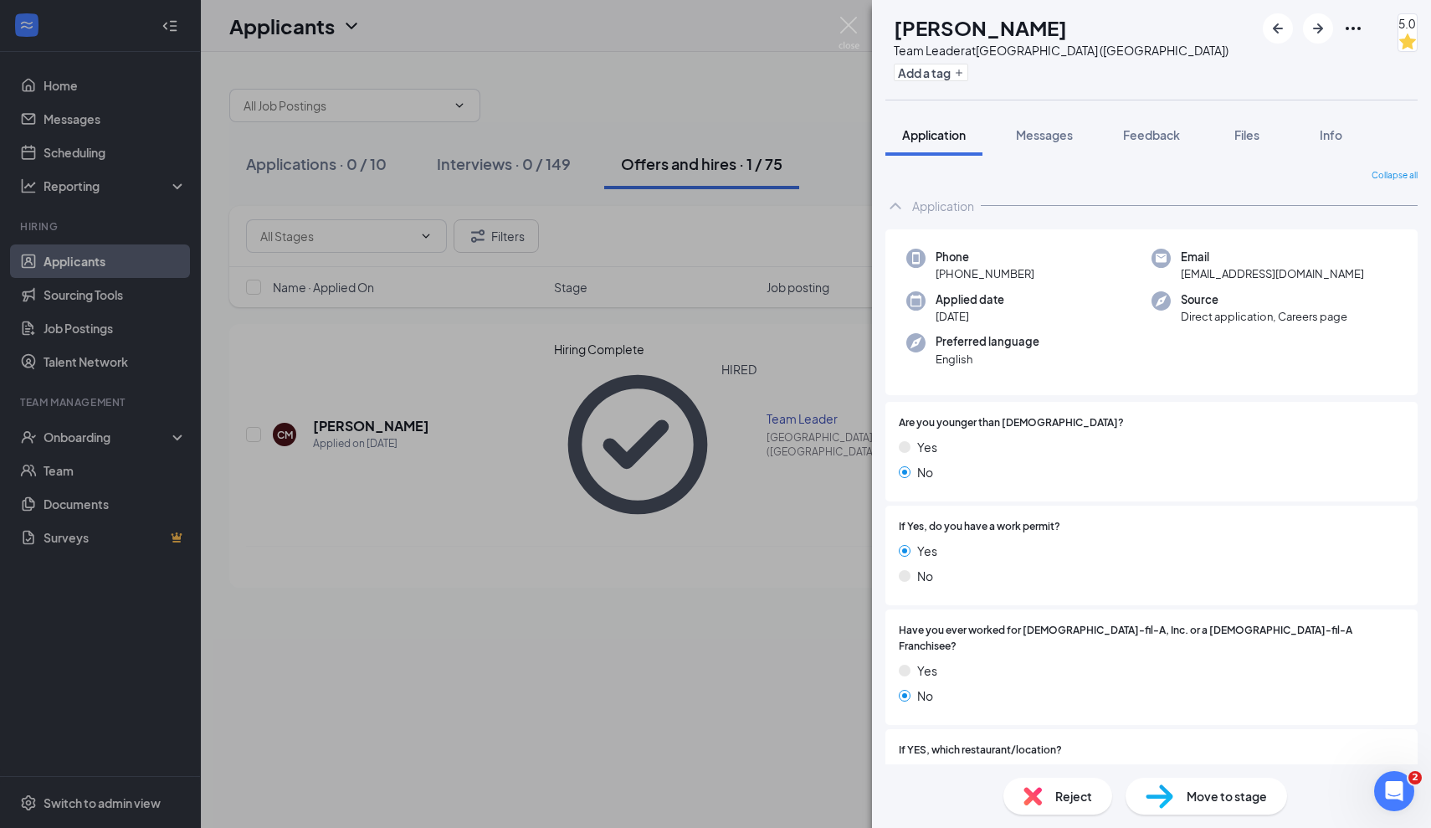
click at [295, 430] on div "CM Cameron Macdonald Team Leader at Foxborough (MA) Add a tag 5.0 Application M…" at bounding box center [715, 414] width 1431 height 828
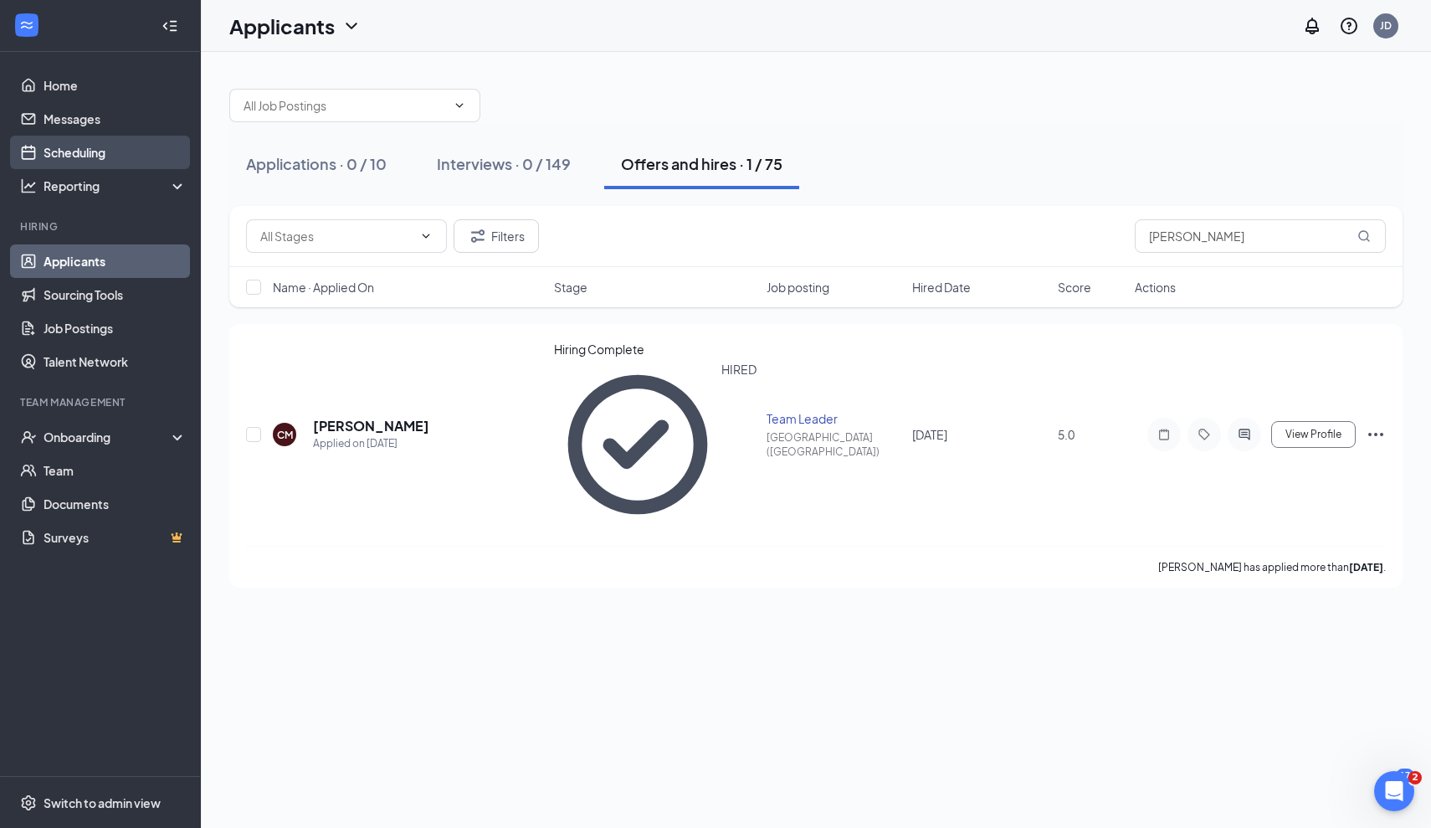
click at [70, 162] on link "Scheduling" at bounding box center [115, 152] width 143 height 33
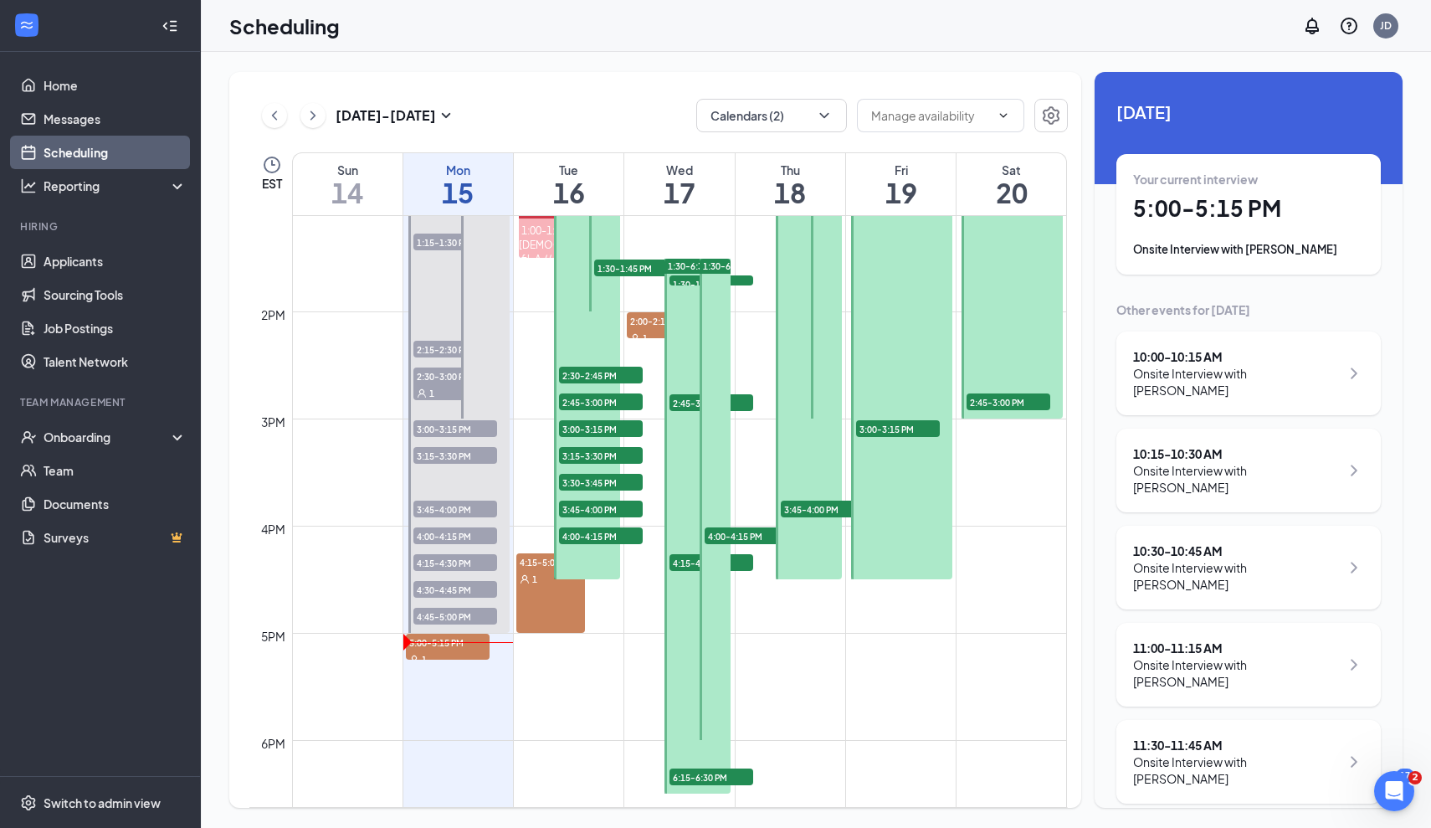
scroll to position [1410, 0]
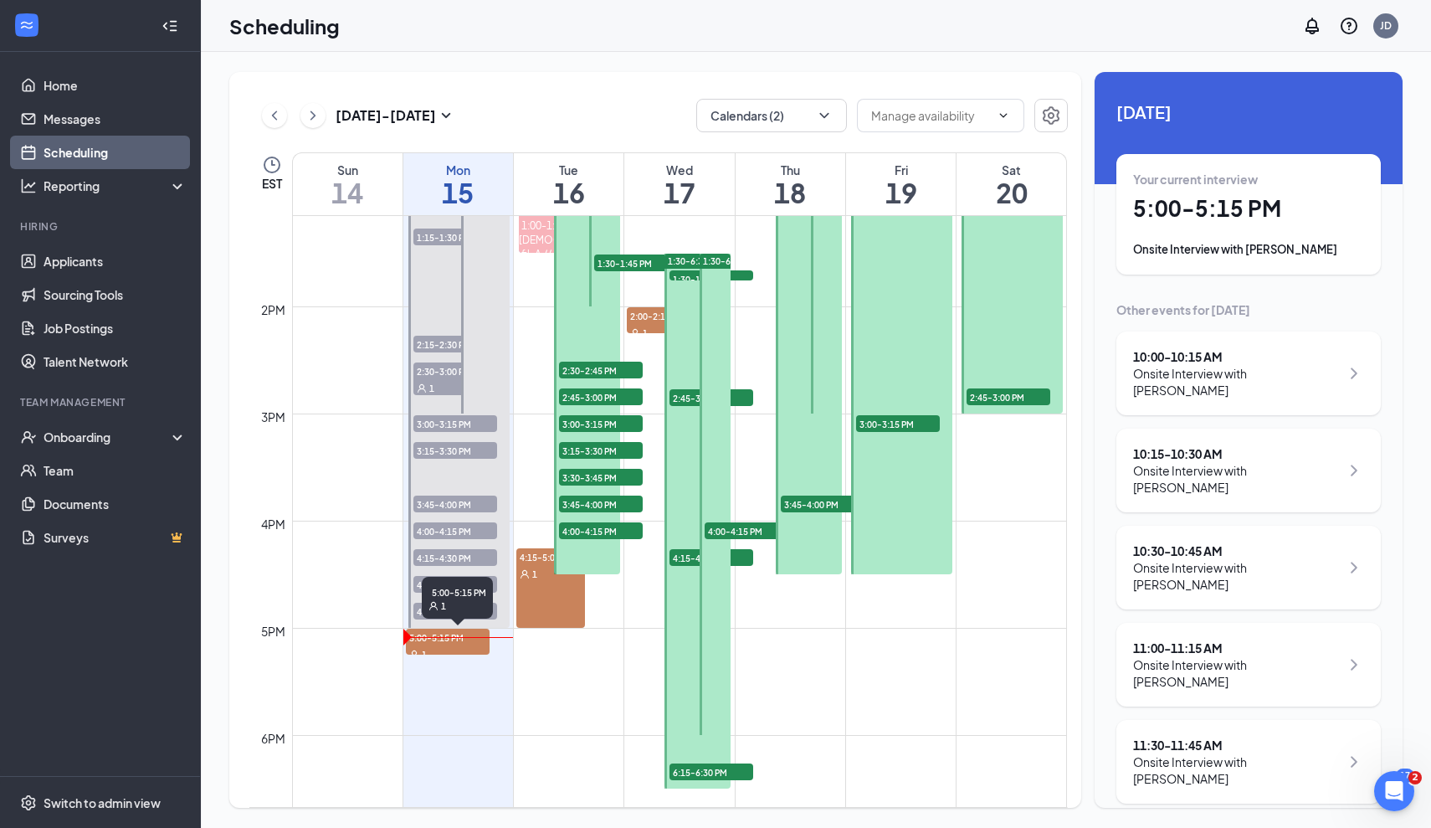
click at [482, 645] on span "5:00-5:15 PM" at bounding box center [448, 637] width 84 height 17
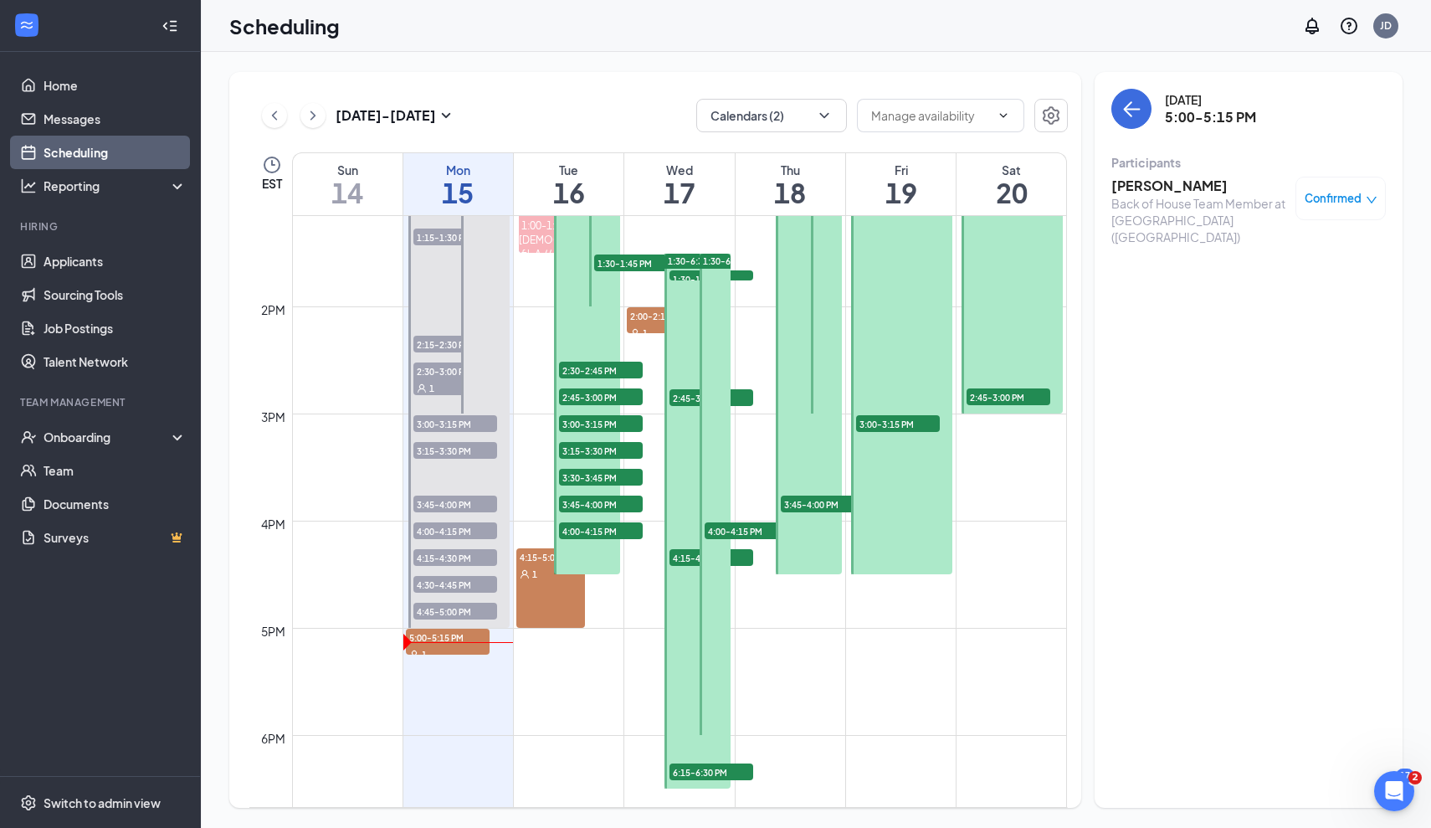
click at [479, 613] on span "4:45-5:00 PM" at bounding box center [455, 611] width 84 height 17
click at [472, 582] on span "4:30-4:45 PM" at bounding box center [455, 584] width 84 height 17
click at [450, 557] on span "4:15-4:30 PM" at bounding box center [455, 557] width 84 height 17
click at [460, 526] on span "4:00-4:15 PM" at bounding box center [455, 530] width 84 height 17
click at [459, 500] on span "3:45-4:00 PM" at bounding box center [455, 504] width 84 height 17
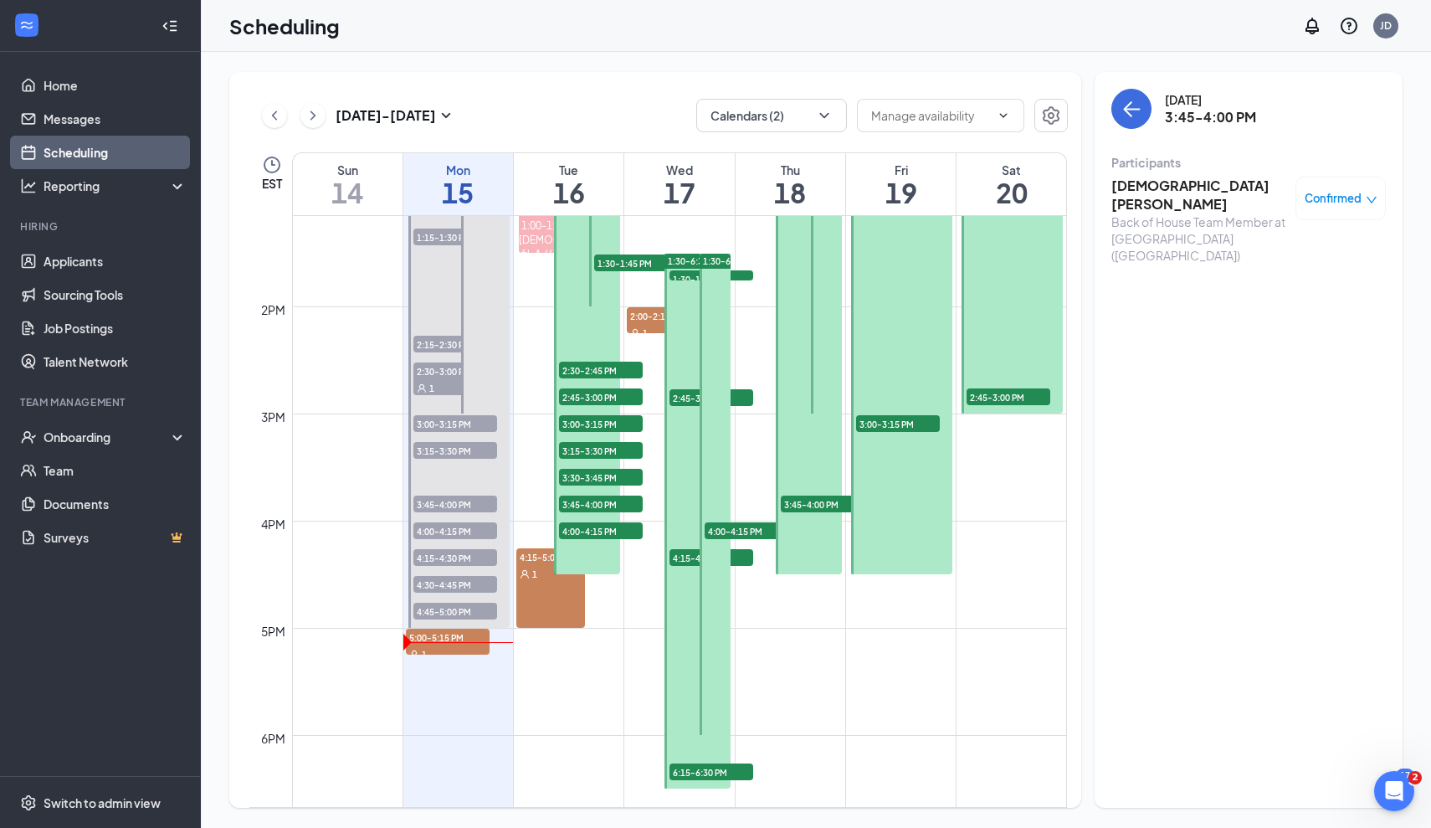
click at [460, 448] on span "3:15-3:30 PM" at bounding box center [455, 450] width 84 height 17
click at [461, 429] on span "3:00-3:15 PM" at bounding box center [455, 423] width 84 height 17
click at [449, 371] on span "2:30-3:00 PM" at bounding box center [455, 370] width 84 height 17
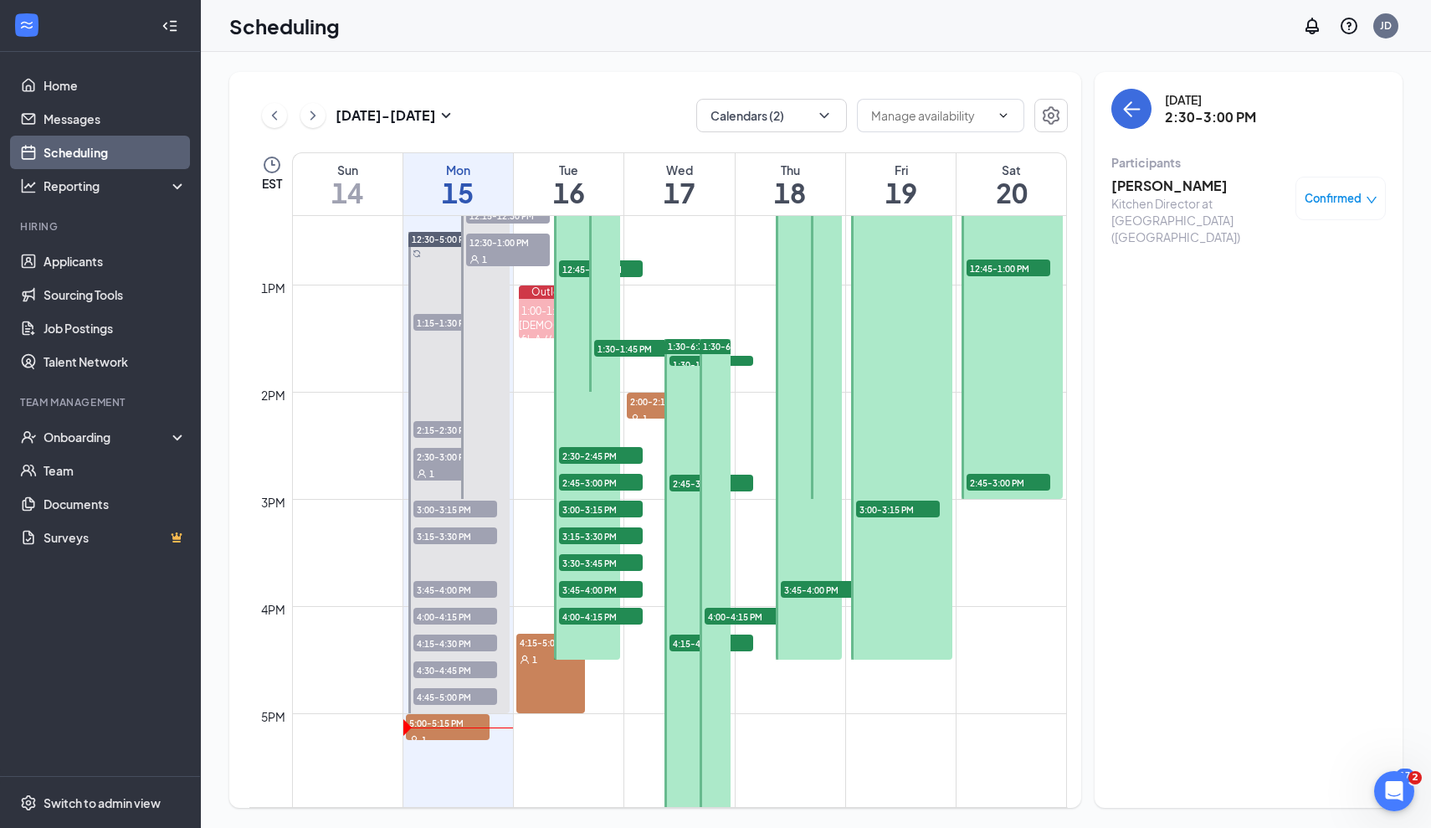
scroll to position [1323, 0]
click at [439, 428] on span "2:15-2:30 PM" at bounding box center [455, 430] width 84 height 17
click at [448, 320] on span "1:15-1:30 PM" at bounding box center [455, 323] width 84 height 17
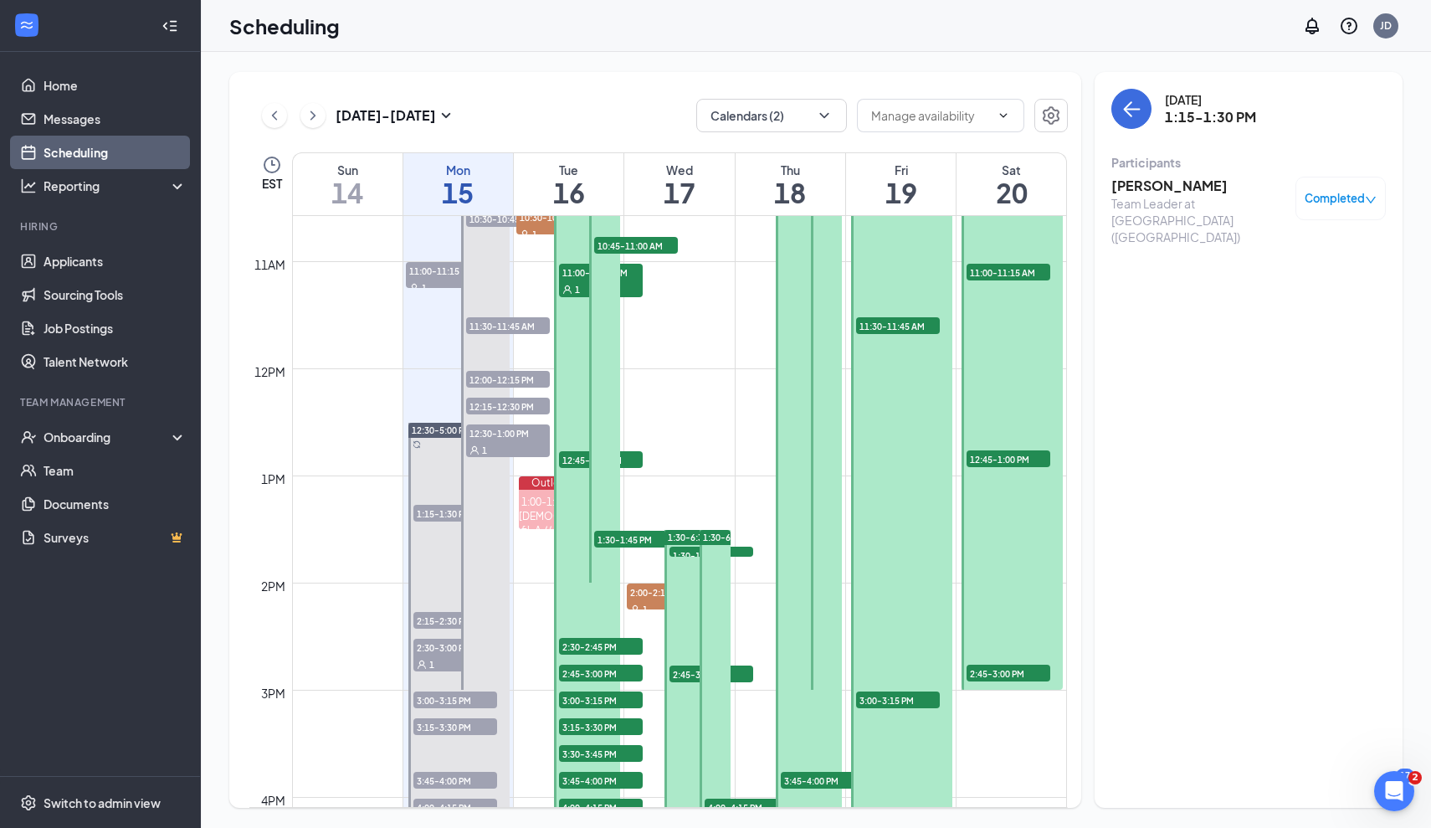
scroll to position [1131, 0]
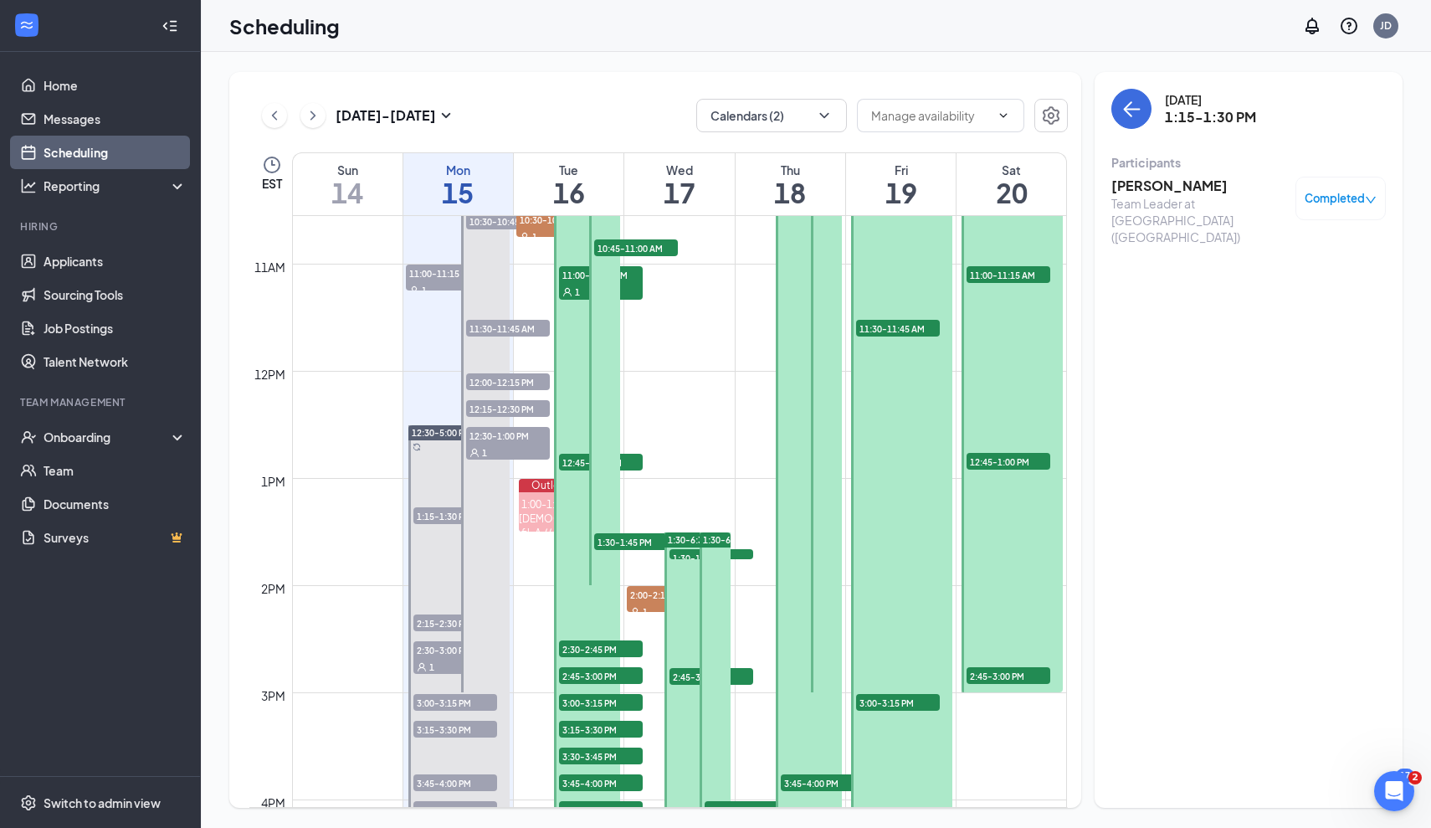
click at [504, 434] on span "12:30-1:00 PM" at bounding box center [508, 435] width 84 height 17
click at [514, 393] on td at bounding box center [679, 384] width 775 height 27
click at [512, 387] on span "12:00-12:15 PM" at bounding box center [508, 381] width 84 height 17
click at [512, 415] on span "12:15-12:30 PM" at bounding box center [508, 408] width 84 height 17
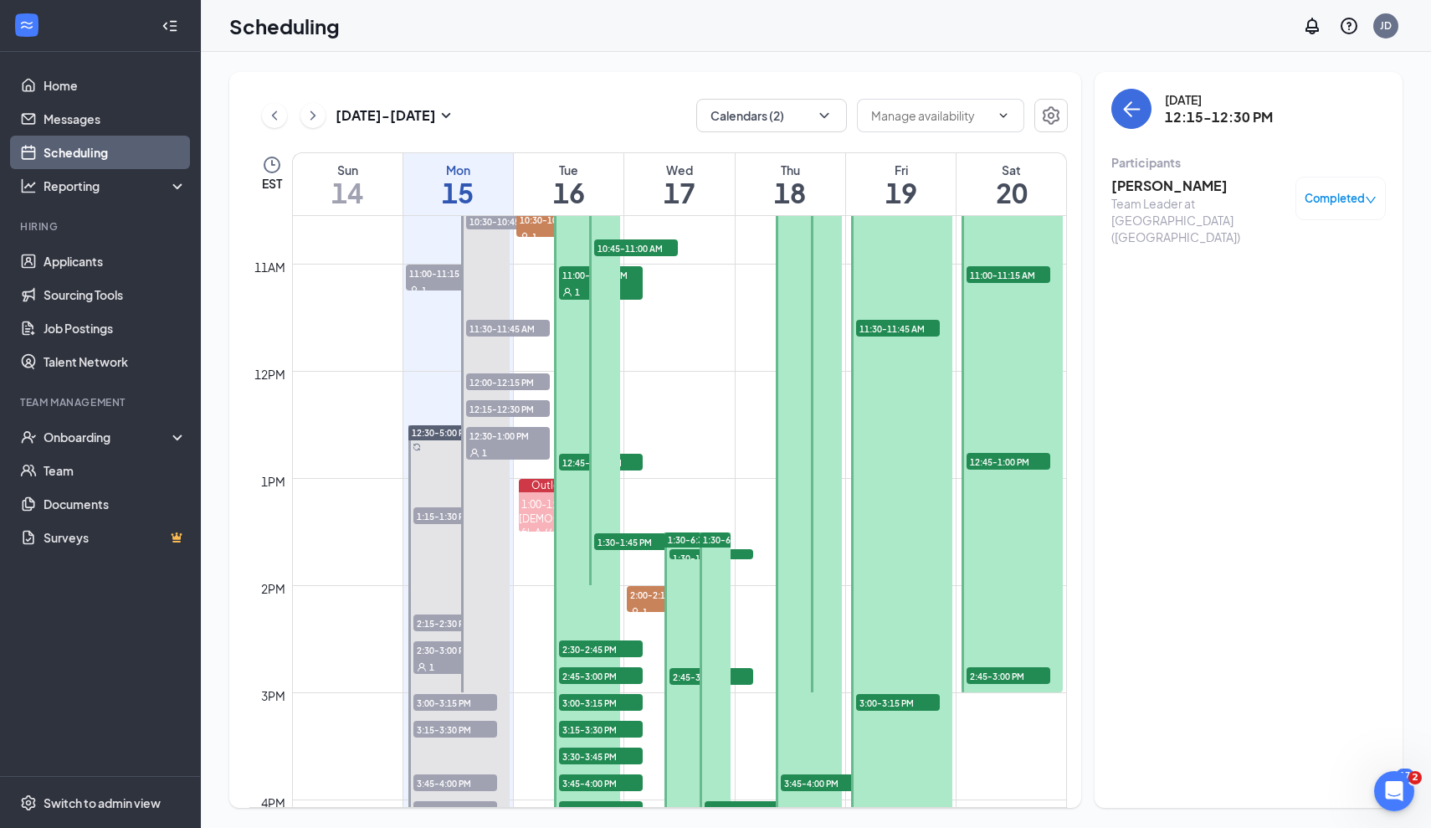
drag, startPoint x: 506, startPoint y: 336, endPoint x: 506, endPoint y: 324, distance: 11.7
click at [506, 335] on div "11:30-11:45 AM 1" at bounding box center [508, 328] width 84 height 17
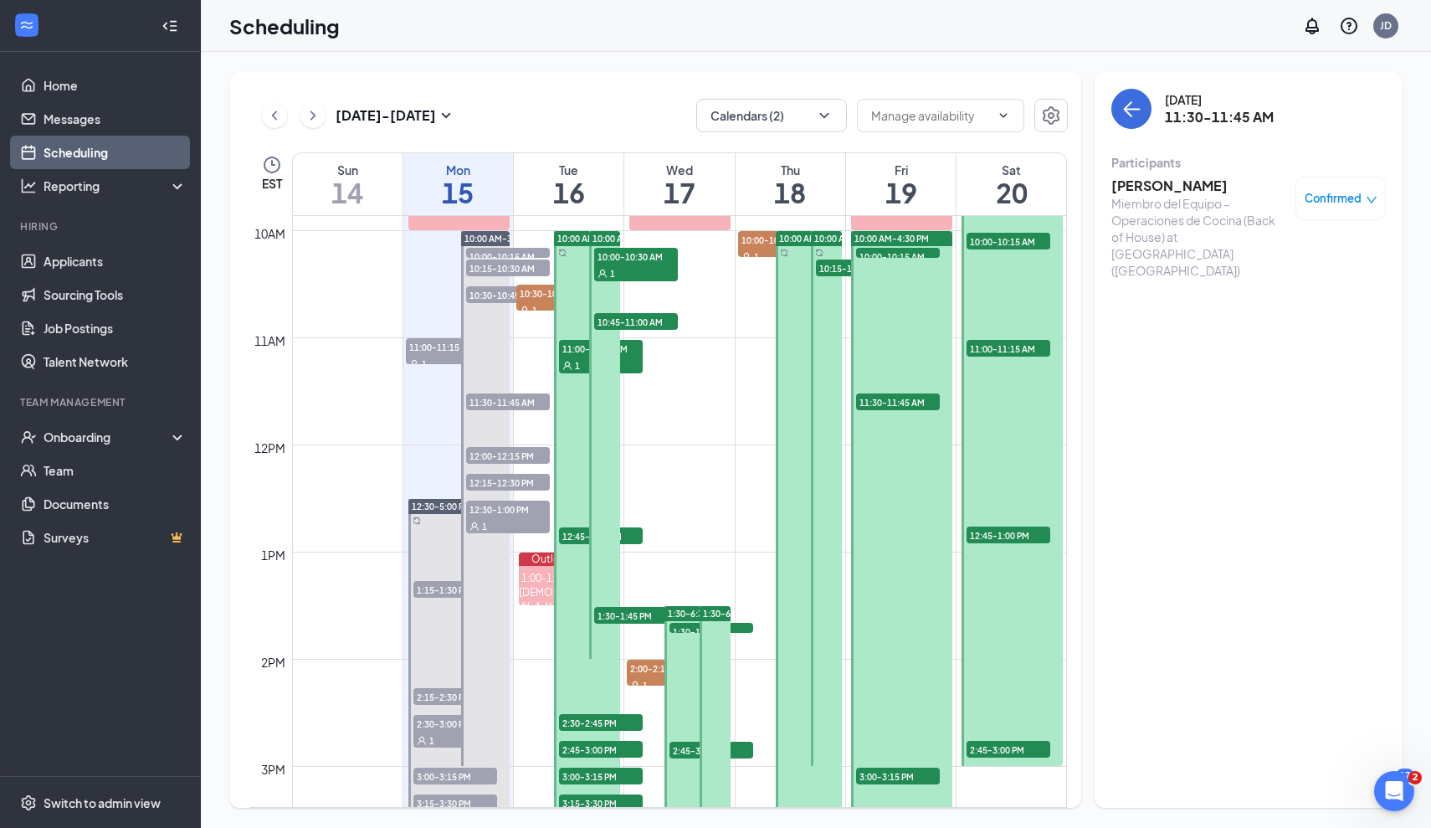
scroll to position [1051, 0]
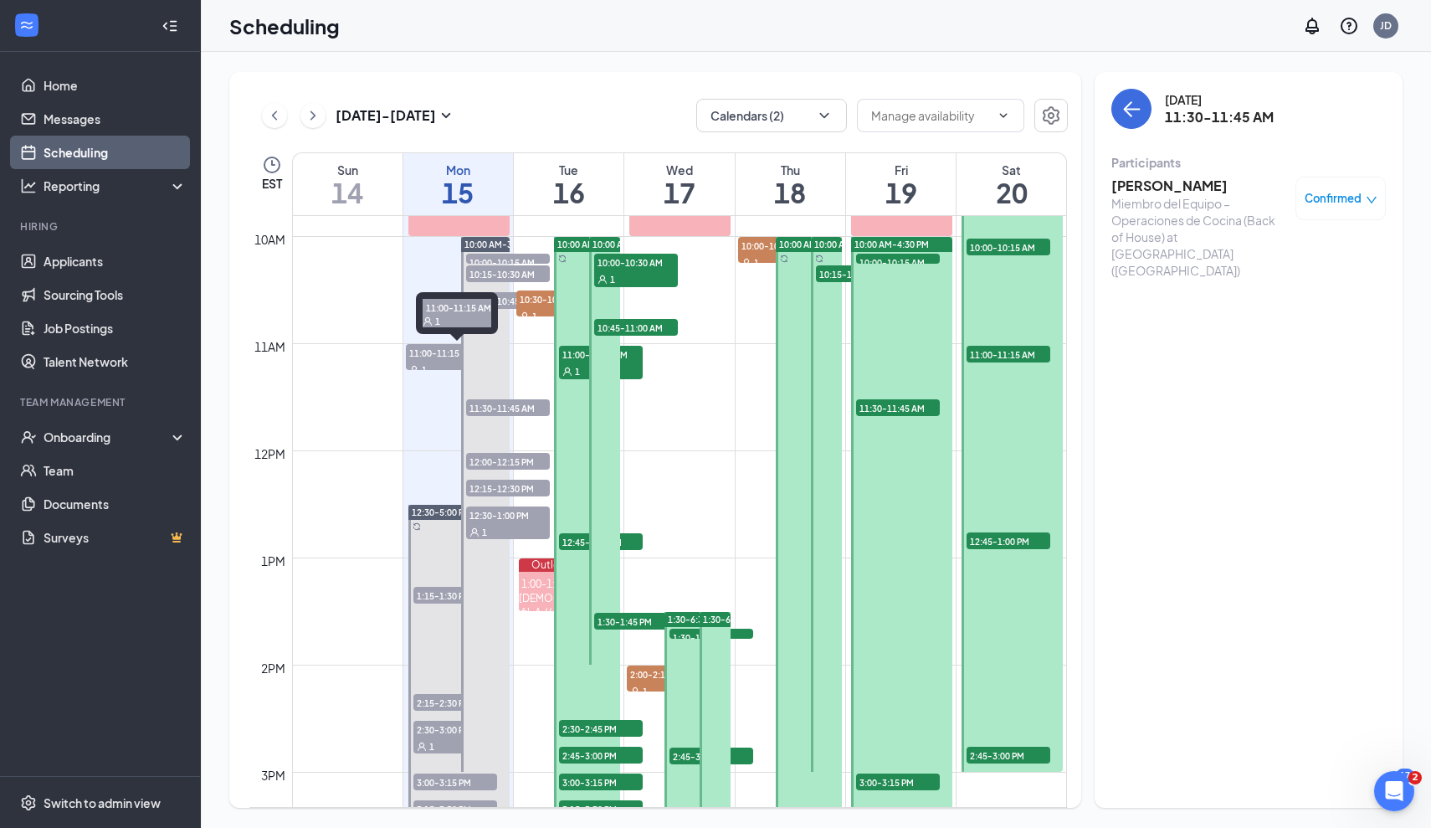
click at [443, 348] on span "11:00-11:15 AM" at bounding box center [448, 352] width 84 height 17
click at [490, 299] on span "10:30-10:45 AM" at bounding box center [508, 300] width 84 height 17
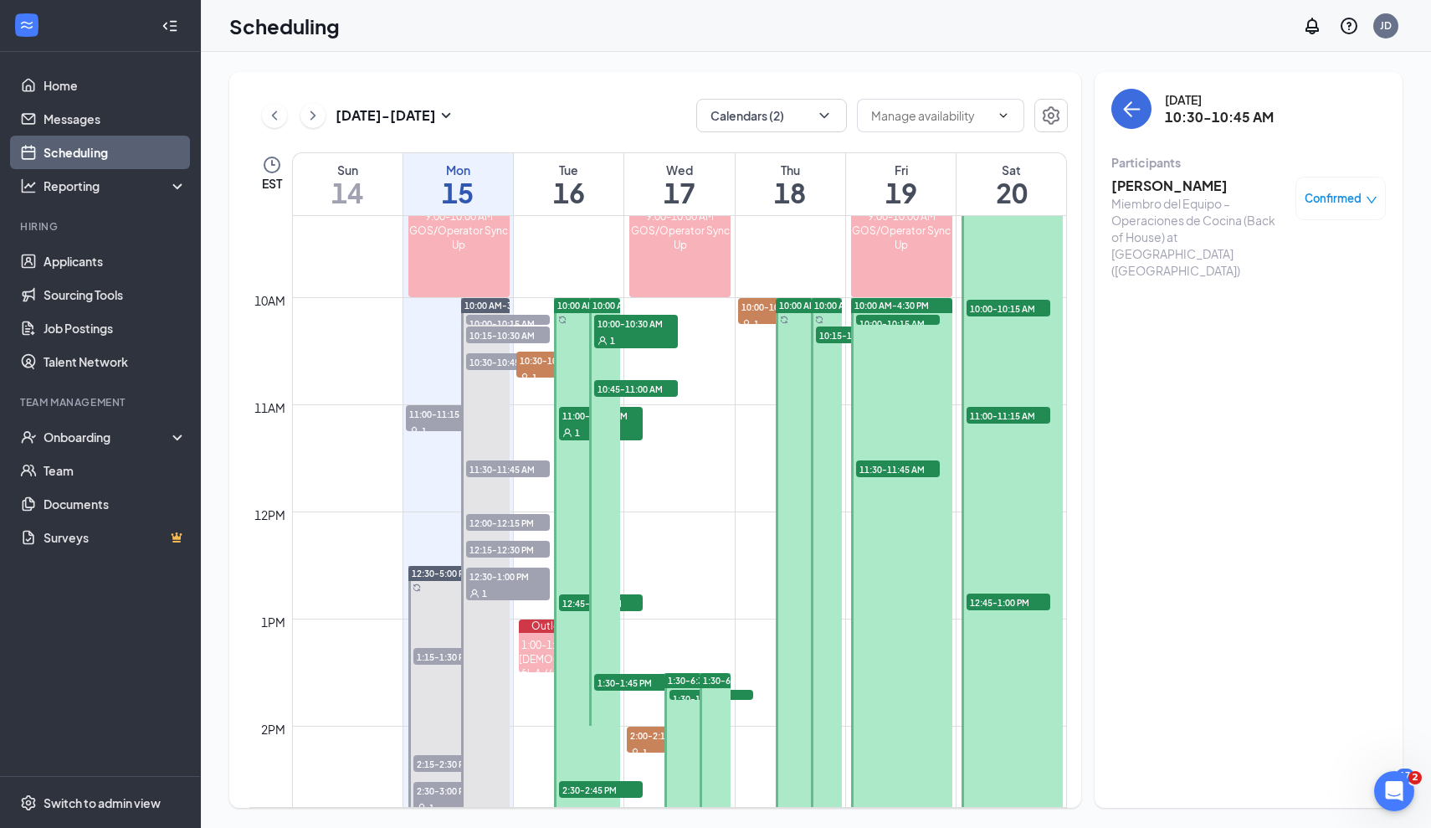
click at [496, 333] on span "10:15-10:30 AM" at bounding box center [508, 334] width 84 height 17
click at [493, 319] on span "10:00-10:15 AM" at bounding box center [508, 323] width 84 height 17
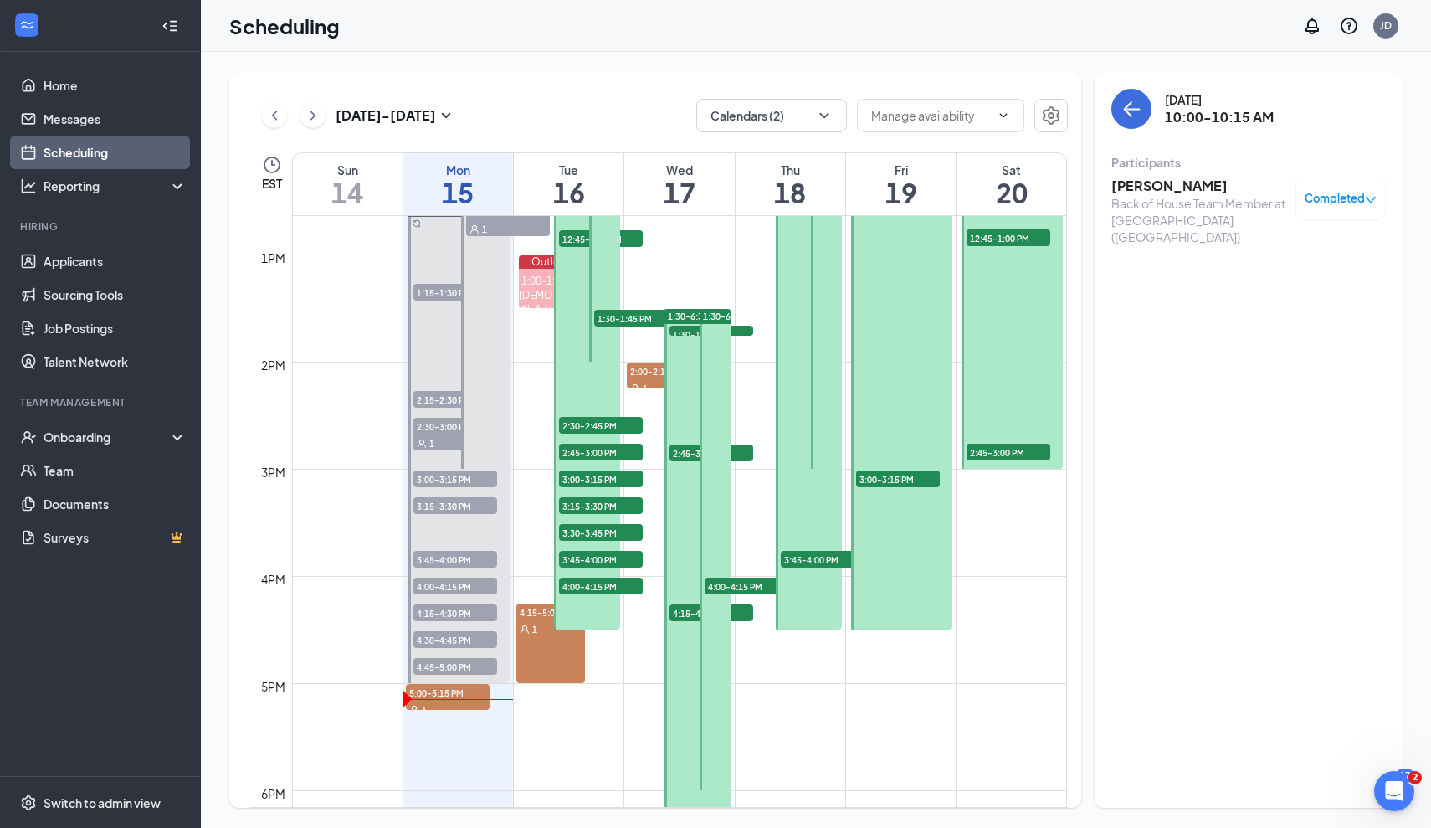
scroll to position [1537, 0]
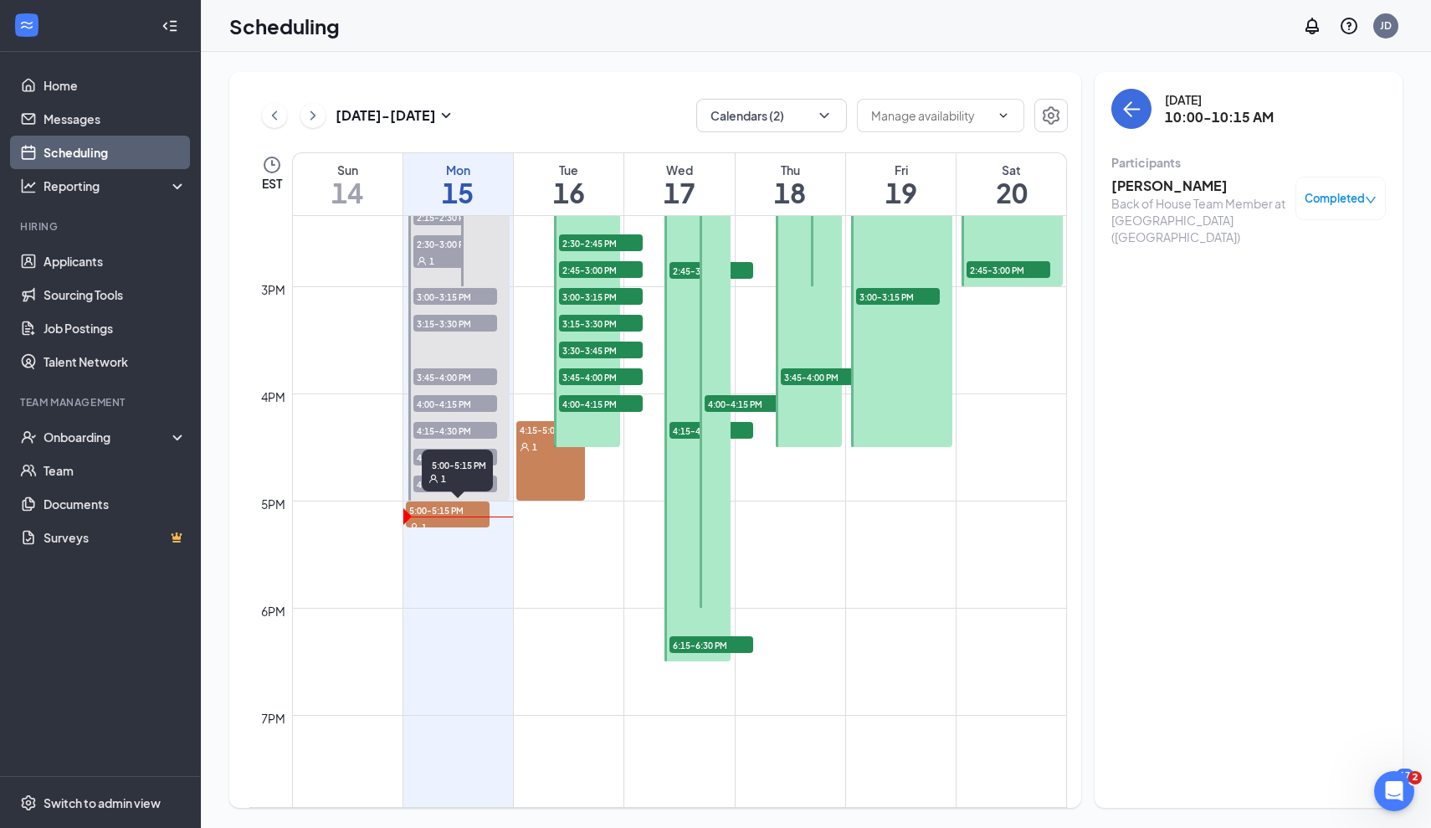
drag, startPoint x: 461, startPoint y: 515, endPoint x: 470, endPoint y: 509, distance: 10.9
click at [463, 515] on span "5:00-5:15 PM" at bounding box center [448, 509] width 84 height 17
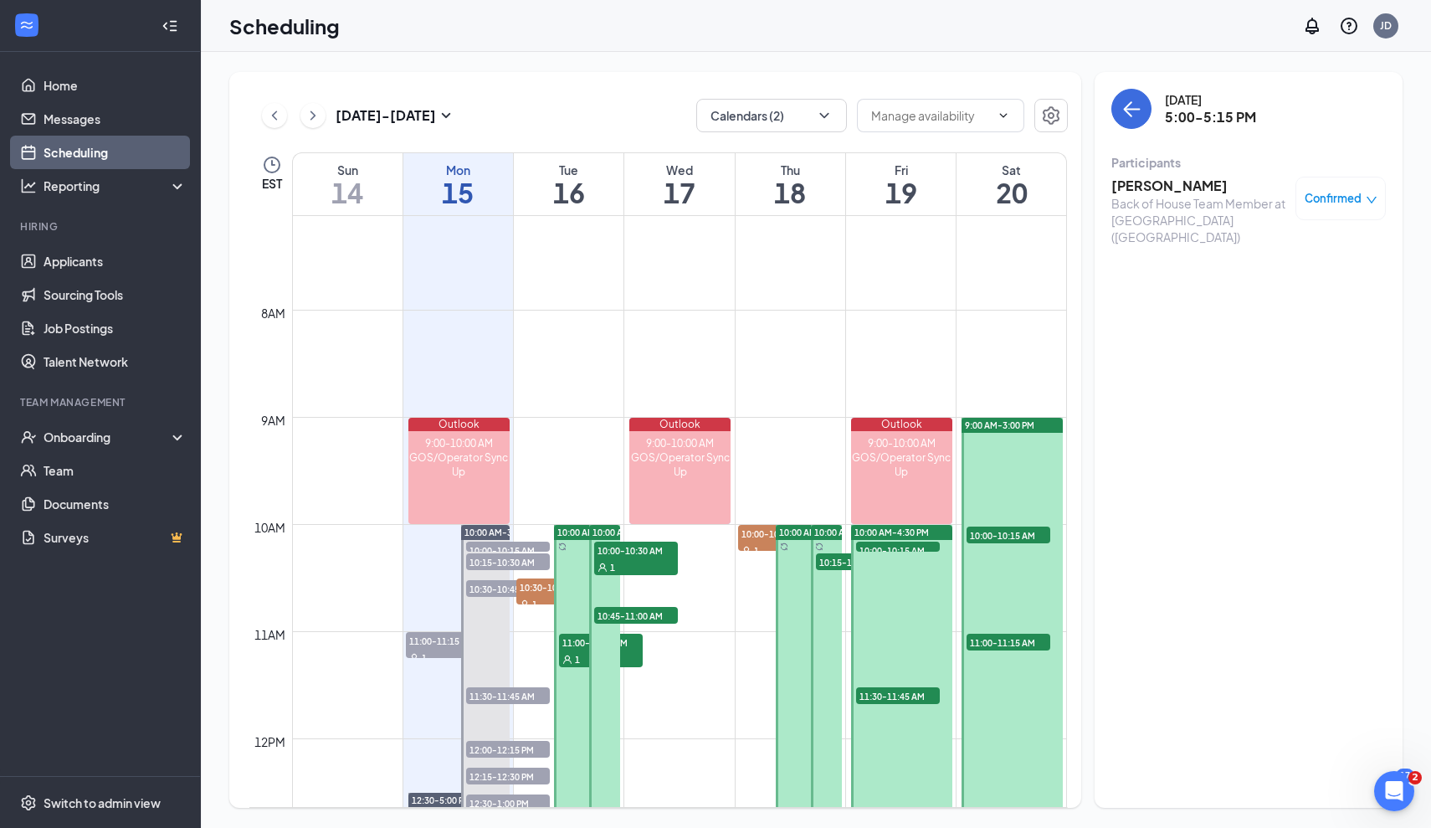
scroll to position [764, 0]
click at [618, 552] on span "10:00-10:30 AM" at bounding box center [636, 549] width 84 height 17
click at [609, 614] on span "10:45-11:00 AM" at bounding box center [636, 614] width 84 height 17
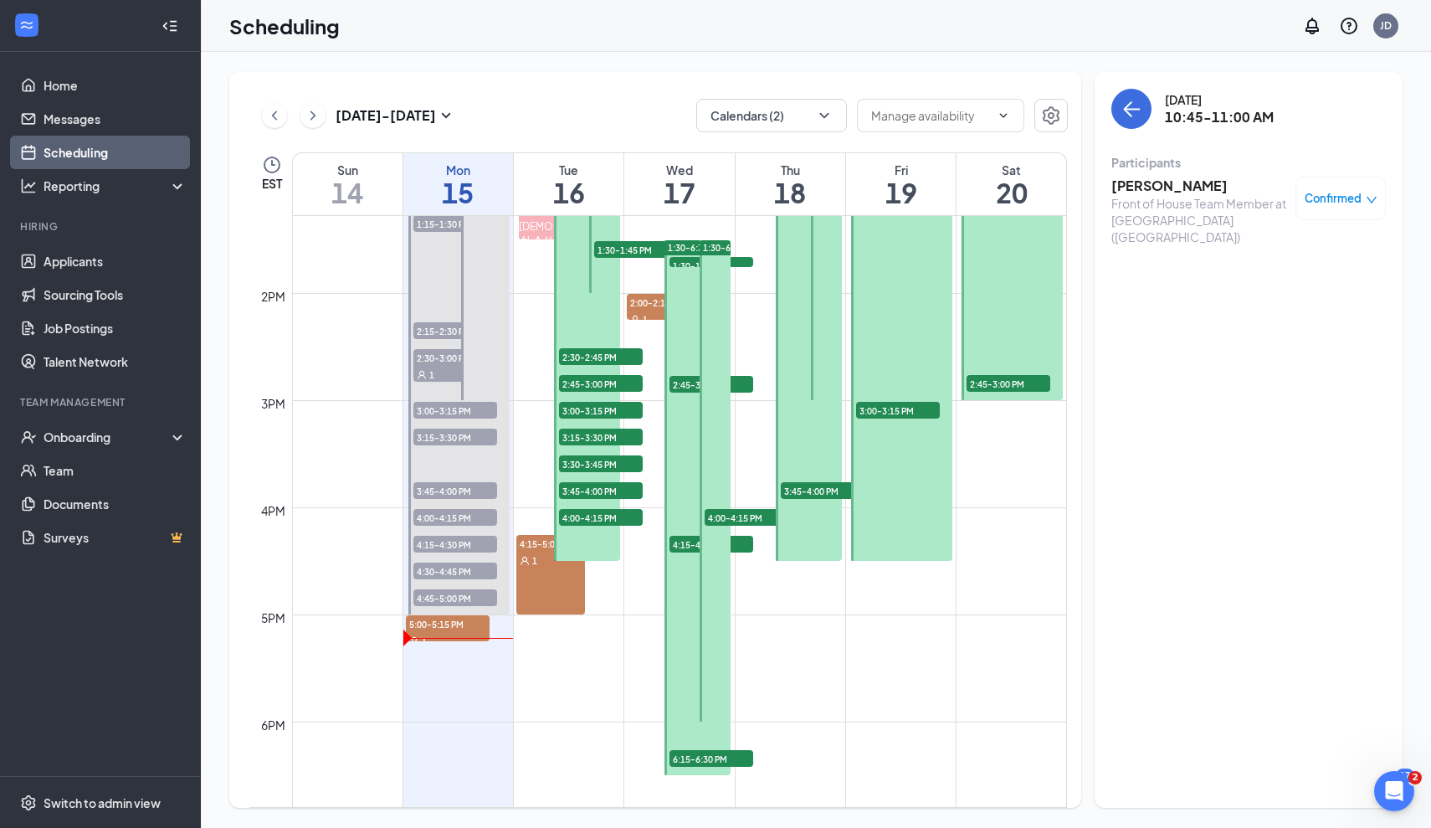
scroll to position [1424, 0]
click at [441, 635] on div "1" at bounding box center [448, 639] width 84 height 17
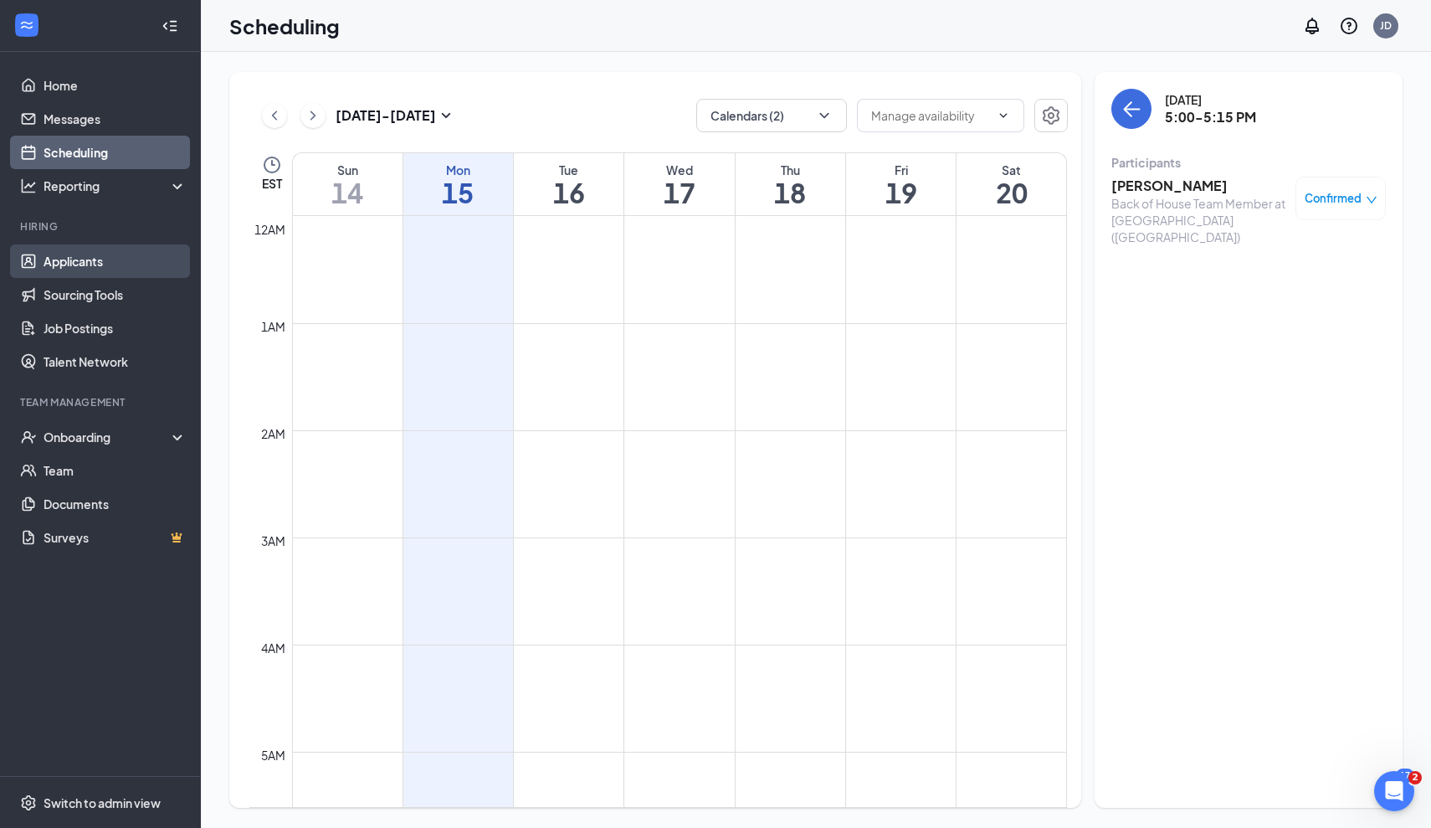
click at [84, 268] on link "Applicants" at bounding box center [115, 260] width 143 height 33
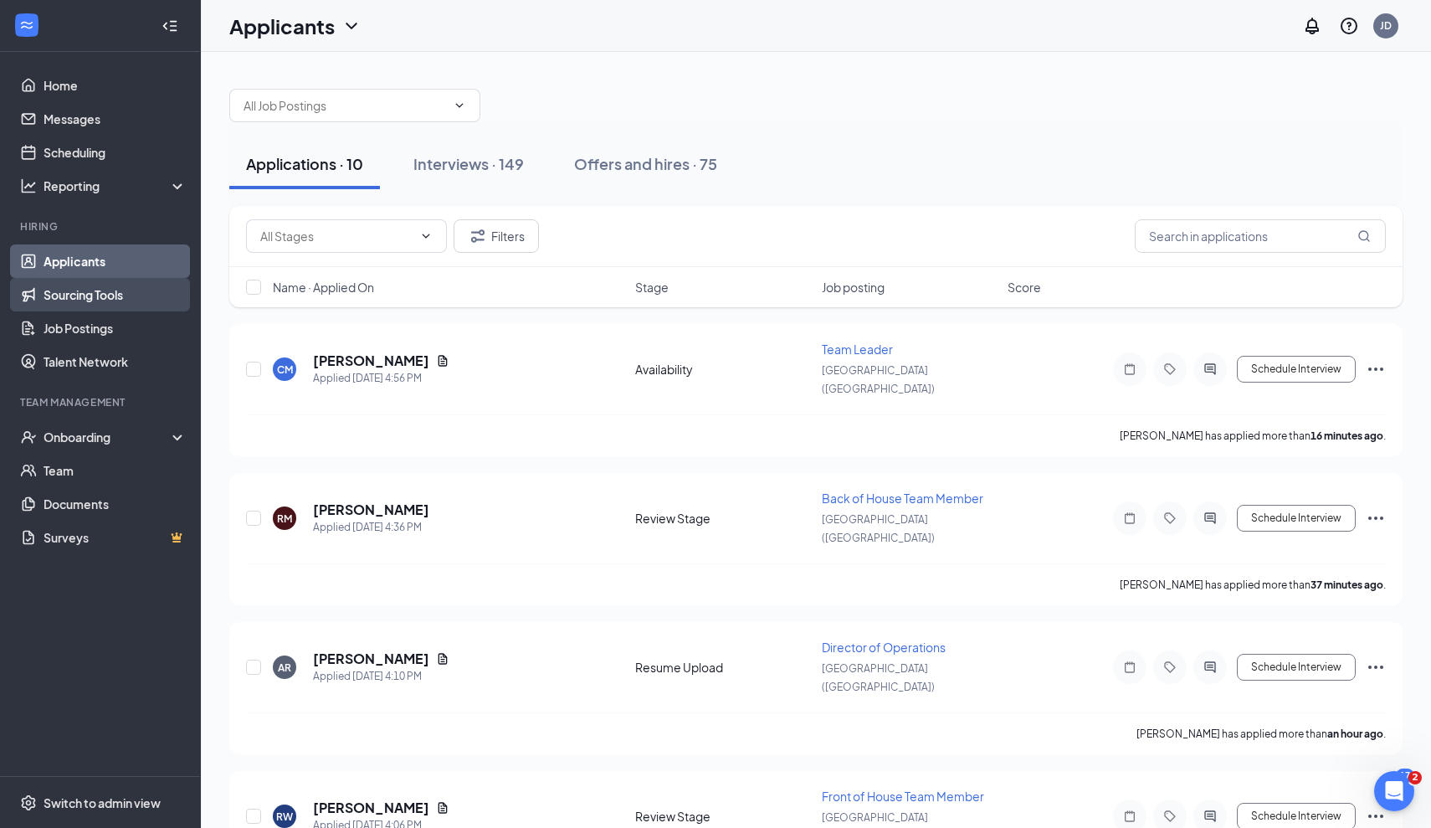
click at [102, 292] on link "Sourcing Tools" at bounding box center [115, 294] width 143 height 33
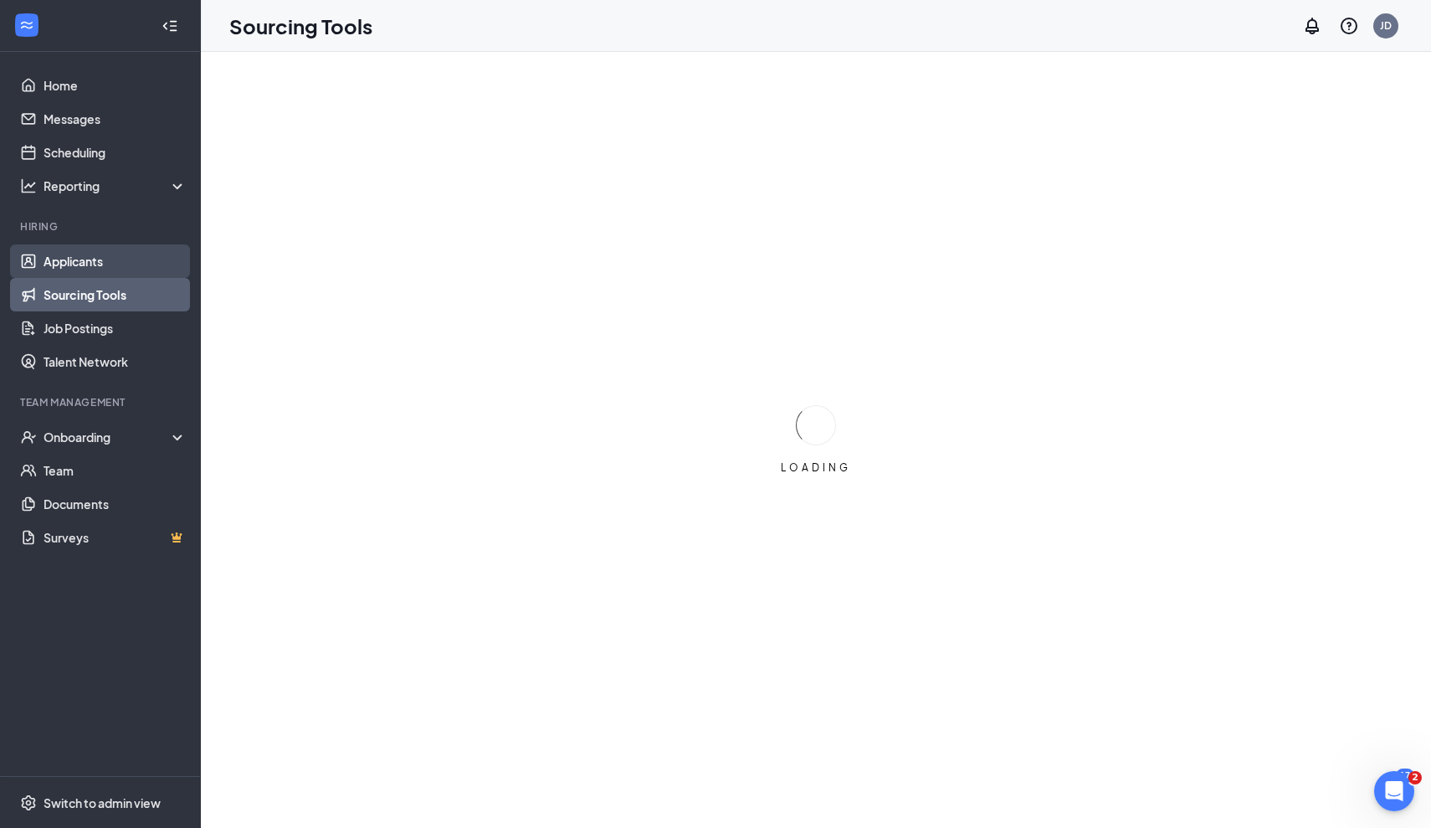
click at [90, 271] on link "Applicants" at bounding box center [115, 260] width 143 height 33
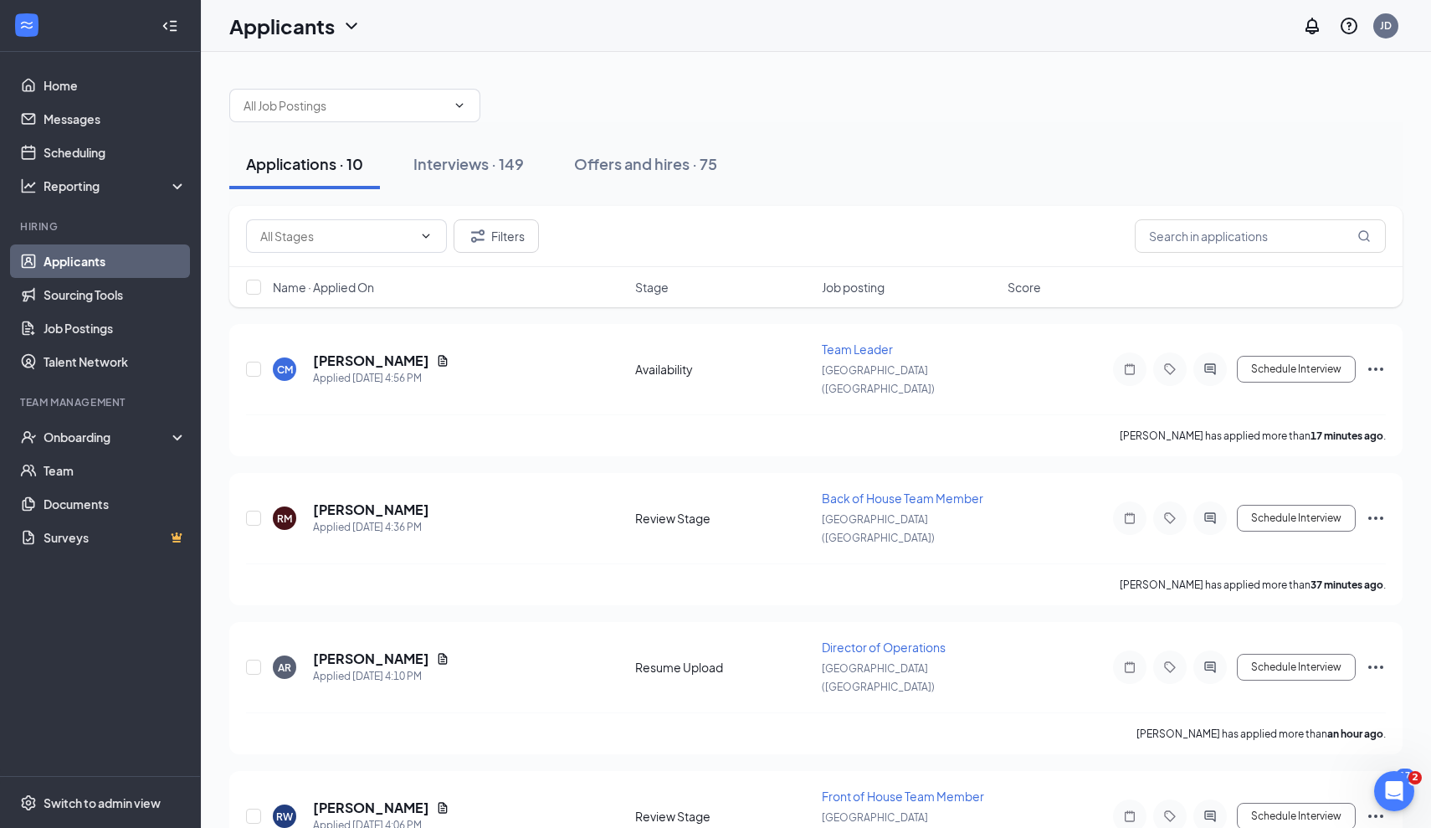
click at [78, 257] on link "Applicants" at bounding box center [115, 260] width 143 height 33
click at [499, 168] on div "Interviews · 149" at bounding box center [468, 163] width 110 height 21
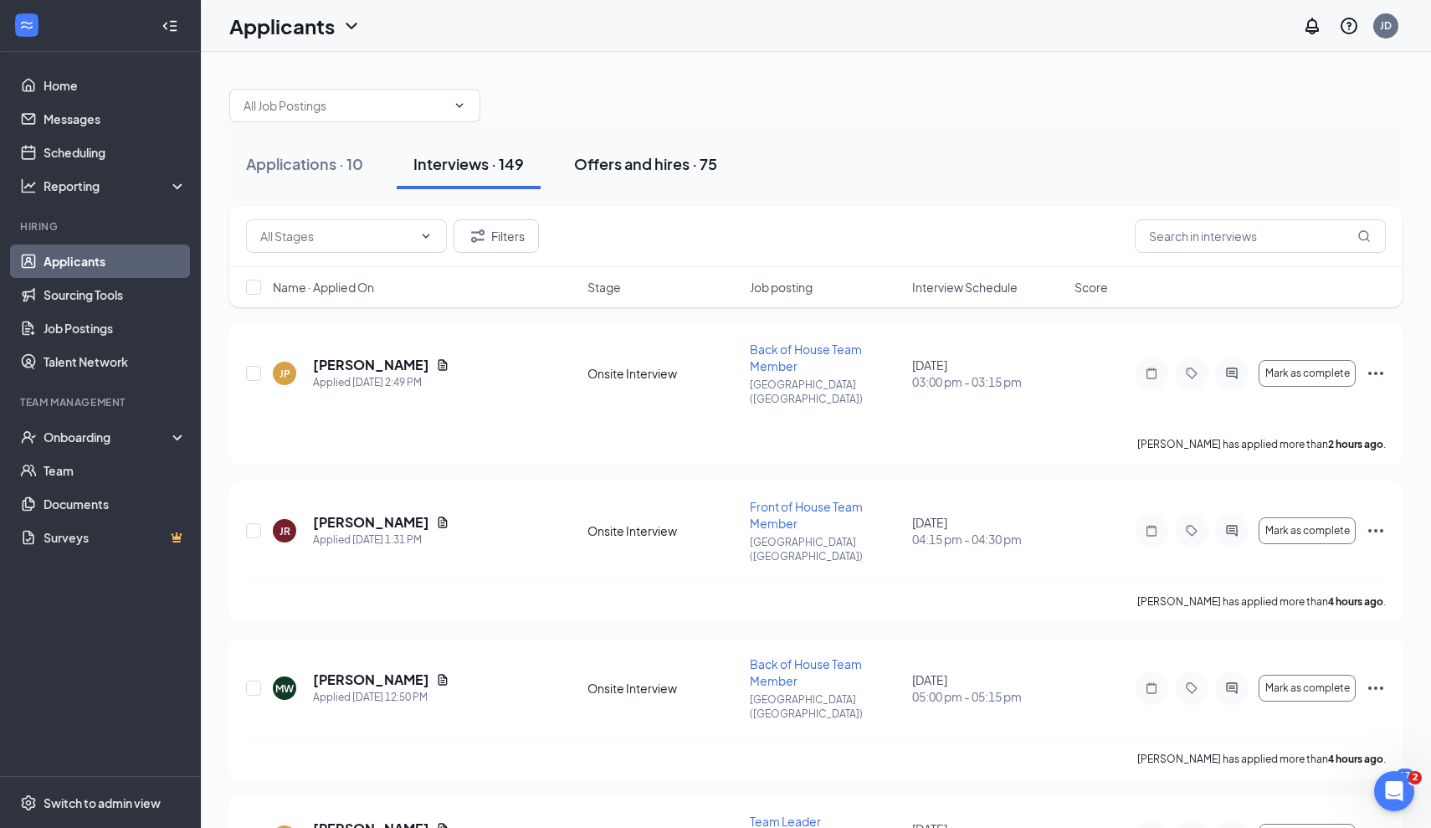
click at [655, 163] on div "Offers and hires · 75" at bounding box center [645, 163] width 143 height 21
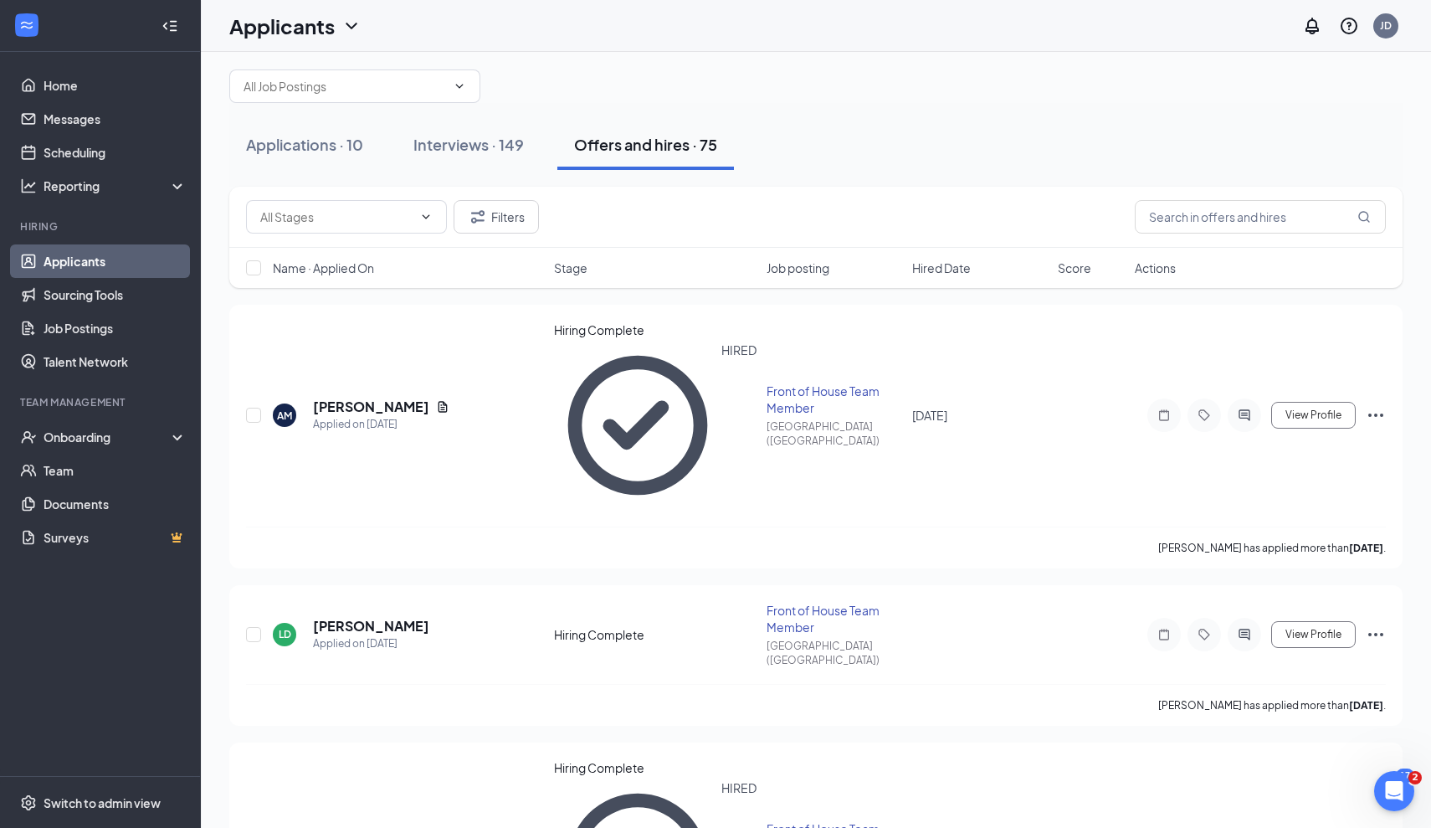
scroll to position [23, 0]
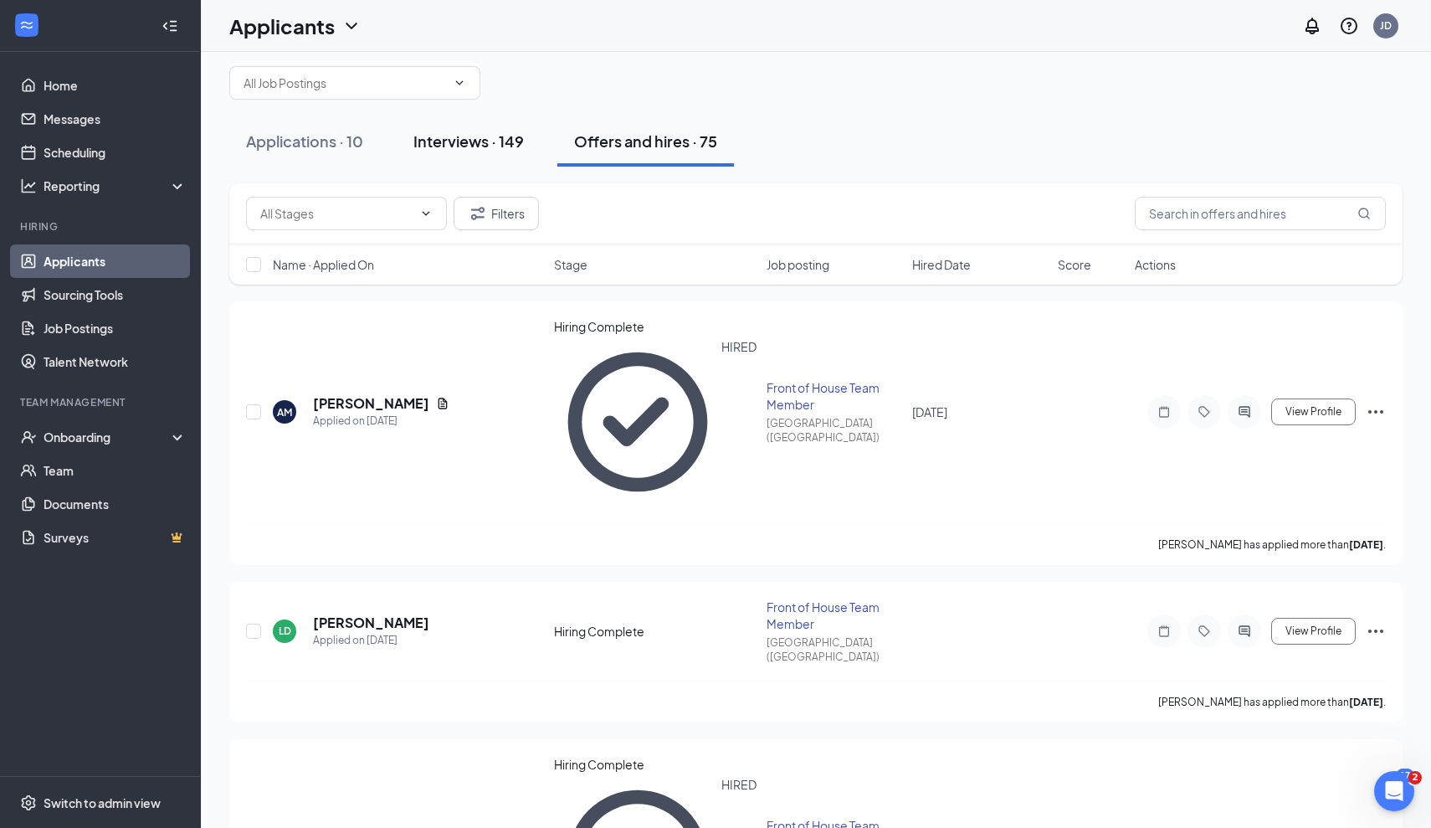
click at [483, 136] on div "Interviews · 149" at bounding box center [468, 141] width 110 height 21
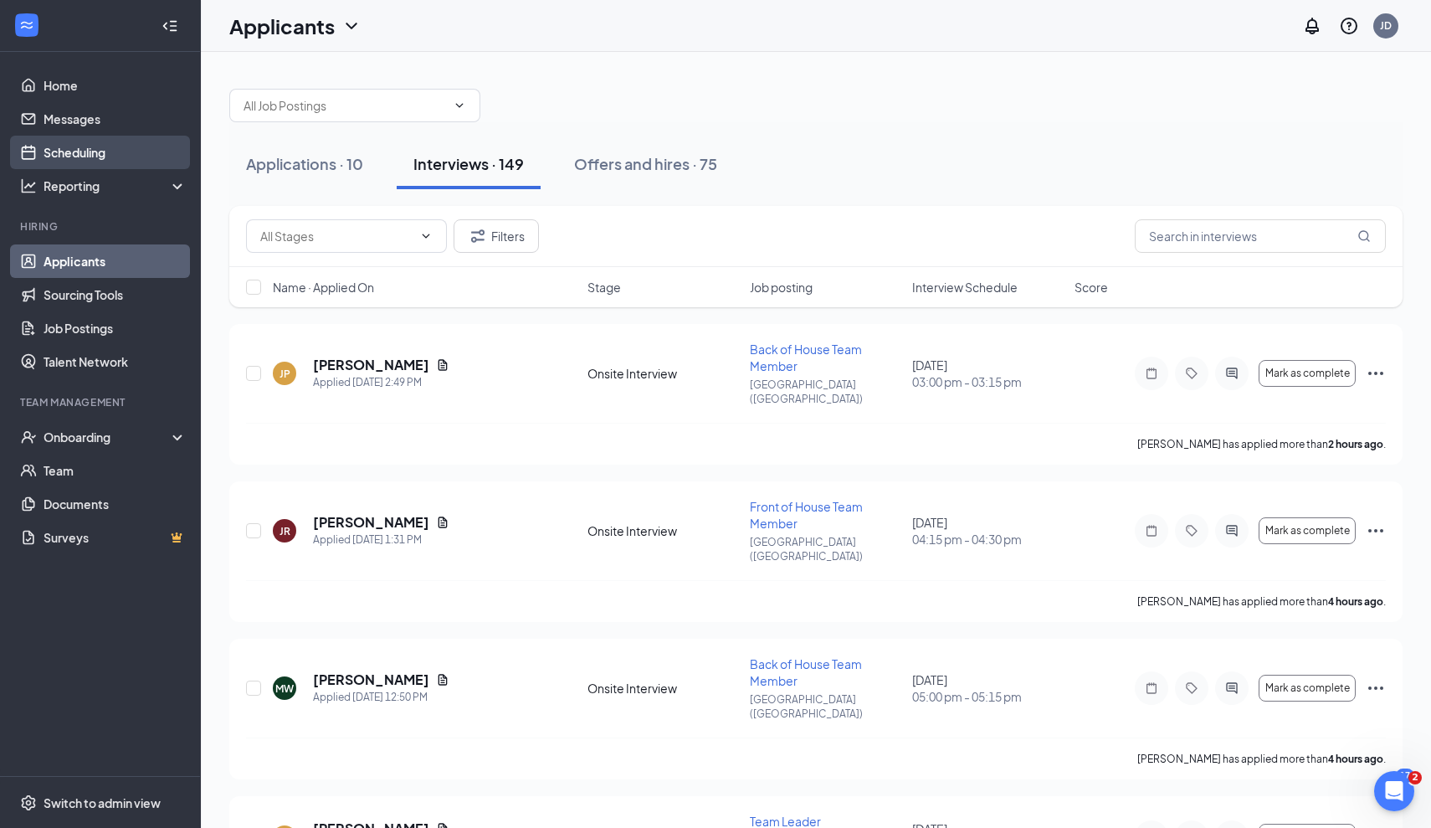
click at [77, 157] on link "Scheduling" at bounding box center [115, 152] width 143 height 33
